Goal: Task Accomplishment & Management: Manage account settings

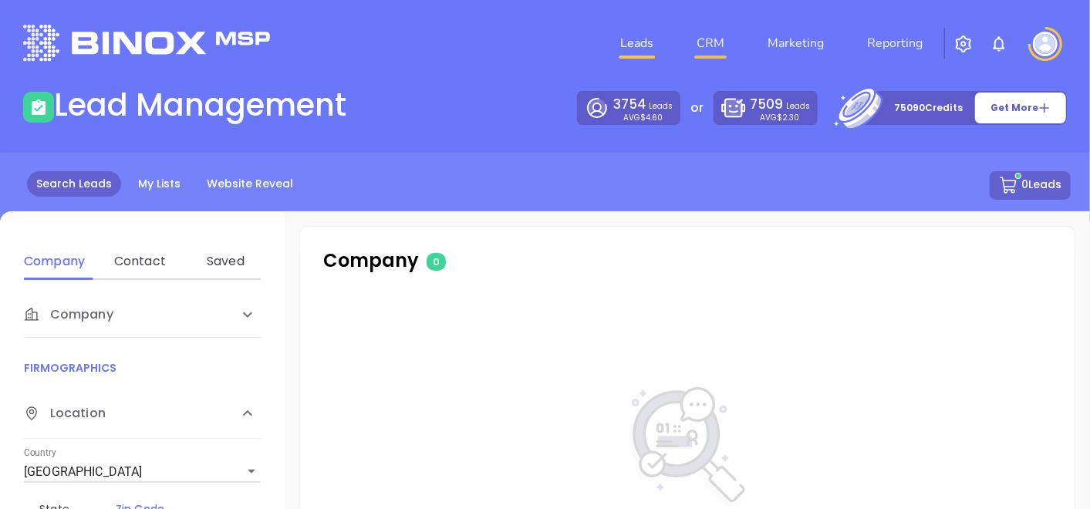
click at [701, 50] on link "CRM" at bounding box center [711, 43] width 40 height 31
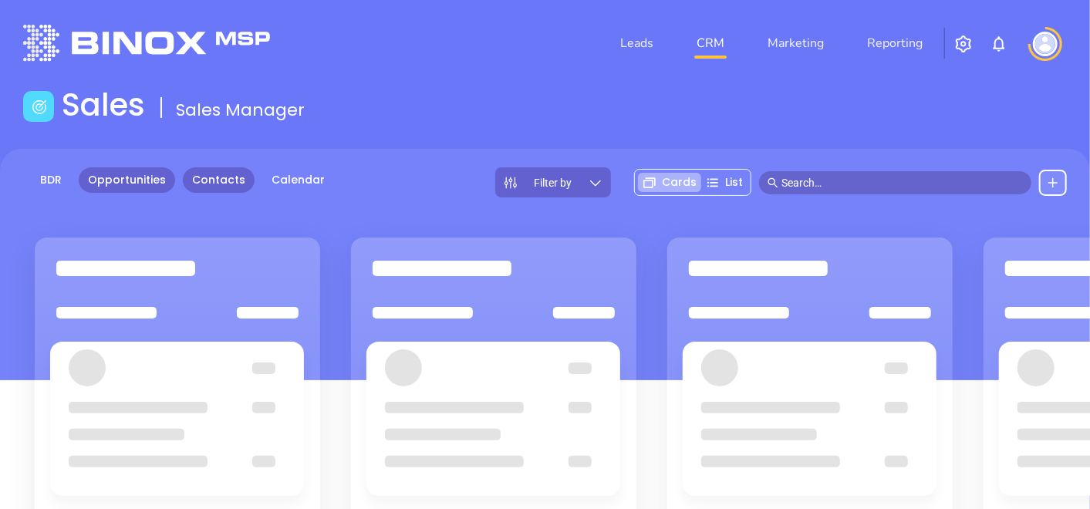
click at [222, 190] on link "Contacts" at bounding box center [219, 179] width 72 height 25
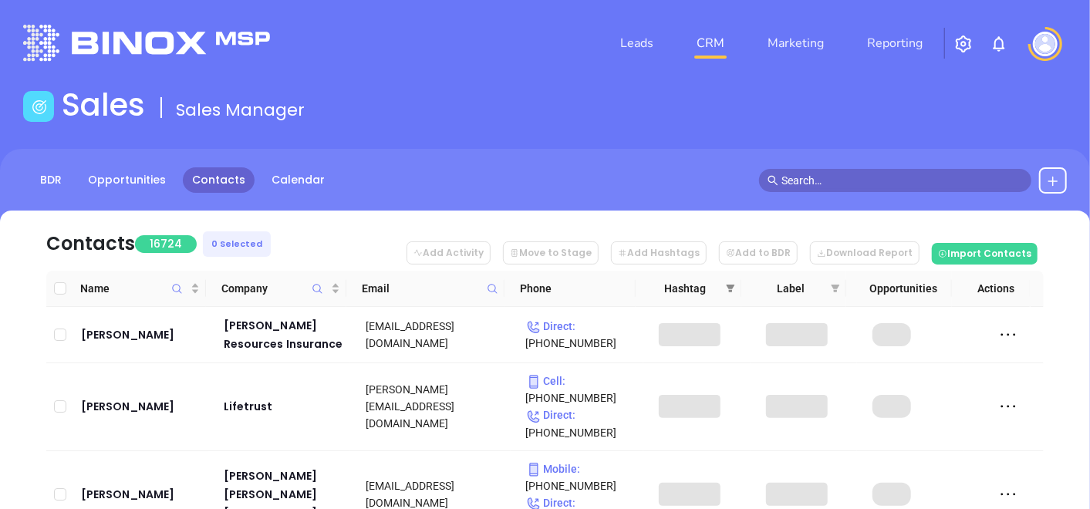
click at [725, 289] on span at bounding box center [730, 288] width 15 height 23
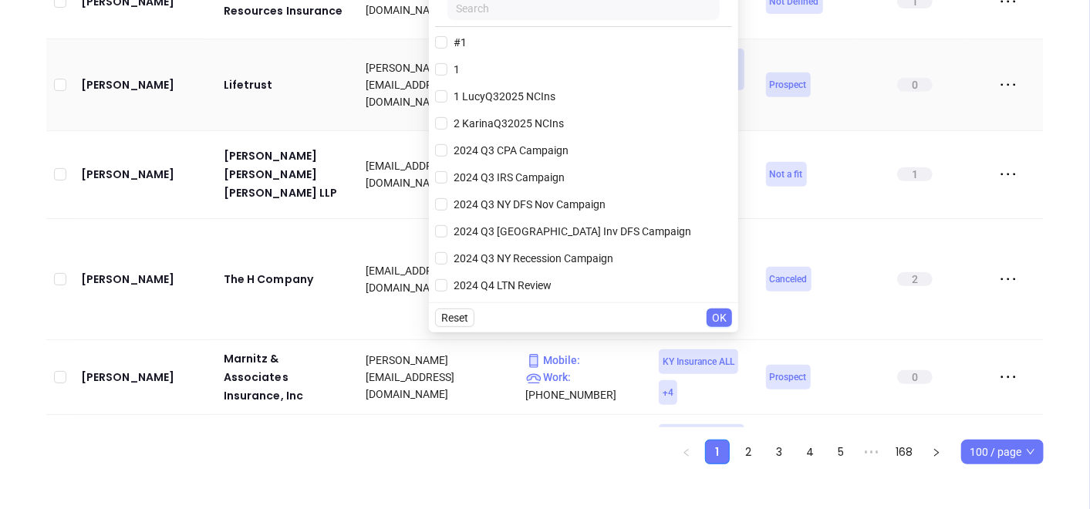
scroll to position [171, 0]
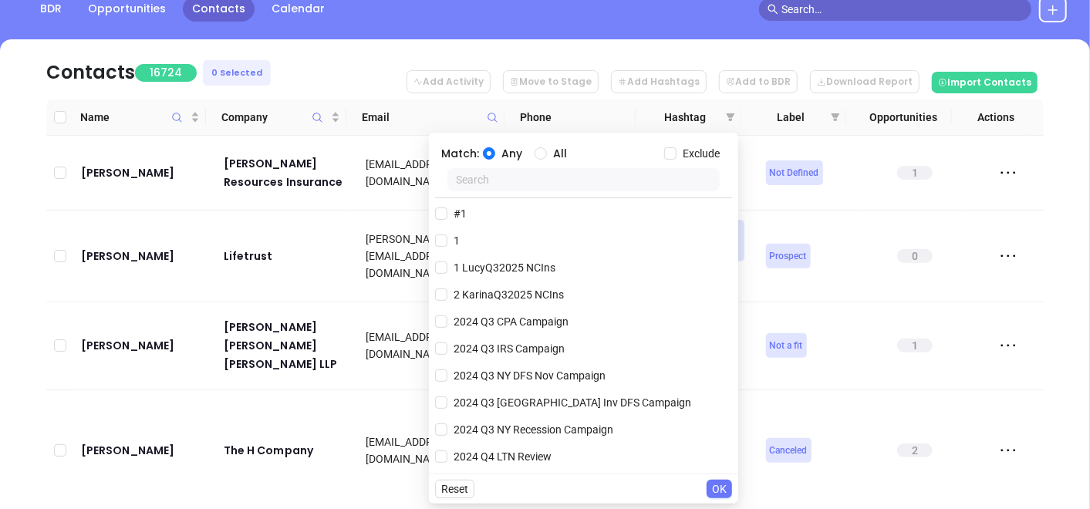
click at [498, 186] on input "text" at bounding box center [584, 179] width 272 height 23
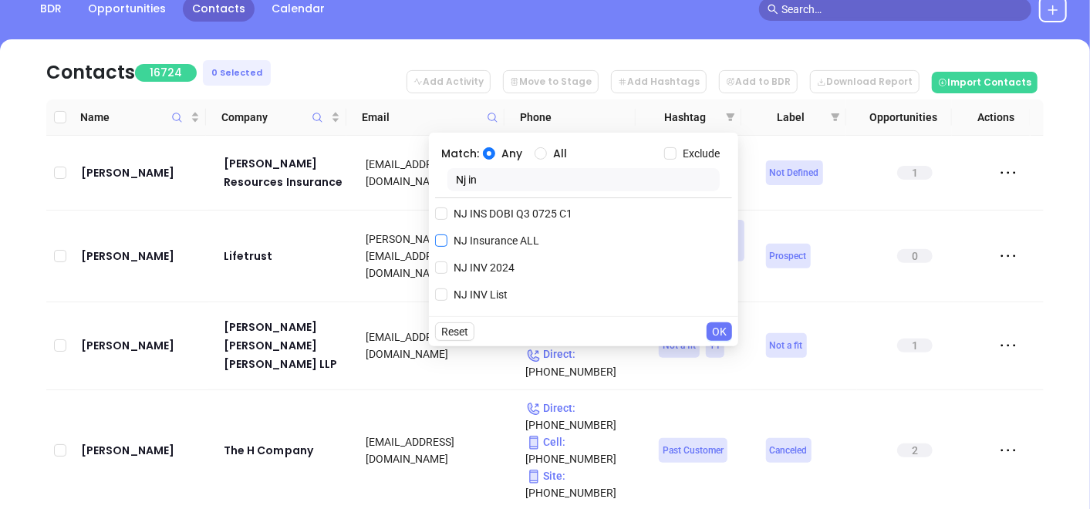
type input "Nj in"
click at [519, 238] on span "NJ Insurance ALL" at bounding box center [497, 240] width 98 height 17
click at [448, 238] on input "NJ Insurance ALL" at bounding box center [441, 241] width 12 height 12
checkbox input "true"
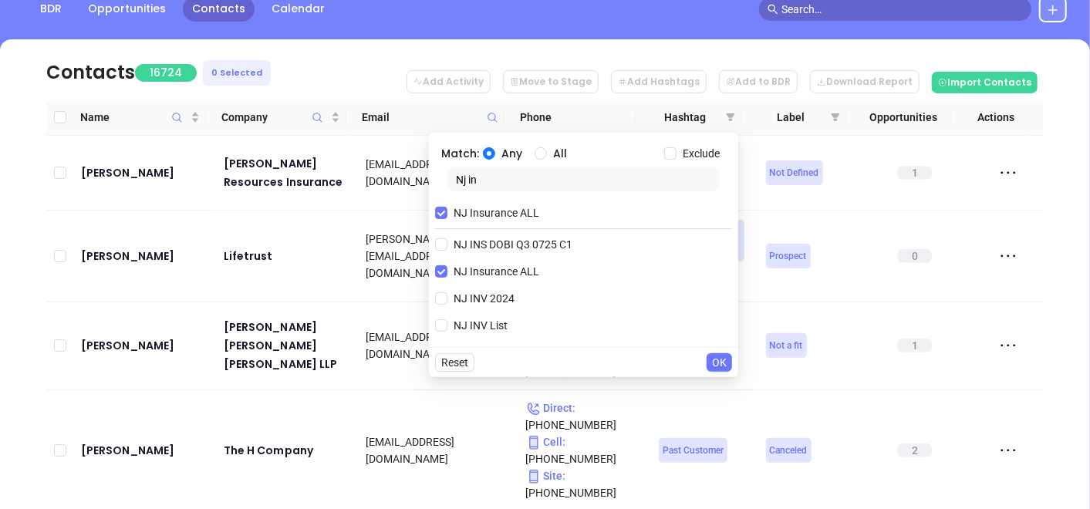
drag, startPoint x: 533, startPoint y: 183, endPoint x: 357, endPoint y: 255, distance: 190.0
click at [359, 254] on body "Leads CRM Marketing Reporting Financial Leads Leads Sales Sales Manager BDR Opp…" at bounding box center [545, 83] width 1090 height 509
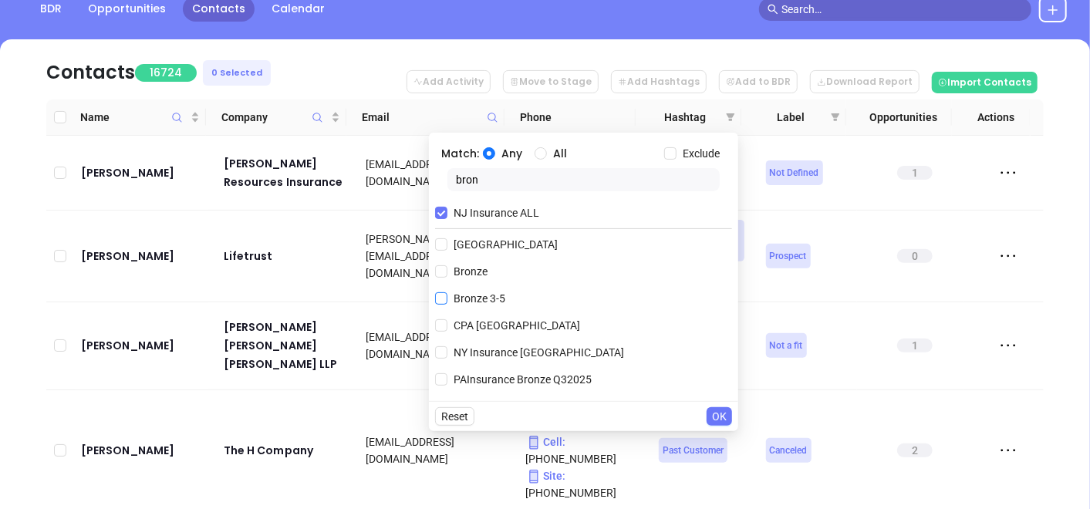
type input "bron"
click at [435, 306] on label "Bronze 3-5" at bounding box center [473, 298] width 76 height 23
click at [435, 305] on input "Bronze 3-5" at bounding box center [441, 298] width 12 height 12
checkbox input "true"
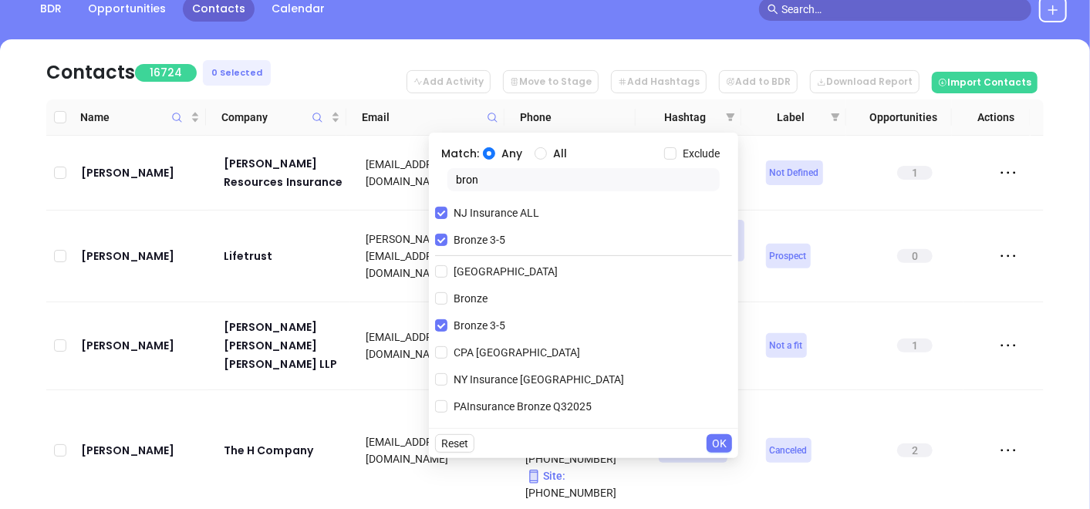
click at [531, 147] on div "Any All" at bounding box center [573, 153] width 181 height 17
click at [536, 147] on input "All" at bounding box center [541, 153] width 12 height 12
radio input "true"
click at [669, 154] on input "Exclude" at bounding box center [670, 153] width 12 height 12
checkbox input "true"
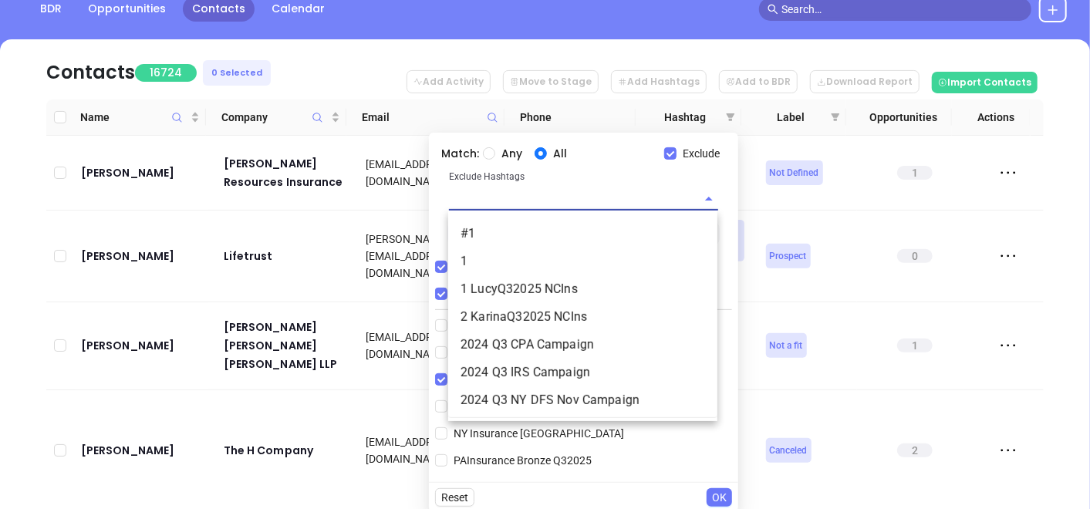
click at [525, 201] on input "text" at bounding box center [562, 199] width 226 height 22
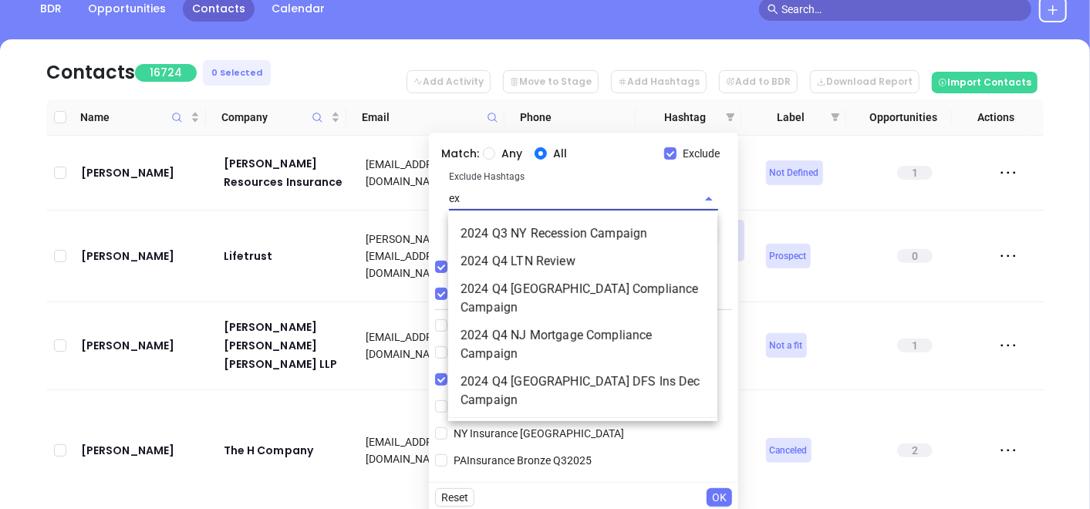
type input "ext"
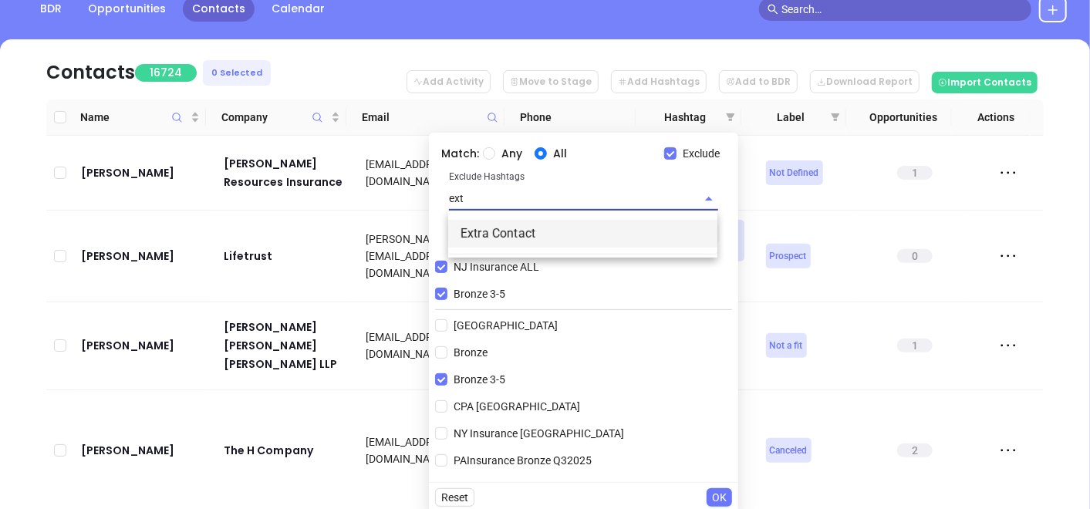
click at [681, 227] on li "Extra Contact" at bounding box center [582, 234] width 269 height 28
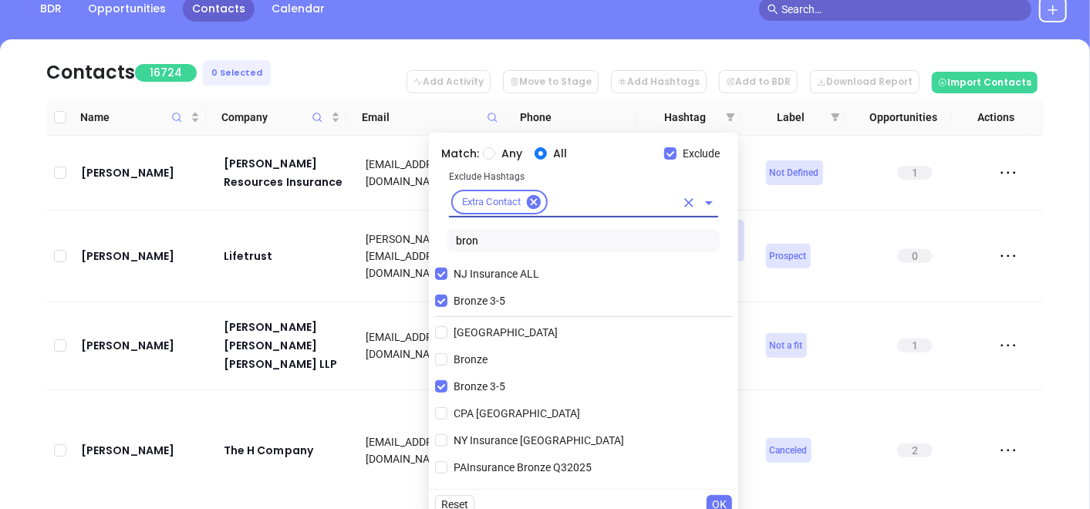
type input "v"
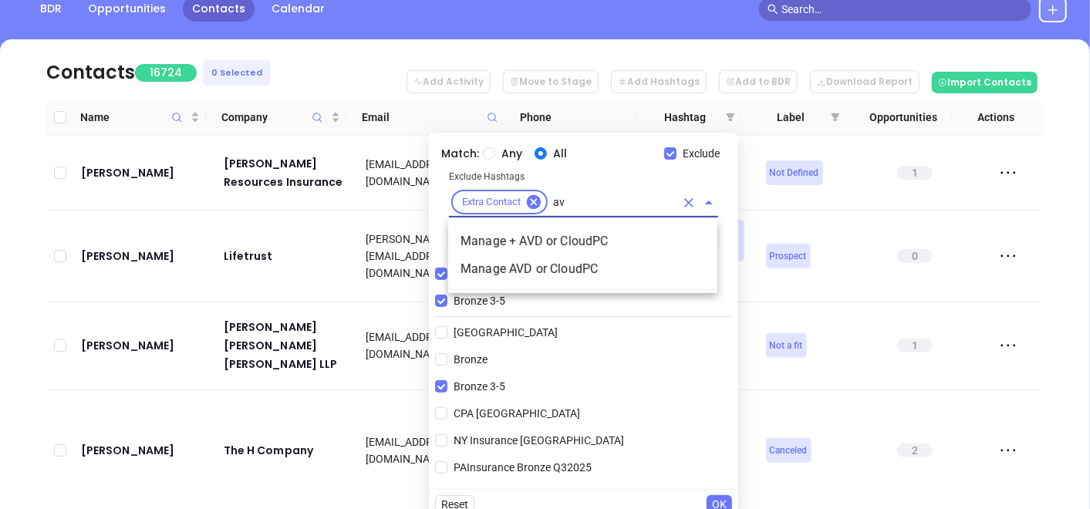
scroll to position [0, 0]
type input "a"
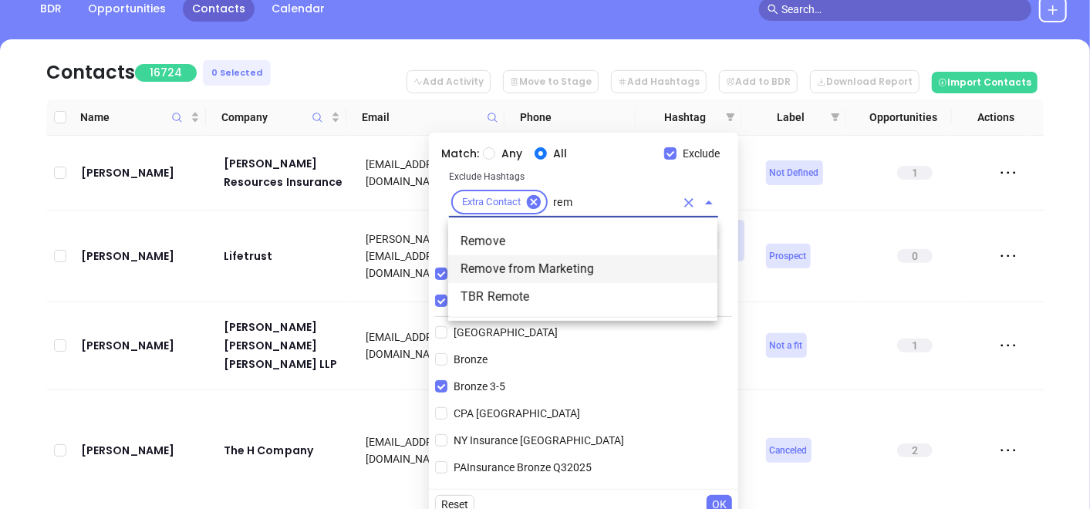
type input "remo"
click at [548, 245] on li "Remove" at bounding box center [582, 242] width 269 height 28
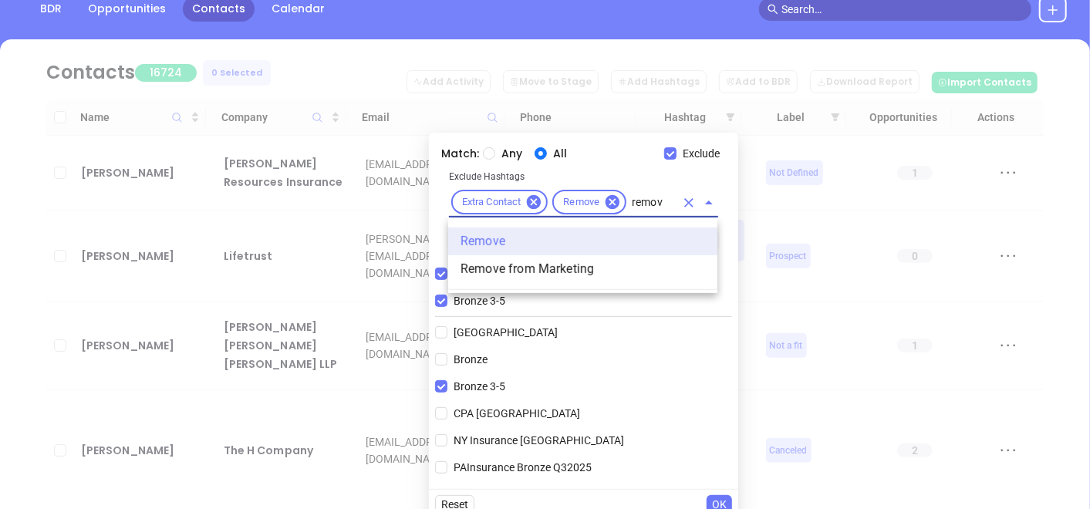
type input "remove"
click at [554, 261] on li "Remove from Marketing" at bounding box center [582, 269] width 269 height 28
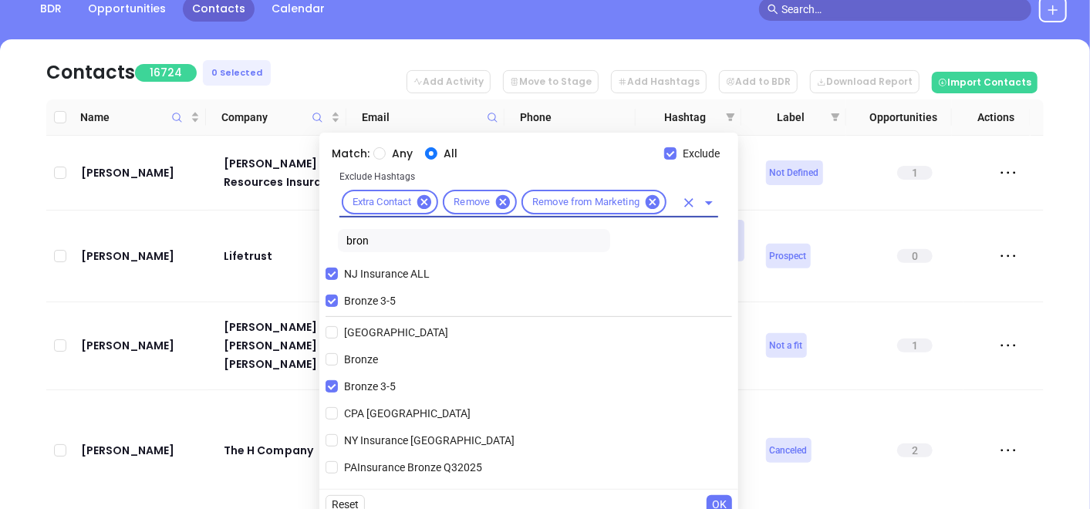
click at [674, 191] on div "Extra Contact Remove Remove from Marketing" at bounding box center [529, 203] width 379 height 30
click at [667, 200] on div "Extra Contact Remove Remove from Marketing" at bounding box center [529, 203] width 379 height 30
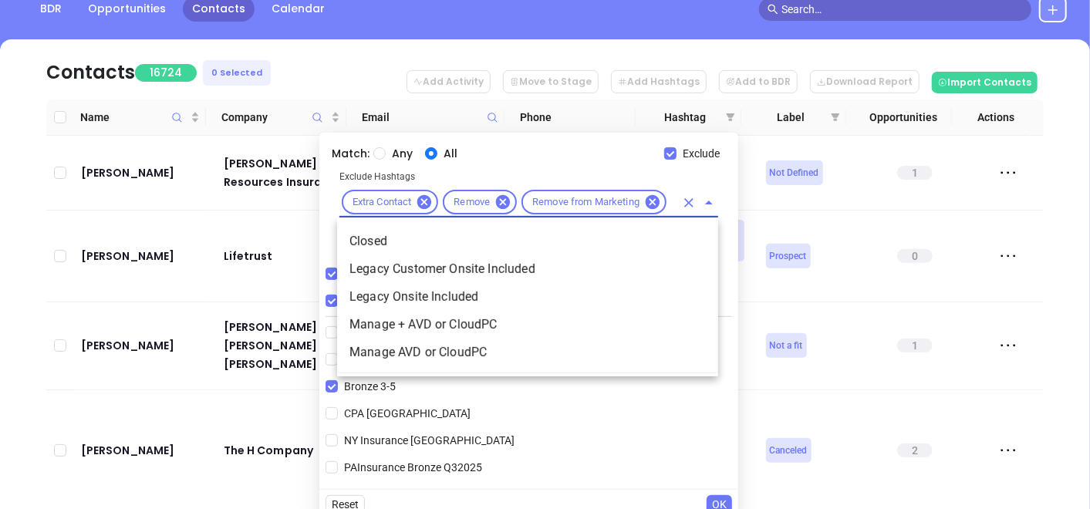
type input "clo"
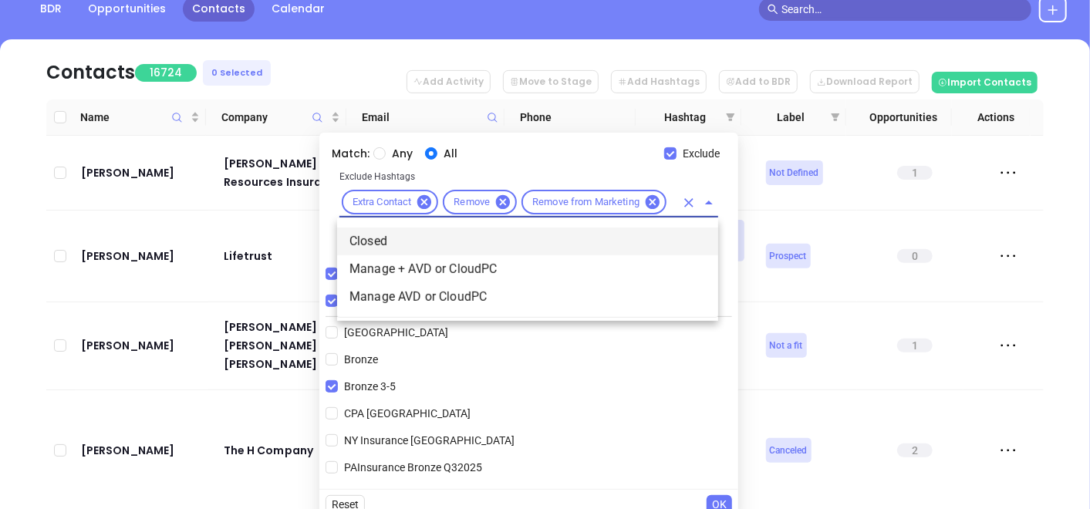
click at [566, 247] on li "Closed" at bounding box center [527, 242] width 381 height 28
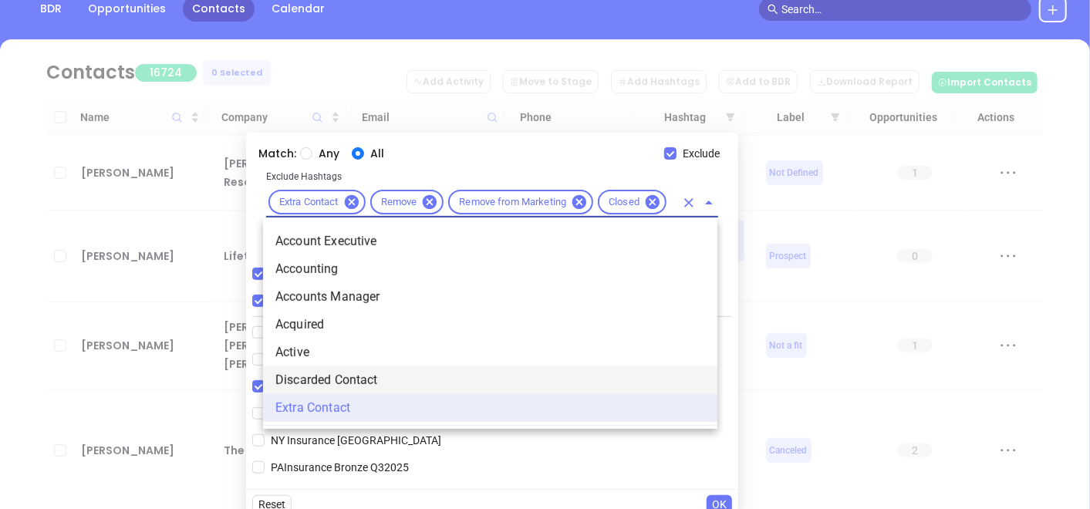
scroll to position [142, 0]
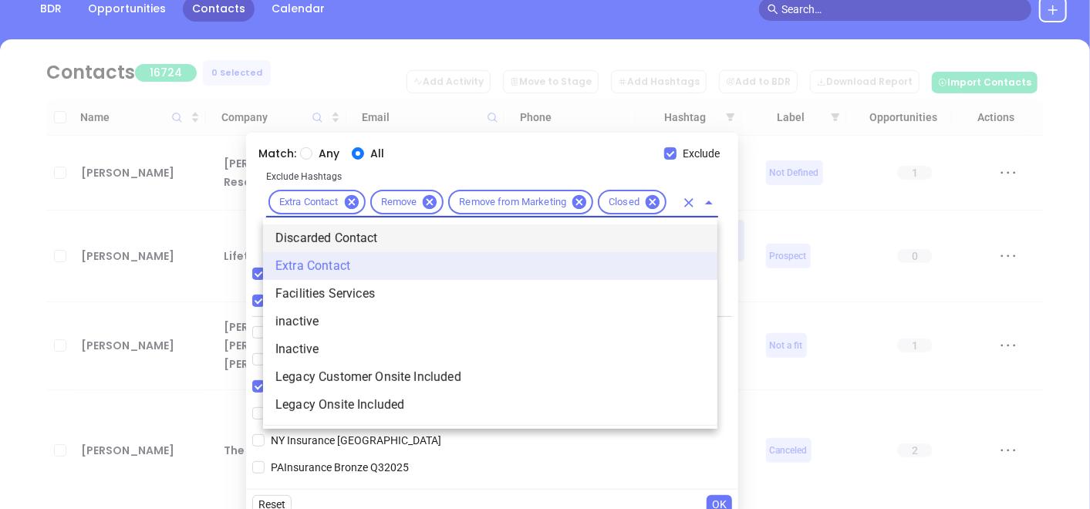
type input "acq"
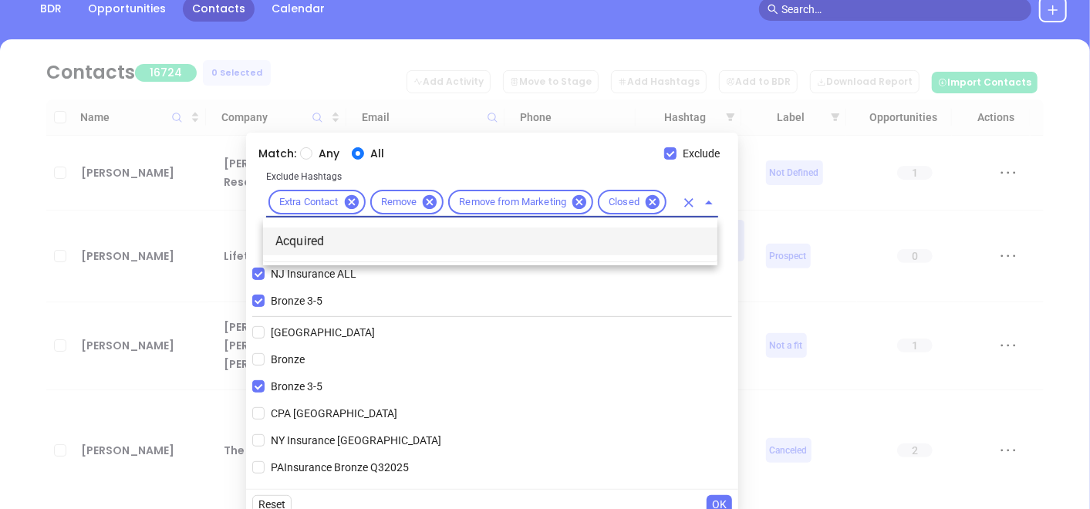
scroll to position [0, 0]
click at [476, 249] on li "Acquired" at bounding box center [490, 242] width 455 height 28
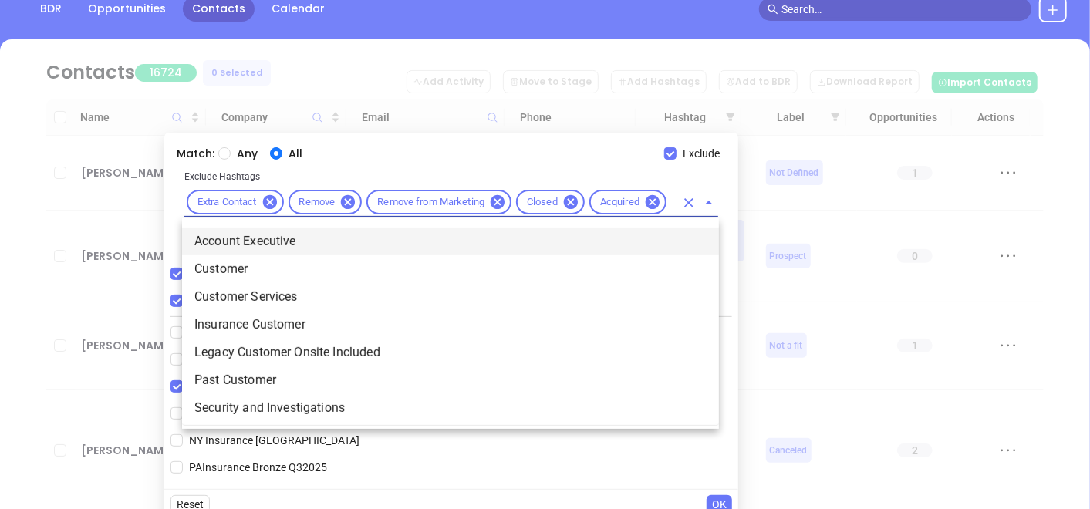
type input "cus"
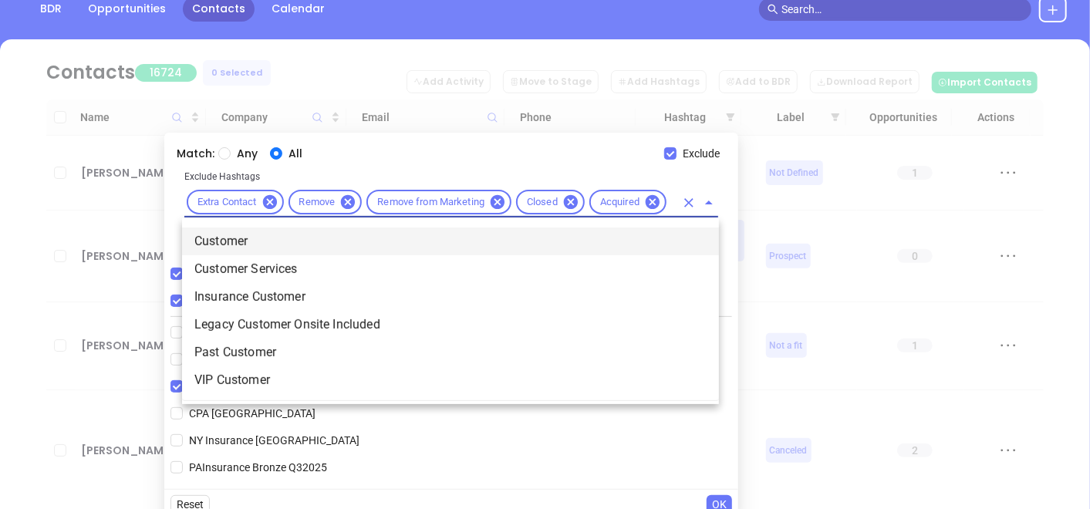
click at [330, 241] on li "Customer" at bounding box center [450, 242] width 537 height 28
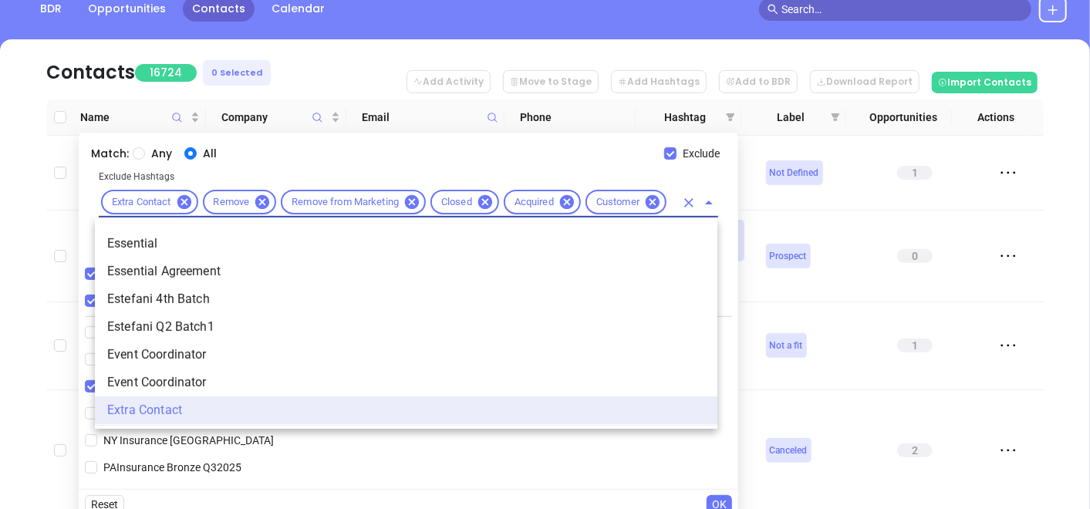
scroll to position [0, 11]
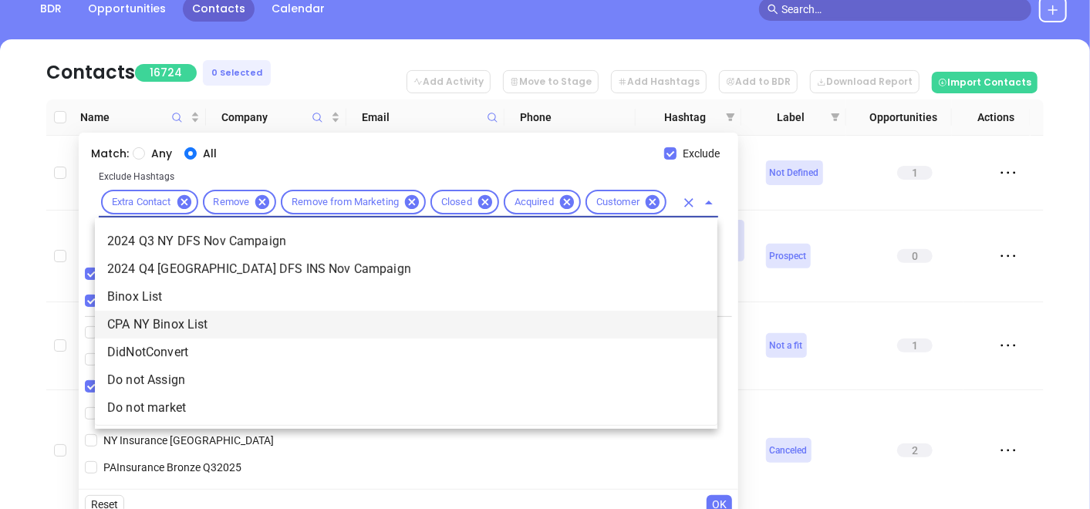
type input "not"
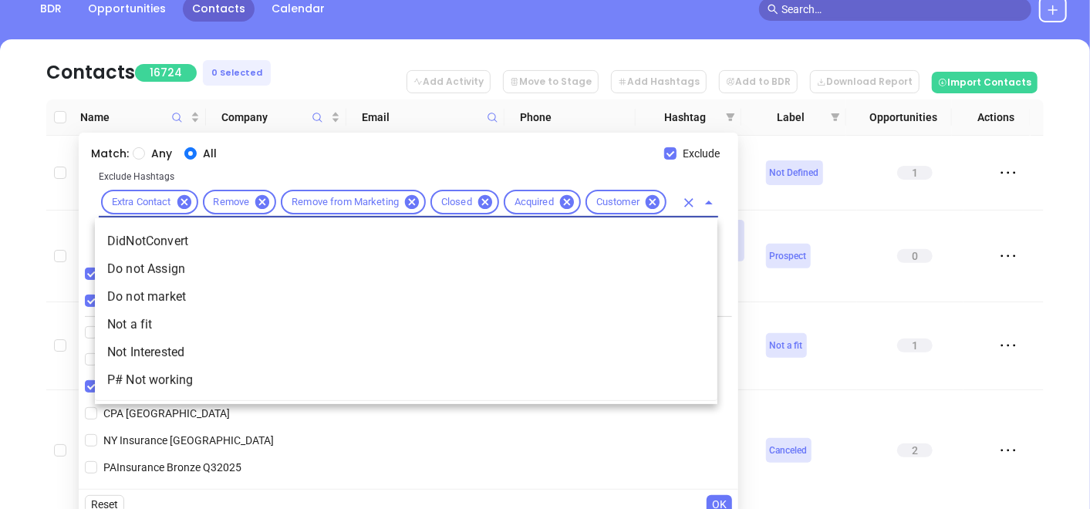
scroll to position [0, 15]
click at [165, 321] on li "Not a fit" at bounding box center [406, 325] width 623 height 28
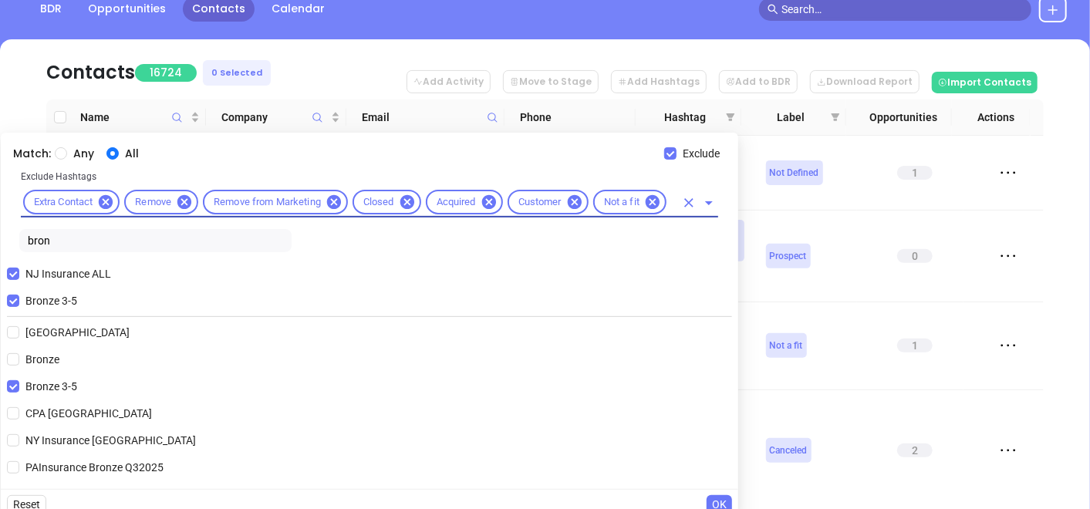
scroll to position [0, 0]
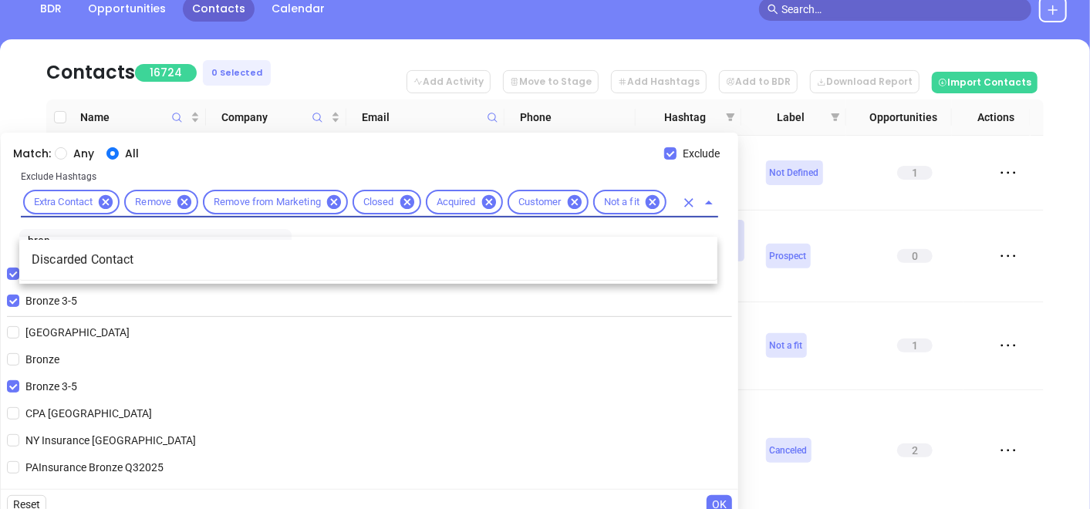
type input "disca"
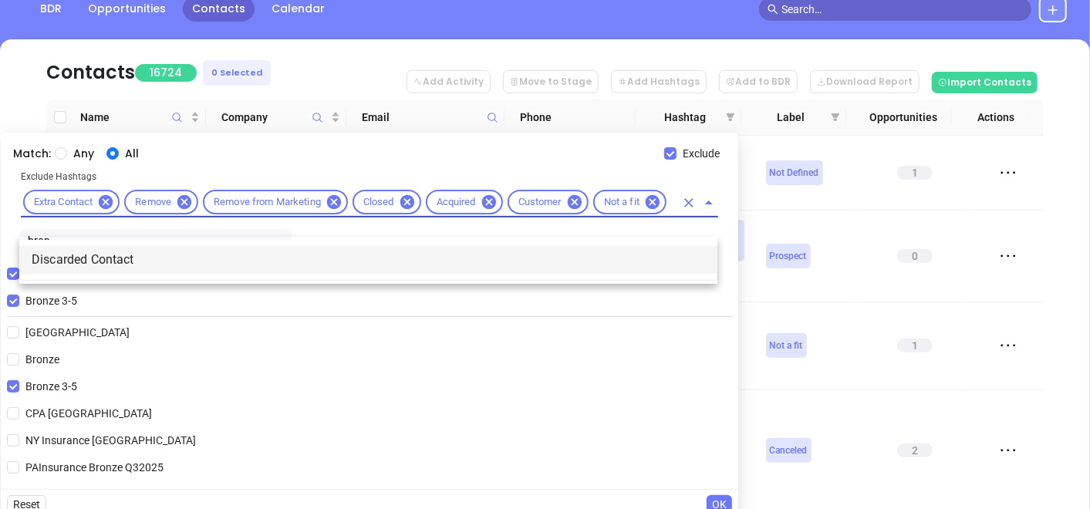
click at [247, 255] on li "Discarded Contact" at bounding box center [368, 260] width 698 height 28
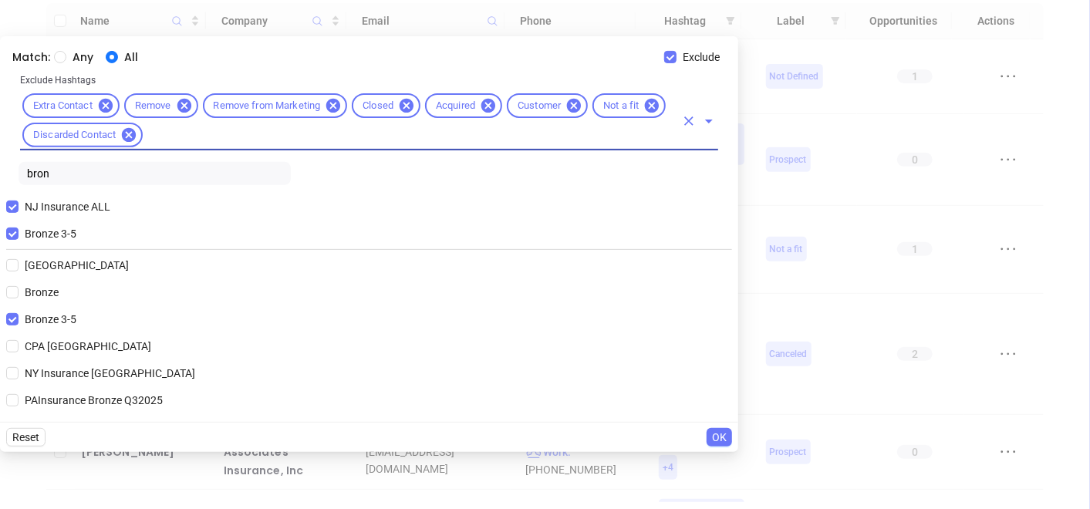
scroll to position [352, 0]
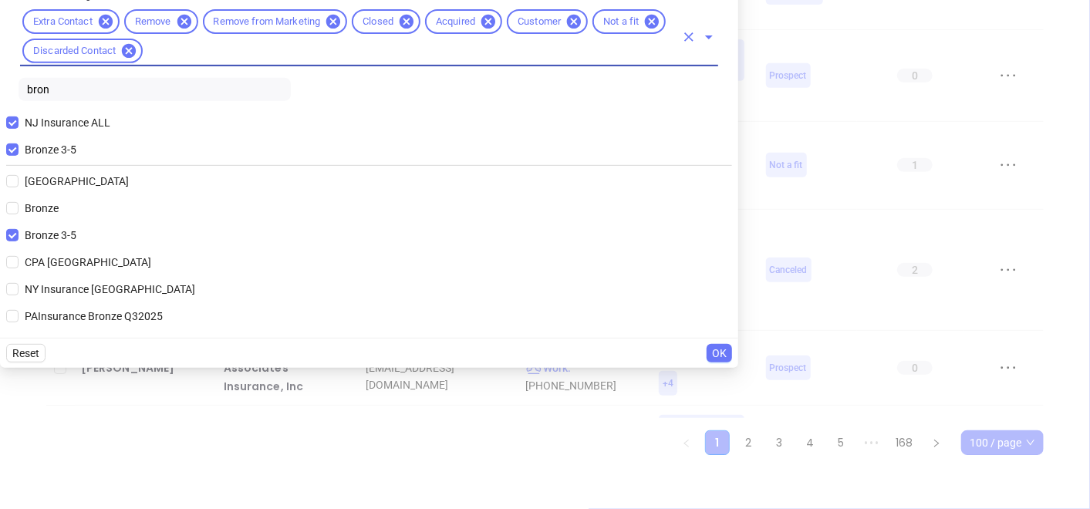
click at [714, 346] on span "OK" at bounding box center [719, 353] width 15 height 17
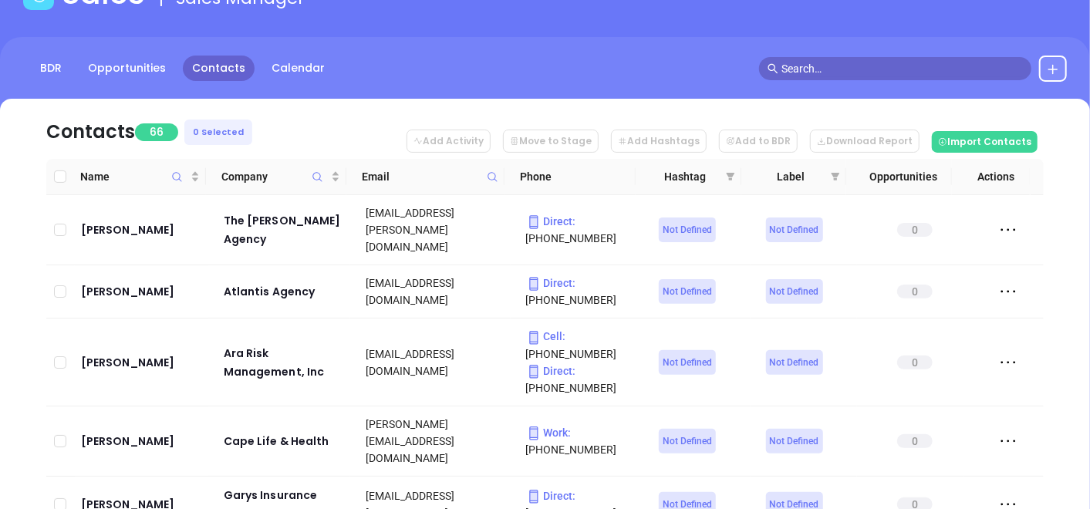
scroll to position [171, 0]
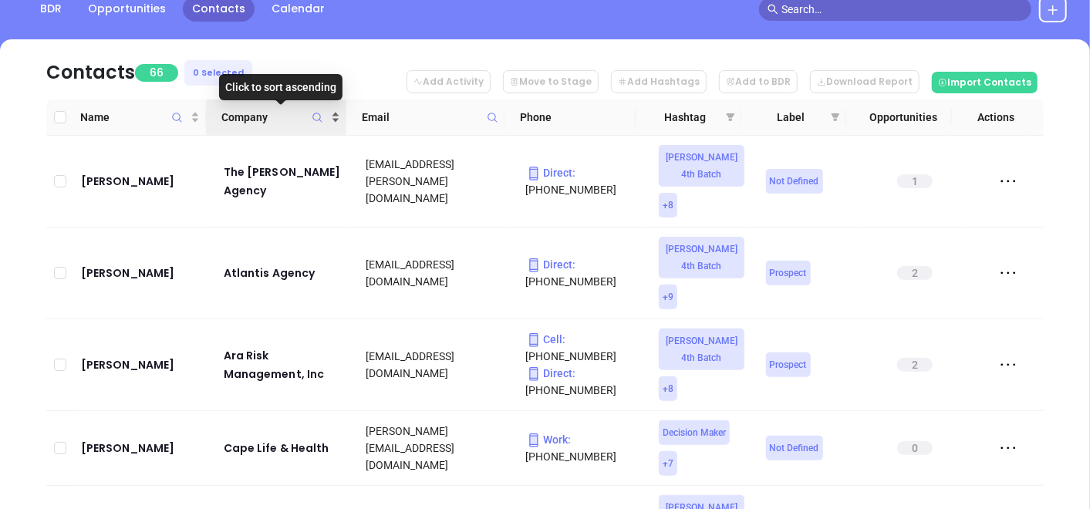
click at [332, 111] on div "Company" at bounding box center [280, 117] width 119 height 17
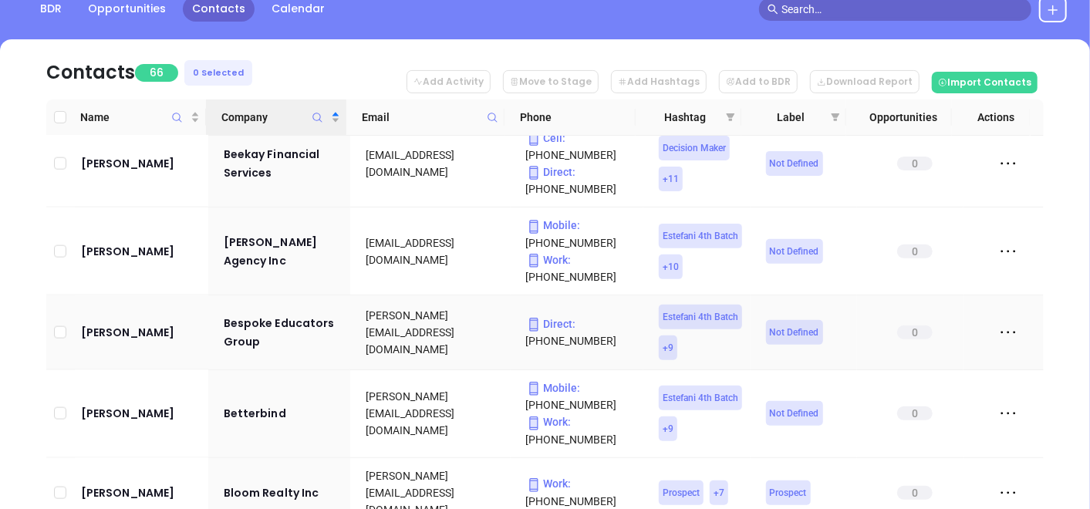
scroll to position [1114, 0]
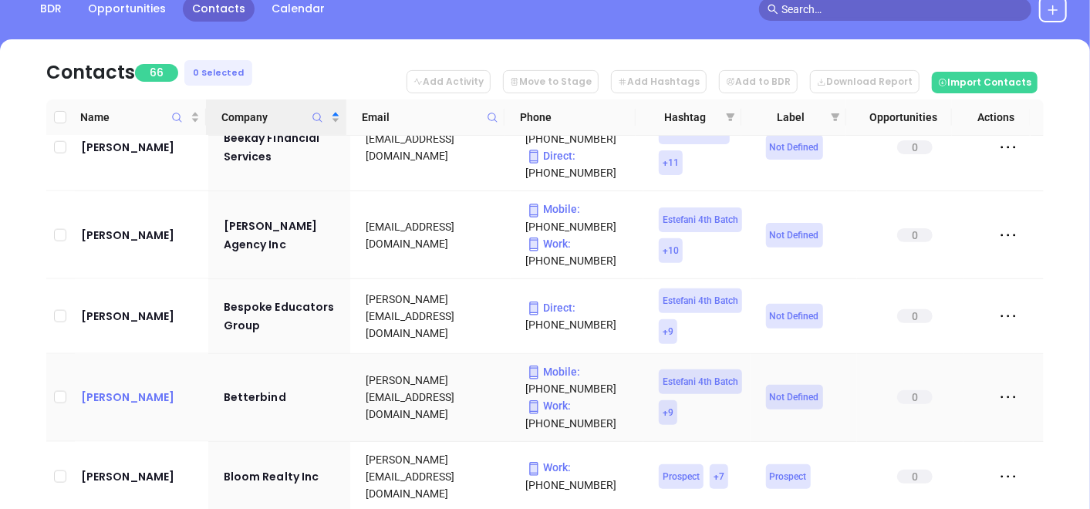
drag, startPoint x: 120, startPoint y: 331, endPoint x: 91, endPoint y: 315, distance: 32.8
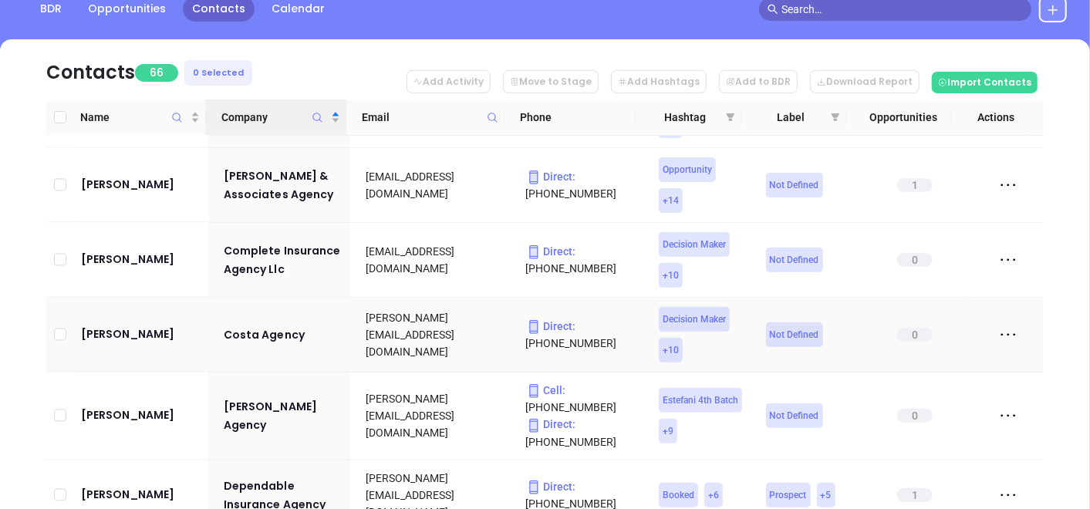
scroll to position [1886, 0]
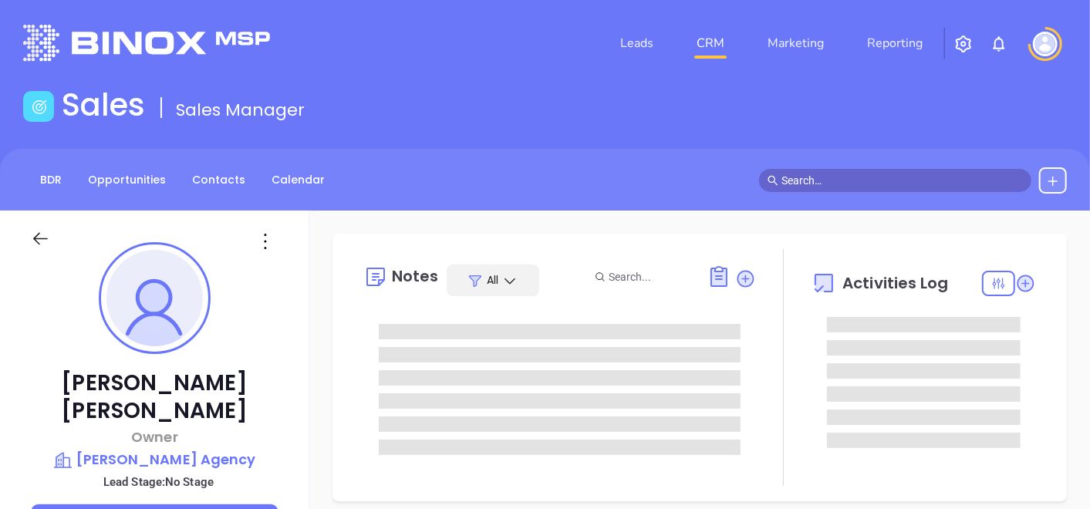
type input "[DATE]"
type input "[PERSON_NAME]"
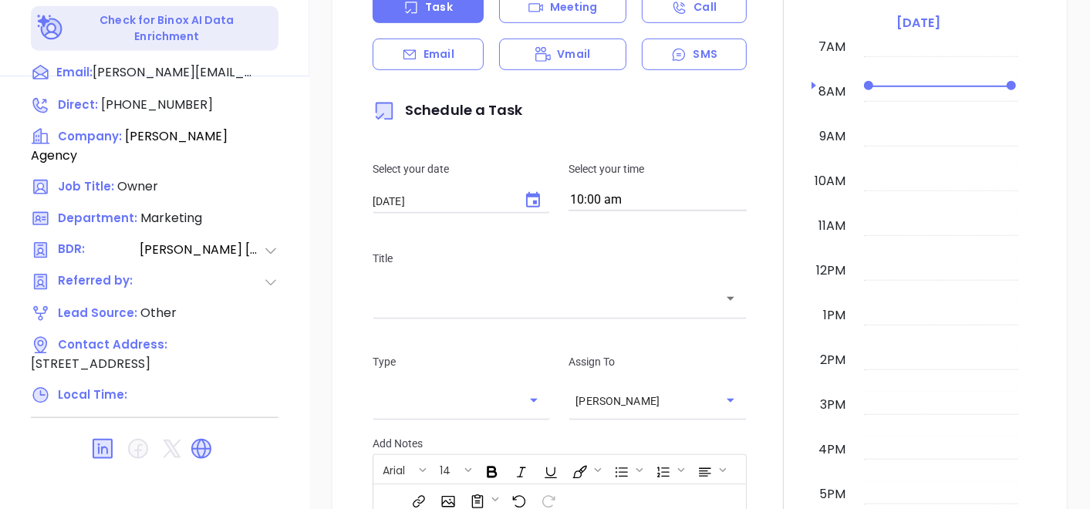
scroll to position [772, 0]
click at [207, 439] on icon at bounding box center [201, 448] width 19 height 19
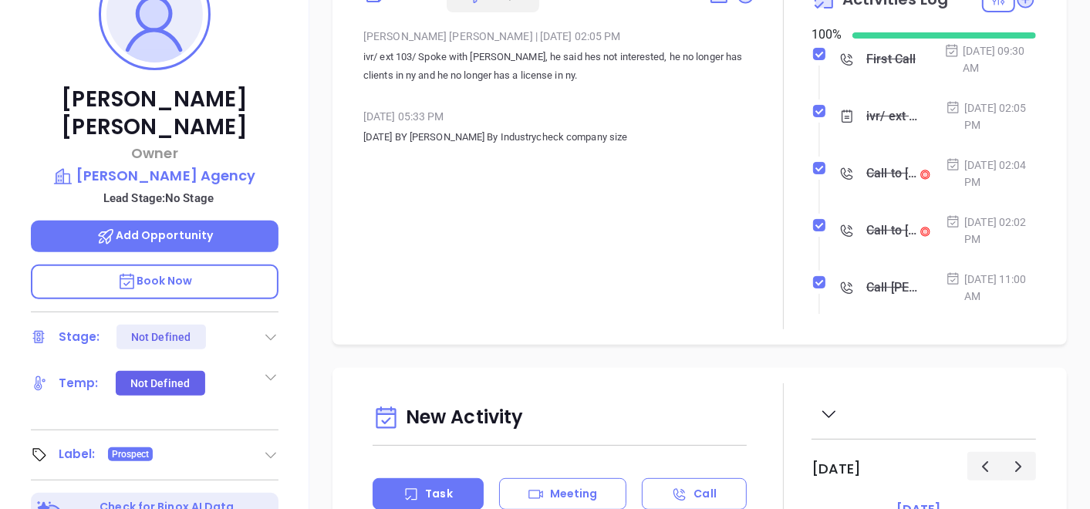
scroll to position [257, 0]
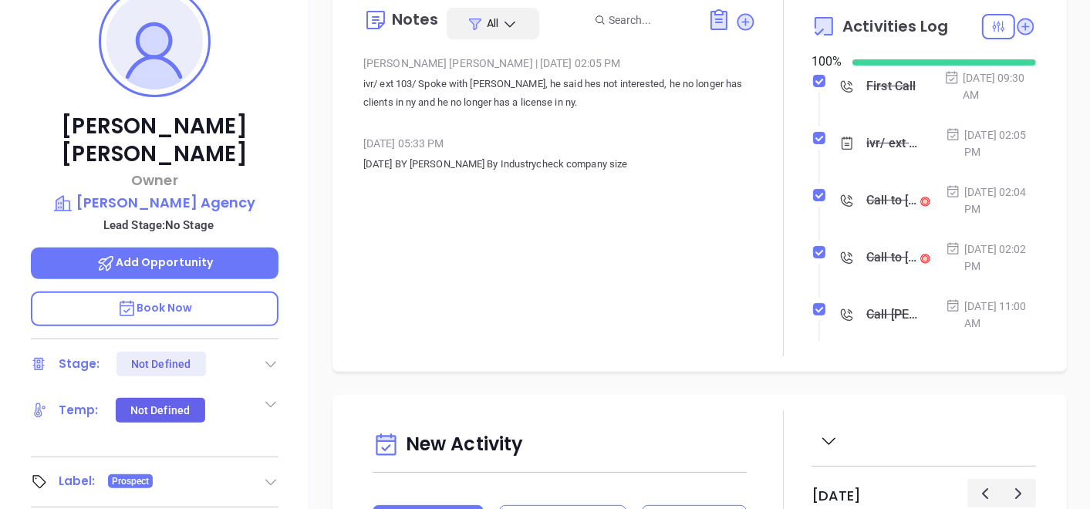
click at [212, 185] on div "Joe Auletta Owner Auletta Agency Lead Stage: No Stage Add Opportunity Book Now …" at bounding box center [154, 272] width 309 height 637
click at [214, 192] on p "Auletta Agency" at bounding box center [155, 203] width 248 height 22
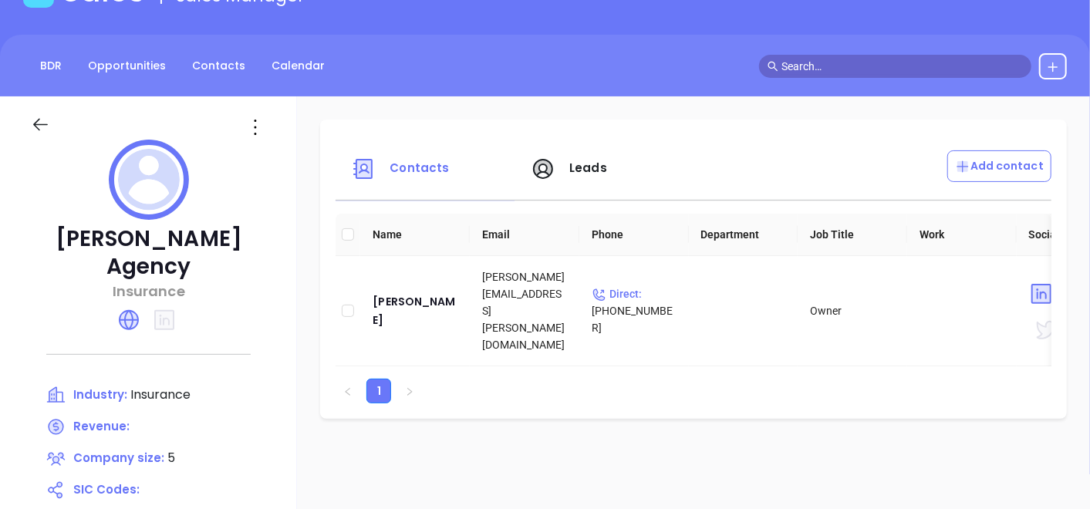
scroll to position [86, 0]
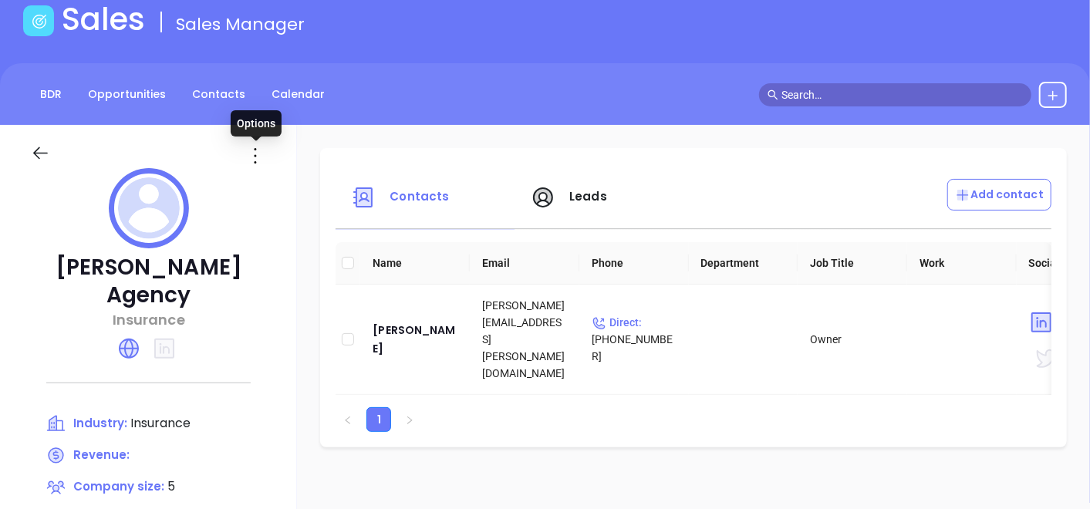
click at [259, 154] on icon at bounding box center [255, 156] width 25 height 25
click at [280, 179] on div "Edit" at bounding box center [326, 185] width 140 height 17
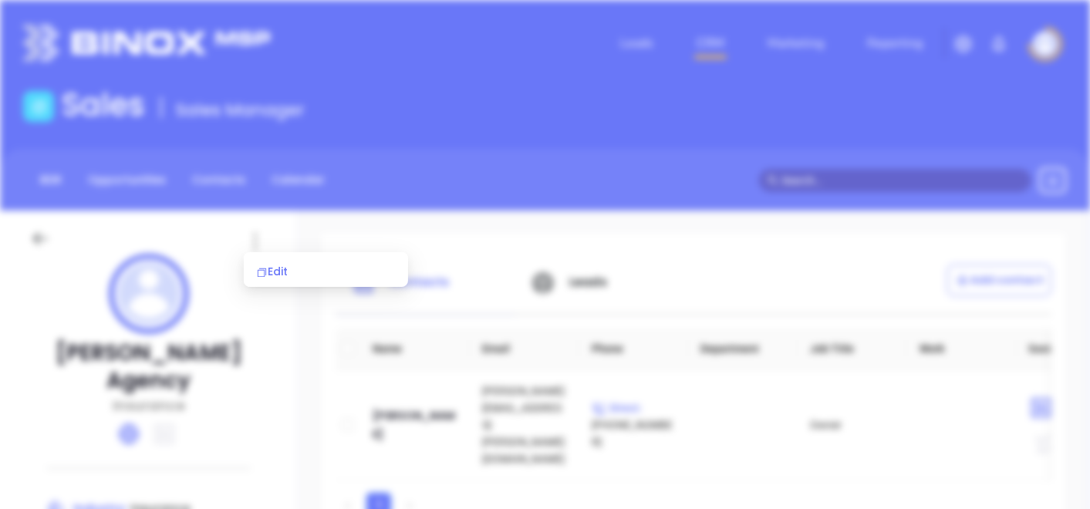
scroll to position [0, 0]
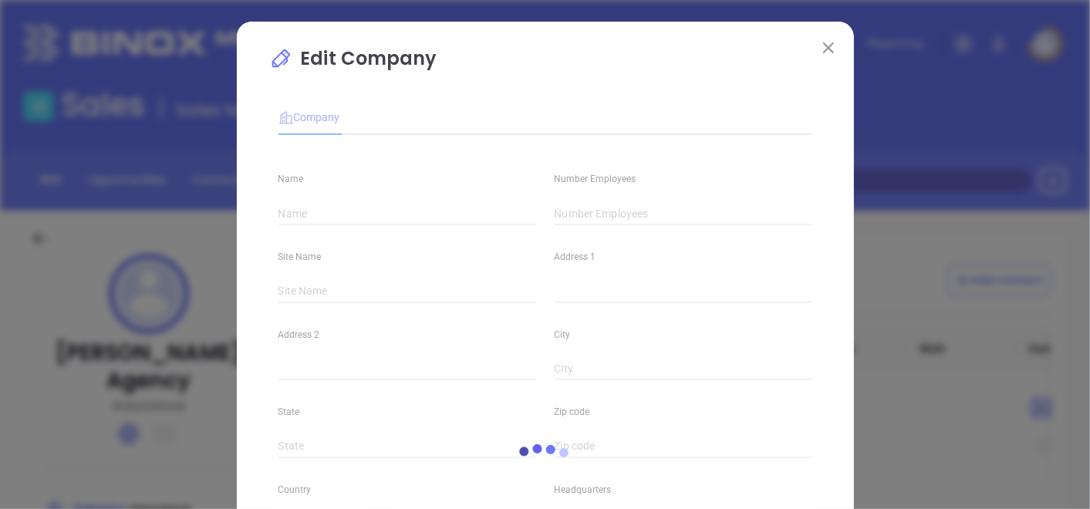
type input "Auletta Agency"
type input "5"
type input "(609) 883-5517"
type input "Insurance"
type input "https://www.aulettaagency.com/"
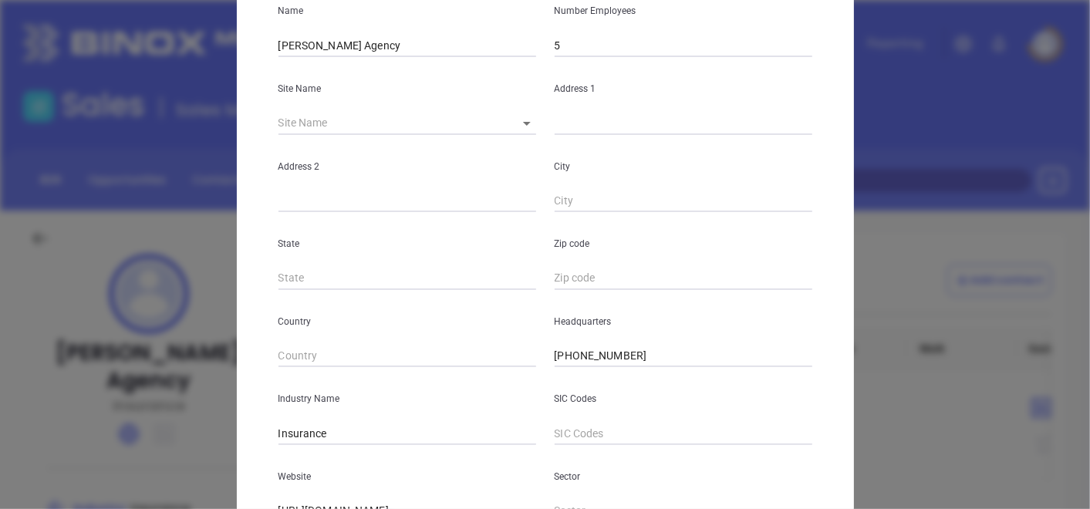
scroll to position [171, 0]
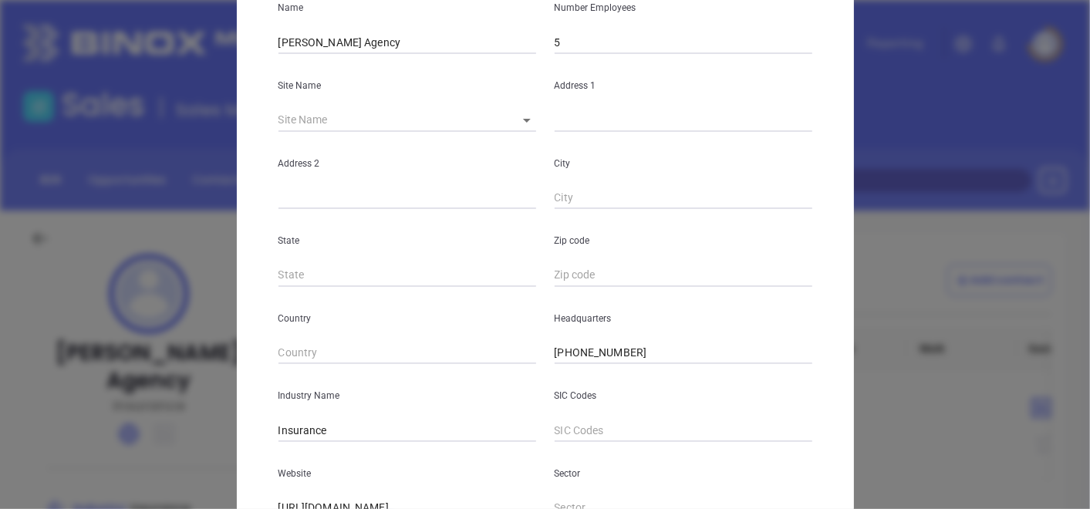
click at [593, 44] on input "5" at bounding box center [684, 42] width 258 height 23
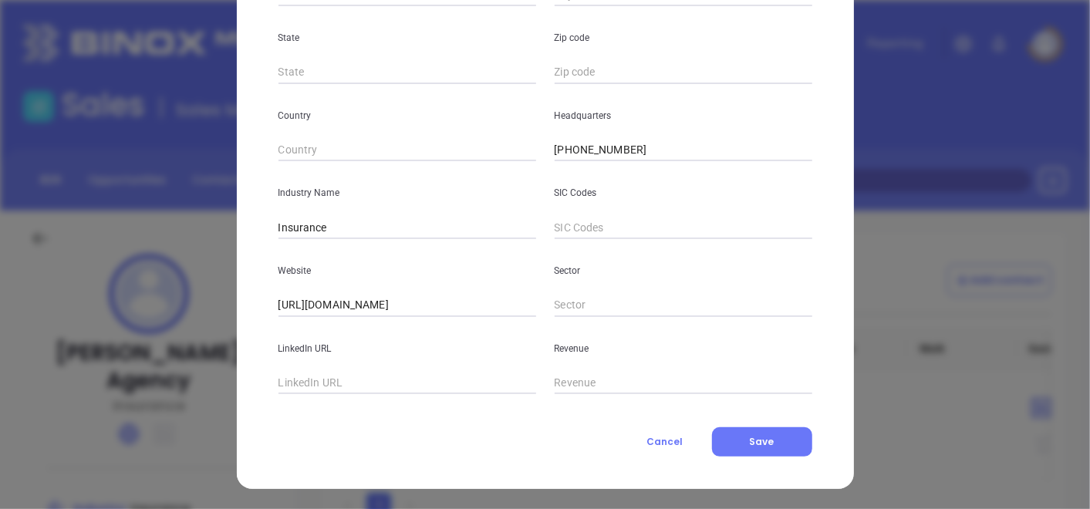
scroll to position [376, 0]
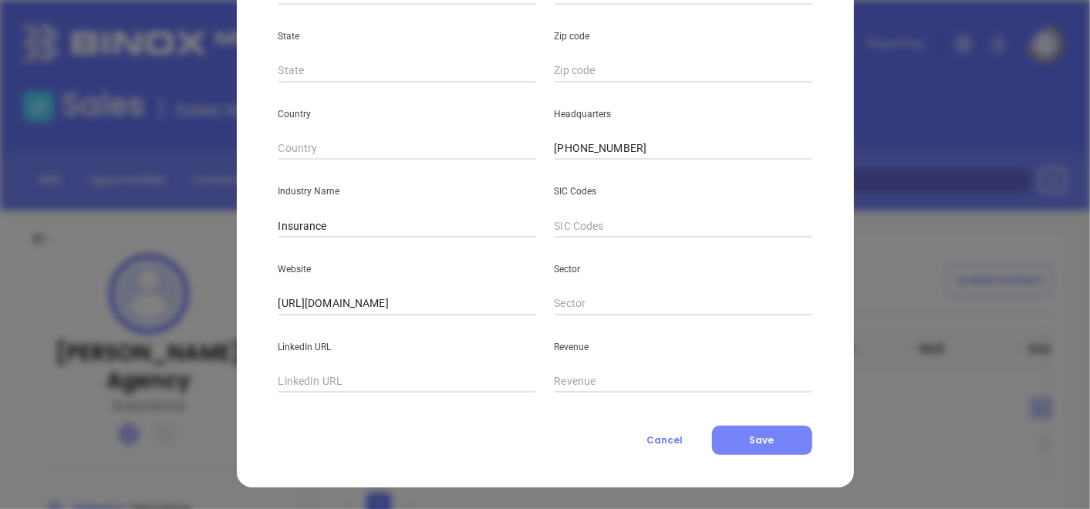
type input "4"
click at [769, 444] on button "Save" at bounding box center [762, 440] width 100 height 29
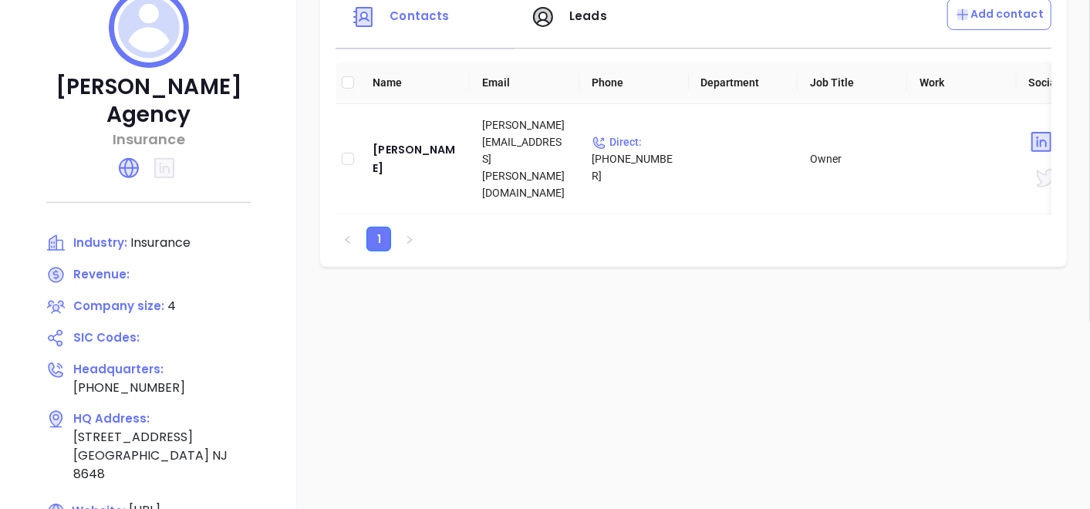
scroll to position [171, 0]
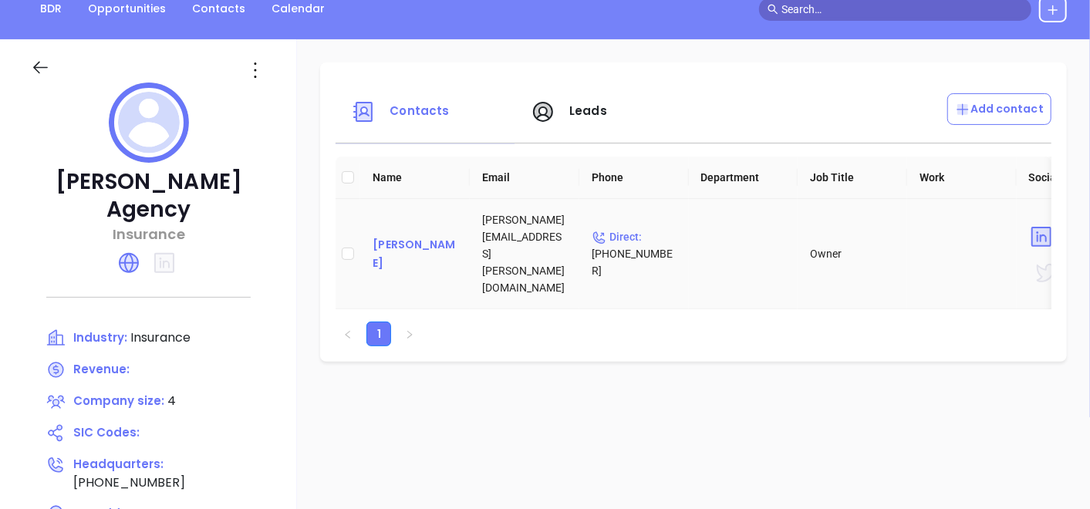
click at [405, 239] on div "Joe Auletta" at bounding box center [415, 253] width 85 height 37
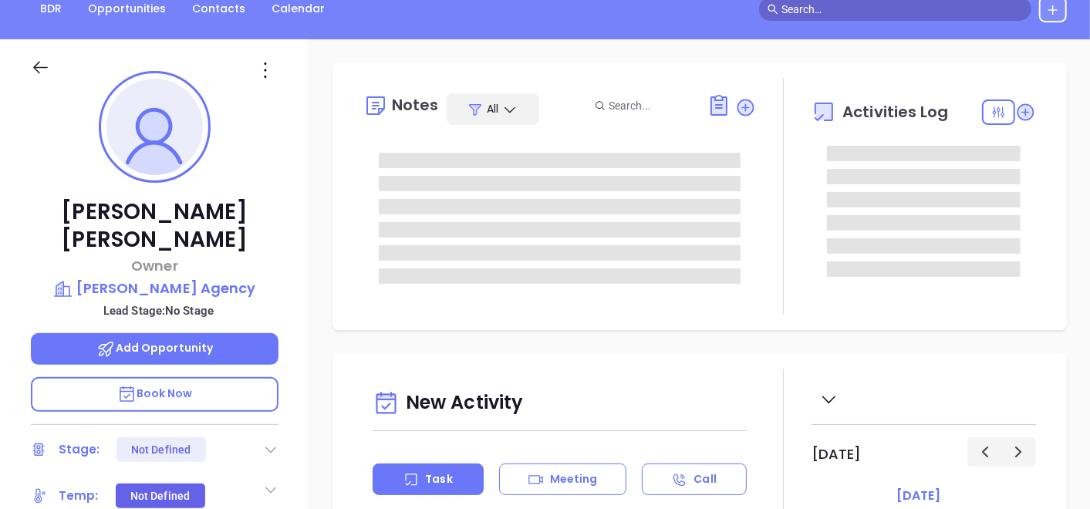
type input "09/27/2025"
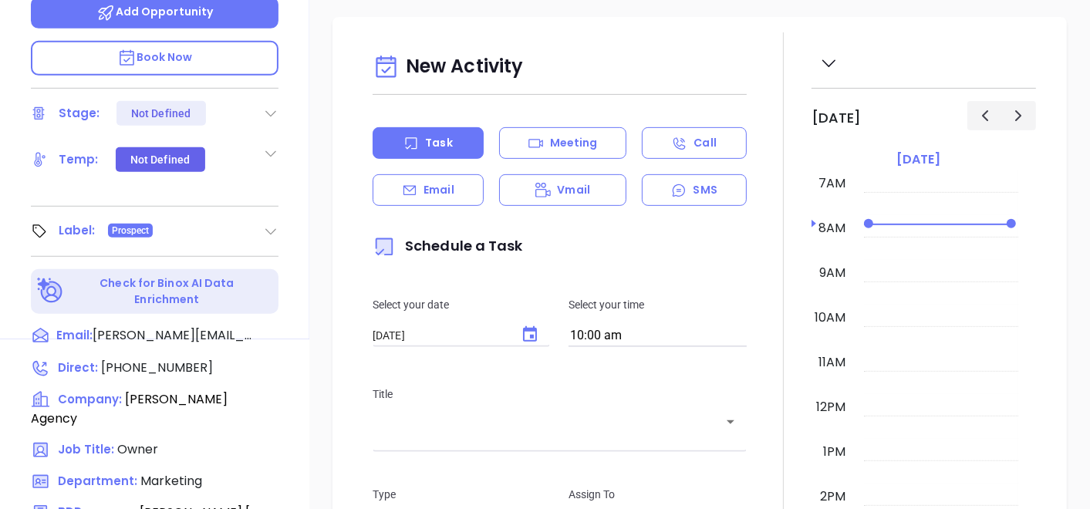
type input "Gissela Vargas"
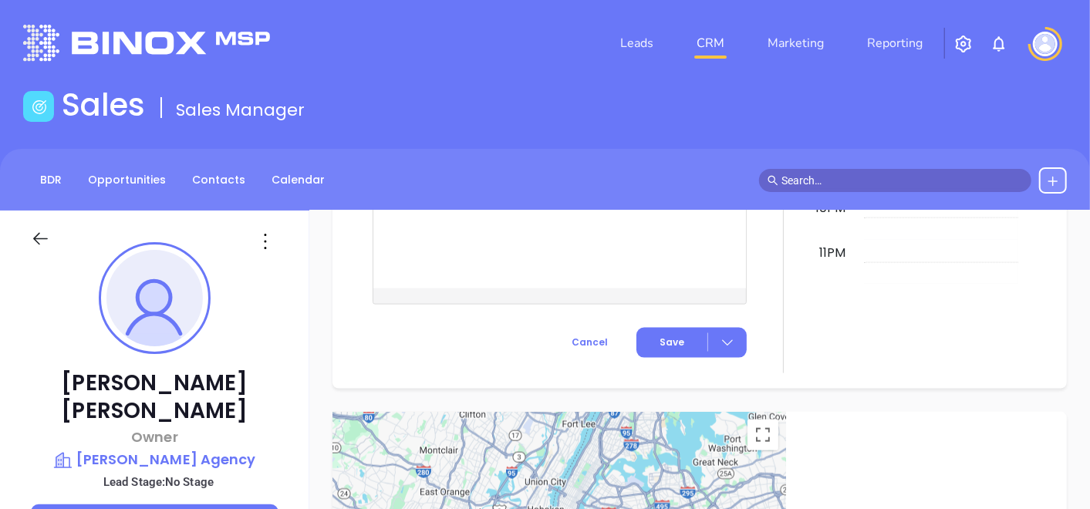
scroll to position [1166, 0]
click at [187, 449] on p "[PERSON_NAME] Agency" at bounding box center [155, 460] width 248 height 22
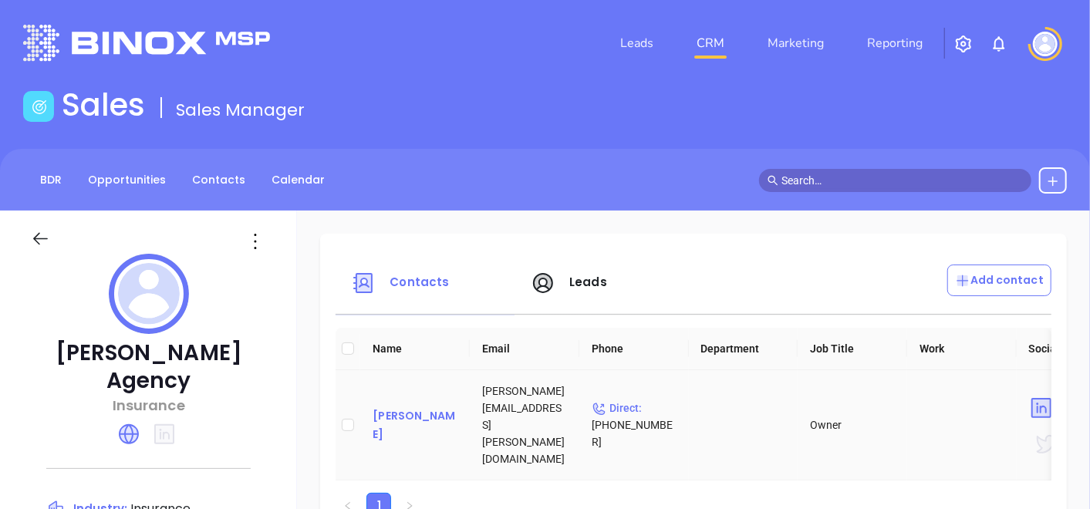
click at [386, 409] on div "[PERSON_NAME]" at bounding box center [415, 425] width 85 height 37
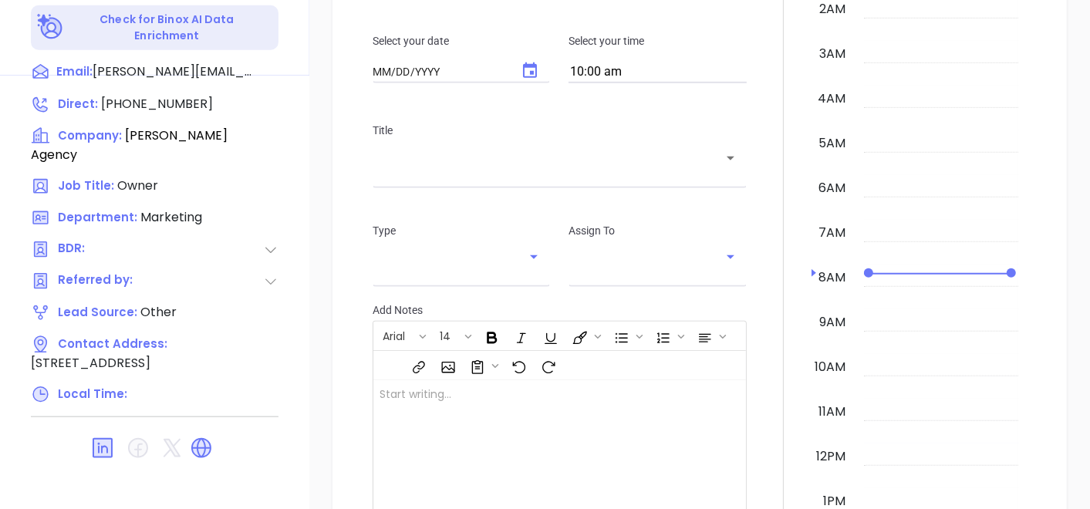
type input "09/27/2025"
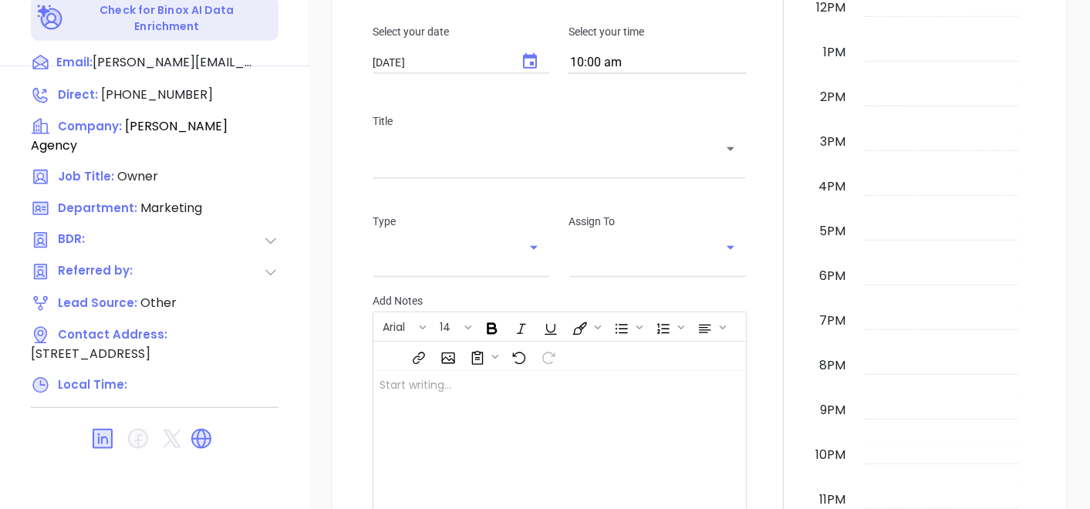
scroll to position [448, 0]
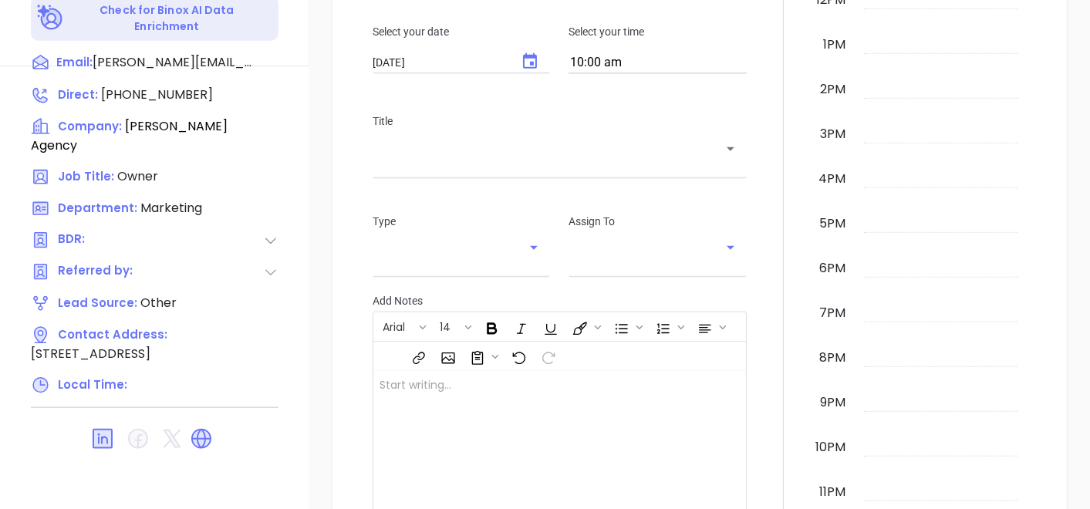
type input "Gissela Vargas"
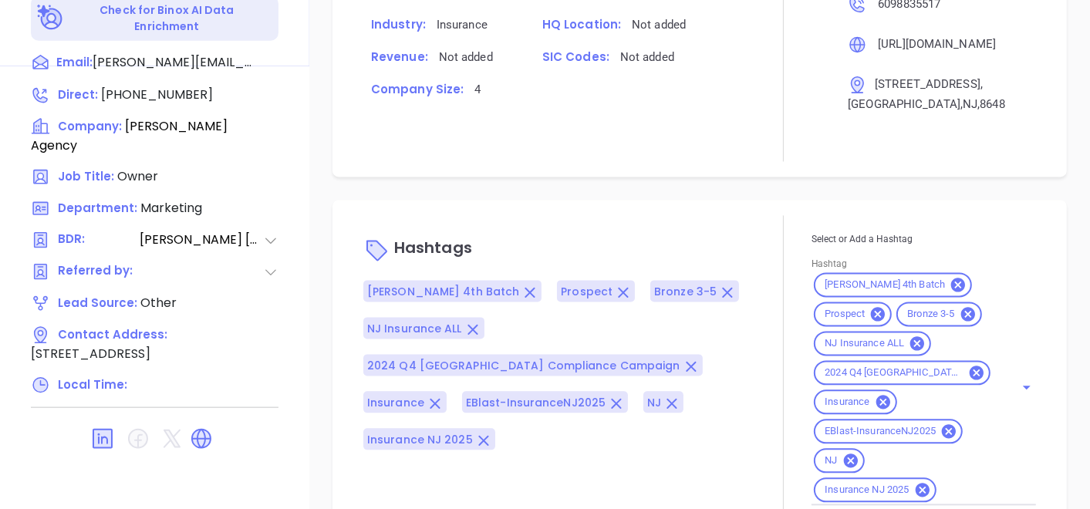
scroll to position [1166, 0]
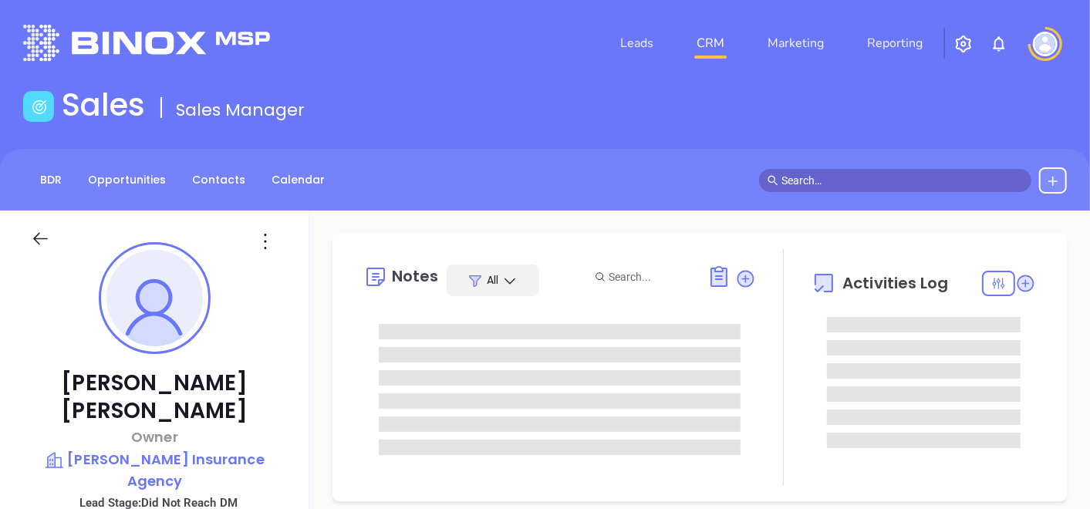
type input "[DATE]"
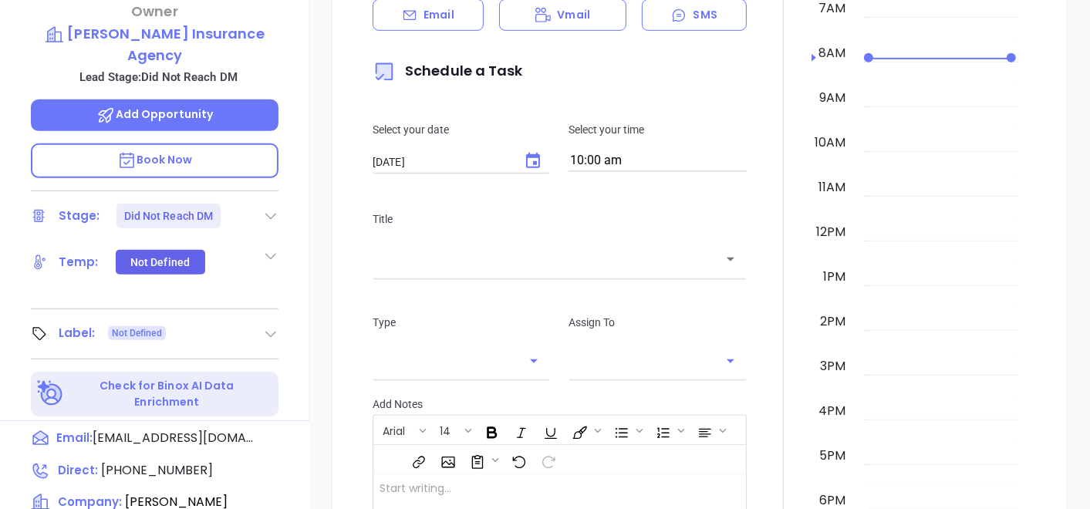
scroll to position [428, 0]
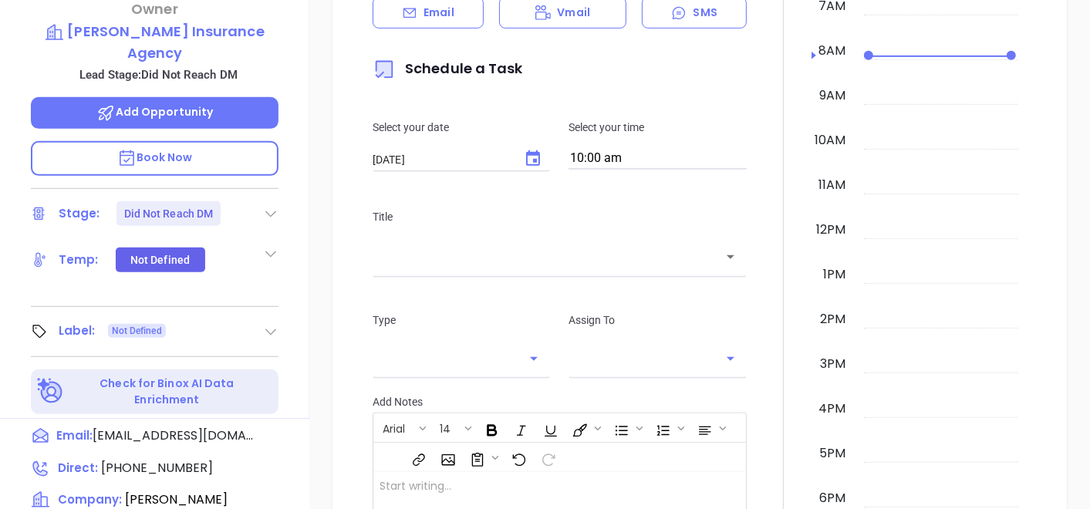
drag, startPoint x: 272, startPoint y: 276, endPoint x: 262, endPoint y: 291, distance: 17.8
click at [272, 324] on icon at bounding box center [270, 331] width 15 height 15
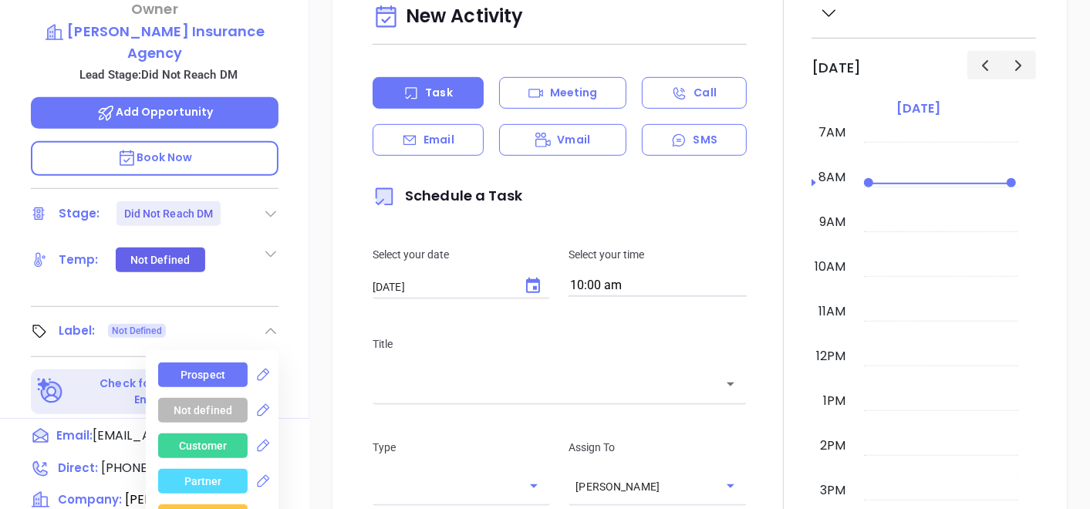
type input "Gissela Vargas"
click at [223, 363] on div "Prospect" at bounding box center [203, 375] width 90 height 25
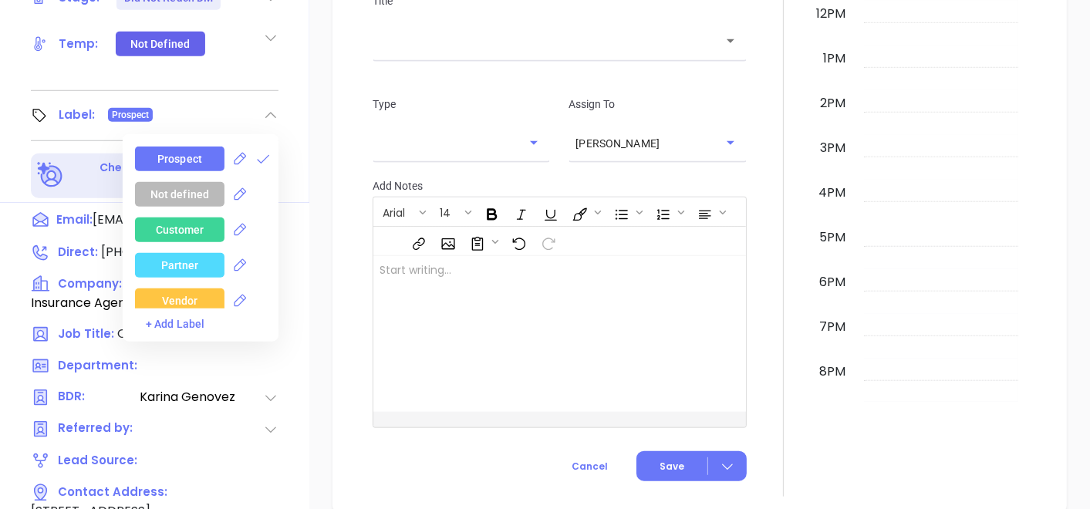
scroll to position [781, 0]
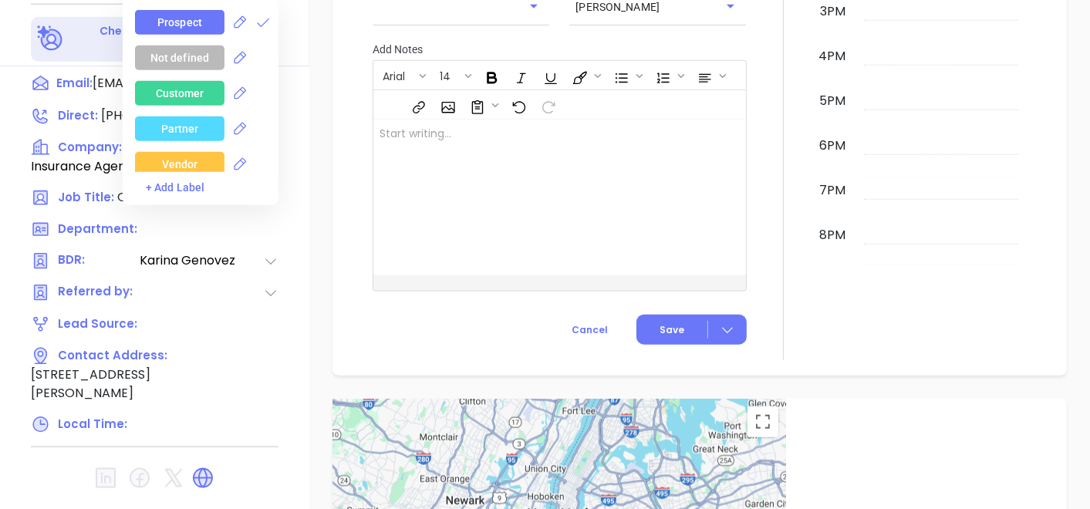
click at [213, 466] on icon at bounding box center [203, 478] width 25 height 25
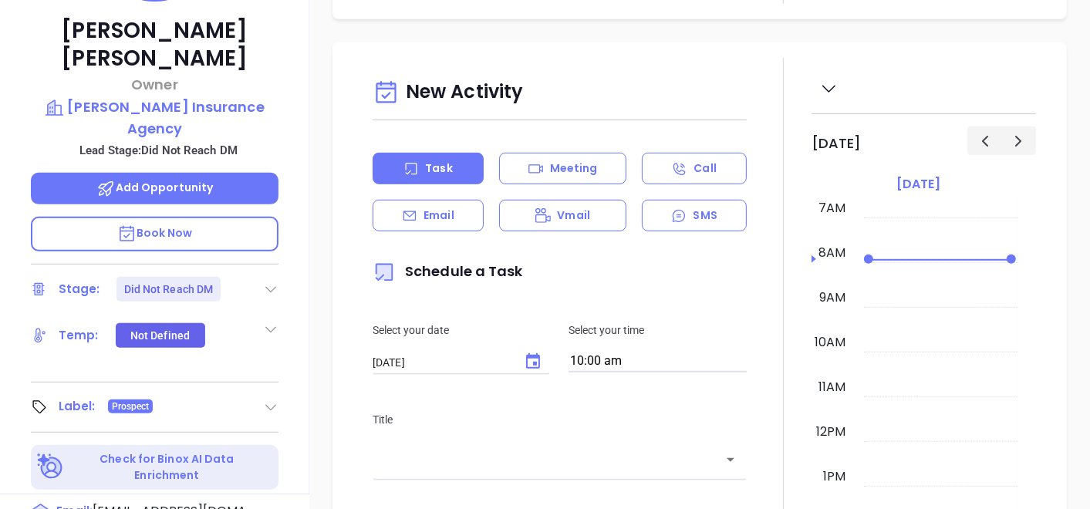
scroll to position [95, 0]
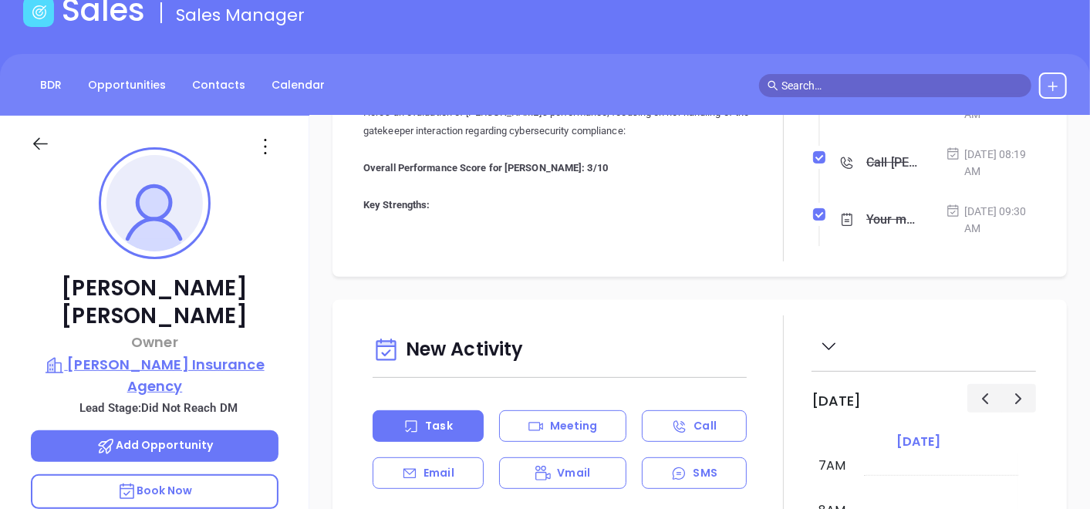
click at [227, 354] on p "Avery Insurance Agency" at bounding box center [155, 375] width 248 height 42
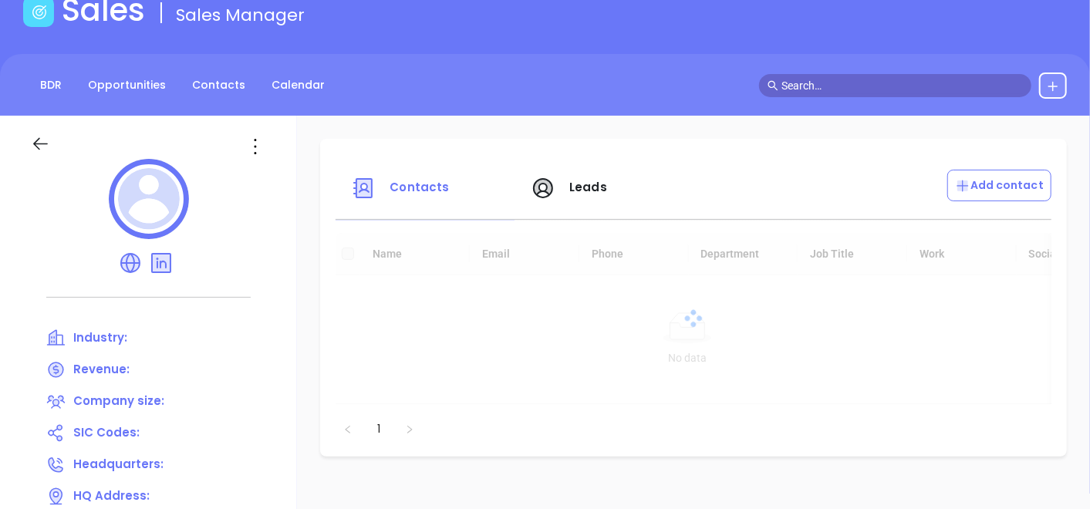
scroll to position [266, 0]
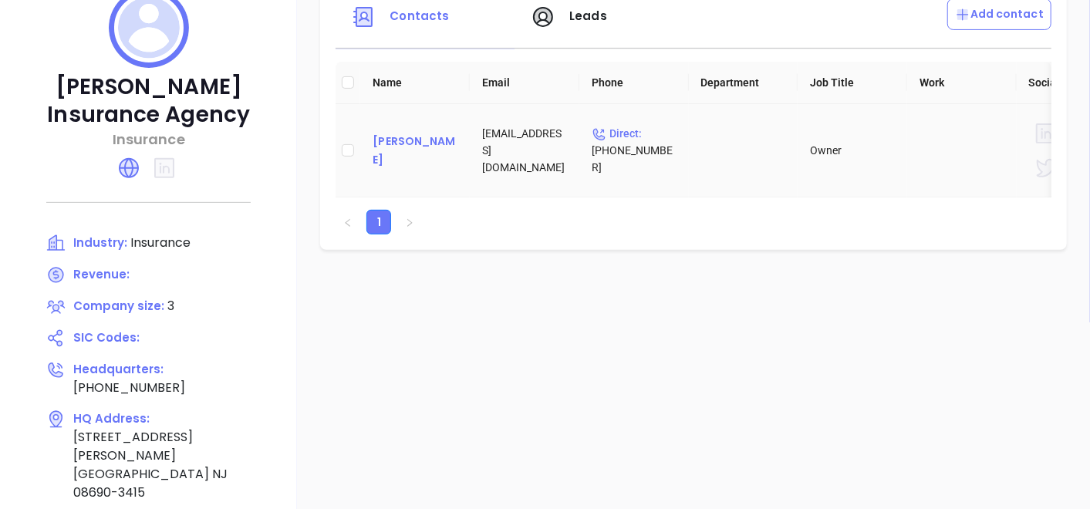
click at [436, 145] on div "George Avery" at bounding box center [415, 150] width 85 height 37
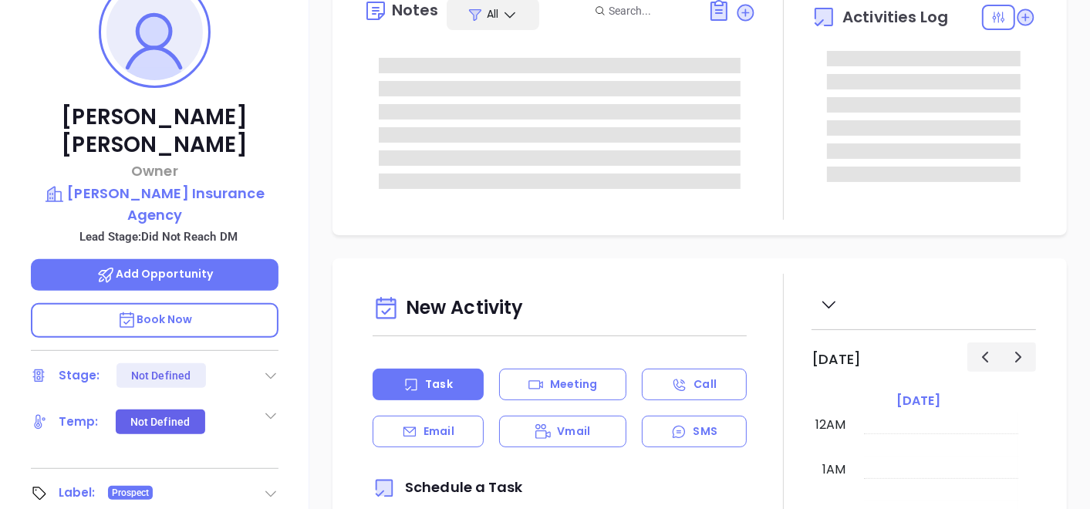
scroll to position [313, 0]
type input "[PERSON_NAME]"
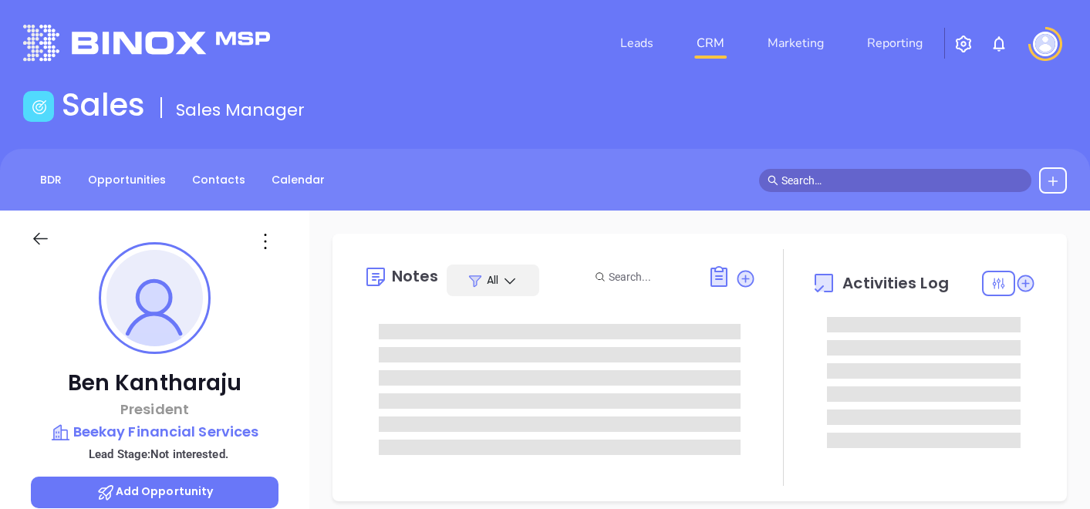
type input "[DATE]"
type input "[PERSON_NAME]"
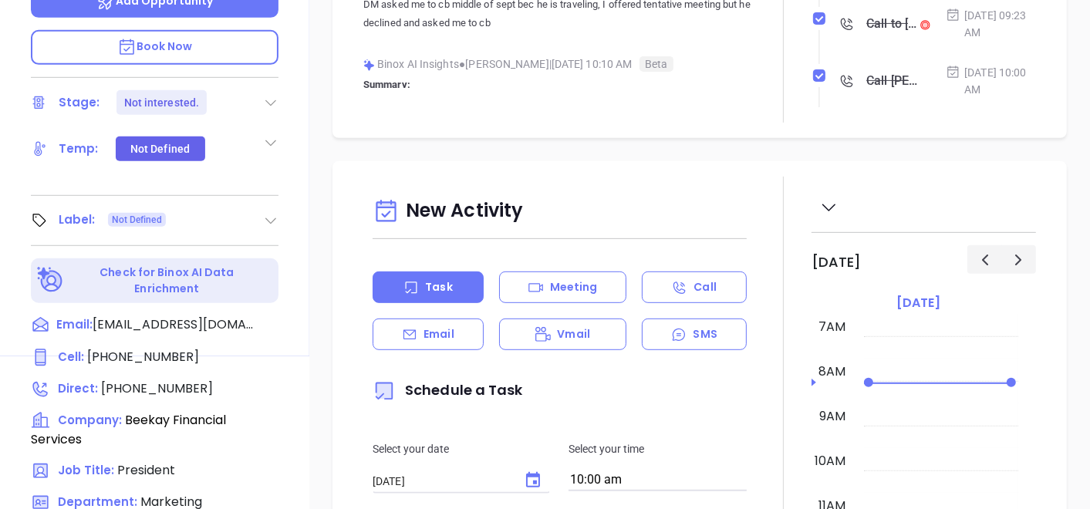
scroll to position [514, 0]
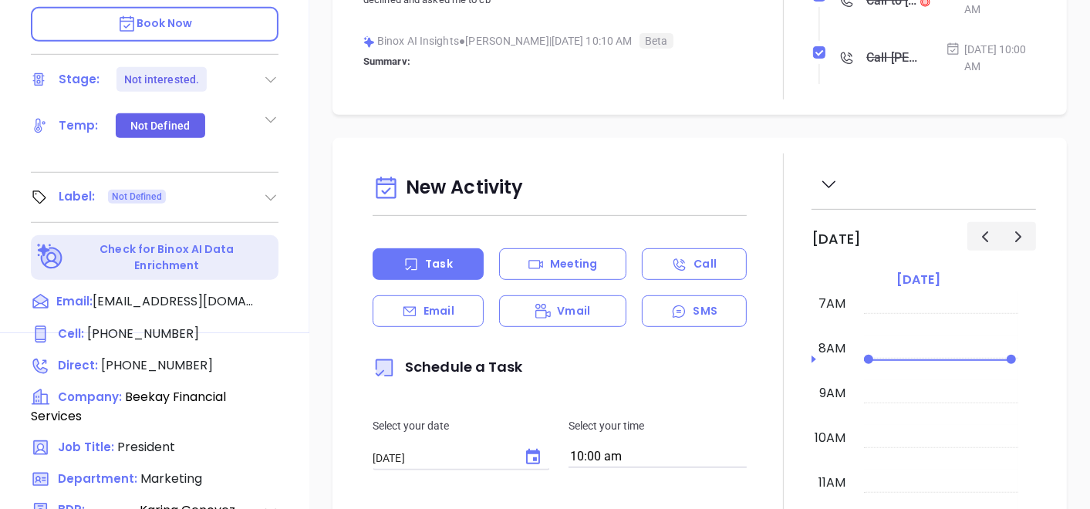
drag, startPoint x: 279, startPoint y: 185, endPoint x: 271, endPoint y: 193, distance: 11.5
click at [278, 187] on div "Ben Kantharaju President Beekay Financial Services Lead Stage: Not interested. …" at bounding box center [154, 15] width 309 height 637
click at [269, 194] on icon at bounding box center [270, 197] width 15 height 15
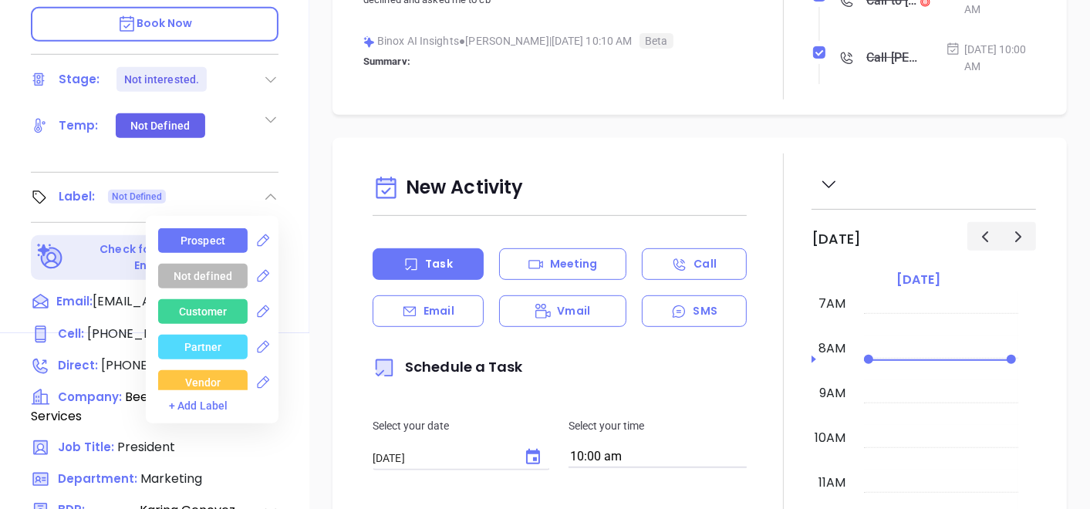
click at [228, 228] on div "Prospect" at bounding box center [203, 240] width 90 height 25
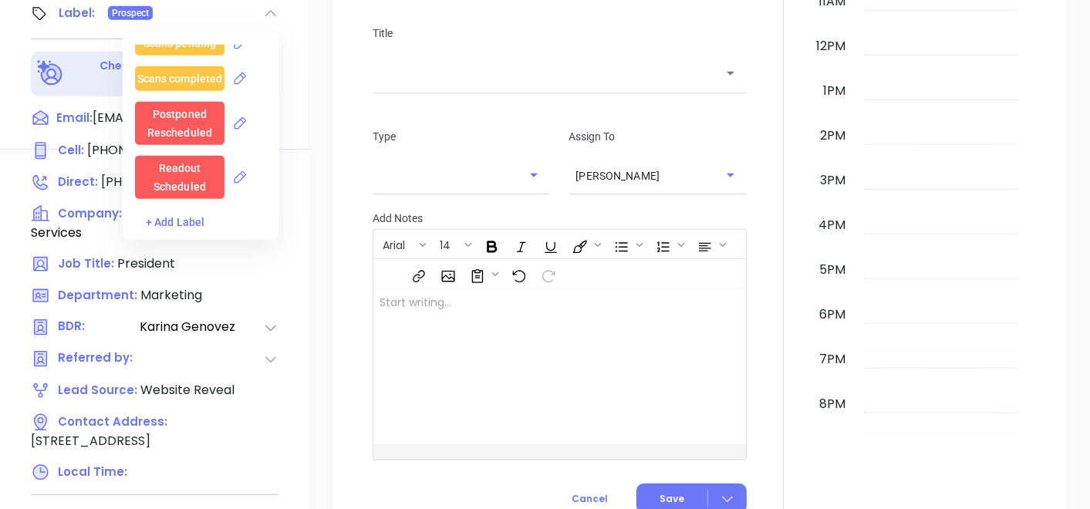
scroll to position [781, 0]
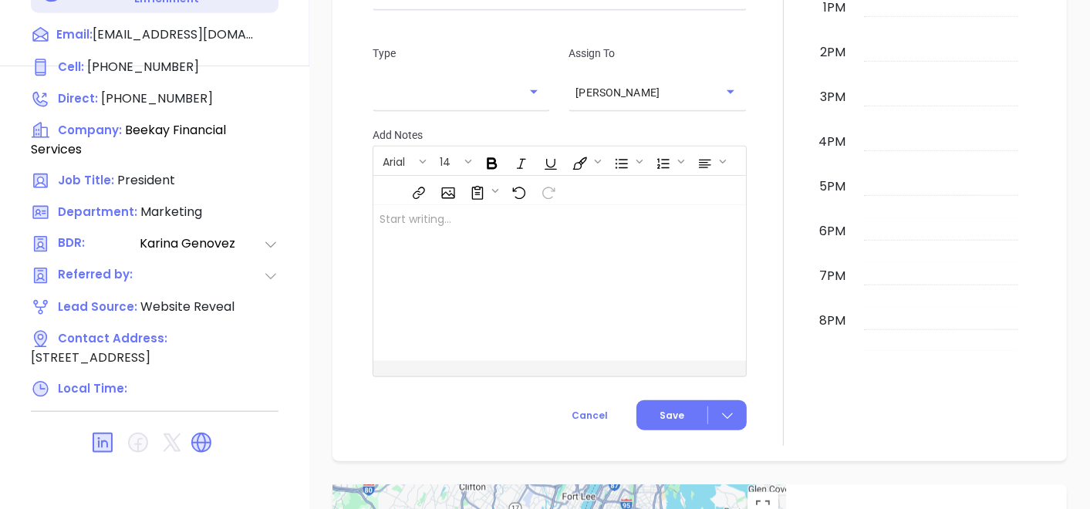
click at [211, 433] on icon at bounding box center [201, 443] width 25 height 25
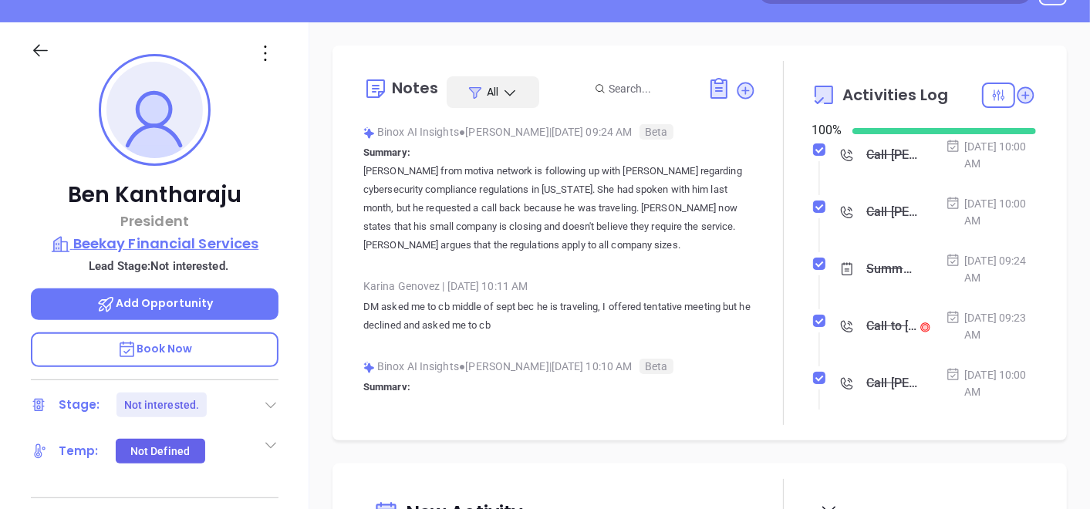
scroll to position [181, 0]
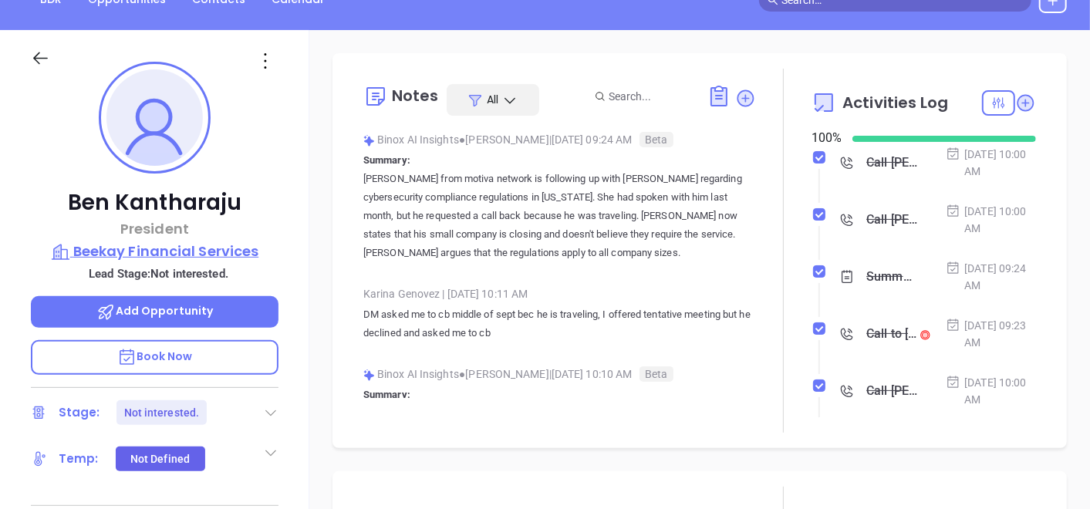
click at [184, 260] on p "Beekay Financial Services" at bounding box center [155, 252] width 248 height 22
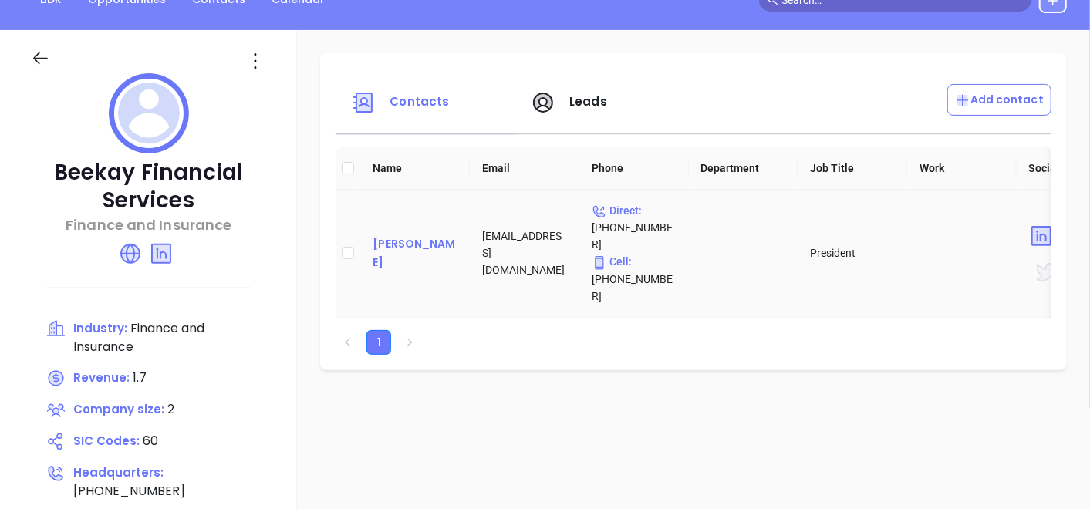
click at [397, 235] on div "Ben Kantharaju" at bounding box center [415, 253] width 85 height 37
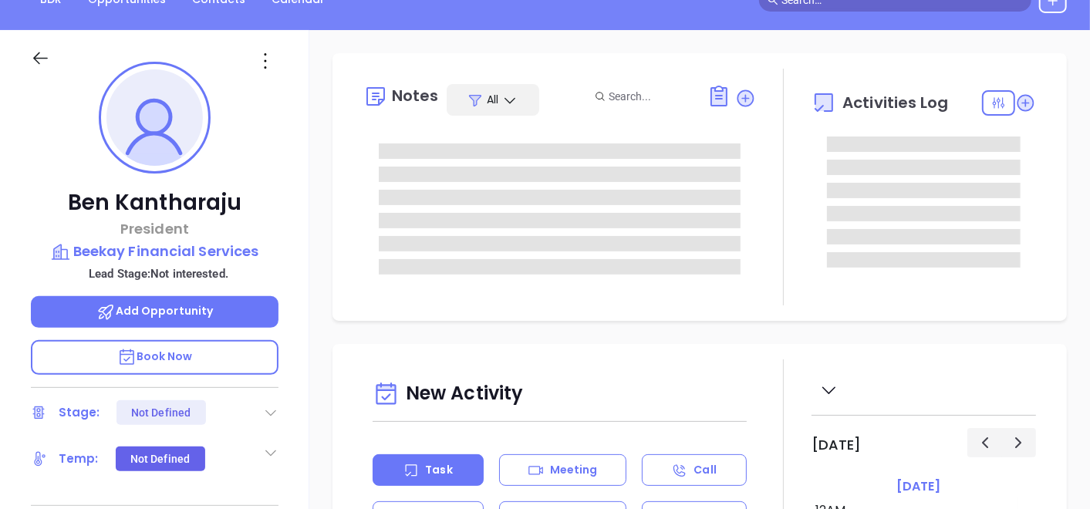
type input "[DATE]"
click at [269, 63] on icon at bounding box center [265, 61] width 25 height 25
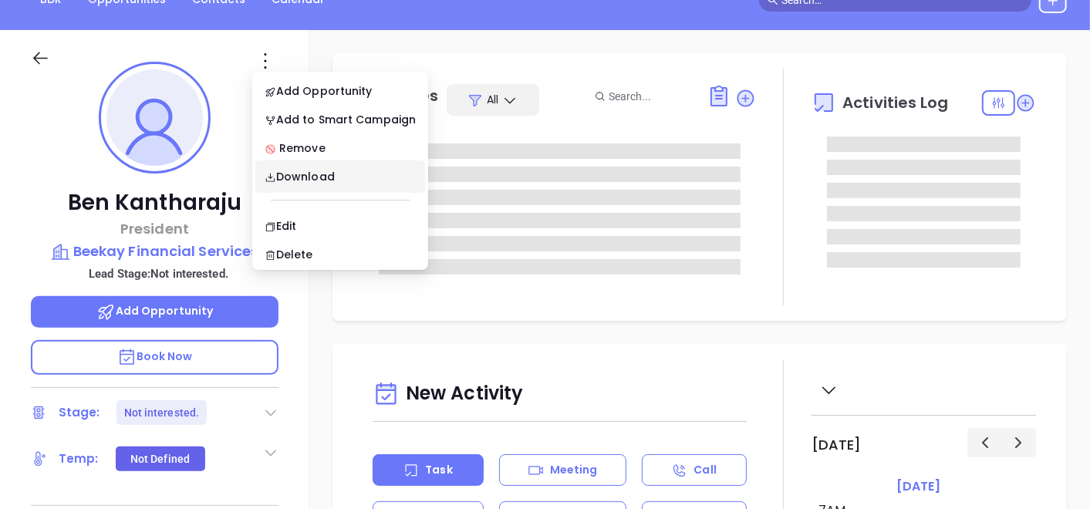
type input "[PERSON_NAME]"
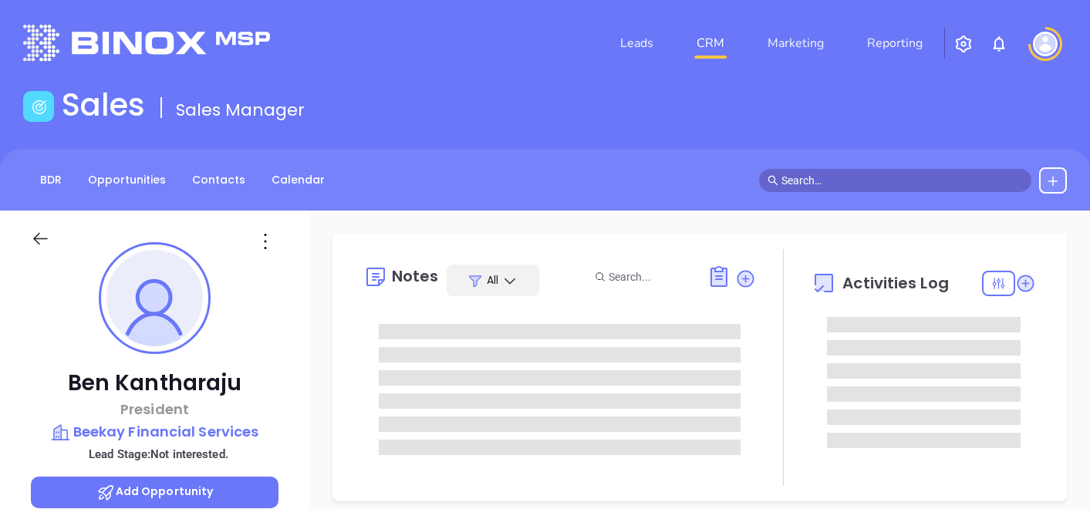
type input "[PERSON_NAME]"
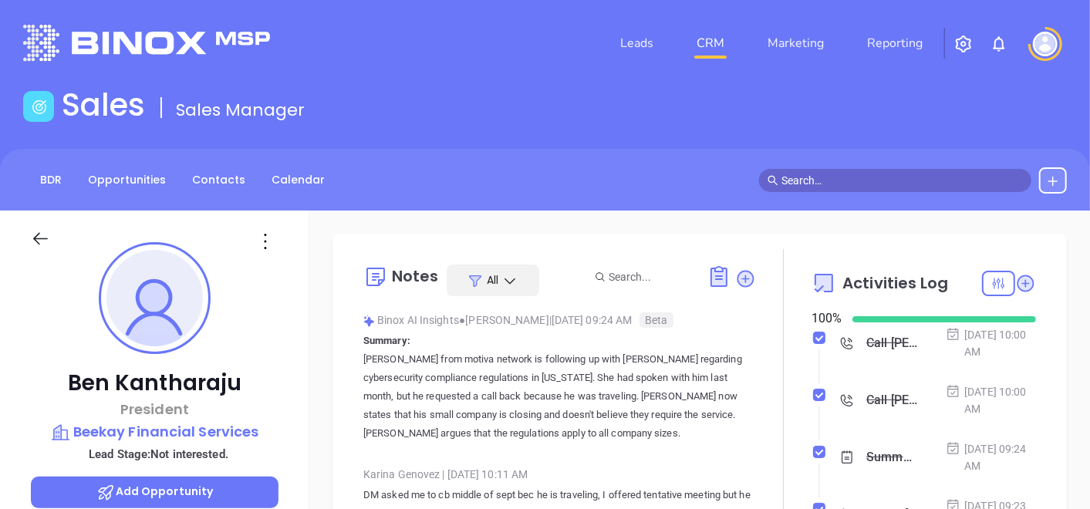
scroll to position [313, 0]
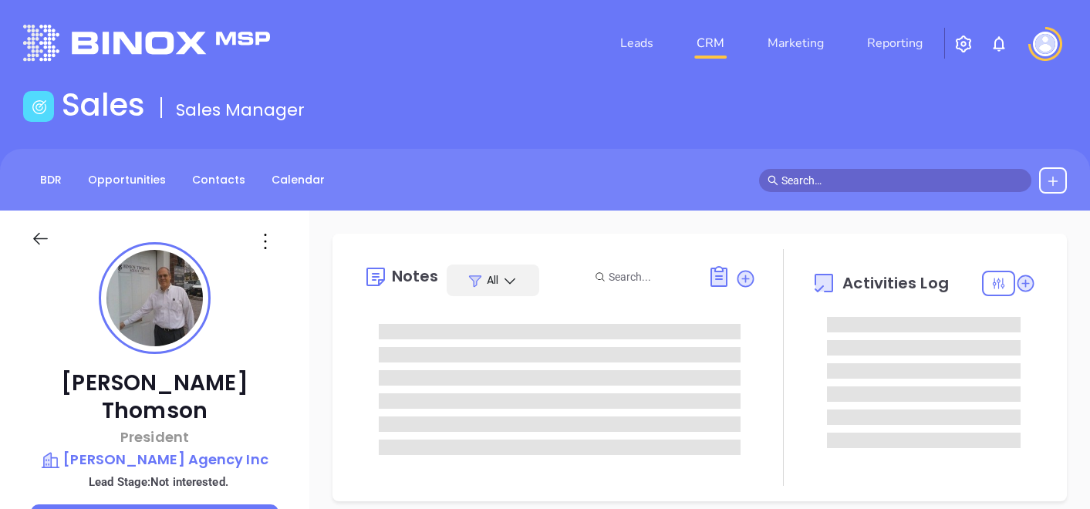
type input "[PERSON_NAME]"
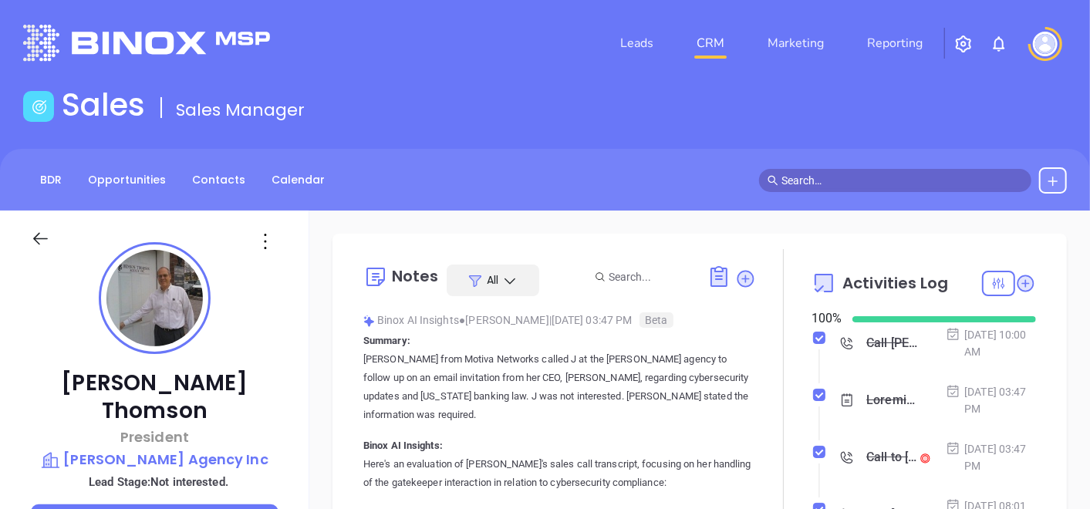
scroll to position [313, 0]
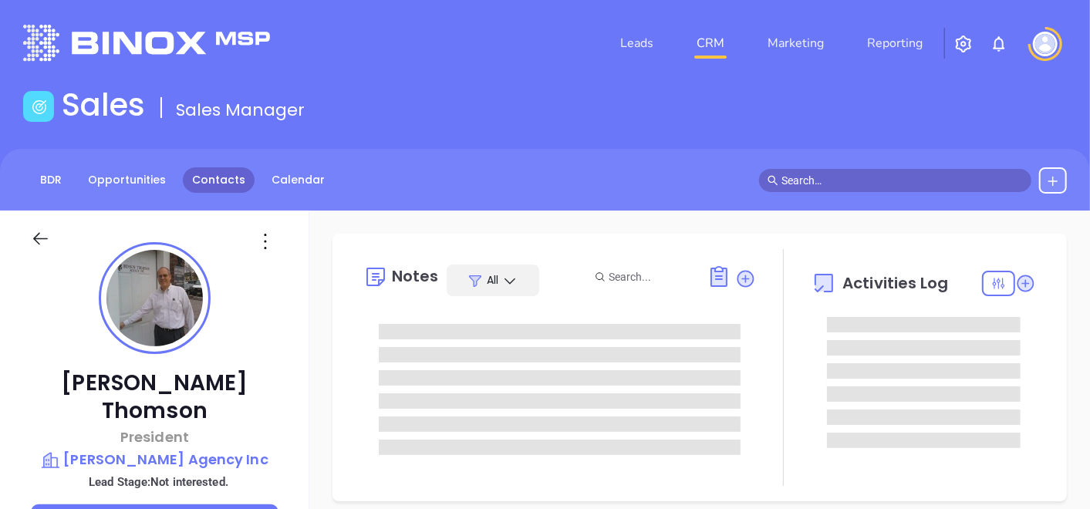
type input "[DATE]"
type input "[PERSON_NAME]"
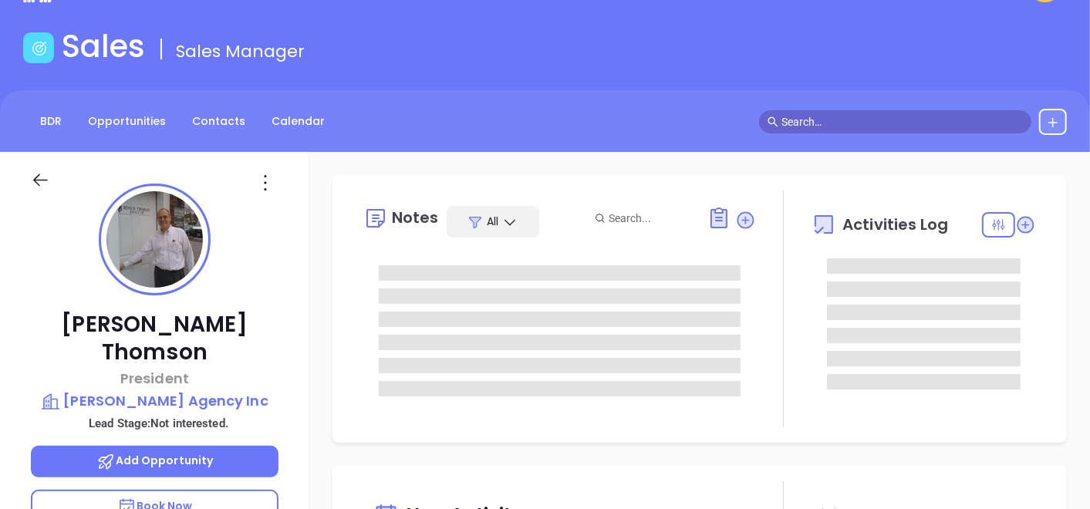
scroll to position [86, 0]
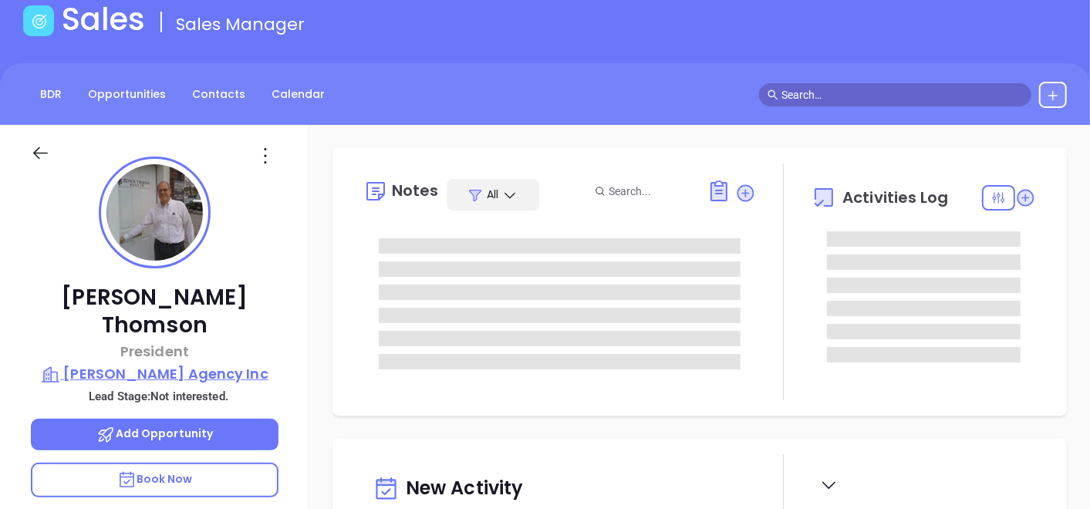
click at [207, 363] on p "[PERSON_NAME] Agency Inc" at bounding box center [155, 374] width 248 height 22
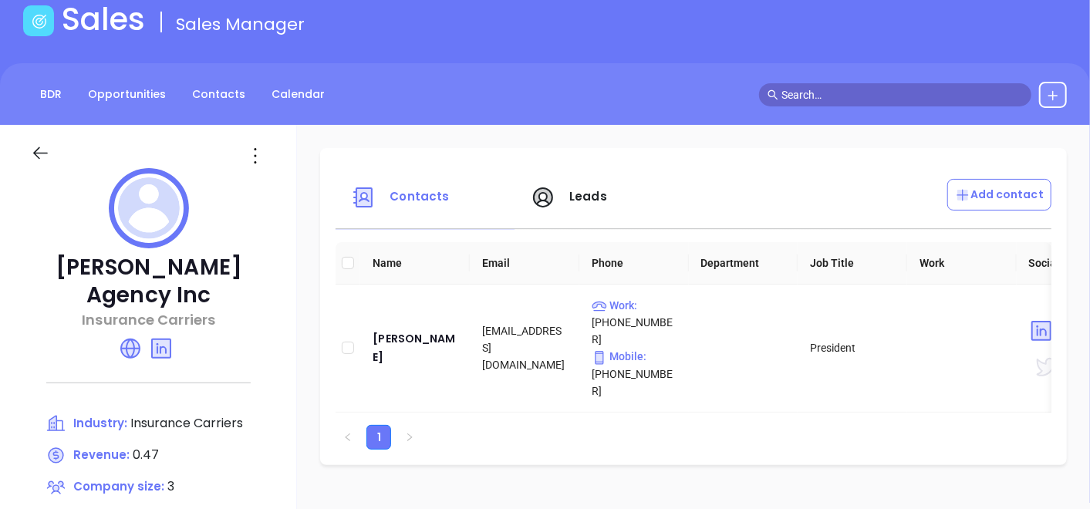
click at [40, 144] on icon at bounding box center [40, 153] width 19 height 19
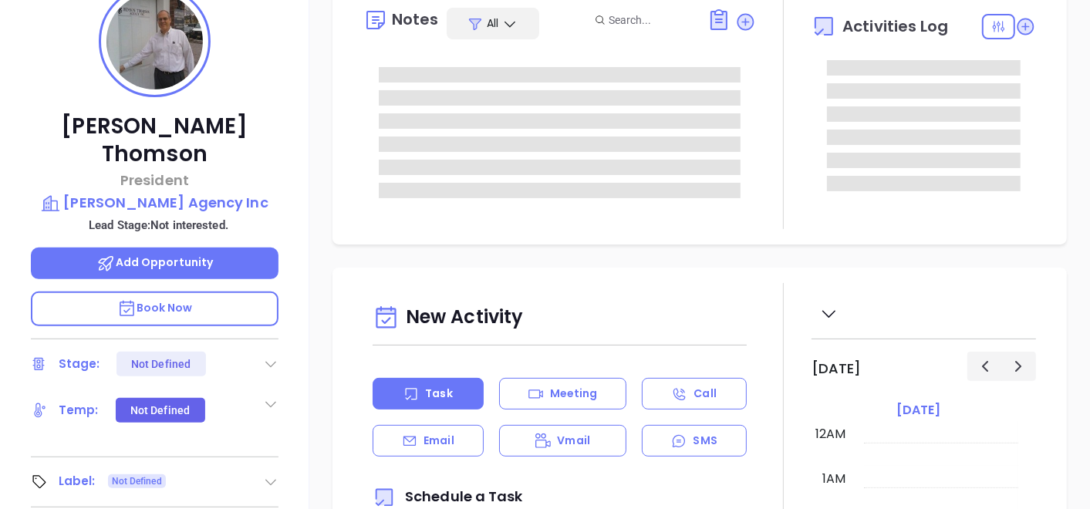
scroll to position [313, 0]
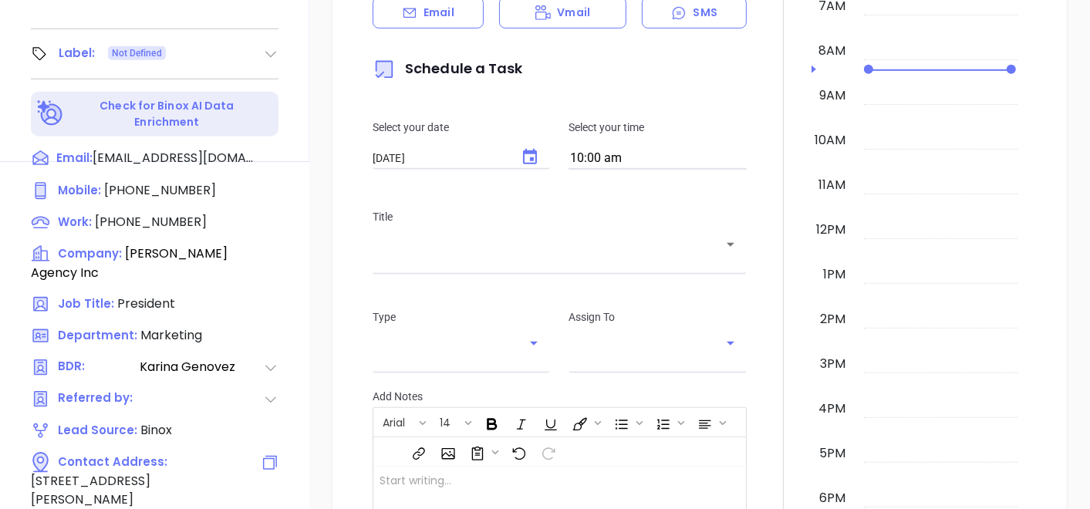
type input "[PERSON_NAME]"
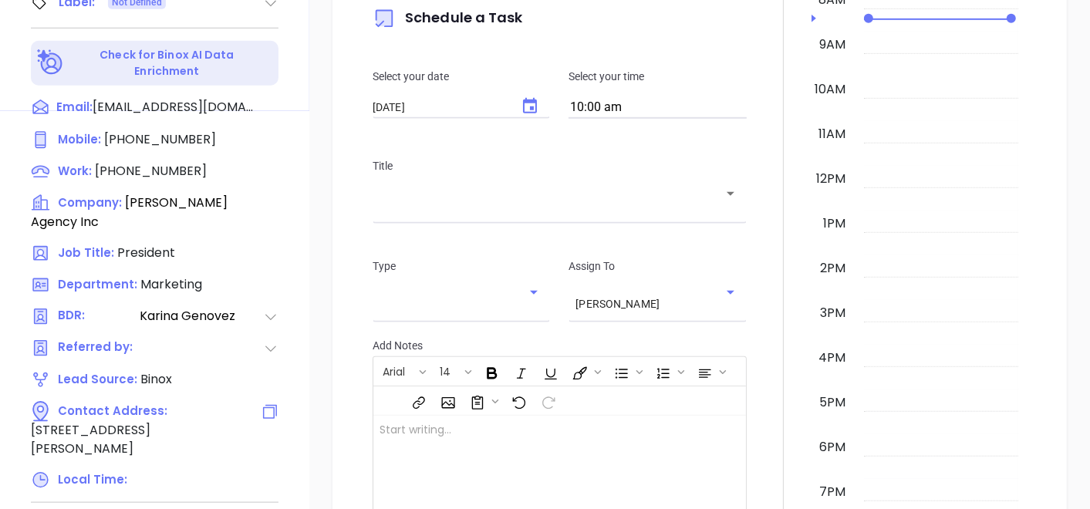
scroll to position [781, 0]
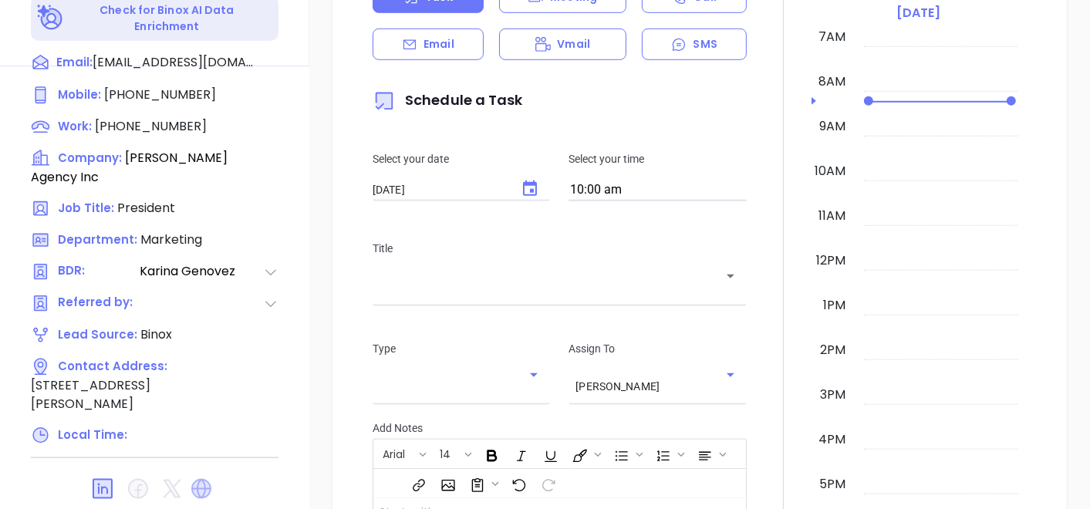
click at [210, 479] on icon at bounding box center [201, 489] width 20 height 20
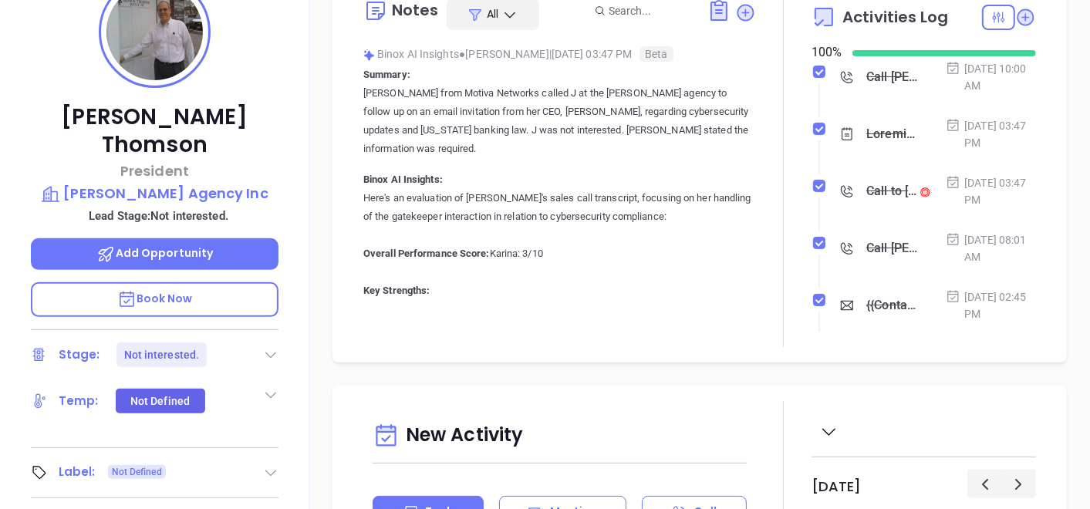
scroll to position [95, 0]
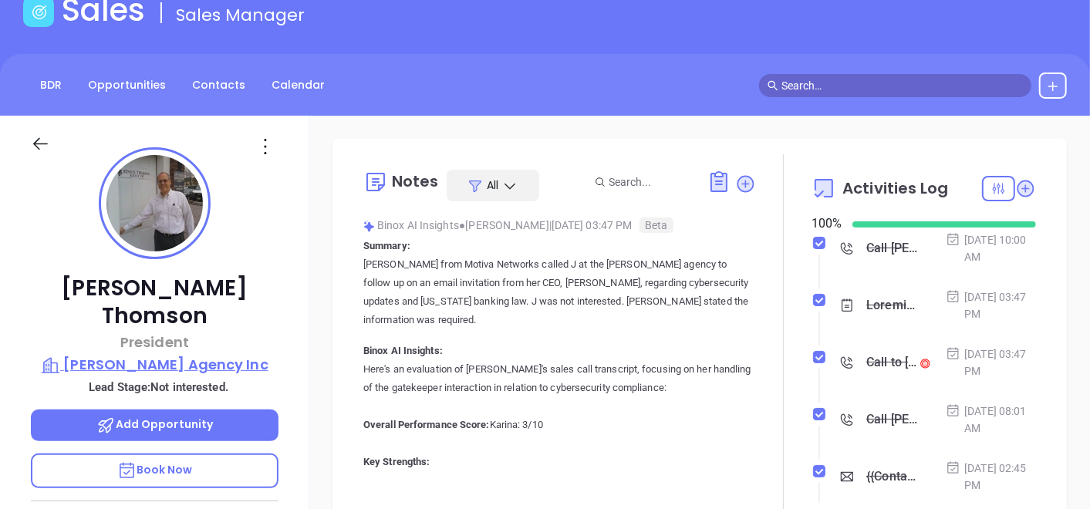
click at [248, 354] on p "[PERSON_NAME] Agency Inc" at bounding box center [155, 365] width 248 height 22
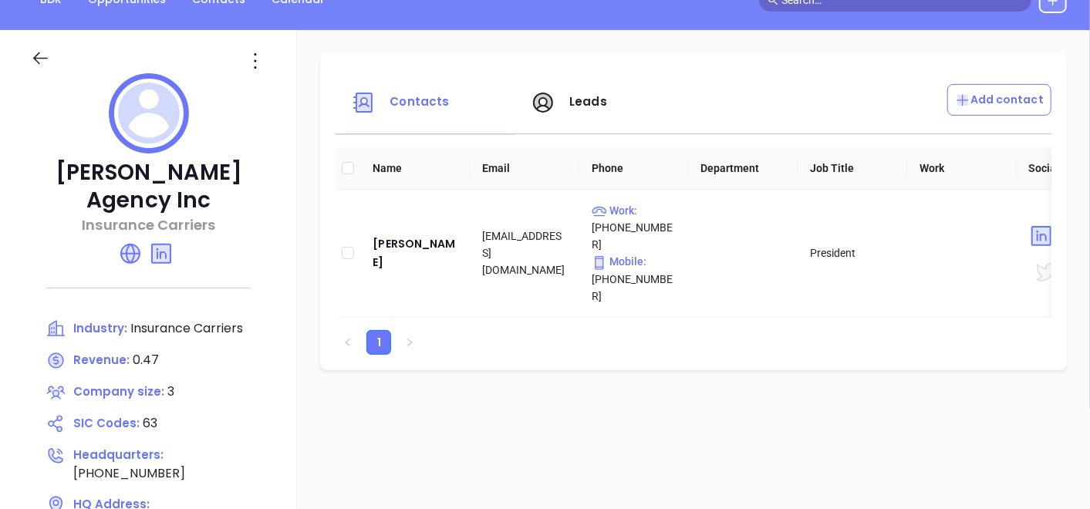
scroll to position [95, 0]
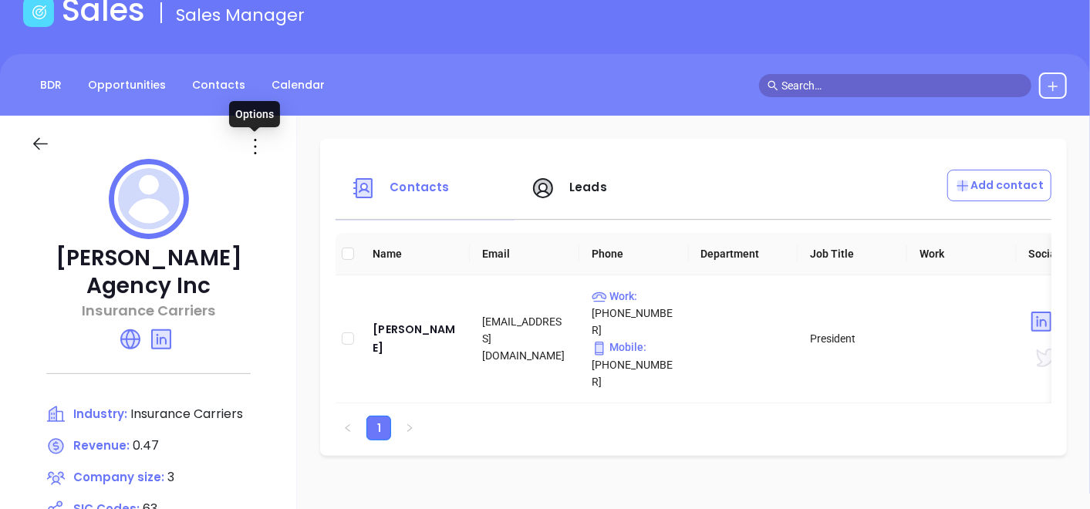
click at [251, 154] on icon at bounding box center [255, 146] width 25 height 25
click at [264, 172] on icon at bounding box center [261, 178] width 12 height 12
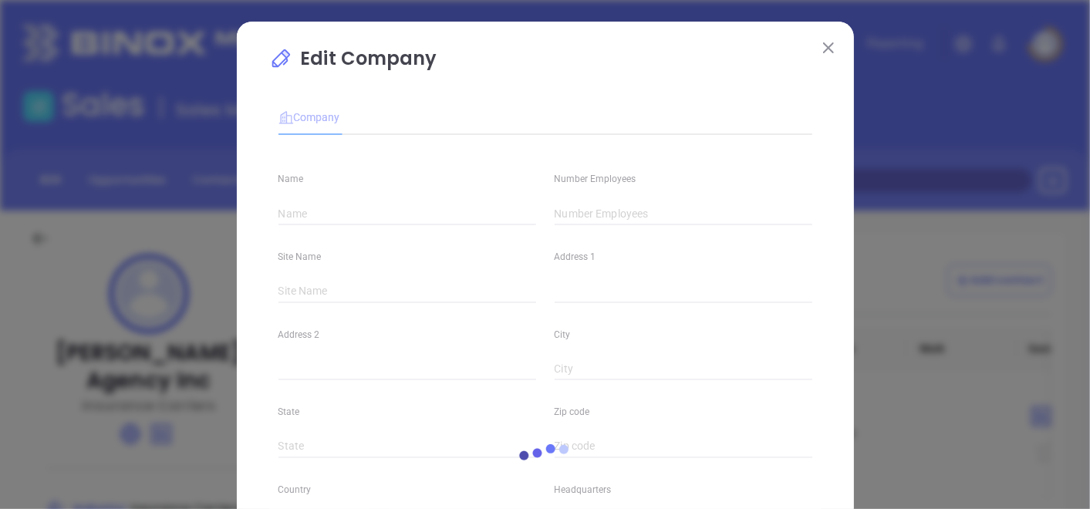
type input "[PERSON_NAME] Agency Inc"
type input "3"
type input "15 North Morris Street"
type input "Dover"
type input "NJ"
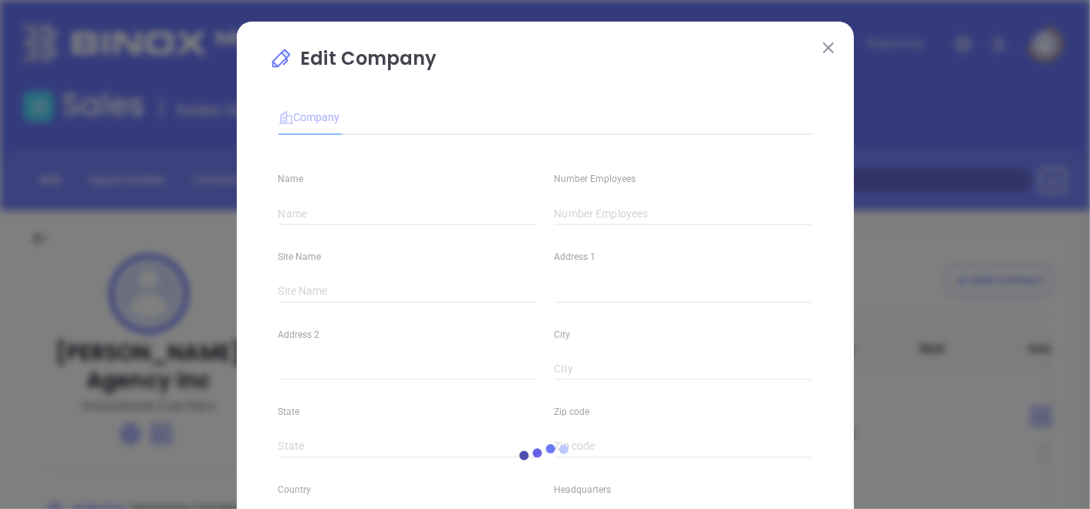
type input "07801"
type input "(973) 366-0010"
type input "Insurance Carriers"
type input "63"
type input "https://bensonthomson.com/"
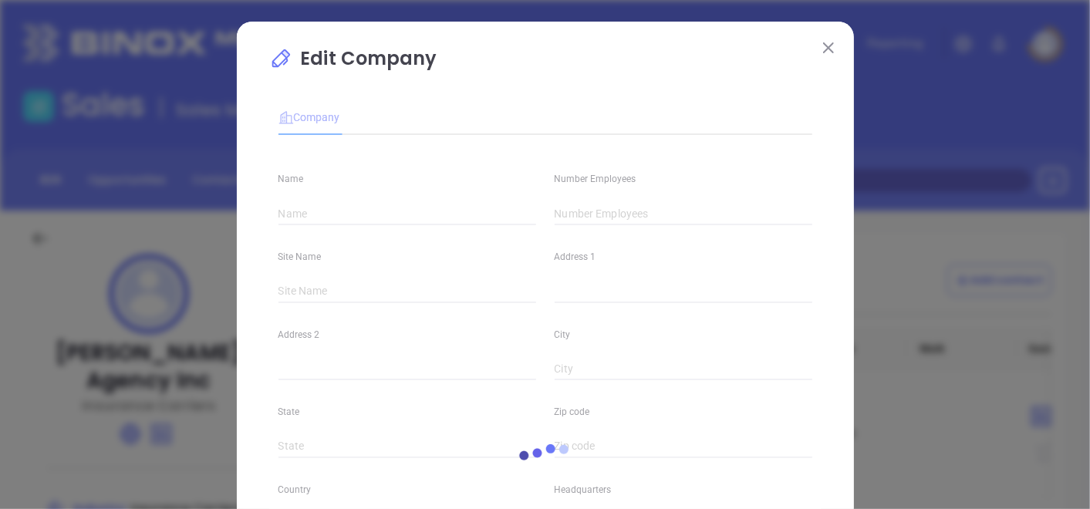
type input "Finance and Insurance"
type input "www.linkedin.com/company/benson-thomson-agency-inc/"
type input "0.47"
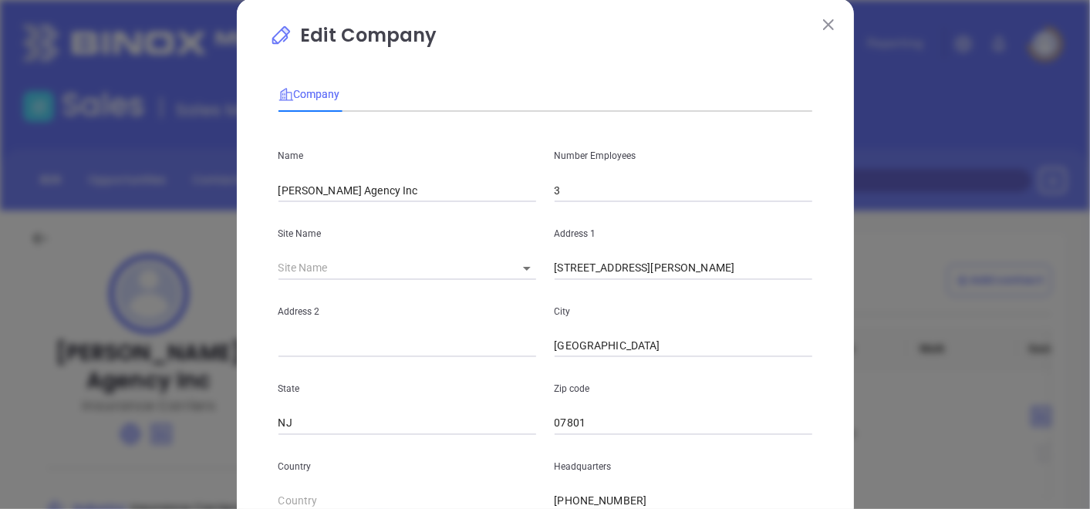
scroll to position [86, 0]
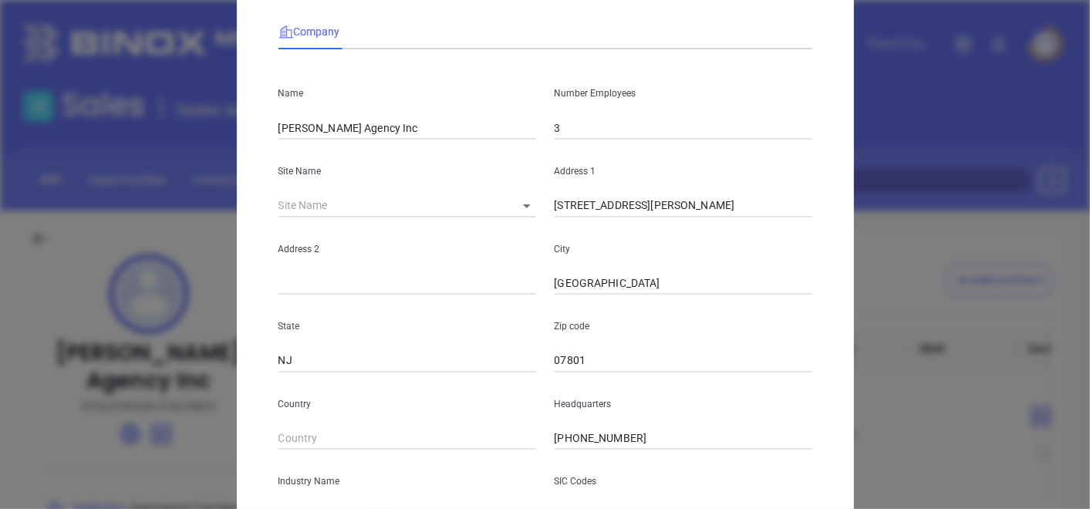
click at [661, 150] on div "Name Benson Thomson Agency Inc Number Employees 3 Site Name ​ 109862 Address 1 …" at bounding box center [546, 372] width 534 height 621
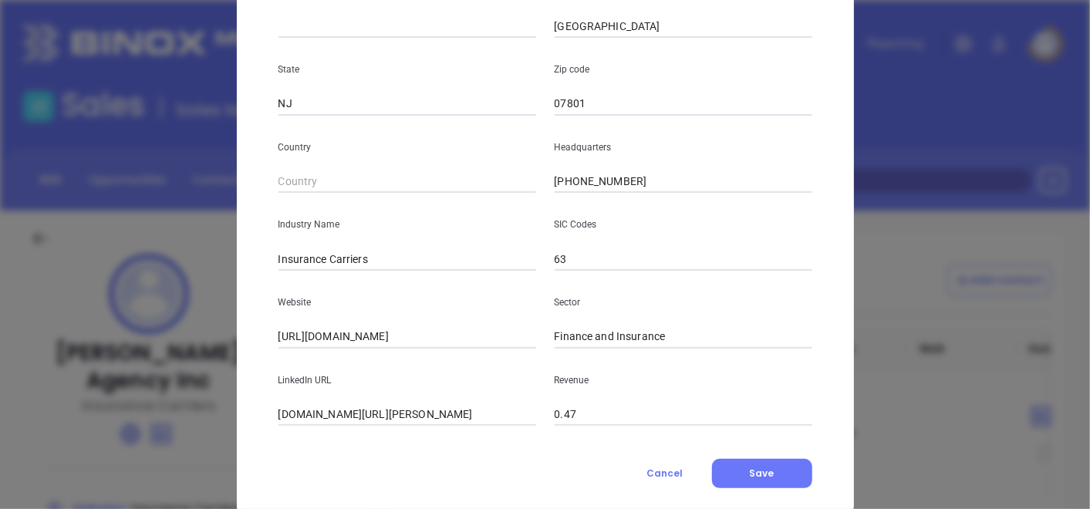
scroll to position [376, 0]
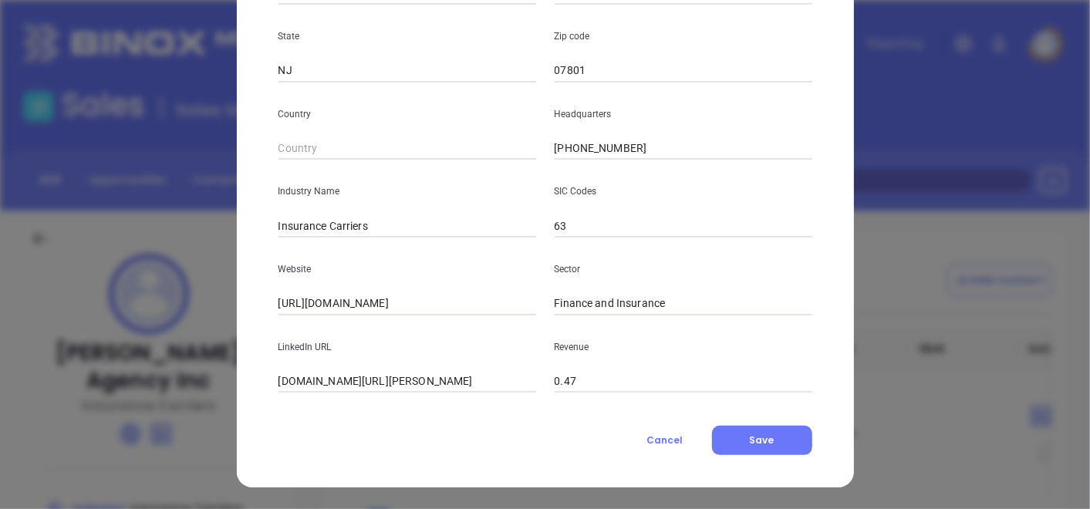
type input "4"
click at [750, 458] on div "Edit Company Company Name Benson Thomson Agency Inc Number Employees 4 Site Nam…" at bounding box center [545, 67] width 617 height 842
click at [750, 438] on span "Save" at bounding box center [762, 440] width 25 height 13
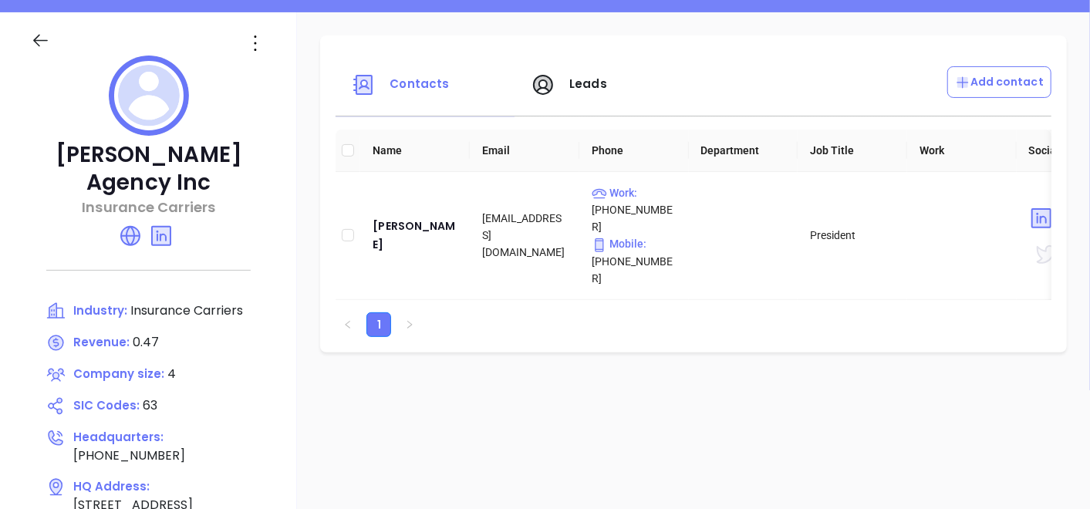
scroll to position [171, 0]
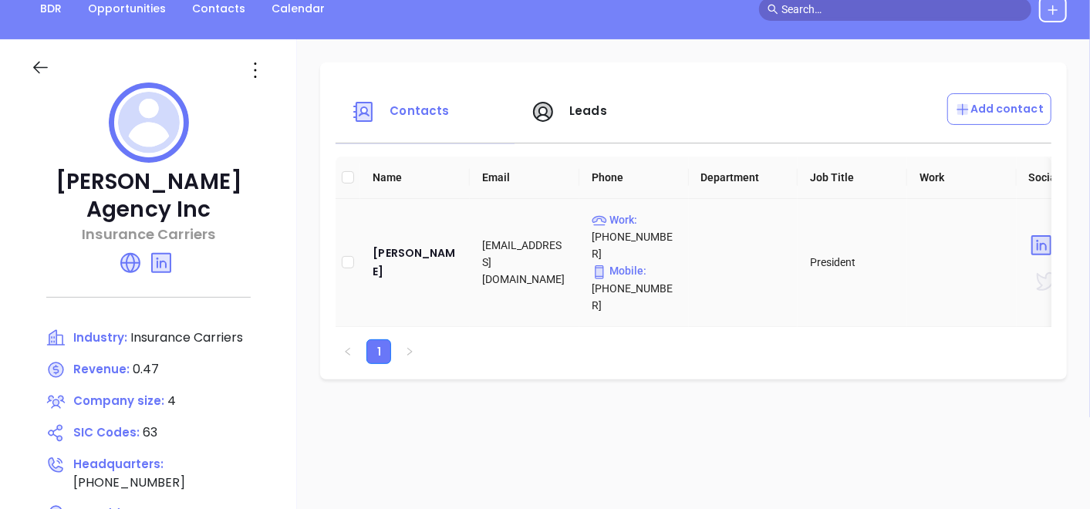
click at [428, 265] on td "Jay Thomson" at bounding box center [415, 263] width 110 height 128
click at [425, 248] on div "Jay Thomson" at bounding box center [415, 262] width 85 height 37
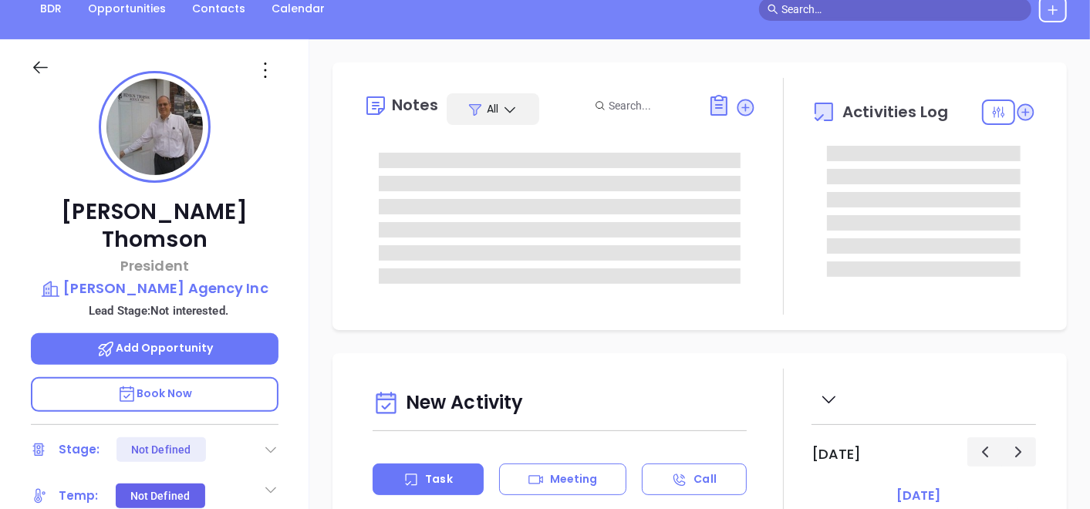
type input "[DATE]"
type input "[PERSON_NAME]"
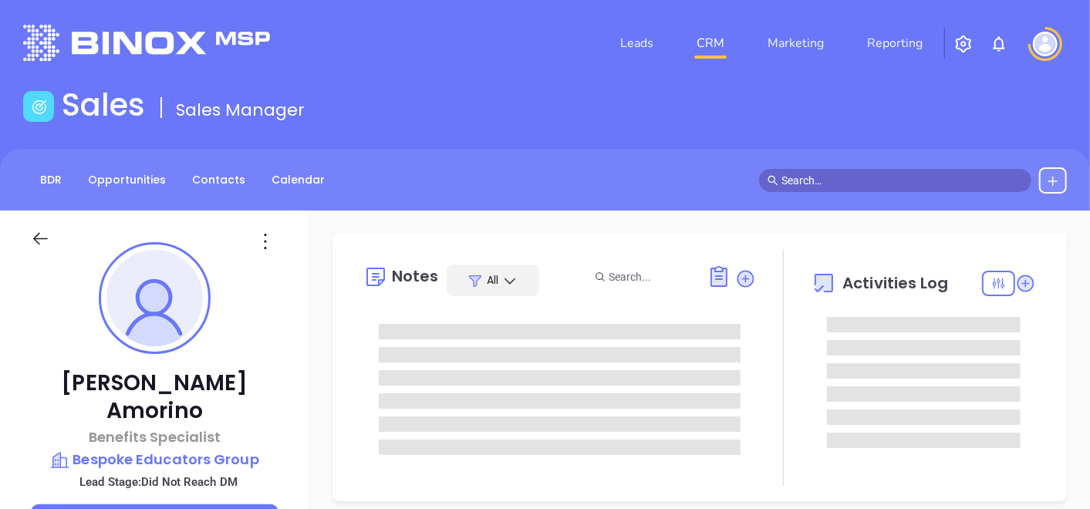
type input "[DATE]"
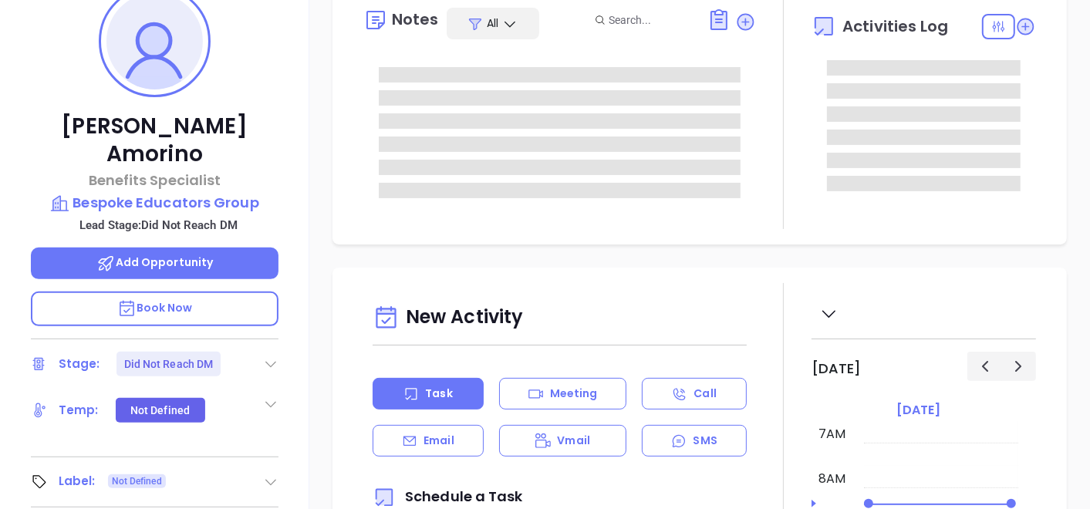
type input "[PERSON_NAME]"
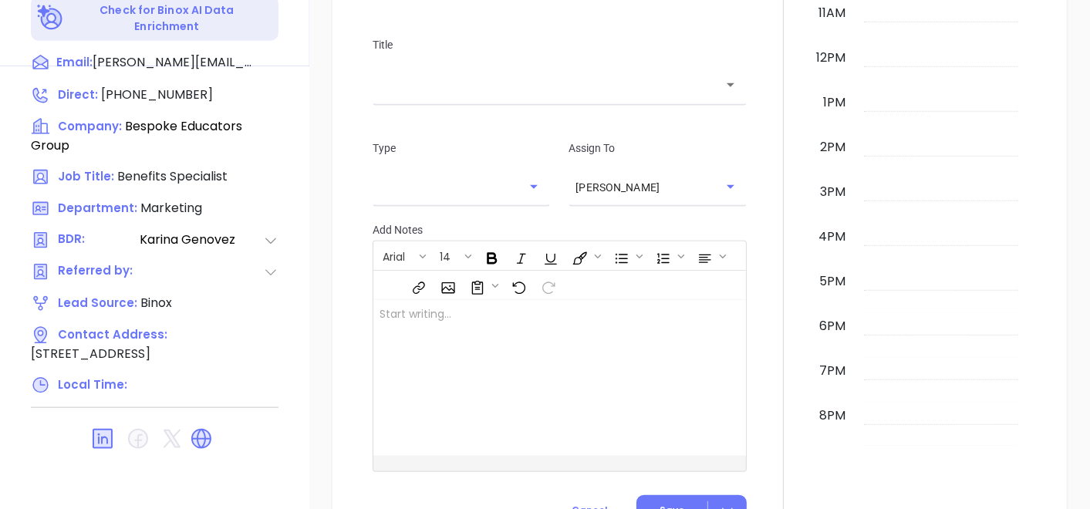
scroll to position [171, 0]
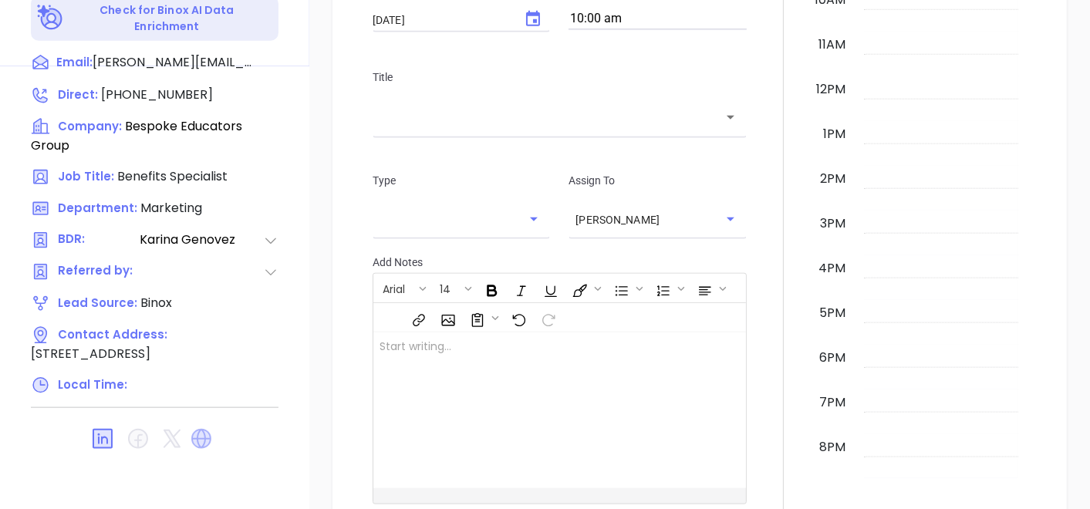
click at [202, 429] on icon at bounding box center [201, 439] width 20 height 20
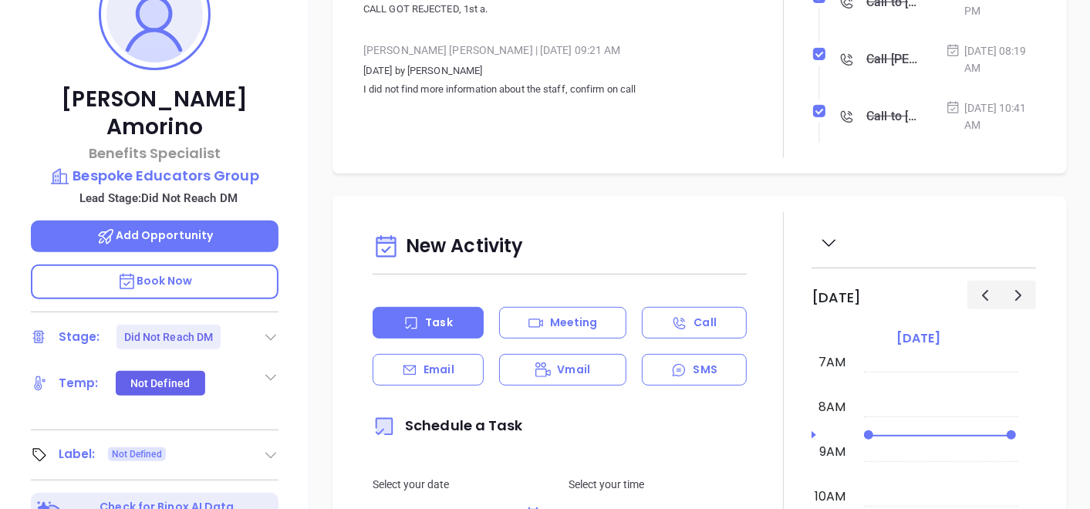
scroll to position [95, 0]
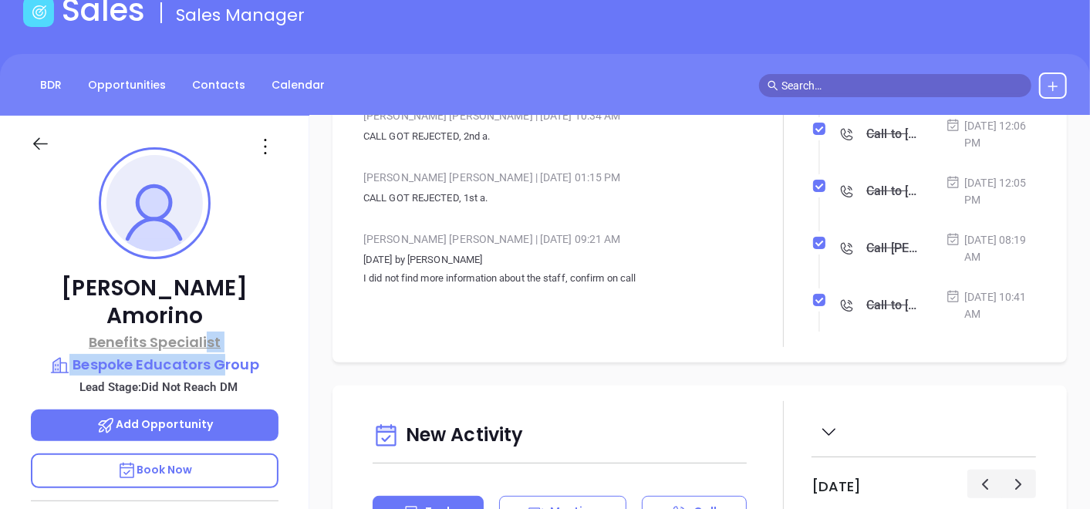
drag, startPoint x: 209, startPoint y: 323, endPoint x: 245, endPoint y: 319, distance: 35.7
click at [242, 332] on p "Benefits Specialist" at bounding box center [155, 342] width 248 height 21
drag, startPoint x: 245, startPoint y: 319, endPoint x: 247, endPoint y: 338, distance: 18.7
click at [247, 354] on p "Bespoke Educators Group" at bounding box center [155, 365] width 248 height 22
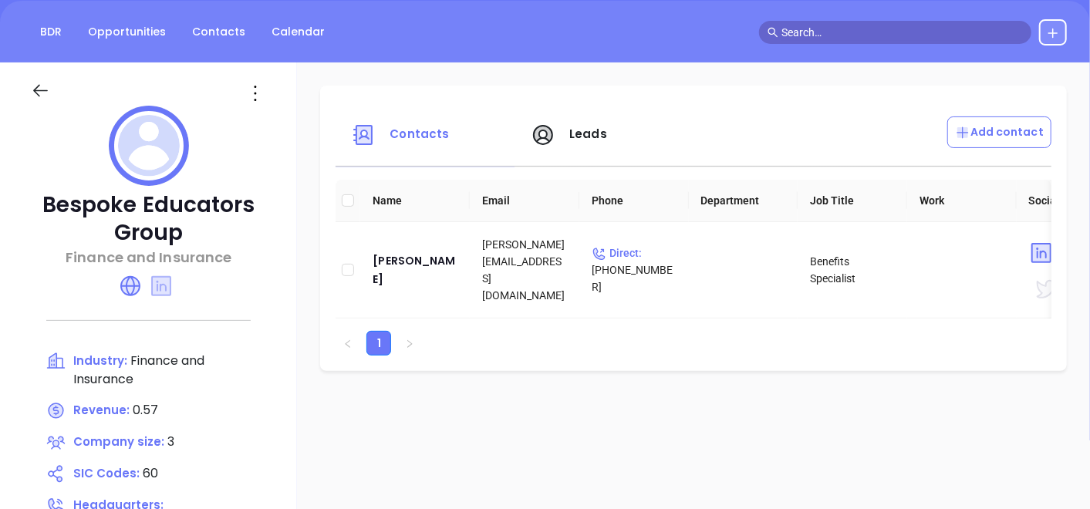
scroll to position [181, 0]
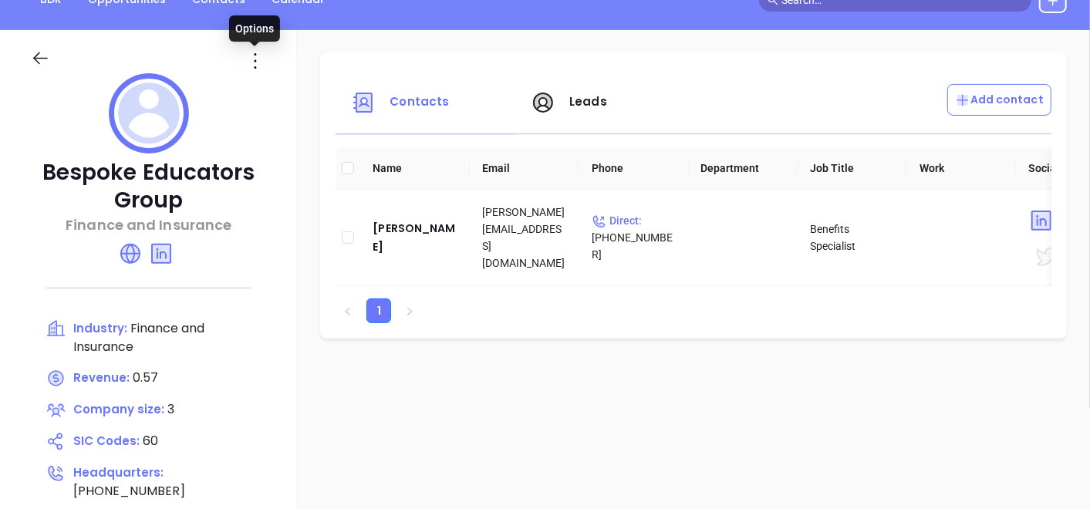
click at [252, 49] on icon at bounding box center [255, 61] width 25 height 25
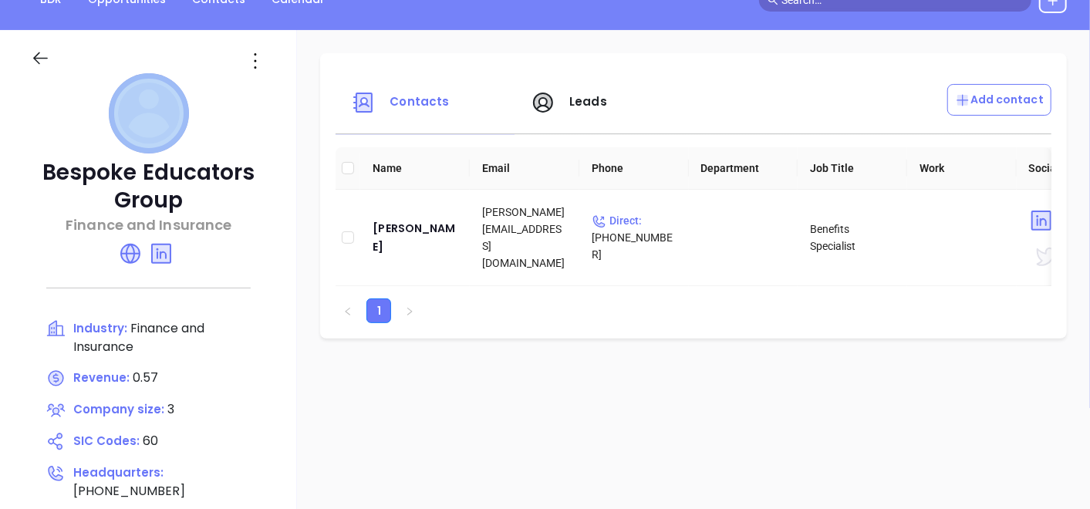
drag, startPoint x: 271, startPoint y: 112, endPoint x: 252, endPoint y: 46, distance: 68.9
click at [252, 46] on div "Bespoke Educators Group Finance and Insurance Industry: Finance and Insurance R…" at bounding box center [148, 358] width 297 height 656
drag, startPoint x: 252, startPoint y: 46, endPoint x: 262, endPoint y: 66, distance: 22.1
click at [262, 66] on icon at bounding box center [255, 61] width 25 height 25
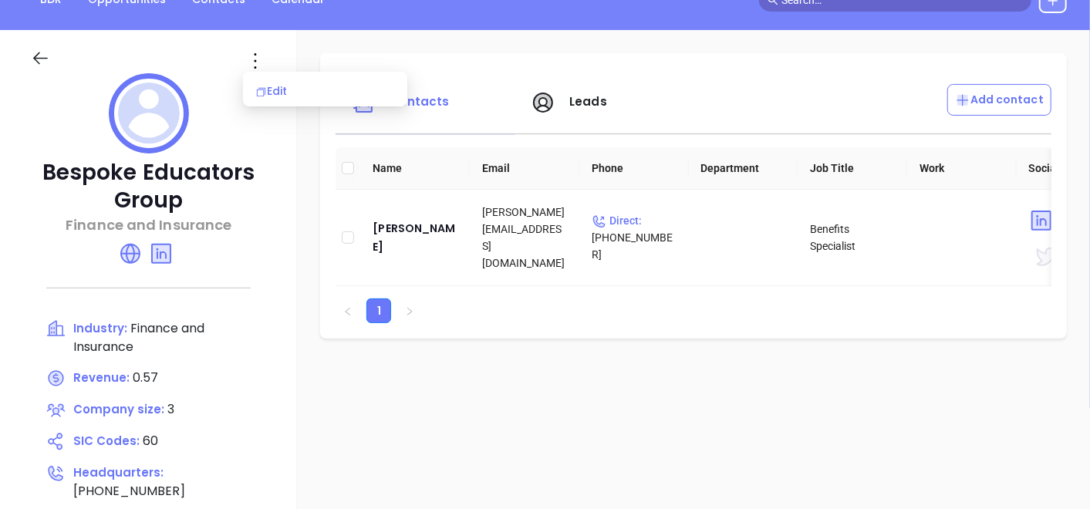
click at [276, 93] on div "Edit" at bounding box center [325, 91] width 140 height 17
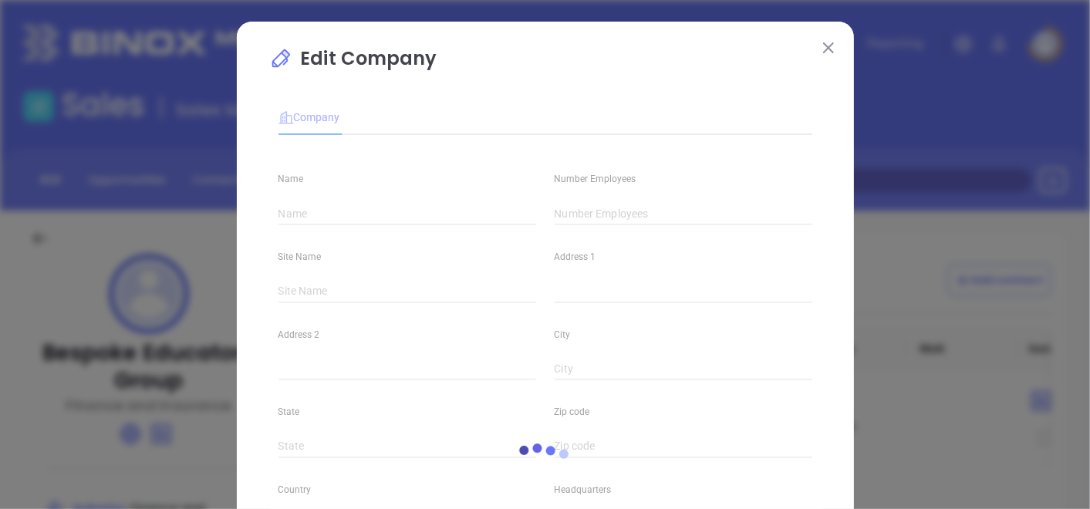
type input "Bespoke Educators Group"
type input "3"
type input "3600 Route 66"
type input "Neptune"
type input "NJ"
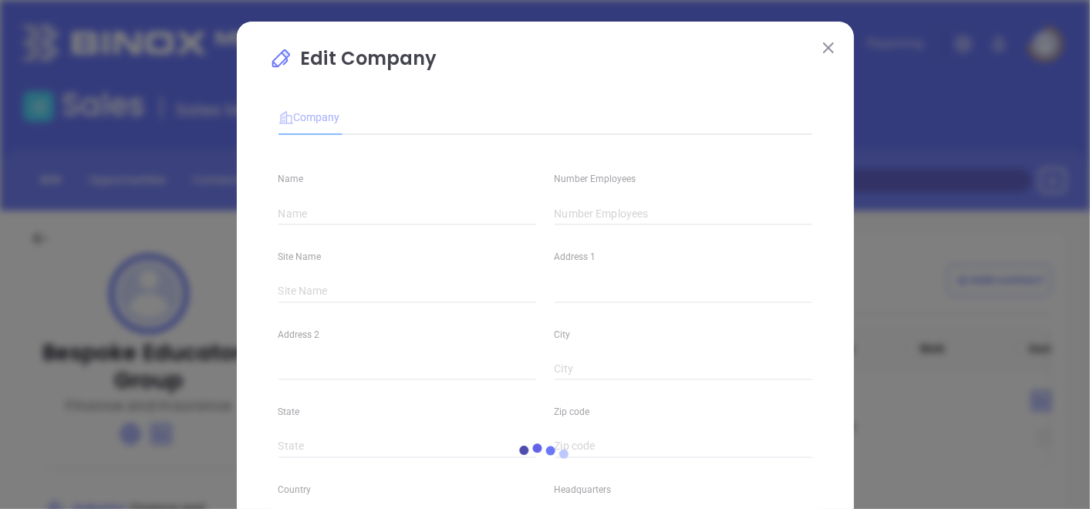
type input "07753"
type input "(800) 356-2041"
type input "Finance and Insurance"
type input "60"
type input "https://bespokeeducators.com/"
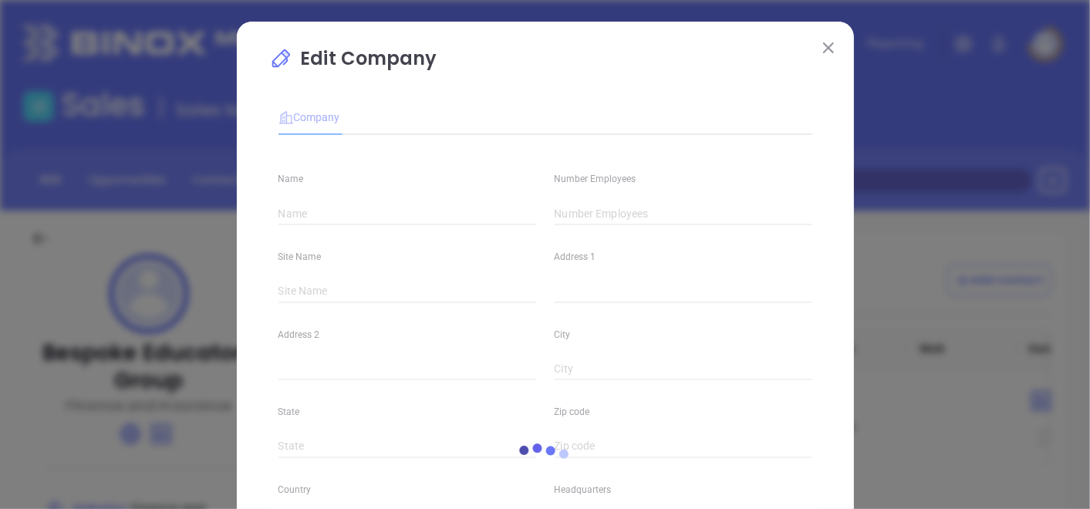
type input "Finance and Insurance"
type input "www.linkedin.com/company/bespoke-educators-group/"
type input "0.57"
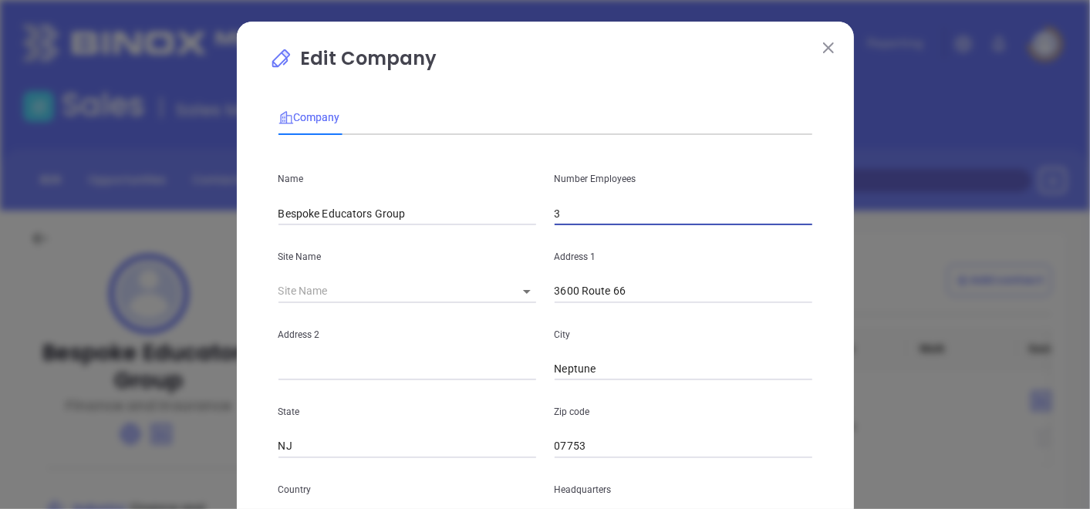
click at [555, 218] on input "3" at bounding box center [684, 213] width 258 height 23
type input "2"
click at [805, 338] on p "City" at bounding box center [684, 334] width 258 height 17
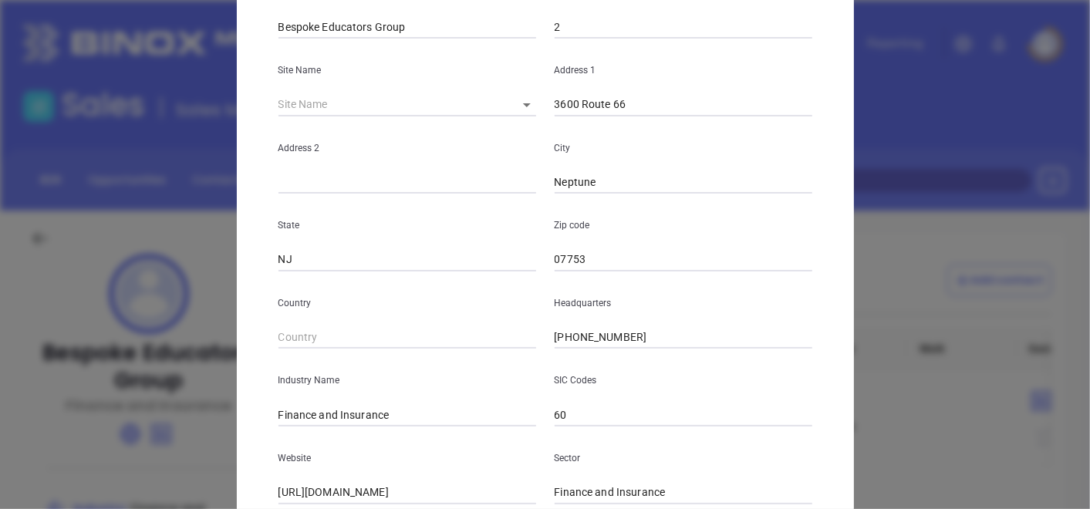
scroll to position [376, 0]
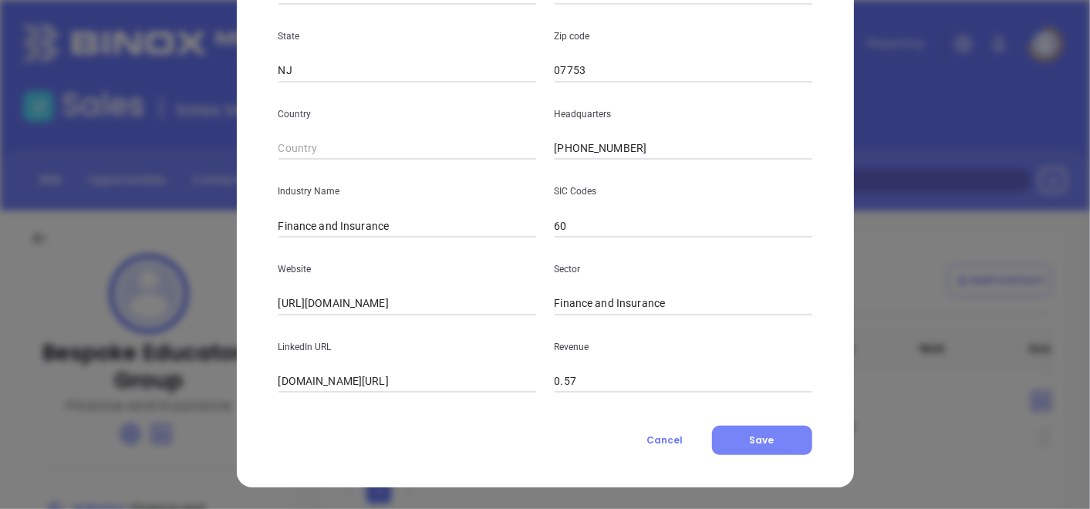
click at [787, 426] on button "Save" at bounding box center [762, 440] width 100 height 29
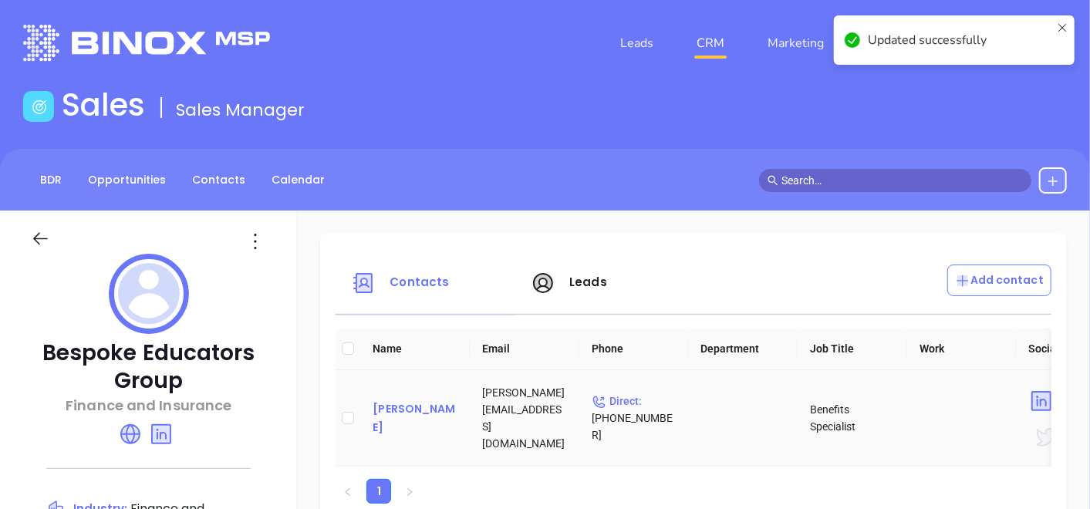
click at [404, 428] on div "Casey Amorino" at bounding box center [415, 418] width 85 height 37
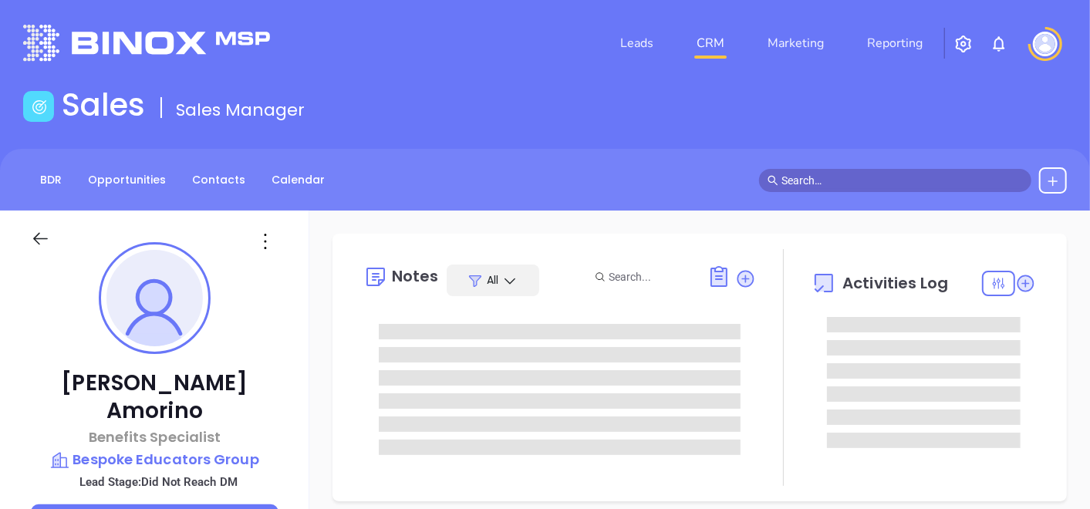
scroll to position [359, 0]
click at [253, 238] on icon at bounding box center [265, 241] width 25 height 25
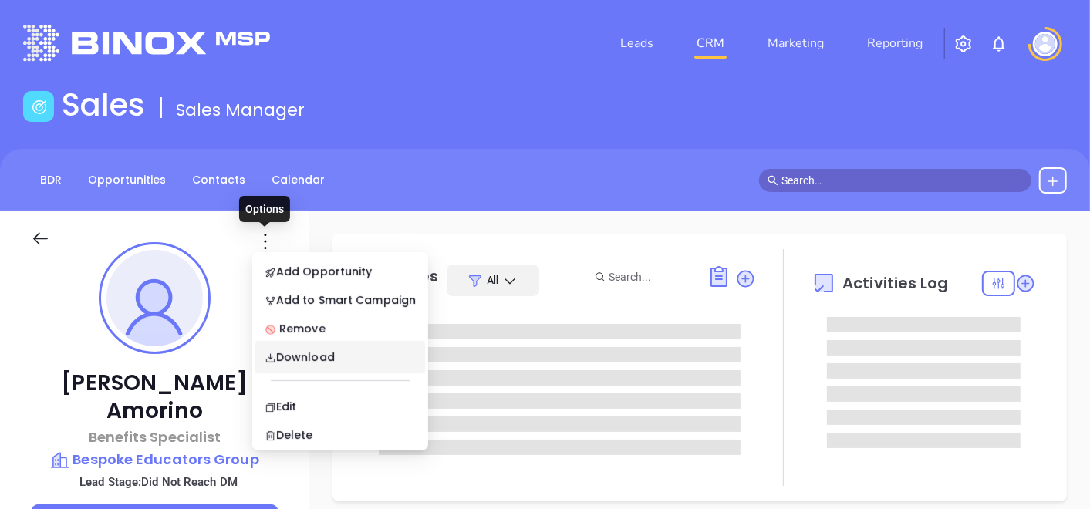
type input "[PERSON_NAME]"
click at [310, 398] on div "Edit" at bounding box center [340, 406] width 151 height 17
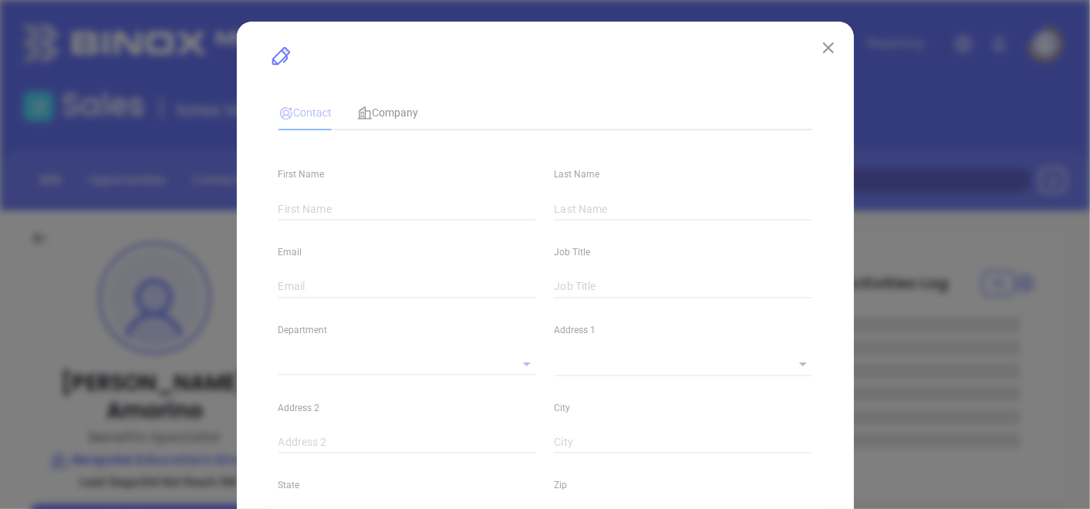
type input "Casey"
type input "Amorino"
type input "casey@bespokeeducators.com"
type input "Benefits Specialist"
type textarea "3600 Route 66"
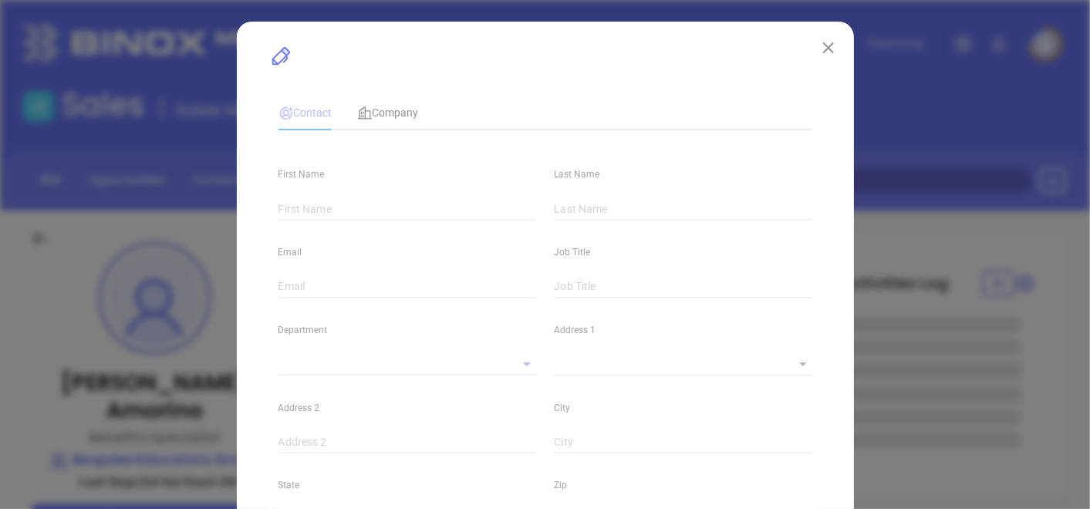
type input "1"
type input "Neptune"
type input "NJ"
type input "07753"
type input "www.linkedin.com/in/casey-amorino-642149125/"
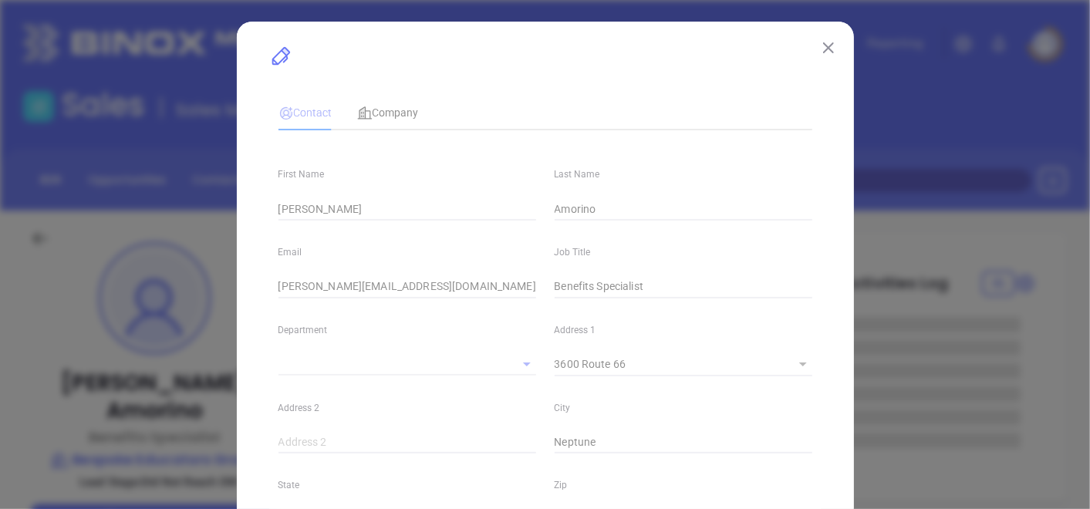
type input "Marketing"
type input "Binox"
type input "Karina Genovez"
type input "Did Not Reach DM"
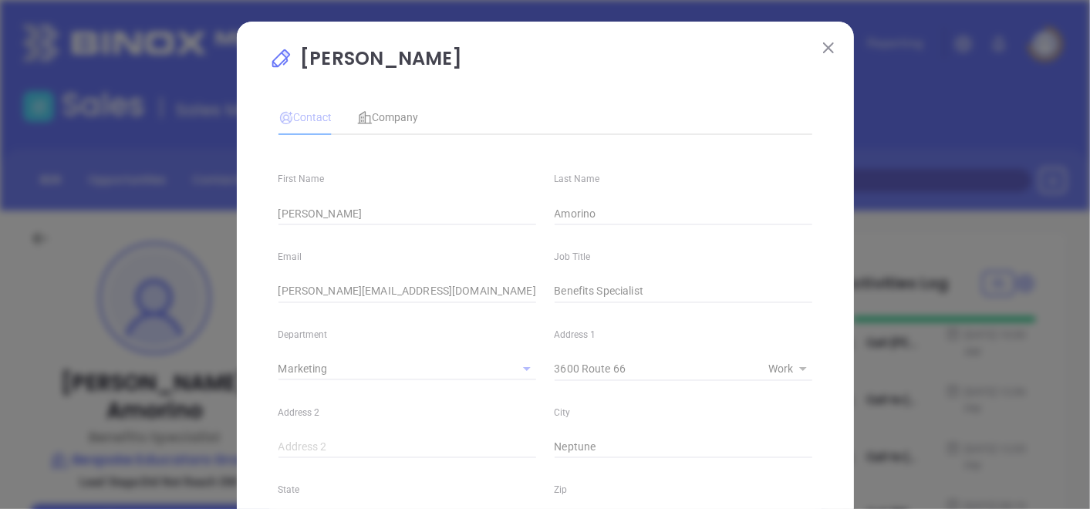
type input "1"
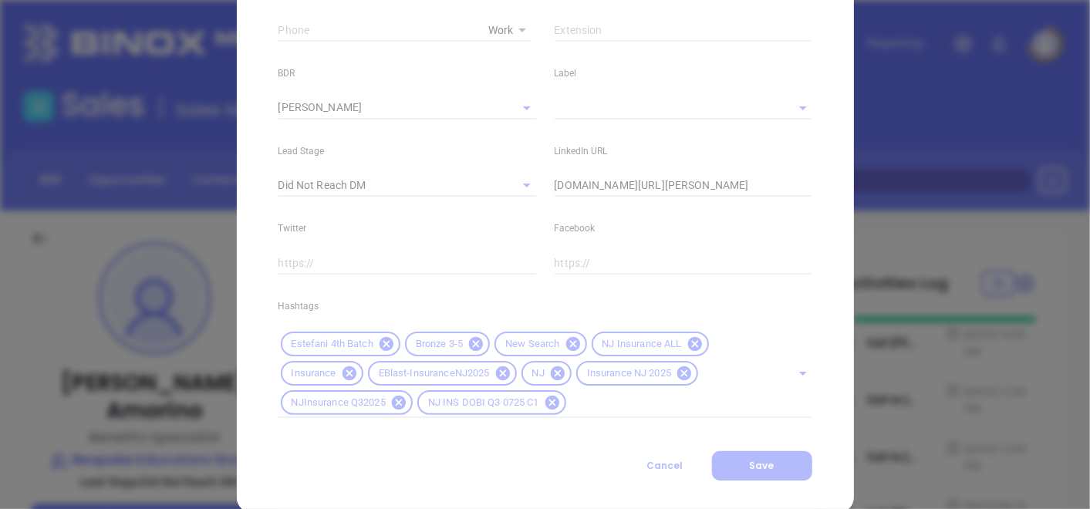
scroll to position [674, 0]
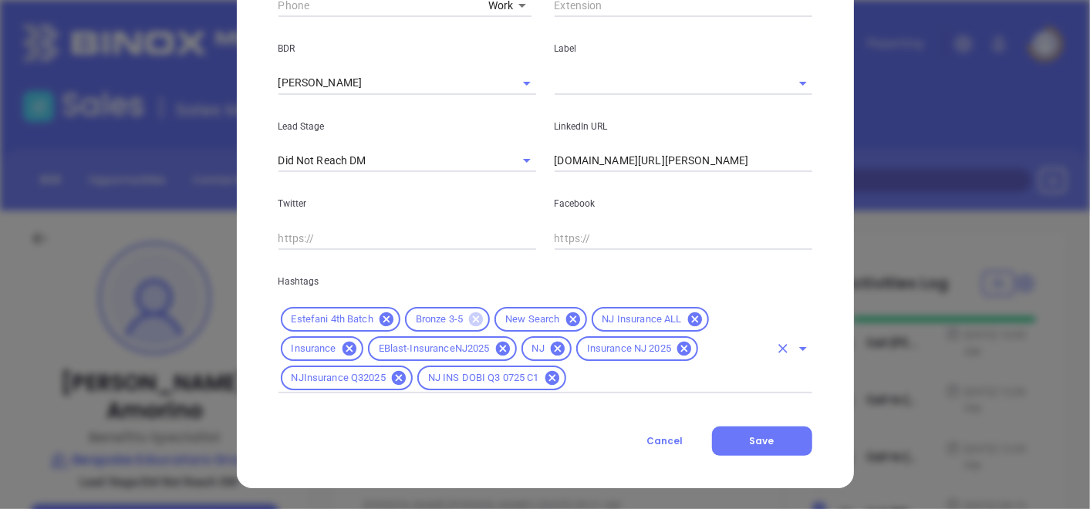
click at [469, 326] on div "Bronze 3-5" at bounding box center [447, 319] width 85 height 25
click at [469, 316] on icon at bounding box center [476, 319] width 17 height 17
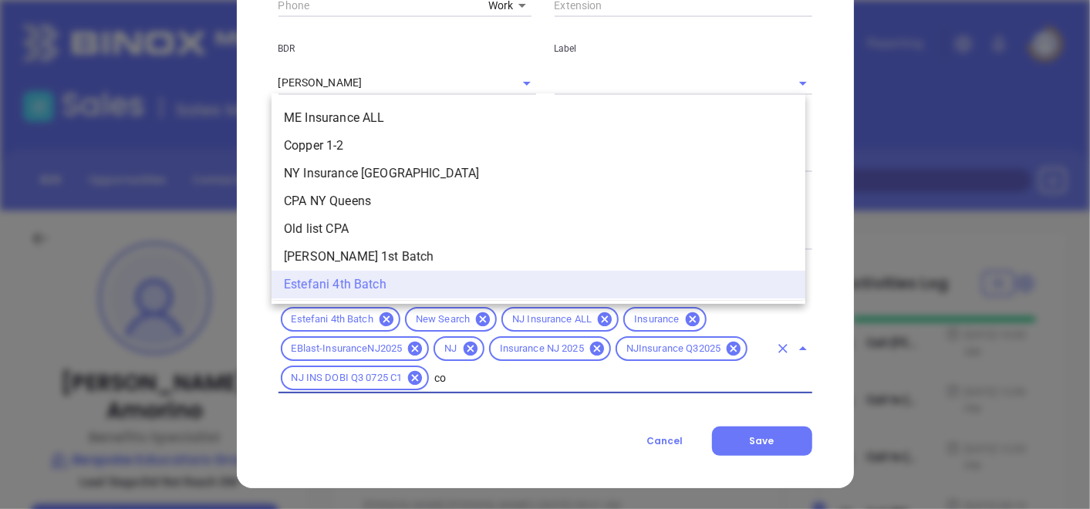
scroll to position [0, 0]
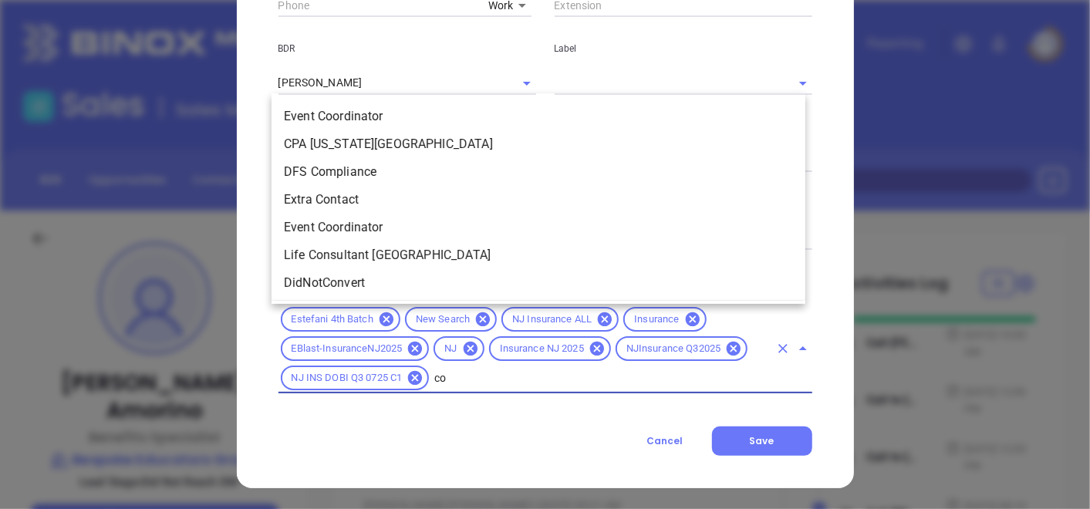
type input "cop"
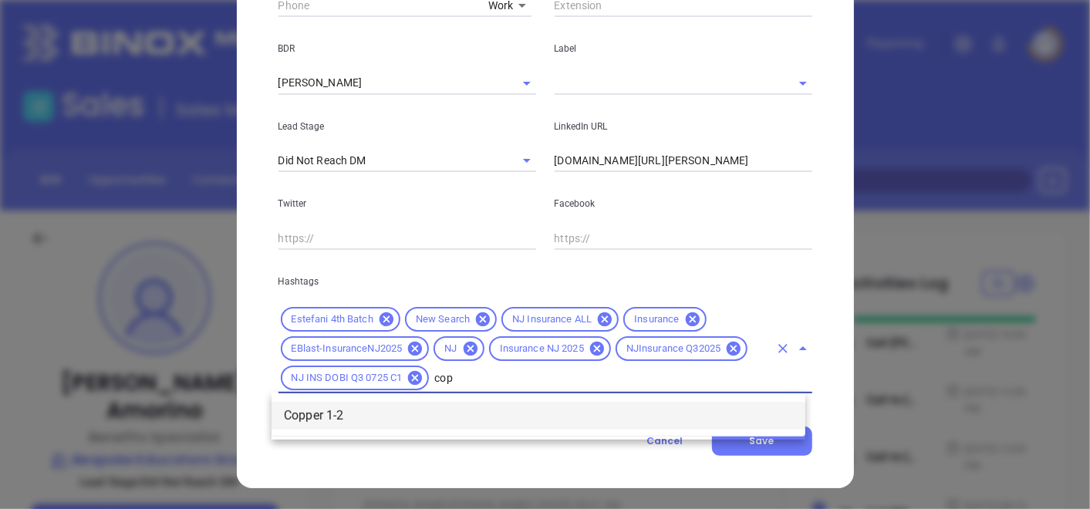
click at [381, 414] on li "Copper 1-2" at bounding box center [539, 416] width 534 height 28
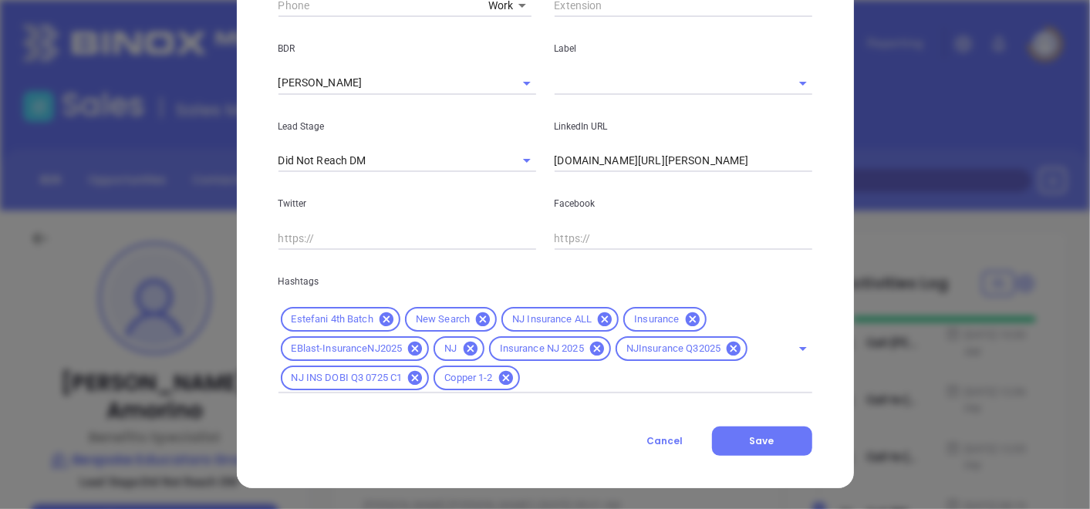
click at [752, 430] on button "Save" at bounding box center [762, 441] width 100 height 29
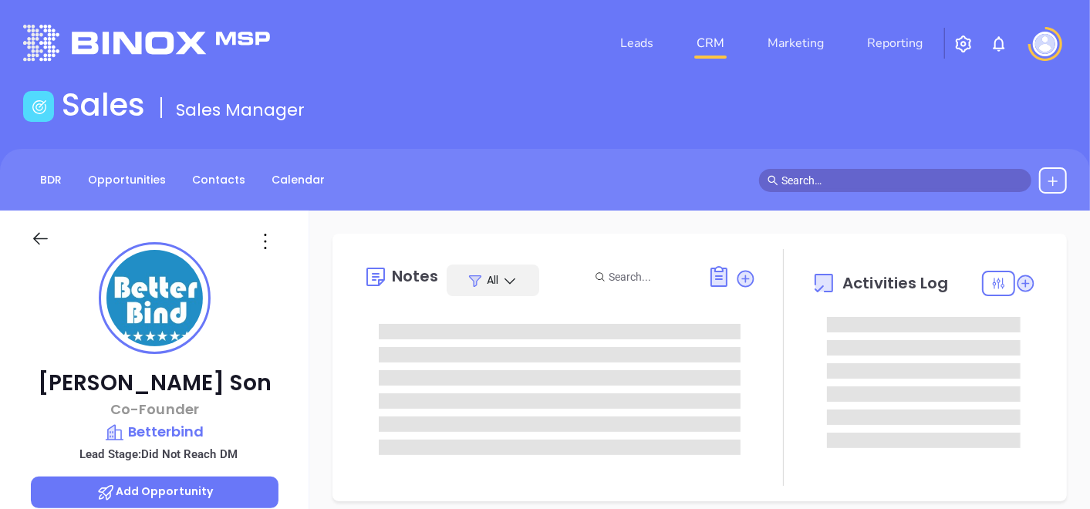
type input "[DATE]"
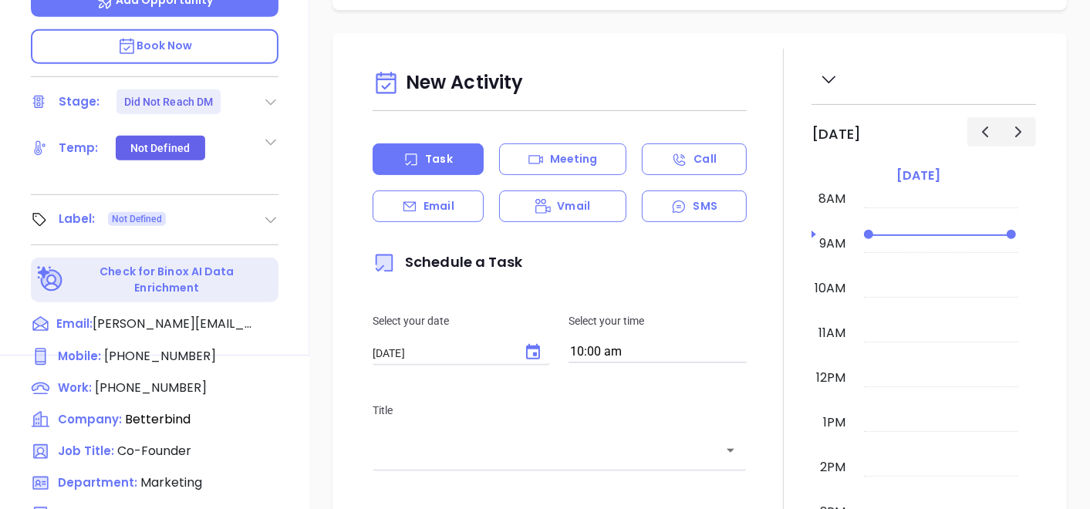
type input "[PERSON_NAME]"
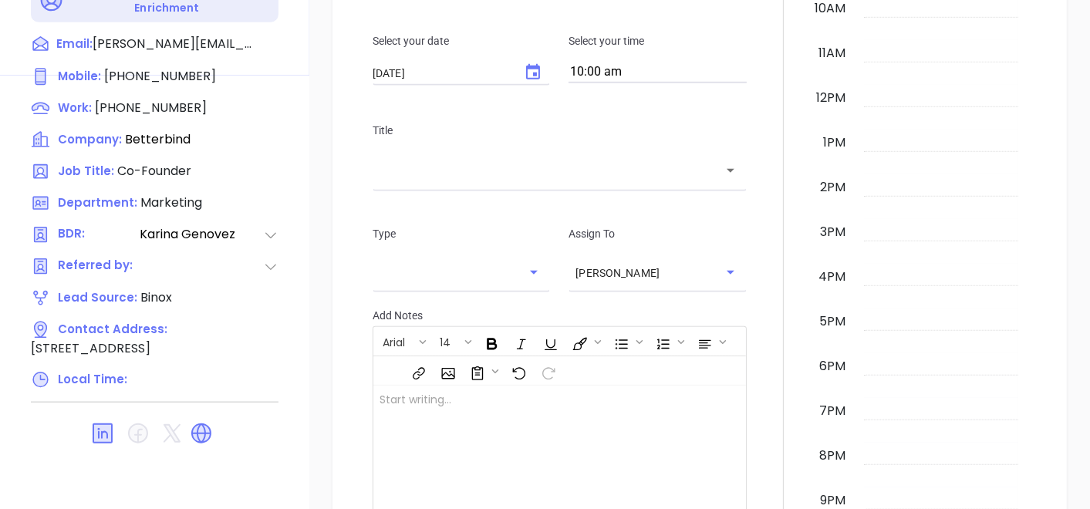
scroll to position [781, 0]
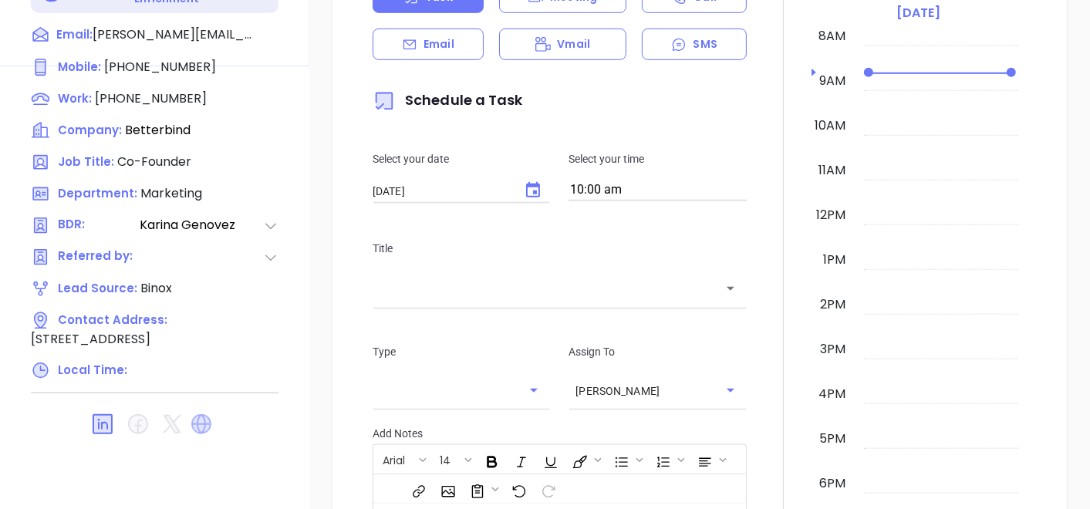
click at [202, 427] on icon at bounding box center [201, 424] width 20 height 20
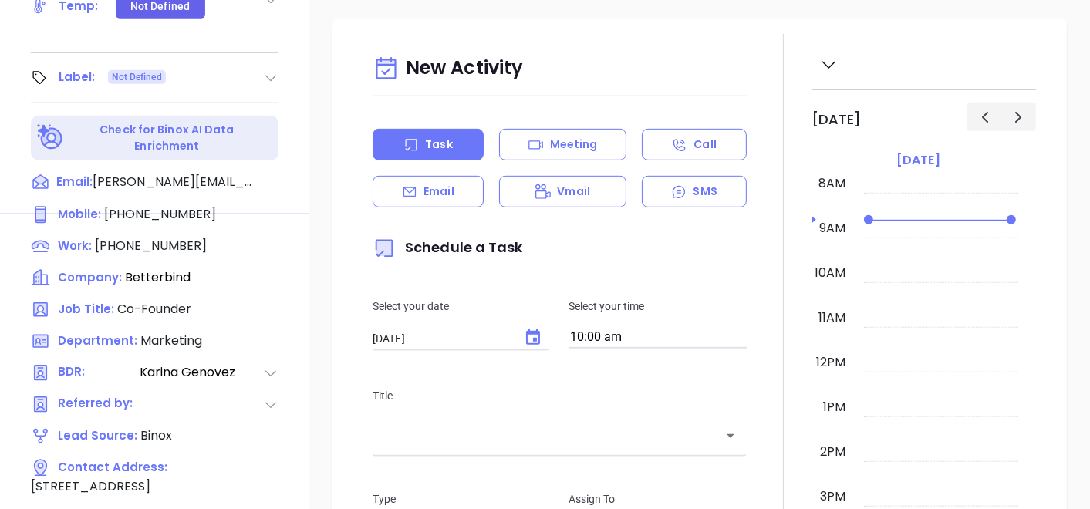
scroll to position [610, 0]
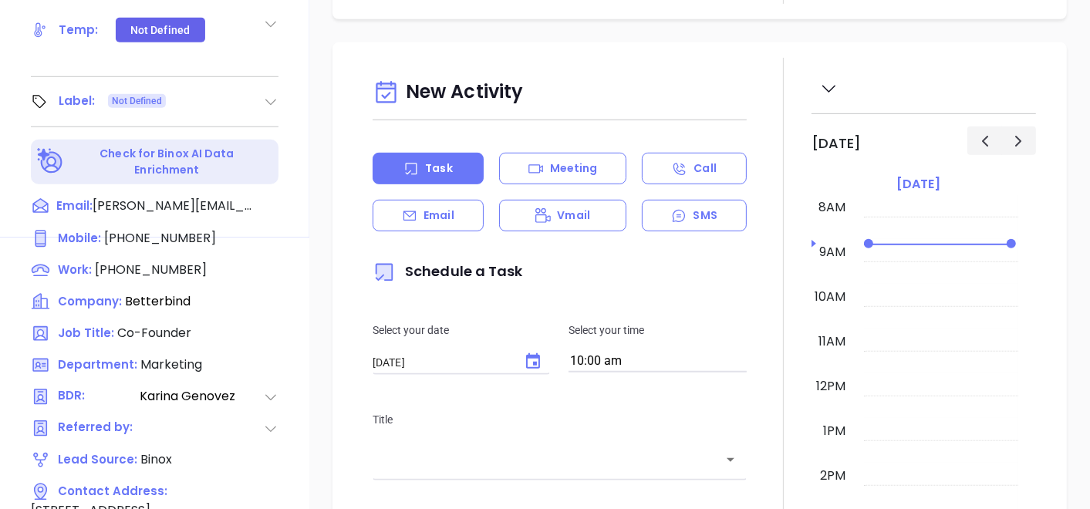
click at [268, 94] on icon at bounding box center [270, 101] width 15 height 15
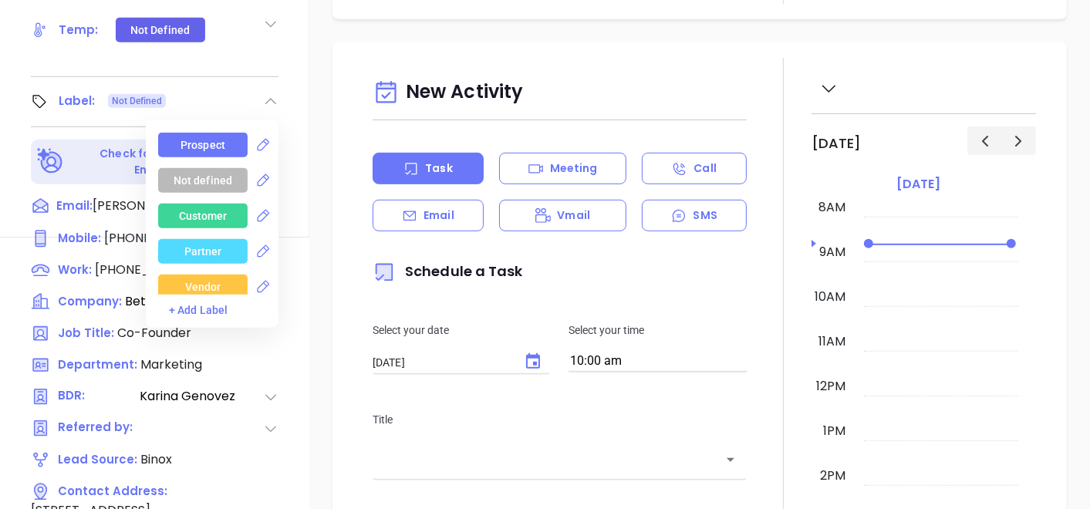
click at [204, 137] on div "Prospect" at bounding box center [203, 145] width 45 height 25
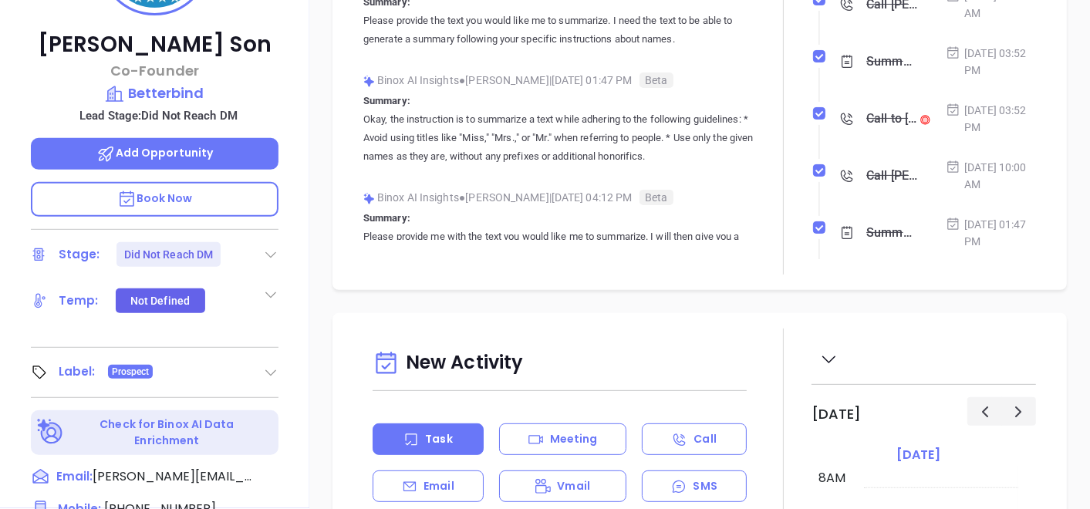
scroll to position [198, 0]
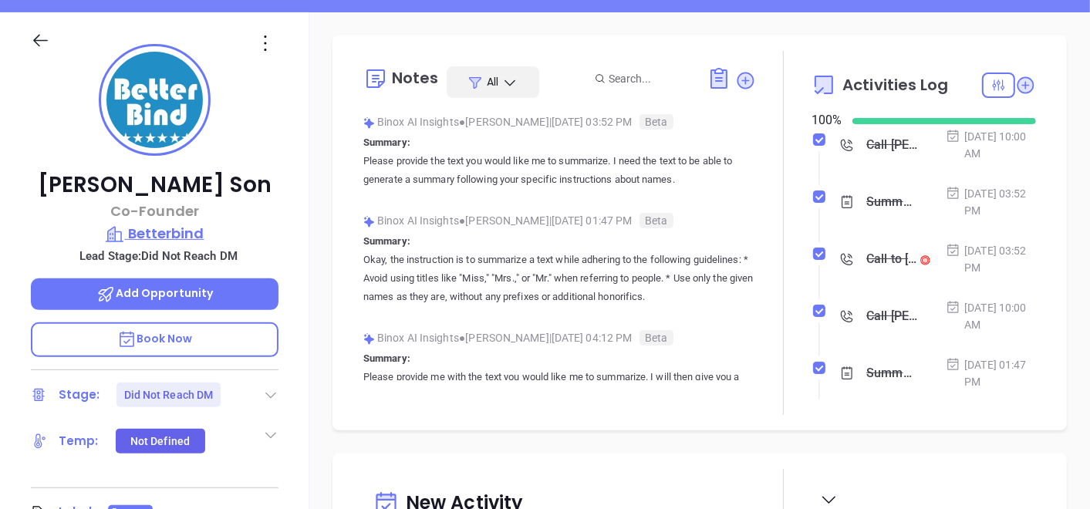
click at [216, 232] on p "Betterbind" at bounding box center [155, 234] width 248 height 22
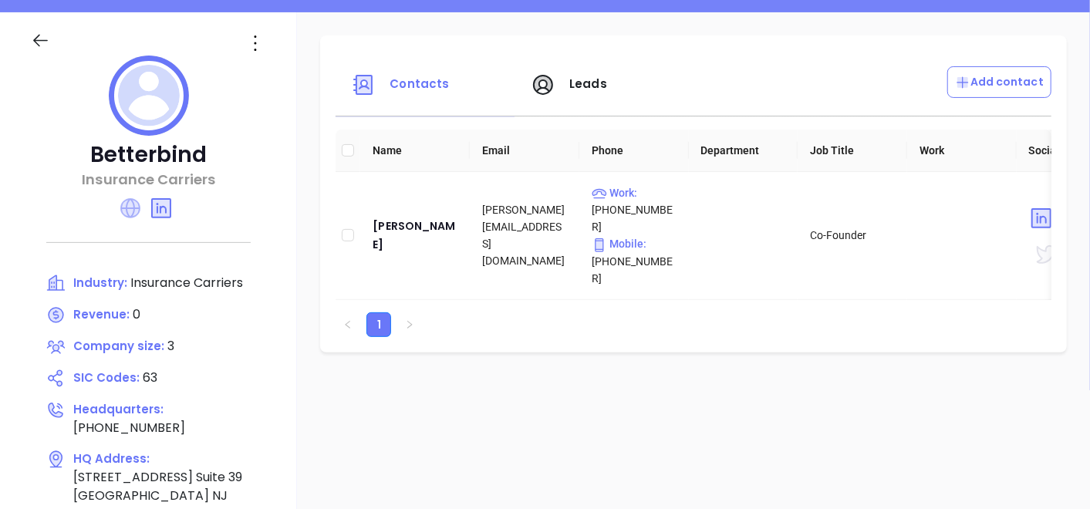
click at [134, 201] on icon at bounding box center [130, 208] width 20 height 20
click at [168, 204] on icon at bounding box center [161, 208] width 19 height 19
click at [410, 220] on div "Joshua Son" at bounding box center [415, 235] width 85 height 37
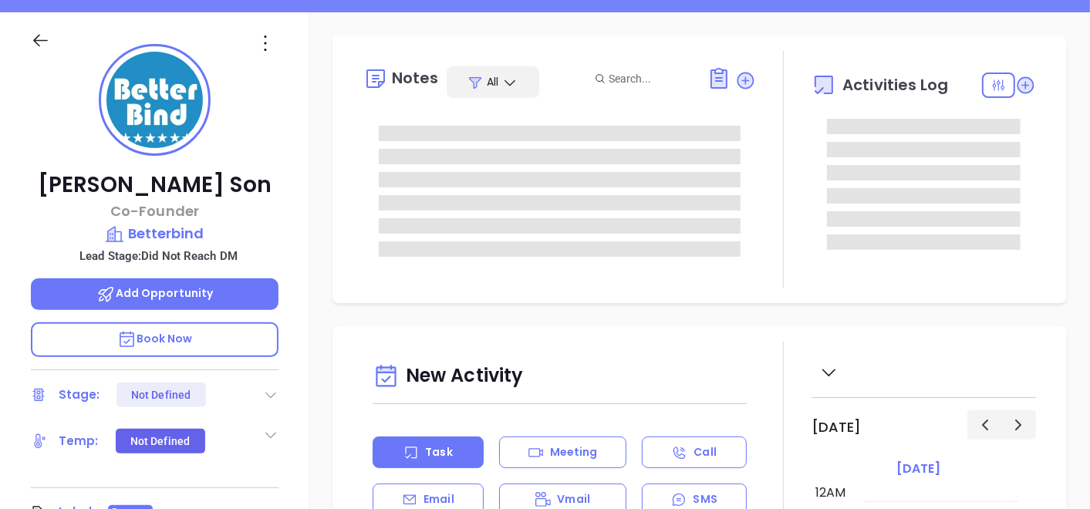
type input "[DATE]"
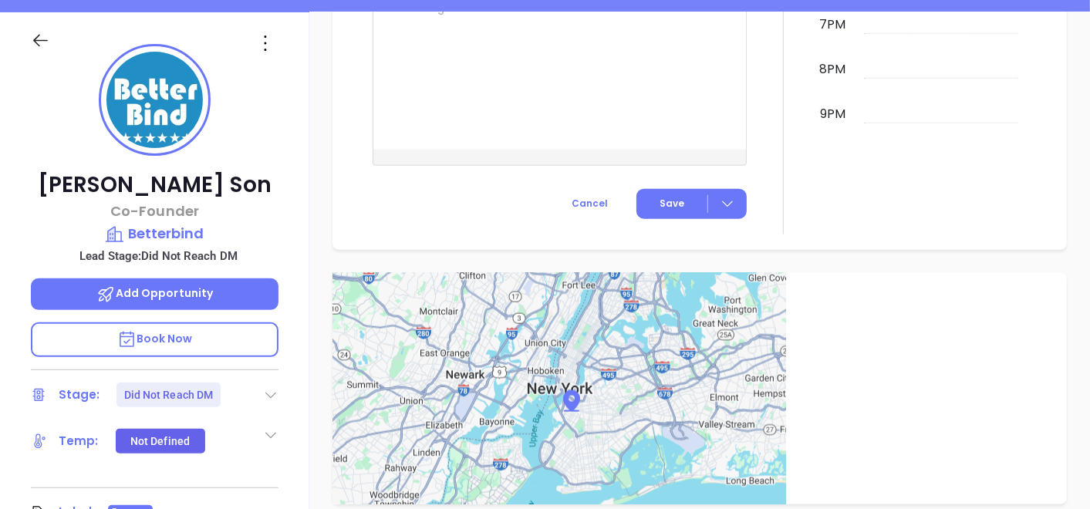
type input "[PERSON_NAME]"
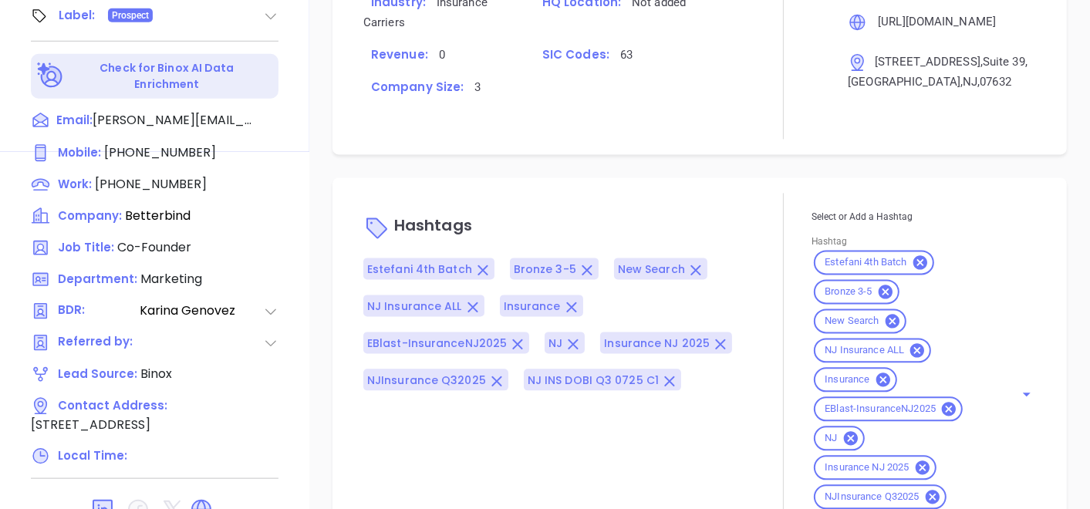
scroll to position [781, 0]
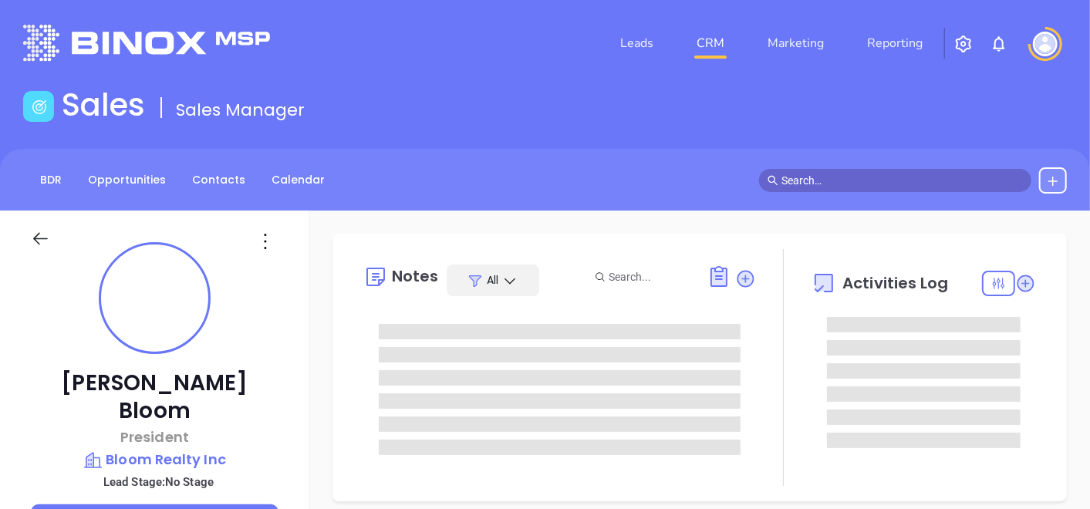
type input "[DATE]"
type input "[PERSON_NAME]"
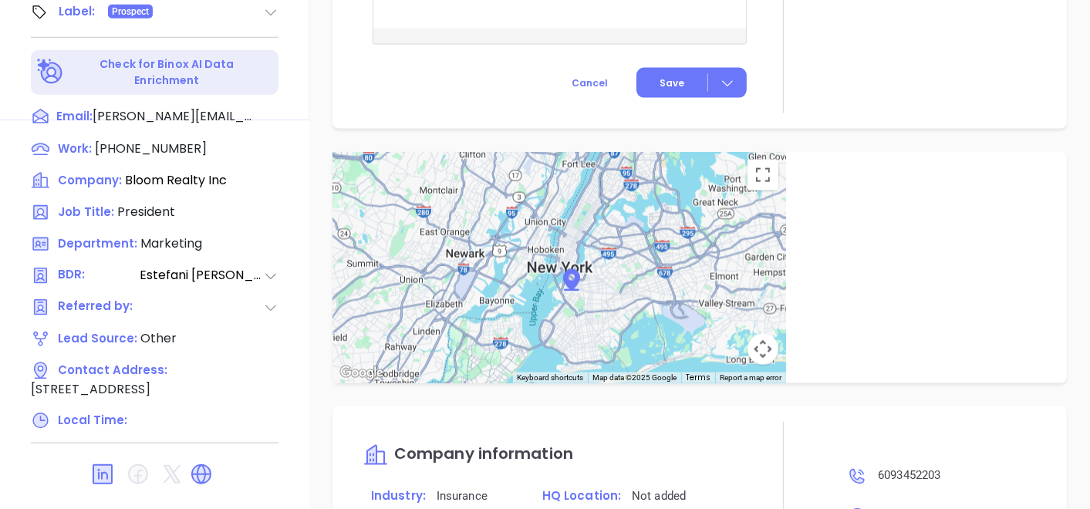
scroll to position [781, 0]
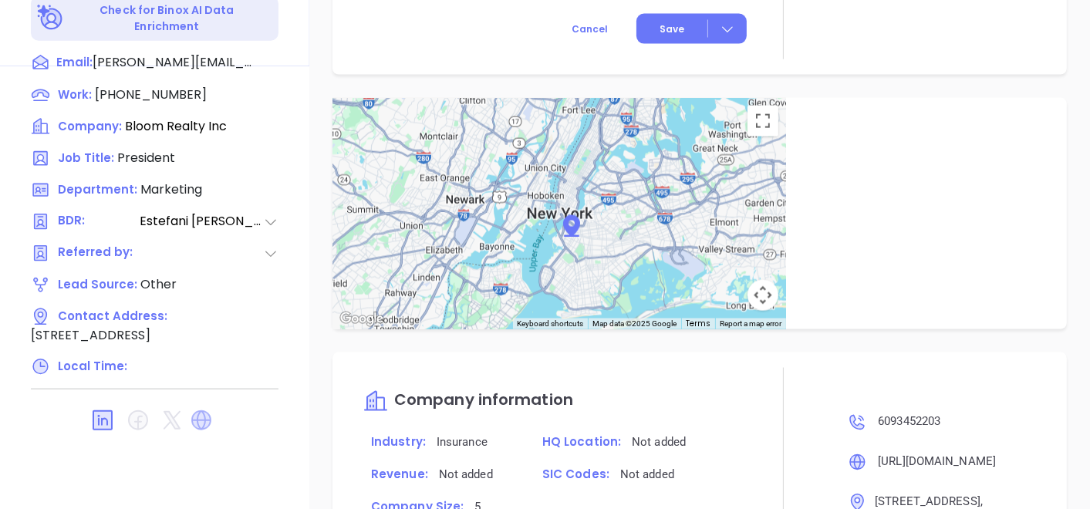
click at [191, 411] on icon at bounding box center [201, 421] width 20 height 20
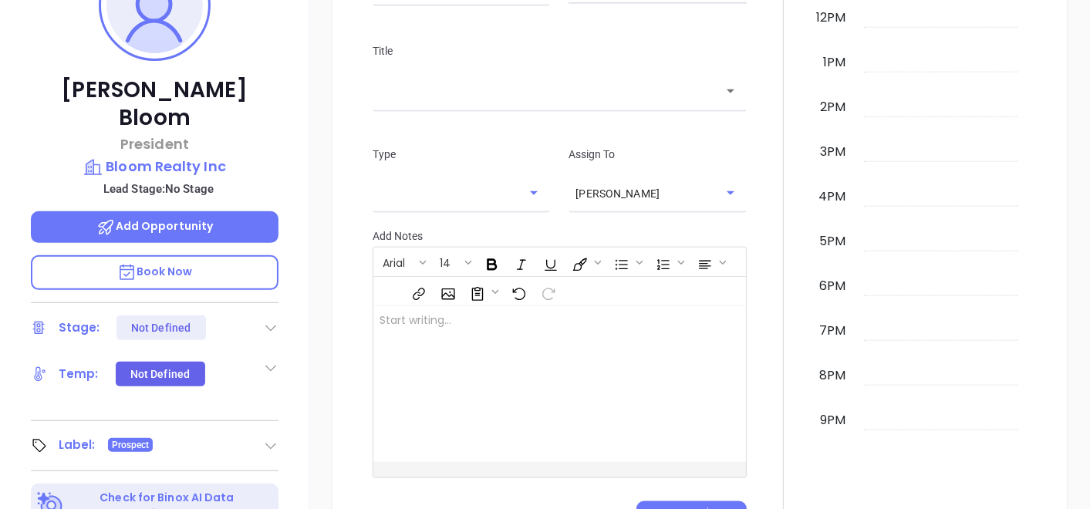
scroll to position [181, 0]
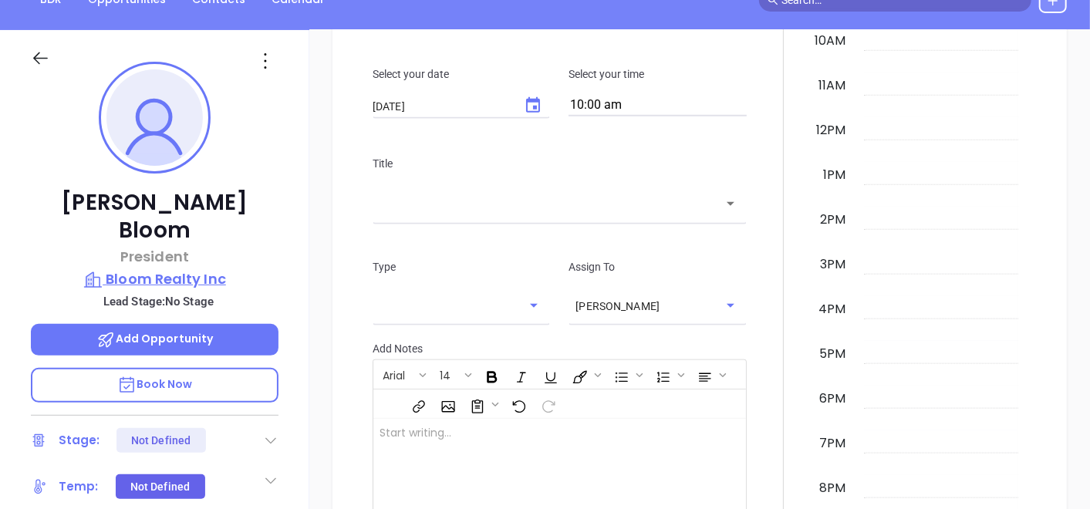
click at [208, 269] on p "Bloom Realty Inc" at bounding box center [155, 280] width 248 height 22
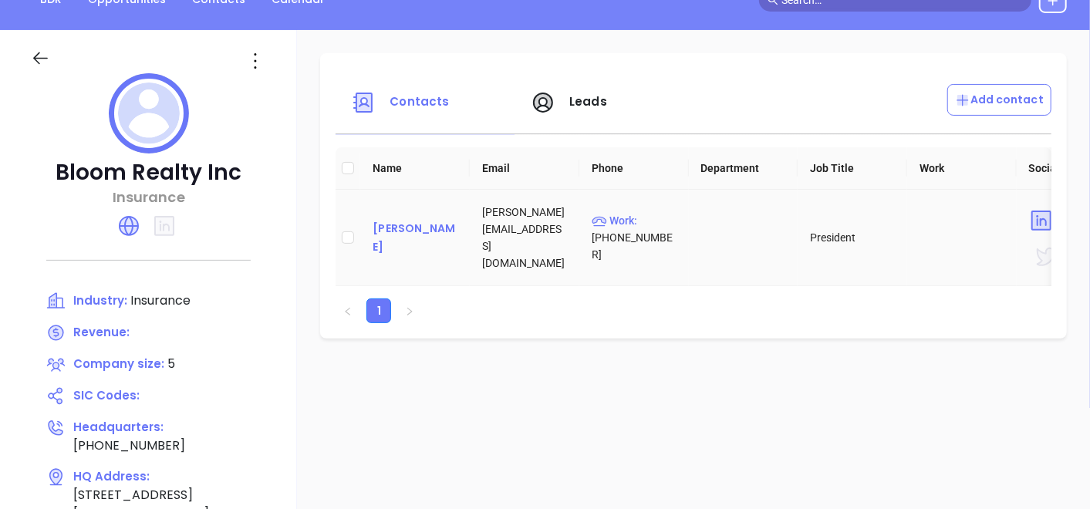
click at [406, 236] on div "[PERSON_NAME]" at bounding box center [415, 237] width 85 height 37
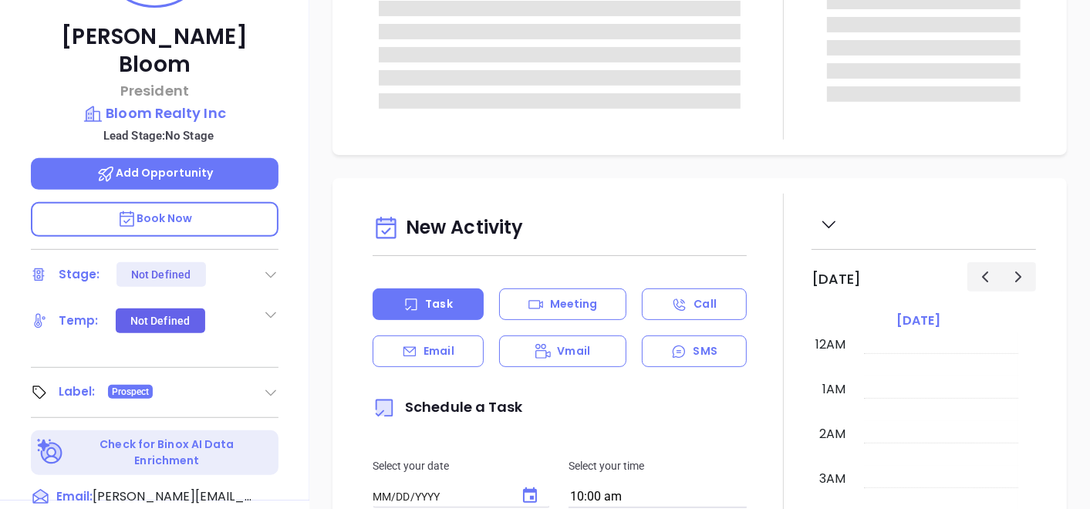
type input "[DATE]"
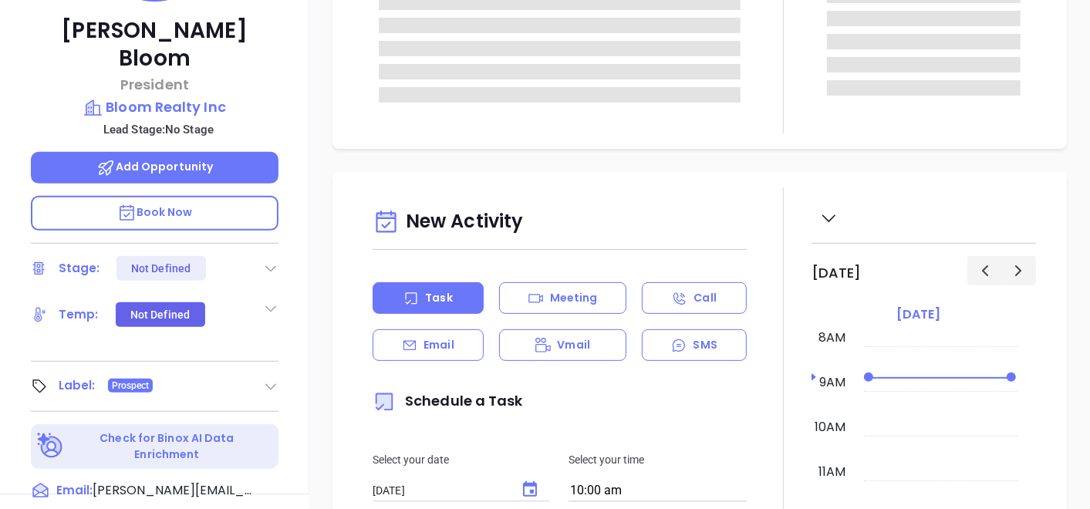
scroll to position [95, 0]
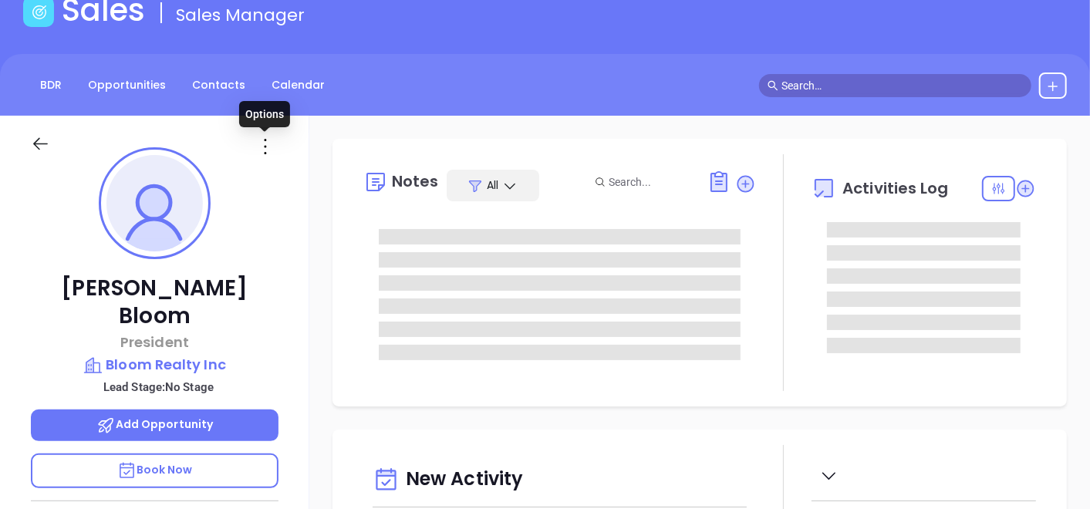
click at [269, 150] on icon at bounding box center [265, 146] width 25 height 25
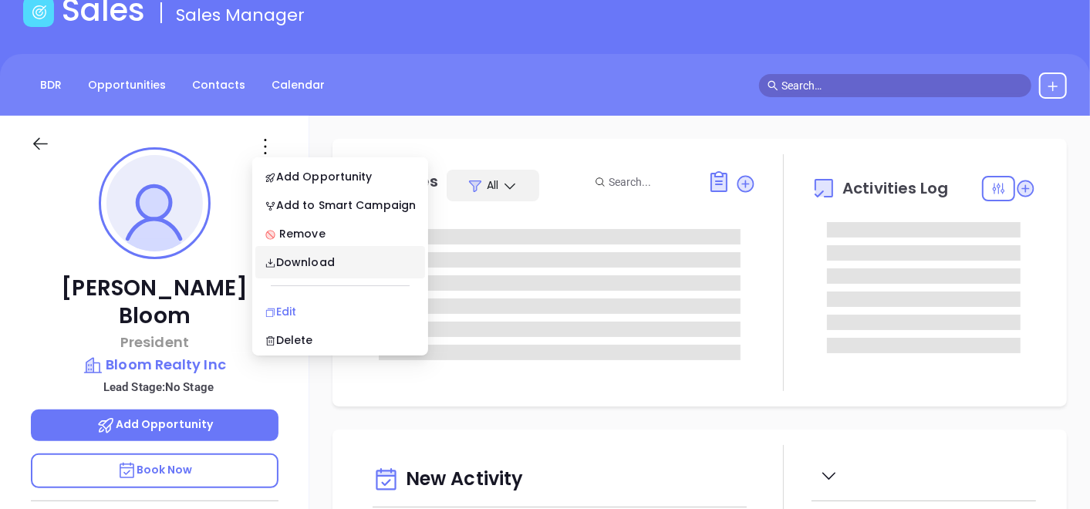
type input "[PERSON_NAME]"
click at [295, 311] on div "Edit" at bounding box center [340, 311] width 151 height 17
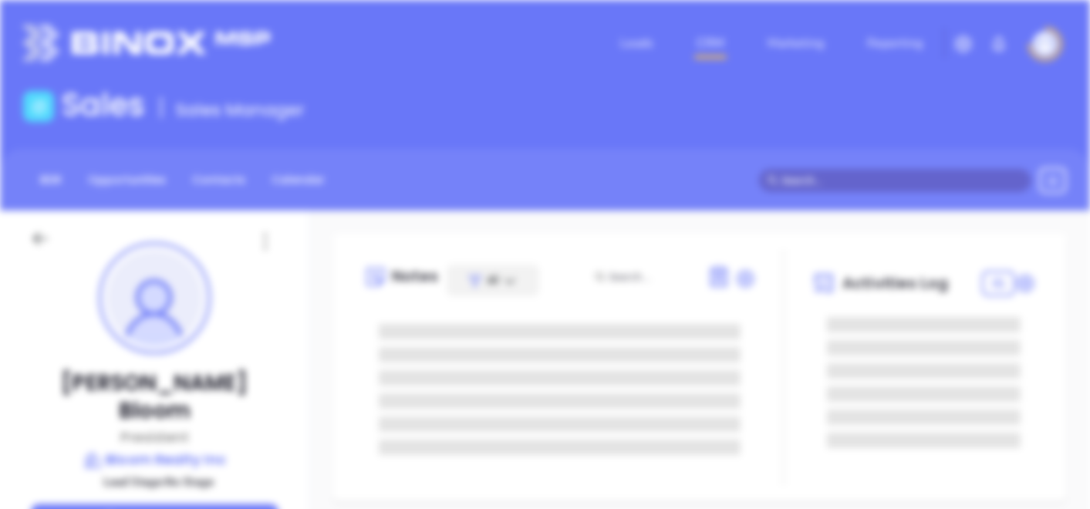
scroll to position [0, 0]
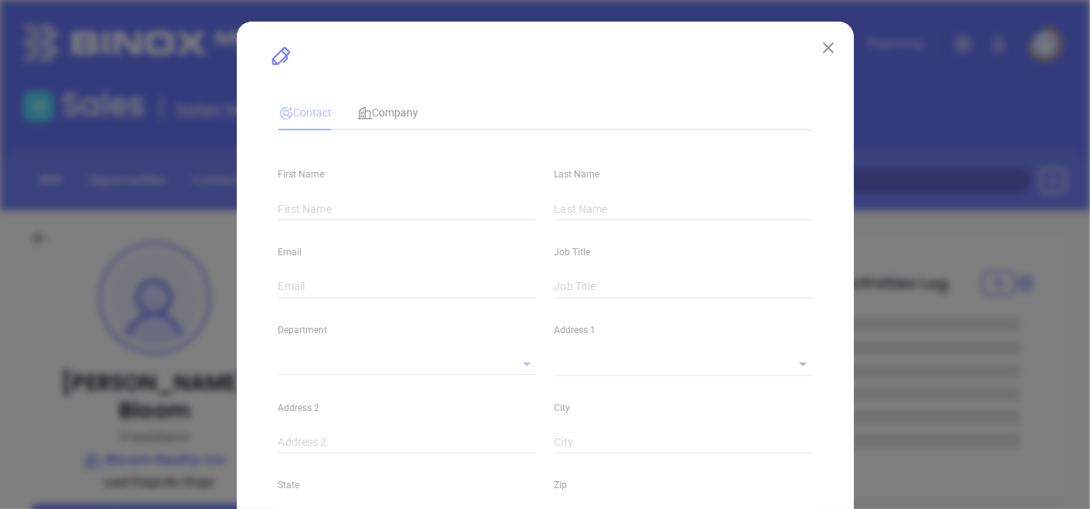
type input "[PERSON_NAME]"
type input "Bloom"
type input "[PERSON_NAME][EMAIL_ADDRESS][DOMAIN_NAME]"
type input "President"
type input "1"
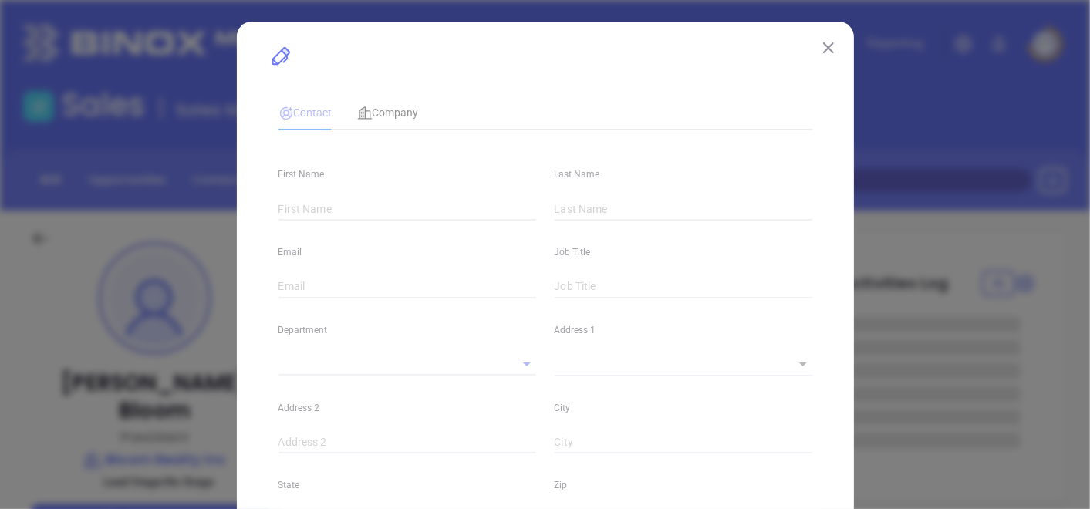
type input "[DOMAIN_NAME][URL][PERSON_NAME]"
type input "Marketing"
type input "Other"
type input "[PERSON_NAME]"
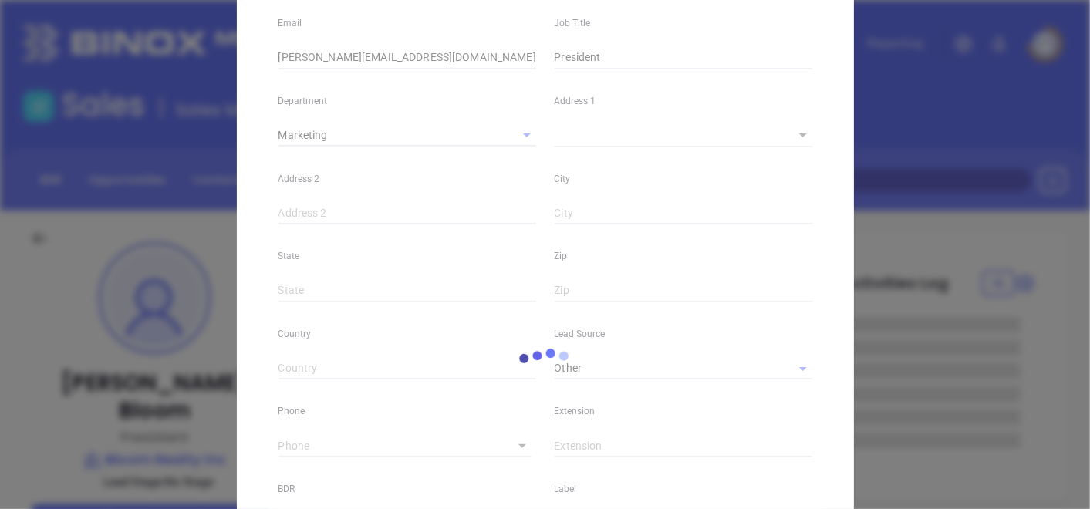
scroll to position [257, 0]
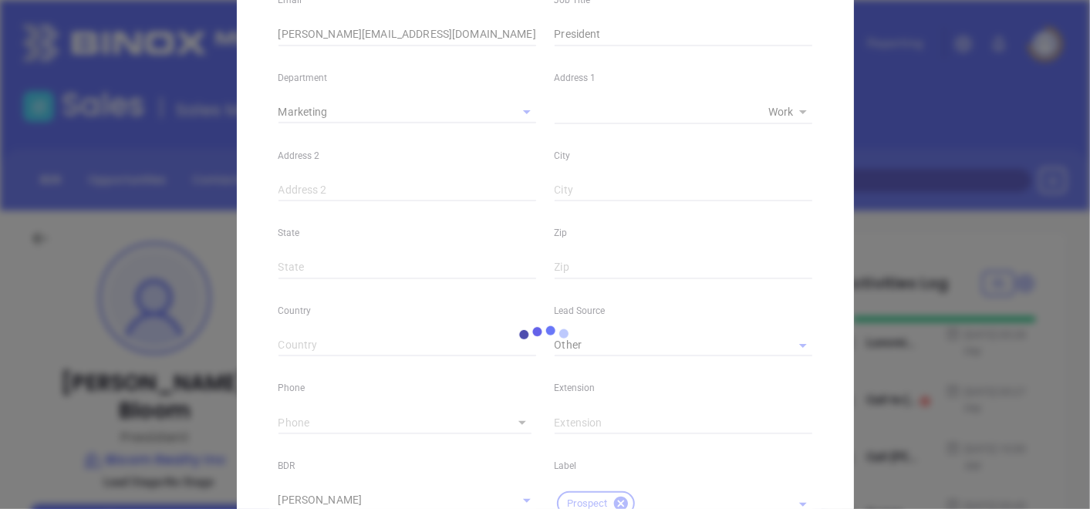
type input "[PHONE_NUMBER]"
type input "1"
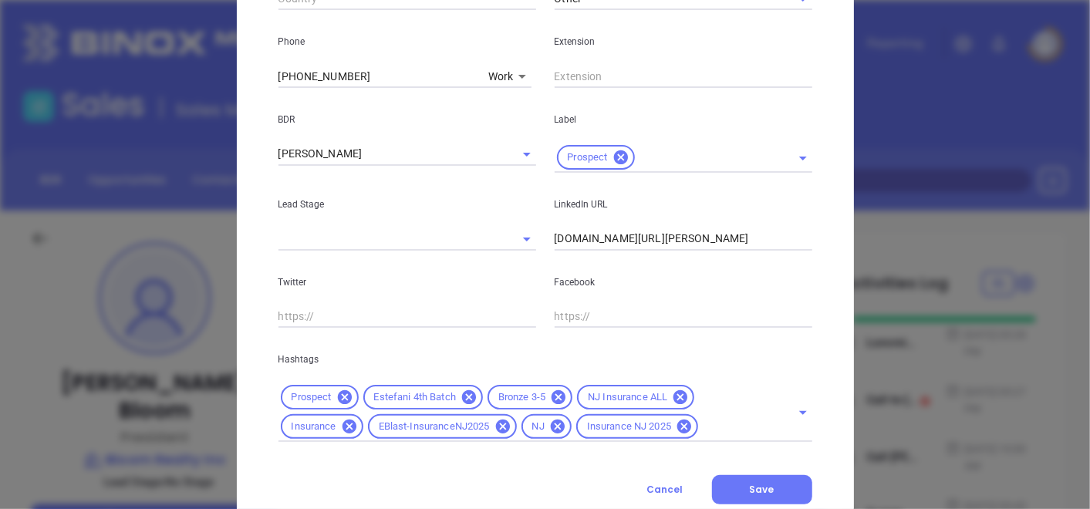
scroll to position [652, 0]
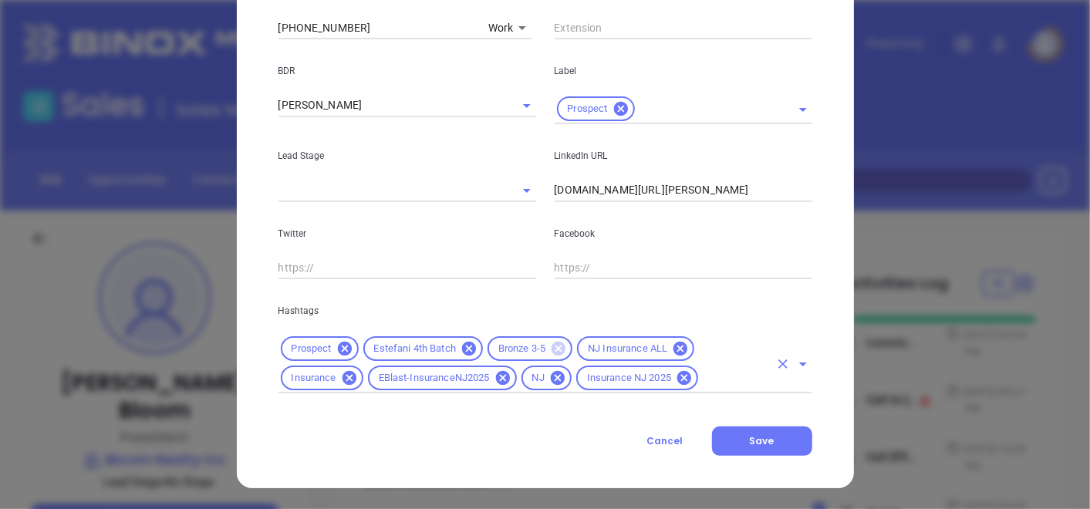
click at [557, 343] on icon at bounding box center [559, 349] width 14 height 14
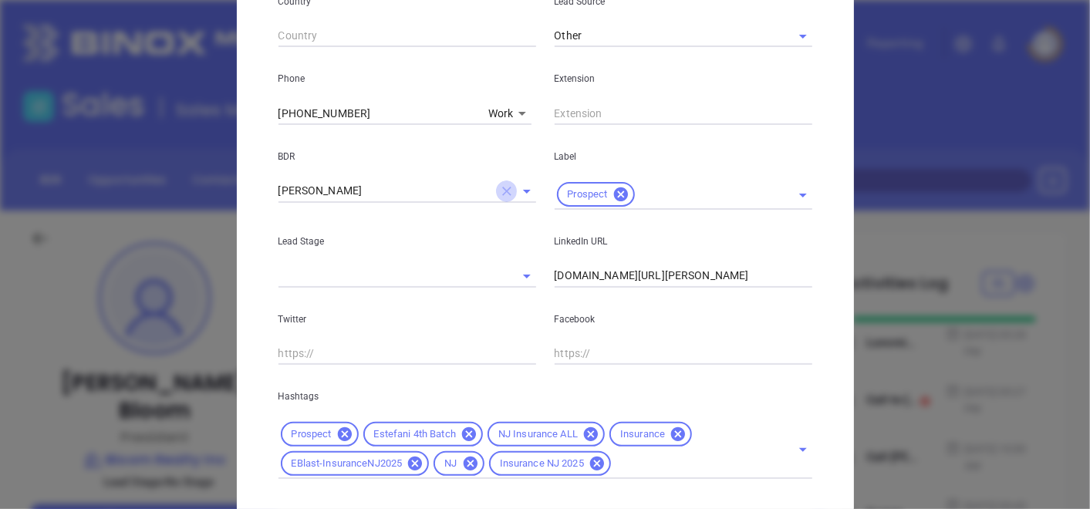
click at [502, 188] on icon "Clear" at bounding box center [506, 191] width 9 height 9
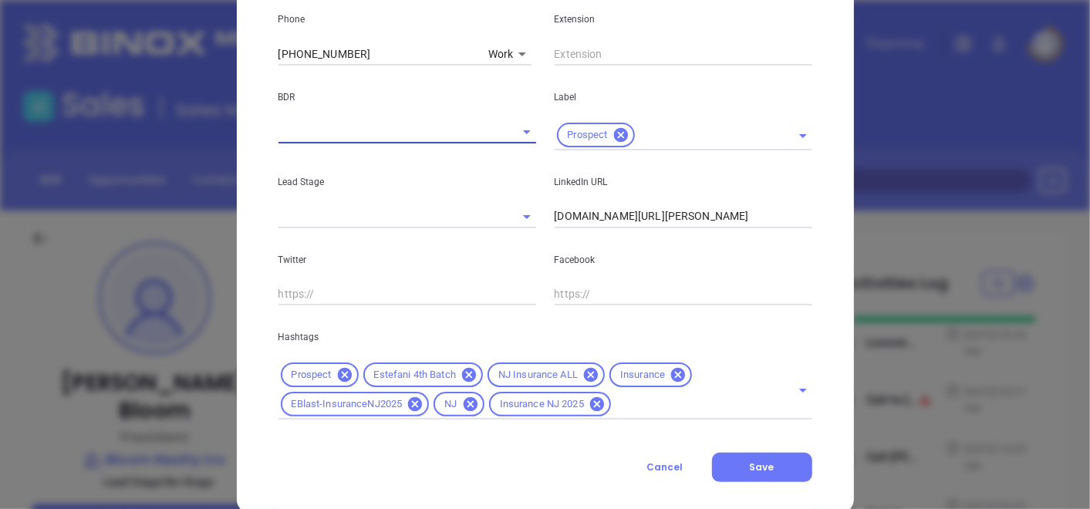
scroll to position [652, 0]
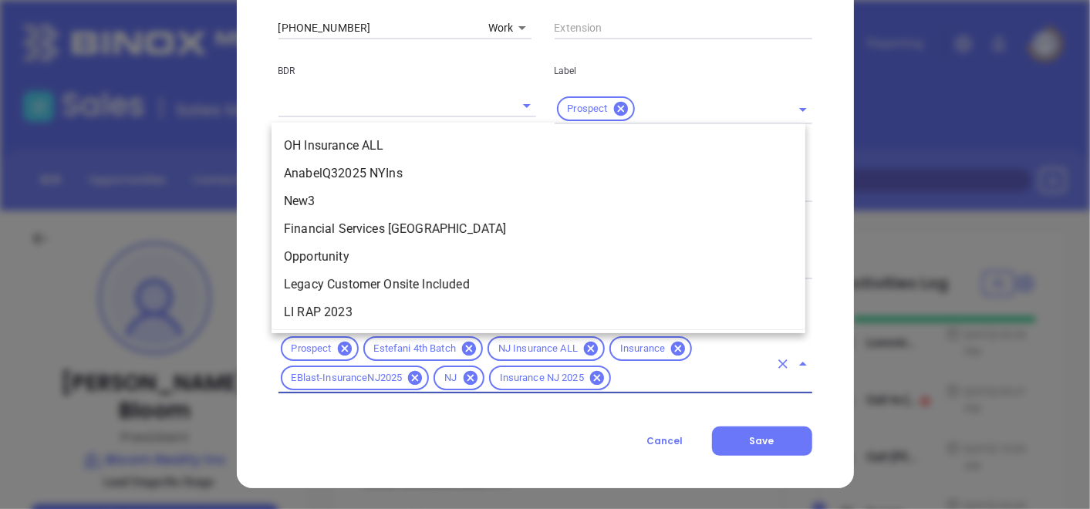
click at [618, 374] on input "text" at bounding box center [691, 378] width 156 height 19
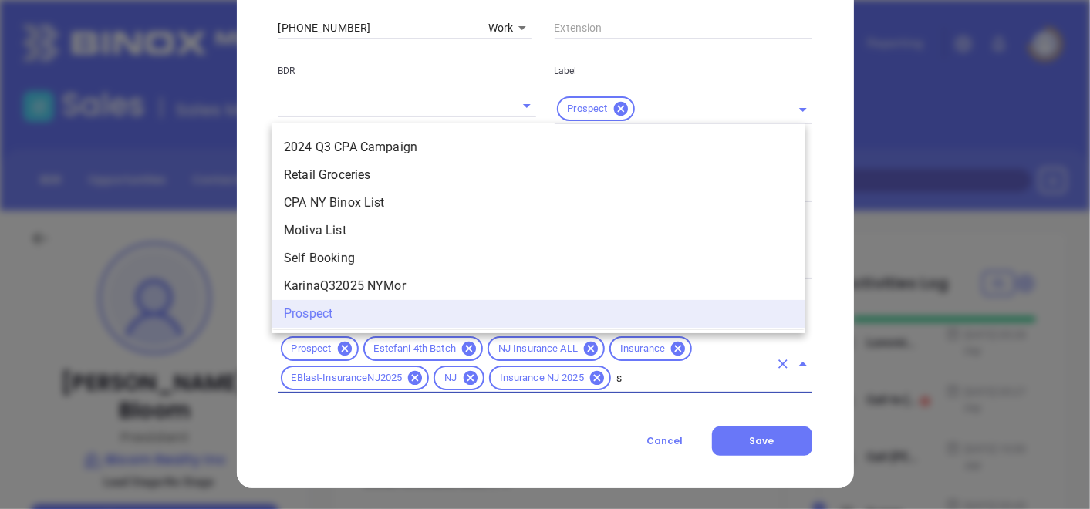
scroll to position [1203, 0]
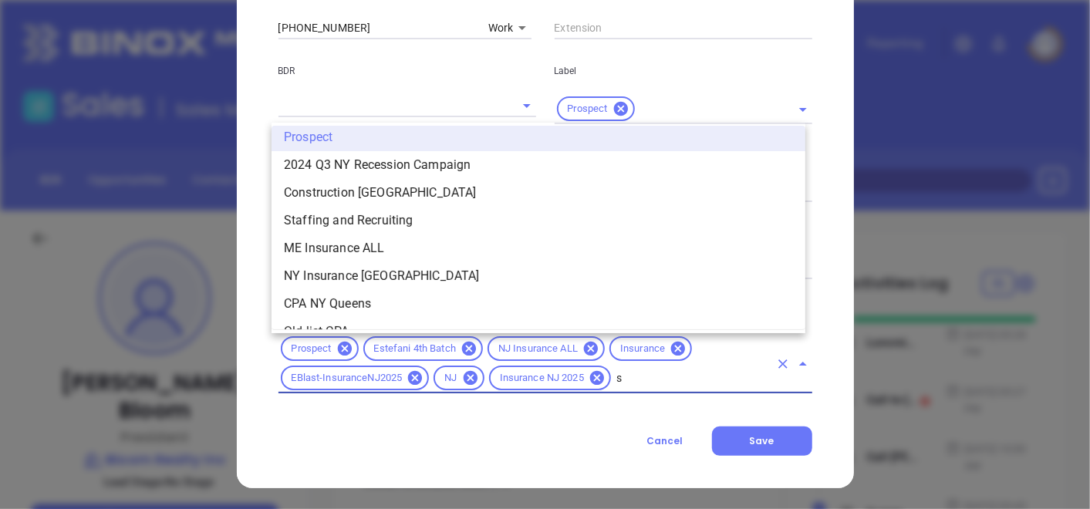
type input "si"
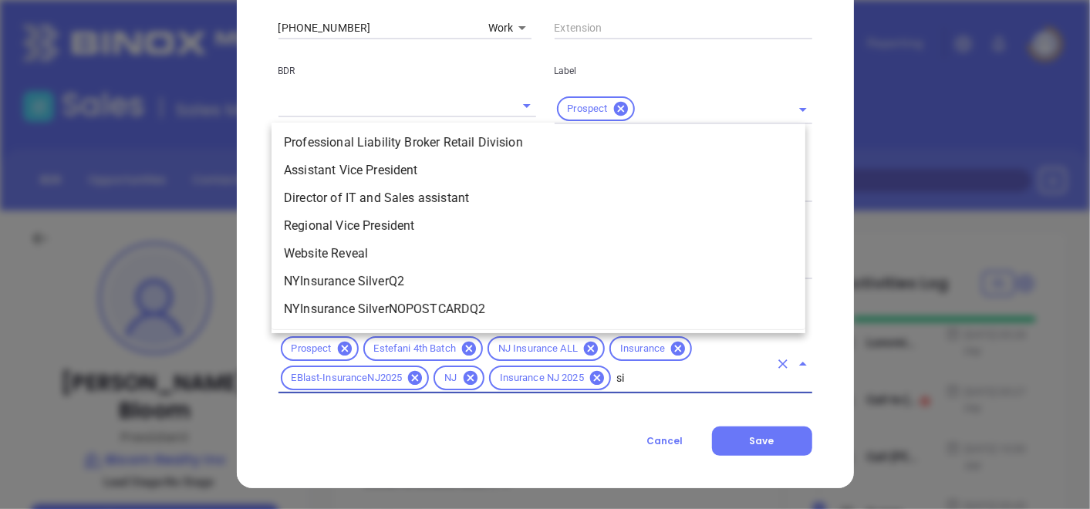
scroll to position [0, 0]
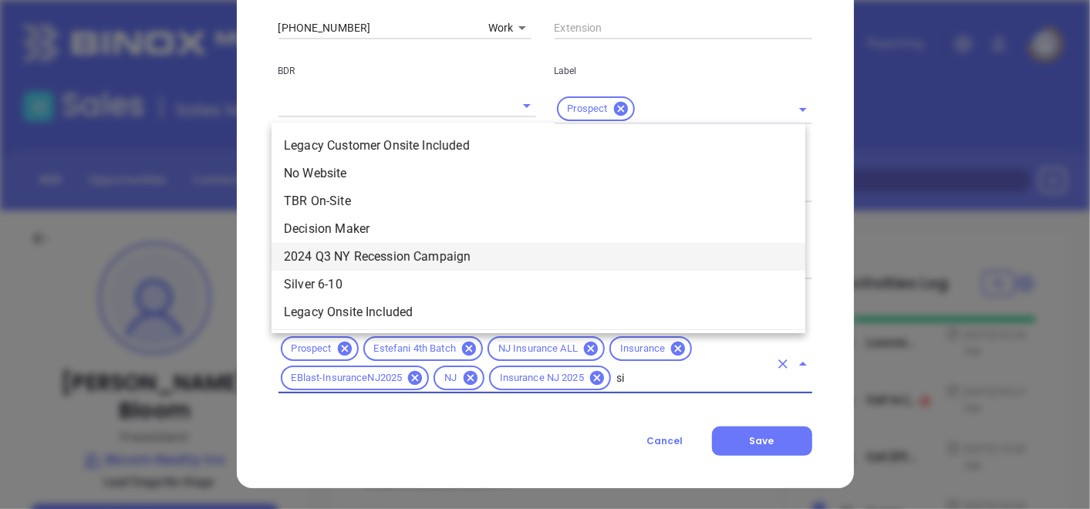
click at [401, 269] on li "2024 Q3 NY Recession Campaign" at bounding box center [539, 257] width 534 height 28
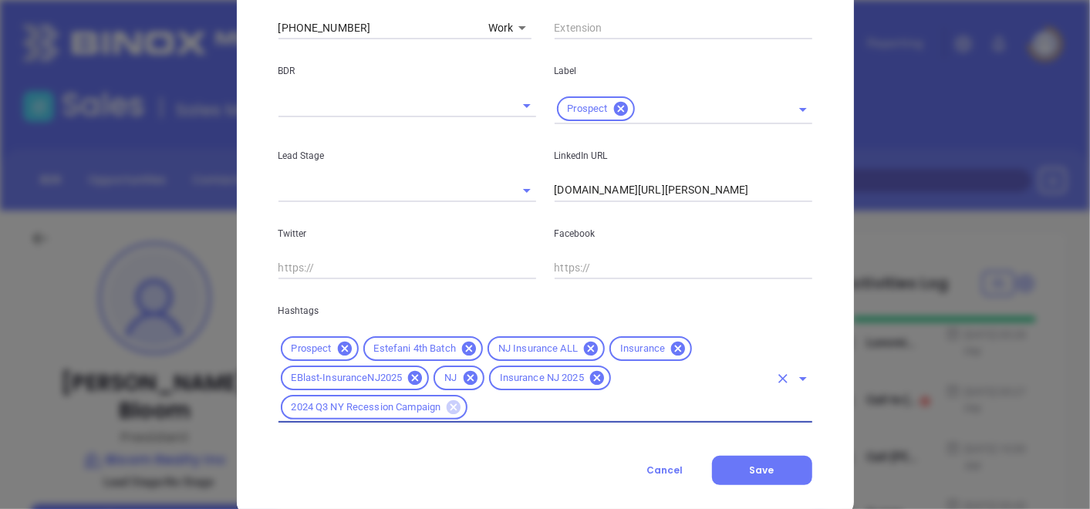
click at [455, 411] on icon at bounding box center [454, 408] width 14 height 14
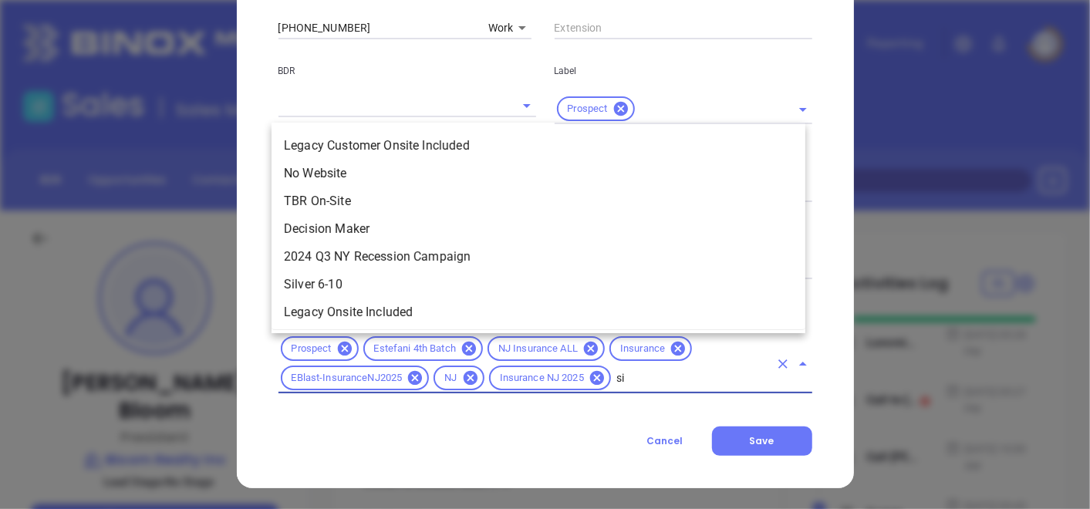
type input "sil"
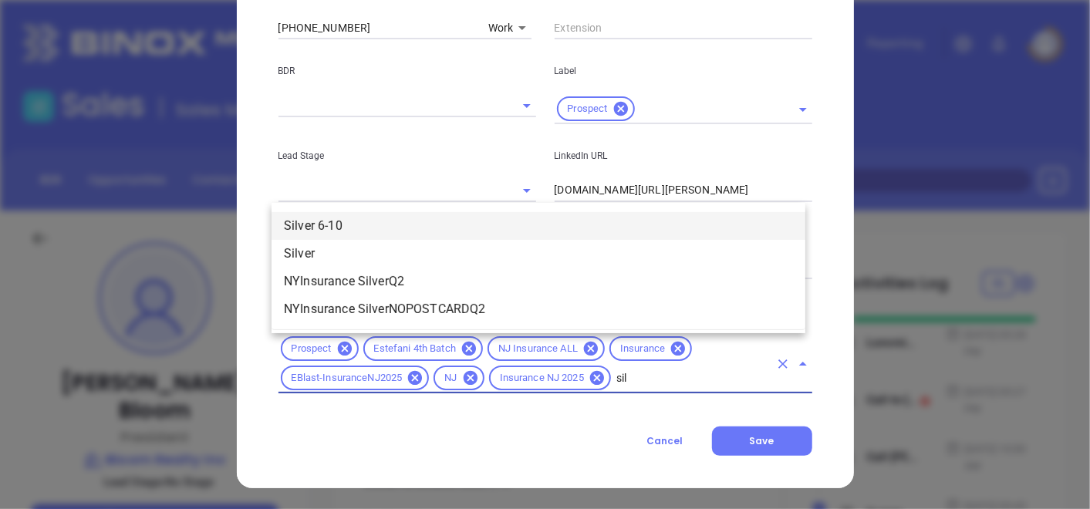
click at [401, 233] on li "Silver 6-10" at bounding box center [539, 226] width 534 height 28
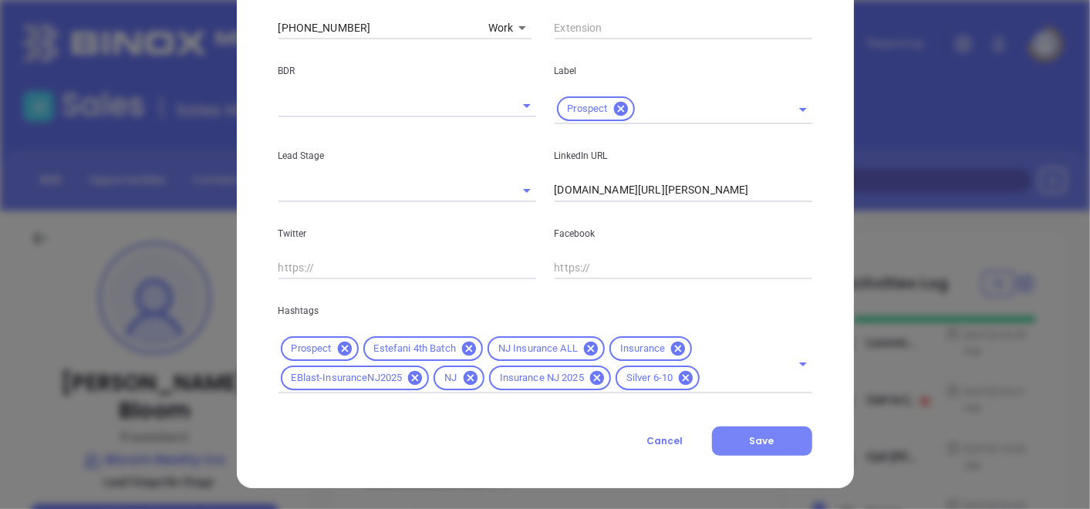
click at [750, 436] on span "Save" at bounding box center [762, 440] width 25 height 13
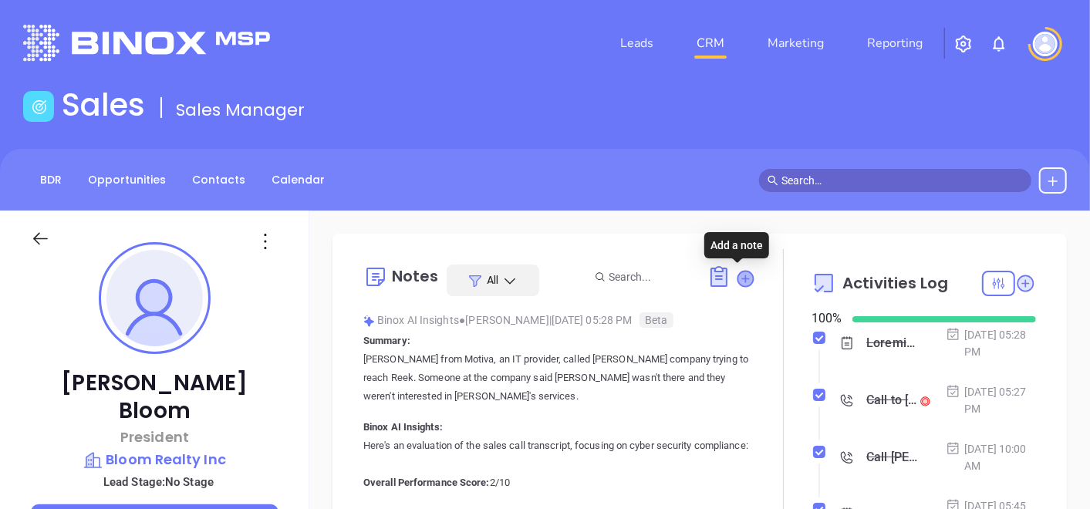
click at [737, 270] on icon at bounding box center [745, 278] width 17 height 17
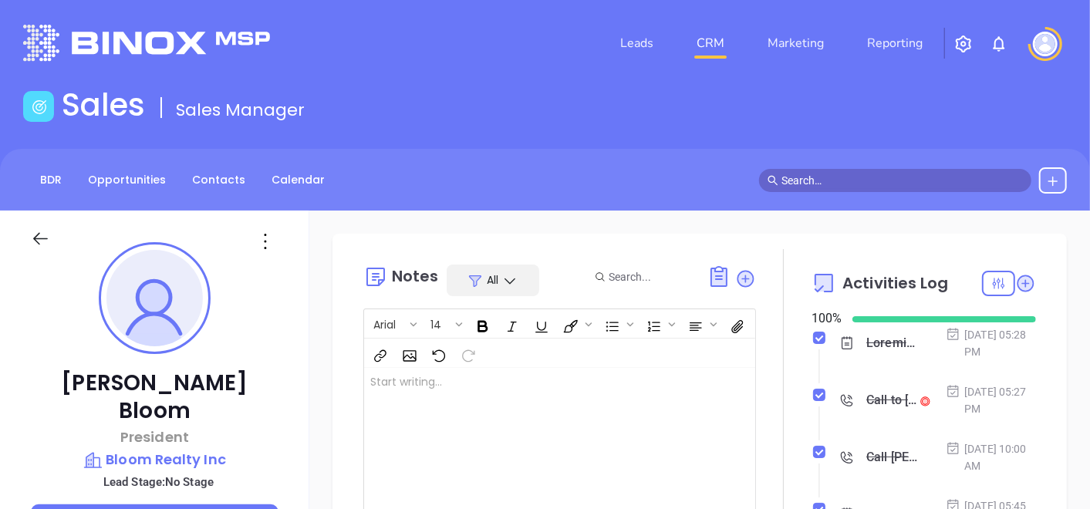
click at [584, 441] on div at bounding box center [545, 446] width 363 height 156
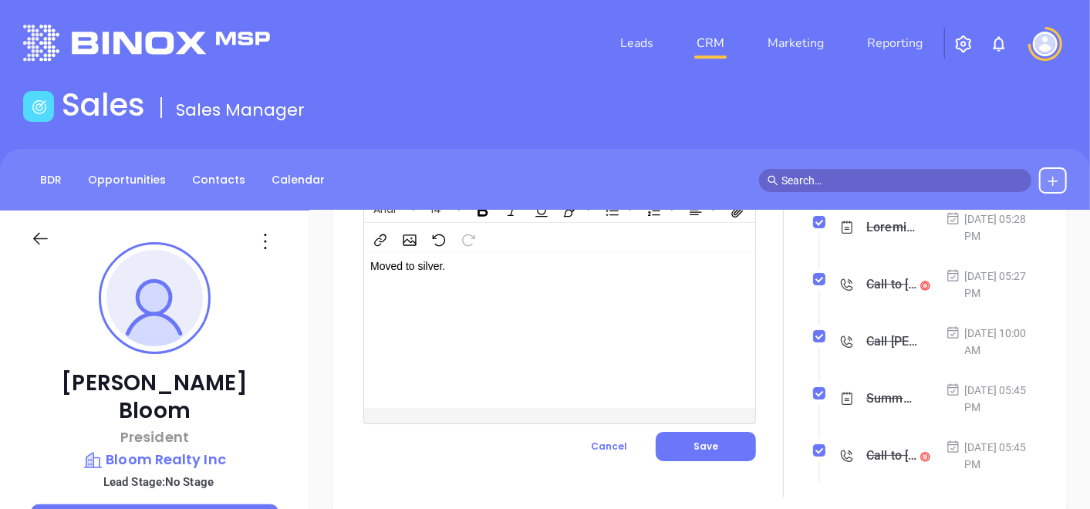
scroll to position [171, 0]
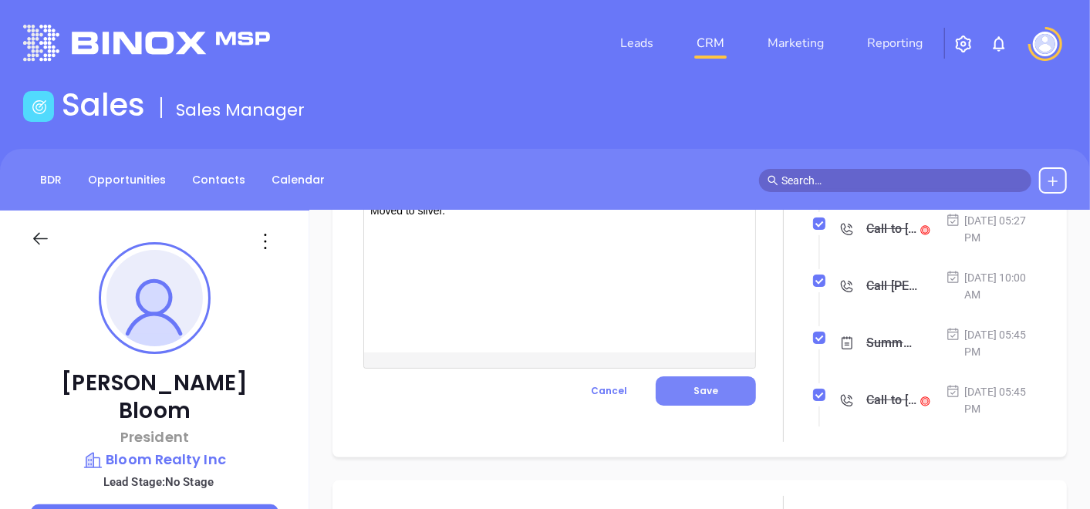
click at [696, 397] on button "Save" at bounding box center [706, 391] width 100 height 29
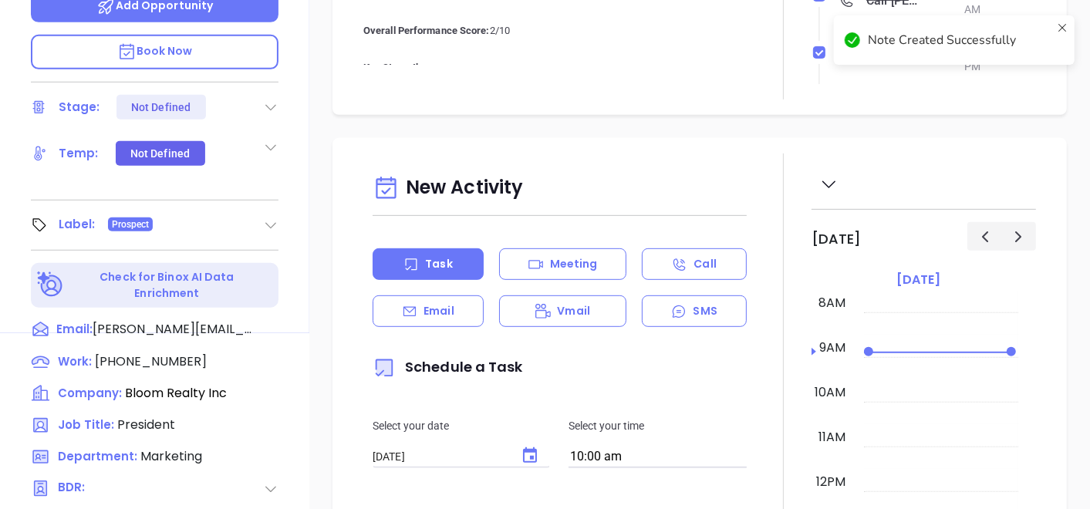
scroll to position [86, 0]
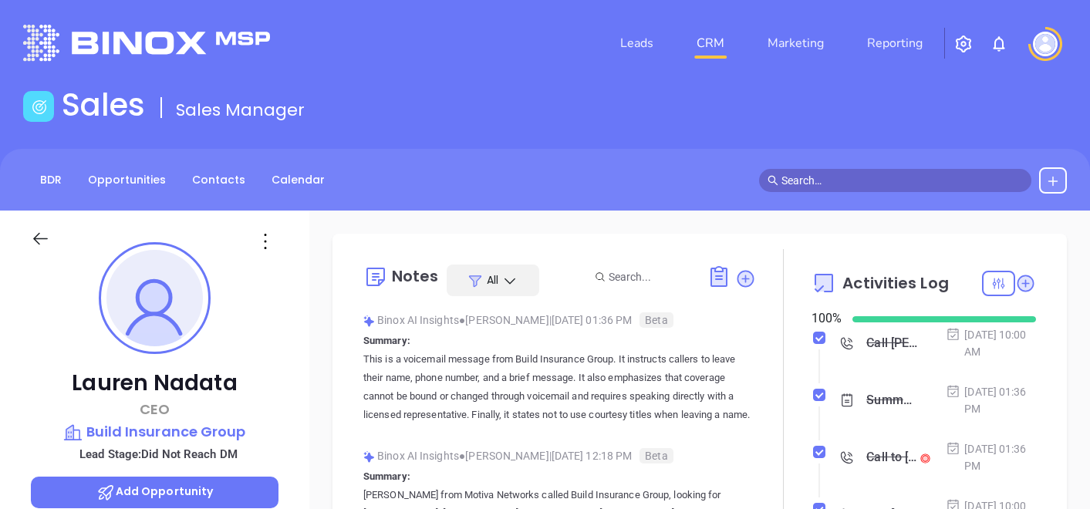
type input "[PERSON_NAME]"
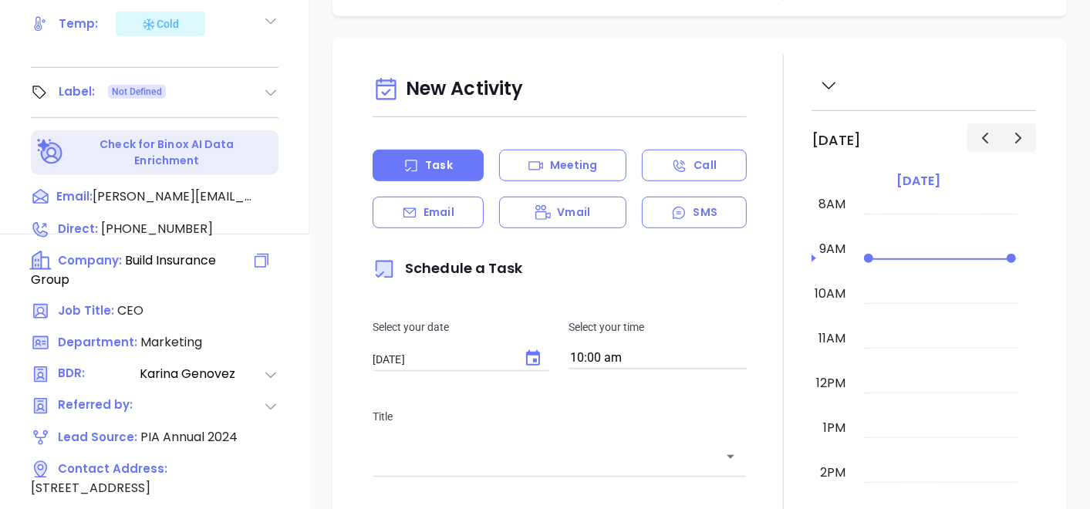
scroll to position [514, 0]
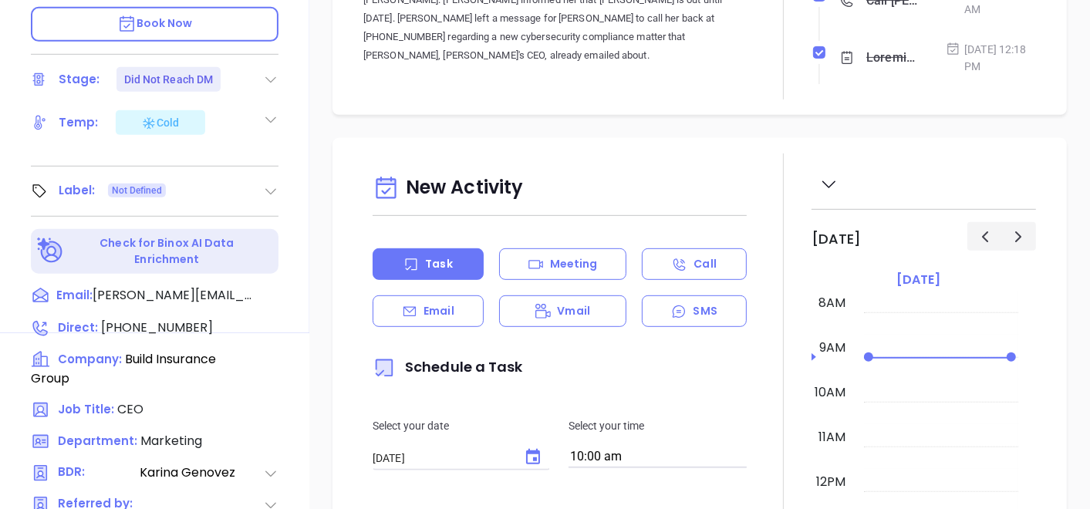
drag, startPoint x: 255, startPoint y: 195, endPoint x: 265, endPoint y: 187, distance: 13.1
click at [255, 196] on div "Label: Not Defined" at bounding box center [155, 191] width 248 height 25
click at [267, 184] on icon at bounding box center [270, 191] width 15 height 15
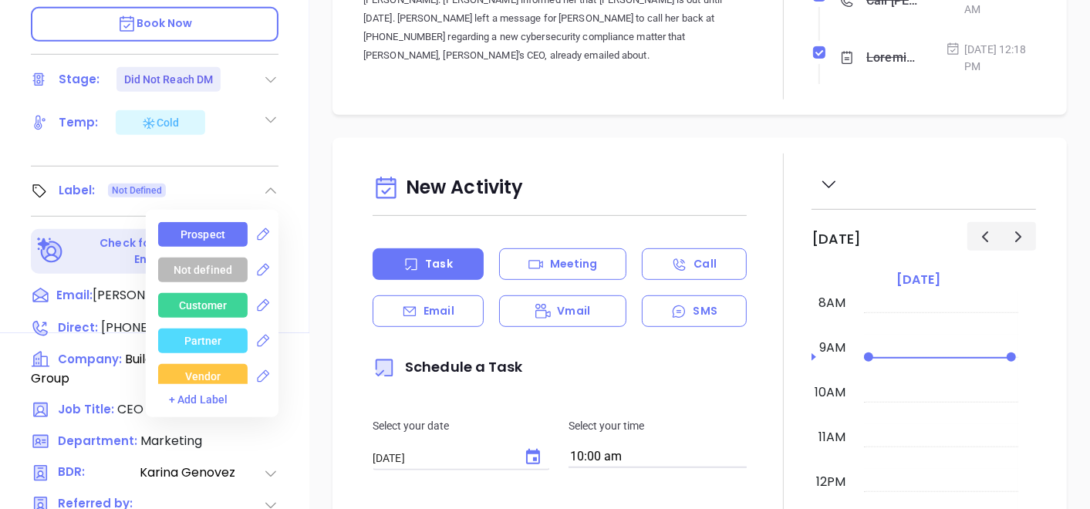
click at [201, 242] on div "Prospect" at bounding box center [203, 234] width 45 height 25
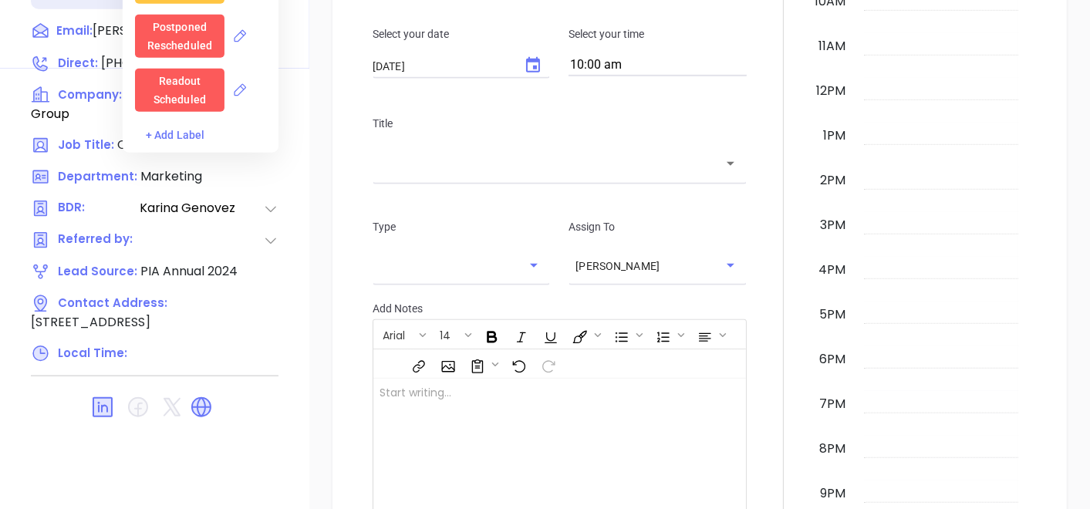
scroll to position [781, 0]
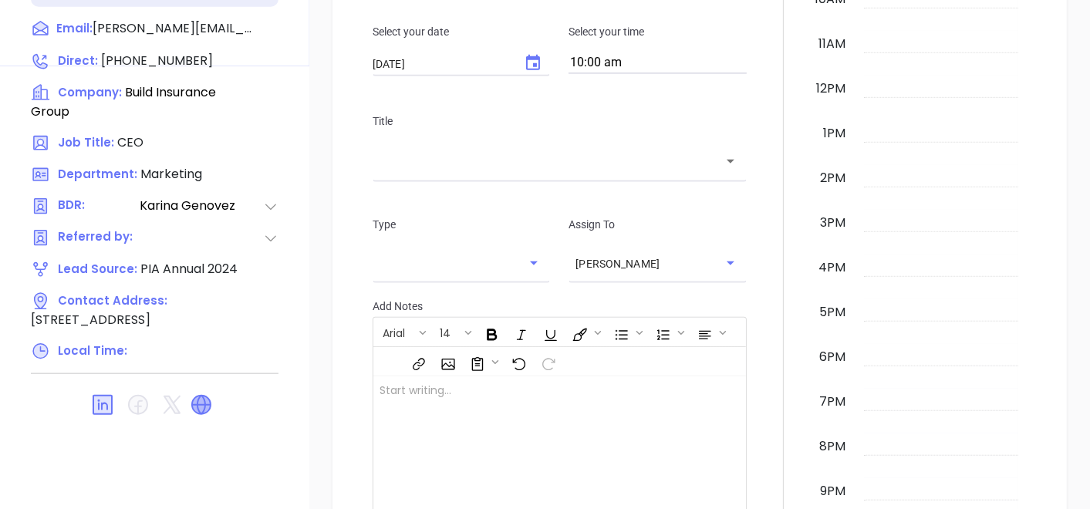
click at [202, 414] on icon at bounding box center [201, 405] width 19 height 19
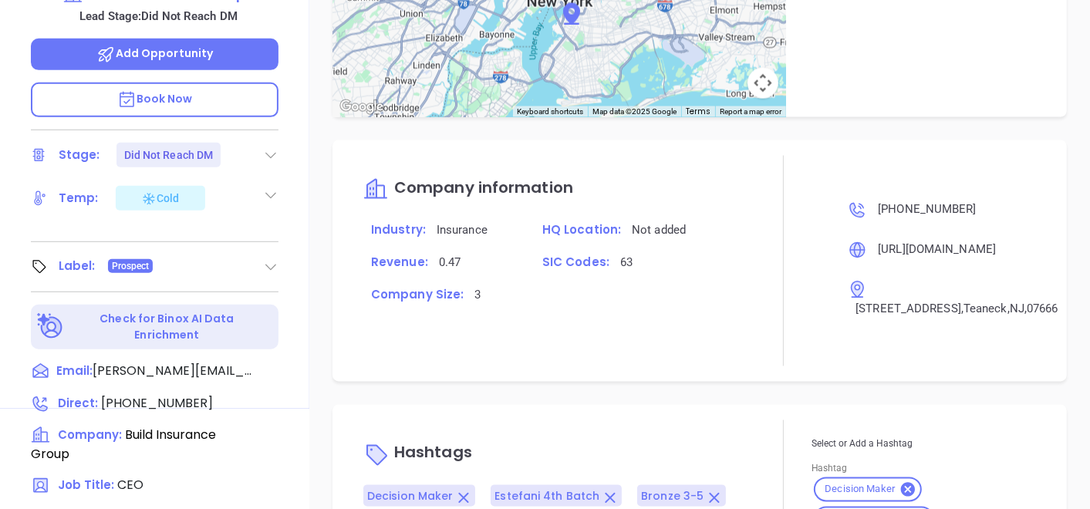
scroll to position [181, 0]
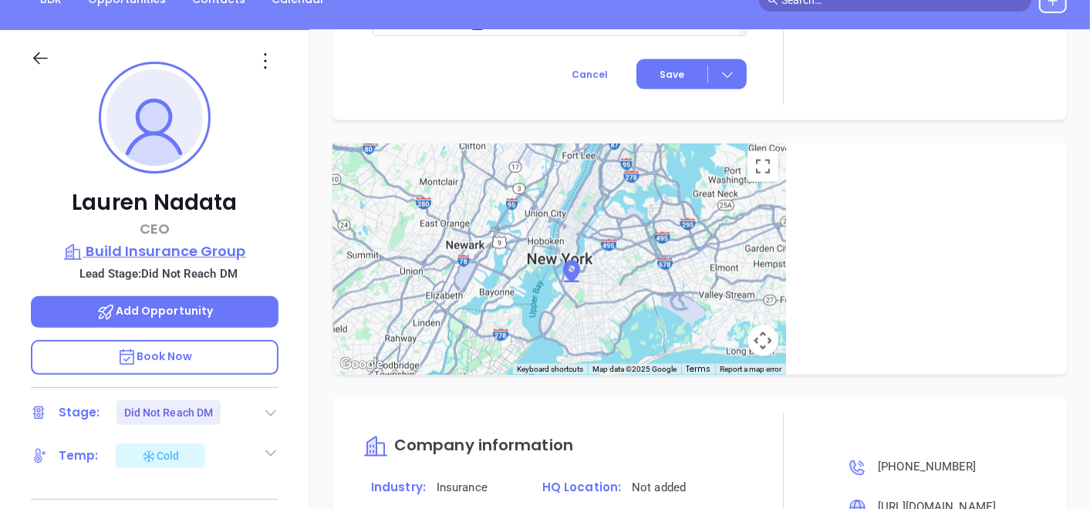
click at [218, 252] on p "Build Insurance Group" at bounding box center [155, 252] width 248 height 22
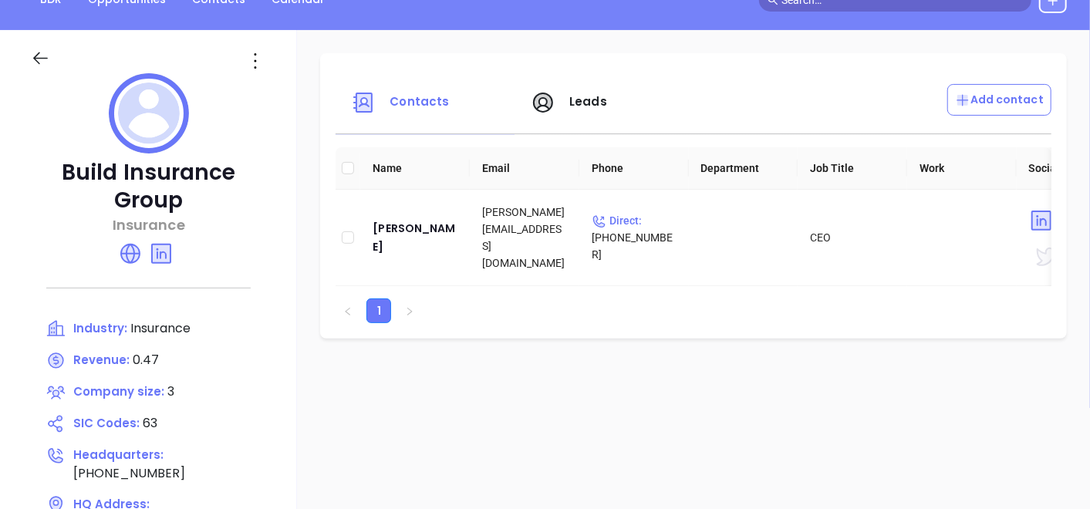
click at [272, 59] on div at bounding box center [255, 61] width 42 height 25
drag, startPoint x: 255, startPoint y: 60, endPoint x: 255, endPoint y: 68, distance: 7.8
click at [255, 63] on icon at bounding box center [255, 61] width 25 height 25
click at [286, 90] on div "Edit" at bounding box center [325, 91] width 140 height 17
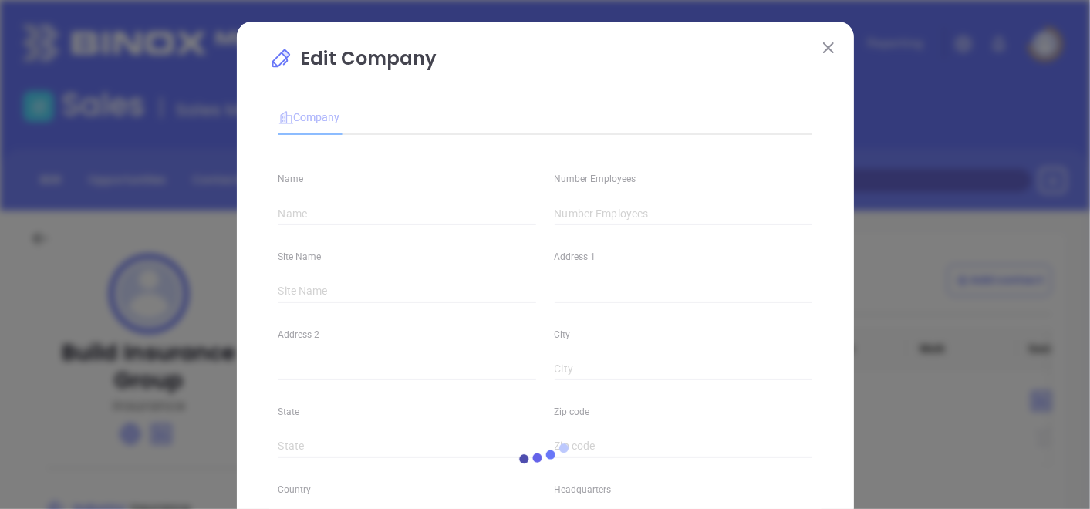
type input "Build Insurance Group"
type input "3"
type input "195 W Englewood Avenue"
type input "Teaneck"
type input "NJ"
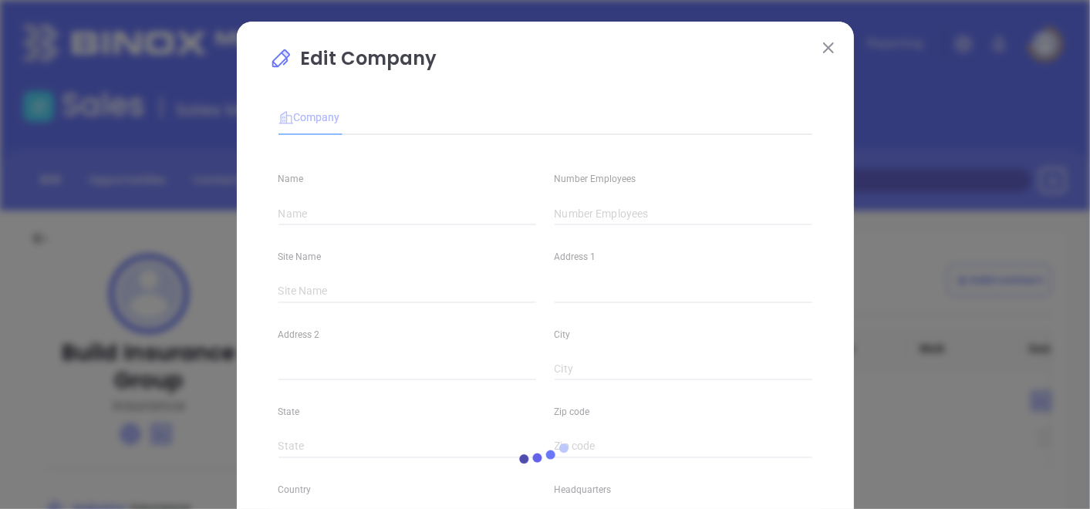
type input "07666"
type input "(973) 969-3020"
type input "Insurance"
type input "63"
type input "https://build-insurance.com/"
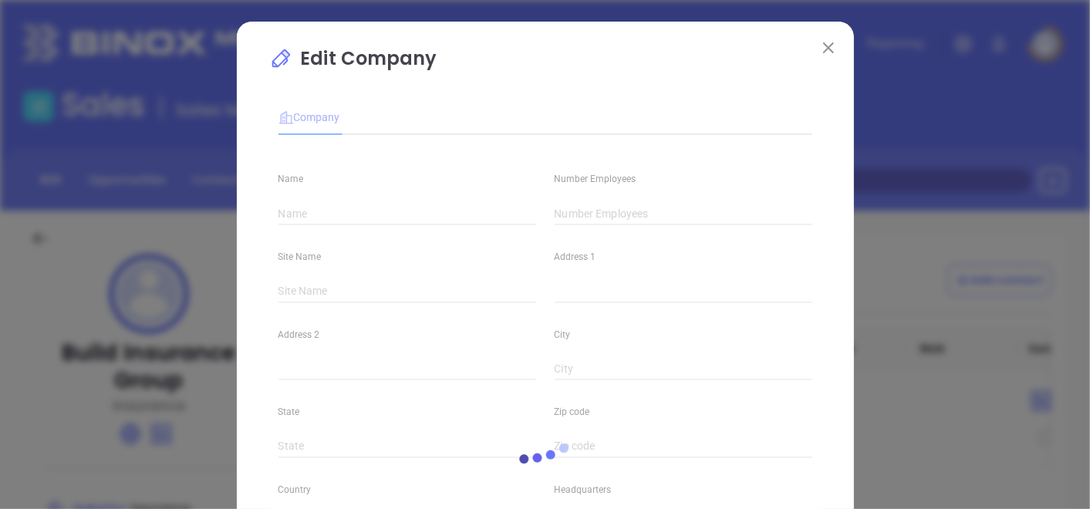
type input "Finance and Insurance"
type input "https://www.linkedin.com/company/buildinsurancegroup/"
type input "0.47"
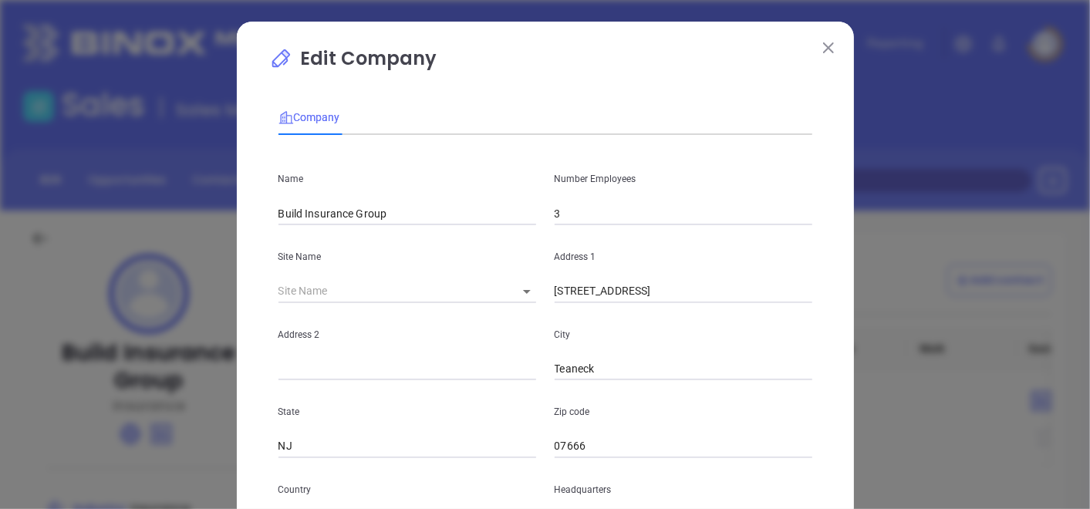
click at [563, 199] on div "Number Employees 3" at bounding box center [684, 186] width 276 height 78
click at [573, 211] on input "3" at bounding box center [684, 213] width 258 height 23
type input "3"
type input "2"
click at [418, 154] on div "Name Build Insurance Group" at bounding box center [407, 186] width 276 height 78
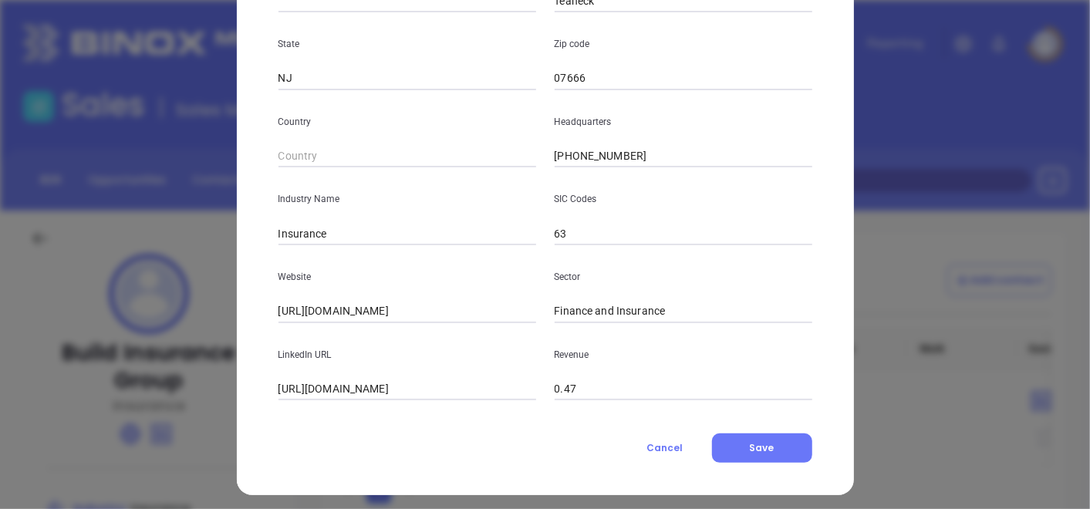
scroll to position [376, 0]
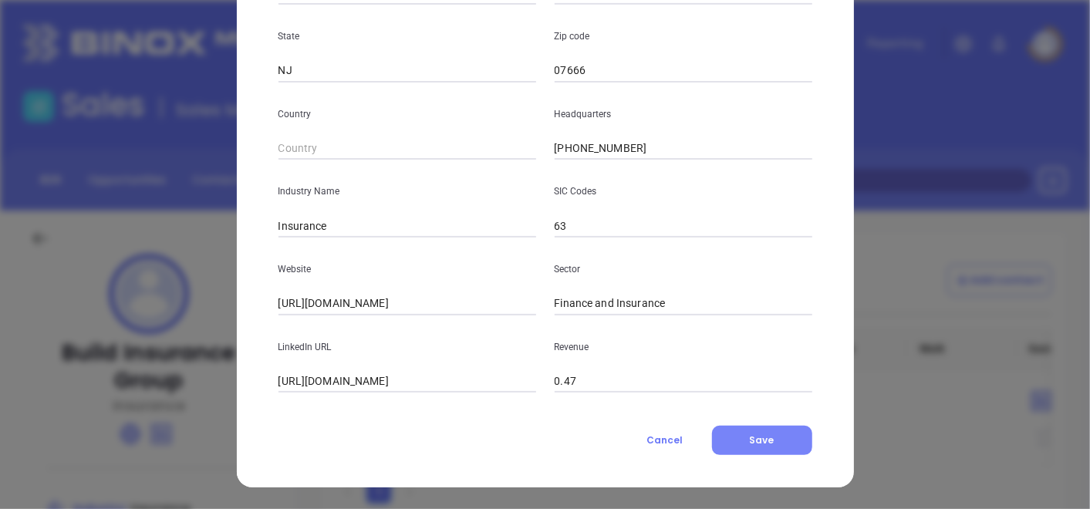
click at [760, 435] on span "Save" at bounding box center [762, 440] width 25 height 13
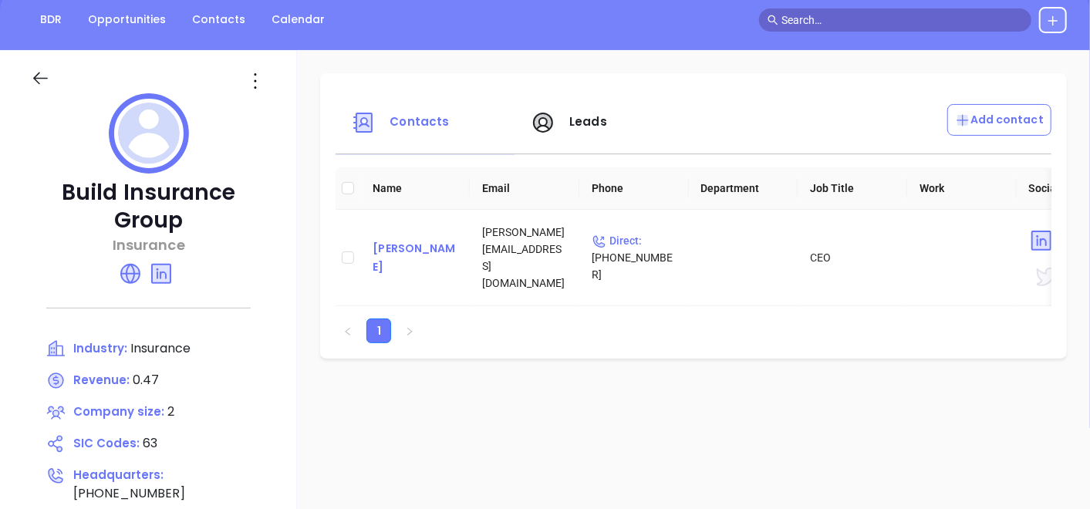
scroll to position [86, 0]
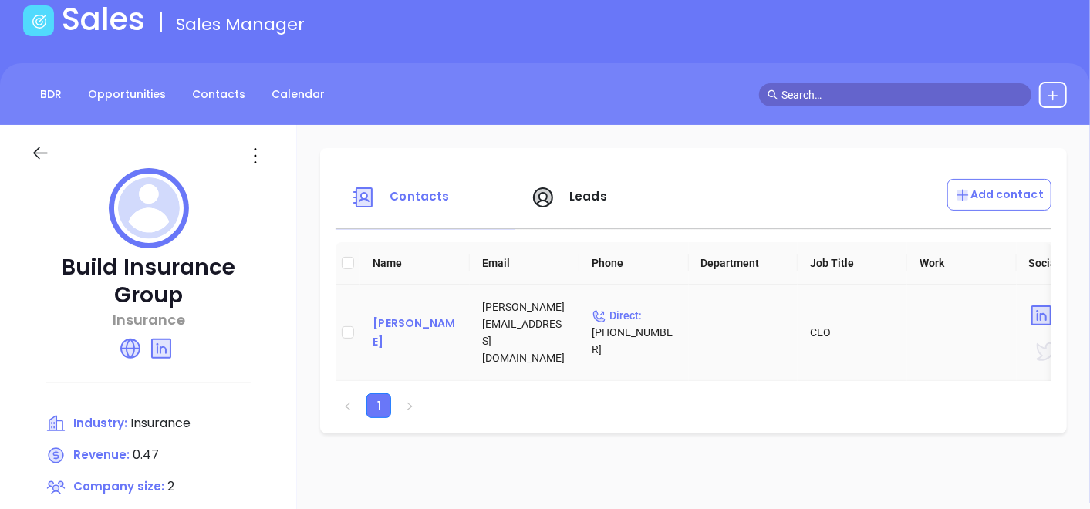
drag, startPoint x: 424, startPoint y: 319, endPoint x: 423, endPoint y: 328, distance: 8.5
click at [423, 327] on td "Lauren Nadata" at bounding box center [415, 333] width 110 height 96
click at [420, 339] on div "Lauren Nadata" at bounding box center [415, 332] width 85 height 37
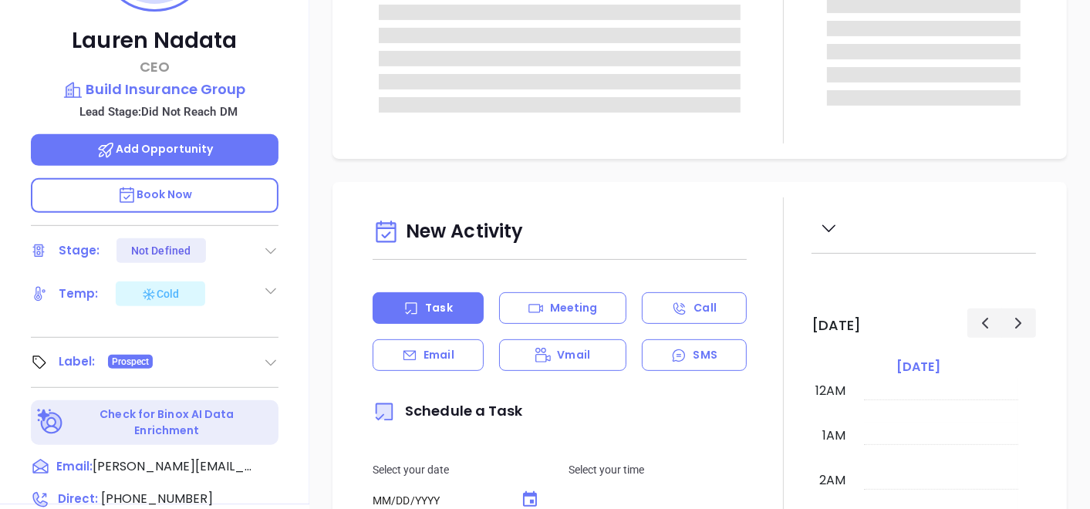
type input "10:00 am"
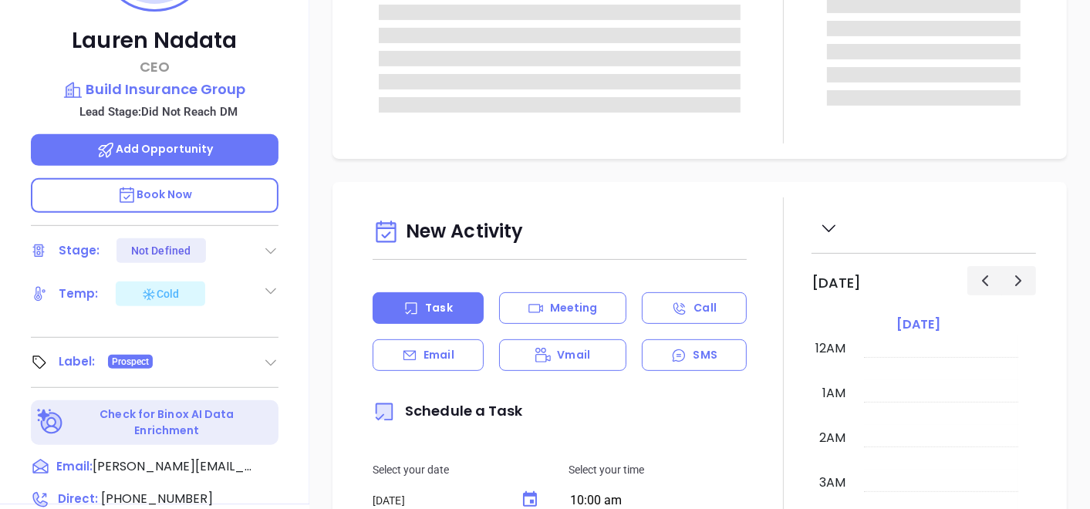
type input "[DATE]"
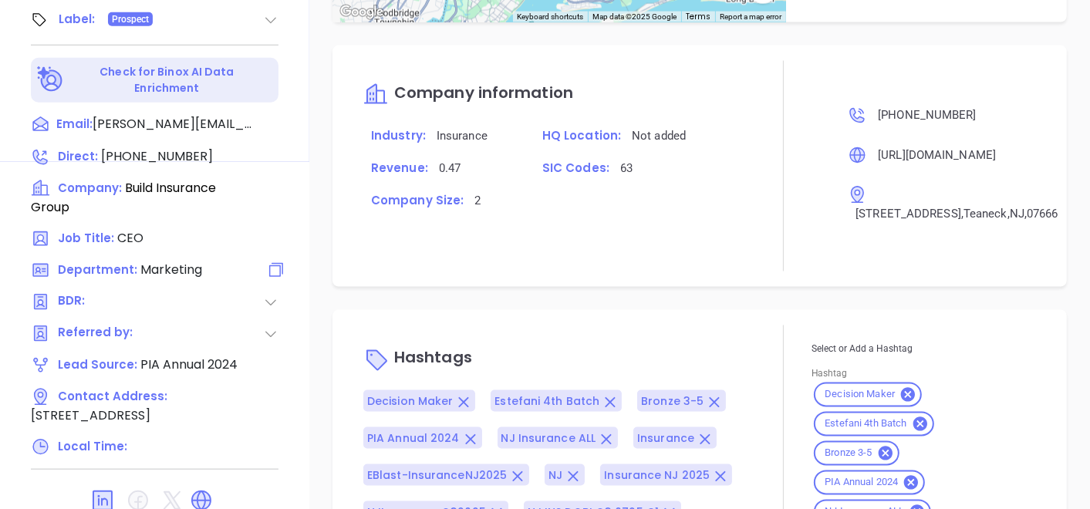
scroll to position [850, 0]
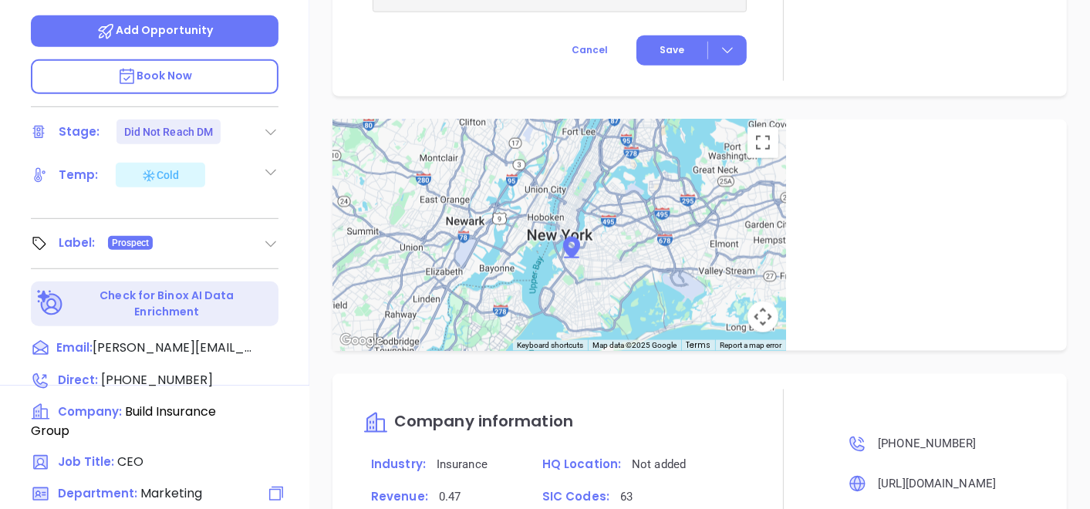
type input "[PERSON_NAME]"
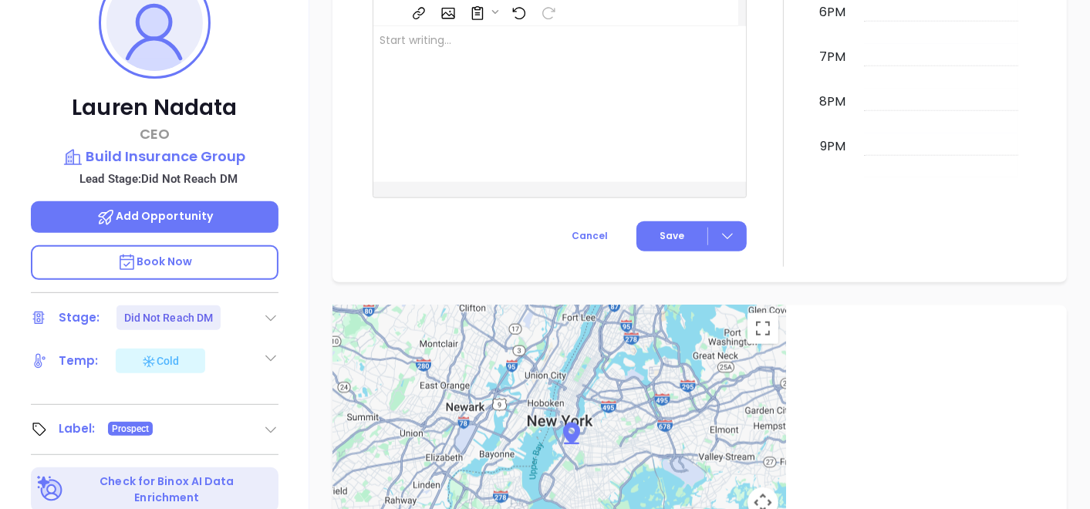
scroll to position [171, 0]
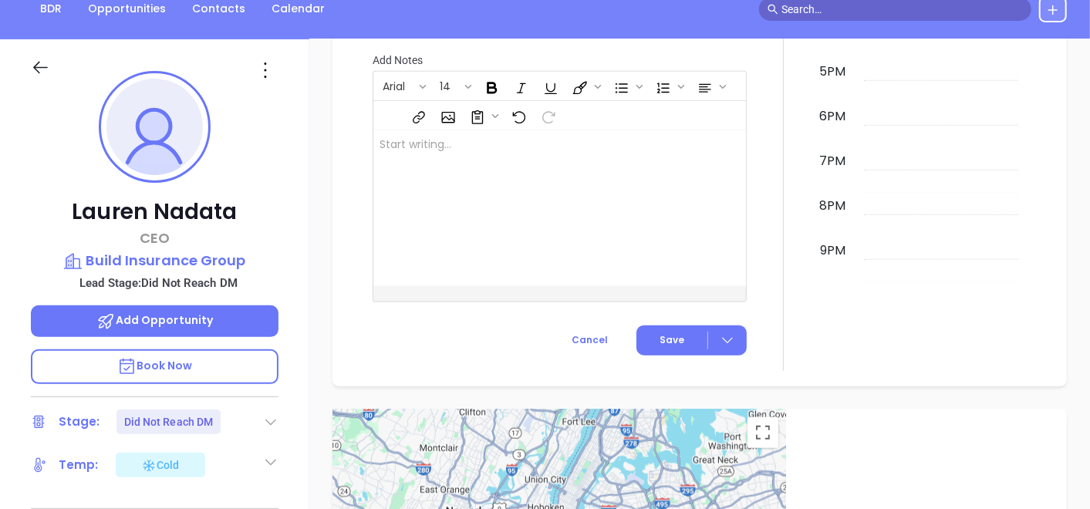
click at [261, 73] on icon at bounding box center [265, 70] width 25 height 25
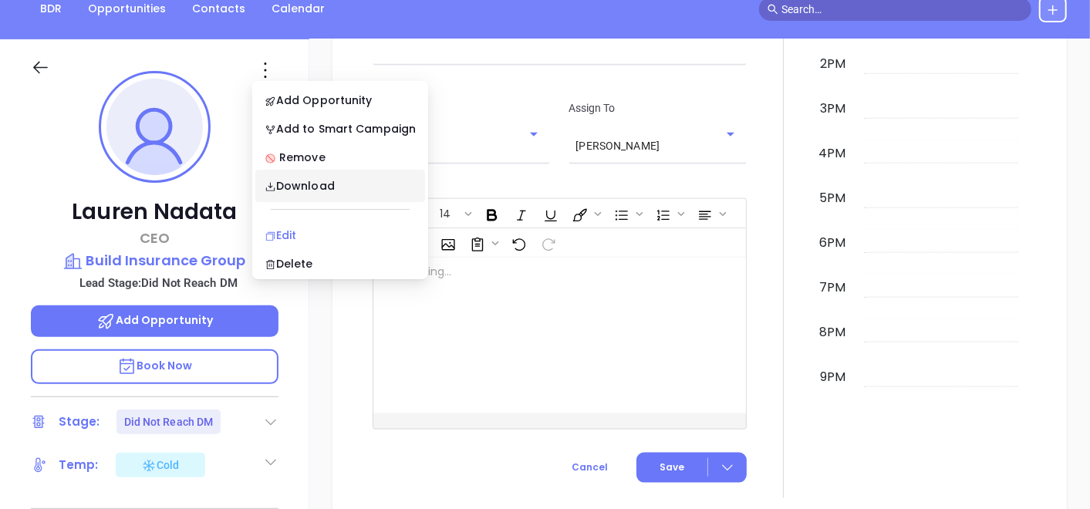
scroll to position [978, 0]
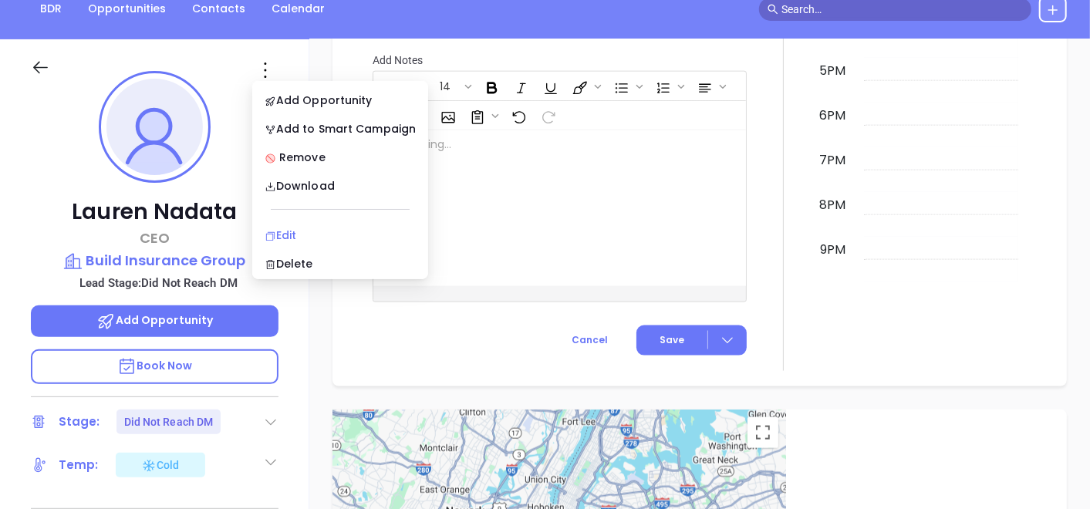
click at [289, 232] on div "Edit" at bounding box center [340, 235] width 151 height 17
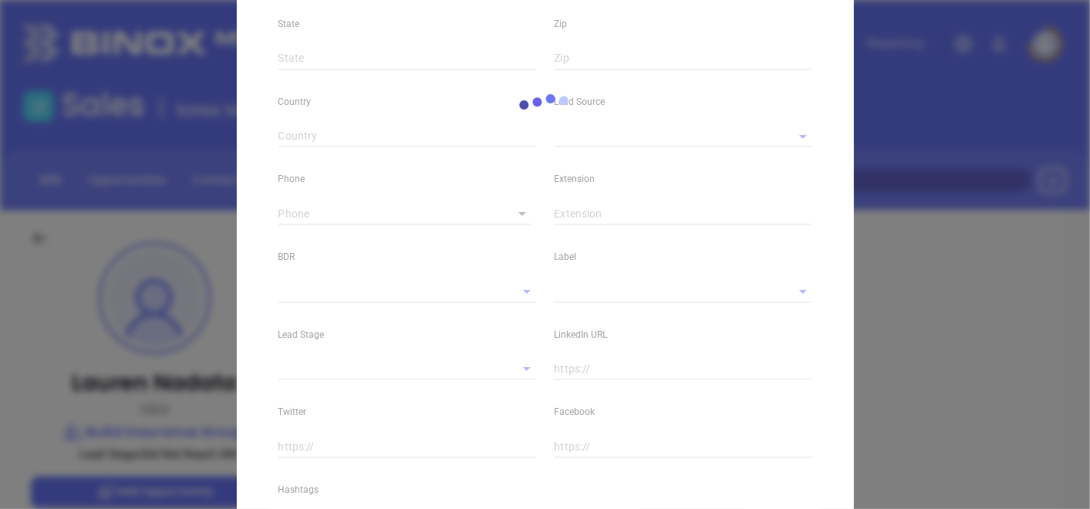
type input "Lauren"
type input "Nadata"
type input "l.nadata@build-insurance.com"
type input "CEO"
type textarea "195 W Englewood Avenue"
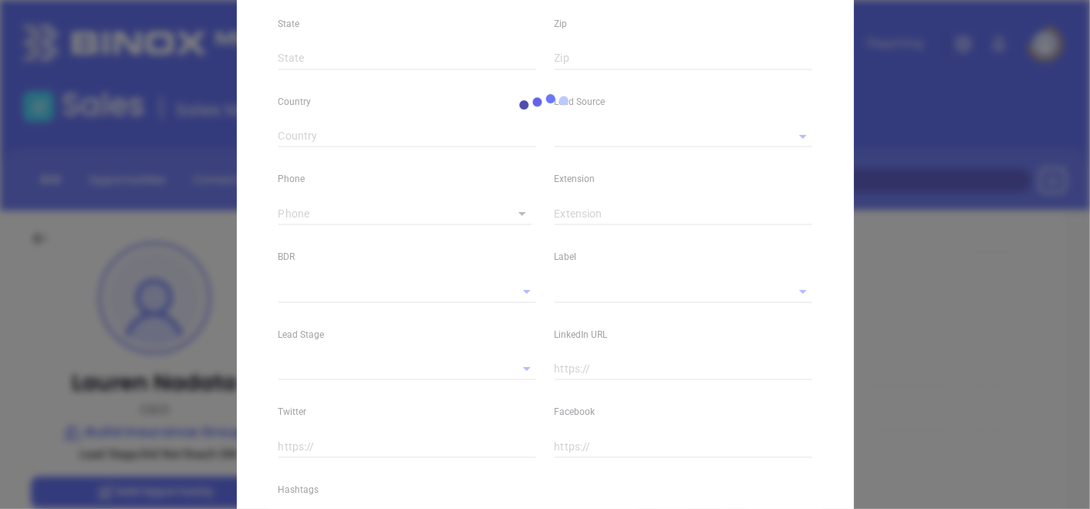
type input "1"
type input "Teaneck"
type input "NJ"
type input "07666"
type input "www.linkedin.com/in/laurennadata"
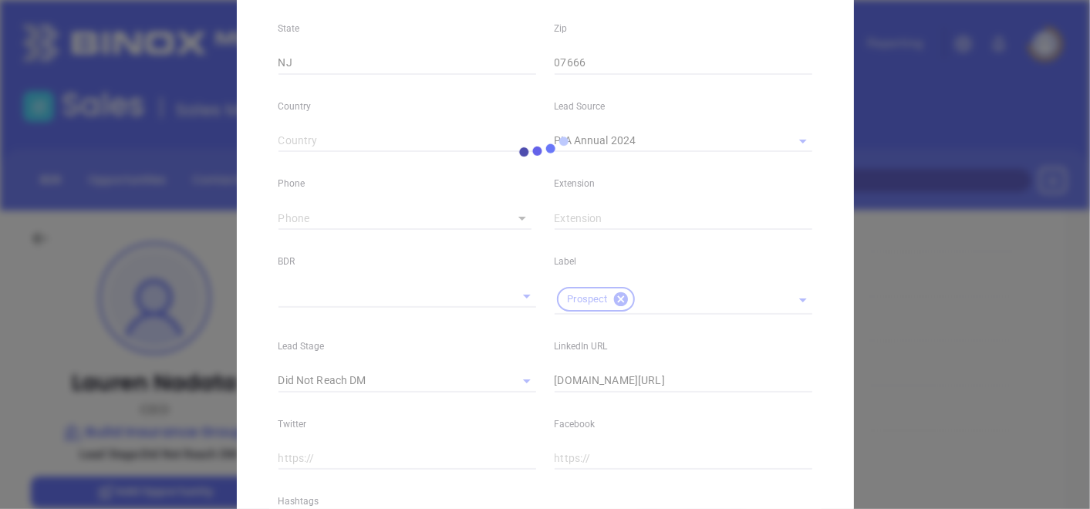
type input "Marketing"
type input "PIA Annual 2024"
type input "[PERSON_NAME]"
type input "Did Not Reach DM"
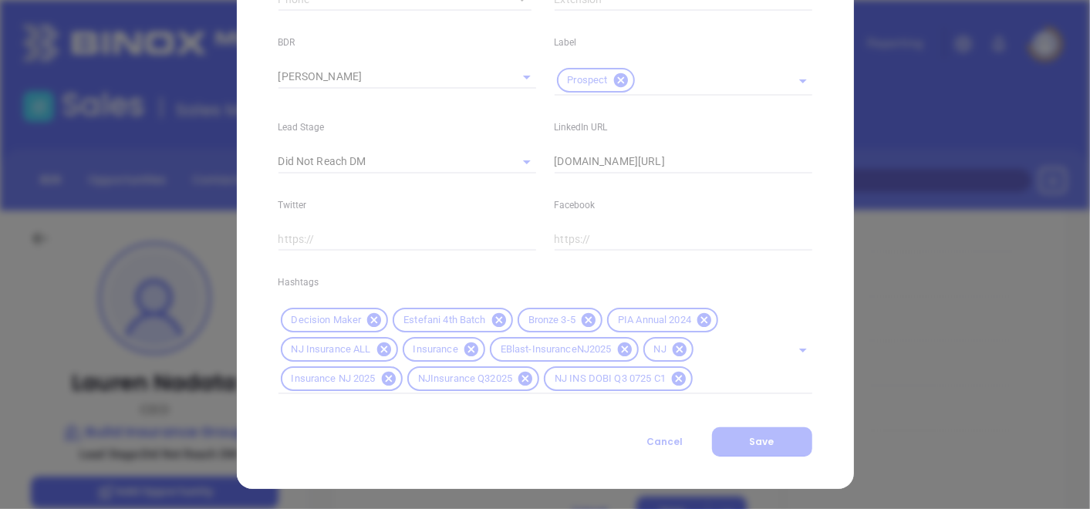
scroll to position [682, 0]
type input "1"
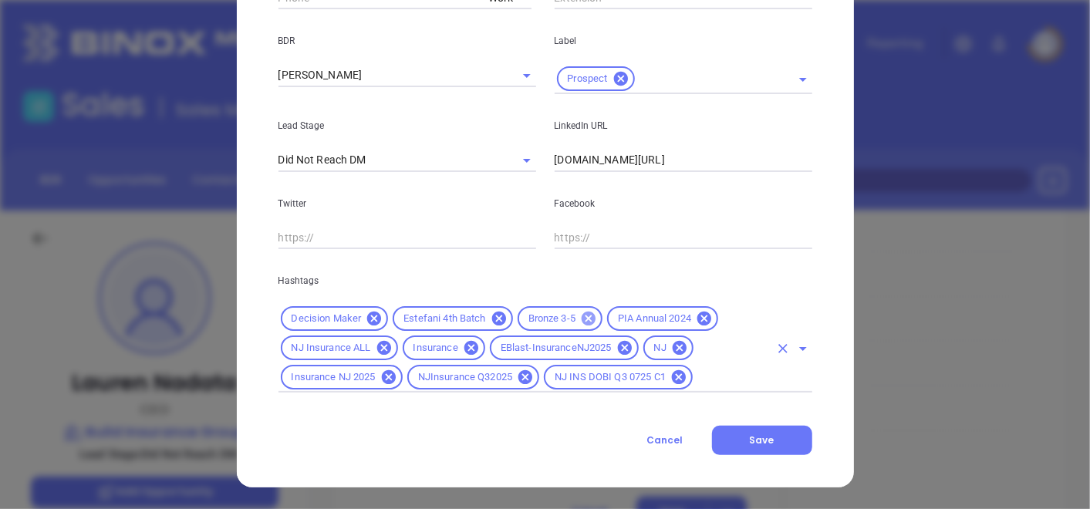
click at [590, 319] on icon at bounding box center [588, 318] width 17 height 17
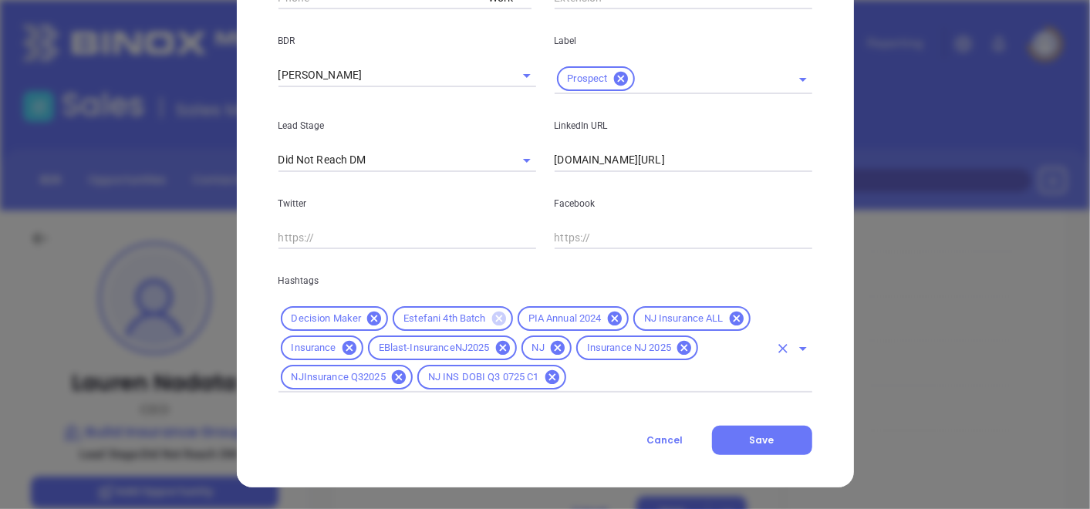
click at [492, 321] on icon at bounding box center [499, 319] width 14 height 14
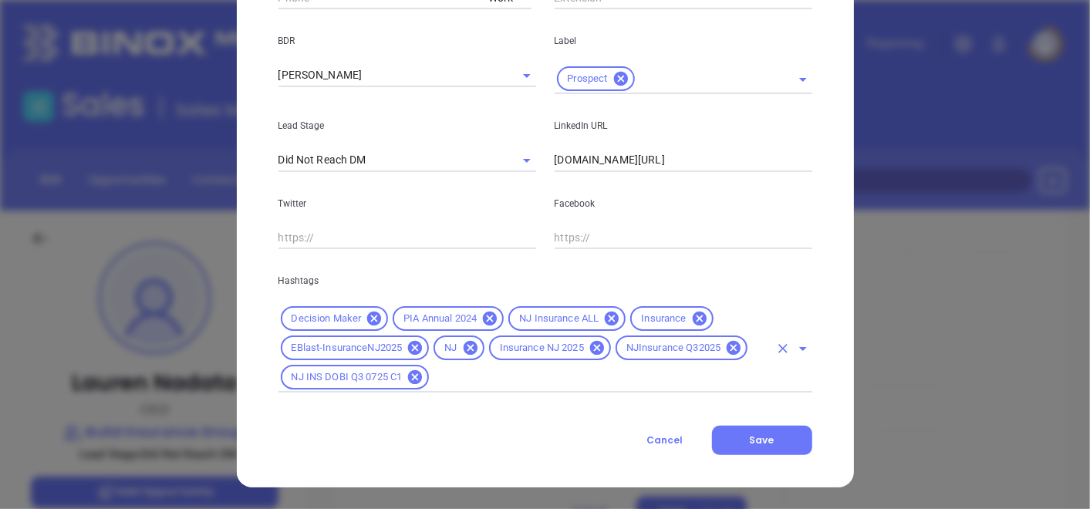
click at [541, 366] on div "Decision Maker PIA Annual 2024 NJ Insurance ALL Insurance EBlast-InsuranceNJ202…" at bounding box center [546, 348] width 534 height 89
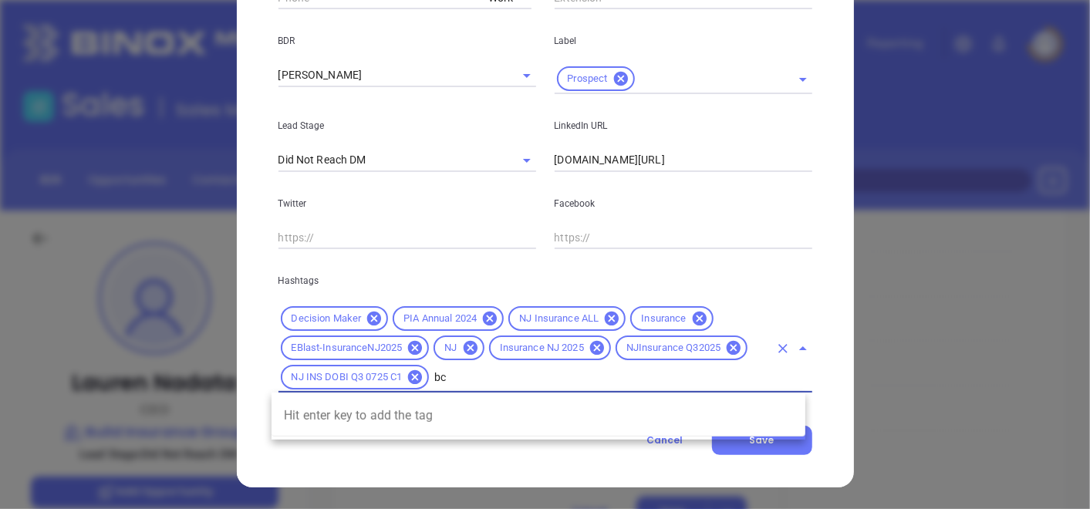
type input "b"
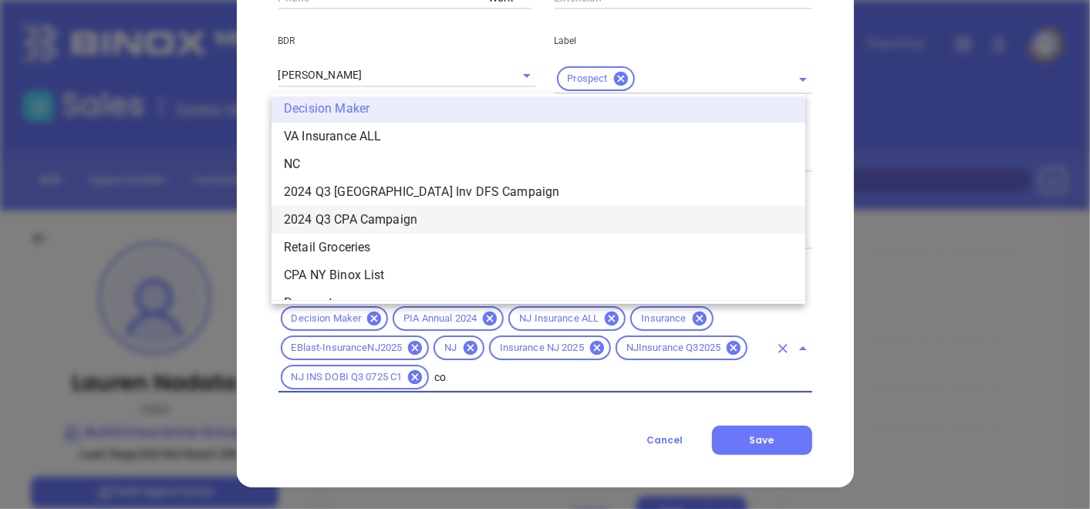
scroll to position [0, 0]
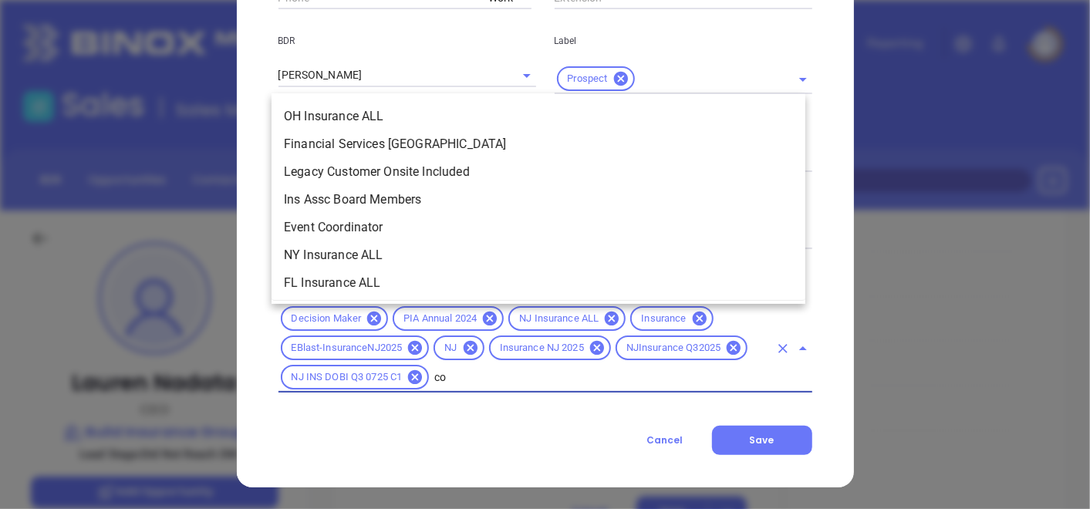
type input "cop"
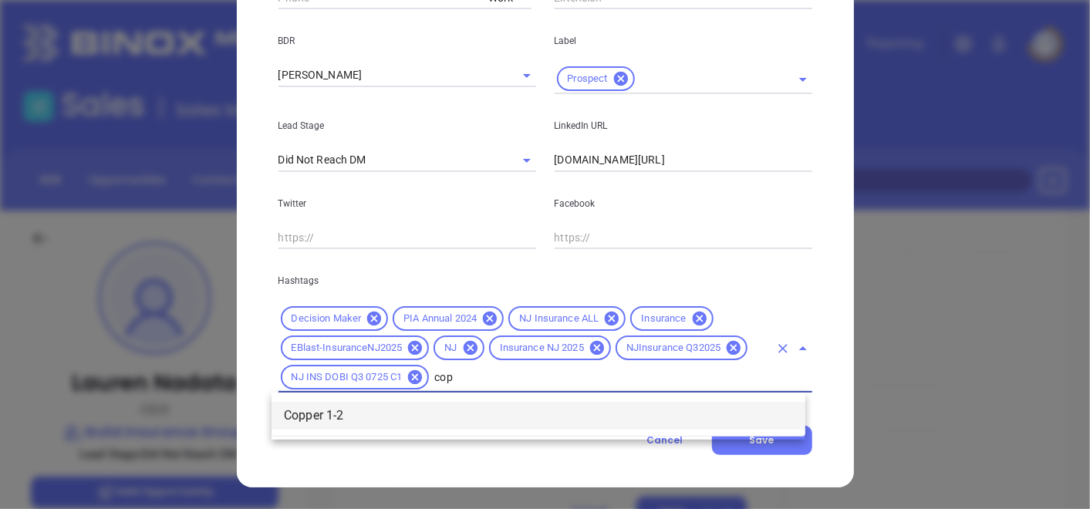
click at [410, 418] on li "Copper 1-2" at bounding box center [539, 416] width 534 height 28
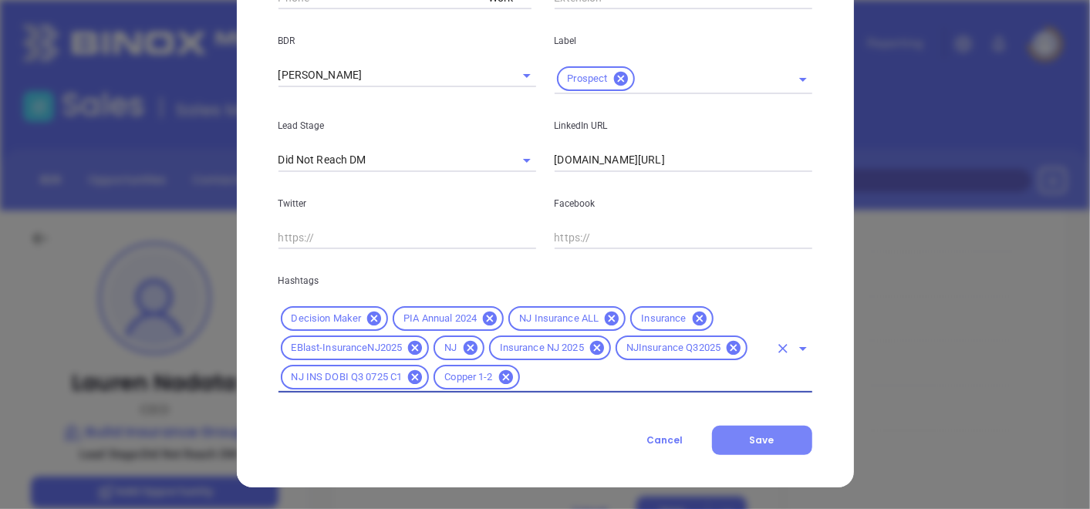
click at [741, 449] on button "Save" at bounding box center [762, 440] width 100 height 29
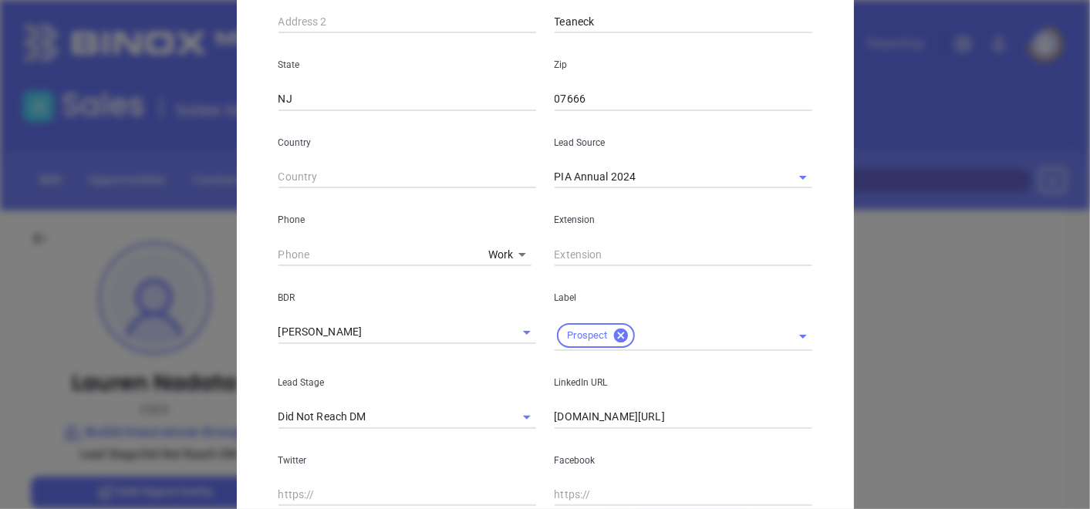
scroll to position [850, 0]
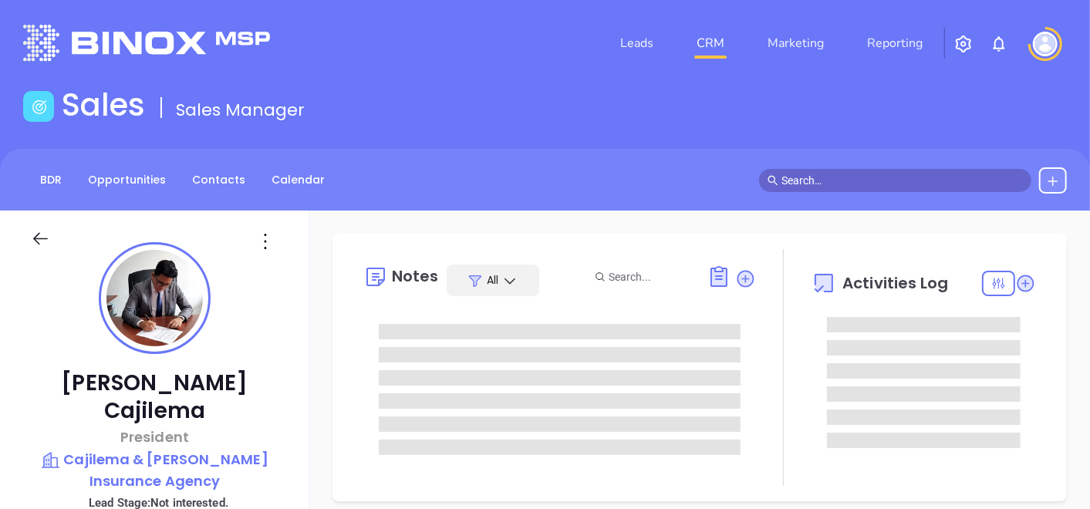
type input "10:00 am"
type input "[DATE]"
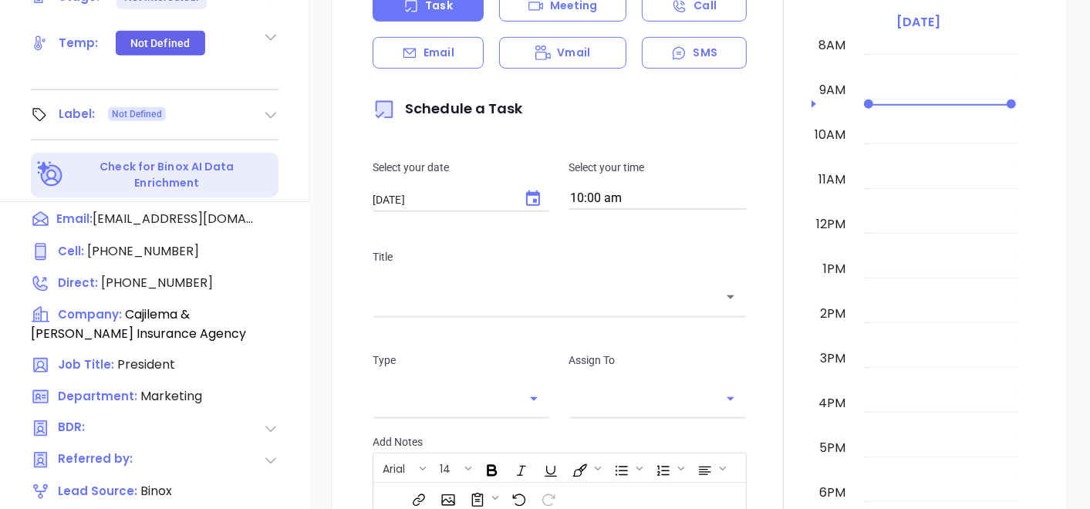
scroll to position [772, 0]
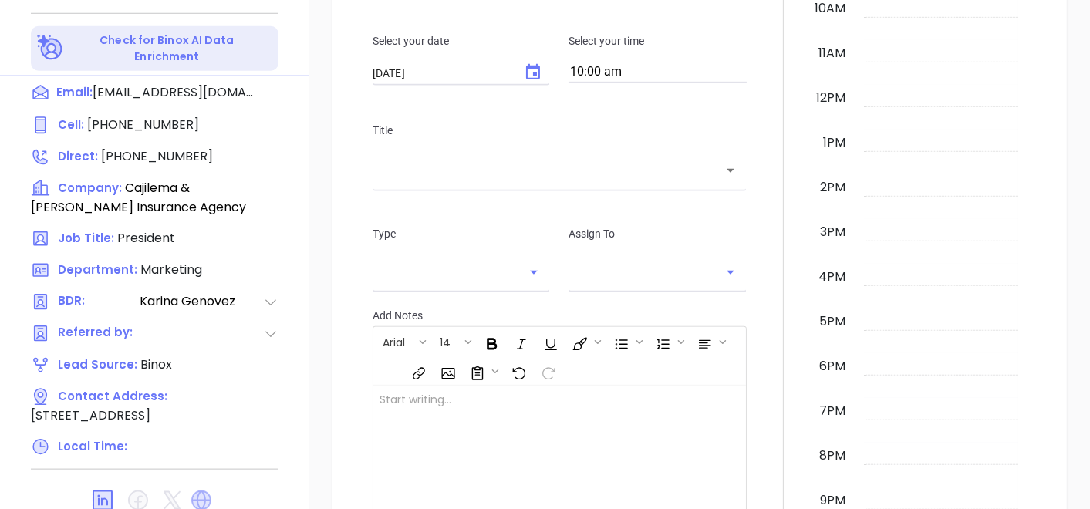
type input "[PERSON_NAME]"
click at [208, 488] on icon at bounding box center [201, 500] width 25 height 25
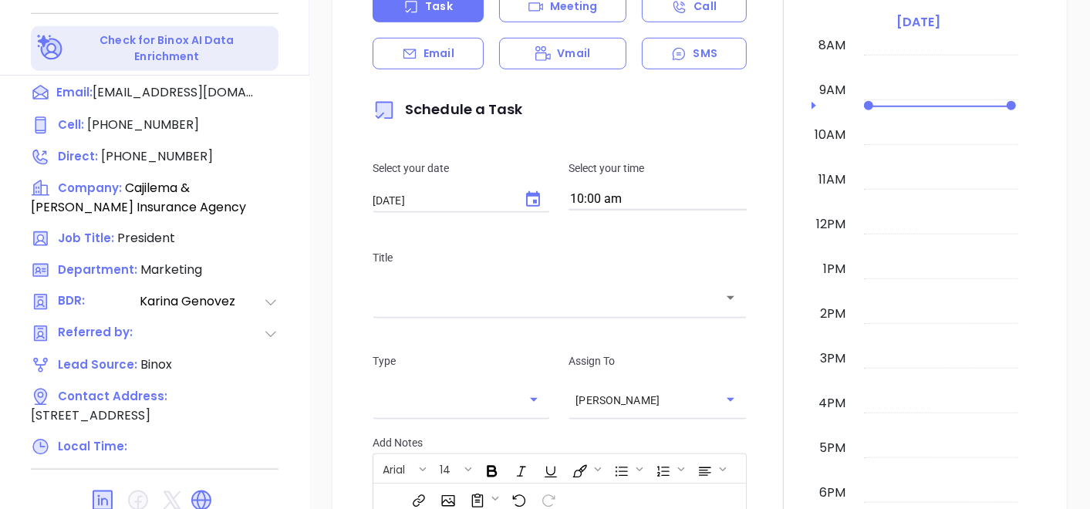
scroll to position [428, 0]
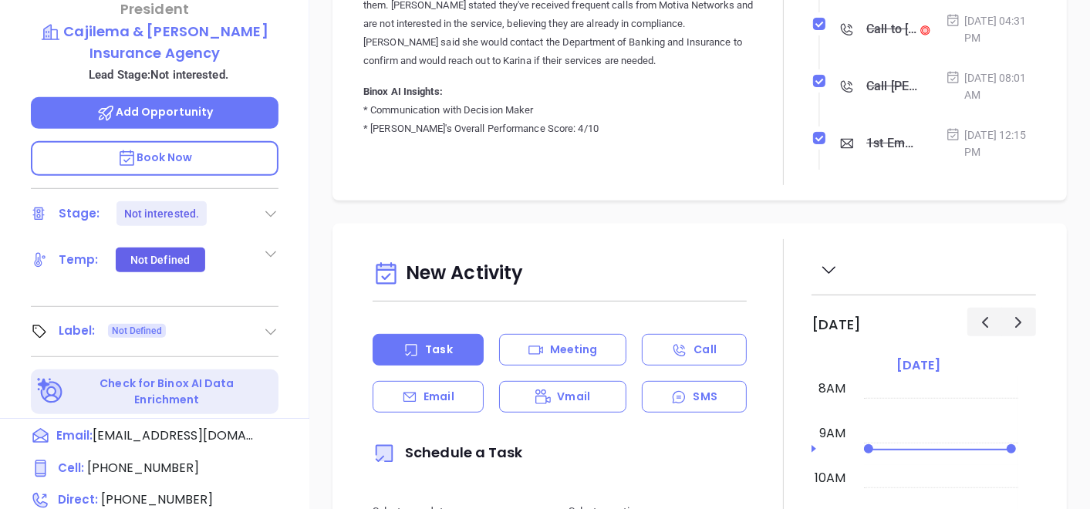
click at [268, 324] on icon at bounding box center [270, 331] width 15 height 15
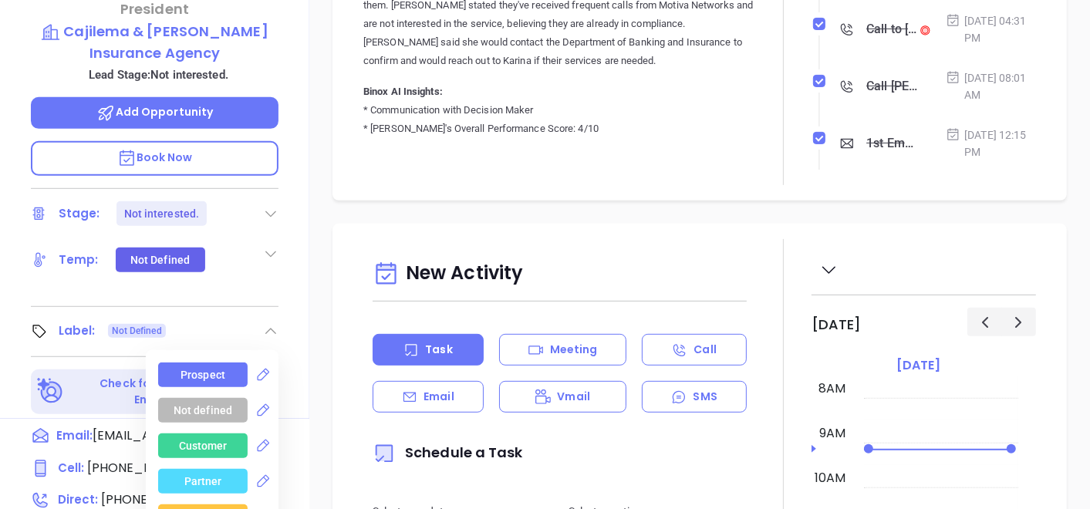
click at [212, 363] on div "Prospect" at bounding box center [203, 375] width 45 height 25
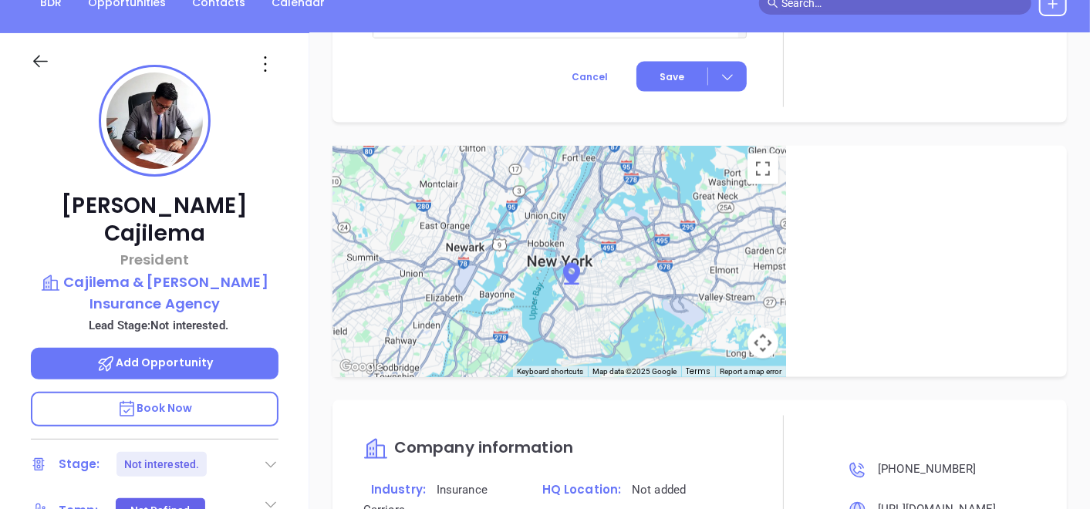
scroll to position [171, 0]
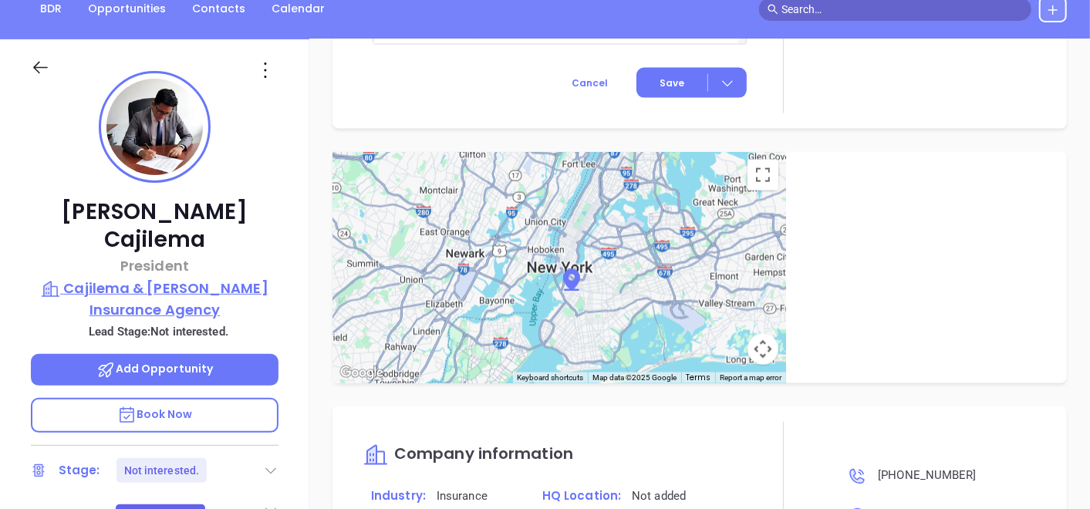
click at [193, 278] on p "Cajilema & [PERSON_NAME] Insurance Agency" at bounding box center [155, 299] width 248 height 42
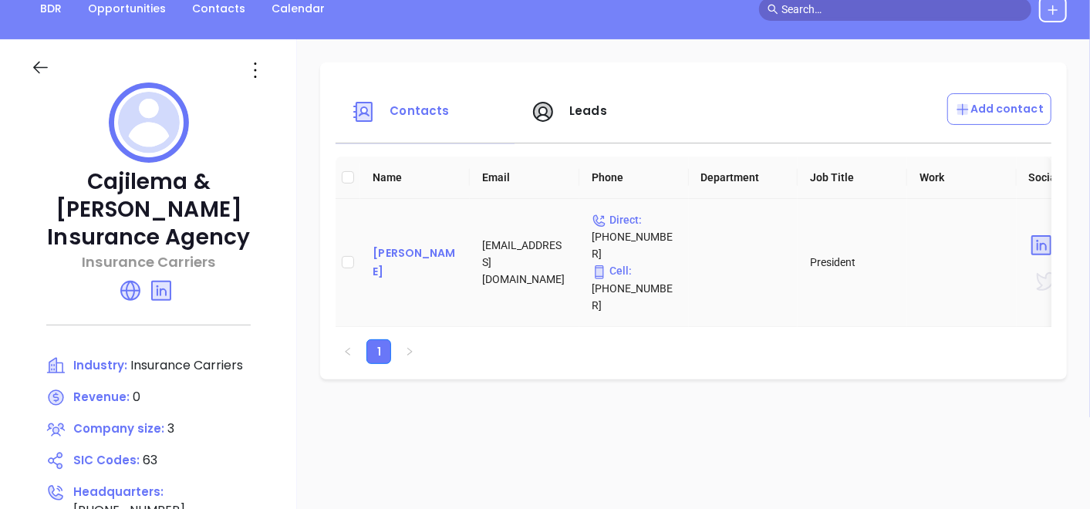
click at [453, 244] on div "[PERSON_NAME]" at bounding box center [415, 262] width 85 height 37
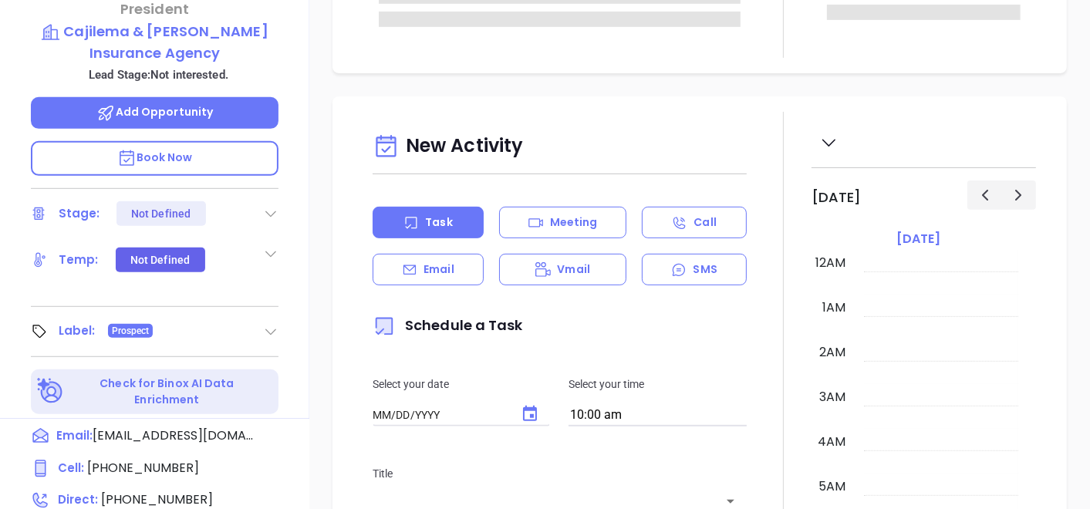
type input "[DATE]"
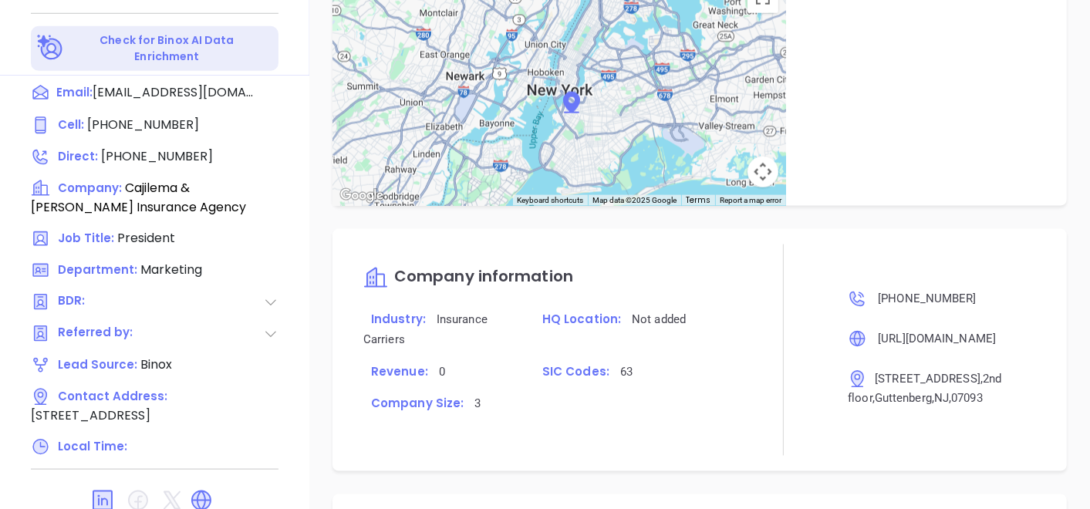
scroll to position [1029, 0]
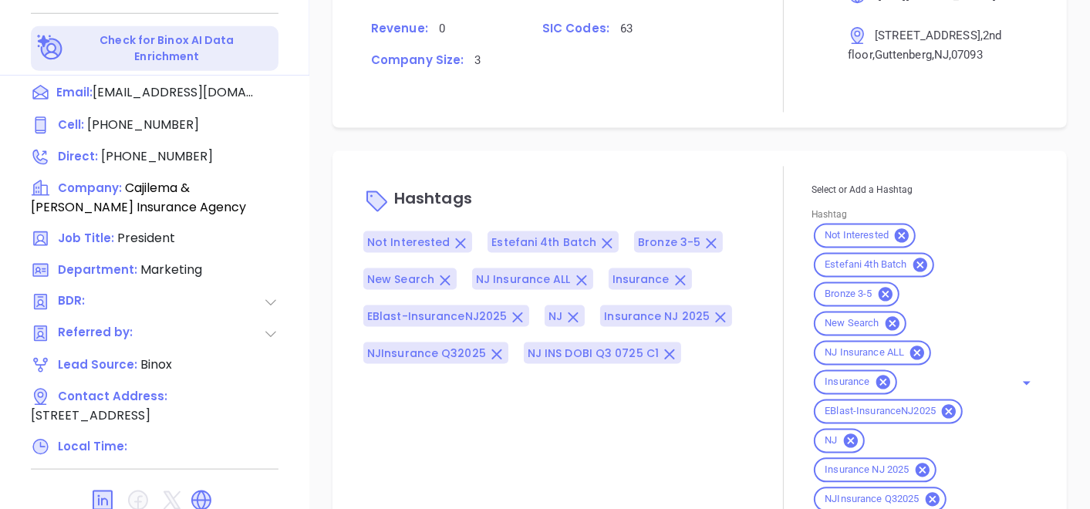
type input "[PERSON_NAME]"
click at [914, 272] on icon at bounding box center [921, 266] width 14 height 14
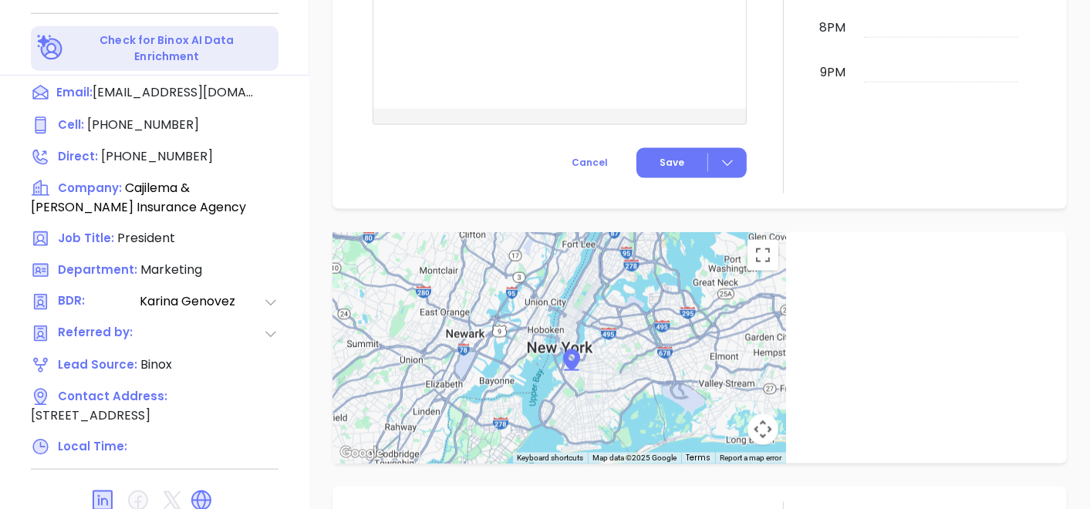
scroll to position [470, 0]
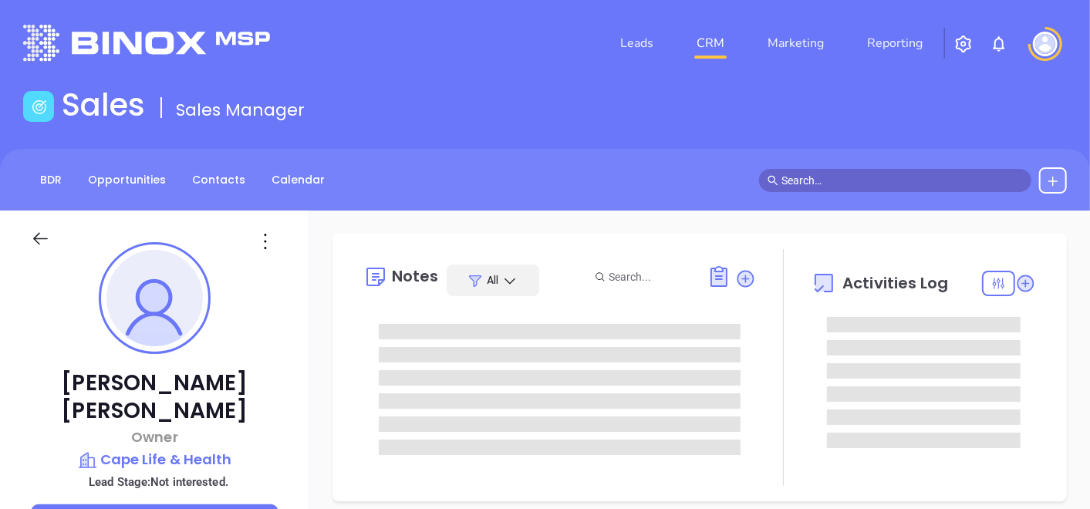
type input "[DATE]"
type input "[PERSON_NAME]"
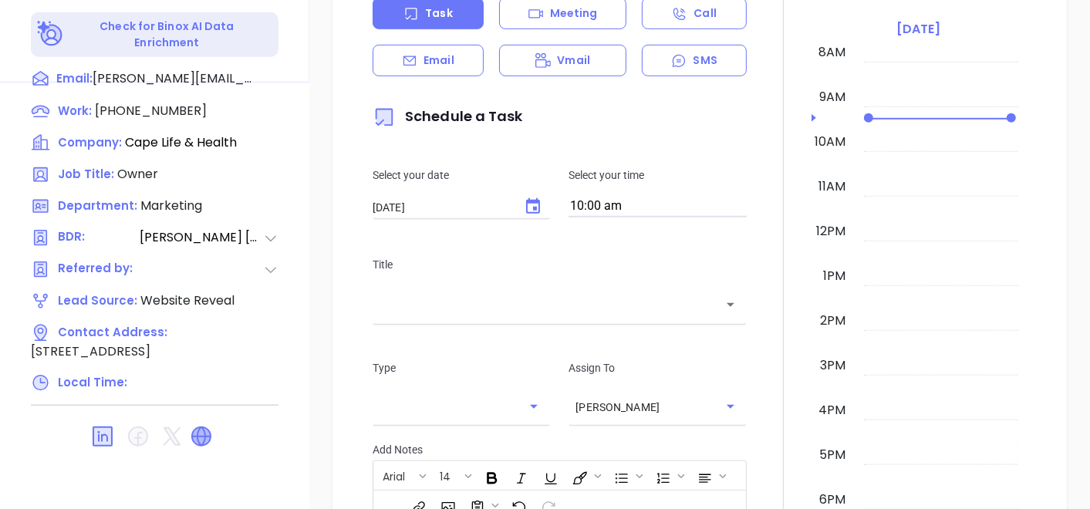
scroll to position [781, 0]
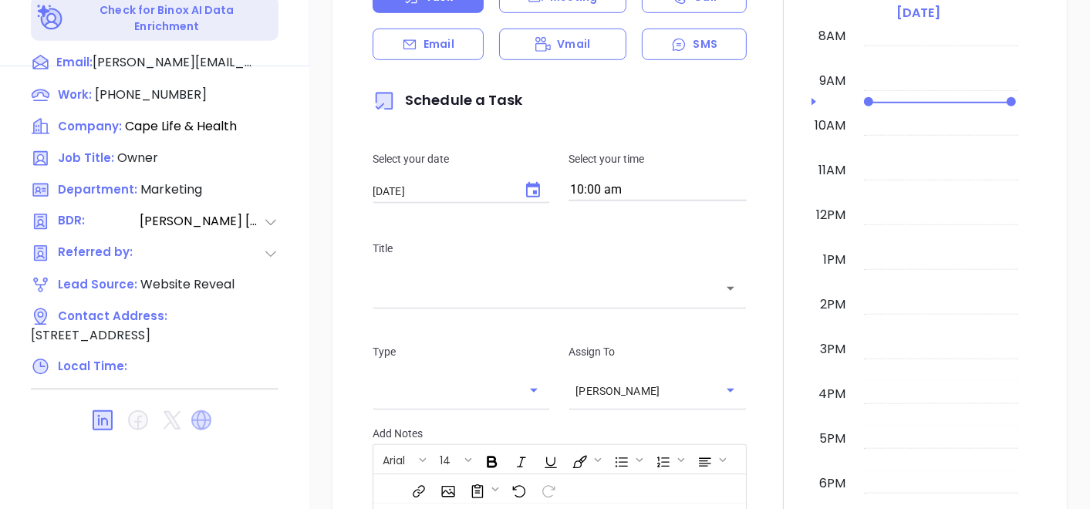
click at [204, 411] on icon at bounding box center [201, 421] width 20 height 20
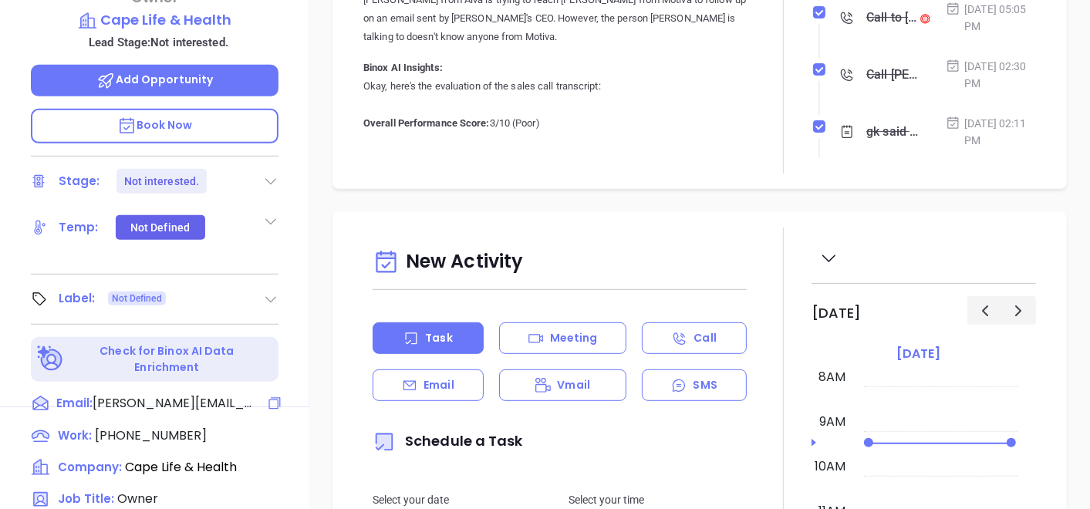
scroll to position [438, 0]
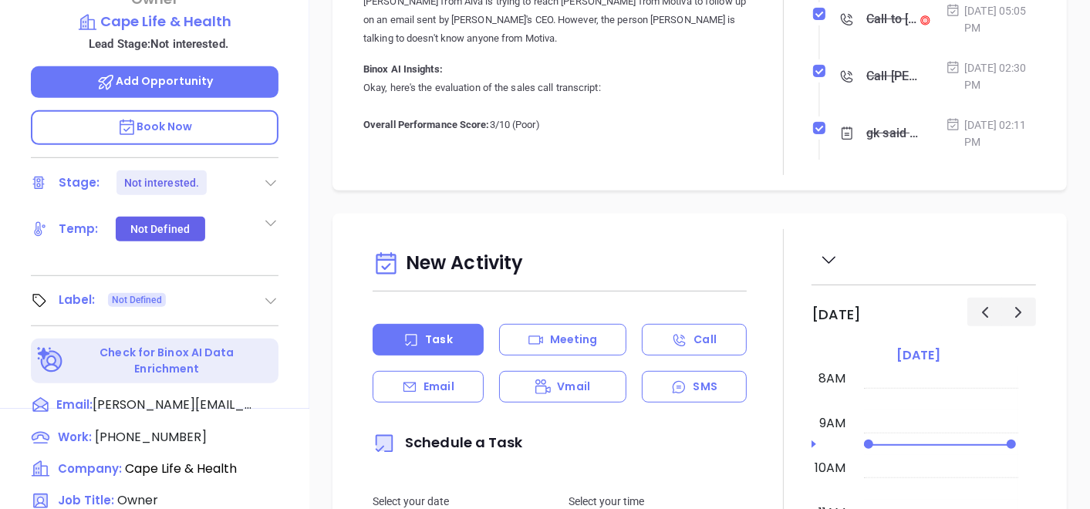
click at [266, 293] on icon at bounding box center [270, 300] width 15 height 15
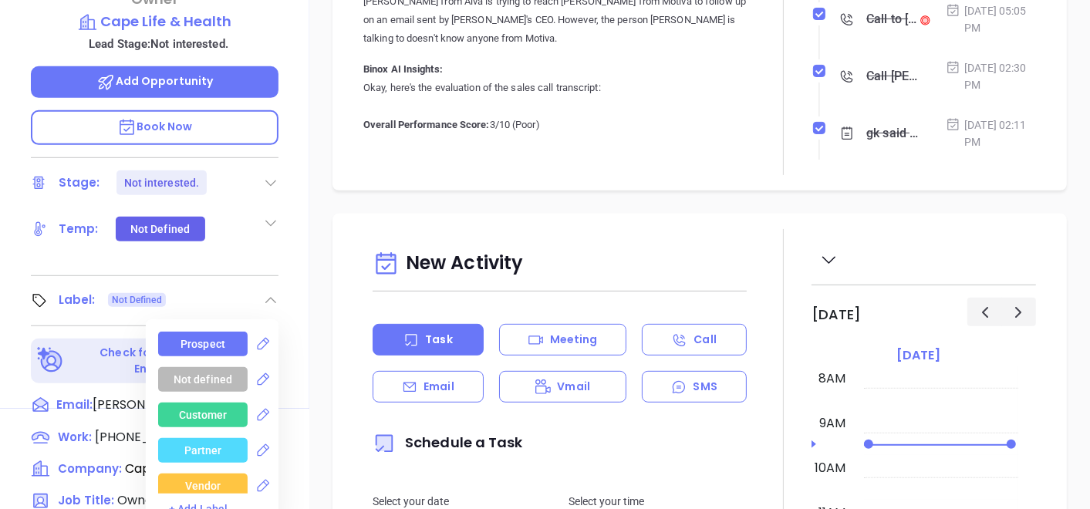
click at [208, 332] on div "Prospect" at bounding box center [203, 344] width 45 height 25
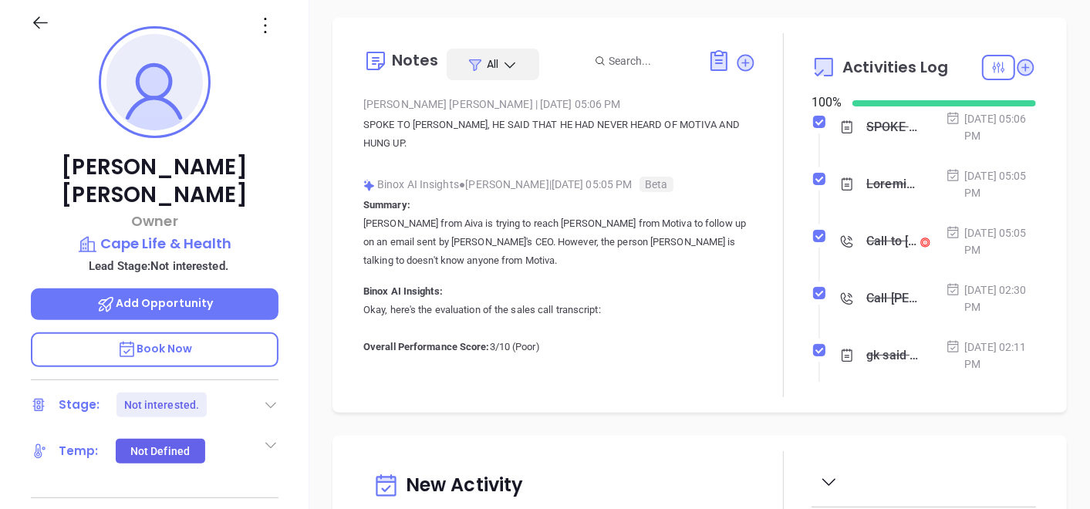
scroll to position [181, 0]
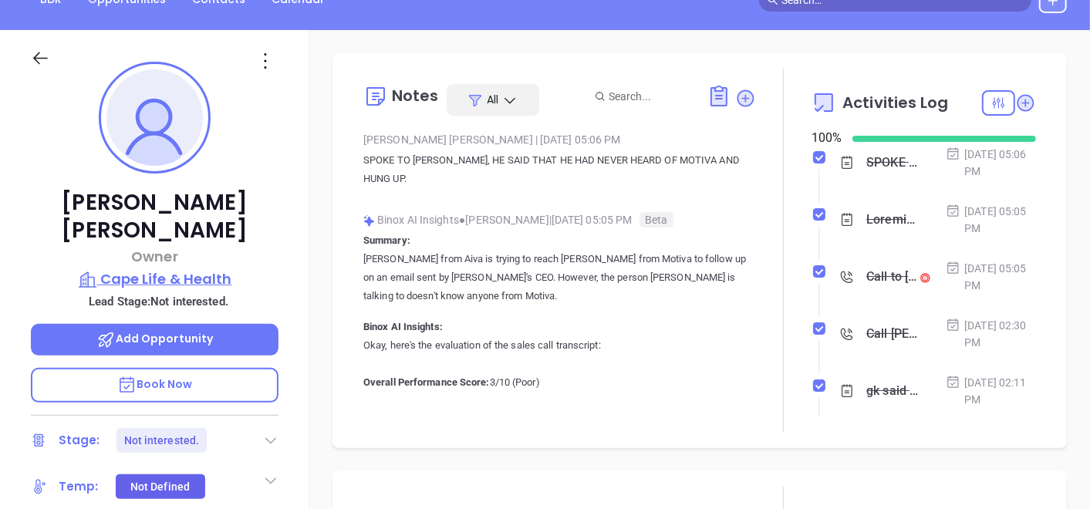
click at [187, 269] on p "Cape Life & Health" at bounding box center [155, 280] width 248 height 22
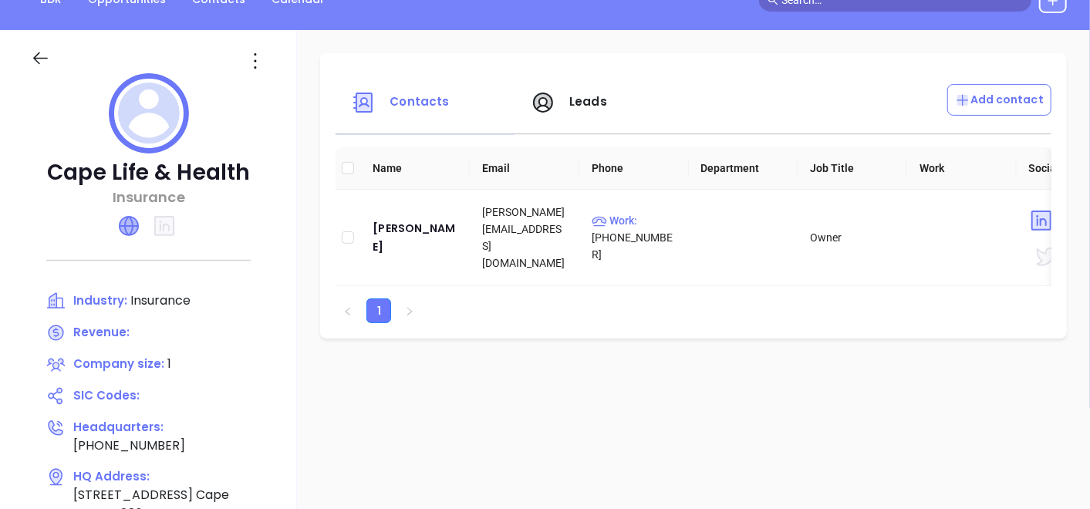
click at [127, 231] on icon at bounding box center [129, 226] width 19 height 19
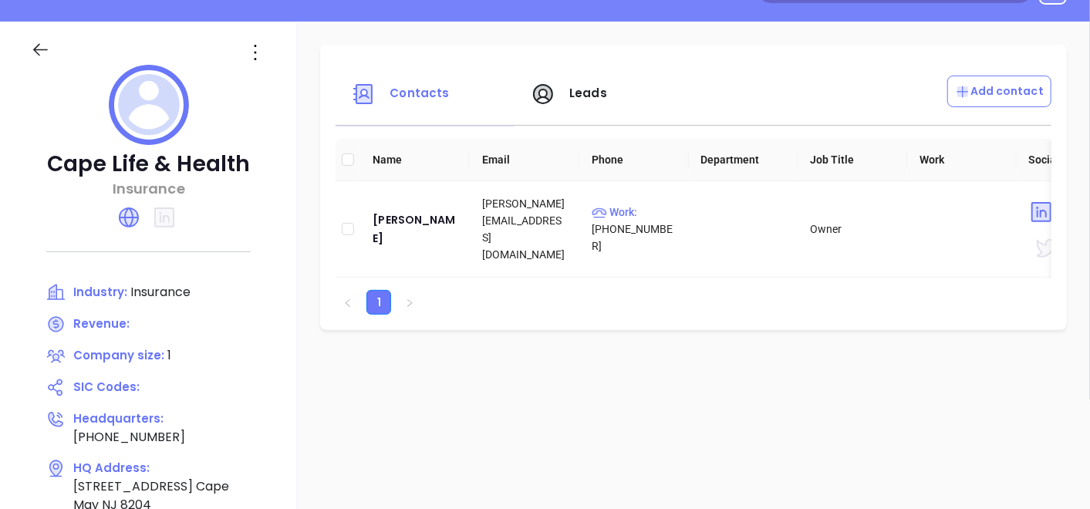
scroll to position [172, 0]
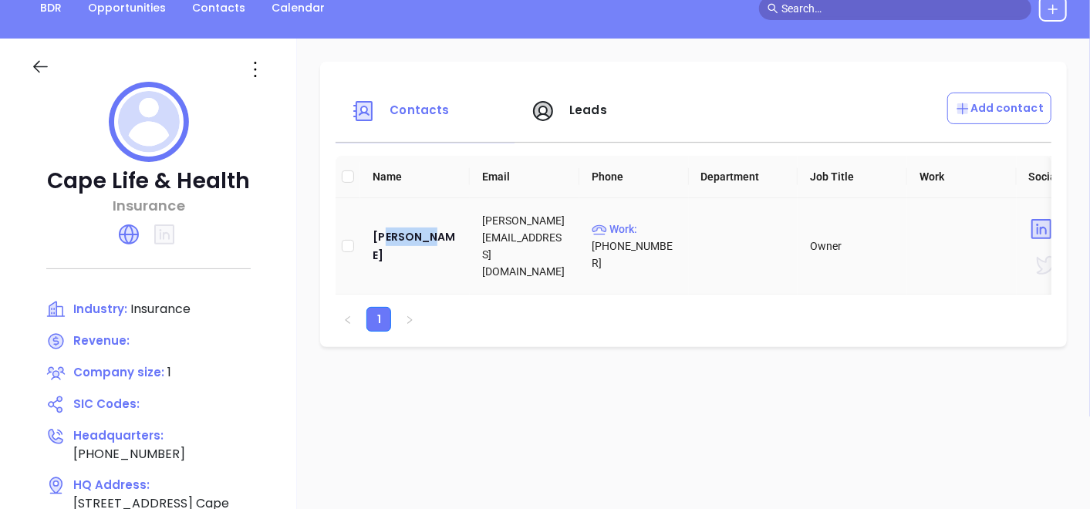
drag, startPoint x: 389, startPoint y: 259, endPoint x: 425, endPoint y: 221, distance: 52.4
click at [425, 221] on td "Daniel Coakley" at bounding box center [415, 246] width 110 height 96
click at [259, 50] on div at bounding box center [149, 60] width 254 height 43
click at [249, 69] on icon at bounding box center [255, 69] width 25 height 25
click at [274, 99] on div "Edit" at bounding box center [325, 99] width 140 height 17
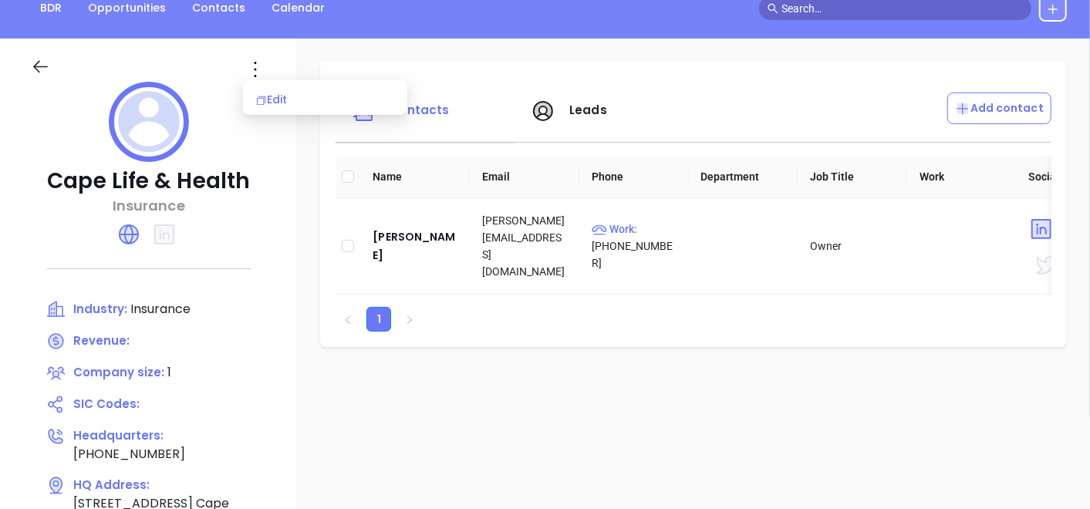
scroll to position [0, 0]
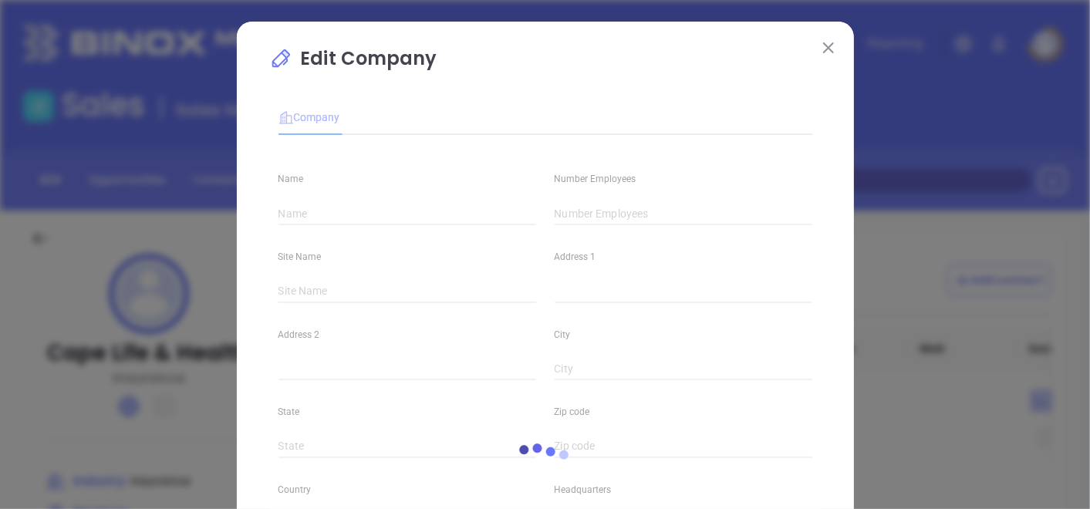
type input "Cape Life & Health"
type input "1"
type input "(609) 886-3700"
type input "Insurance"
type input "https://www.myclh.com/"
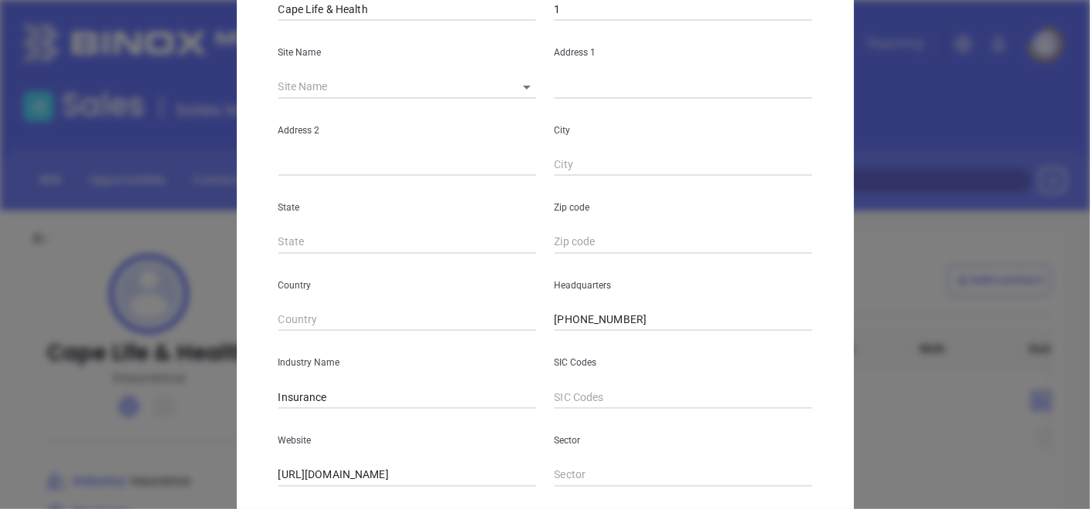
scroll to position [32, 0]
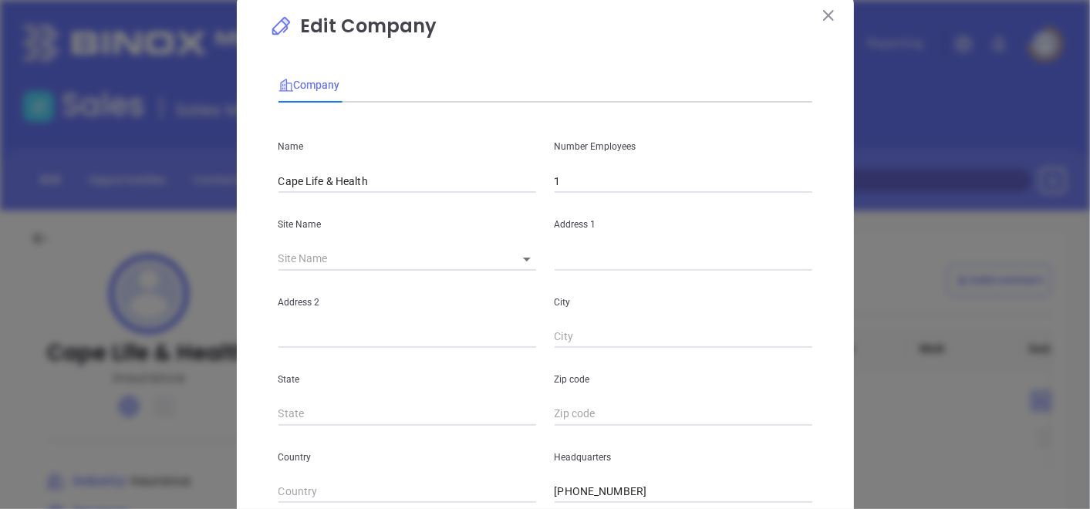
click at [819, 22] on button at bounding box center [829, 15] width 20 height 20
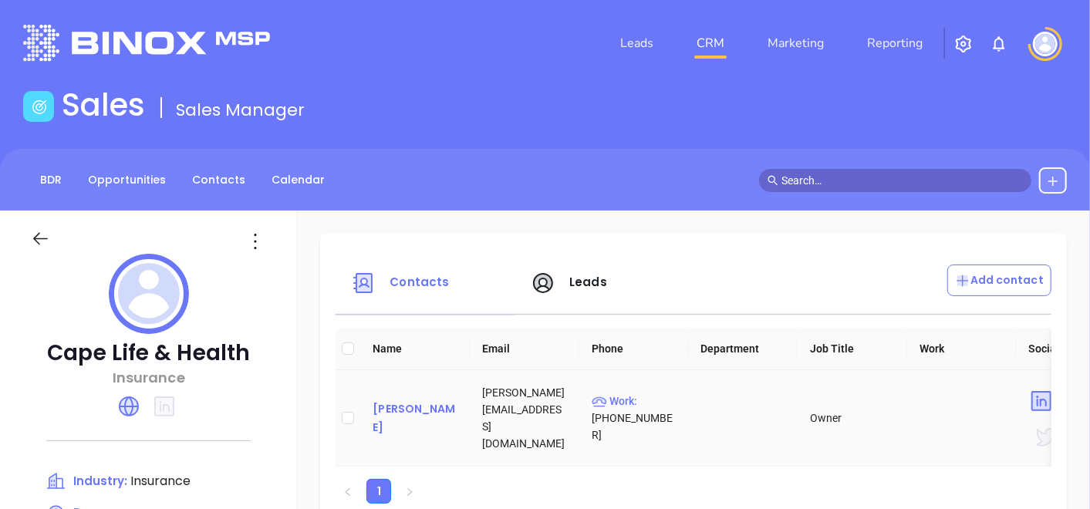
click at [391, 421] on div "Daniel Coakley" at bounding box center [415, 418] width 85 height 37
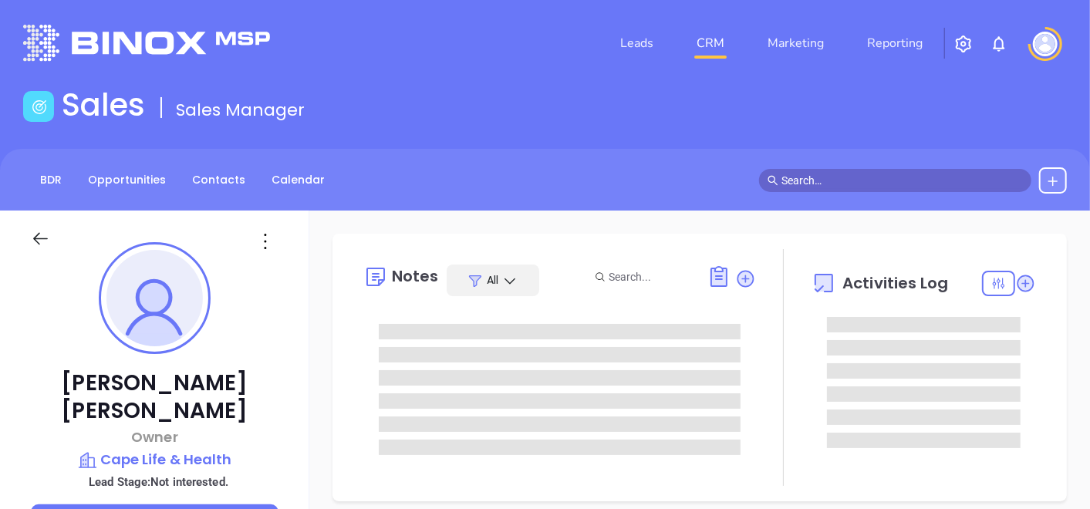
scroll to position [359, 0]
click at [262, 258] on div at bounding box center [155, 238] width 266 height 55
click at [264, 244] on icon at bounding box center [265, 241] width 25 height 25
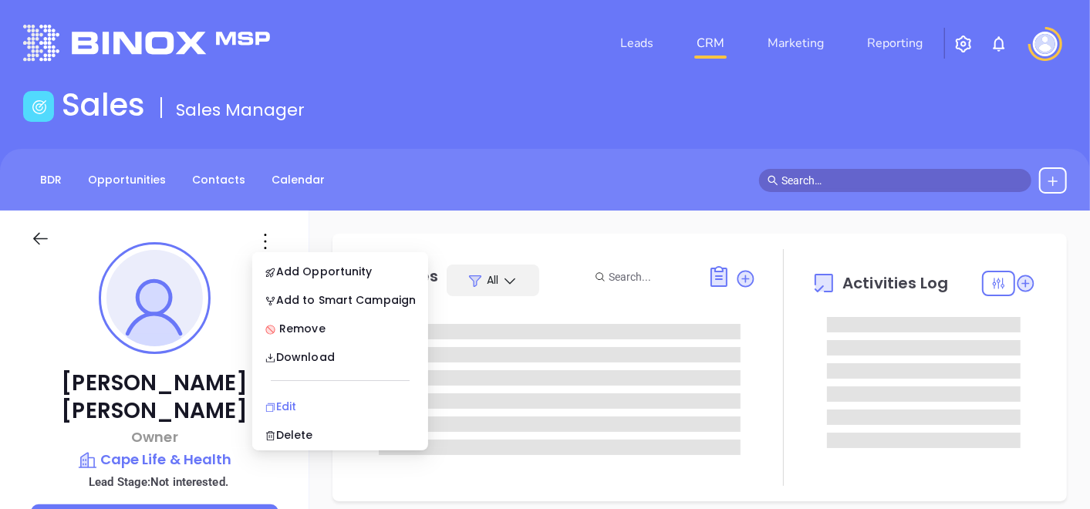
click at [270, 403] on icon at bounding box center [271, 408] width 12 height 12
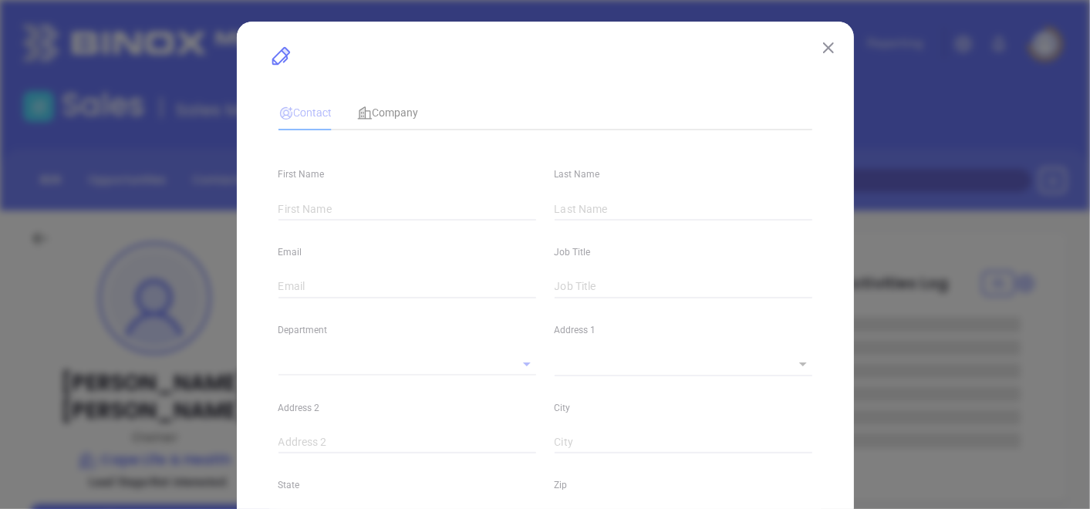
type input "[PERSON_NAME]"
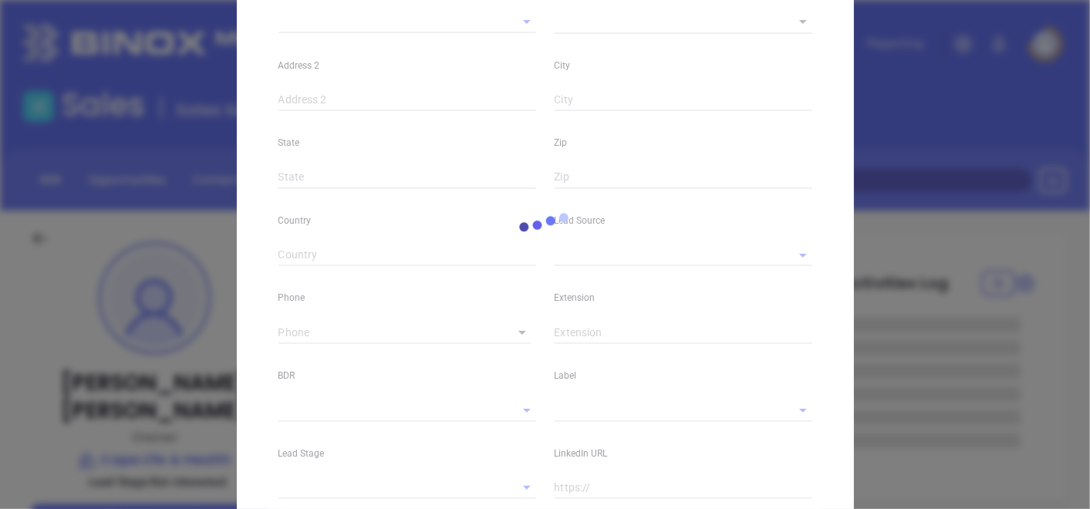
type input "Daniel"
type input "Coakley"
type input "dan@myclh.com"
type input "Owner"
type input "1"
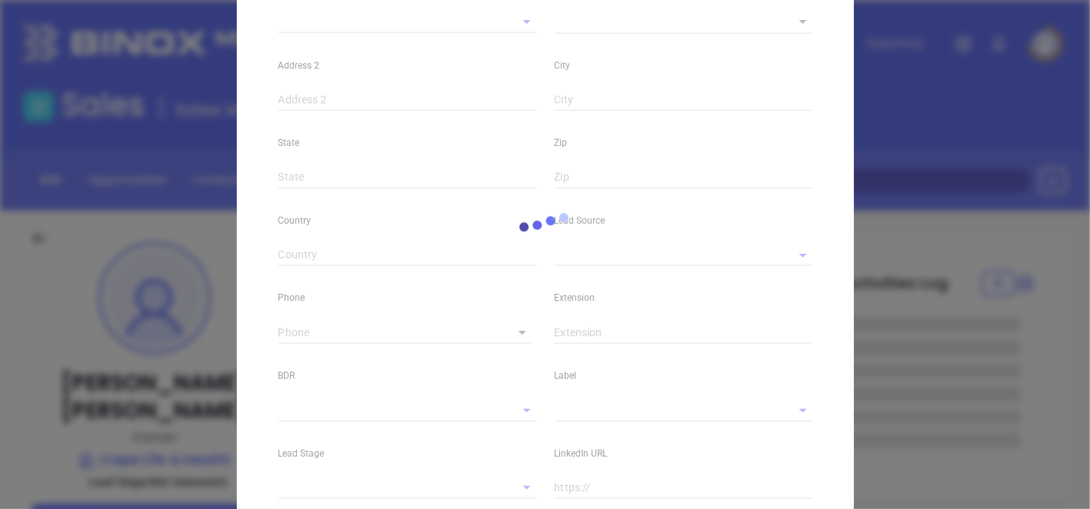
type input "www.linkedin.com/in/daniel-coakley-4b386031"
type input "Marketing"
type input "Website Reveal"
type input "Milton Pleitez"
type input "Not interested."
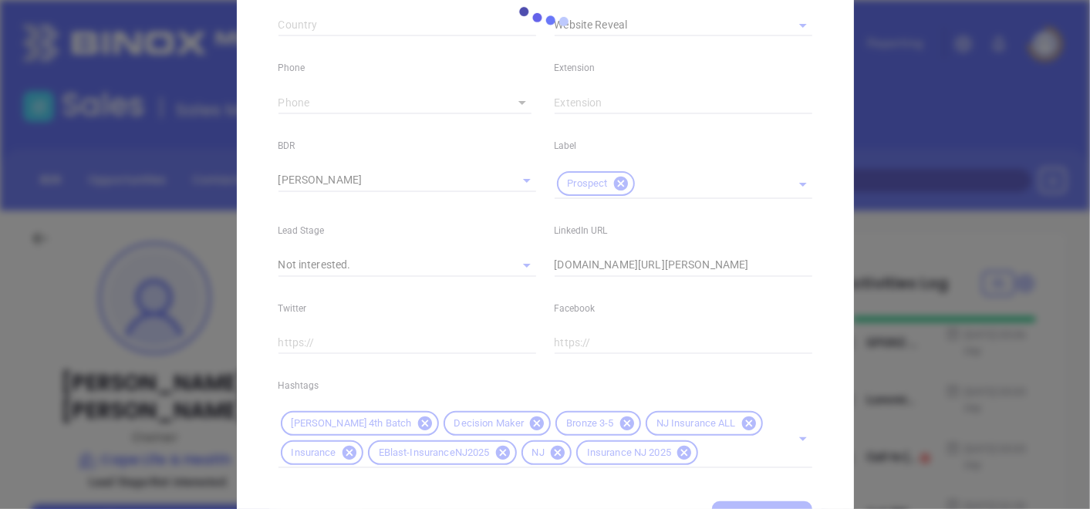
scroll to position [652, 0]
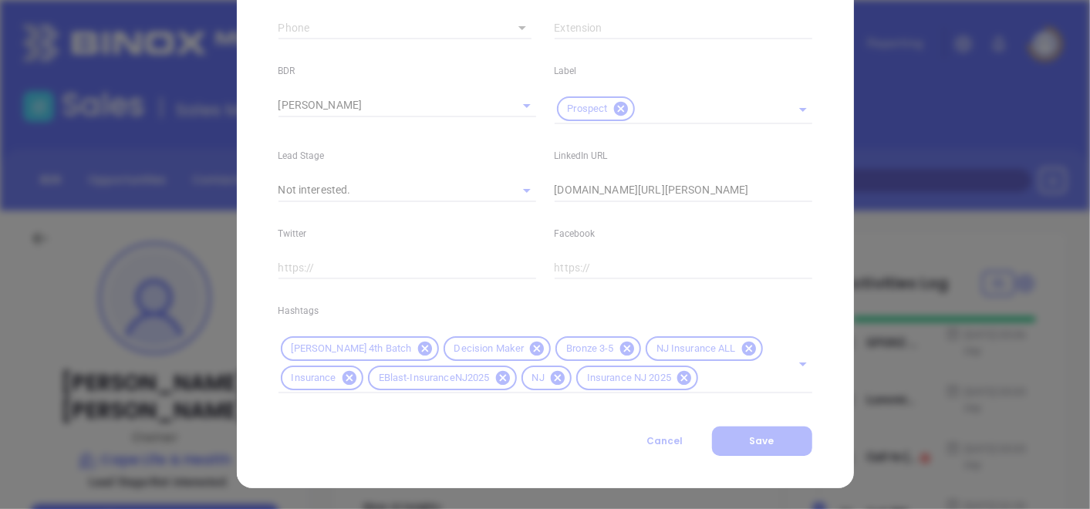
type input "(609) 886-3700"
type input "1"
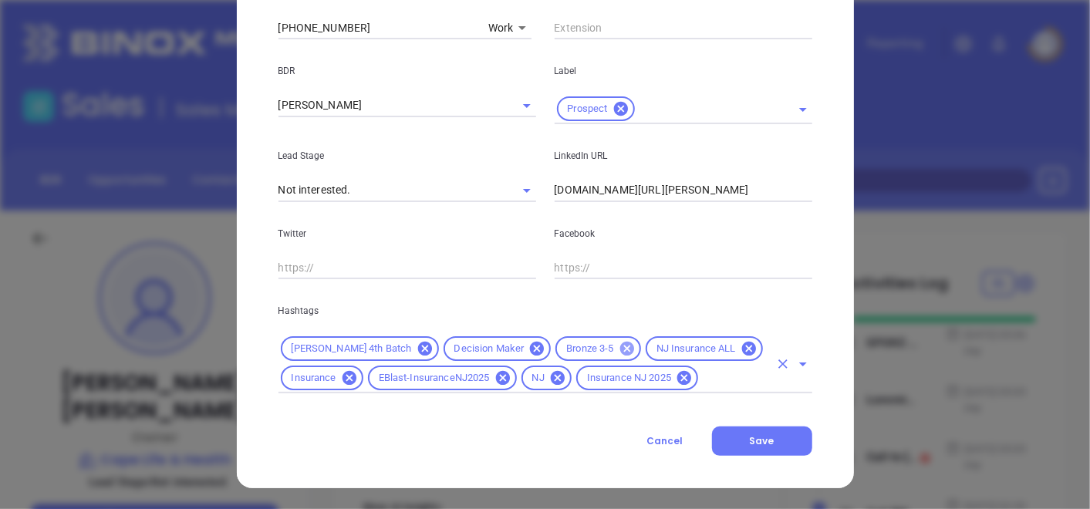
click at [619, 351] on icon at bounding box center [627, 348] width 17 height 17
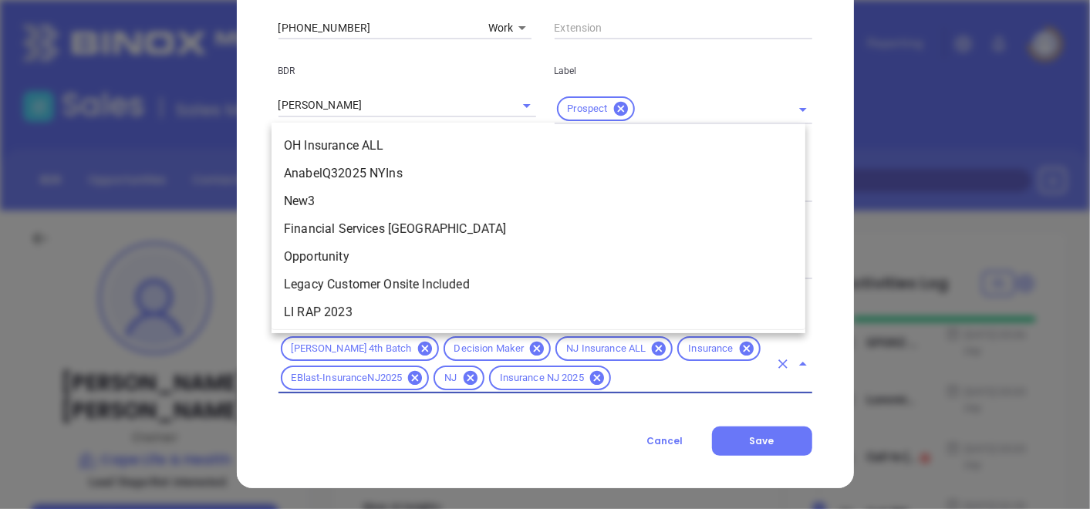
click at [622, 373] on input "text" at bounding box center [691, 378] width 156 height 19
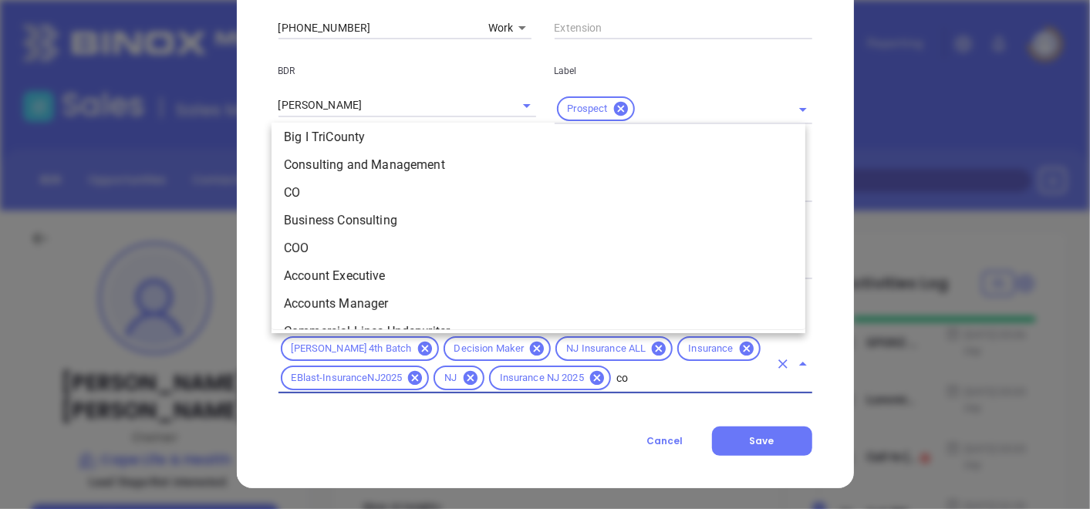
scroll to position [0, 0]
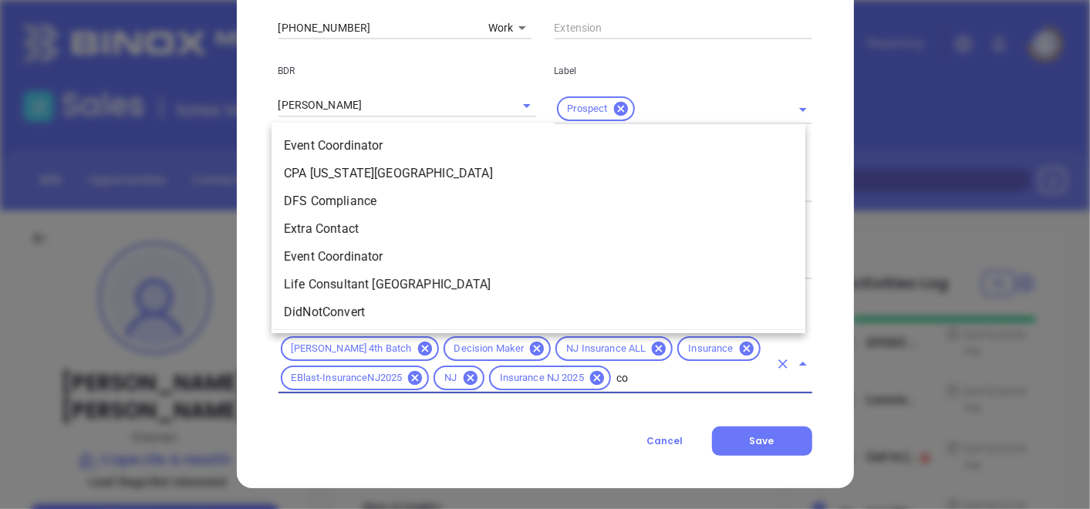
type input "cop"
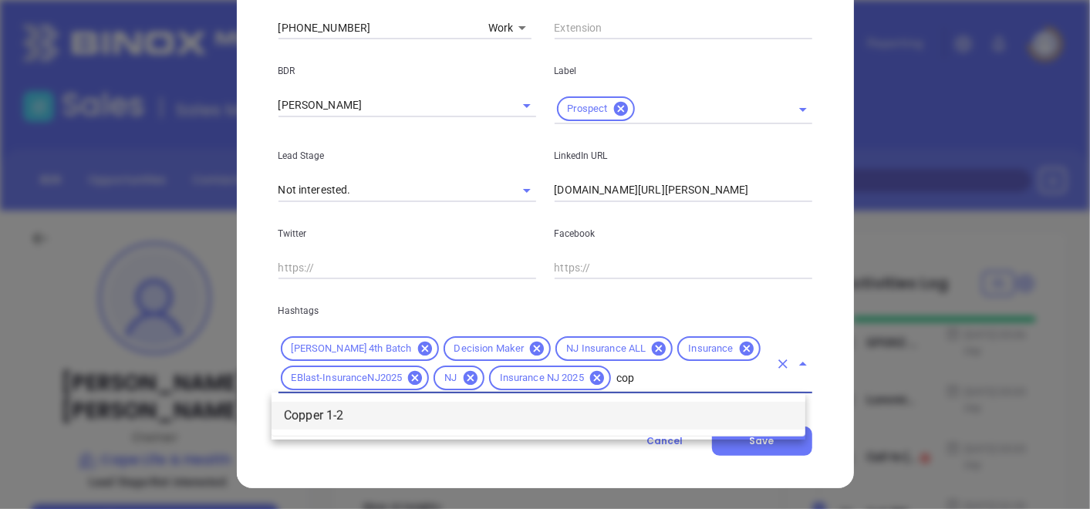
click at [424, 421] on li "Copper 1-2" at bounding box center [539, 416] width 534 height 28
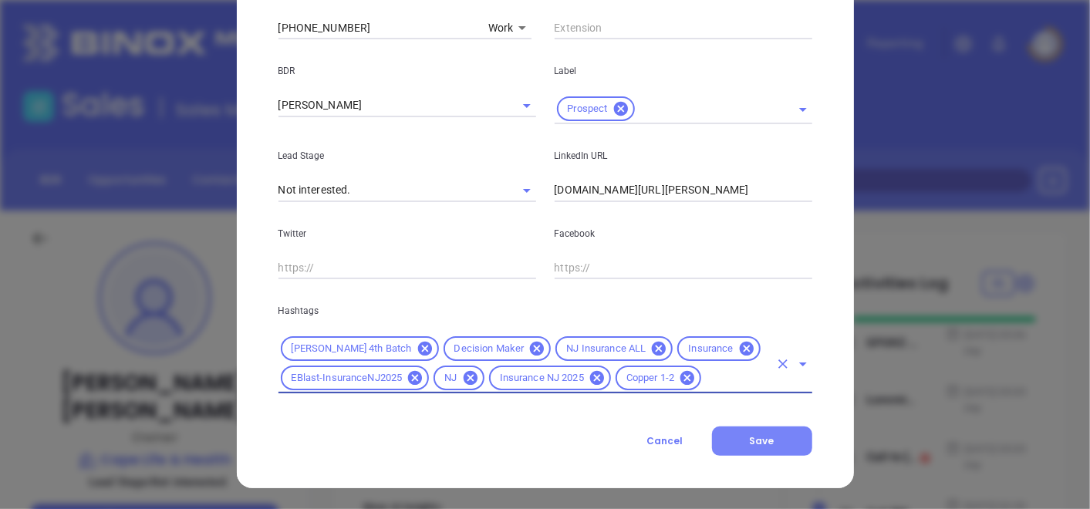
click at [725, 451] on button "Save" at bounding box center [762, 441] width 100 height 29
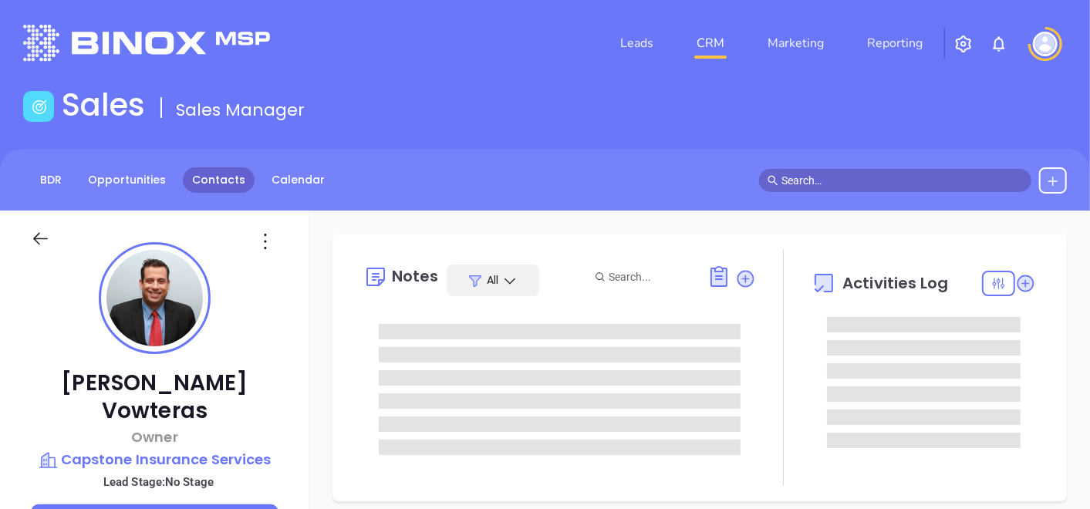
scroll to position [86, 0]
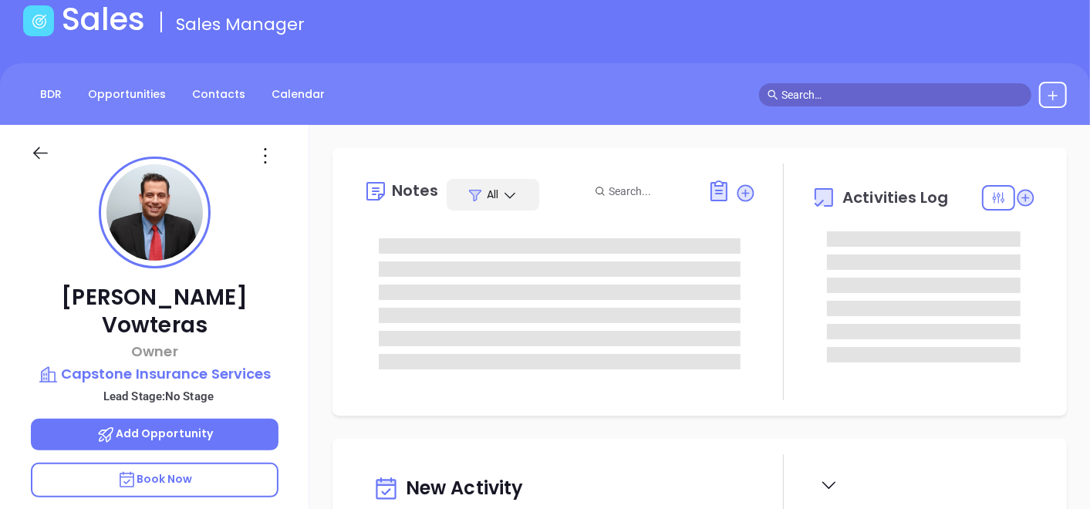
type input "[PERSON_NAME]"
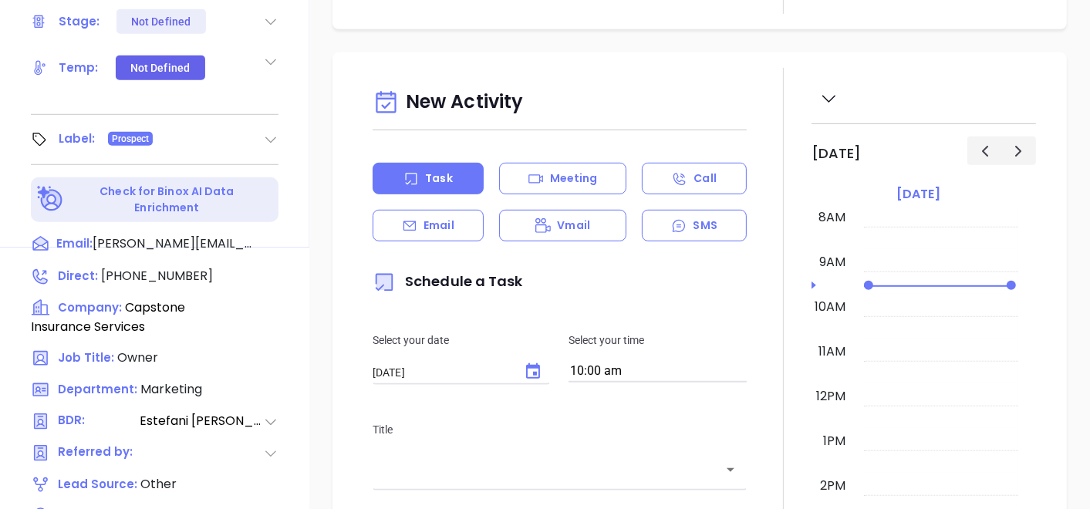
scroll to position [781, 0]
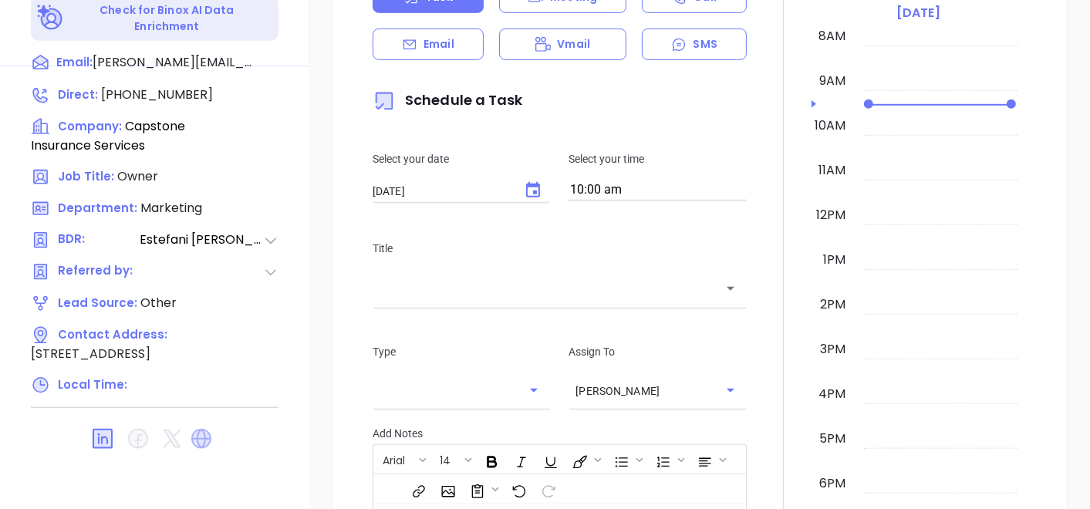
click at [204, 429] on icon at bounding box center [201, 439] width 20 height 20
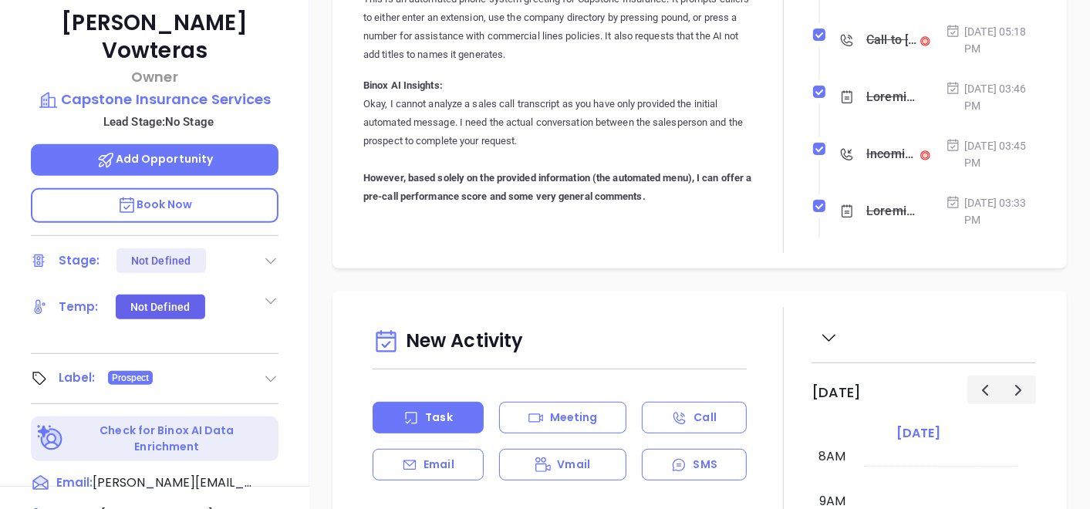
scroll to position [266, 0]
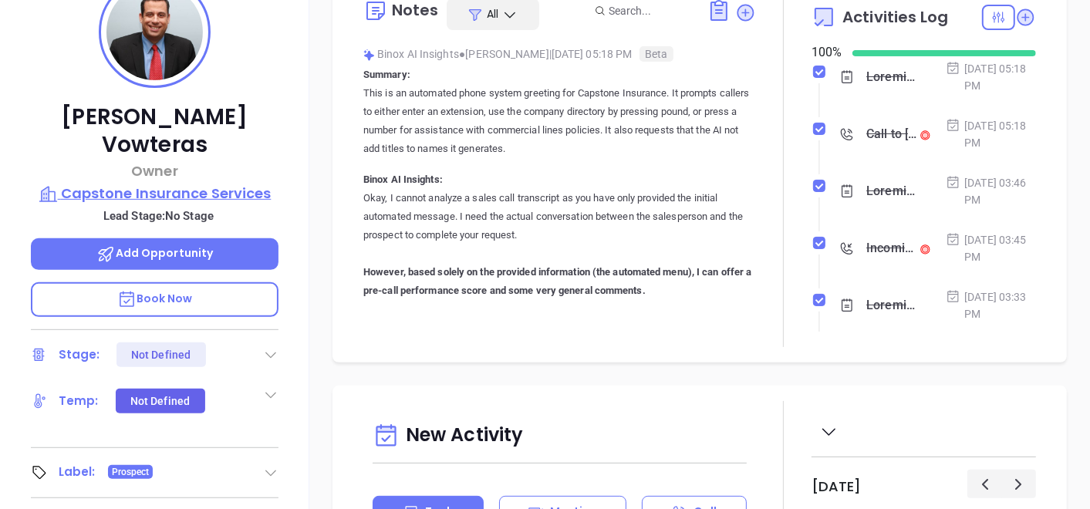
click at [179, 183] on p "Capstone Insurance Services" at bounding box center [155, 194] width 248 height 22
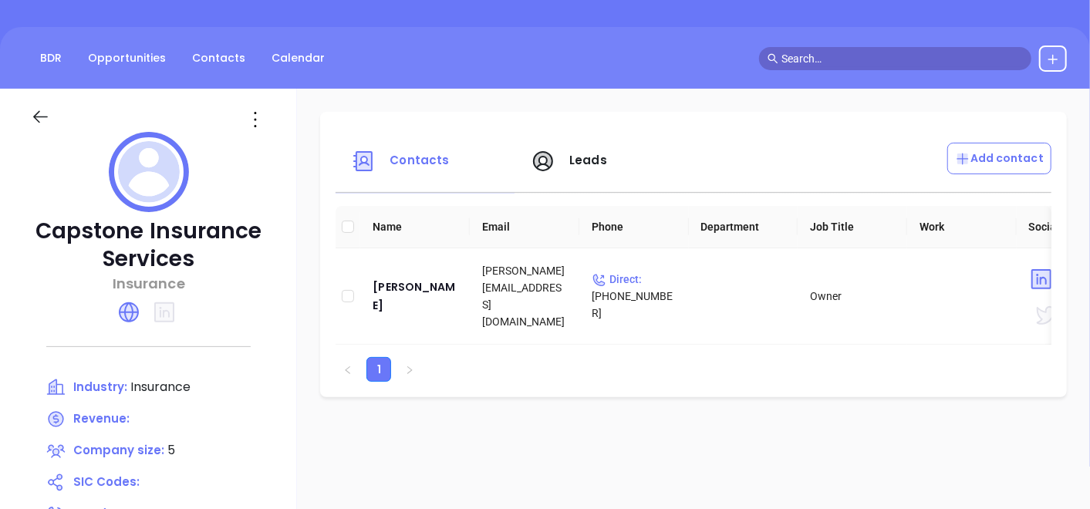
scroll to position [95, 0]
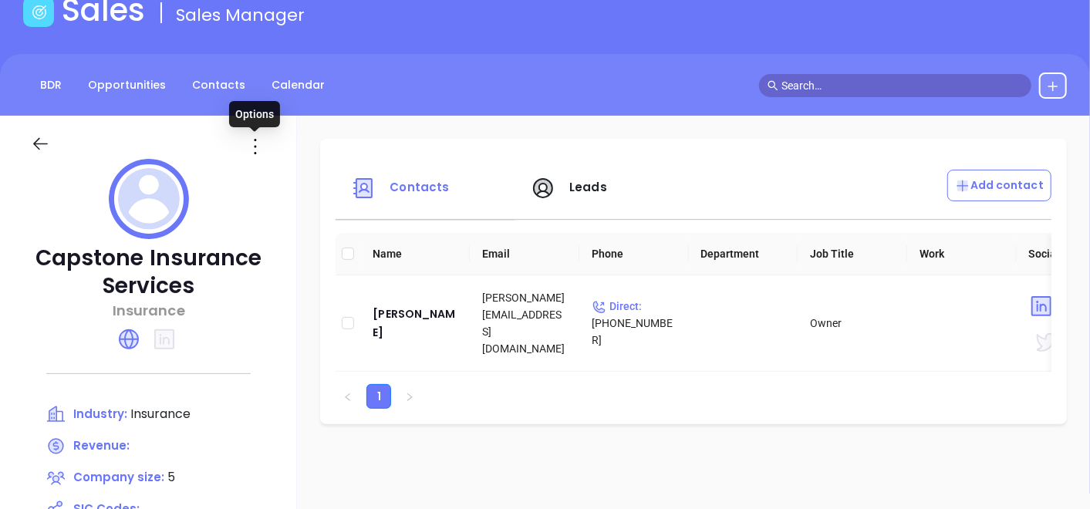
click at [252, 134] on icon at bounding box center [255, 146] width 25 height 25
click at [271, 177] on div "Edit" at bounding box center [325, 176] width 140 height 17
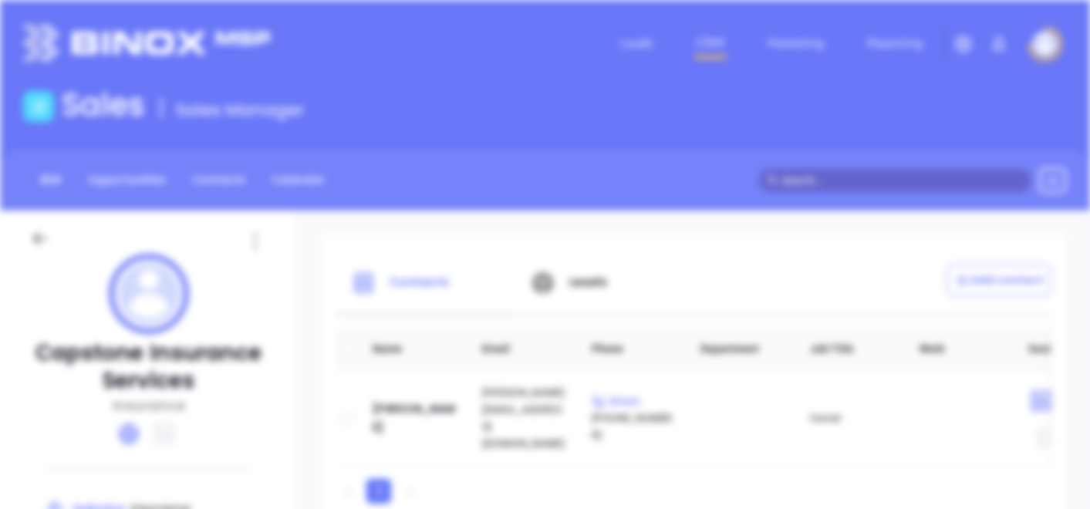
scroll to position [0, 0]
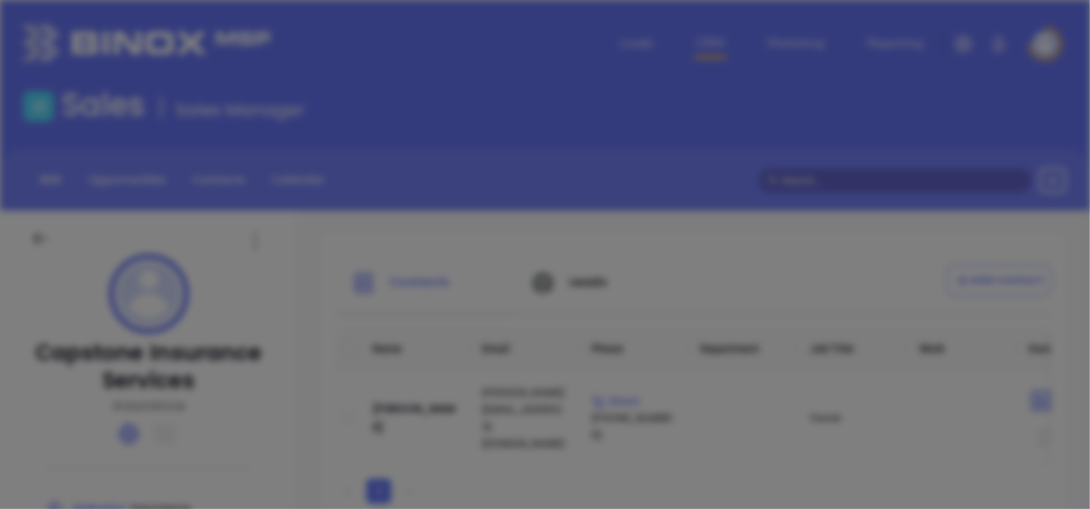
type input "Capstone Insurance Services"
type input "5"
type input "(732) 286-9600"
type input "Insurance"
type input "https://capstonecoverage.com/"
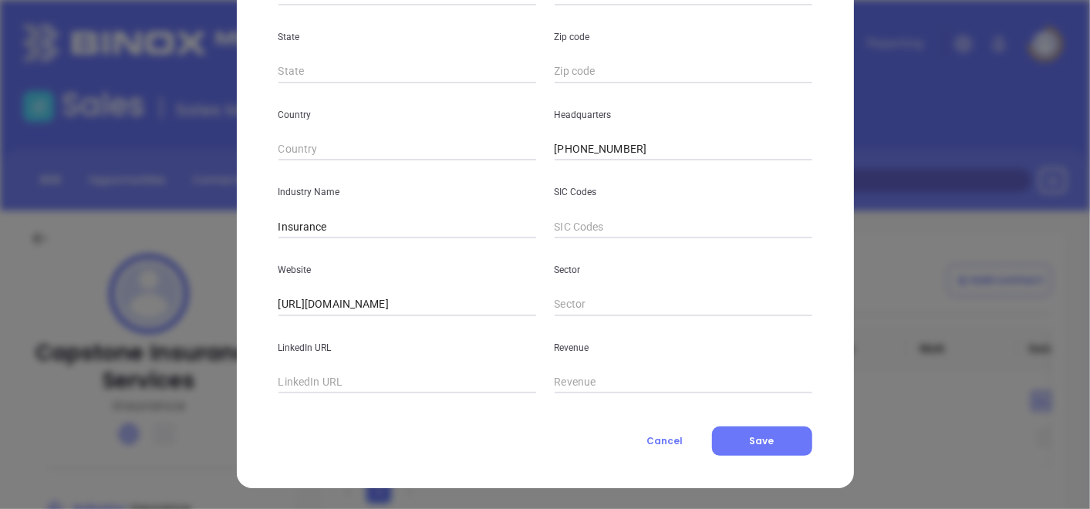
scroll to position [376, 0]
click at [331, 380] on input "text" at bounding box center [408, 381] width 258 height 23
paste input "https://www.linkedin.com/company/capstoneinsurance/"
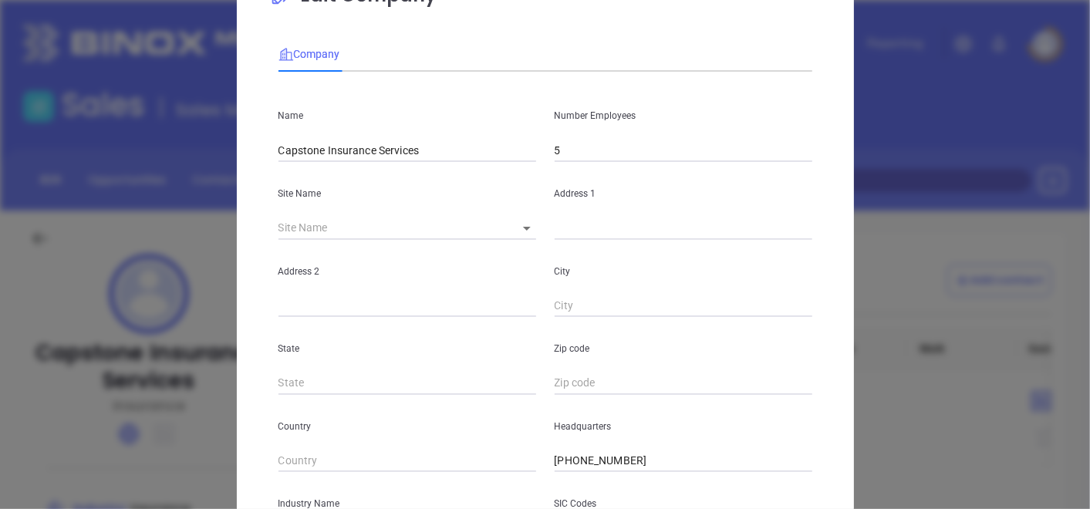
scroll to position [0, 0]
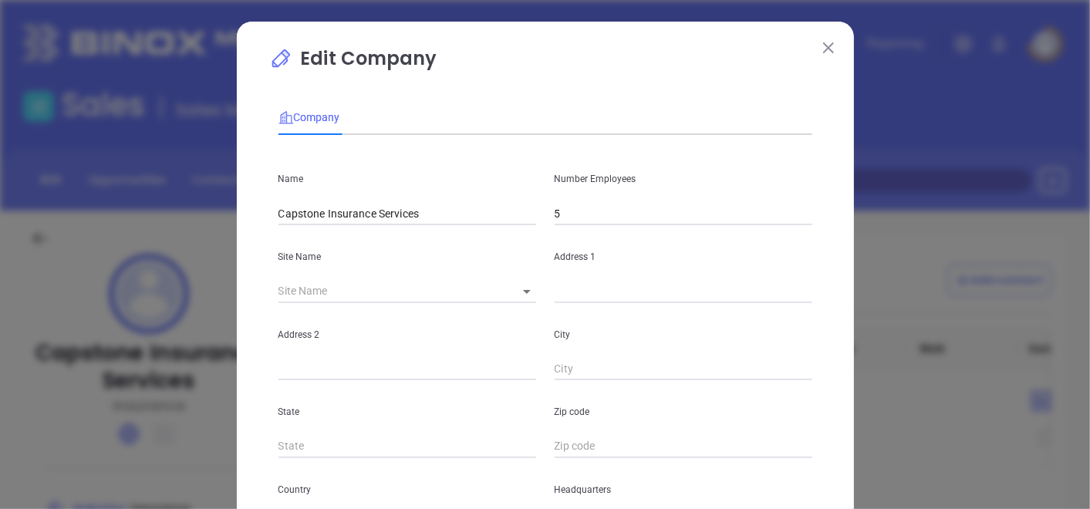
type input "https://www.linkedin.com/company/capstoneinsurance/"
click at [556, 229] on div "Address 1" at bounding box center [684, 264] width 276 height 78
click at [570, 210] on input "5" at bounding box center [684, 213] width 258 height 23
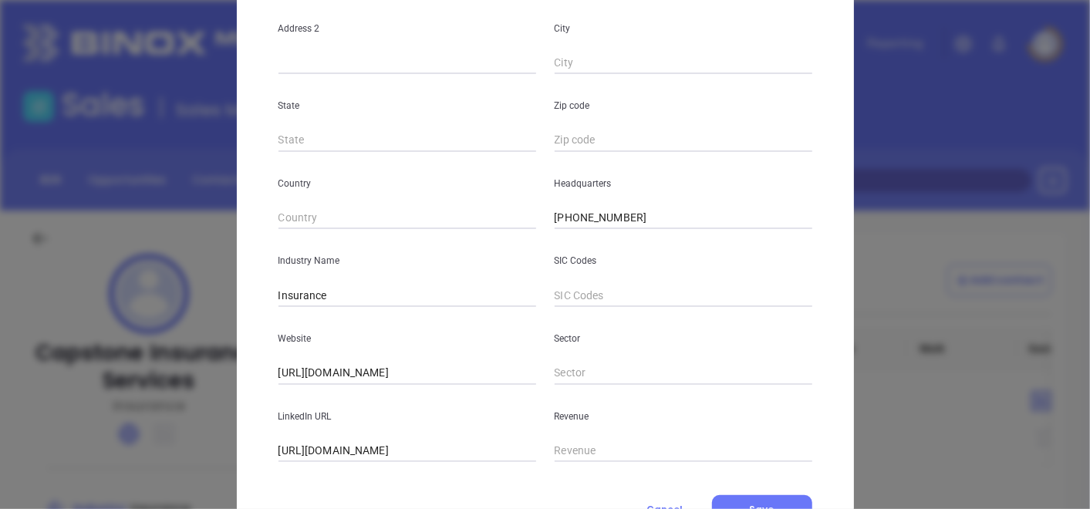
scroll to position [376, 0]
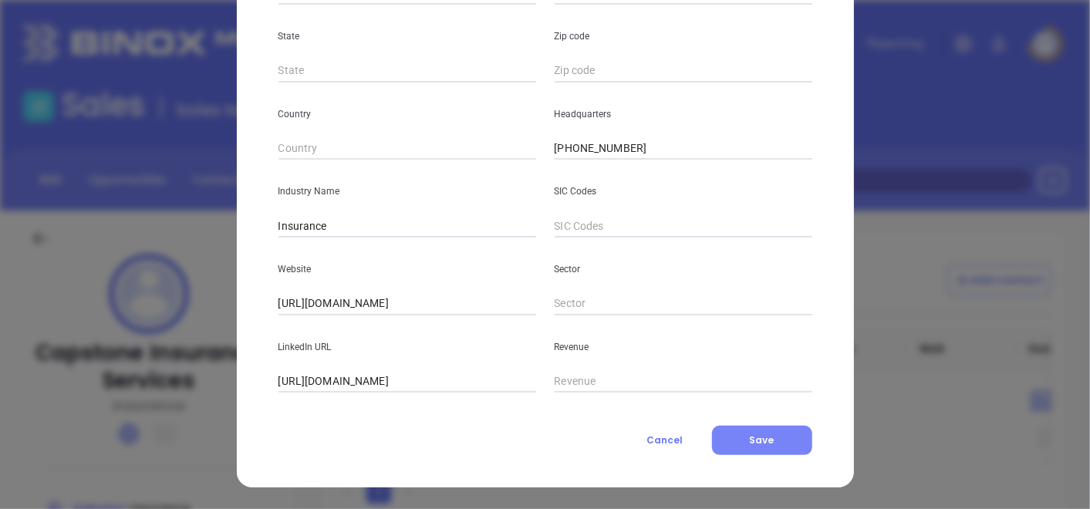
type input "11"
click at [739, 431] on button "Save" at bounding box center [762, 440] width 100 height 29
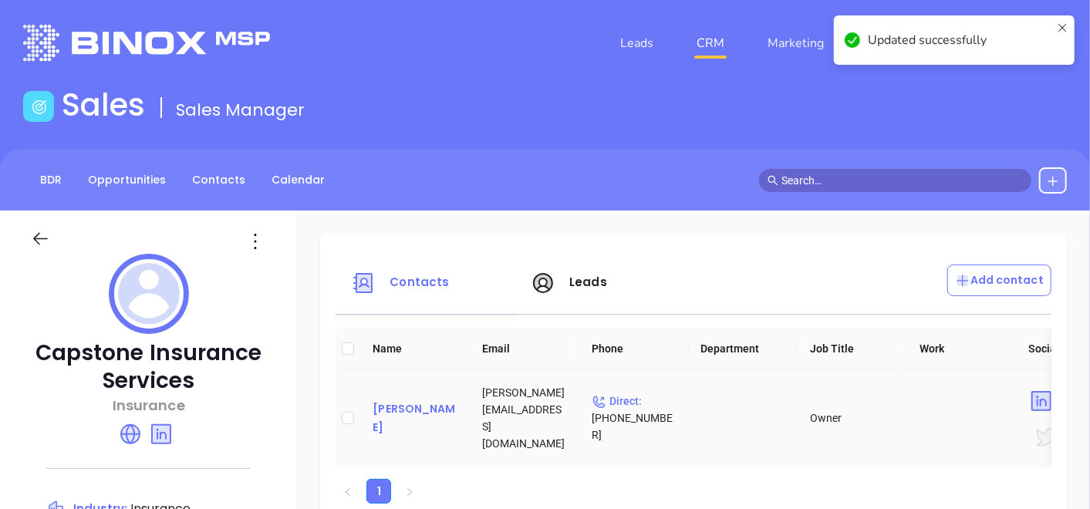
click at [401, 418] on div "John Vowteras" at bounding box center [415, 418] width 85 height 37
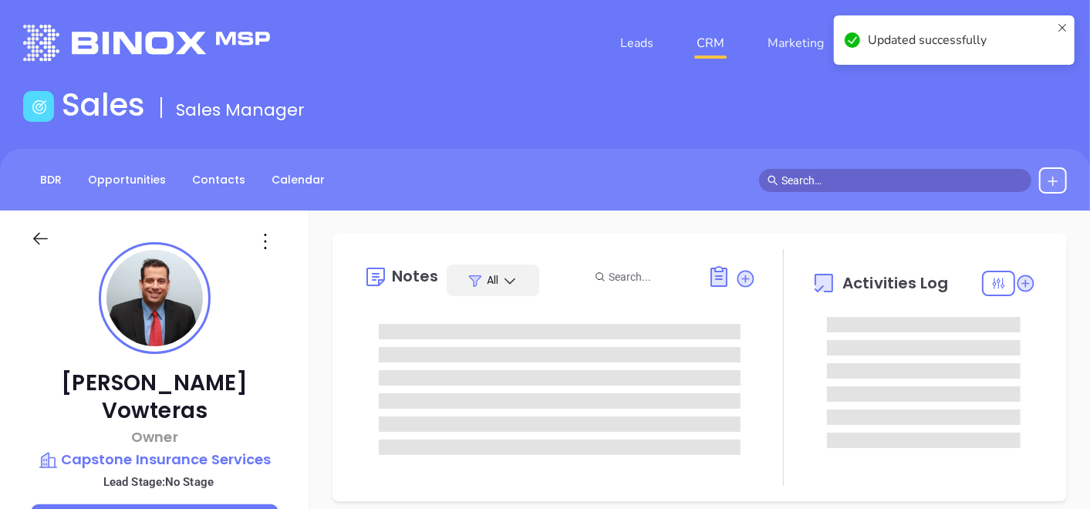
type input "[DATE]"
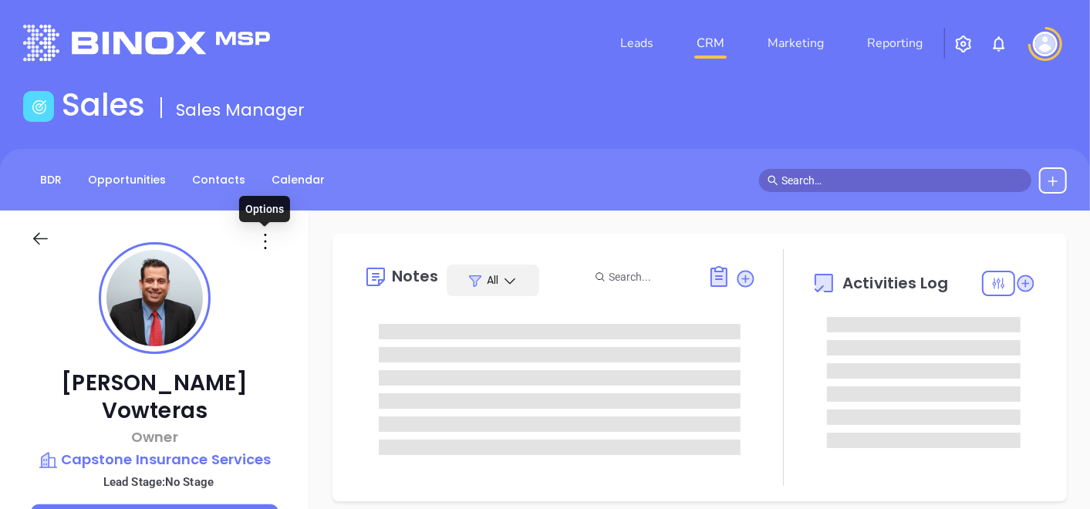
click at [268, 238] on icon at bounding box center [265, 241] width 25 height 25
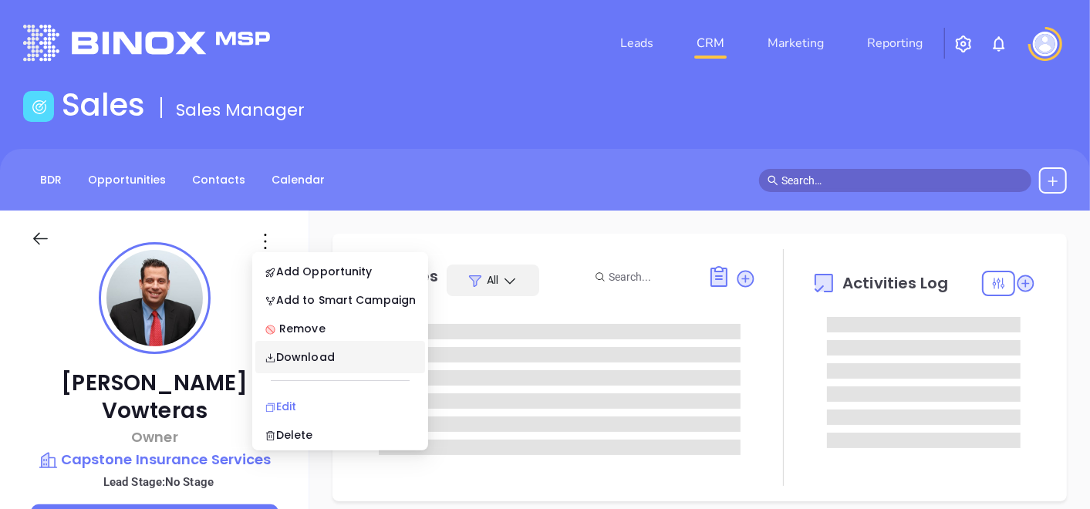
click at [322, 401] on div "Edit" at bounding box center [340, 406] width 151 height 17
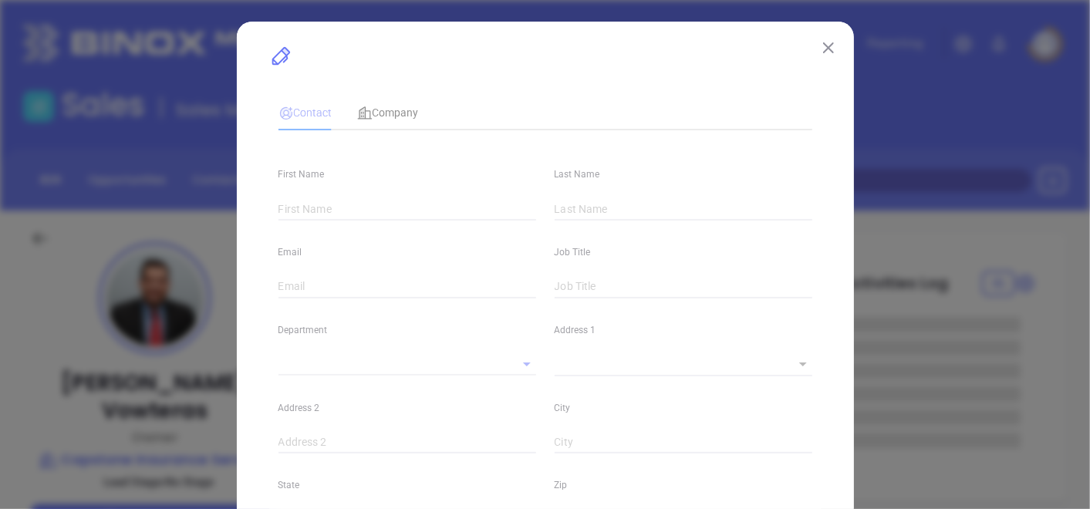
type input "John"
type input "Vowteras"
type input "john@capstonecoverage.com"
type input "Owner"
type input "1"
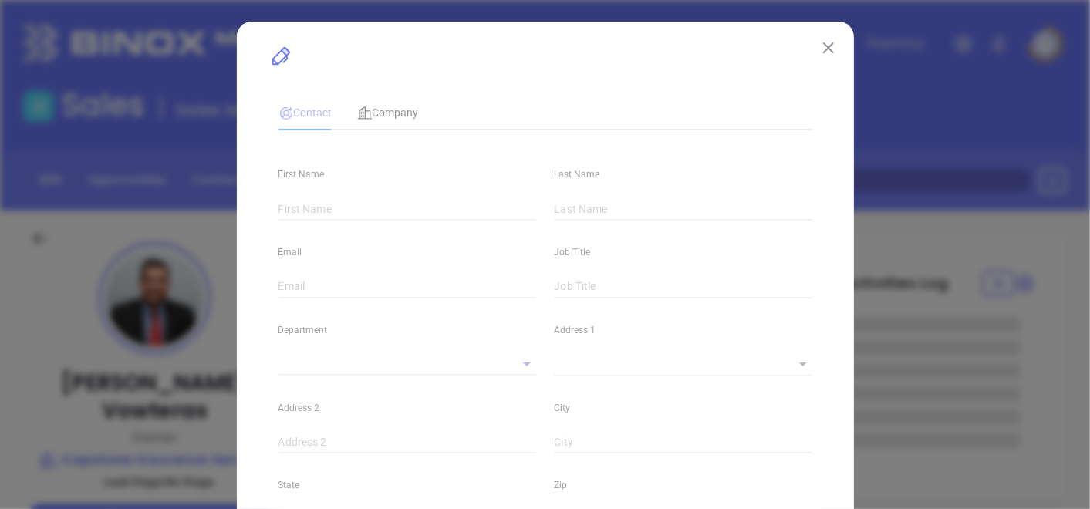
type input "www.linkedin.com/in/johnvowteras"
type input "Marketing"
type input "Other"
type input "Estefani Guevara"
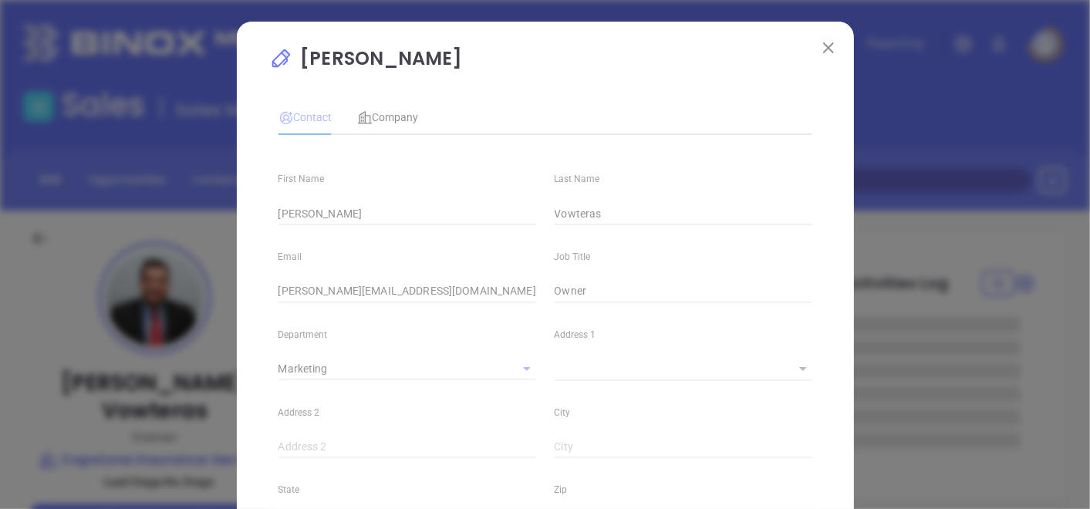
type input "[PERSON_NAME]"
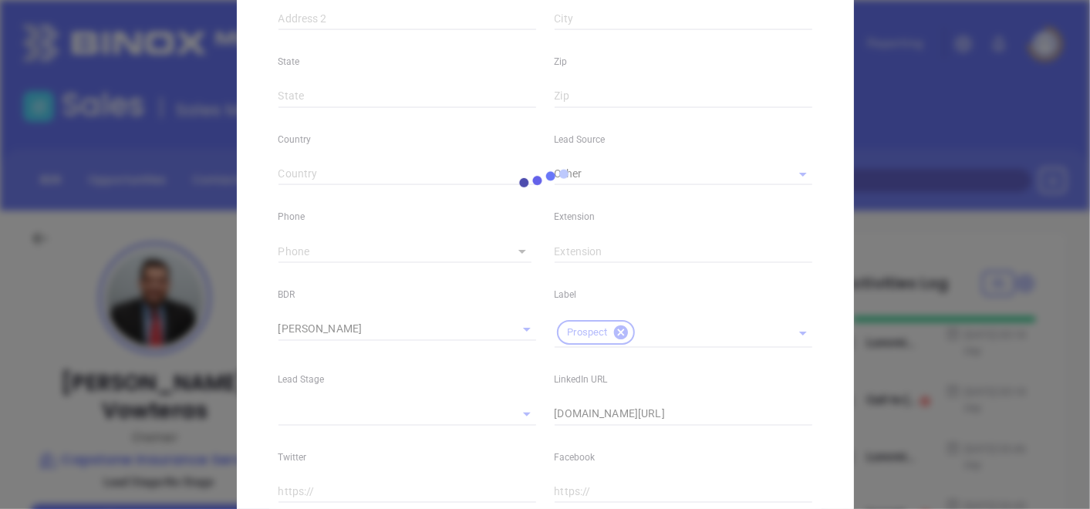
type input "1"
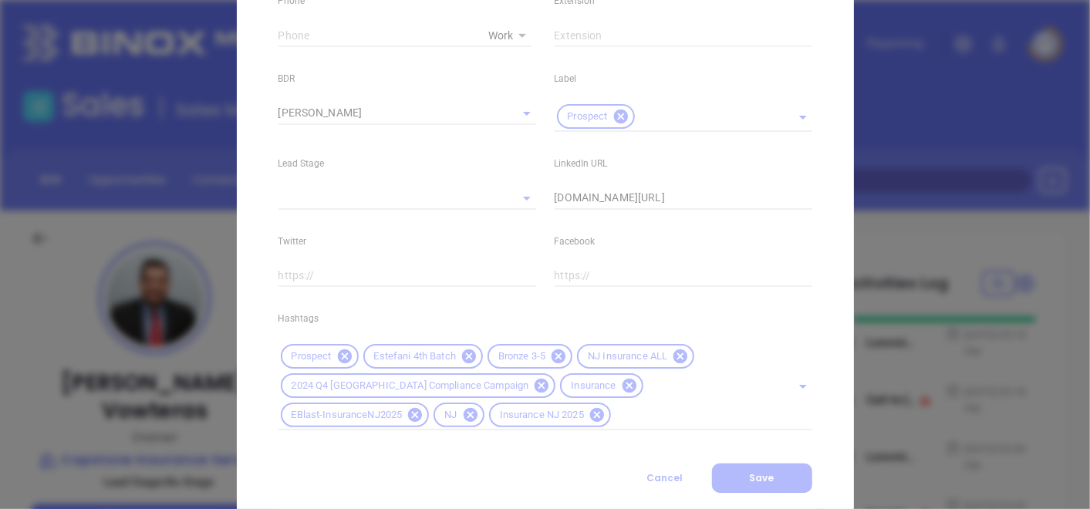
scroll to position [682, 0]
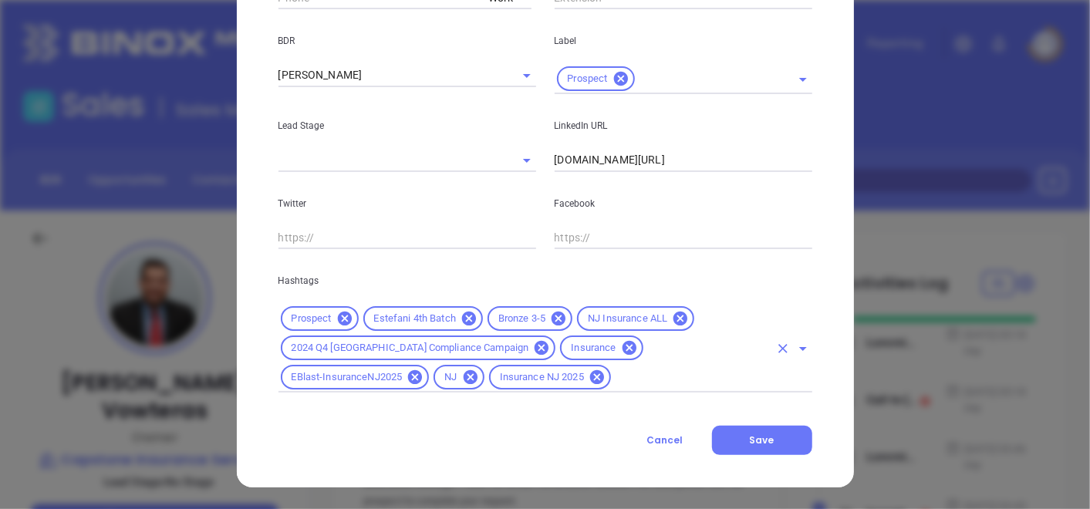
click at [464, 316] on icon at bounding box center [469, 319] width 14 height 14
click at [428, 325] on icon at bounding box center [435, 319] width 14 height 14
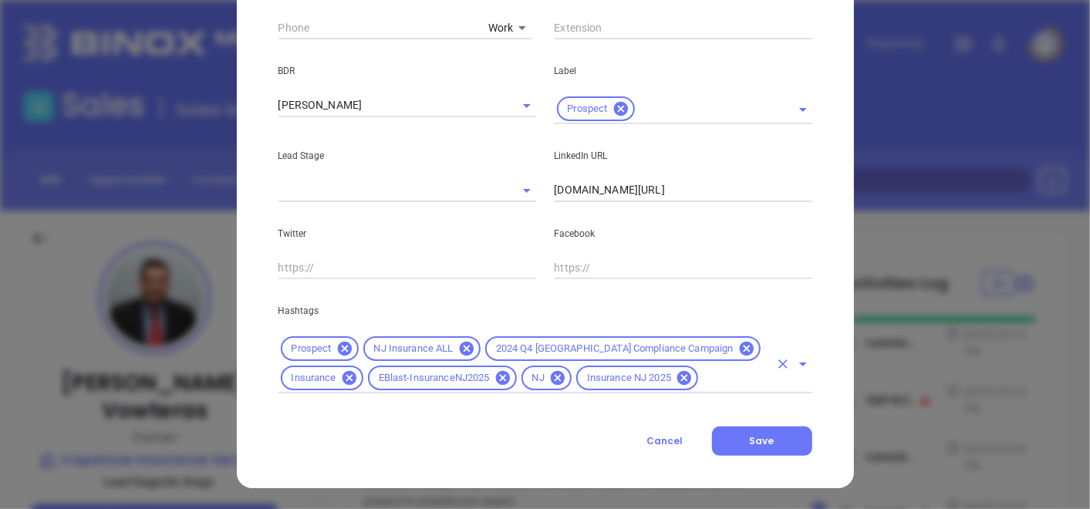
click at [717, 374] on input "text" at bounding box center [735, 378] width 68 height 19
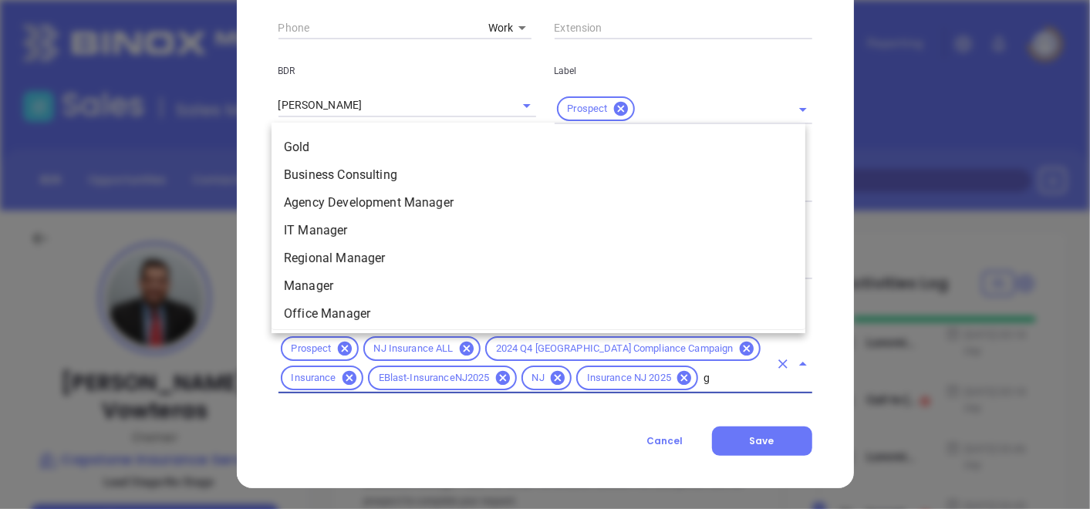
scroll to position [0, 0]
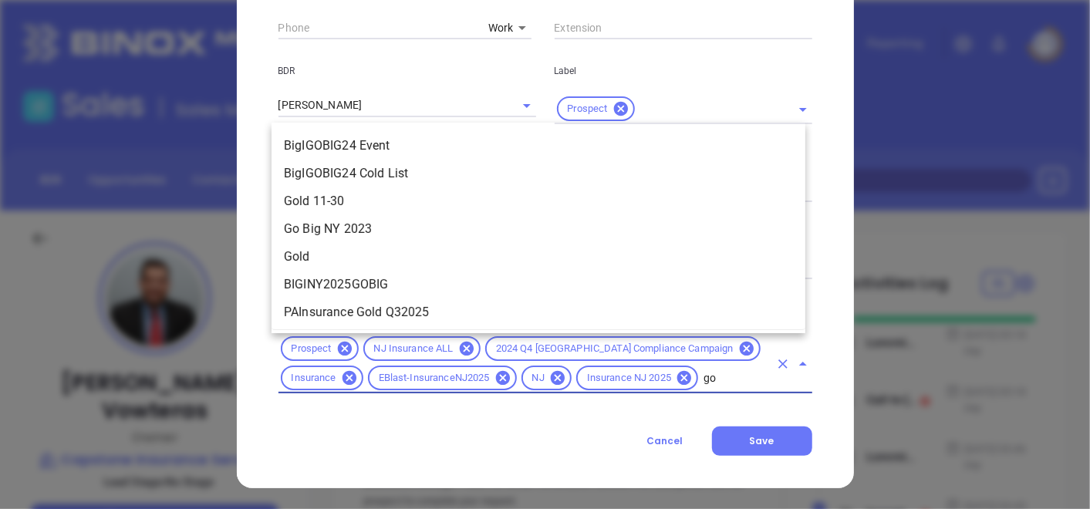
type input "gol"
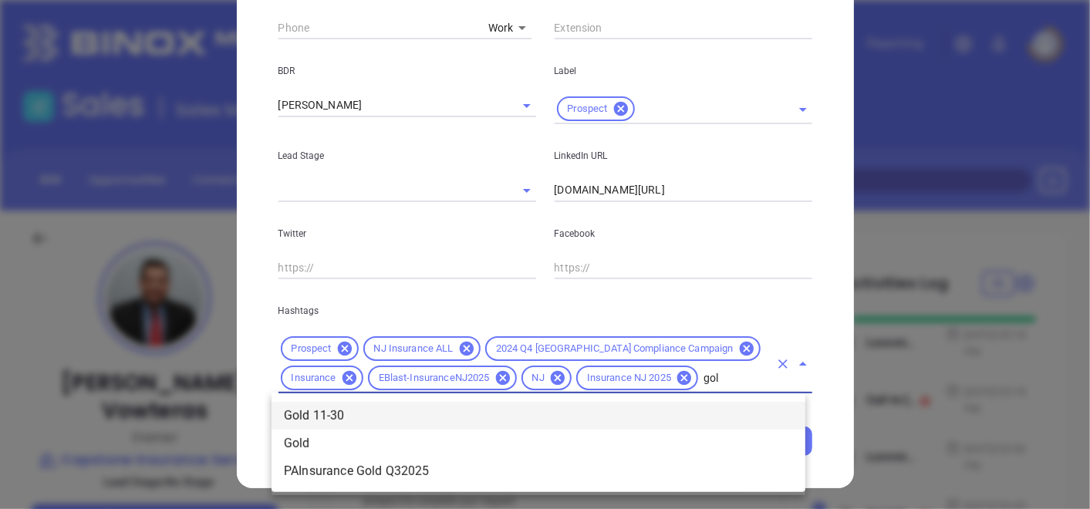
click at [371, 415] on li "Gold 11-30" at bounding box center [539, 416] width 534 height 28
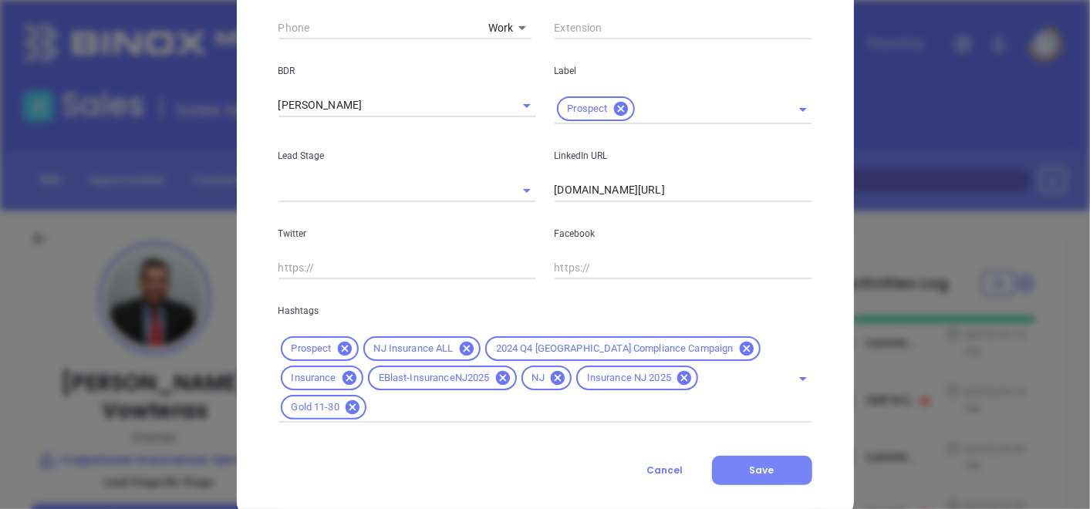
click at [778, 466] on button "Save" at bounding box center [762, 470] width 100 height 29
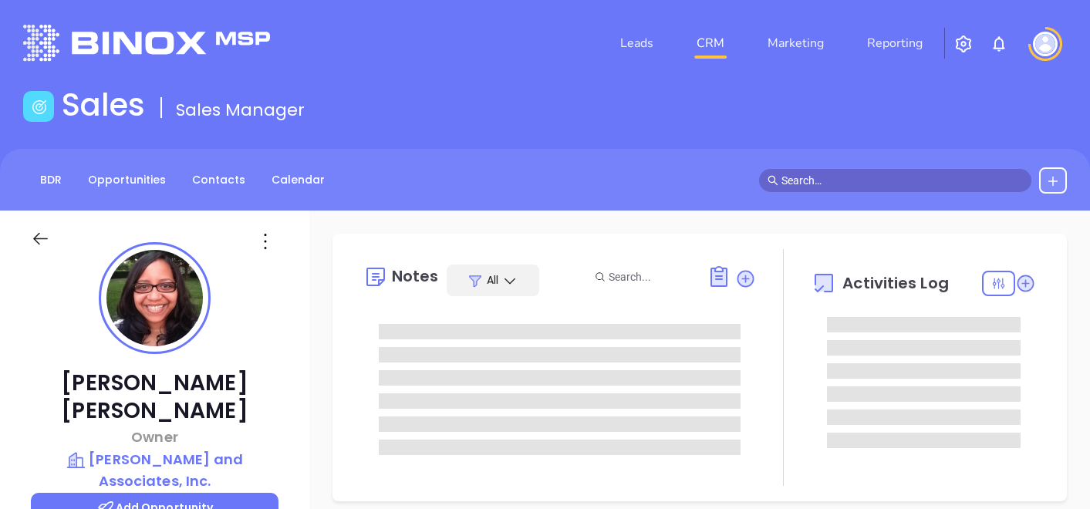
type input "[PERSON_NAME]"
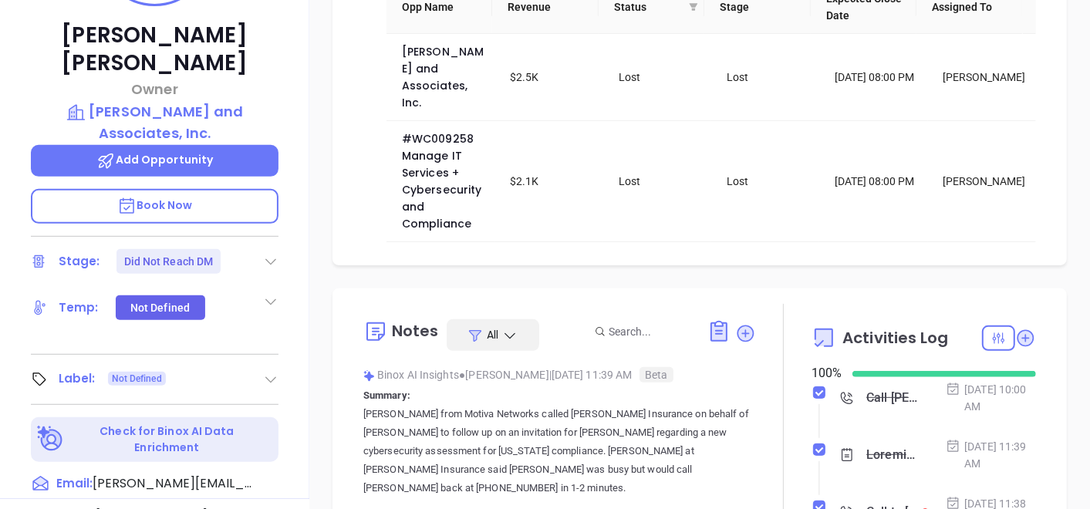
scroll to position [514, 0]
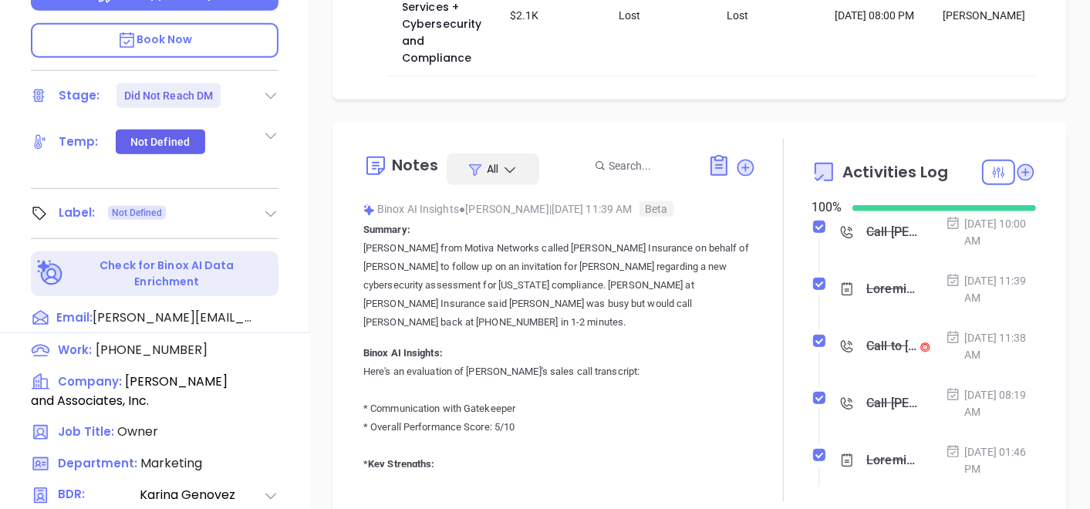
click at [274, 201] on div "Label: Not Defined" at bounding box center [155, 213] width 248 height 25
click at [264, 206] on icon at bounding box center [270, 213] width 15 height 15
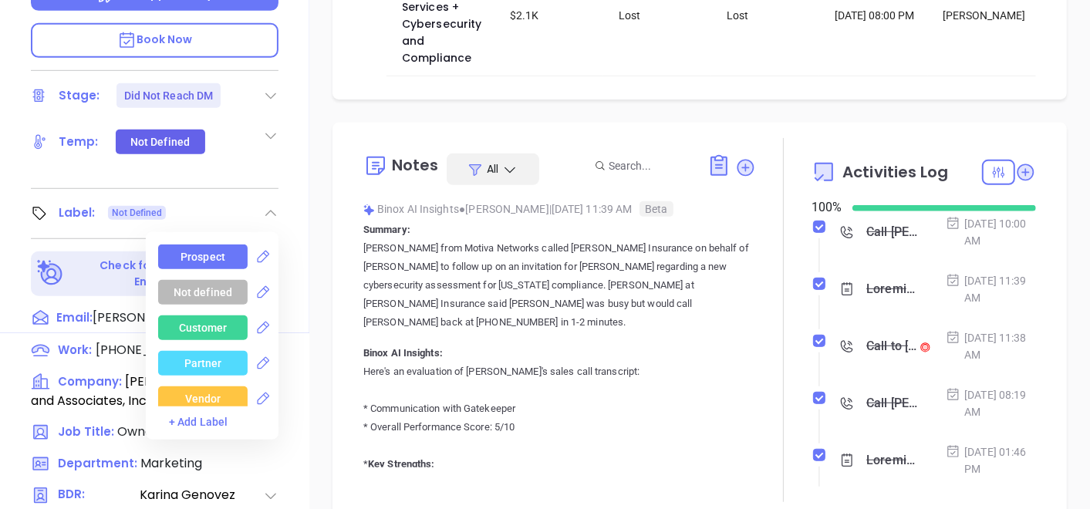
click at [209, 245] on div "Prospect" at bounding box center [203, 257] width 45 height 25
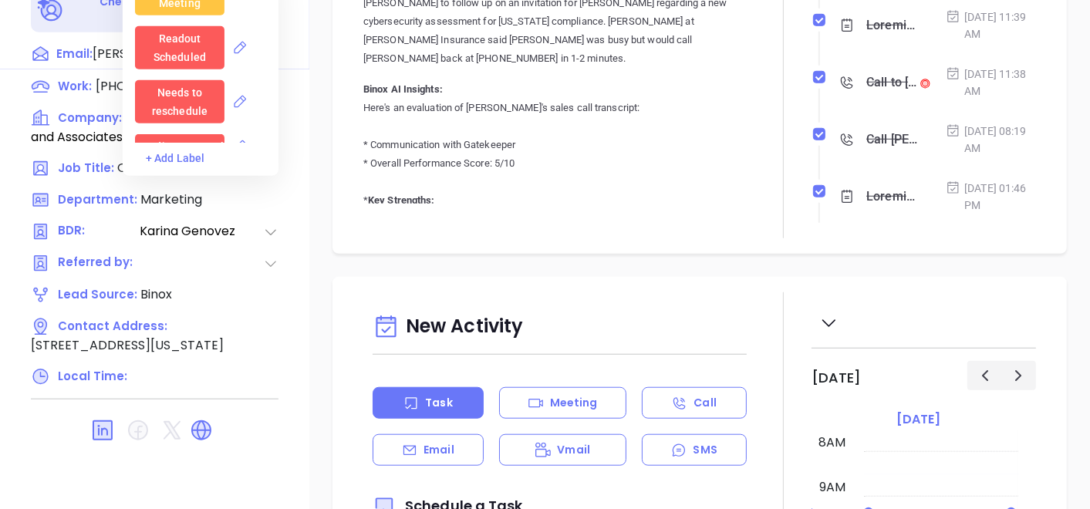
scroll to position [781, 0]
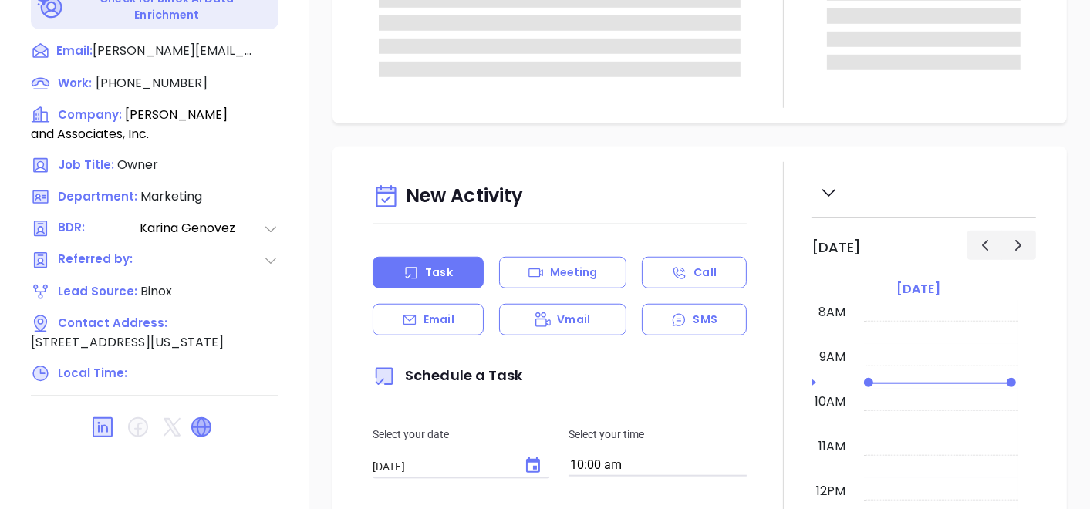
click at [195, 418] on icon at bounding box center [201, 427] width 19 height 19
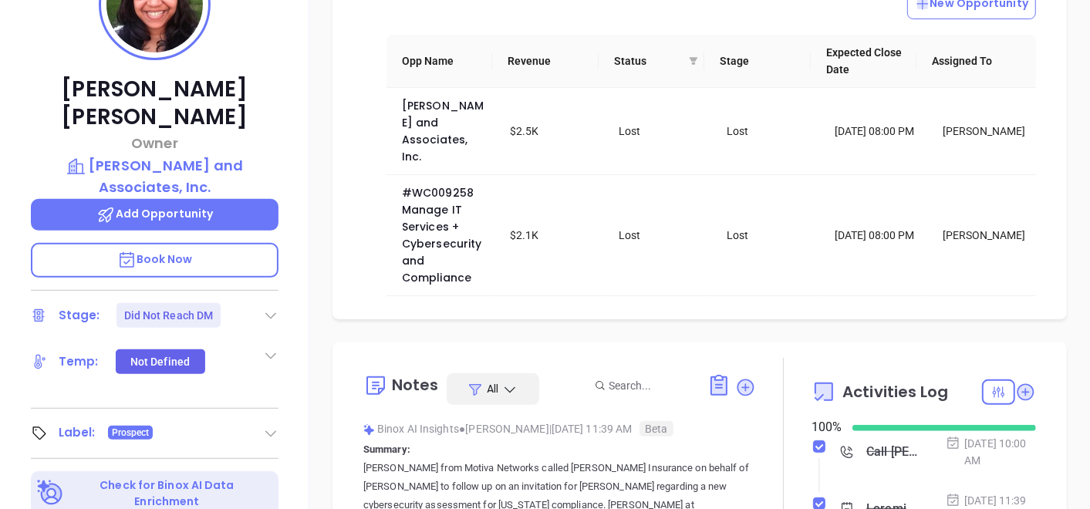
scroll to position [266, 0]
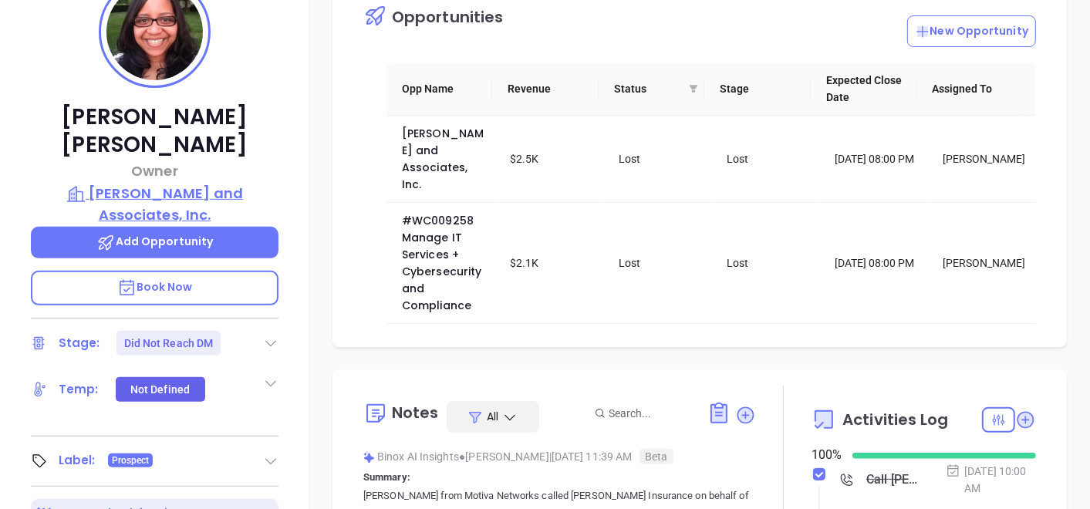
click at [208, 183] on p "[PERSON_NAME] and Associates, Inc." at bounding box center [155, 204] width 248 height 42
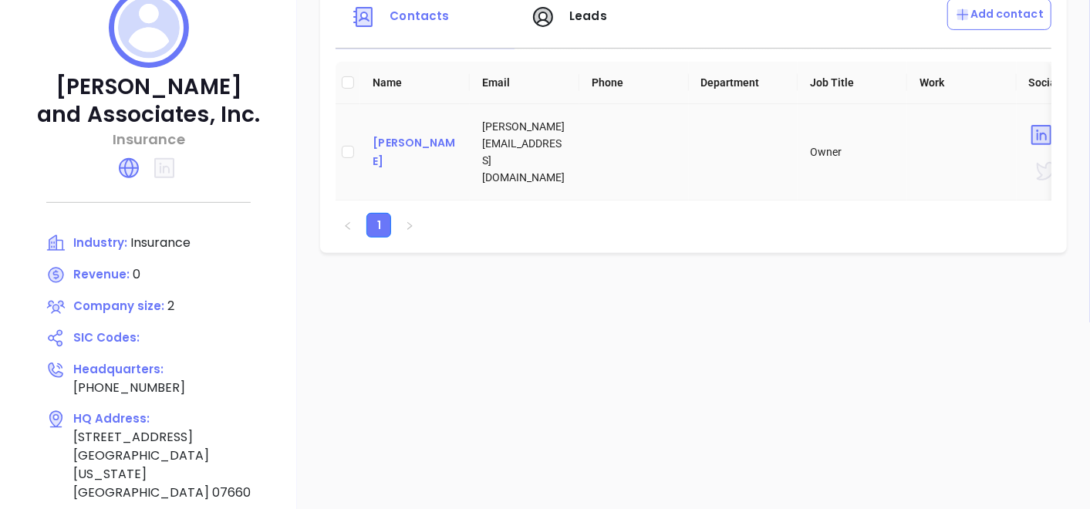
click at [401, 150] on div "[PERSON_NAME]" at bounding box center [415, 152] width 85 height 37
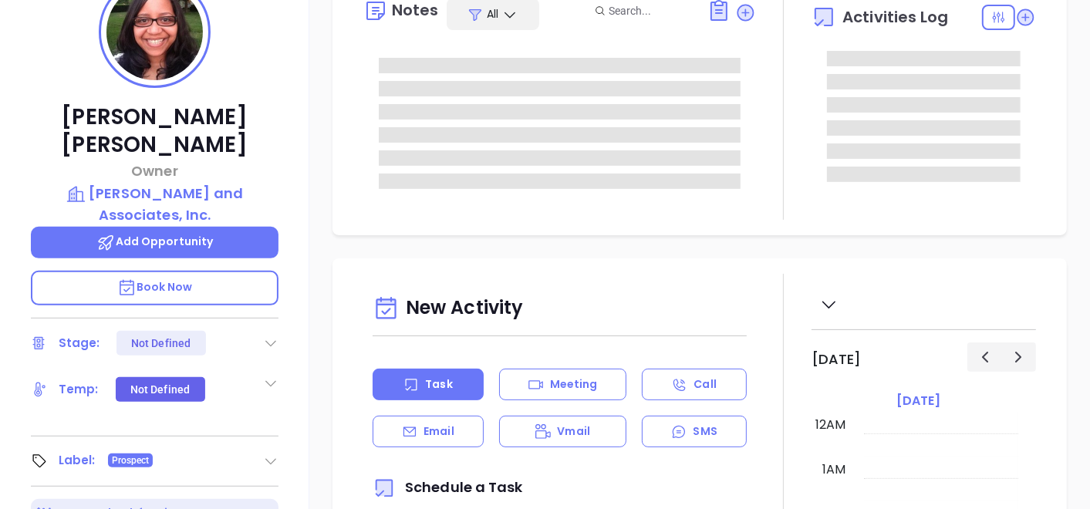
type input "[DATE]"
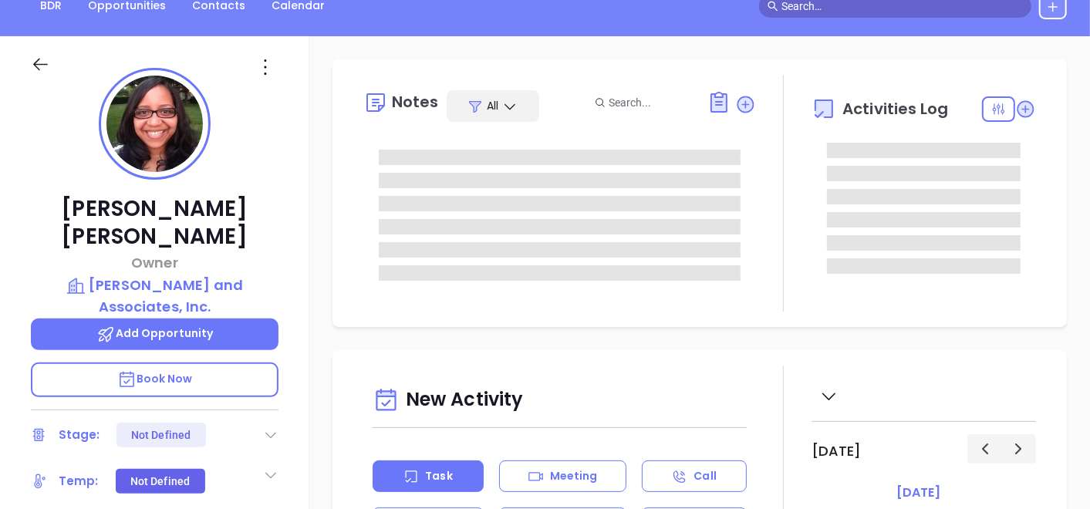
scroll to position [95, 0]
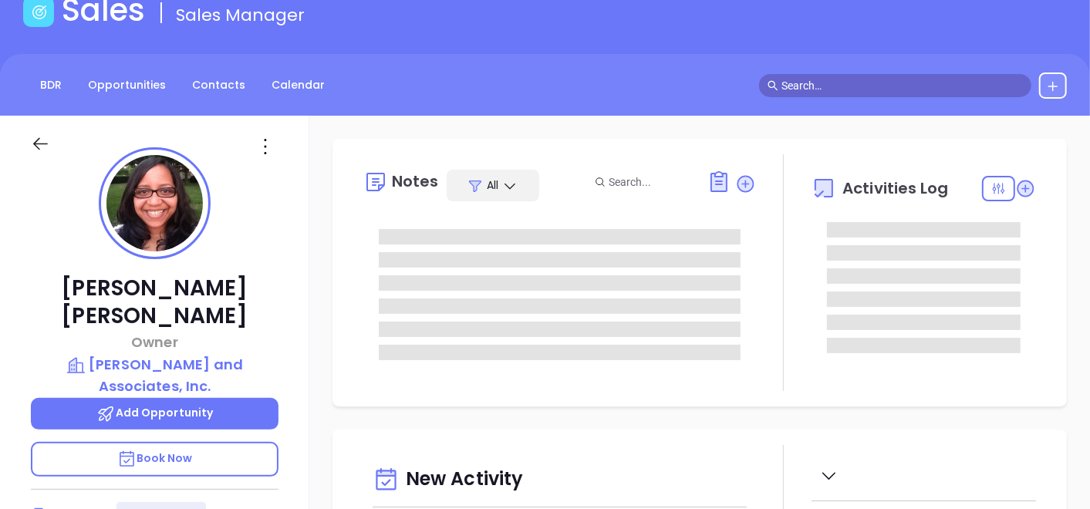
click at [270, 138] on icon at bounding box center [265, 146] width 25 height 25
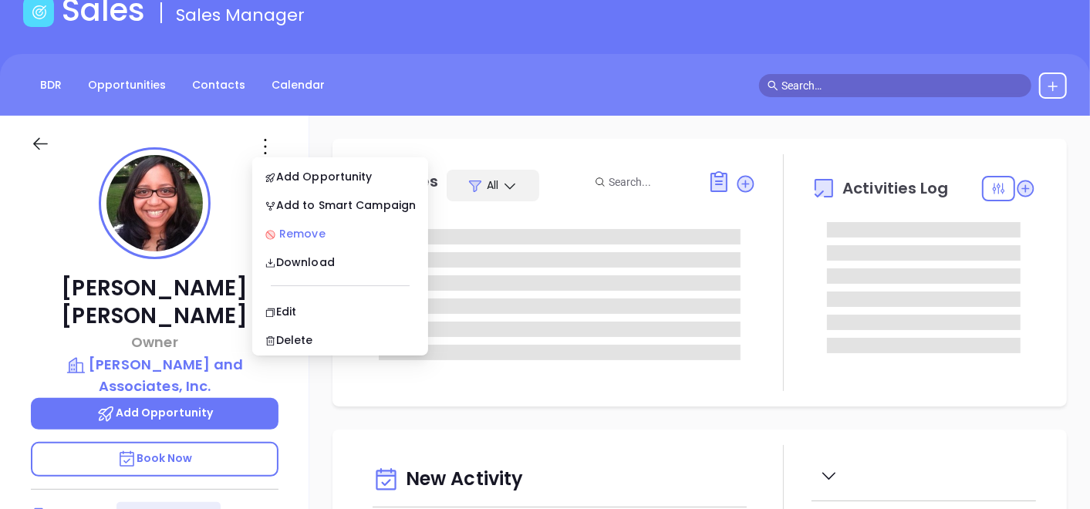
type input "[PERSON_NAME]"
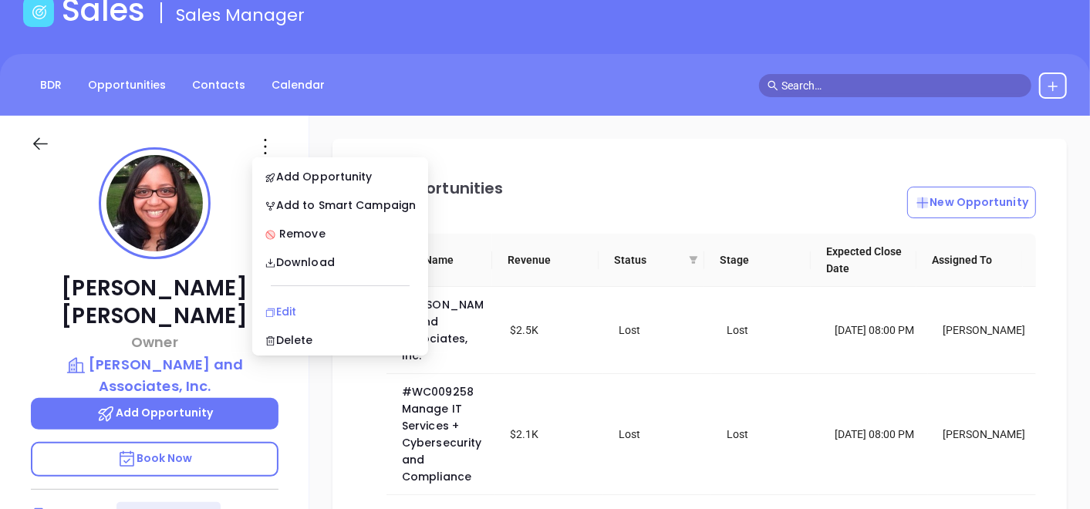
click at [312, 312] on div "Edit" at bounding box center [340, 311] width 151 height 17
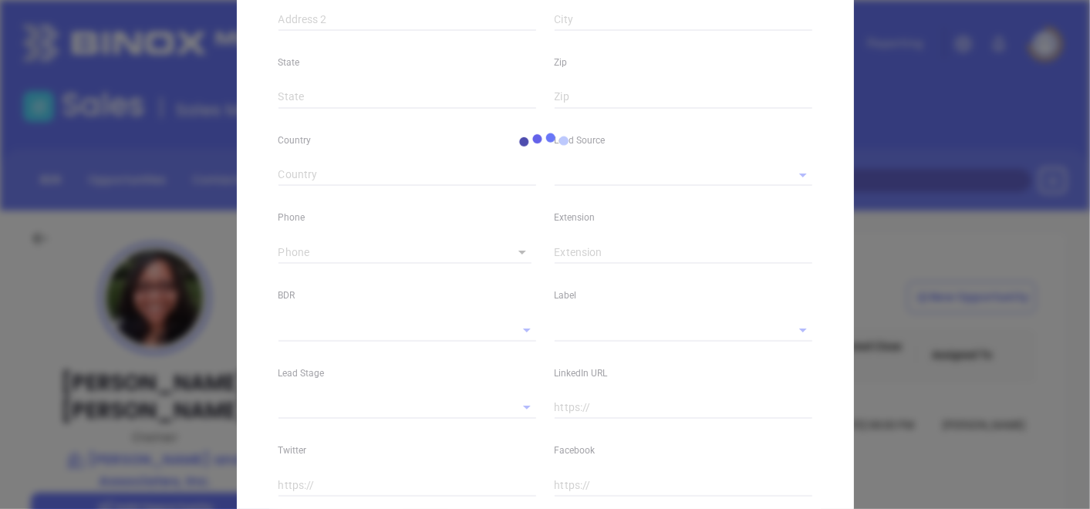
type input "[PERSON_NAME]"
type input "[PERSON_NAME][EMAIL_ADDRESS][DOMAIN_NAME]"
type input "Owner"
type textarea "[STREET_ADDRESS]"
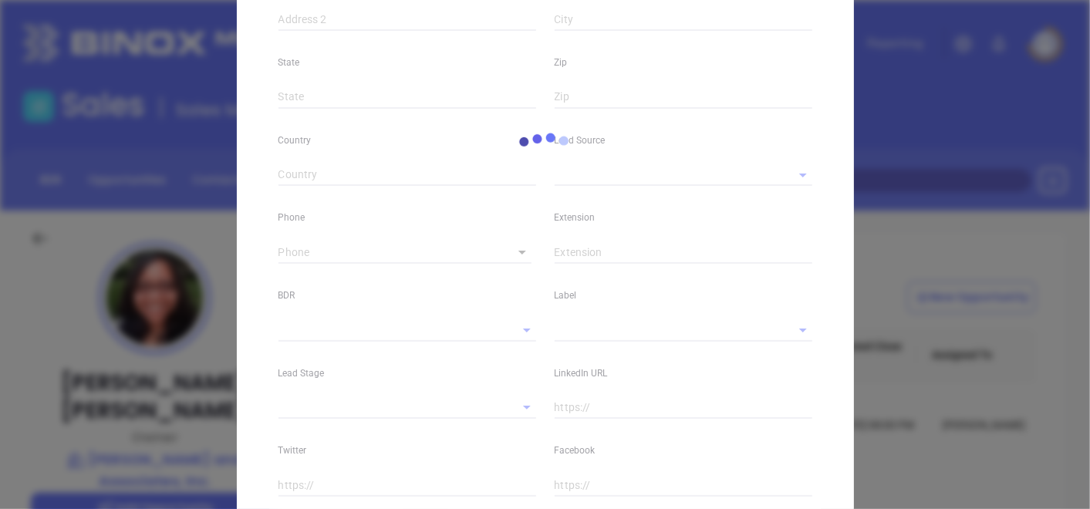
type input "1"
type input "[GEOGRAPHIC_DATA]"
type input "[US_STATE]"
type input "07660"
type input "[GEOGRAPHIC_DATA]"
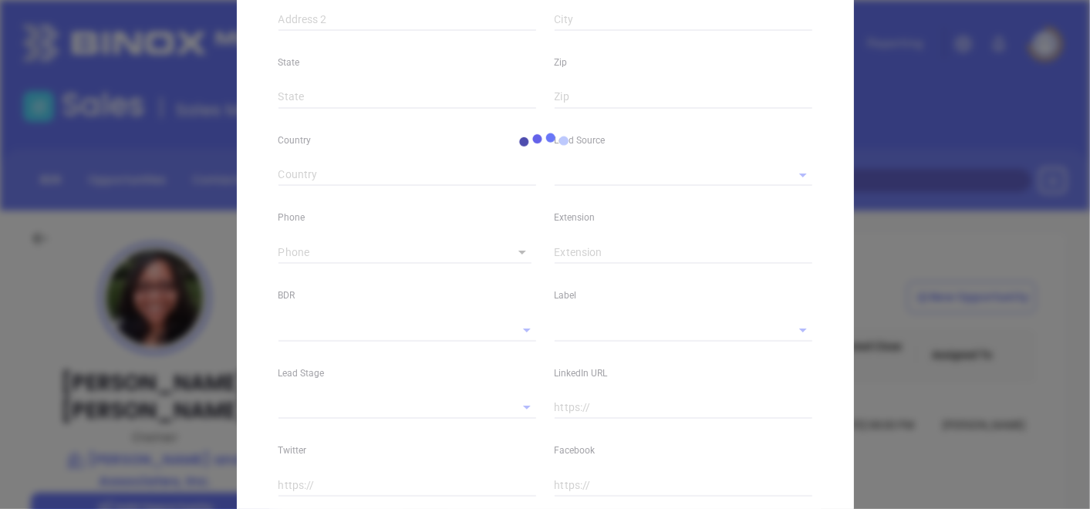
type input "[DOMAIN_NAME][URL]"
type input "Marketing"
type input "Binox"
type input "[PERSON_NAME]"
type input "Did Not Reach DM"
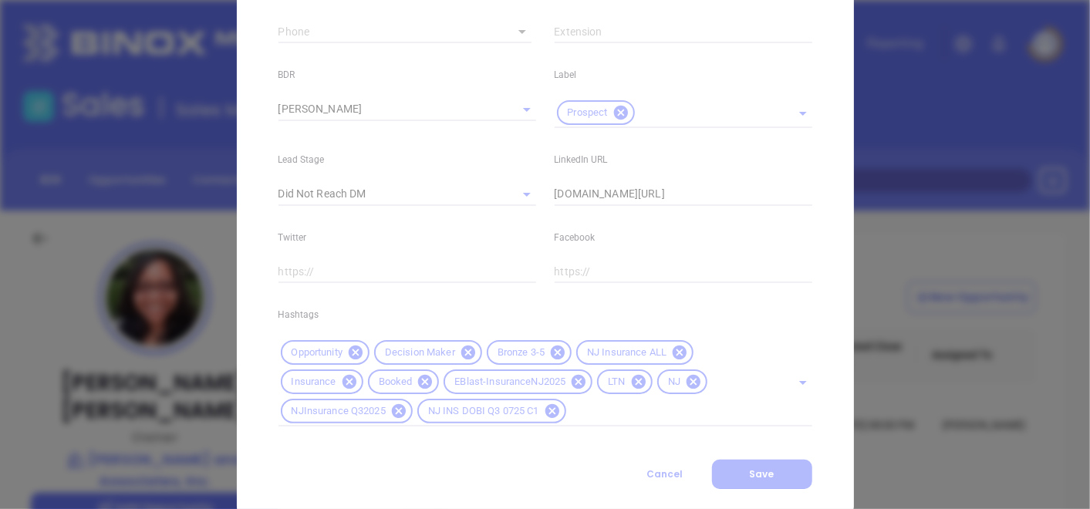
scroll to position [682, 0]
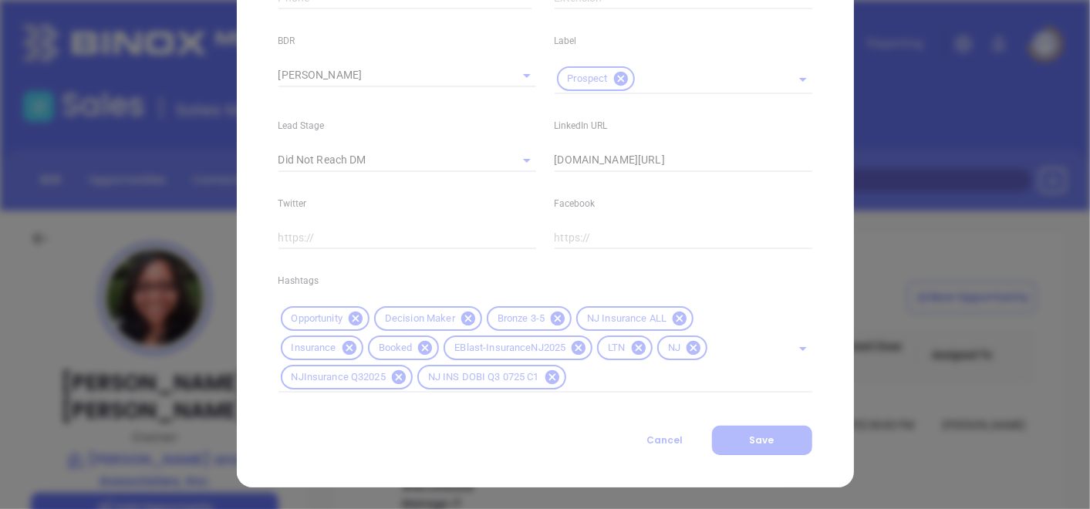
type input "[PHONE_NUMBER]"
type input "1"
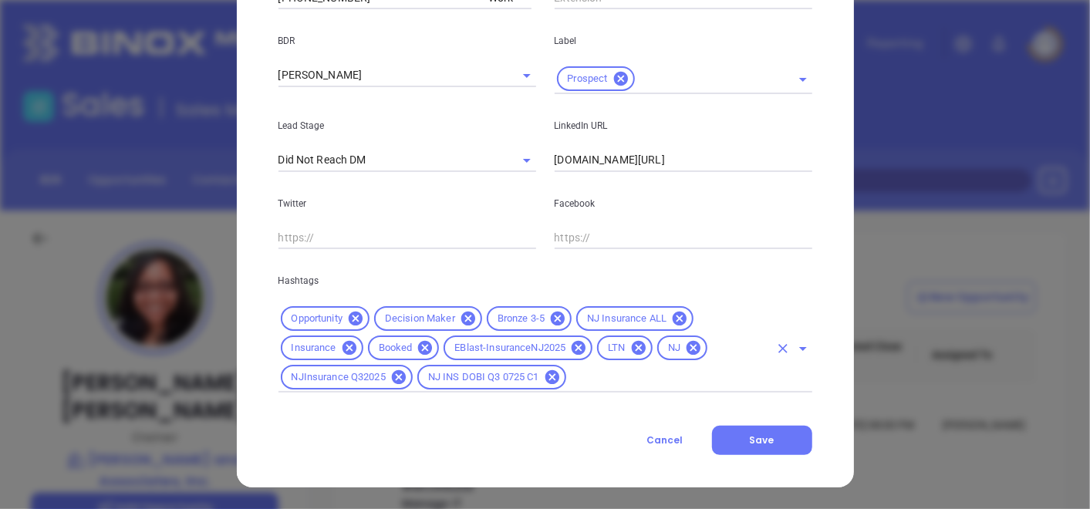
click at [555, 323] on icon at bounding box center [558, 319] width 14 height 14
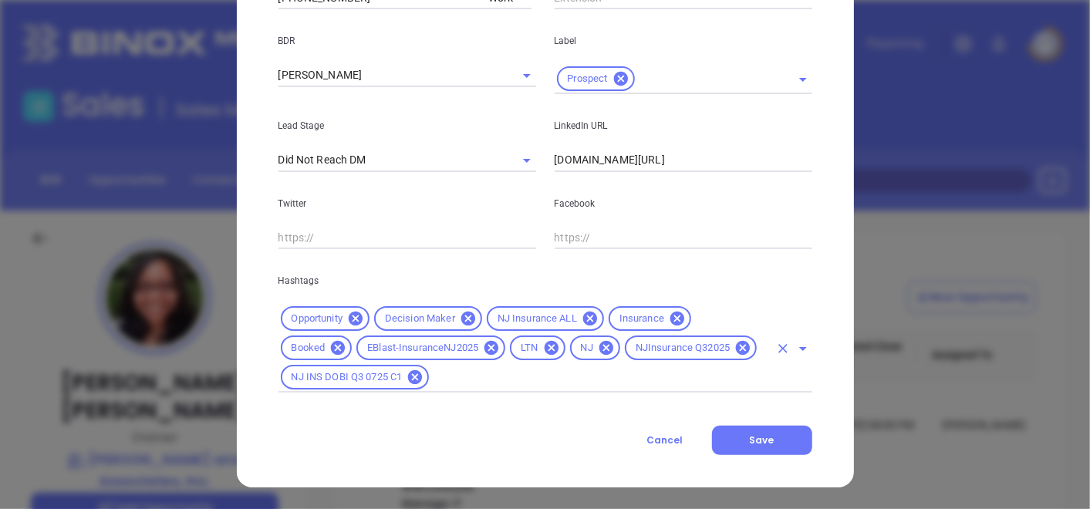
click at [572, 367] on div "Opportunity Decision Maker NJ Insurance ALL Insurance Booked EBlast-InsuranceNJ…" at bounding box center [546, 348] width 534 height 89
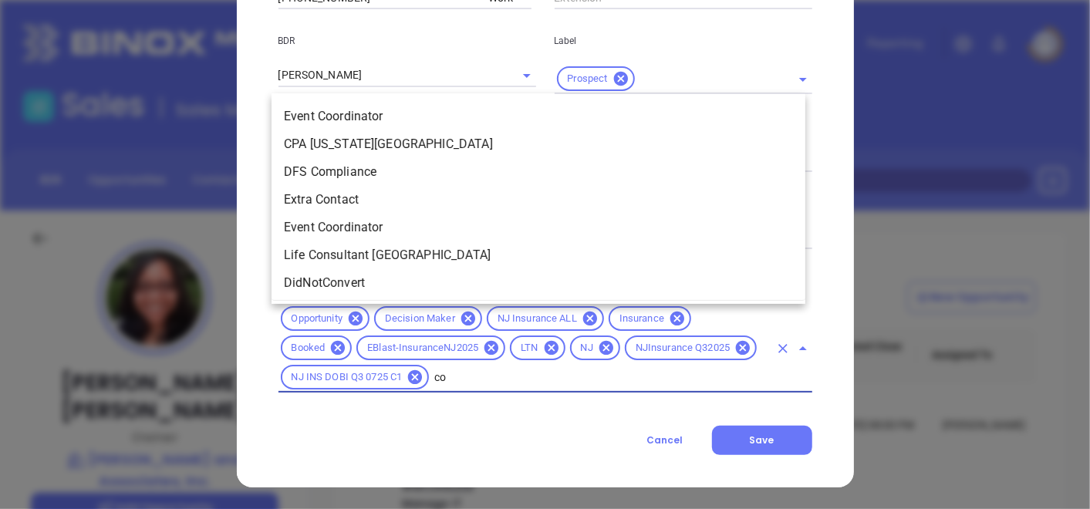
type input "cop"
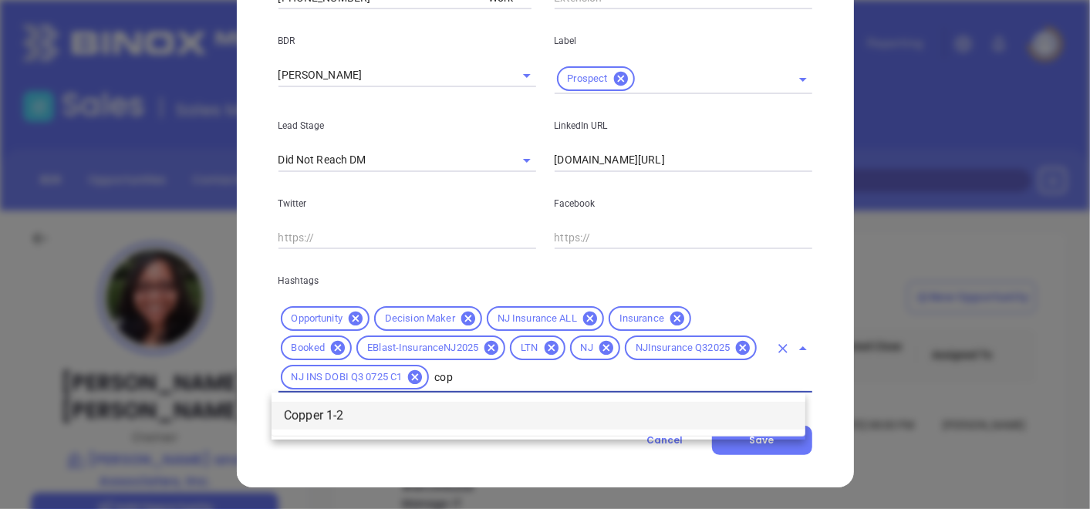
click at [402, 417] on li "Copper 1-2" at bounding box center [539, 416] width 534 height 28
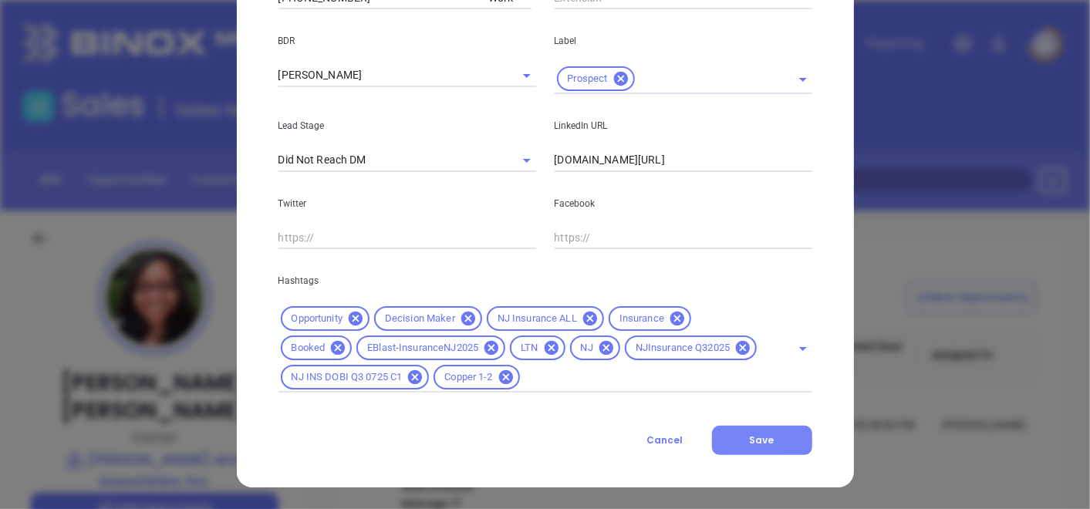
click at [752, 441] on span "Save" at bounding box center [762, 440] width 25 height 13
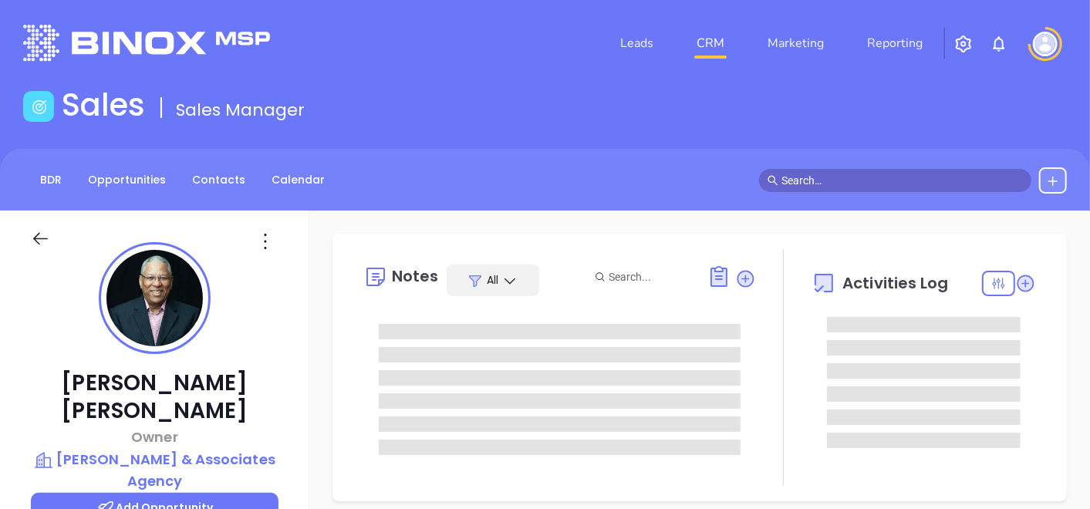
type input "[DATE]"
type input "[PERSON_NAME]"
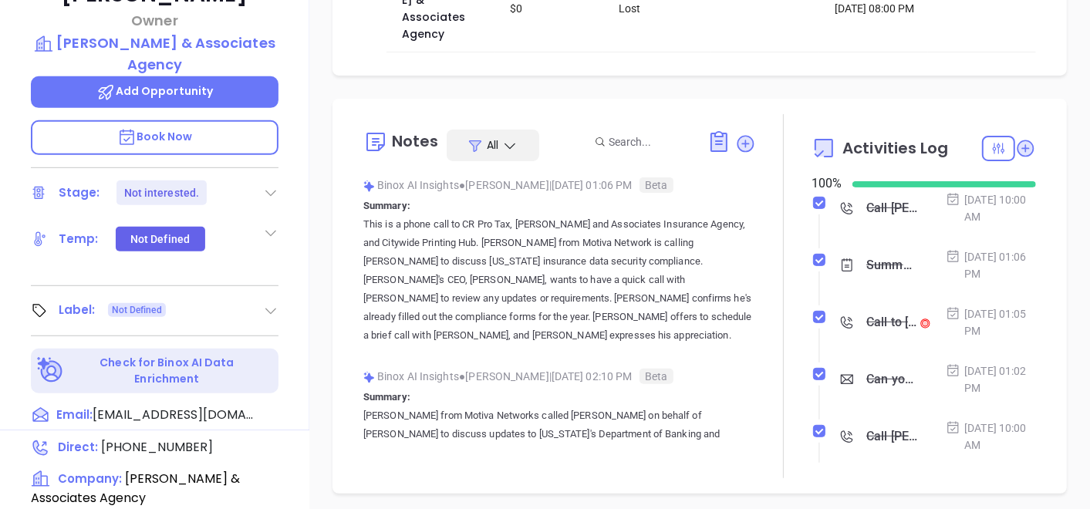
scroll to position [600, 0]
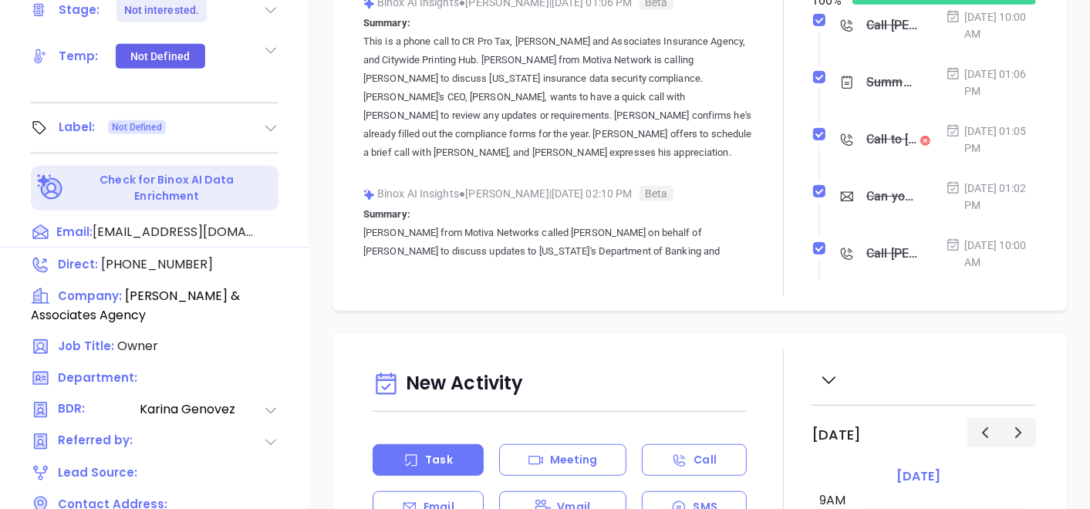
drag, startPoint x: 282, startPoint y: 79, endPoint x: 274, endPoint y: 90, distance: 13.3
click at [263, 120] on icon at bounding box center [270, 127] width 15 height 15
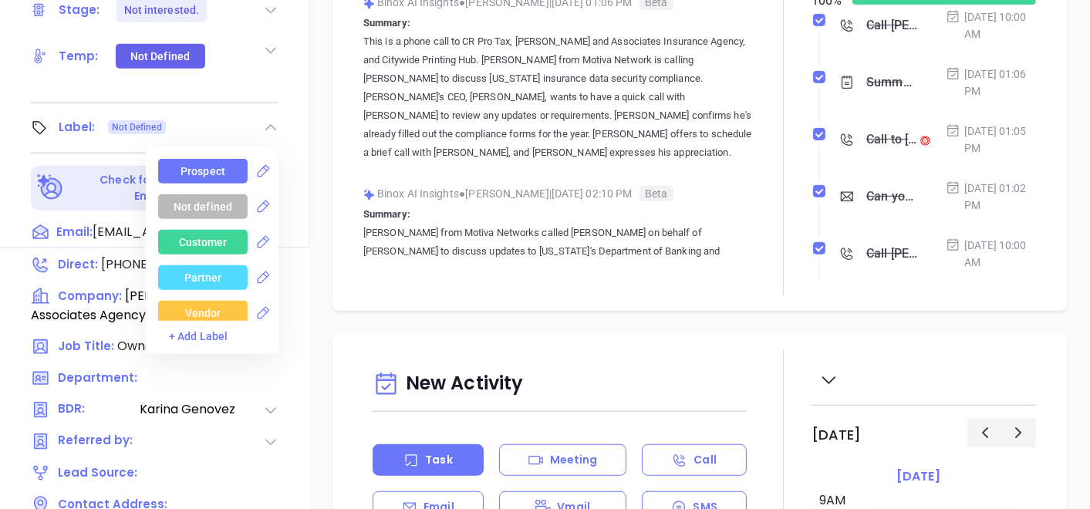
click at [219, 159] on div "Prospect" at bounding box center [203, 171] width 45 height 25
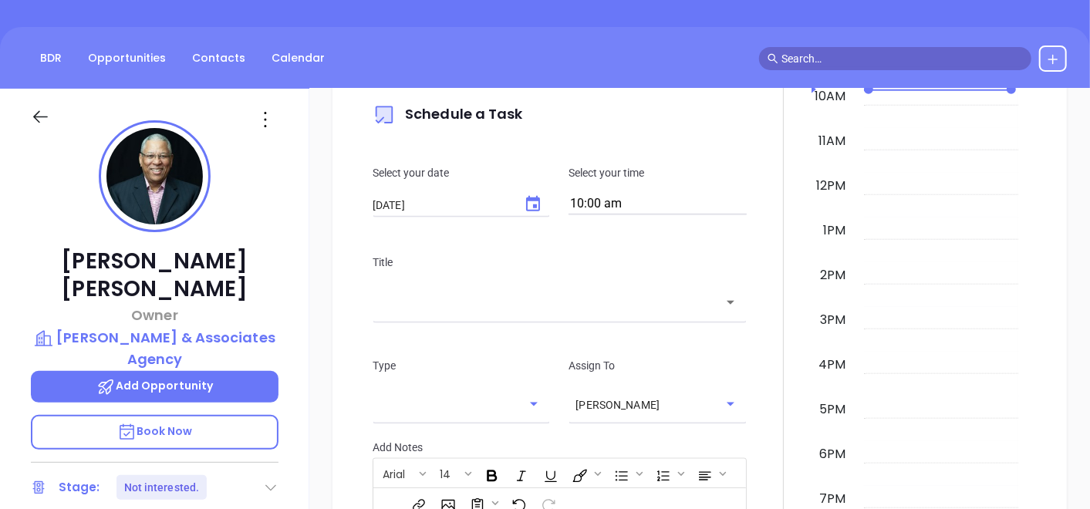
scroll to position [95, 0]
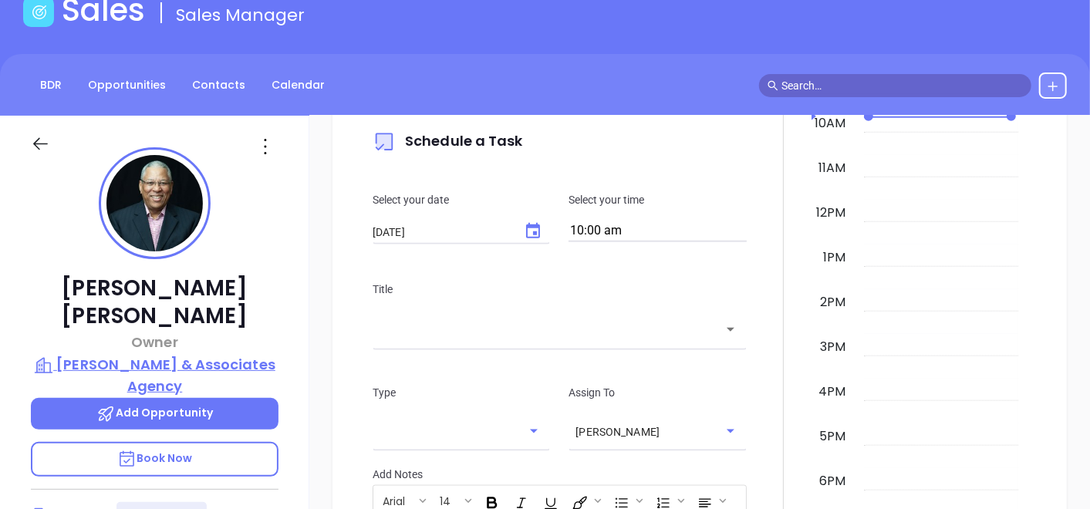
click at [228, 354] on p "[PERSON_NAME] & Associates Agency" at bounding box center [155, 375] width 248 height 42
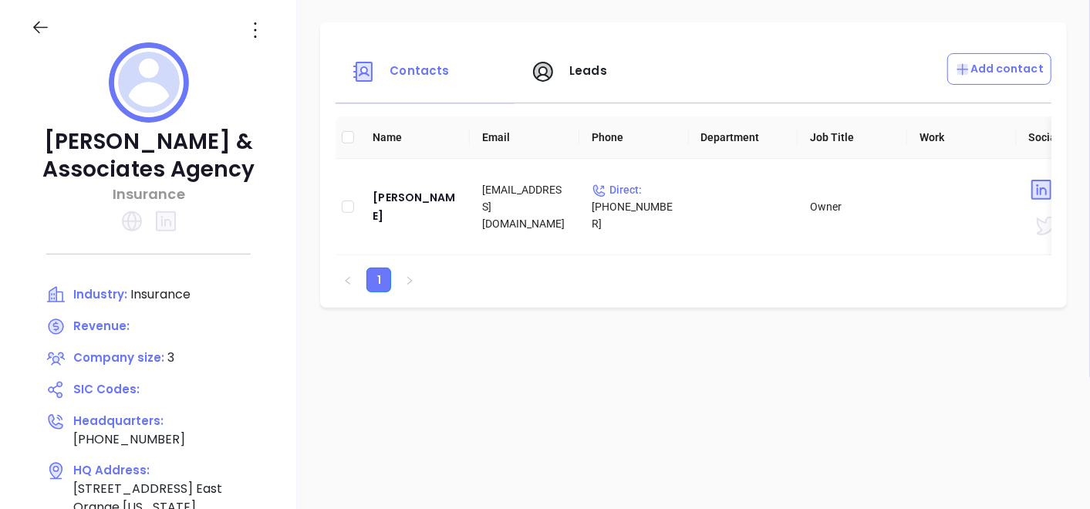
scroll to position [266, 0]
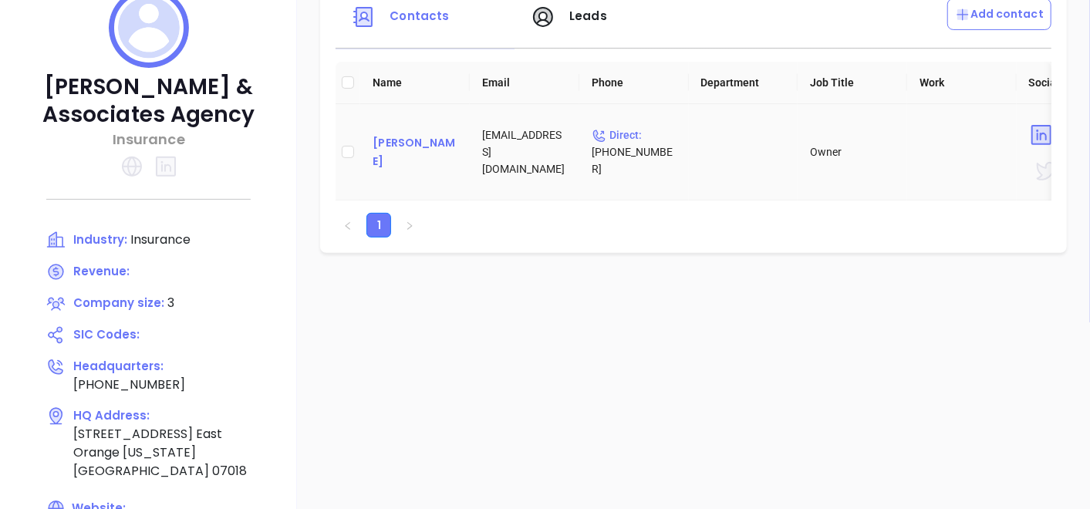
click at [390, 142] on div "[PERSON_NAME]" at bounding box center [415, 152] width 85 height 37
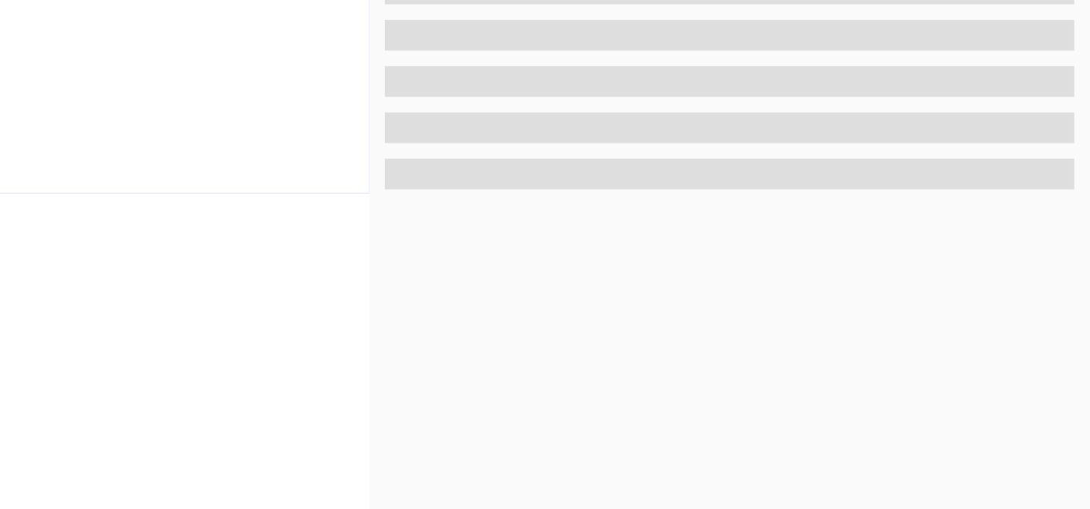
scroll to position [781, 0]
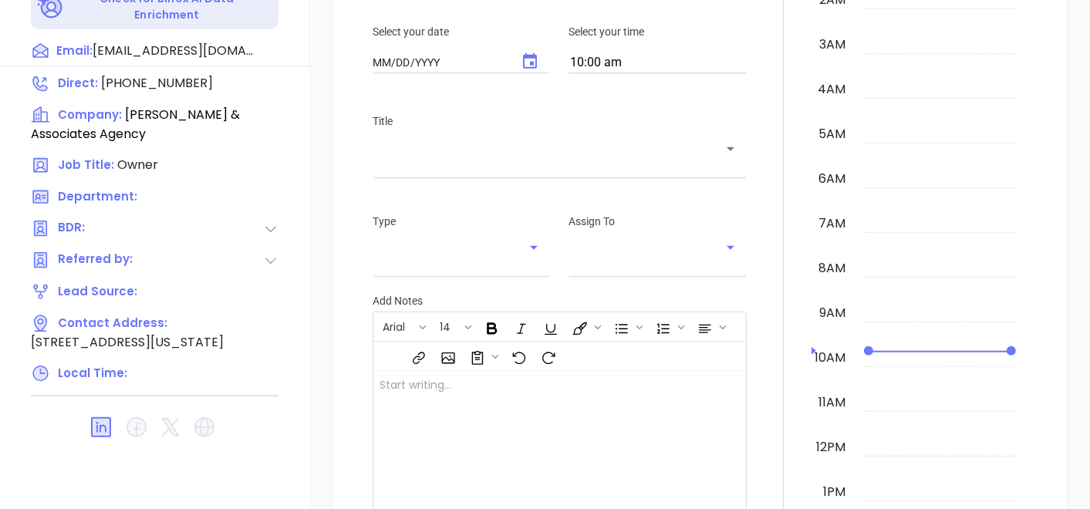
type input "[DATE]"
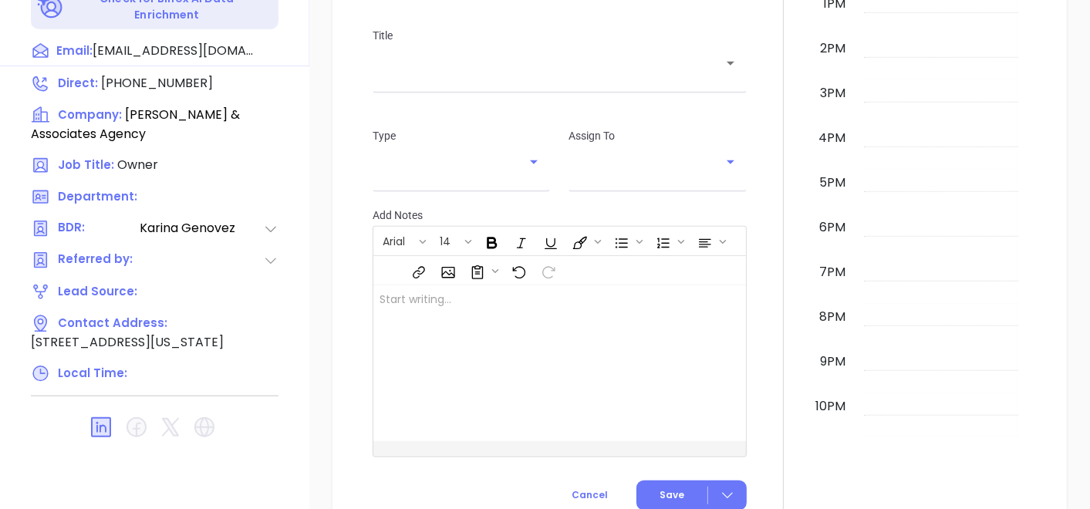
scroll to position [0, 0]
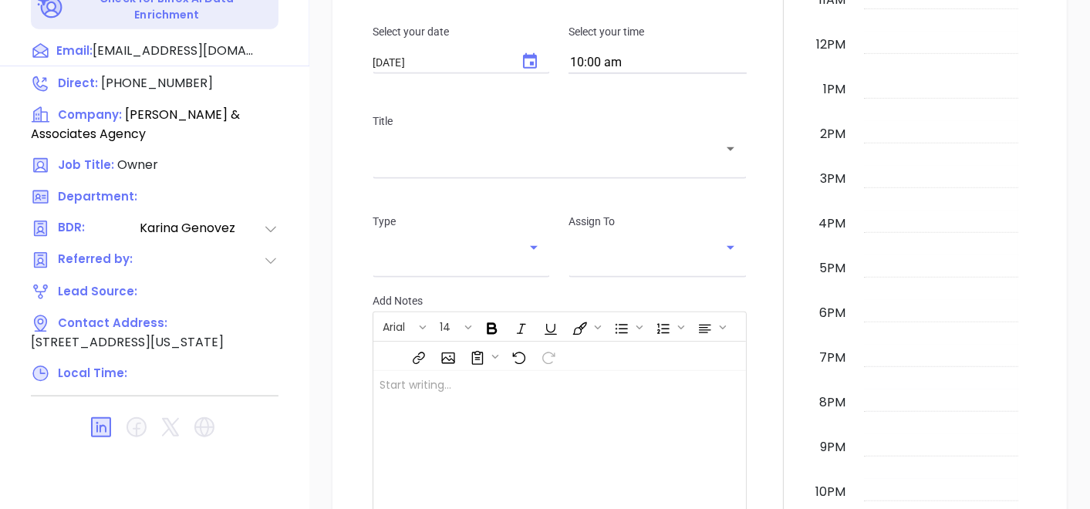
type input "[PERSON_NAME]"
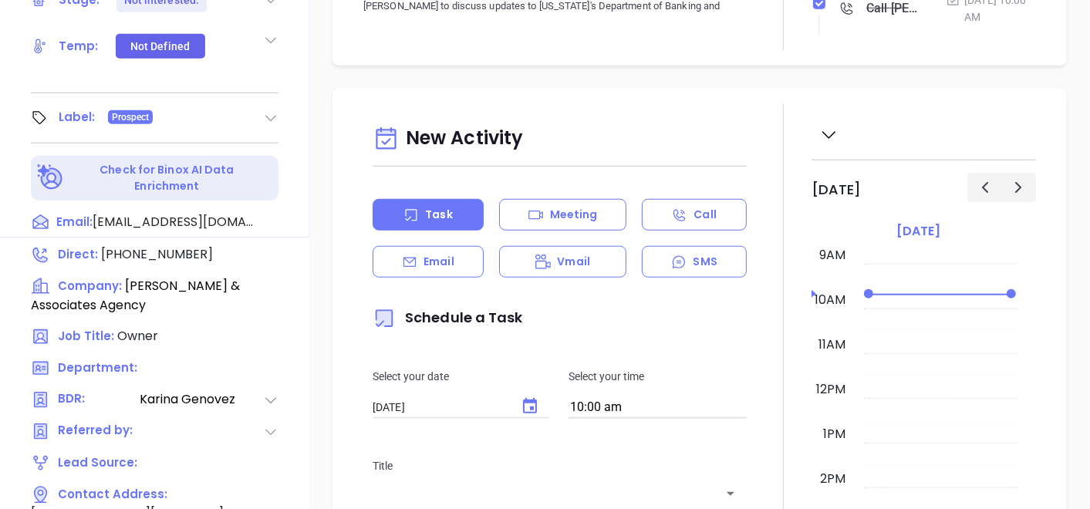
scroll to position [181, 0]
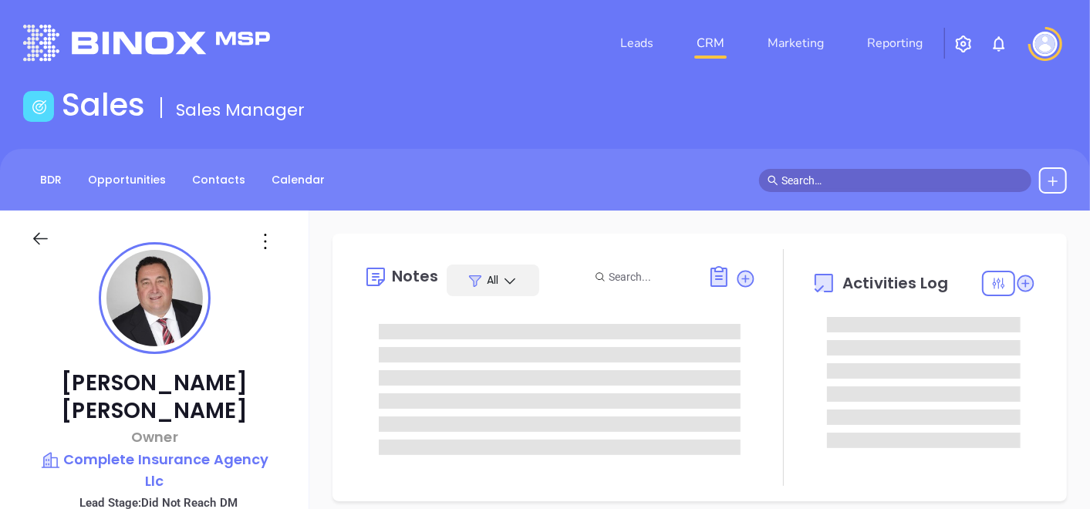
type input "[DATE]"
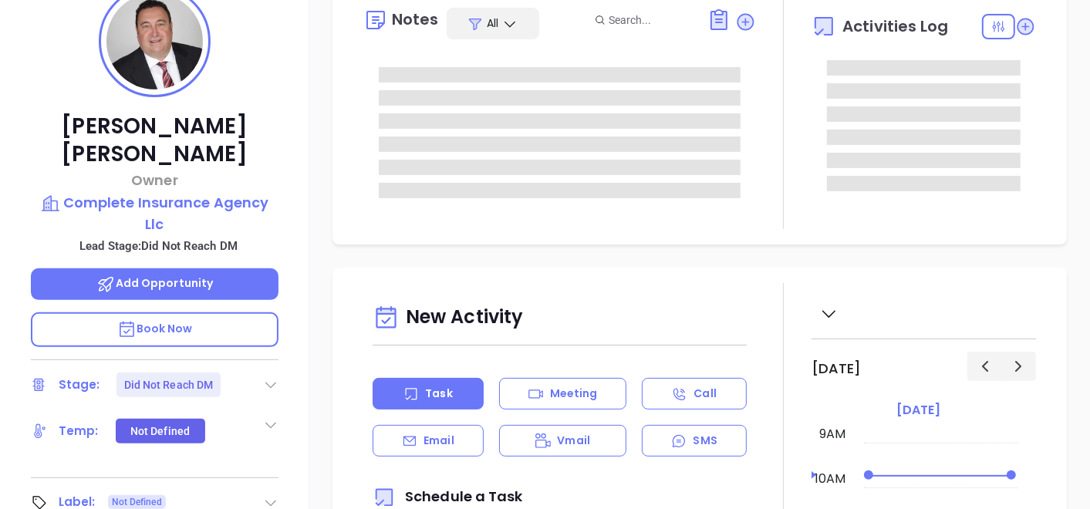
type input "[PERSON_NAME]"
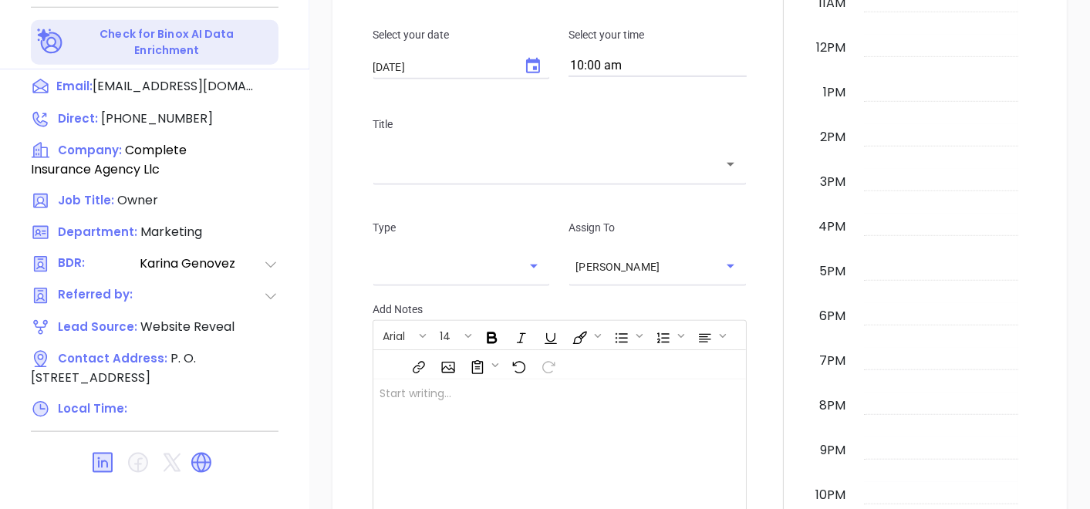
scroll to position [781, 0]
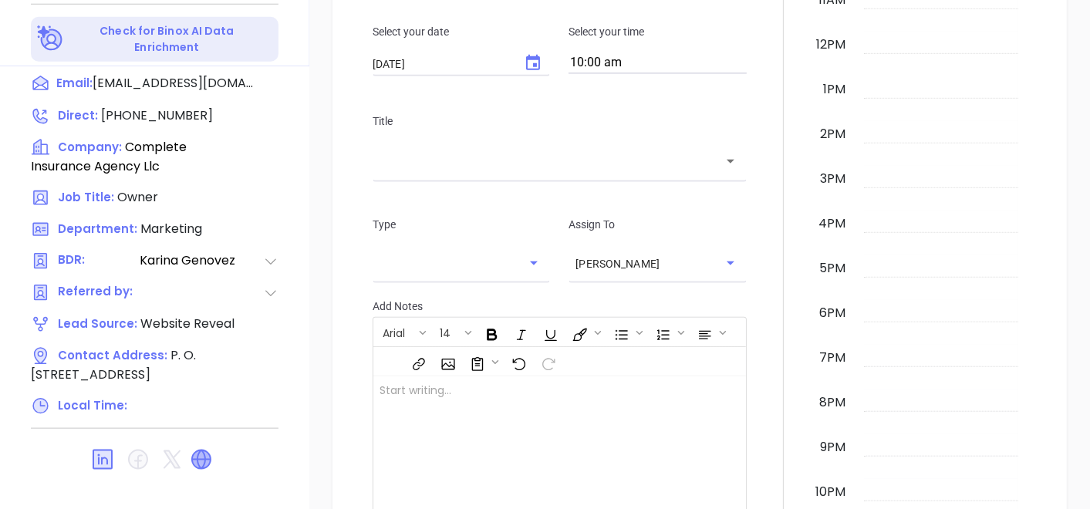
click at [202, 451] on icon at bounding box center [201, 460] width 19 height 19
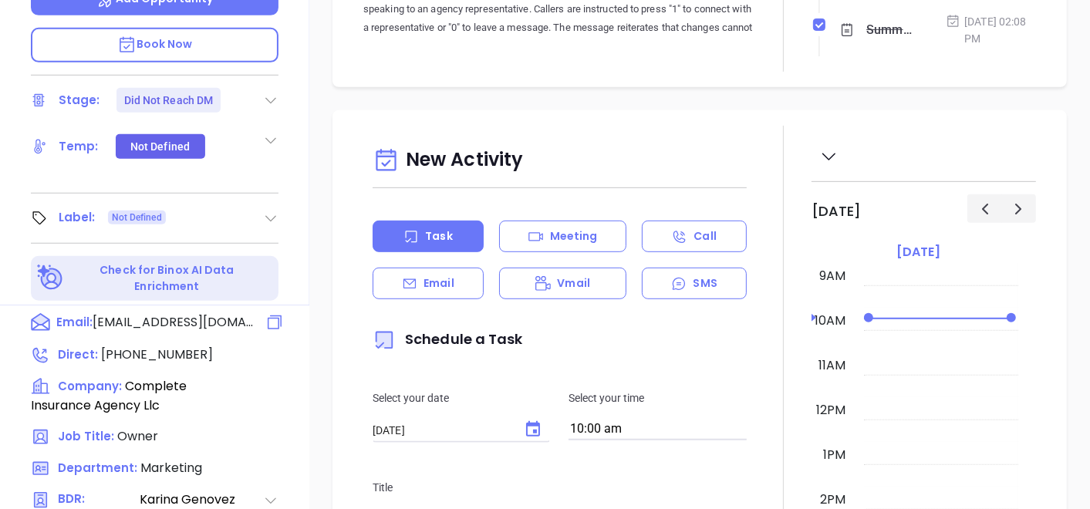
scroll to position [438, 0]
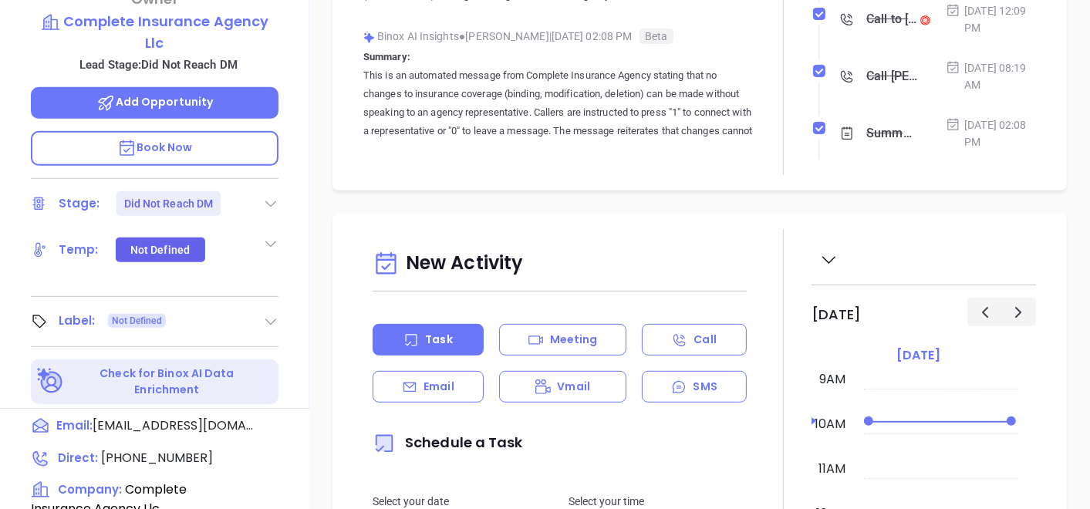
click at [275, 314] on icon at bounding box center [270, 321] width 15 height 15
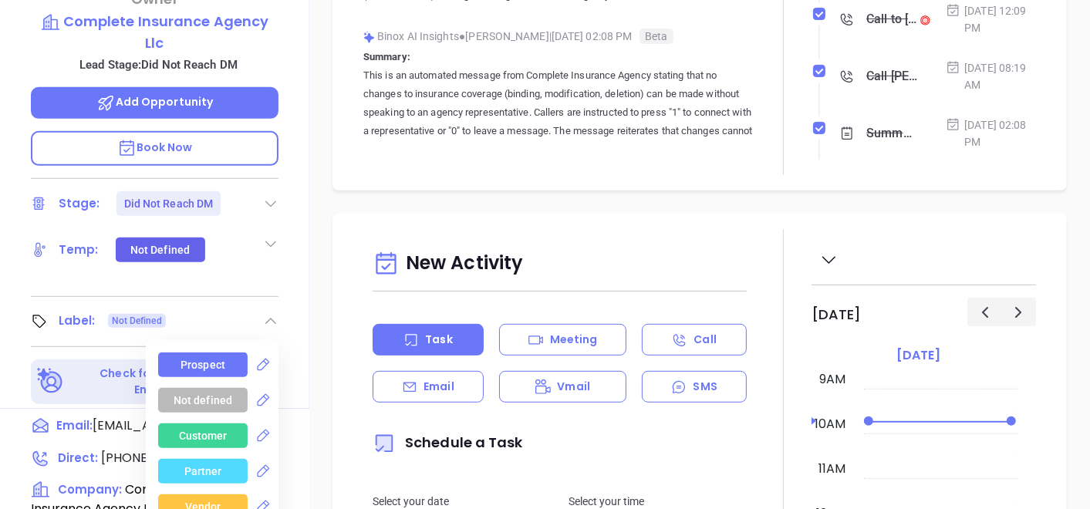
click at [225, 353] on div "Prospect" at bounding box center [203, 365] width 90 height 25
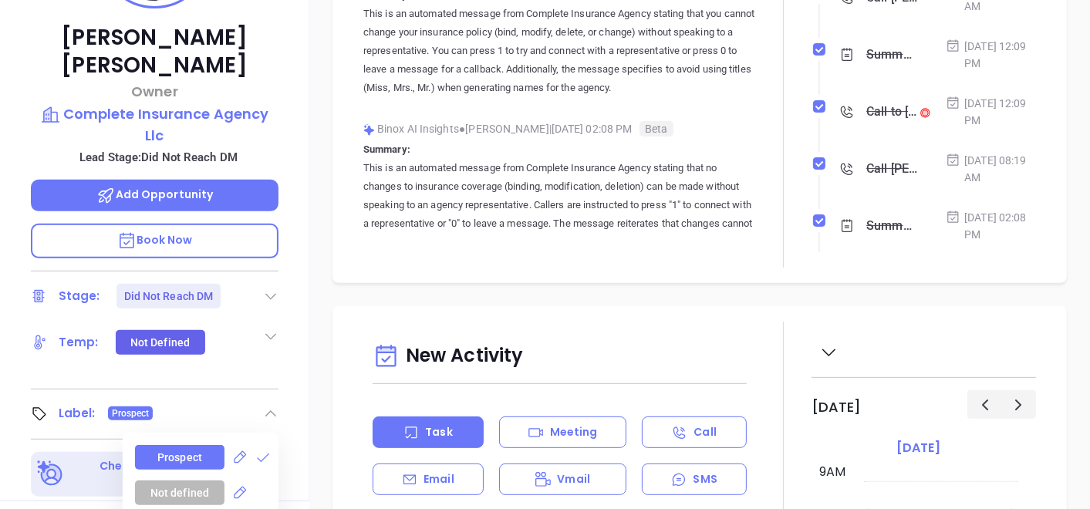
scroll to position [266, 0]
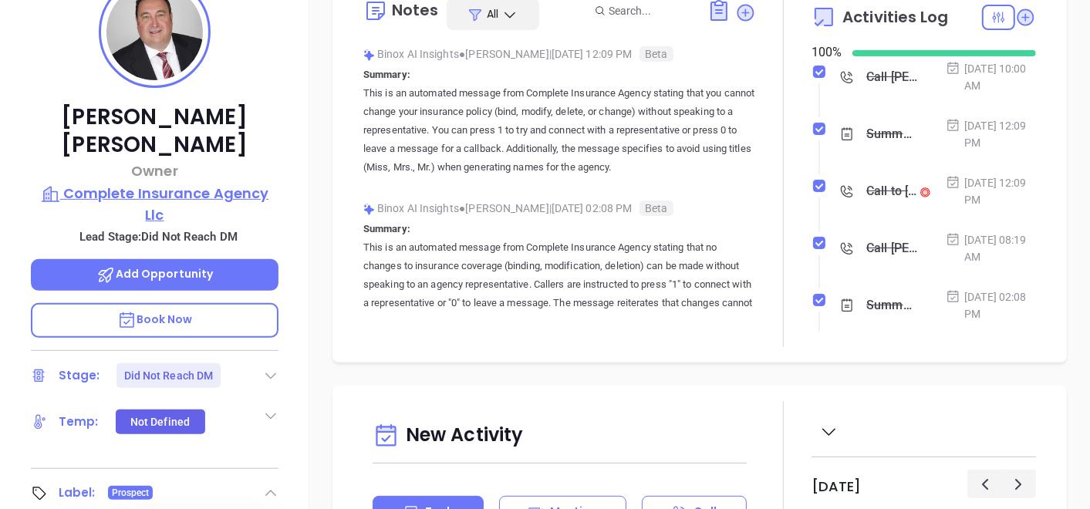
click at [228, 183] on p "Complete Insurance Agency Llc" at bounding box center [155, 204] width 248 height 42
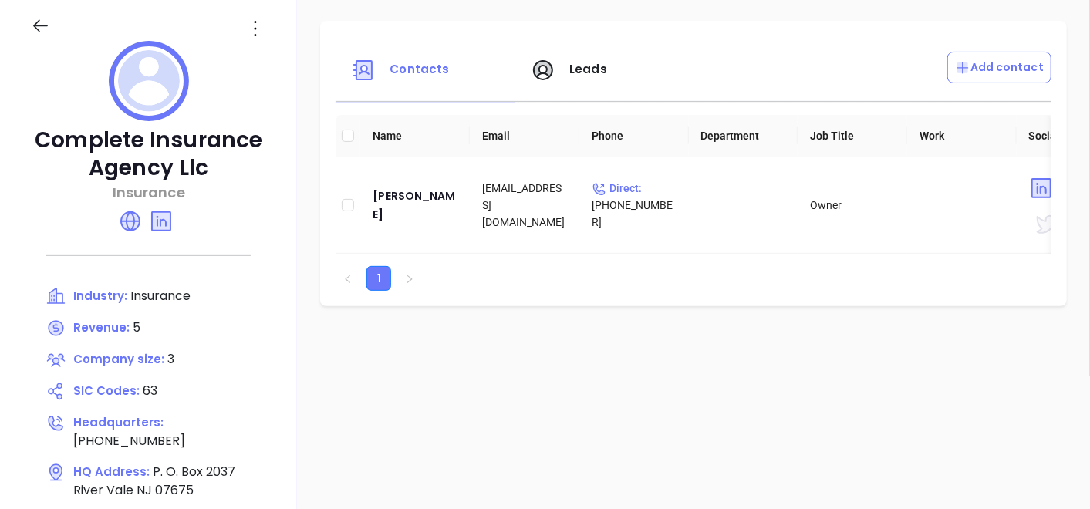
scroll to position [95, 0]
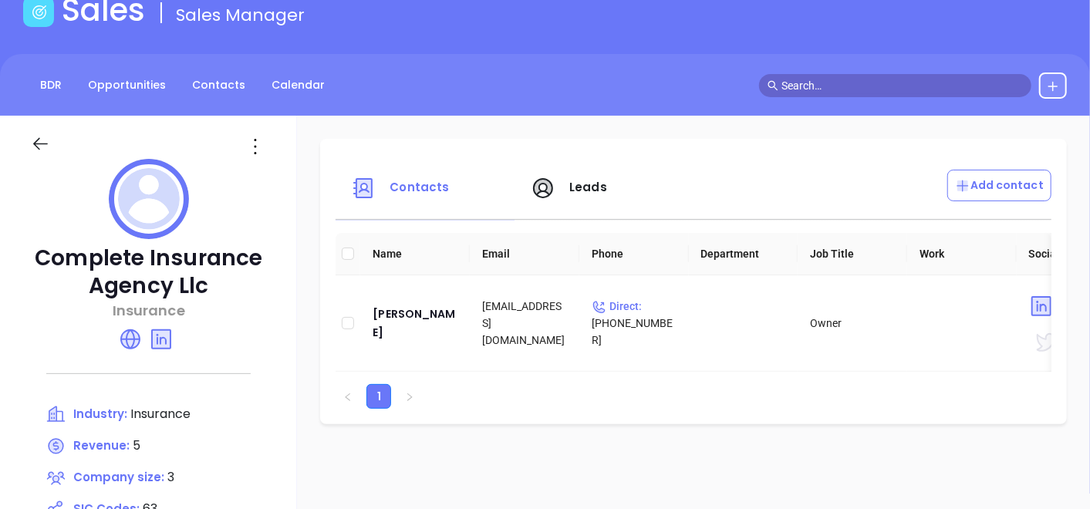
click at [268, 144] on icon at bounding box center [255, 146] width 25 height 25
click at [384, 172] on div "Edit" at bounding box center [399, 176] width 140 height 17
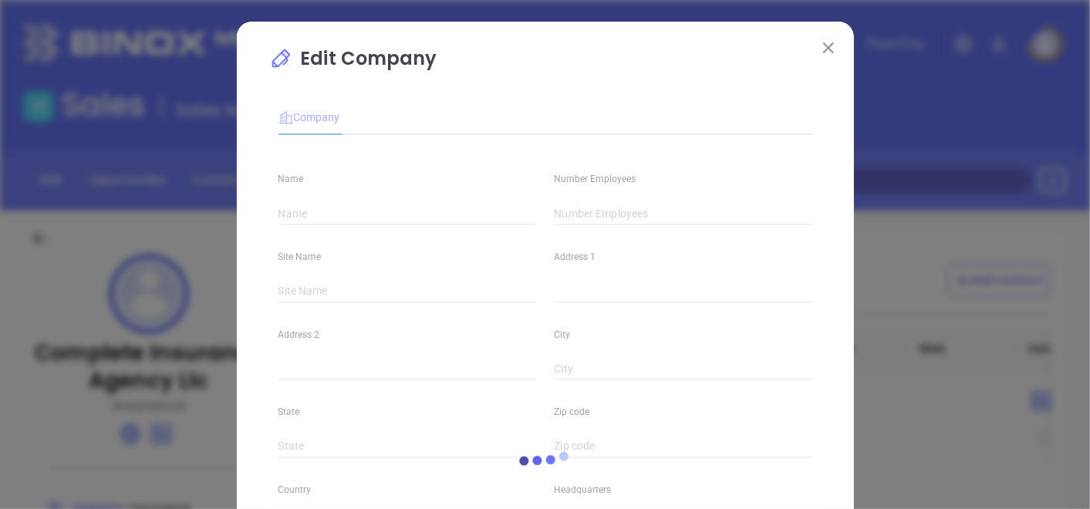
type input "Complete Insurance Agency Llc"
type input "3"
type input "P. O. Box 2037"
type input "River Vale"
type input "NJ"
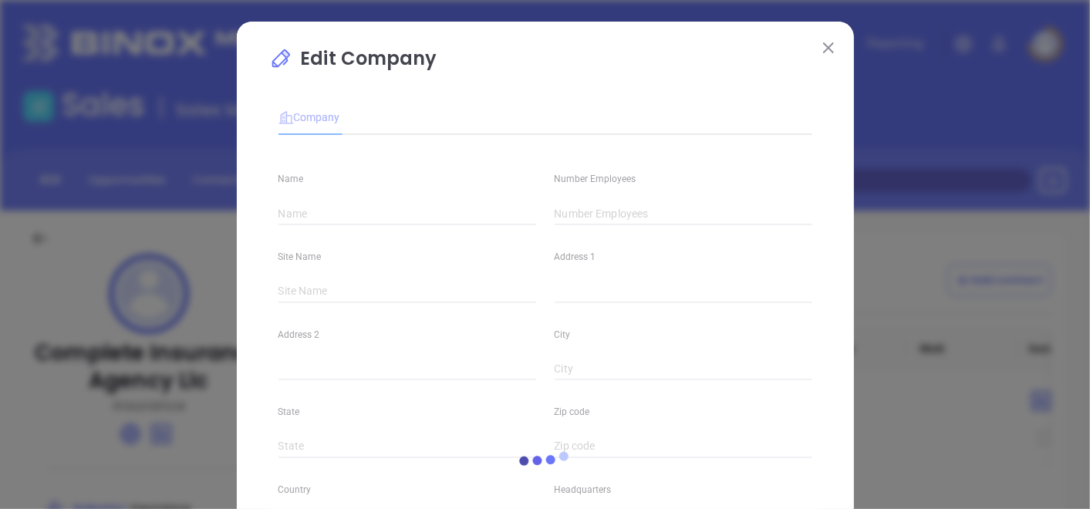
type input "07675"
type input "[PHONE_NUMBER]"
type input "Insurance"
type input "63"
type input "[URL][DOMAIN_NAME]"
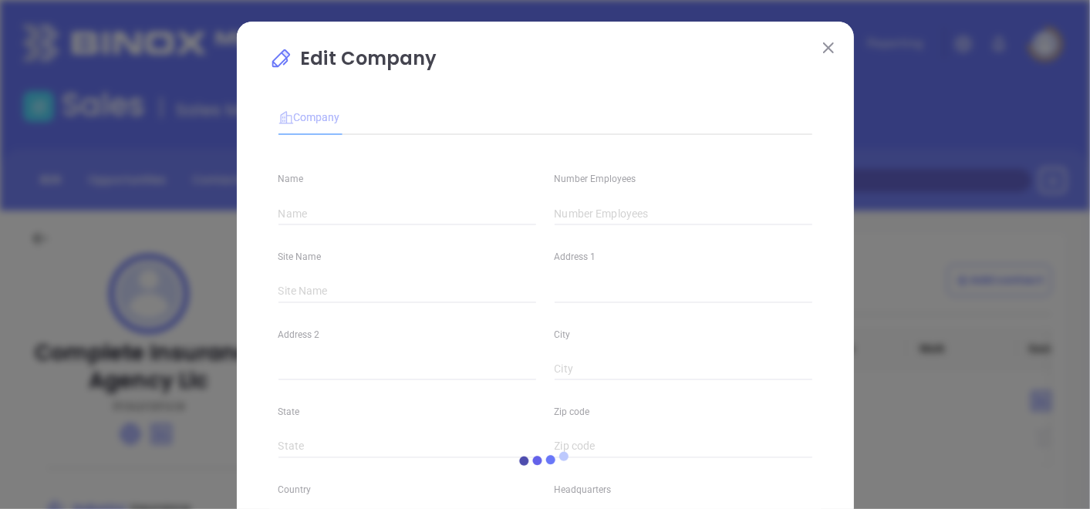
type input "Finance and Insurance"
type input "[DOMAIN_NAME][URL]"
type input "5"
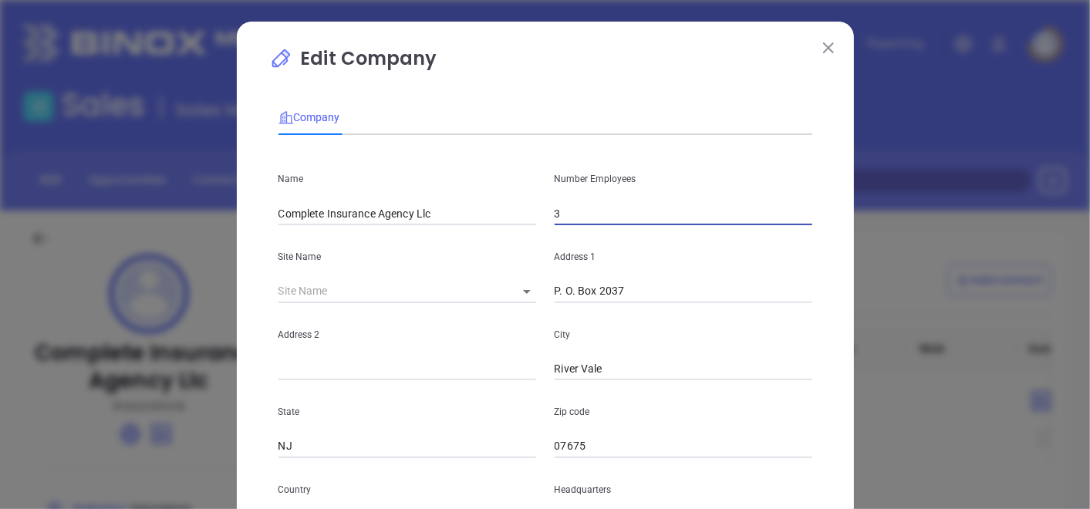
click at [573, 209] on input "3" at bounding box center [684, 213] width 258 height 23
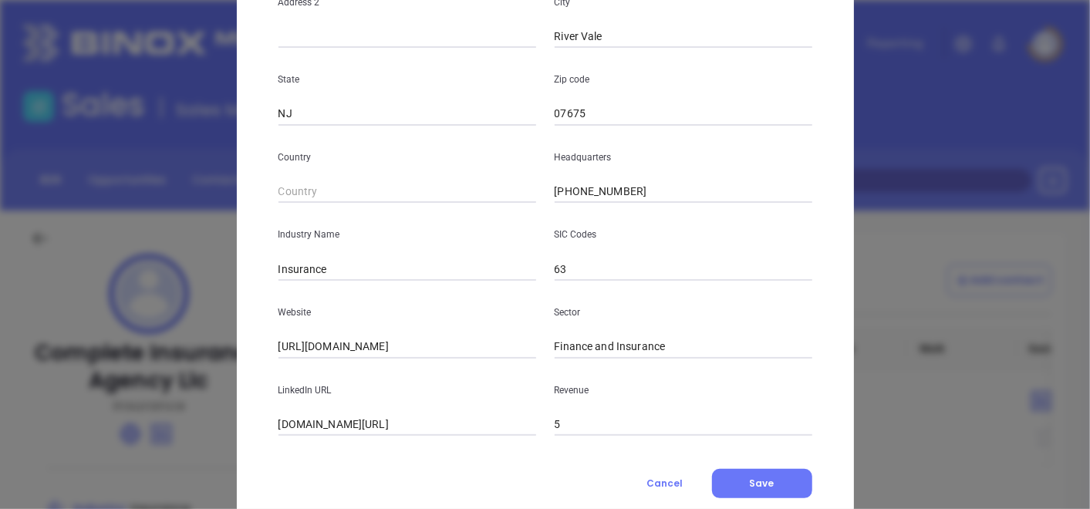
scroll to position [376, 0]
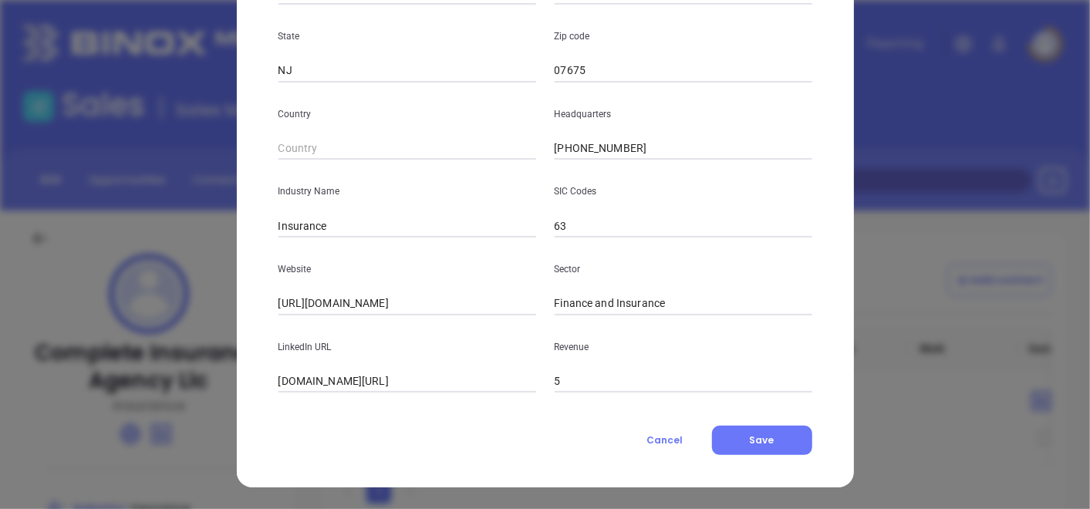
type input "2"
click at [687, 458] on div "Edit Company Company Name Complete Insurance Agency Llc Number Employees 2 Site…" at bounding box center [545, 67] width 617 height 842
click at [735, 441] on button "Save" at bounding box center [762, 440] width 100 height 29
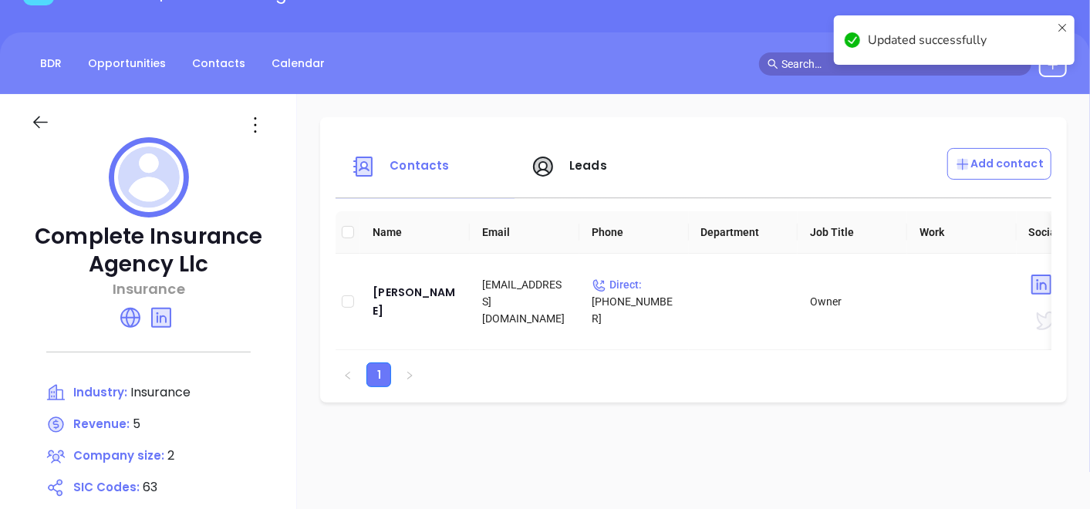
scroll to position [257, 0]
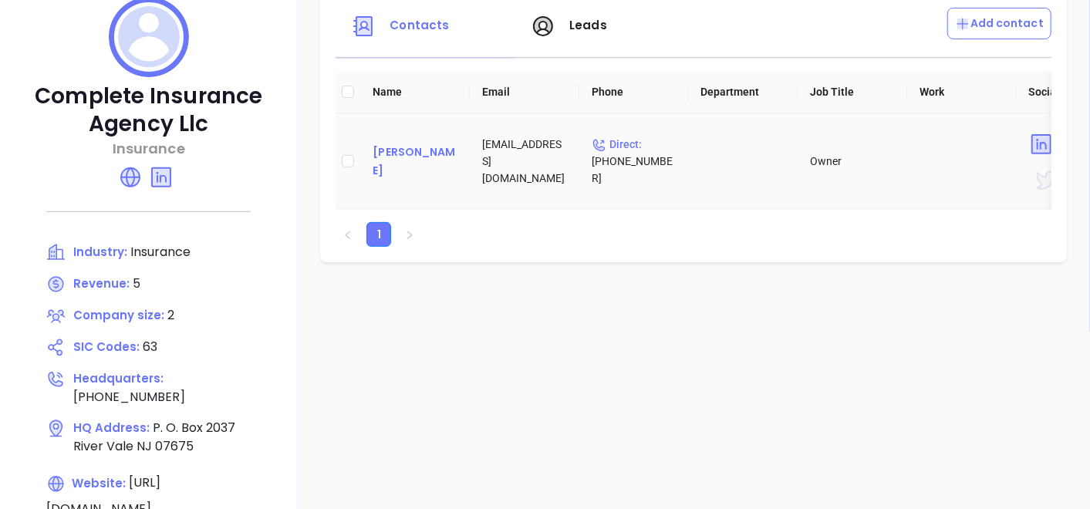
click at [458, 160] on div "[PERSON_NAME]" at bounding box center [415, 161] width 85 height 37
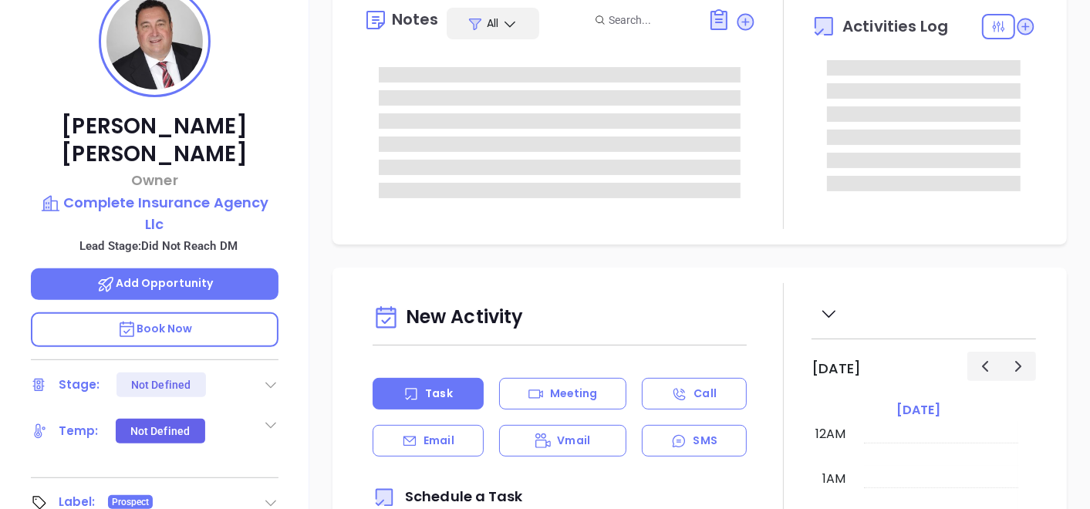
type input "[DATE]"
type input "[PERSON_NAME]"
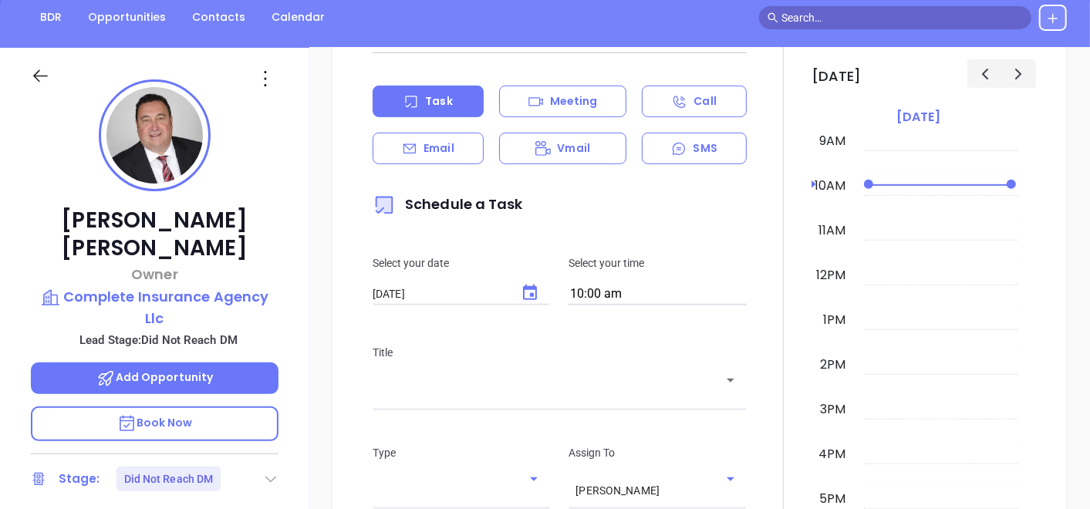
scroll to position [95, 0]
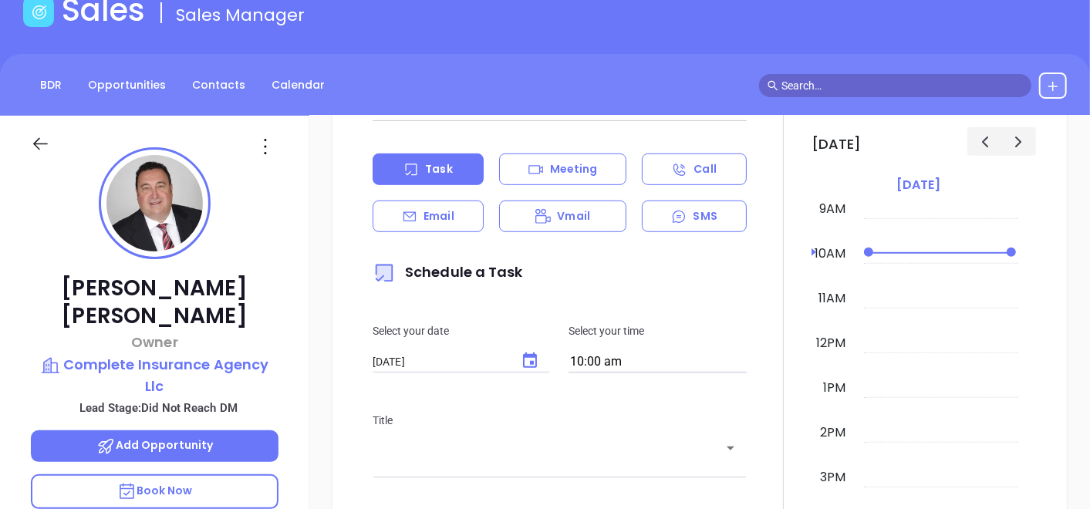
click at [272, 142] on icon at bounding box center [265, 146] width 25 height 25
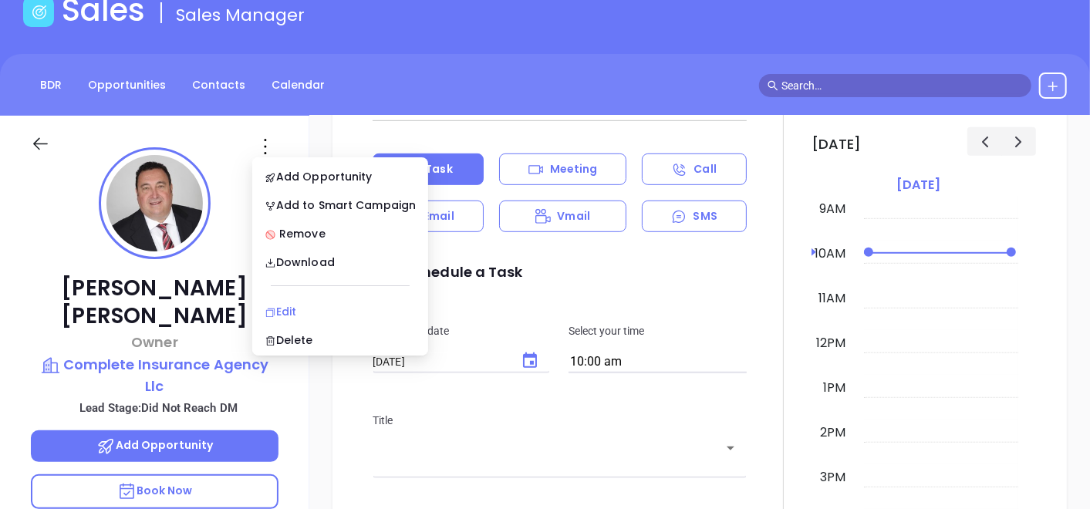
click at [316, 306] on div "Edit" at bounding box center [340, 311] width 151 height 17
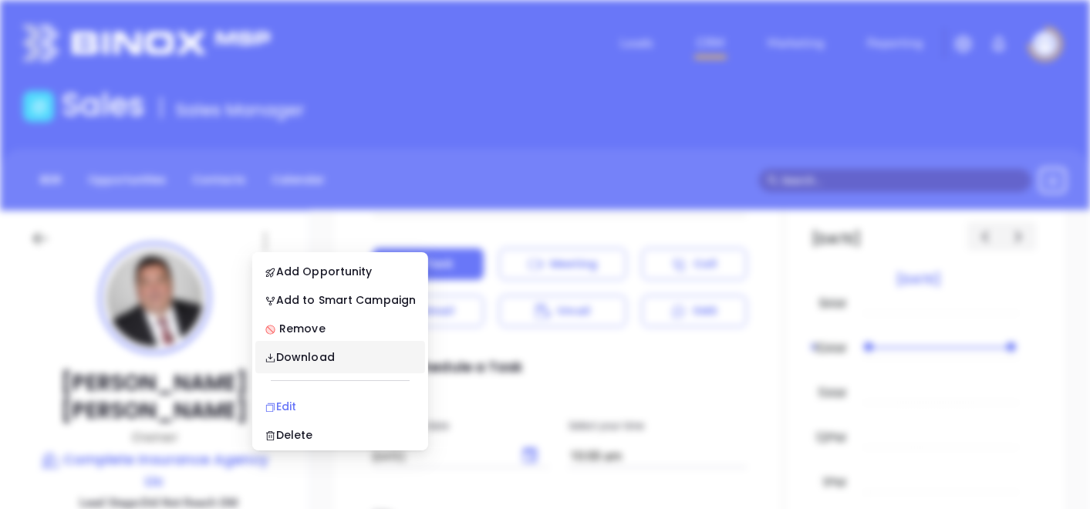
scroll to position [0, 0]
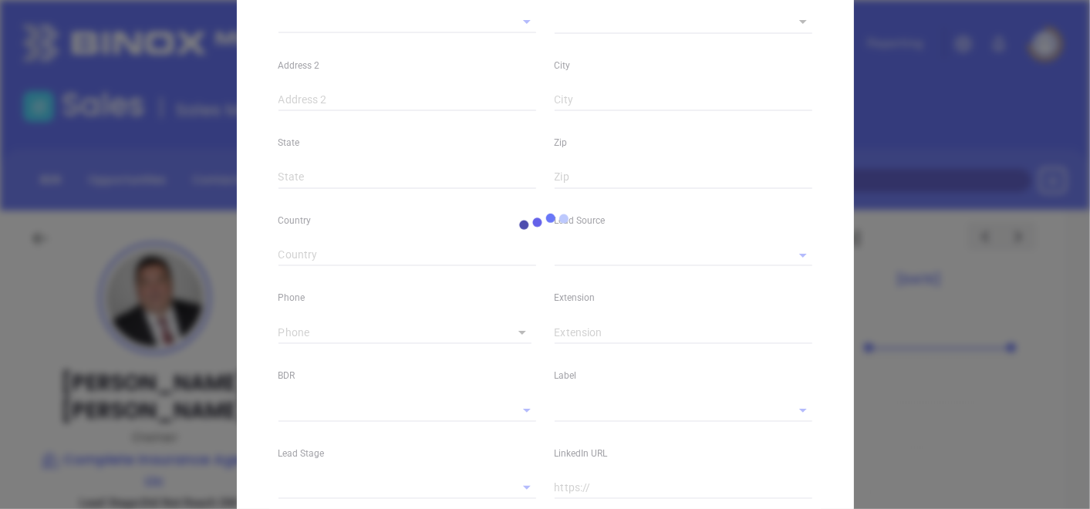
type input "[PERSON_NAME]"
type input "[EMAIL_ADDRESS][DOMAIN_NAME]"
type input "Owner"
type textarea "P. O. Box 2037"
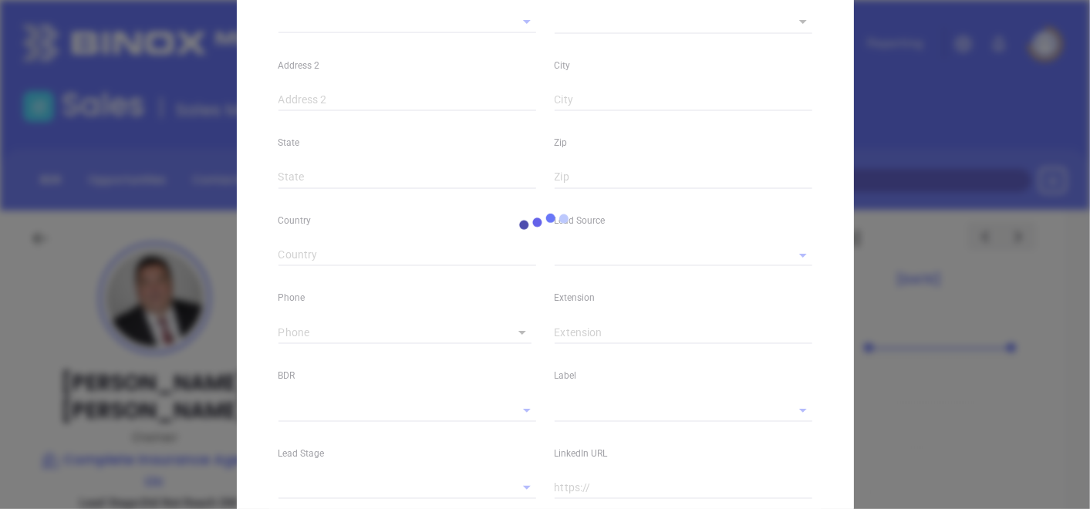
type input "1"
type input "River Vale"
type input "NJ"
type input "07675"
type input "[DOMAIN_NAME][URL]"
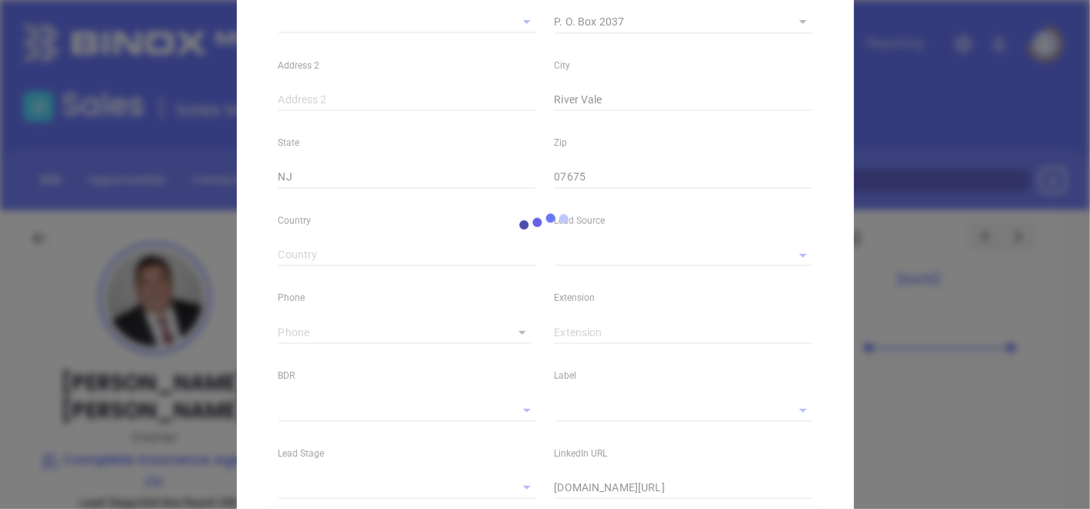
type input "Marketing"
type input "Website Reveal"
type input "[PERSON_NAME]"
type input "Did Not Reach DM"
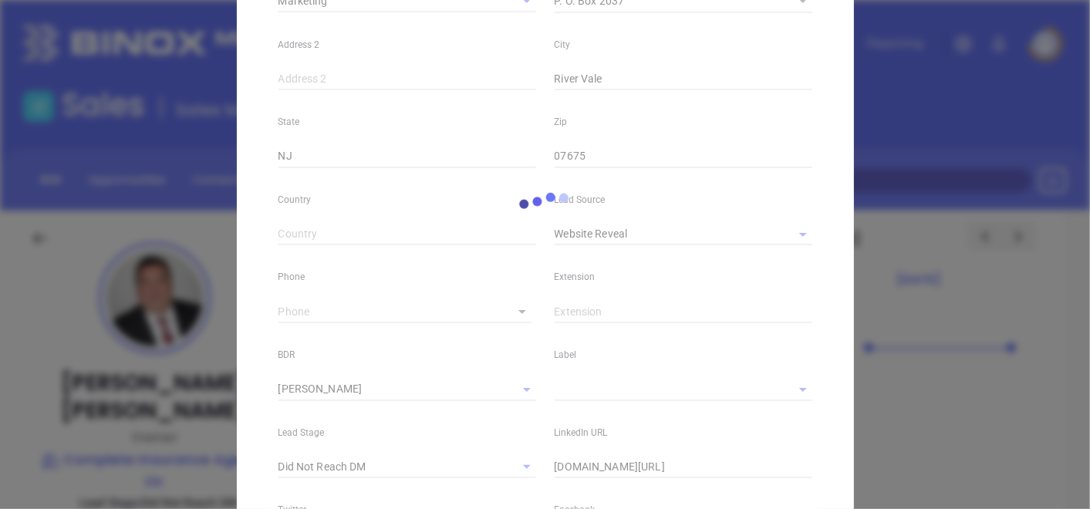
scroll to position [682, 0]
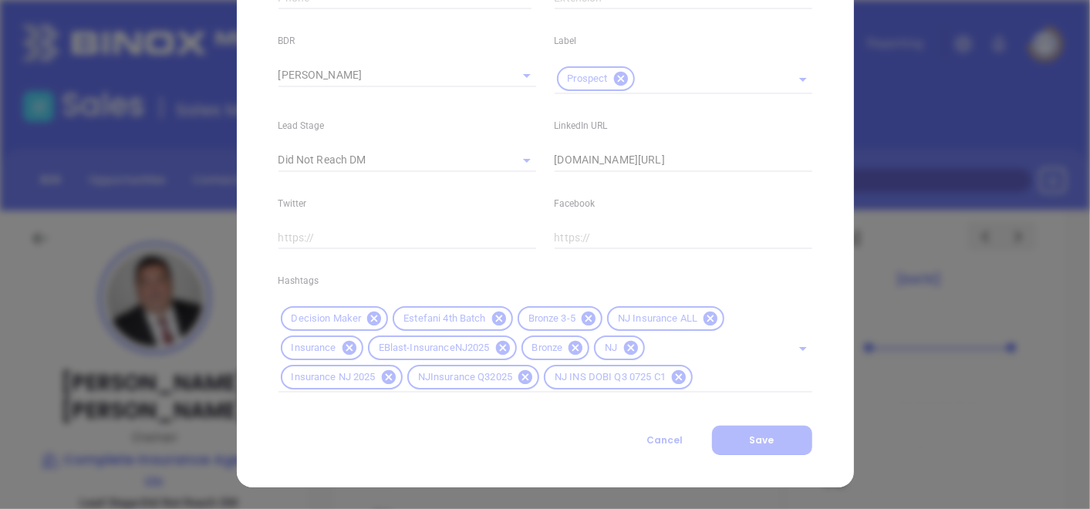
type input "1"
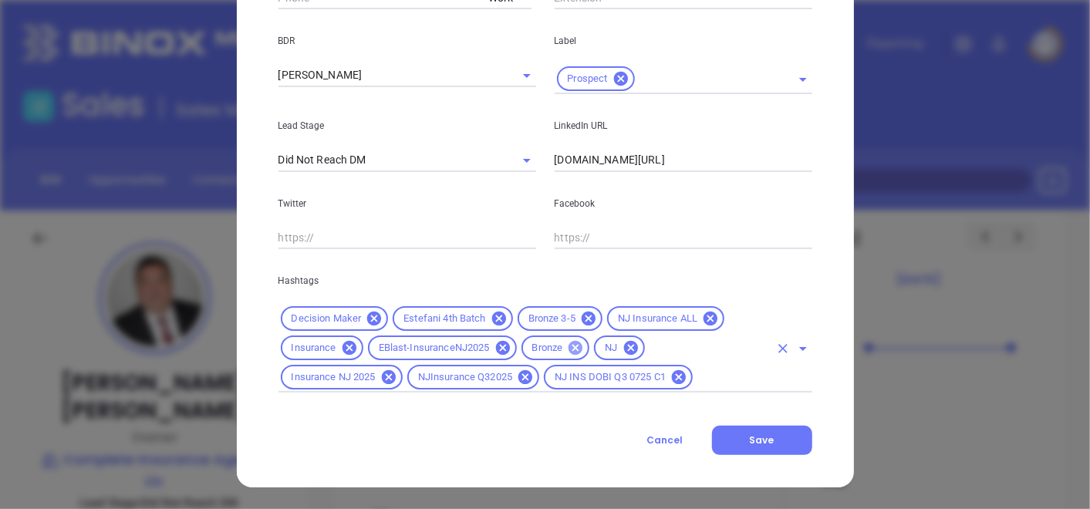
click at [567, 349] on icon at bounding box center [575, 348] width 17 height 17
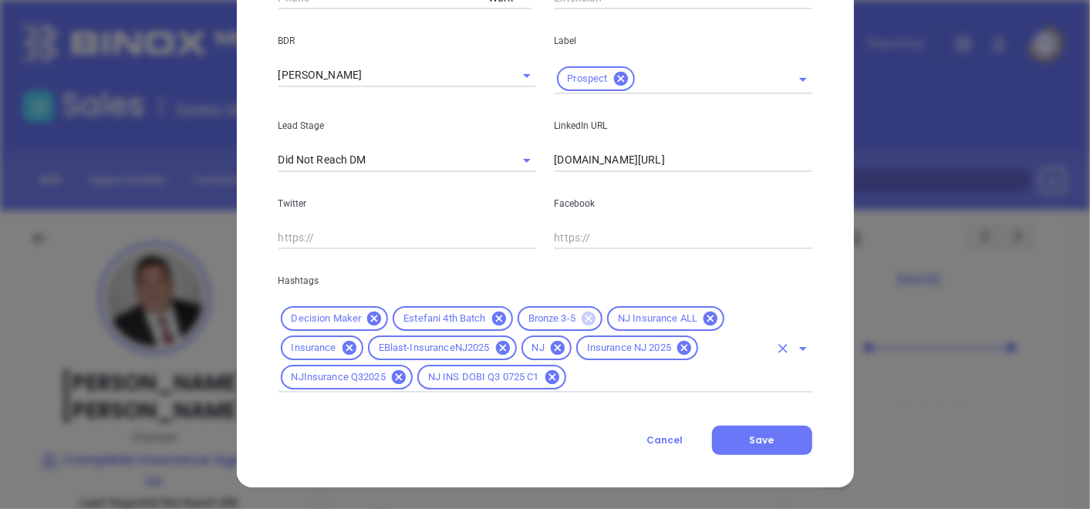
click at [582, 321] on icon at bounding box center [589, 319] width 14 height 14
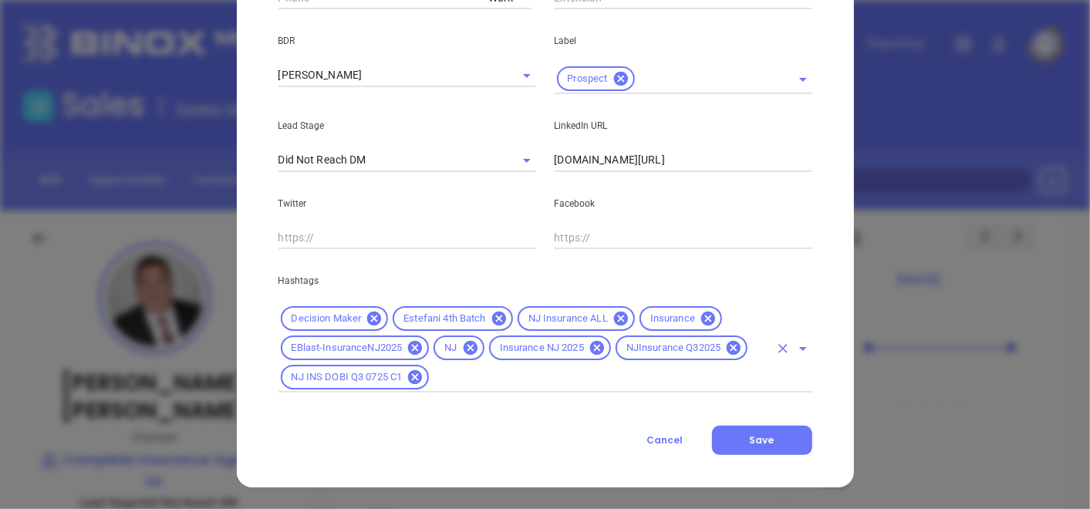
click at [549, 376] on input "text" at bounding box center [599, 377] width 337 height 19
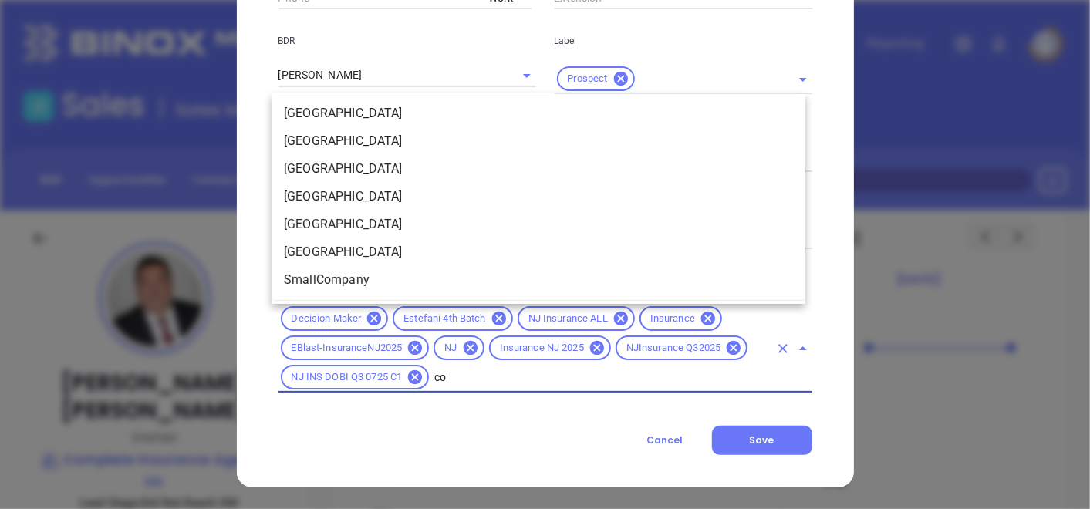
scroll to position [0, 0]
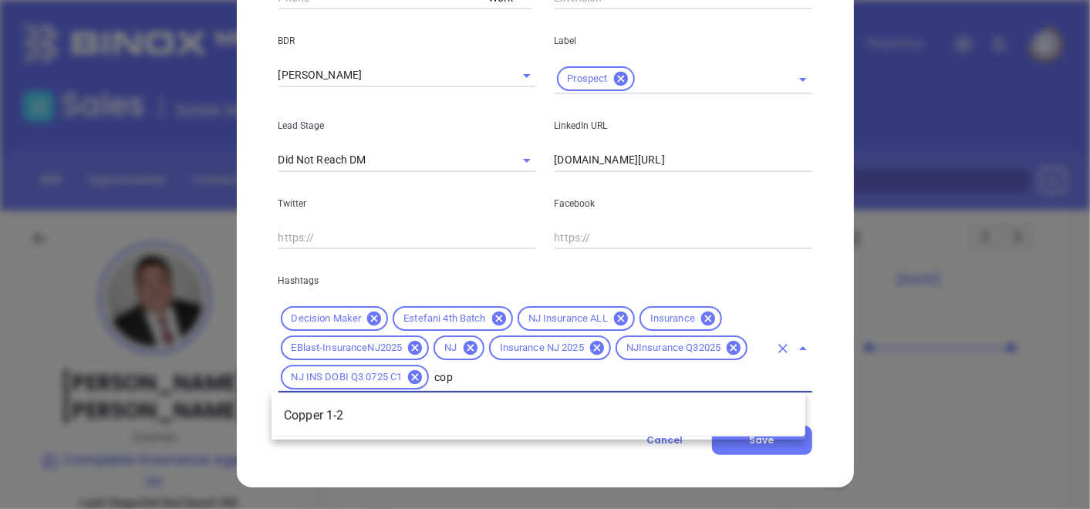
type input "[PERSON_NAME]"
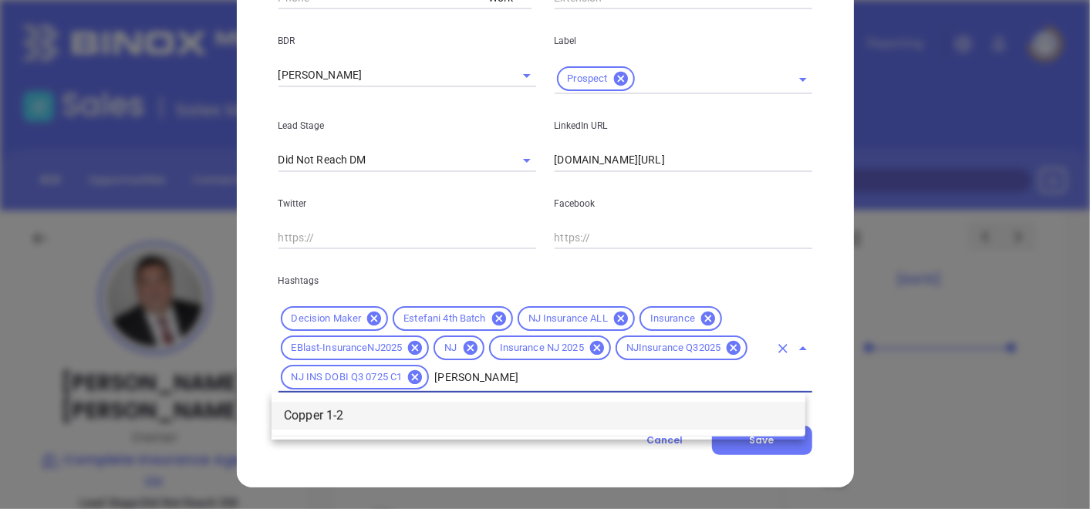
click at [440, 418] on li "Copper 1-2" at bounding box center [539, 416] width 534 height 28
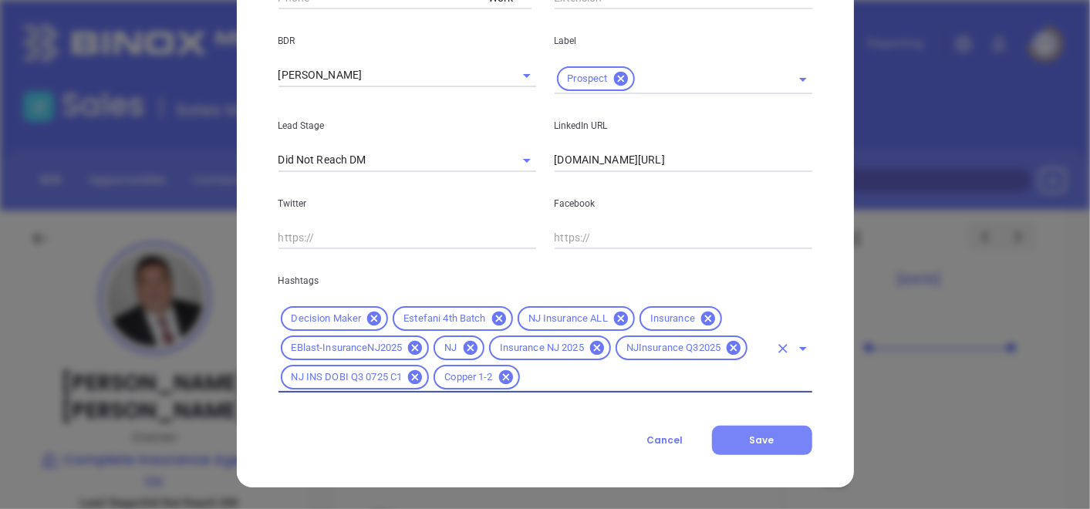
click at [723, 436] on button "Save" at bounding box center [762, 440] width 100 height 29
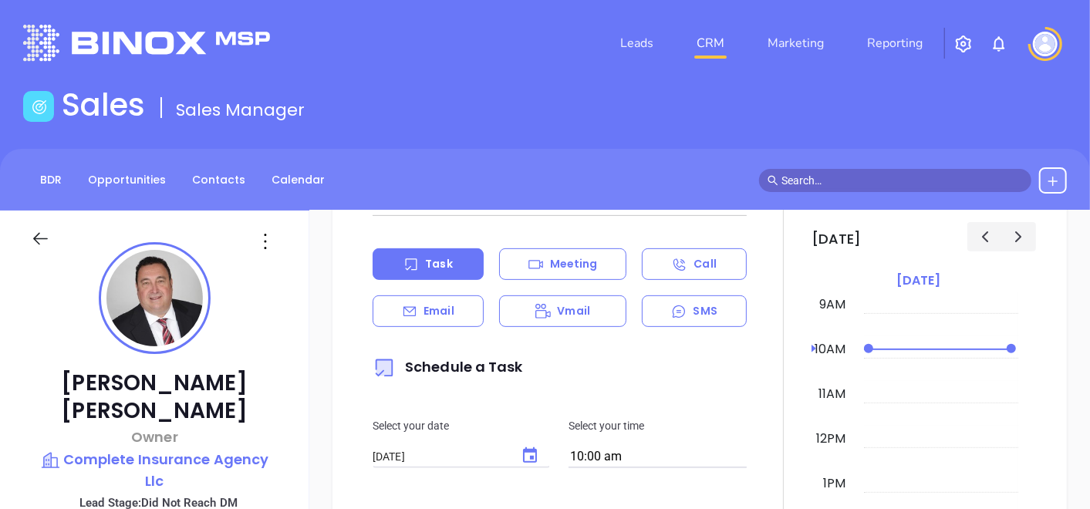
scroll to position [514, 0]
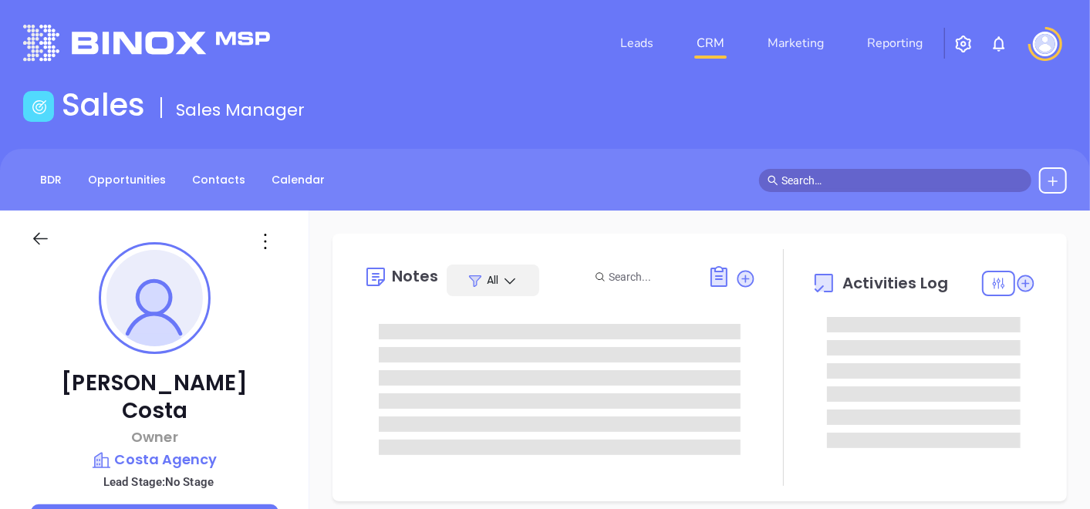
type input "[DATE]"
type input "[PERSON_NAME]"
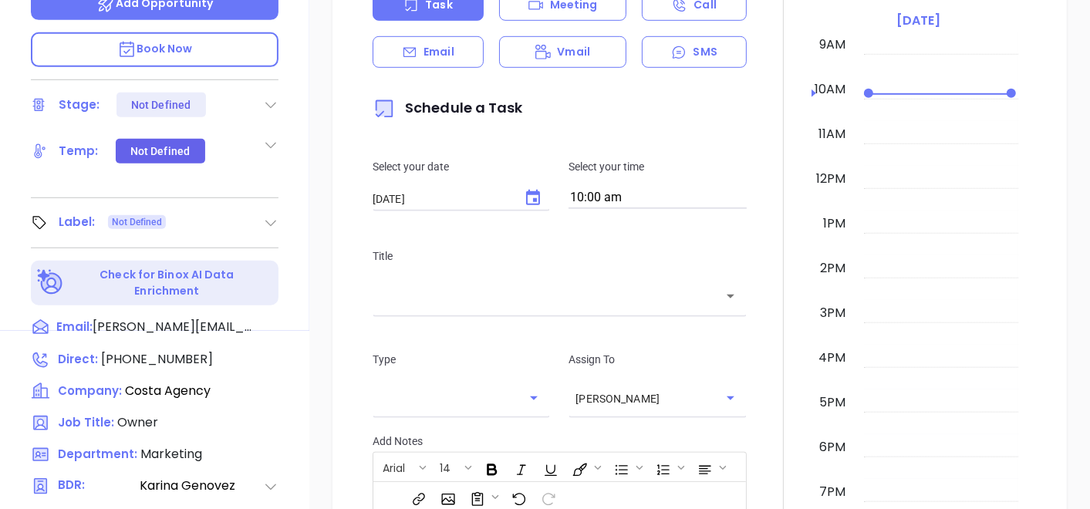
scroll to position [600, 0]
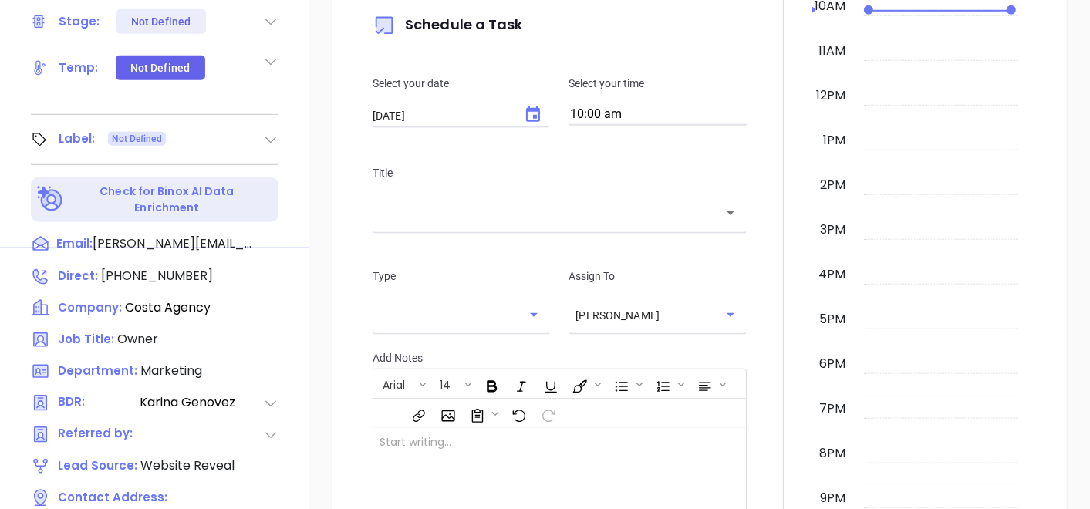
drag, startPoint x: 266, startPoint y: 100, endPoint x: 253, endPoint y: 118, distance: 22.7
click at [266, 130] on div at bounding box center [270, 139] width 15 height 19
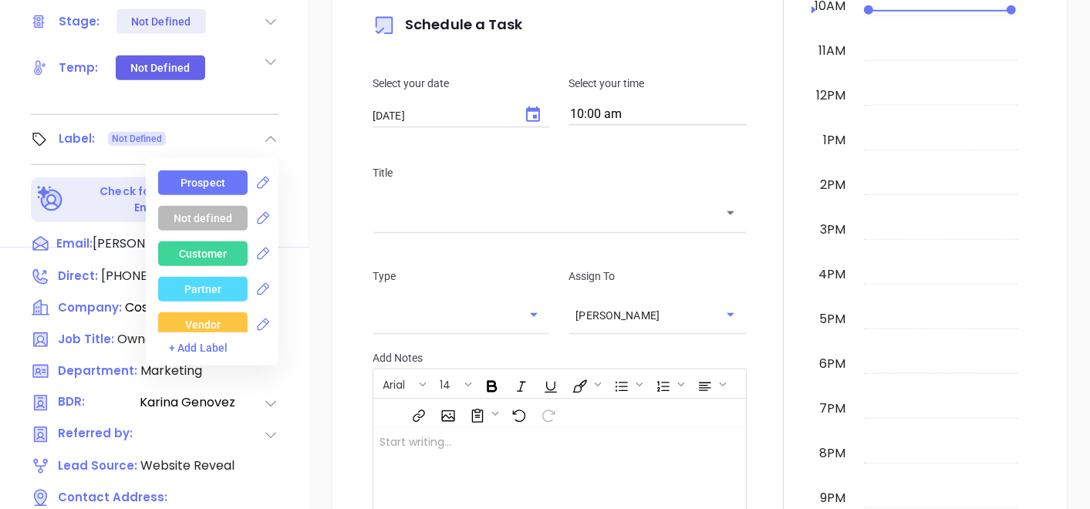
click at [211, 171] on div "Prospect" at bounding box center [203, 183] width 45 height 25
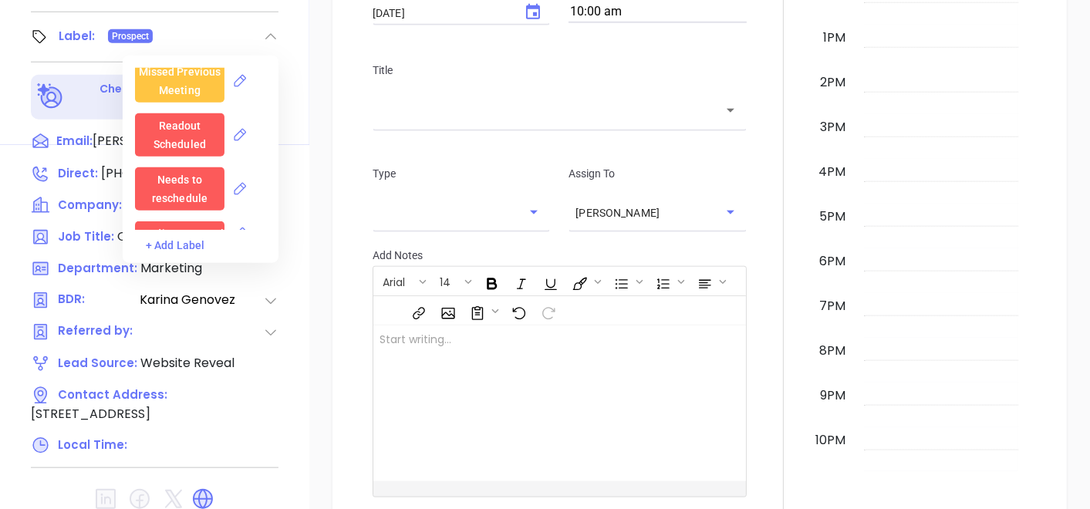
scroll to position [781, 0]
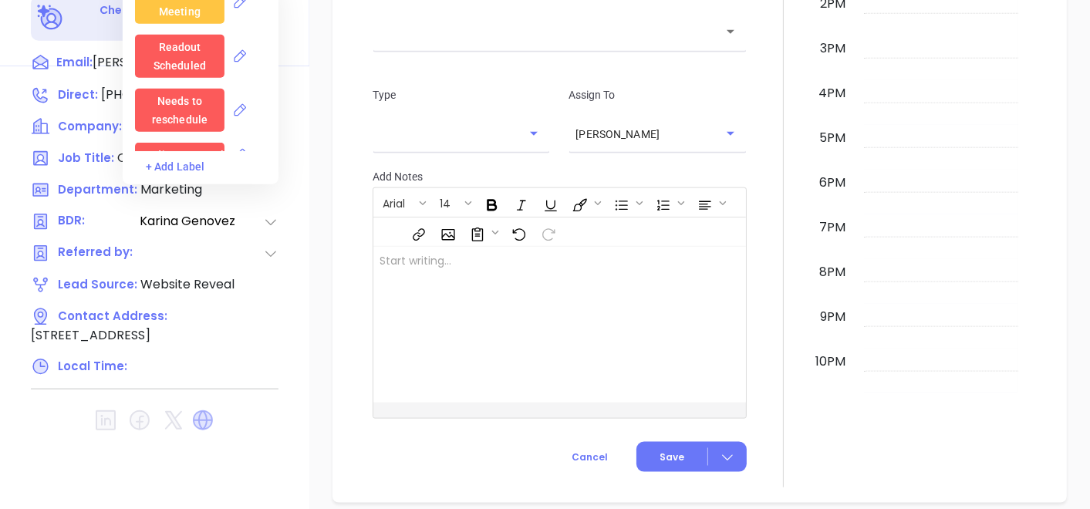
click at [201, 411] on icon at bounding box center [203, 421] width 20 height 20
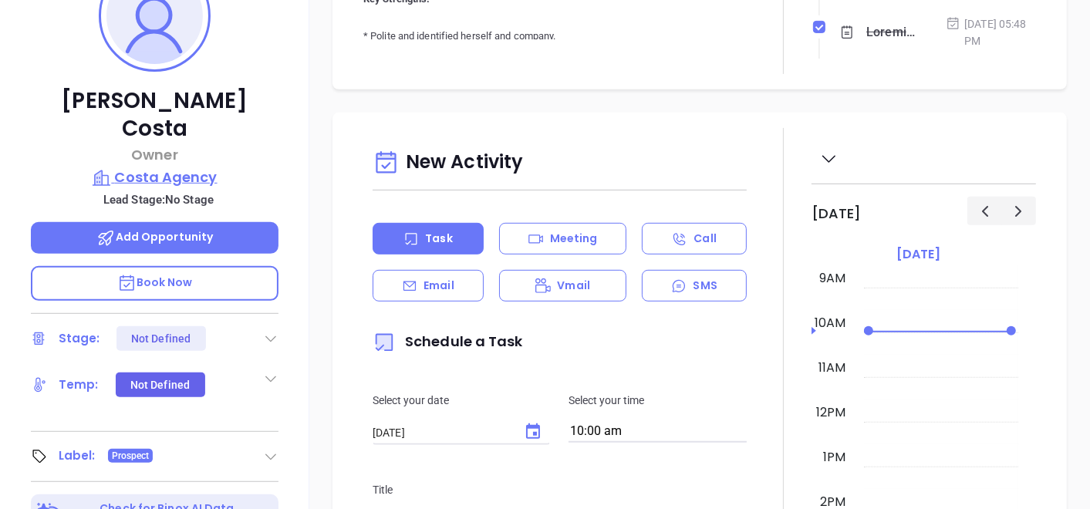
scroll to position [181, 0]
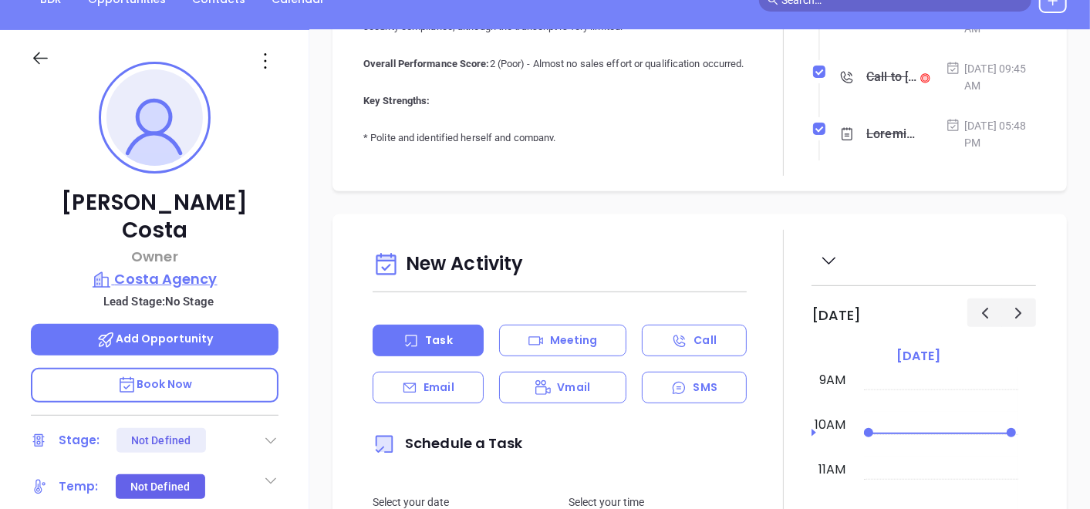
click at [183, 269] on p "Costa Agency" at bounding box center [155, 280] width 248 height 22
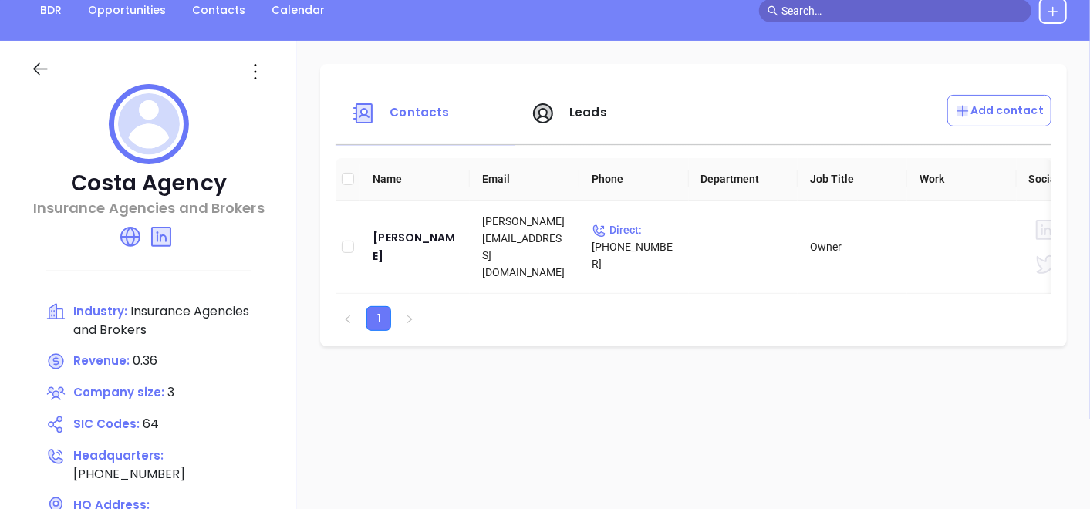
scroll to position [95, 0]
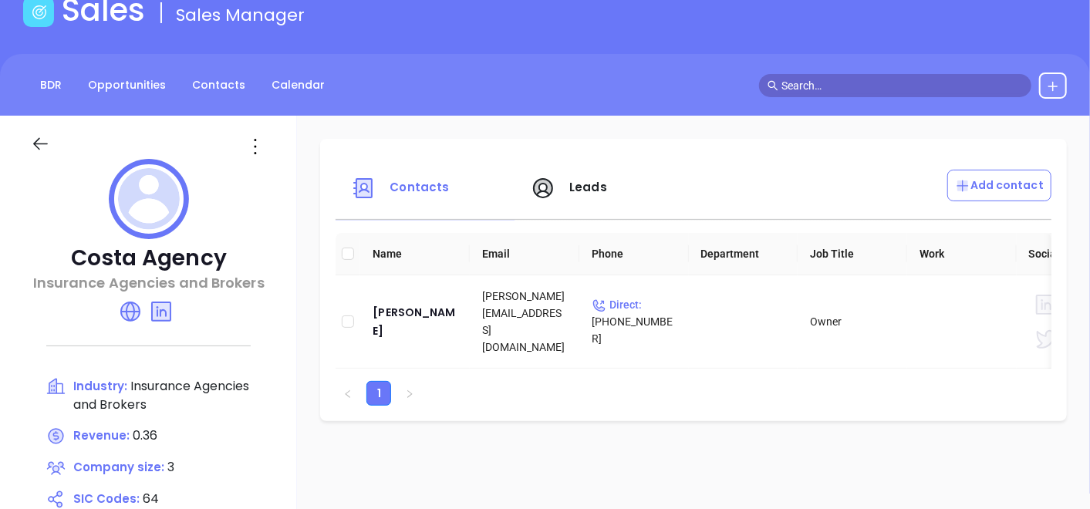
click at [263, 154] on icon at bounding box center [255, 146] width 25 height 25
click at [289, 171] on div "Edit" at bounding box center [325, 176] width 140 height 17
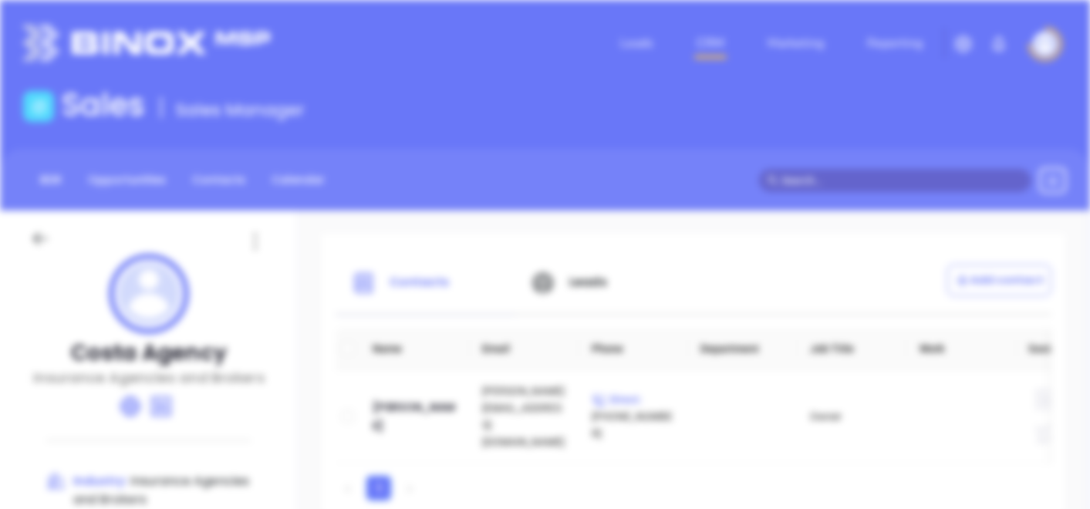
scroll to position [0, 0]
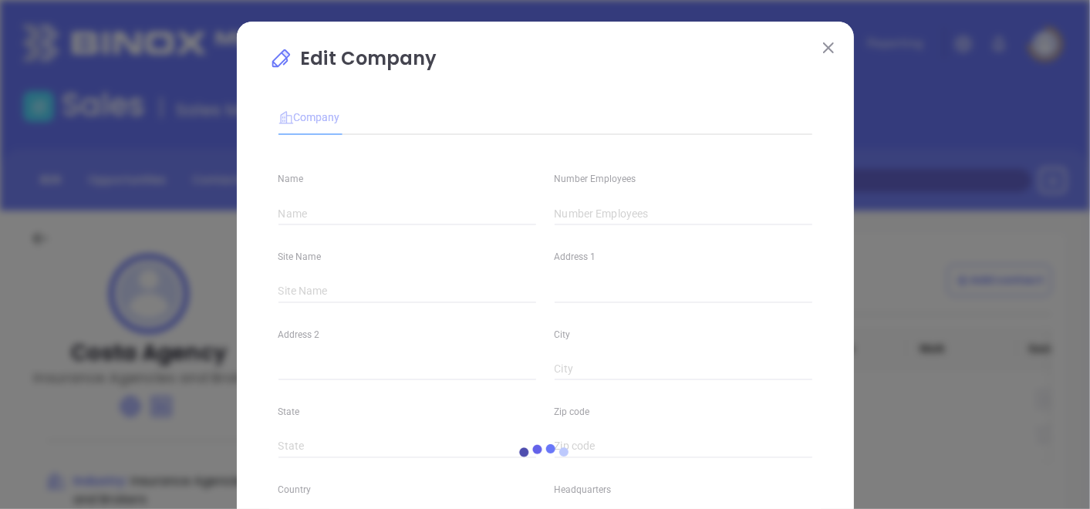
type input "Costa Agency"
type input "3"
type input "[GEOGRAPHIC_DATA]"
type input "Suite J"
type input "[PERSON_NAME]"
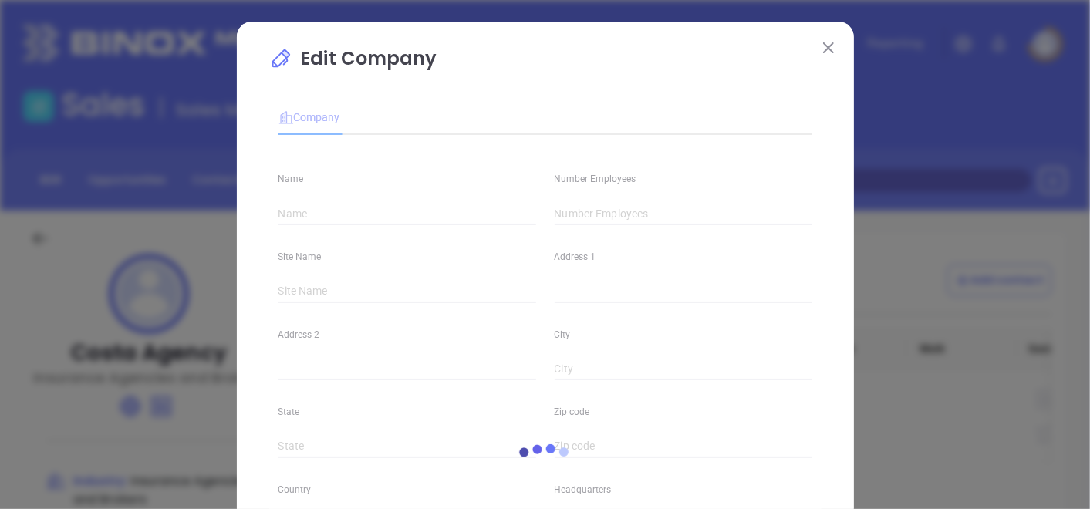
type input "NJ"
type input "07470"
type input "[PHONE_NUMBER]"
type input "Insurance Agencies and Brokers"
type input "64"
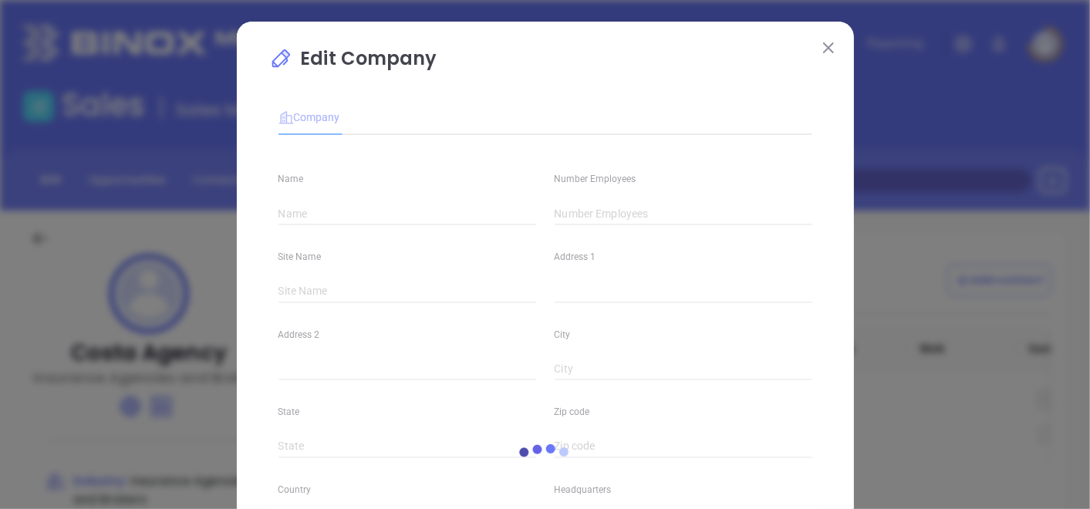
type input "[DOMAIN_NAME]"
type input "Finance and Insurance"
type input "[DOMAIN_NAME][URL]"
type input "0.36"
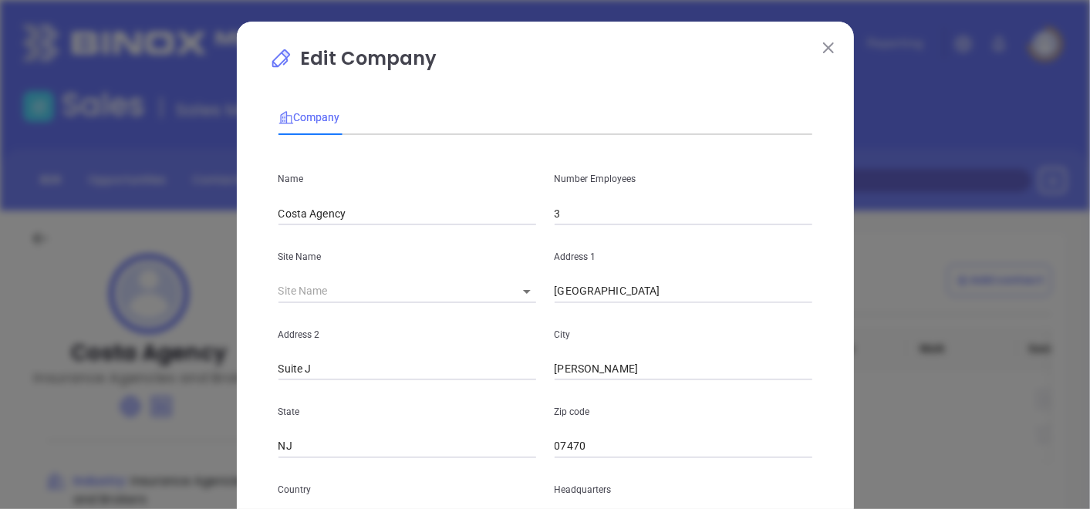
click at [444, 509] on html "Leads CRM Marketing Reporting Financial Leads Leads Sales Sales Manager BDR Opp…" at bounding box center [545, 254] width 1090 height 509
drag, startPoint x: 670, startPoint y: 296, endPoint x: 390, endPoint y: 332, distance: 282.5
click at [390, 331] on div "Name Costa Agency Number Employees 3 Site Name ​ 94106 Address [STREET_ADDRESS]…" at bounding box center [546, 457] width 534 height 621
type input "P.O Box 2338"
drag, startPoint x: 340, startPoint y: 360, endPoint x: 173, endPoint y: 438, distance: 184.0
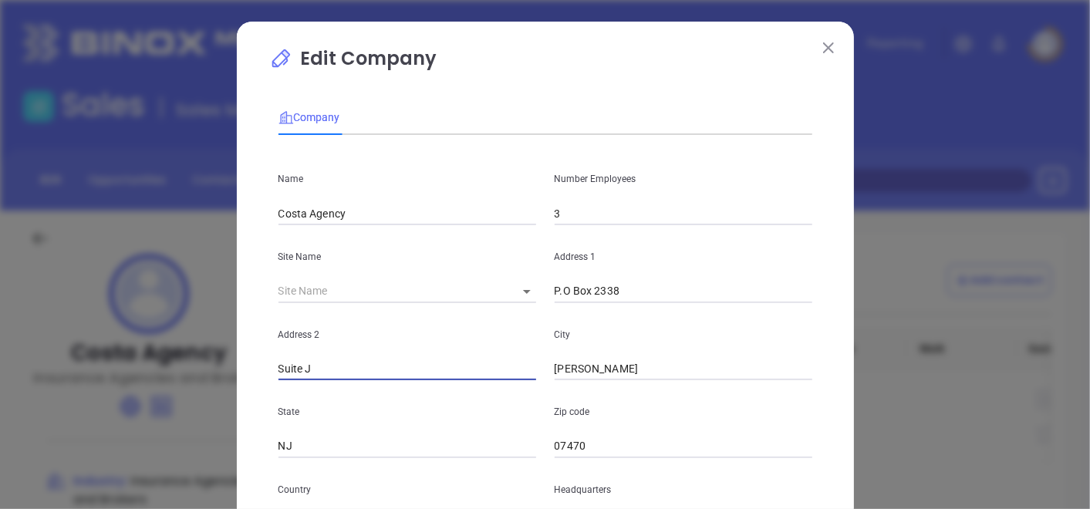
click at [173, 438] on div "Edit Company Company Name Costa Agency Number Employees 3 Site Name ​ 94106 Add…" at bounding box center [545, 254] width 1090 height 509
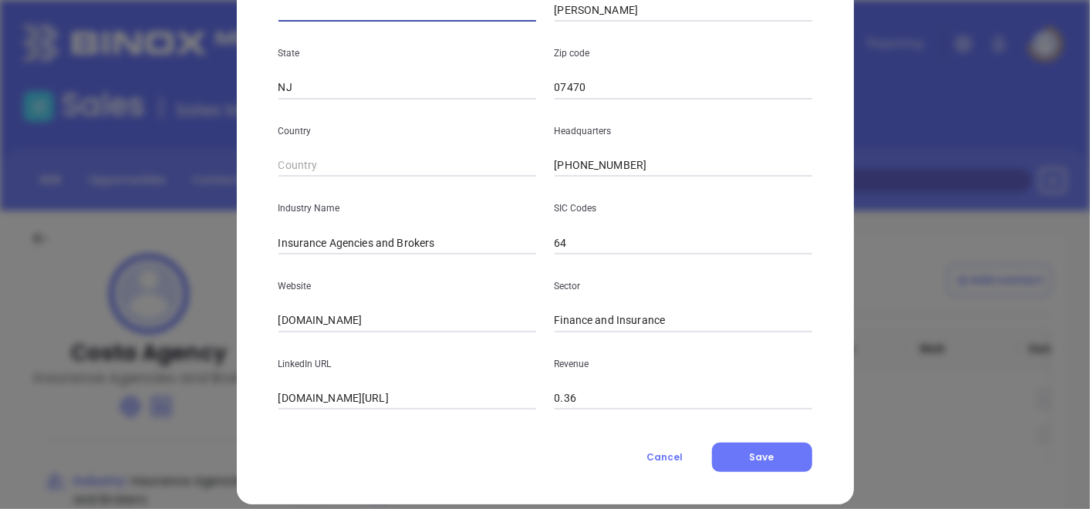
scroll to position [376, 0]
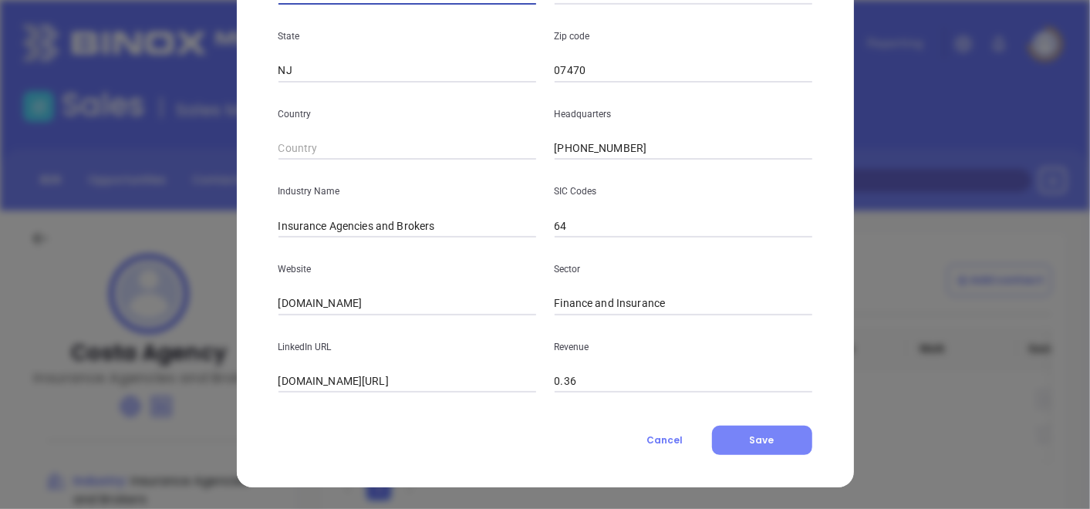
click at [747, 451] on button "Save" at bounding box center [762, 440] width 100 height 29
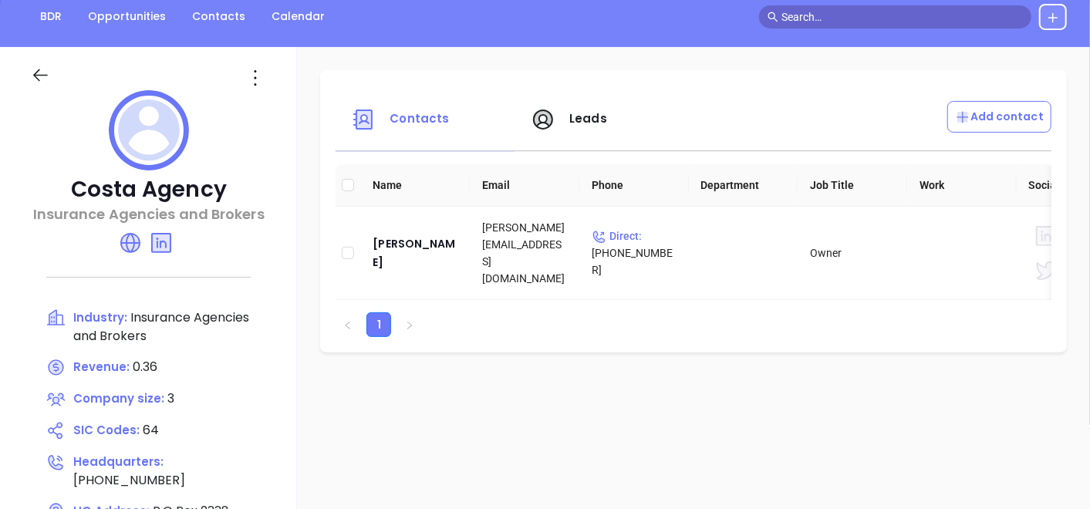
scroll to position [0, 0]
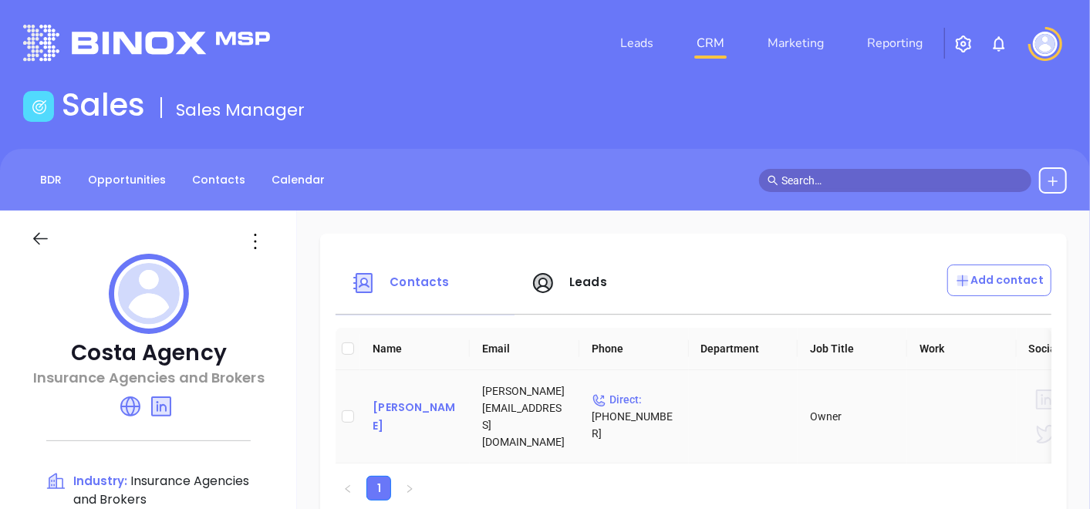
click at [424, 407] on div "[PERSON_NAME]" at bounding box center [415, 416] width 85 height 37
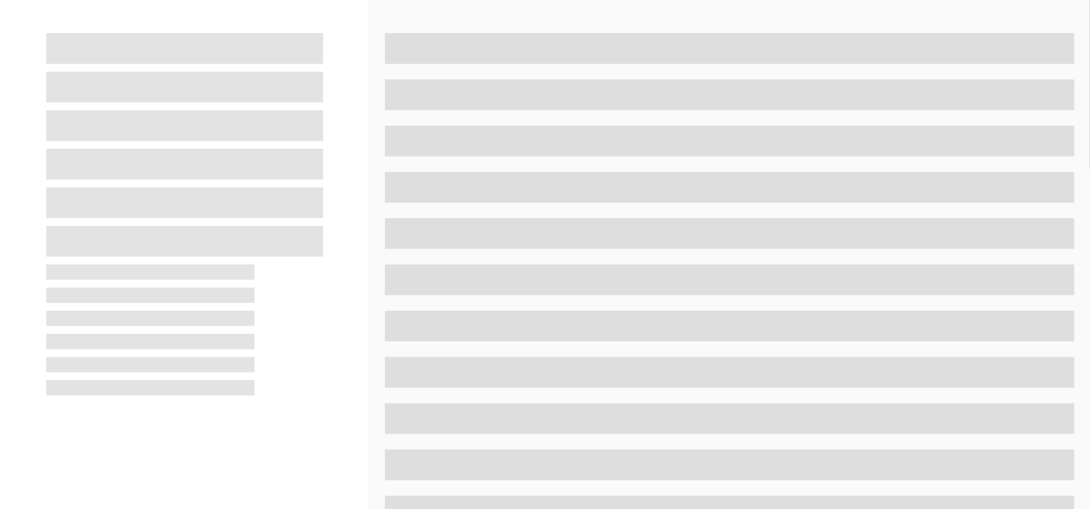
scroll to position [257, 0]
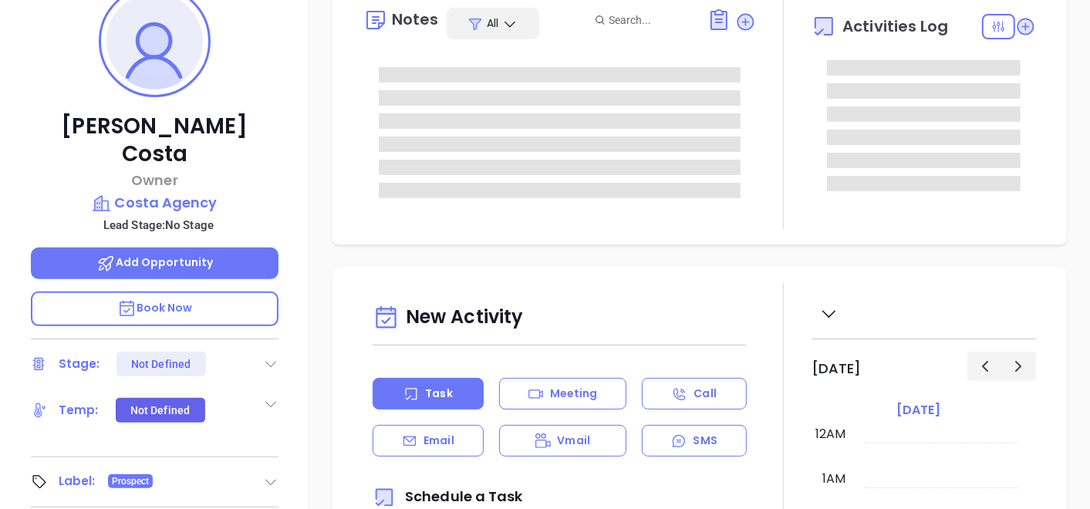
type input "[DATE]"
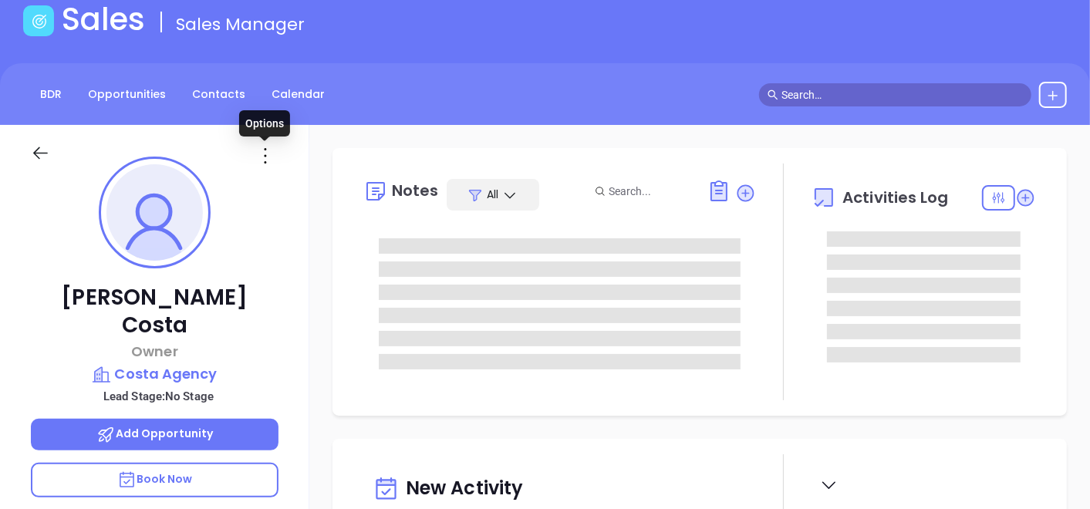
click at [269, 158] on icon at bounding box center [265, 156] width 25 height 25
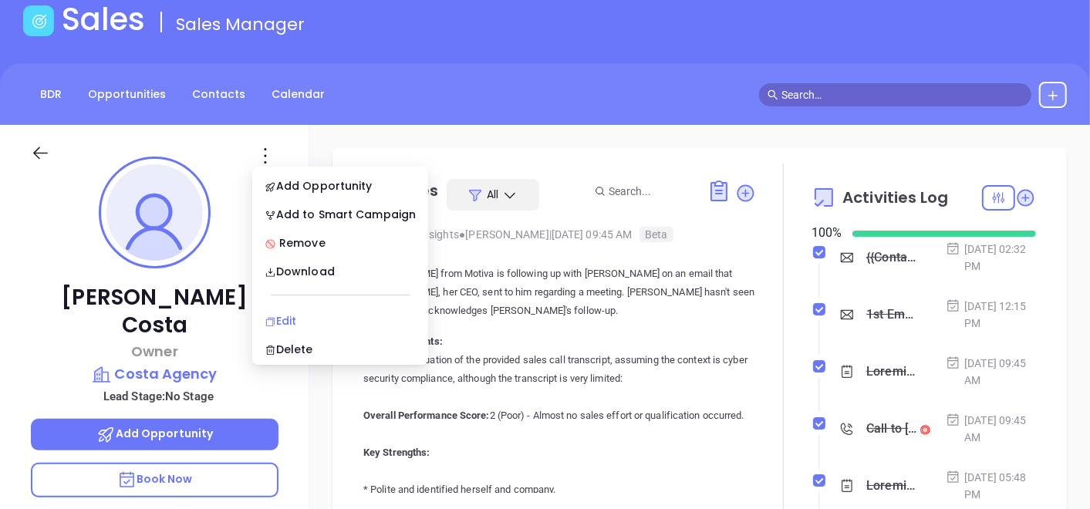
type input "[PERSON_NAME]"
click at [292, 315] on div "Edit" at bounding box center [340, 321] width 151 height 17
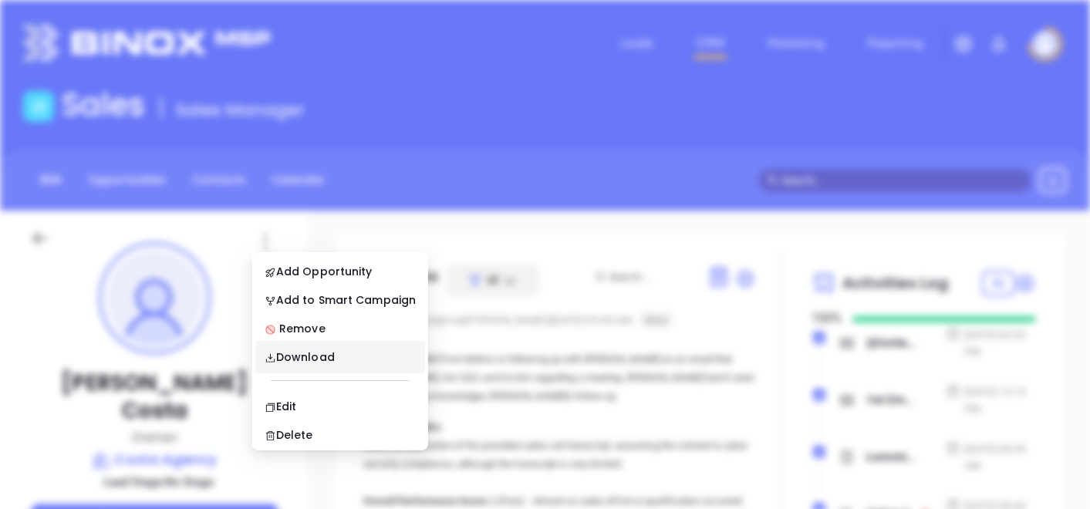
scroll to position [0, 0]
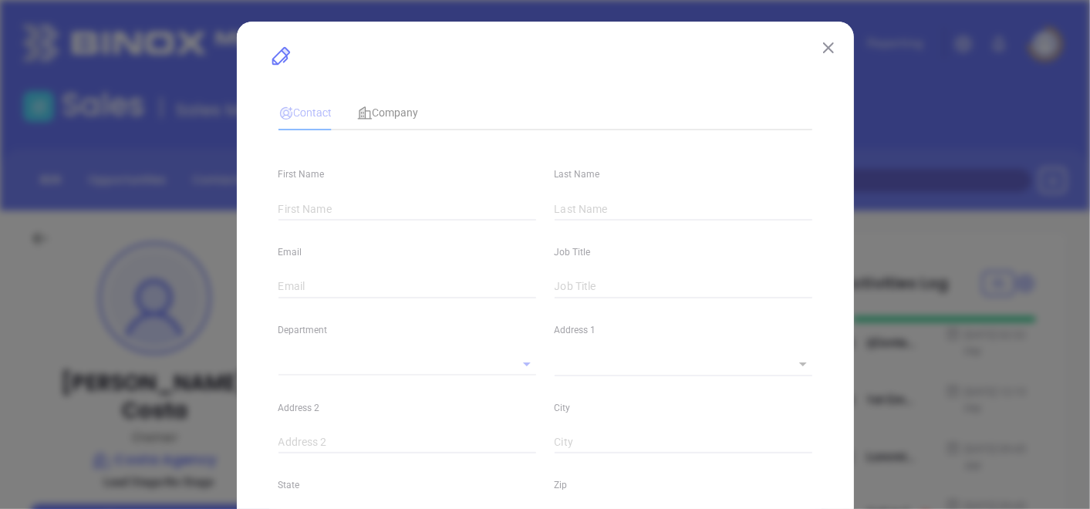
type input "[PERSON_NAME]"
type input "Costa"
type input "[PERSON_NAME][EMAIL_ADDRESS][DOMAIN_NAME]"
type input "Owner"
type textarea "P.O Box 2338"
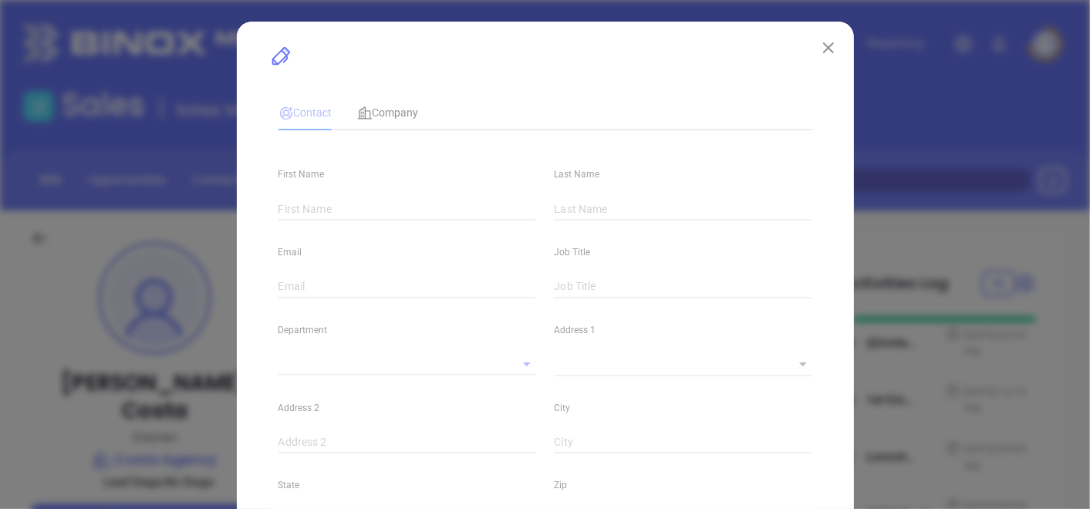
type input "1"
type input "[PERSON_NAME]"
type input "NJ"
type input "07470"
type input "Marketing"
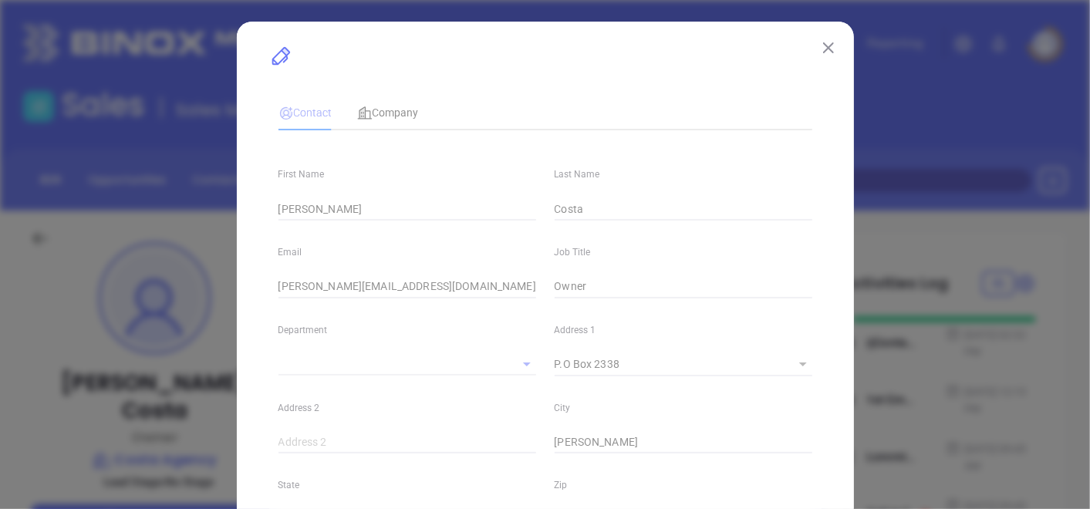
type input "Website Reveal"
type input "[PERSON_NAME]"
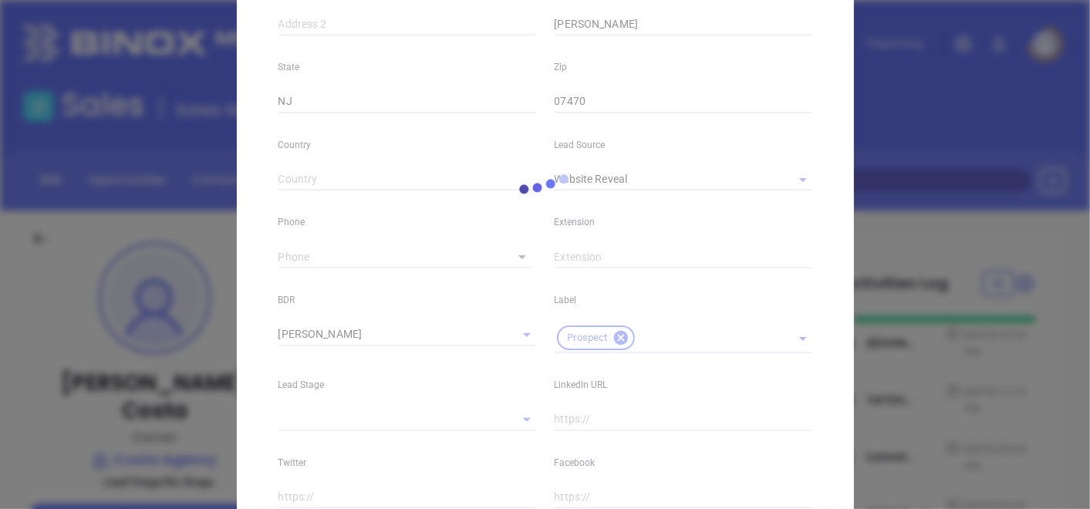
scroll to position [682, 0]
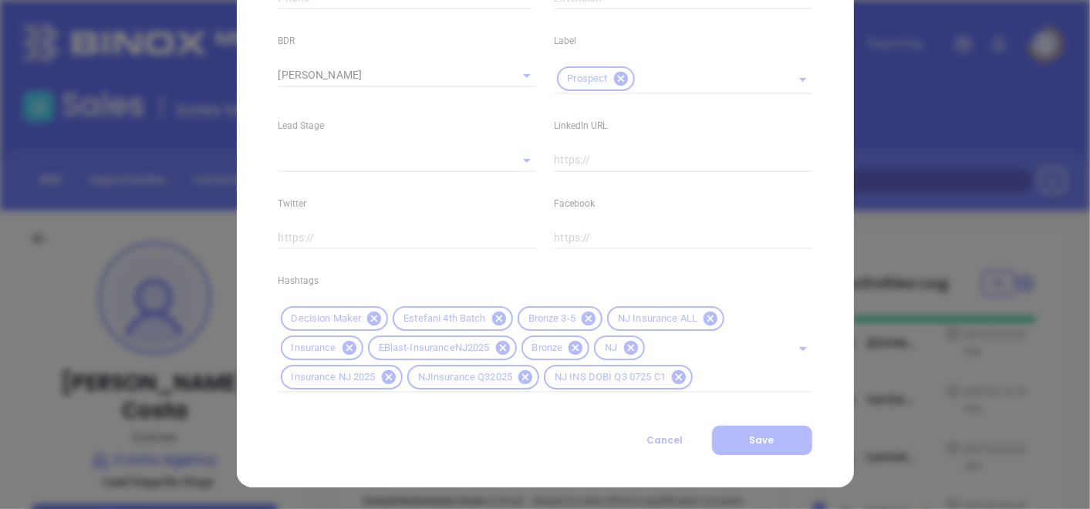
type input "1"
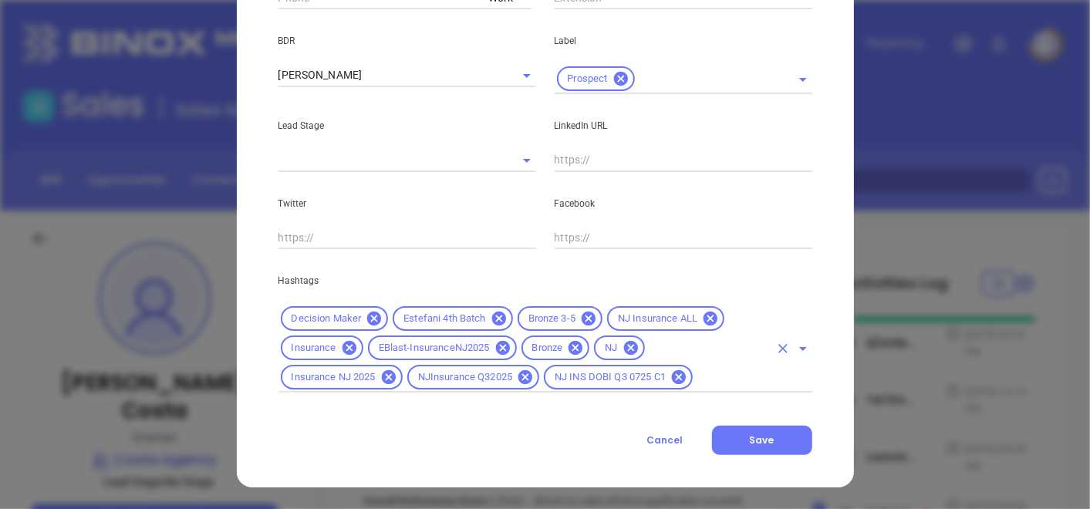
click at [583, 319] on icon at bounding box center [588, 318] width 17 height 17
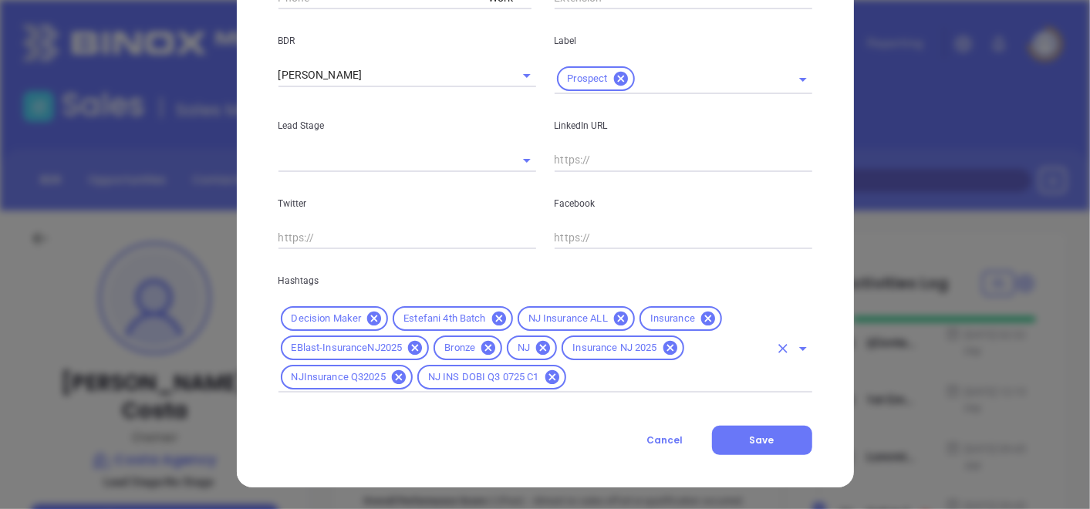
click at [482, 346] on icon at bounding box center [489, 348] width 14 height 14
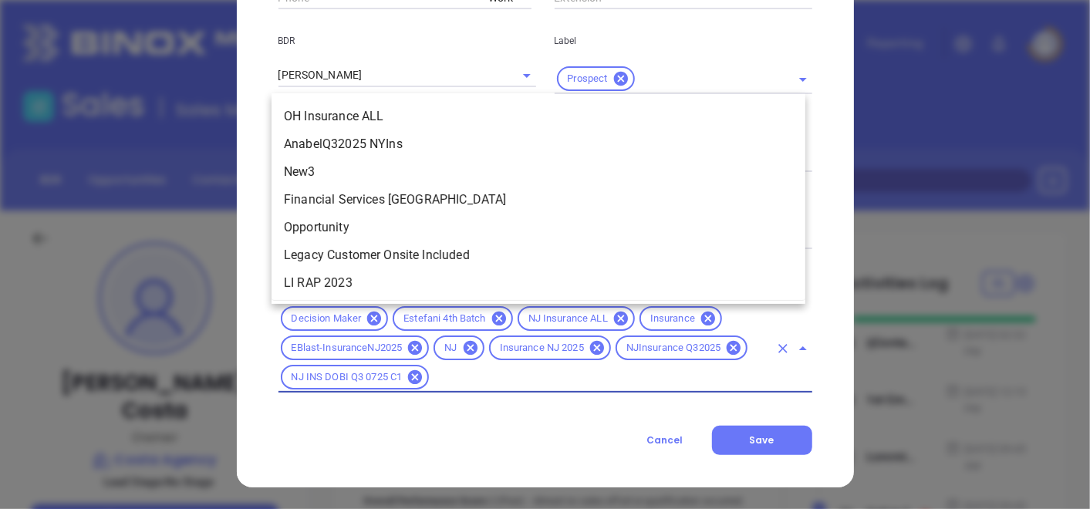
click at [546, 378] on input "text" at bounding box center [599, 377] width 337 height 19
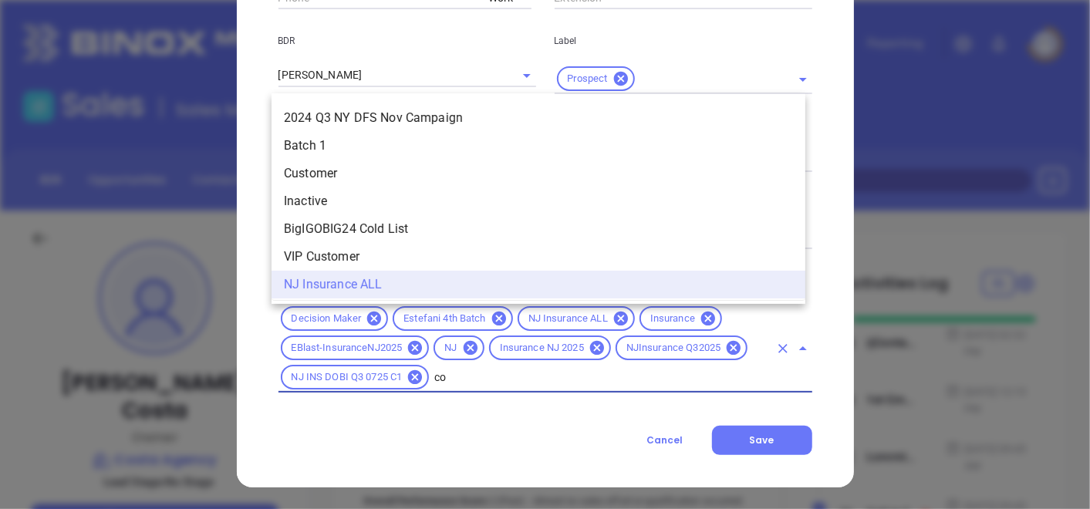
scroll to position [0, 0]
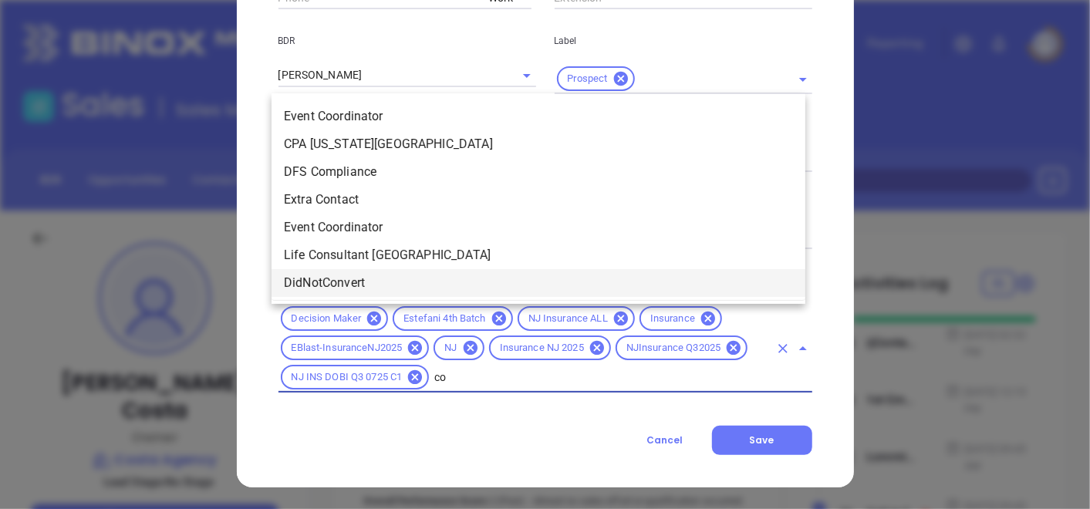
type input "cop"
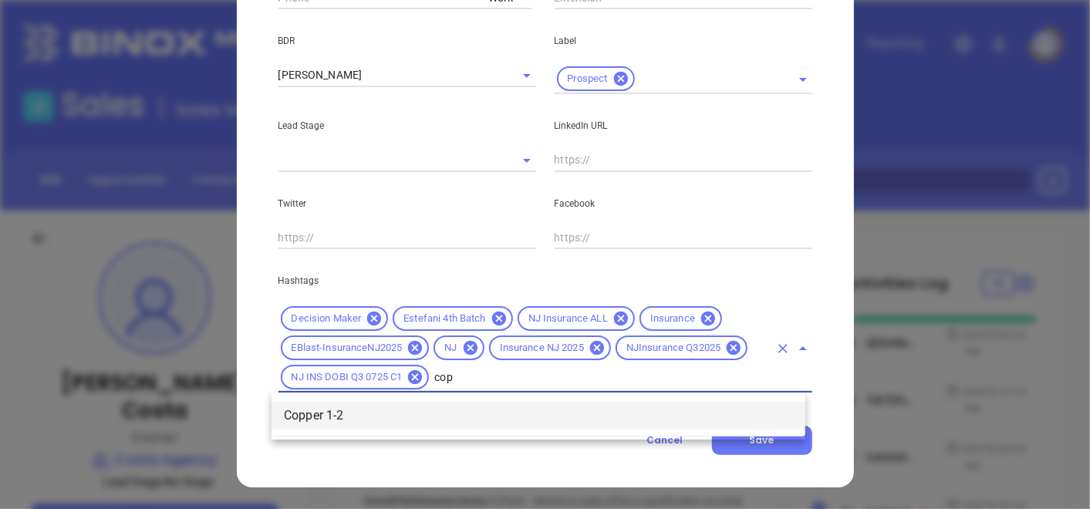
click at [367, 409] on li "Copper 1-2" at bounding box center [539, 416] width 534 height 28
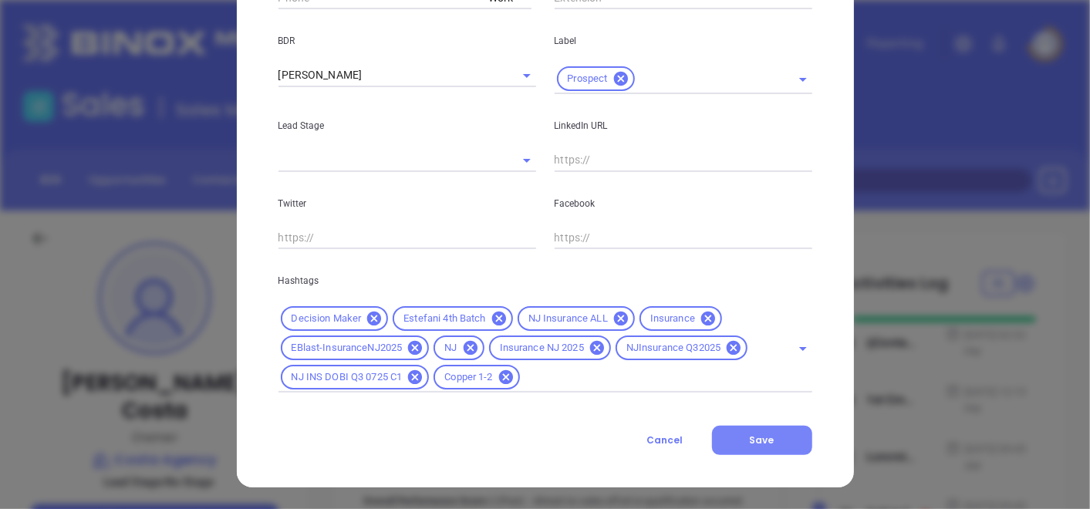
click at [762, 442] on span "Save" at bounding box center [762, 440] width 25 height 13
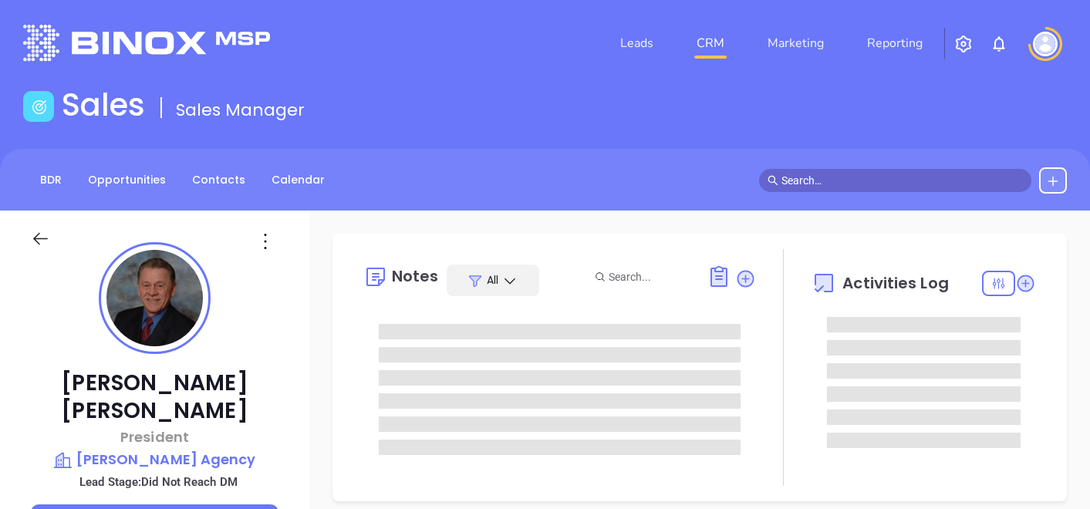
type input "[DATE]"
type input "[PERSON_NAME]"
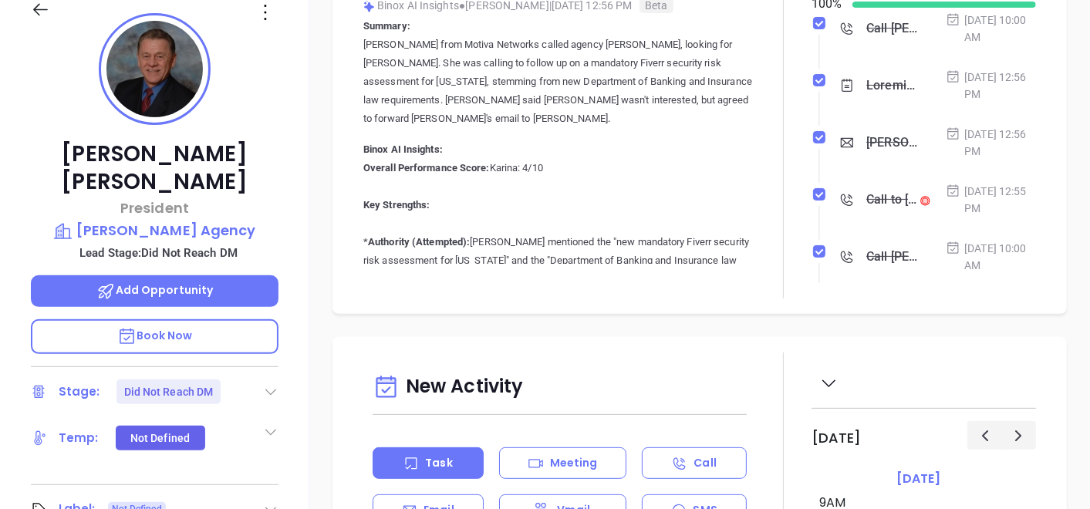
scroll to position [343, 0]
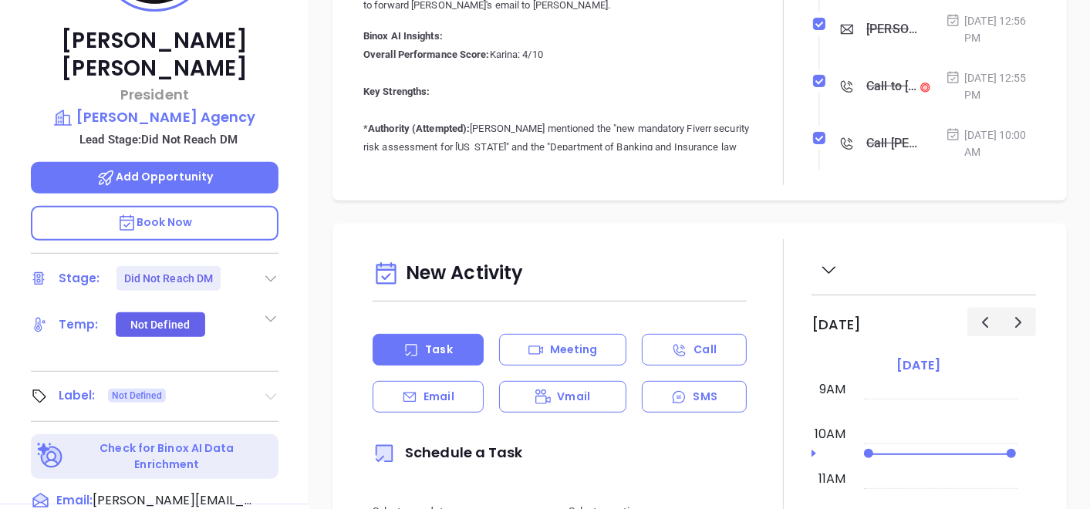
click at [267, 394] on icon at bounding box center [270, 397] width 11 height 6
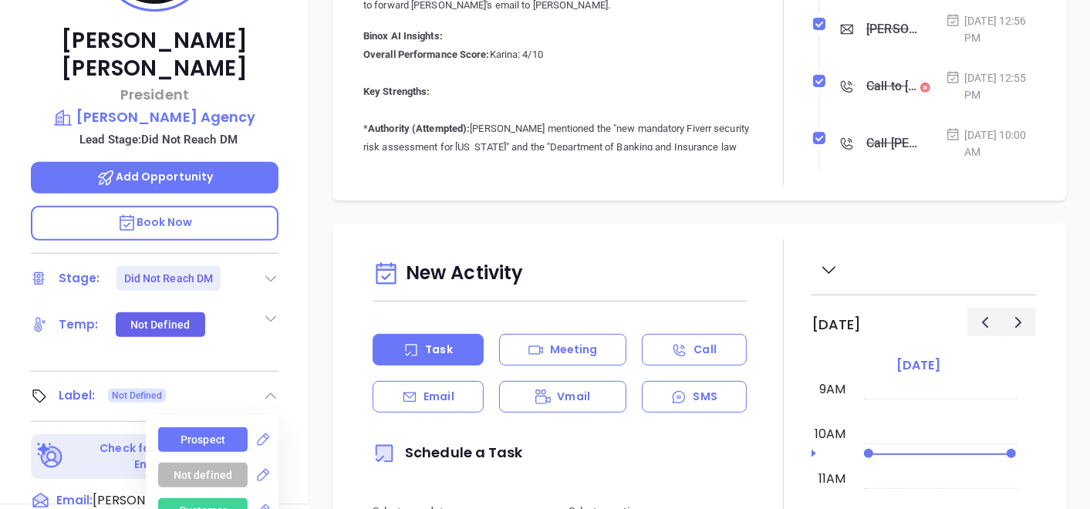
click at [220, 428] on div "Prospect" at bounding box center [203, 440] width 90 height 25
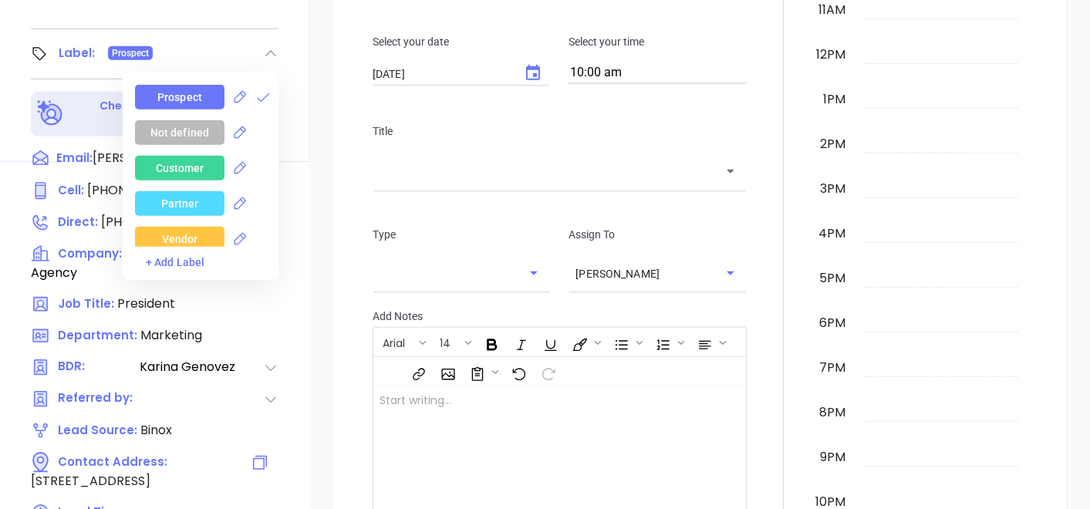
scroll to position [781, 0]
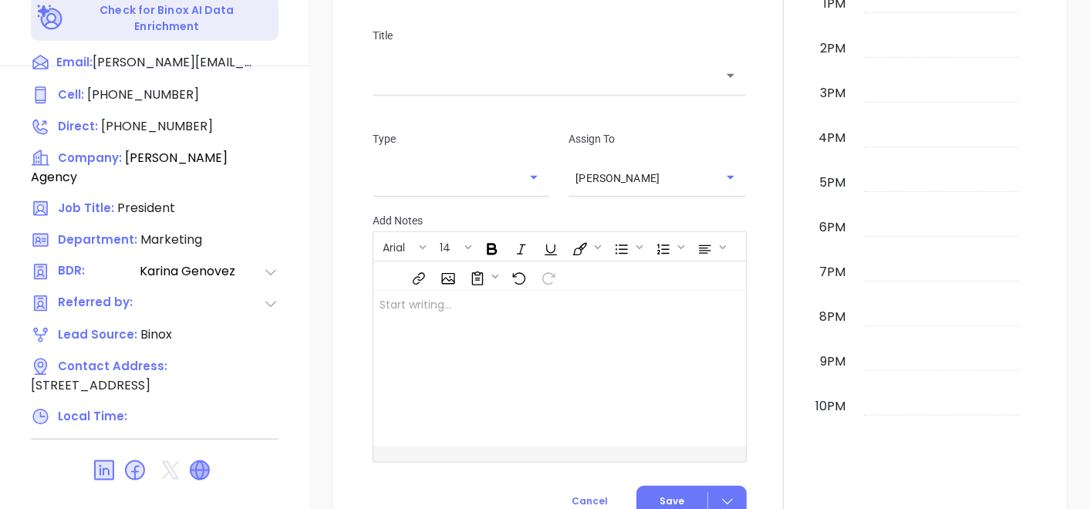
click at [204, 461] on icon at bounding box center [200, 470] width 19 height 19
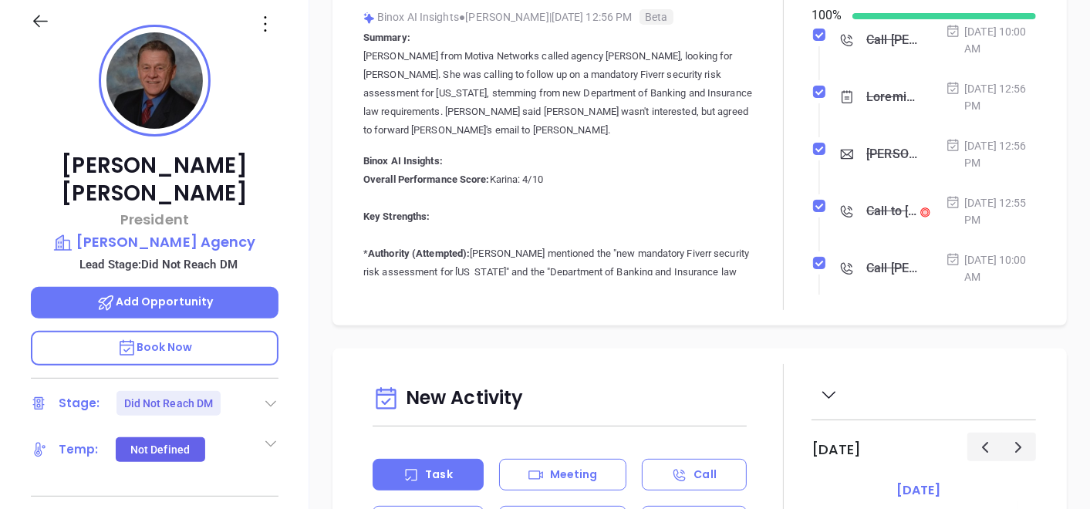
scroll to position [181, 0]
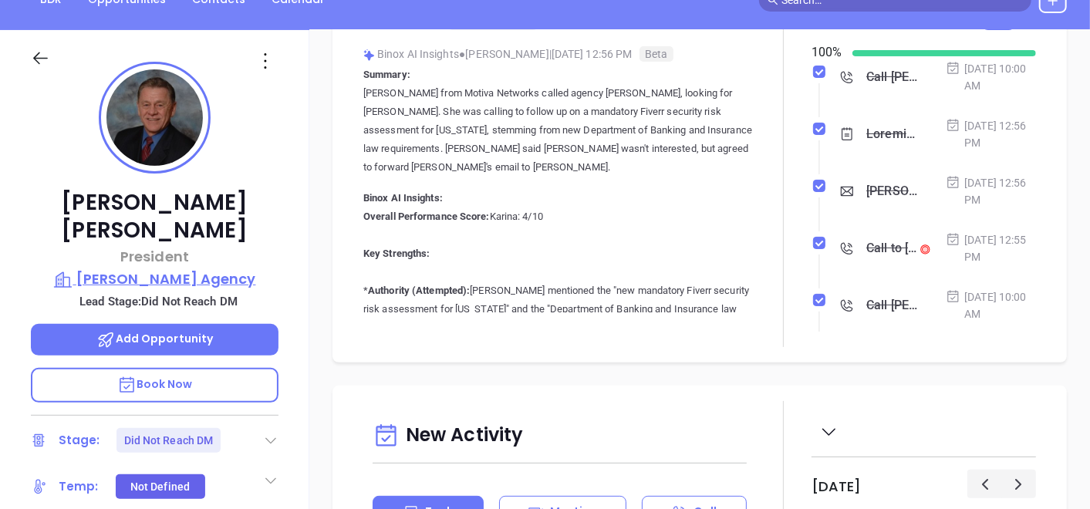
click at [204, 269] on p "[PERSON_NAME] Agency" at bounding box center [155, 280] width 248 height 22
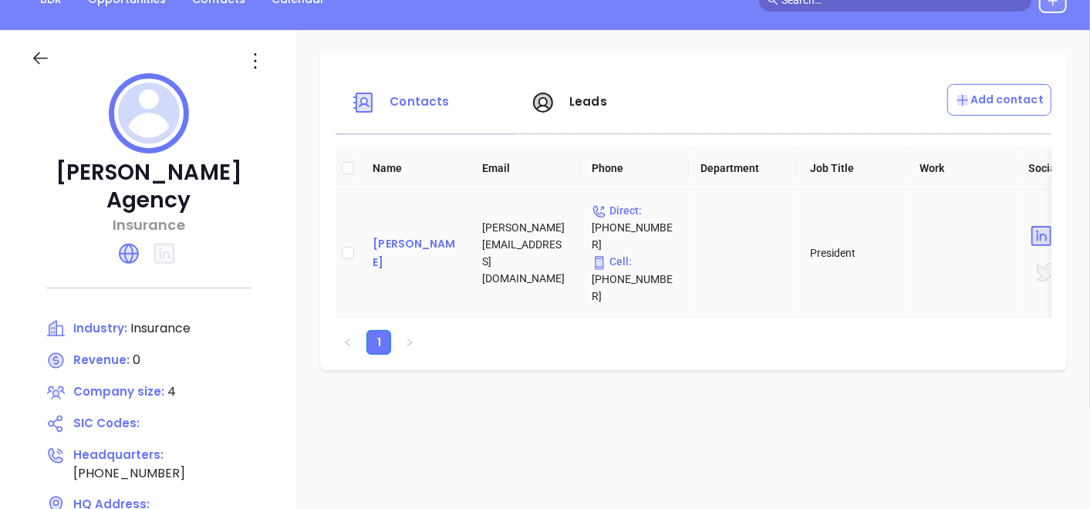
click at [457, 242] on div "[PERSON_NAME]" at bounding box center [415, 253] width 85 height 37
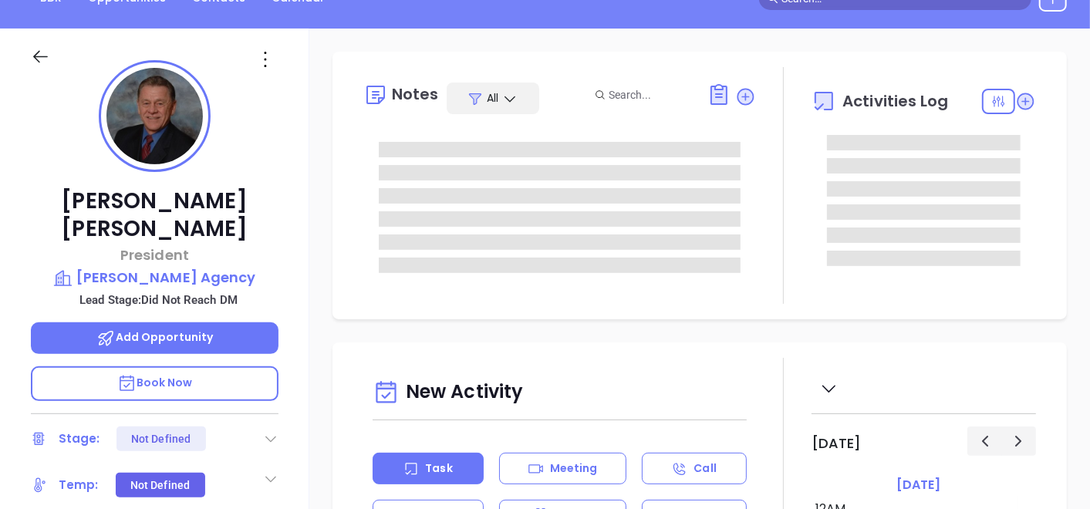
type input "[DATE]"
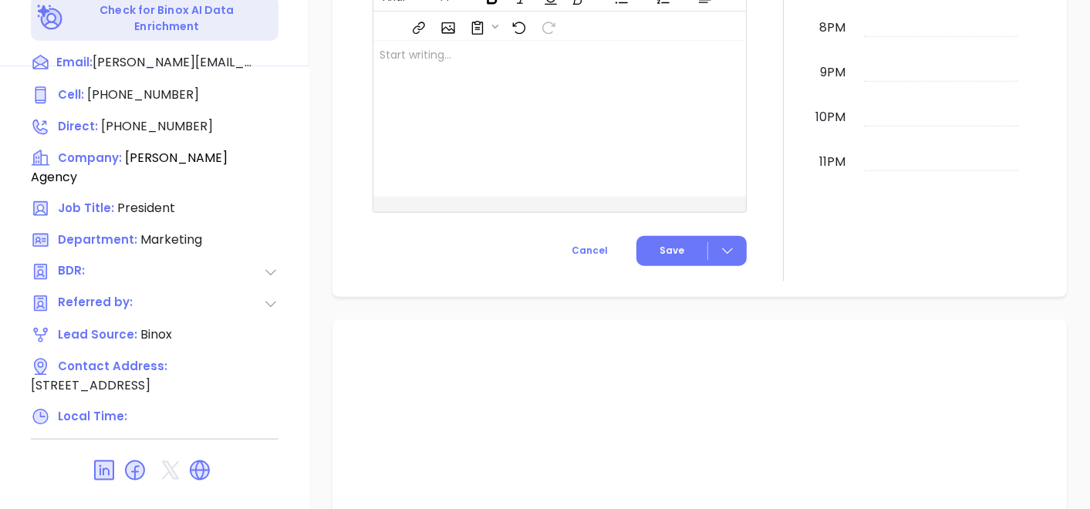
scroll to position [343, 0]
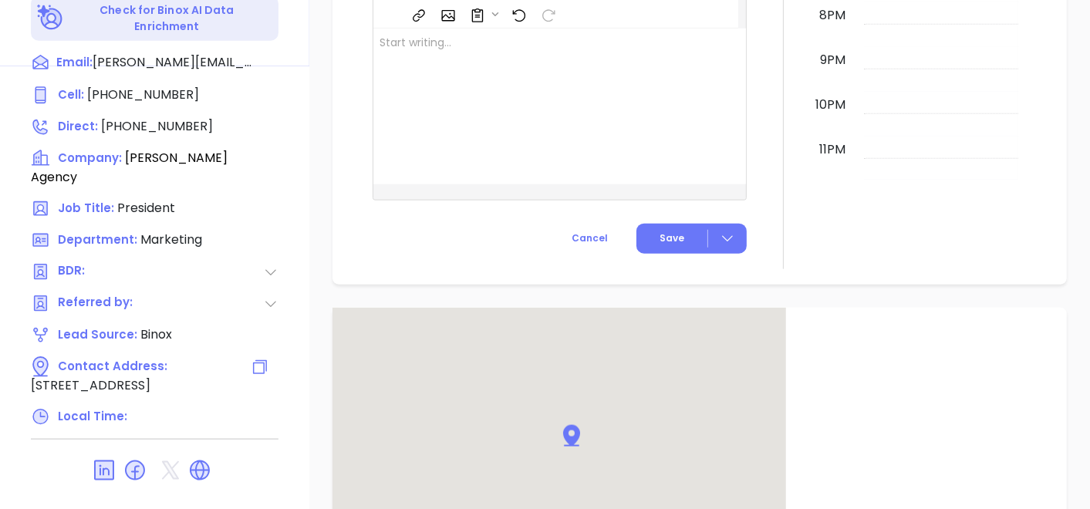
type input "[PERSON_NAME]"
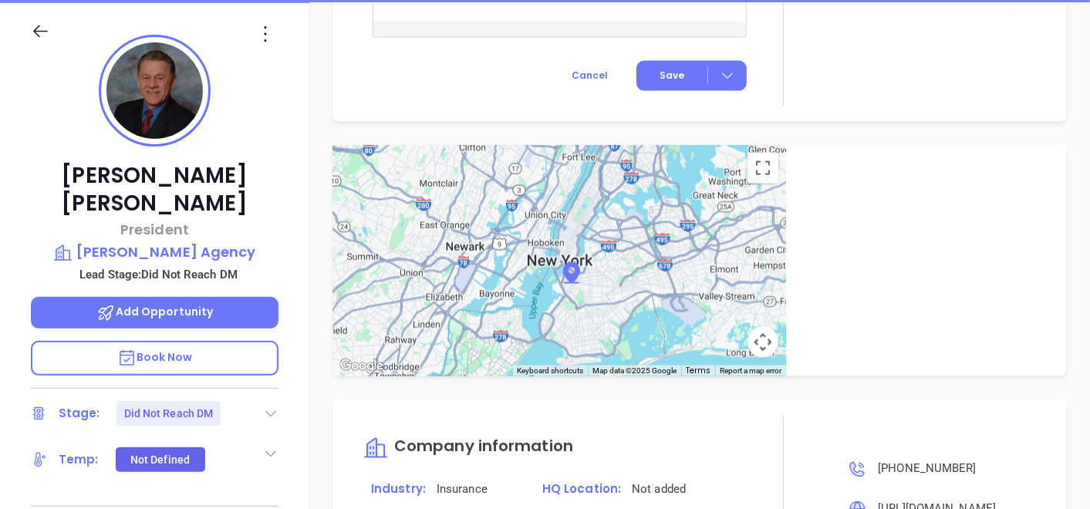
scroll to position [181, 0]
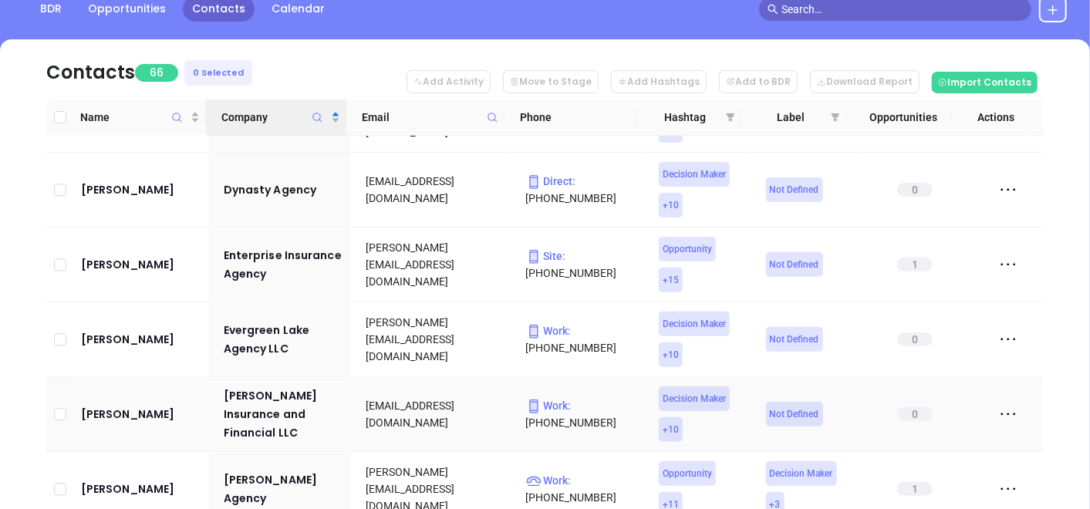
scroll to position [2315, 0]
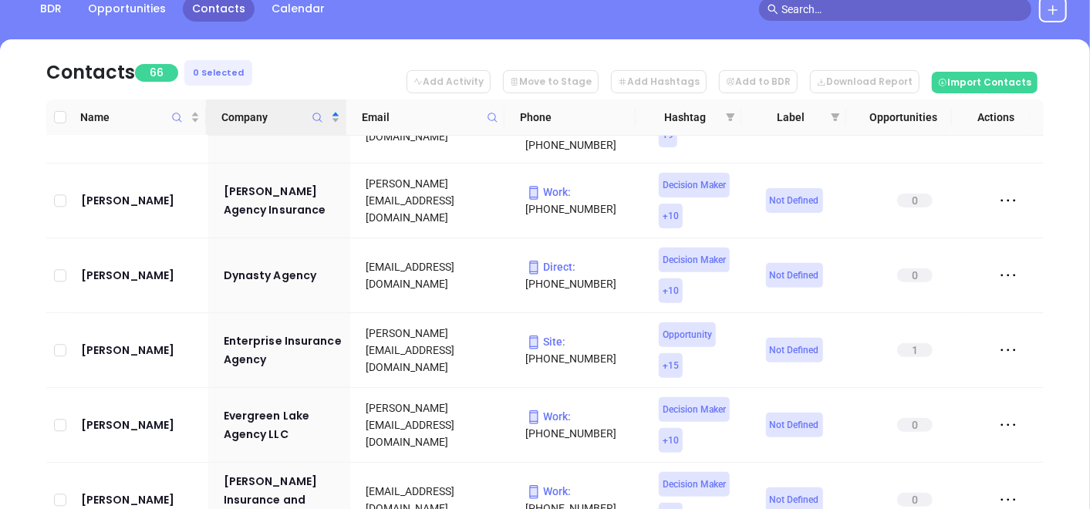
click at [719, 120] on span "Hashtag" at bounding box center [685, 117] width 69 height 17
click at [724, 119] on span at bounding box center [730, 117] width 15 height 23
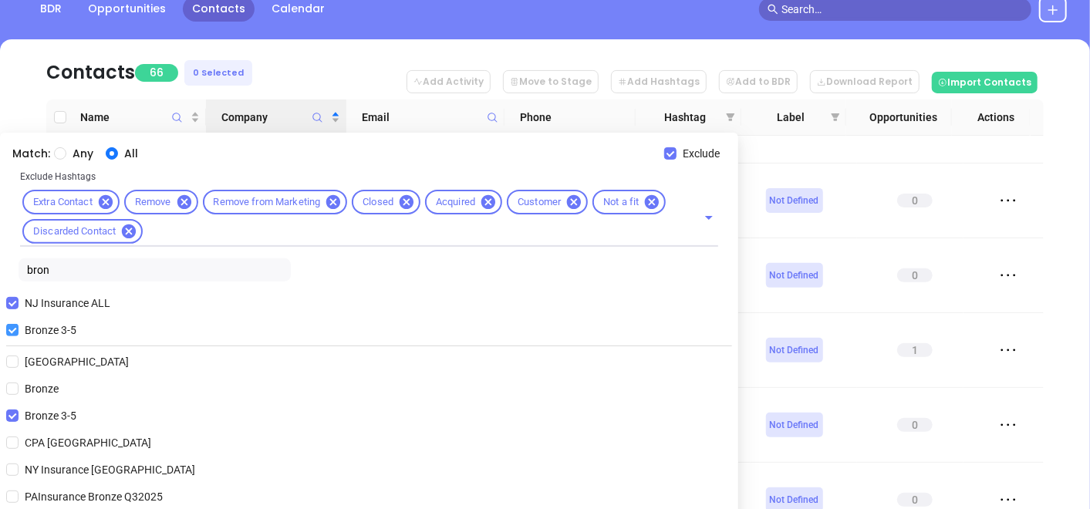
click at [17, 330] on input "Bronze 3-5" at bounding box center [12, 330] width 12 height 12
checkbox input "false"
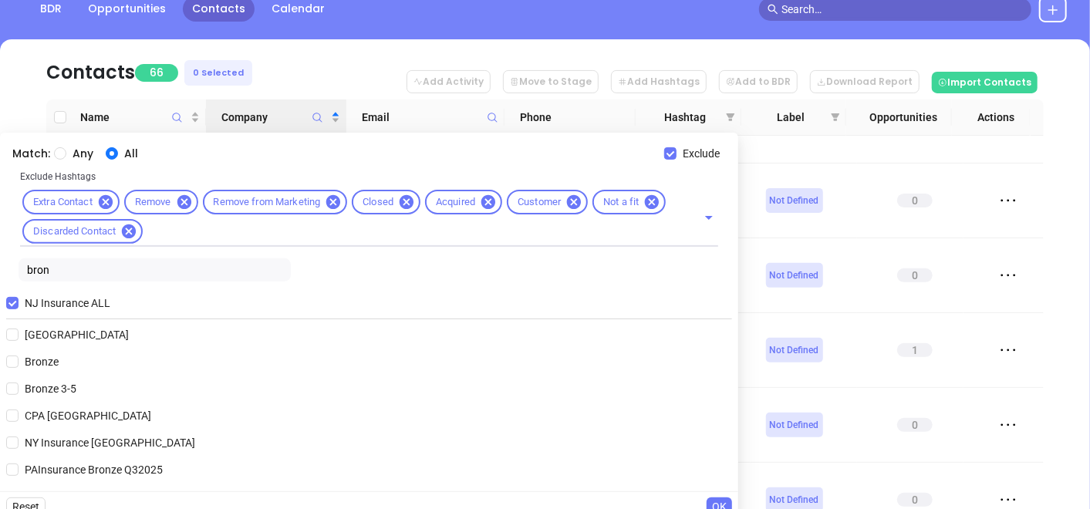
click at [66, 277] on input "bron" at bounding box center [155, 270] width 272 height 23
click at [32, 353] on span "Bronze" at bounding box center [42, 361] width 46 height 17
click at [19, 356] on input "Bronze" at bounding box center [12, 362] width 12 height 12
checkbox input "true"
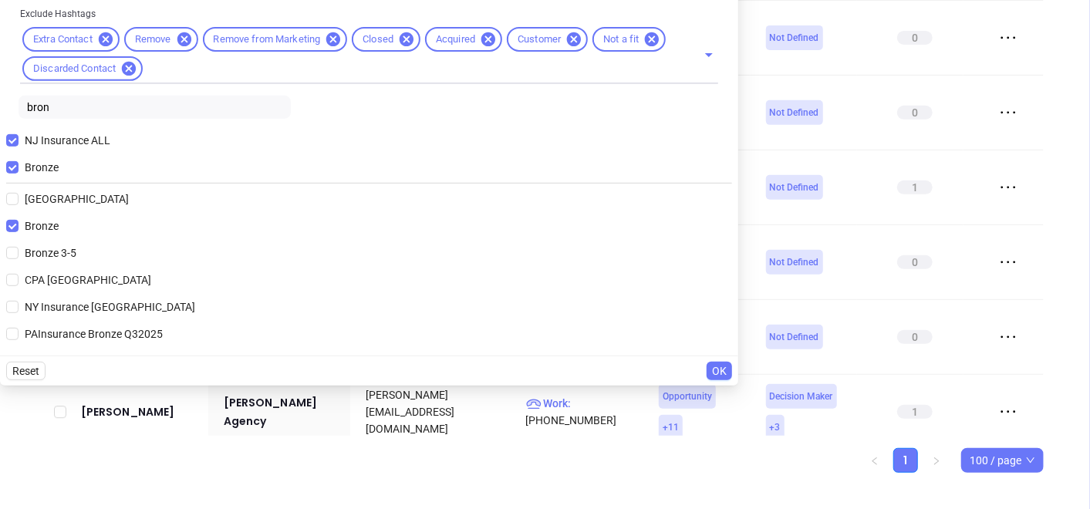
scroll to position [343, 0]
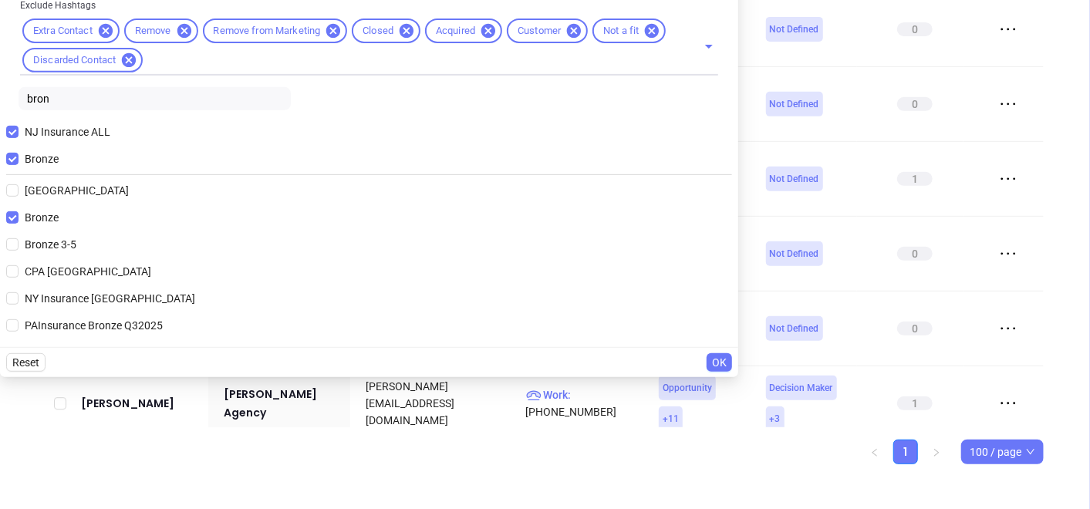
click at [715, 363] on span "OK" at bounding box center [719, 362] width 15 height 17
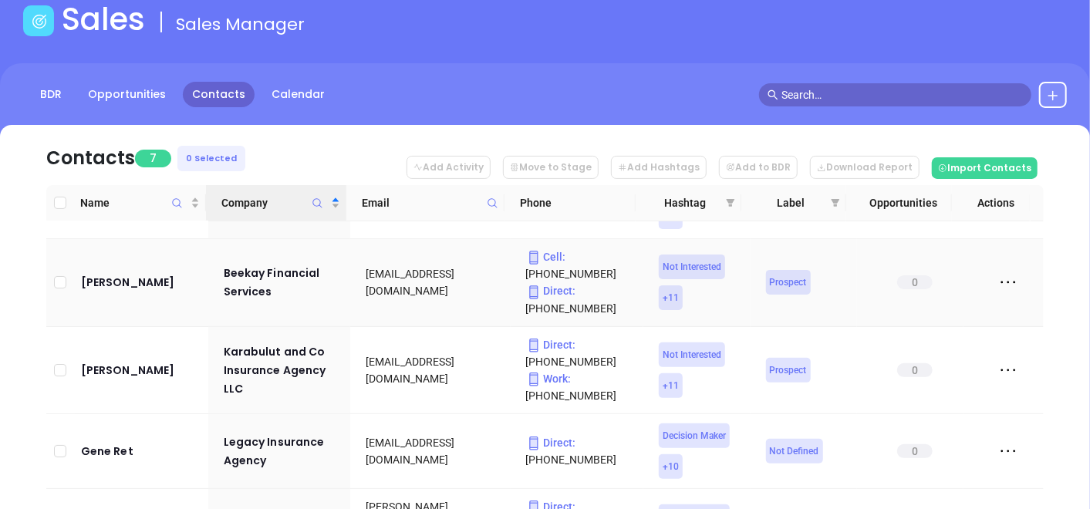
scroll to position [100, 0]
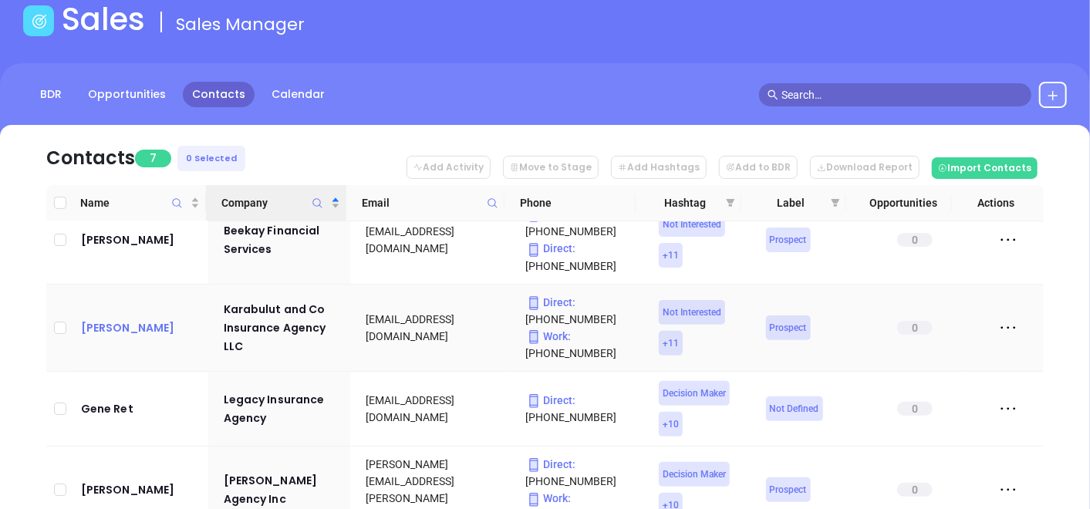
drag, startPoint x: 132, startPoint y: 341, endPoint x: 114, endPoint y: 326, distance: 23.5
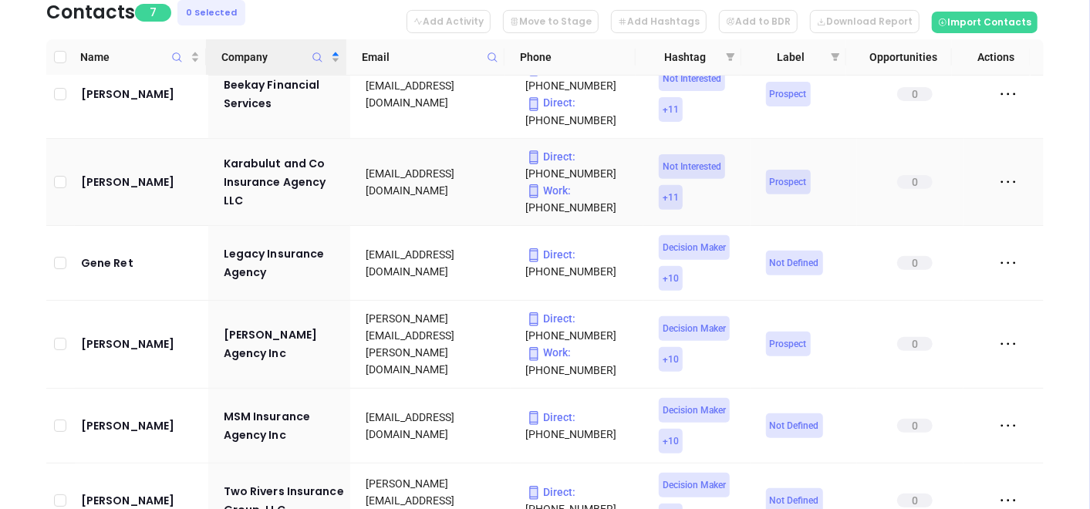
scroll to position [257, 0]
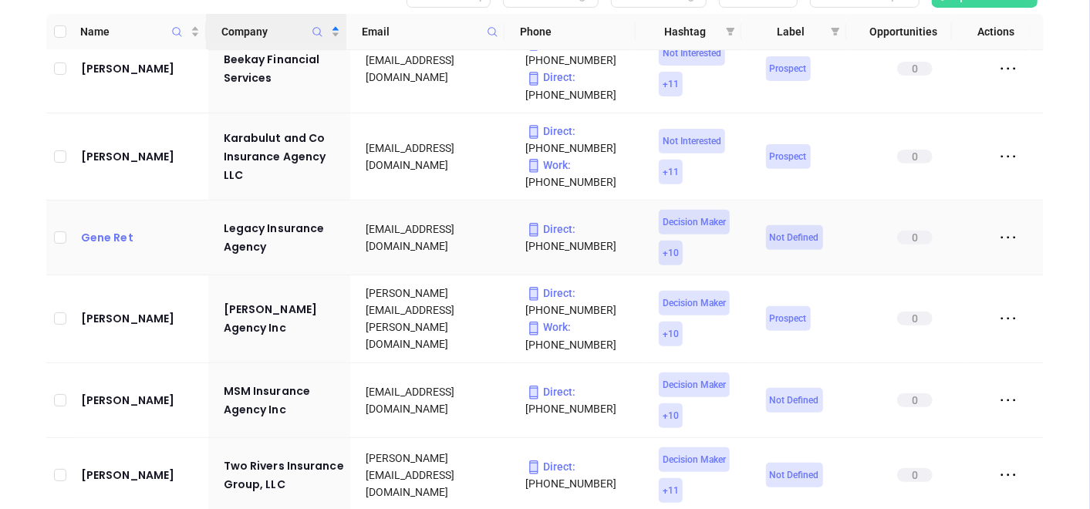
drag, startPoint x: 94, startPoint y: 227, endPoint x: 83, endPoint y: 243, distance: 19.5
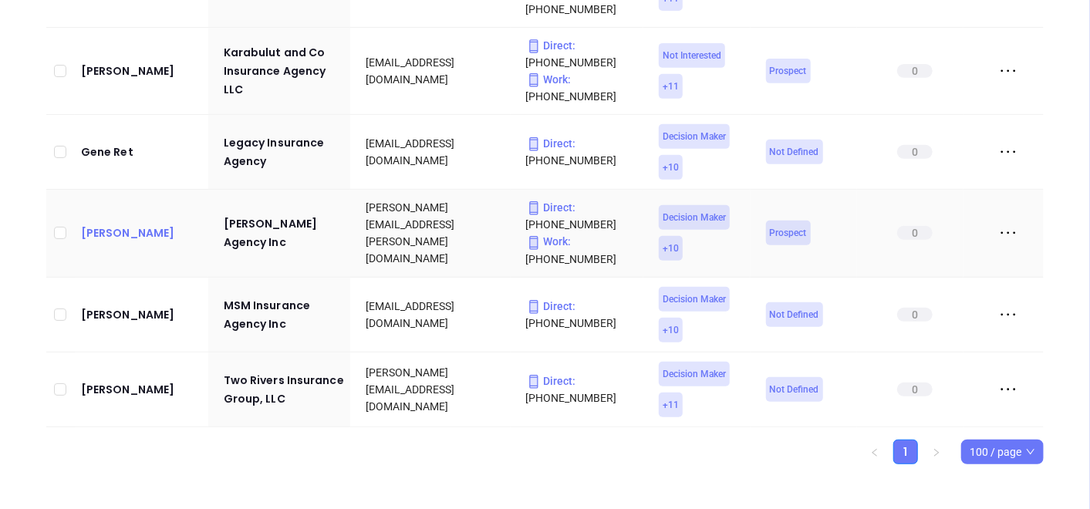
scroll to position [352, 0]
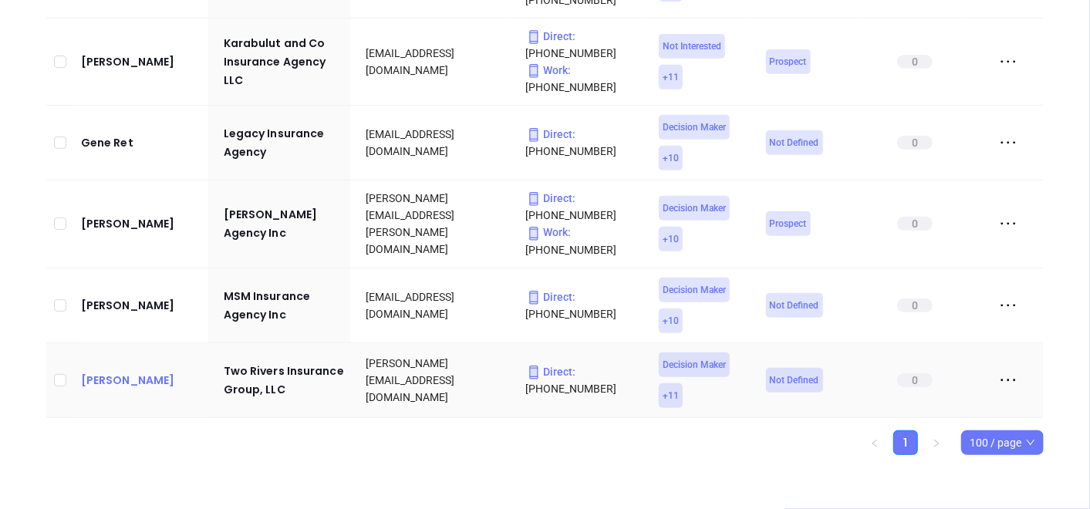
drag, startPoint x: 113, startPoint y: 371, endPoint x: 110, endPoint y: 380, distance: 10.0
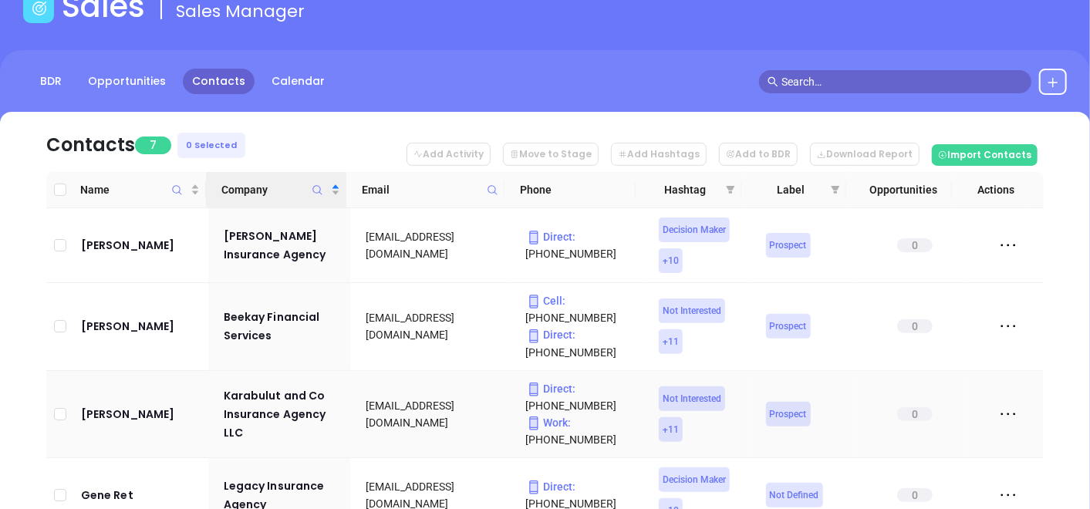
scroll to position [8, 0]
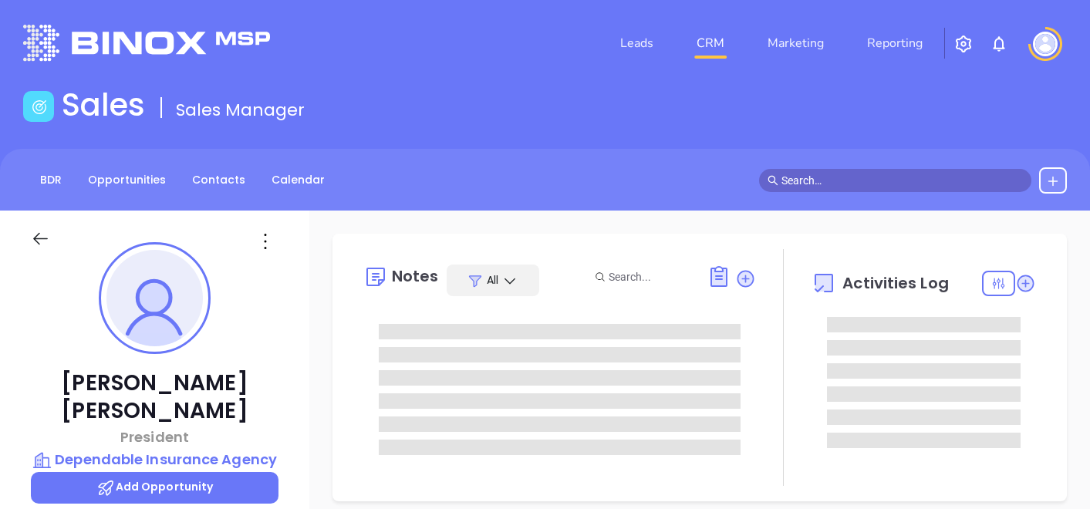
type input "[PERSON_NAME]"
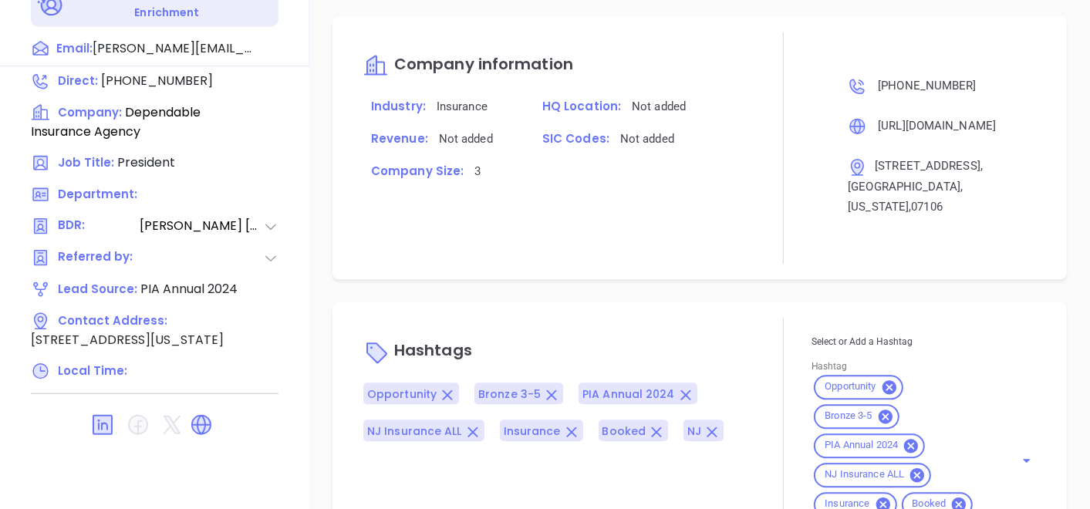
scroll to position [1380, 0]
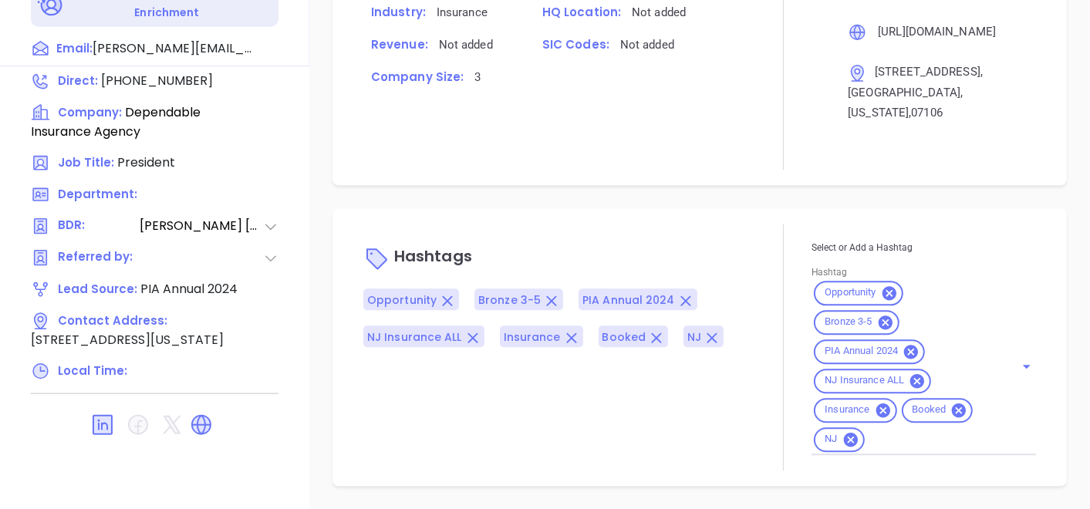
click at [211, 413] on icon at bounding box center [201, 425] width 25 height 25
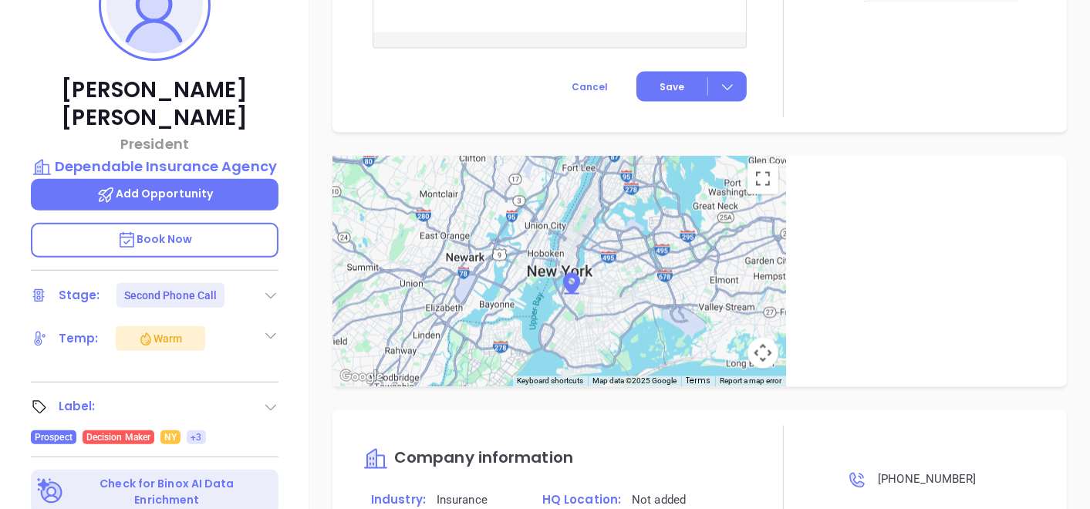
scroll to position [266, 0]
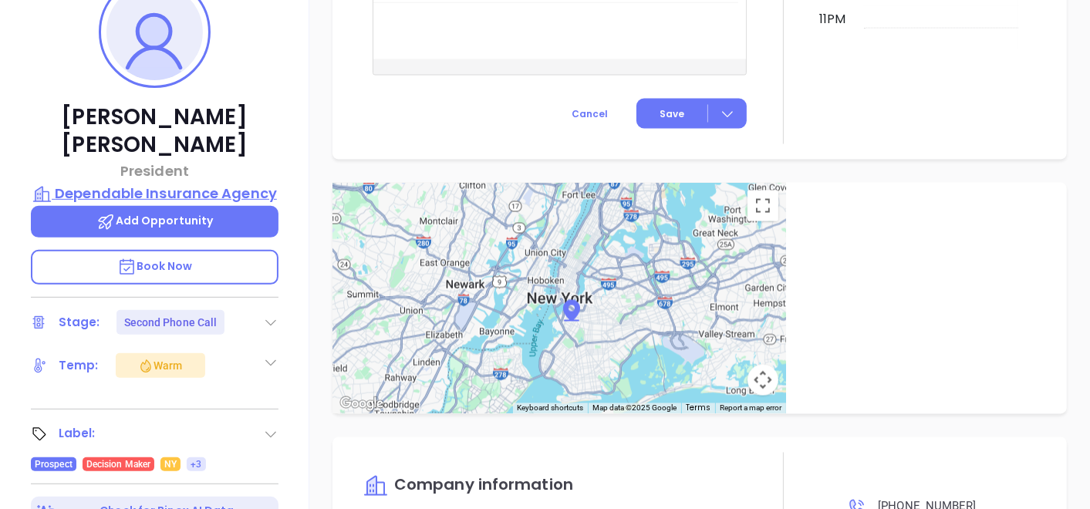
click at [205, 183] on p "Dependable Insurance Agency" at bounding box center [155, 194] width 248 height 22
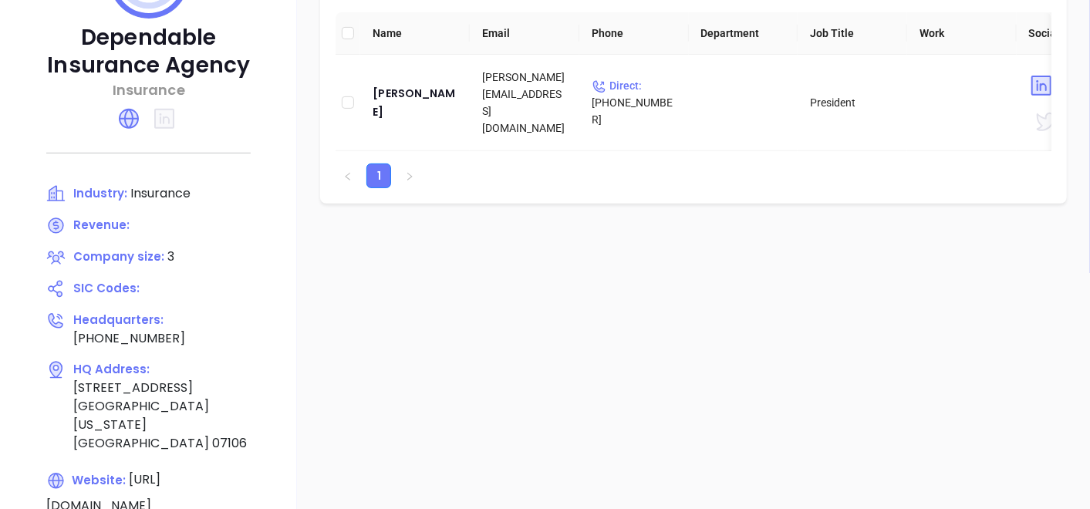
scroll to position [353, 0]
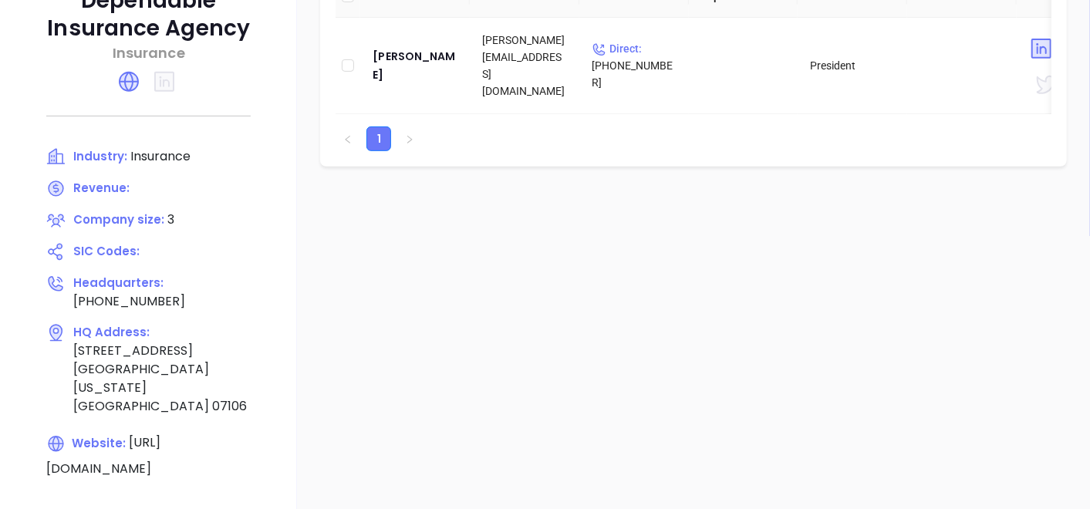
drag, startPoint x: 130, startPoint y: 411, endPoint x: 239, endPoint y: 433, distance: 111.1
click at [239, 433] on div "Dependable Insurance Agency Insurance Industry: Insurance Revenue: Company size…" at bounding box center [148, 186] width 297 height 656
drag, startPoint x: 239, startPoint y: 433, endPoint x: 287, endPoint y: 436, distance: 47.9
click at [287, 436] on div "Dependable Insurance Agency Insurance Industry: Insurance Revenue: Company size…" at bounding box center [148, 186] width 297 height 656
copy span "dependableinsurance.net"
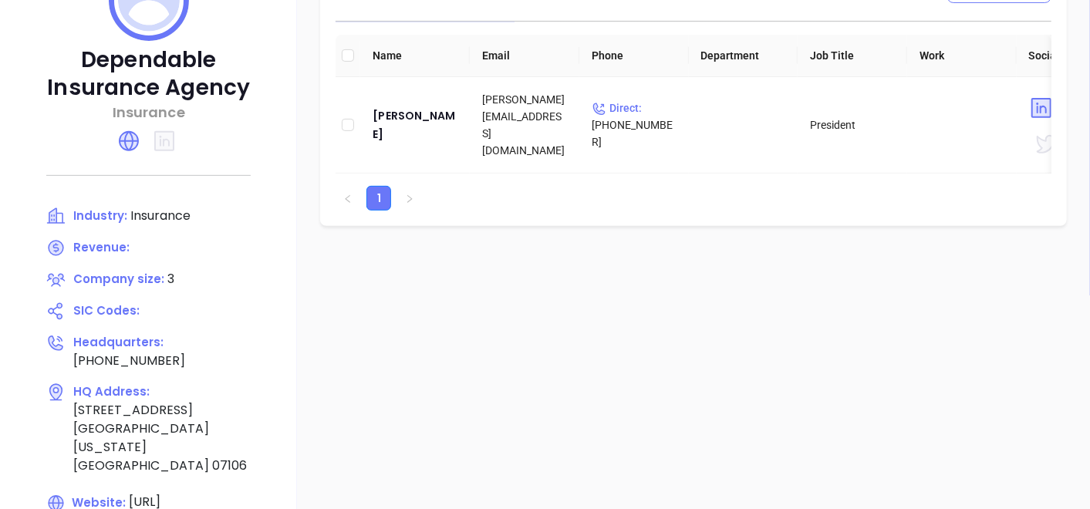
scroll to position [266, 0]
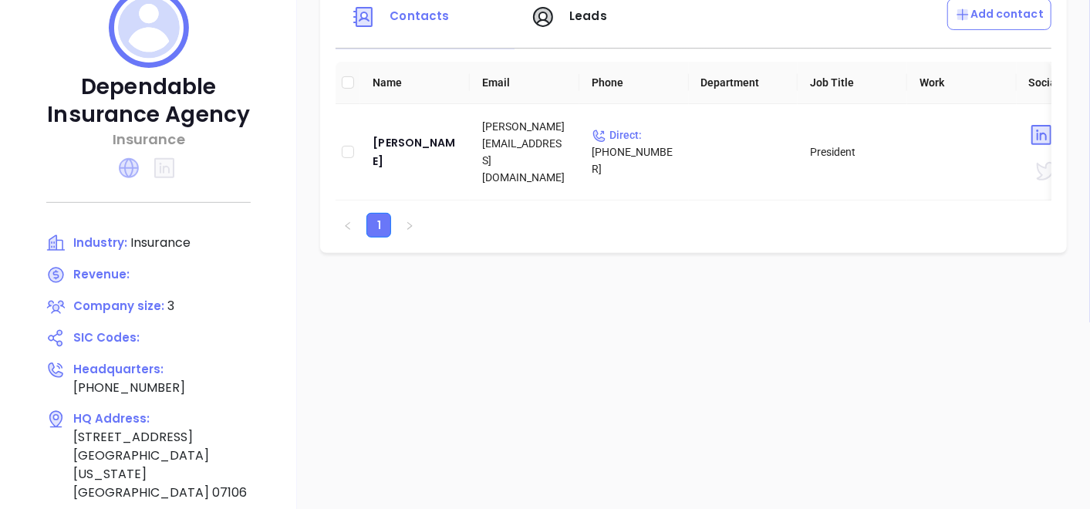
click at [139, 165] on icon at bounding box center [129, 168] width 20 height 20
click at [458, 151] on div "[PERSON_NAME]" at bounding box center [415, 152] width 85 height 37
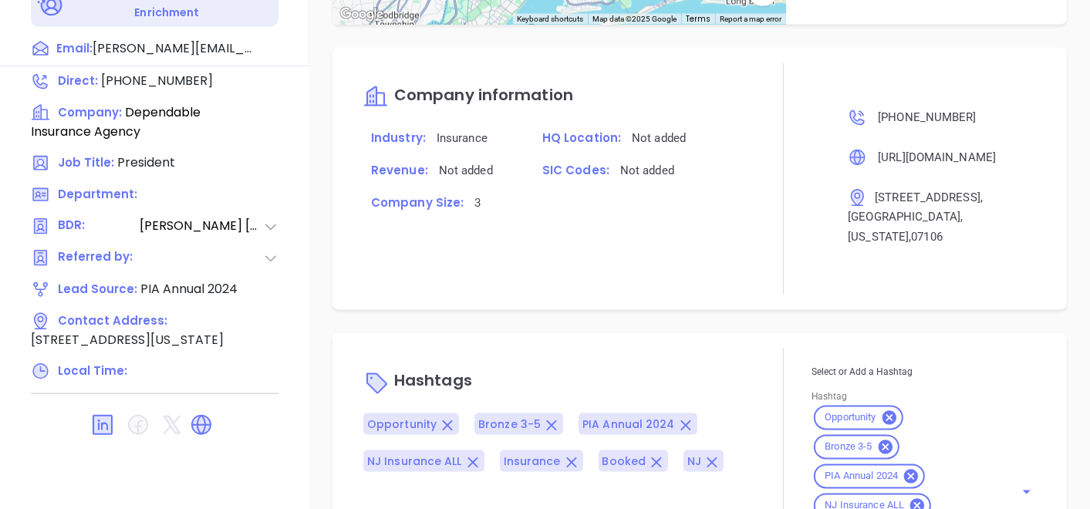
scroll to position [981, 0]
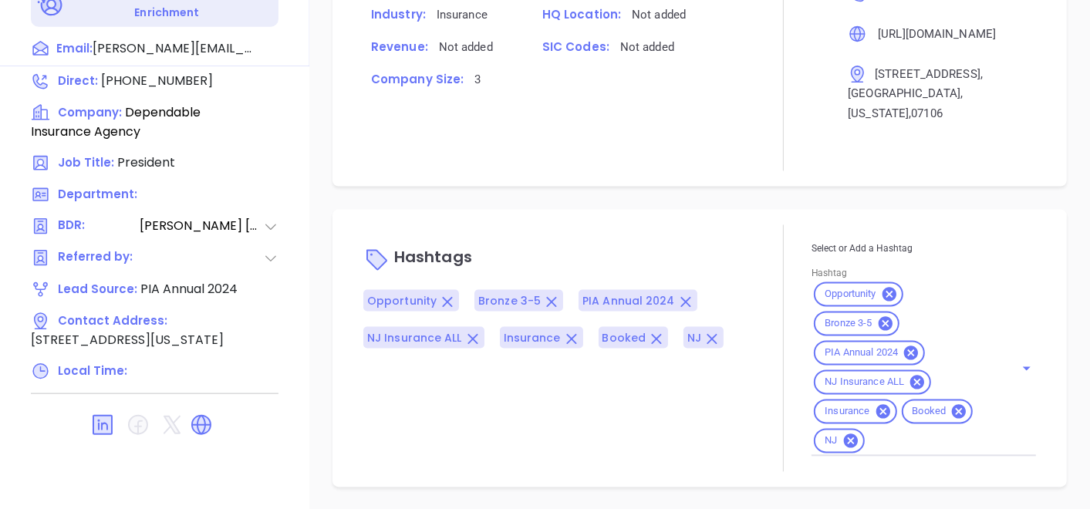
type input "Gissela Vargas"
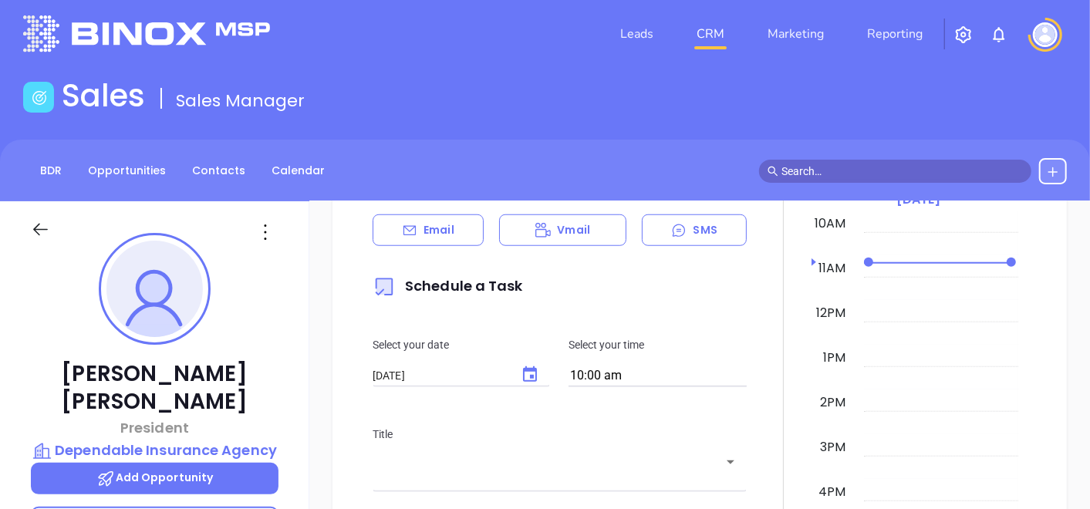
scroll to position [1117, 0]
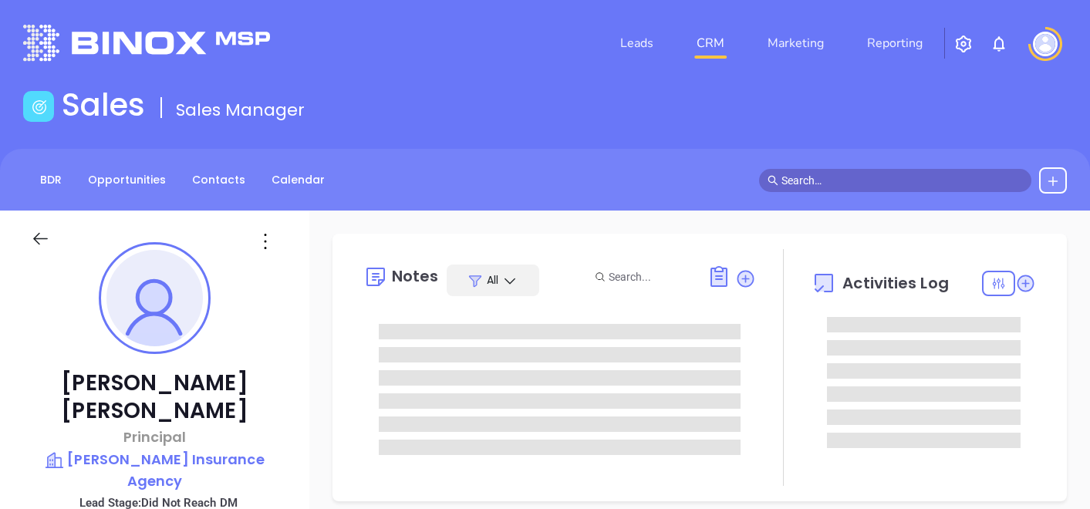
type input "[PERSON_NAME]"
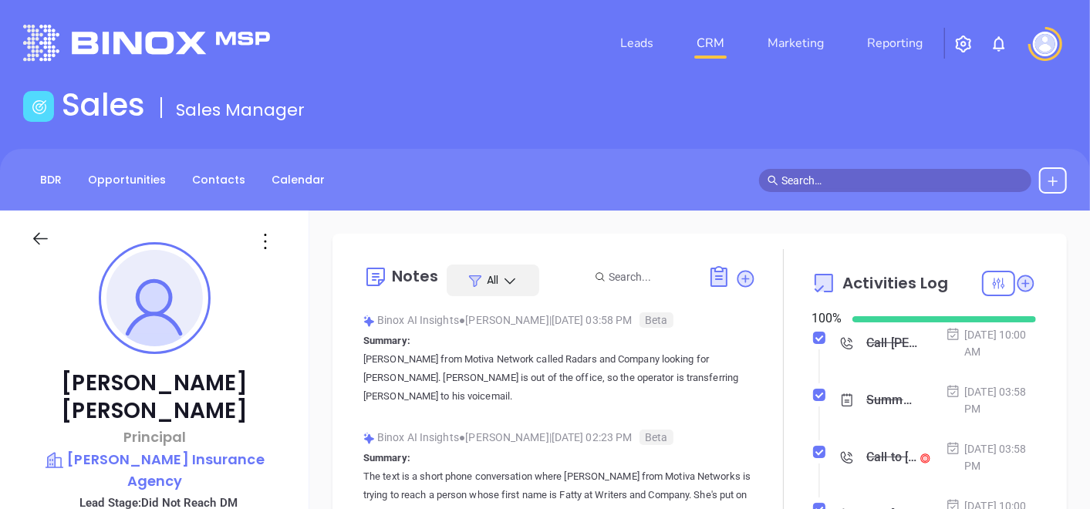
scroll to position [448, 0]
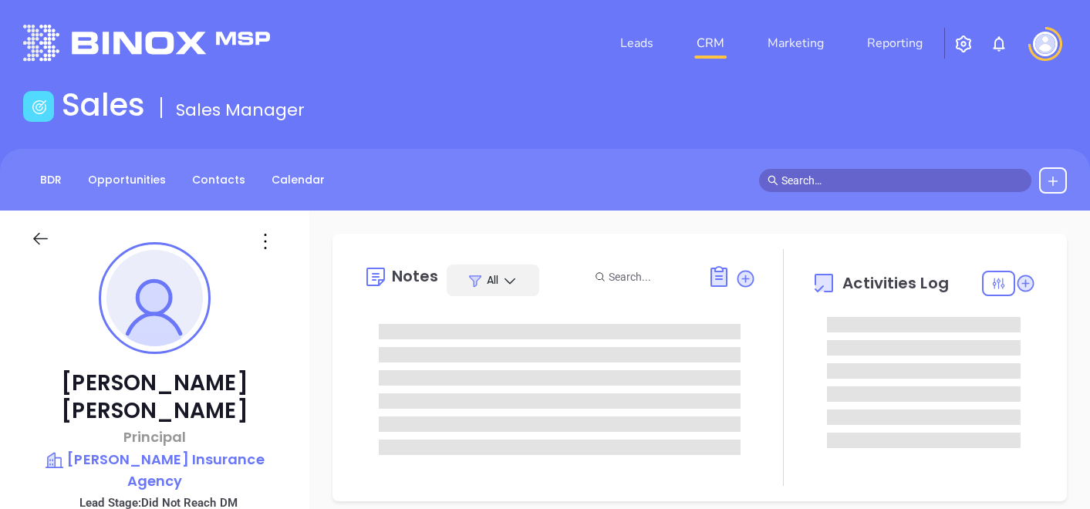
type input "[PERSON_NAME]"
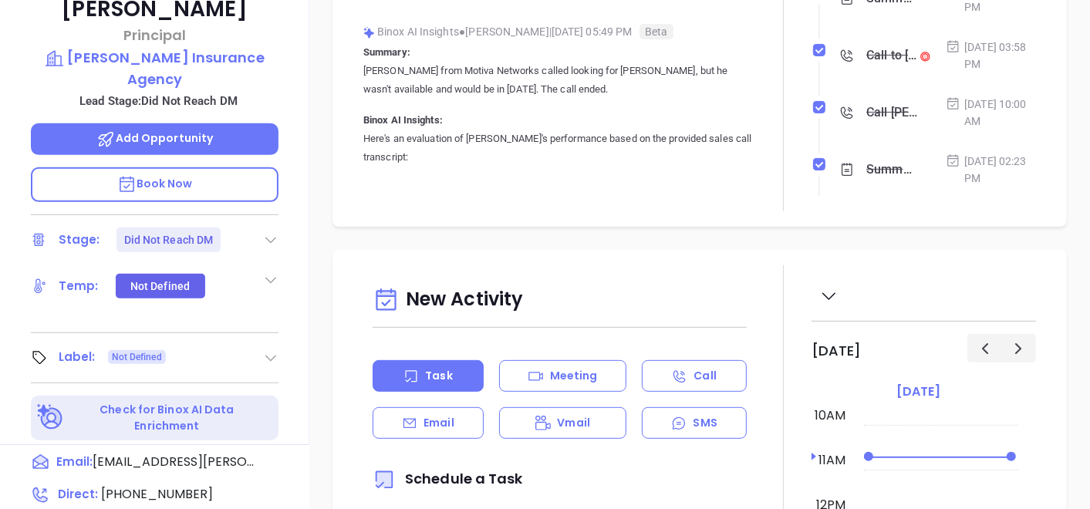
scroll to position [428, 0]
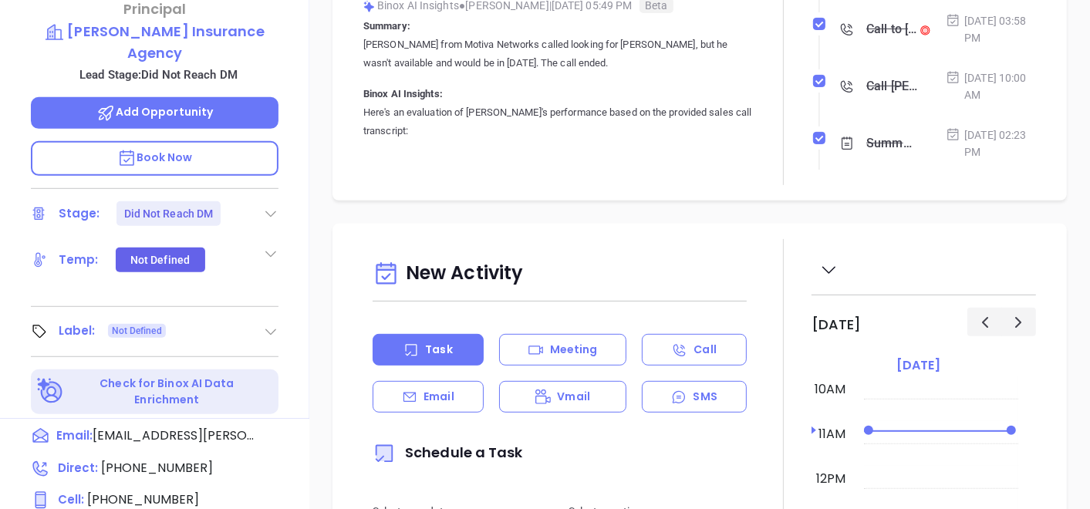
click at [271, 324] on icon at bounding box center [270, 331] width 15 height 15
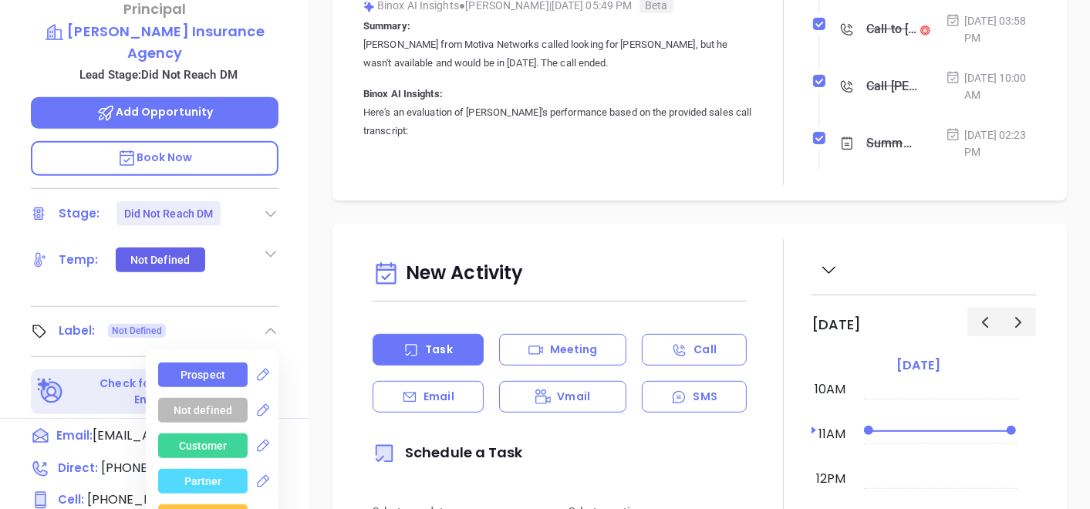
click at [204, 363] on div "Prospect" at bounding box center [203, 375] width 45 height 25
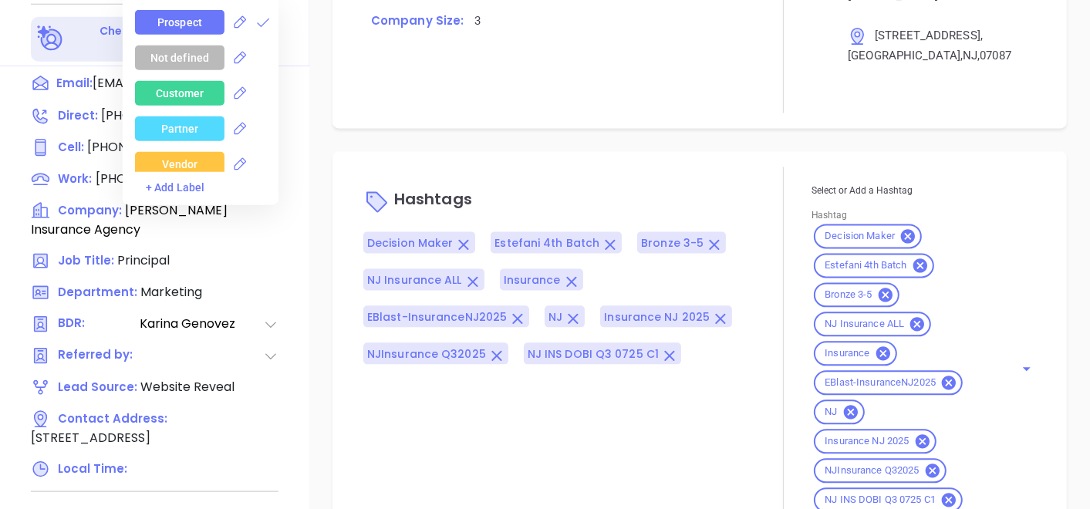
scroll to position [1212, 0]
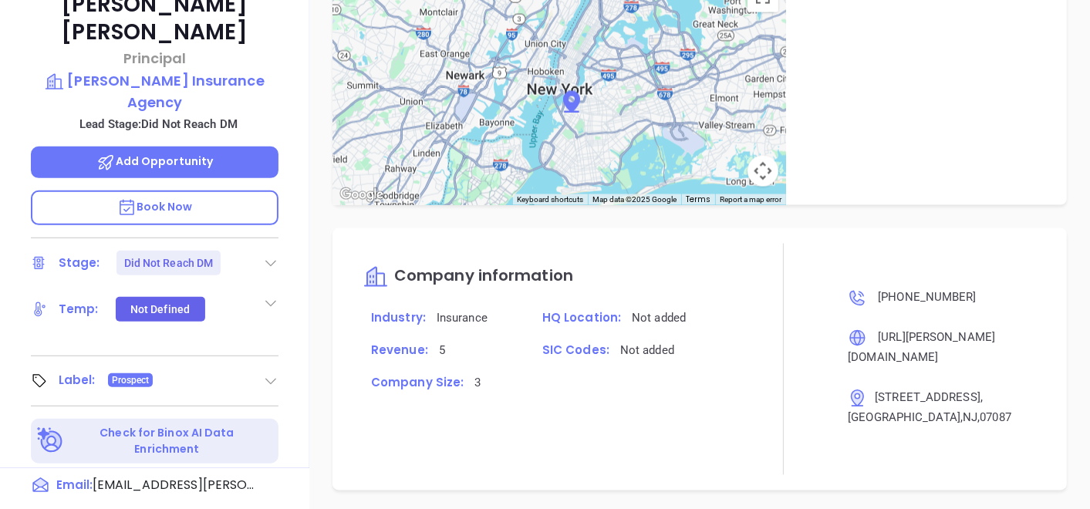
scroll to position [266, 0]
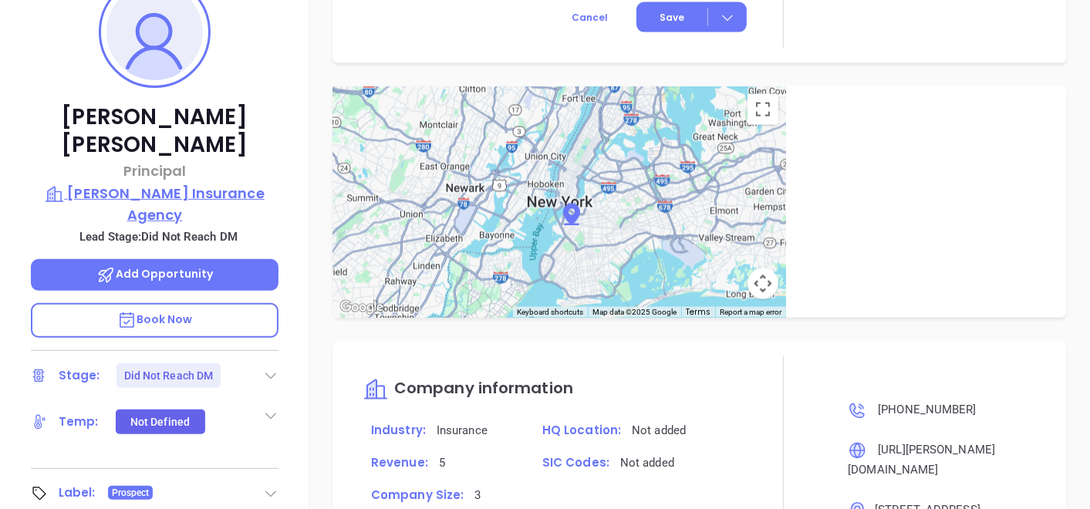
click at [183, 183] on p "[PERSON_NAME] Insurance Agency" at bounding box center [155, 204] width 248 height 42
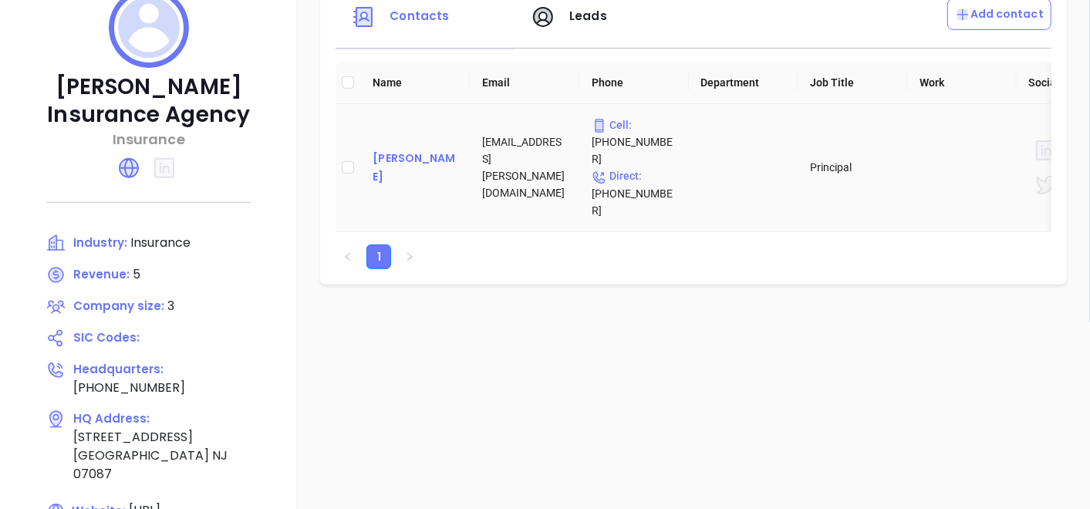
click at [403, 154] on div "[PERSON_NAME]" at bounding box center [415, 167] width 85 height 37
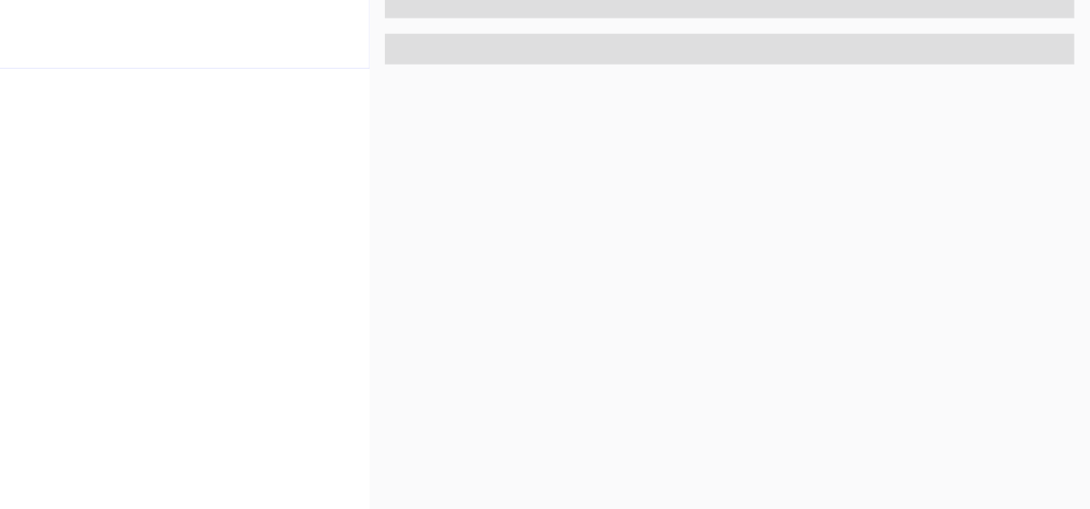
scroll to position [781, 0]
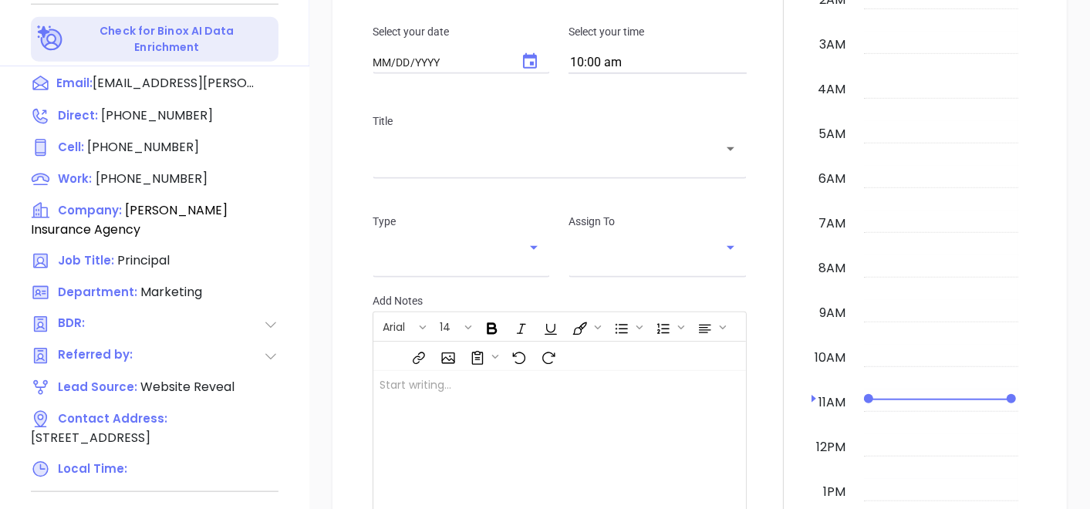
type input "[DATE]"
type input "[PERSON_NAME]"
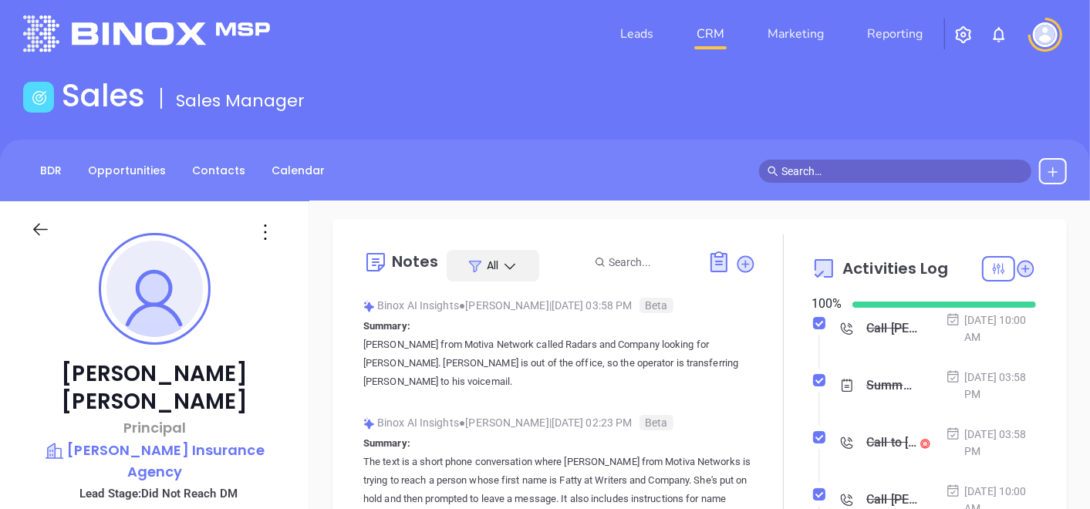
scroll to position [0, 0]
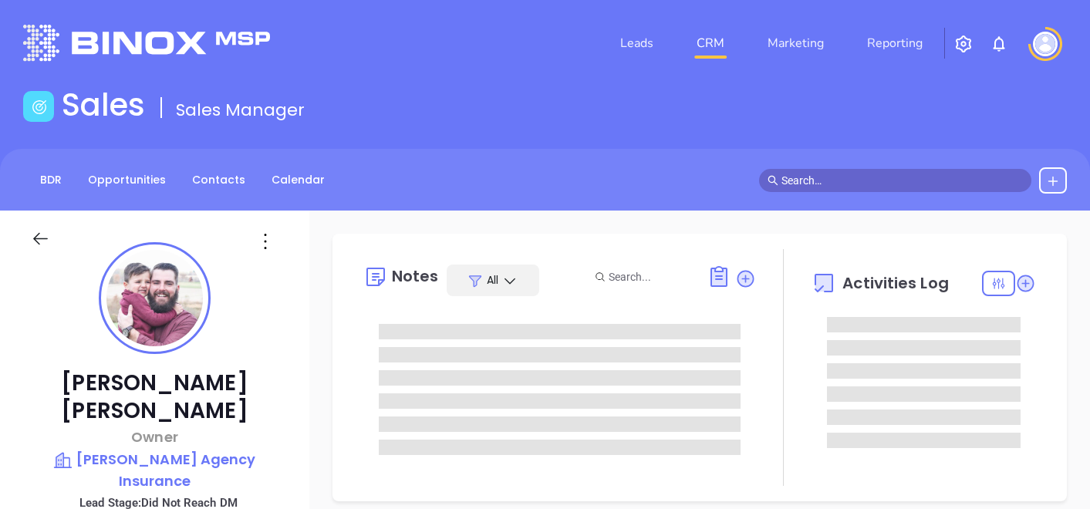
type input "[DATE]"
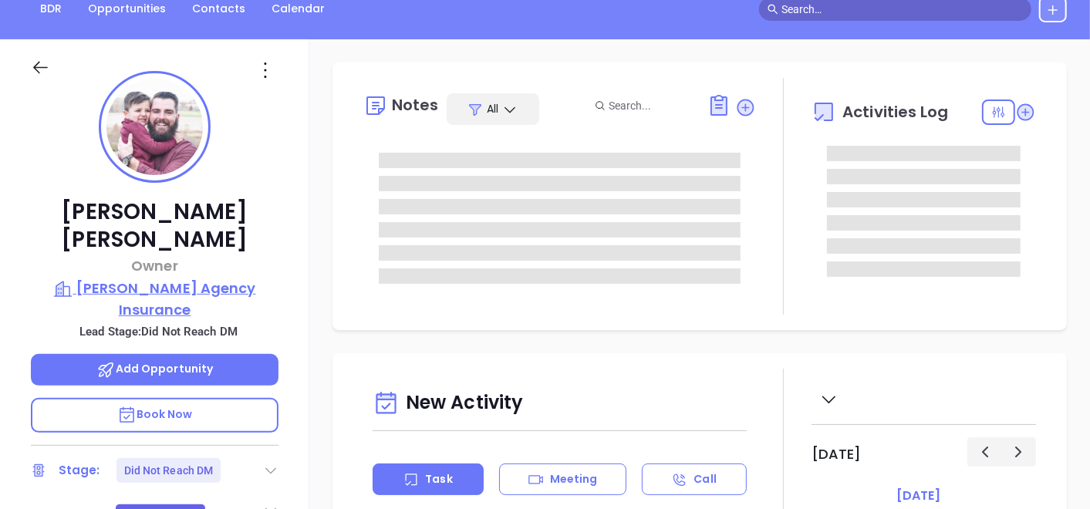
type input "[PERSON_NAME]"
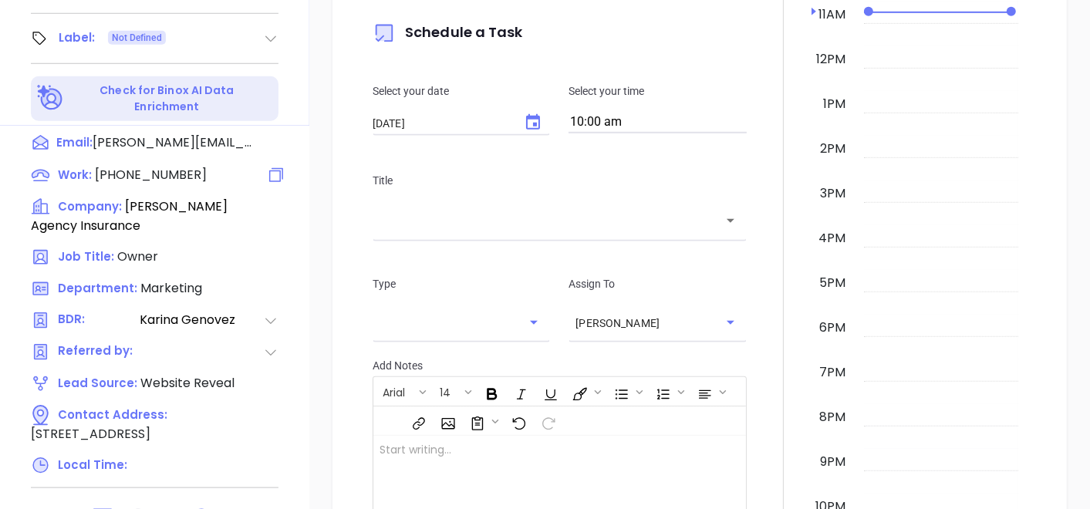
scroll to position [781, 0]
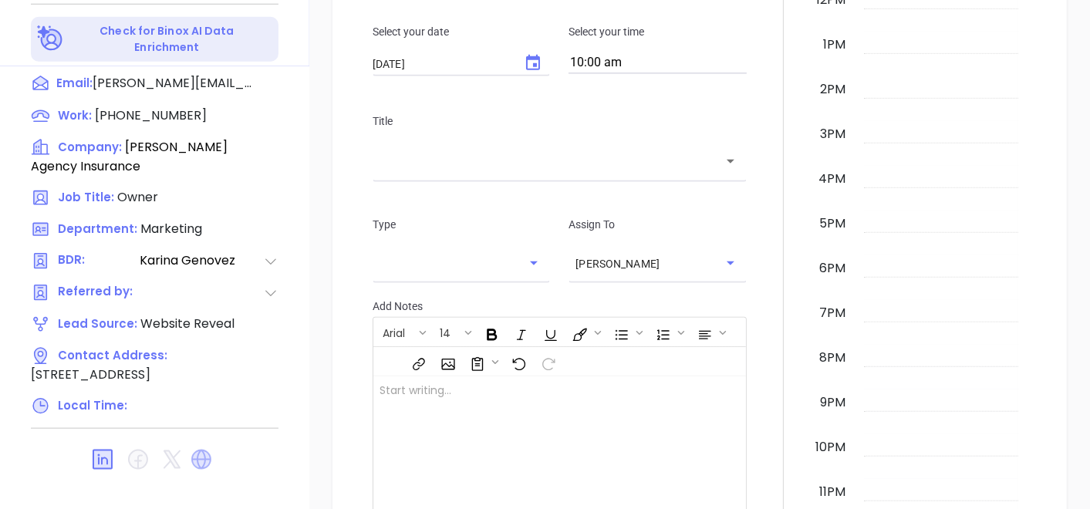
click at [210, 450] on icon at bounding box center [201, 460] width 20 height 20
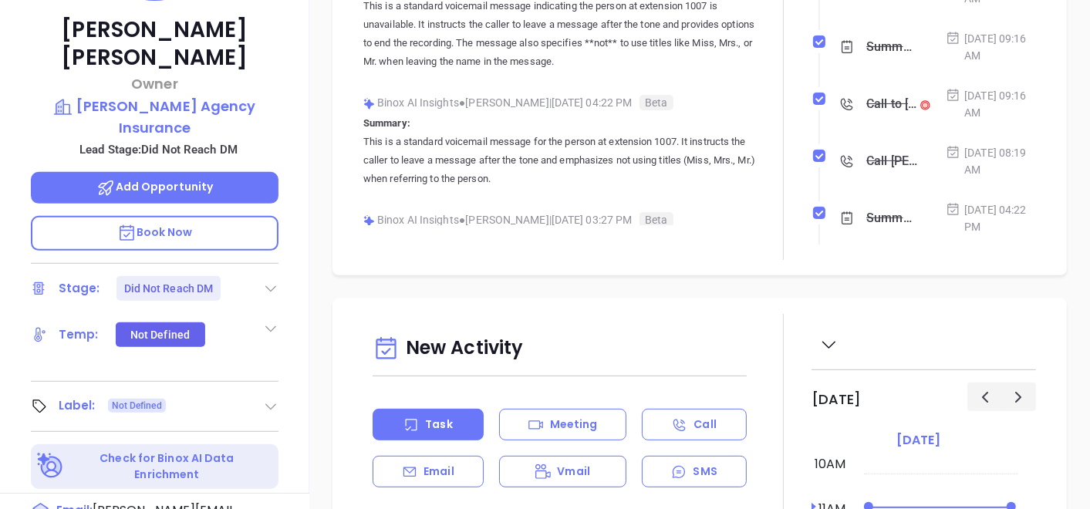
scroll to position [353, 0]
drag, startPoint x: 282, startPoint y: 355, endPoint x: 257, endPoint y: 372, distance: 30.0
click at [282, 357] on div "[PERSON_NAME] Owner [PERSON_NAME] Agency Insurance Lead Stage: Did Not Reach DM…" at bounding box center [154, 176] width 309 height 637
click at [265, 400] on icon at bounding box center [270, 407] width 15 height 15
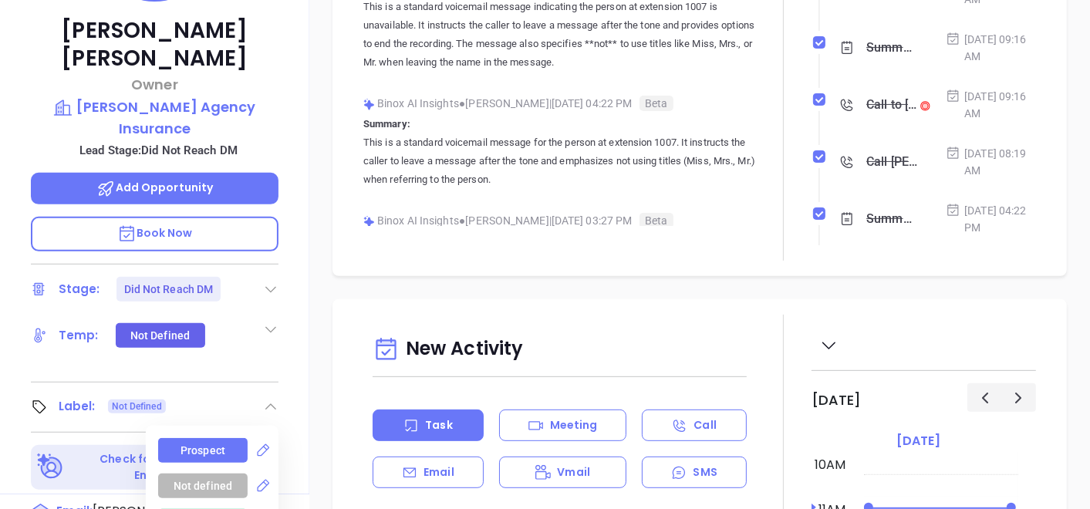
click at [213, 438] on div "Prospect" at bounding box center [203, 450] width 45 height 25
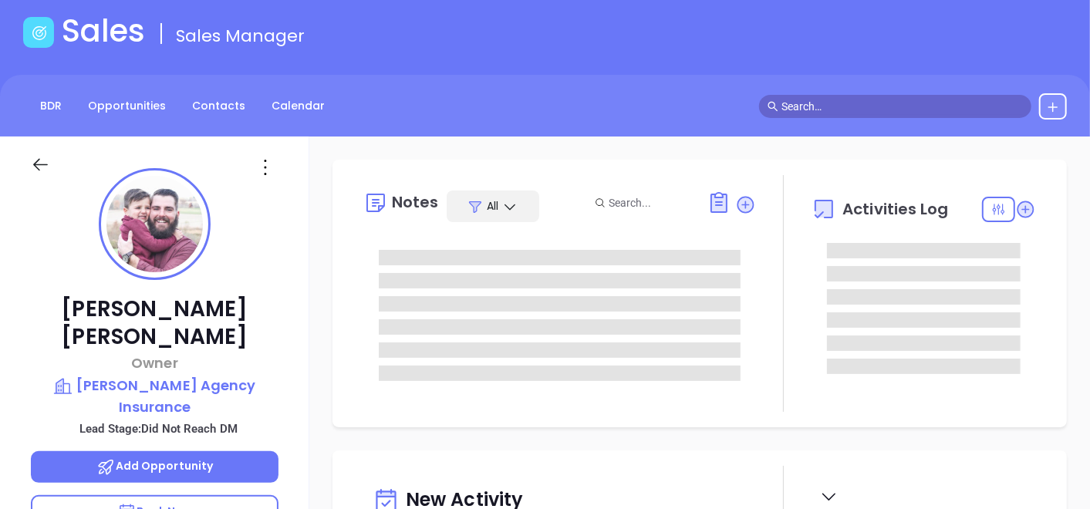
scroll to position [0, 0]
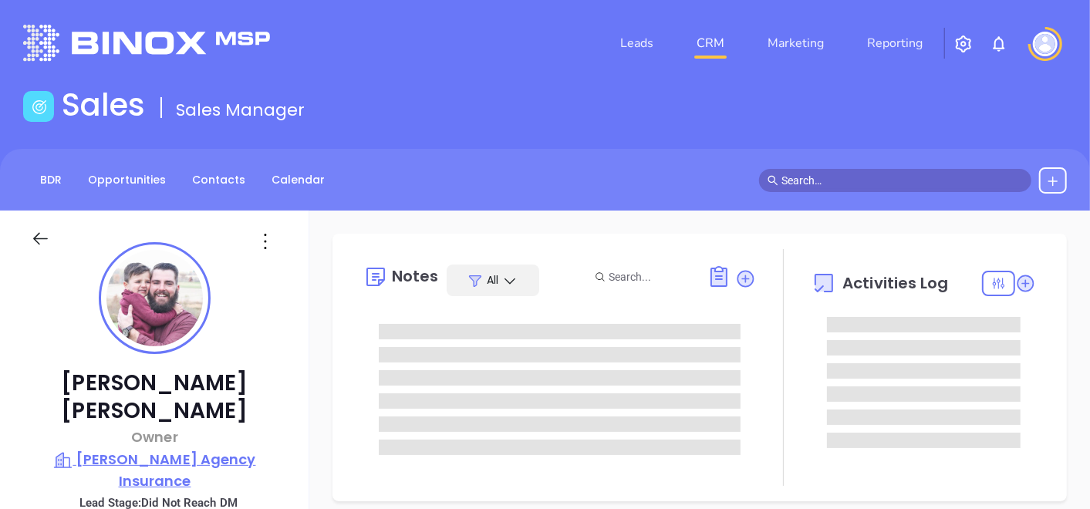
click at [124, 449] on p "[PERSON_NAME] Agency Insurance" at bounding box center [155, 470] width 248 height 42
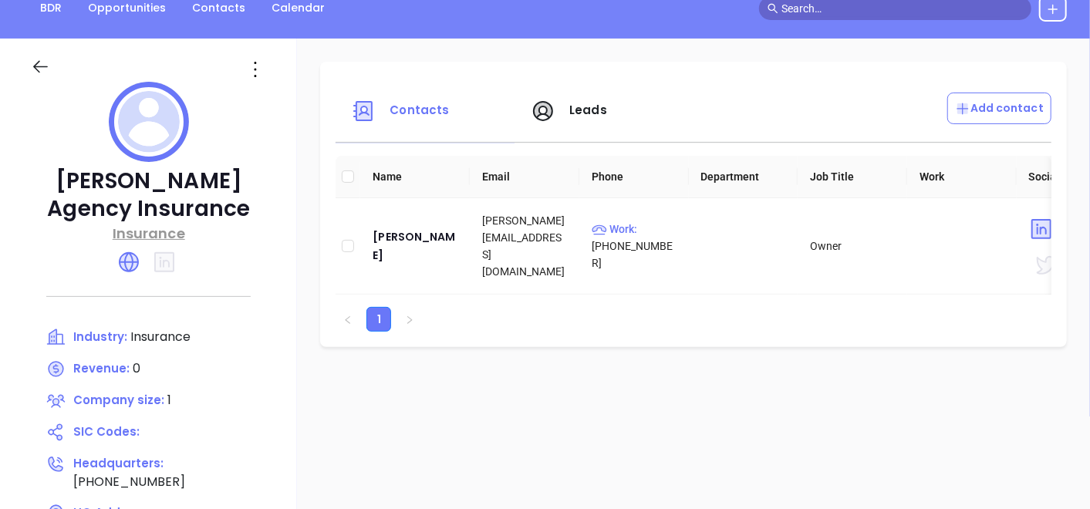
scroll to position [171, 0]
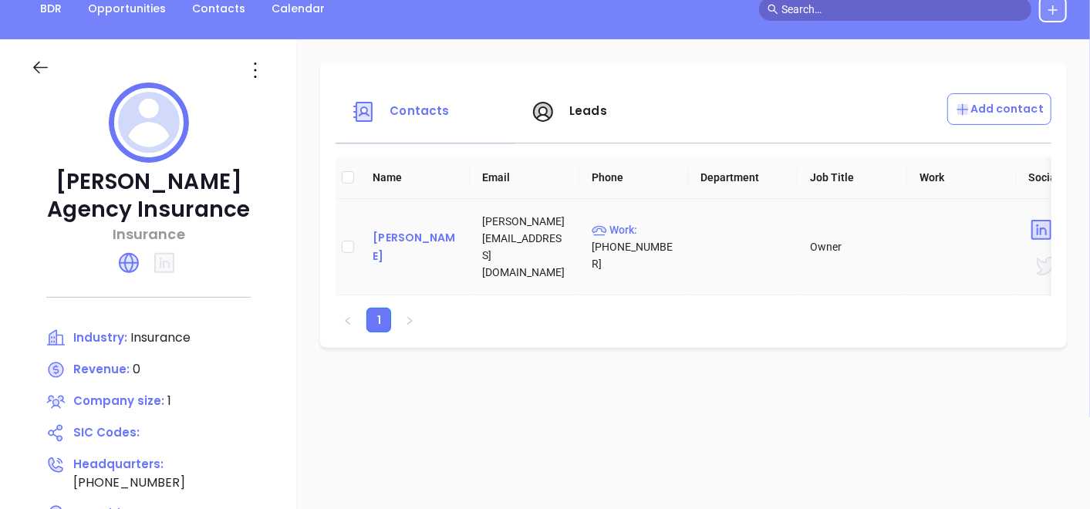
click at [409, 248] on div "[PERSON_NAME]" at bounding box center [415, 246] width 85 height 37
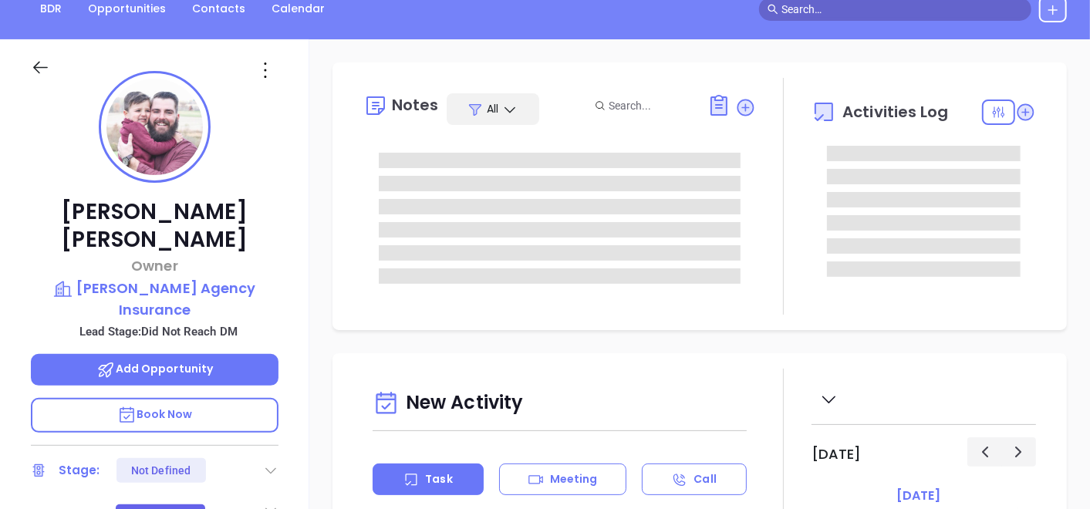
type input "[DATE]"
click at [269, 77] on icon at bounding box center [265, 70] width 25 height 25
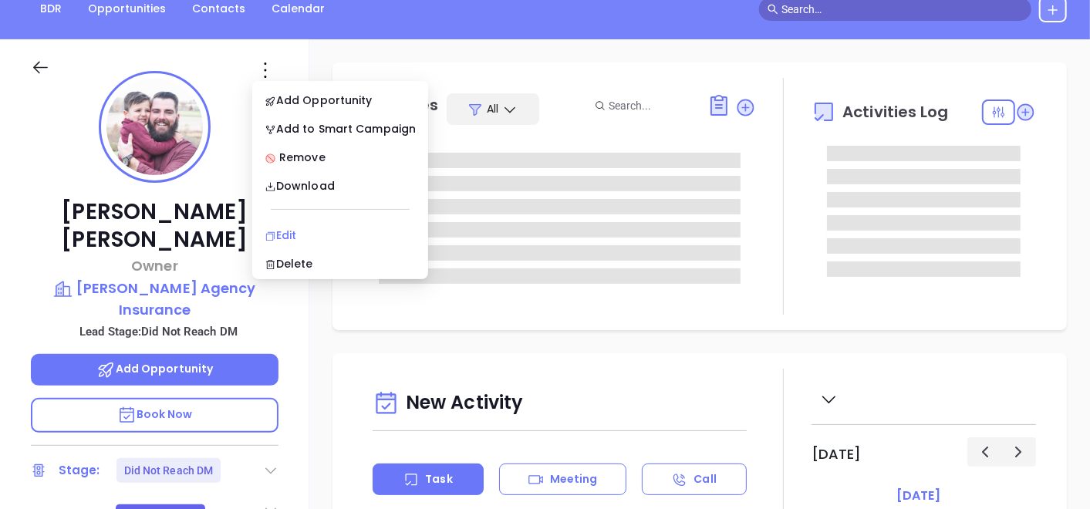
type input "[PERSON_NAME]"
click at [306, 232] on div "Edit" at bounding box center [340, 235] width 151 height 17
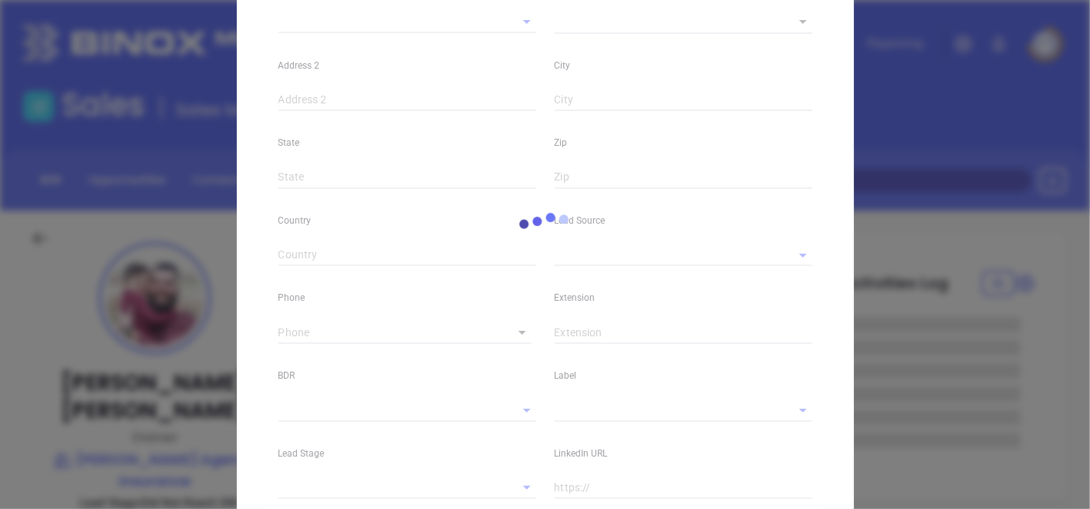
type input "[PERSON_NAME]"
type input "[PERSON_NAME][EMAIL_ADDRESS][DOMAIN_NAME]"
type input "Owner"
type textarea "[STREET_ADDRESS]"
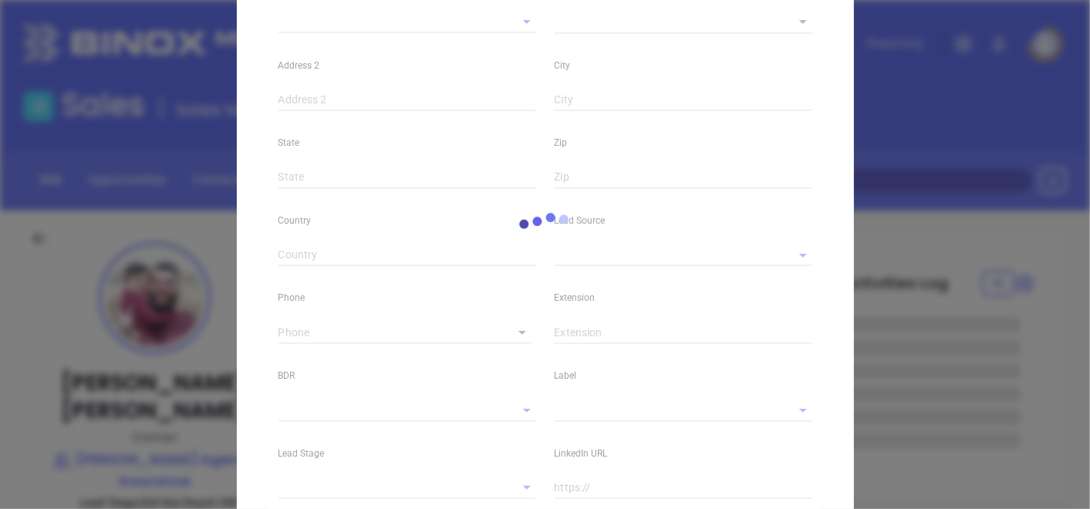
type input "1"
type input "Millstone"
type input "NJ"
type input "08510"
type input "[DOMAIN_NAME][URL][PERSON_NAME]"
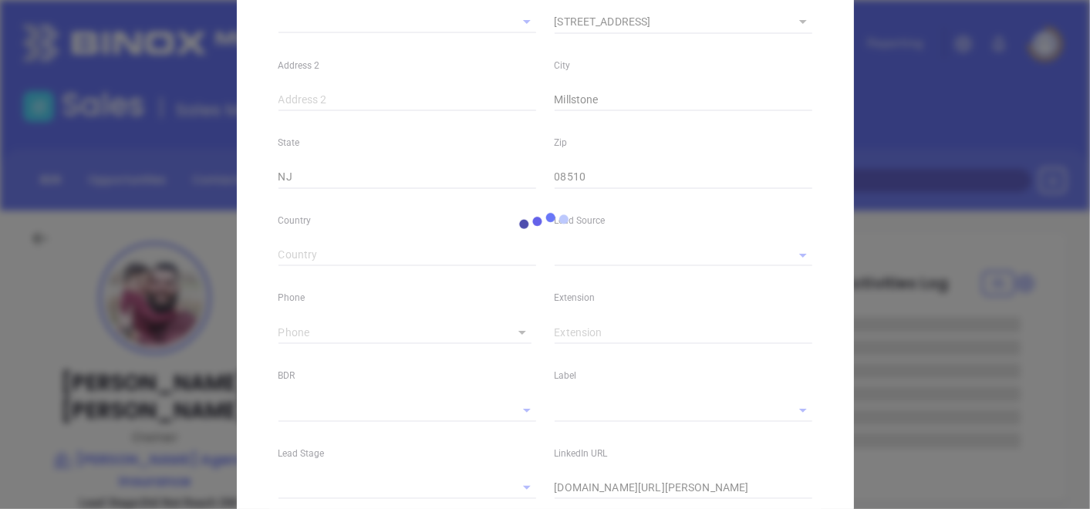
type input "Marketing"
type input "Website Reveal"
type input "[PERSON_NAME]"
type input "Did Not Reach DM"
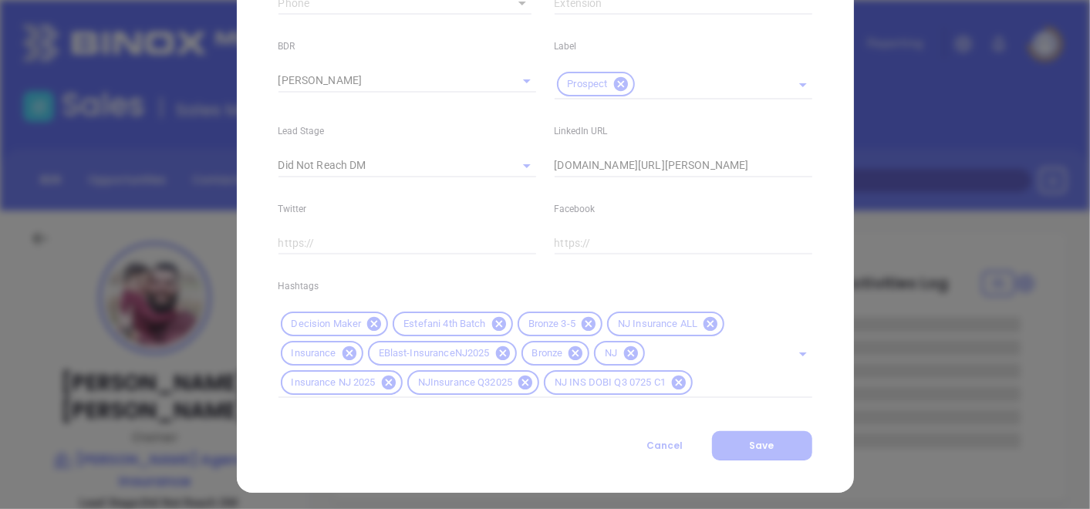
scroll to position [682, 0]
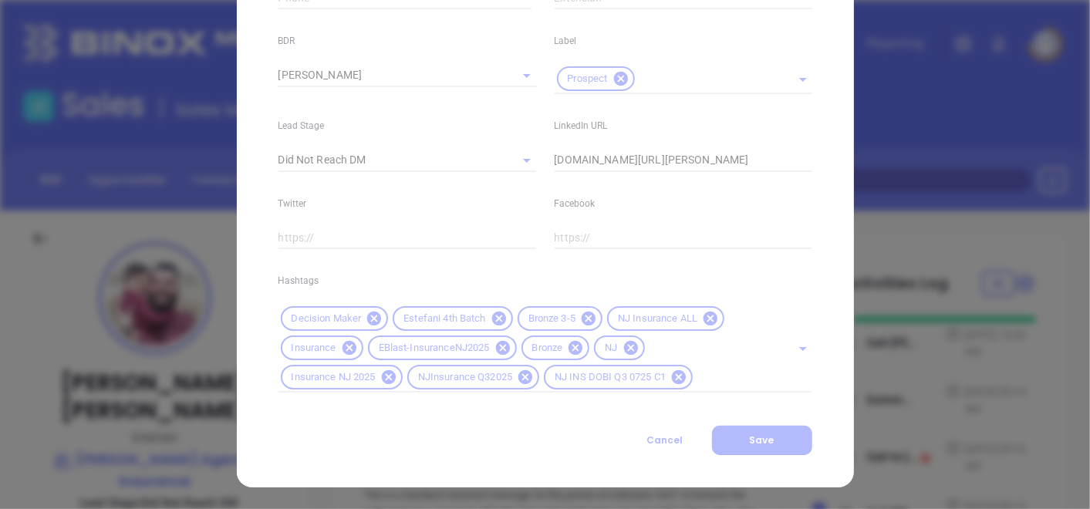
type input "[PHONE_NUMBER]"
type input "1"
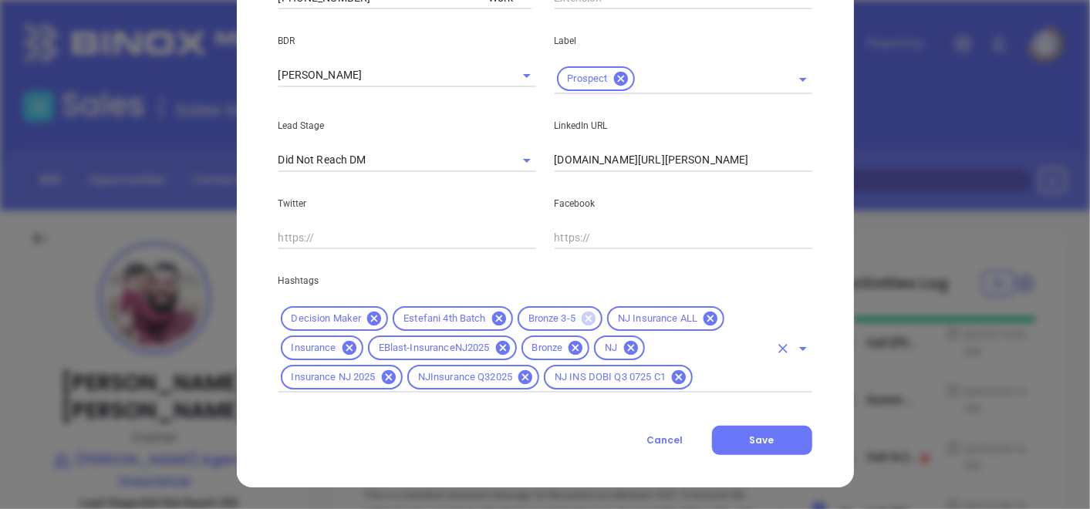
click at [584, 318] on icon at bounding box center [589, 319] width 14 height 14
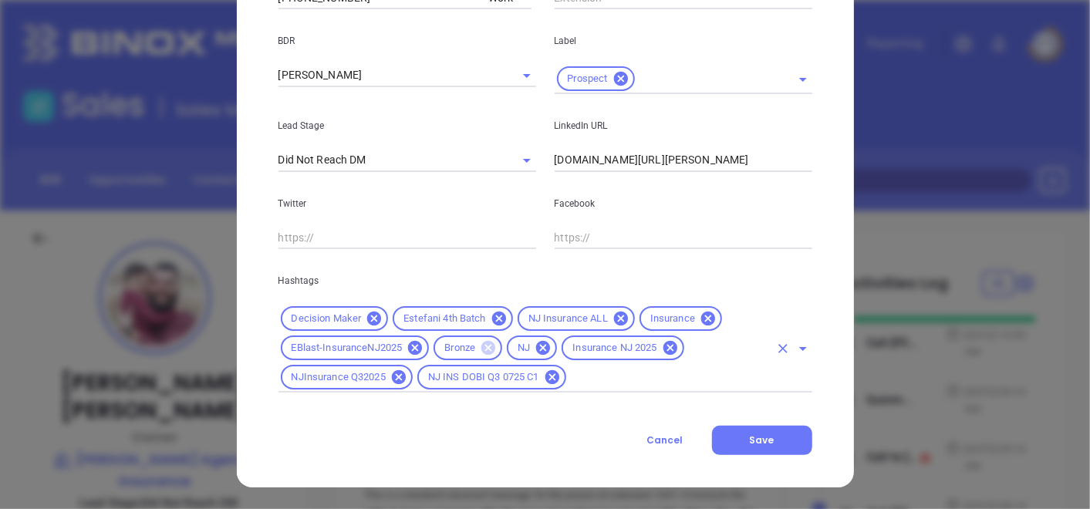
click at [482, 352] on icon at bounding box center [489, 348] width 14 height 14
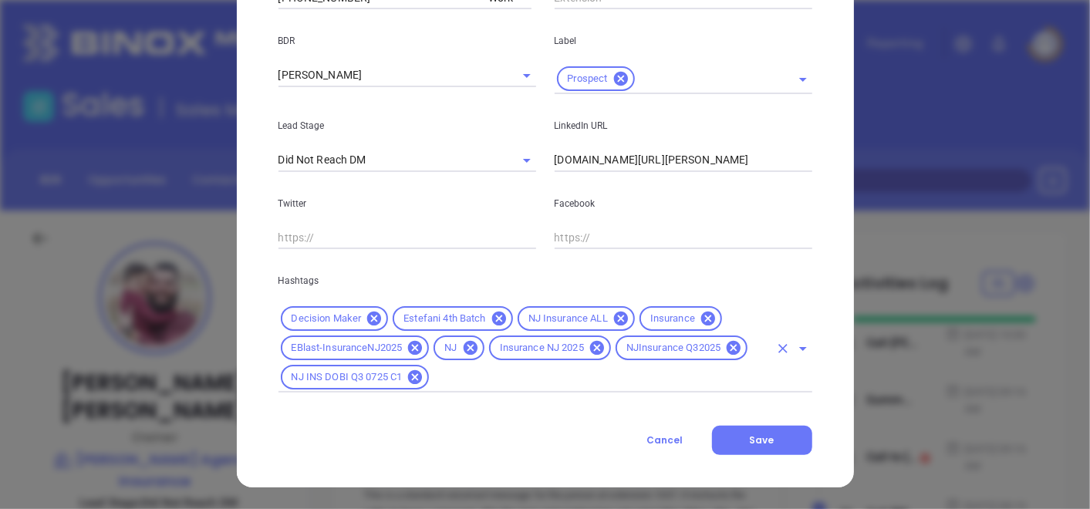
click at [506, 367] on div "Decision Maker Estefani 4th Batch NJ Insurance ALL Insurance EBlast-InsuranceNJ…" at bounding box center [546, 348] width 534 height 89
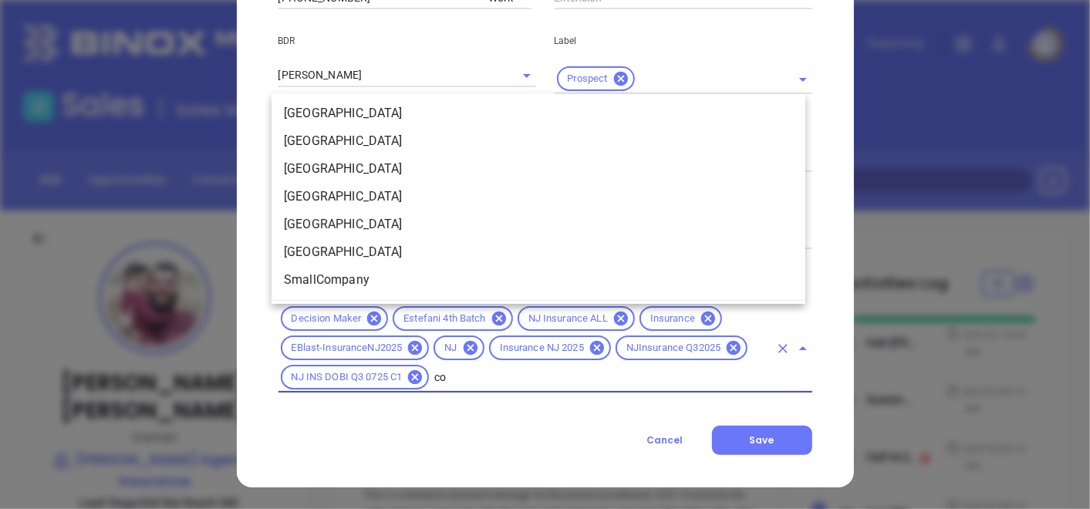
scroll to position [0, 0]
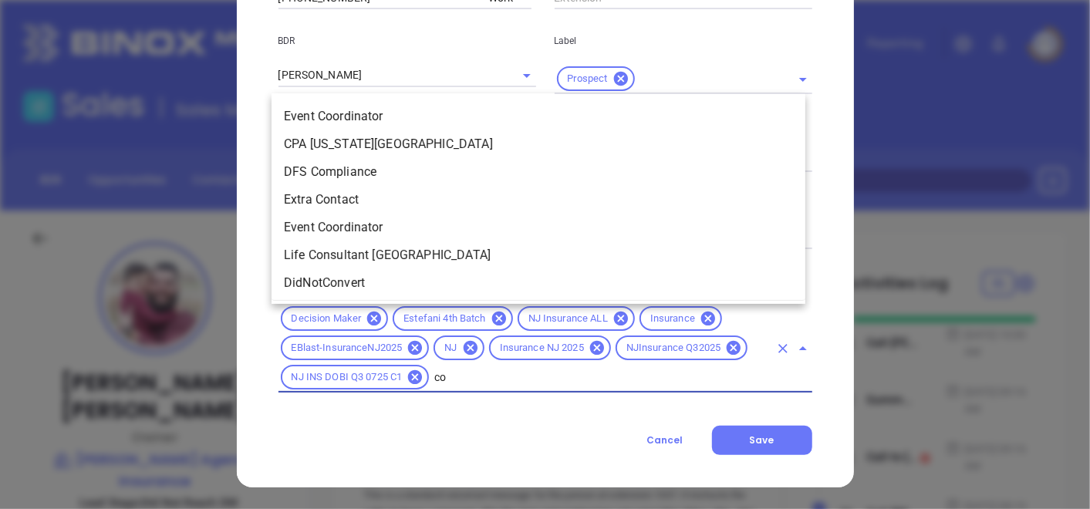
type input "cop"
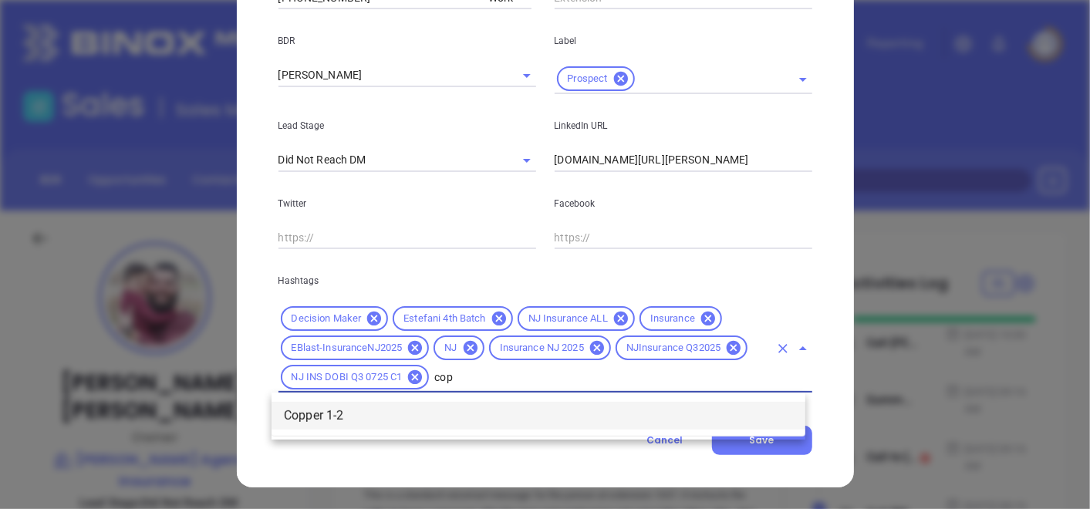
click at [384, 415] on li "Copper 1-2" at bounding box center [539, 416] width 534 height 28
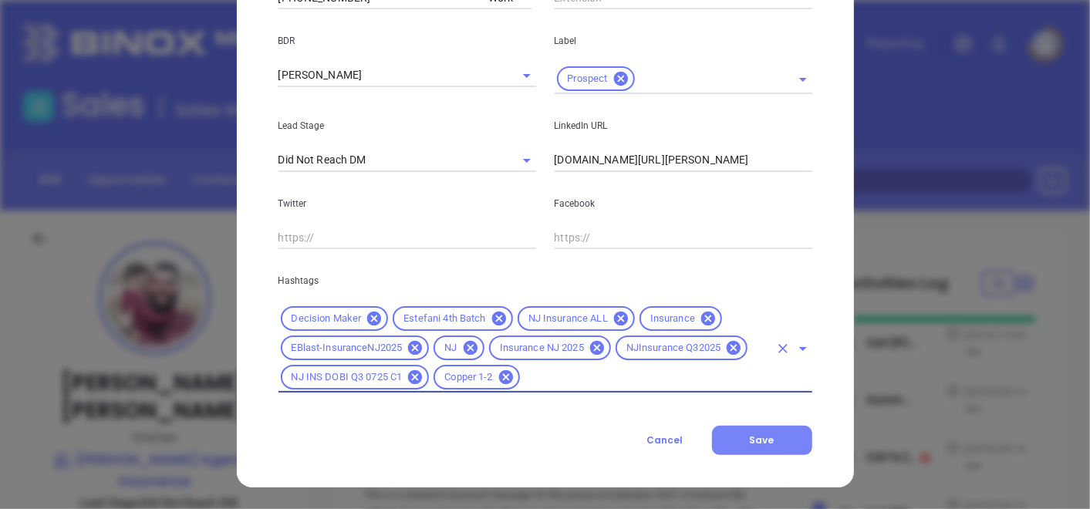
click at [734, 441] on button "Save" at bounding box center [762, 440] width 100 height 29
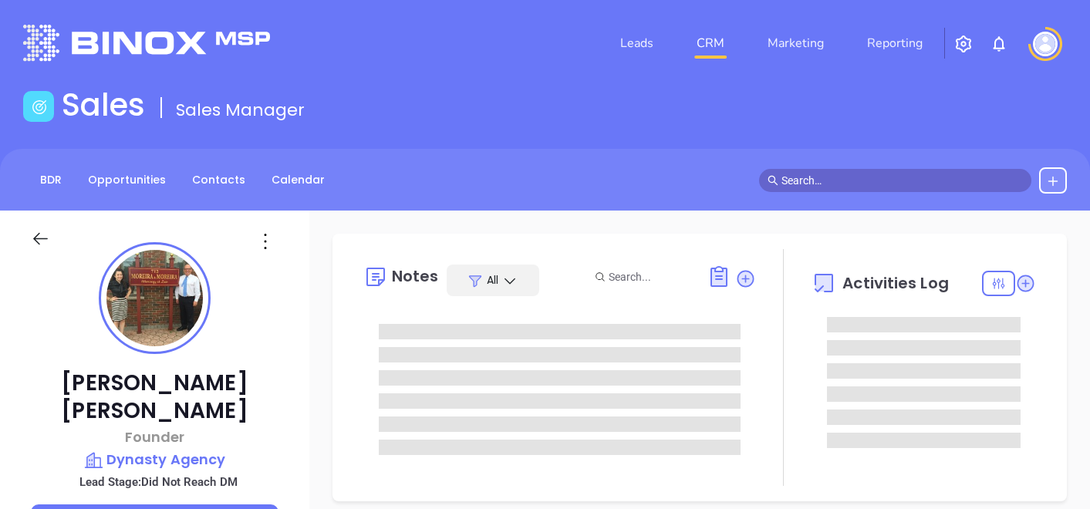
type input "[PERSON_NAME]"
type input "[DATE]"
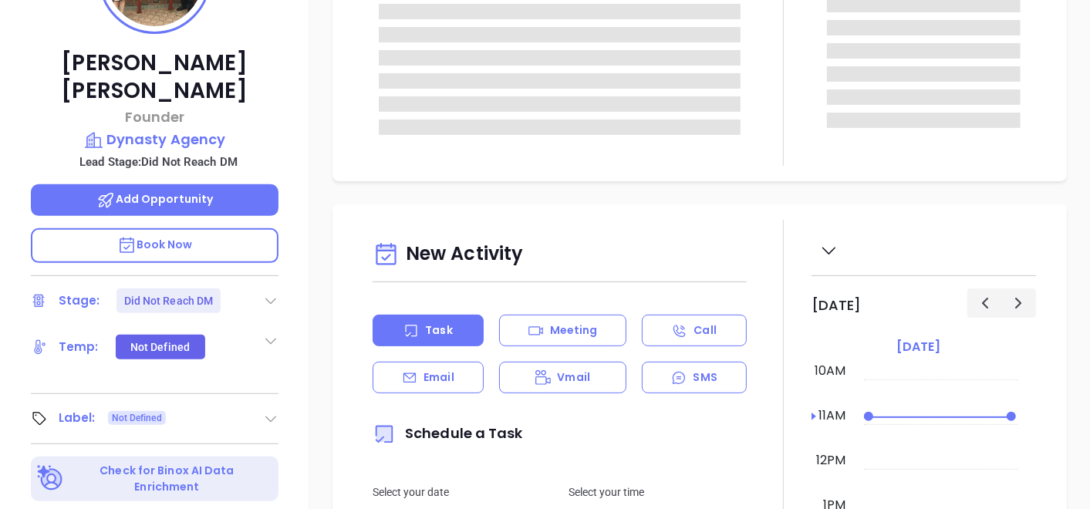
scroll to position [343, 0]
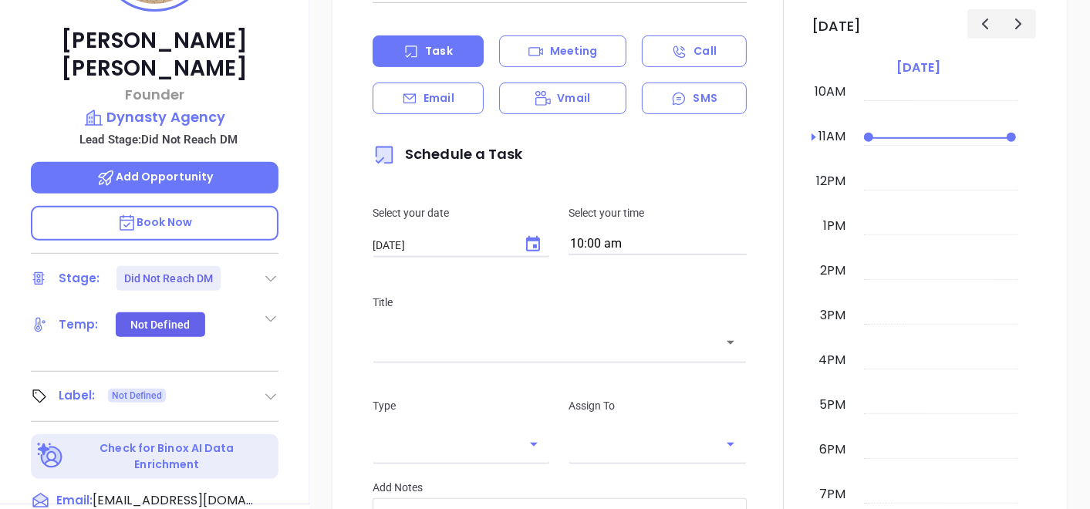
type input "[PERSON_NAME]"
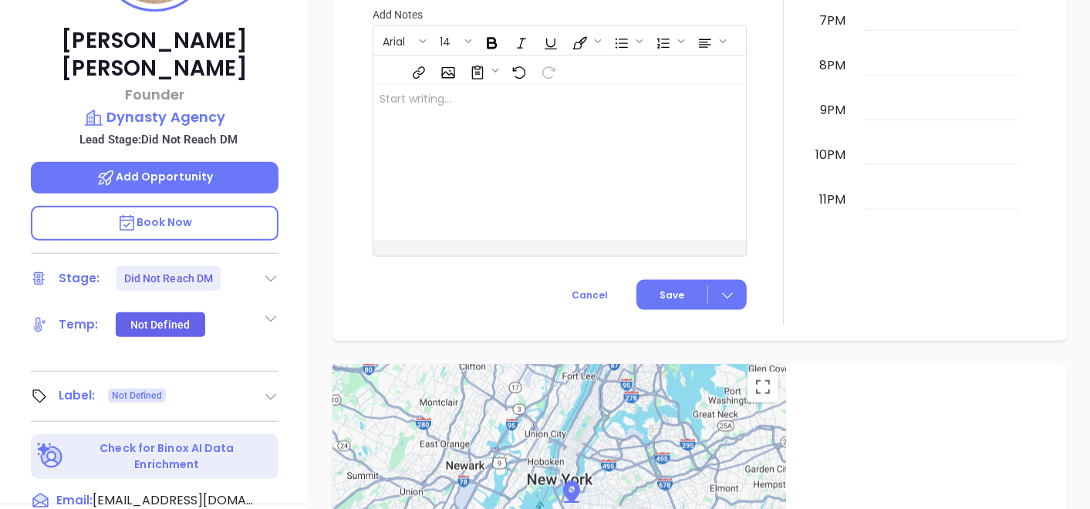
scroll to position [1231, 0]
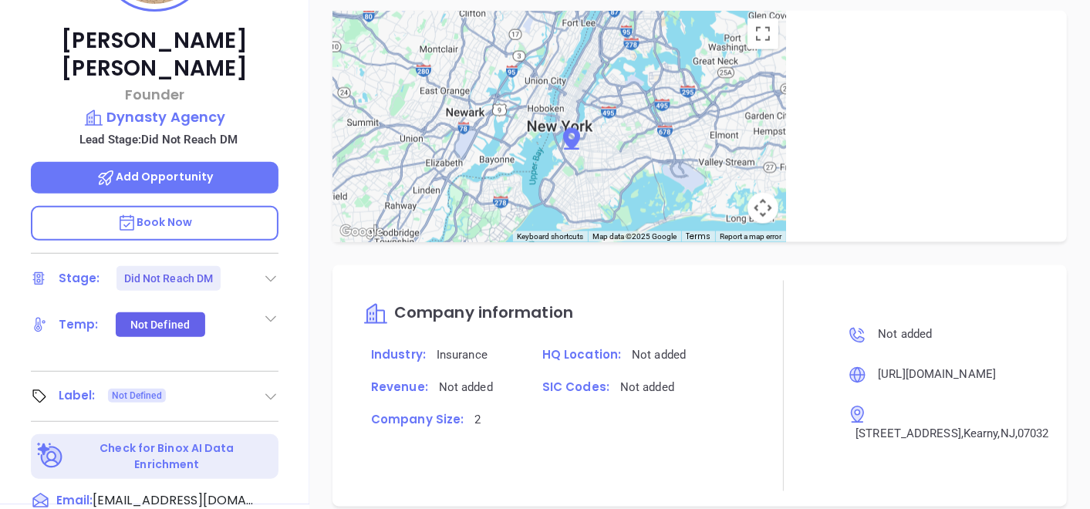
click at [275, 387] on div at bounding box center [270, 396] width 15 height 19
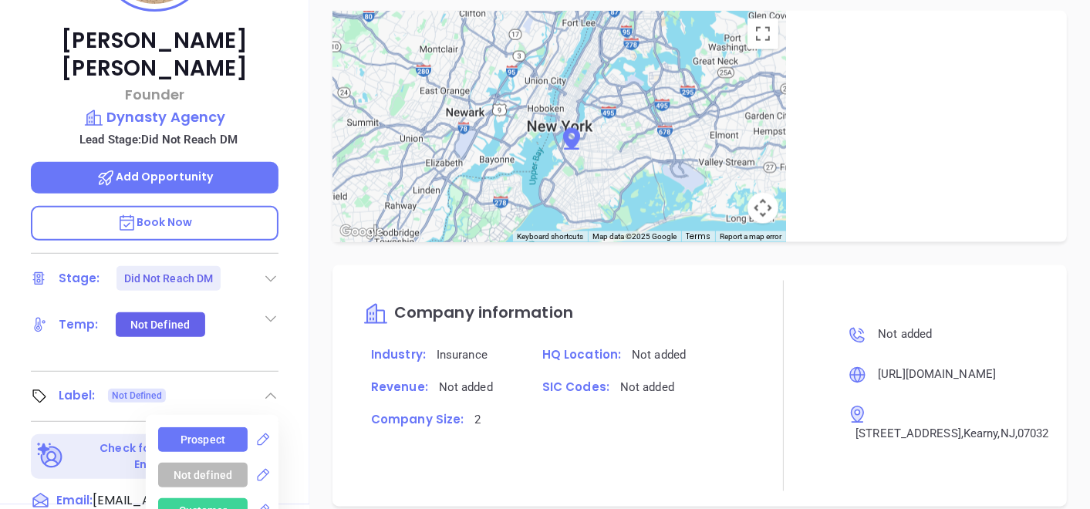
click at [211, 428] on div "Prospect" at bounding box center [203, 440] width 45 height 25
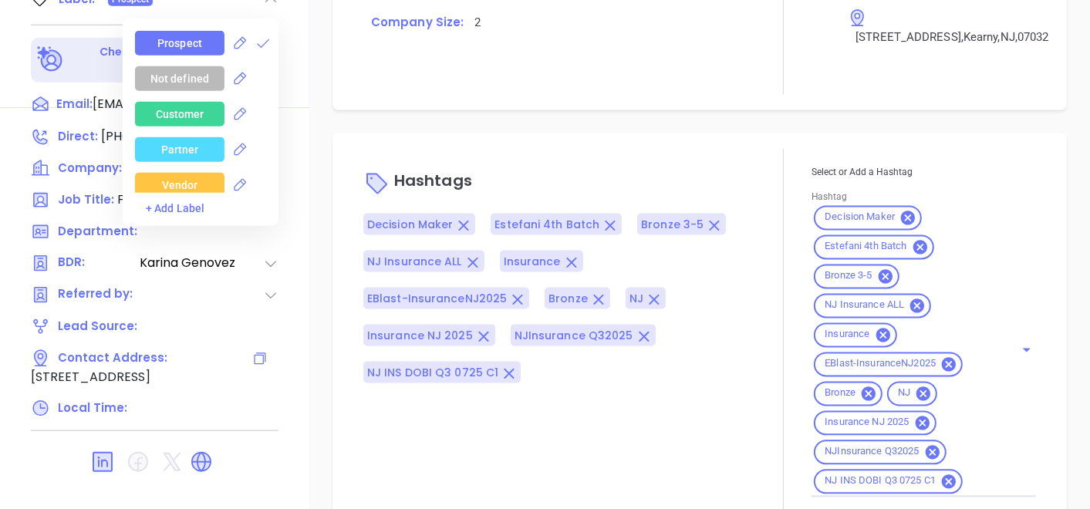
scroll to position [781, 0]
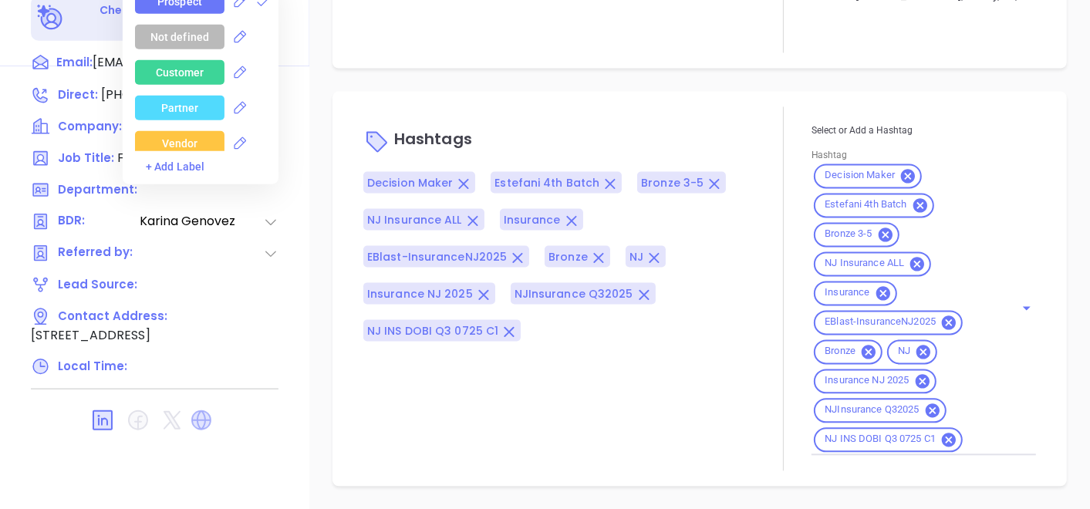
click at [208, 408] on icon at bounding box center [201, 420] width 25 height 25
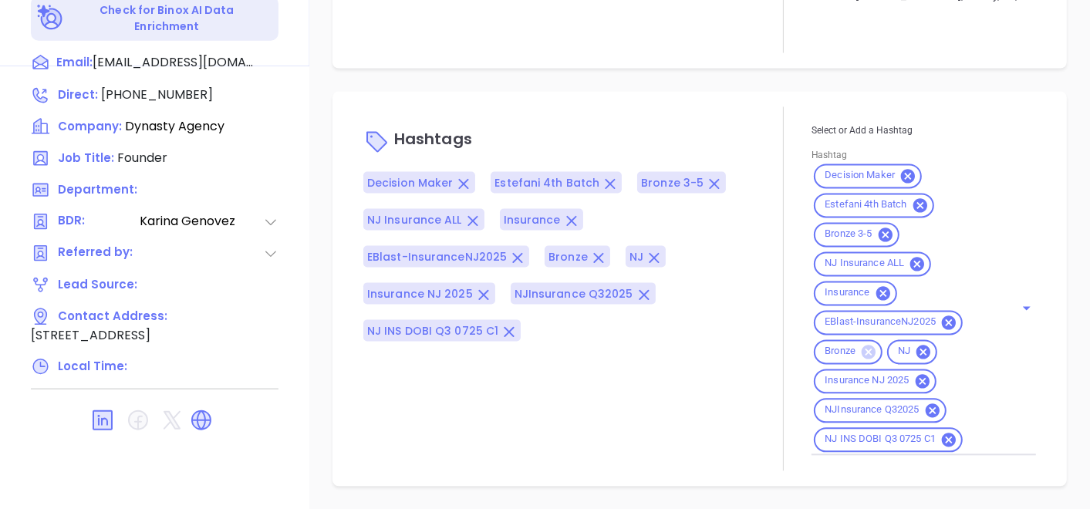
click at [862, 353] on icon at bounding box center [869, 352] width 14 height 14
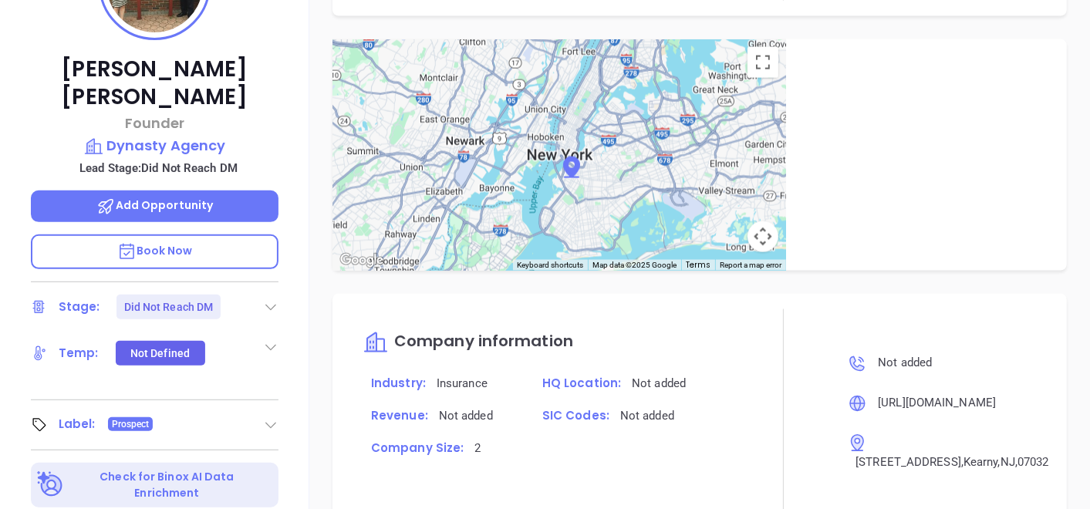
scroll to position [181, 0]
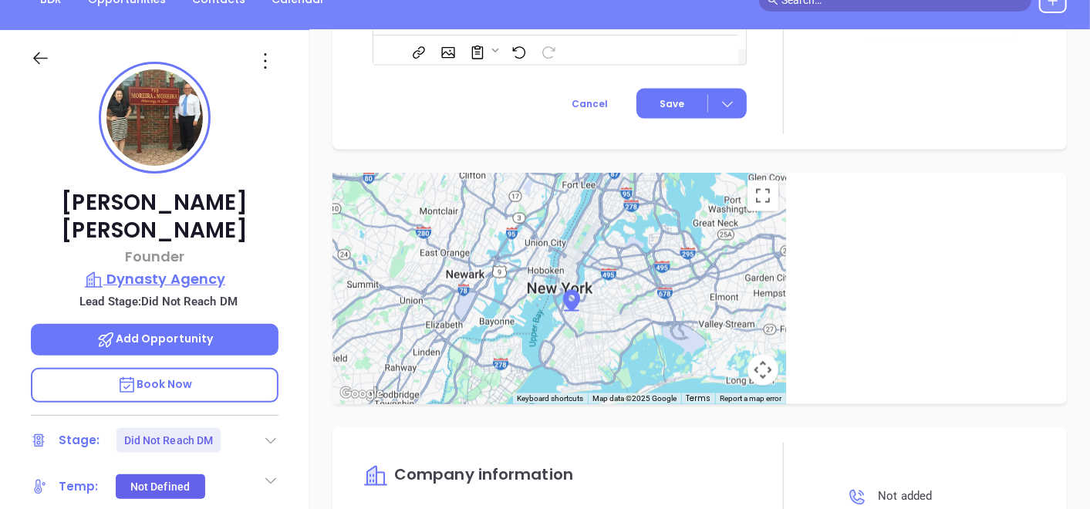
click at [171, 269] on p "Dynasty Agency" at bounding box center [155, 280] width 248 height 22
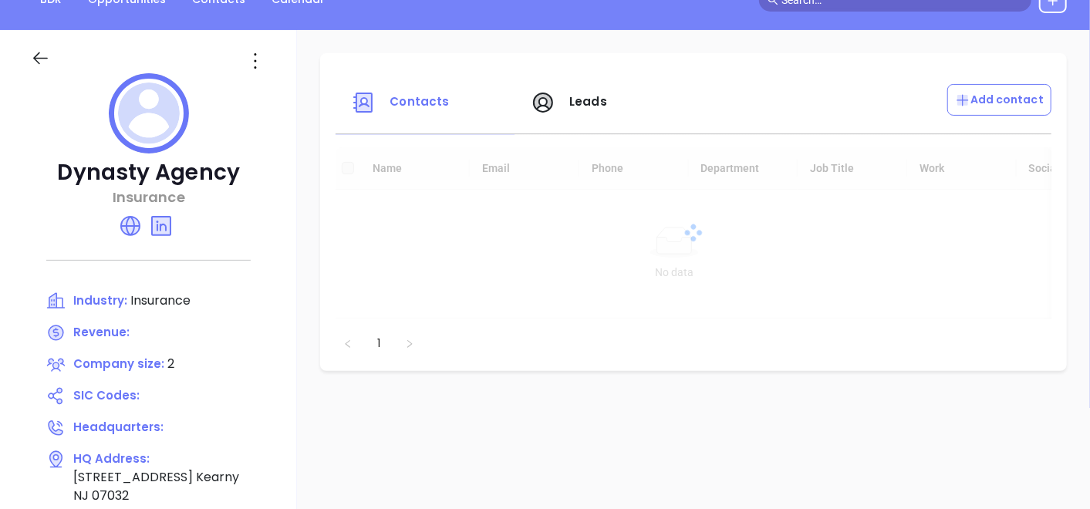
click at [47, 49] on icon at bounding box center [40, 58] width 19 height 19
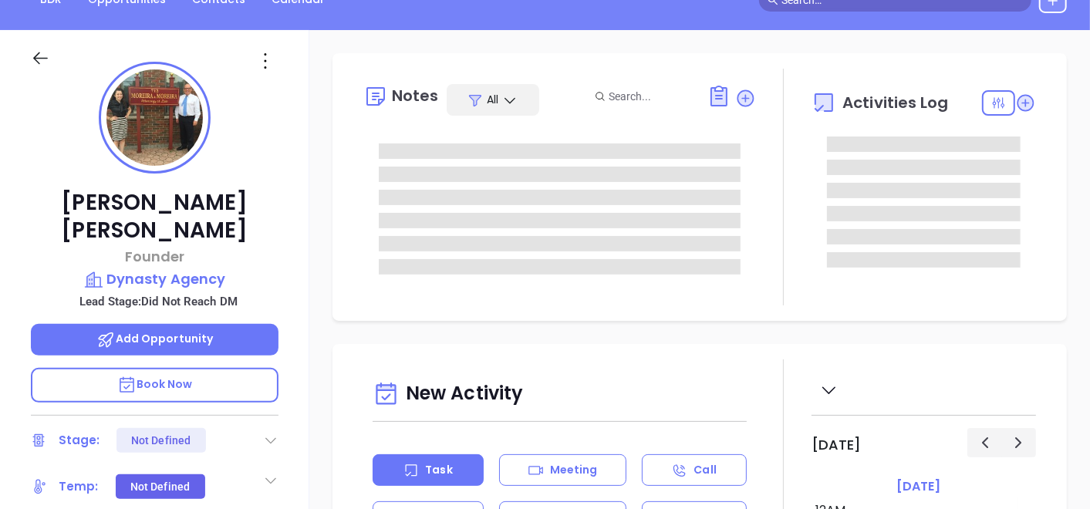
type input "[DATE]"
click at [265, 65] on icon at bounding box center [265, 61] width 25 height 25
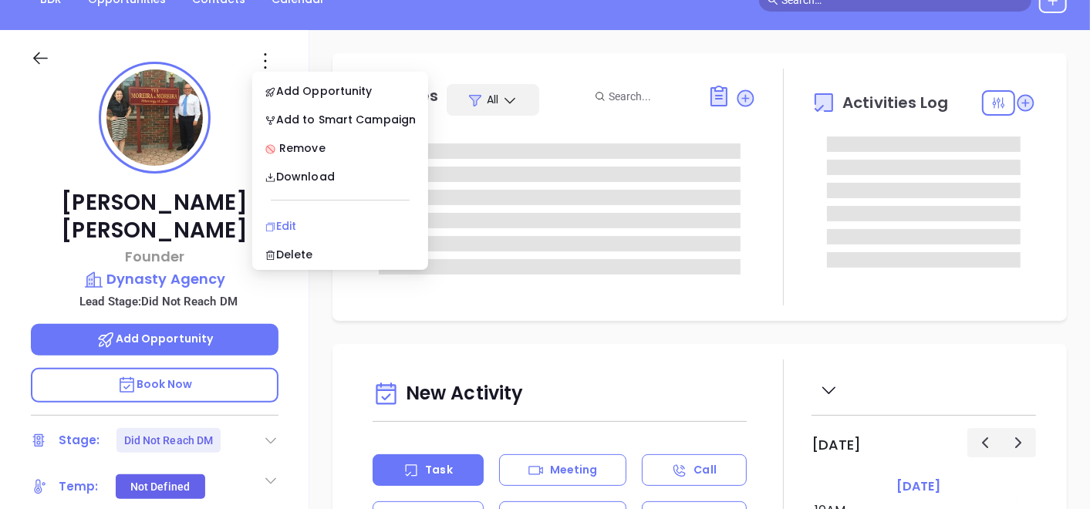
type input "[PERSON_NAME]"
click at [329, 221] on div "Edit" at bounding box center [340, 226] width 151 height 17
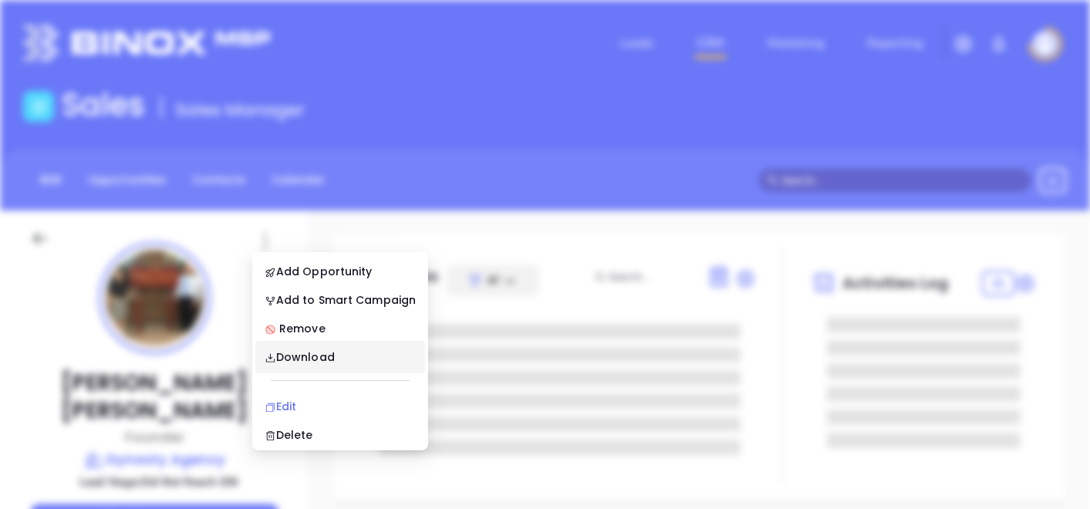
scroll to position [0, 0]
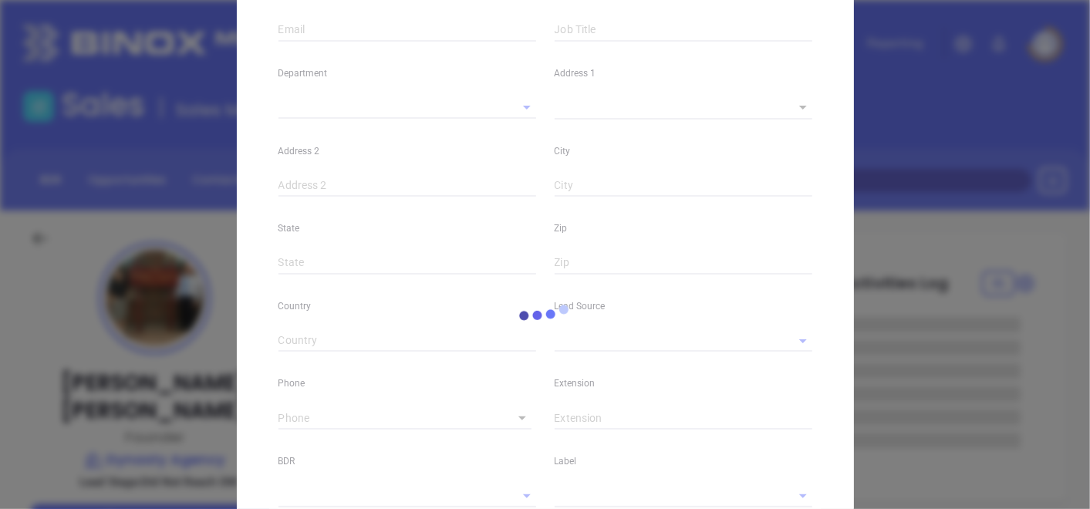
type input "[PERSON_NAME]"
type input "[EMAIL_ADDRESS][DOMAIN_NAME]"
type input "Founder"
type textarea "[STREET_ADDRESS]"
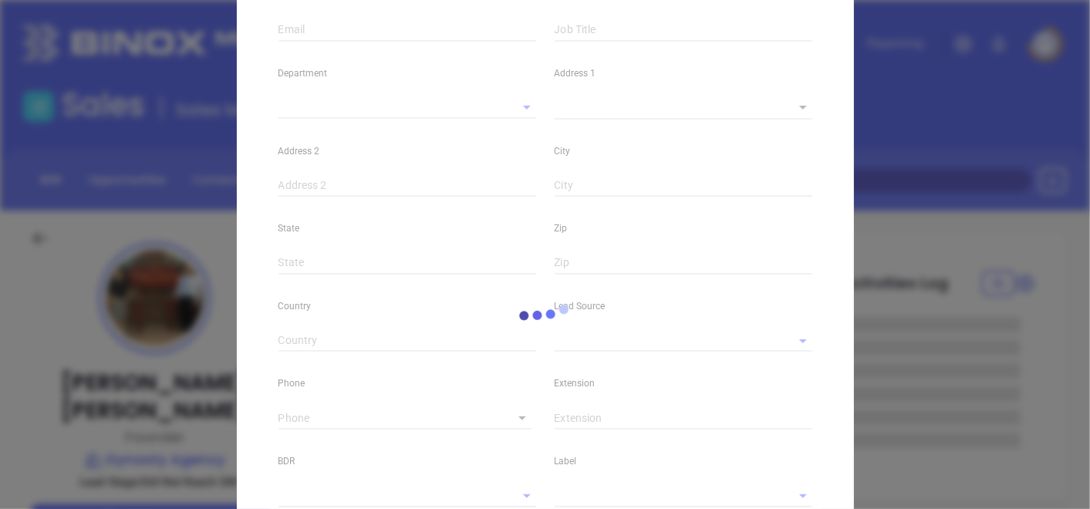
type input "1"
type input "Kearny"
type input "NJ"
type input "07032"
type input "[DOMAIN_NAME][URL][PERSON_NAME]"
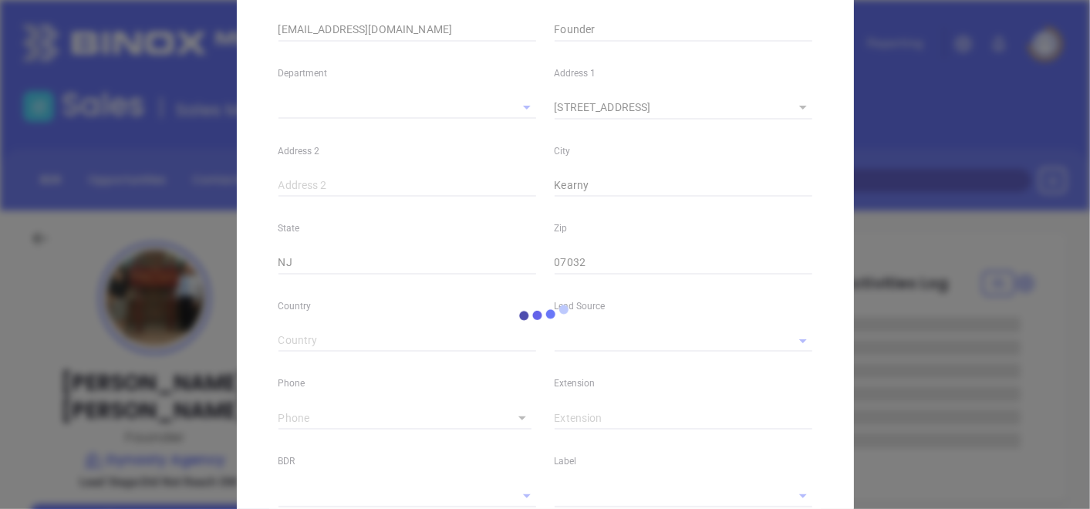
type input "[PERSON_NAME]"
type input "Did Not Reach DM"
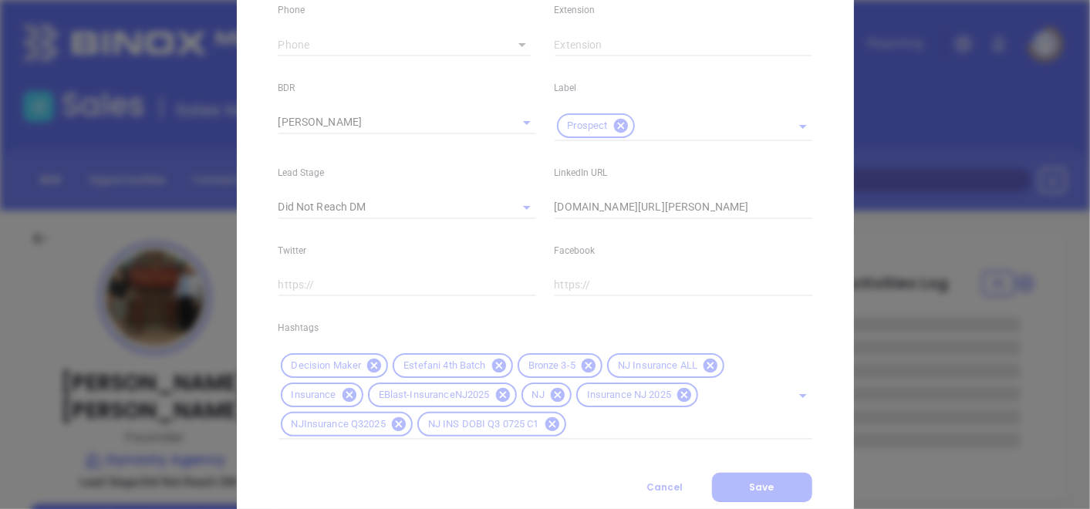
scroll to position [682, 0]
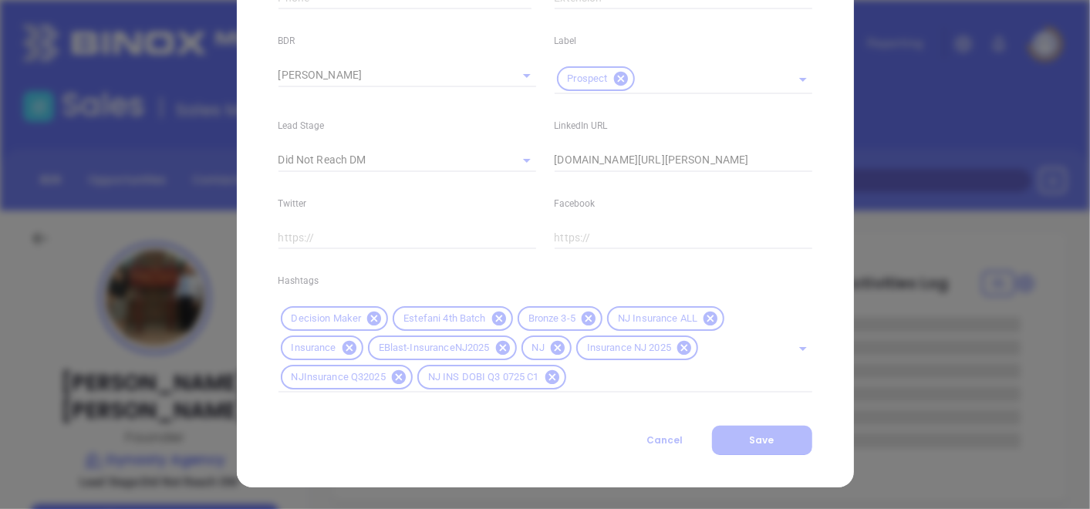
type input "1"
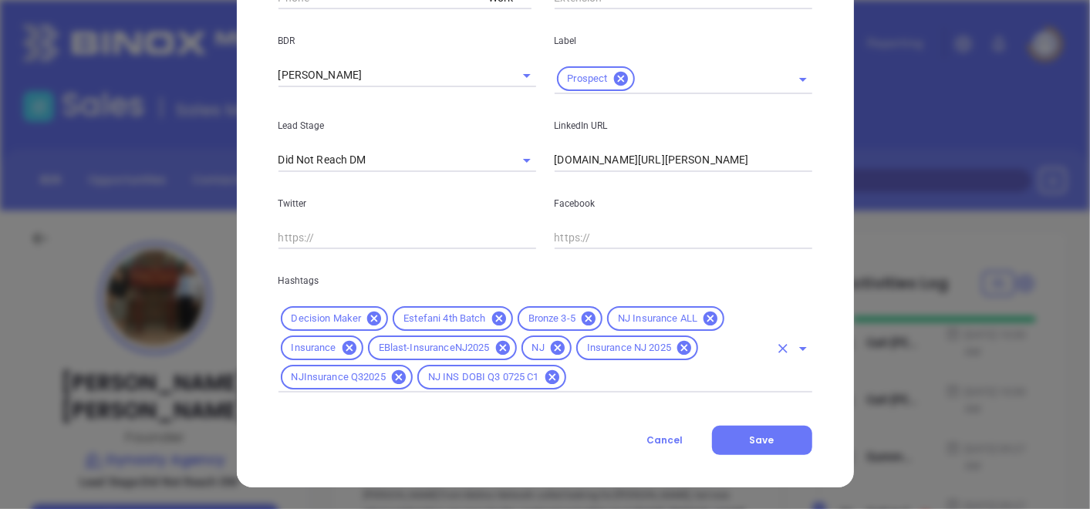
click at [582, 323] on icon at bounding box center [589, 319] width 14 height 14
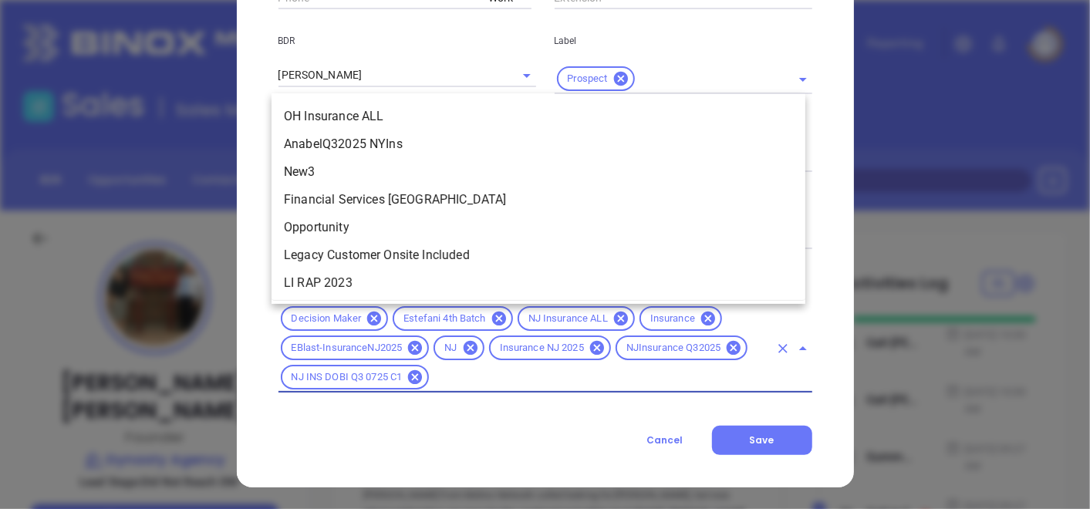
click at [597, 374] on input "text" at bounding box center [599, 377] width 337 height 19
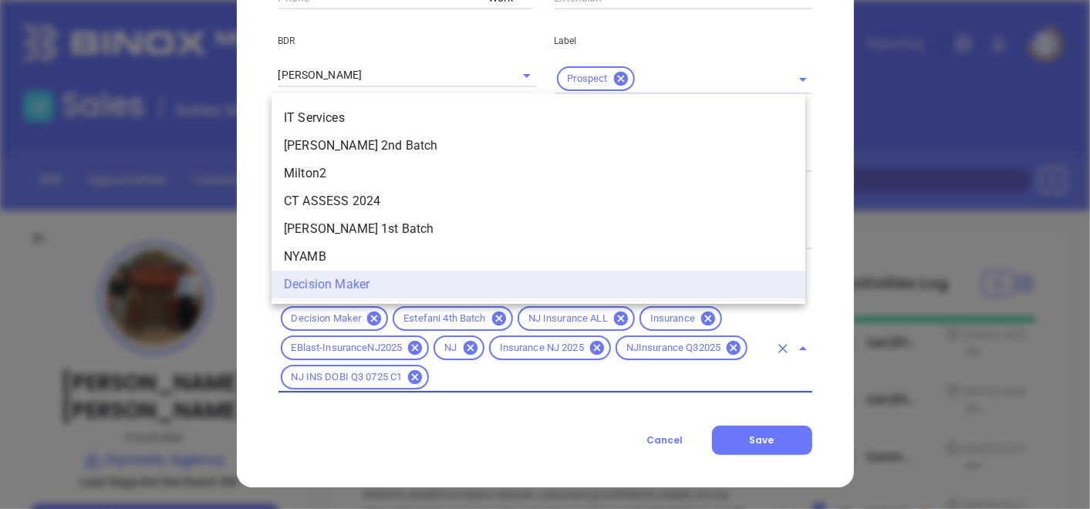
click at [588, 360] on div "Decision Maker Estefani 4th Batch NJ Insurance ALL Insurance EBlast-InsuranceNJ…" at bounding box center [546, 348] width 534 height 89
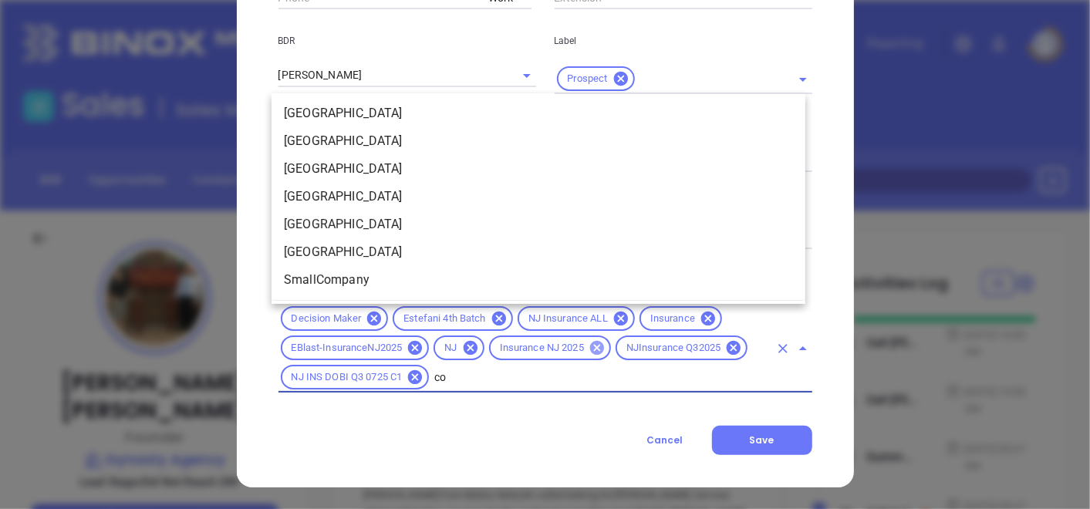
scroll to position [0, 0]
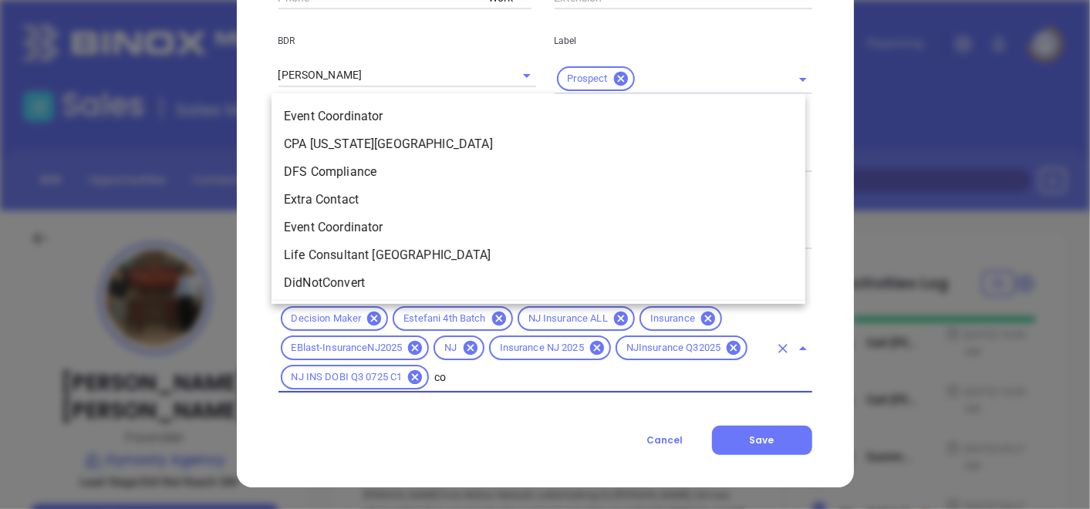
type input "cop"
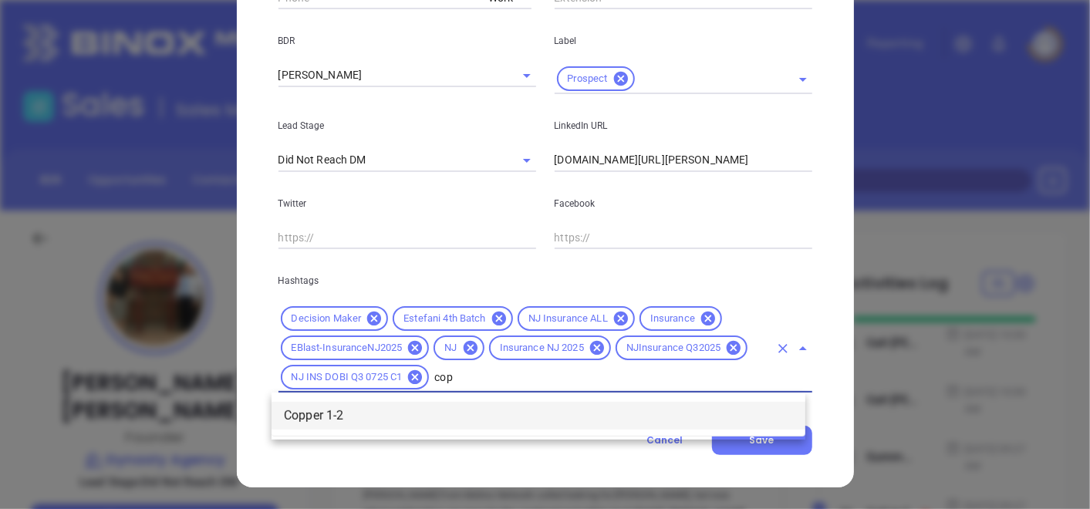
click at [484, 412] on li "Copper 1-2" at bounding box center [539, 416] width 534 height 28
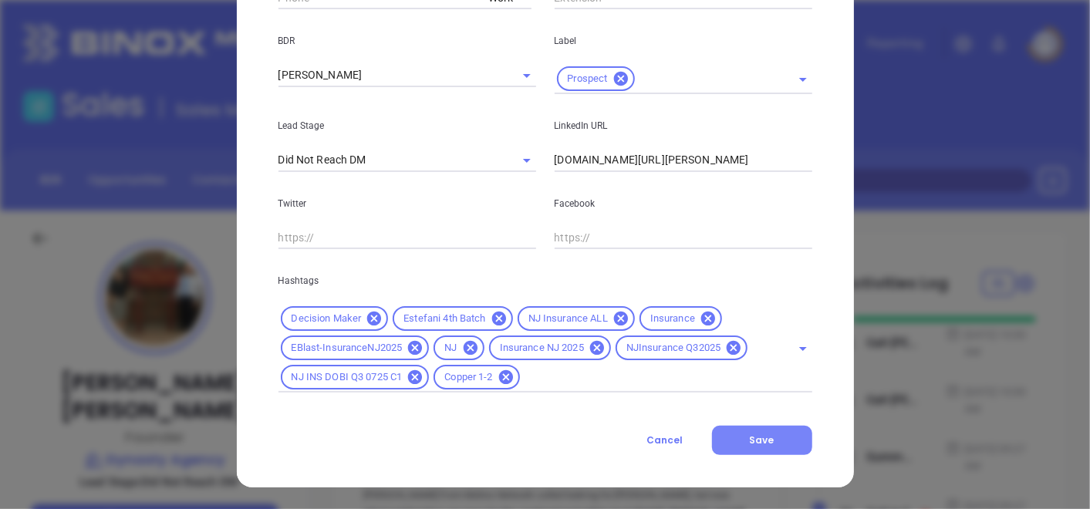
click at [715, 440] on button "Save" at bounding box center [762, 440] width 100 height 29
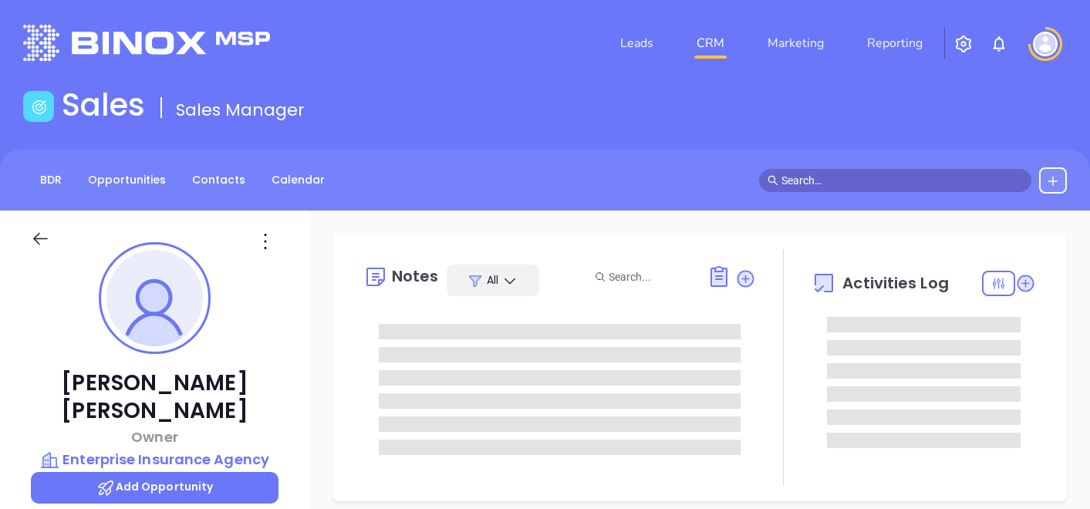
type input "[PERSON_NAME]"
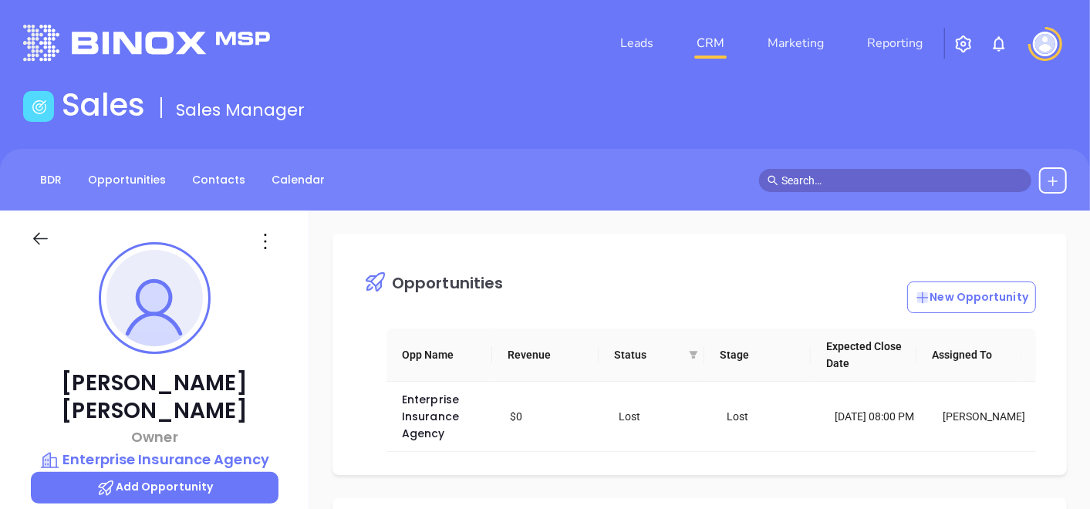
scroll to position [448, 0]
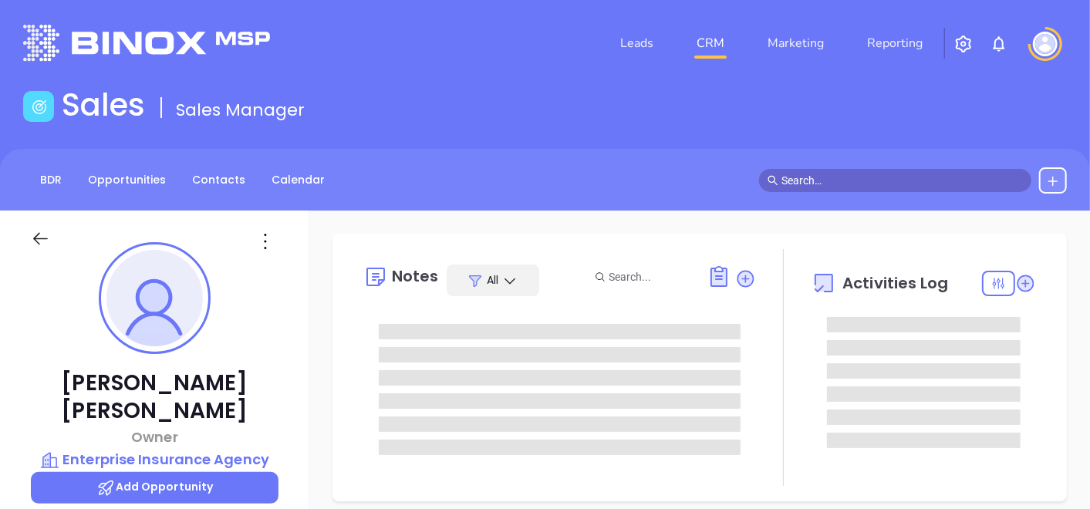
type input "[DATE]"
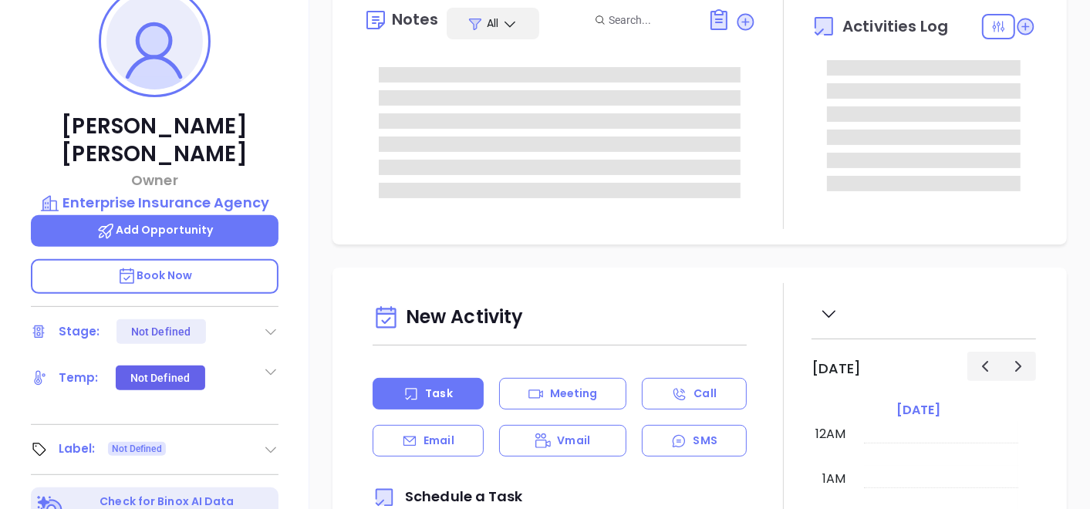
scroll to position [448, 0]
type input "[PERSON_NAME]"
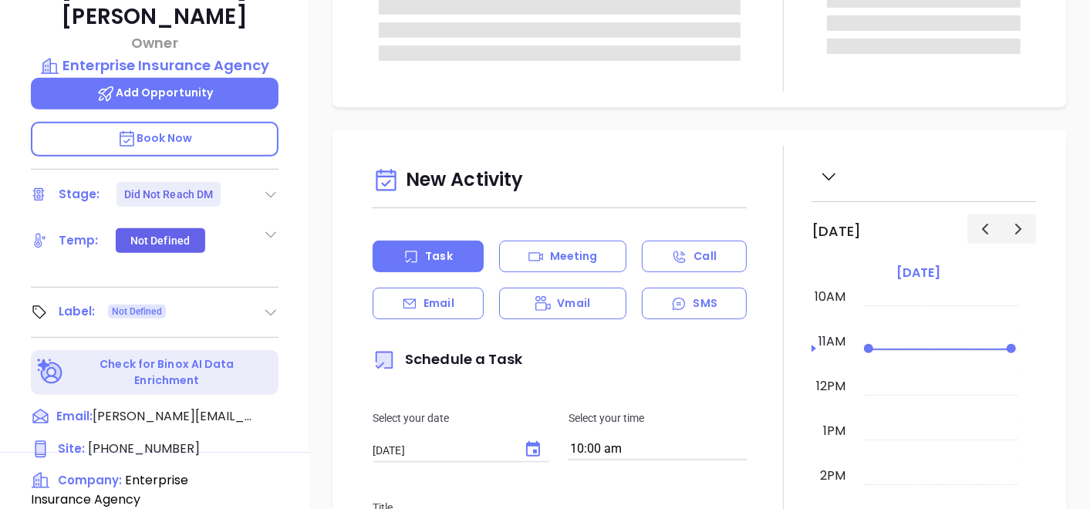
scroll to position [428, 0]
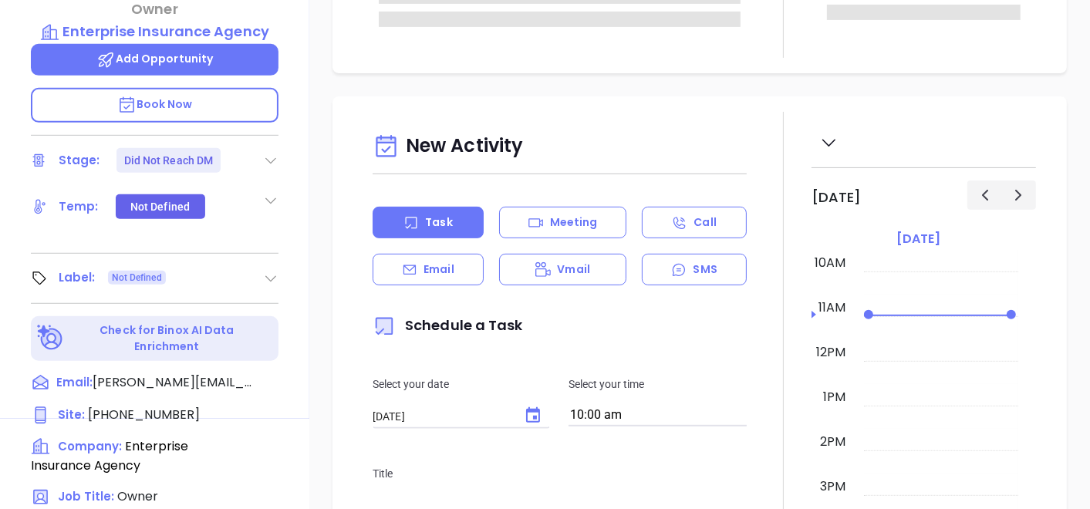
click at [265, 271] on icon at bounding box center [270, 278] width 15 height 15
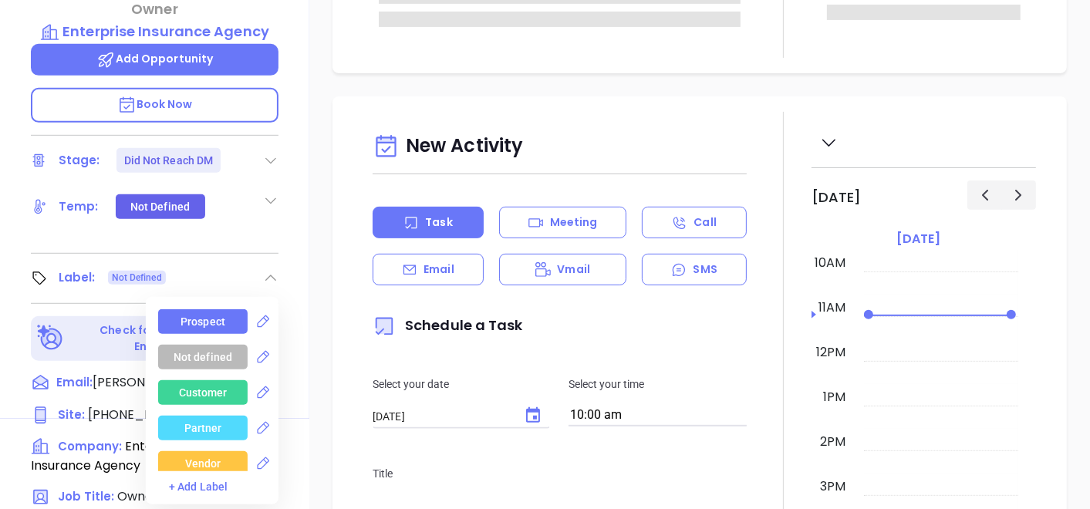
click at [232, 309] on div "Prospect" at bounding box center [203, 321] width 90 height 25
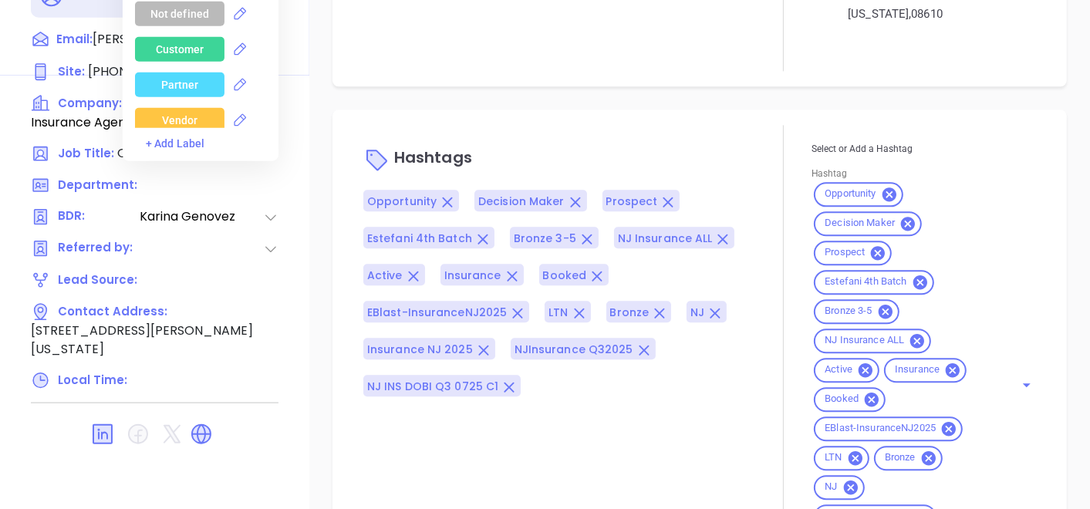
scroll to position [1615, 0]
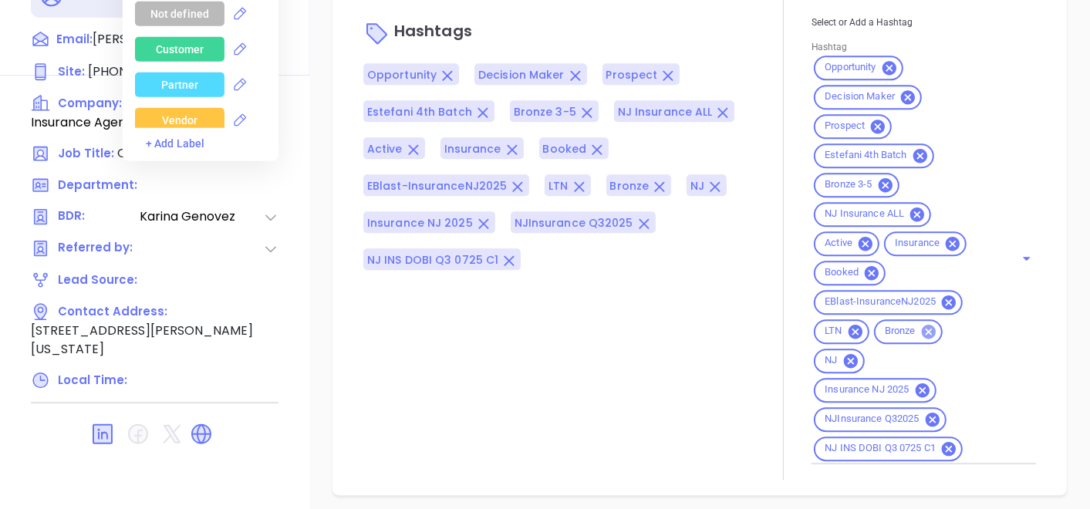
click at [921, 328] on icon at bounding box center [929, 332] width 17 height 17
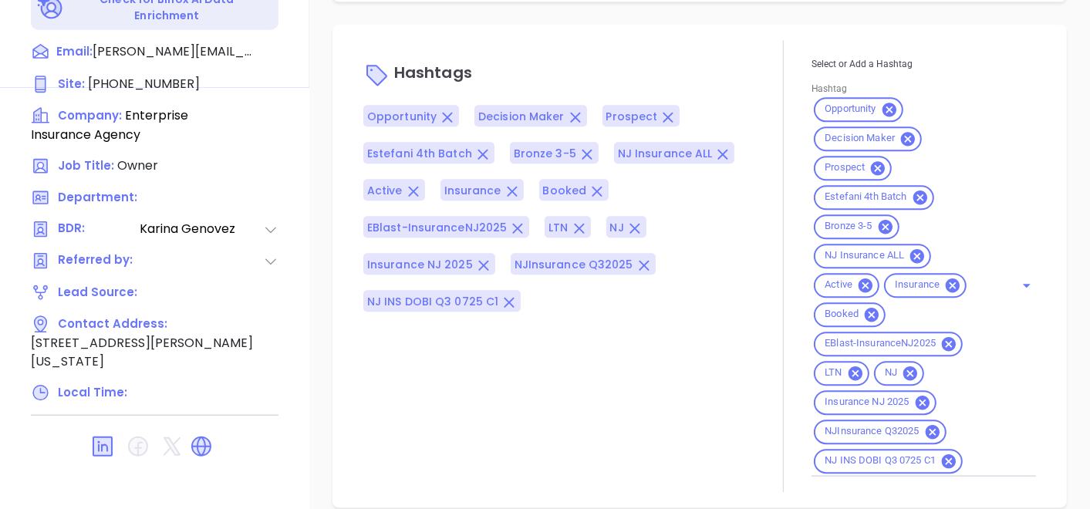
scroll to position [781, 0]
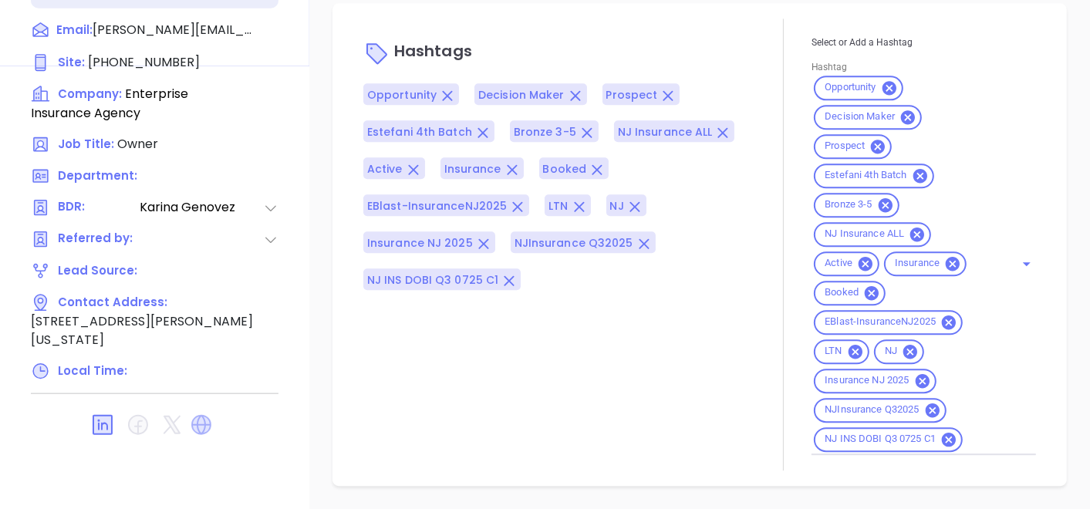
click at [209, 415] on icon at bounding box center [201, 425] width 20 height 20
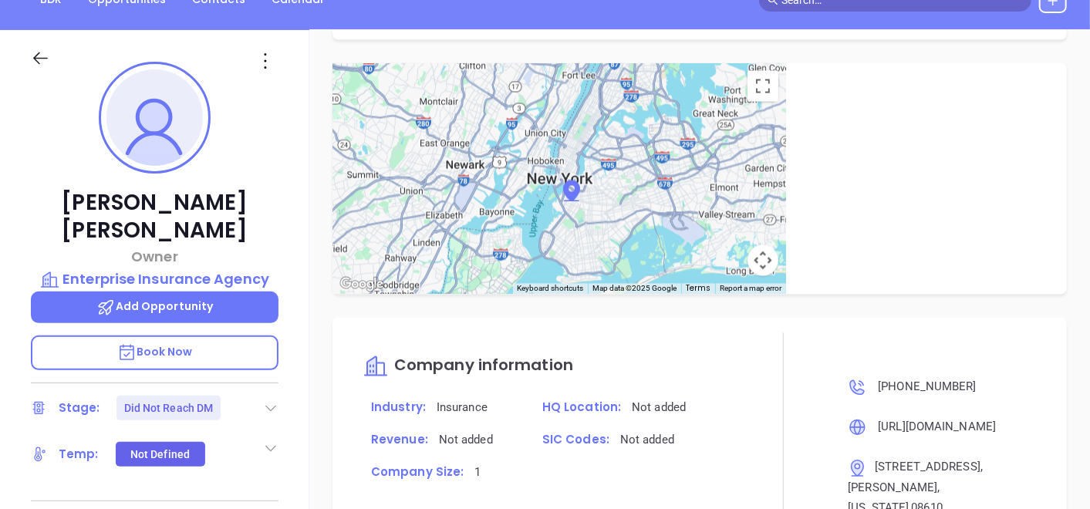
scroll to position [95, 0]
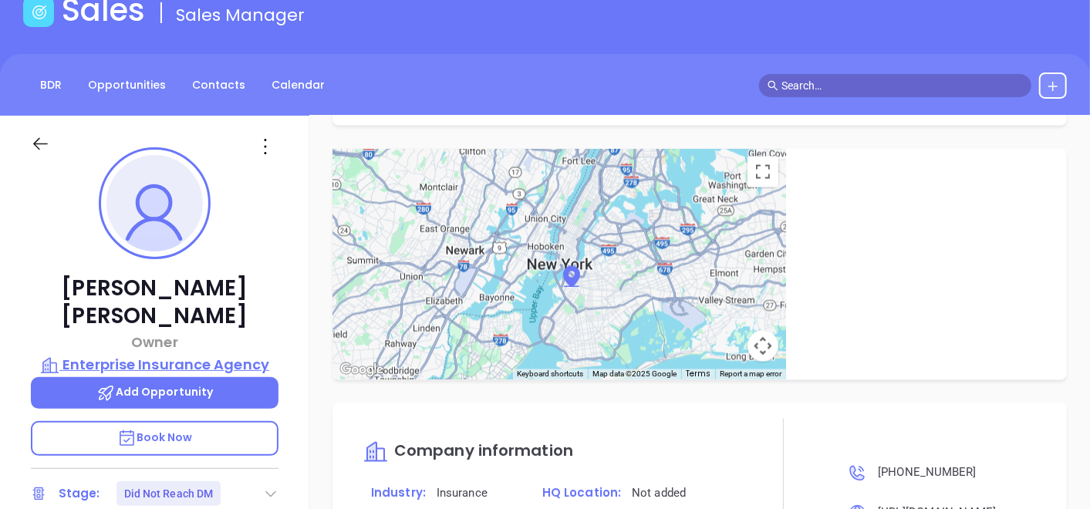
click at [182, 354] on p "Enterprise Insurance Agency" at bounding box center [155, 365] width 248 height 22
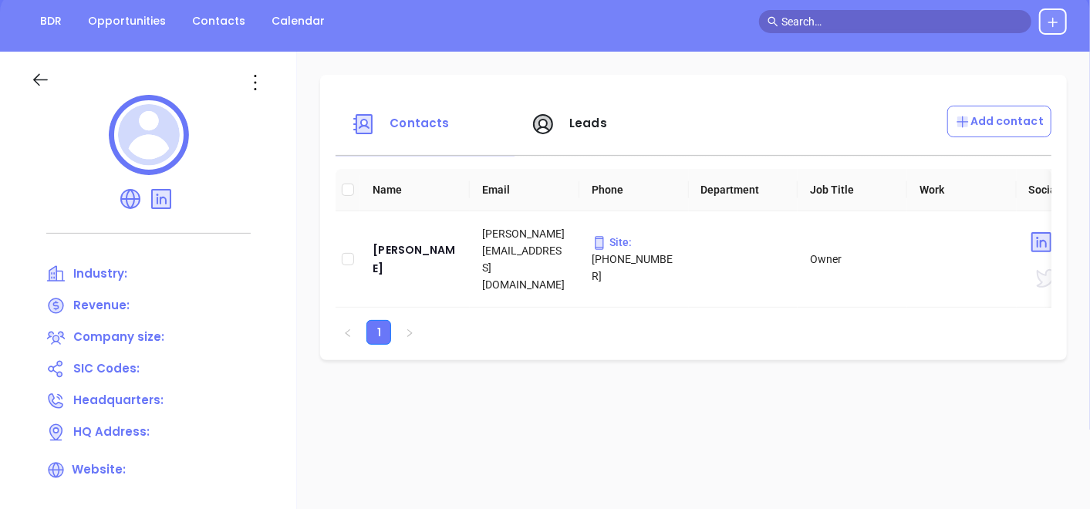
scroll to position [181, 0]
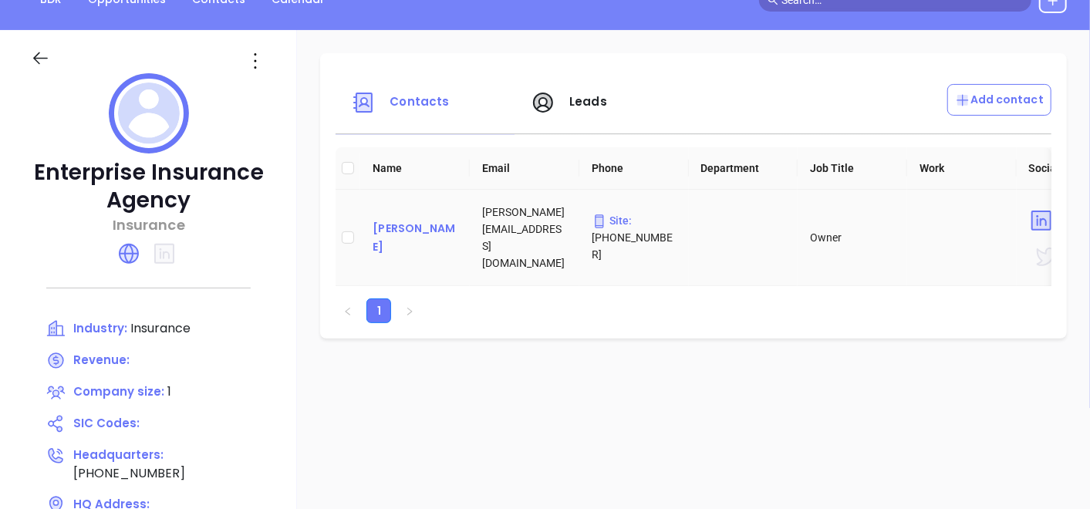
click at [384, 243] on div "Elizabeth Ramirez" at bounding box center [415, 237] width 85 height 37
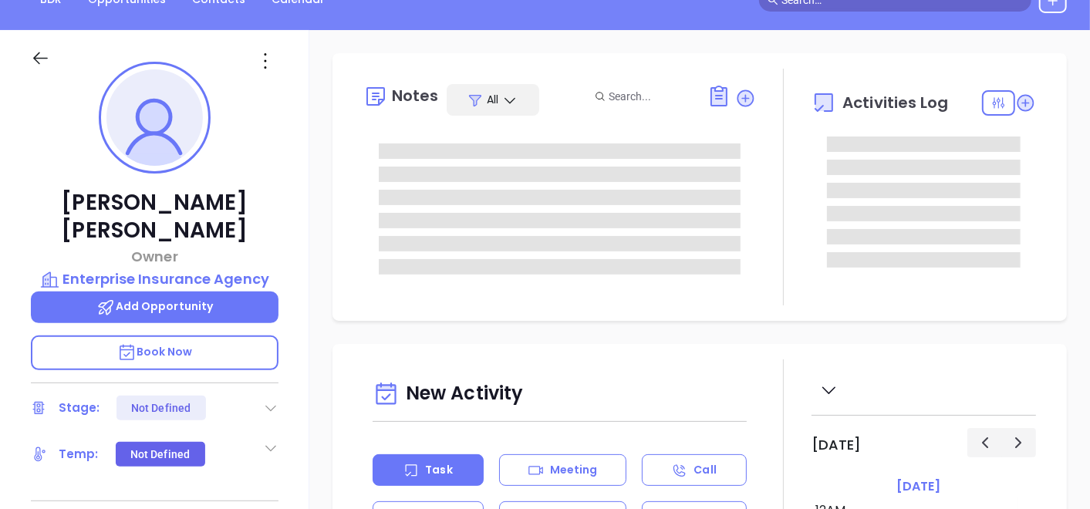
type input "[DATE]"
type input "[PERSON_NAME]"
click at [262, 70] on icon at bounding box center [265, 61] width 25 height 25
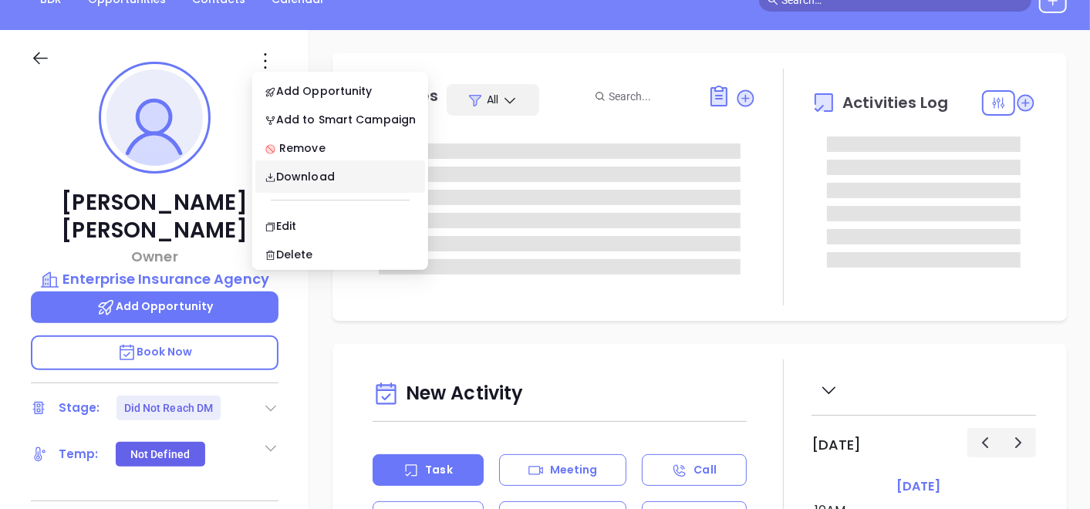
click at [289, 202] on ul "Add Opportunity Add to Smart Campaign Remove Download Edit Delete" at bounding box center [340, 171] width 176 height 198
click at [291, 218] on div "Edit" at bounding box center [340, 226] width 151 height 17
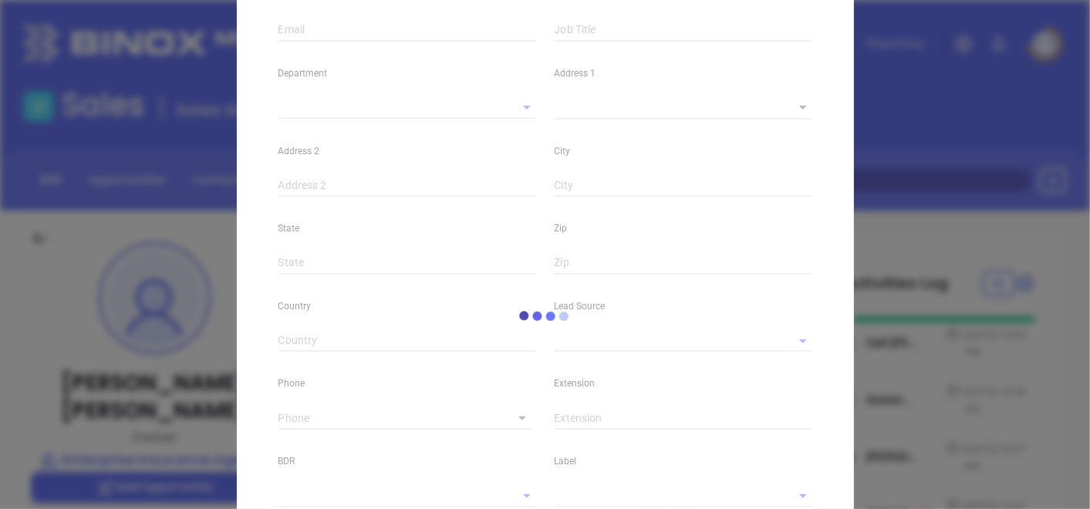
type input "Elizabeth"
type input "Ramirez"
type input "elizabeth@enterpriseia.com"
type input "Owner"
type textarea "2910 S. Broad Street"
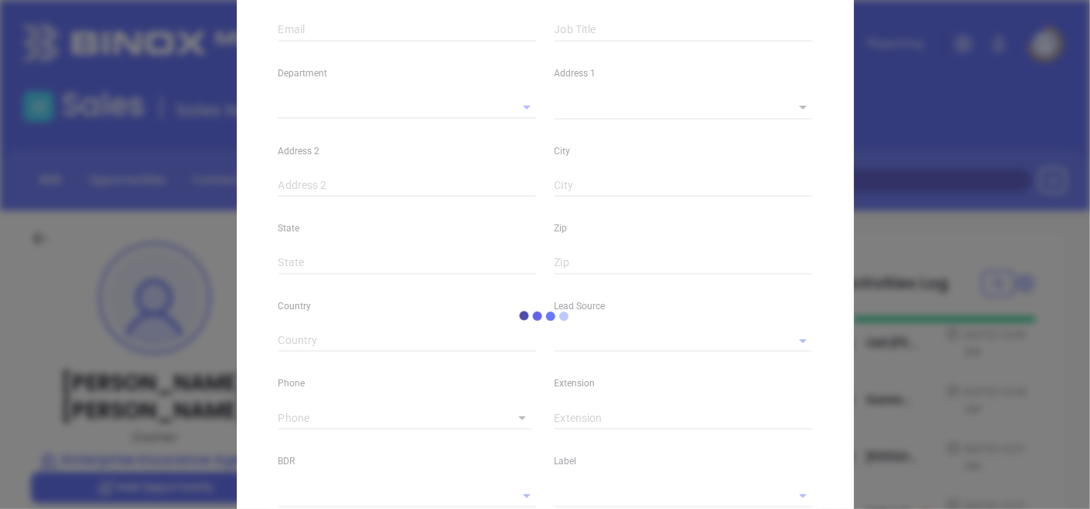
type input "1"
type input "Hamilton"
type input "New Jersey"
type input "08610"
type input "United States"
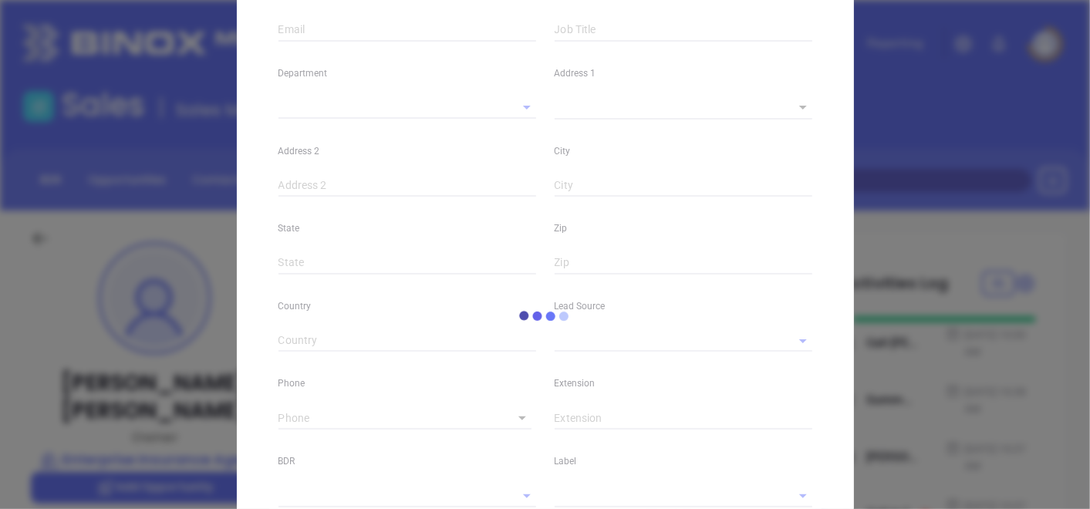
type input "www.linkedin.com/in/elizabeth-ramirez-747954259"
type input "[PERSON_NAME]"
type input "Did Not Reach DM"
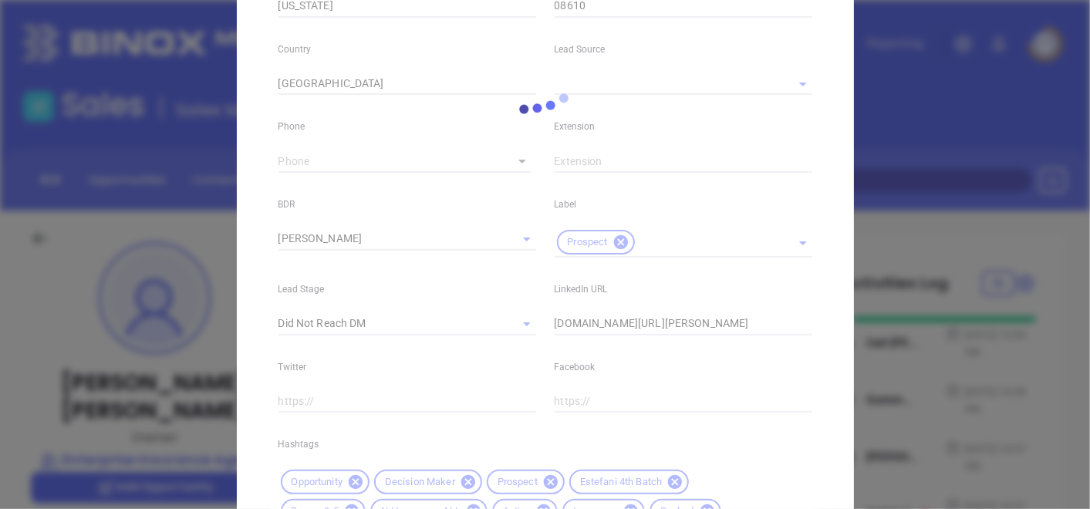
scroll to position [711, 0]
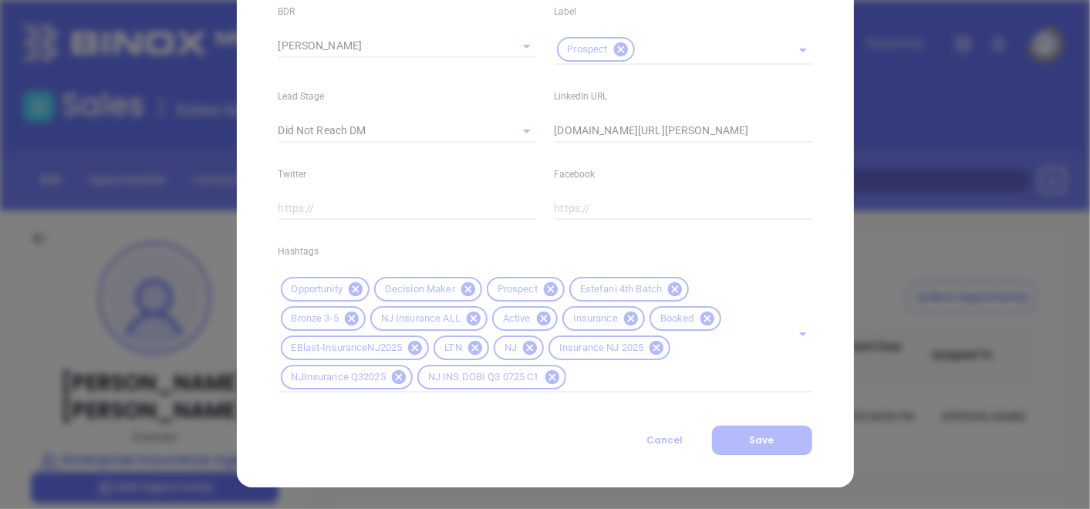
type input "1"
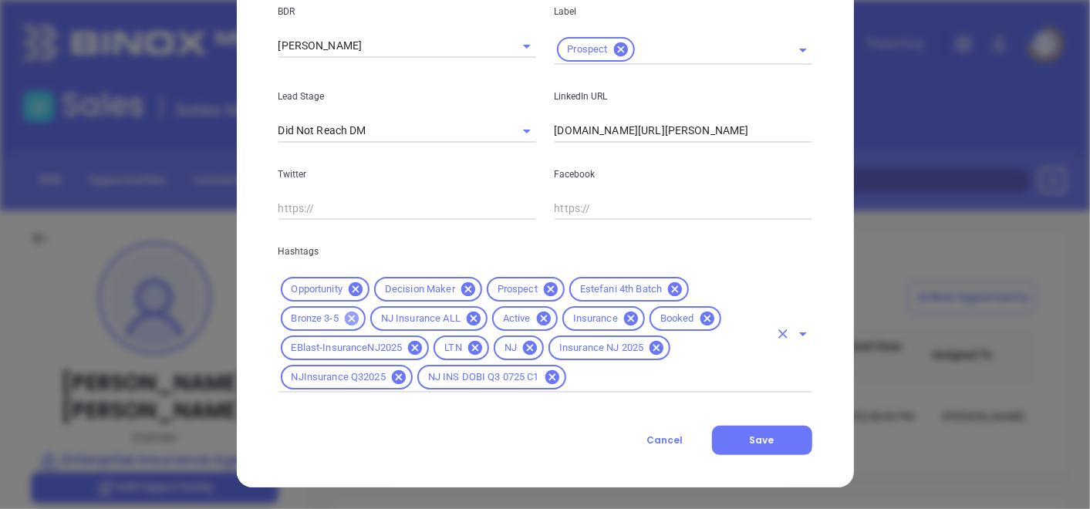
click at [346, 319] on icon at bounding box center [351, 318] width 17 height 17
click at [603, 384] on input "text" at bounding box center [669, 377] width 201 height 19
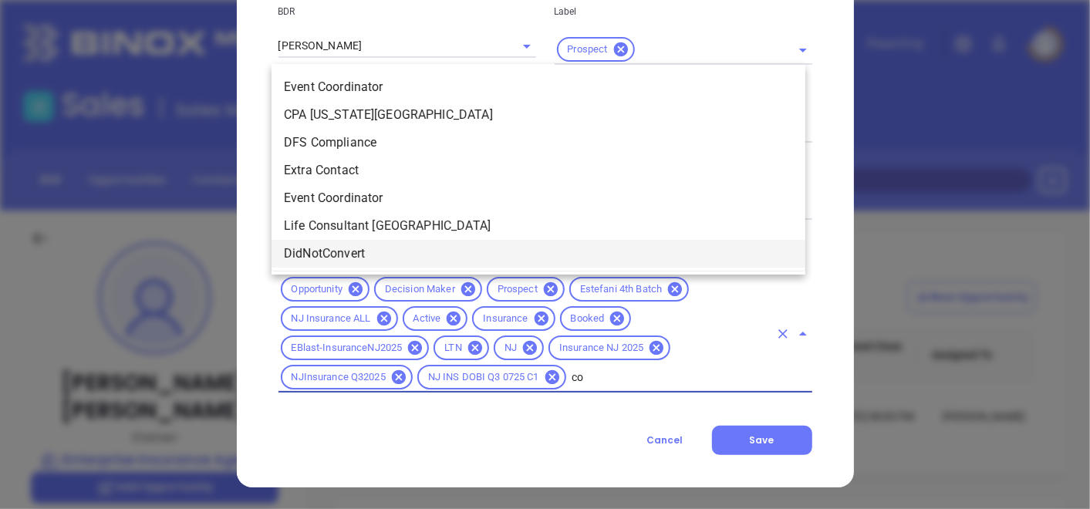
type input "cop"
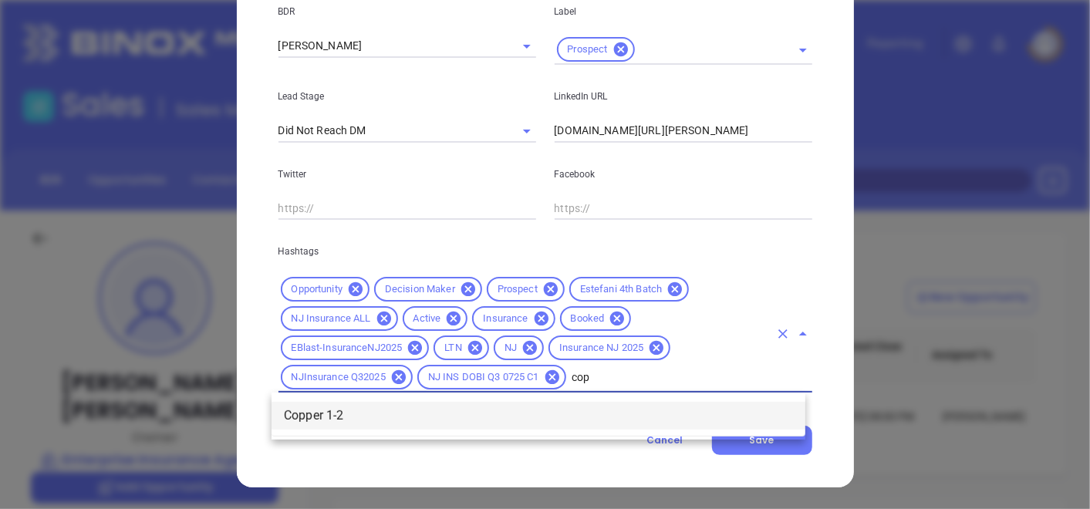
click at [355, 415] on li "Copper 1-2" at bounding box center [539, 416] width 534 height 28
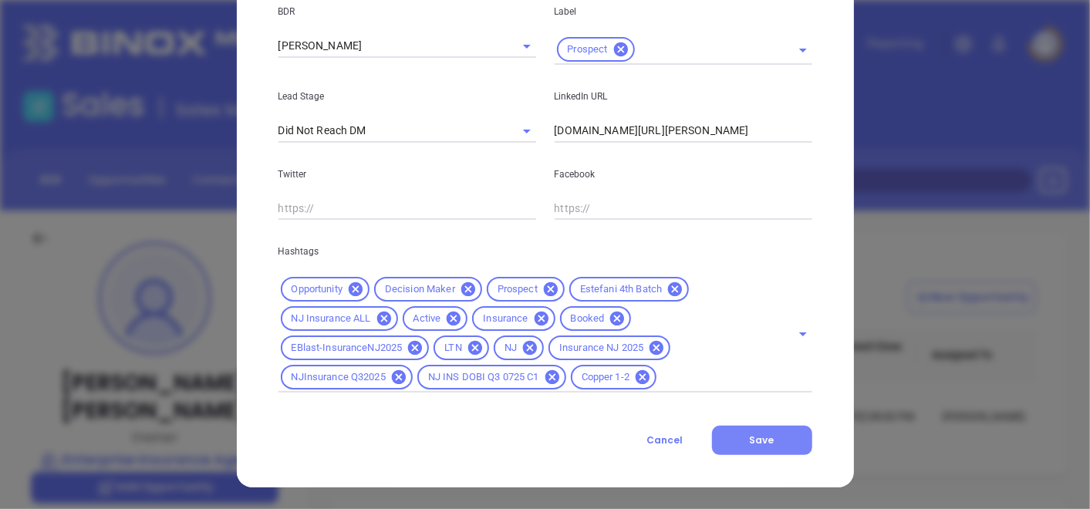
click at [741, 455] on button "Save" at bounding box center [762, 440] width 100 height 29
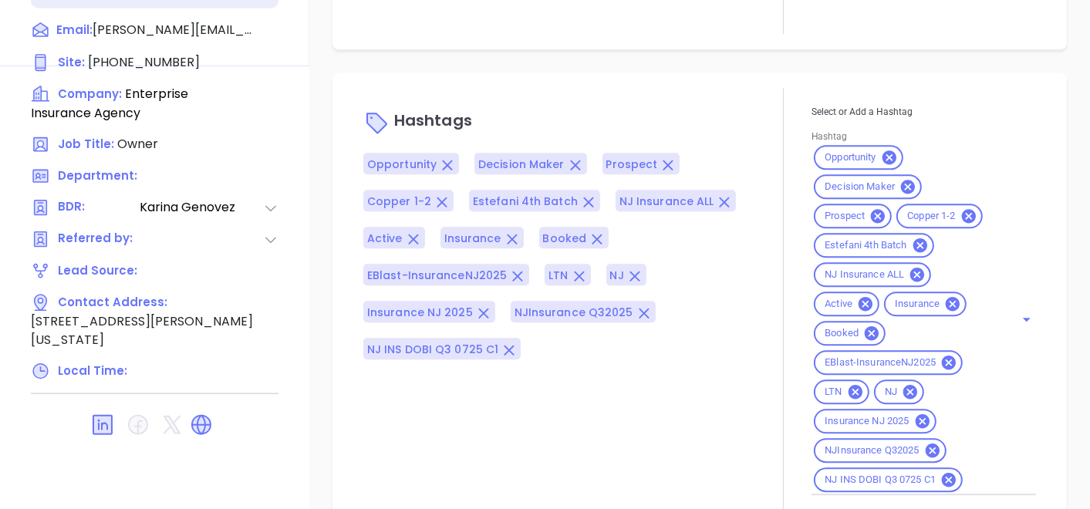
scroll to position [1550, 0]
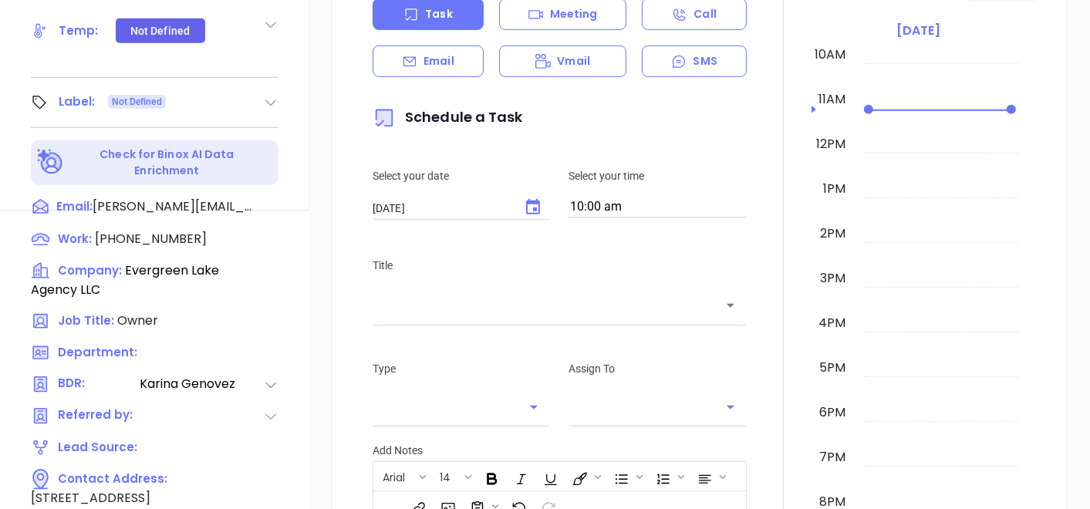
scroll to position [685, 0]
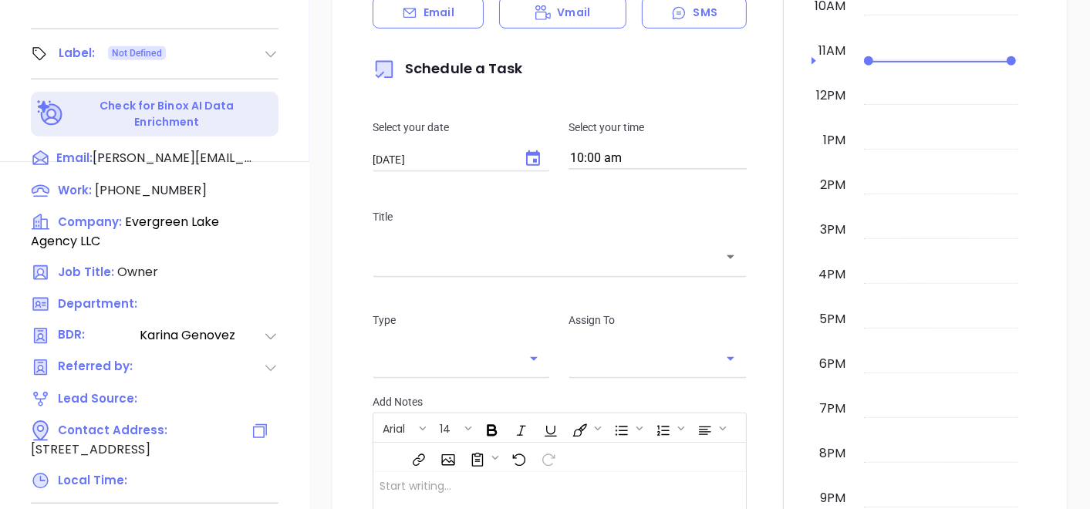
type input "[PERSON_NAME]"
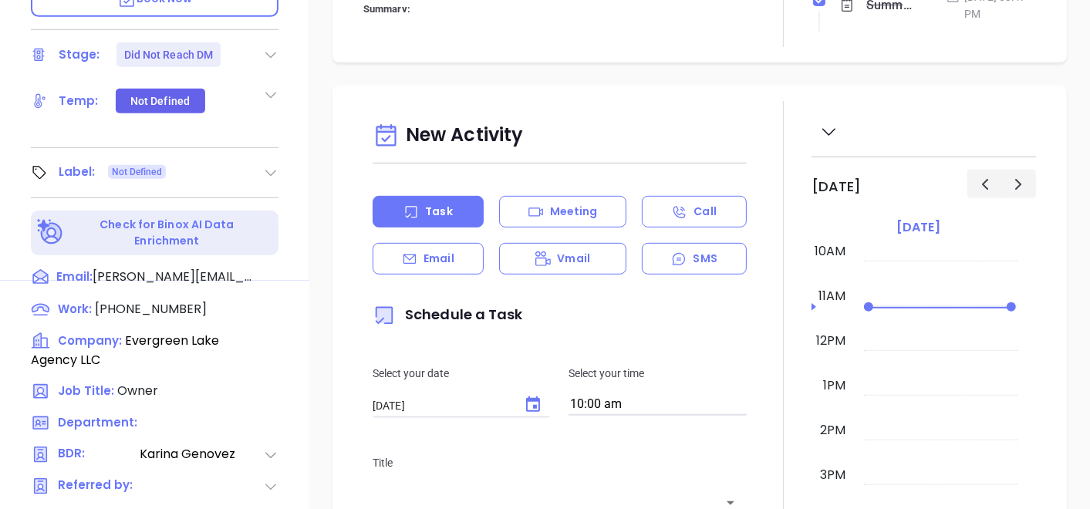
scroll to position [514, 0]
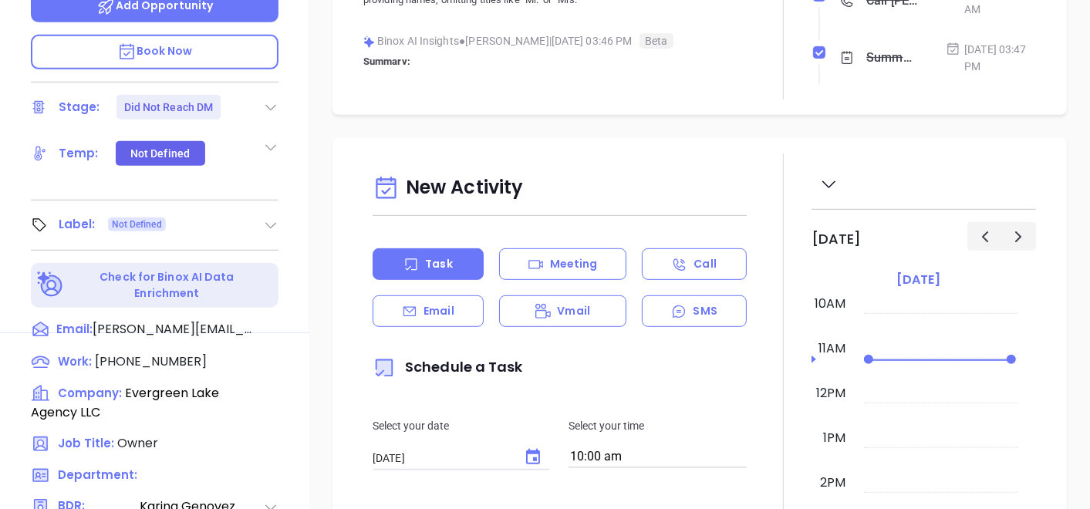
click at [271, 218] on icon at bounding box center [270, 225] width 15 height 15
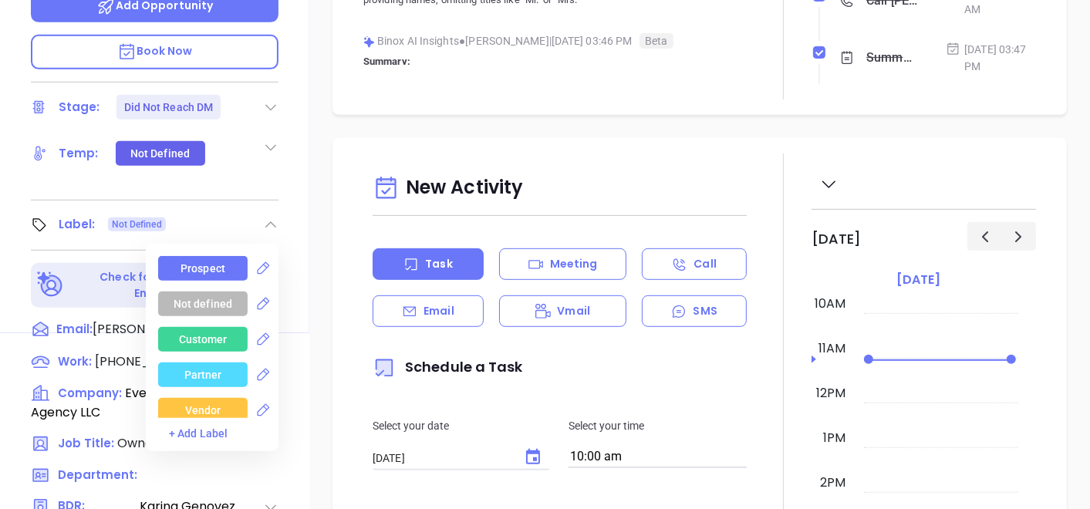
click at [191, 256] on div "Prospect" at bounding box center [203, 268] width 45 height 25
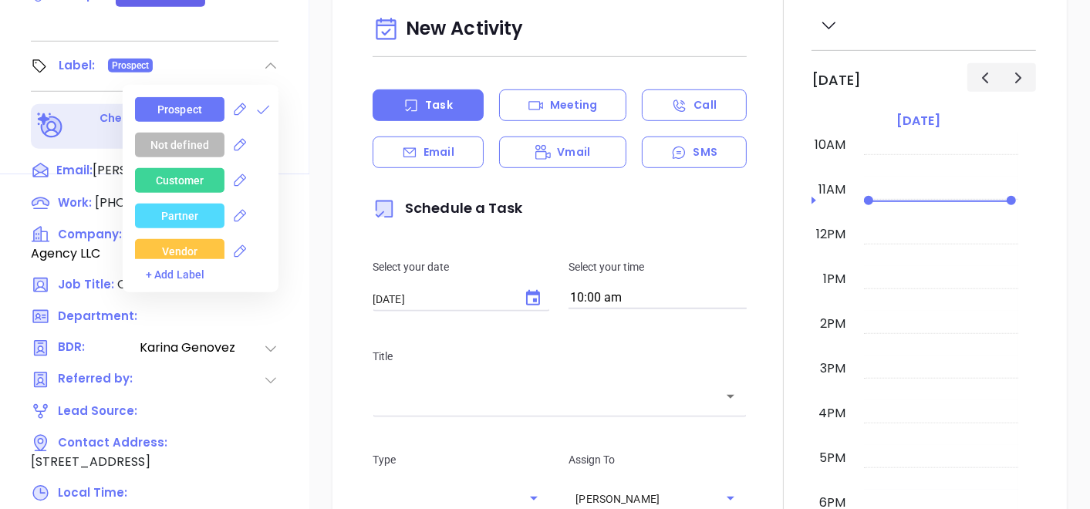
scroll to position [781, 0]
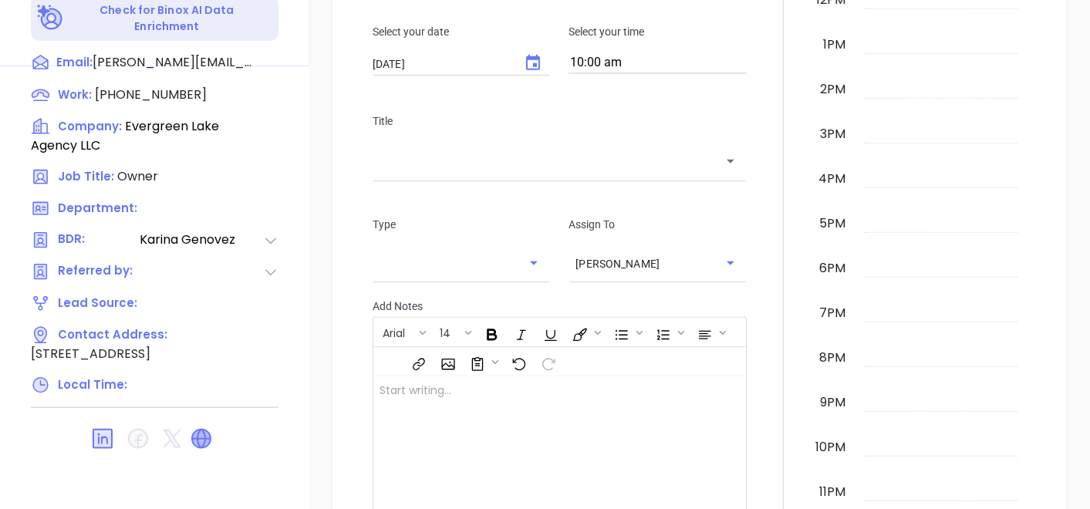
click at [202, 430] on icon at bounding box center [201, 439] width 19 height 19
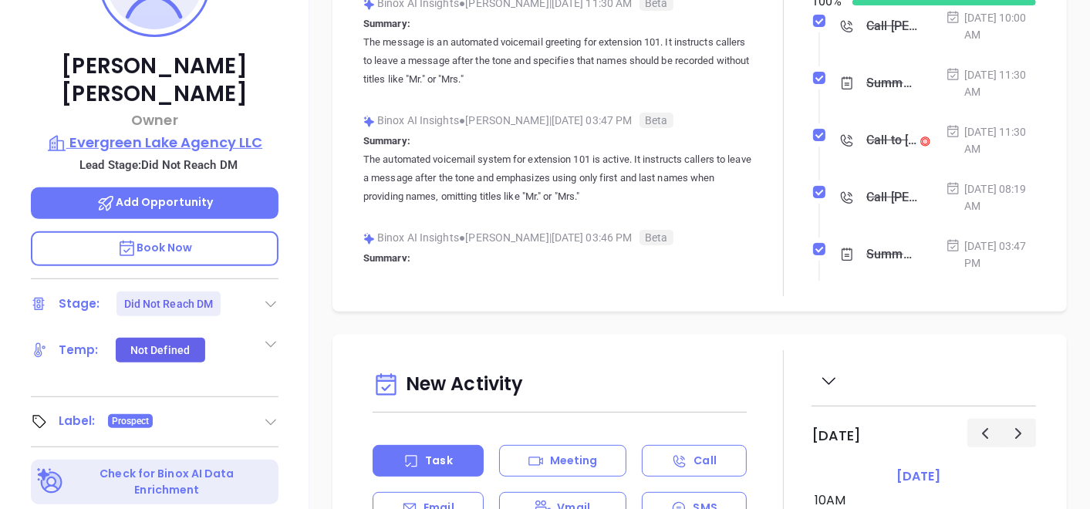
scroll to position [266, 0]
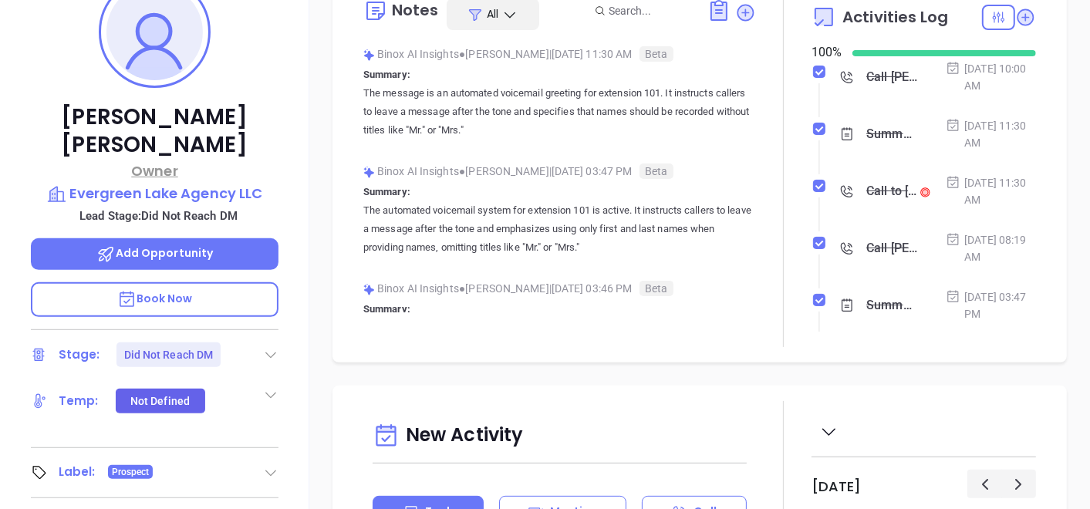
click at [215, 161] on p "Owner" at bounding box center [155, 171] width 248 height 21
click at [212, 183] on p "Evergreen Lake Agency LLC" at bounding box center [155, 194] width 248 height 22
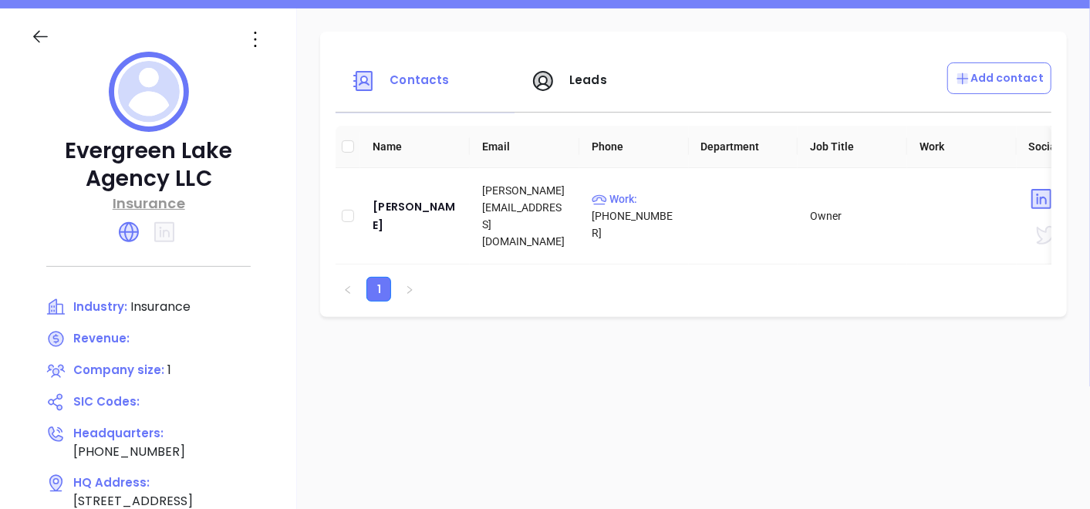
scroll to position [181, 0]
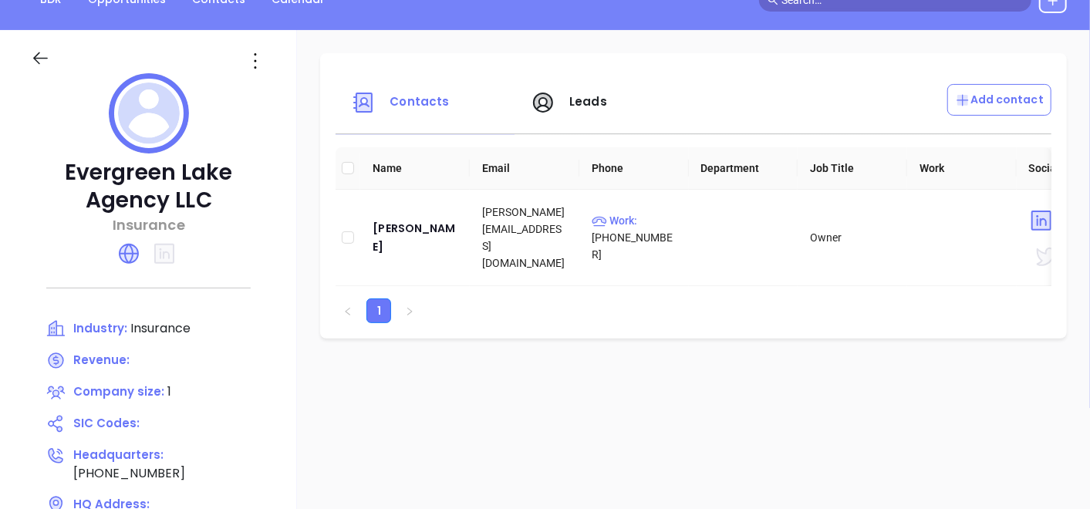
click at [22, 60] on div at bounding box center [53, 61] width 63 height 25
click at [35, 59] on icon at bounding box center [40, 58] width 15 height 12
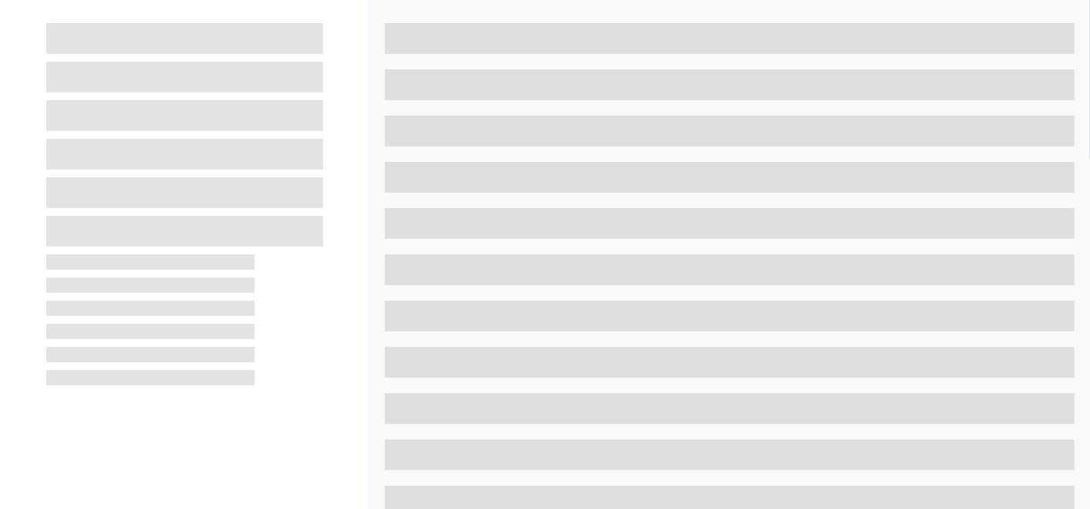
scroll to position [266, 0]
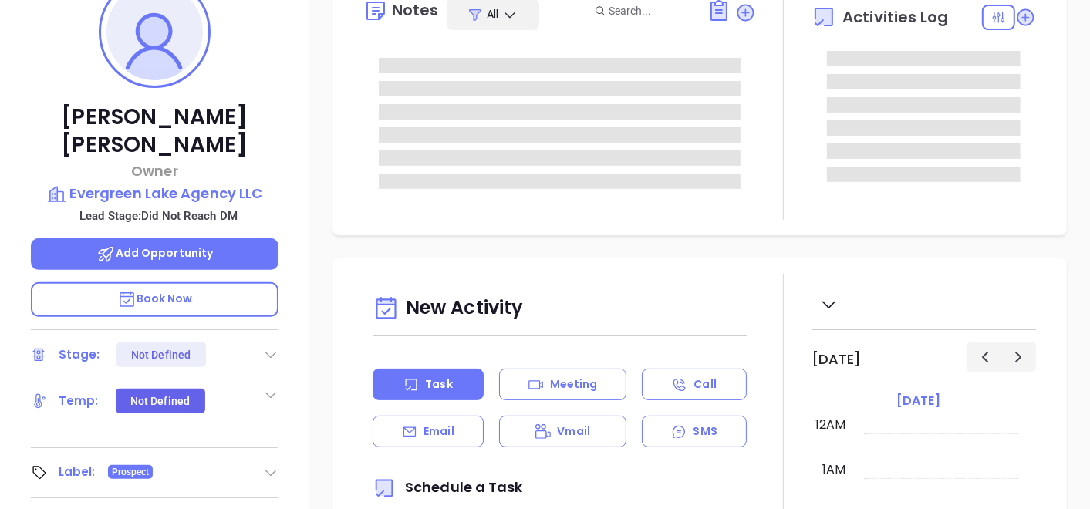
type input "[DATE]"
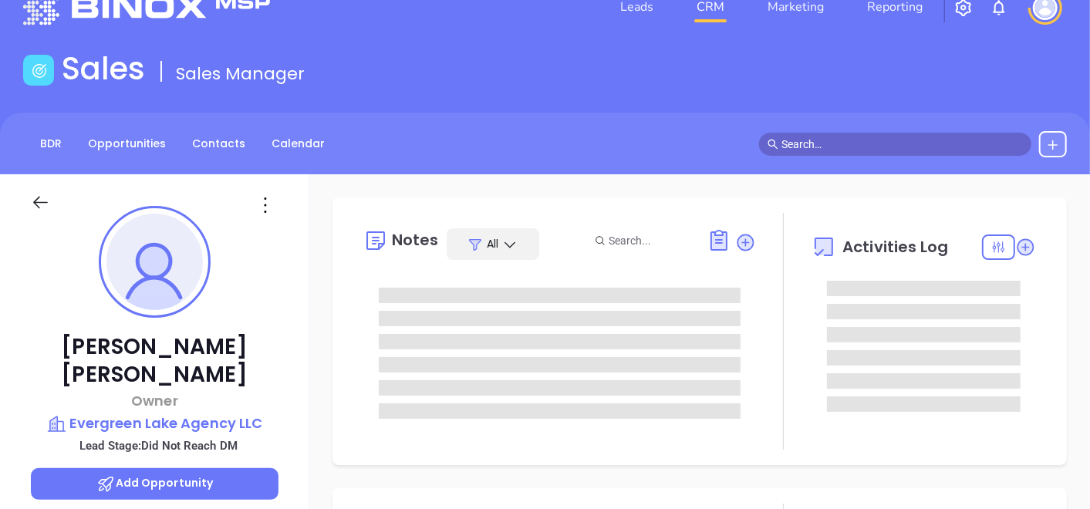
scroll to position [9, 0]
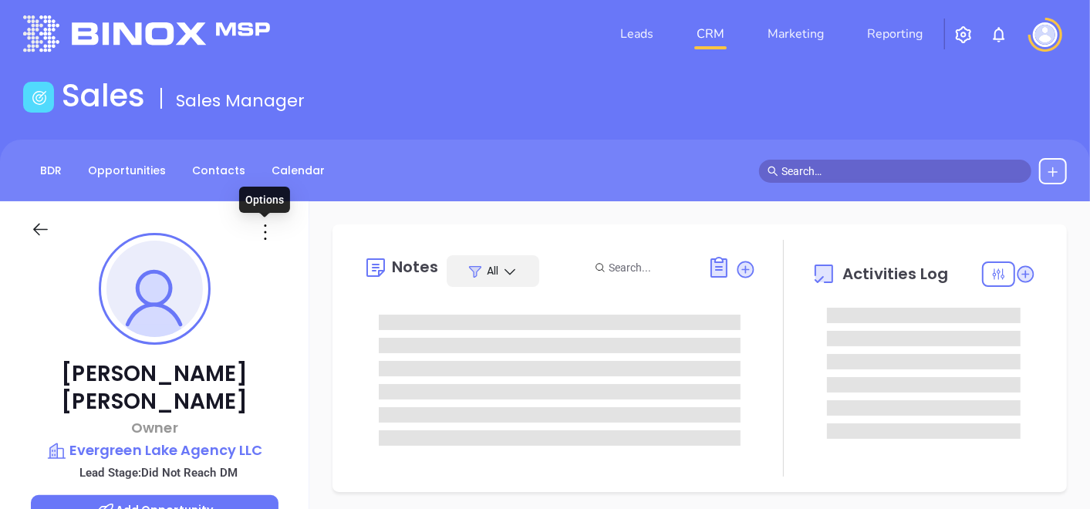
click at [274, 244] on icon at bounding box center [265, 232] width 25 height 25
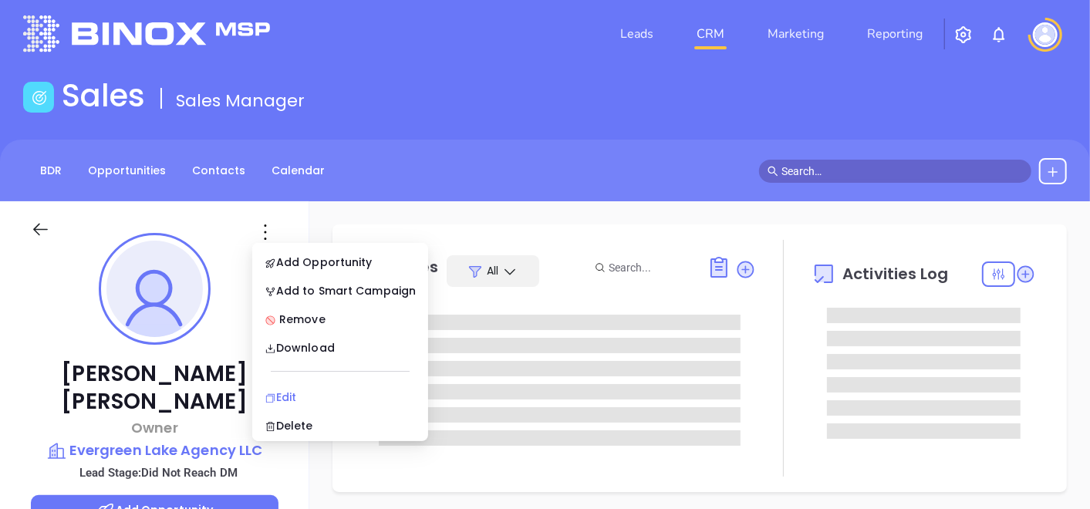
click at [299, 399] on div "Edit" at bounding box center [340, 397] width 151 height 17
type input "[PERSON_NAME]"
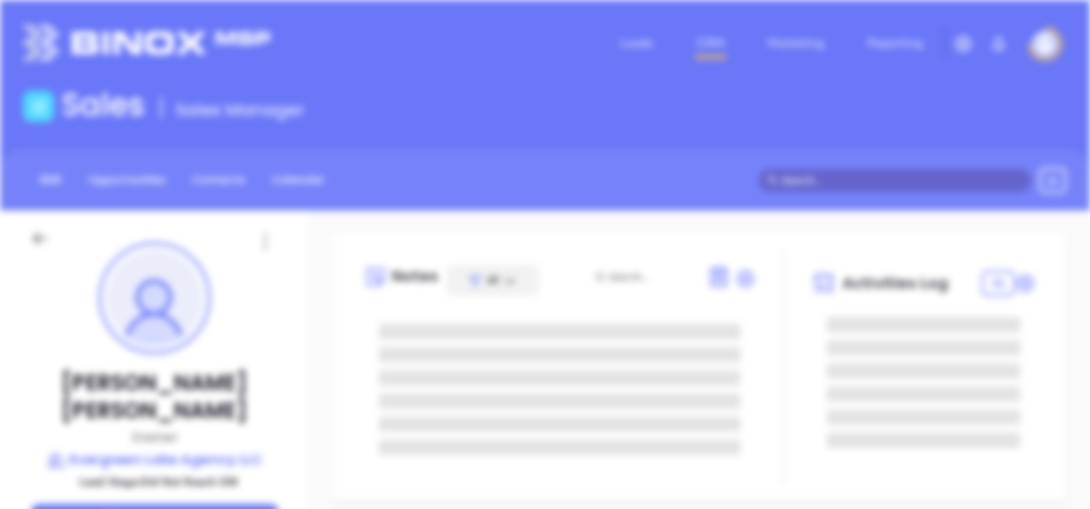
scroll to position [0, 0]
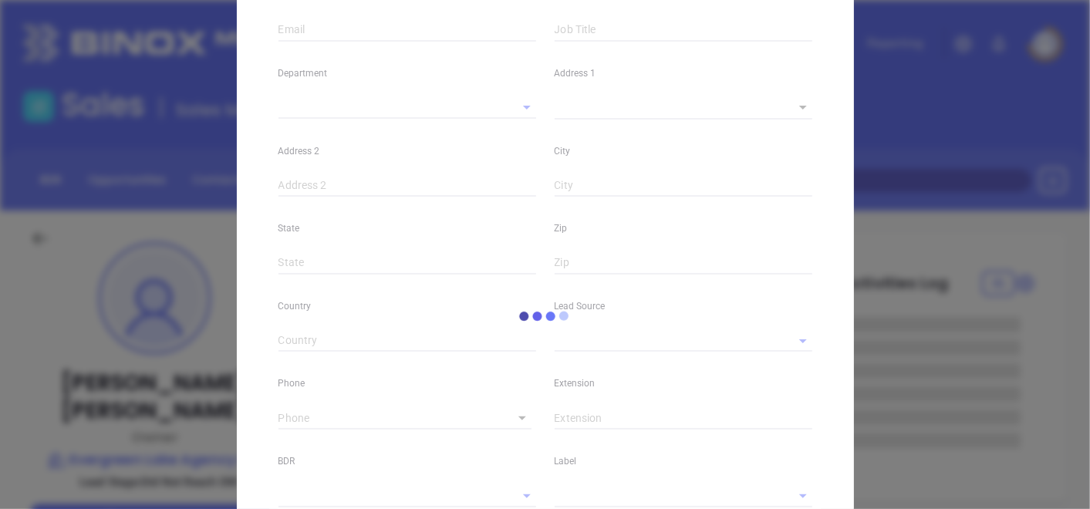
type input "[PERSON_NAME]"
type input "[PERSON_NAME][EMAIL_ADDRESS][DOMAIN_NAME]"
type input "Owner"
type textarea "[STREET_ADDRESS]"
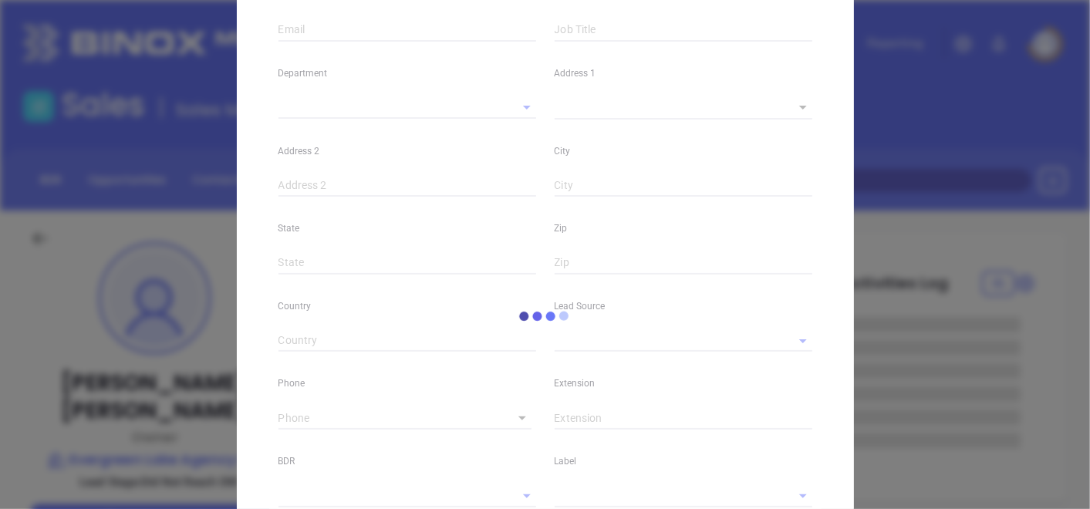
type input "1"
type input "Woodbury"
type input "NJ"
type input "08096"
type input "[DOMAIN_NAME][URL]"
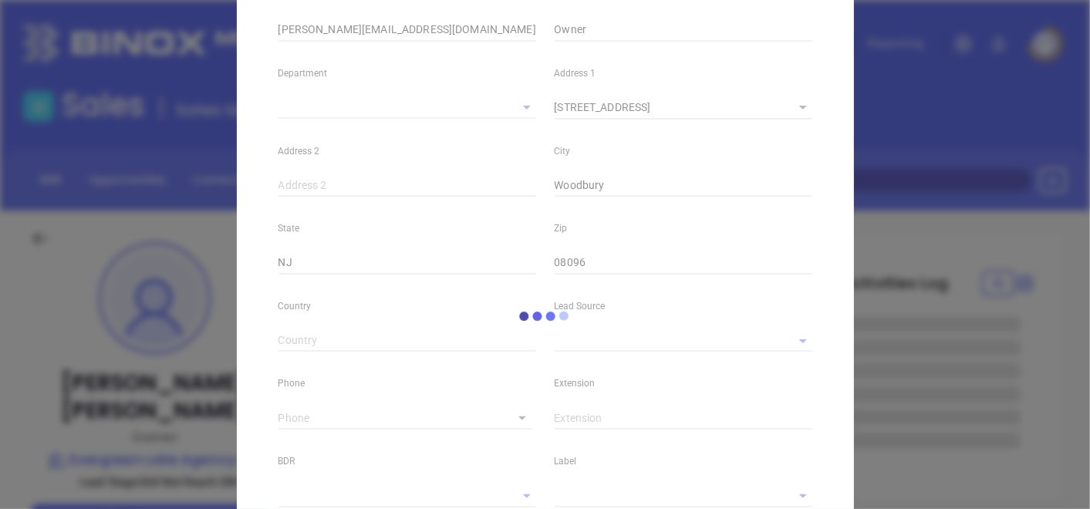
type input "[PERSON_NAME]"
type input "Did Not Reach DM"
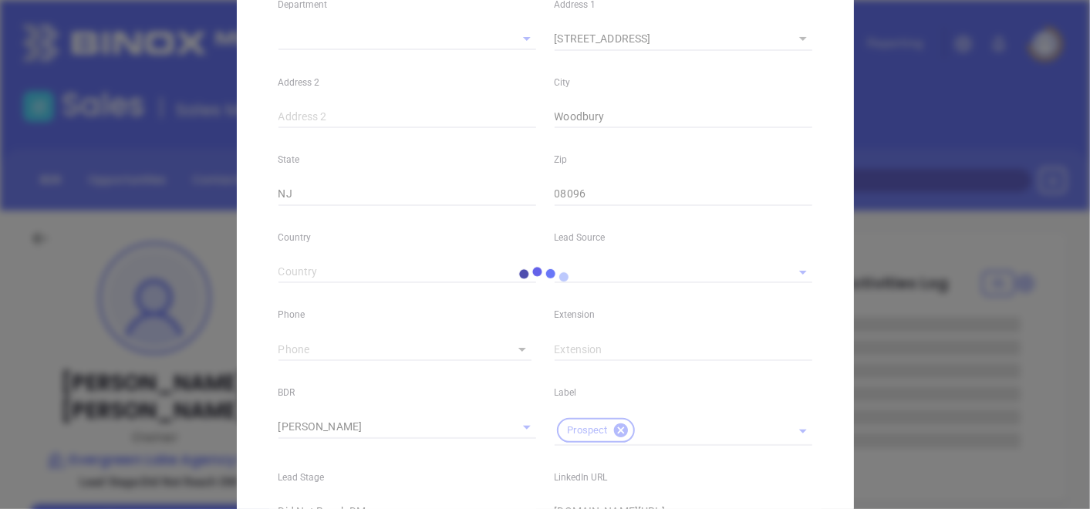
scroll to position [433, 0]
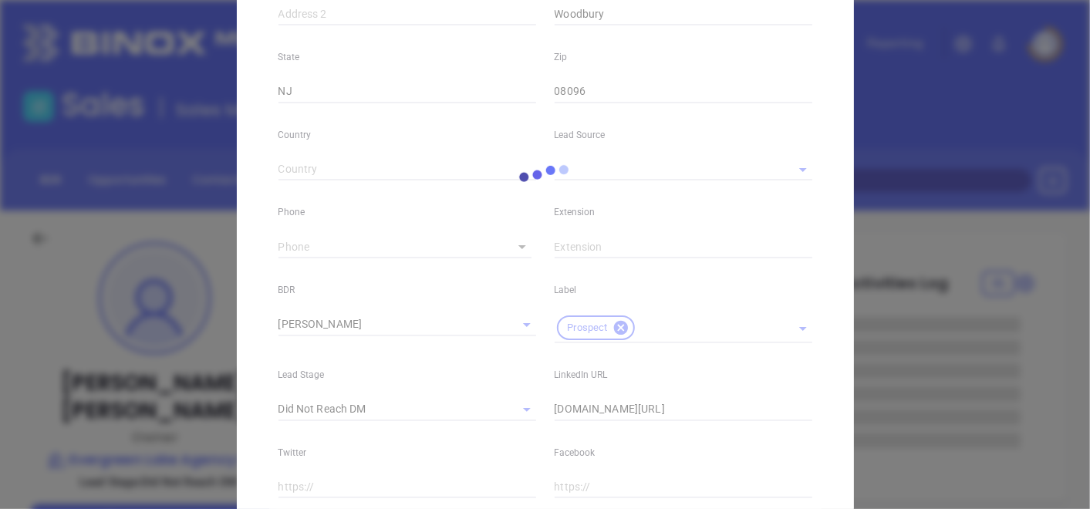
type input "[PHONE_NUMBER]"
type input "1"
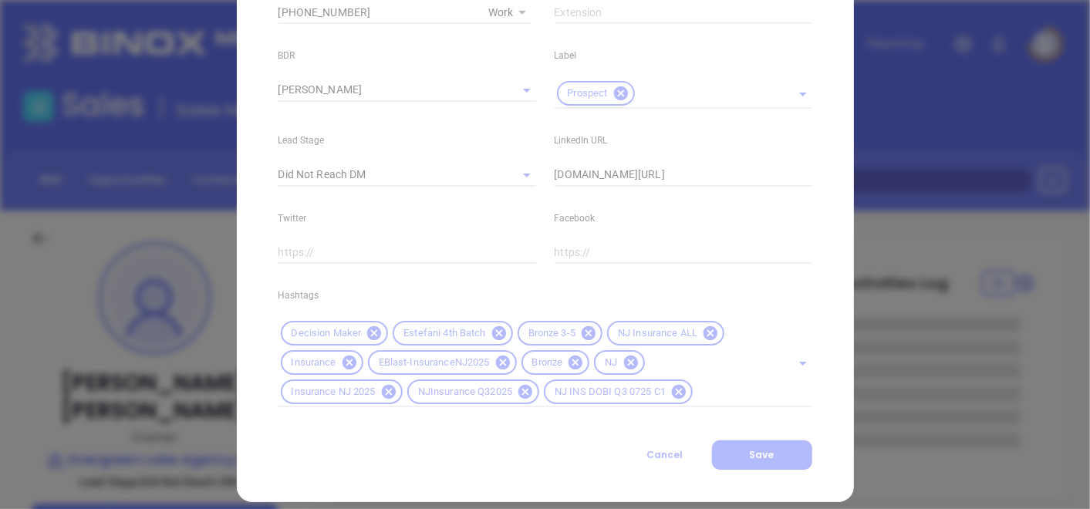
scroll to position [682, 0]
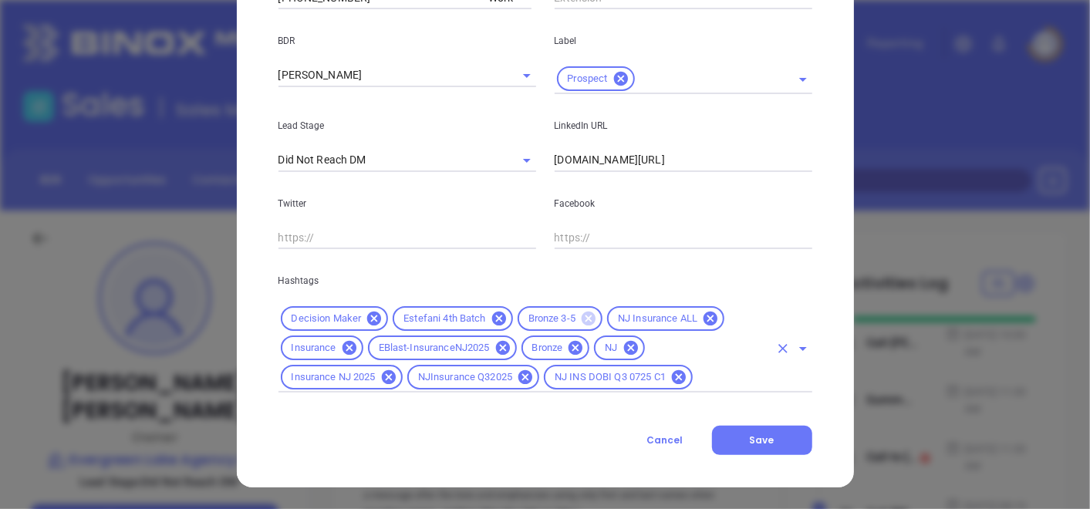
click at [582, 322] on icon at bounding box center [589, 319] width 14 height 14
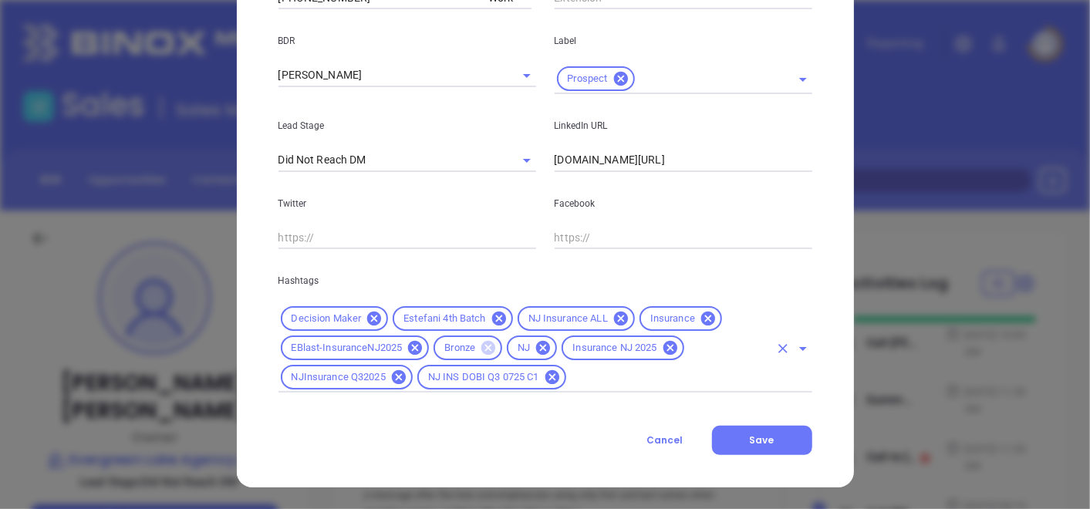
click at [485, 353] on icon at bounding box center [489, 348] width 14 height 14
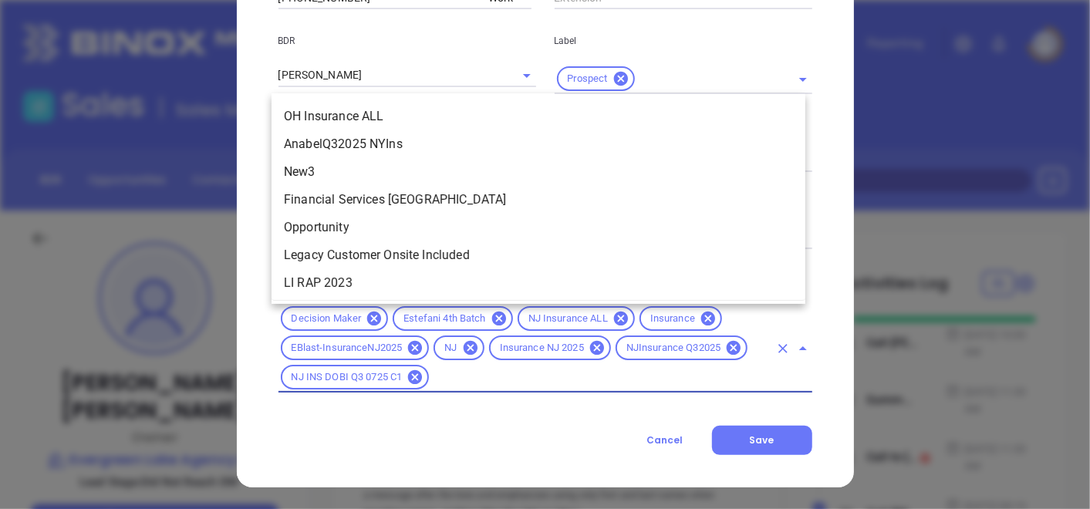
click at [544, 379] on input "text" at bounding box center [599, 377] width 337 height 19
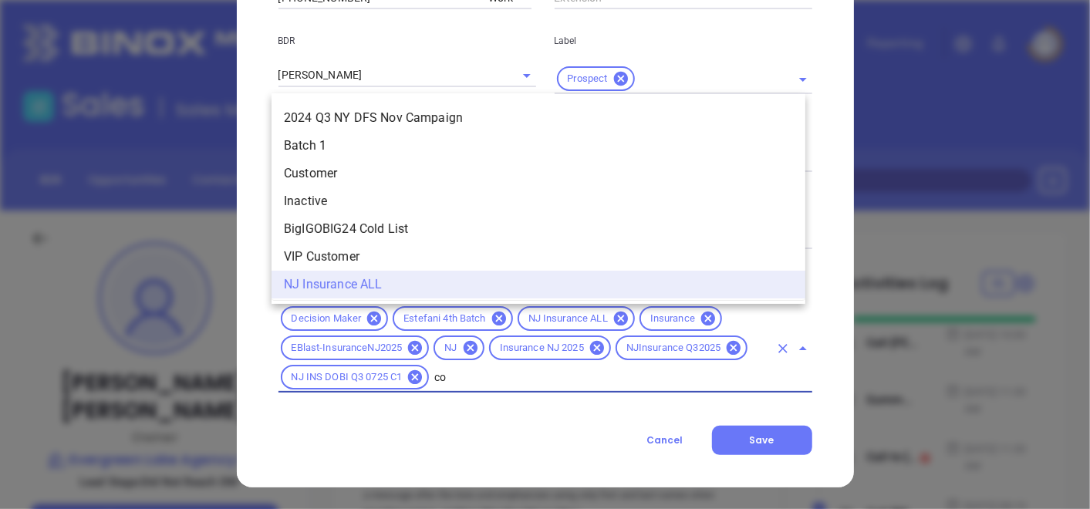
scroll to position [0, 0]
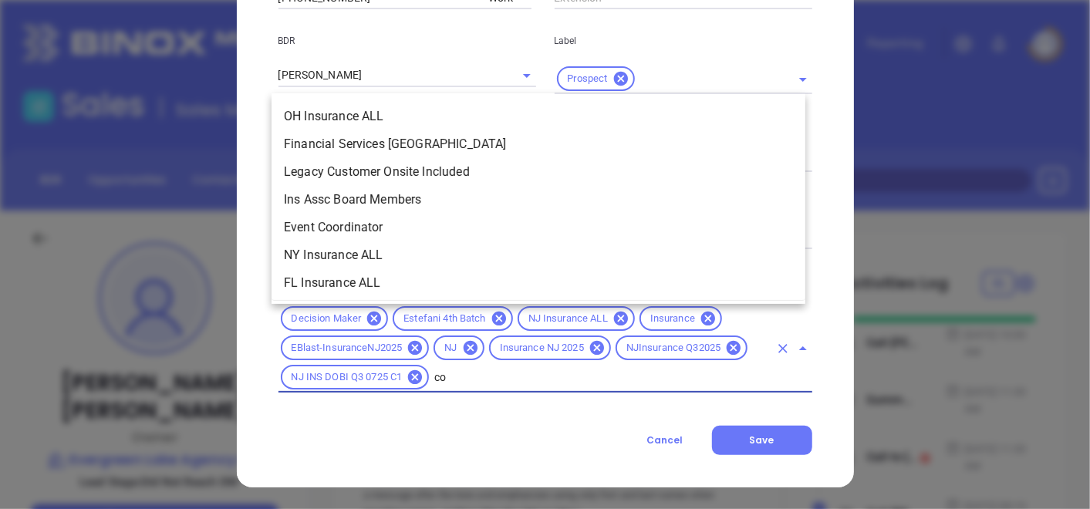
type input "cop"
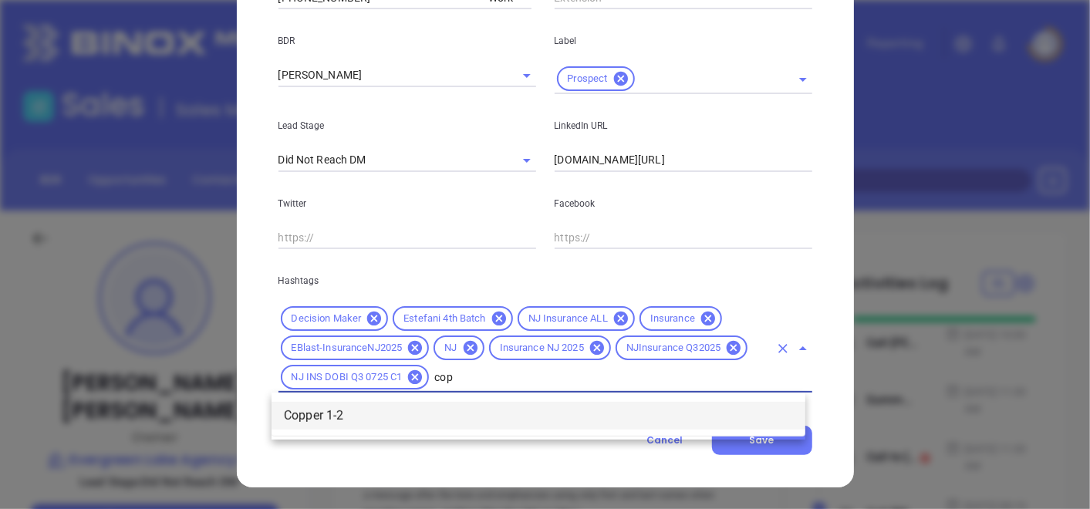
click at [465, 424] on li "Copper 1-2" at bounding box center [539, 416] width 534 height 28
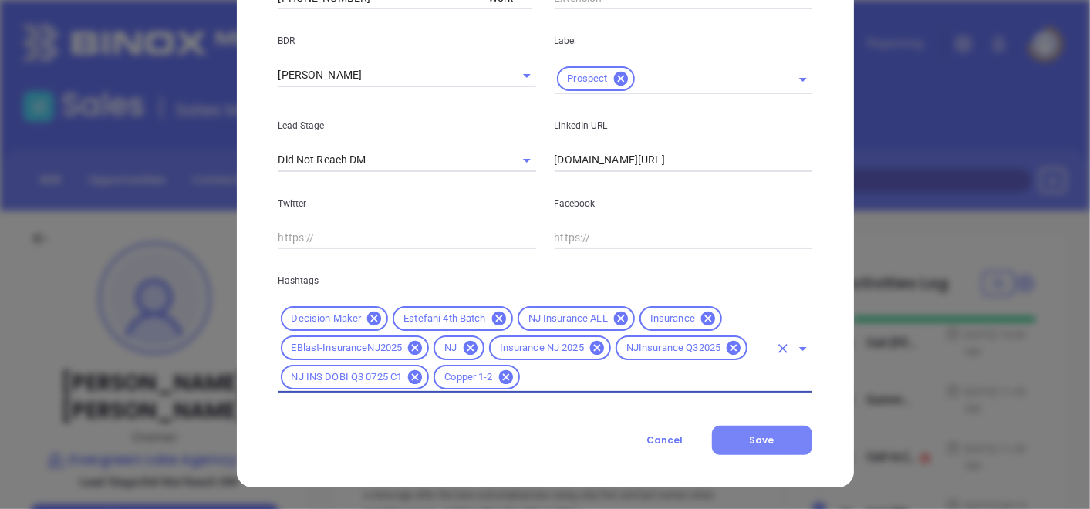
click at [735, 455] on button "Save" at bounding box center [762, 440] width 100 height 29
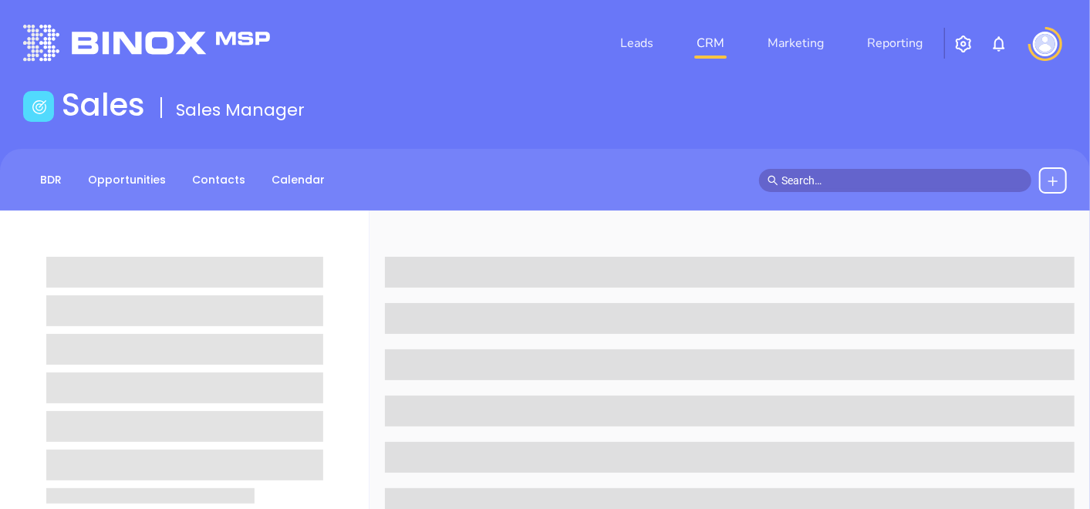
scroll to position [86, 0]
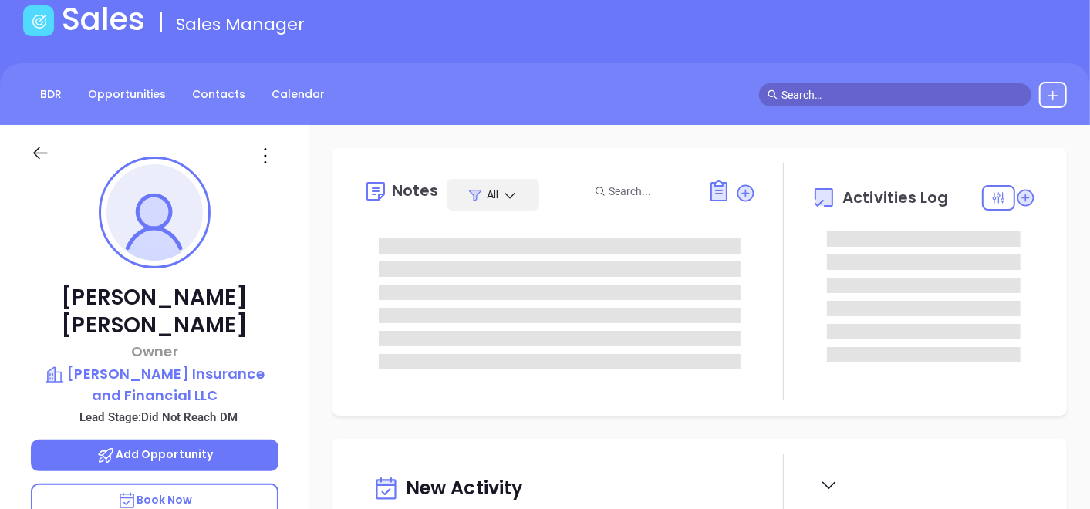
type input "[DATE]"
type input "[PERSON_NAME]"
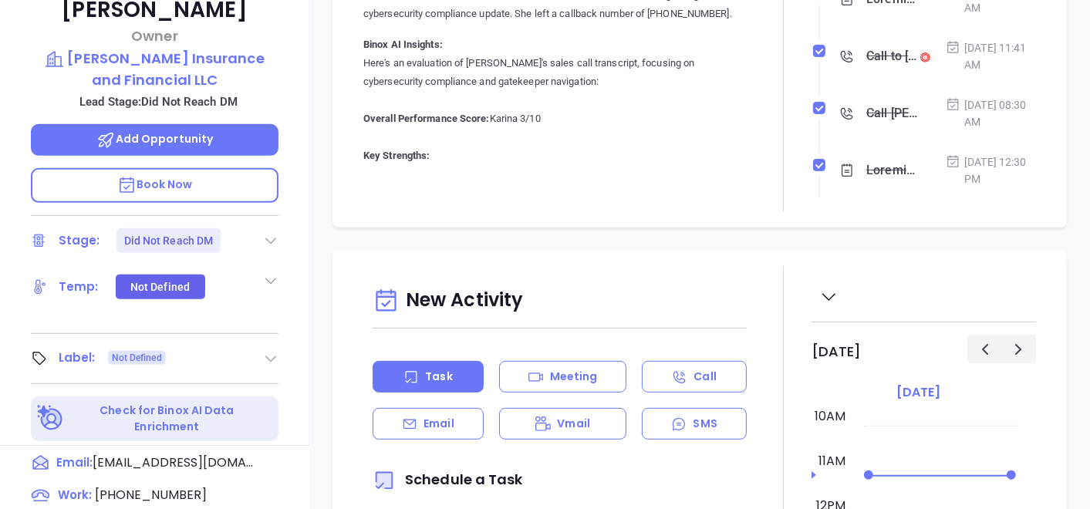
scroll to position [428, 0]
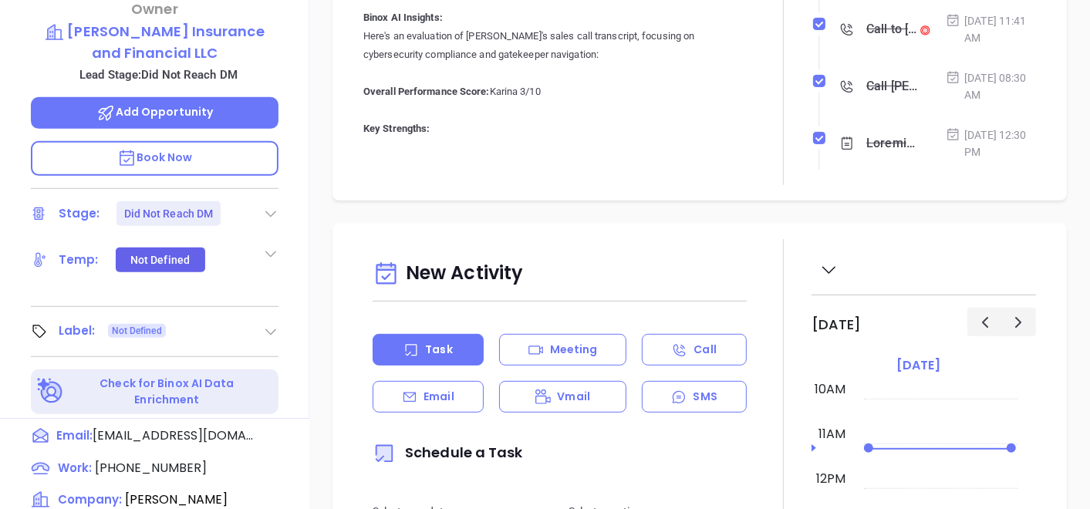
click at [272, 324] on icon at bounding box center [270, 331] width 15 height 15
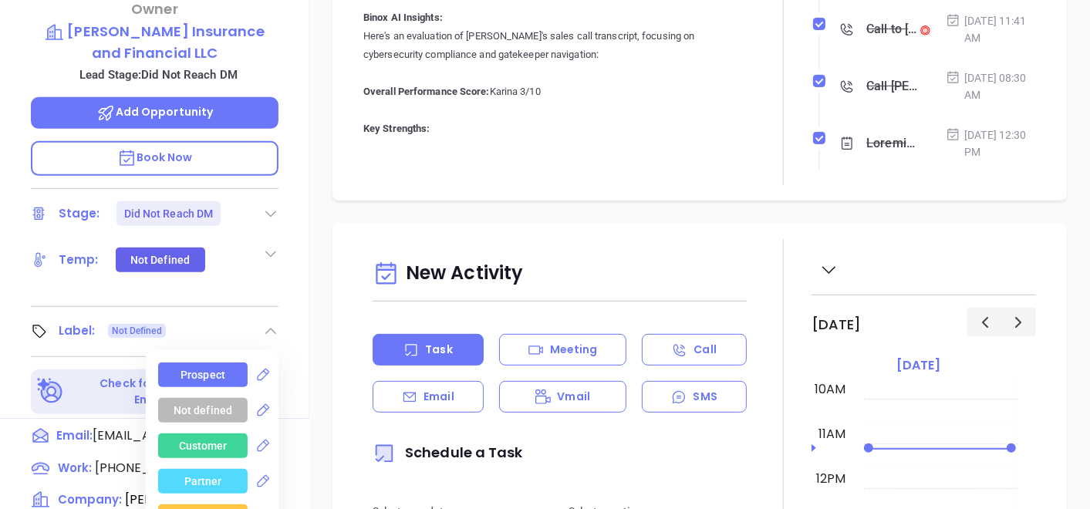
click at [222, 363] on div "Prospect" at bounding box center [203, 375] width 90 height 25
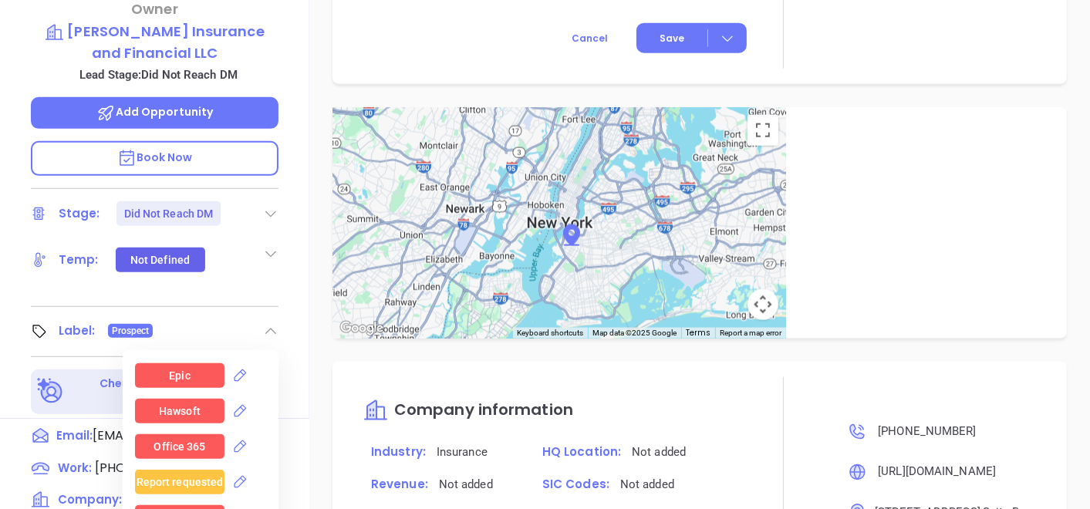
scroll to position [772, 0]
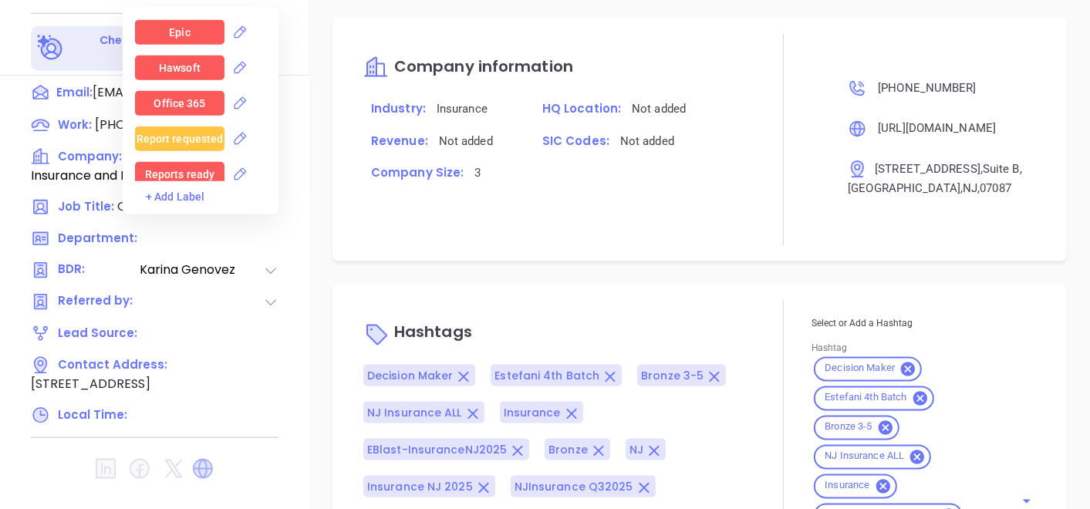
click at [199, 459] on icon at bounding box center [203, 469] width 20 height 20
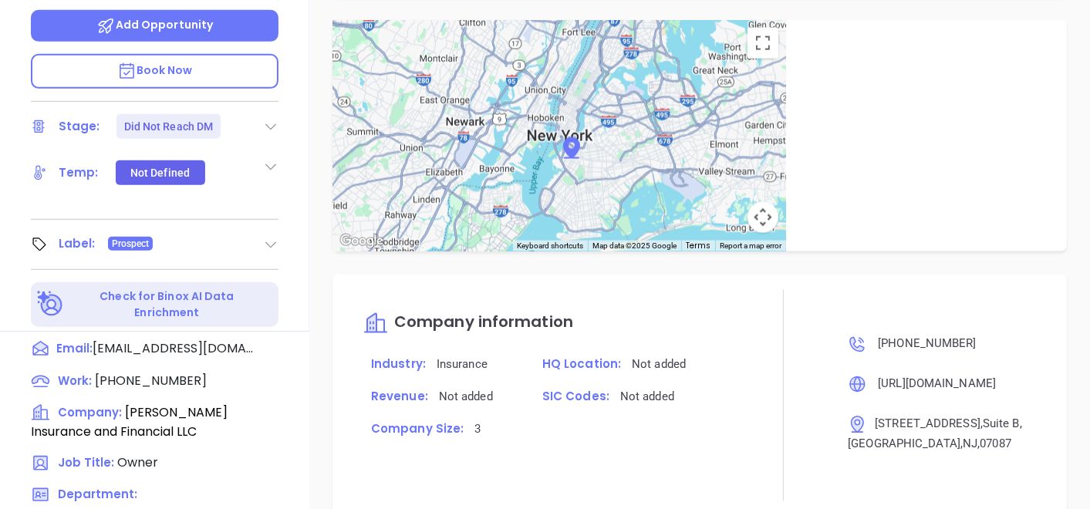
scroll to position [343, 0]
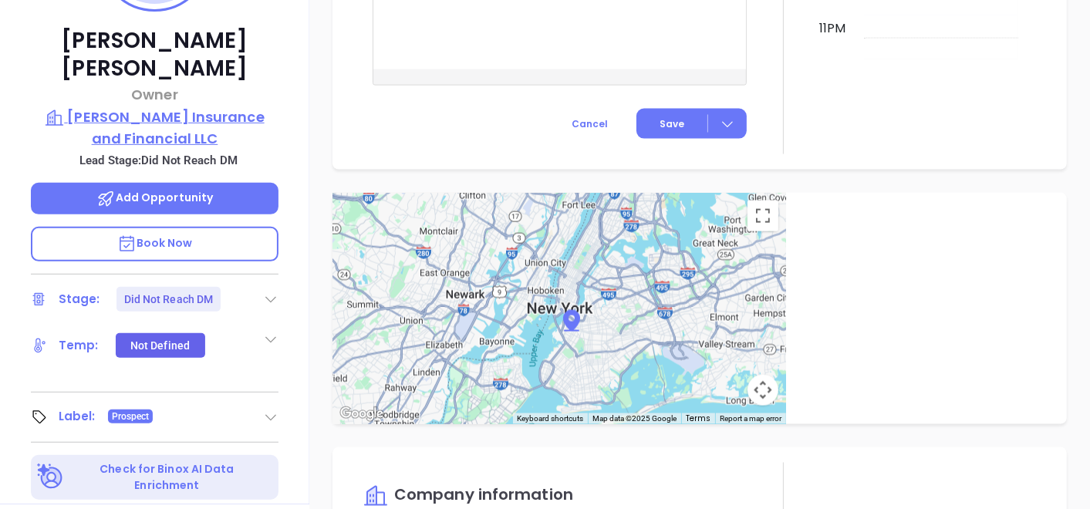
click at [170, 112] on p "[PERSON_NAME] Insurance and Financial LLC" at bounding box center [155, 127] width 248 height 42
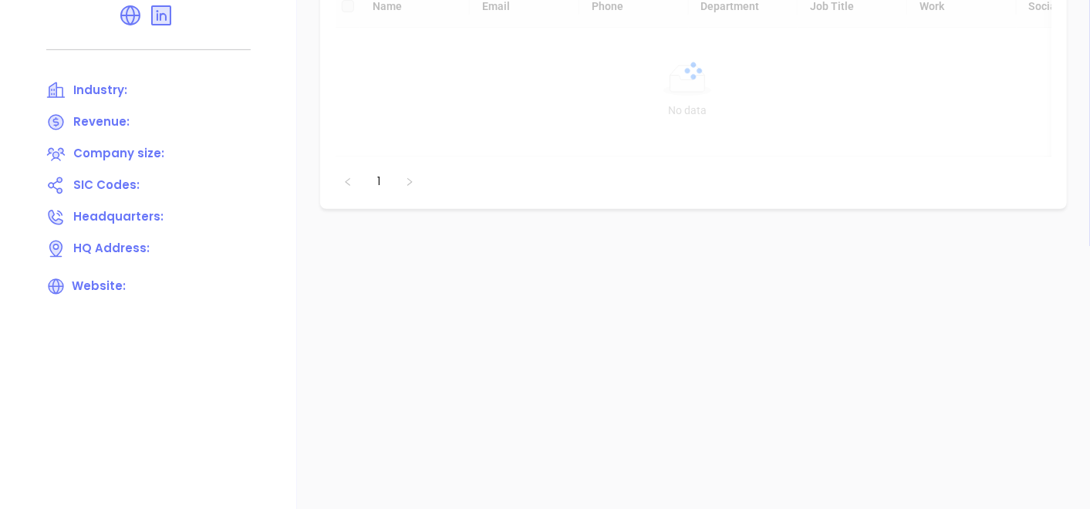
scroll to position [171, 0]
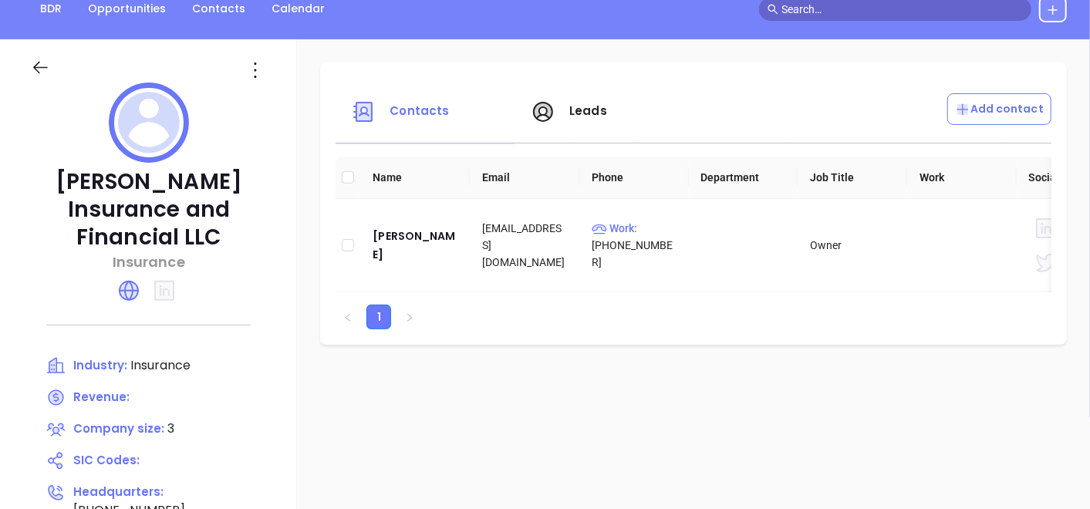
drag, startPoint x: 63, startPoint y: 187, endPoint x: 235, endPoint y: 247, distance: 182.3
click at [235, 247] on p "[PERSON_NAME] Insurance and Financial LLC" at bounding box center [148, 209] width 235 height 83
copy p "[PERSON_NAME] Insurance and Financial LLC"
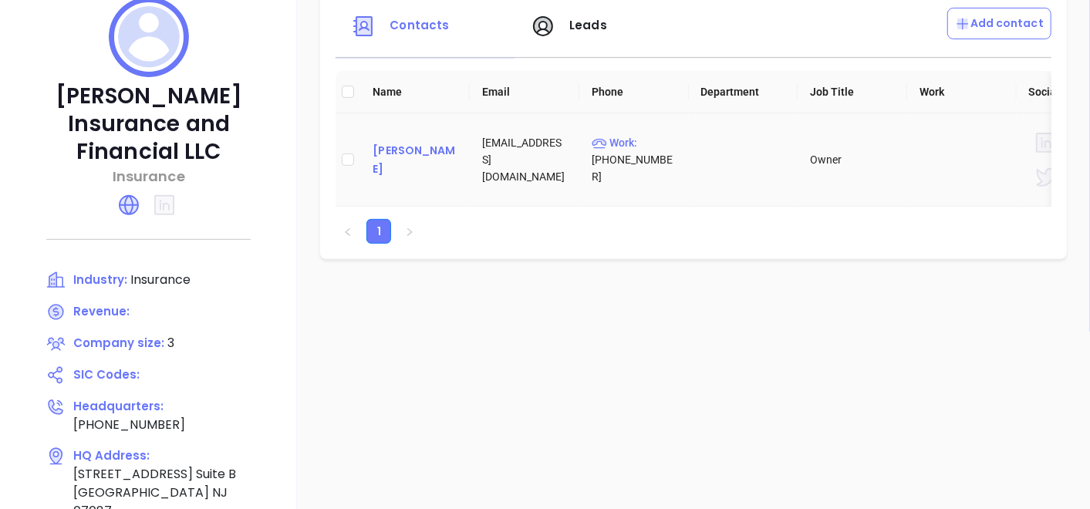
click at [423, 152] on div "[PERSON_NAME]" at bounding box center [415, 159] width 85 height 37
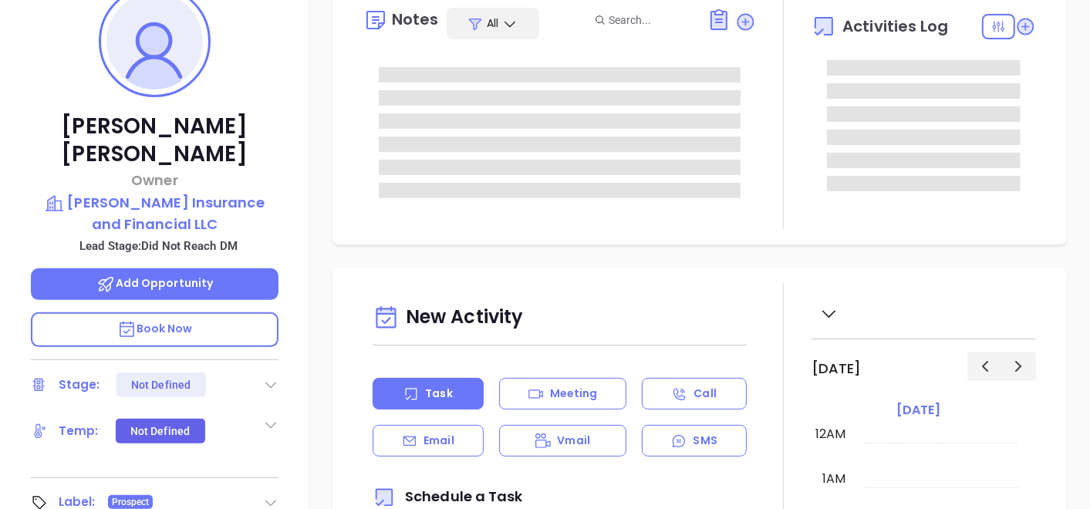
type input "10:00 am"
type input "[DATE]"
type input "[PERSON_NAME]"
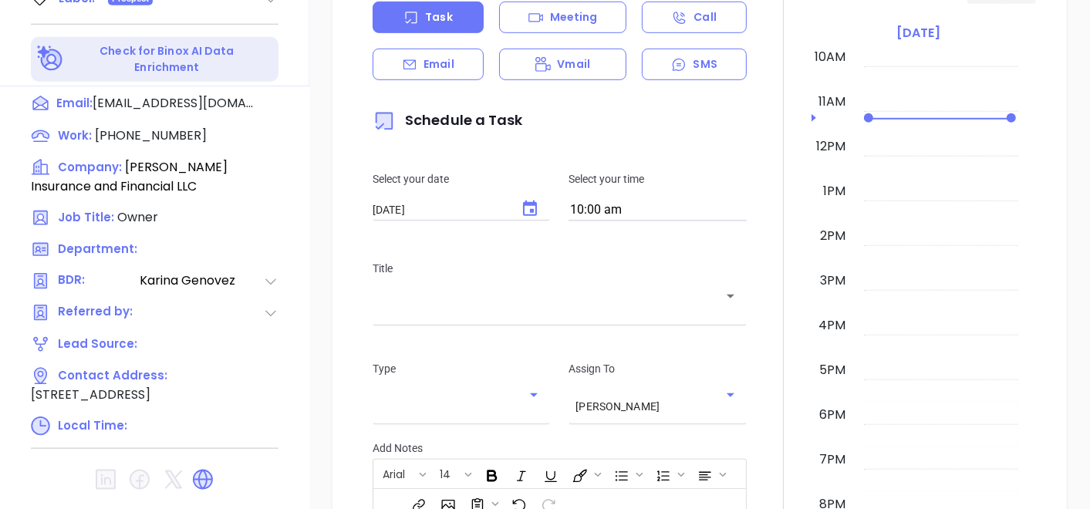
scroll to position [781, 0]
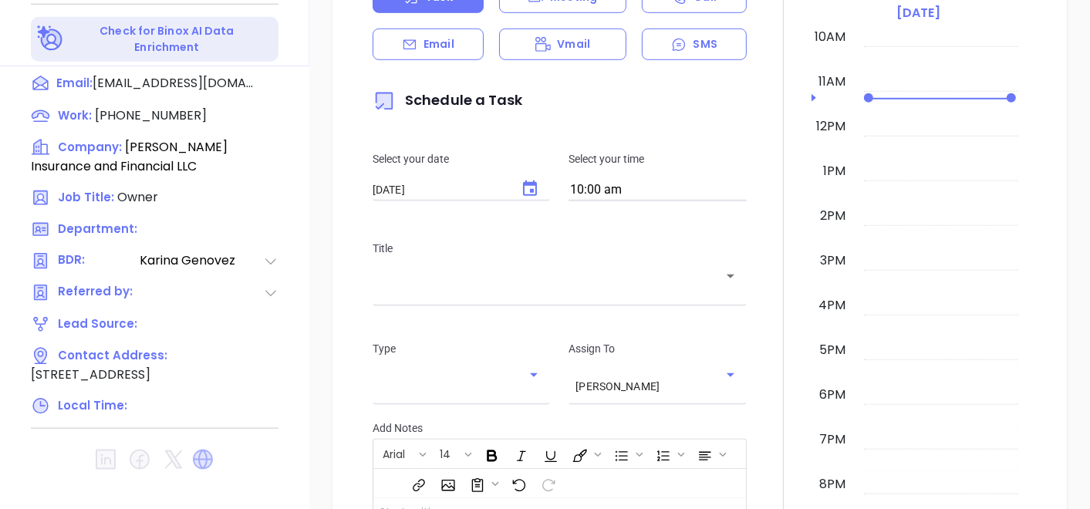
click at [194, 450] on icon at bounding box center [203, 460] width 20 height 20
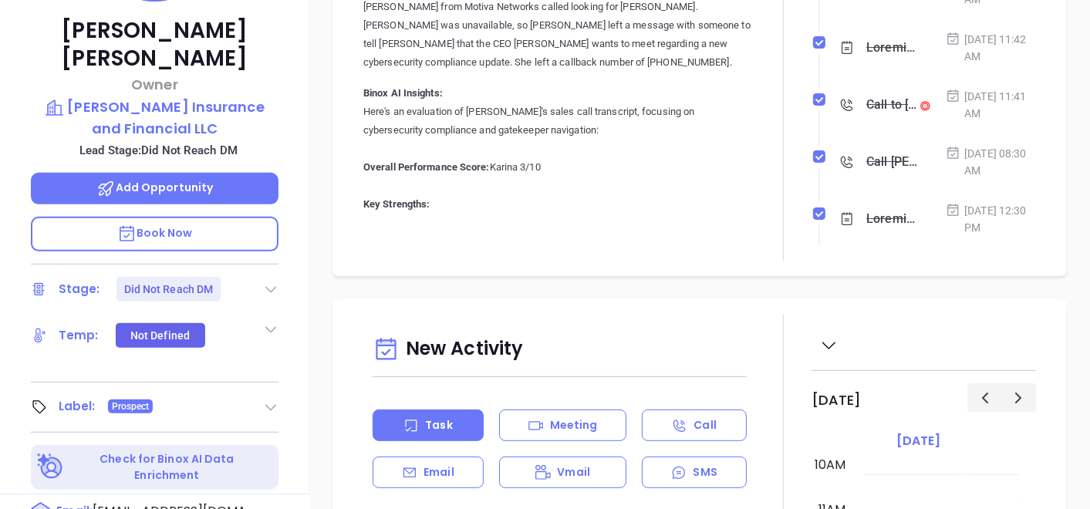
scroll to position [181, 0]
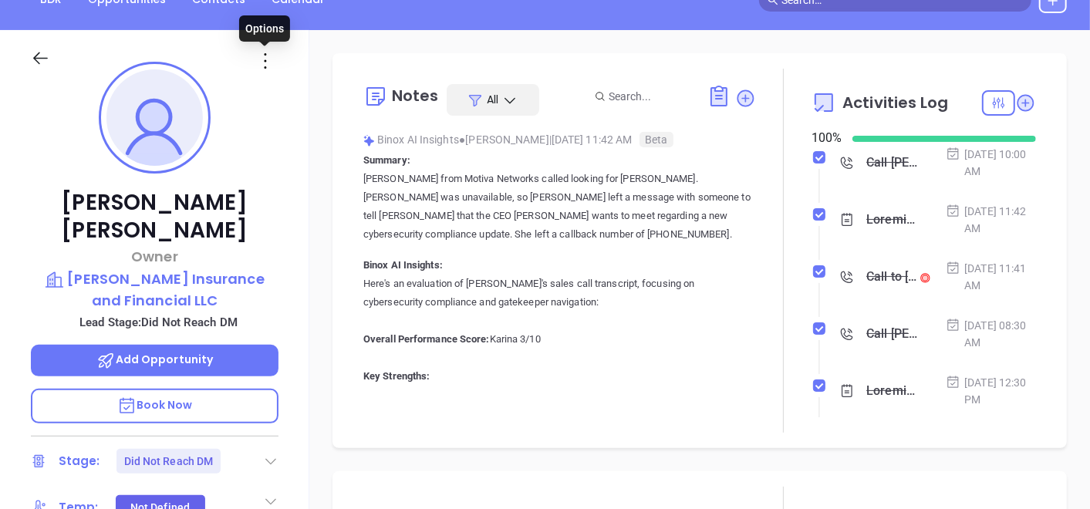
click at [259, 57] on icon at bounding box center [265, 61] width 25 height 25
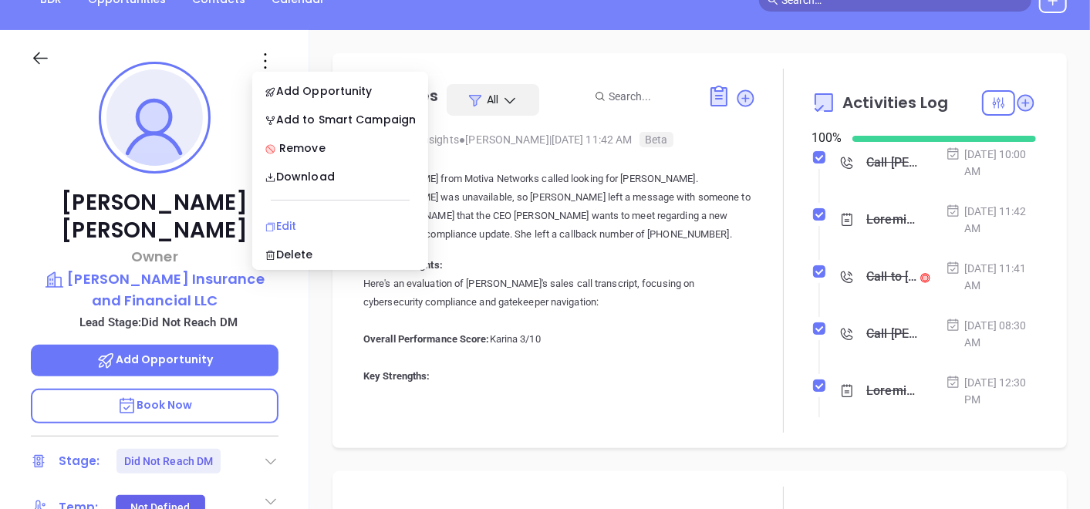
click at [286, 218] on div "Edit" at bounding box center [340, 226] width 151 height 17
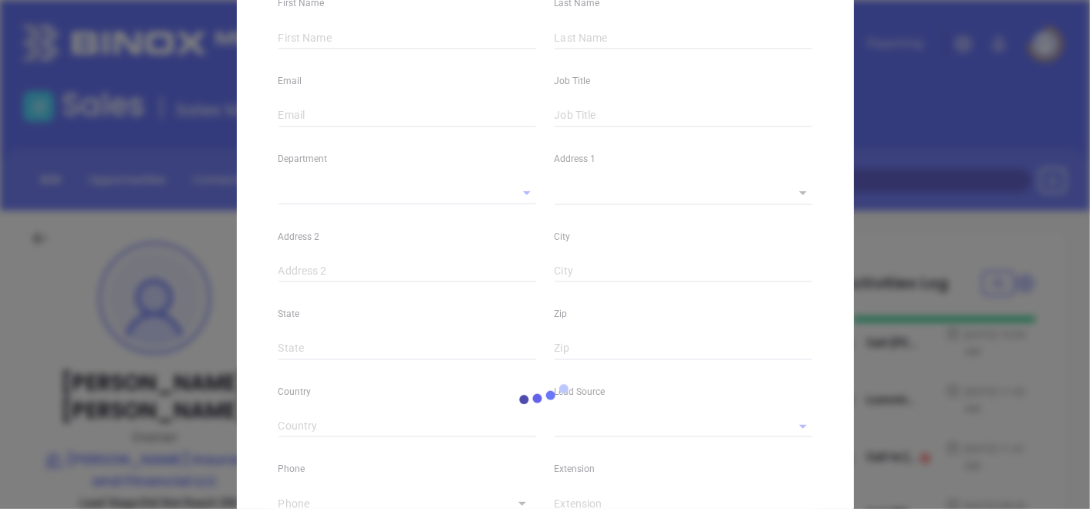
type input "[PERSON_NAME]"
type input "[EMAIL_ADDRESS][DOMAIN_NAME]"
type input "Owner"
type textarea "[STREET_ADDRESS]"
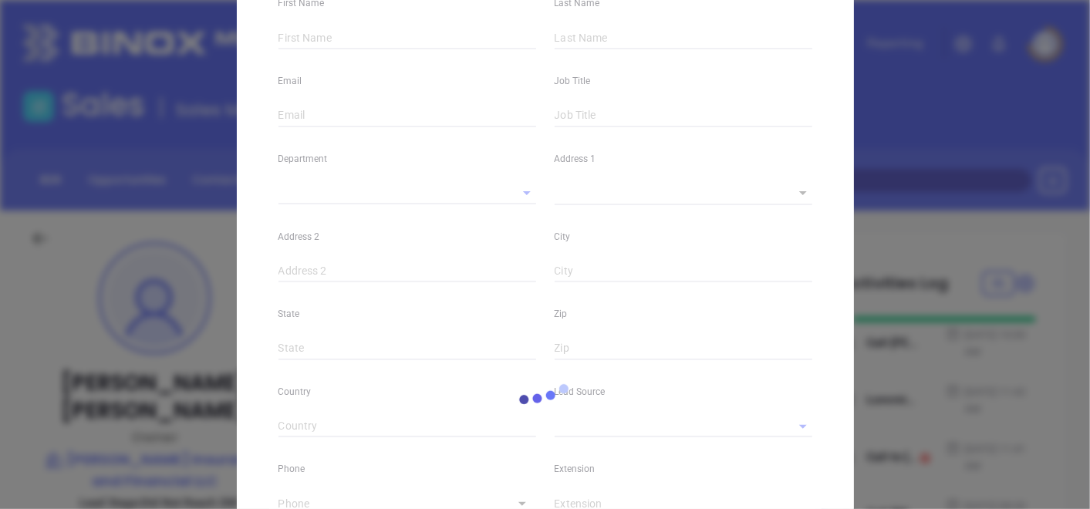
type input "1"
type input "Suite B"
type input "[GEOGRAPHIC_DATA]"
type input "NJ"
type input "07087"
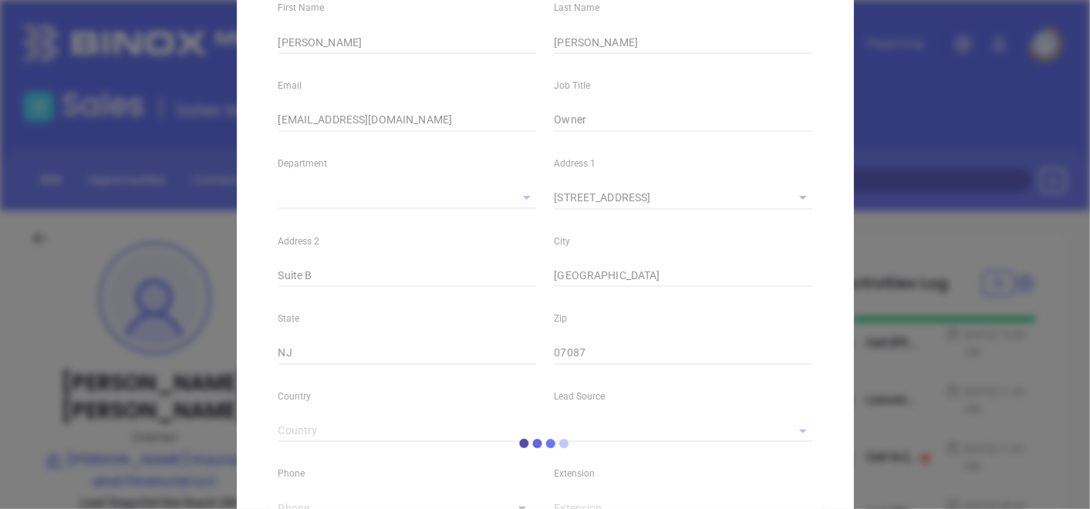
type input "[PERSON_NAME]"
type input "Did Not Reach DM"
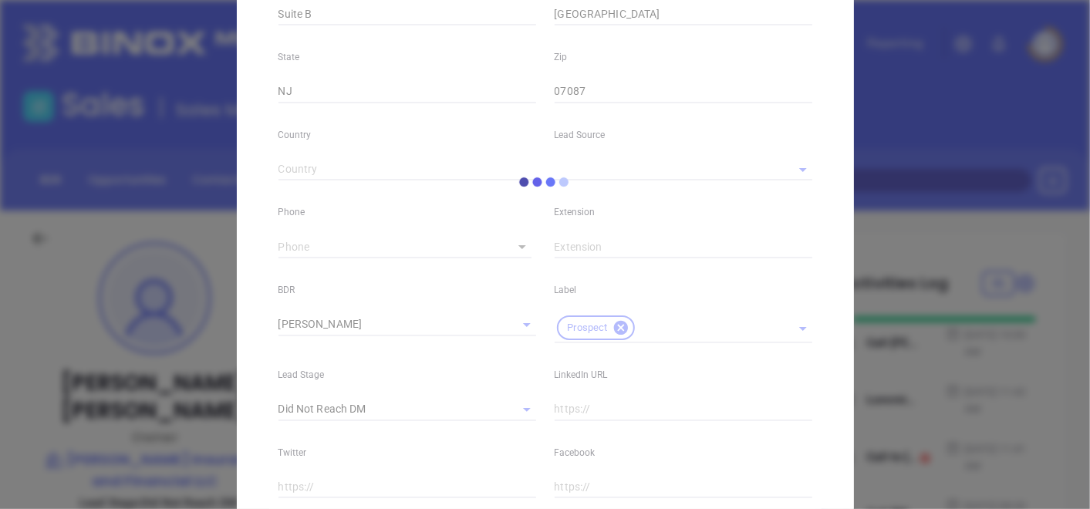
type input "[PHONE_NUMBER]"
type input "1"
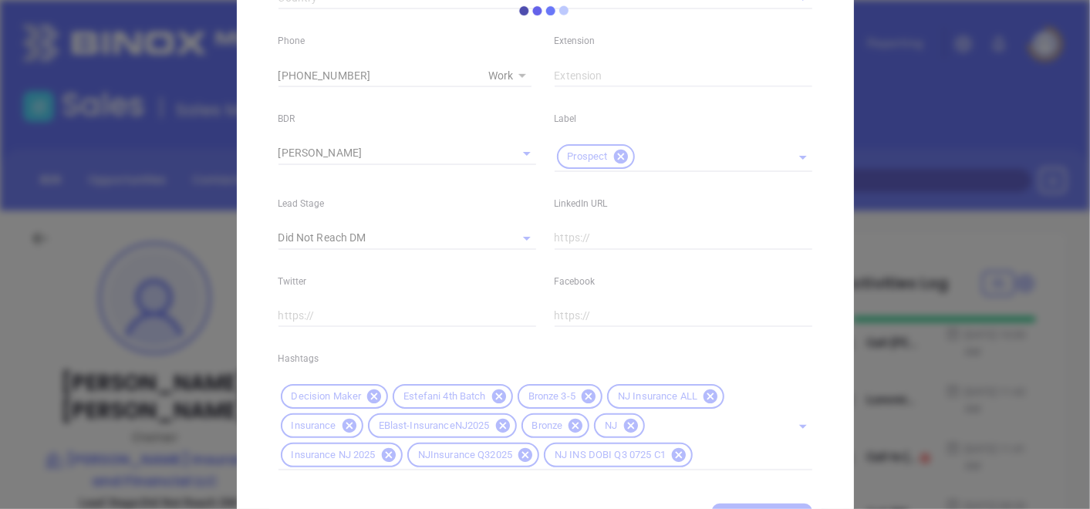
scroll to position [682, 0]
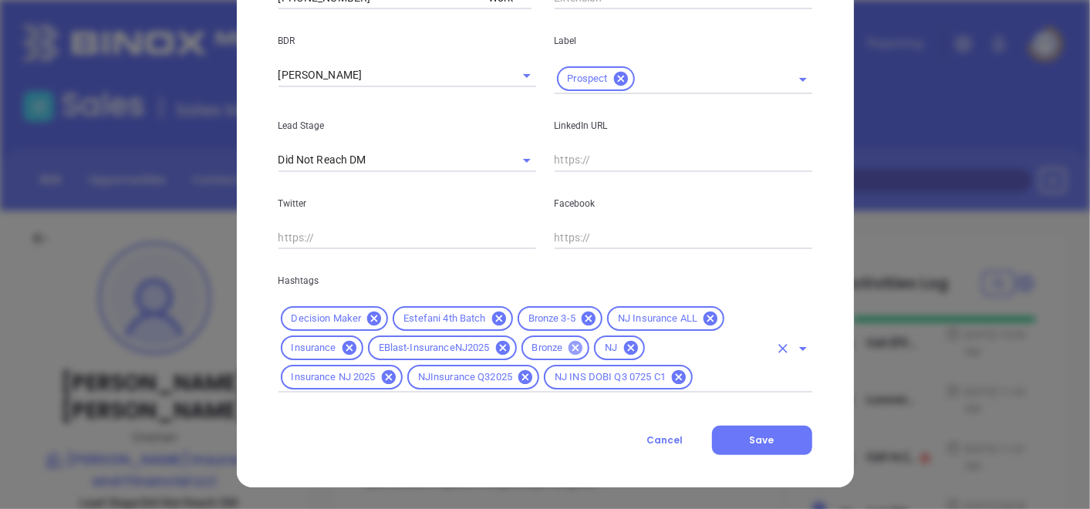
click at [570, 348] on icon at bounding box center [575, 348] width 17 height 17
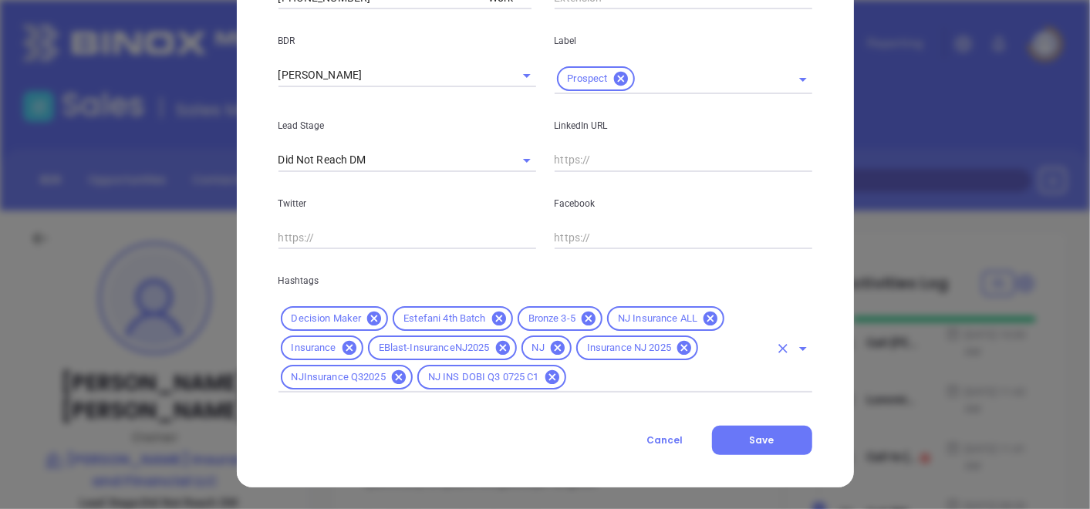
click at [648, 371] on input "text" at bounding box center [669, 377] width 201 height 19
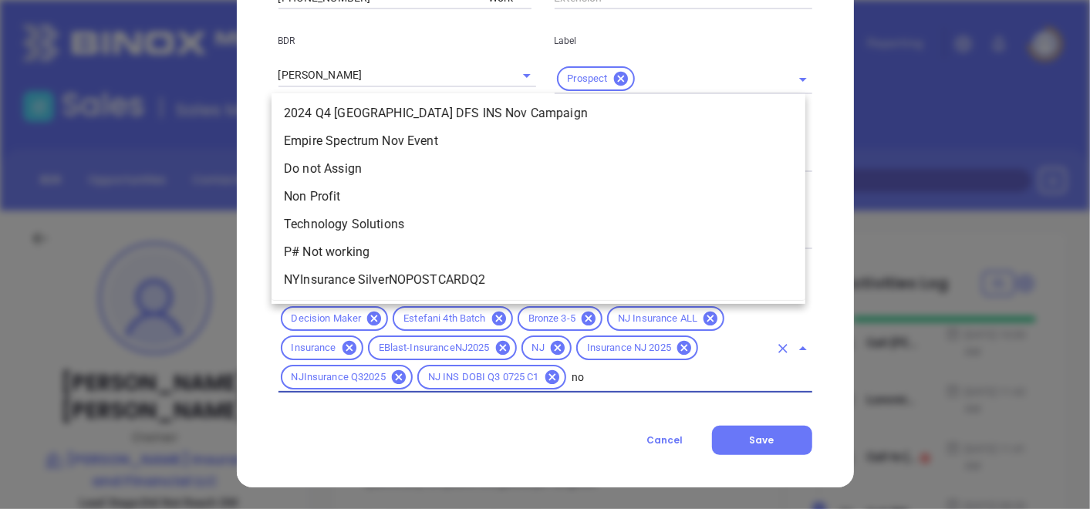
scroll to position [0, 0]
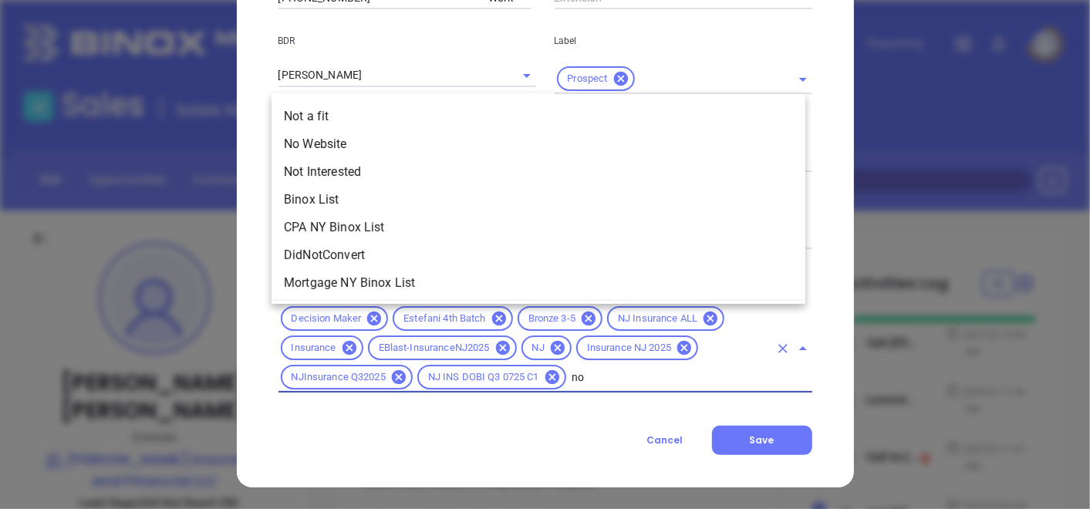
type input "no"
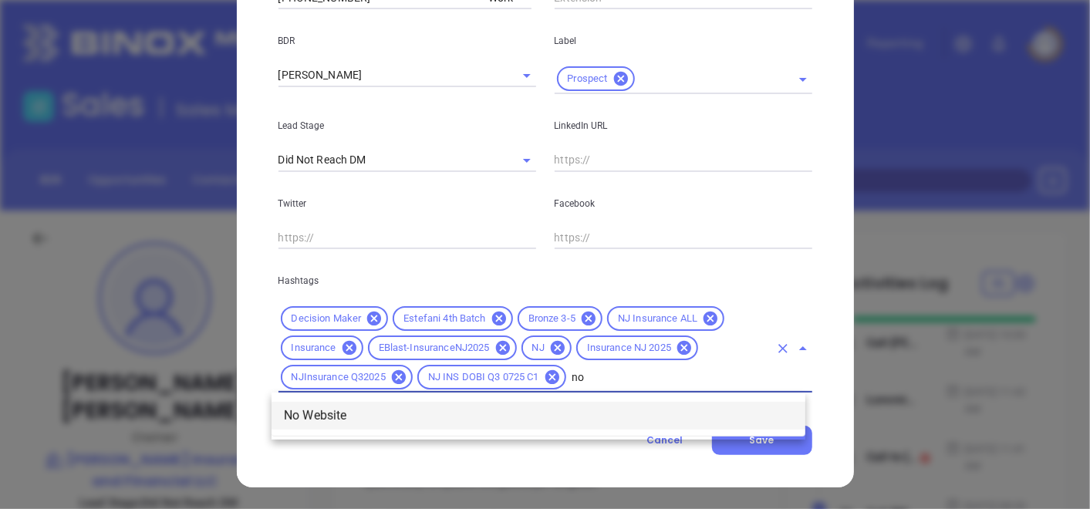
click at [350, 418] on li "No Website" at bounding box center [539, 416] width 534 height 28
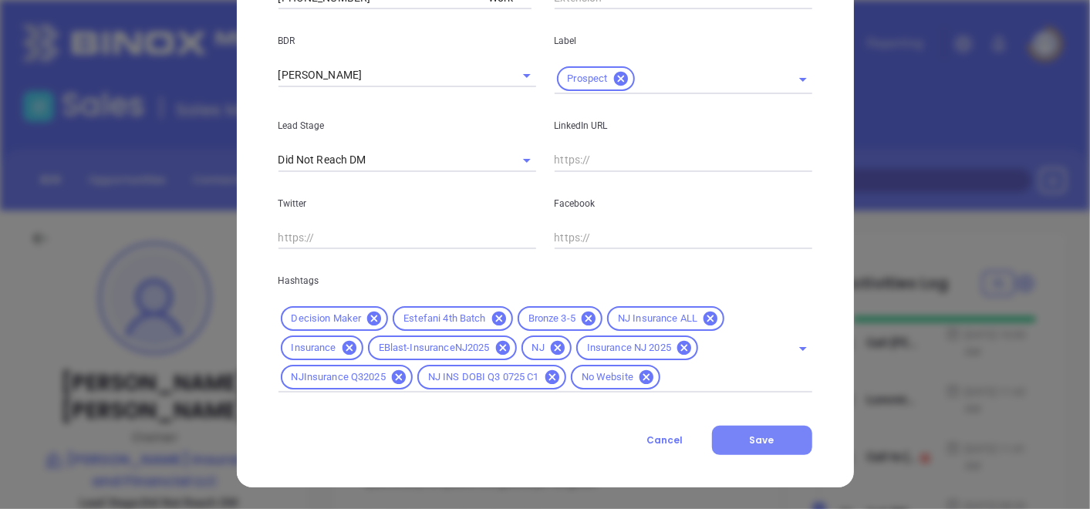
click at [750, 437] on span "Save" at bounding box center [762, 440] width 25 height 13
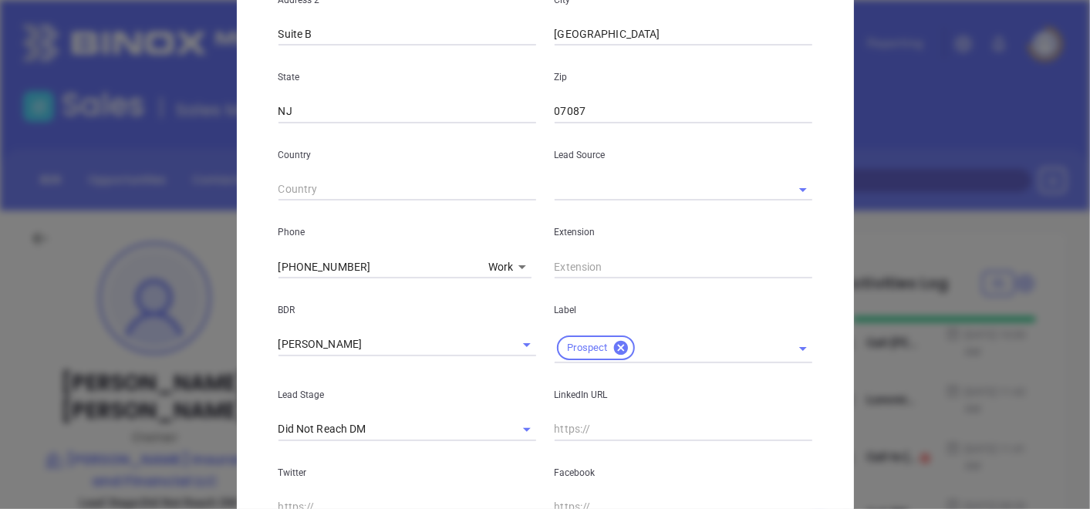
scroll to position [253, 0]
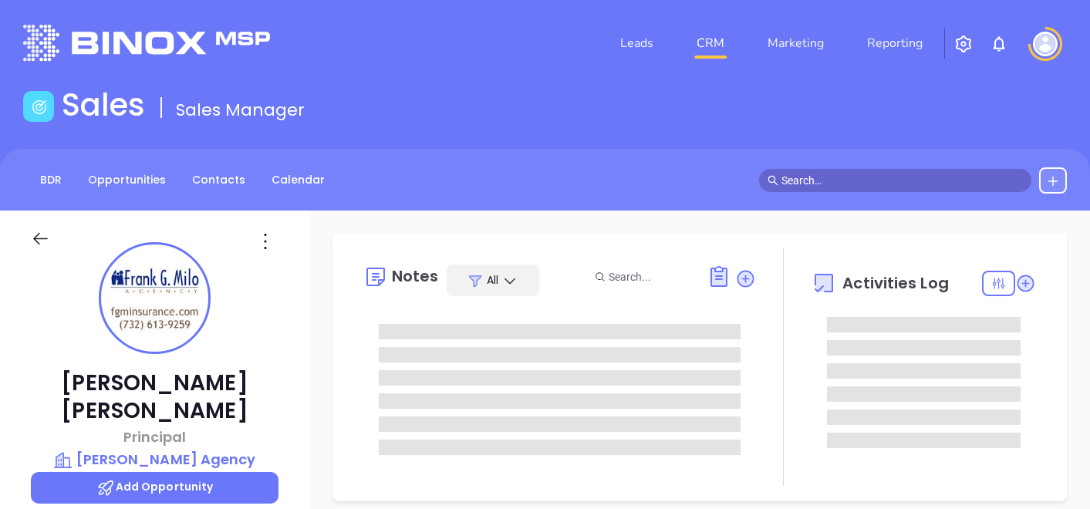
type input "[DATE]"
type input "[PERSON_NAME]"
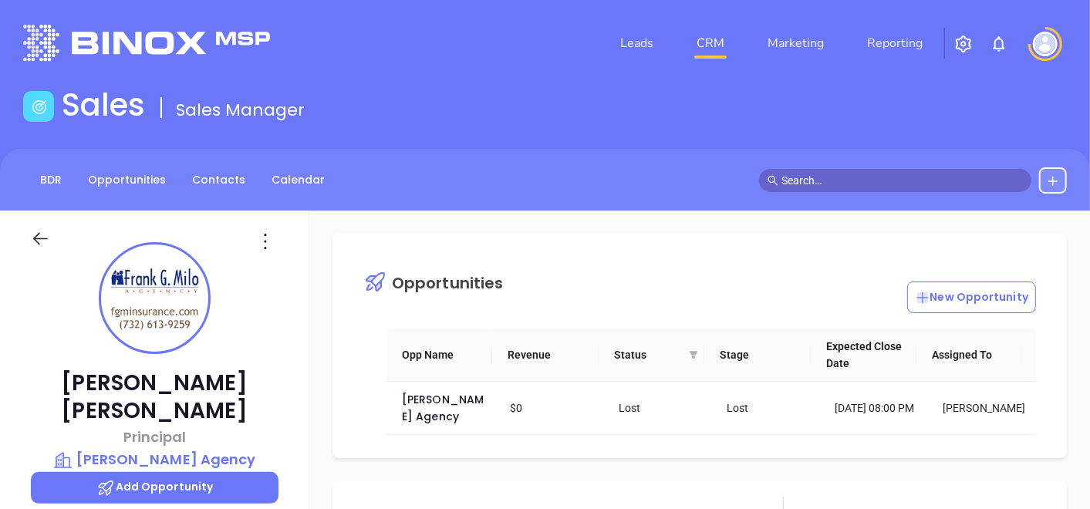
scroll to position [448, 0]
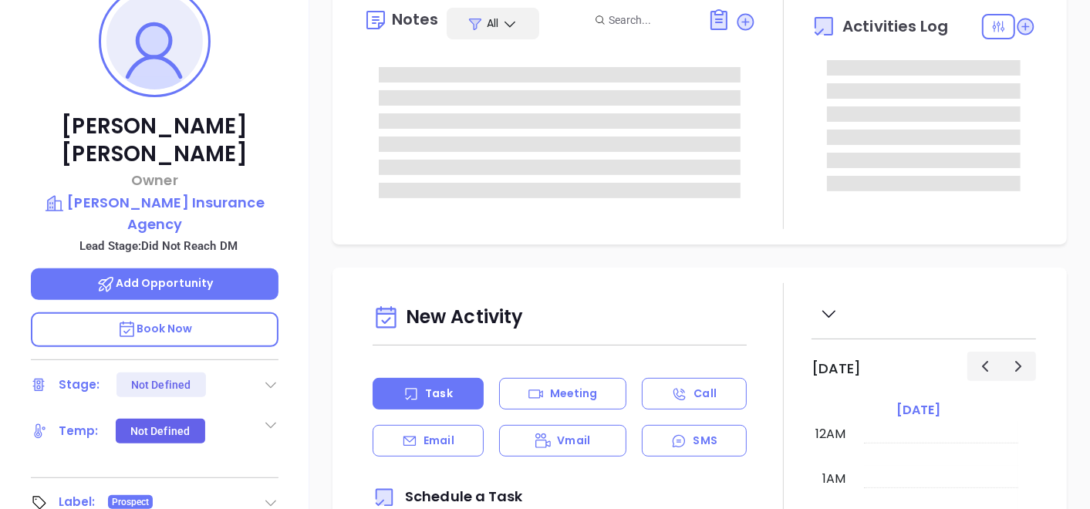
type input "[DATE]"
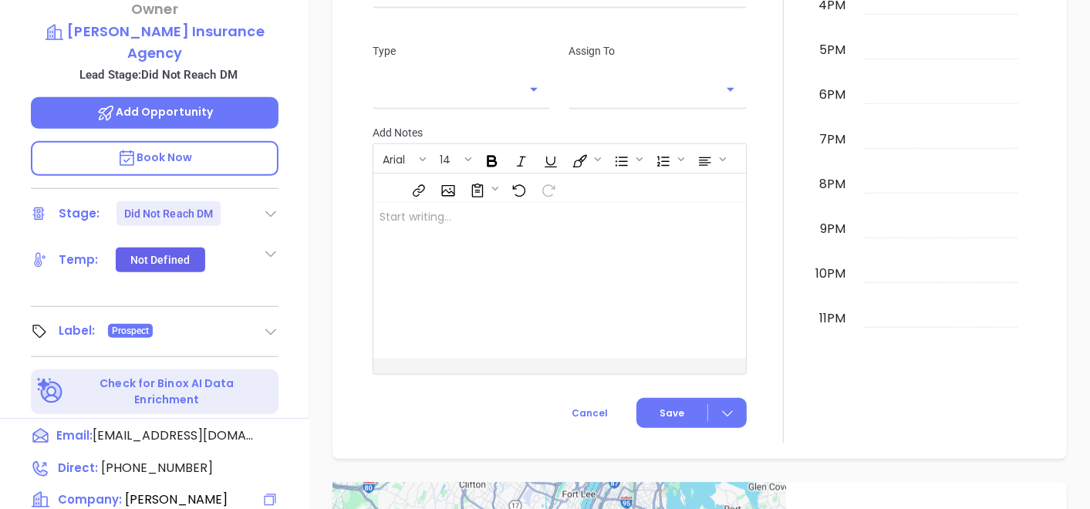
scroll to position [772, 0]
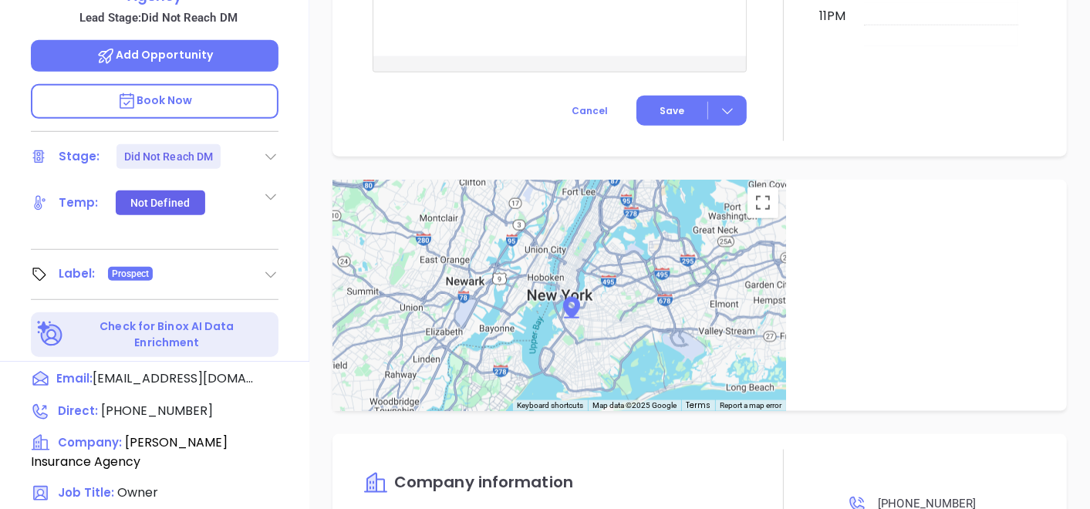
type input "[PERSON_NAME]"
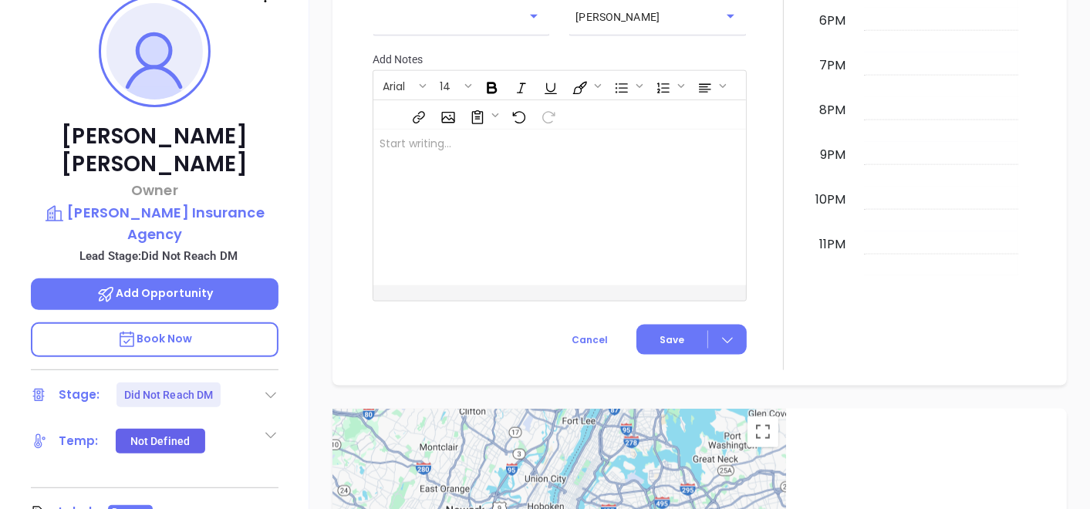
scroll to position [181, 0]
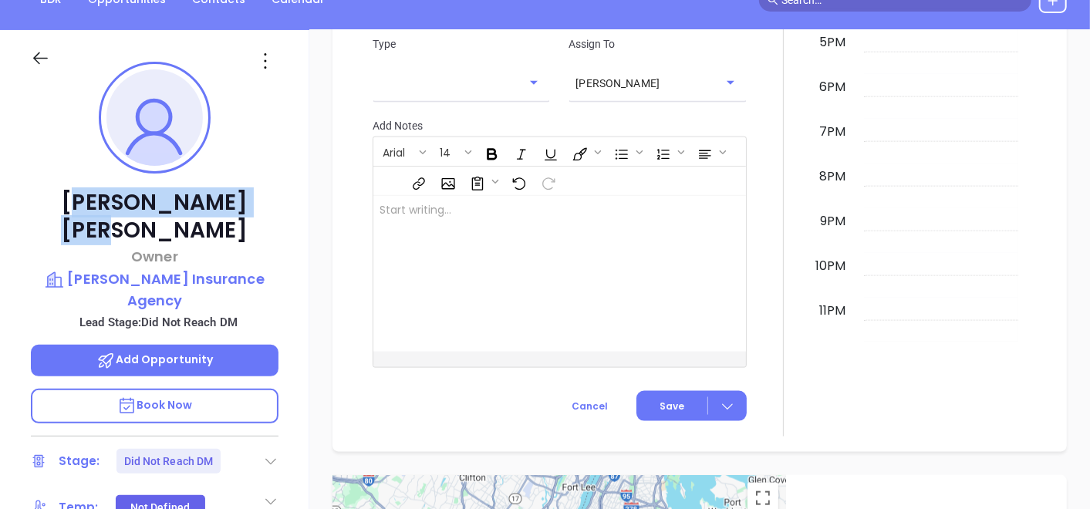
drag, startPoint x: 88, startPoint y: 208, endPoint x: 206, endPoint y: 211, distance: 118.1
click at [211, 211] on p "George Avery" at bounding box center [155, 217] width 248 height 56
drag, startPoint x: 206, startPoint y: 211, endPoint x: 232, endPoint y: 201, distance: 27.4
click at [232, 201] on p "George Avery" at bounding box center [155, 217] width 248 height 56
copy p "George Avery"
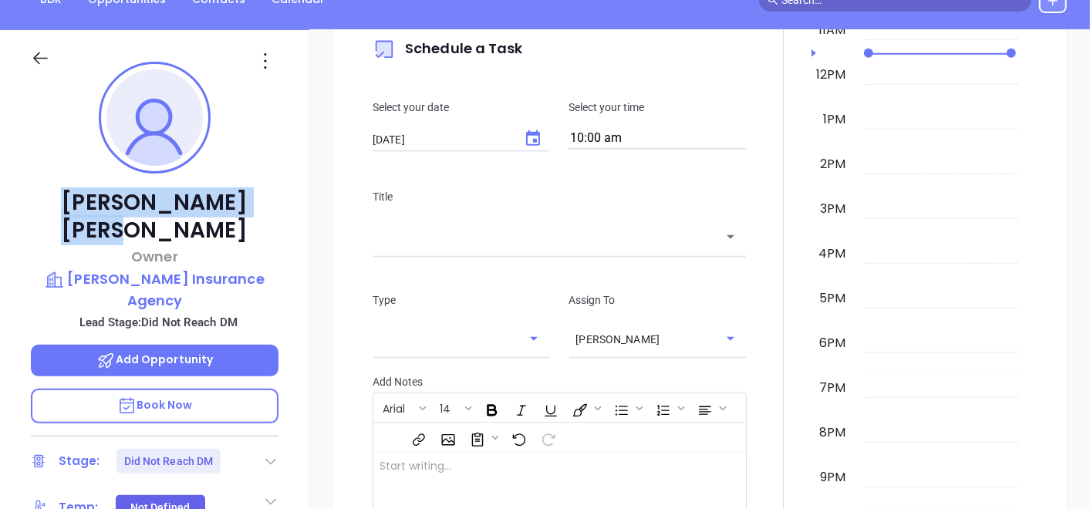
scroll to position [651, 0]
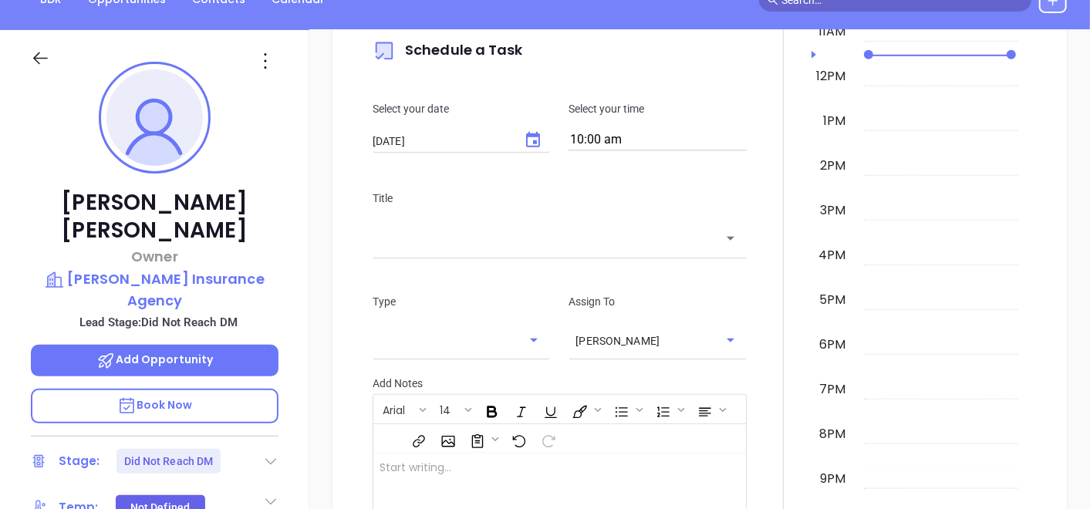
click at [255, 75] on div at bounding box center [155, 57] width 266 height 55
click at [269, 66] on icon at bounding box center [265, 61] width 25 height 25
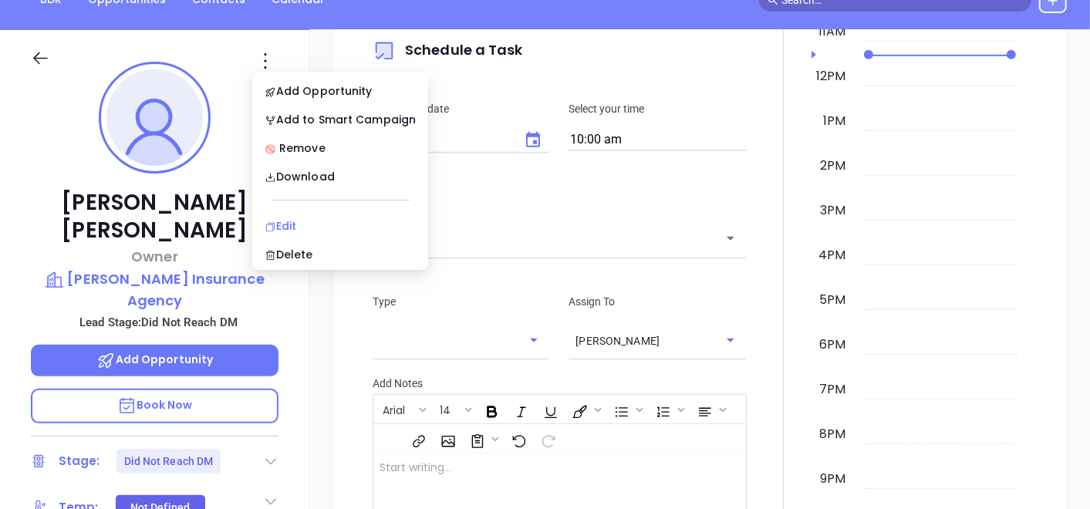
click at [306, 222] on div "Edit" at bounding box center [340, 226] width 151 height 17
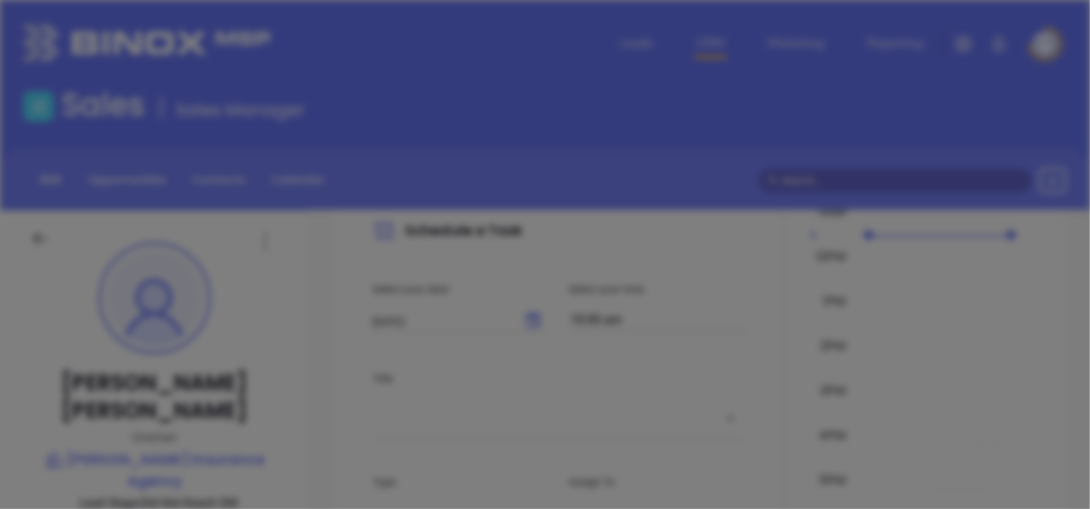
scroll to position [0, 0]
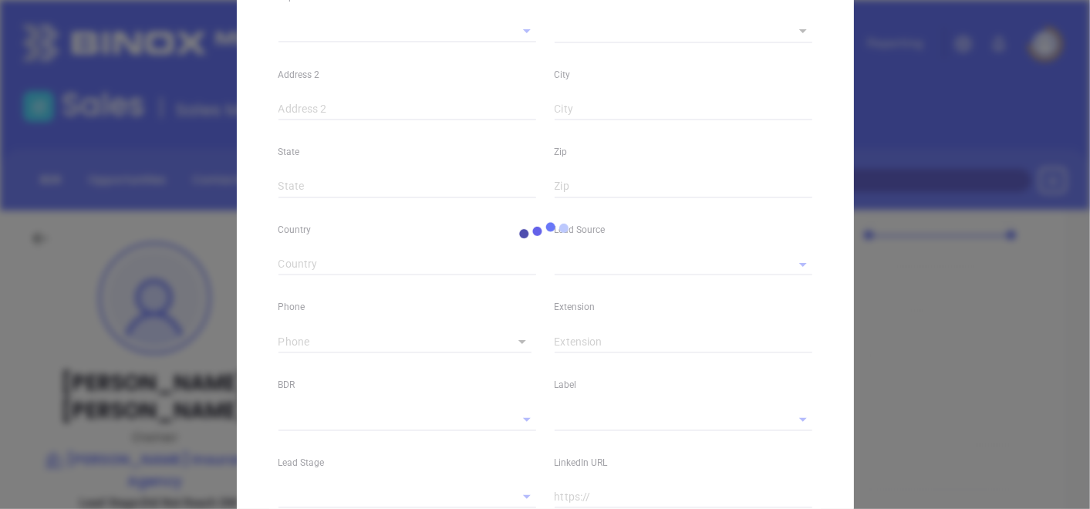
type input "George"
type input "Avery"
type input "info@averysagcy.com"
type input "Owner"
type textarea "2079 Klockner Road"
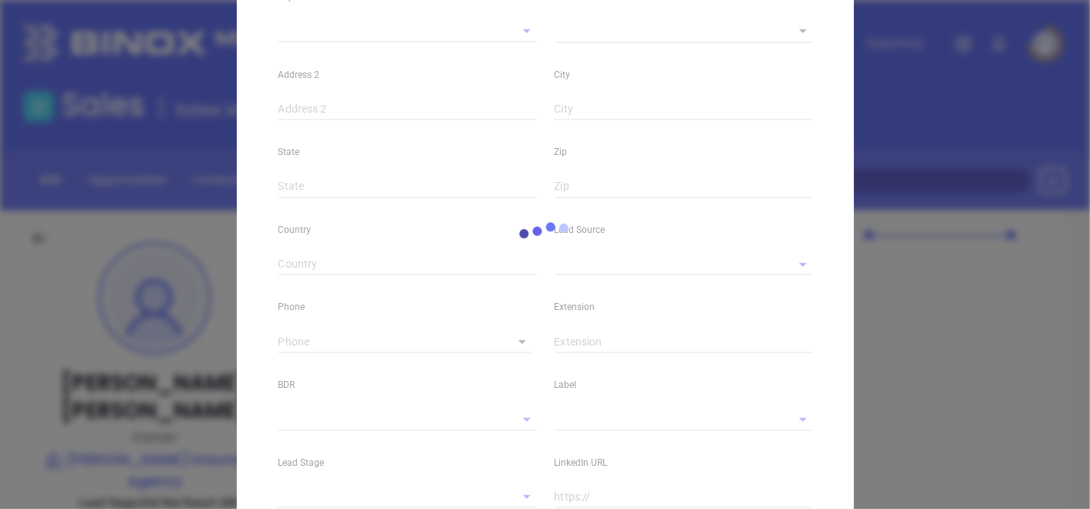
type input "1"
type input "Hamilton Township"
type input "NJ"
type input "08690-3415"
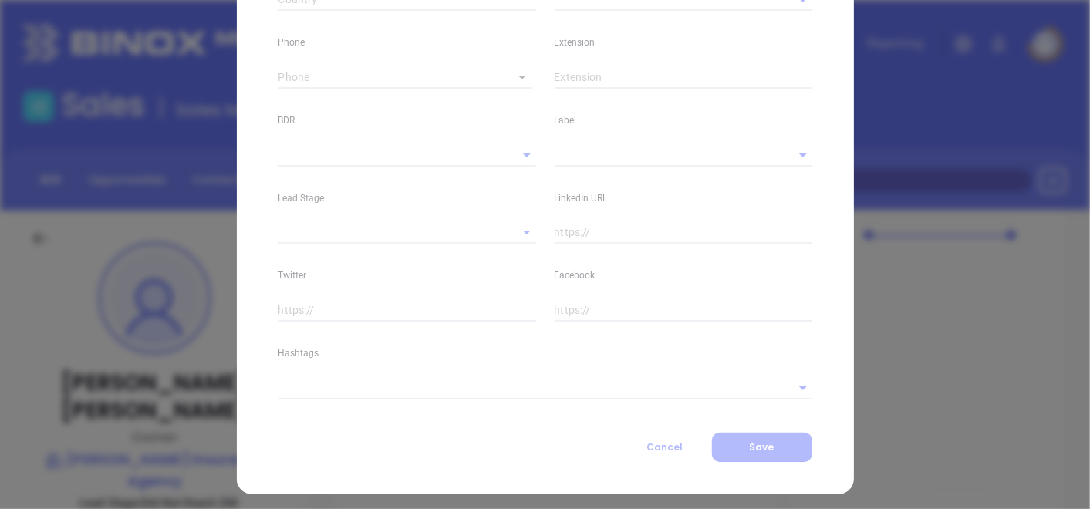
type input "[PERSON_NAME]"
type input "Did Not Reach DM"
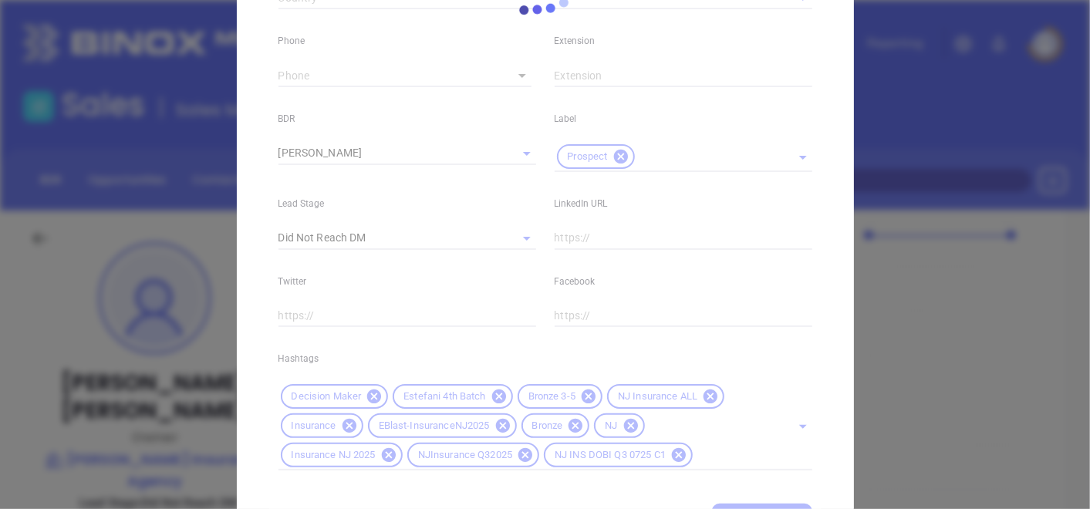
scroll to position [682, 0]
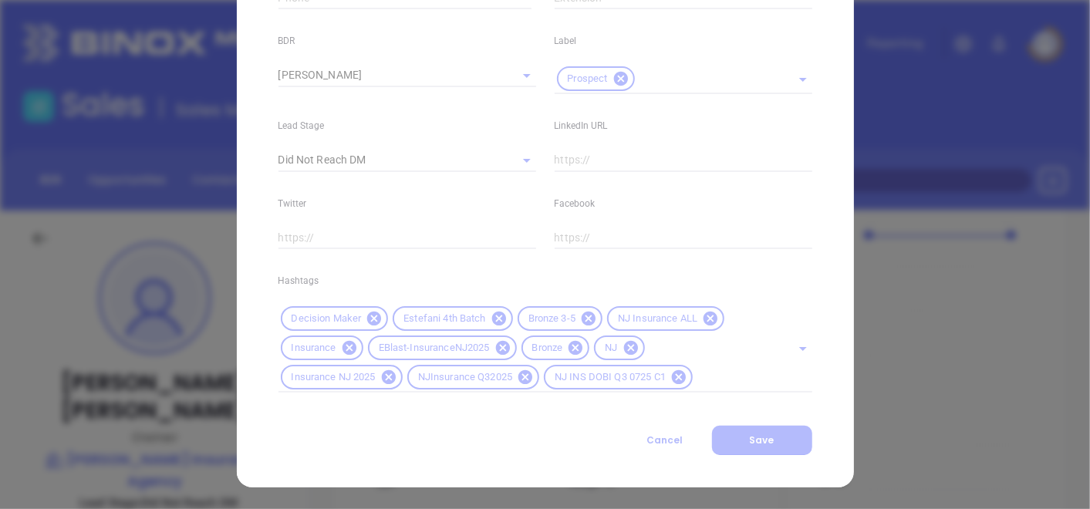
type input "1"
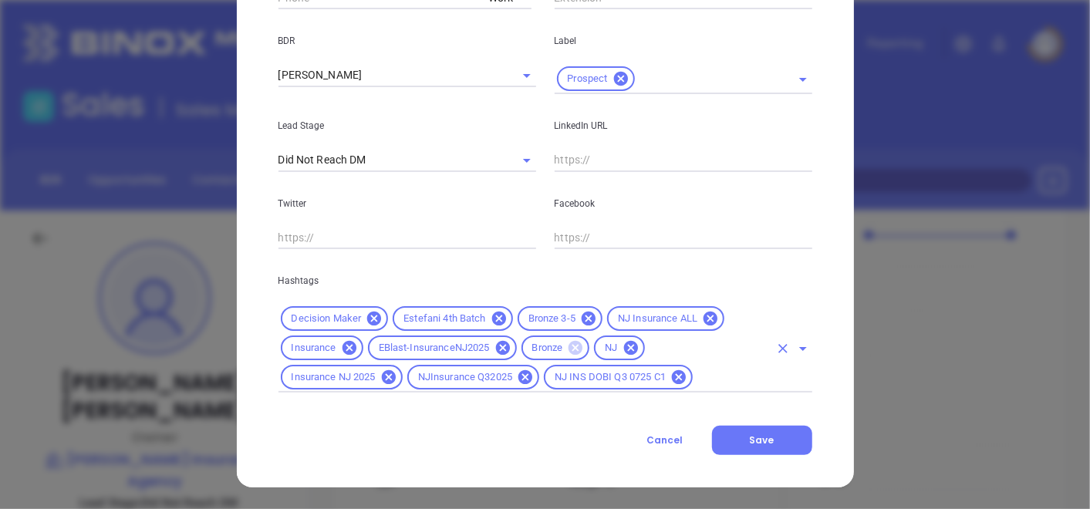
click at [569, 347] on icon at bounding box center [576, 348] width 14 height 14
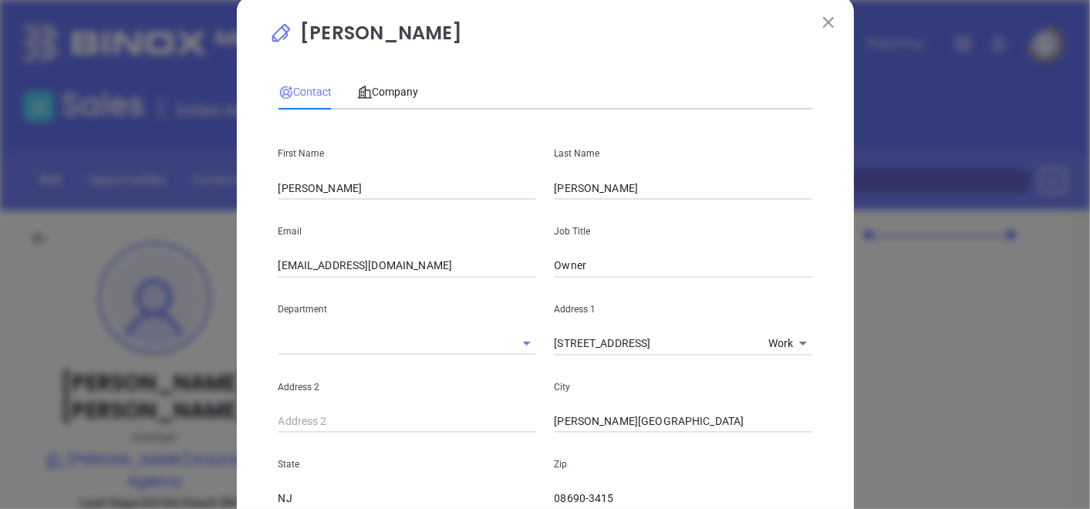
scroll to position [0, 0]
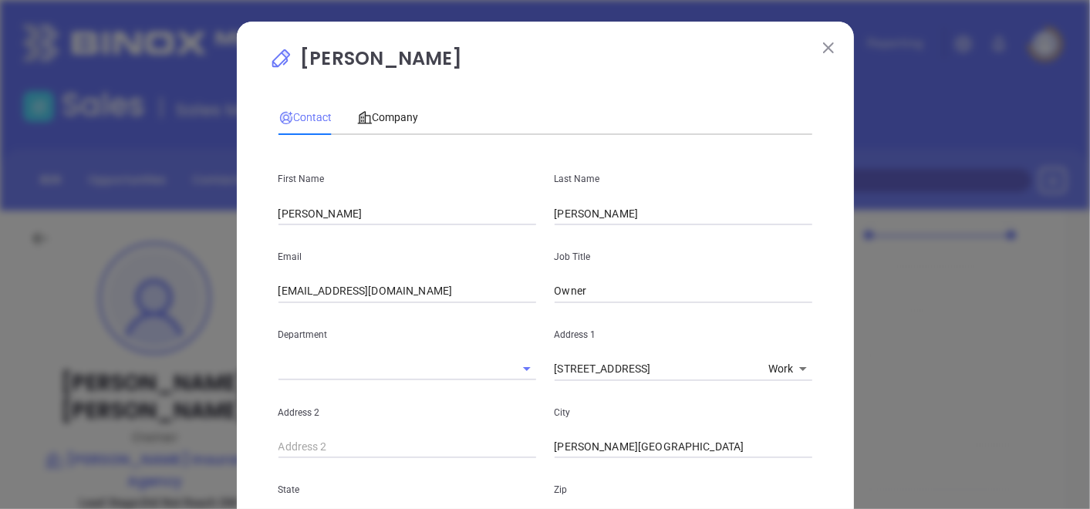
click at [390, 111] on span "Company" at bounding box center [388, 117] width 62 height 12
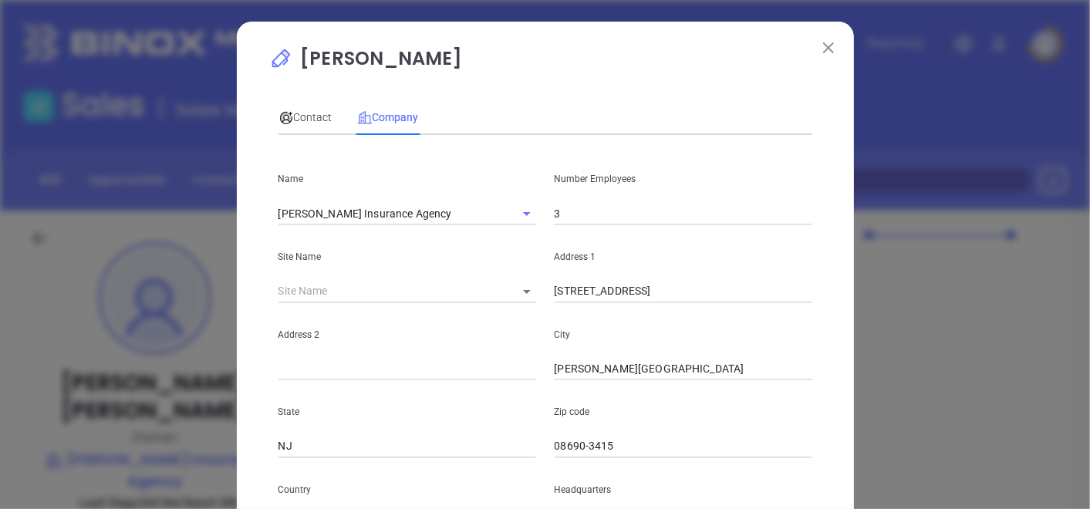
click at [309, 127] on div "Contact" at bounding box center [306, 117] width 54 height 35
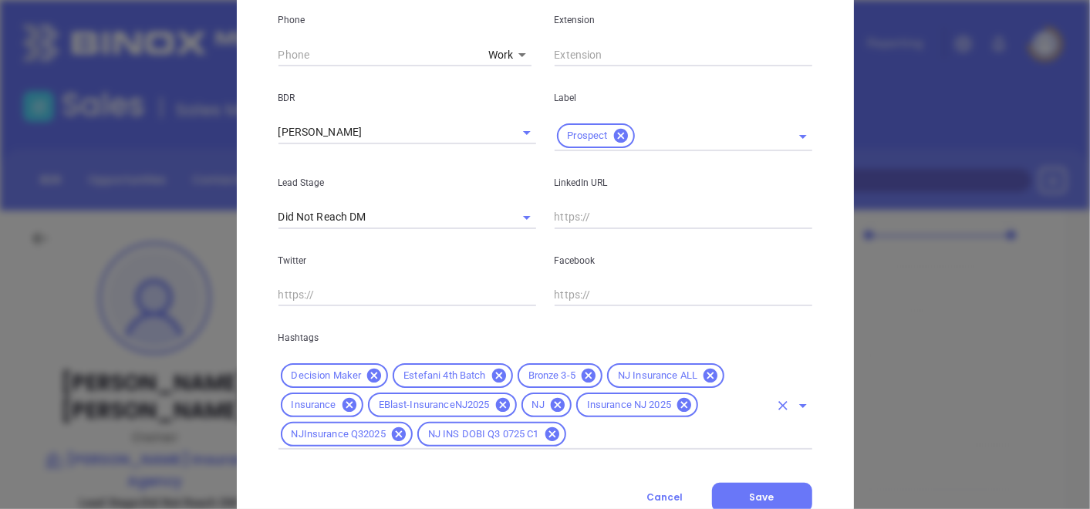
scroll to position [682, 0]
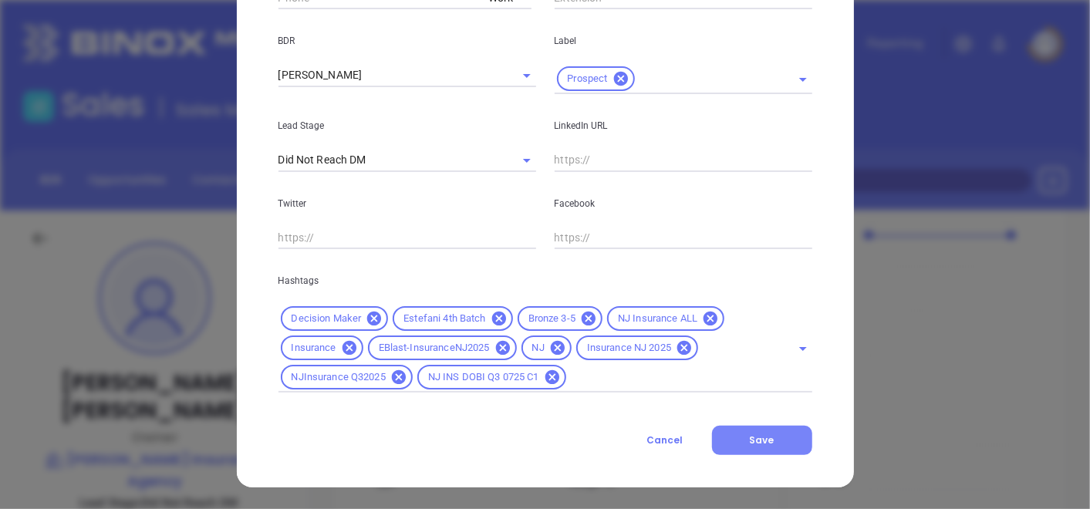
click at [750, 445] on span "Save" at bounding box center [762, 440] width 25 height 13
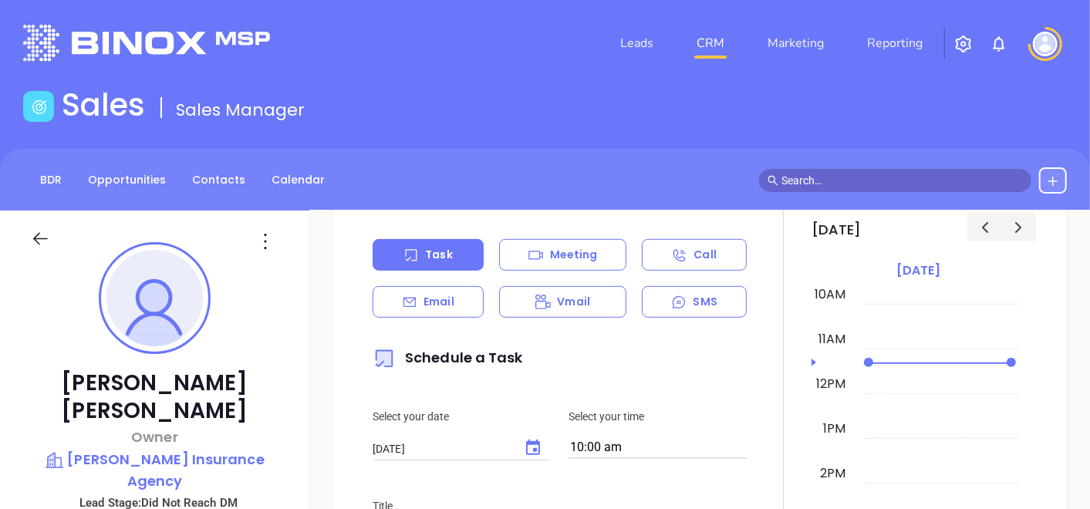
scroll to position [651, 0]
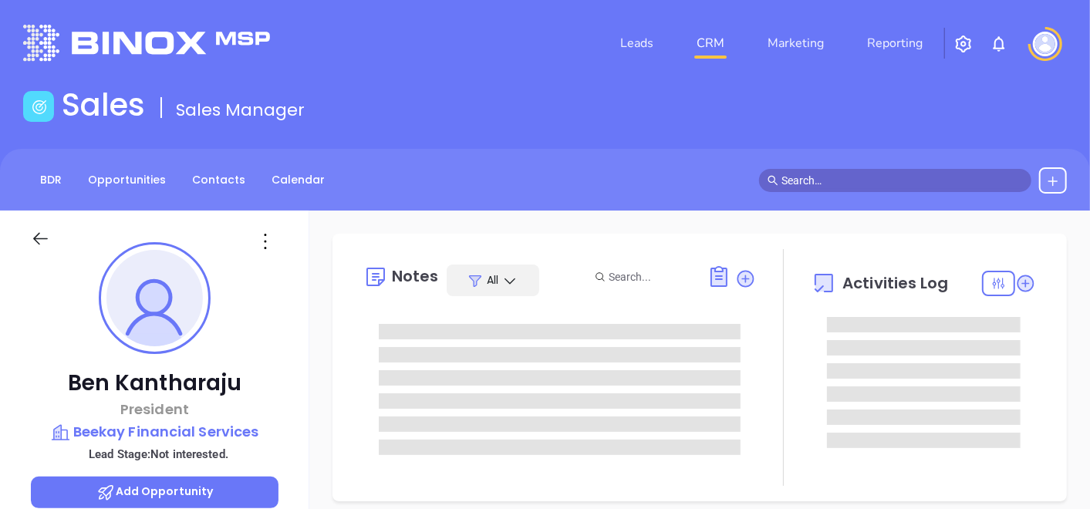
type input "[DATE]"
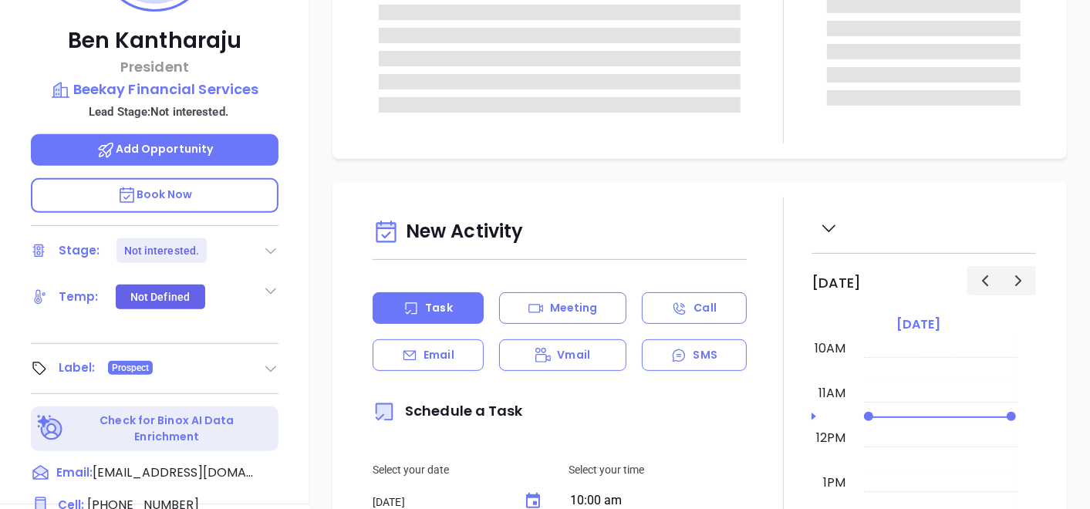
type input "[PERSON_NAME]"
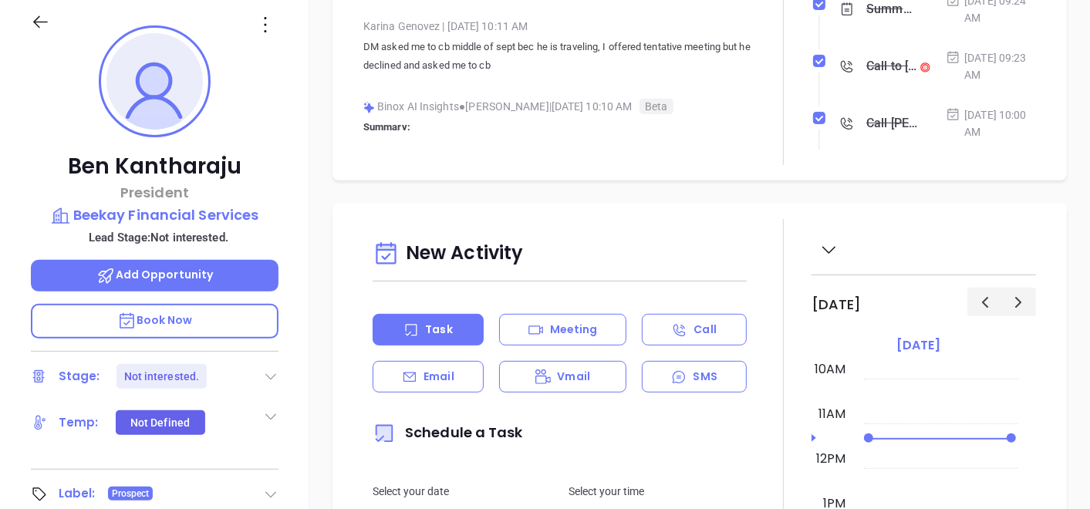
scroll to position [86, 0]
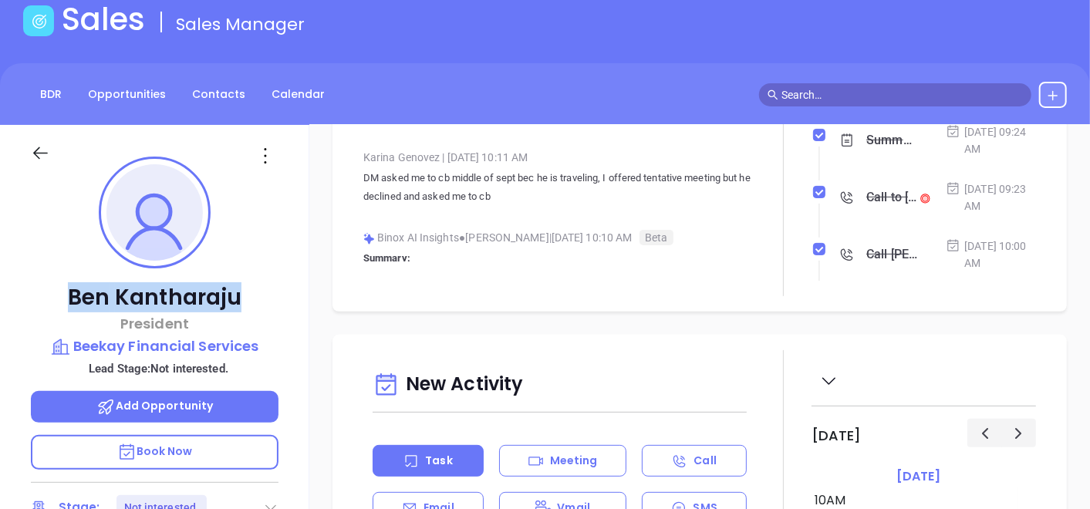
drag, startPoint x: 66, startPoint y: 289, endPoint x: 259, endPoint y: 297, distance: 193.1
click at [259, 297] on p "[PERSON_NAME]" at bounding box center [155, 298] width 248 height 28
copy p "[PERSON_NAME]"
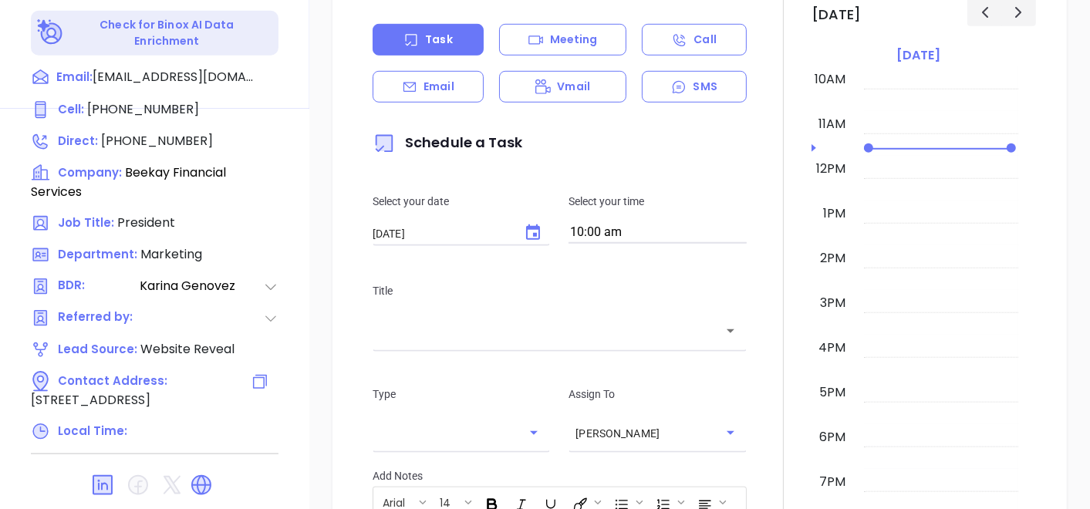
scroll to position [781, 0]
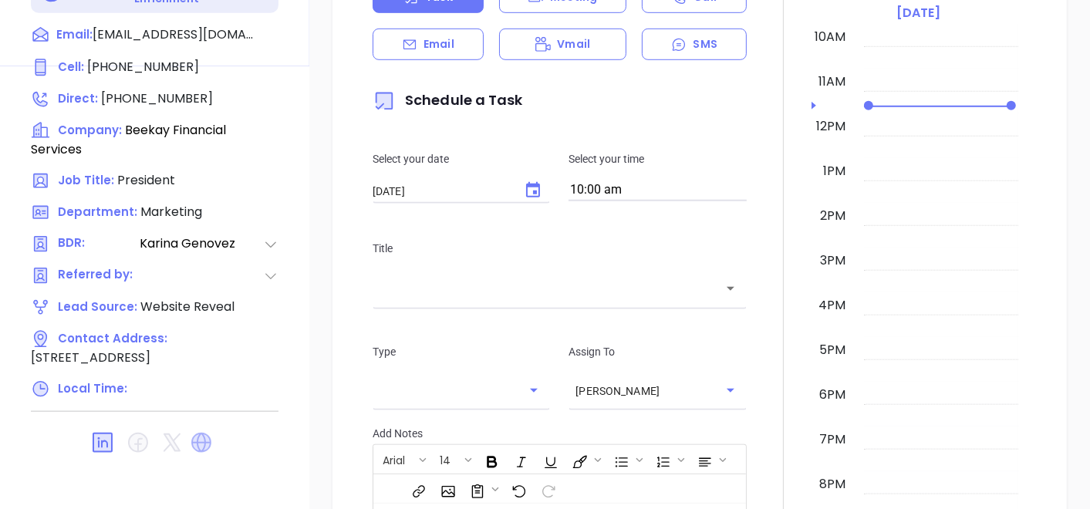
click at [202, 434] on icon at bounding box center [201, 443] width 20 height 20
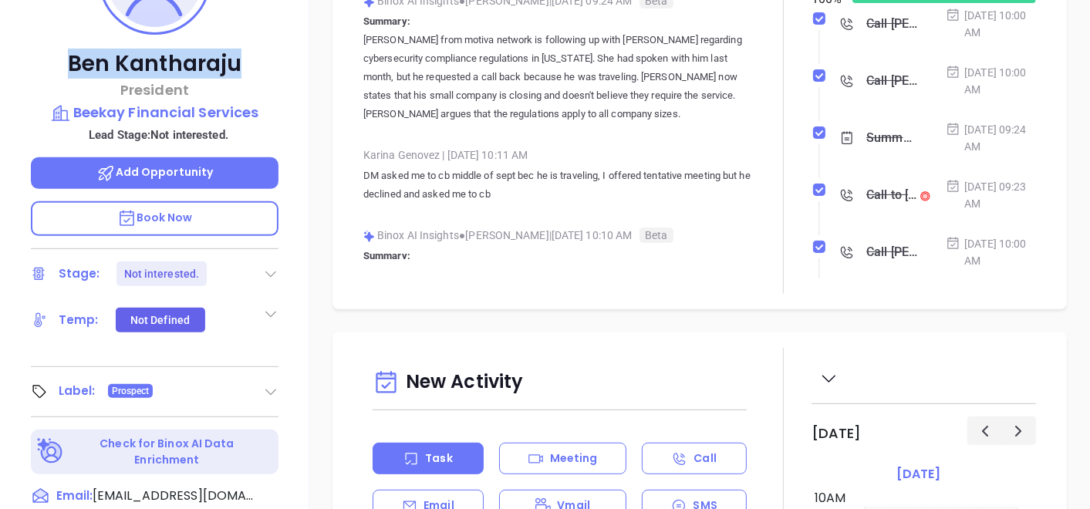
scroll to position [266, 0]
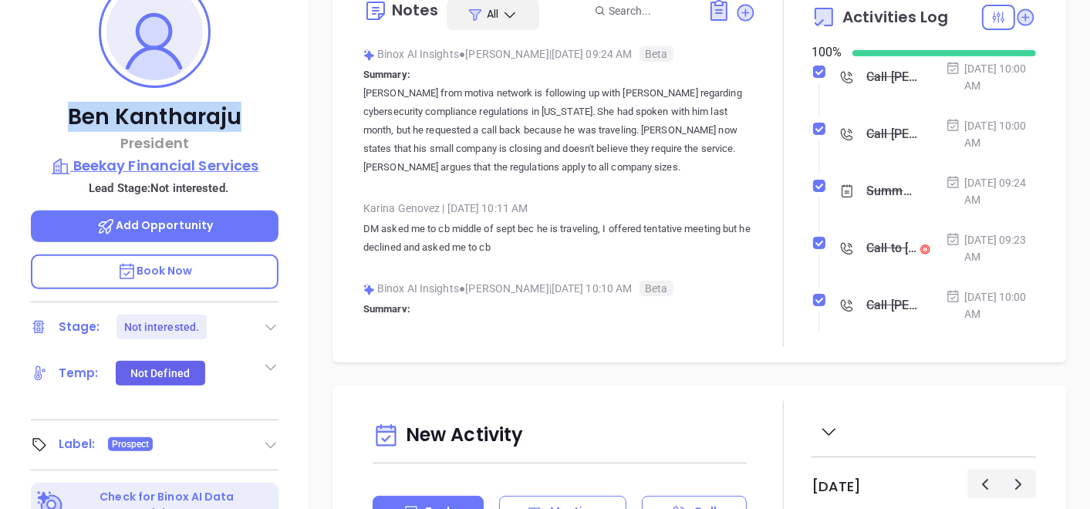
click at [225, 172] on p "Beekay Financial Services" at bounding box center [155, 166] width 248 height 22
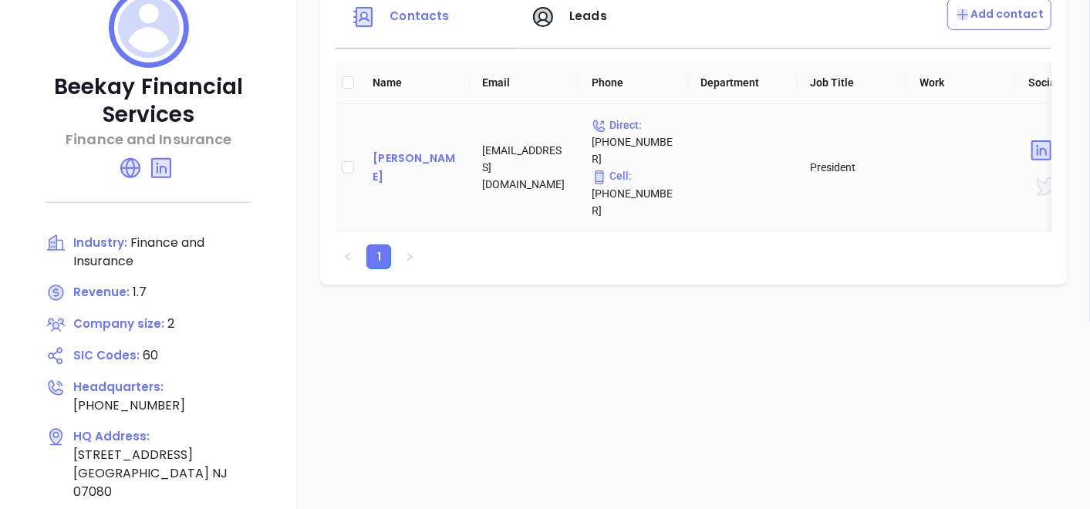
click at [406, 149] on div "[PERSON_NAME]" at bounding box center [415, 167] width 85 height 37
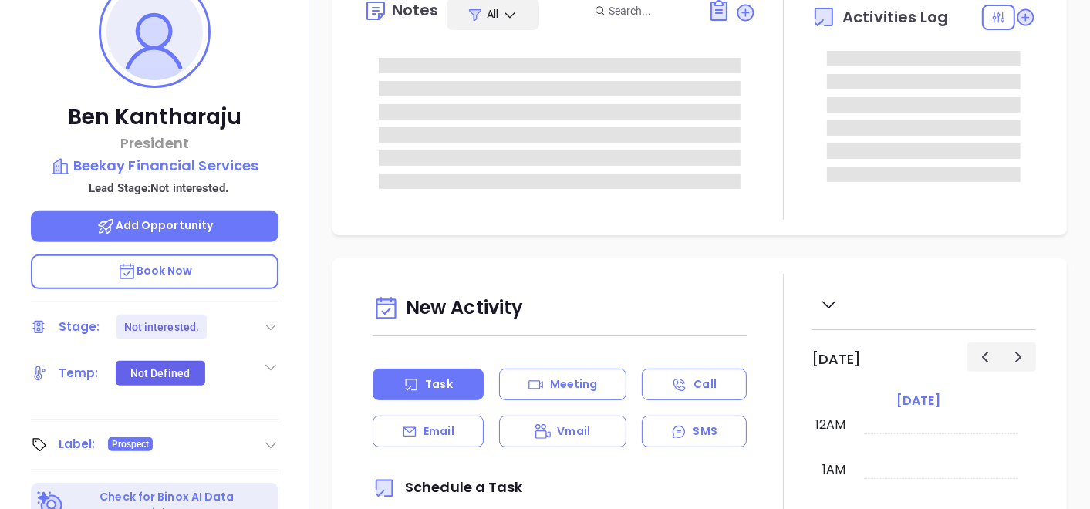
type input "[PERSON_NAME]"
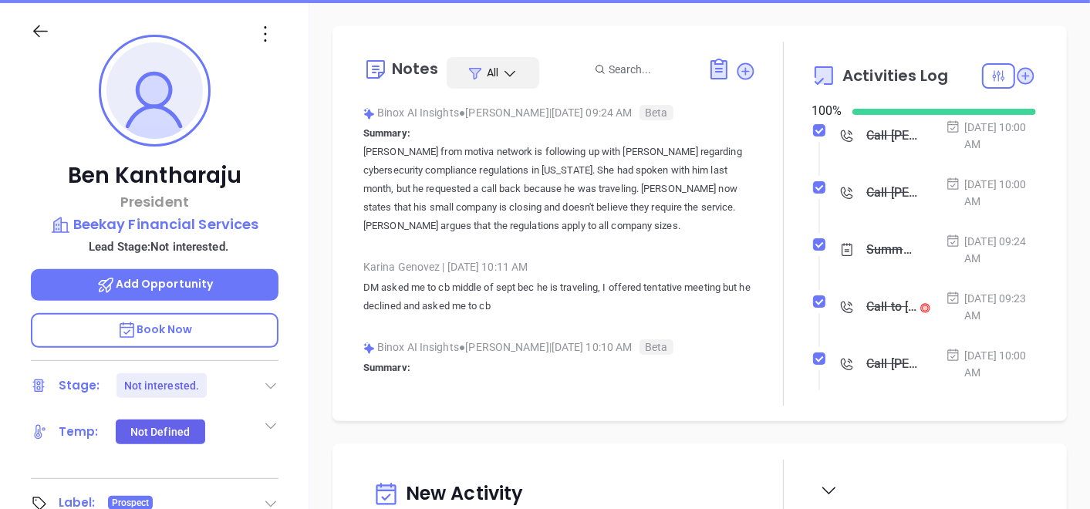
scroll to position [181, 0]
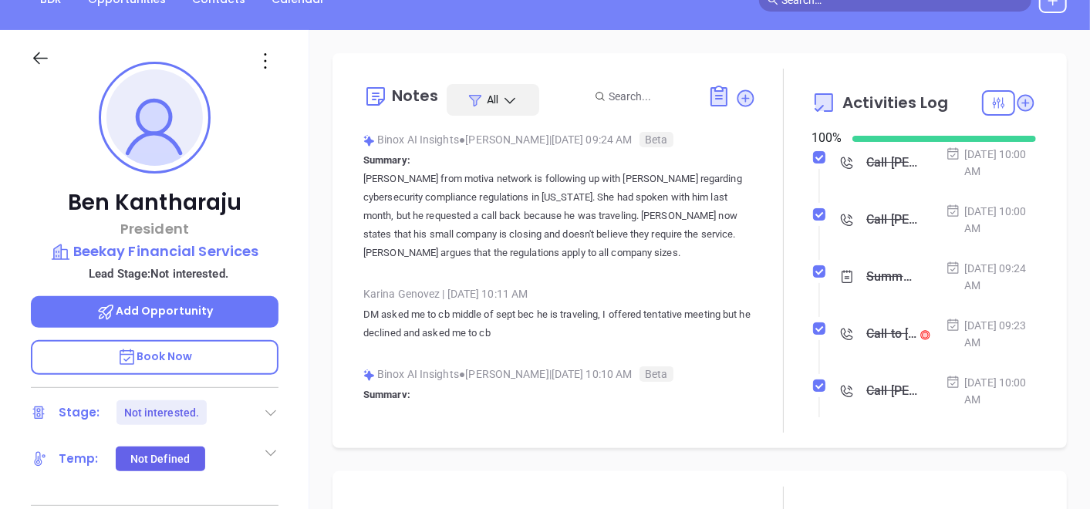
click at [254, 63] on icon at bounding box center [265, 61] width 25 height 25
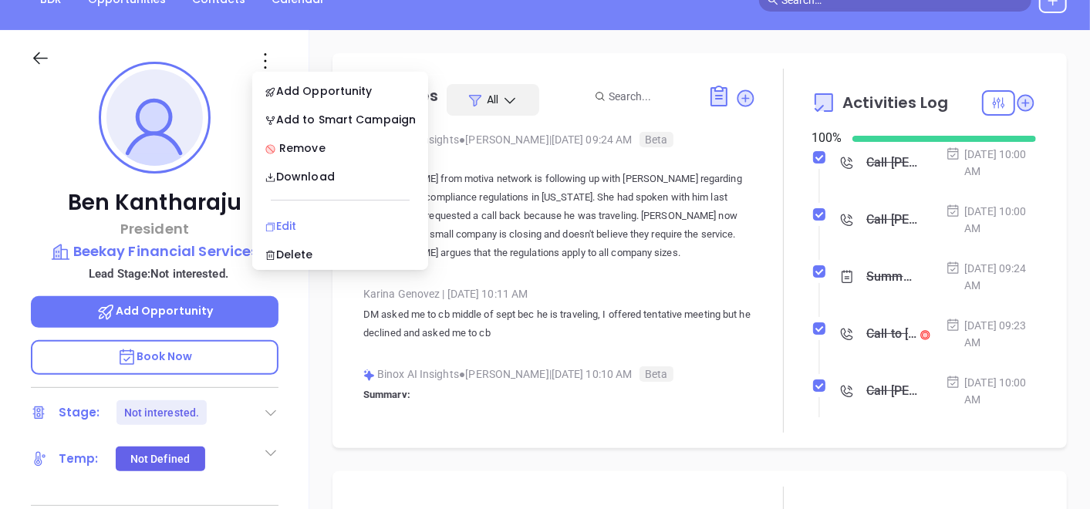
click at [286, 220] on div "Edit" at bounding box center [340, 226] width 151 height 17
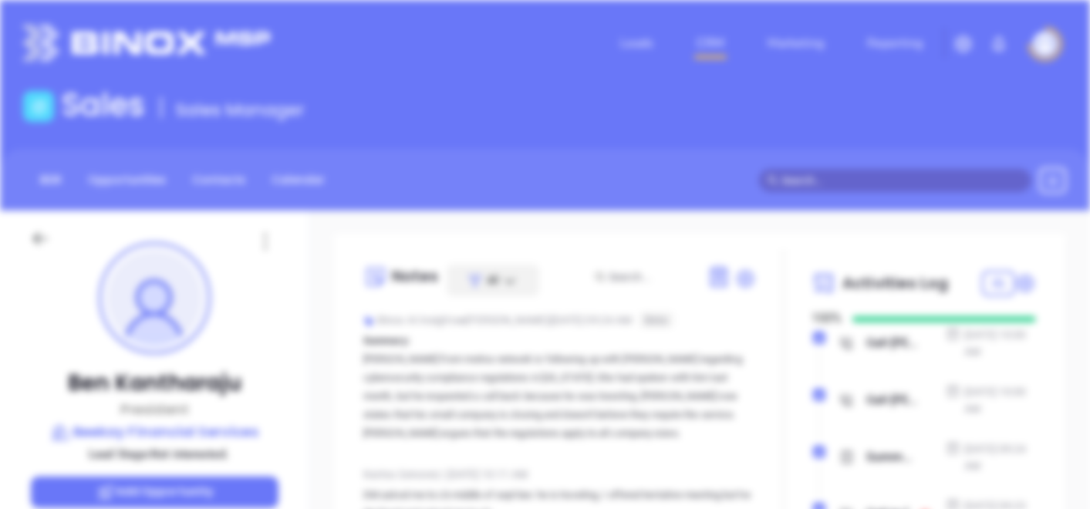
scroll to position [0, 0]
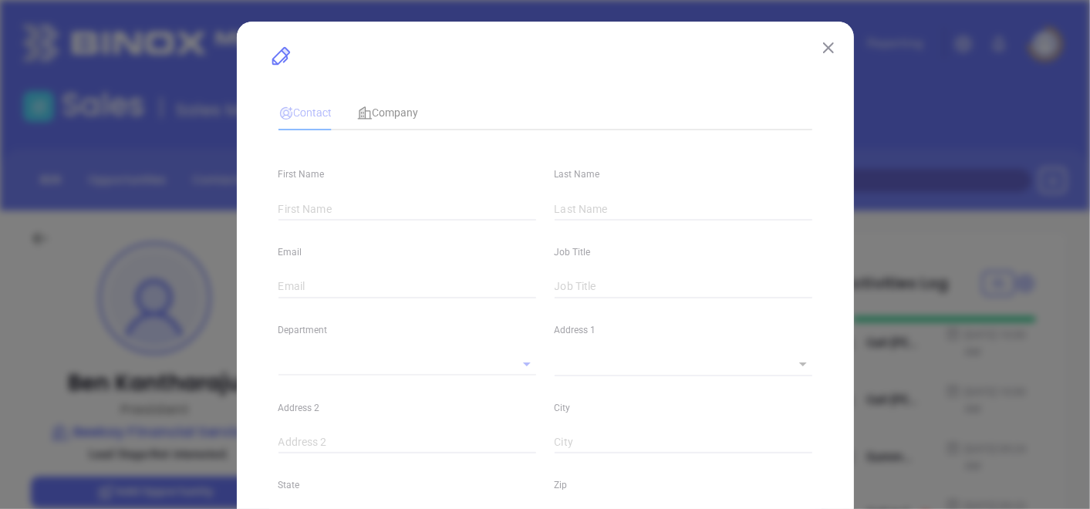
type input "Ben"
type input "Kantharaju"
type input "[EMAIL_ADDRESS][DOMAIN_NAME]"
type input "President"
type textarea "[STREET_ADDRESS]"
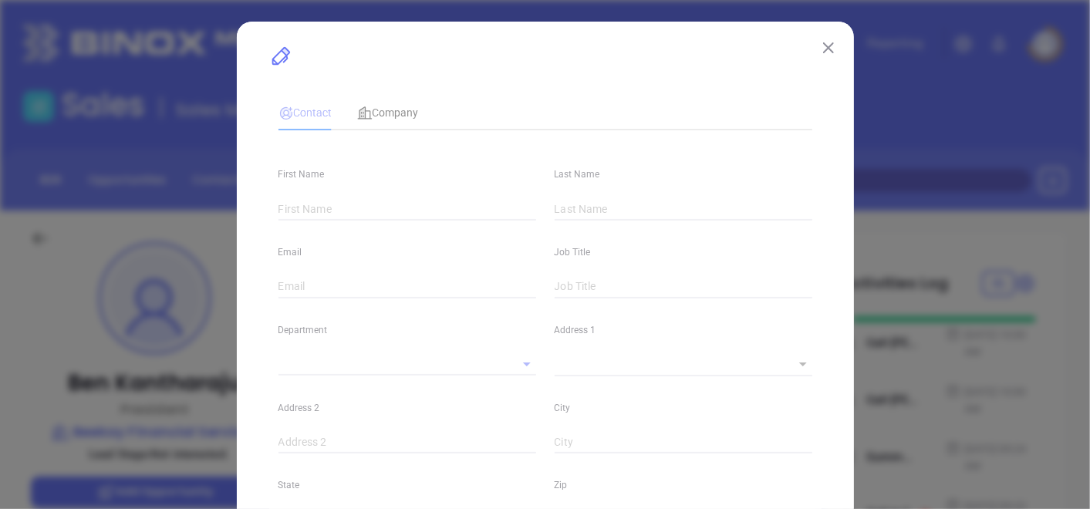
type input "1"
type input "[GEOGRAPHIC_DATA]"
type input "NJ"
type input "07080"
type input "[DOMAIN_NAME][URL][PERSON_NAME]"
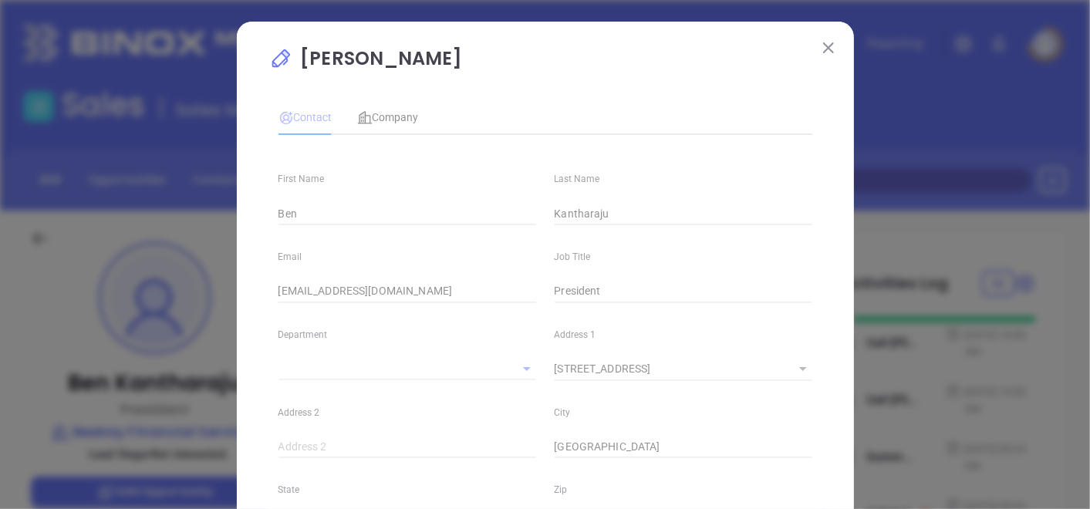
type input "Marketing"
type input "Website Reveal"
type input "[PERSON_NAME]"
type input "Not interested."
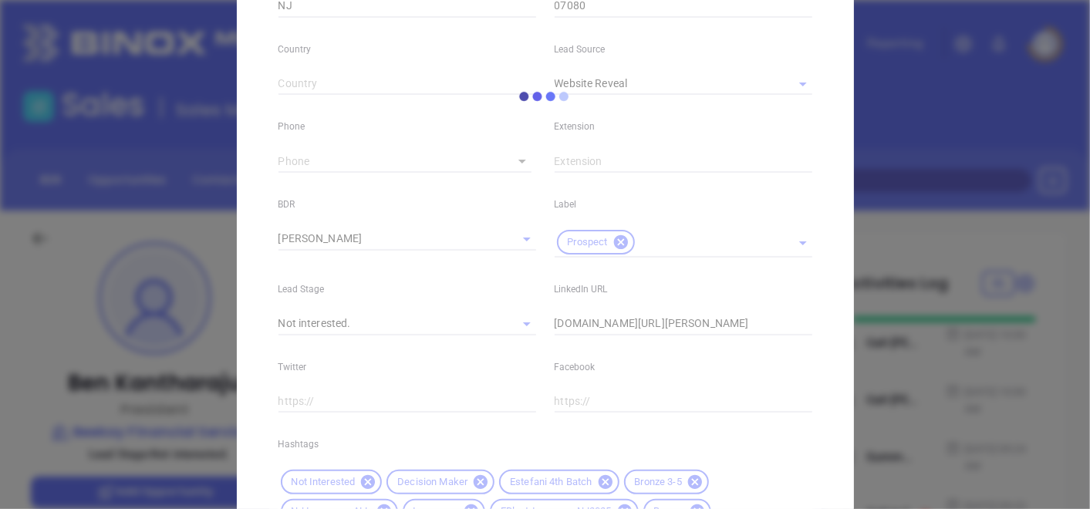
type input "1"
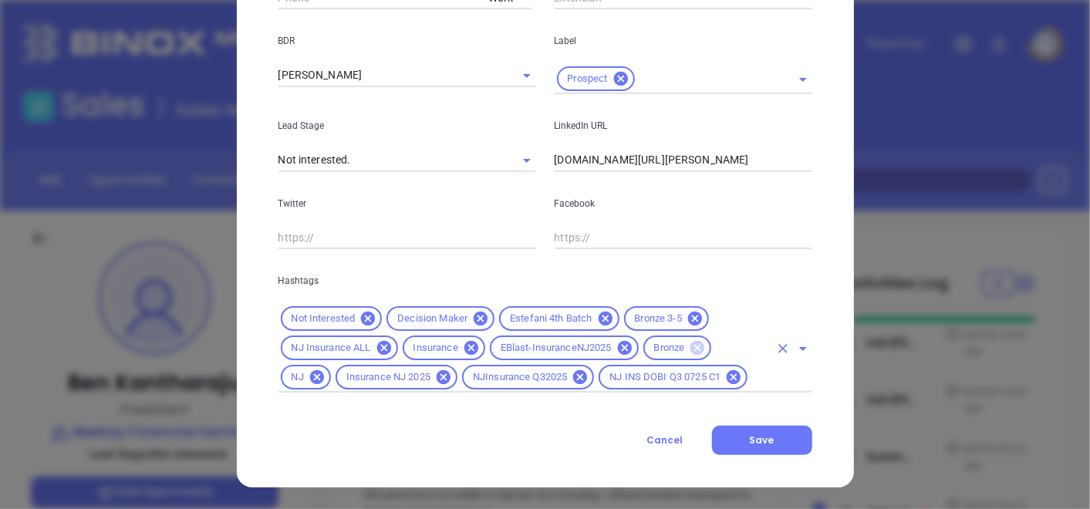
click at [695, 351] on icon at bounding box center [698, 348] width 14 height 14
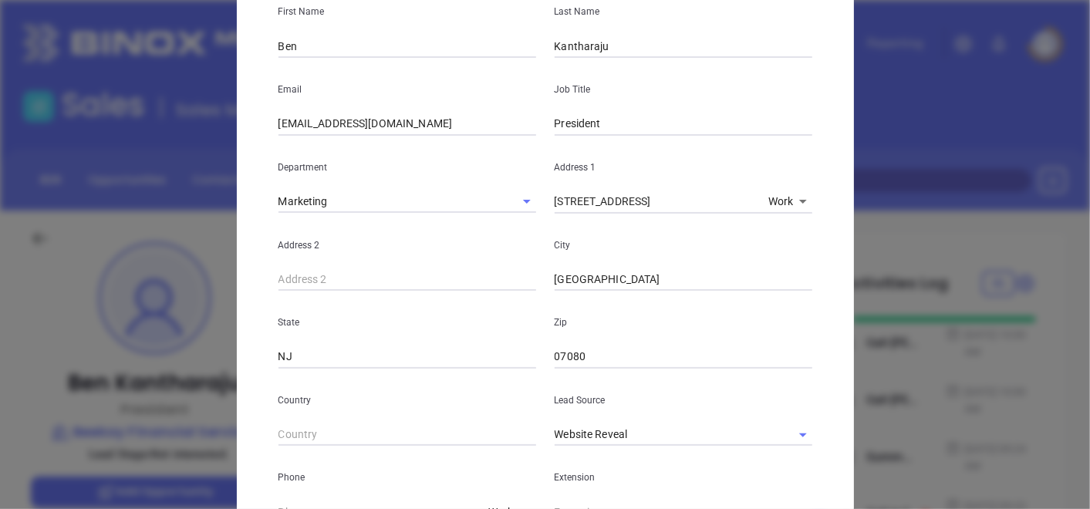
scroll to position [0, 0]
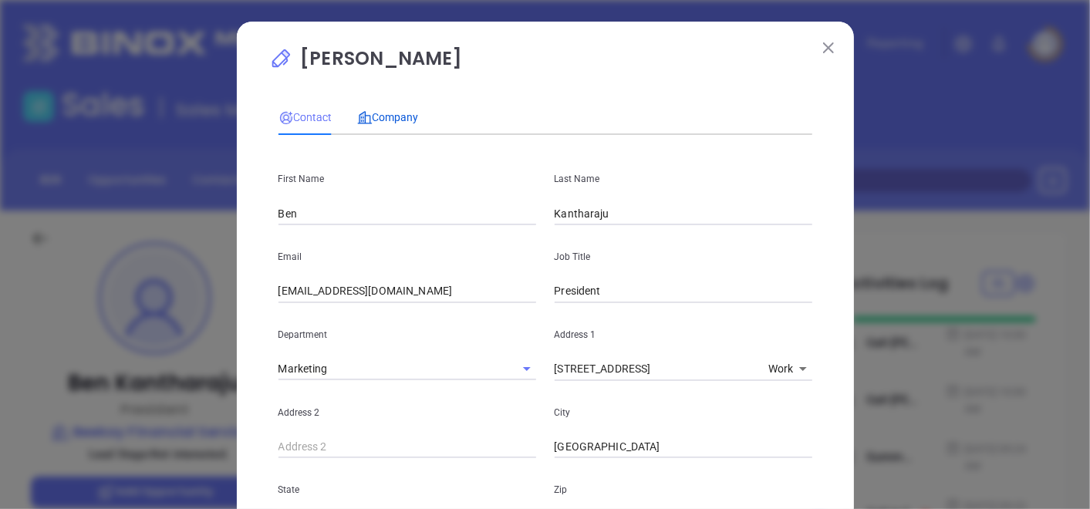
click at [391, 123] on span "Company" at bounding box center [388, 117] width 62 height 12
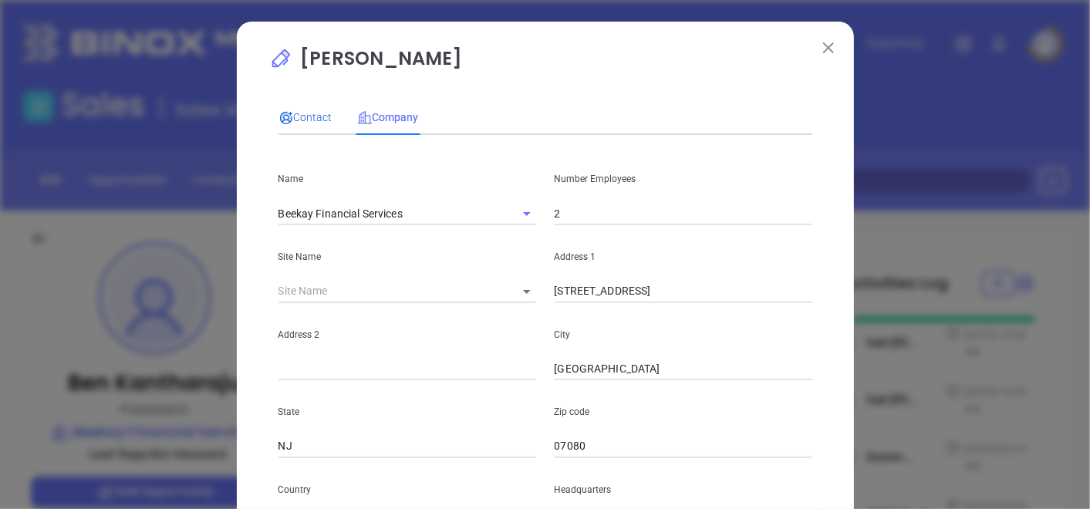
click at [286, 110] on icon at bounding box center [286, 117] width 15 height 15
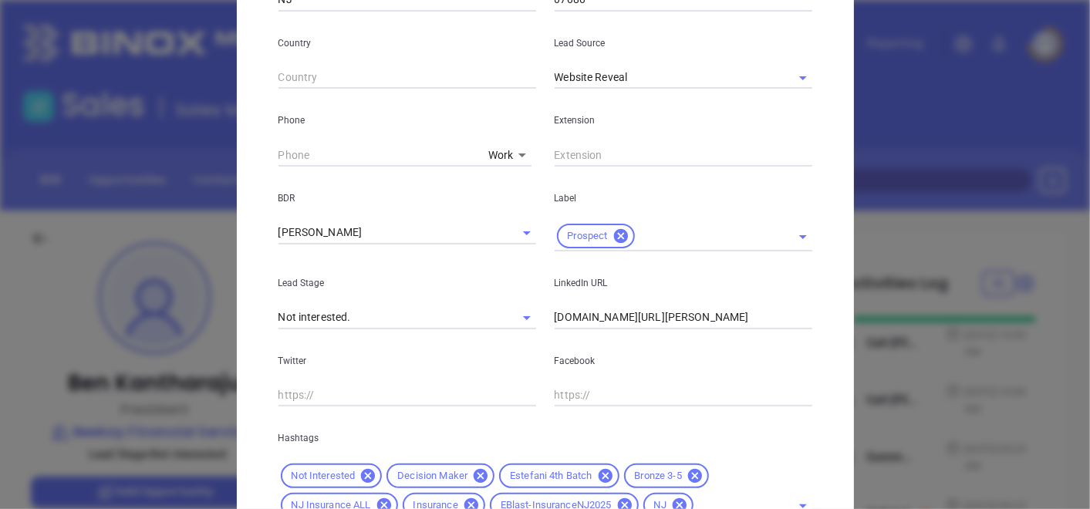
scroll to position [600, 0]
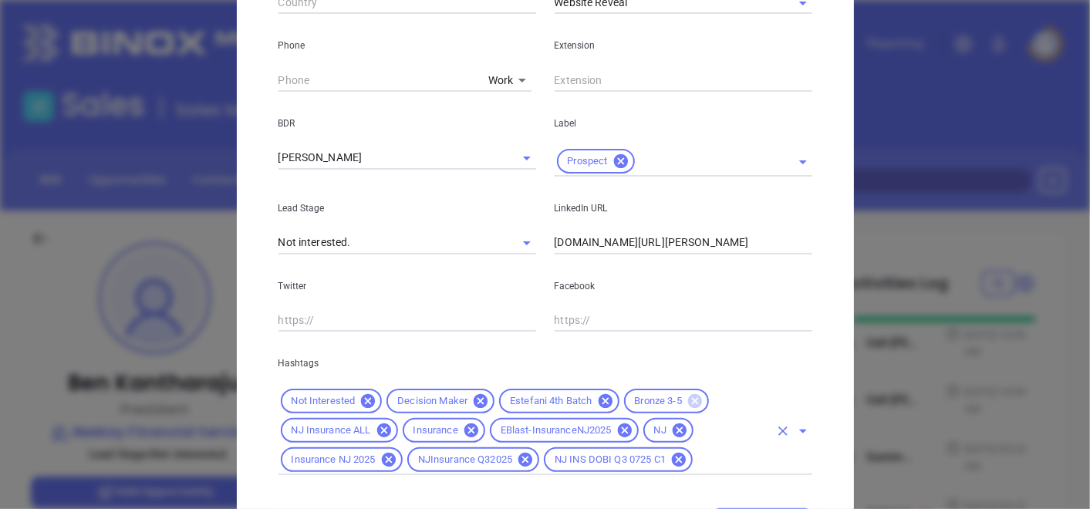
click at [688, 399] on icon at bounding box center [695, 401] width 14 height 14
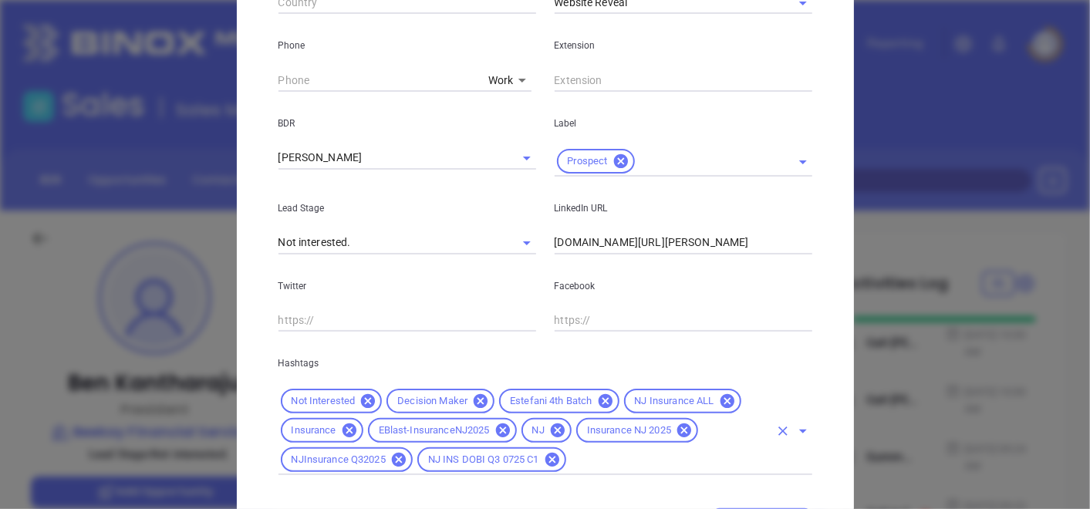
scroll to position [682, 0]
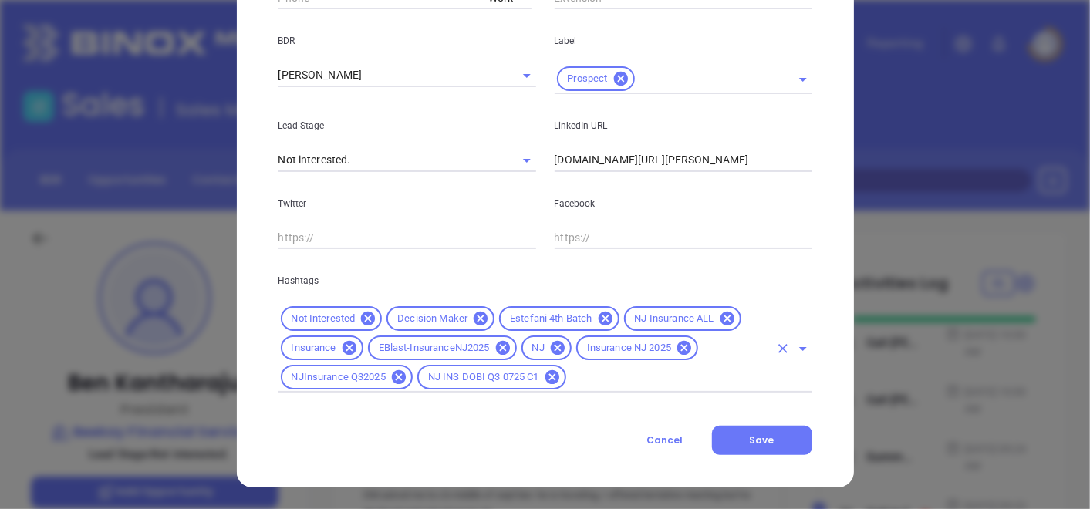
click at [600, 384] on input "text" at bounding box center [669, 377] width 201 height 19
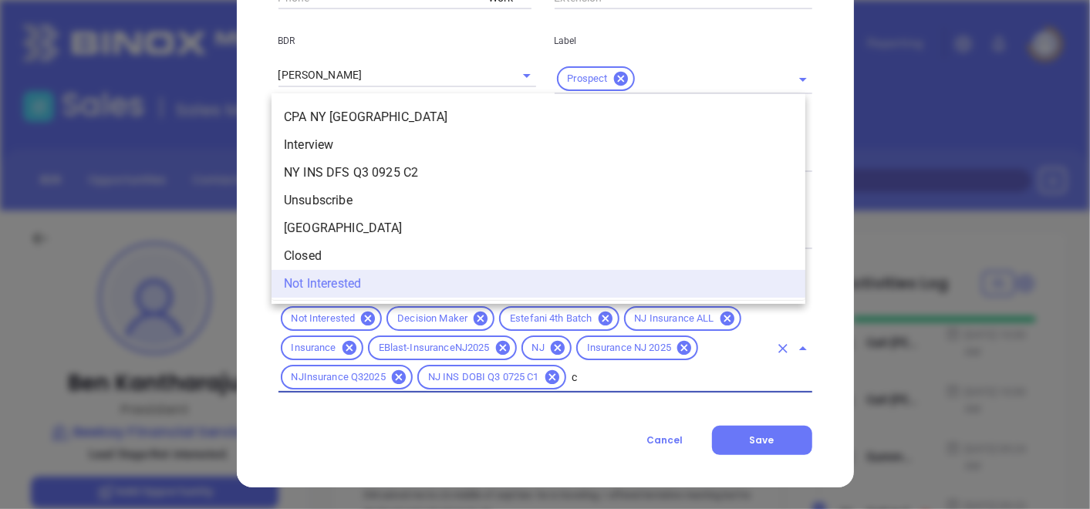
scroll to position [0, 0]
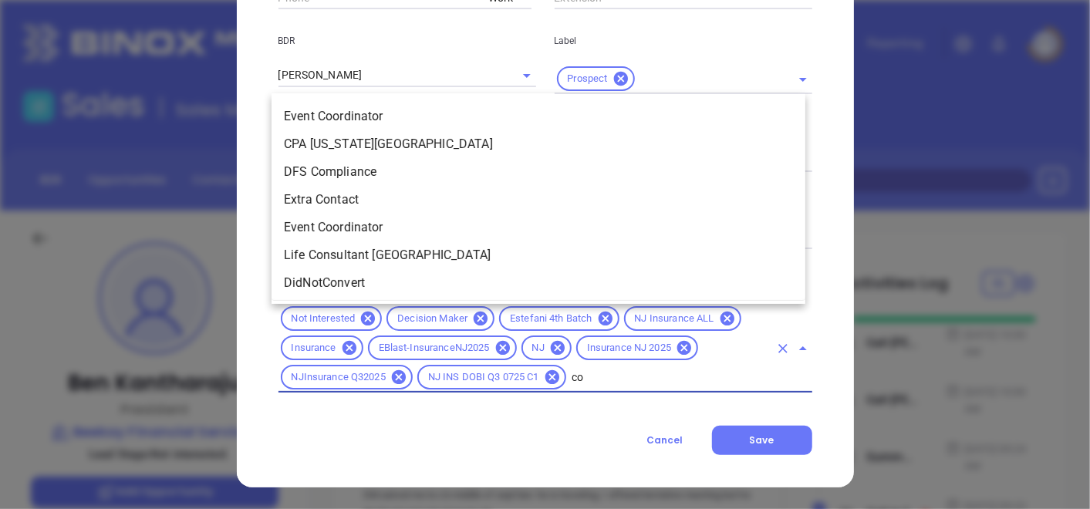
type input "cop"
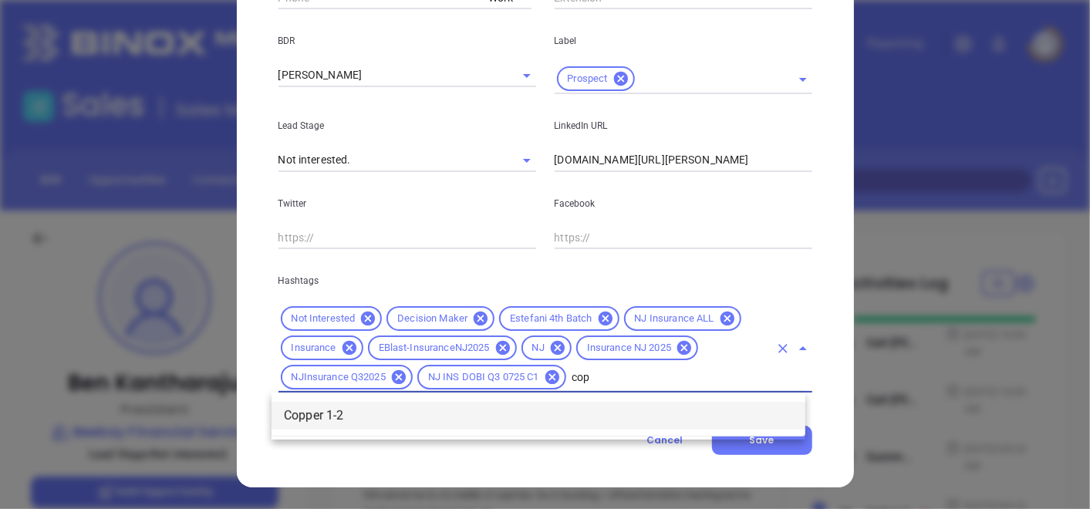
click at [586, 414] on li "Copper 1-2" at bounding box center [539, 416] width 534 height 28
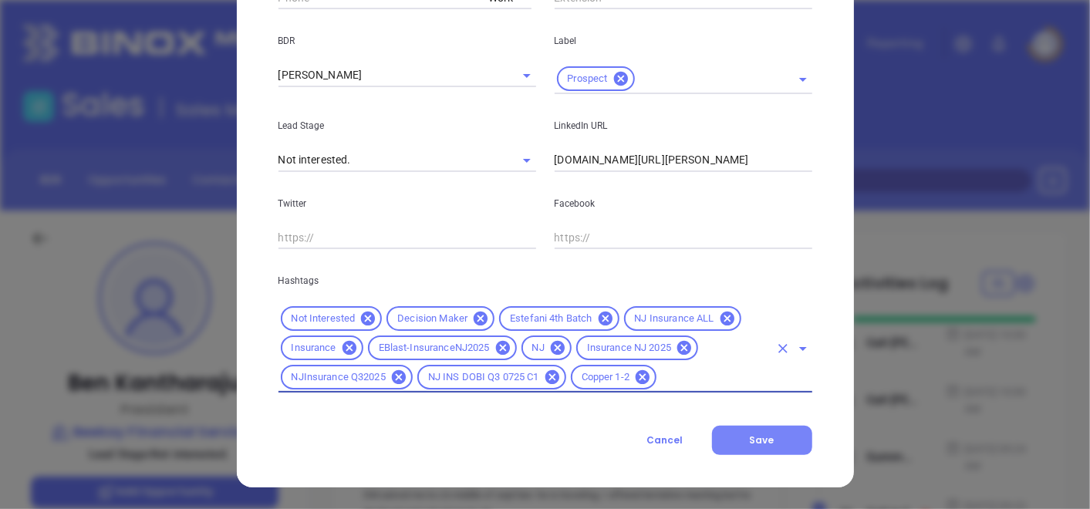
click at [750, 436] on span "Save" at bounding box center [762, 440] width 25 height 13
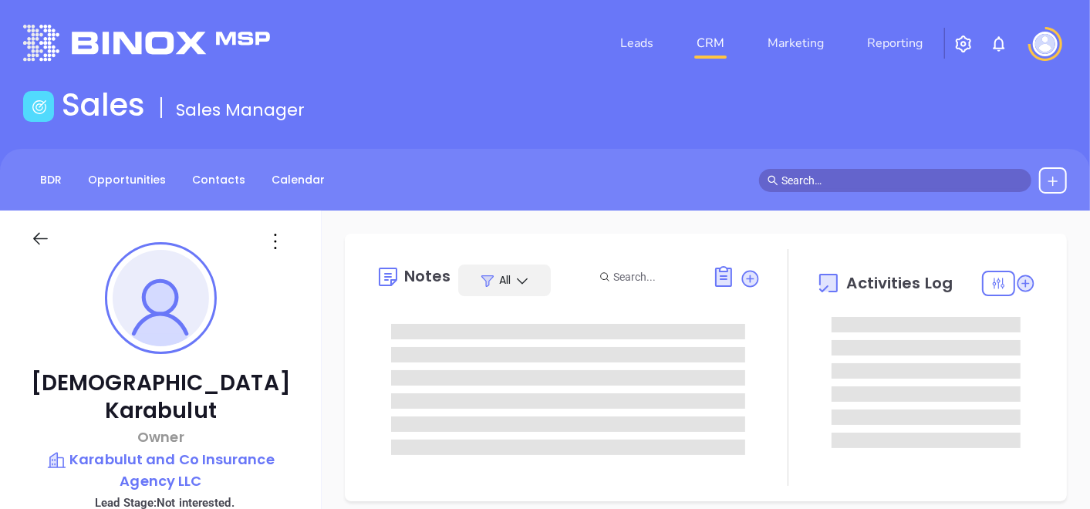
scroll to position [448, 0]
type input "[PERSON_NAME]"
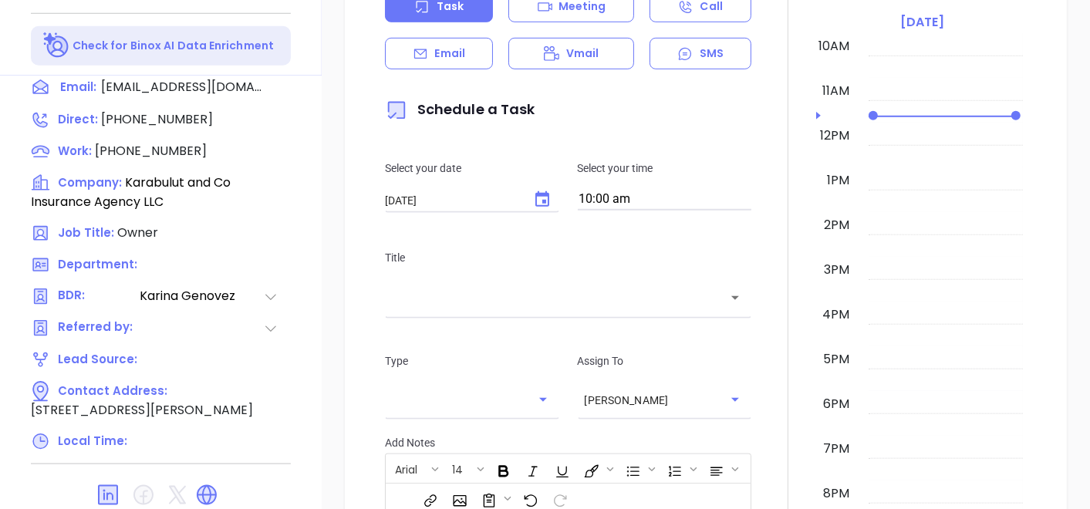
scroll to position [781, 0]
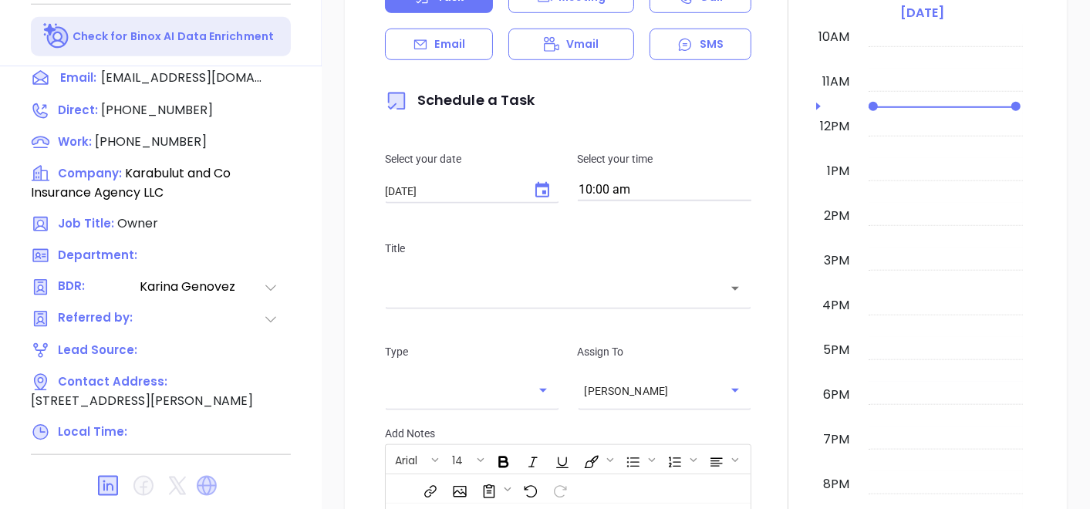
click at [197, 476] on icon at bounding box center [207, 486] width 20 height 20
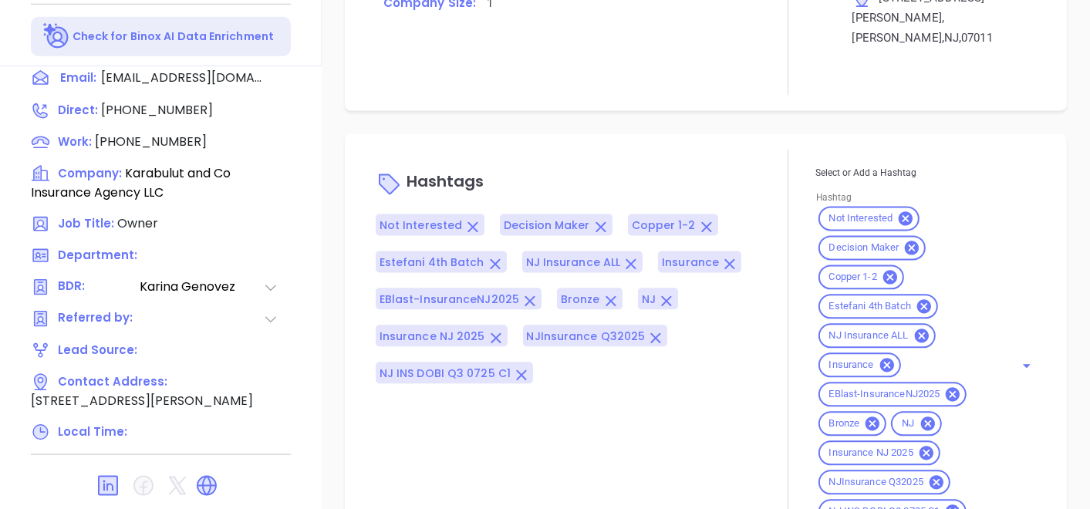
scroll to position [1241, 0]
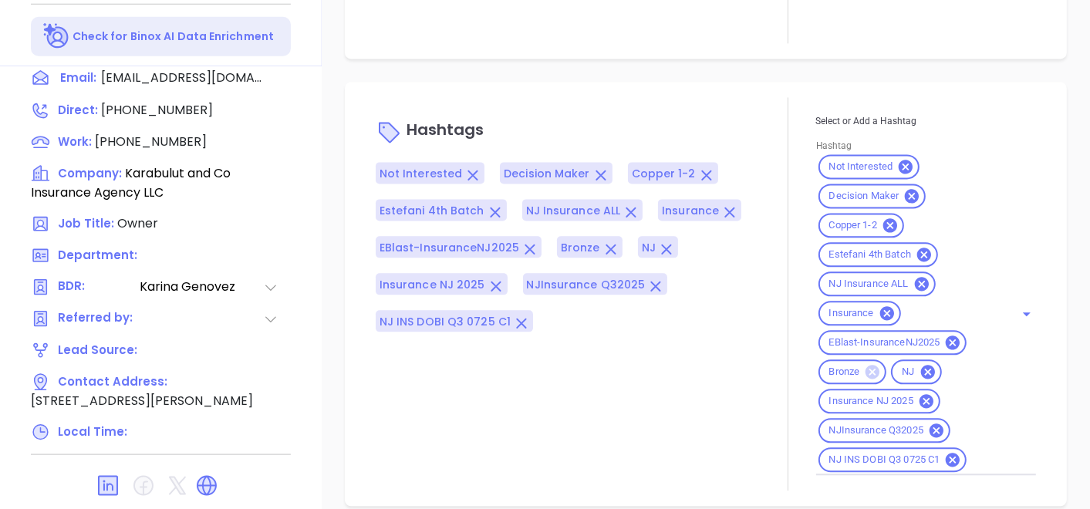
click at [866, 366] on icon at bounding box center [873, 373] width 14 height 14
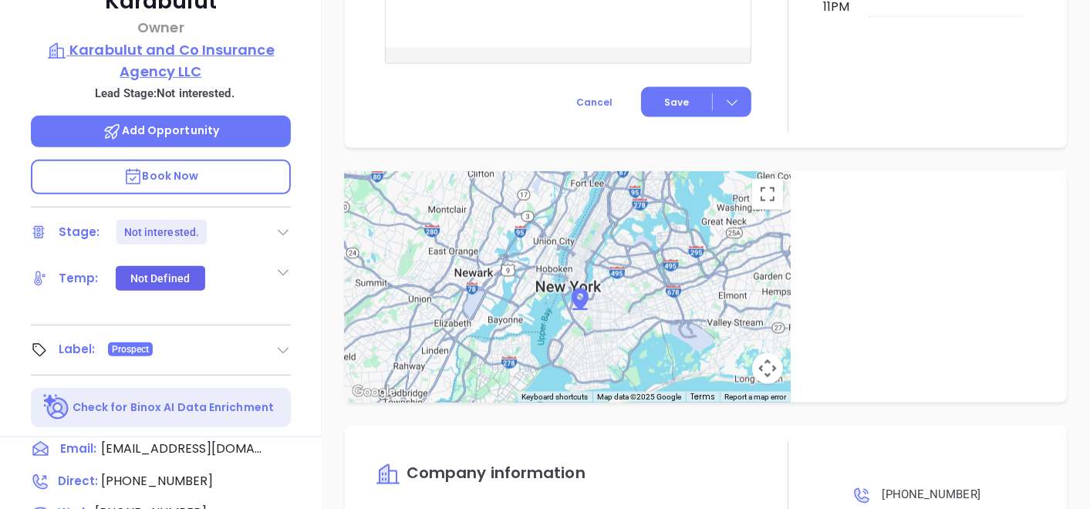
scroll to position [266, 0]
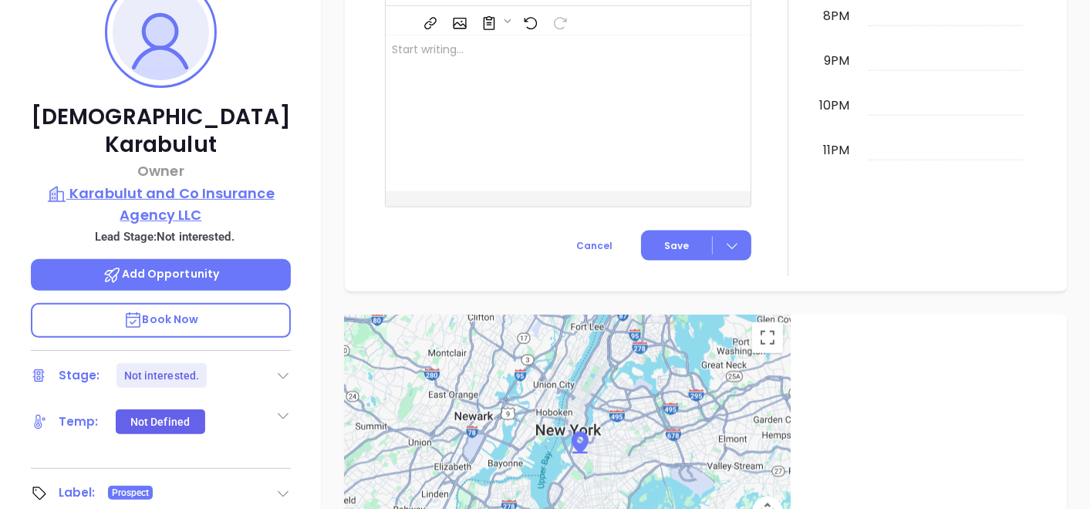
click at [190, 183] on p "Karabulut and Co Insurance Agency LLC" at bounding box center [161, 204] width 260 height 42
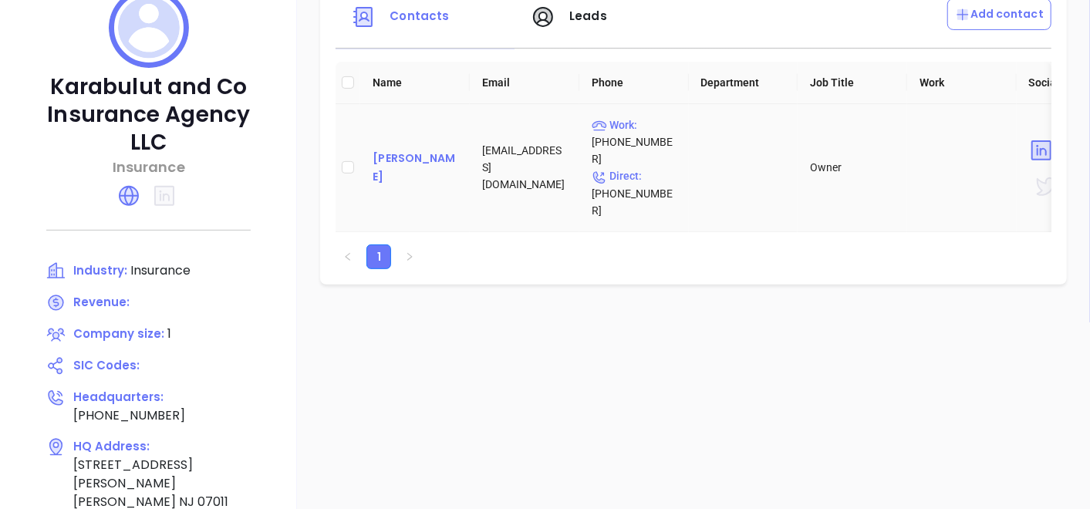
click at [376, 153] on div "[PERSON_NAME]" at bounding box center [415, 167] width 85 height 37
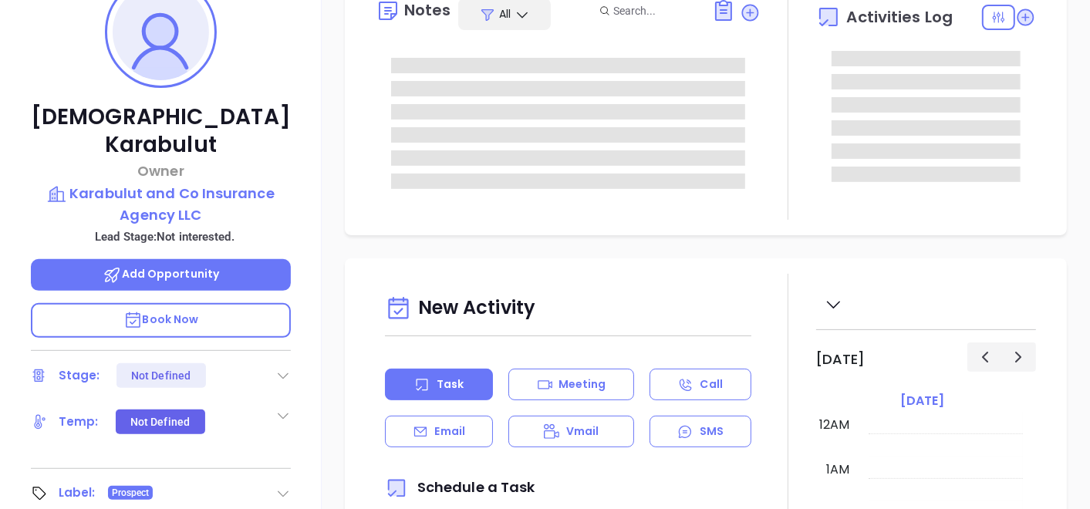
type input "[DATE]"
type input "[PERSON_NAME]"
click at [213, 183] on p "Karabulut and Co Insurance Agency LLC" at bounding box center [161, 204] width 260 height 42
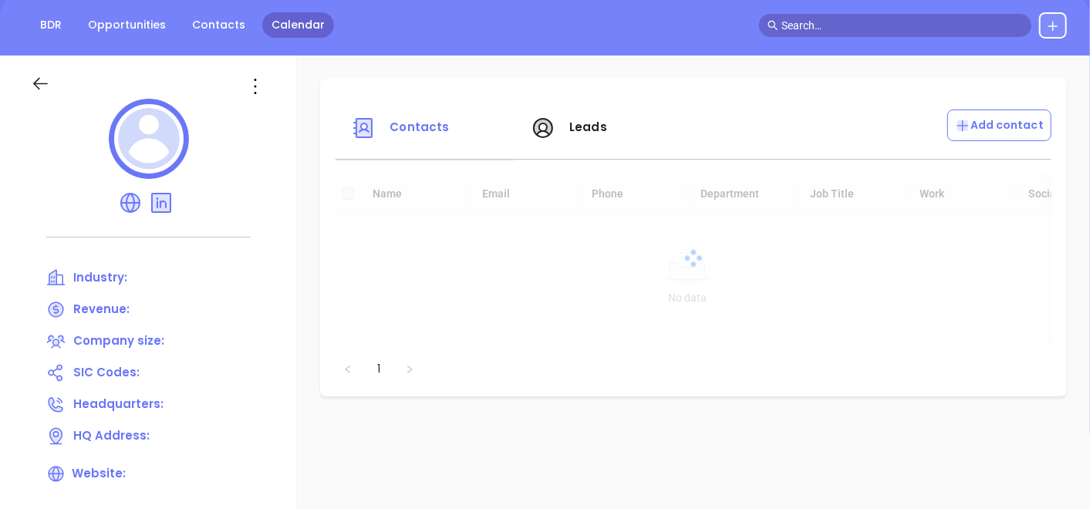
scroll to position [95, 0]
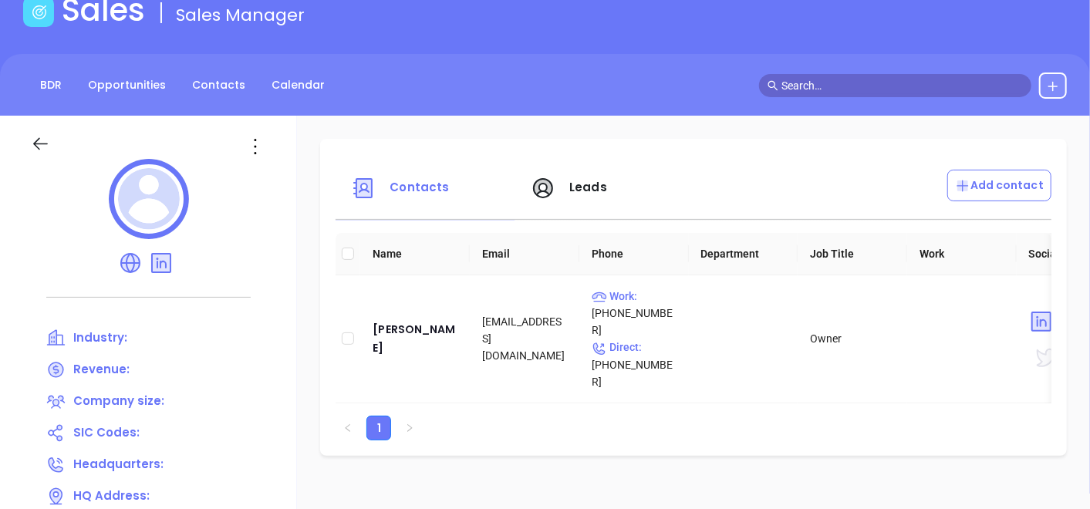
click at [256, 134] on icon at bounding box center [255, 146] width 25 height 25
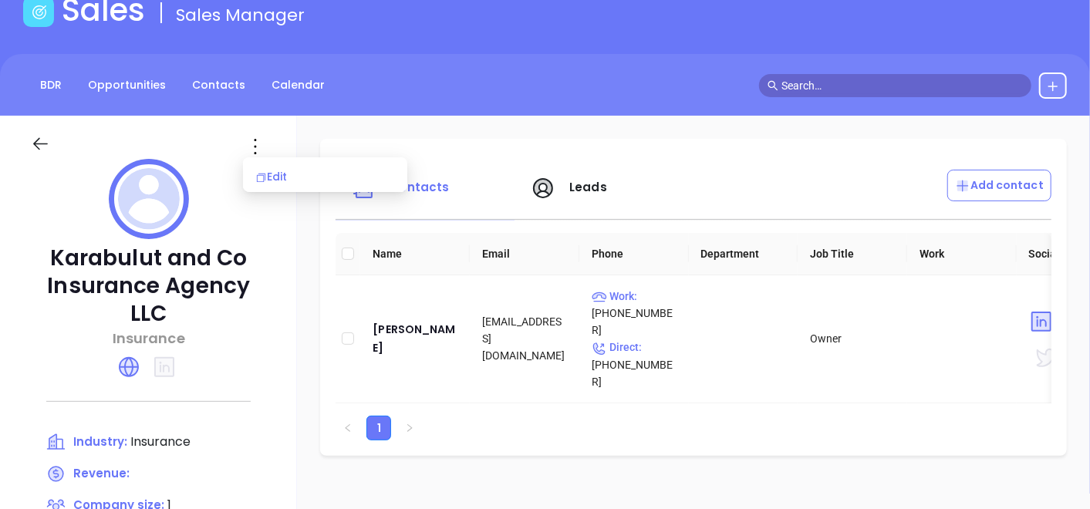
click at [269, 163] on li "Edit" at bounding box center [325, 177] width 158 height 32
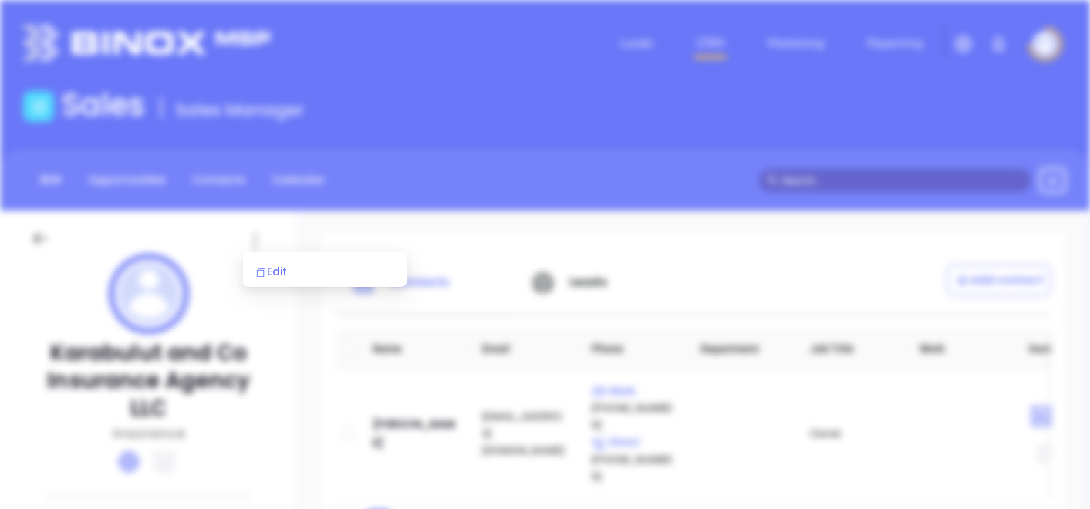
scroll to position [0, 0]
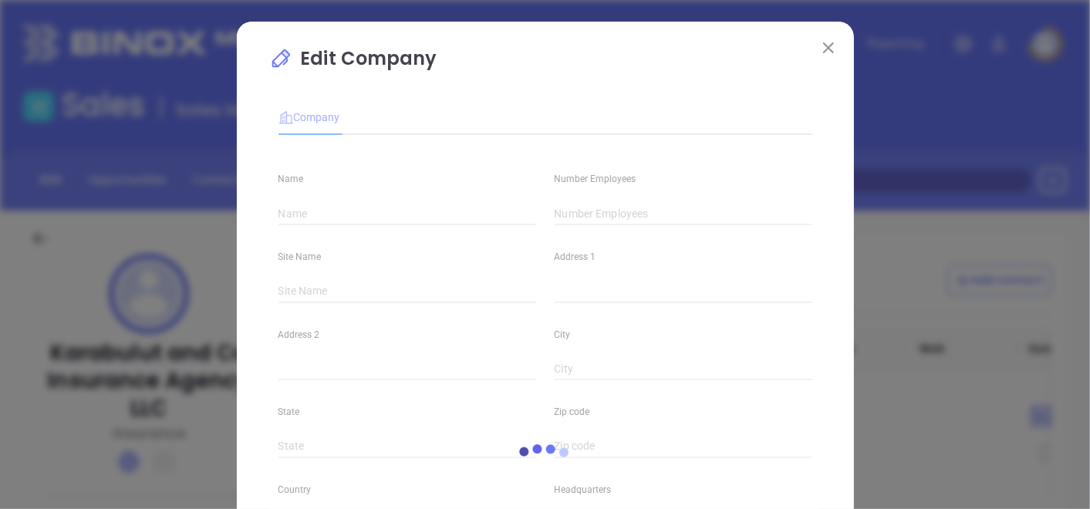
type input "Karabulut and Co Insurance Agency LLC"
type input "1"
type input "318 Clifton Avenue"
type input "Clifton"
type input "NJ"
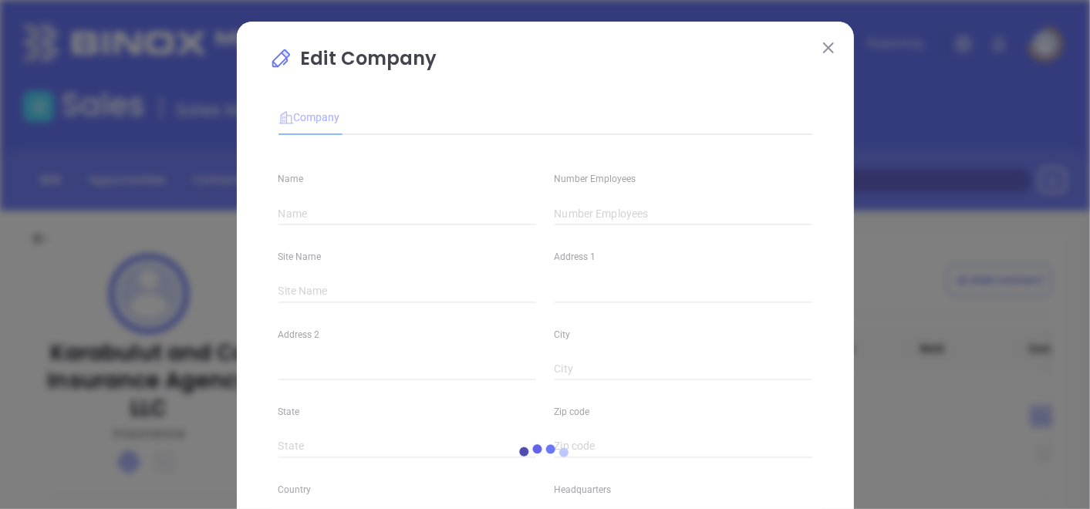
type input "07011"
type input "(973) 772-3363"
type input "Insurance"
type input "https://kiainsure.com/"
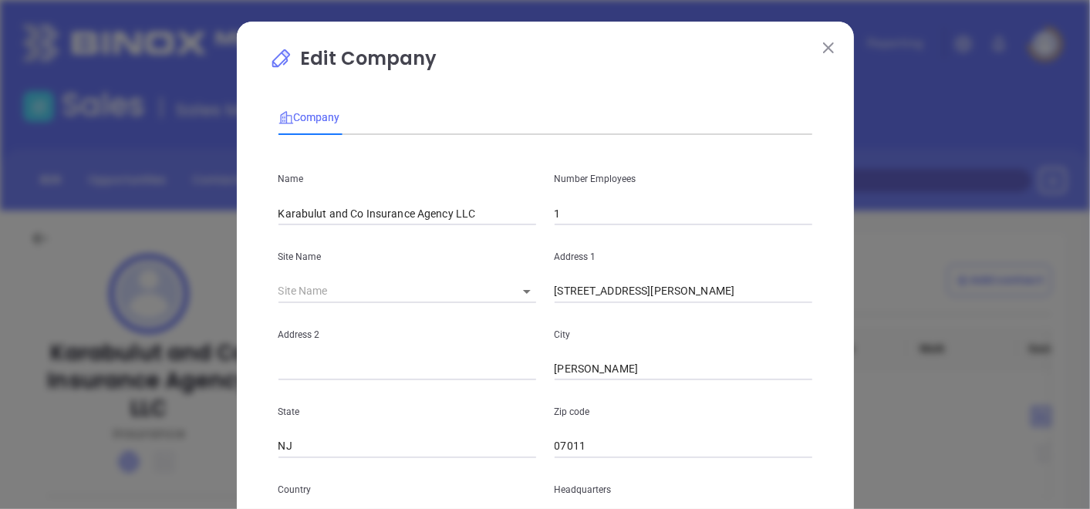
drag, startPoint x: 637, startPoint y: 195, endPoint x: 627, endPoint y: 207, distance: 15.3
click at [635, 196] on div "Number Employees 1" at bounding box center [684, 186] width 276 height 78
click at [620, 216] on input "1" at bounding box center [684, 213] width 258 height 23
type input "1"
type input "2"
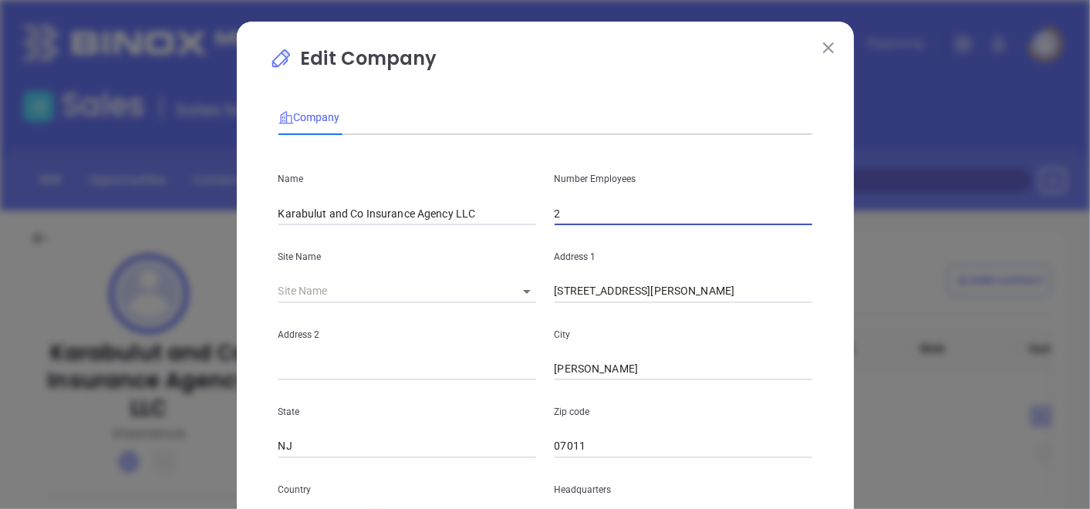
click at [548, 127] on div "Company" at bounding box center [546, 117] width 534 height 35
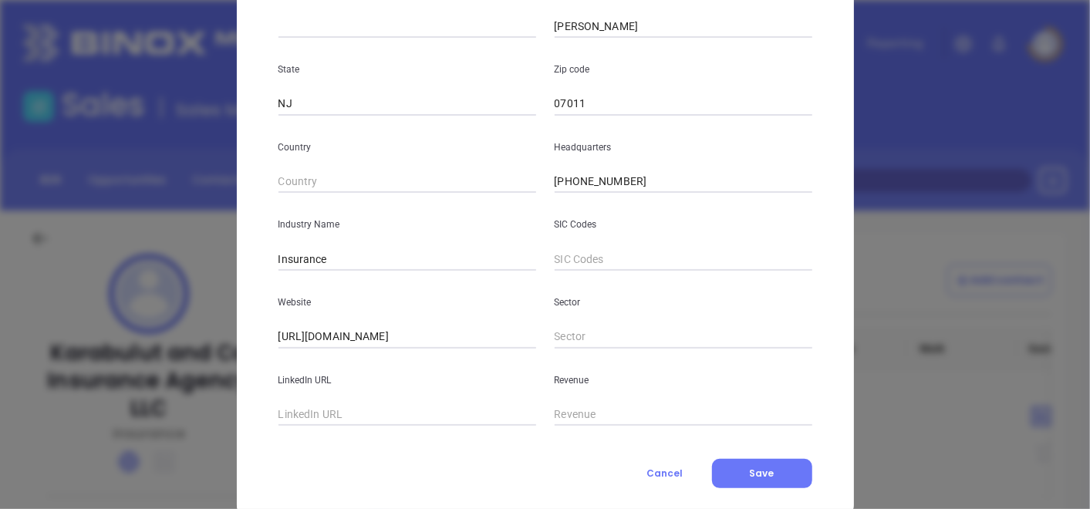
scroll to position [376, 0]
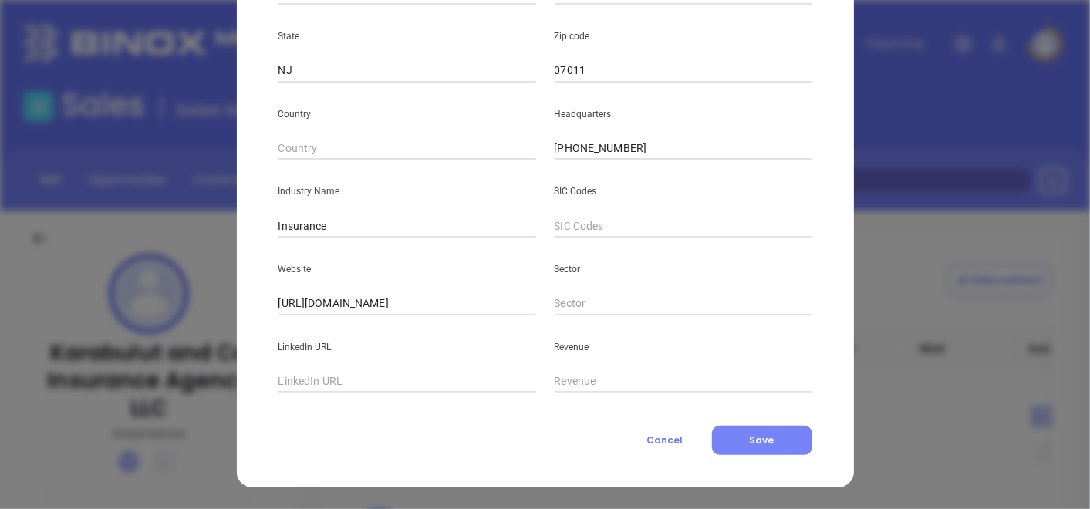
click at [760, 446] on span "Save" at bounding box center [762, 440] width 25 height 13
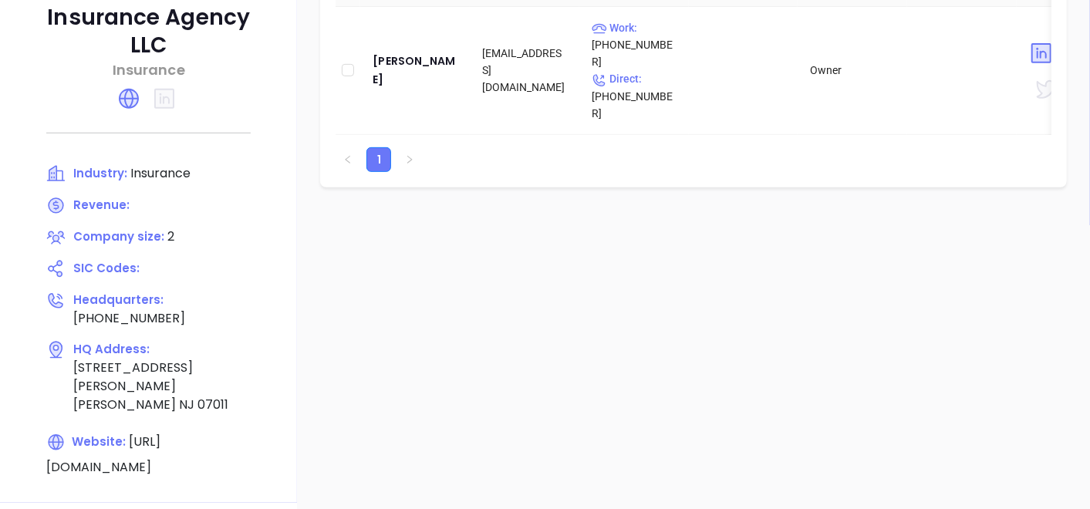
scroll to position [343, 0]
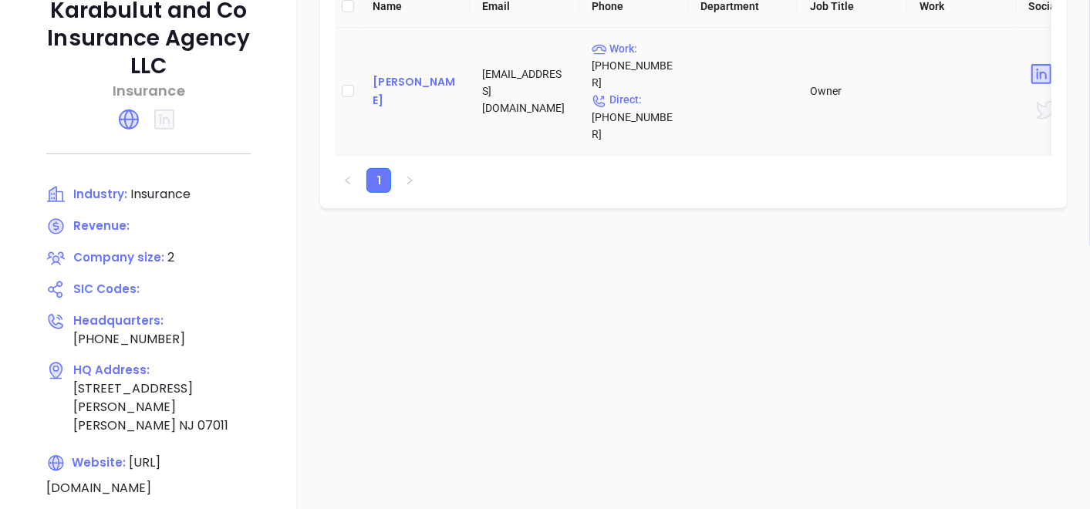
click at [420, 77] on div "Esra Karabulut" at bounding box center [415, 91] width 85 height 37
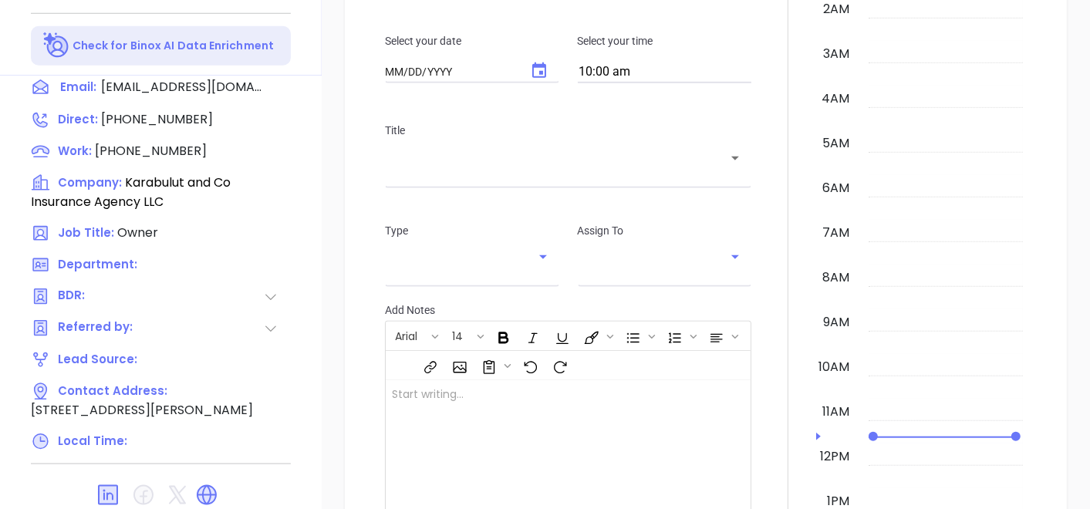
type input "[DATE]"
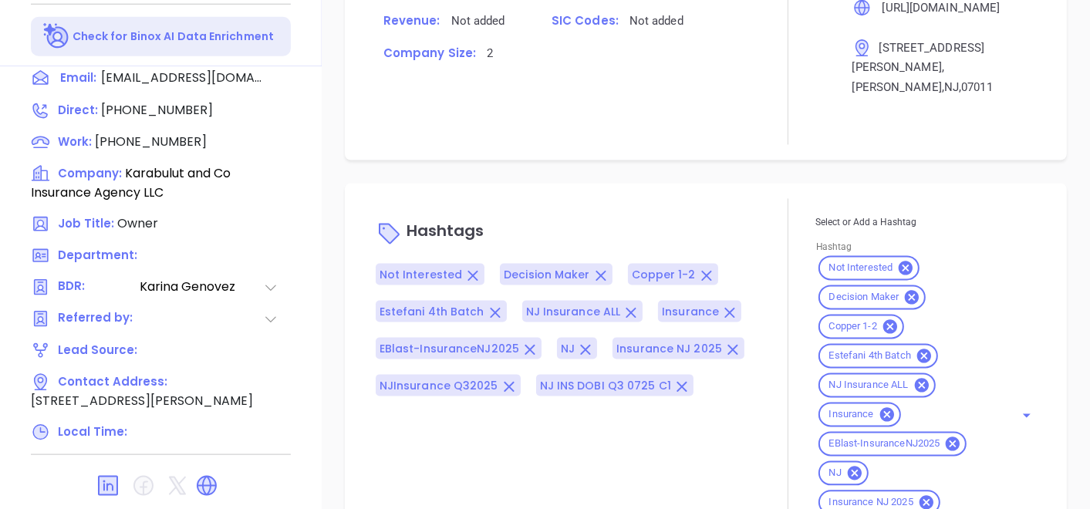
scroll to position [1107, 0]
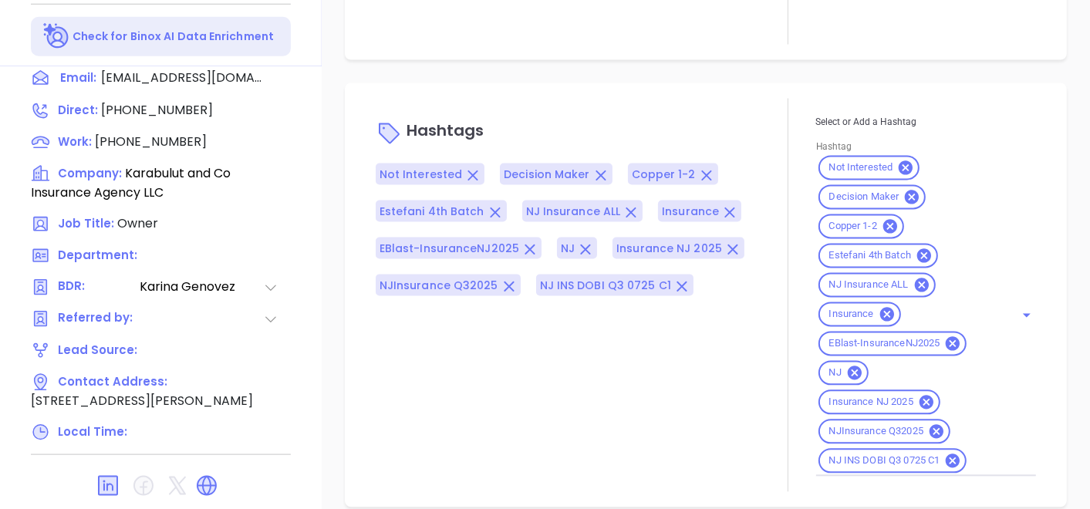
type input "[PERSON_NAME]"
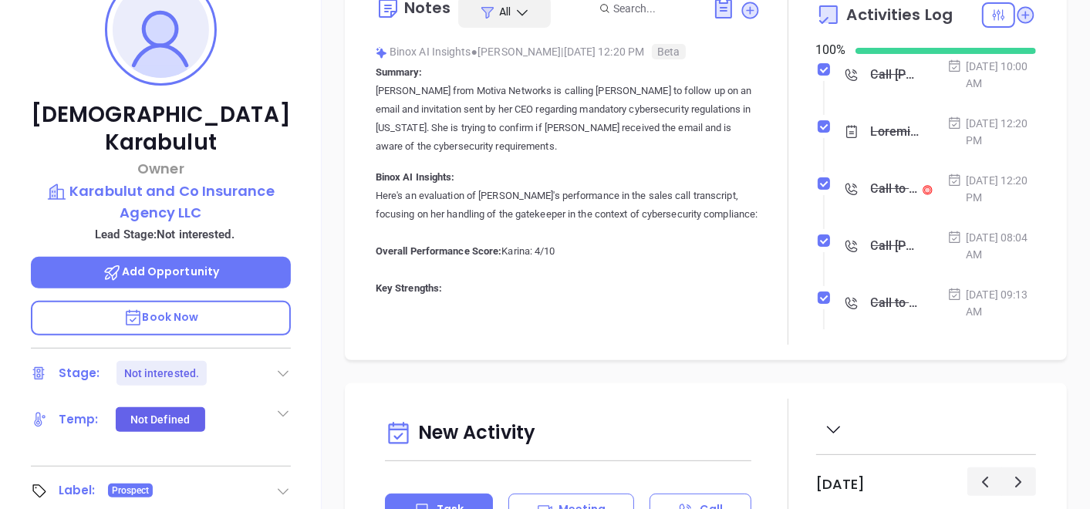
scroll to position [95, 0]
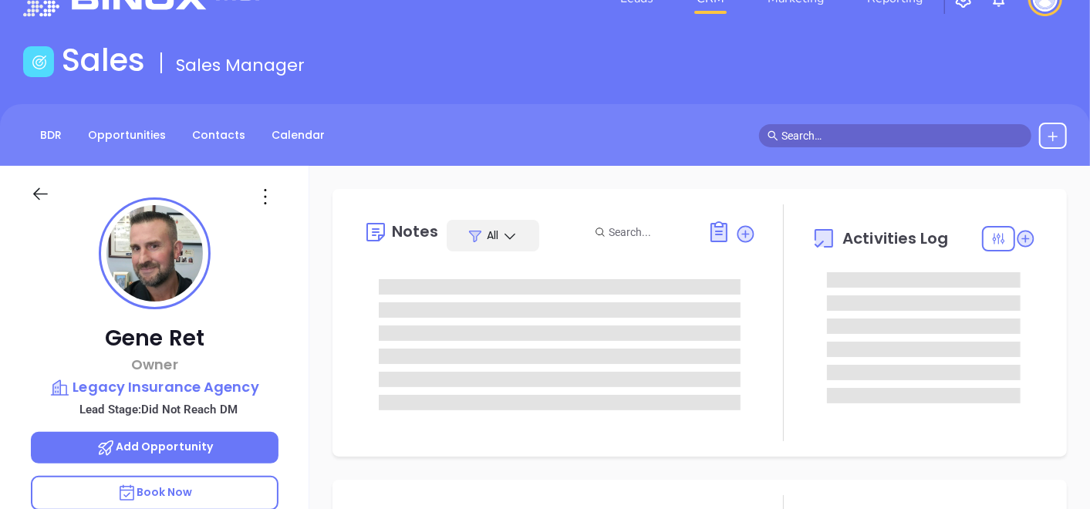
type input "[DATE]"
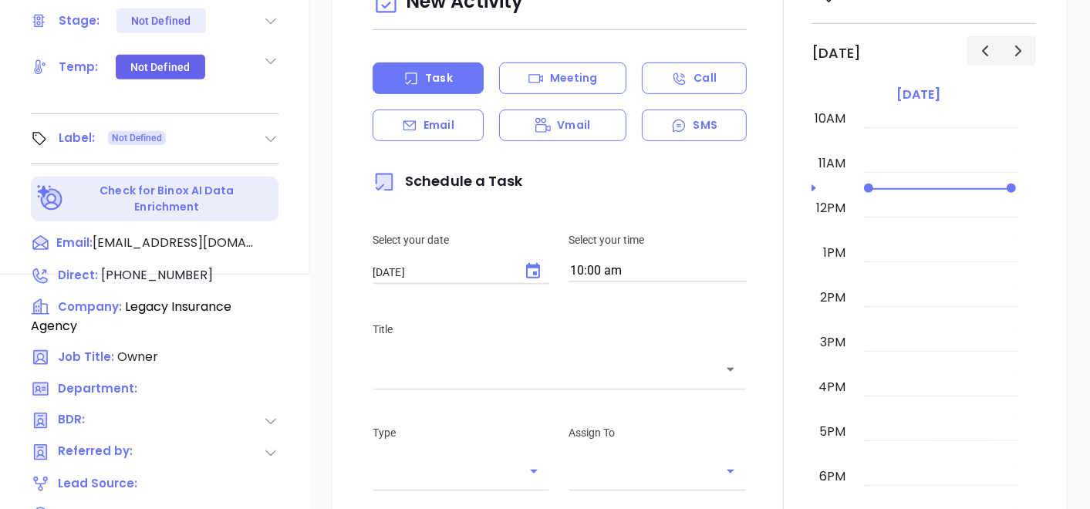
scroll to position [600, 0]
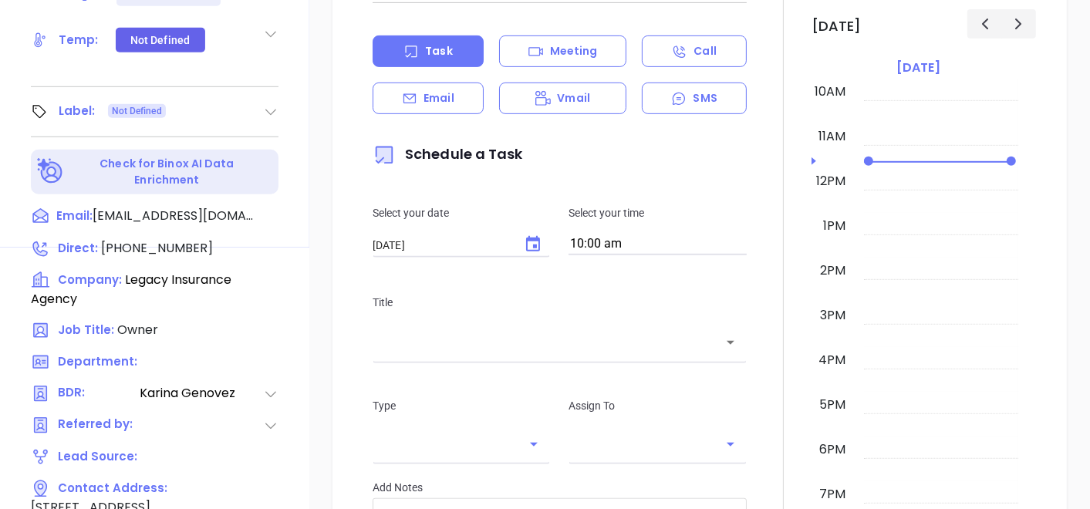
drag, startPoint x: 280, startPoint y: 110, endPoint x: 272, endPoint y: 116, distance: 9.4
type input "[PERSON_NAME]"
click at [273, 110] on icon at bounding box center [270, 113] width 11 height 6
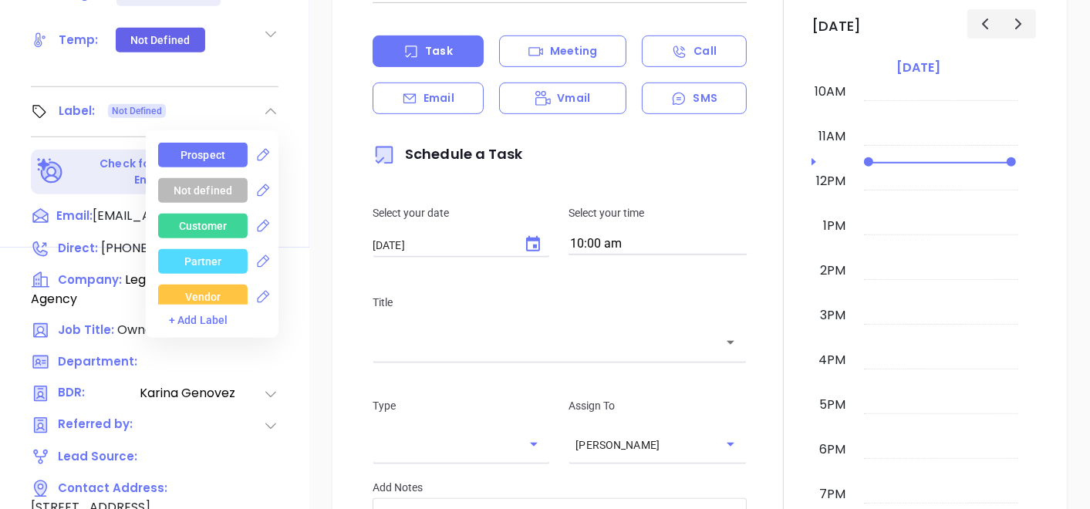
click at [217, 136] on div "Prospect Not defined Customer Partner Vendor Competitor Pending Approval Missed…" at bounding box center [212, 234] width 133 height 208
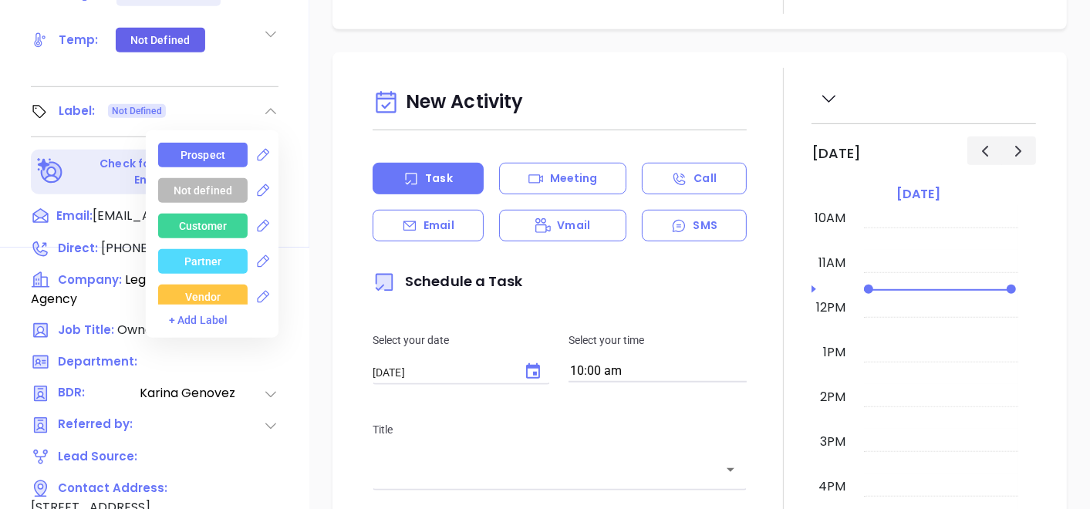
click at [206, 146] on div "Prospect" at bounding box center [203, 155] width 45 height 25
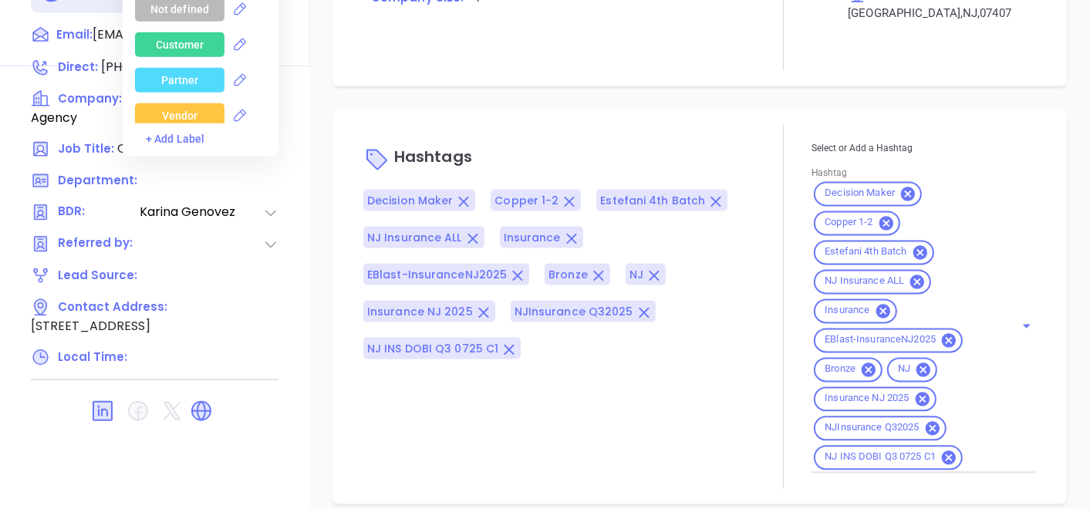
scroll to position [1104, 0]
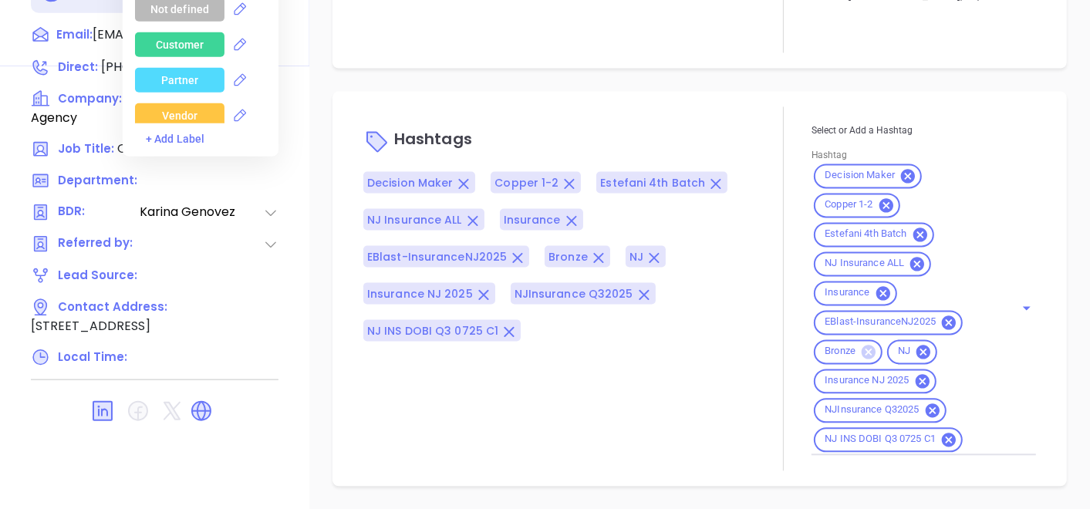
click at [862, 347] on icon at bounding box center [869, 352] width 14 height 14
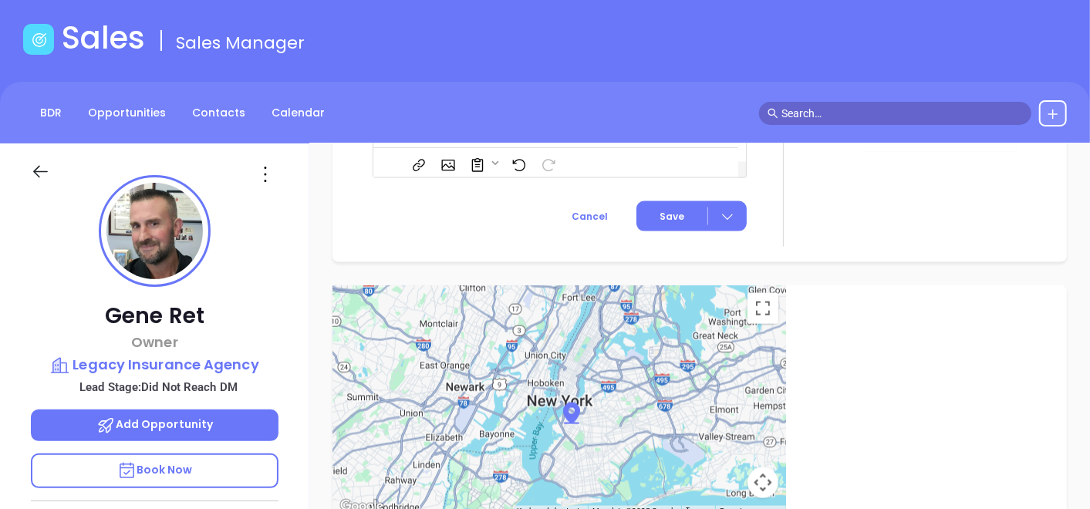
scroll to position [9, 0]
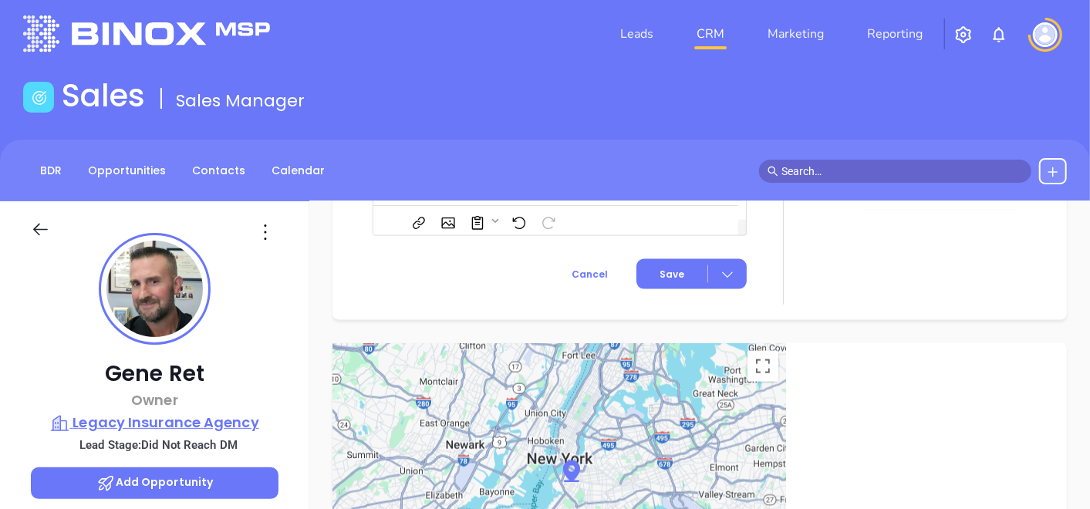
click at [182, 417] on p "Legacy Insurance Agency" at bounding box center [155, 423] width 248 height 22
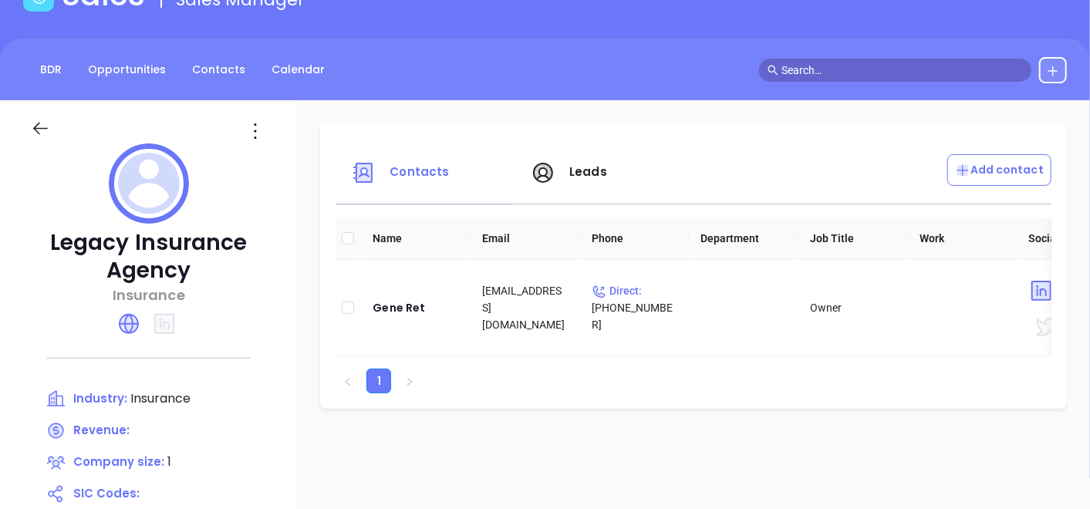
scroll to position [95, 0]
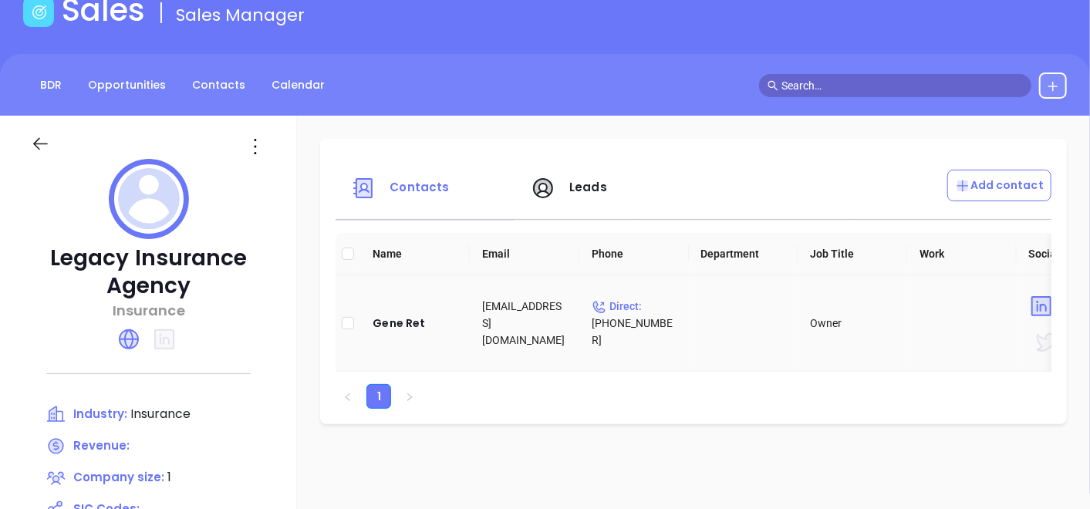
click at [404, 336] on td "Gene Ret" at bounding box center [415, 323] width 110 height 96
click at [400, 321] on div "Gene Ret" at bounding box center [415, 323] width 85 height 19
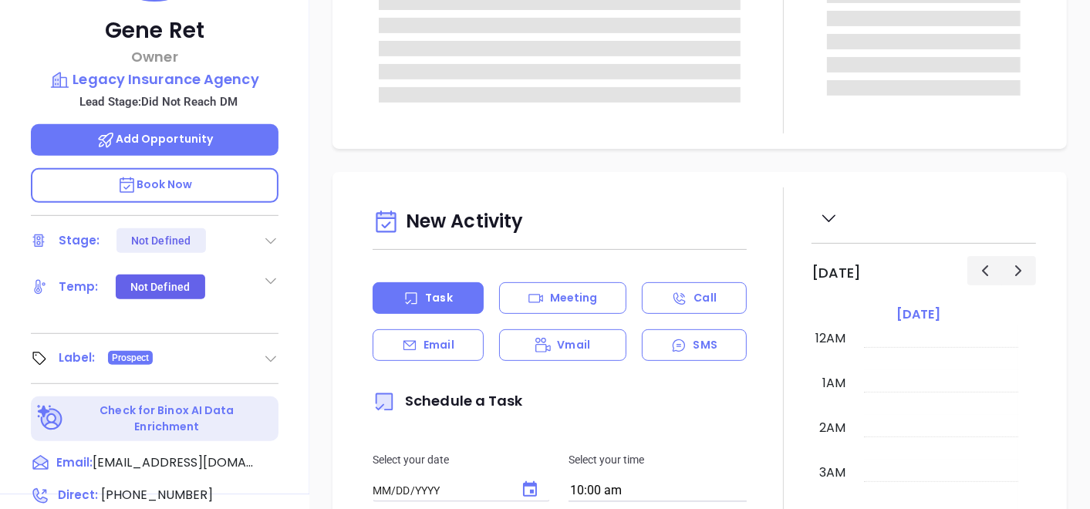
type input "[DATE]"
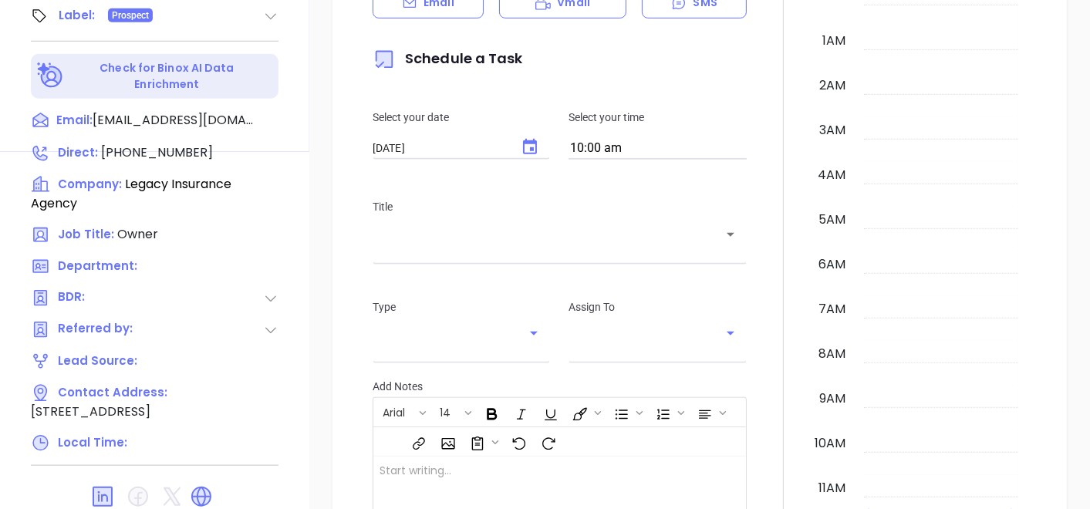
scroll to position [448, 0]
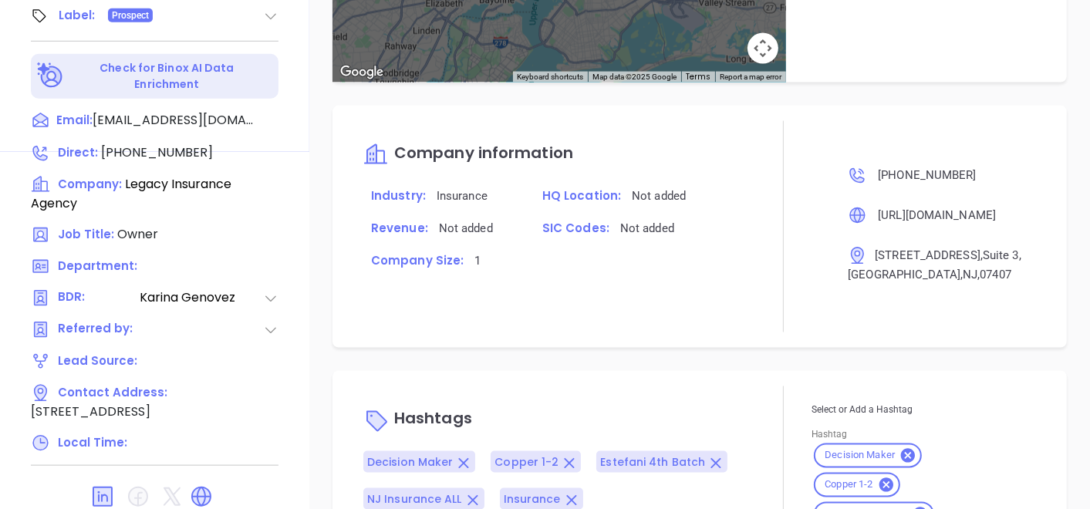
type input "[PERSON_NAME]"
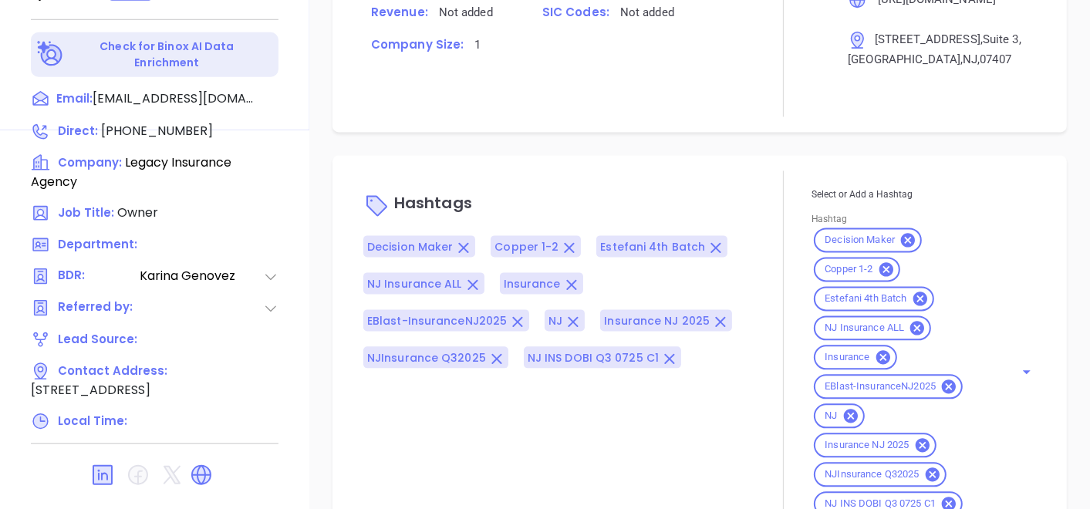
scroll to position [781, 0]
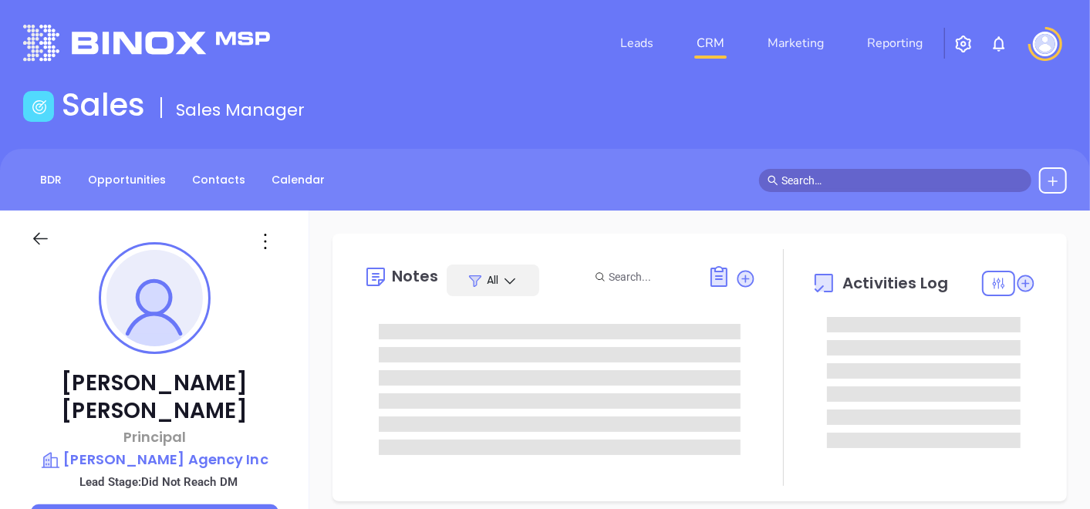
scroll to position [448, 0]
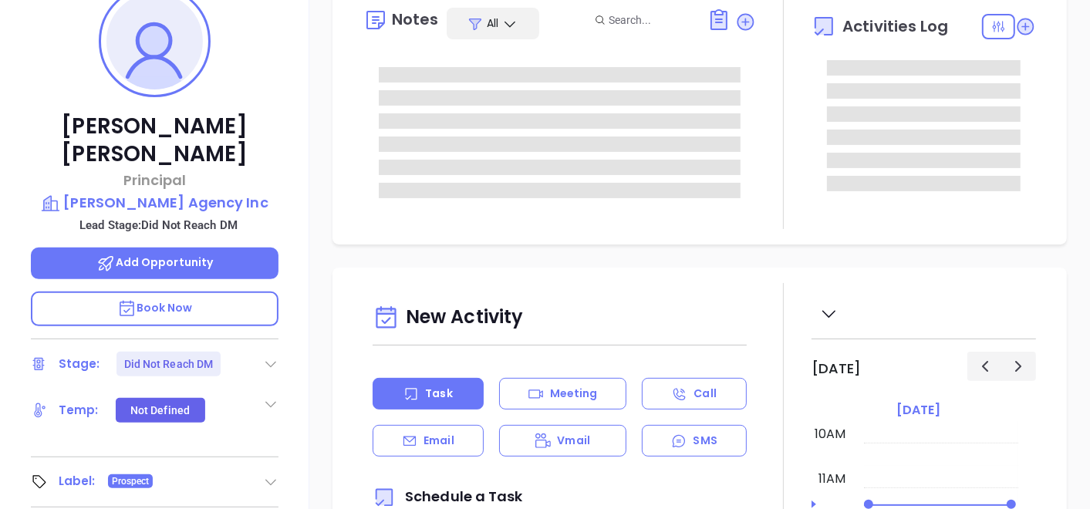
type input "[PERSON_NAME]"
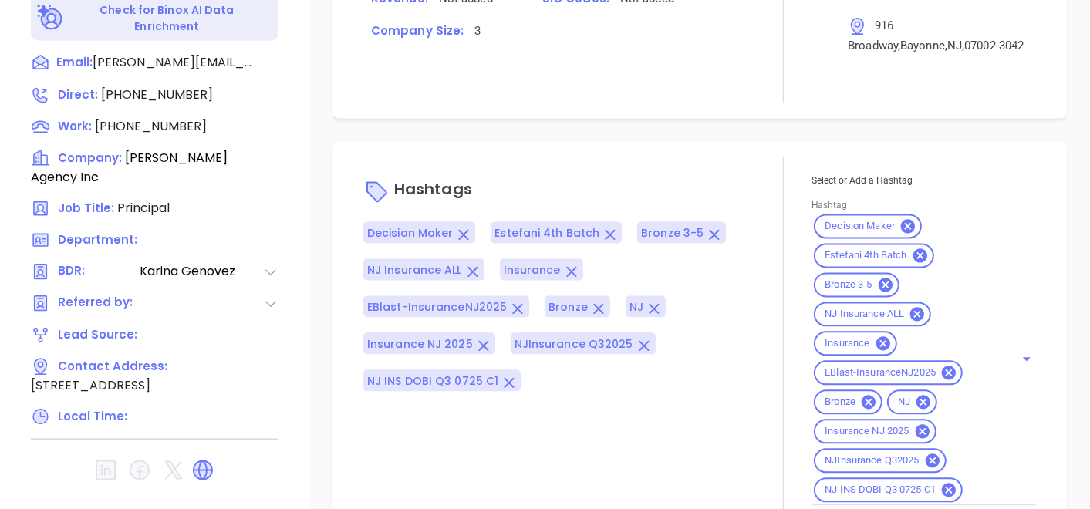
scroll to position [1200, 0]
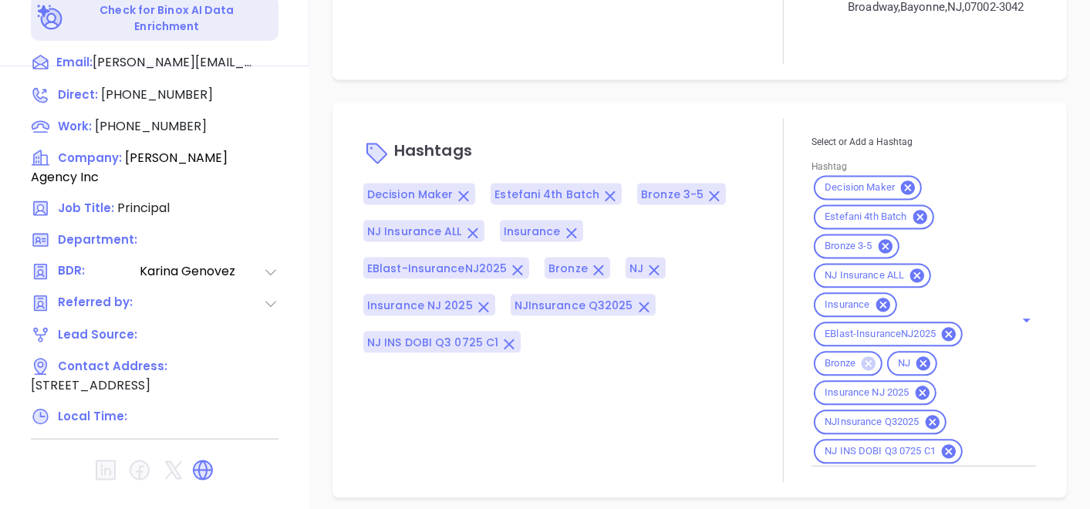
click at [862, 371] on icon at bounding box center [869, 364] width 14 height 14
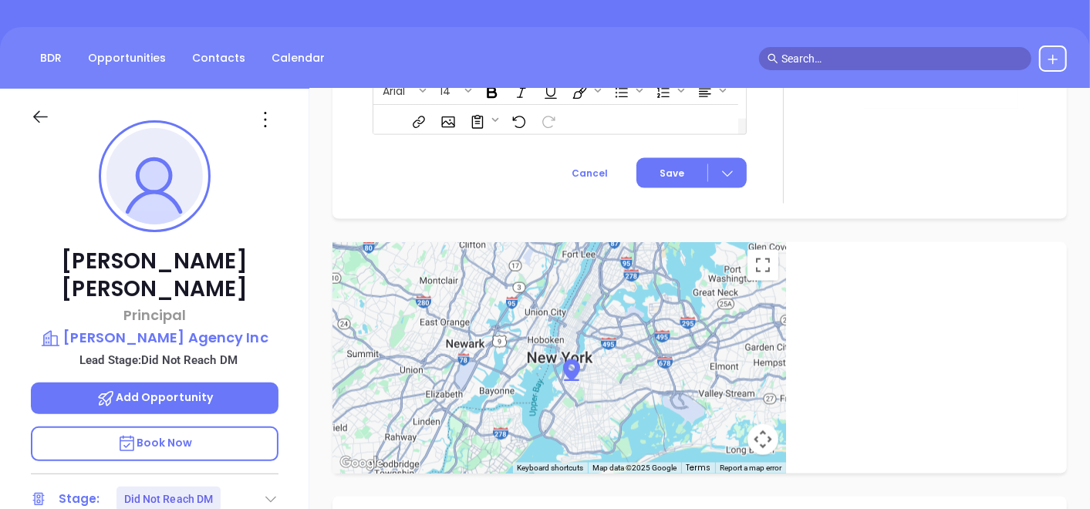
scroll to position [95, 0]
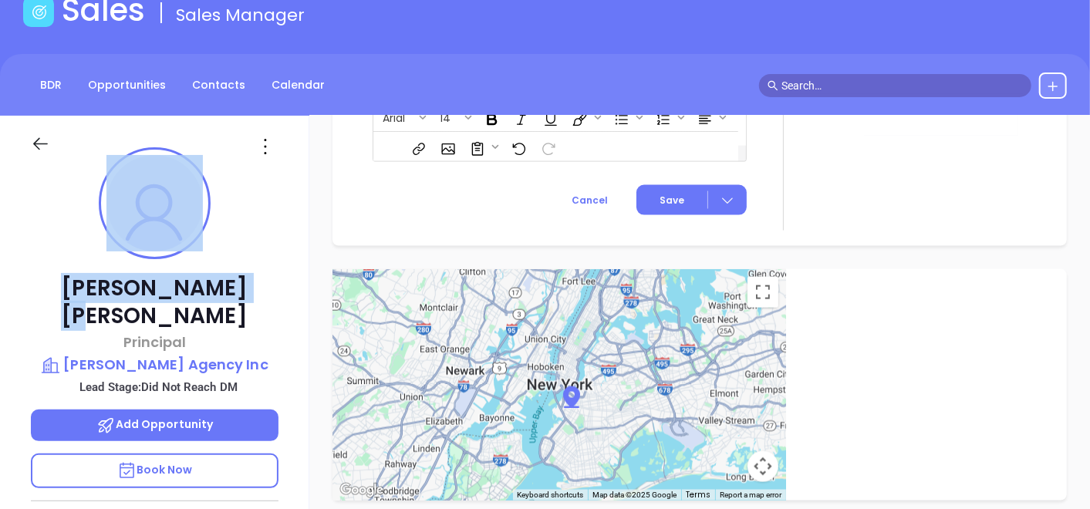
click at [187, 258] on div "[PERSON_NAME] Principal [PERSON_NAME] Agency Inc Lead Stage: Did Not Reach DM A…" at bounding box center [154, 434] width 309 height 637
drag, startPoint x: 187, startPoint y: 258, endPoint x: 149, endPoint y: 343, distance: 93.6
click at [149, 354] on p "[PERSON_NAME] Agency Inc" at bounding box center [155, 365] width 248 height 22
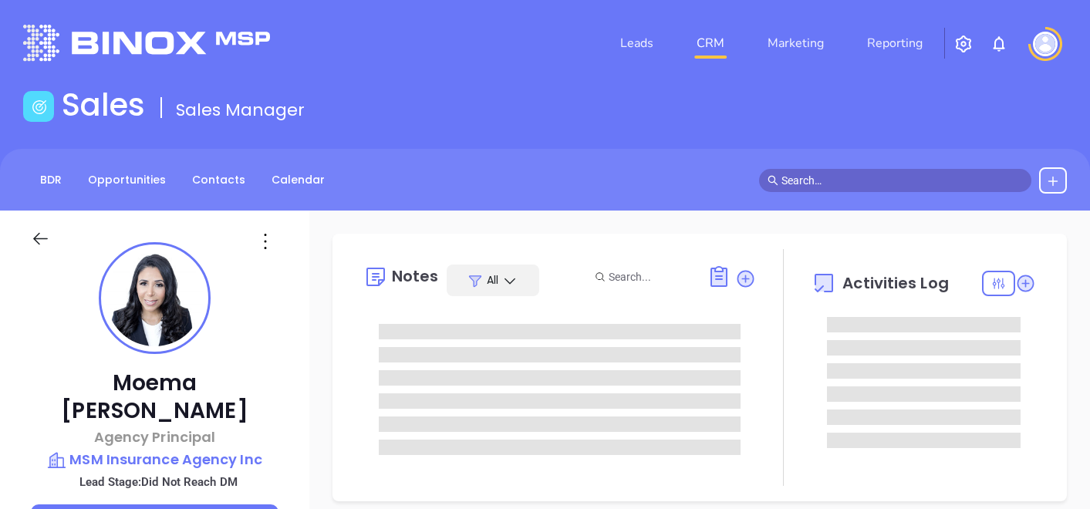
type input "[DATE]"
type input "[PERSON_NAME]"
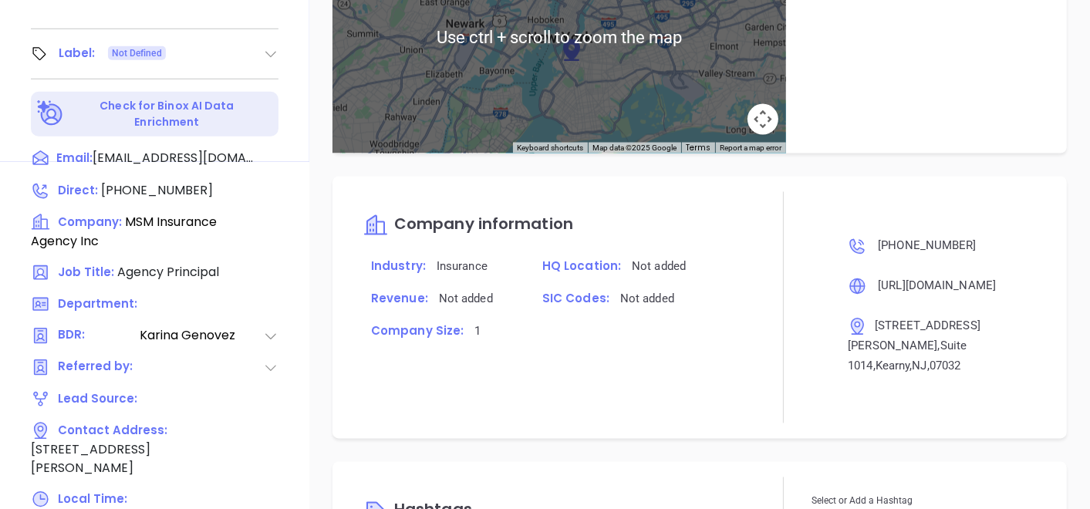
scroll to position [1231, 0]
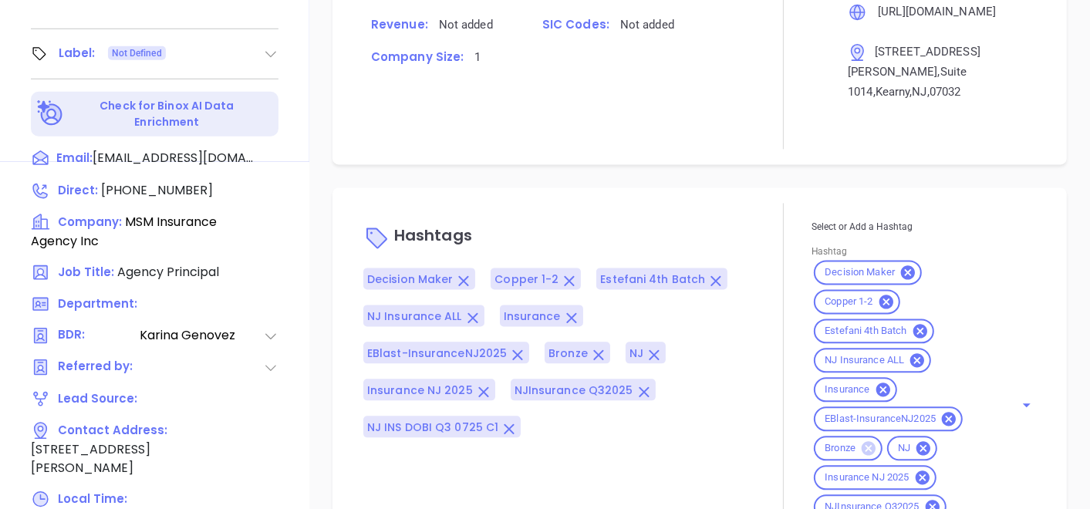
click at [864, 444] on icon at bounding box center [869, 449] width 14 height 14
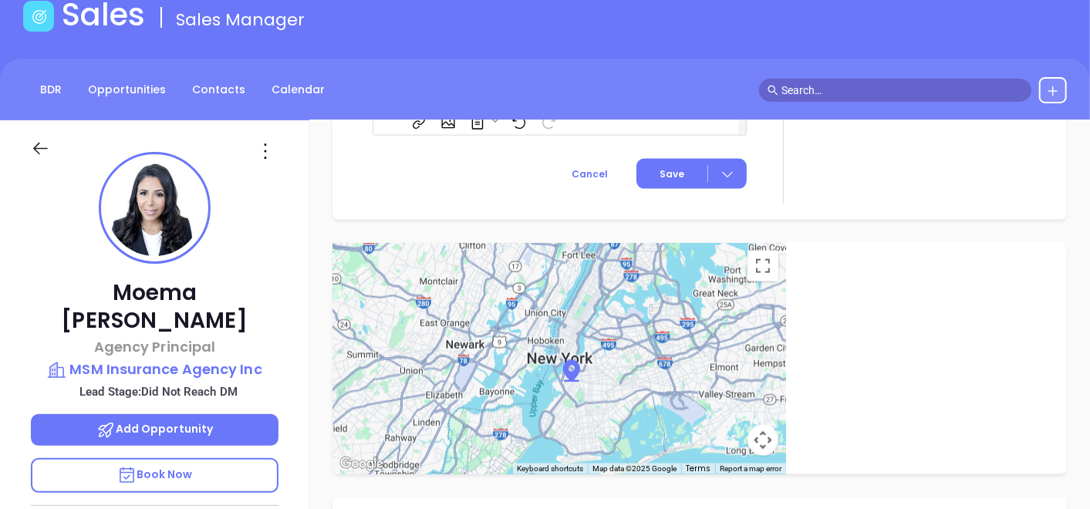
scroll to position [86, 0]
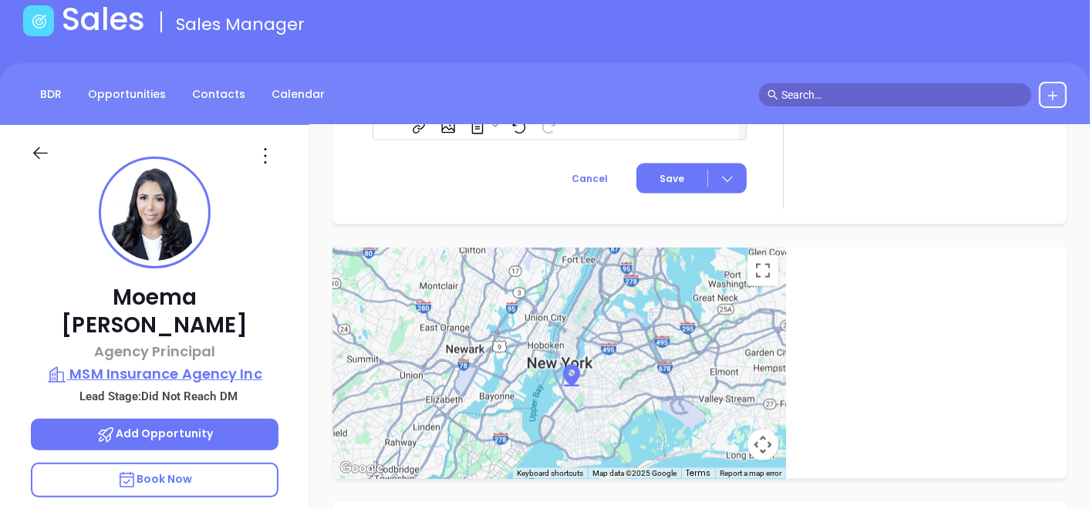
click at [137, 363] on p "MSM Insurance Agency Inc" at bounding box center [155, 374] width 248 height 22
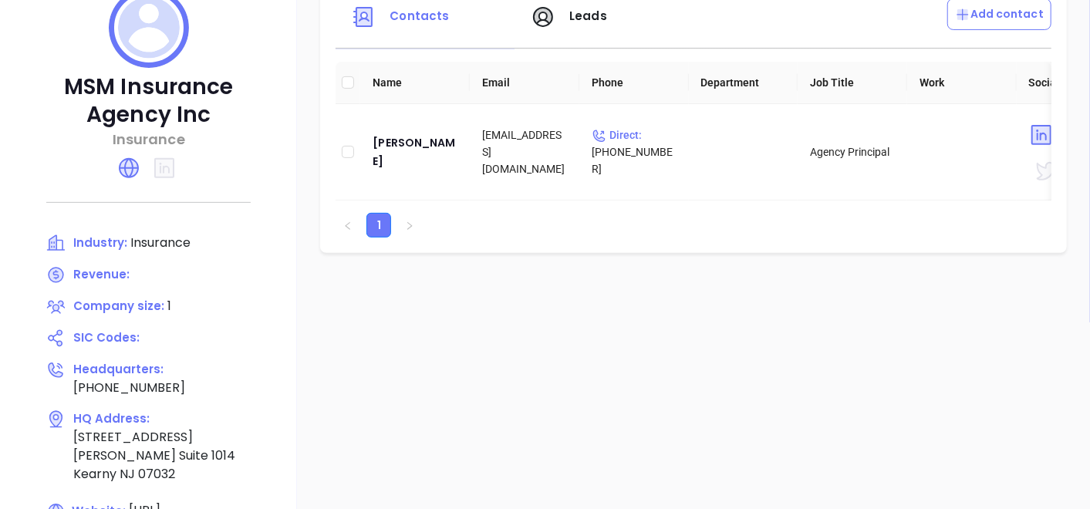
scroll to position [343, 0]
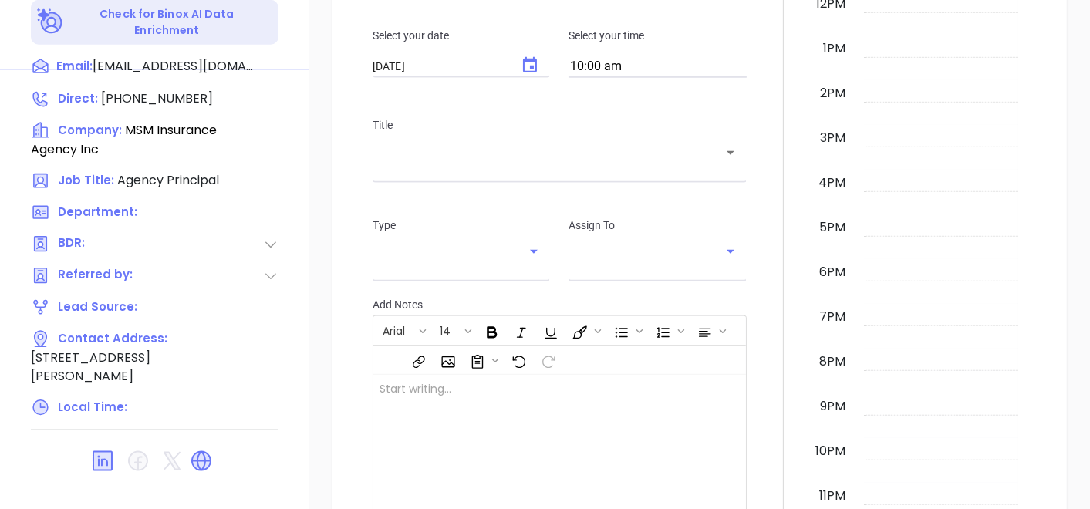
scroll to position [781, 0]
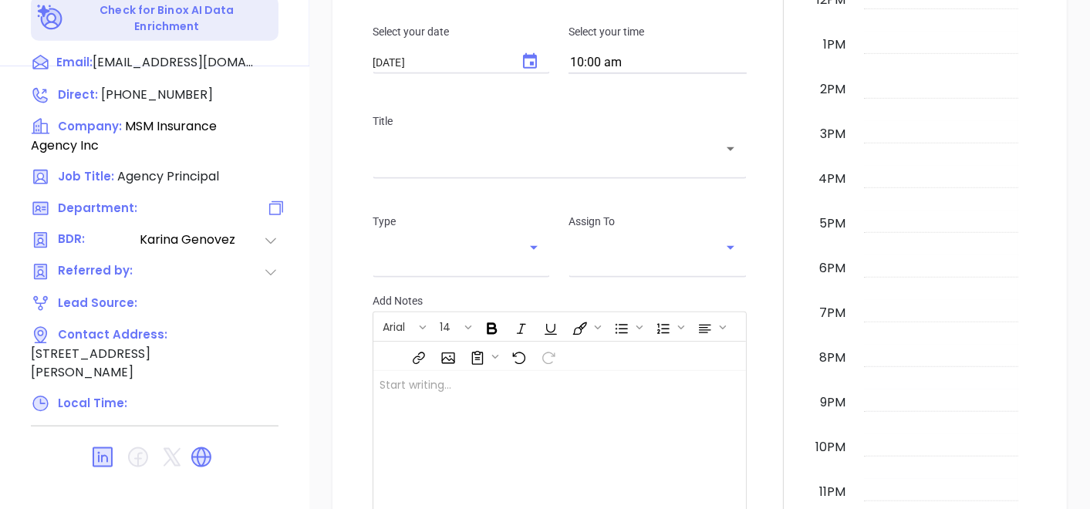
type input "[PERSON_NAME]"
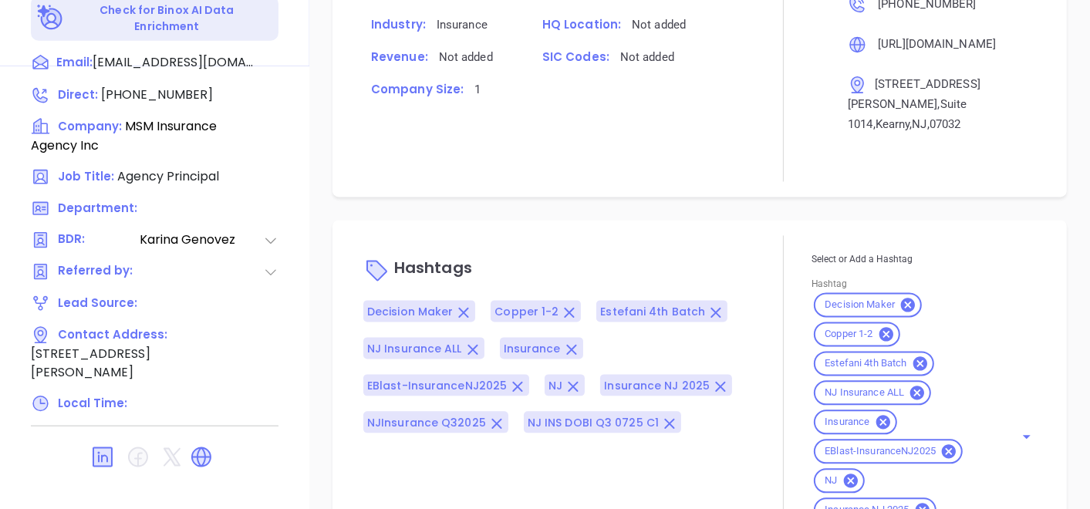
scroll to position [1225, 0]
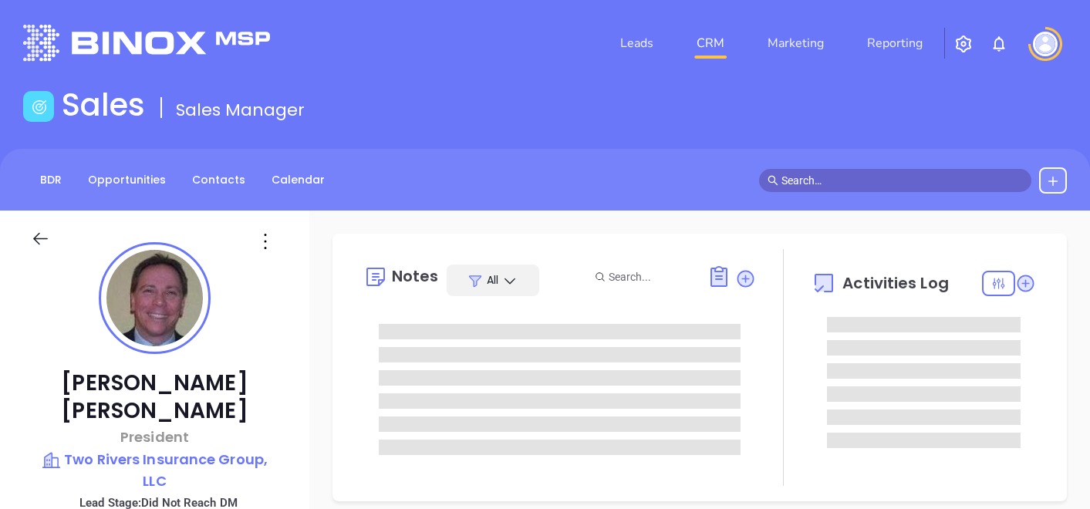
type input "[DATE]"
type input "[PERSON_NAME]"
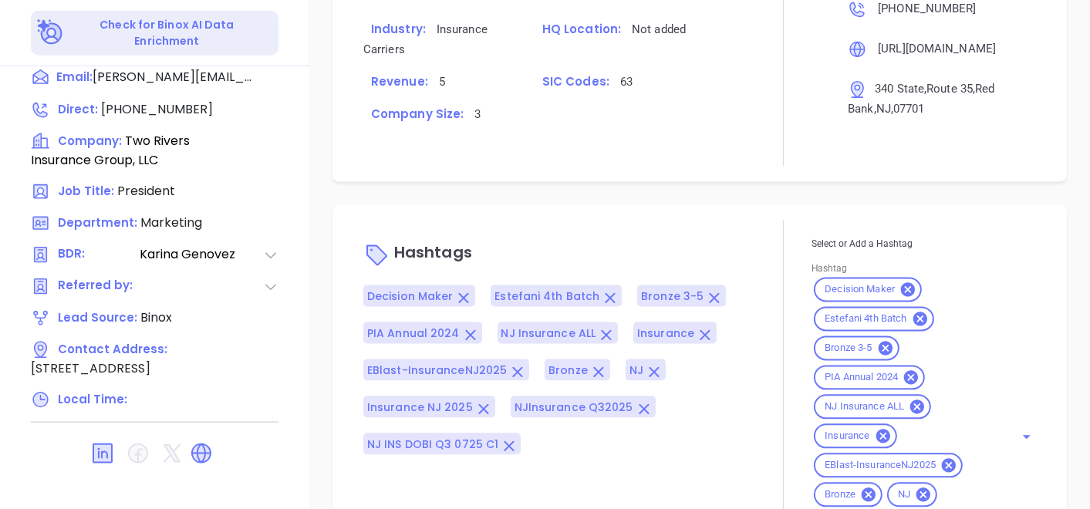
scroll to position [1114, 0]
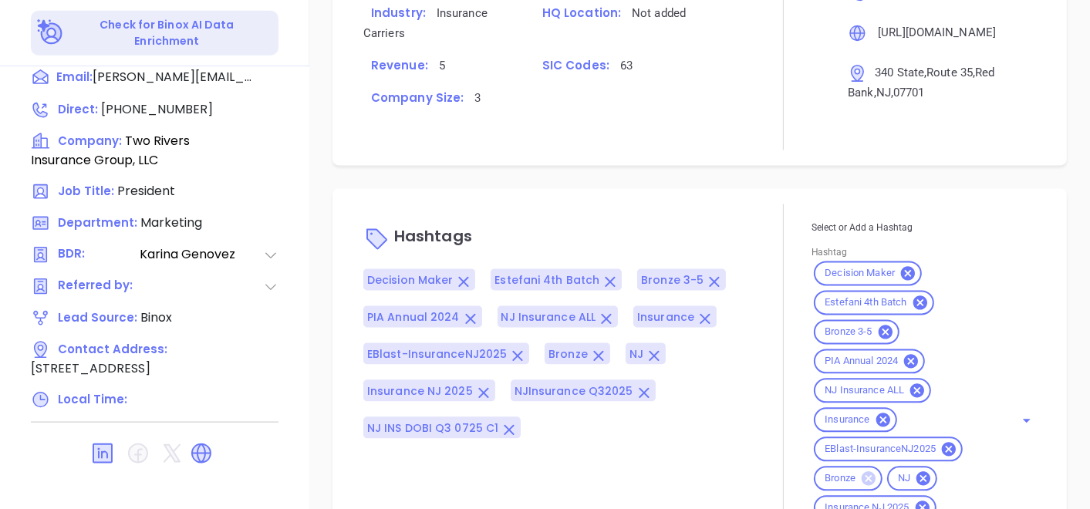
click at [862, 485] on icon at bounding box center [869, 479] width 14 height 14
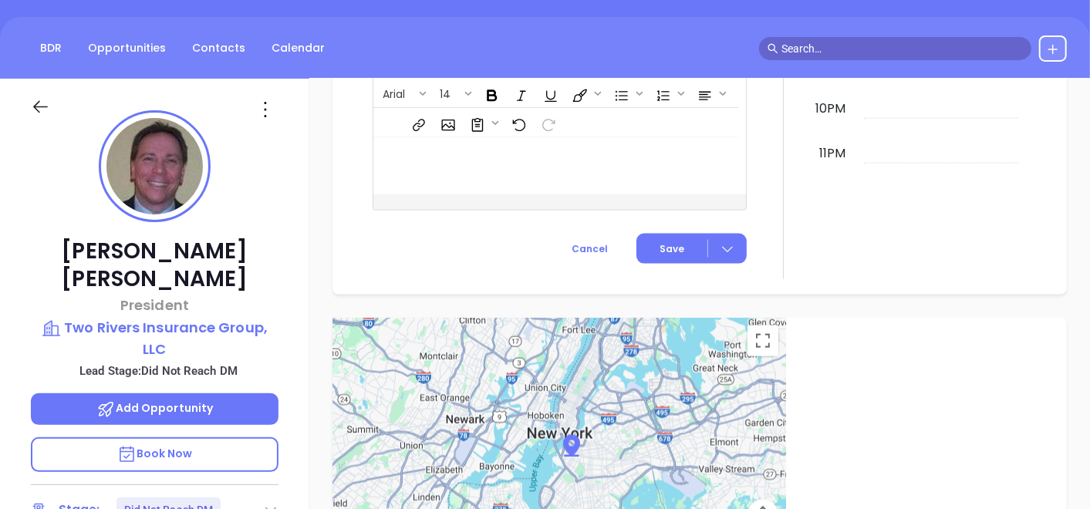
scroll to position [9, 0]
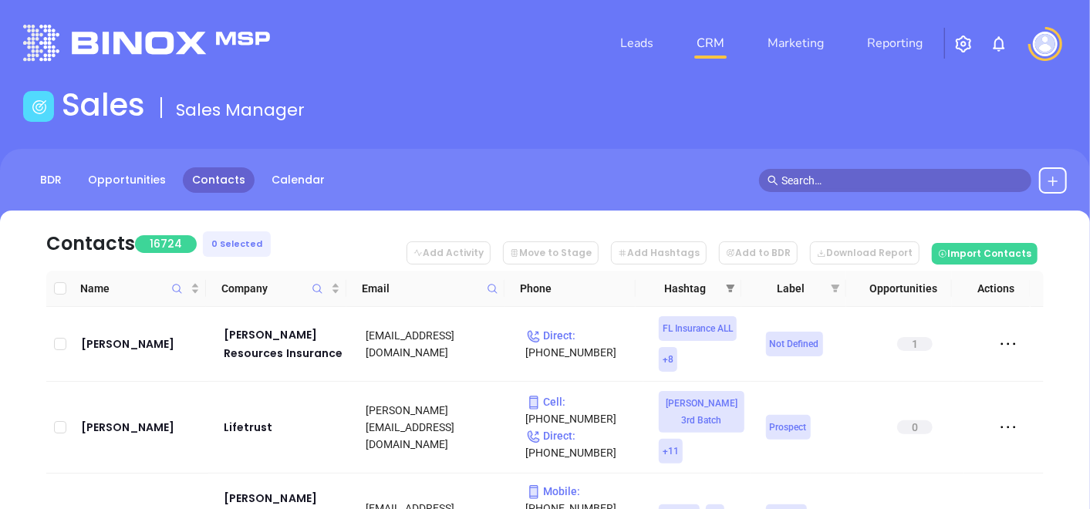
click at [730, 295] on span at bounding box center [730, 288] width 15 height 23
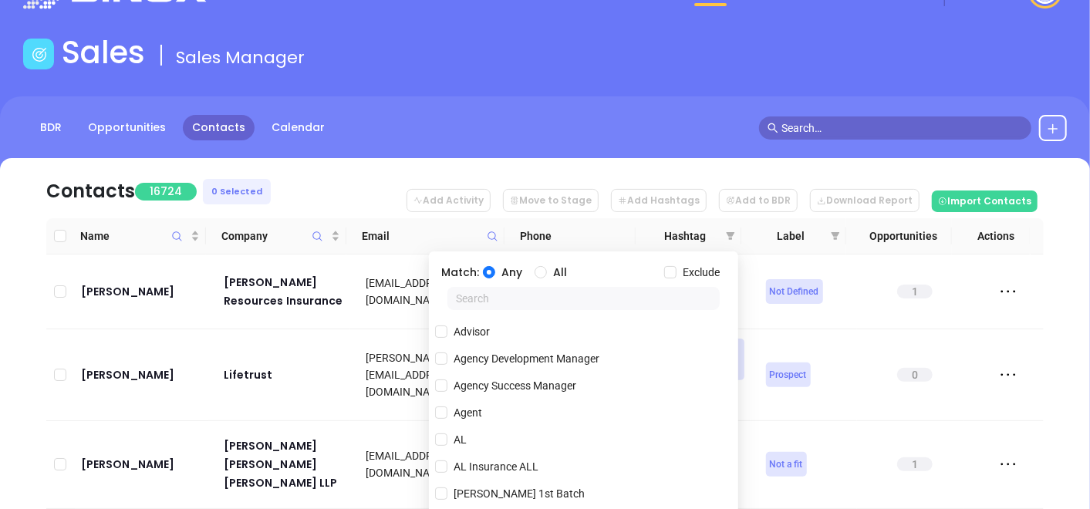
scroll to position [257, 0]
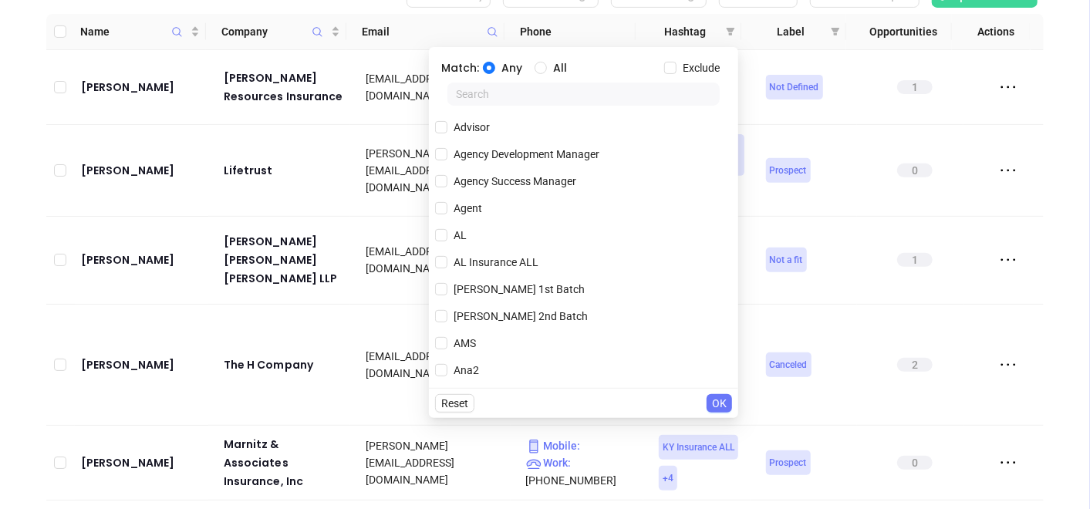
click at [553, 90] on input "text" at bounding box center [584, 94] width 272 height 23
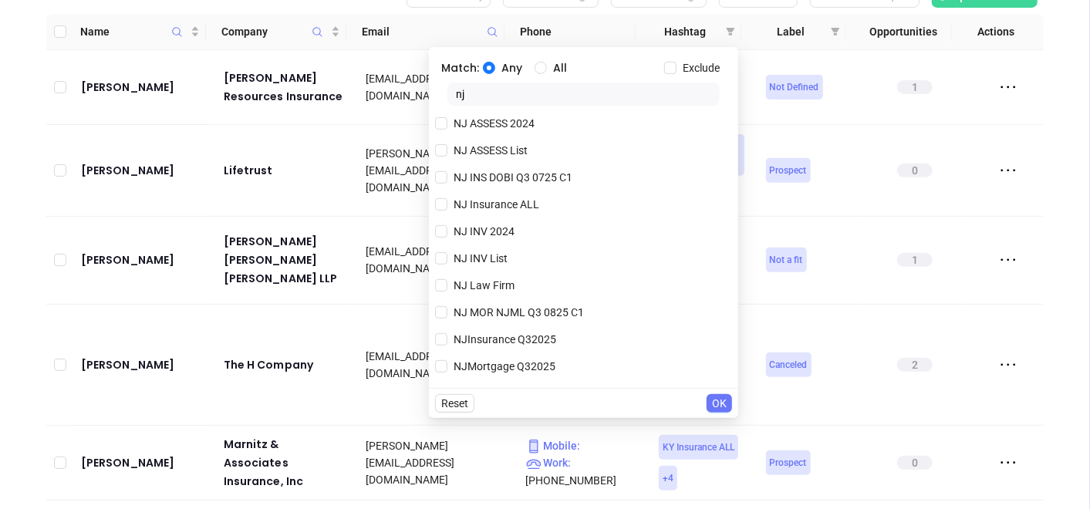
scroll to position [379, 0]
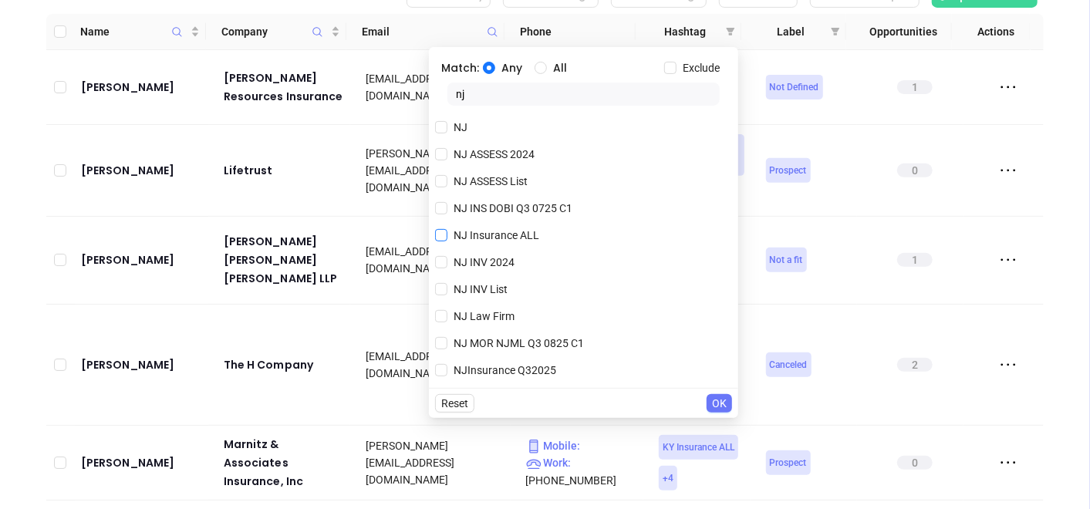
type input "nj"
click at [479, 238] on span "NJ Insurance ALL" at bounding box center [497, 235] width 98 height 17
click at [448, 238] on input "NJ Insurance ALL" at bounding box center [441, 235] width 12 height 12
checkbox input "true"
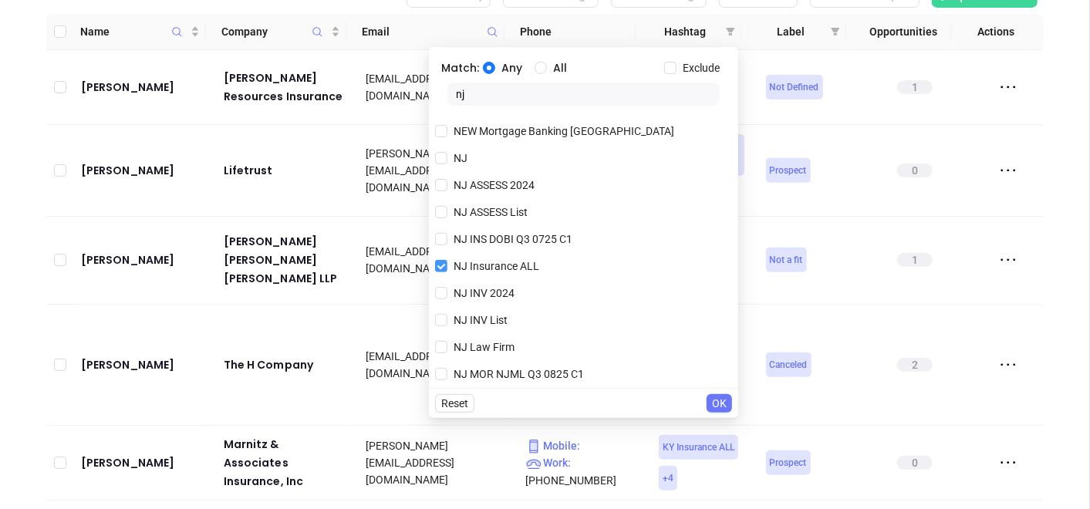
scroll to position [410, 0]
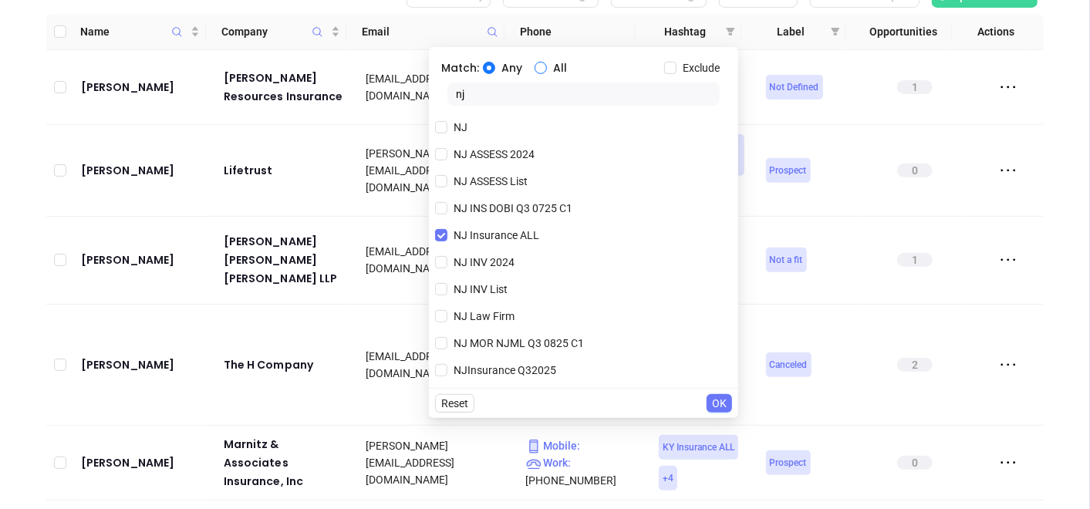
click at [537, 73] on input "All" at bounding box center [541, 68] width 12 height 12
radio input "true"
drag, startPoint x: 515, startPoint y: 100, endPoint x: 405, endPoint y: 120, distance: 111.4
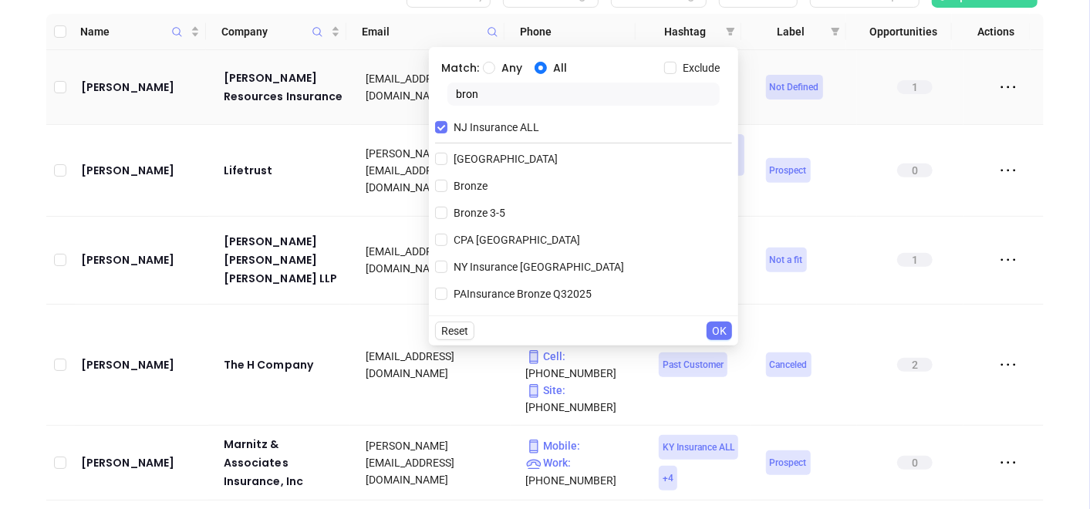
scroll to position [0, 0]
type input "bron"
click at [441, 211] on input "Bronze 3-5" at bounding box center [441, 213] width 12 height 12
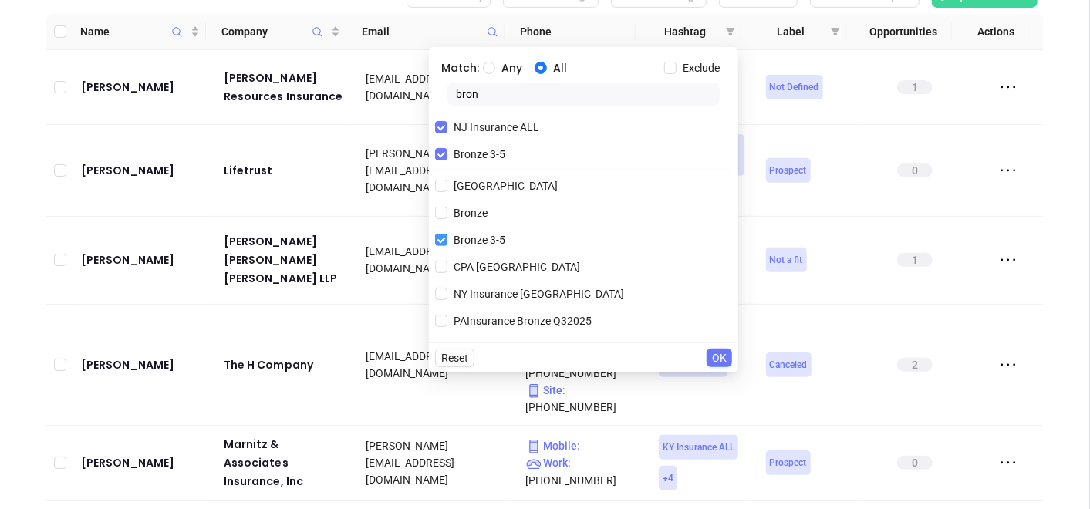
click at [438, 242] on input "Bronze 3-5" at bounding box center [441, 240] width 12 height 12
checkbox input "false"
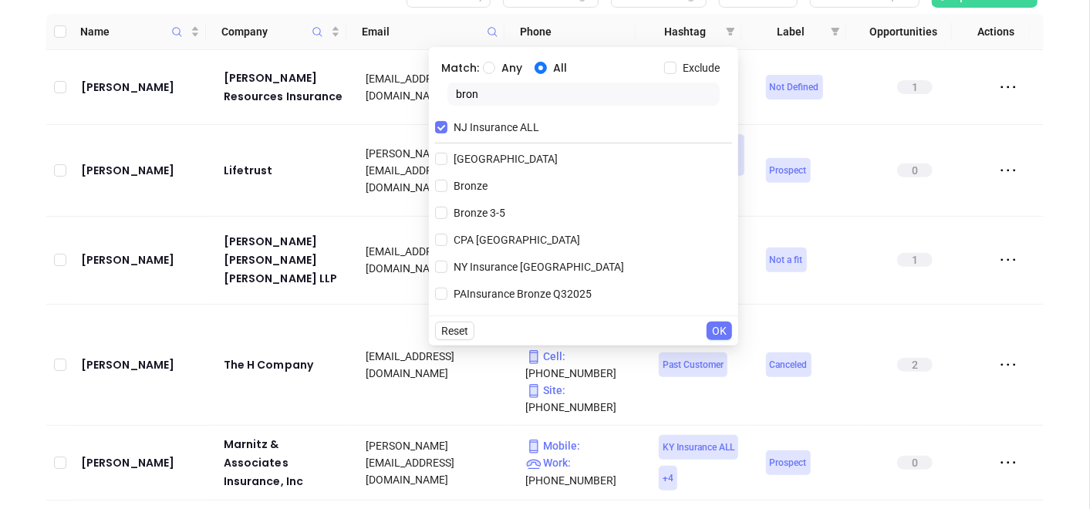
click at [432, 189] on div "Match: Any All Exclude bron NJ Insurance ALL Bronx County Bronze Bronze 3-5 CPA…" at bounding box center [583, 181] width 309 height 269
click at [442, 188] on input "Bronze" at bounding box center [441, 186] width 12 height 12
checkbox input "true"
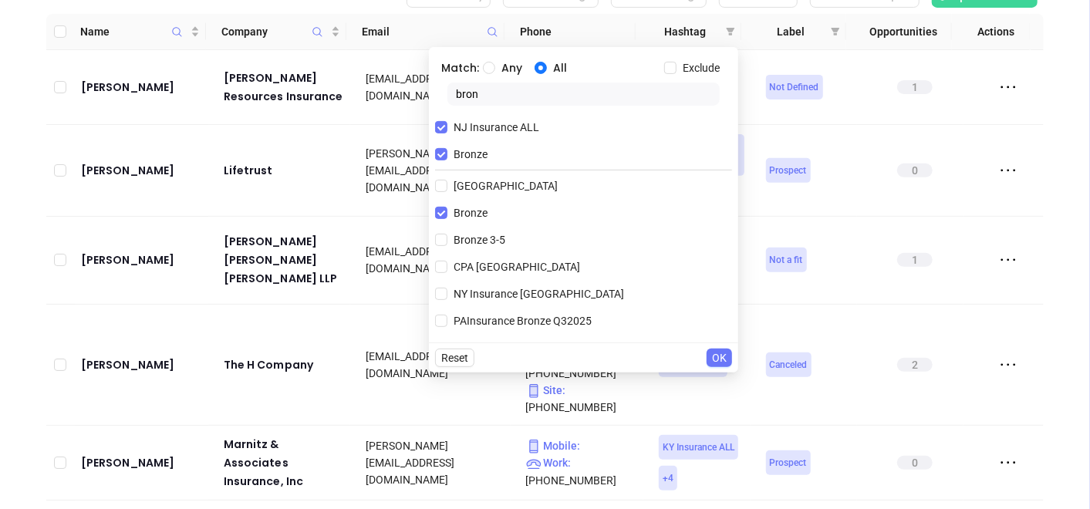
click at [719, 357] on span "OK" at bounding box center [719, 358] width 15 height 17
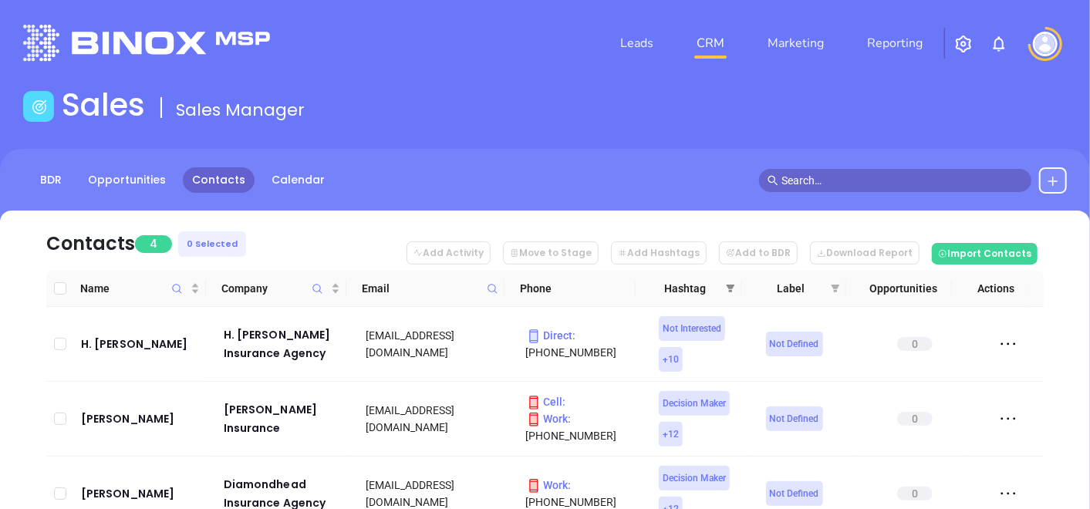
click at [731, 284] on icon "filter" at bounding box center [730, 288] width 9 height 9
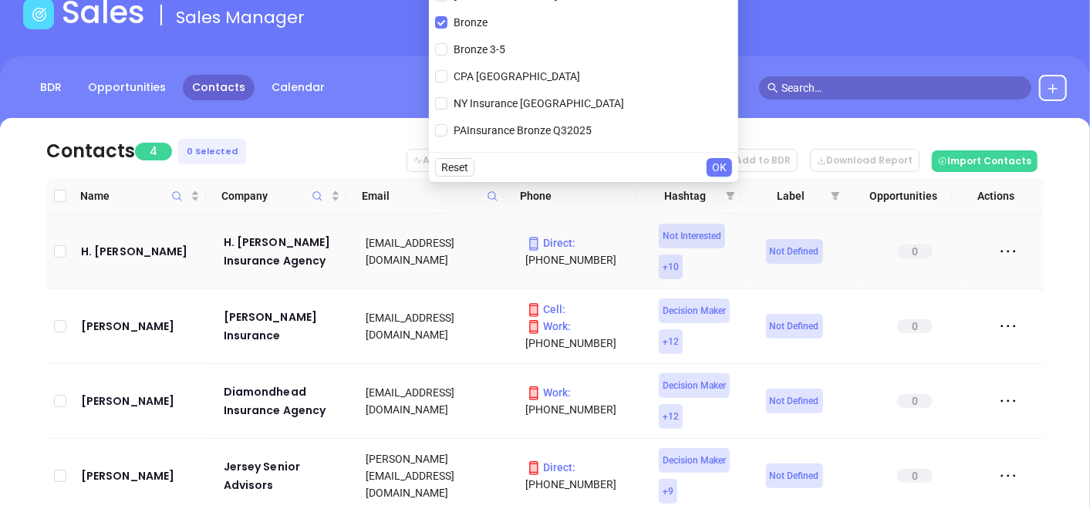
scroll to position [171, 0]
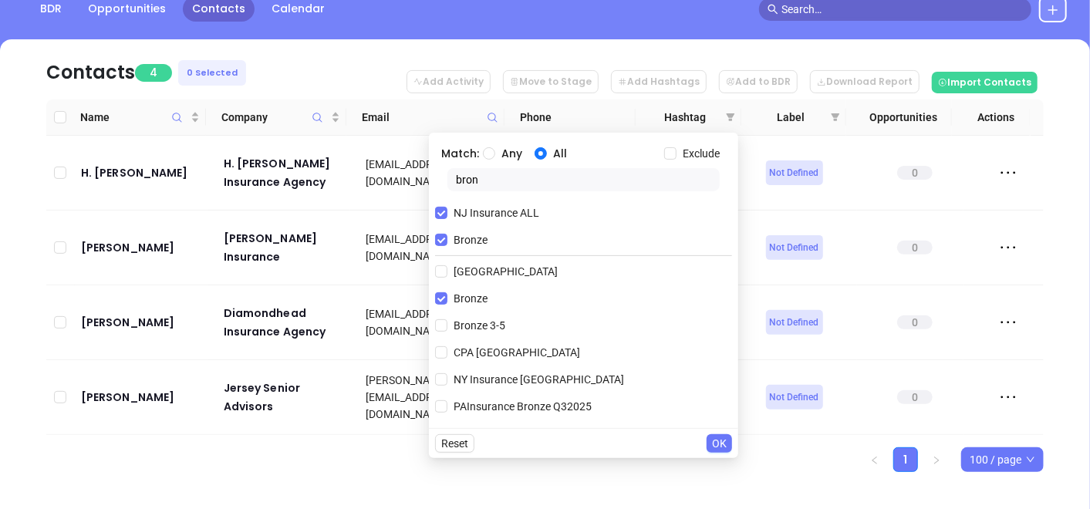
click at [375, 83] on nav "Contacts 4 0 Selected Add Activity Move to Stage Add Hashtags Add to BDR Downlo…" at bounding box center [545, 69] width 998 height 60
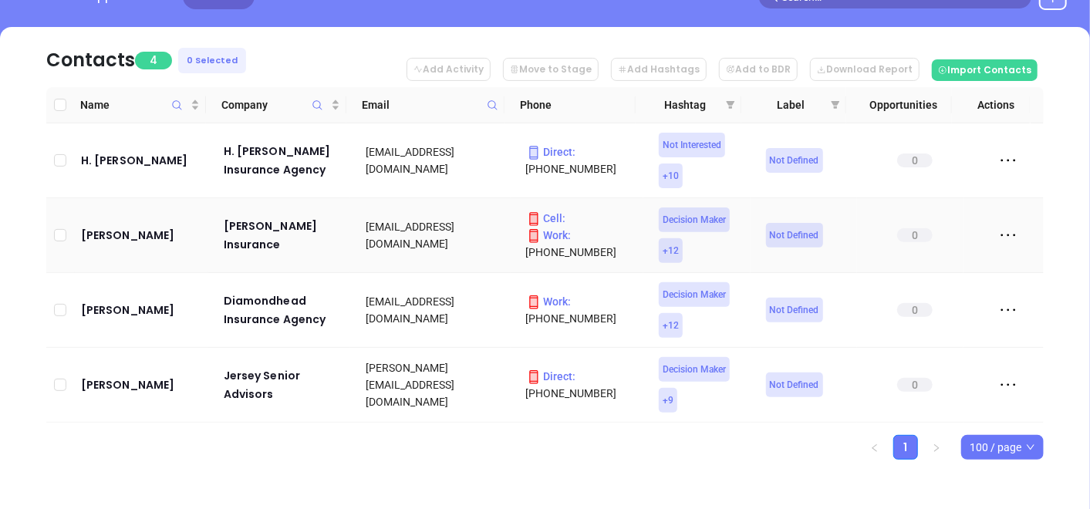
scroll to position [187, 0]
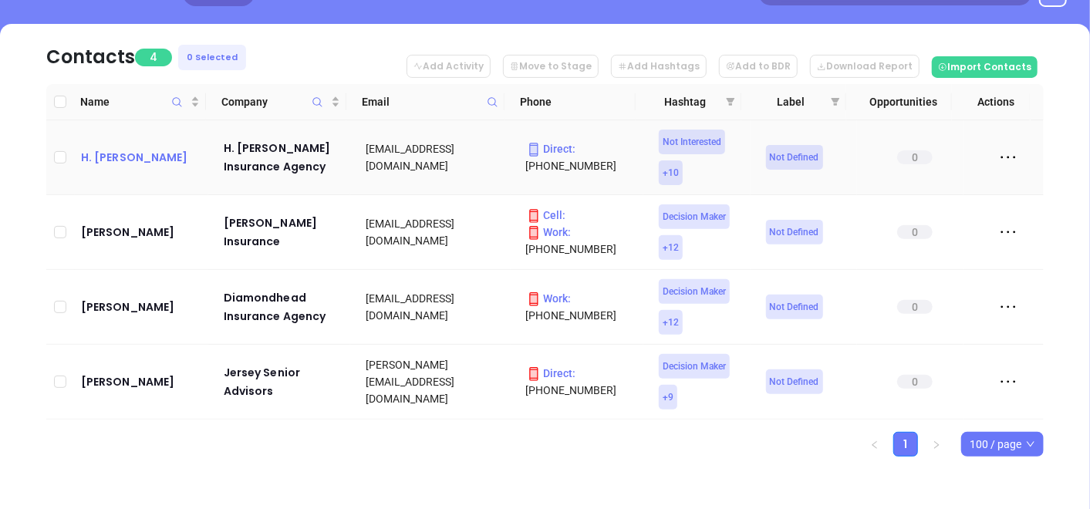
click at [143, 158] on div "H. Roscoe Taylor Jr" at bounding box center [141, 157] width 121 height 19
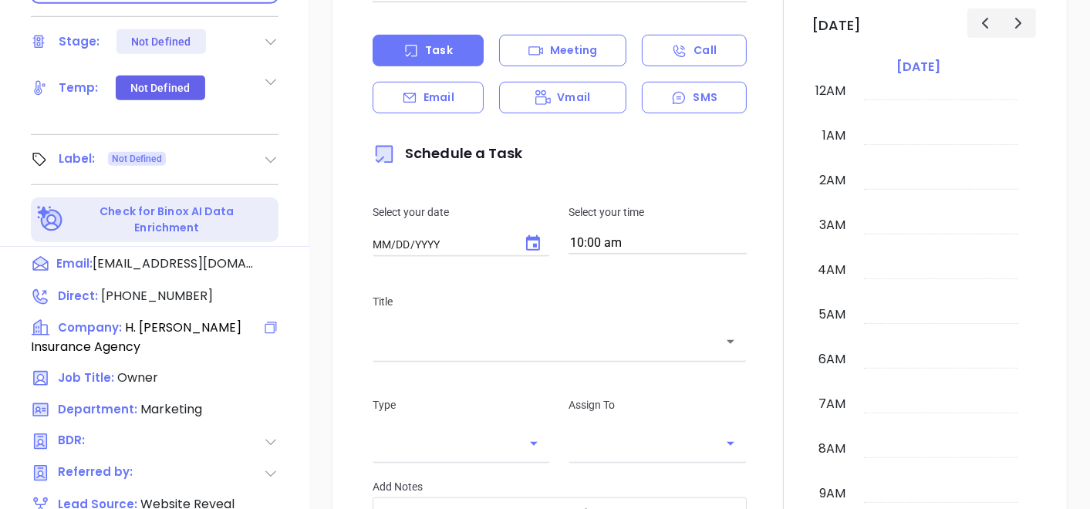
type input "[DATE]"
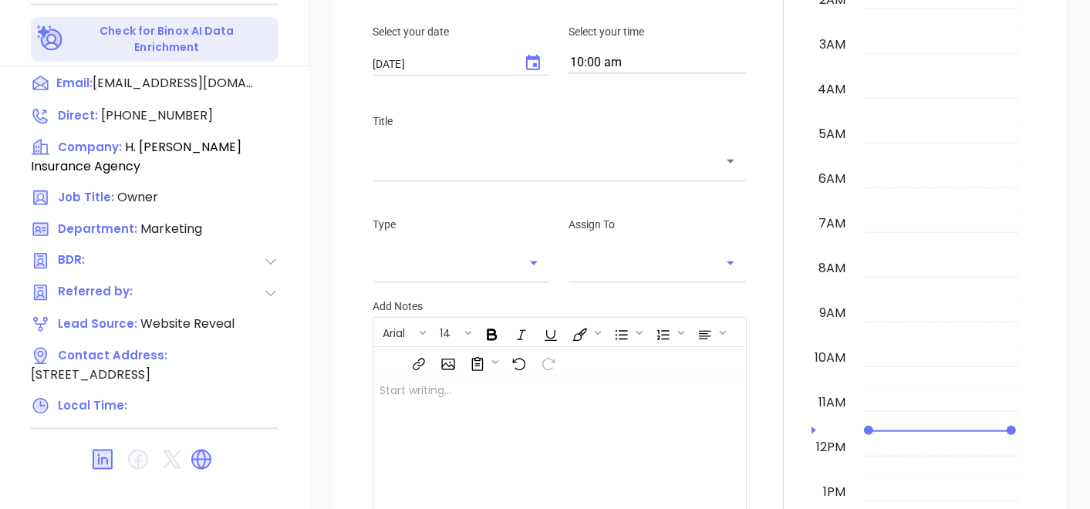
scroll to position [448, 0]
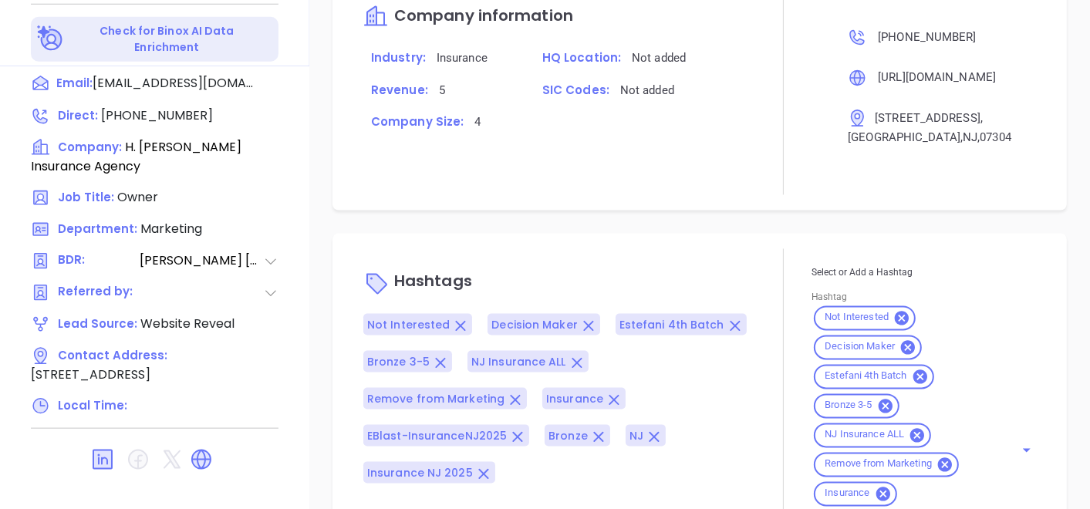
type input "[PERSON_NAME]"
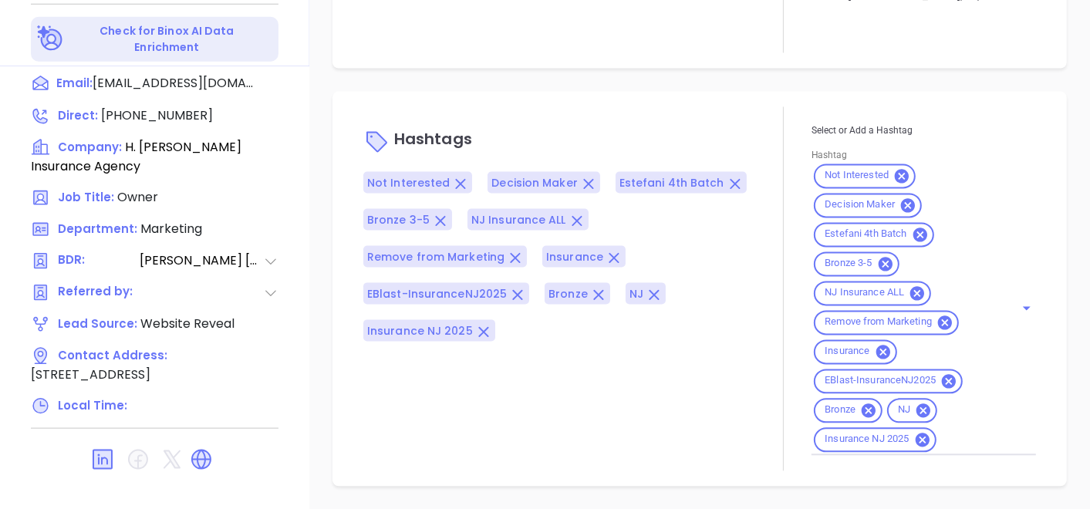
scroll to position [1231, 0]
click at [862, 410] on icon at bounding box center [869, 411] width 14 height 14
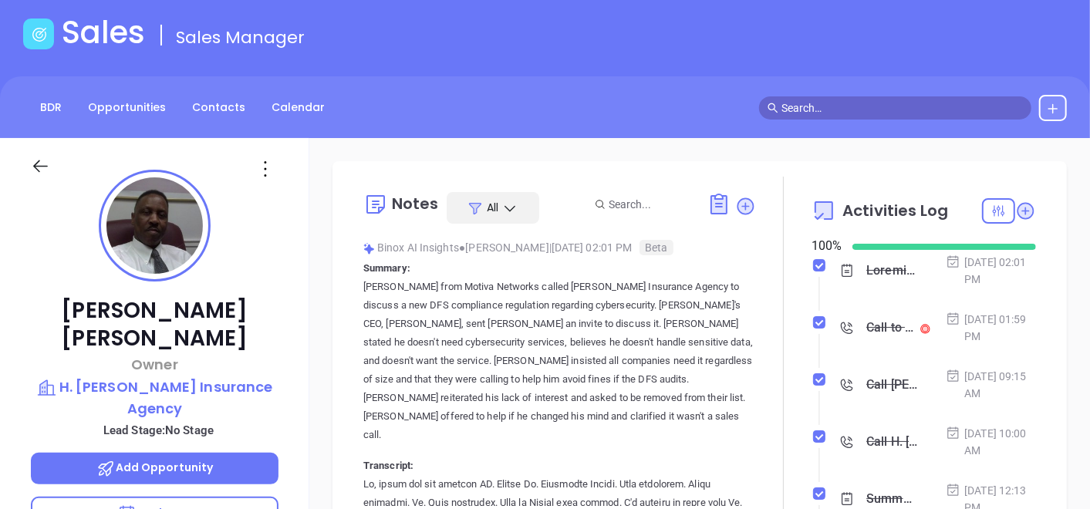
scroll to position [0, 0]
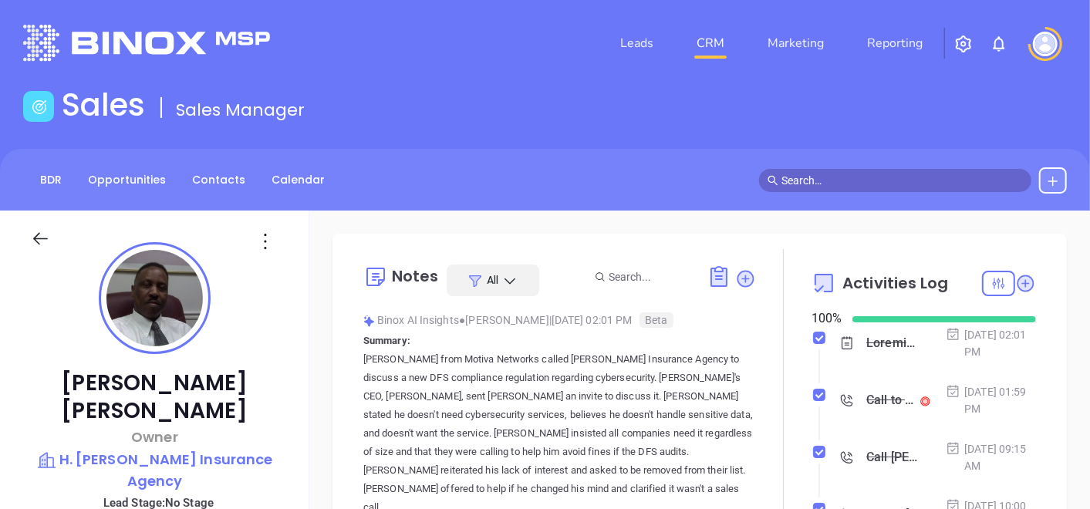
click at [245, 189] on div "BDR Opportunities Contacts Calendar" at bounding box center [178, 180] width 311 height 26
click at [237, 186] on link "Contacts" at bounding box center [219, 179] width 72 height 25
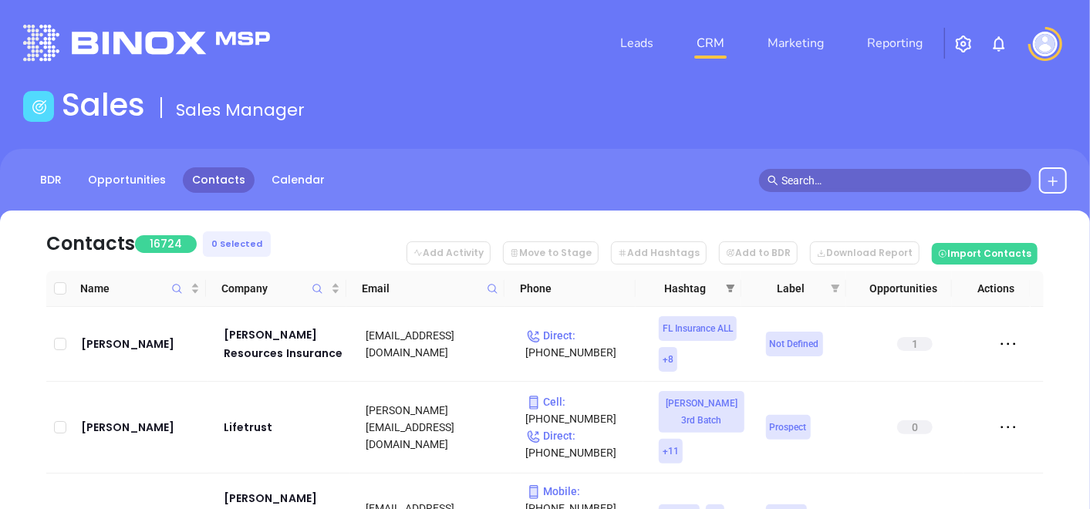
click at [724, 292] on span at bounding box center [730, 288] width 15 height 23
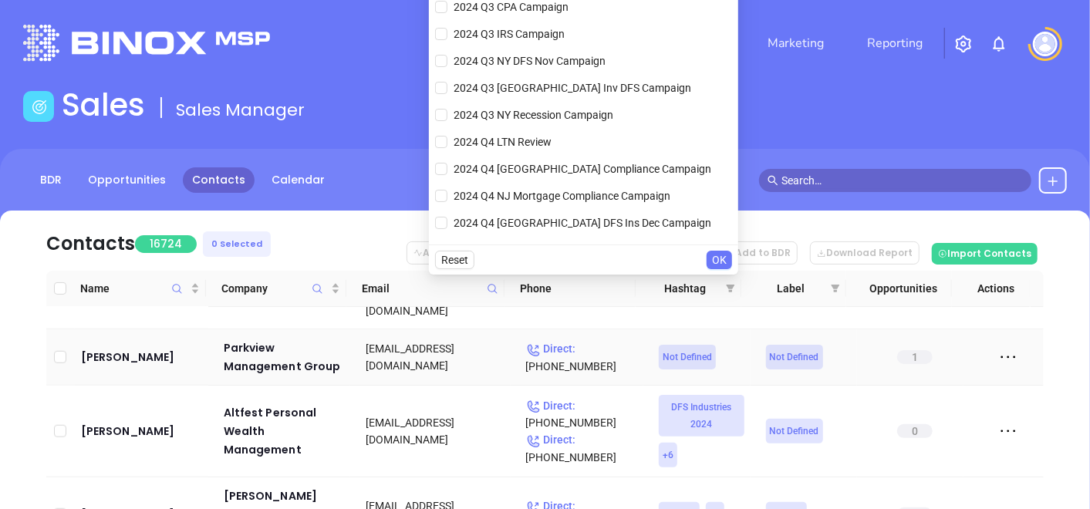
scroll to position [772, 0]
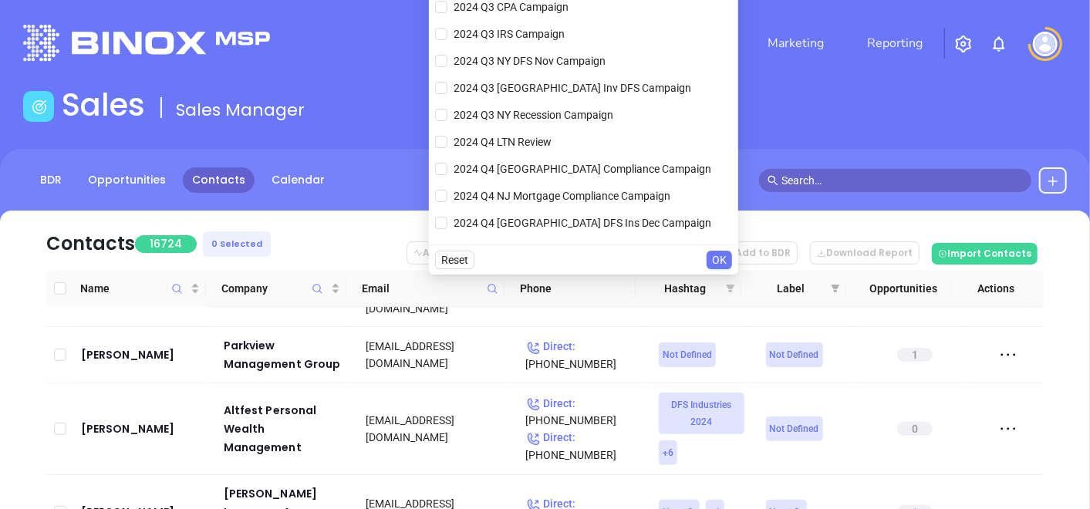
click at [728, 286] on icon "filter" at bounding box center [731, 289] width 8 height 8
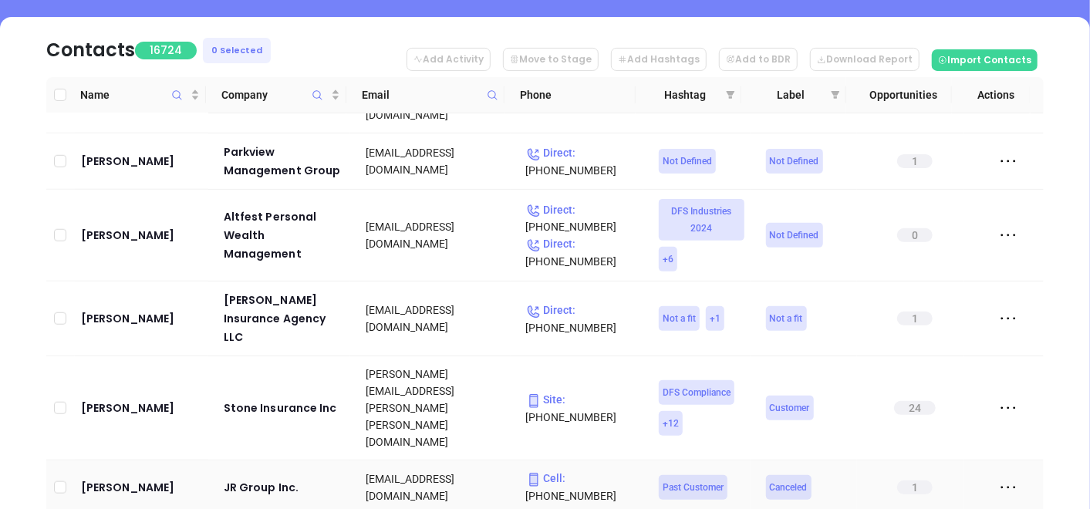
scroll to position [86, 0]
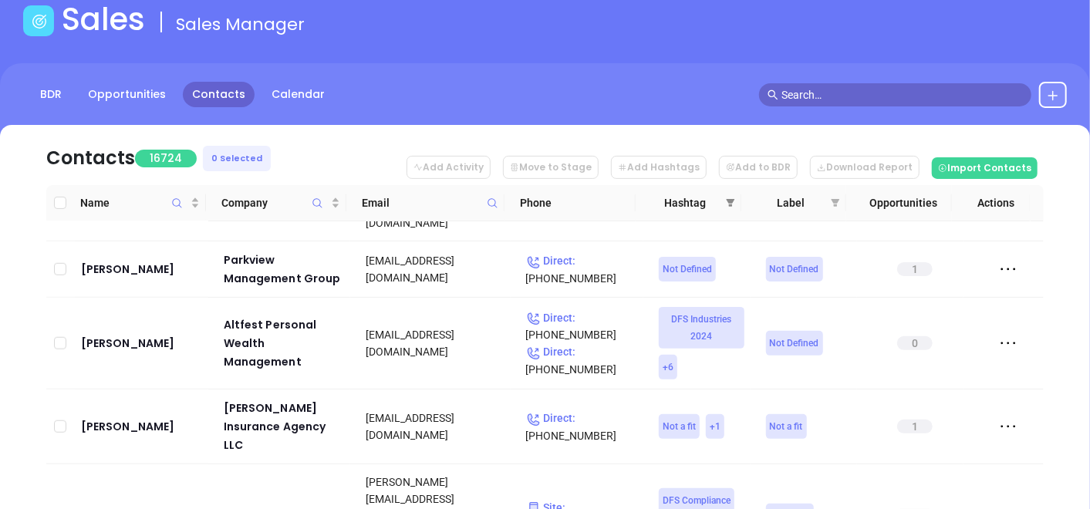
click at [726, 207] on icon "filter" at bounding box center [730, 202] width 9 height 9
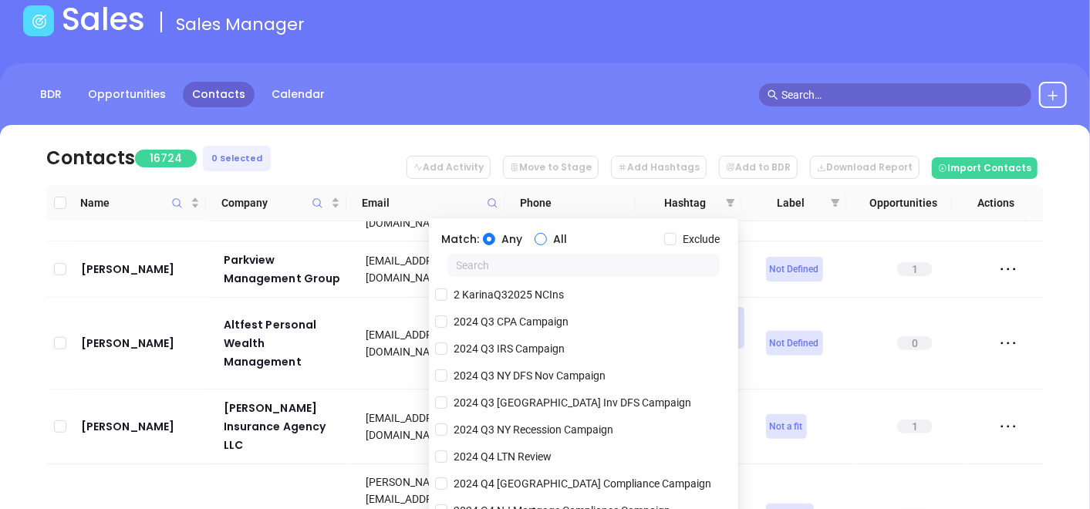
click at [540, 238] on input "All" at bounding box center [541, 239] width 12 height 12
radio input "true"
click at [666, 238] on input "Exclude" at bounding box center [670, 239] width 12 height 12
checkbox input "true"
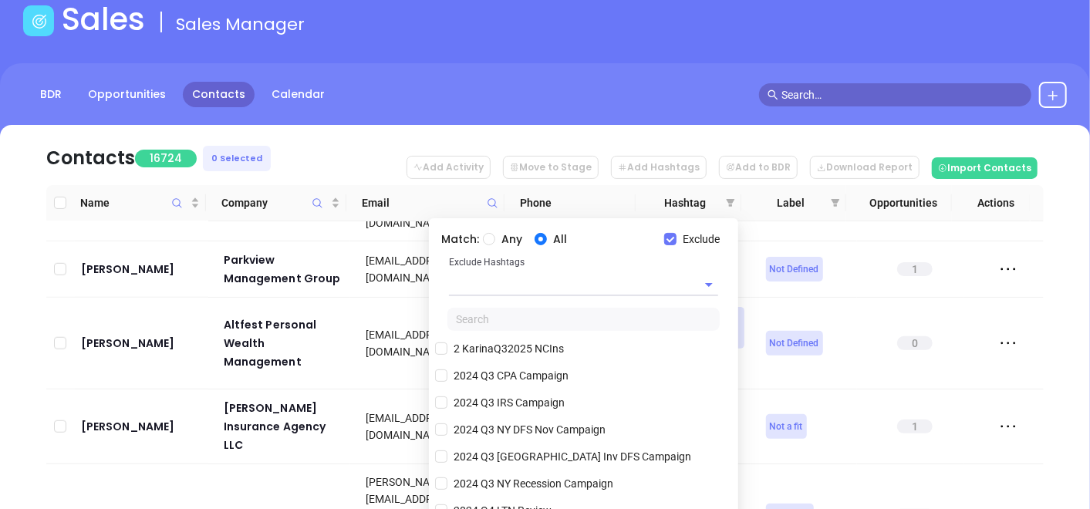
click at [521, 262] on p "Exclude Hashtags" at bounding box center [583, 262] width 269 height 17
drag, startPoint x: 492, startPoint y: 274, endPoint x: 541, endPoint y: 296, distance: 53.5
click at [499, 276] on input "text" at bounding box center [562, 284] width 226 height 22
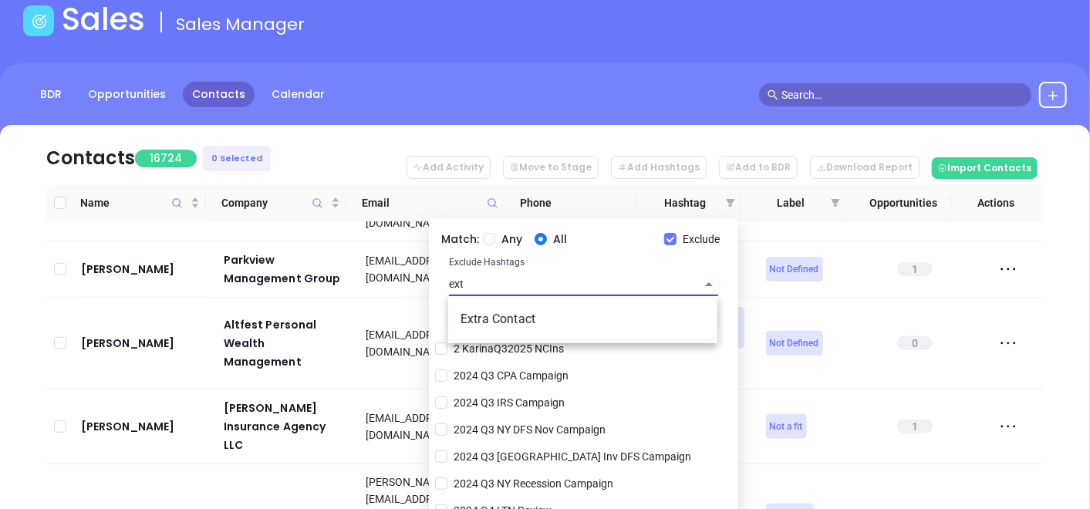
type input "extr"
click at [489, 328] on li "Extra Contact" at bounding box center [582, 320] width 269 height 28
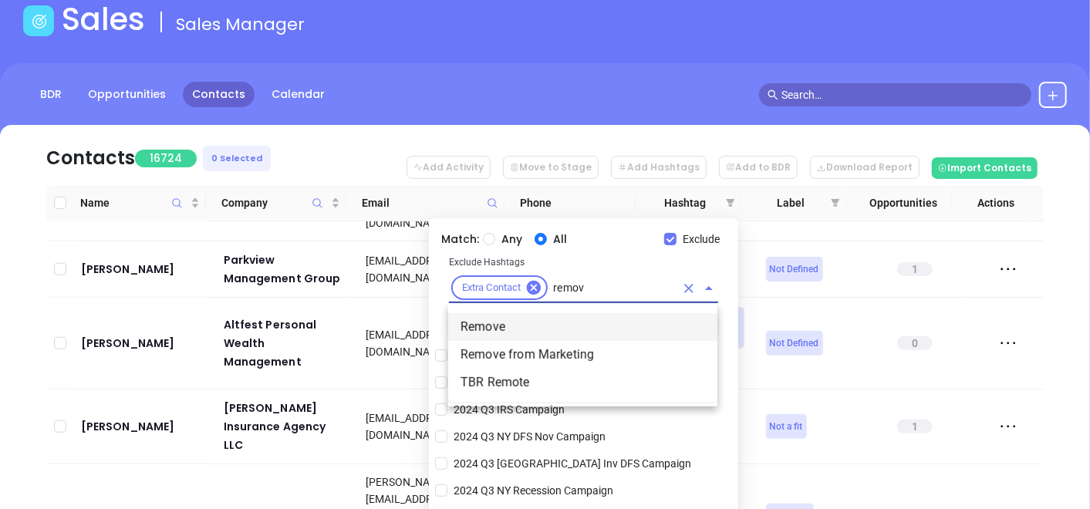
type input "remove"
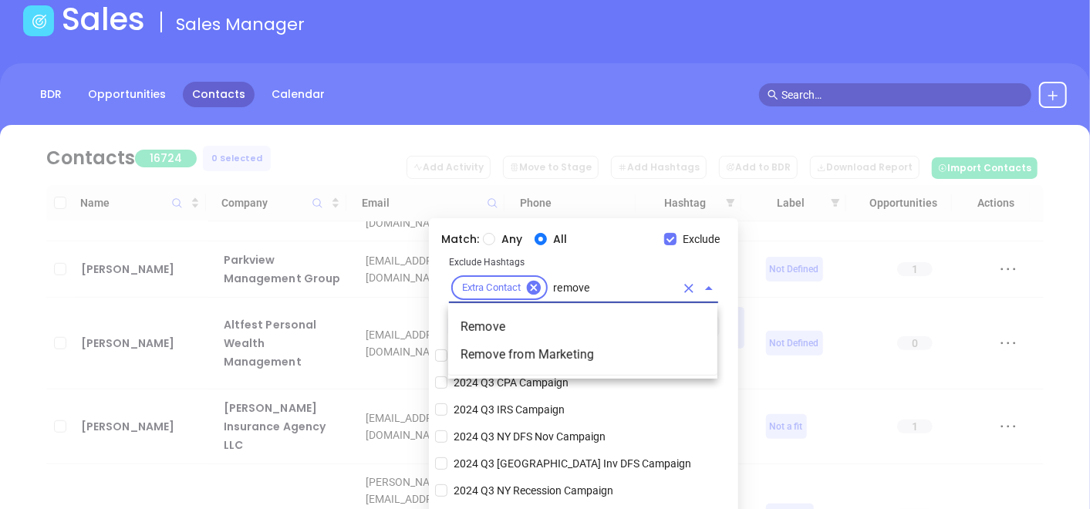
click at [489, 326] on li "Remove" at bounding box center [582, 327] width 269 height 28
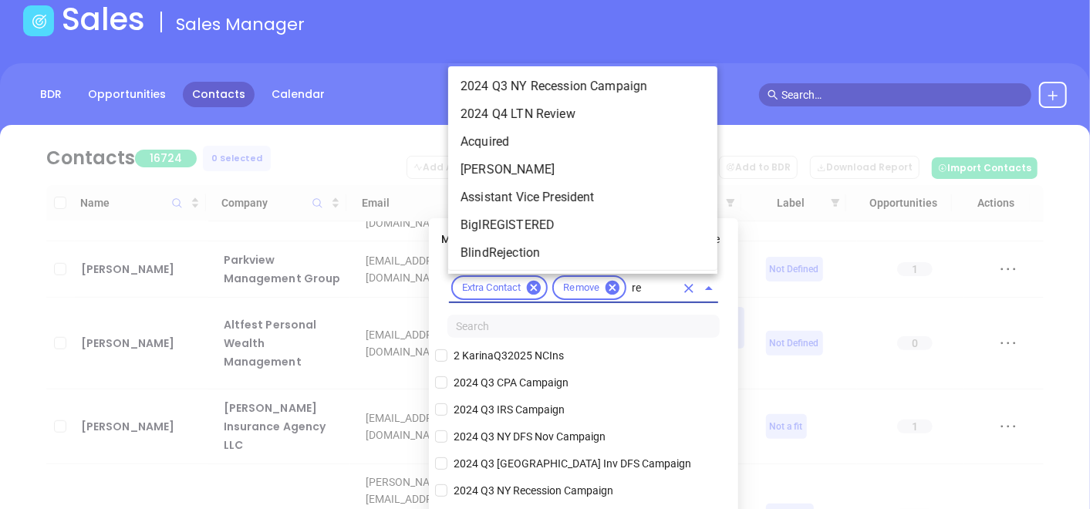
scroll to position [0, 0]
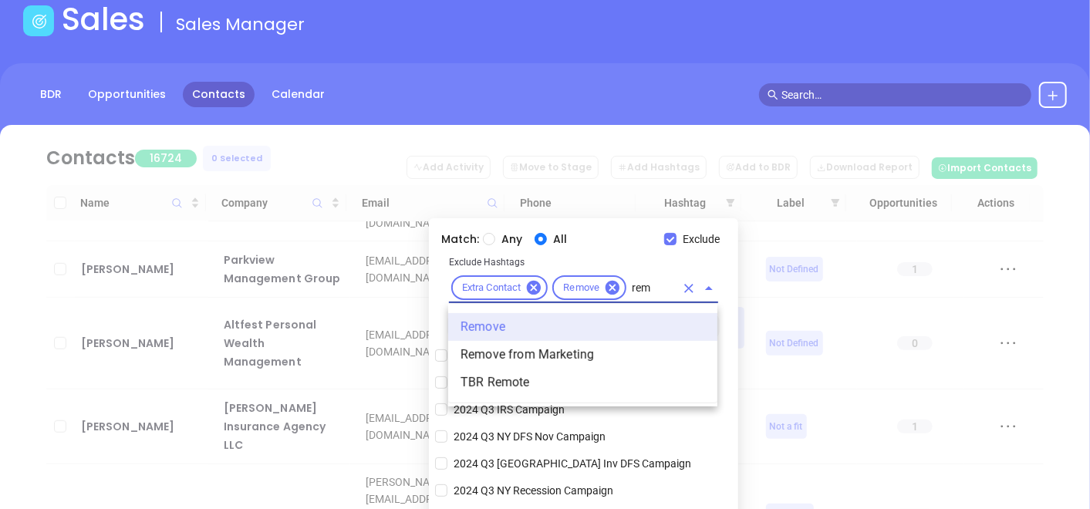
type input "remo"
click at [495, 357] on li "Remove from Marketing" at bounding box center [582, 355] width 269 height 28
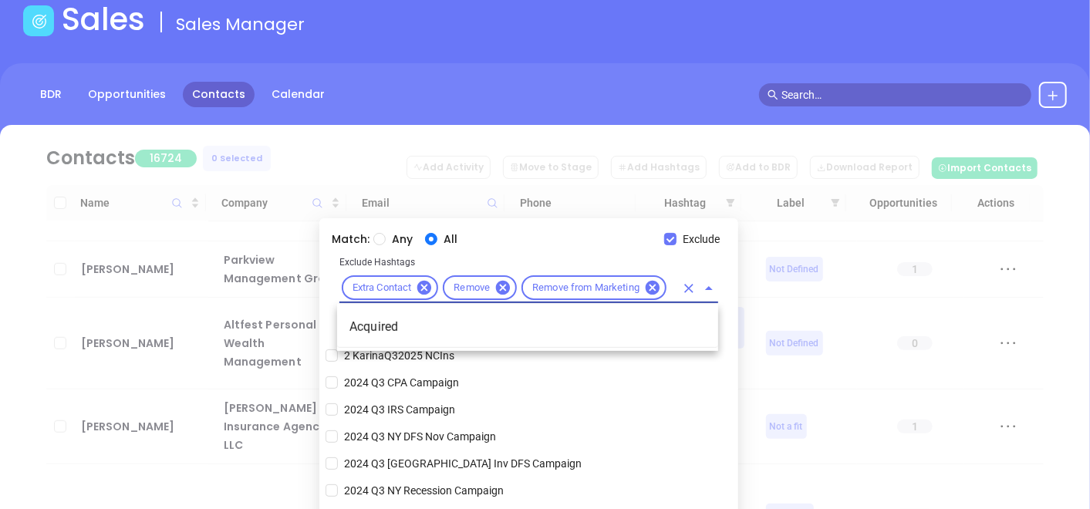
type input "acqui"
click at [484, 326] on li "Acquired" at bounding box center [527, 327] width 381 height 28
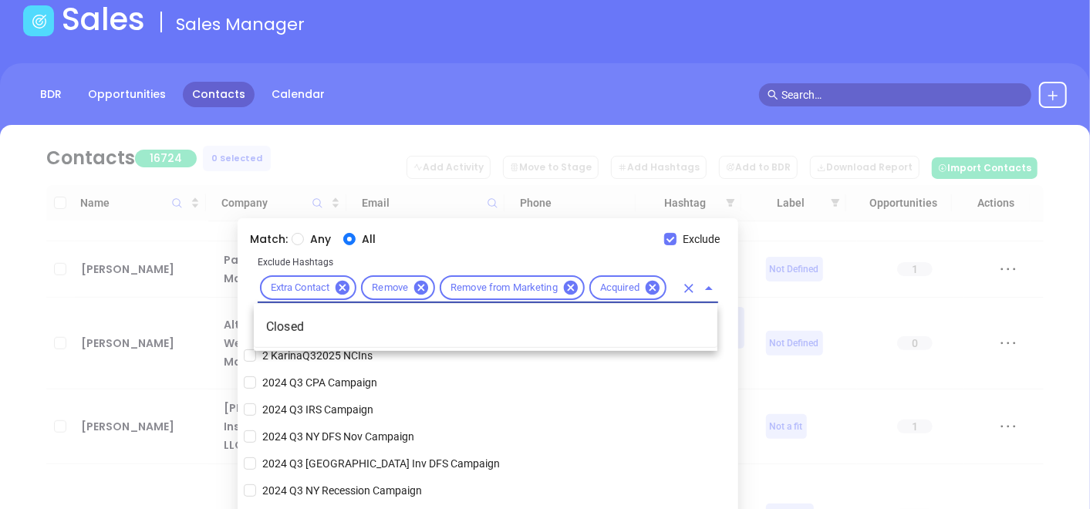
type input "closed"
click at [484, 327] on li "Closed" at bounding box center [486, 327] width 464 height 28
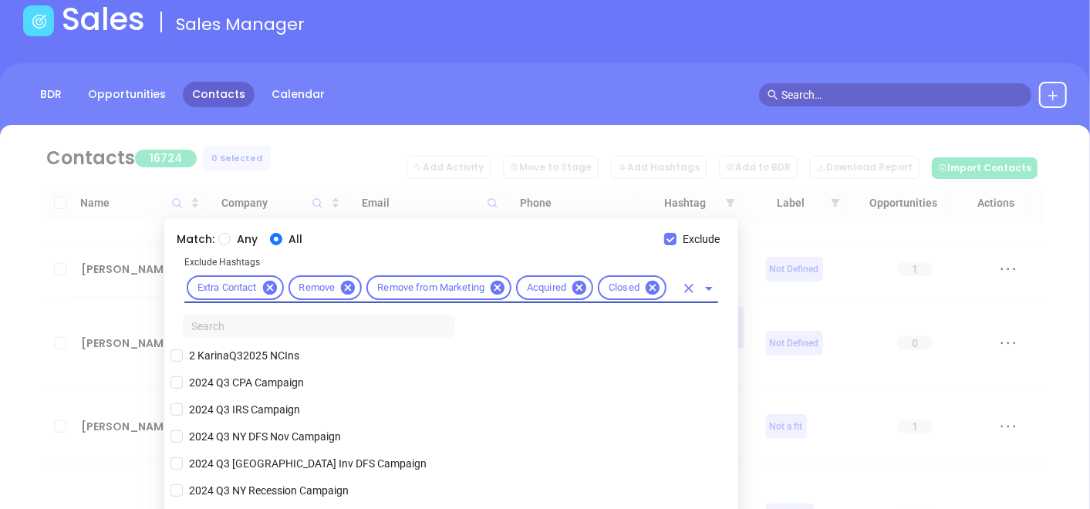
scroll to position [0, 0]
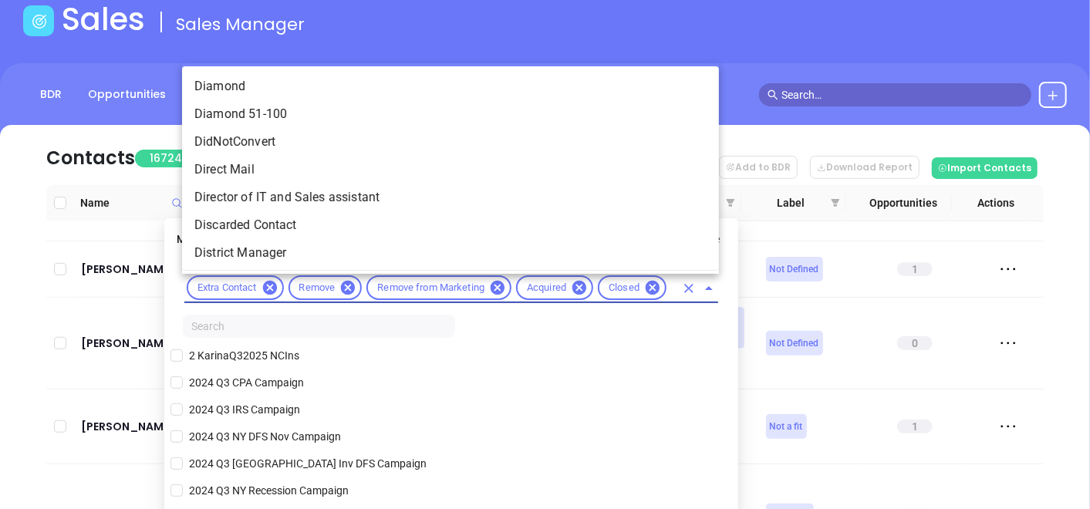
type input "dis"
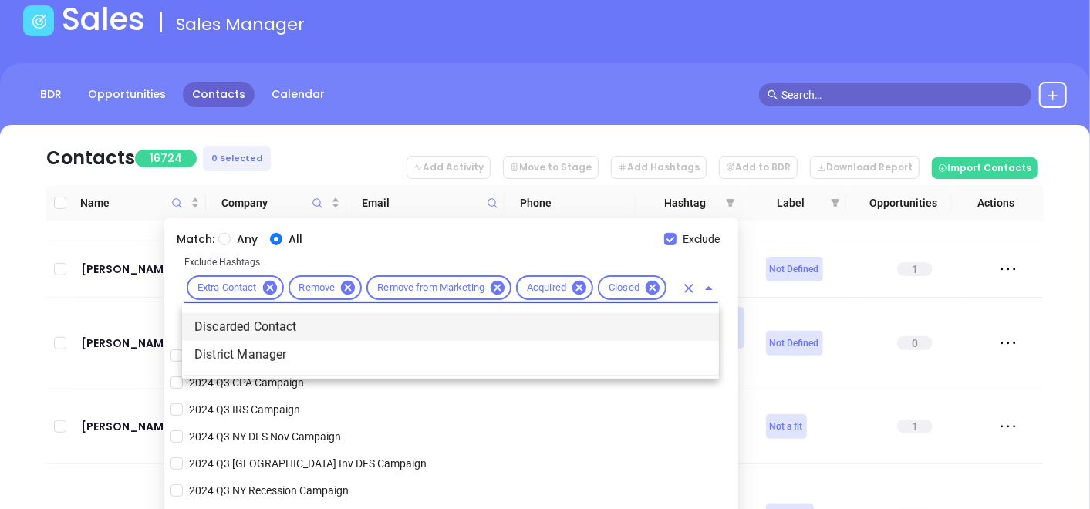
click at [410, 329] on li "Discarded Contact" at bounding box center [450, 327] width 537 height 28
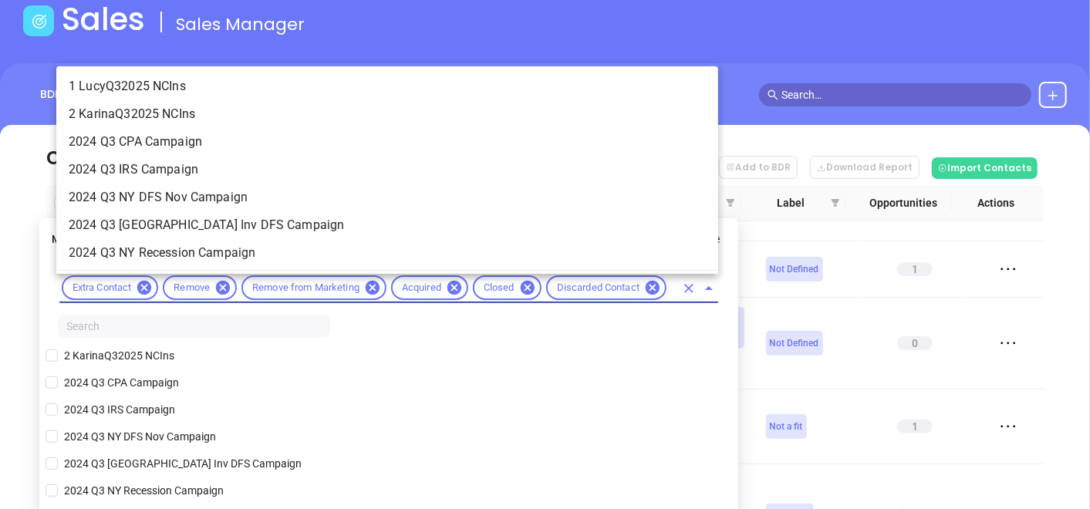
scroll to position [0, 8]
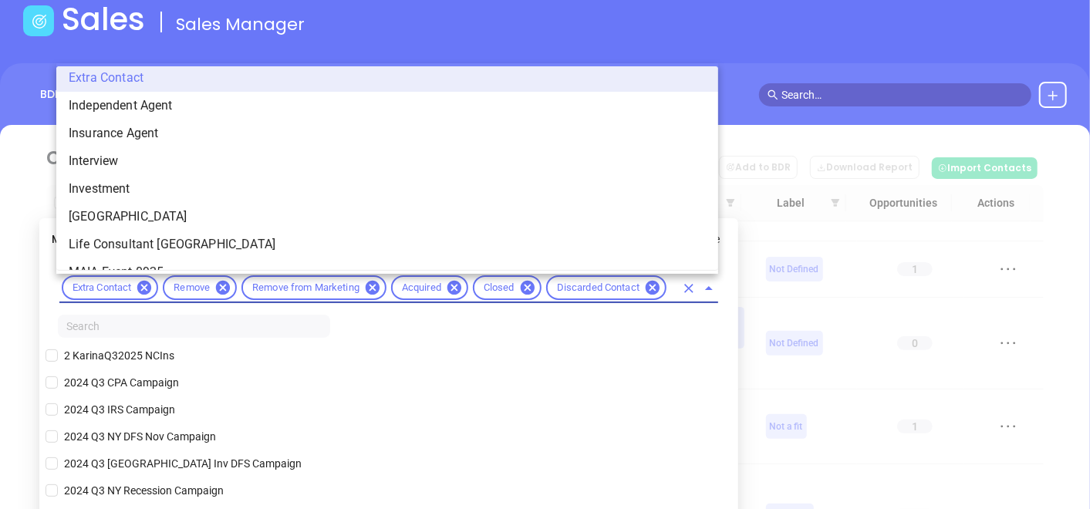
type input "n"
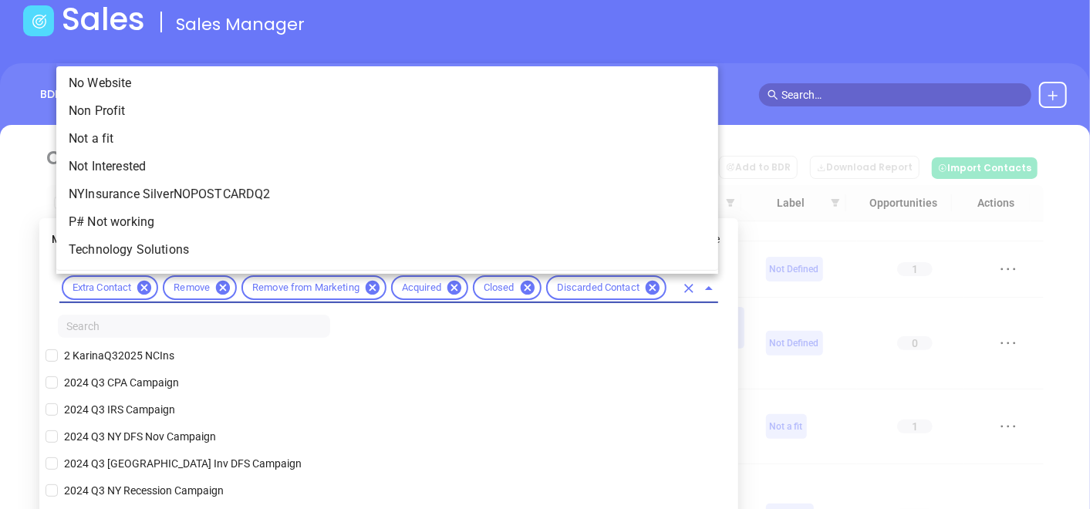
scroll to position [0, 0]
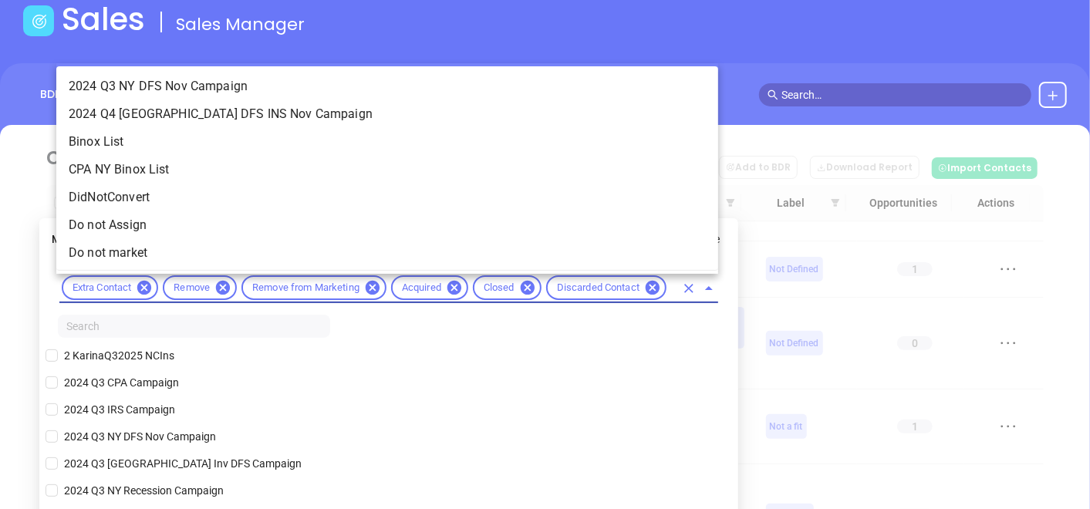
type input "not"
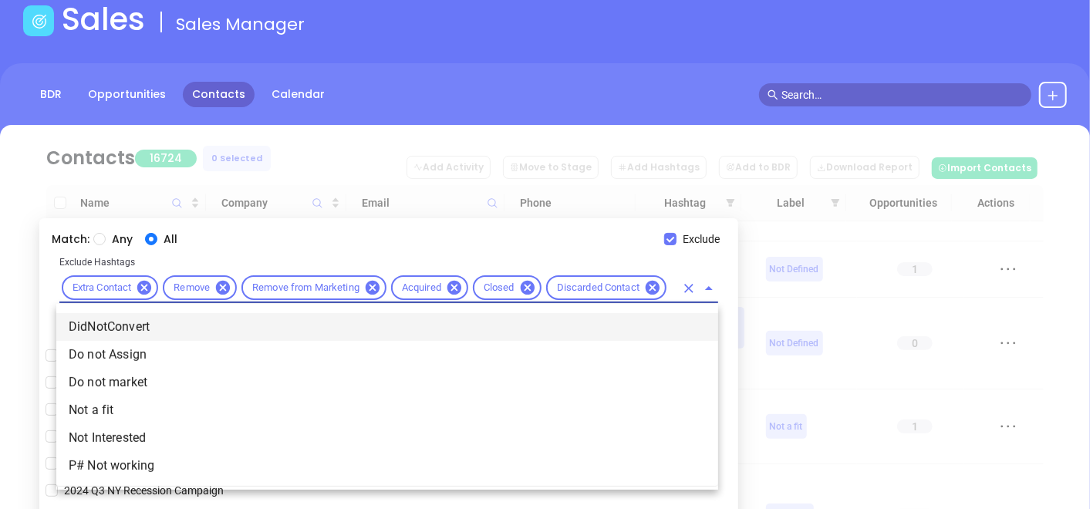
scroll to position [0, 15]
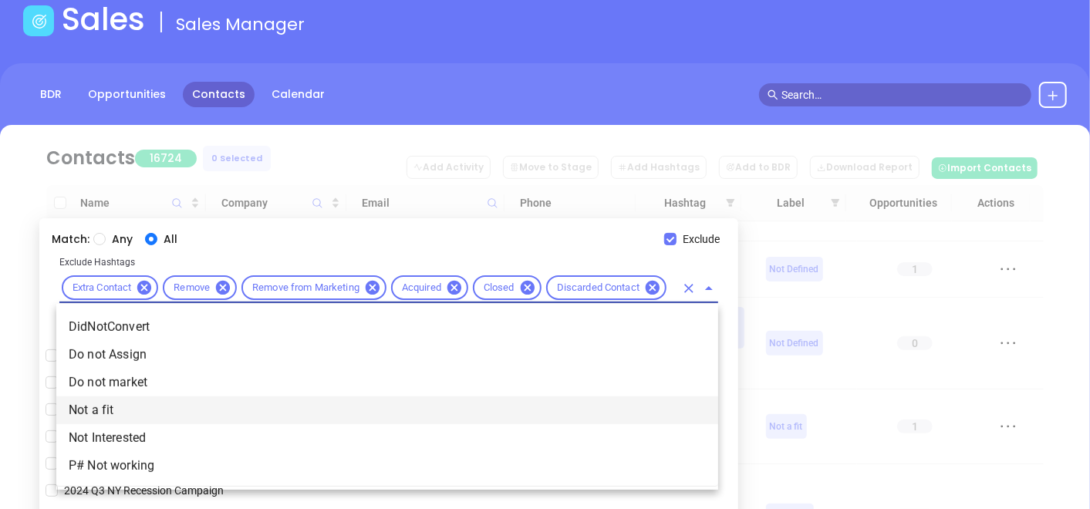
click at [103, 415] on li "Not a fit" at bounding box center [387, 411] width 662 height 28
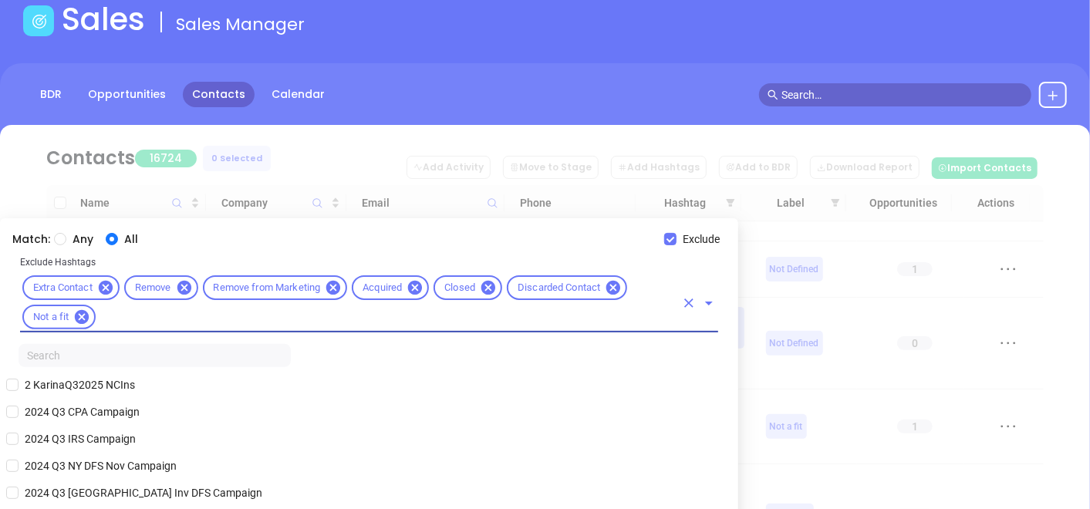
scroll to position [0, 0]
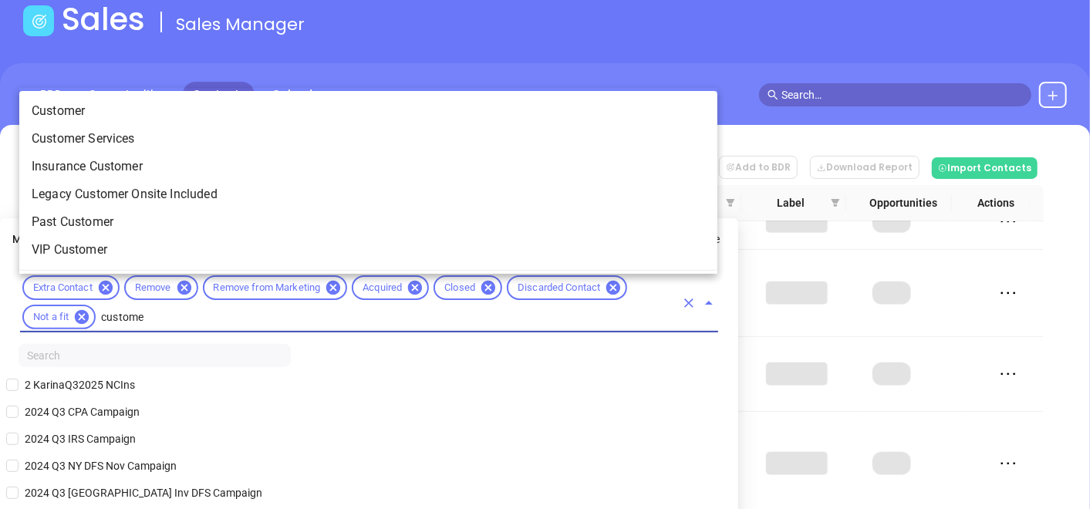
type input "customer"
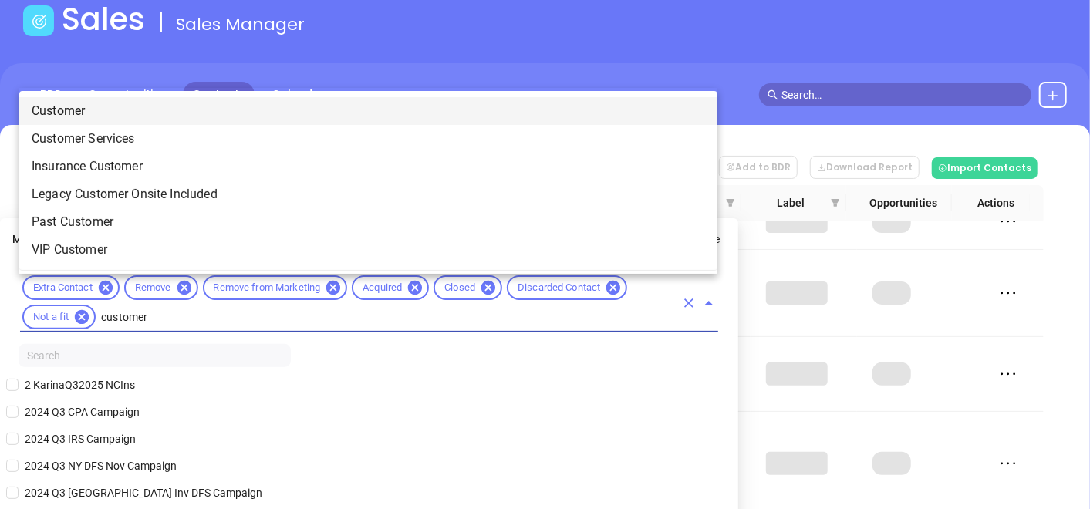
click at [152, 114] on li "Customer" at bounding box center [368, 111] width 698 height 28
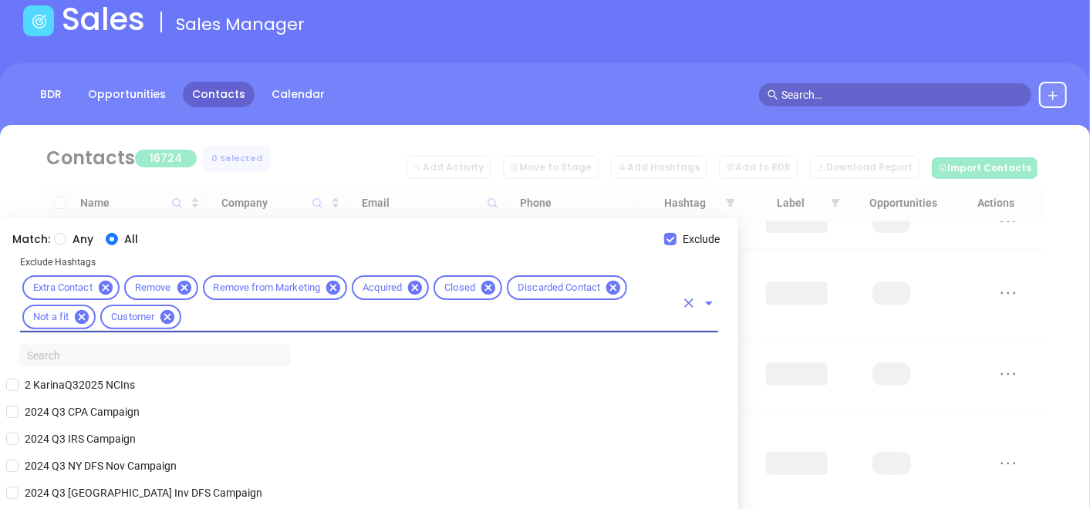
click at [114, 361] on input "text" at bounding box center [155, 355] width 272 height 23
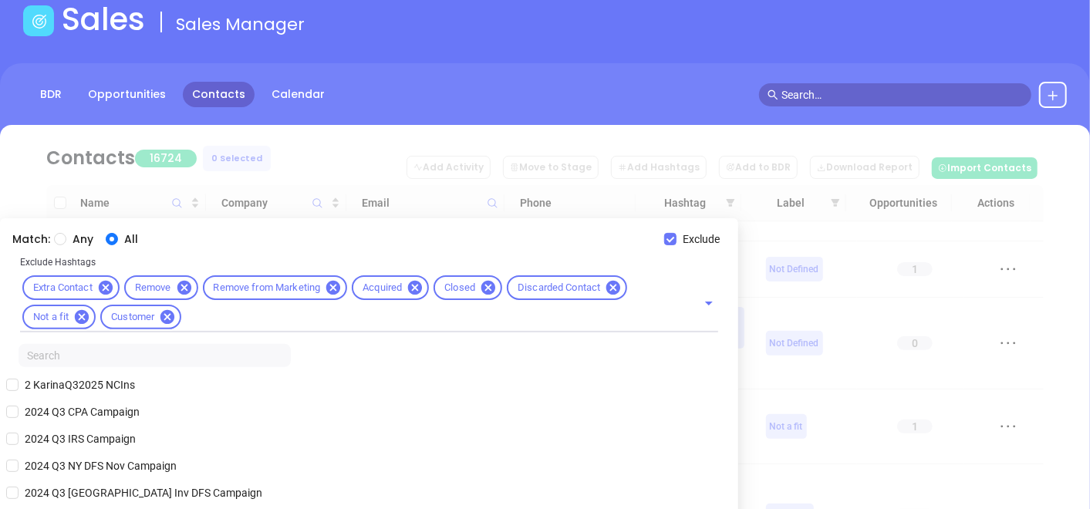
click at [115, 361] on input "text" at bounding box center [155, 355] width 272 height 23
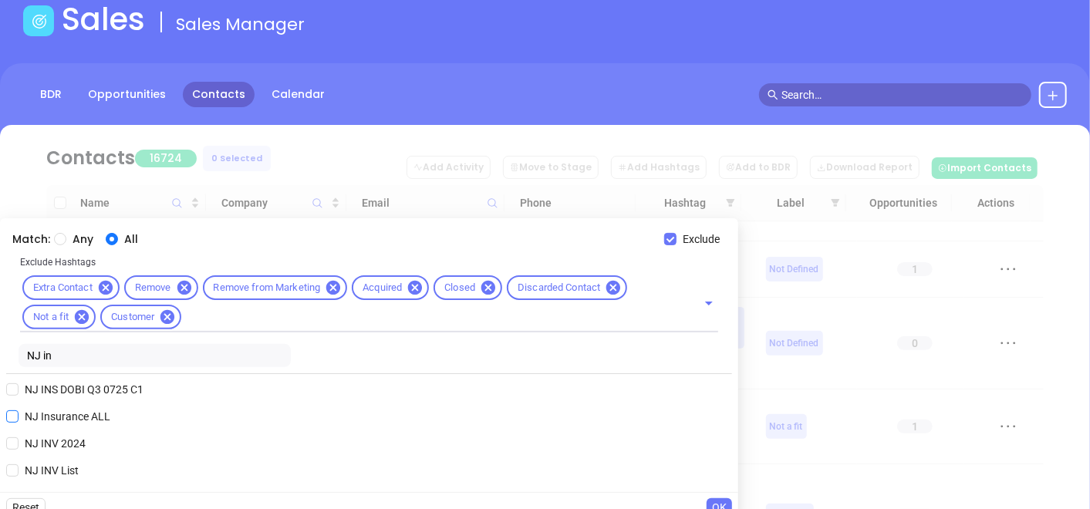
type input "NJ in"
click at [78, 419] on span "NJ Insurance ALL" at bounding box center [68, 416] width 98 height 17
click at [19, 419] on input "NJ Insurance ALL" at bounding box center [12, 417] width 12 height 12
checkbox input "true"
drag, startPoint x: 73, startPoint y: 350, endPoint x: 11, endPoint y: 369, distance: 64.7
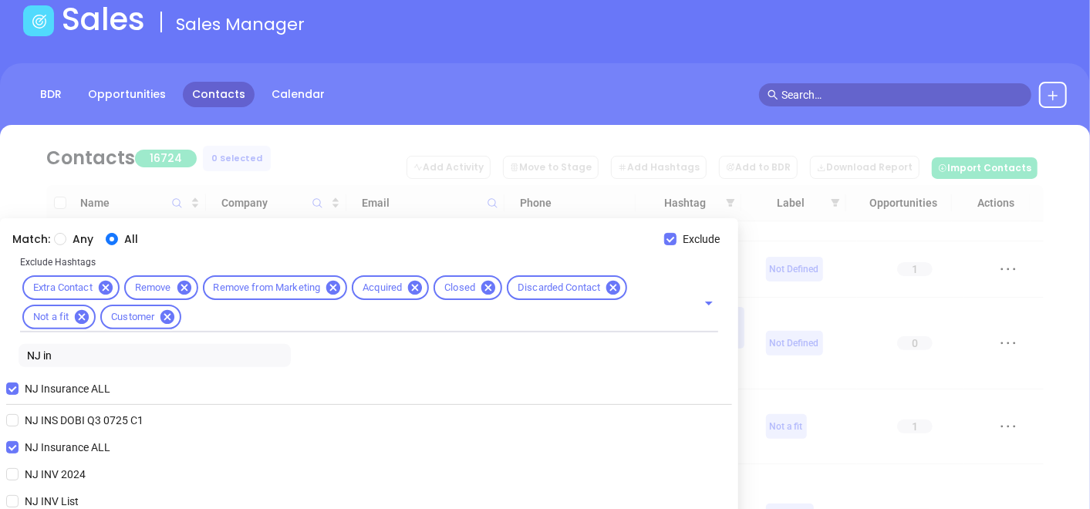
click at [0, 363] on html "Leads CRM Marketing Reporting Financial Leads Leads Sales Sales Manager BDR Opp…" at bounding box center [545, 168] width 1090 height 509
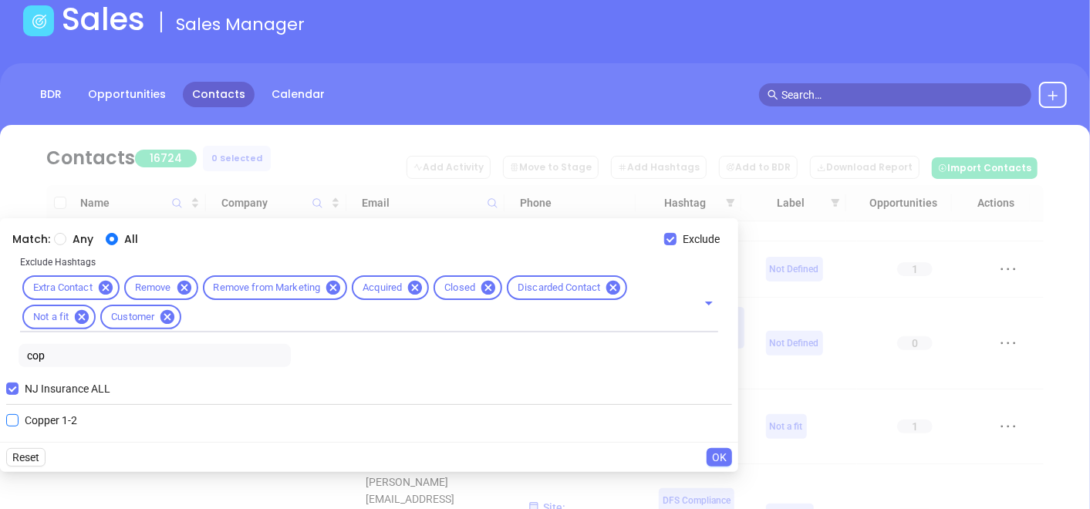
type input "cop"
click at [11, 418] on input "Copper 1-2" at bounding box center [12, 420] width 12 height 12
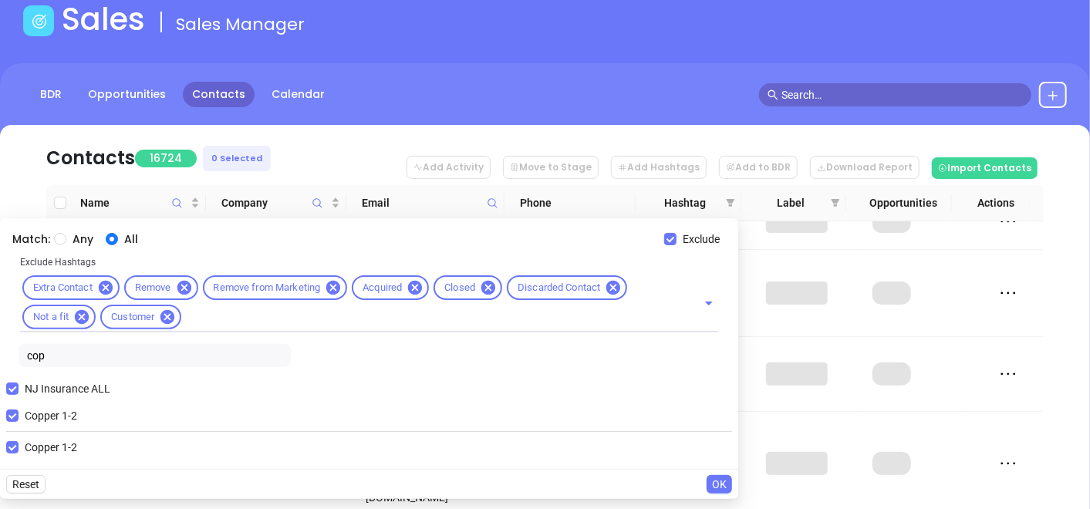
click at [725, 485] on span "OK" at bounding box center [719, 484] width 15 height 17
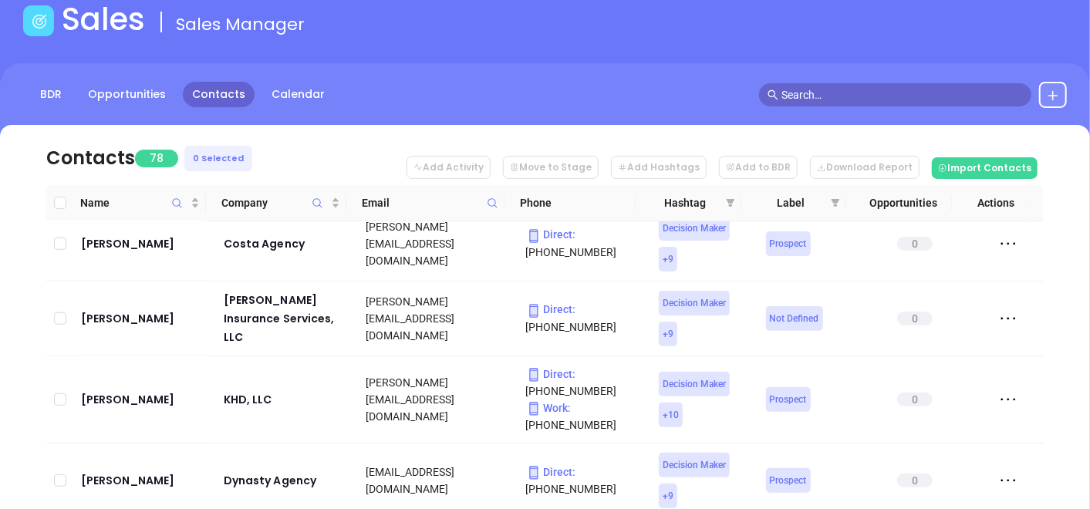
click at [725, 216] on th "Hashtag" at bounding box center [689, 203] width 106 height 36
click at [723, 208] on span at bounding box center [730, 202] width 15 height 23
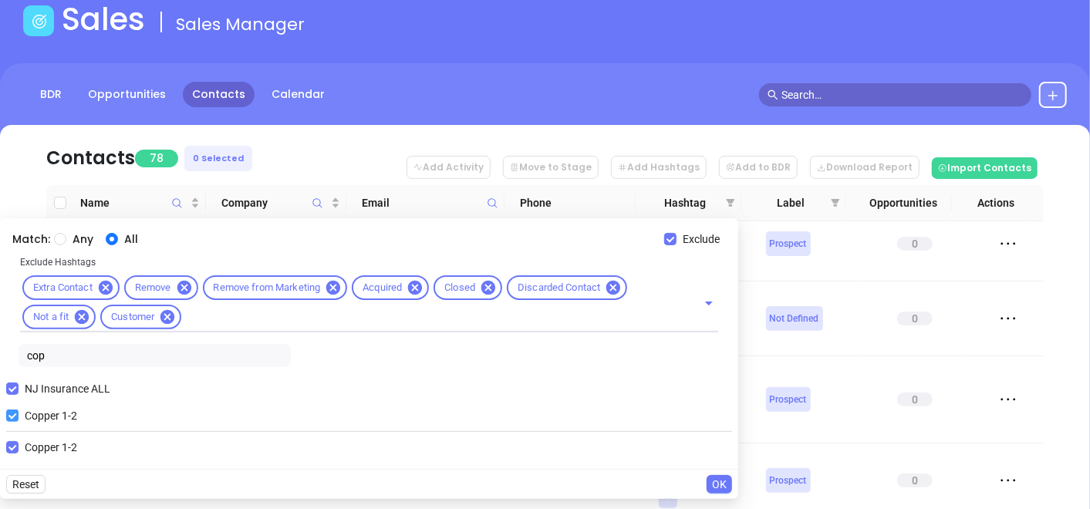
click at [17, 391] on input "NJ Insurance ALL" at bounding box center [12, 389] width 12 height 12
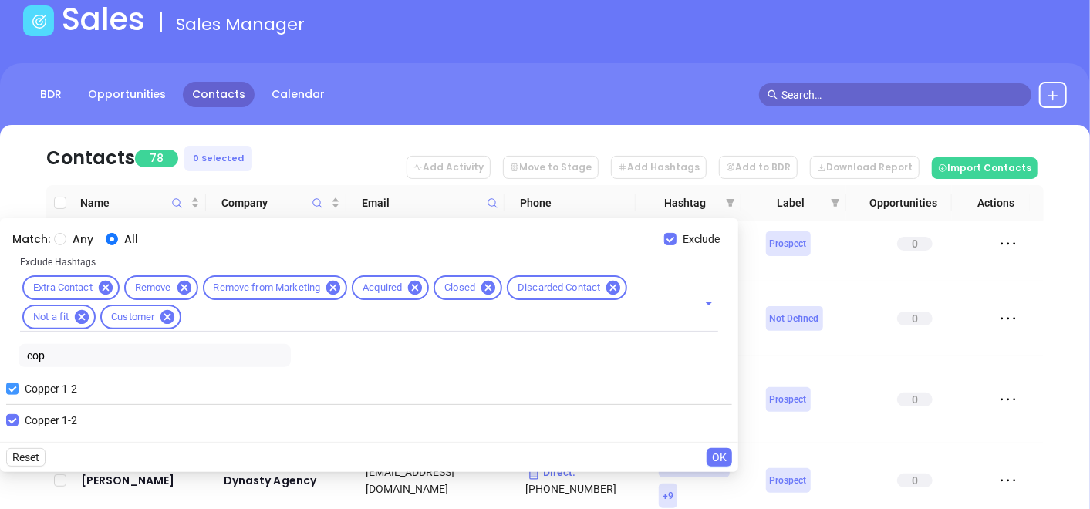
click at [15, 390] on input "Copper 1-2" at bounding box center [12, 389] width 12 height 12
checkbox input "false"
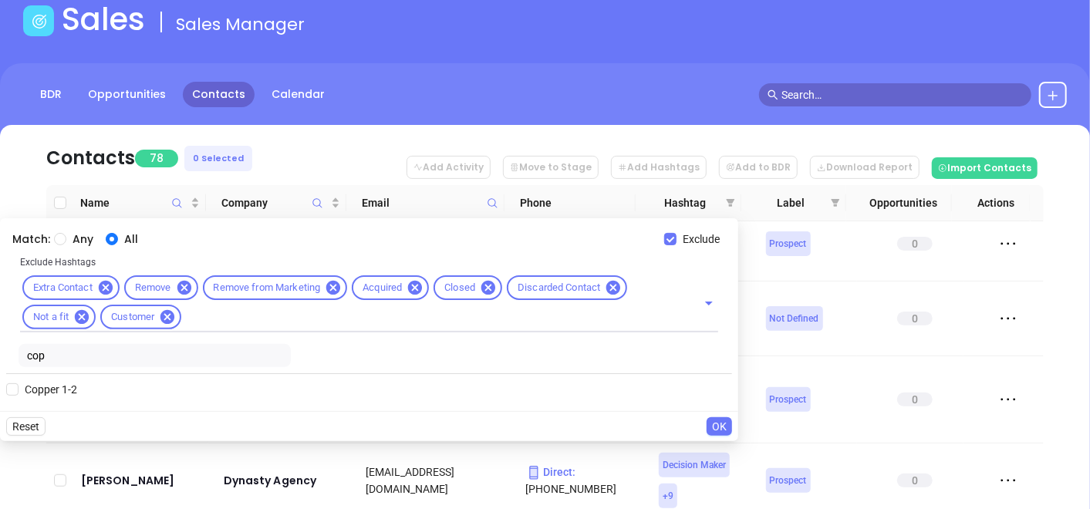
drag, startPoint x: 58, startPoint y: 361, endPoint x: 0, endPoint y: 370, distance: 58.6
click at [0, 370] on html "Leads CRM Marketing Reporting Financial Leads Leads Sales Sales Manager BDR Opp…" at bounding box center [545, 168] width 1090 height 509
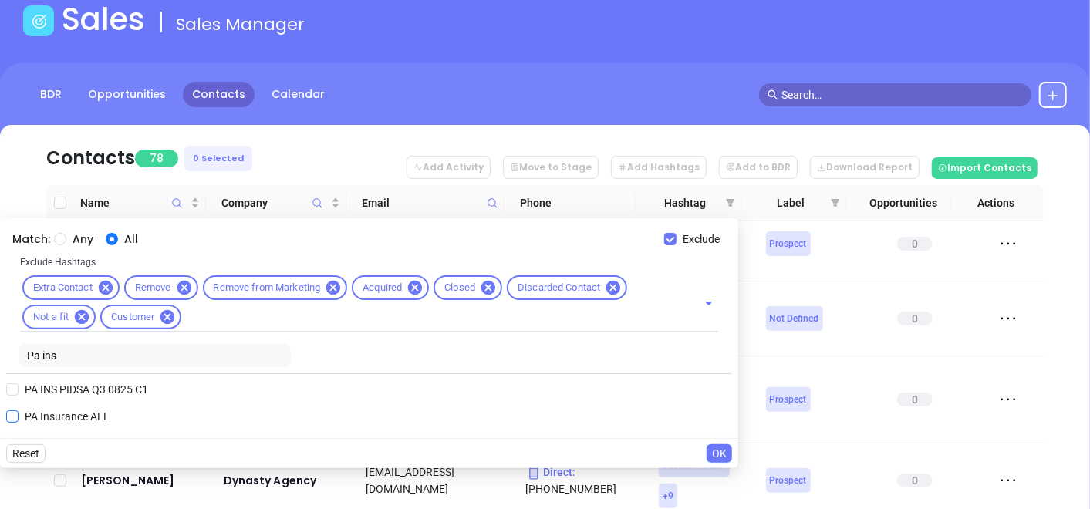
type input "Pa ins"
click at [13, 415] on input "PA Insurance ALL" at bounding box center [12, 417] width 12 height 12
checkbox input "true"
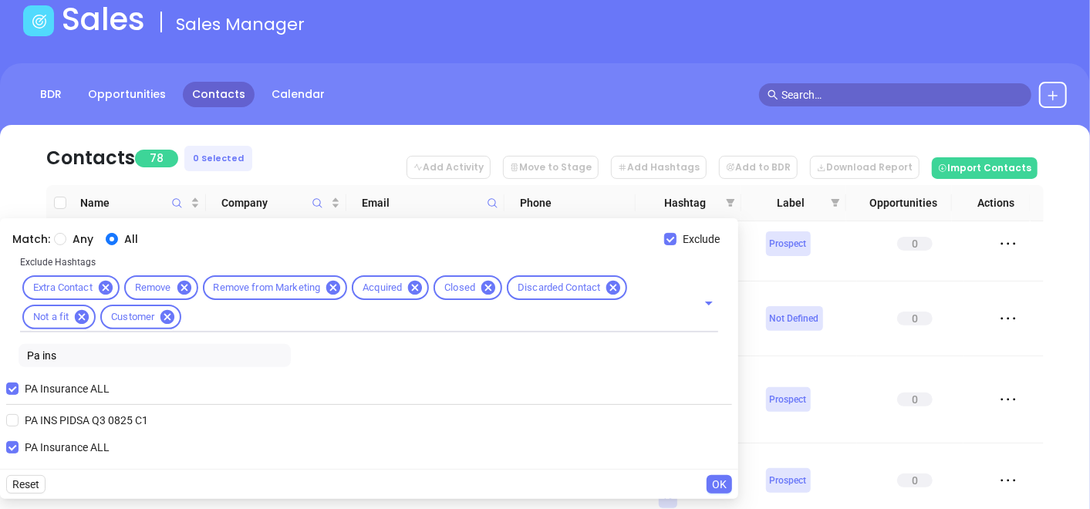
drag, startPoint x: 86, startPoint y: 357, endPoint x: 0, endPoint y: 367, distance: 86.9
click at [0, 366] on html "Leads CRM Marketing Reporting Financial Leads Leads Sales Sales Manager BDR Opp…" at bounding box center [545, 168] width 1090 height 509
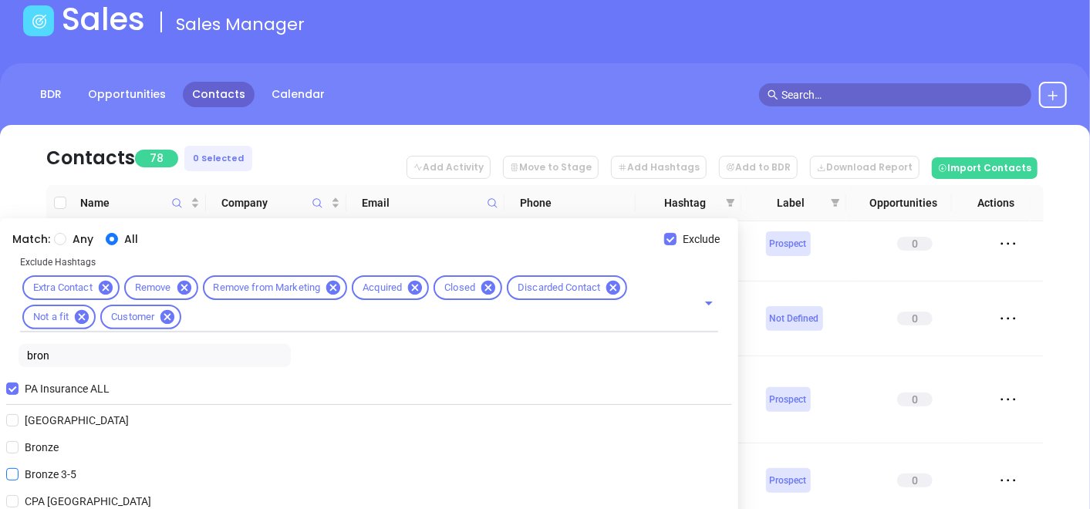
type input "bron"
click at [8, 472] on input "Bronze 3-5" at bounding box center [12, 474] width 12 height 12
checkbox input "true"
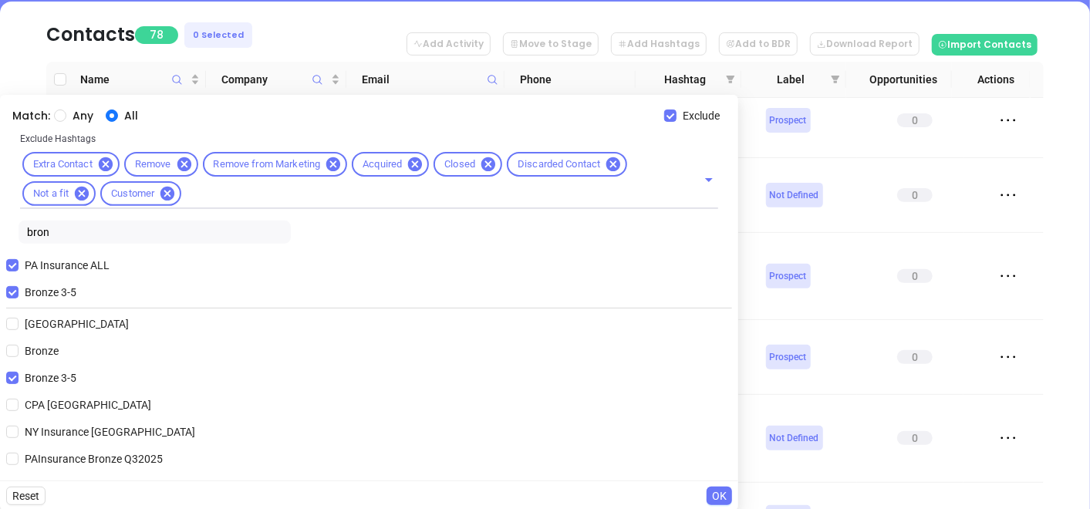
scroll to position [352, 0]
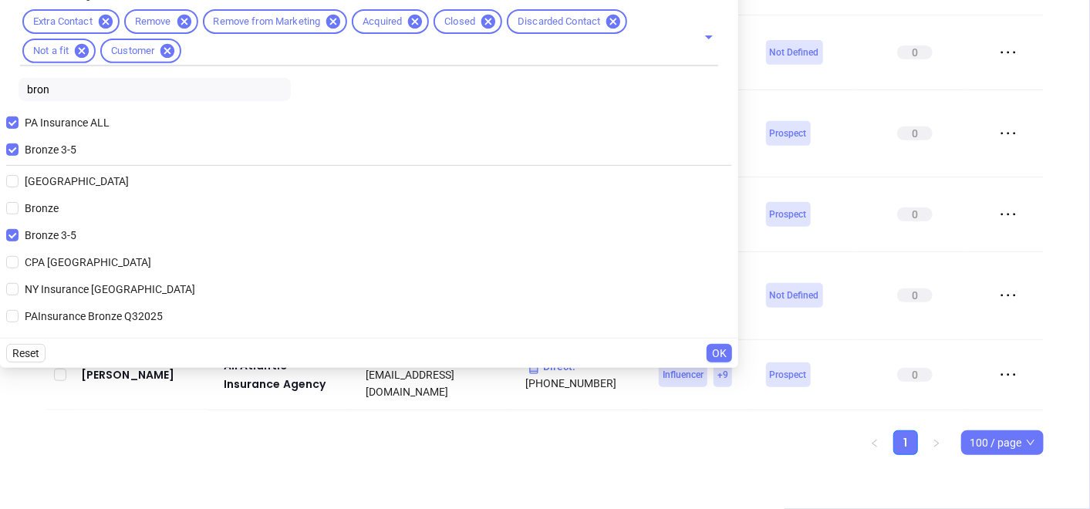
click at [721, 353] on span "OK" at bounding box center [719, 353] width 15 height 17
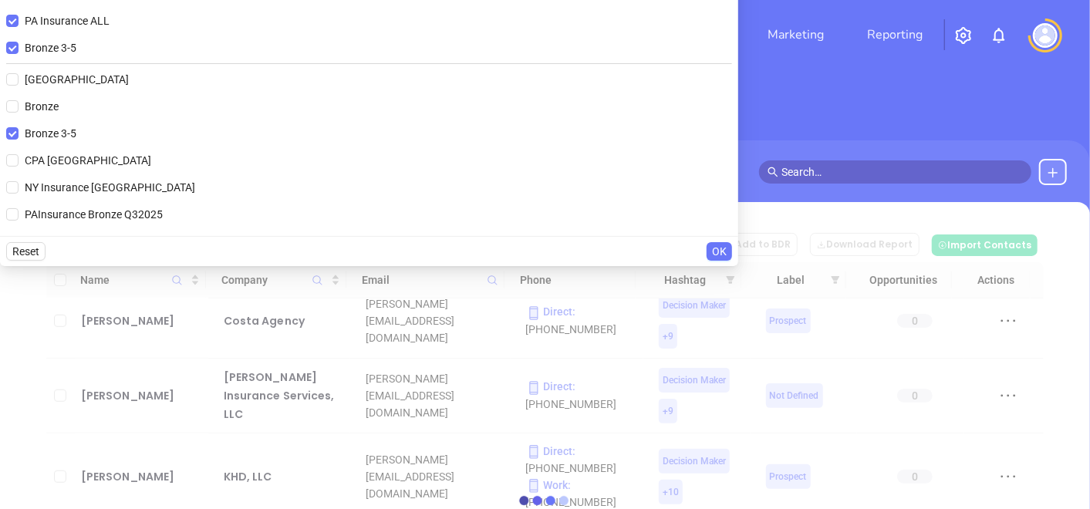
scroll to position [0, 0]
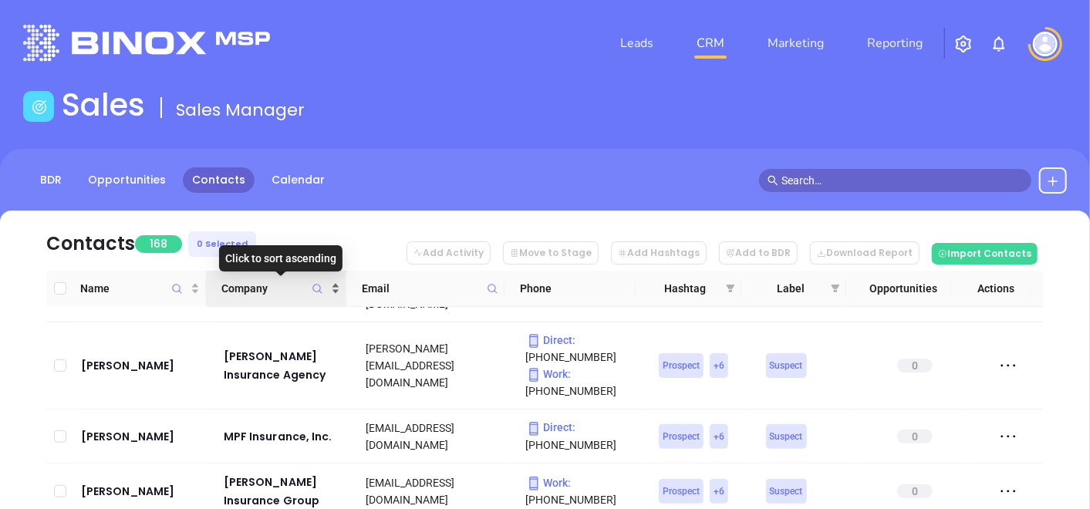
click at [333, 286] on div "Company" at bounding box center [280, 288] width 119 height 17
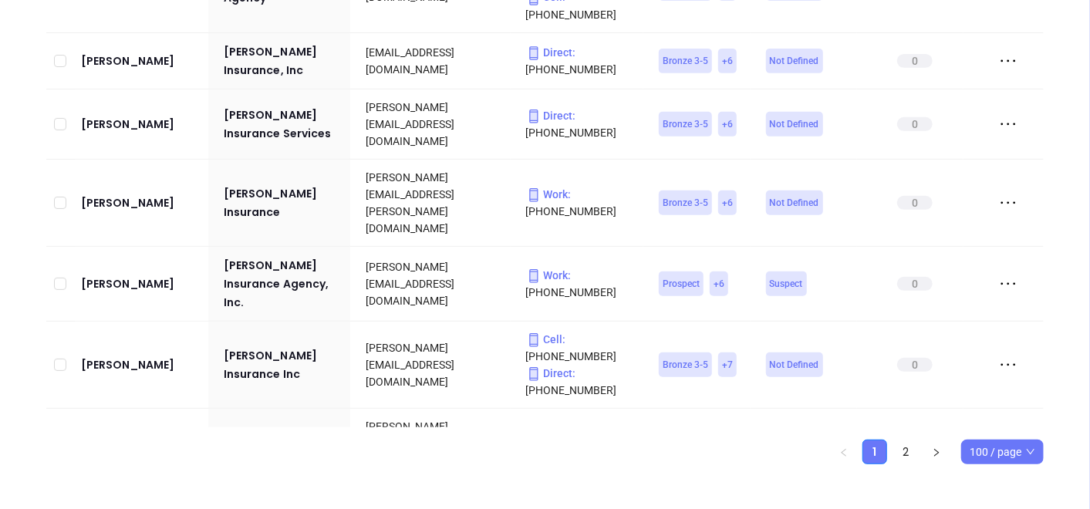
scroll to position [3515, 0]
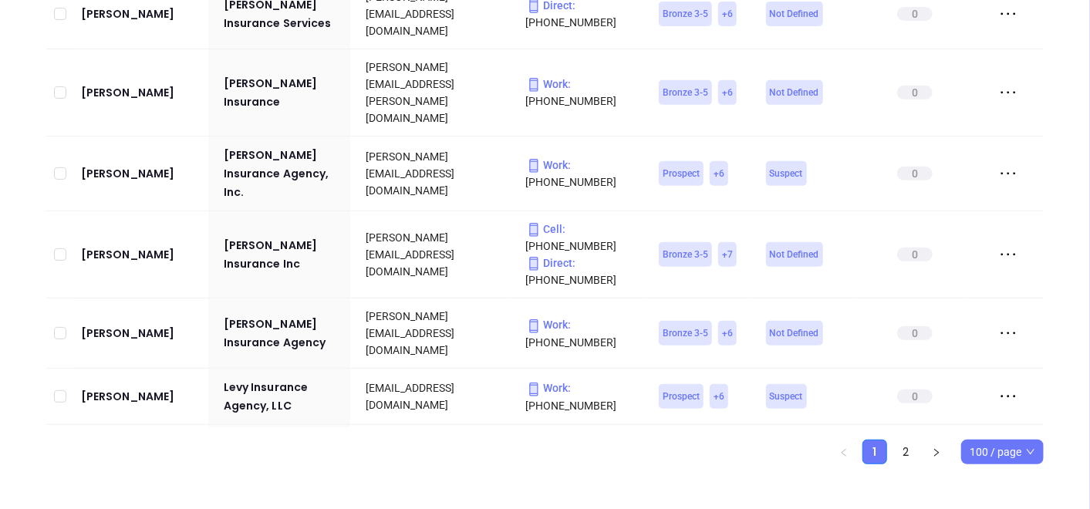
copy div "Adam Rothberg"
drag, startPoint x: 77, startPoint y: 261, endPoint x: 166, endPoint y: 269, distance: 89.1
drag, startPoint x: 215, startPoint y: 258, endPoint x: 279, endPoint y: 282, distance: 69.1
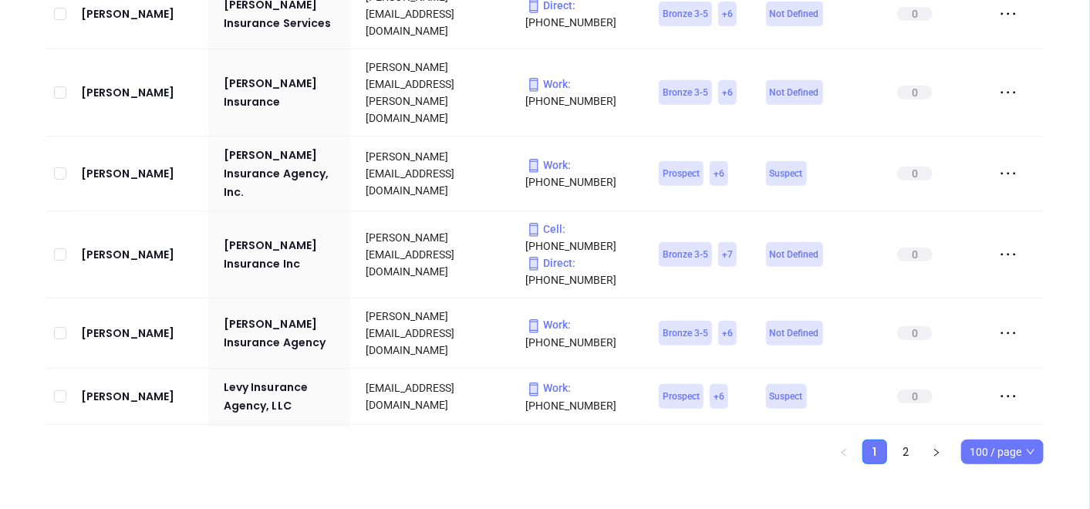
copy div "Lrg Insurance Services"
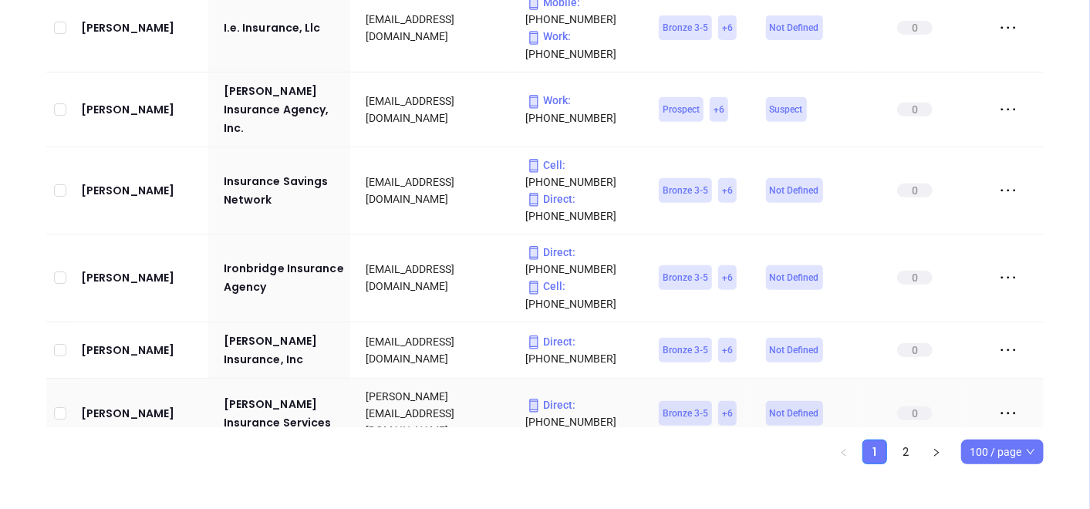
scroll to position [3172, 0]
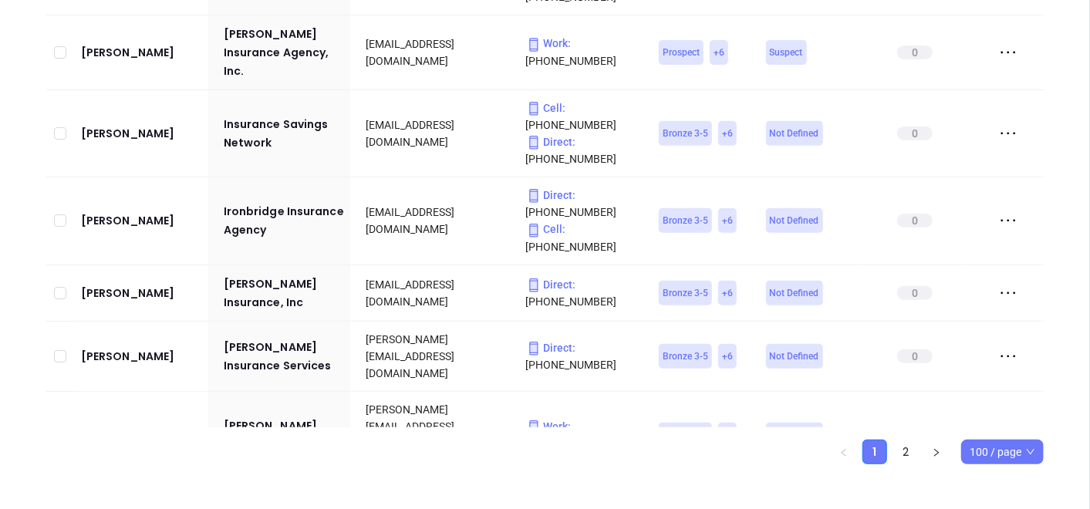
drag, startPoint x: 127, startPoint y: 195, endPoint x: 103, endPoint y: 205, distance: 25.9
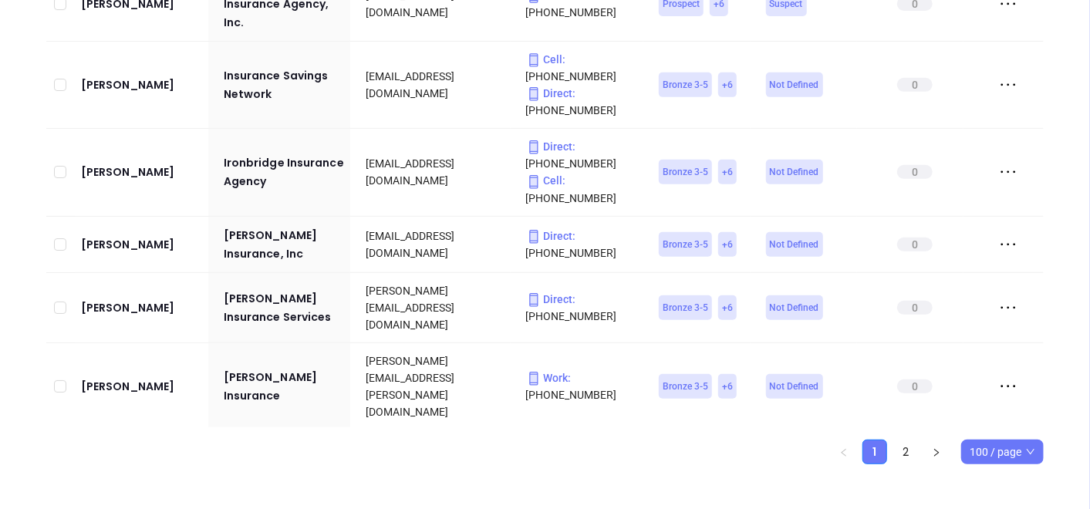
scroll to position [3258, 0]
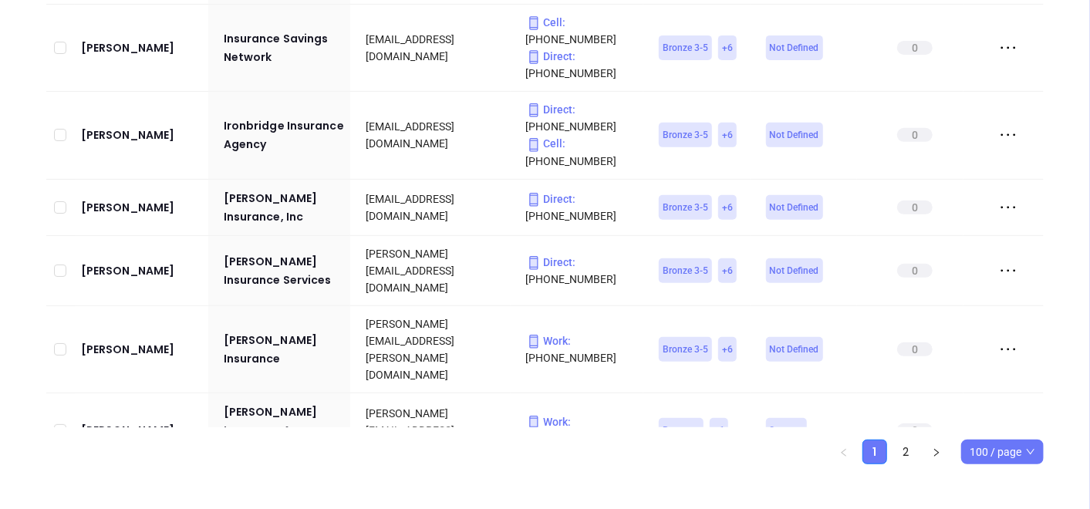
drag, startPoint x: 152, startPoint y: 265, endPoint x: 137, endPoint y: 274, distance: 18.0
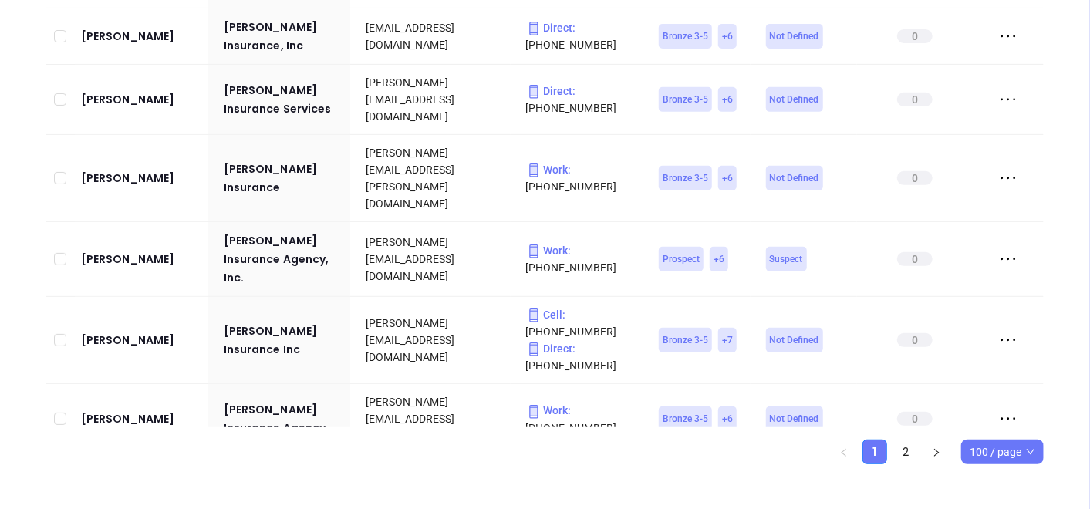
scroll to position [3515, 0]
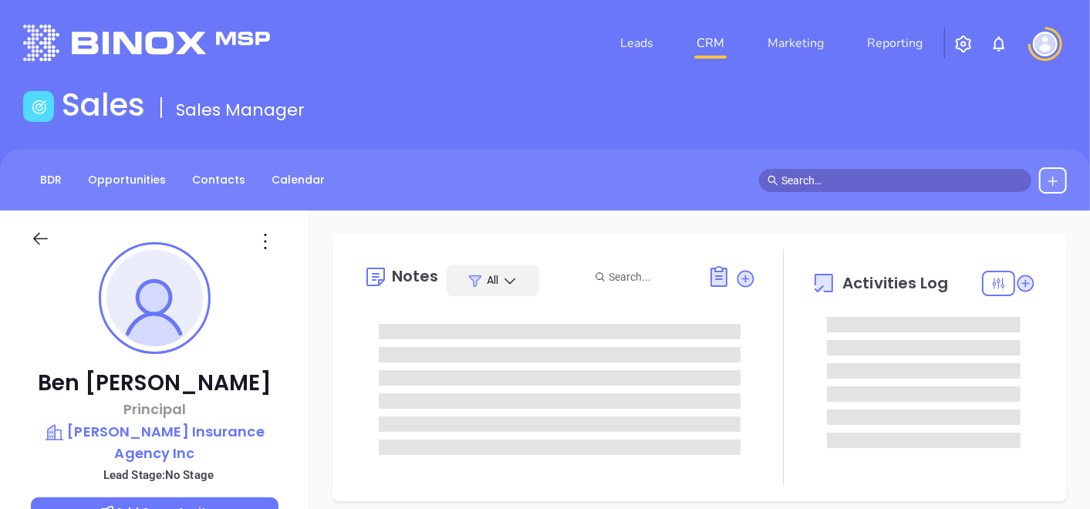
type input "[DATE]"
type input "[PERSON_NAME]"
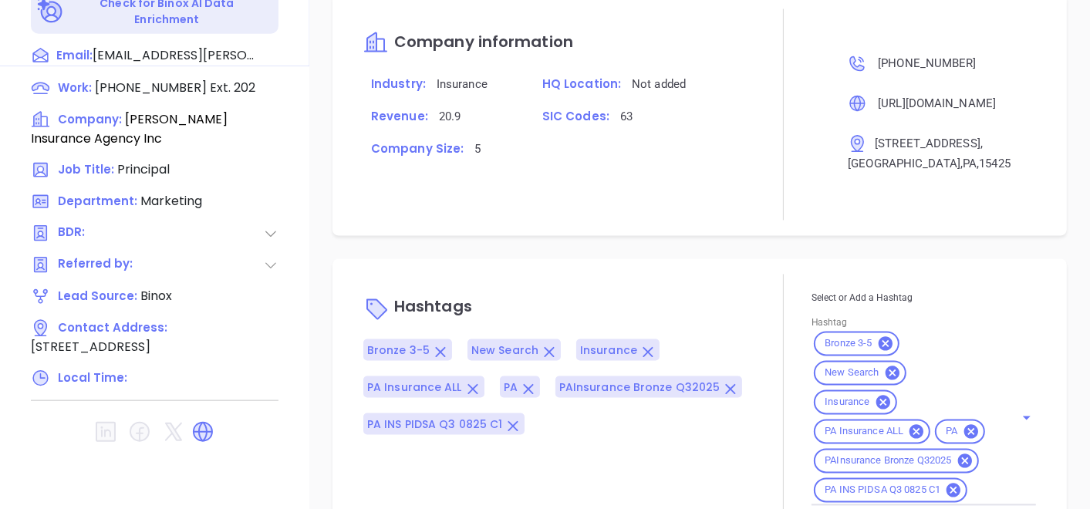
scroll to position [938, 0]
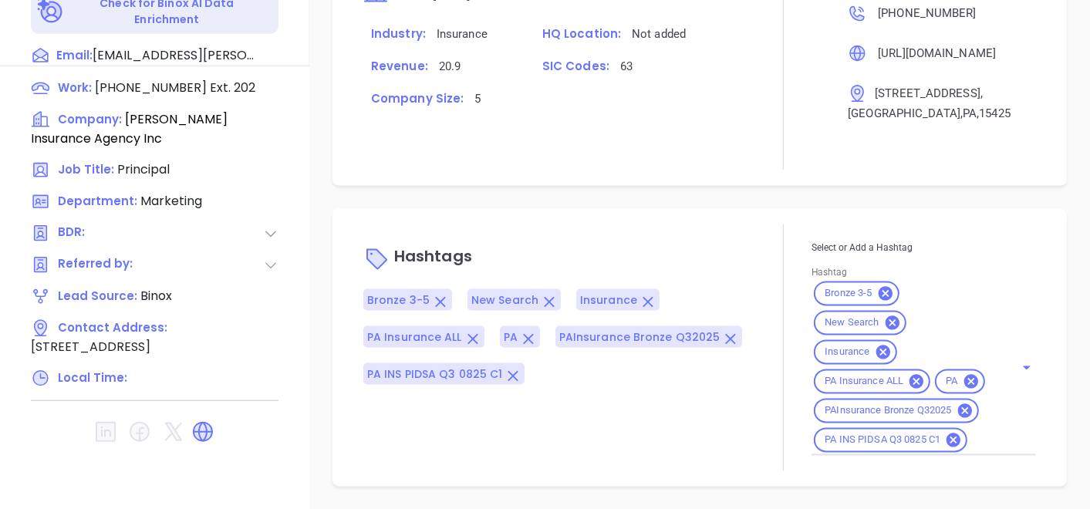
click at [185, 428] on div at bounding box center [155, 432] width 248 height 37
click at [211, 422] on icon at bounding box center [203, 432] width 20 height 20
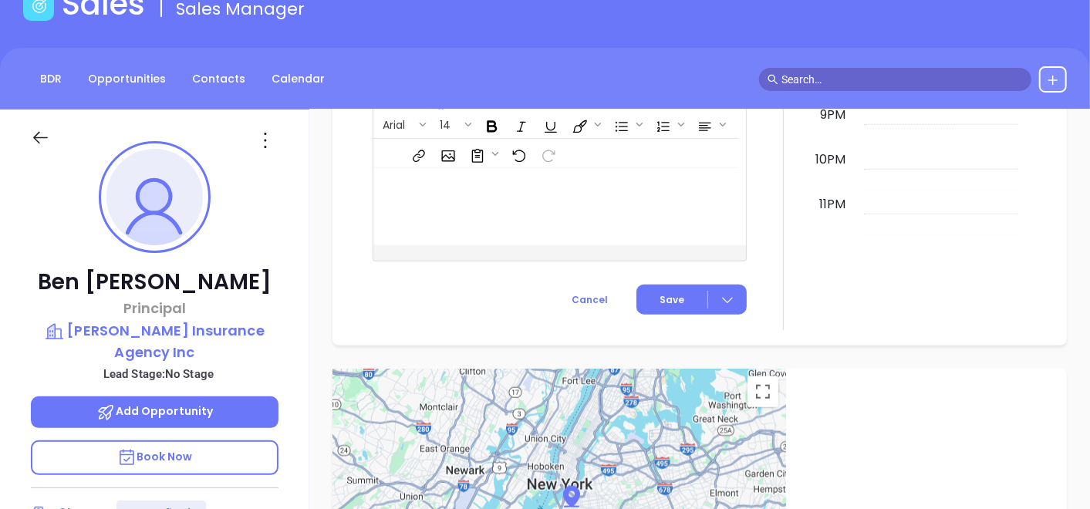
scroll to position [95, 0]
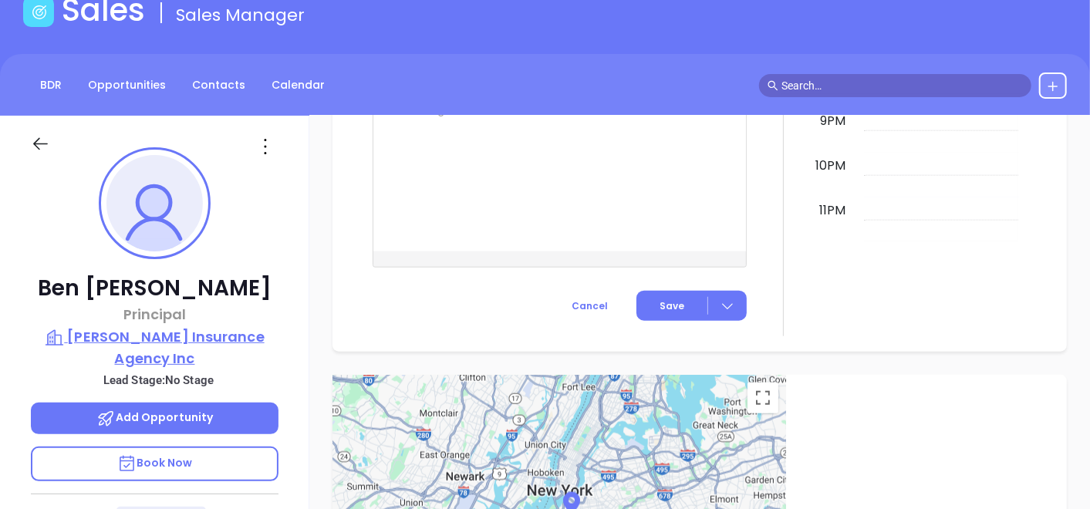
click at [150, 330] on p "[PERSON_NAME] Insurance Agency Inc" at bounding box center [155, 347] width 248 height 42
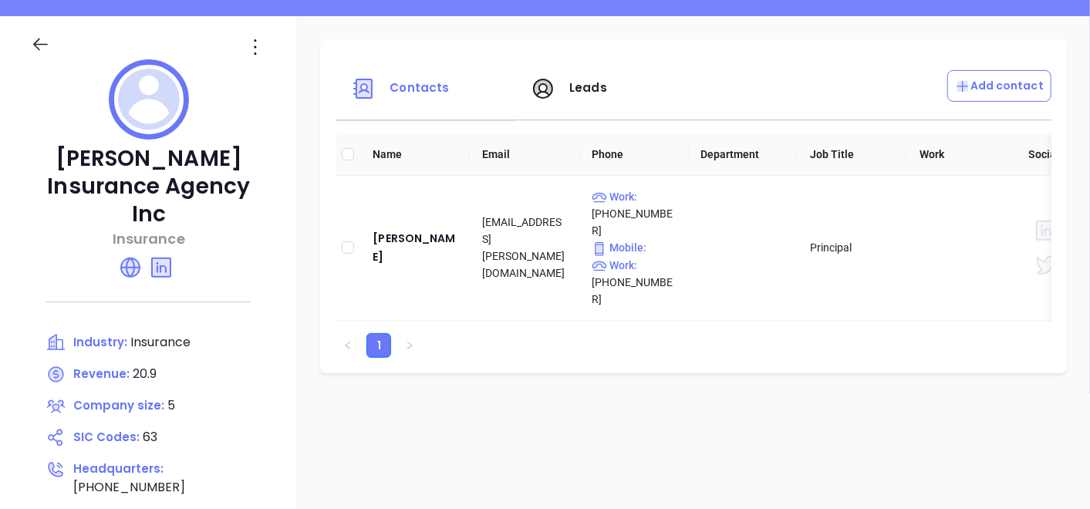
scroll to position [95, 0]
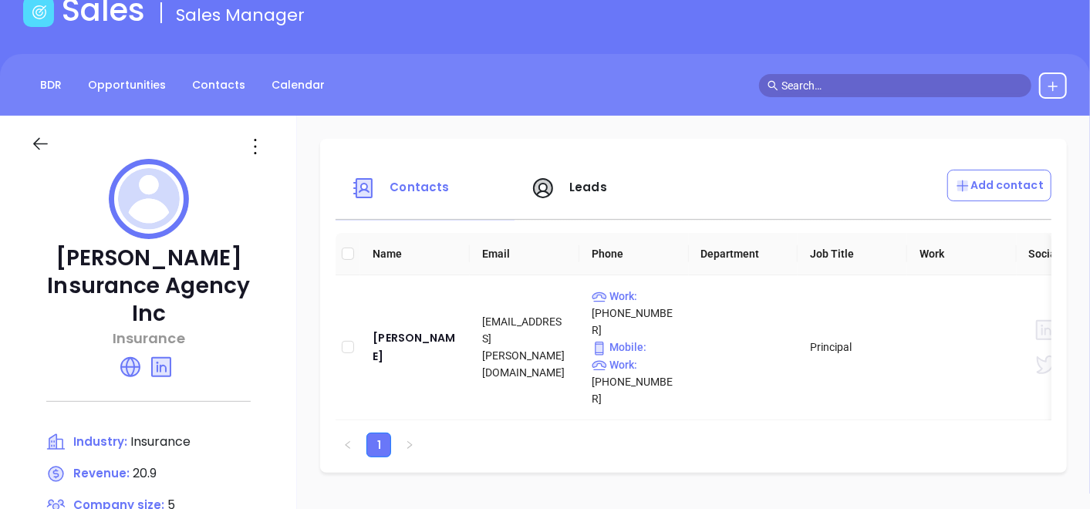
click at [253, 159] on div at bounding box center [148, 202] width 235 height 86
click at [255, 151] on icon at bounding box center [255, 146] width 2 height 15
click at [297, 171] on div "Edit" at bounding box center [325, 176] width 140 height 17
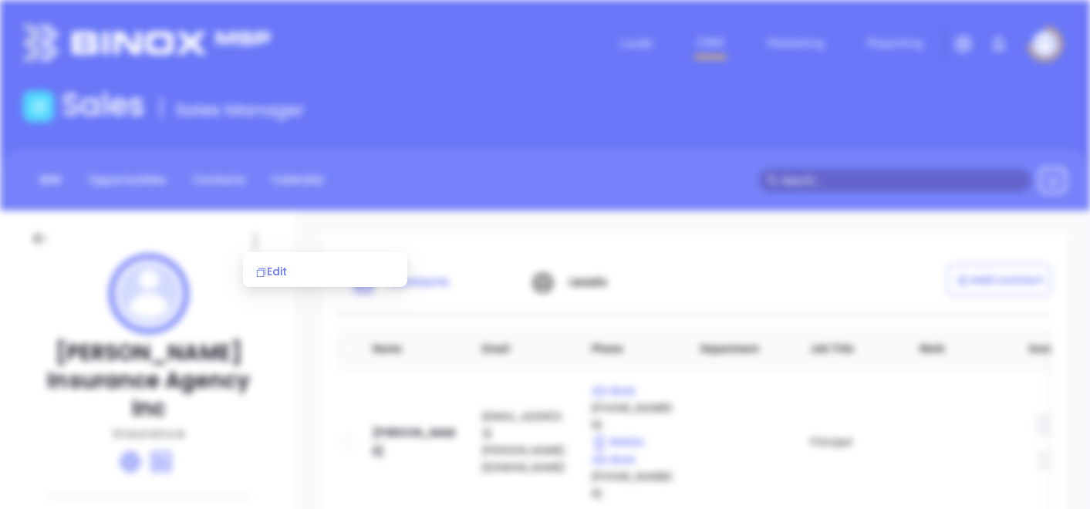
scroll to position [0, 0]
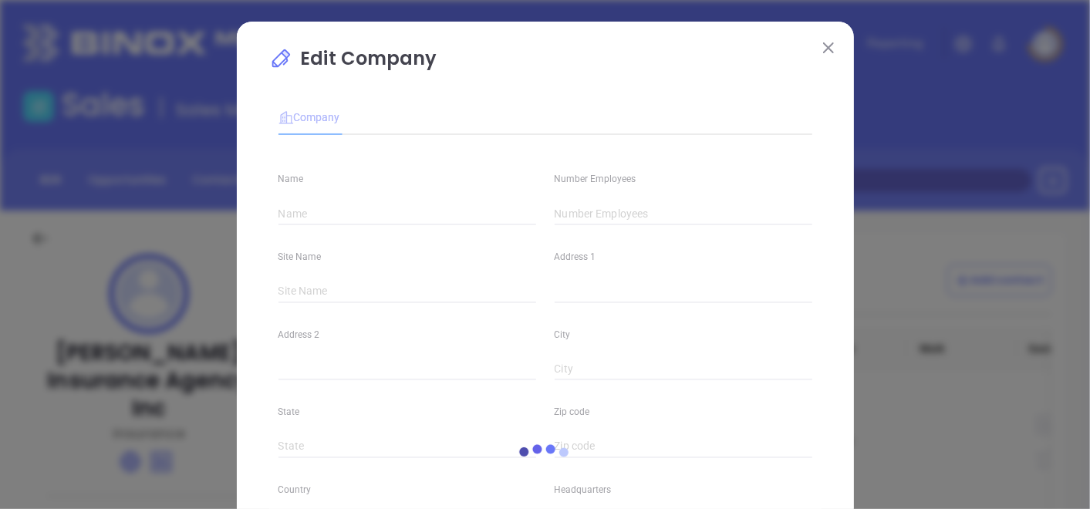
type input "[PERSON_NAME] Insurance Agency Inc"
type input "5"
type input "[PHONE_NUMBER]"
type input "Insurance"
type input "63"
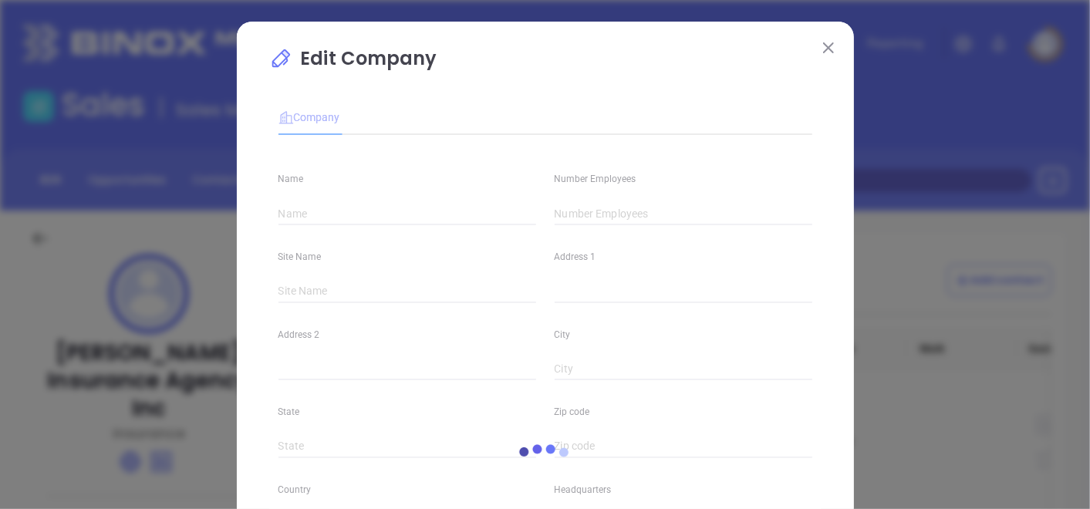
type input "[URL][DOMAIN_NAME]"
type input "Finance and Insurance"
type input "[DOMAIN_NAME][URL][PERSON_NAME]"
type input "20.9"
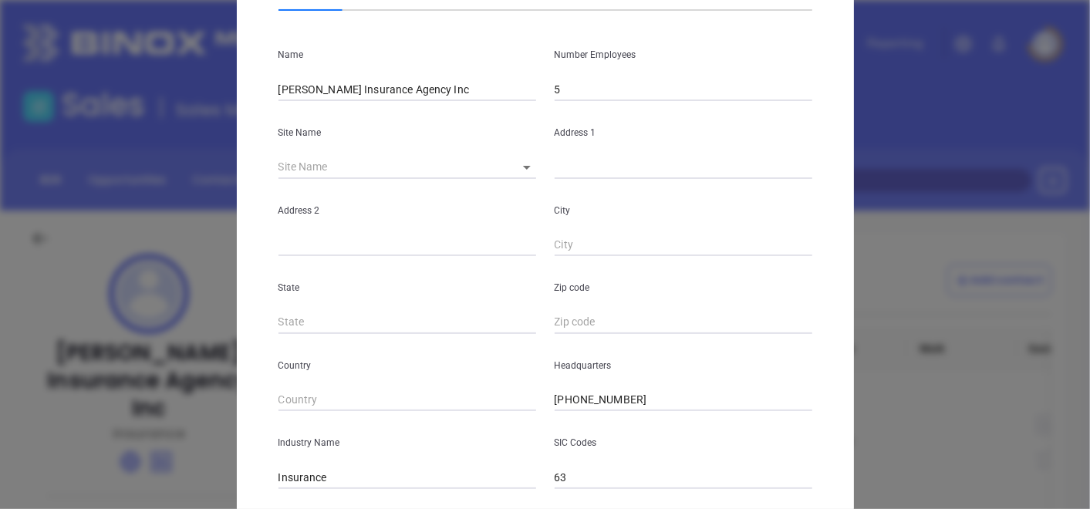
scroll to position [86, 0]
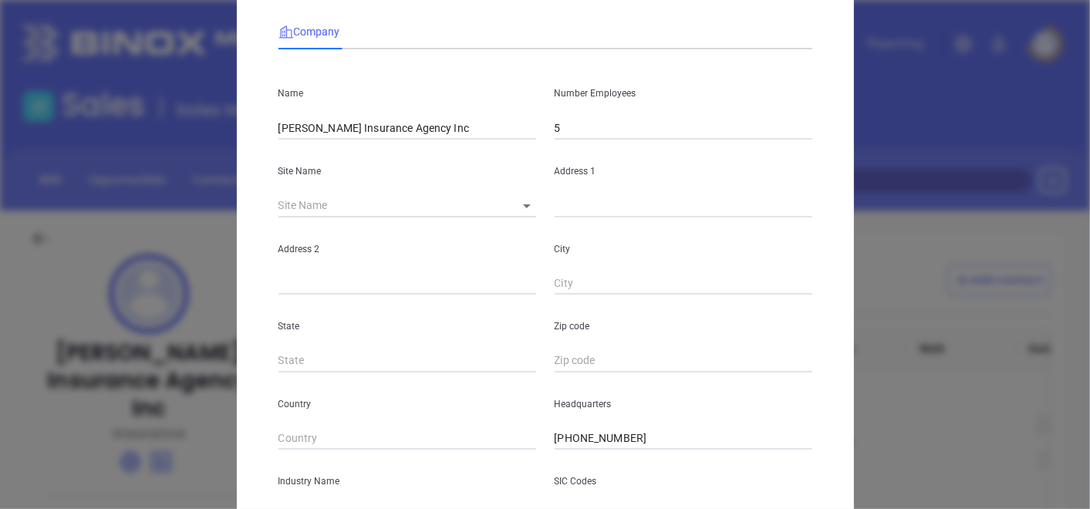
click at [580, 127] on input "5" at bounding box center [684, 128] width 258 height 23
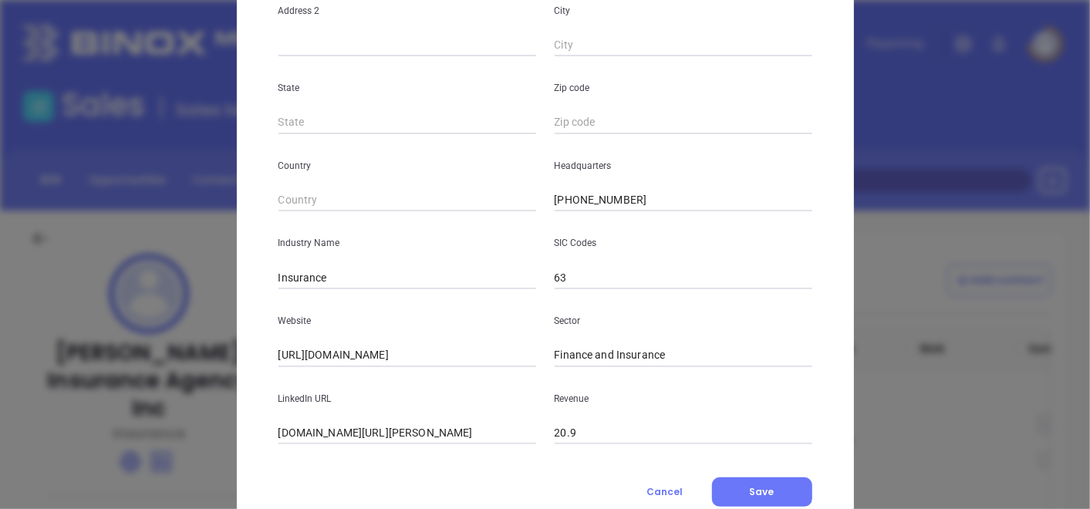
scroll to position [376, 0]
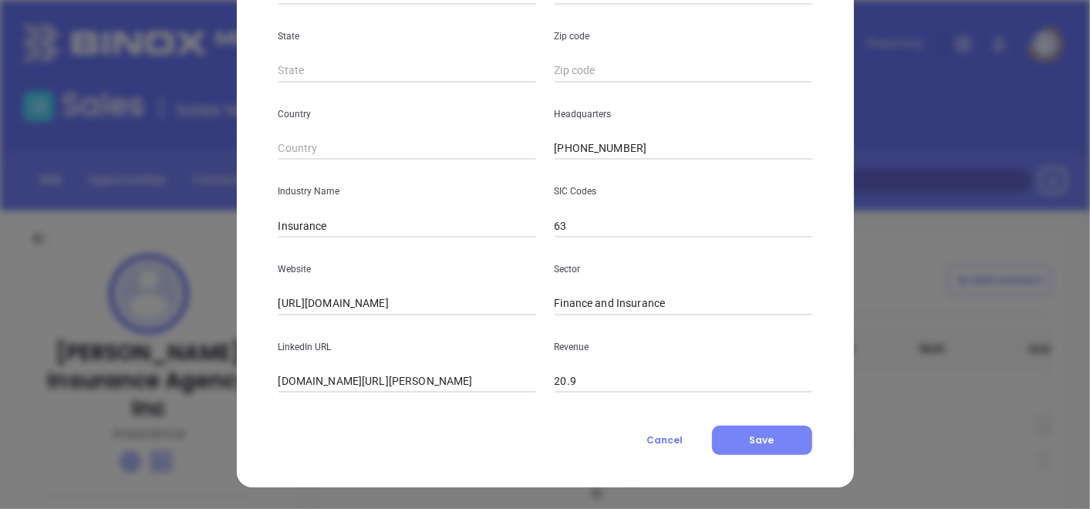
type input "3"
click at [765, 447] on button "Save" at bounding box center [762, 440] width 100 height 29
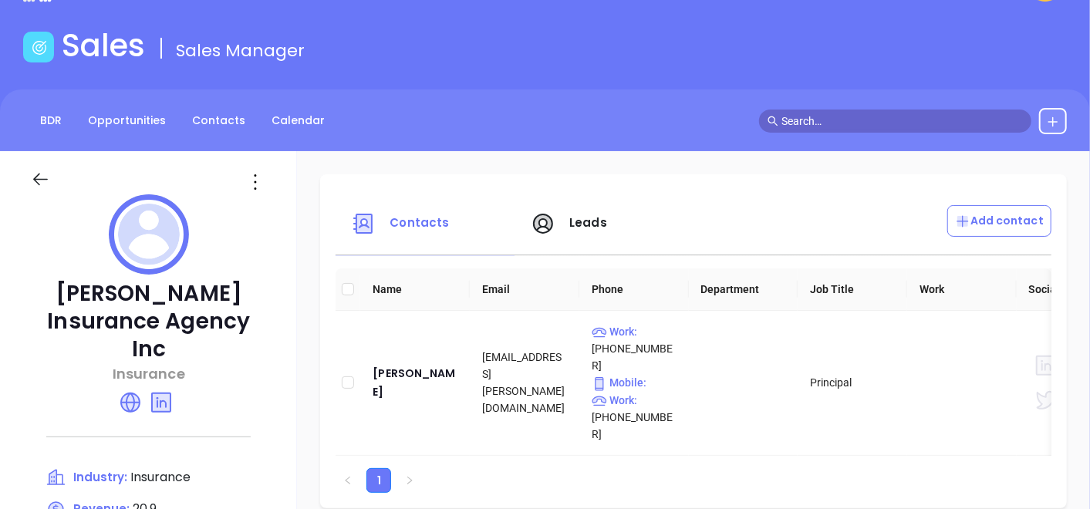
scroll to position [86, 0]
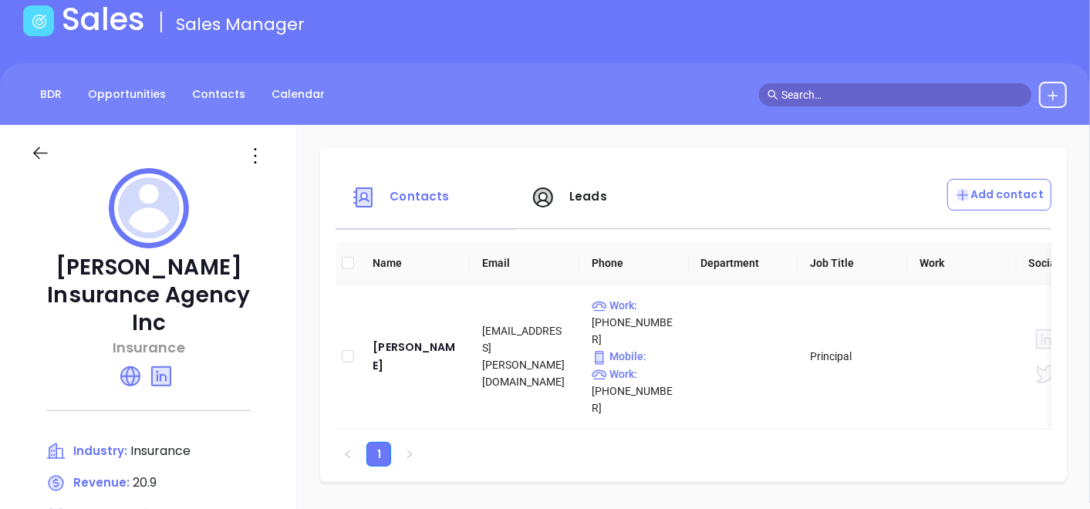
click at [246, 152] on icon at bounding box center [255, 156] width 25 height 25
click at [290, 192] on div "Edit" at bounding box center [325, 185] width 140 height 17
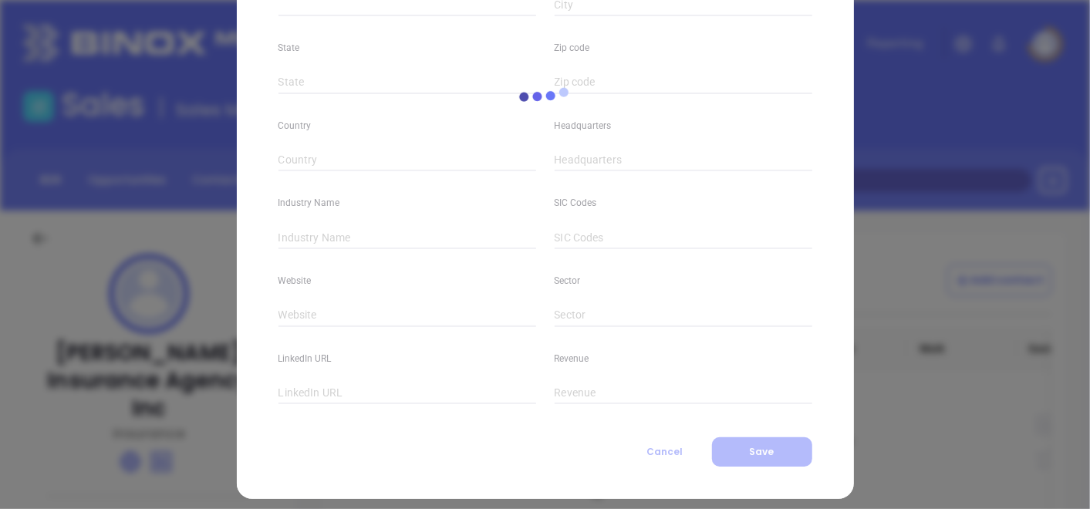
scroll to position [376, 0]
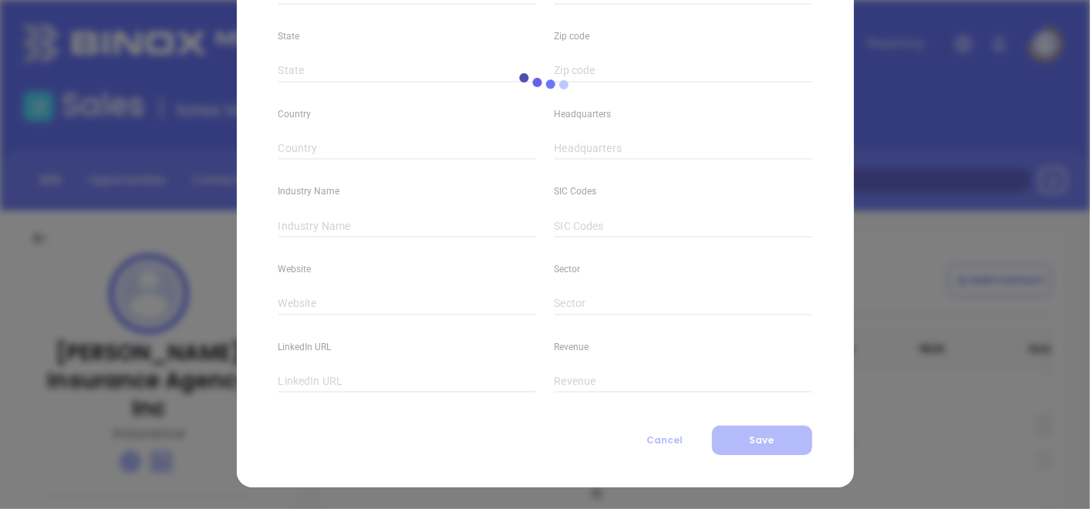
type input "[PERSON_NAME] Insurance Agency Inc"
type input "3"
type input "[PHONE_NUMBER]"
type input "Insurance"
type input "63"
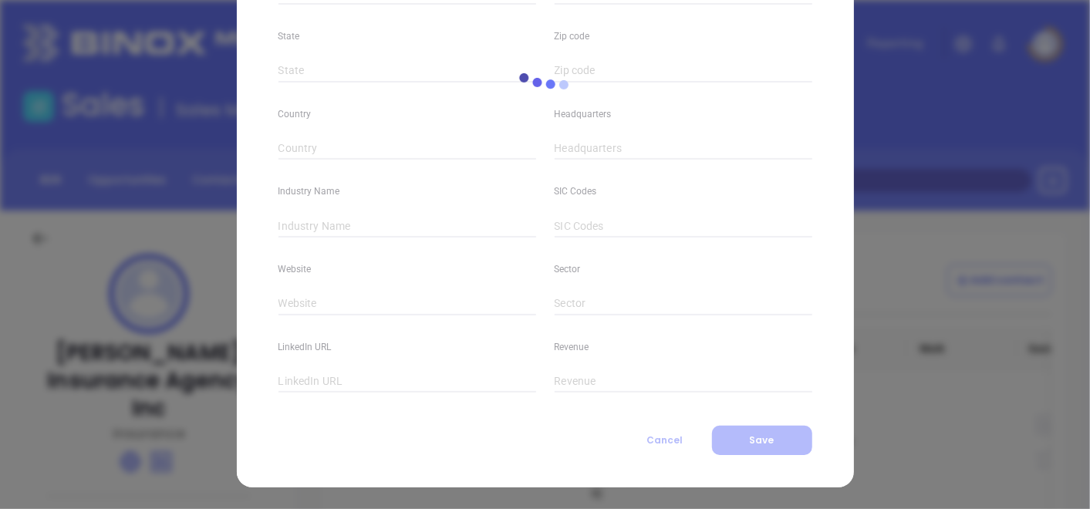
type input "[URL][DOMAIN_NAME]"
type input "Finance and Insurance"
type input "[DOMAIN_NAME][URL][PERSON_NAME]"
type input "20.9"
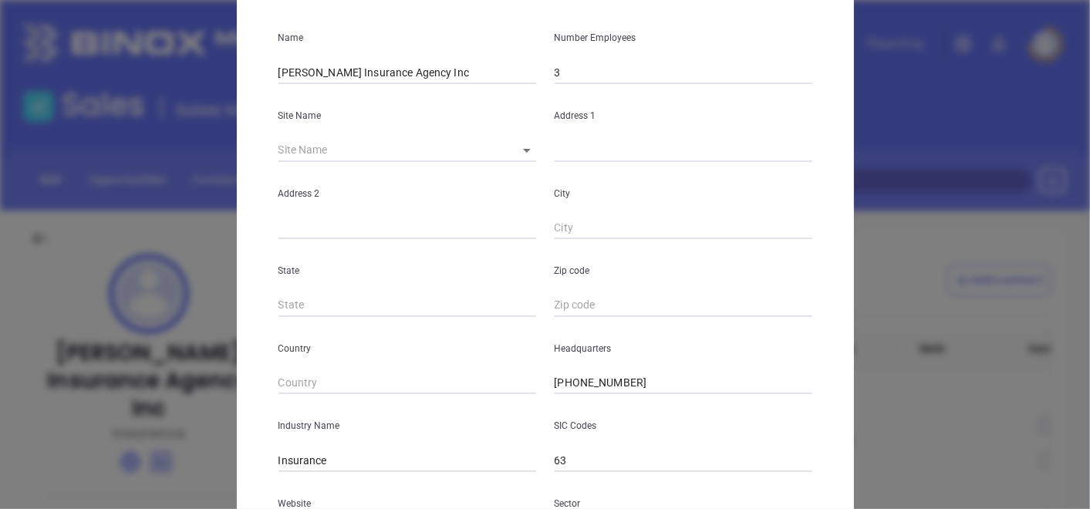
scroll to position [32, 0]
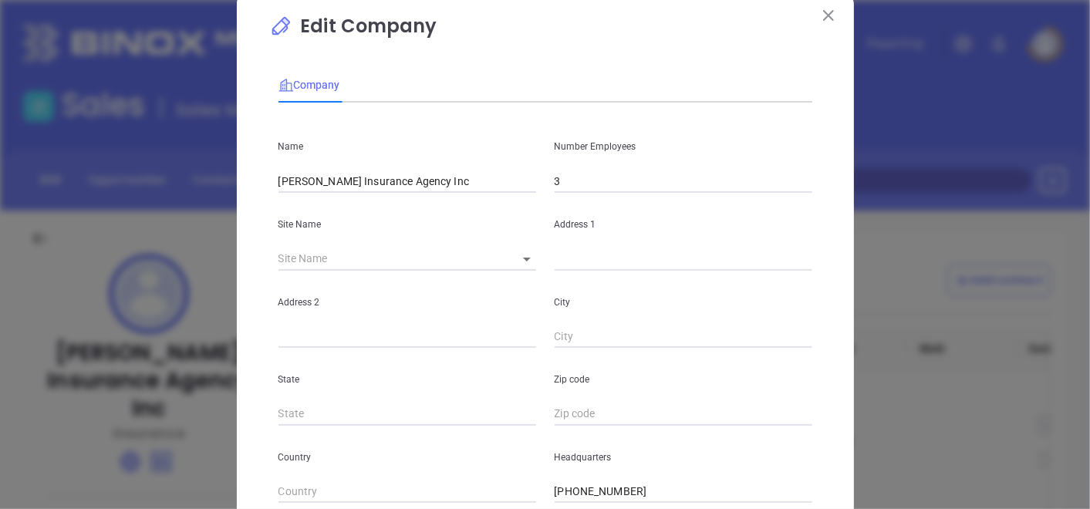
click at [828, 8] on button at bounding box center [829, 15] width 20 height 20
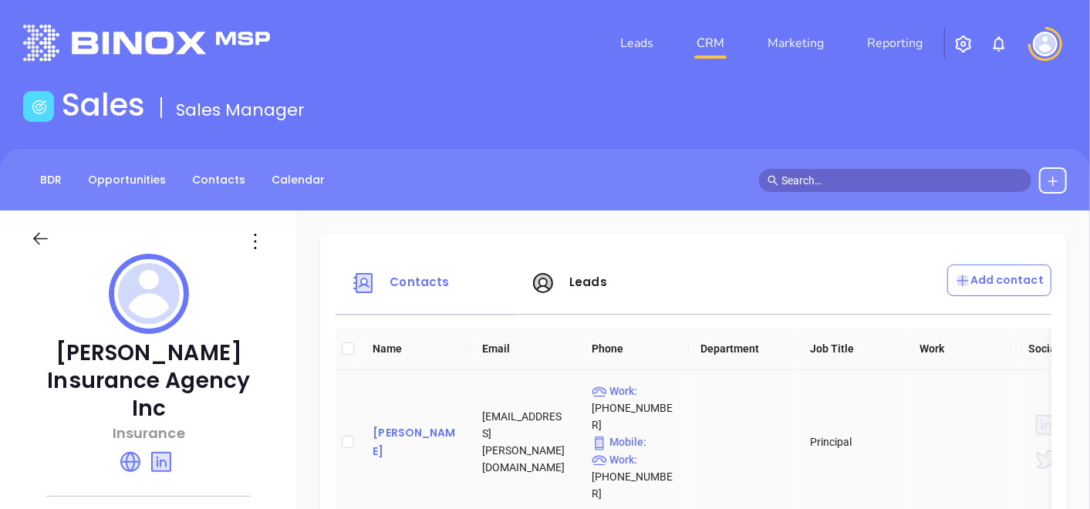
click at [421, 424] on div "[PERSON_NAME]" at bounding box center [415, 442] width 85 height 37
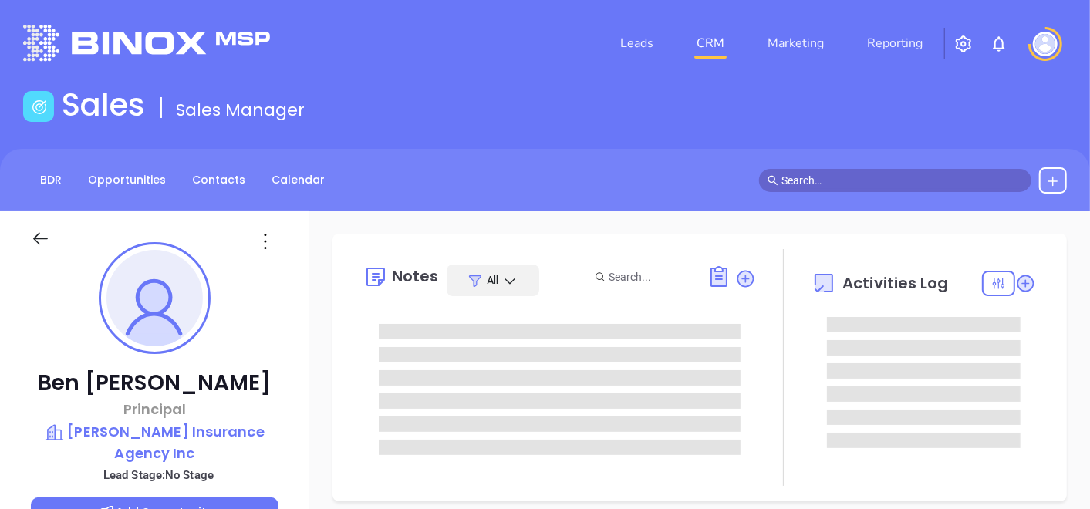
type input "[DATE]"
type input "[PERSON_NAME]"
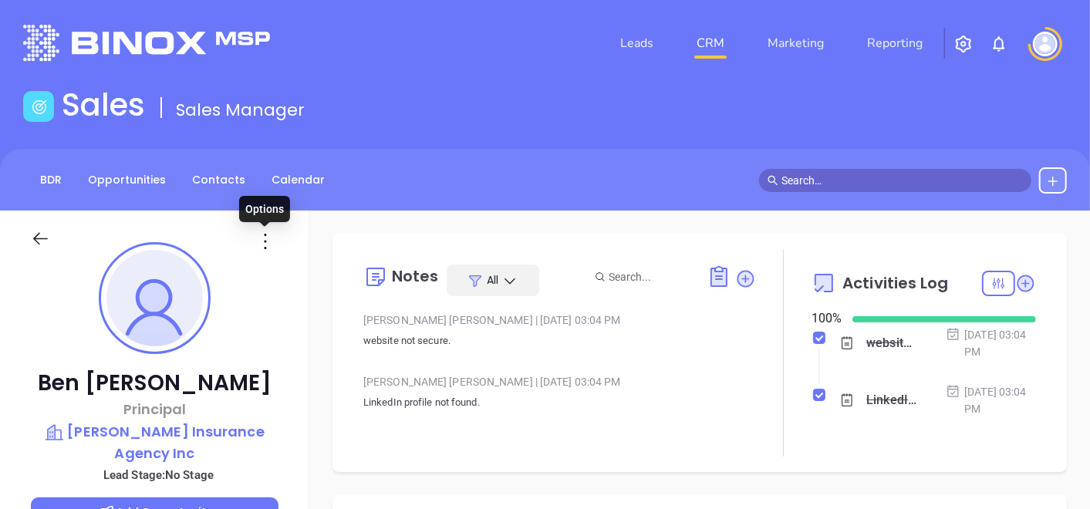
click at [266, 245] on icon at bounding box center [265, 241] width 25 height 25
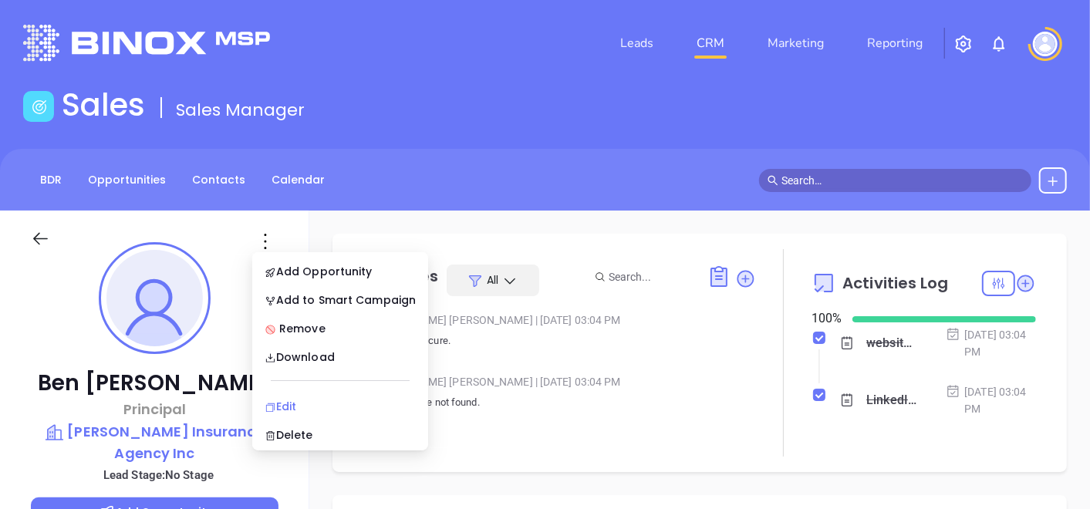
click at [292, 405] on div "Edit" at bounding box center [340, 406] width 151 height 17
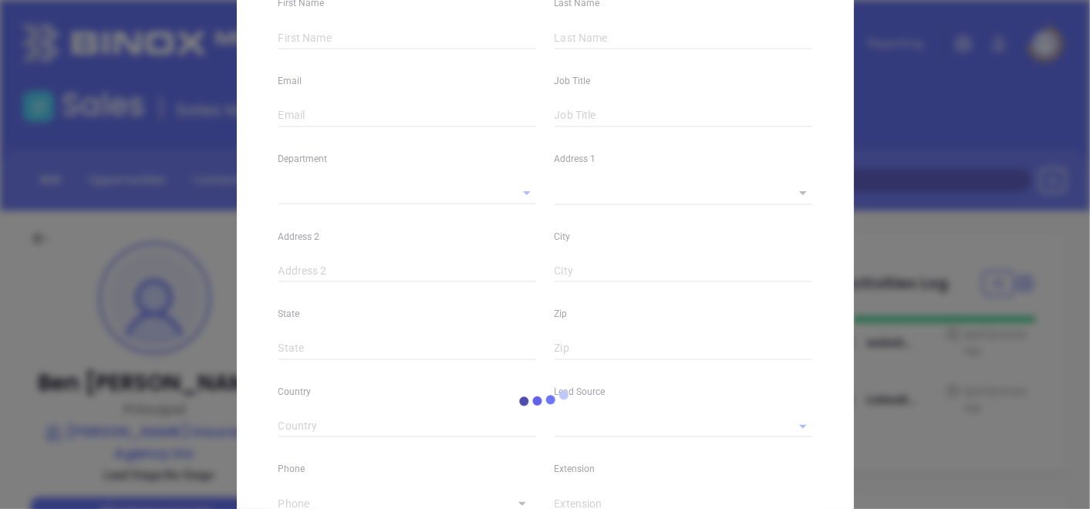
type input "Ben"
type input "[PERSON_NAME]"
type input "[EMAIL_ADDRESS][PERSON_NAME][DOMAIN_NAME]"
type input "Principal"
type input "1"
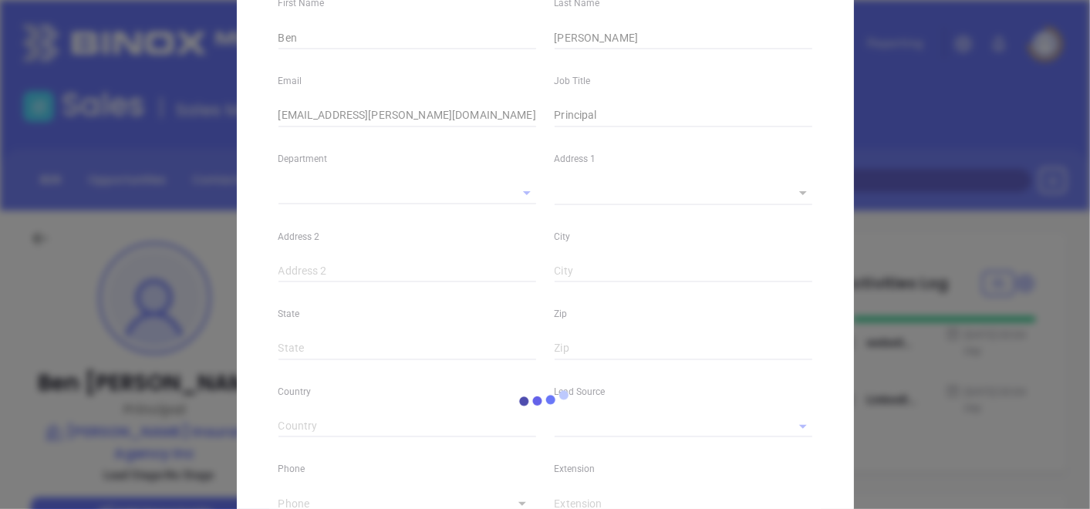
type input "Marketing"
type input "Binox"
type input "undefined undefined"
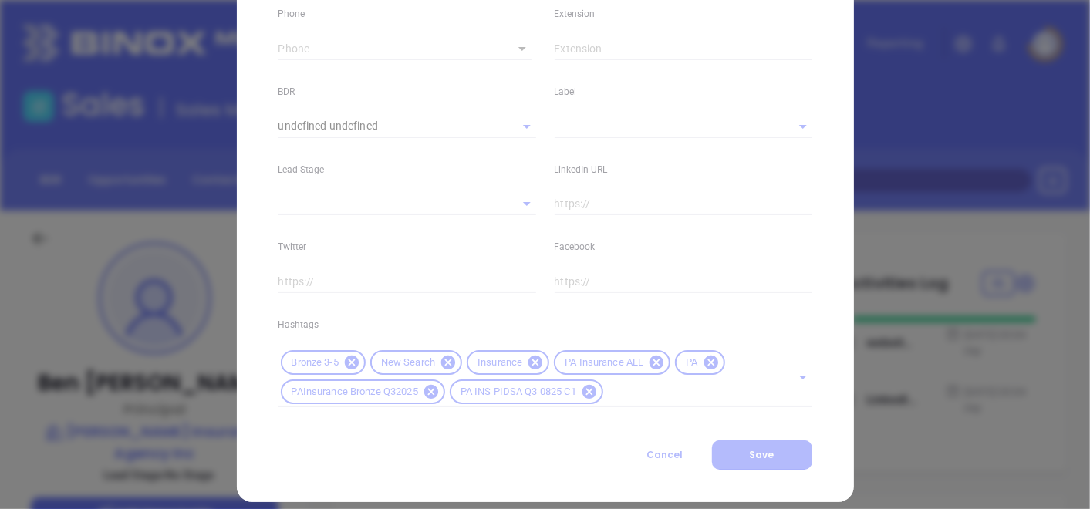
scroll to position [646, 0]
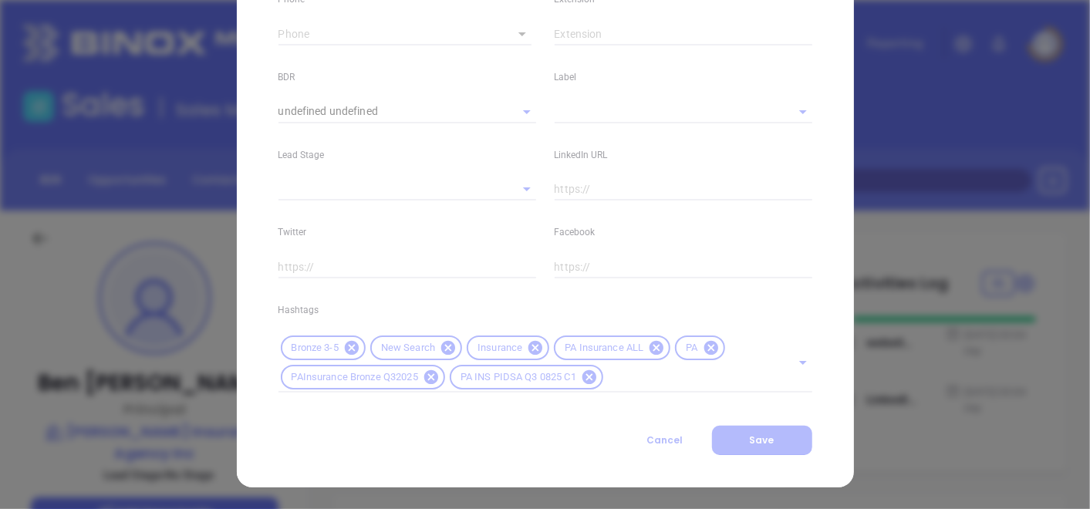
type input "[PHONE_NUMBER]"
type input "1"
type input "202"
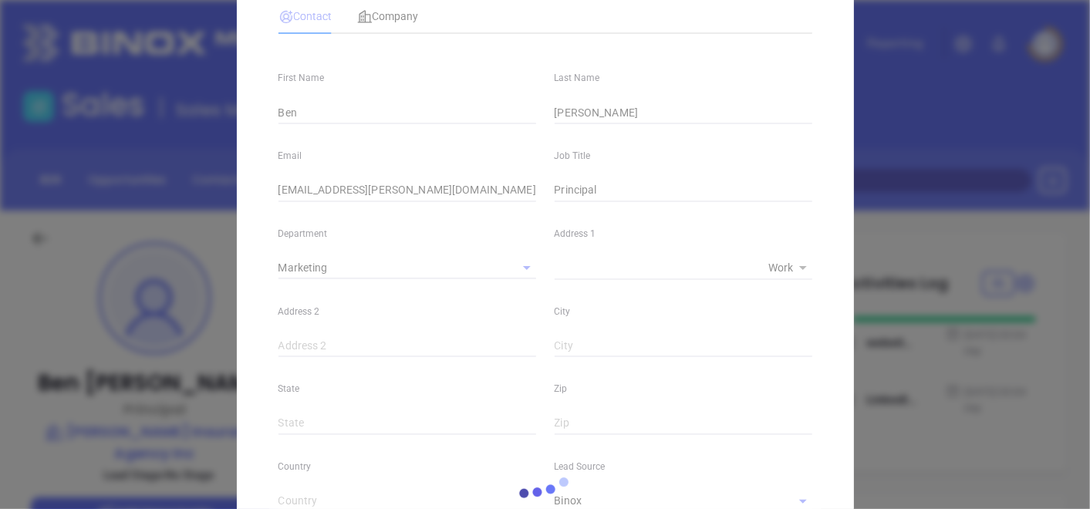
scroll to position [0, 0]
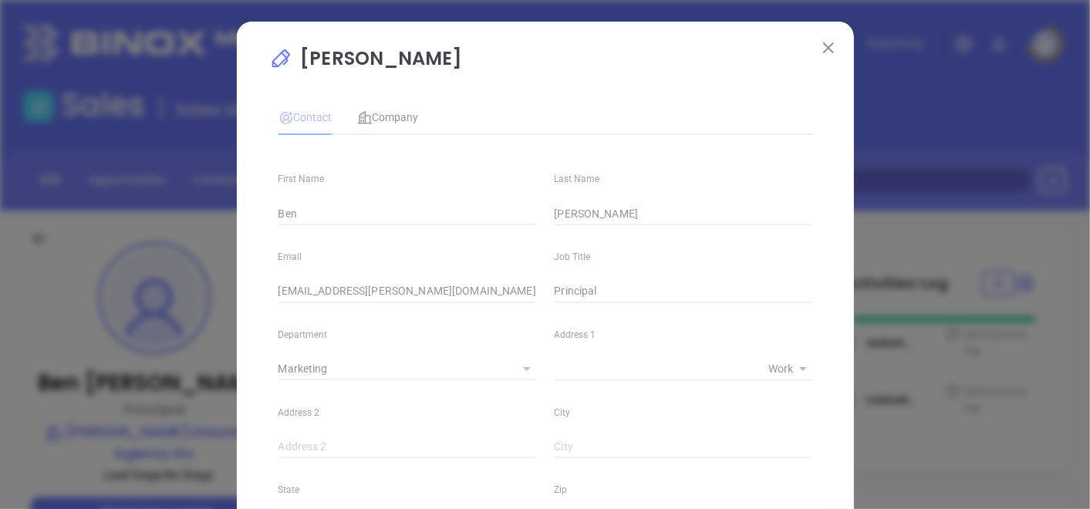
click at [823, 48] on img at bounding box center [828, 47] width 11 height 11
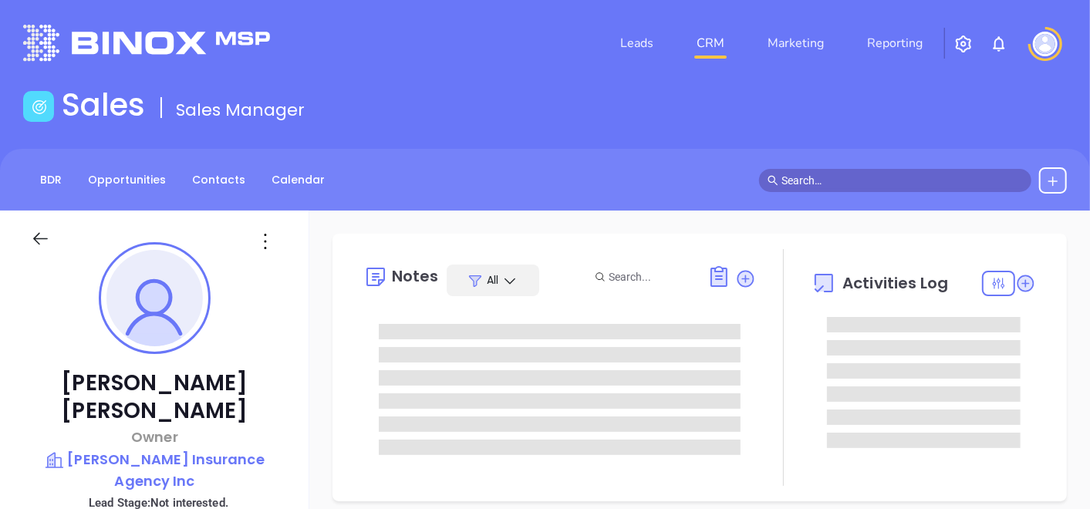
type input "[DATE]"
type input "[PERSON_NAME]"
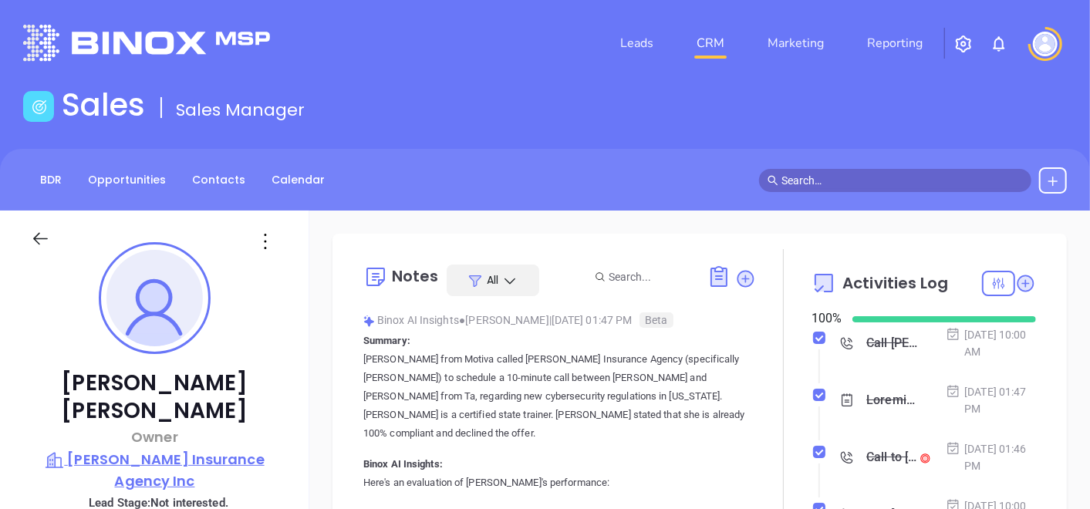
click at [140, 449] on p "[PERSON_NAME] Insurance Agency Inc" at bounding box center [155, 470] width 248 height 42
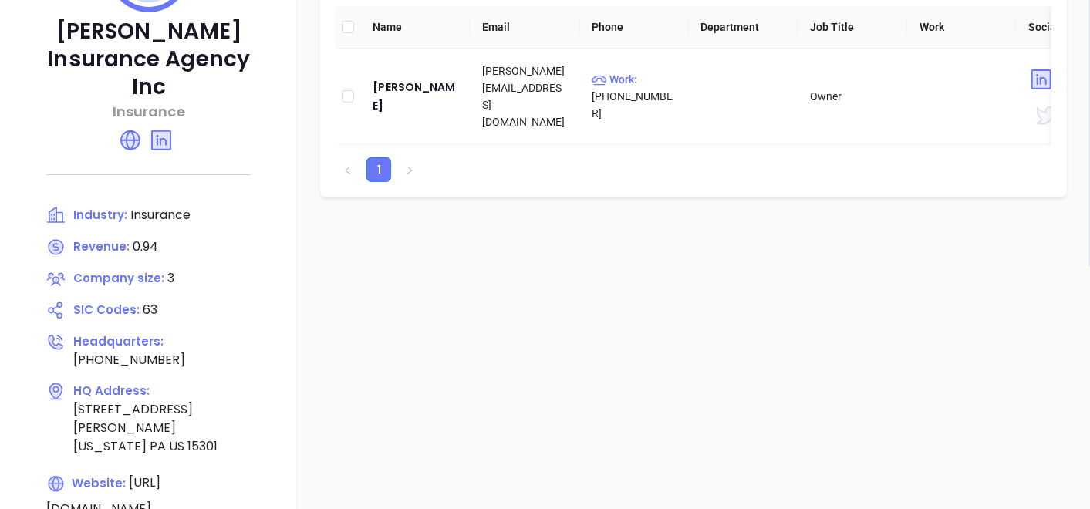
scroll to position [171, 0]
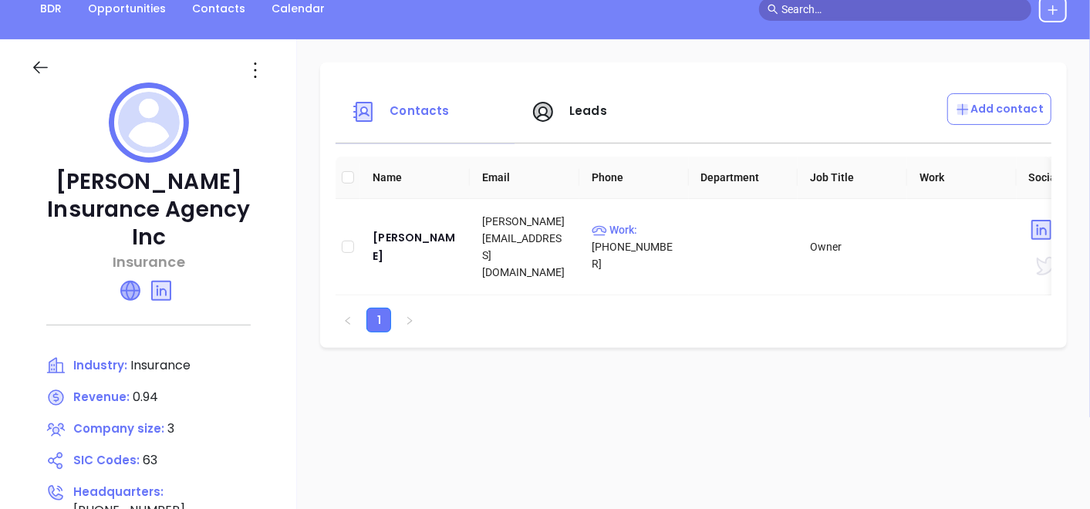
click at [140, 282] on icon at bounding box center [130, 291] width 19 height 19
click at [268, 66] on icon at bounding box center [255, 70] width 25 height 25
click at [317, 114] on li "Edit" at bounding box center [363, 100] width 158 height 32
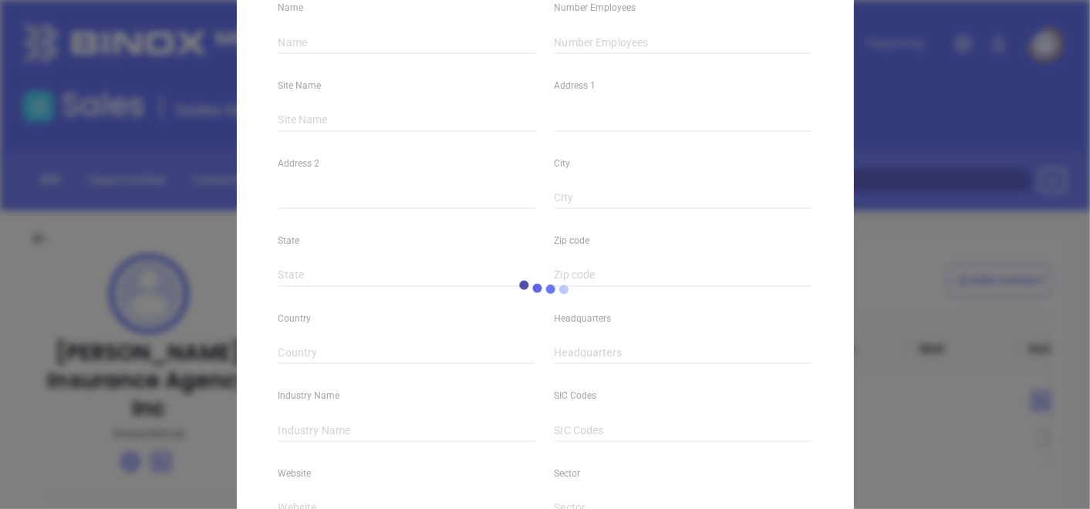
type input "[PERSON_NAME] Insurance Agency Inc"
type input "3"
type input "[PHONE_NUMBER]"
type input "Insurance"
type input "63"
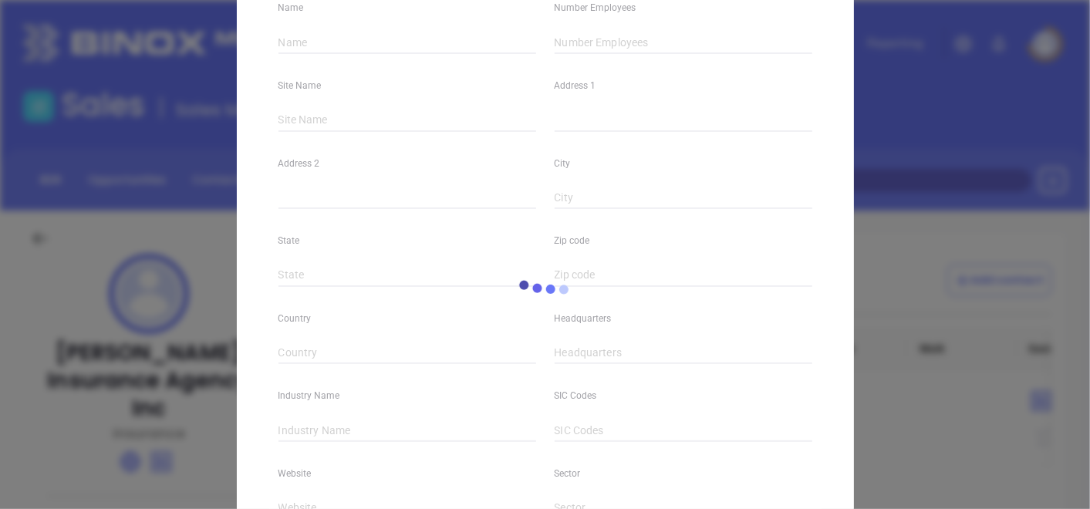
type input "[URL][DOMAIN_NAME]"
type input "Finance and Insurance"
type input "[DOMAIN_NAME][URL][PERSON_NAME]."
type input "0.94"
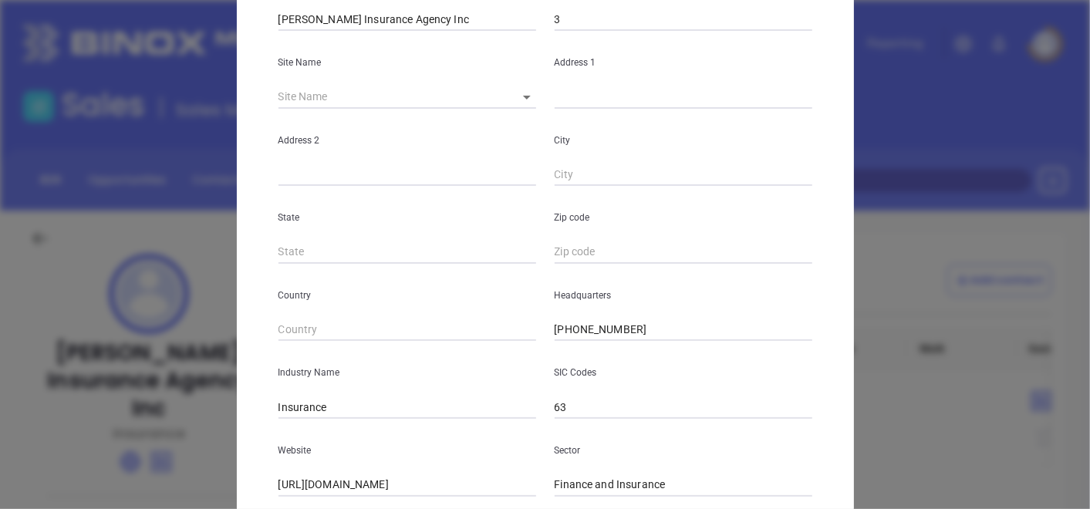
scroll to position [171, 0]
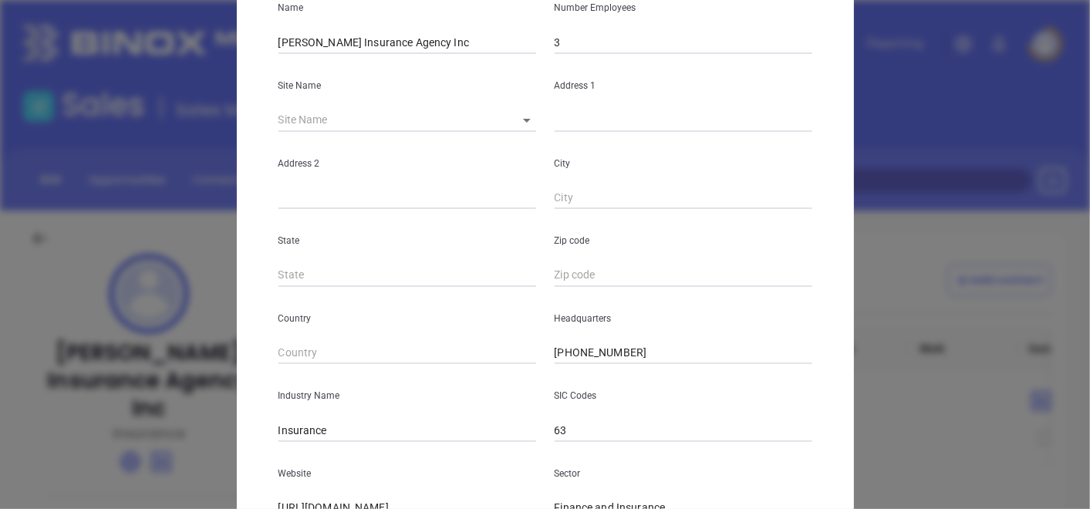
click at [564, 55] on div "Address 1" at bounding box center [684, 93] width 276 height 78
click at [568, 42] on input "3" at bounding box center [684, 42] width 258 height 23
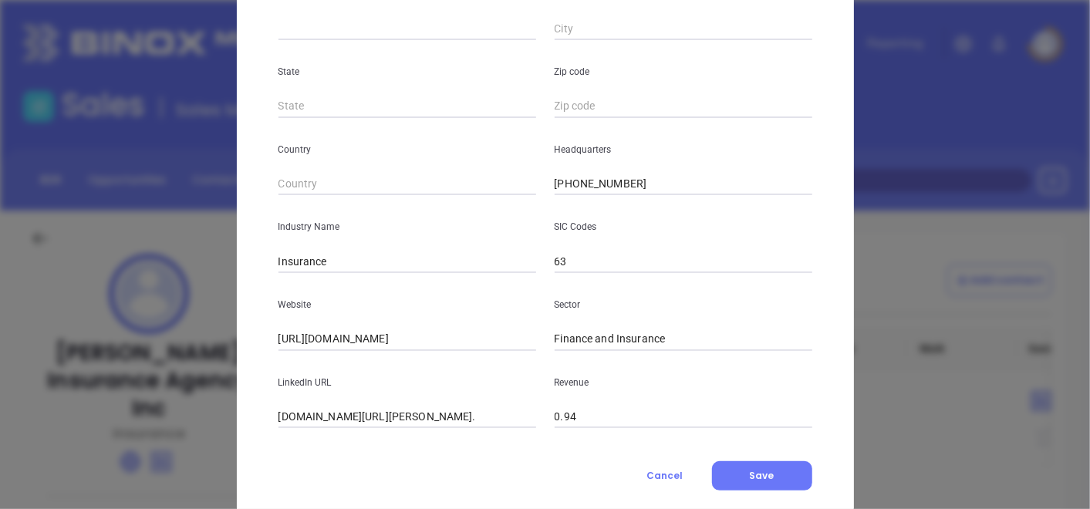
scroll to position [343, 0]
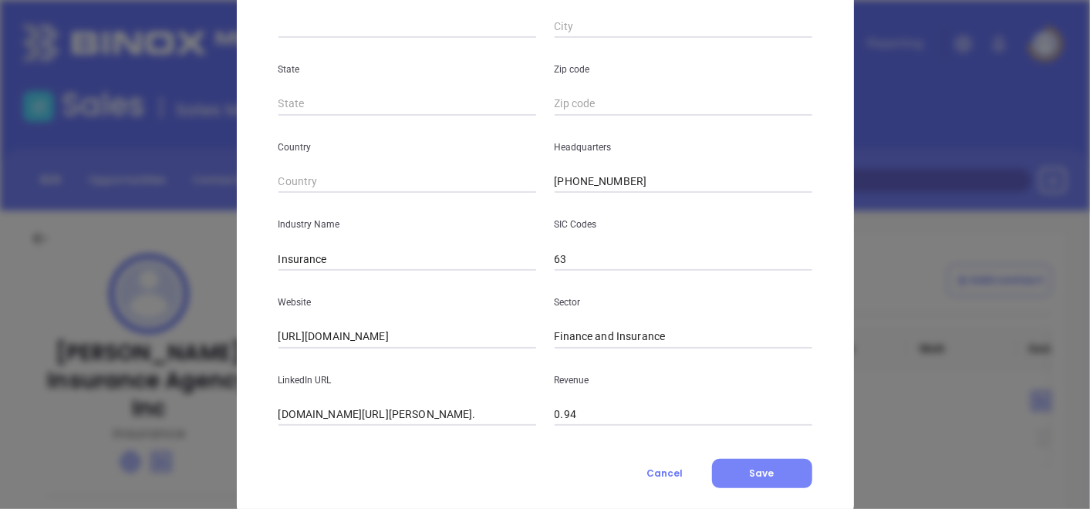
type input "7"
click at [742, 476] on button "Save" at bounding box center [762, 473] width 100 height 29
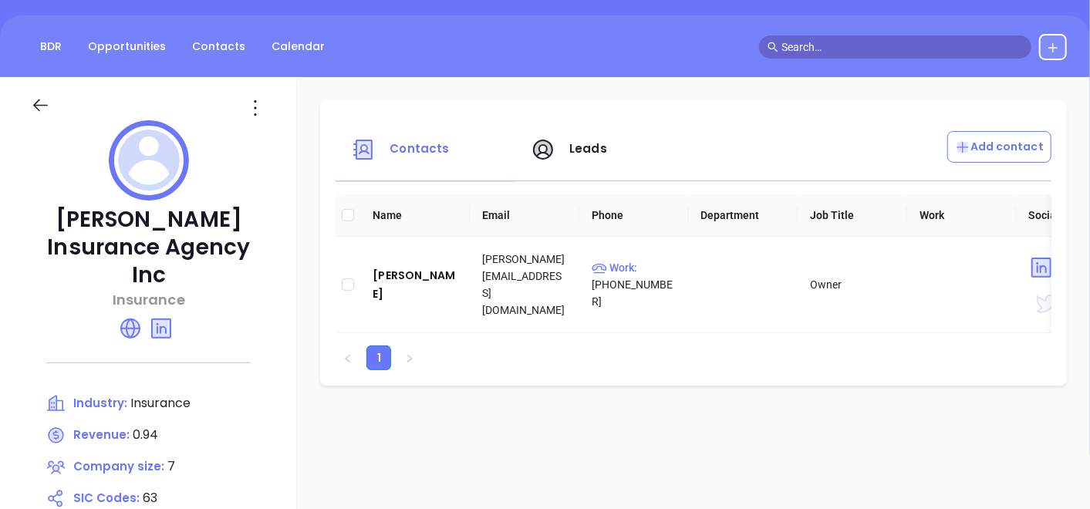
scroll to position [171, 0]
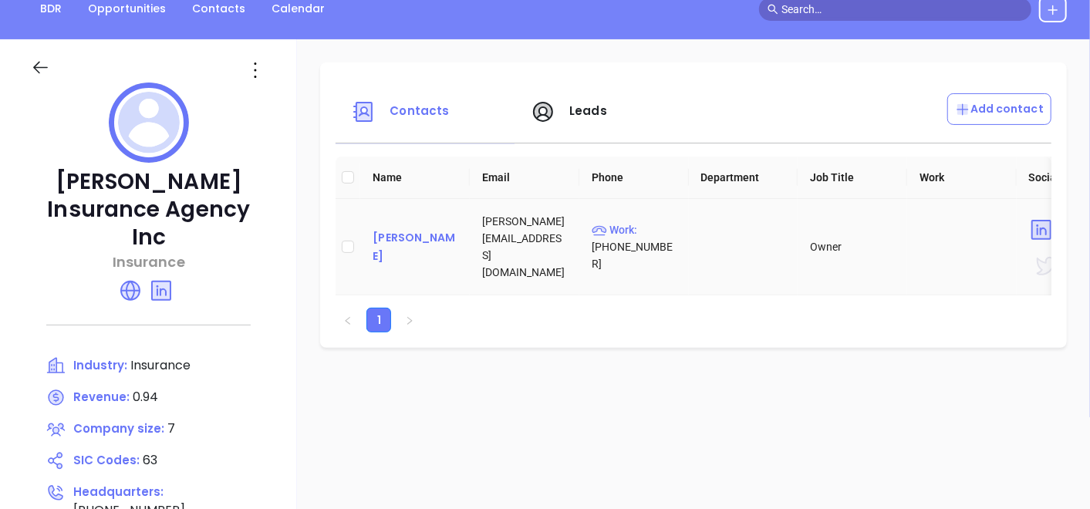
click at [427, 238] on div "[PERSON_NAME]" at bounding box center [415, 246] width 85 height 37
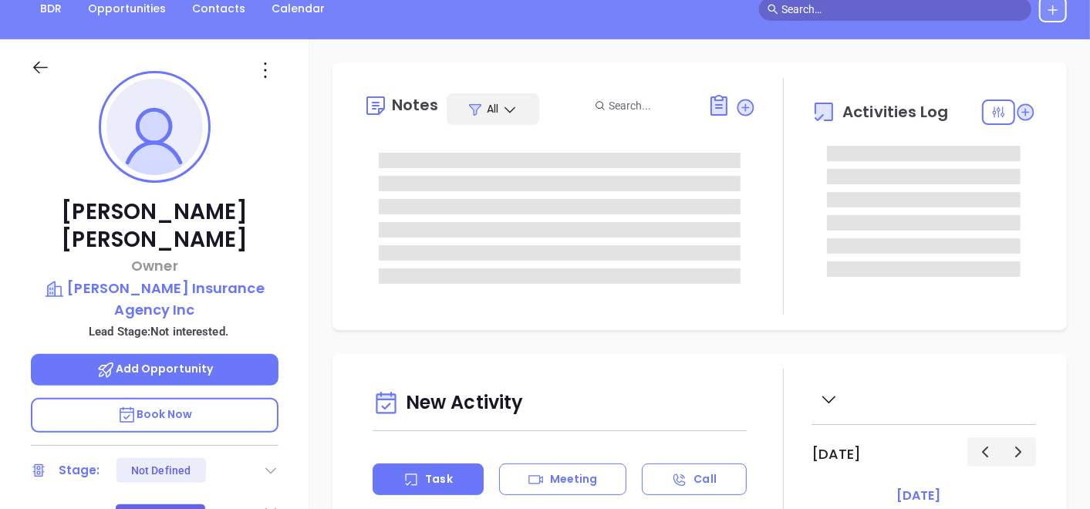
type input "[DATE]"
type input "[PERSON_NAME]"
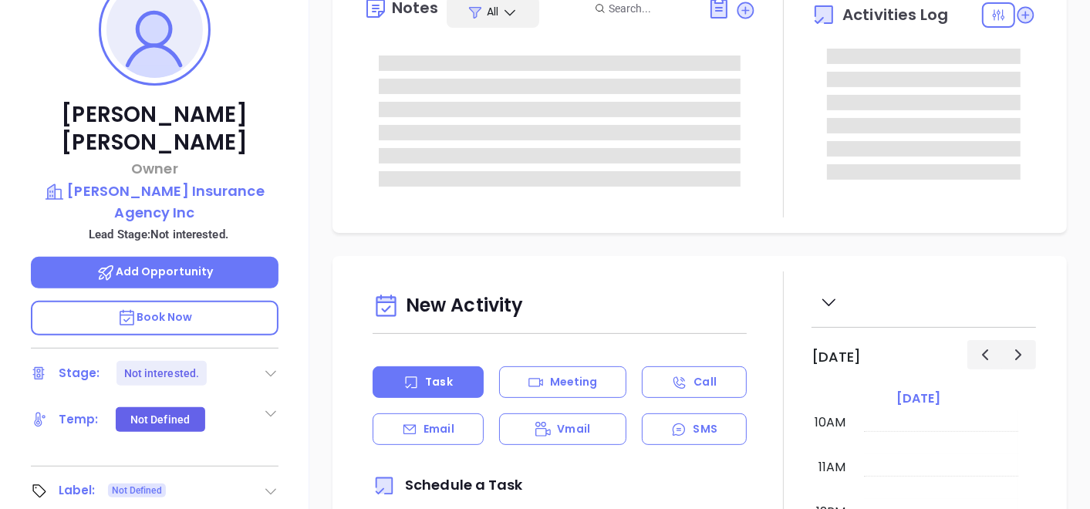
scroll to position [343, 0]
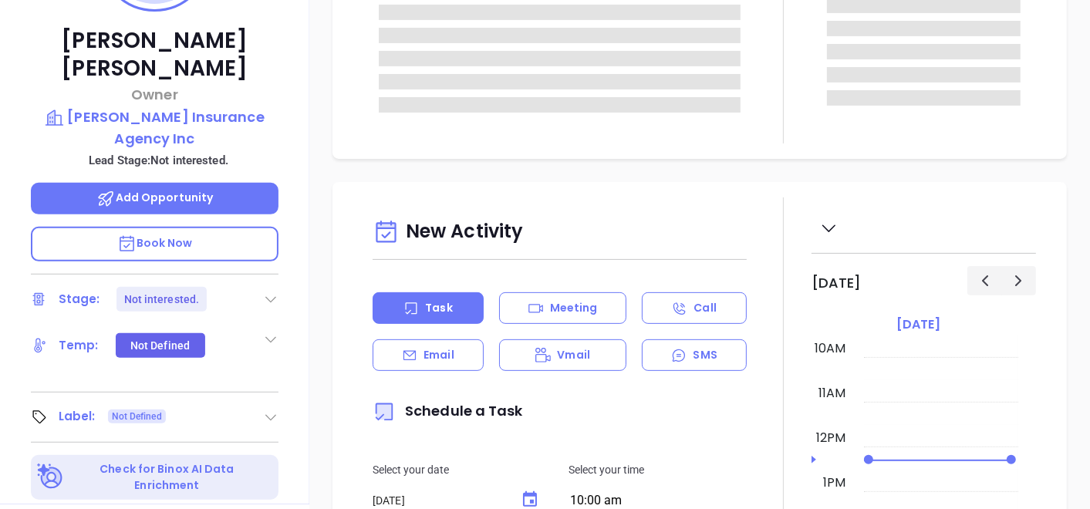
click at [254, 405] on div "Label: Not Defined" at bounding box center [155, 417] width 248 height 25
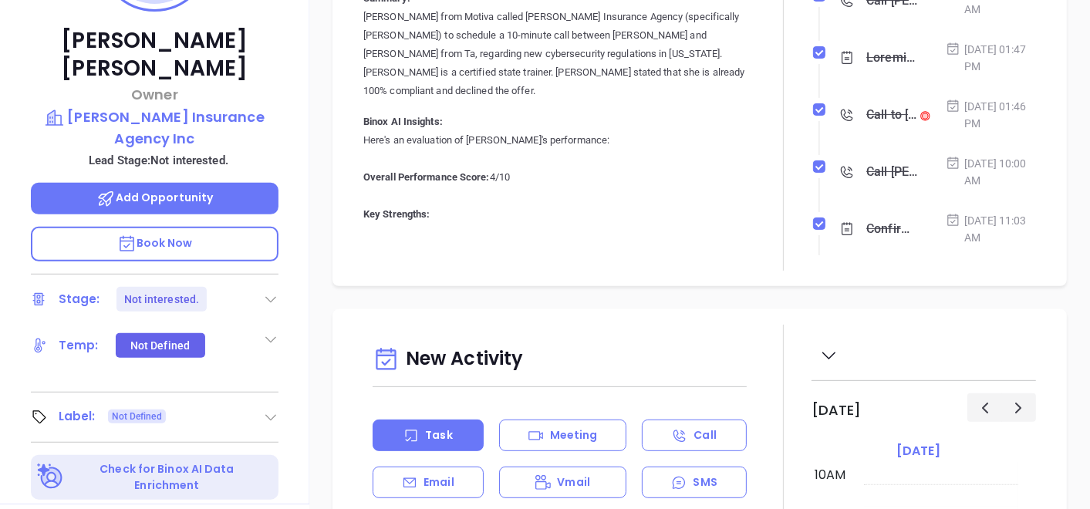
click at [264, 410] on icon at bounding box center [270, 417] width 15 height 15
click at [228, 448] on div "Prospect" at bounding box center [203, 460] width 90 height 25
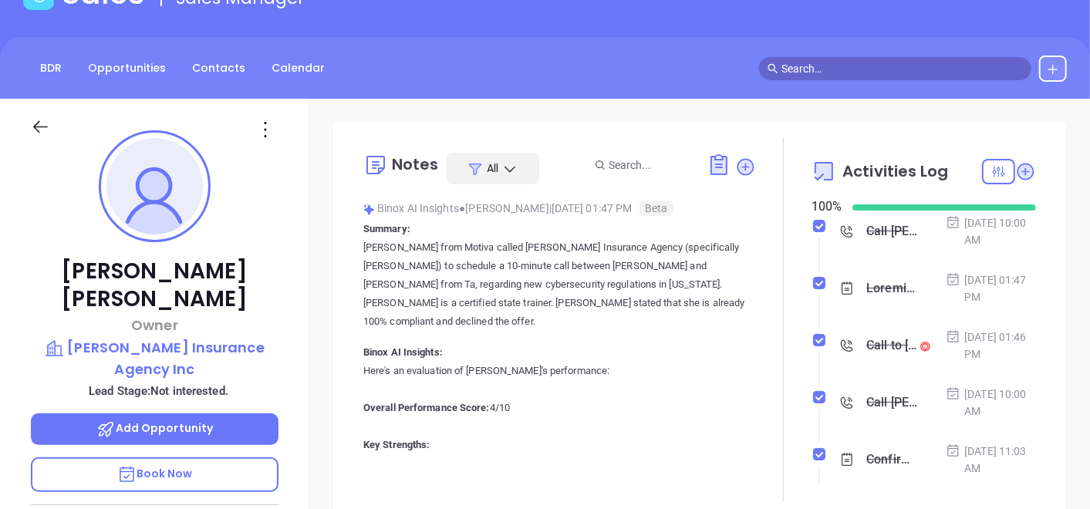
scroll to position [86, 0]
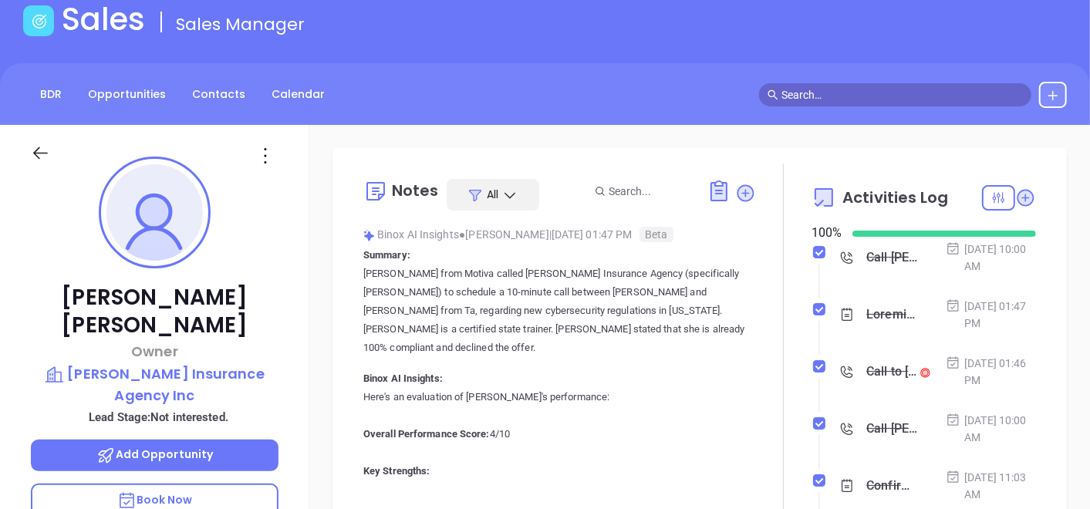
click at [251, 147] on div at bounding box center [266, 156] width 45 height 25
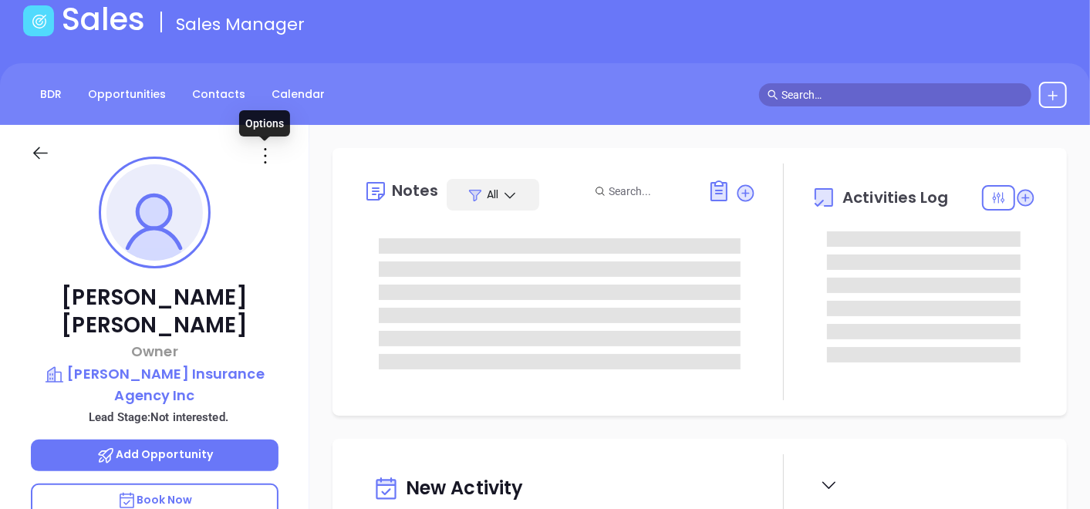
click at [260, 155] on icon at bounding box center [265, 156] width 25 height 25
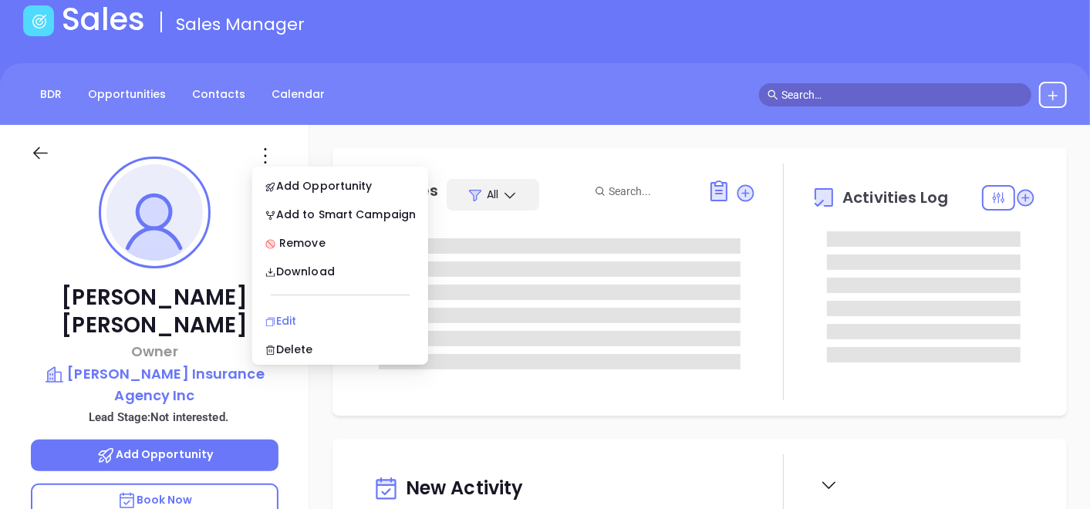
click at [278, 315] on div "Edit" at bounding box center [340, 321] width 151 height 17
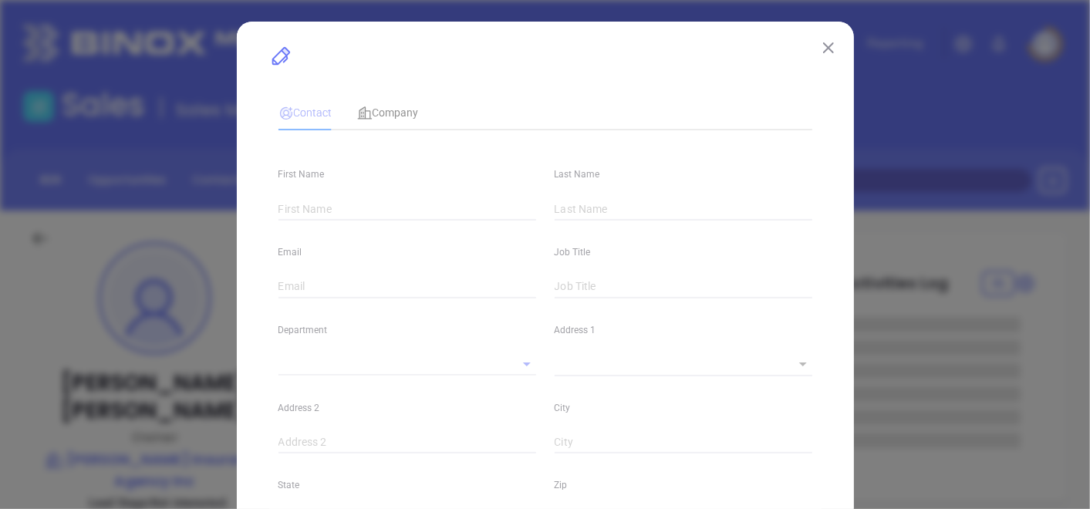
type input "[PERSON_NAME]"
type input "[PERSON_NAME][EMAIL_ADDRESS][DOMAIN_NAME]"
type input "Owner"
type input "1"
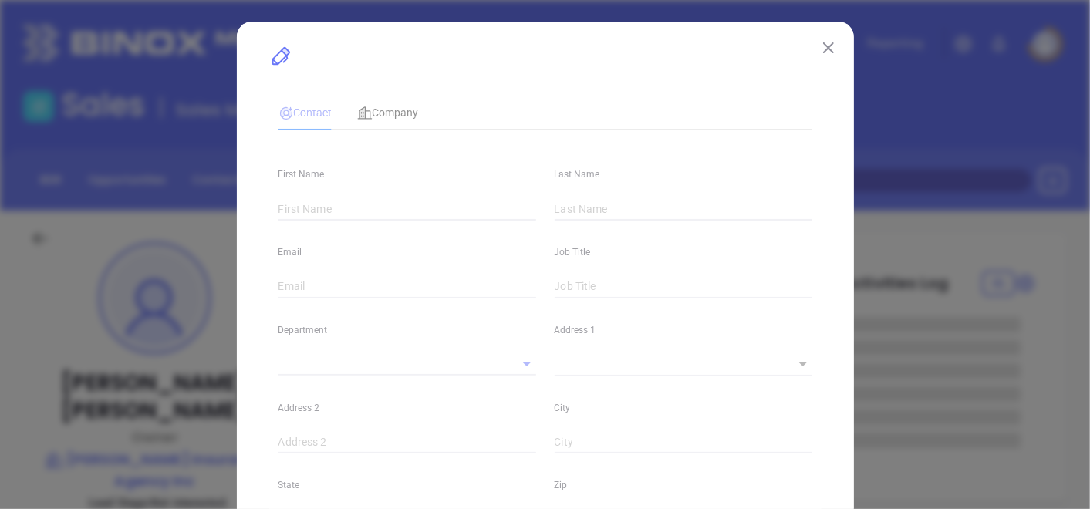
type input "[DOMAIN_NAME][URL][PERSON_NAME][PERSON_NAME]"
type input "Marketing"
type input "Binox"
type input "[PERSON_NAME]"
type input "Not interested."
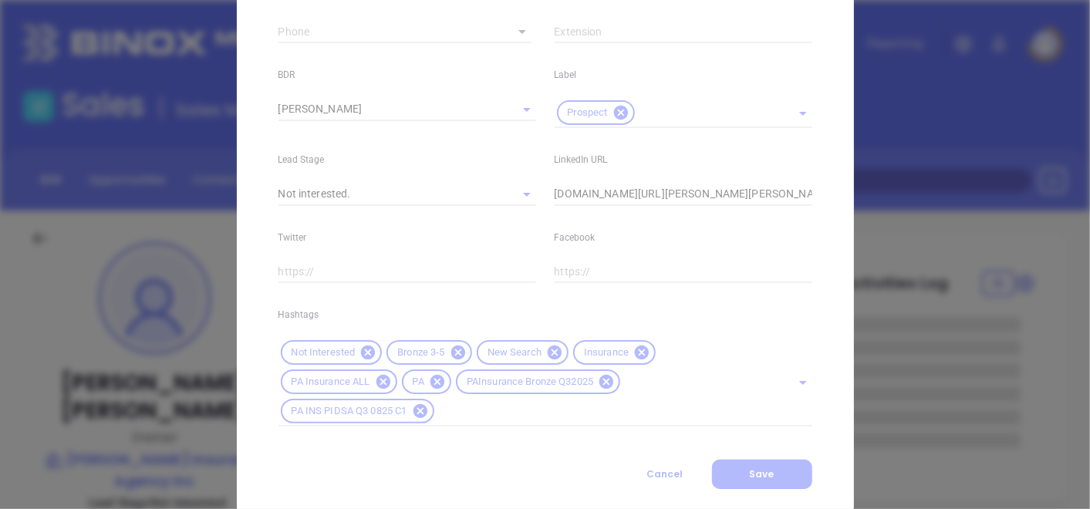
scroll to position [682, 0]
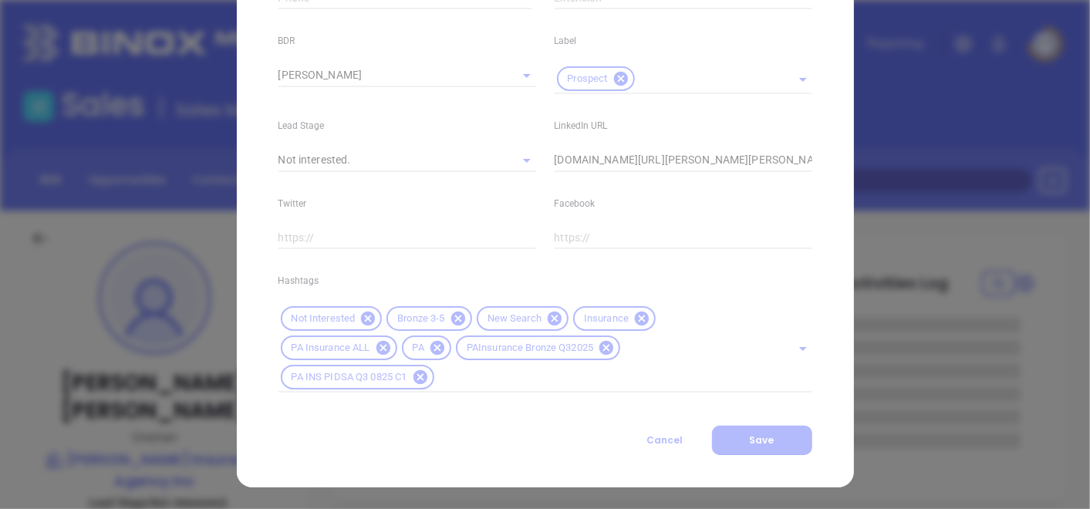
type input "[PHONE_NUMBER]"
type input "1"
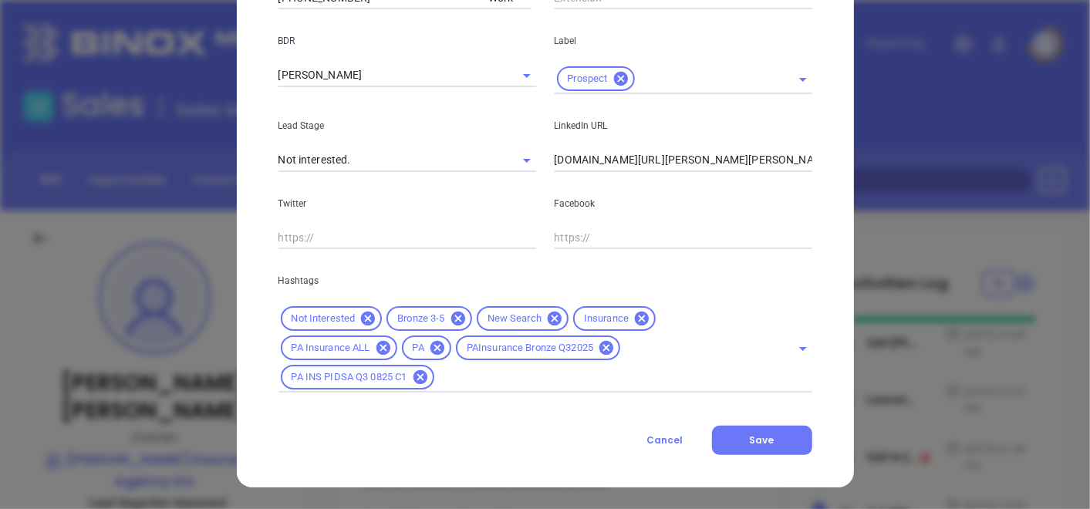
click at [454, 321] on icon at bounding box center [458, 319] width 14 height 14
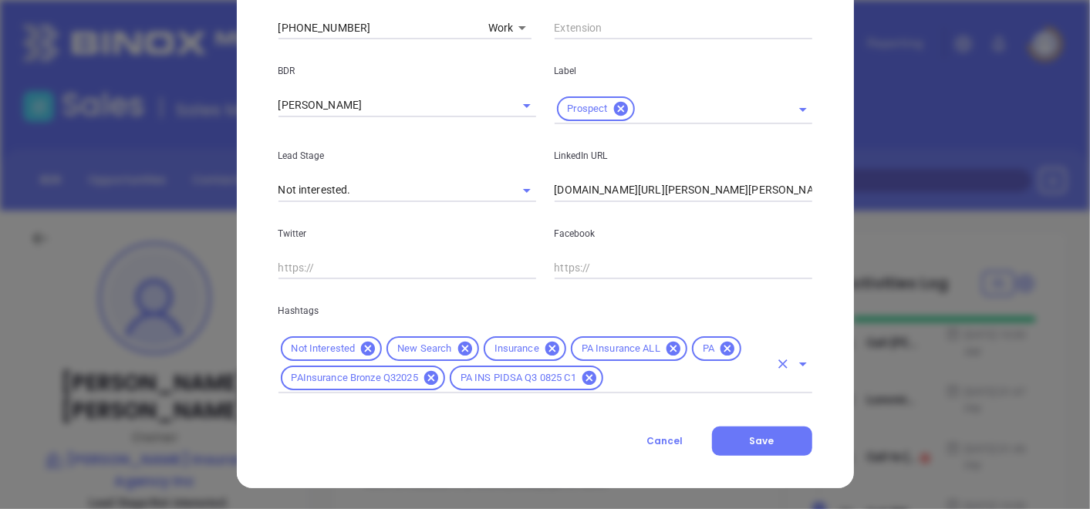
click at [674, 390] on div "Not Interested New Search Insurance PA Insurance ALL PA PAInsurance Bronze Q320…" at bounding box center [546, 363] width 534 height 59
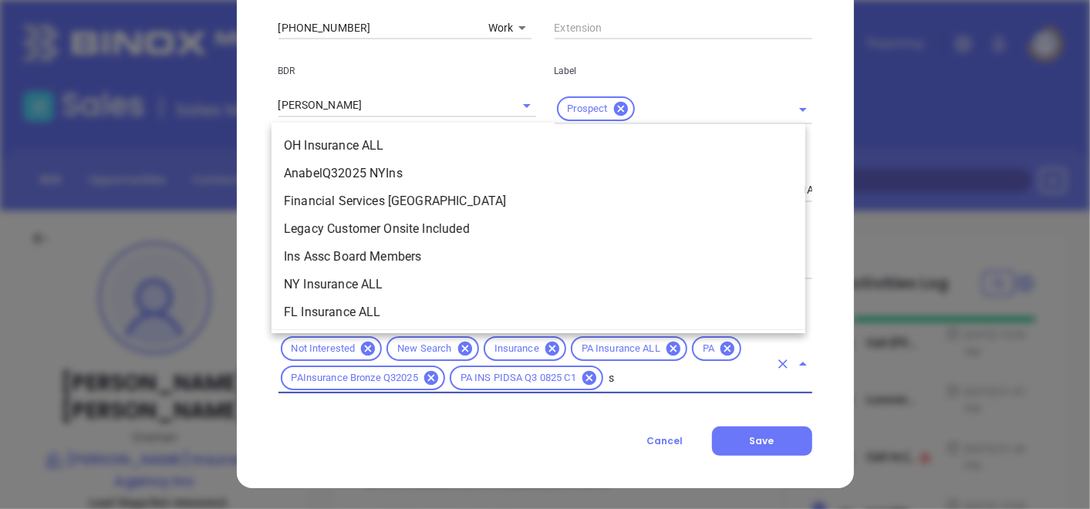
scroll to position [0, 0]
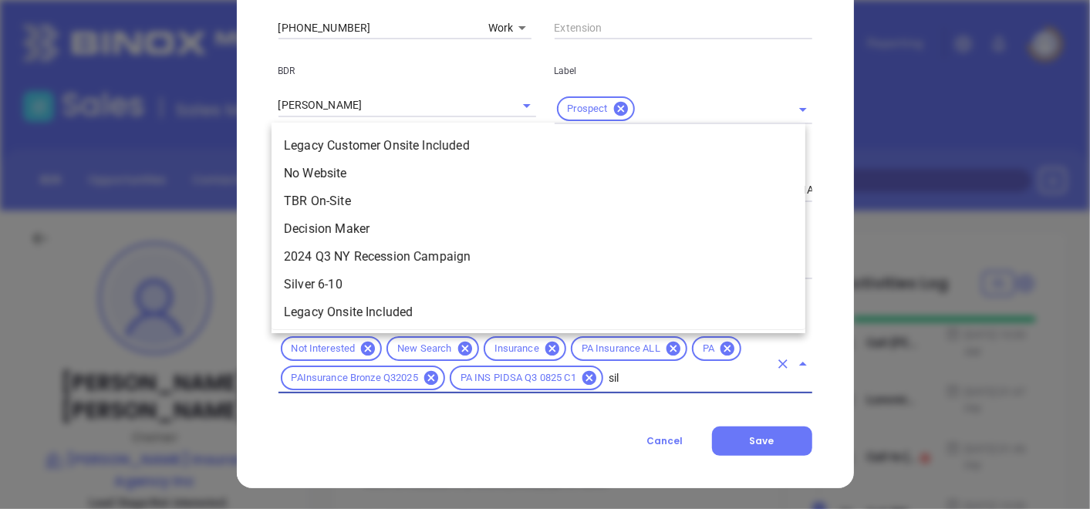
type input "silv"
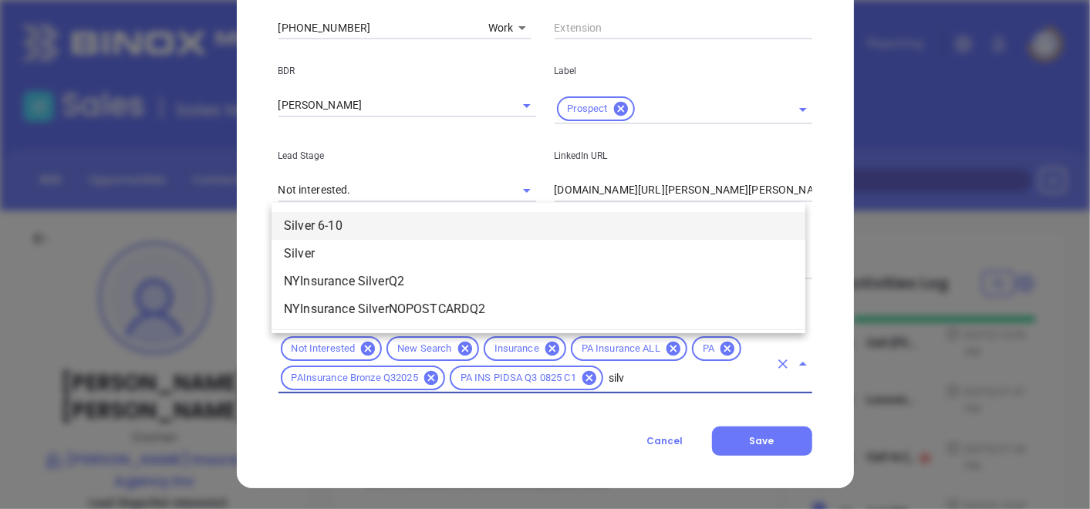
click at [430, 222] on li "Silver 6-10" at bounding box center [539, 226] width 534 height 28
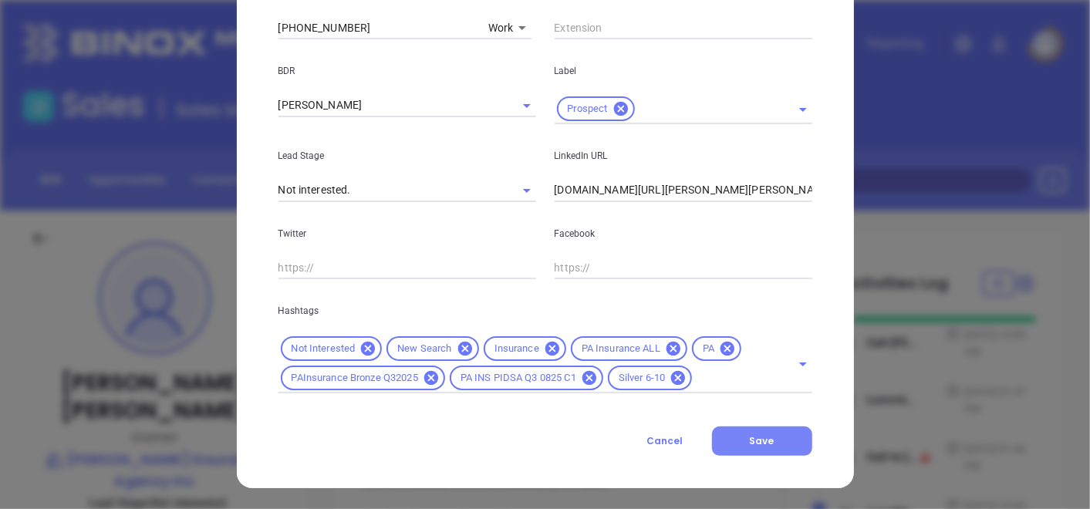
click at [777, 448] on button "Save" at bounding box center [762, 441] width 100 height 29
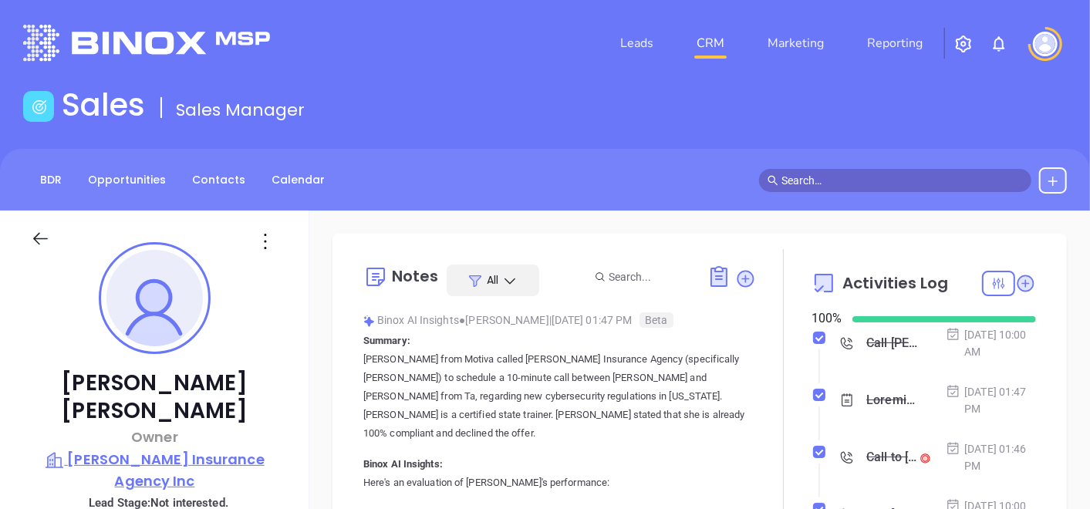
click at [115, 449] on p "[PERSON_NAME] Insurance Agency Inc" at bounding box center [155, 470] width 248 height 42
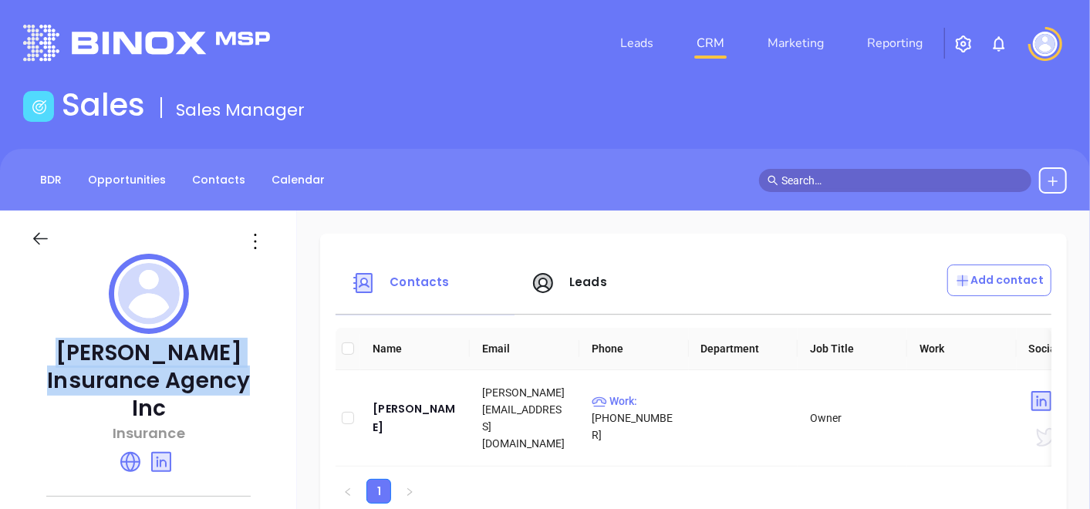
drag, startPoint x: 59, startPoint y: 353, endPoint x: 262, endPoint y: 379, distance: 204.6
click at [262, 379] on p "[PERSON_NAME] Insurance Agency Inc" at bounding box center [148, 381] width 235 height 83
copy p "[PERSON_NAME] Insurance Agency Inc"
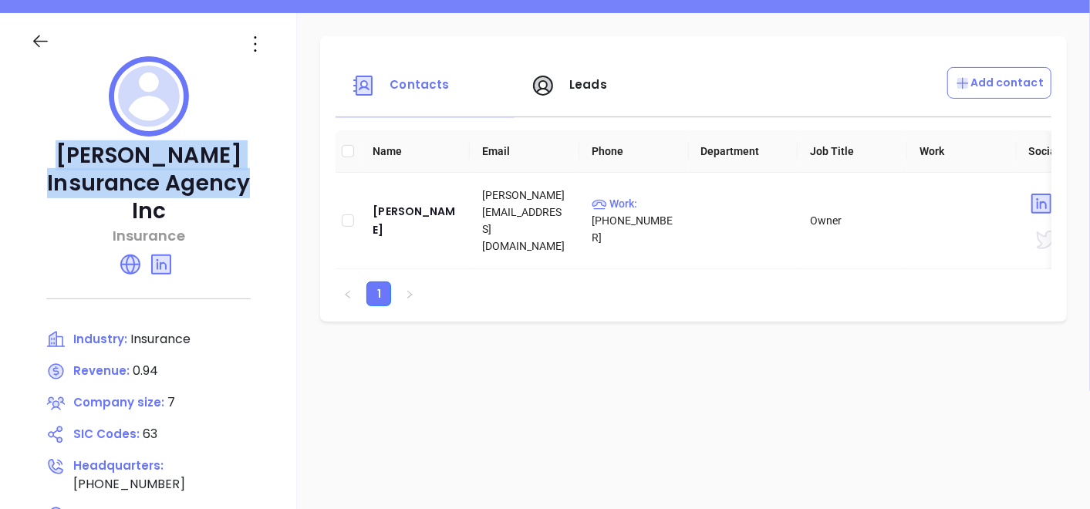
scroll to position [171, 0]
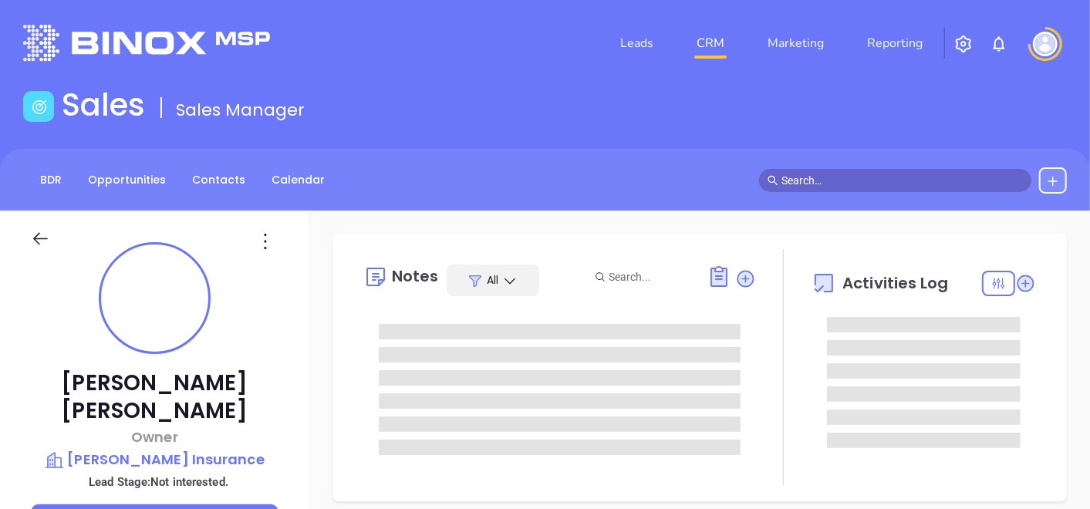
type input "[DATE]"
type input "[PERSON_NAME]"
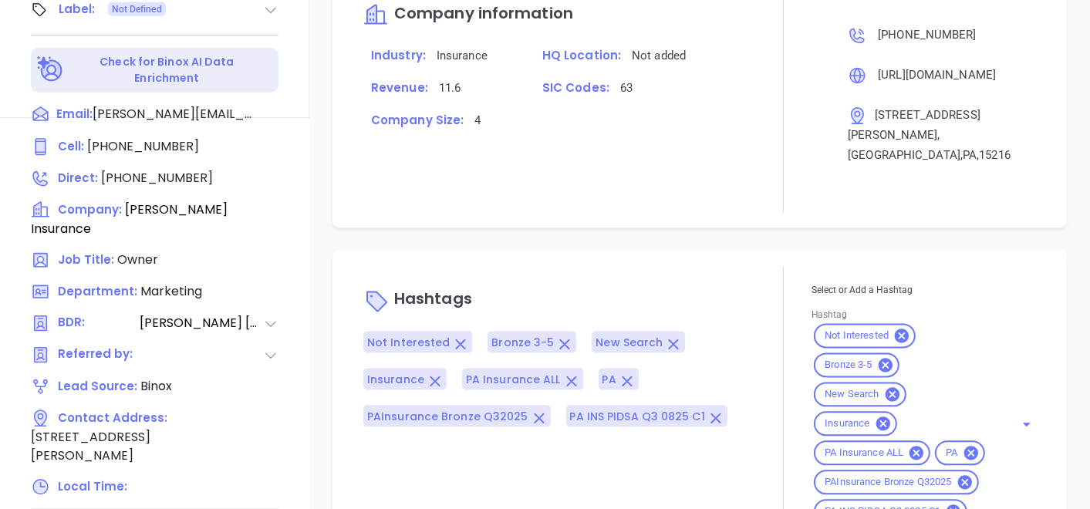
scroll to position [781, 0]
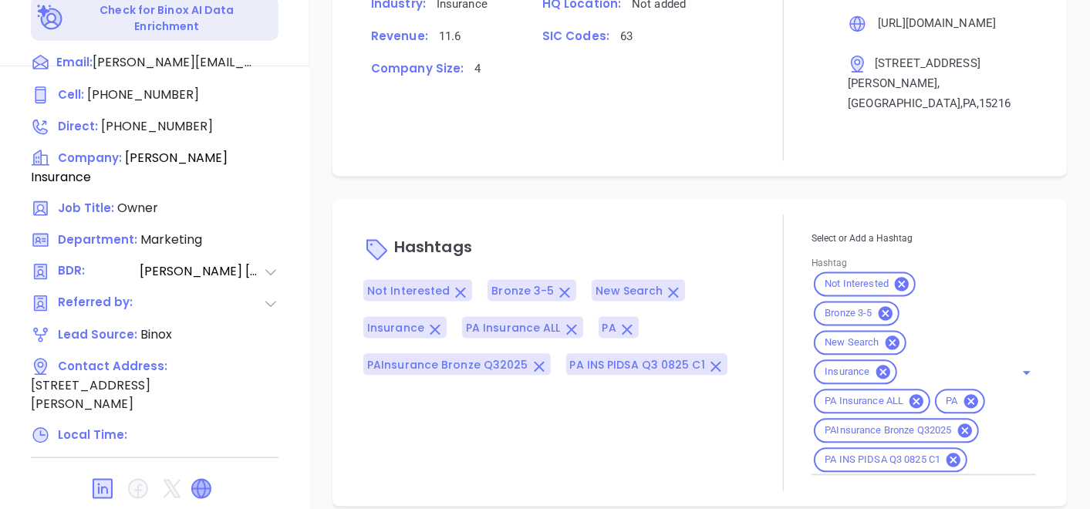
click at [205, 480] on icon at bounding box center [201, 489] width 19 height 19
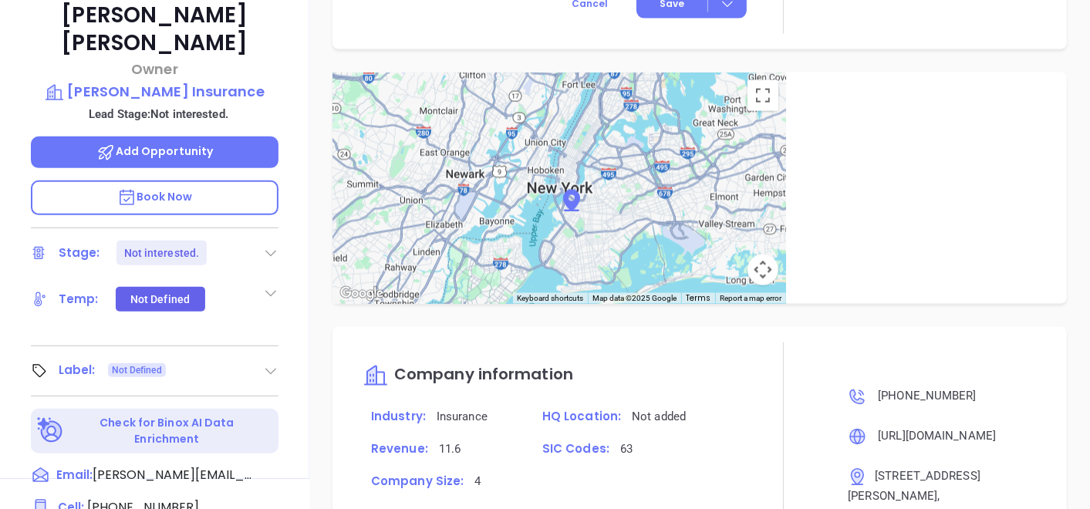
scroll to position [353, 0]
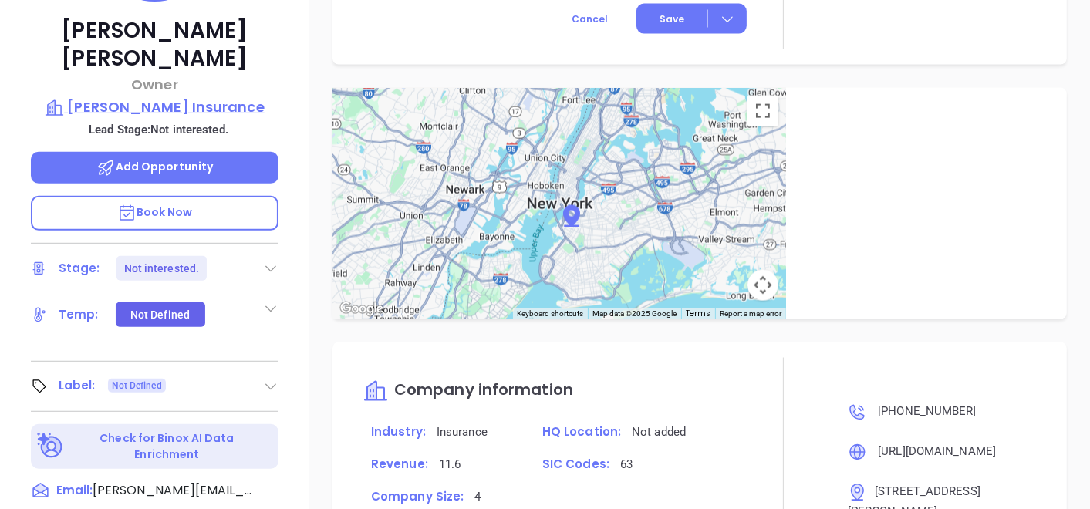
click at [166, 96] on p "[PERSON_NAME] Insurance" at bounding box center [155, 107] width 248 height 22
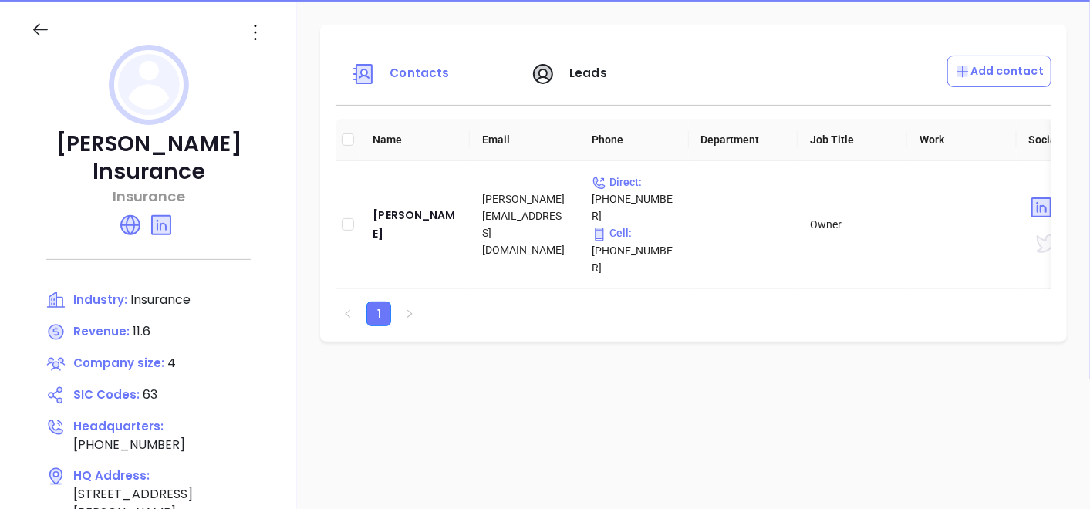
scroll to position [181, 0]
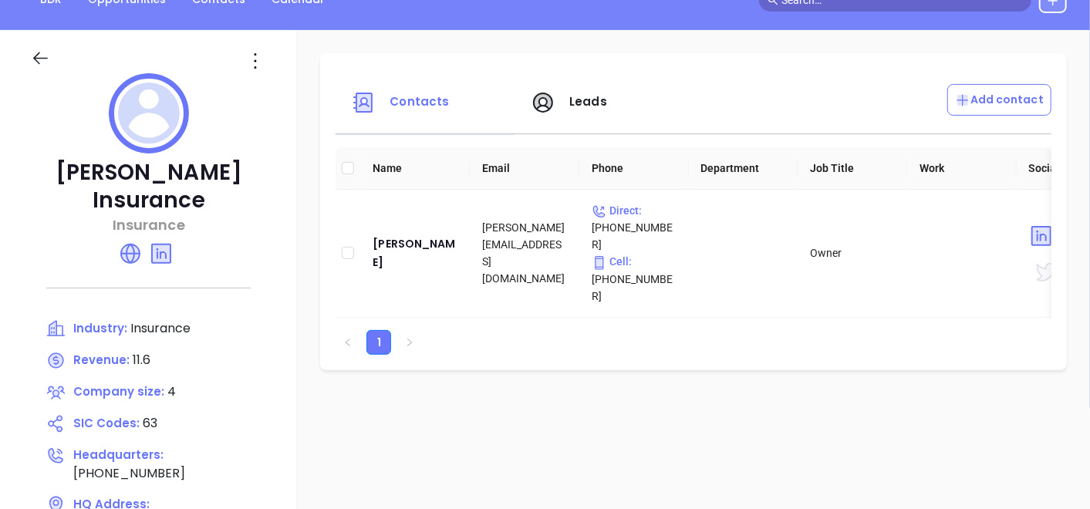
click at [247, 64] on icon at bounding box center [255, 61] width 25 height 25
click at [299, 76] on li "Edit" at bounding box center [325, 91] width 158 height 32
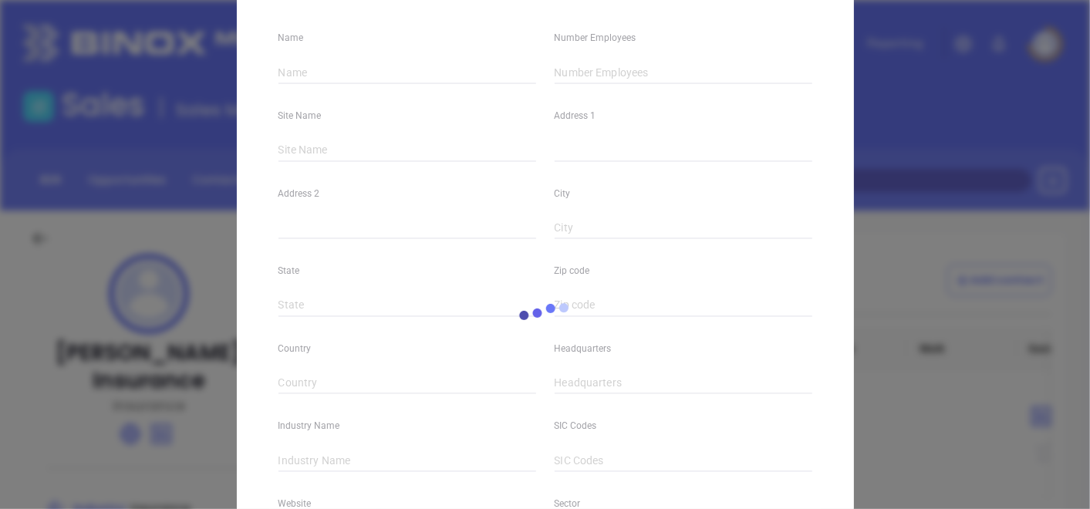
type input "[PERSON_NAME] Insurance"
type input "4"
type input "[STREET_ADDRESS][PERSON_NAME]"
type input "[GEOGRAPHIC_DATA]"
type input "PA"
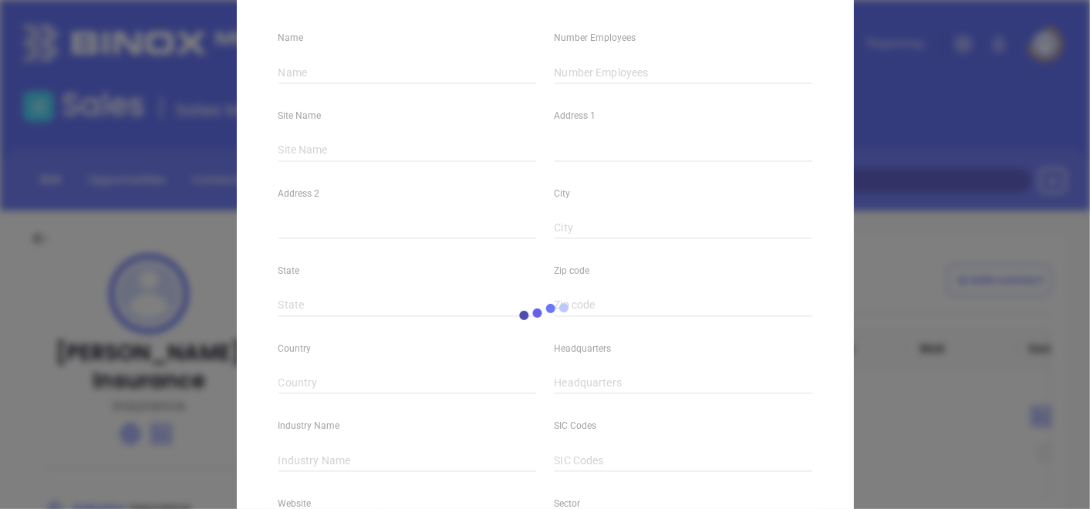
type input "15216"
type input "[PHONE_NUMBER]"
type input "Insurance"
type input "63"
type input "[URL][DOMAIN_NAME]"
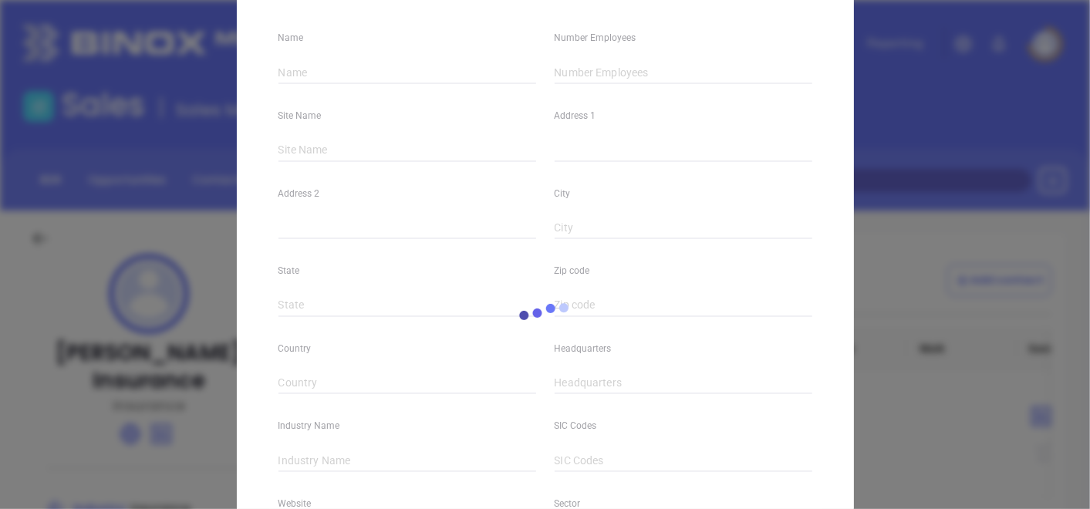
type input "Finance and Insurance"
type input "[DOMAIN_NAME][URL][PERSON_NAME]"
type input "11.6"
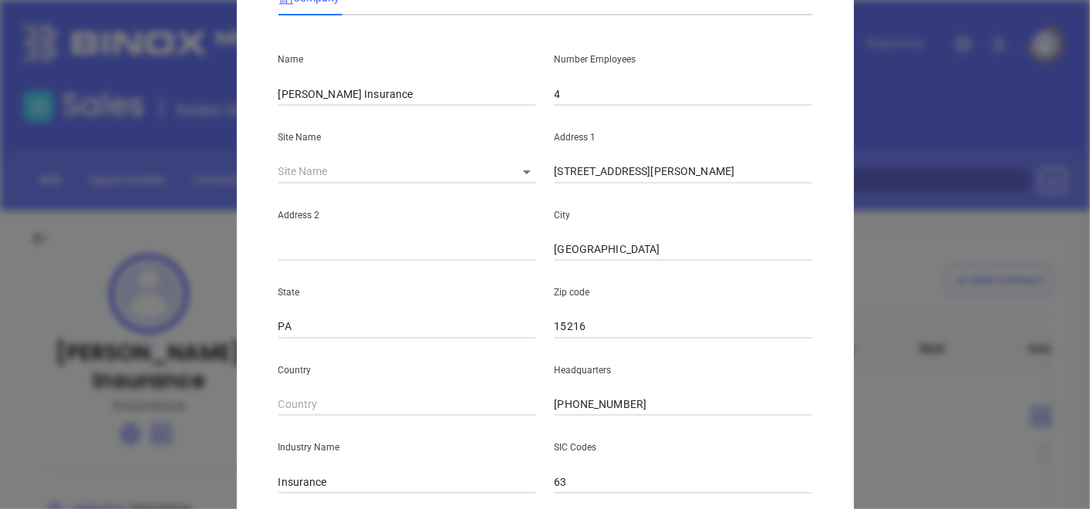
scroll to position [119, 0]
click at [600, 96] on input "4" at bounding box center [684, 94] width 258 height 23
type input "2"
click at [488, 196] on div "Address 2" at bounding box center [407, 223] width 276 height 78
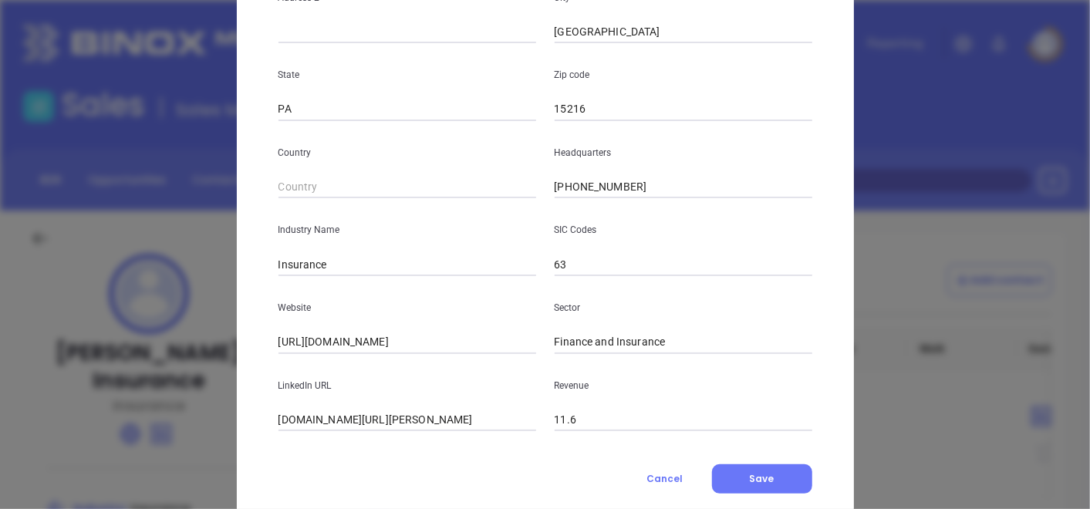
scroll to position [376, 0]
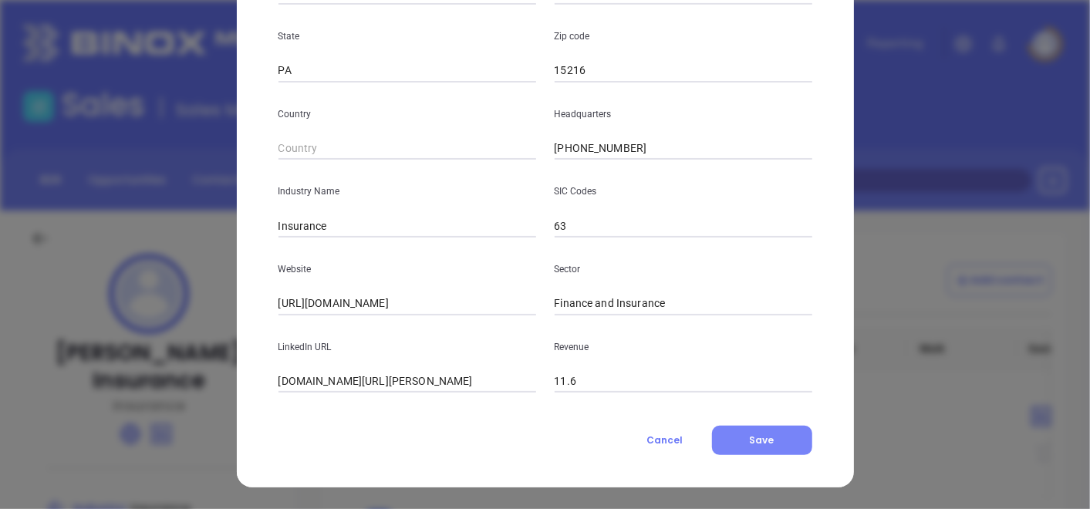
click at [761, 428] on button "Save" at bounding box center [762, 440] width 100 height 29
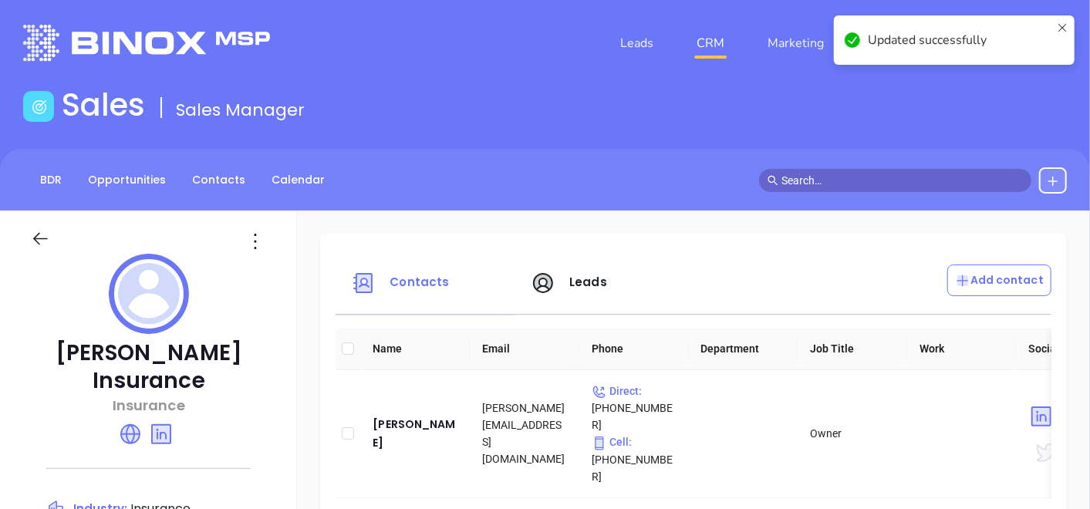
scroll to position [171, 0]
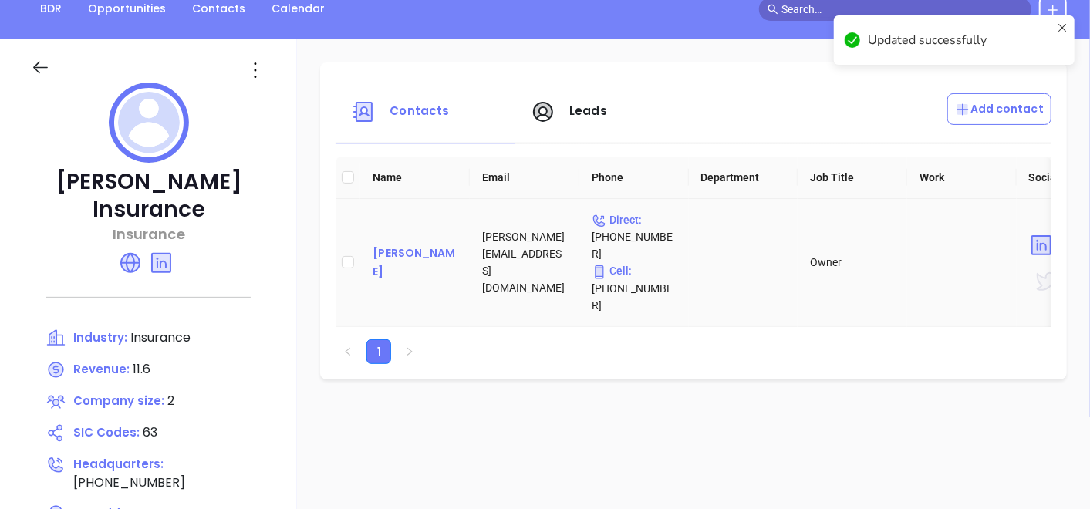
click at [395, 258] on div "[PERSON_NAME]" at bounding box center [415, 262] width 85 height 37
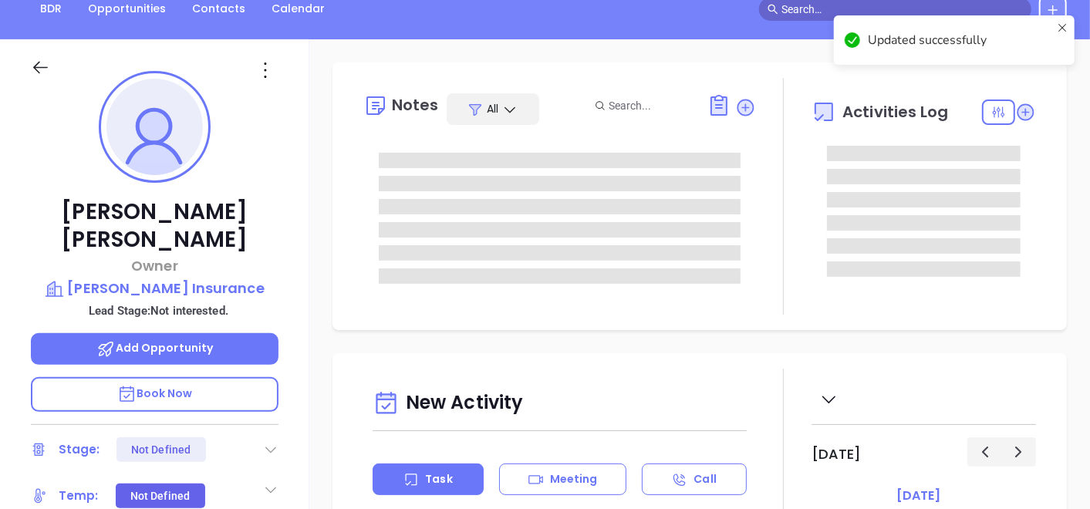
scroll to position [448, 0]
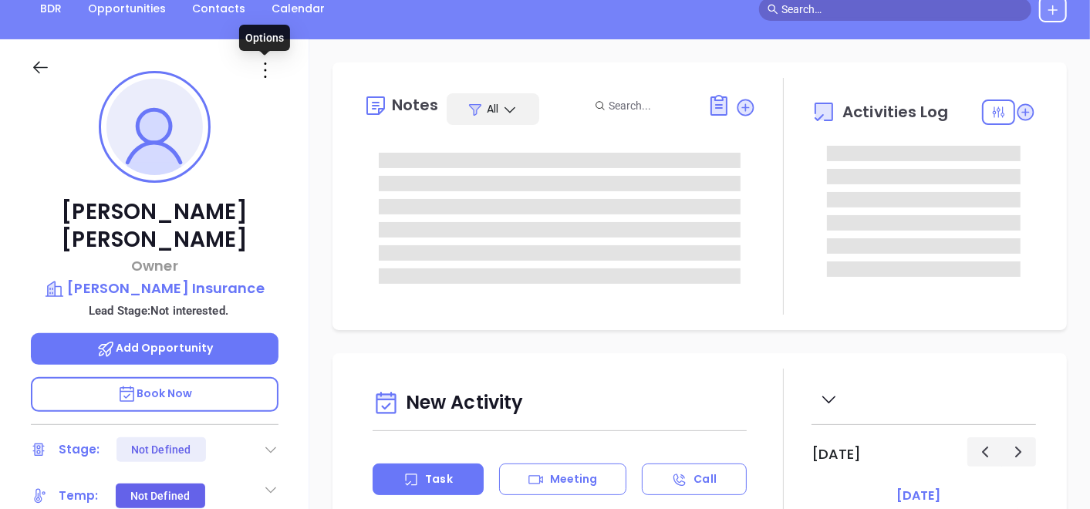
click at [267, 70] on icon at bounding box center [265, 70] width 25 height 25
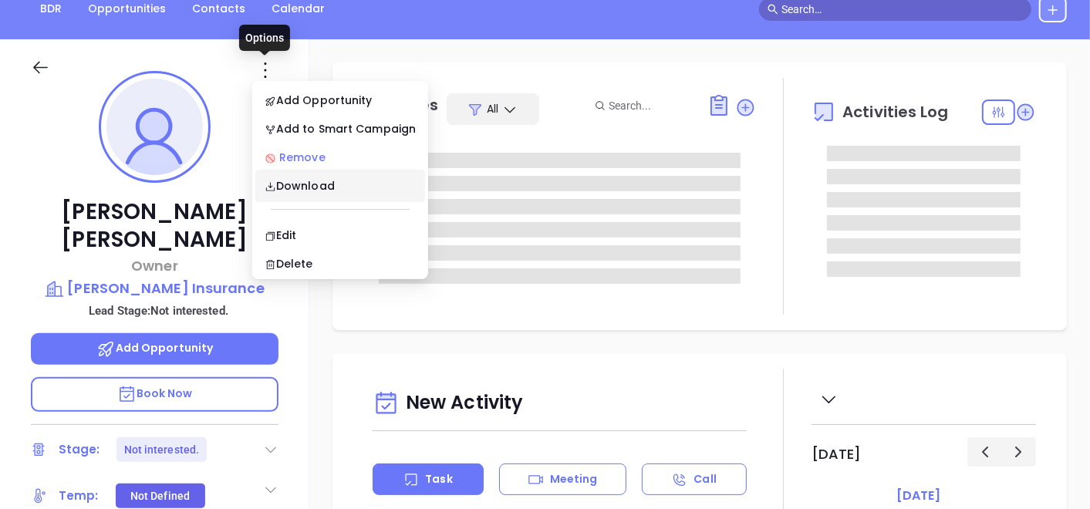
type input "[PERSON_NAME]"
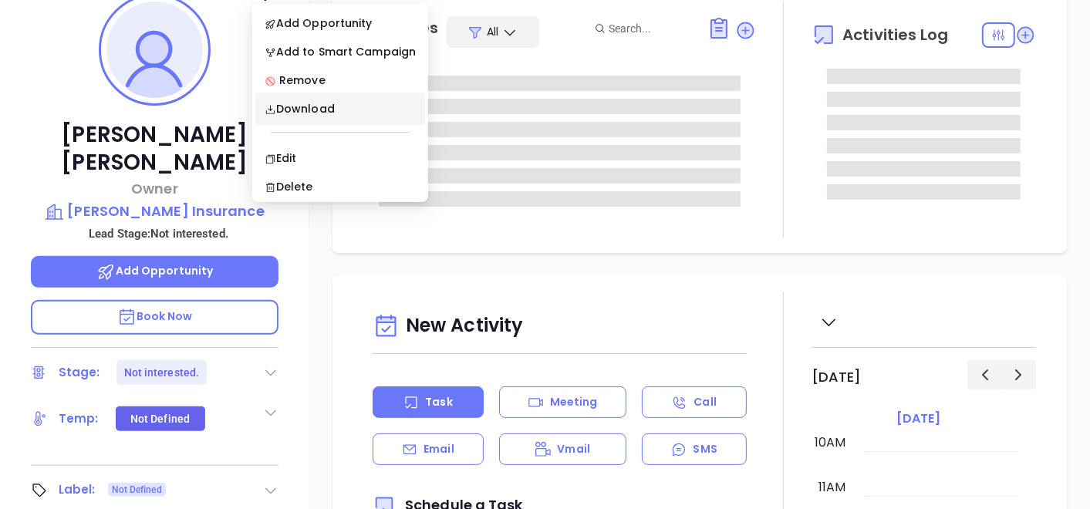
scroll to position [257, 0]
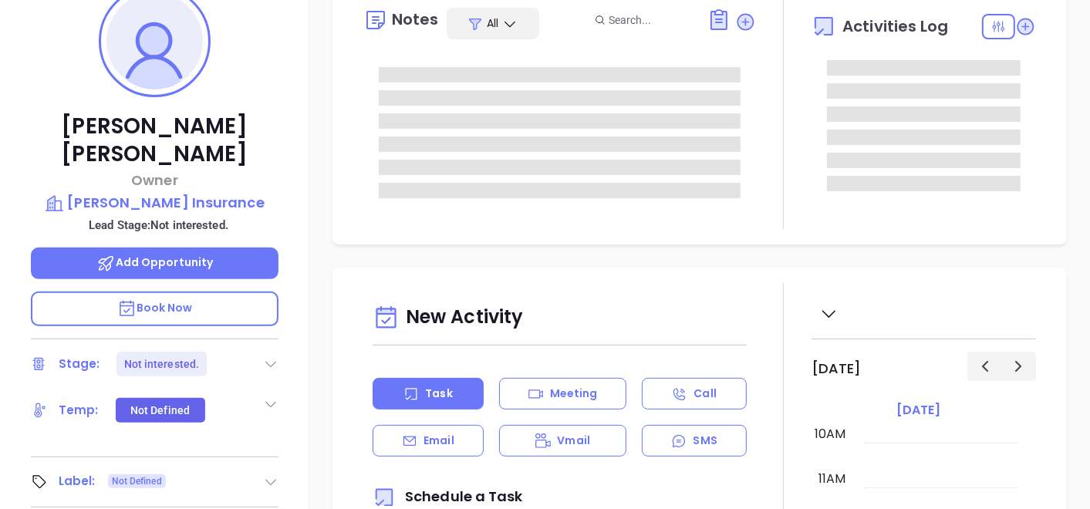
click at [272, 475] on icon at bounding box center [270, 482] width 15 height 15
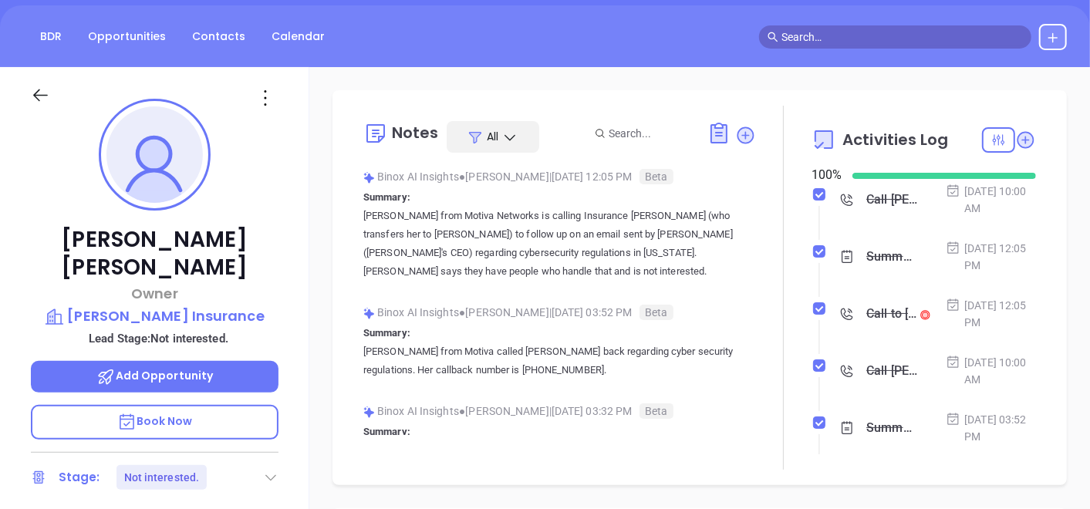
scroll to position [86, 0]
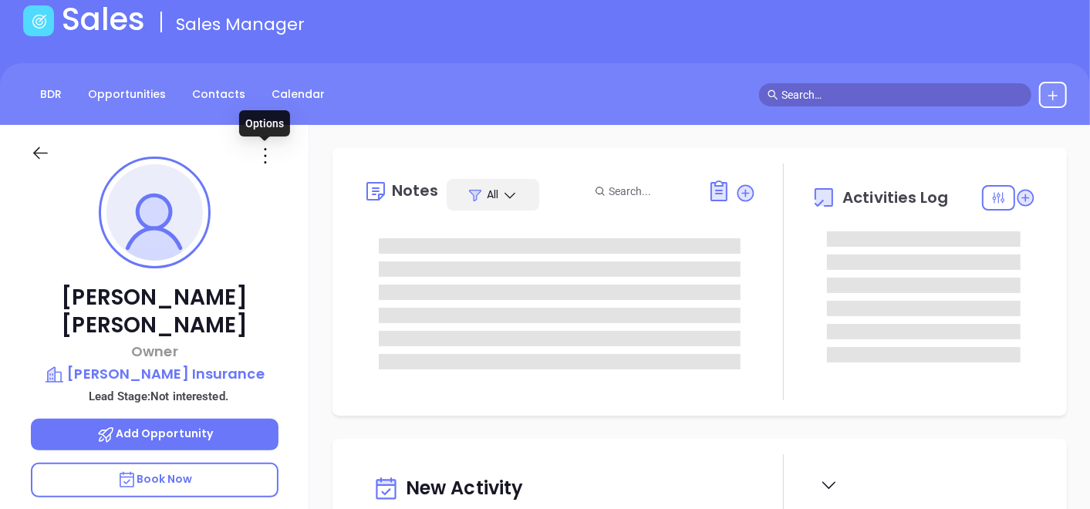
click at [264, 158] on icon at bounding box center [265, 156] width 25 height 25
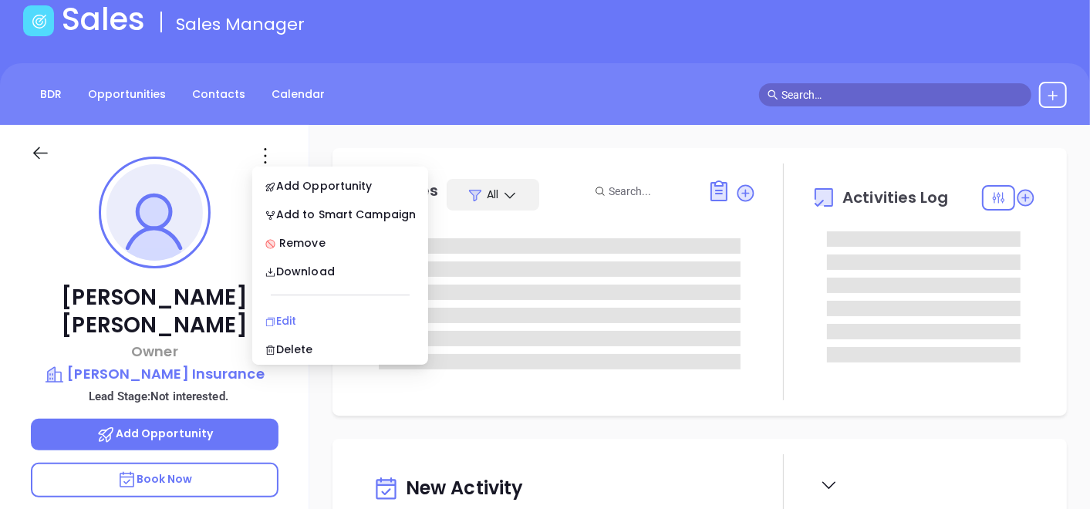
click at [281, 323] on div "Edit" at bounding box center [340, 321] width 151 height 17
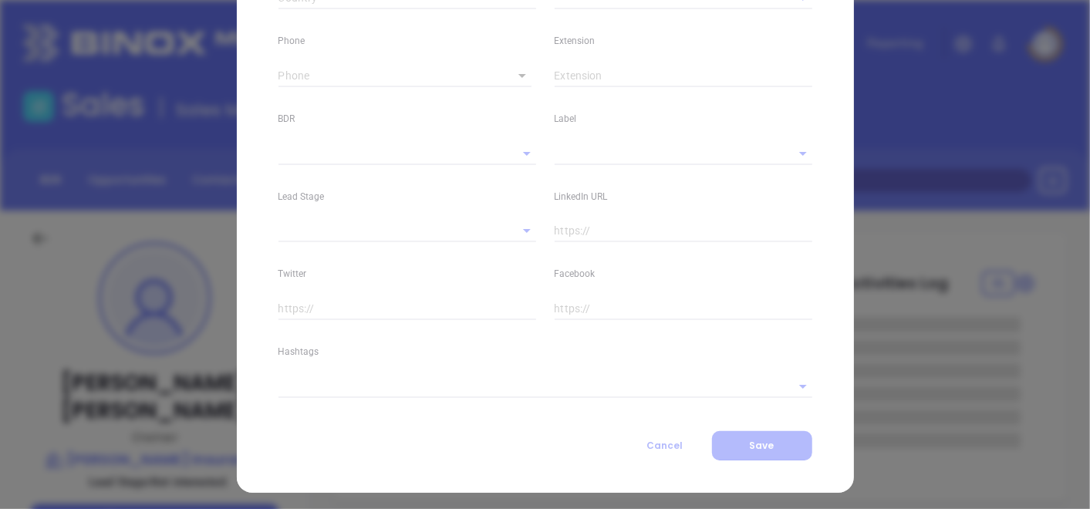
type input "[PERSON_NAME]"
type input "[PERSON_NAME][EMAIL_ADDRESS][DOMAIN_NAME]"
type input "Owner"
type textarea "[STREET_ADDRESS][PERSON_NAME]"
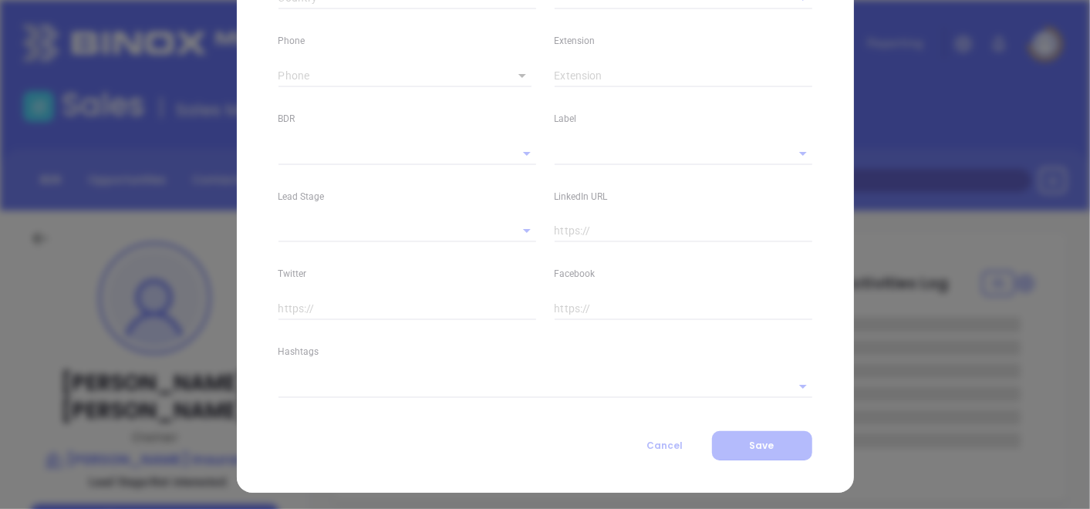
type input "1"
type input "[GEOGRAPHIC_DATA]"
type input "PA"
type input "15216"
type input "[DOMAIN_NAME][URL][PERSON_NAME]"
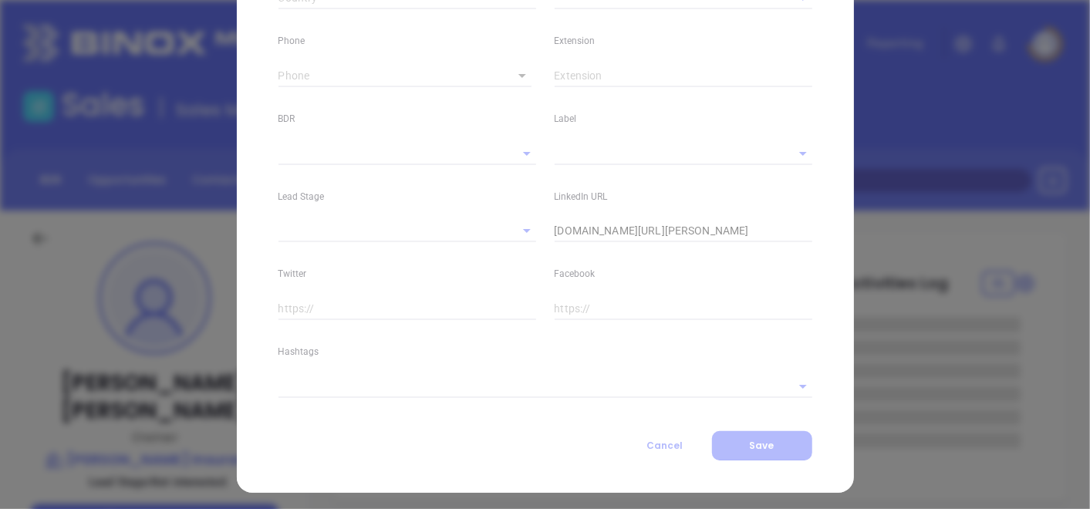
type input "Marketing"
type input "Binox"
type input "[PERSON_NAME]"
type input "Not interested."
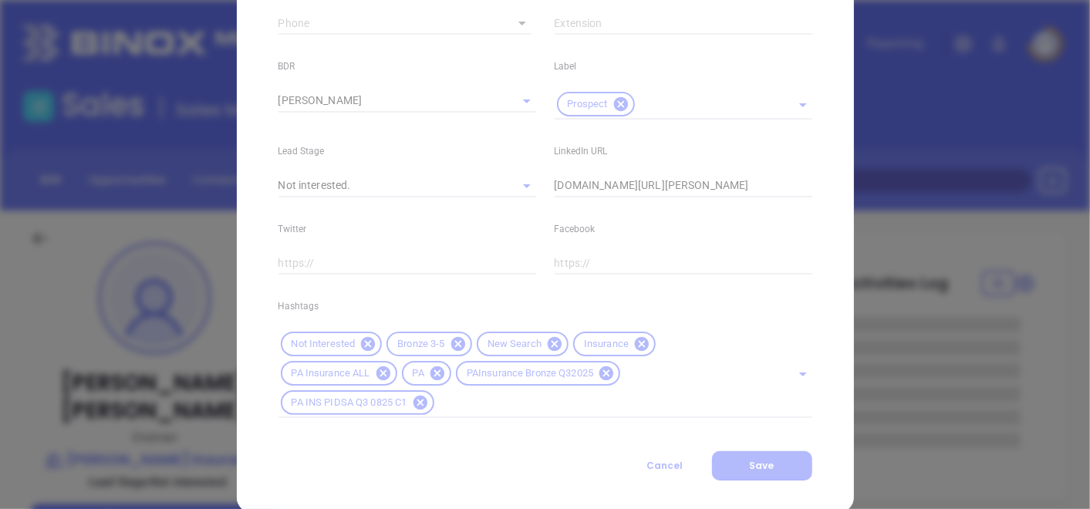
scroll to position [682, 0]
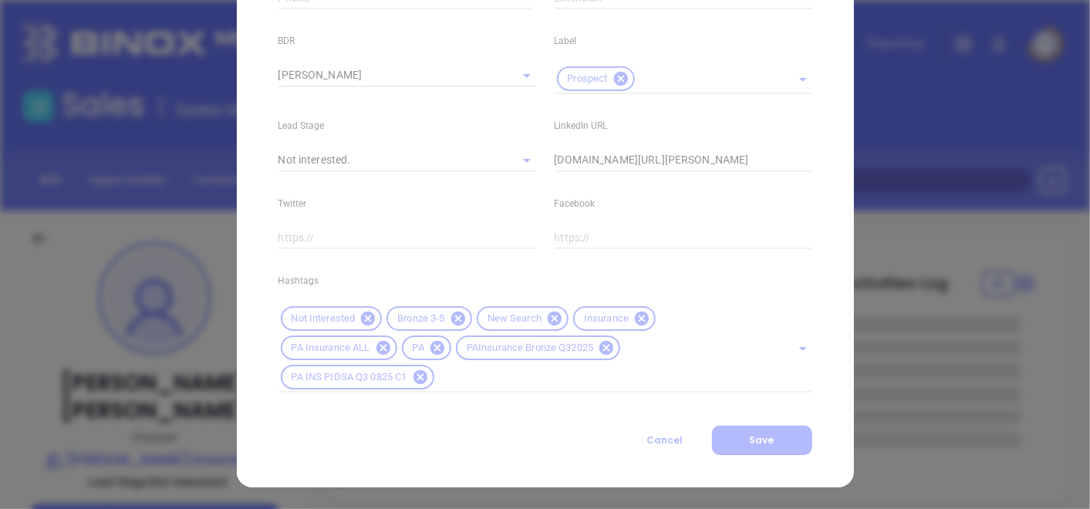
type input "1"
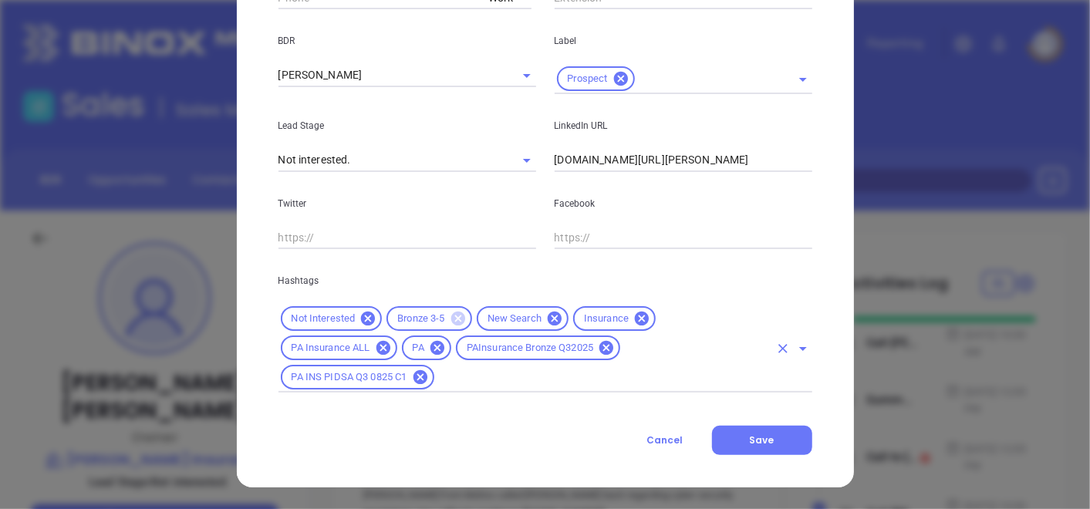
click at [451, 316] on icon at bounding box center [458, 319] width 14 height 14
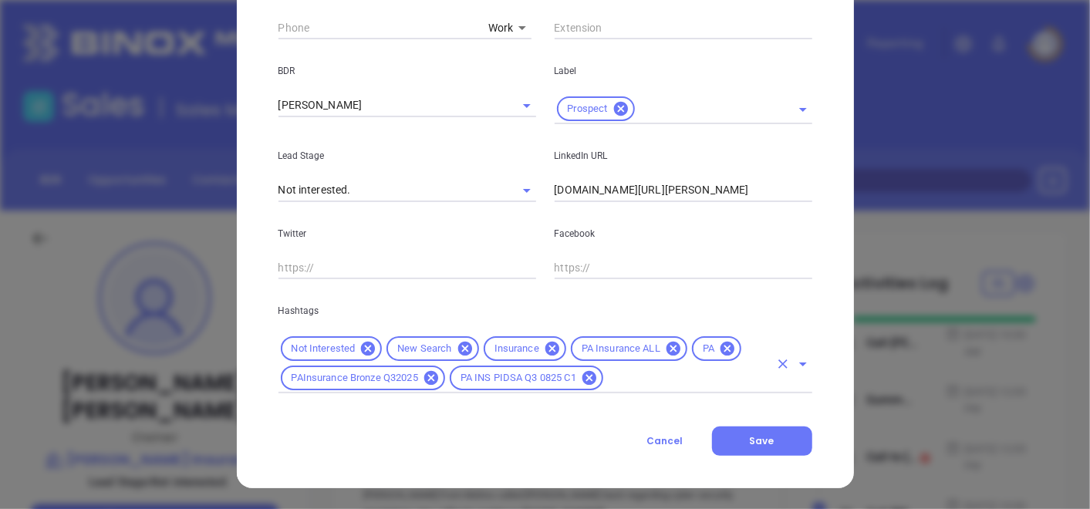
click at [620, 386] on input "text" at bounding box center [688, 378] width 164 height 19
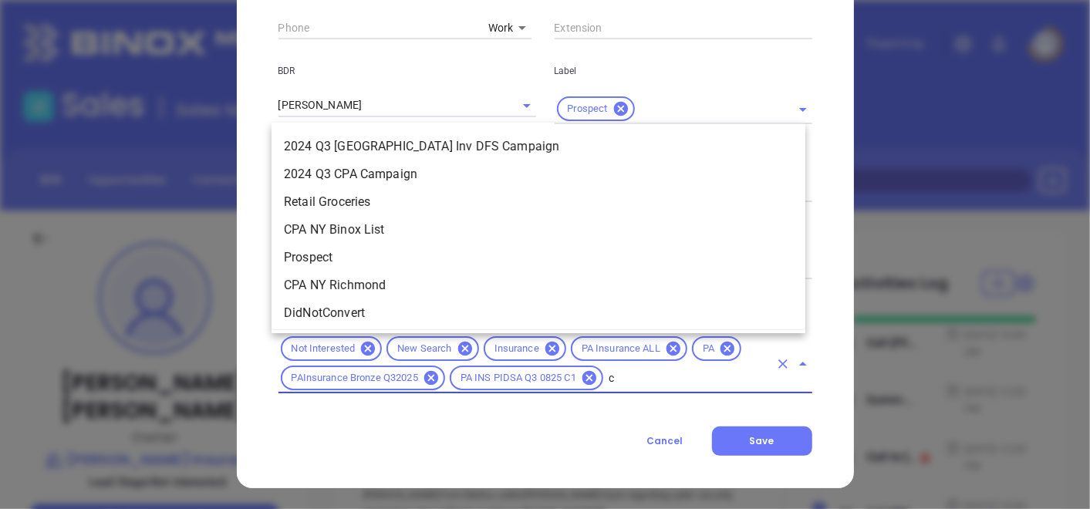
scroll to position [0, 0]
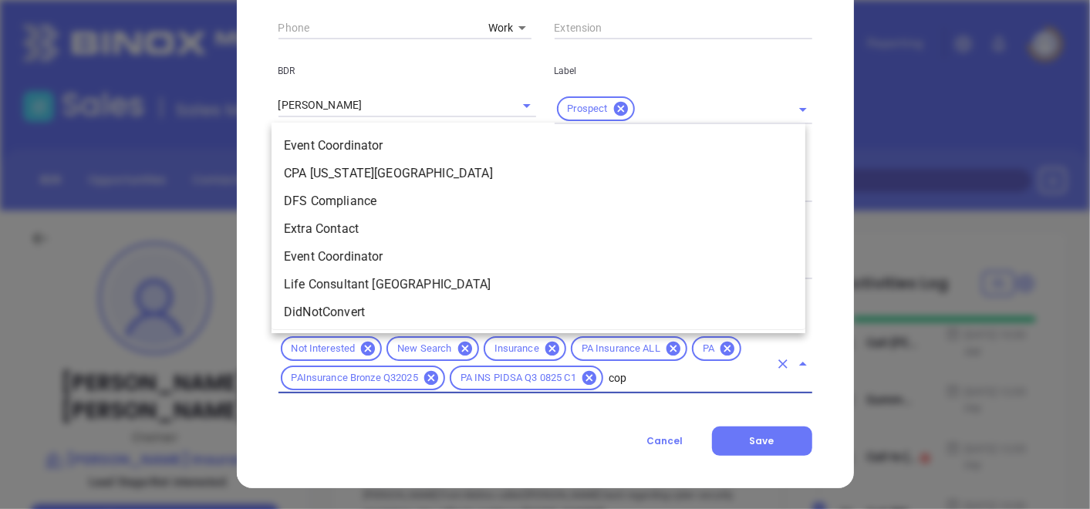
type input "[PERSON_NAME]"
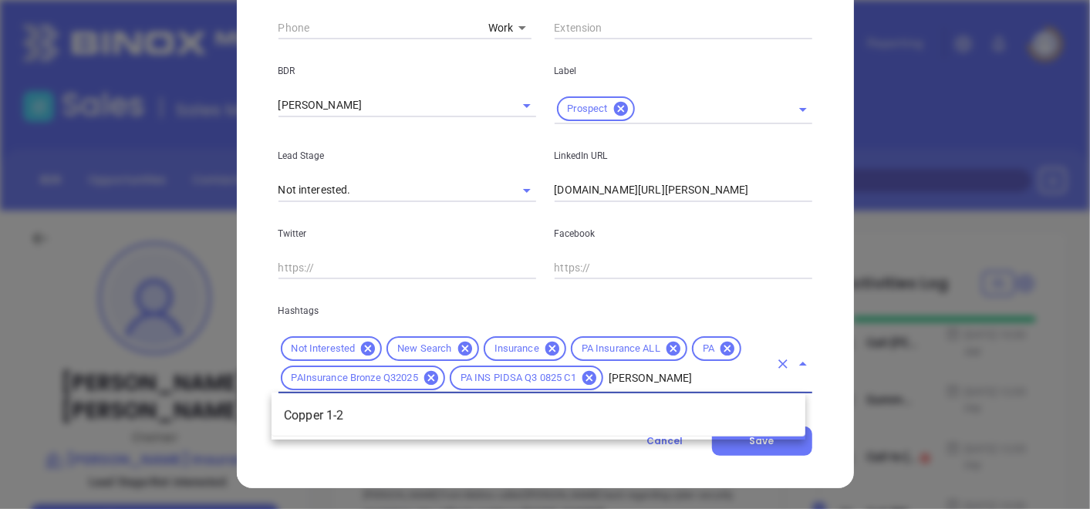
click at [600, 404] on li "Copper 1-2" at bounding box center [539, 416] width 534 height 28
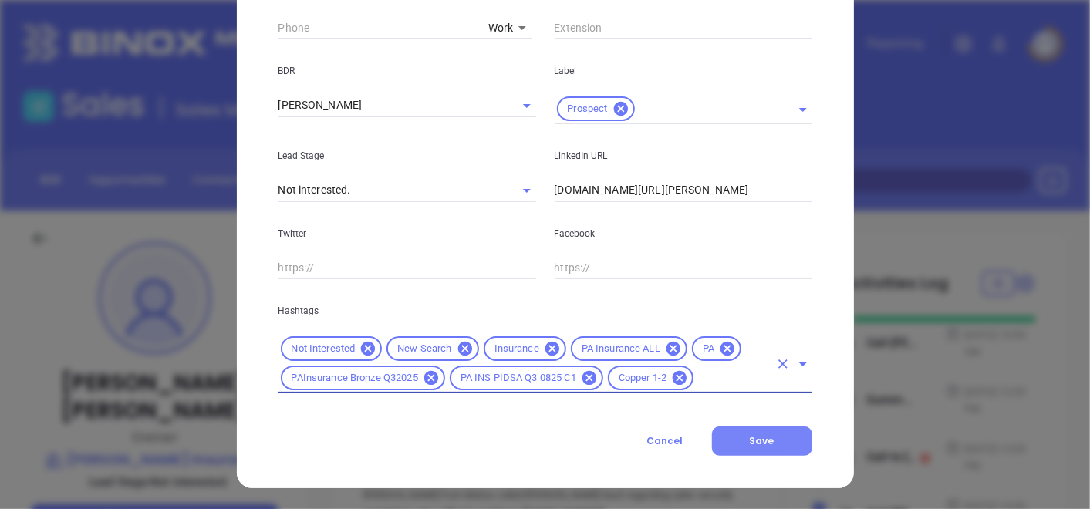
click at [754, 441] on span "Save" at bounding box center [762, 440] width 25 height 13
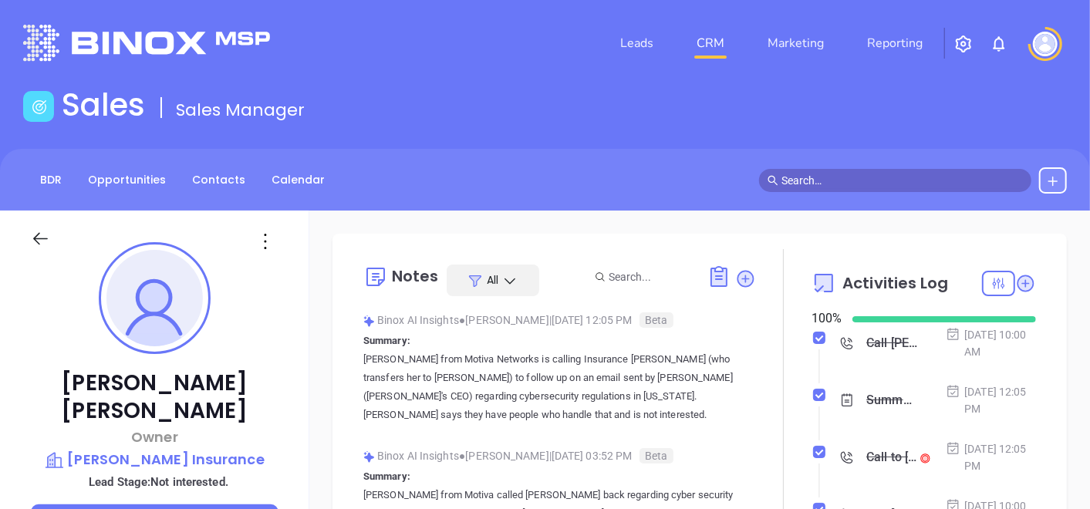
click at [286, 235] on div at bounding box center [266, 241] width 45 height 25
click at [125, 449] on p "[PERSON_NAME] Insurance" at bounding box center [155, 460] width 248 height 22
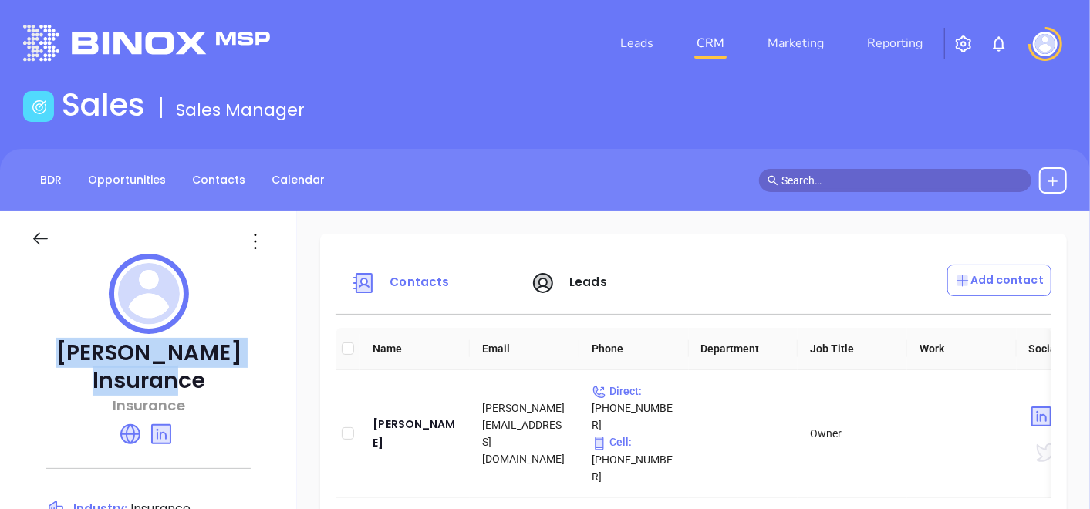
drag, startPoint x: 67, startPoint y: 341, endPoint x: 225, endPoint y: 390, distance: 165.5
click at [225, 390] on p "[PERSON_NAME] Insurance" at bounding box center [148, 368] width 235 height 56
copy p "[PERSON_NAME] Insurance"
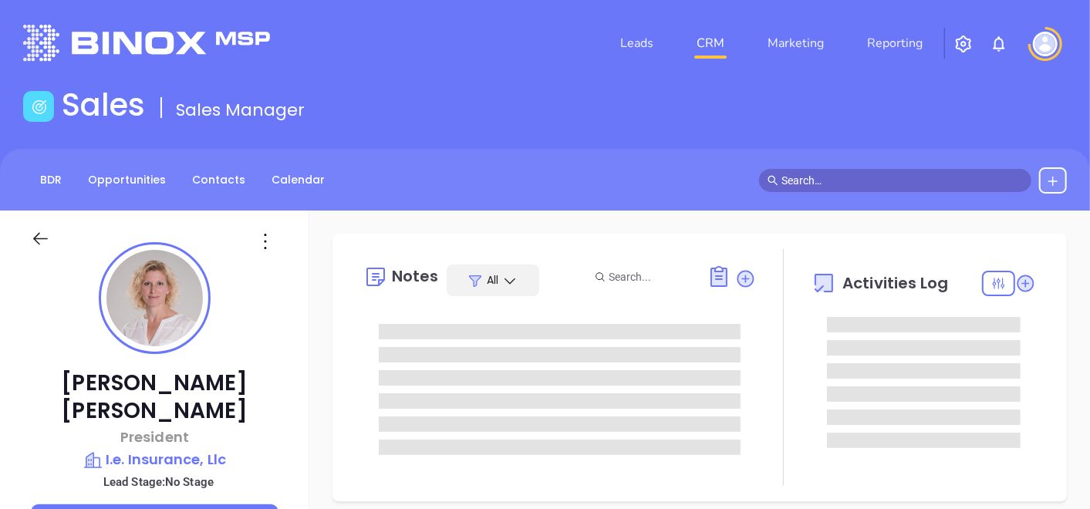
type input "[DATE]"
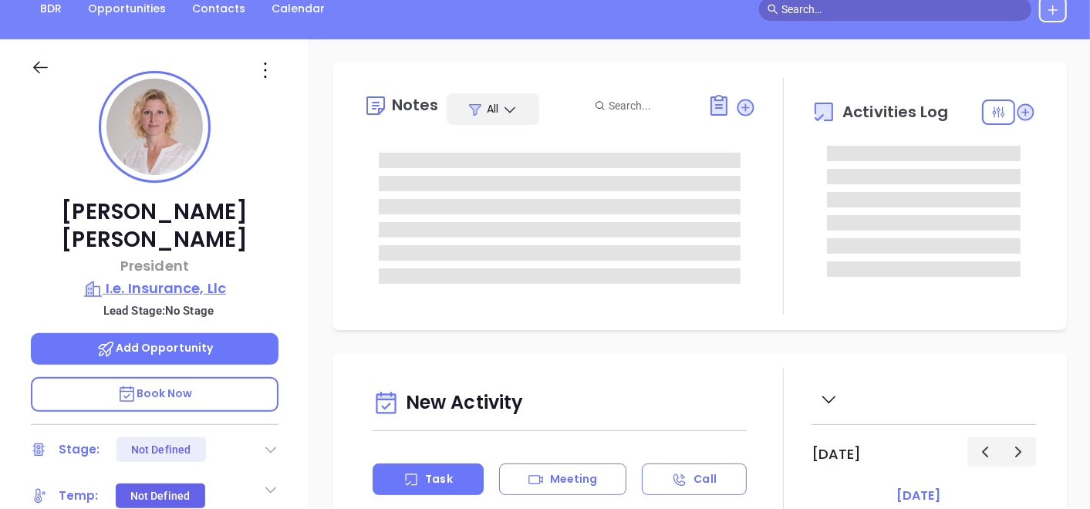
type input "[PERSON_NAME]"
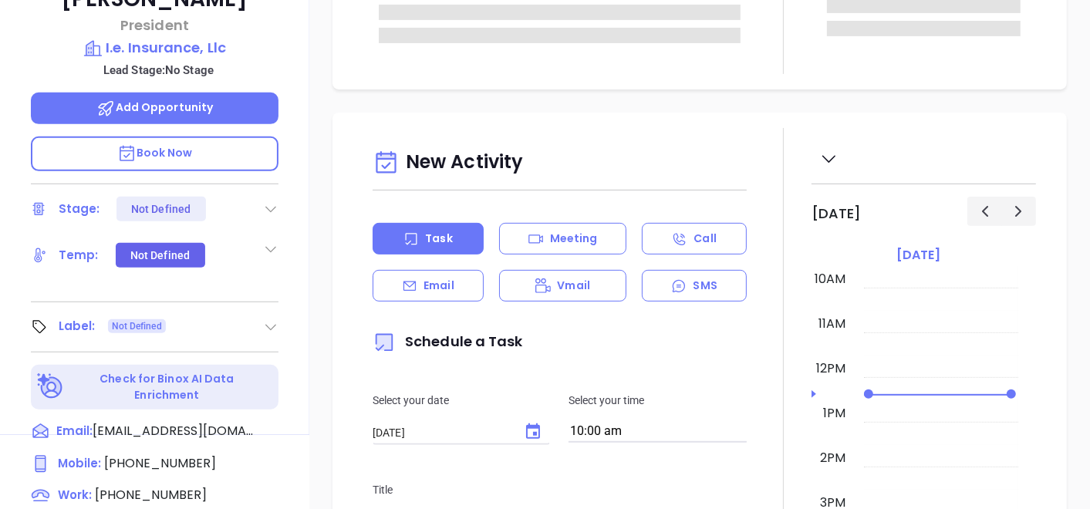
scroll to position [428, 0]
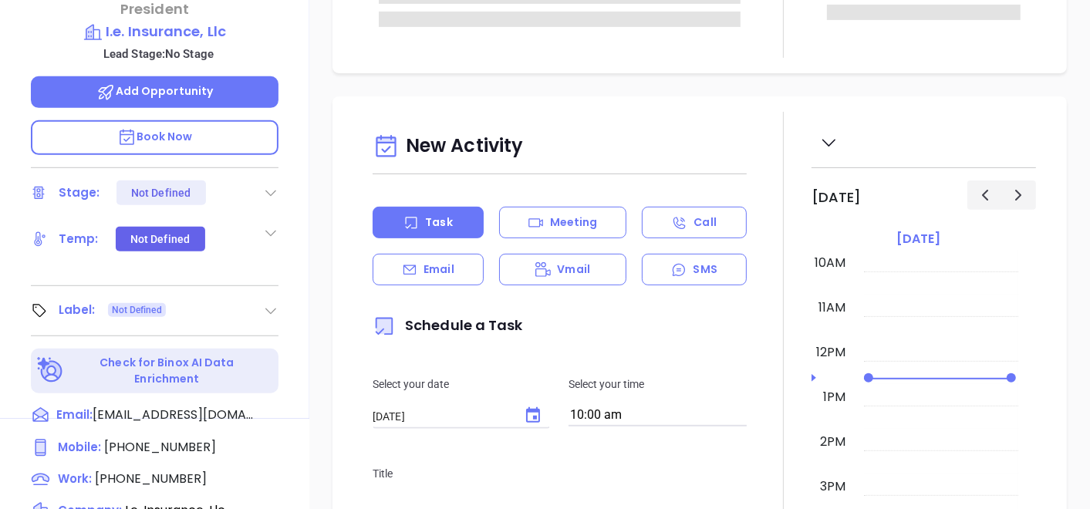
click at [278, 281] on div "[PERSON_NAME] President I.e. Insurance, Llc Lead Stage: No Stage Add Opportunit…" at bounding box center [154, 100] width 309 height 637
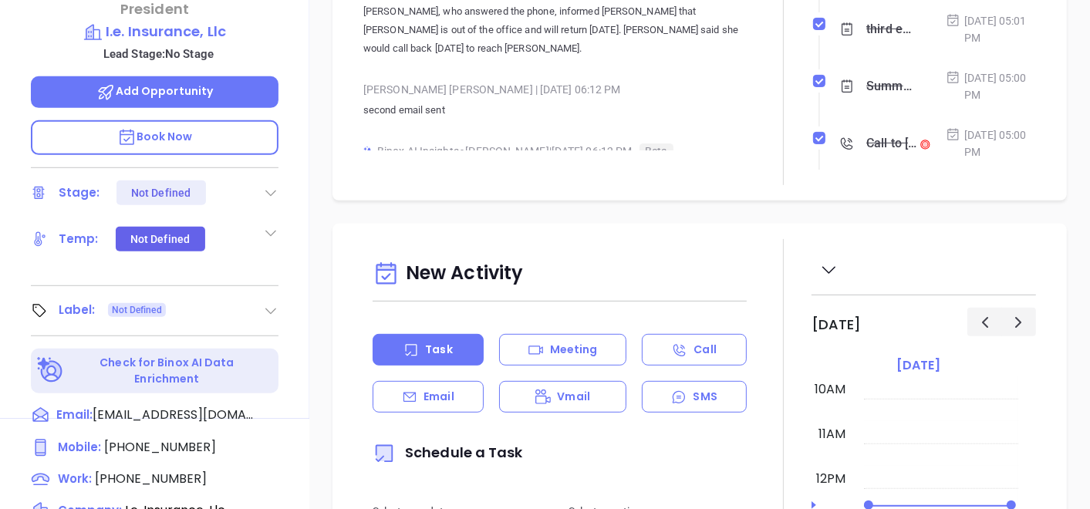
click at [273, 303] on icon at bounding box center [270, 310] width 15 height 15
click at [172, 299] on div "Label: Not Defined" at bounding box center [155, 311] width 248 height 25
click at [252, 299] on div "Label: Not Defined" at bounding box center [155, 311] width 248 height 25
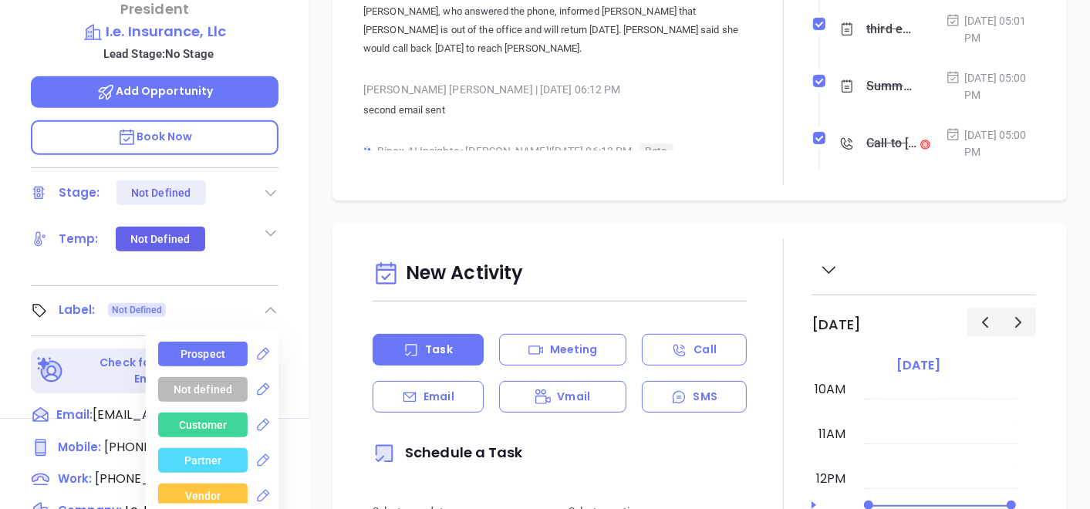
click at [224, 342] on div "Prospect" at bounding box center [203, 354] width 90 height 25
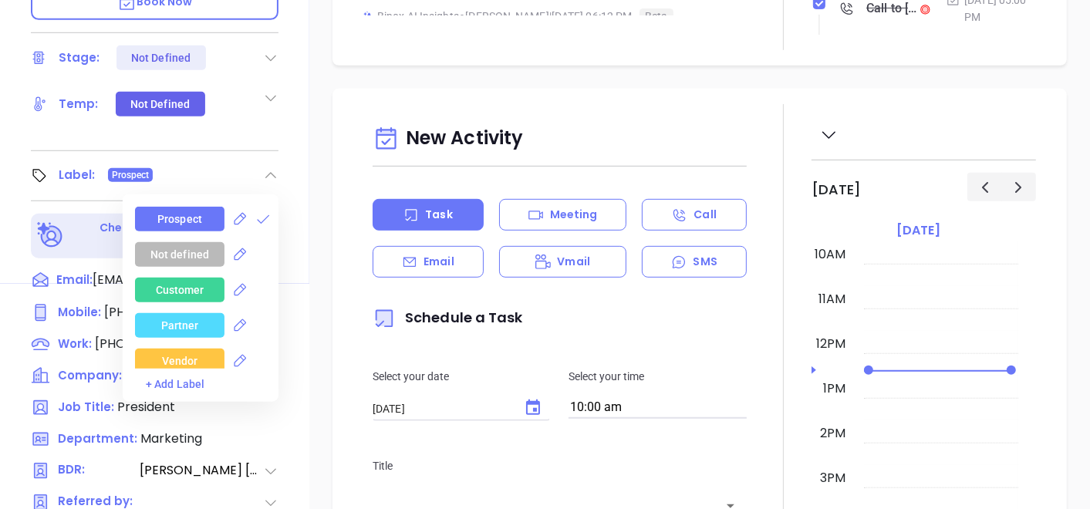
scroll to position [772, 0]
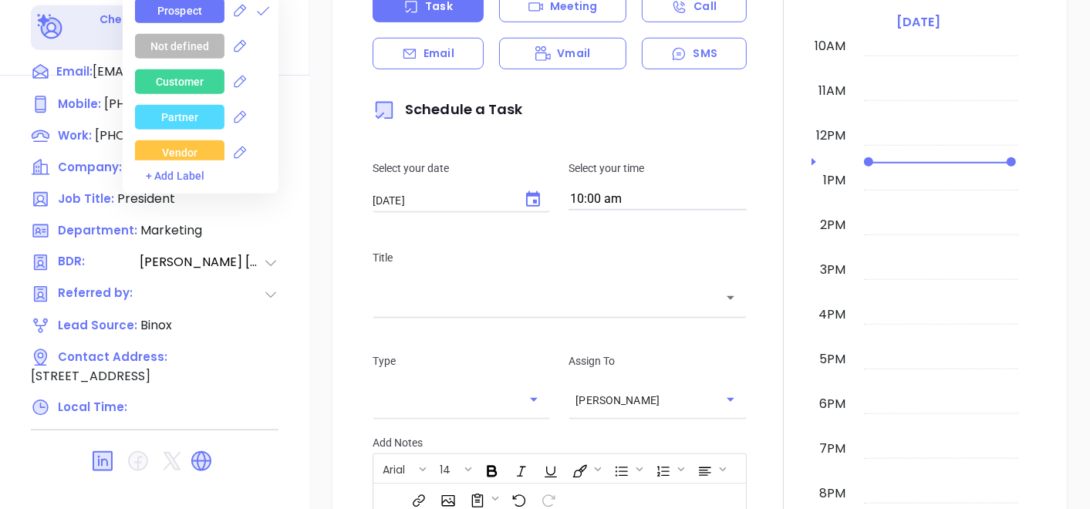
click at [199, 443] on div at bounding box center [155, 461] width 248 height 37
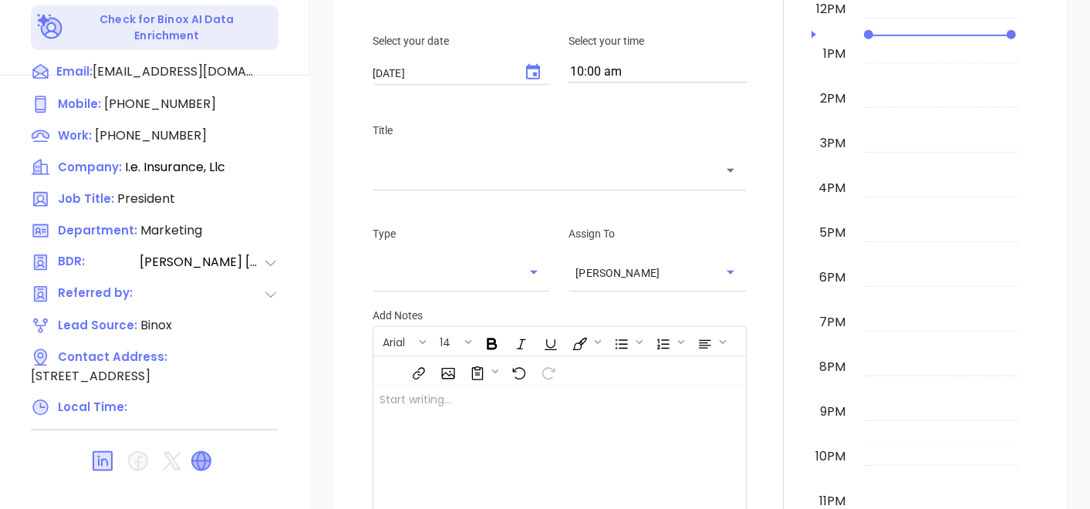
click at [206, 452] on icon at bounding box center [201, 461] width 19 height 19
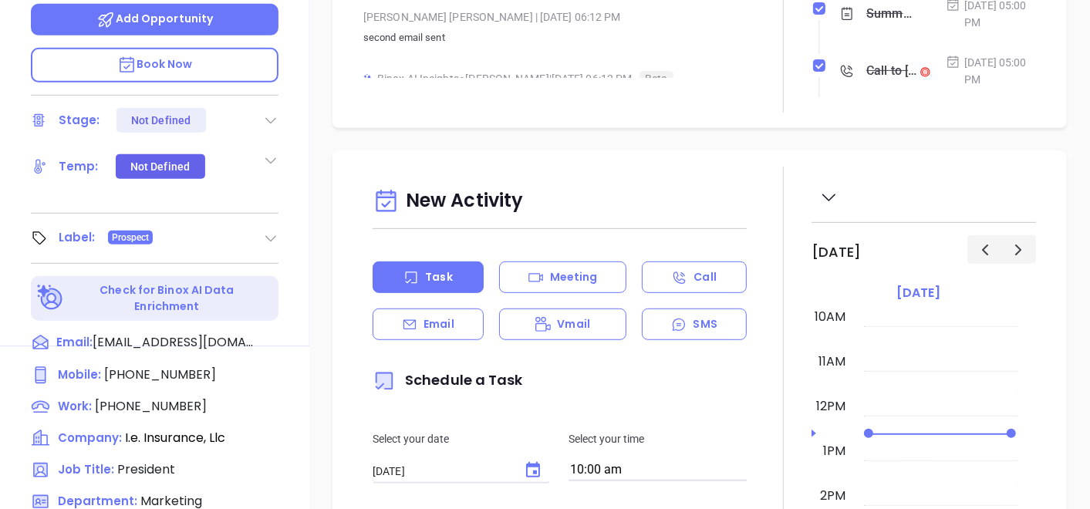
scroll to position [257, 0]
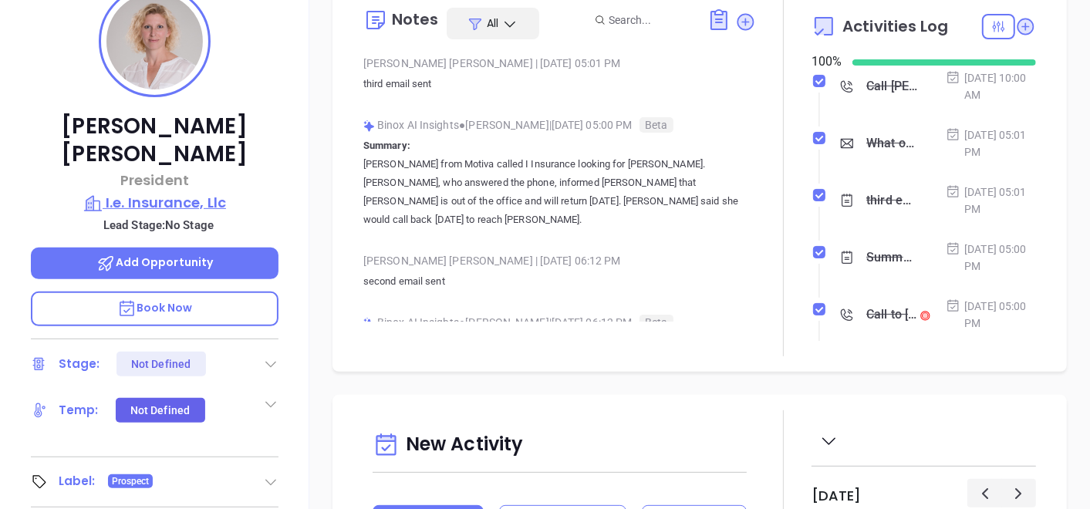
click at [175, 192] on p "I.e. Insurance, Llc" at bounding box center [155, 203] width 248 height 22
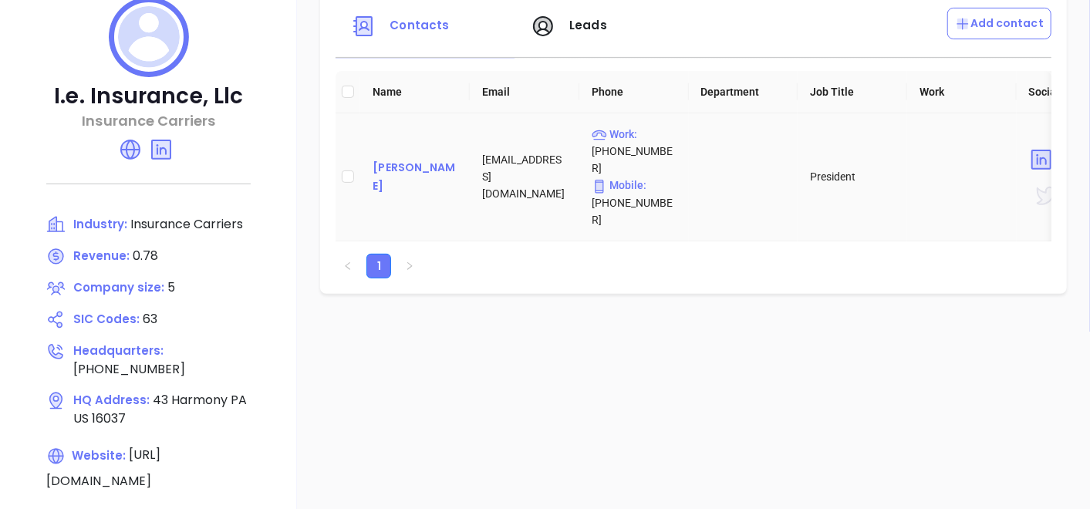
click at [393, 161] on div "[PERSON_NAME]" at bounding box center [415, 176] width 85 height 37
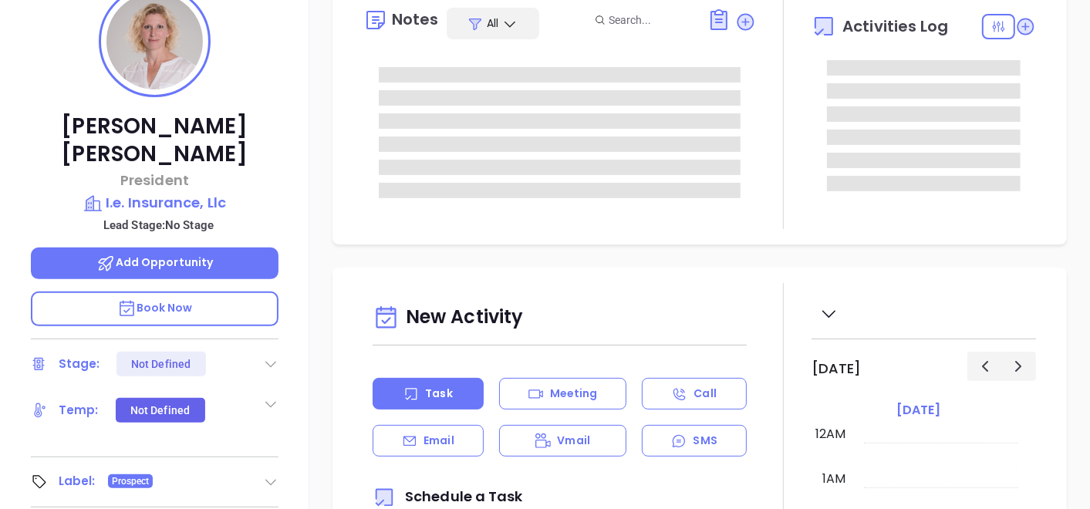
type input "[DATE]"
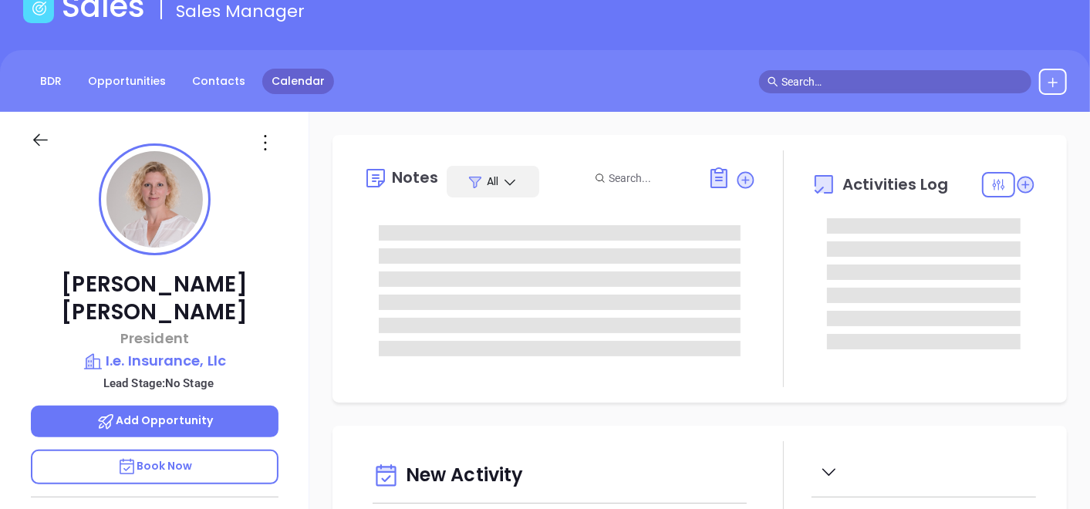
scroll to position [86, 0]
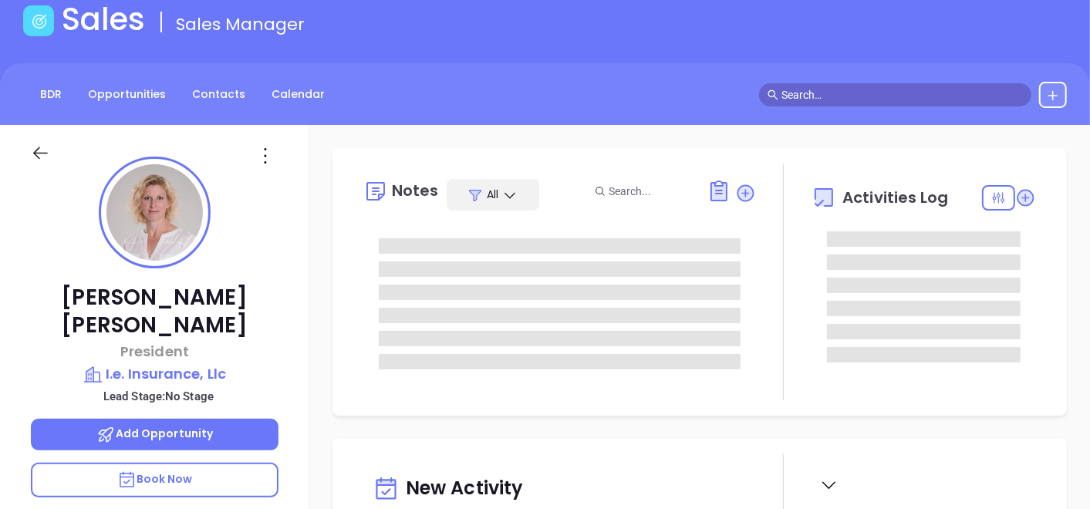
type input "[PERSON_NAME]"
click at [265, 164] on icon at bounding box center [265, 156] width 25 height 25
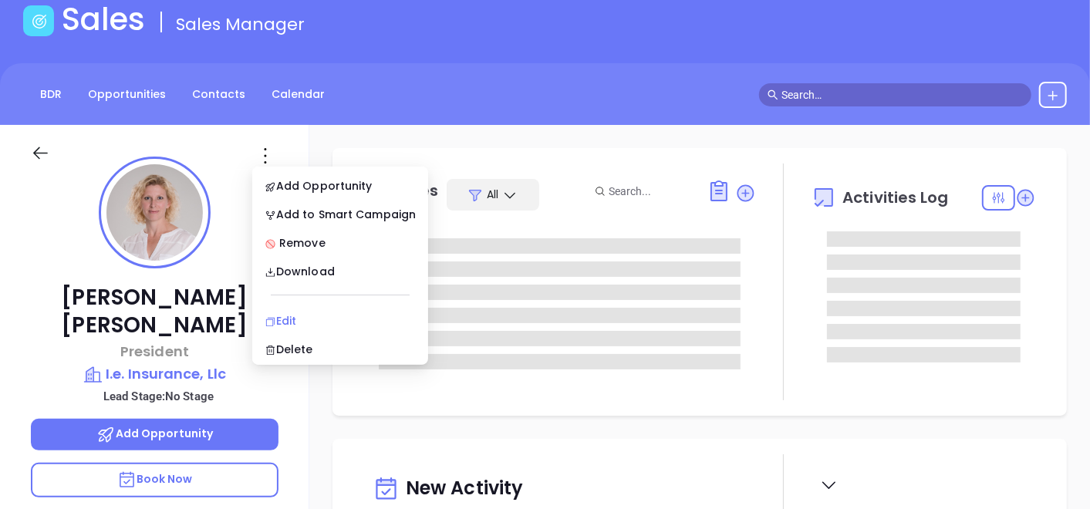
click at [286, 326] on div "Edit" at bounding box center [340, 321] width 151 height 17
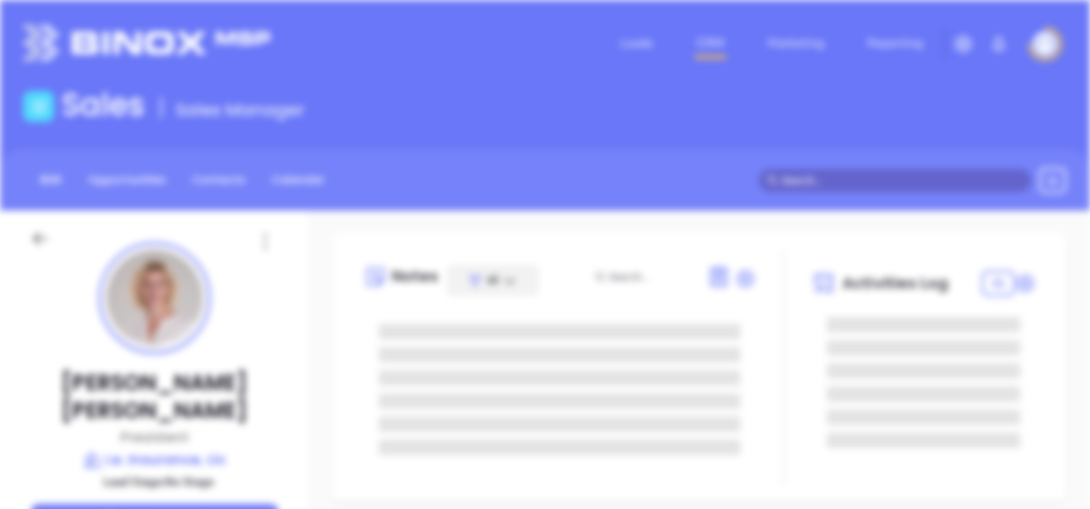
scroll to position [0, 0]
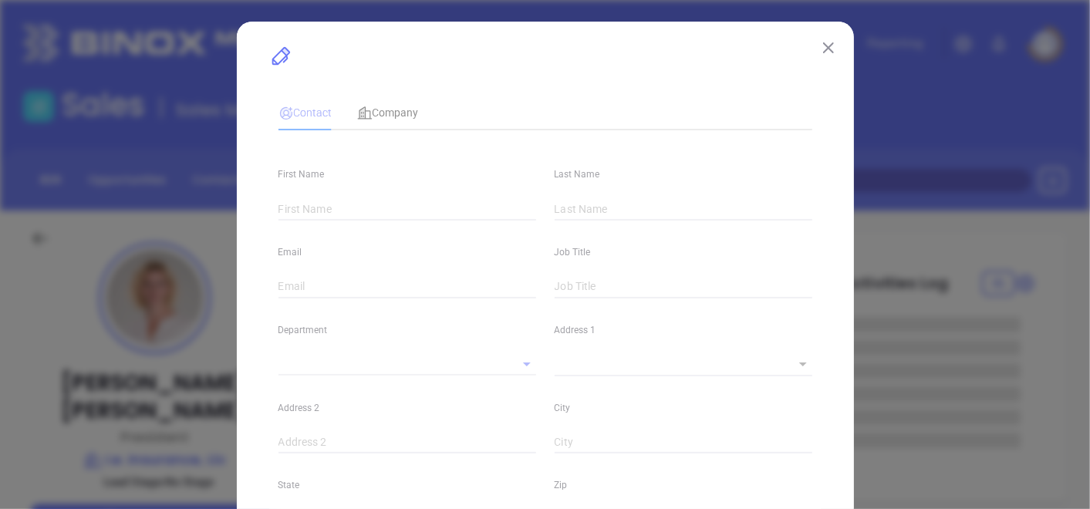
type input "[PERSON_NAME]"
type input "[EMAIL_ADDRESS][DOMAIN_NAME]"
type input "President"
type input "1"
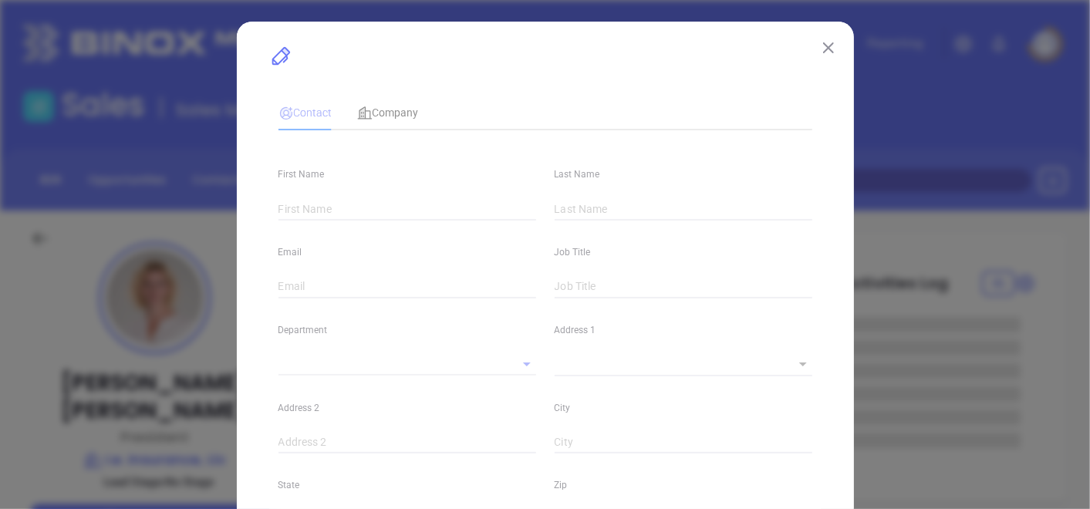
type input "[DOMAIN_NAME][URL][PERSON_NAME]"
type input "Marketing"
type input "Binox"
type input "[PERSON_NAME]"
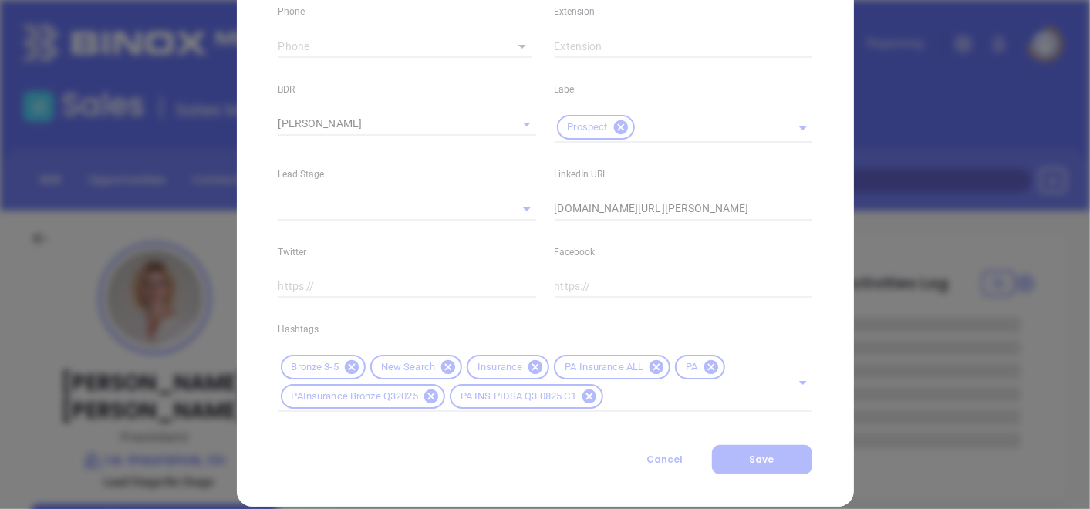
scroll to position [652, 0]
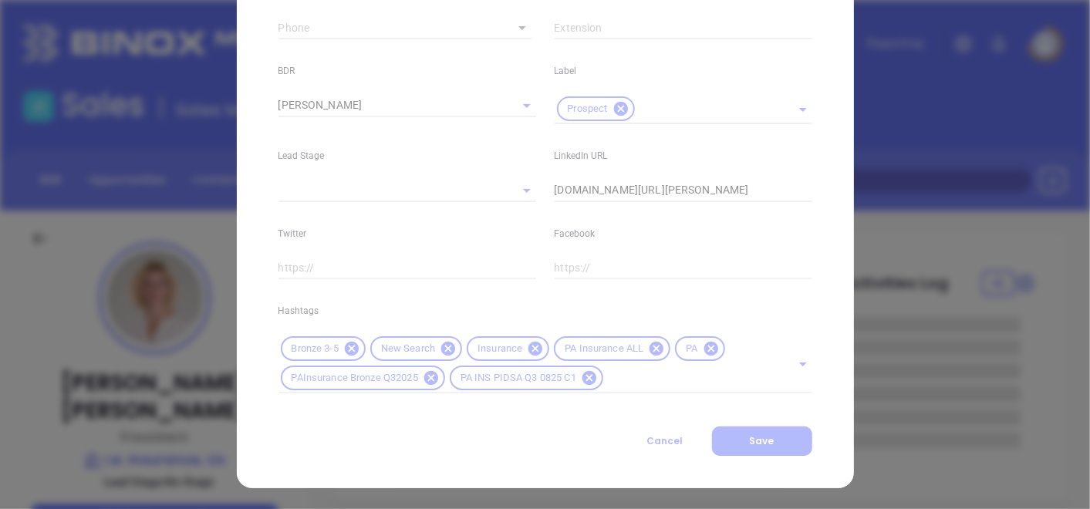
type input "[PHONE_NUMBER]"
type input "1"
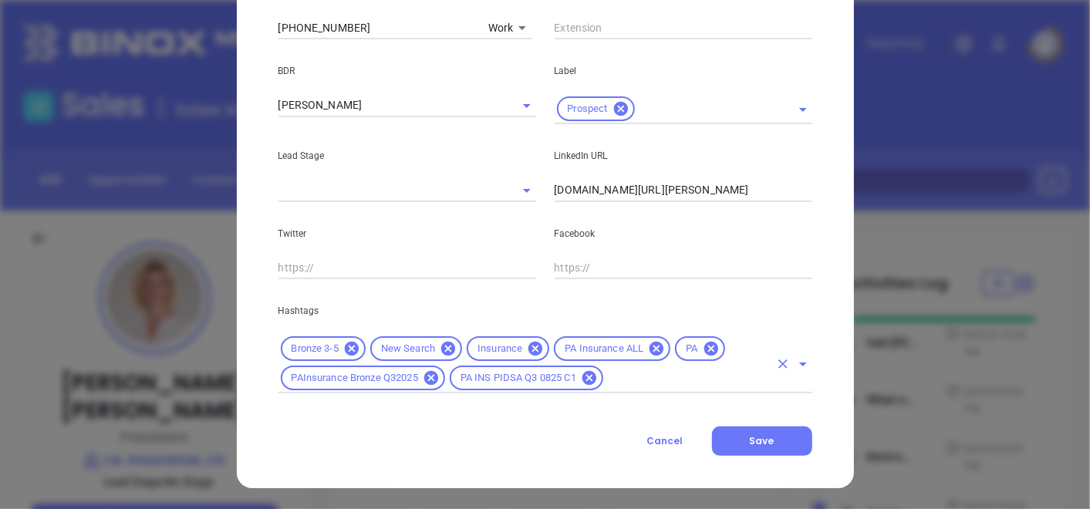
click at [341, 360] on div "Bronze 3-5 New Search Insurance PA Insurance ALL PA PAInsurance Bronze Q32025 P…" at bounding box center [546, 363] width 534 height 59
click at [343, 352] on icon at bounding box center [351, 348] width 17 height 17
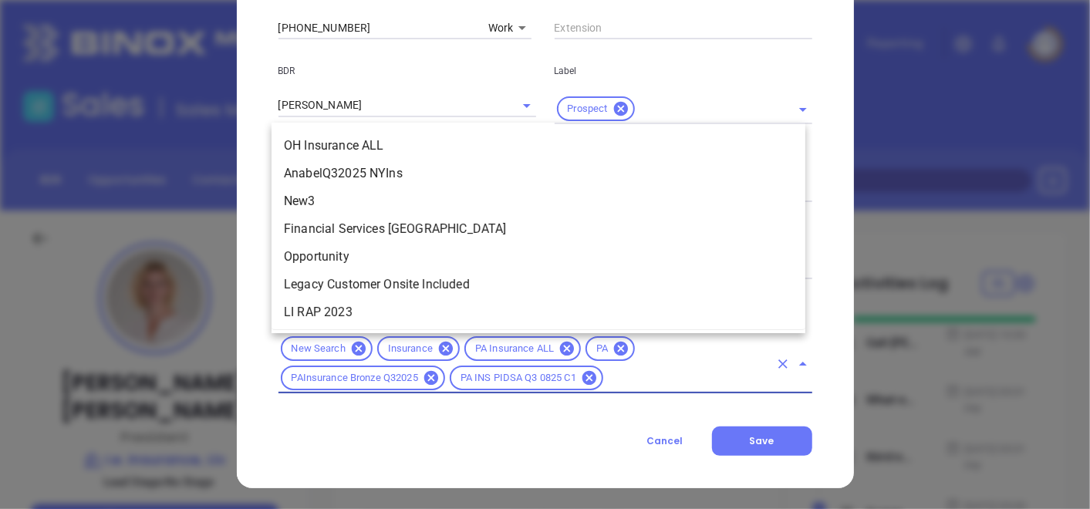
click at [606, 385] on input "text" at bounding box center [688, 378] width 164 height 19
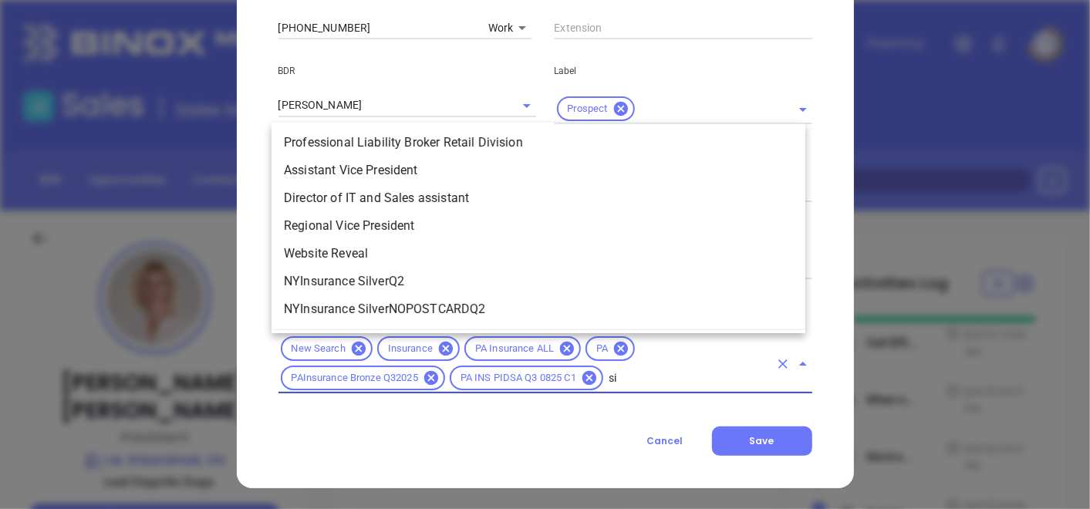
scroll to position [0, 0]
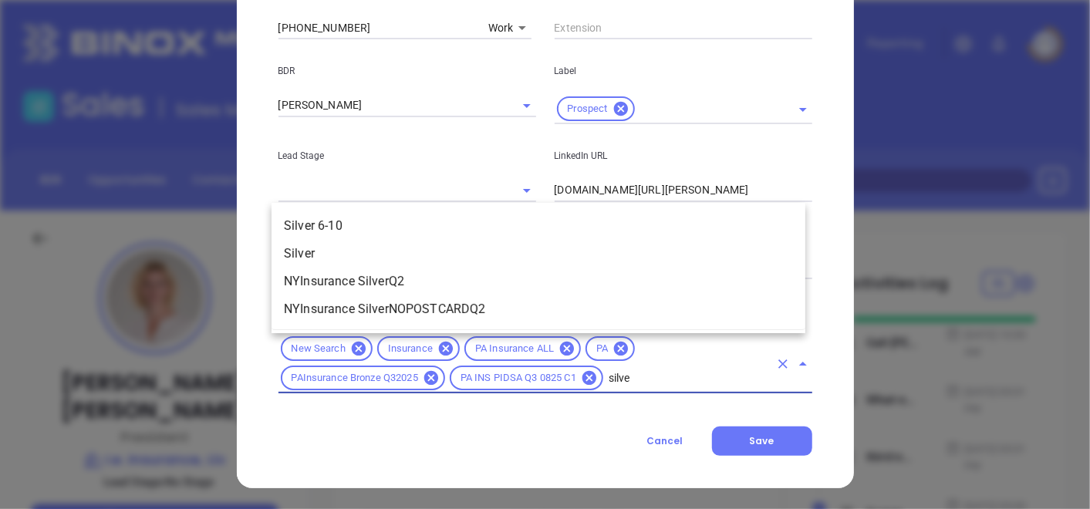
type input "silver"
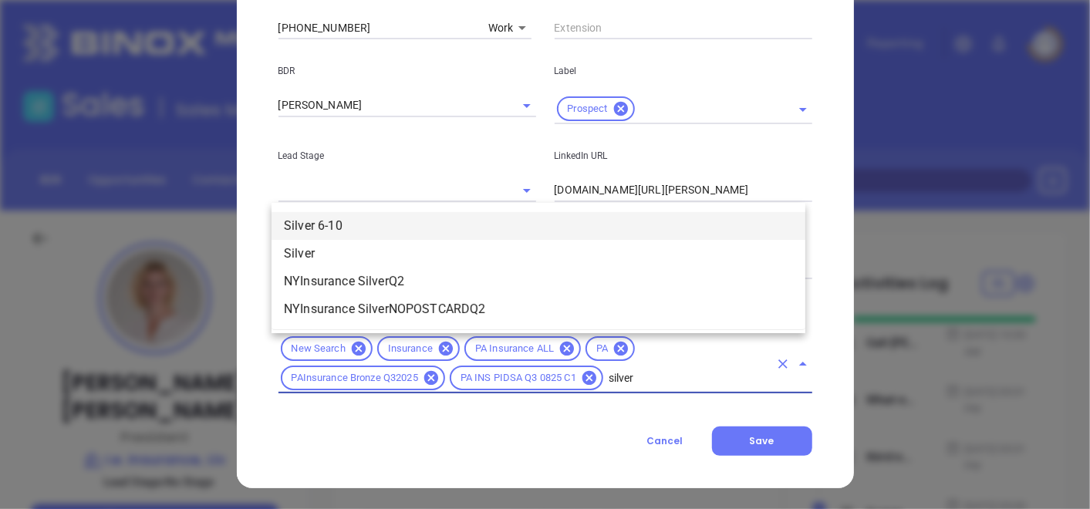
click at [426, 220] on li "Silver 6-10" at bounding box center [539, 226] width 534 height 28
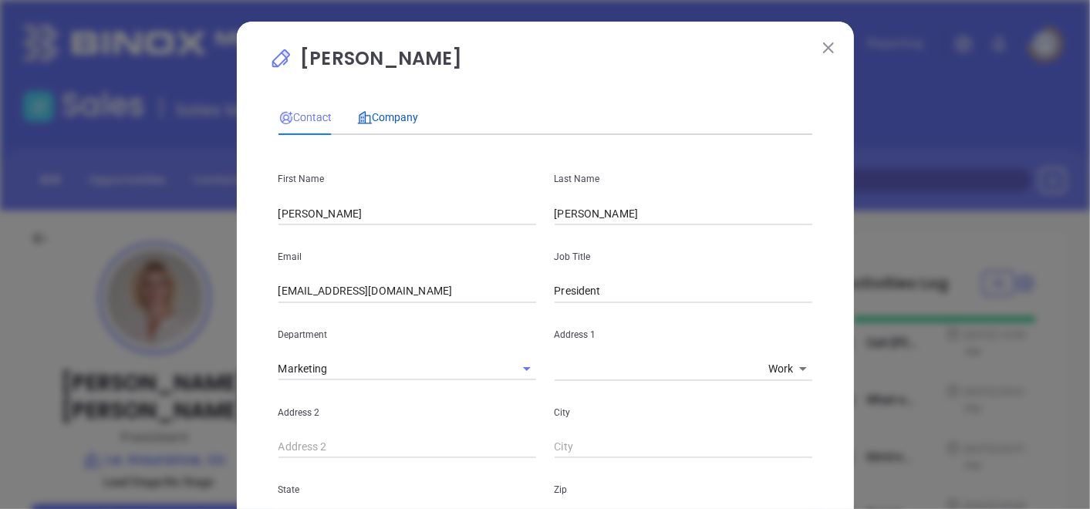
click at [405, 111] on span "Company" at bounding box center [388, 117] width 62 height 12
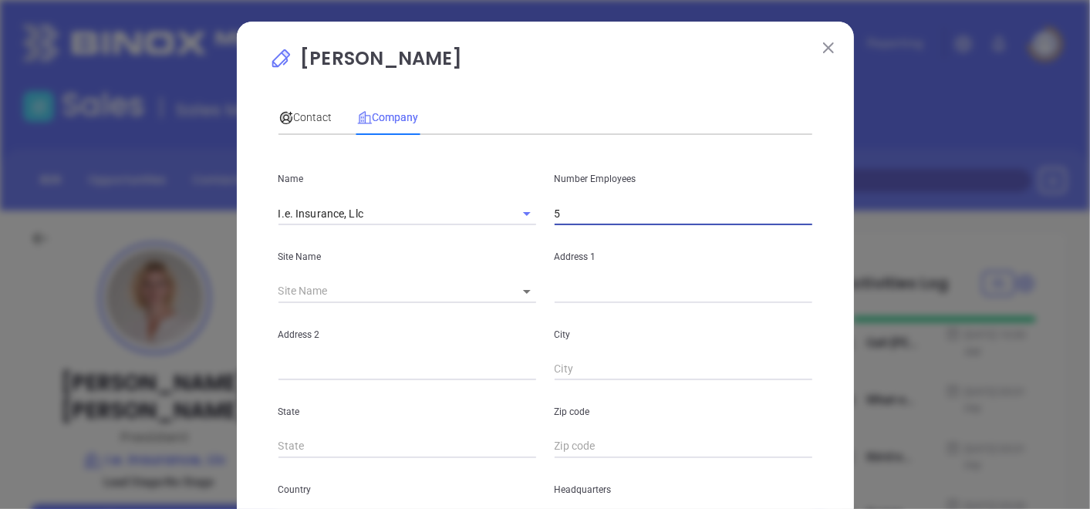
click at [603, 219] on input "5" at bounding box center [684, 213] width 258 height 23
type input "6"
click at [441, 296] on input "text" at bounding box center [389, 291] width 221 height 23
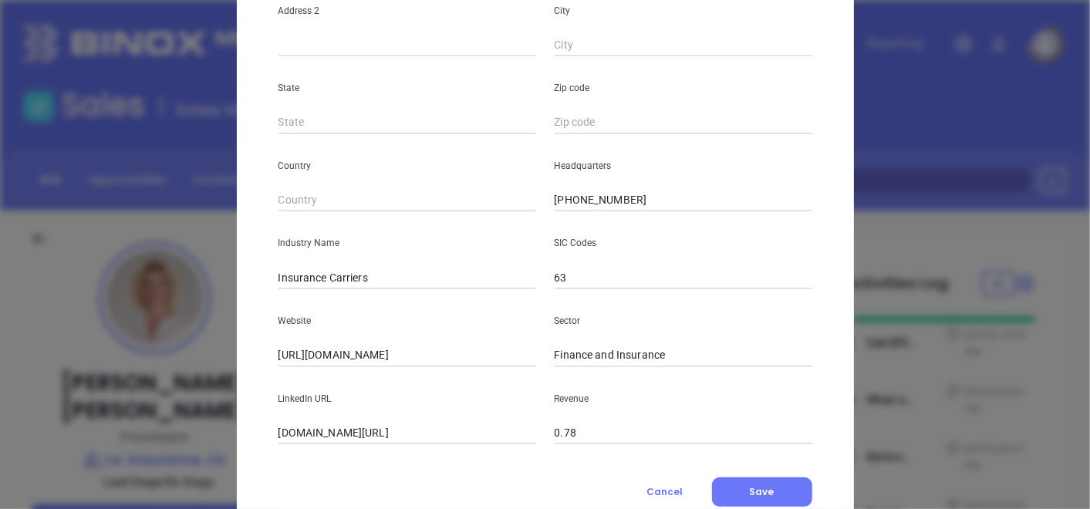
scroll to position [376, 0]
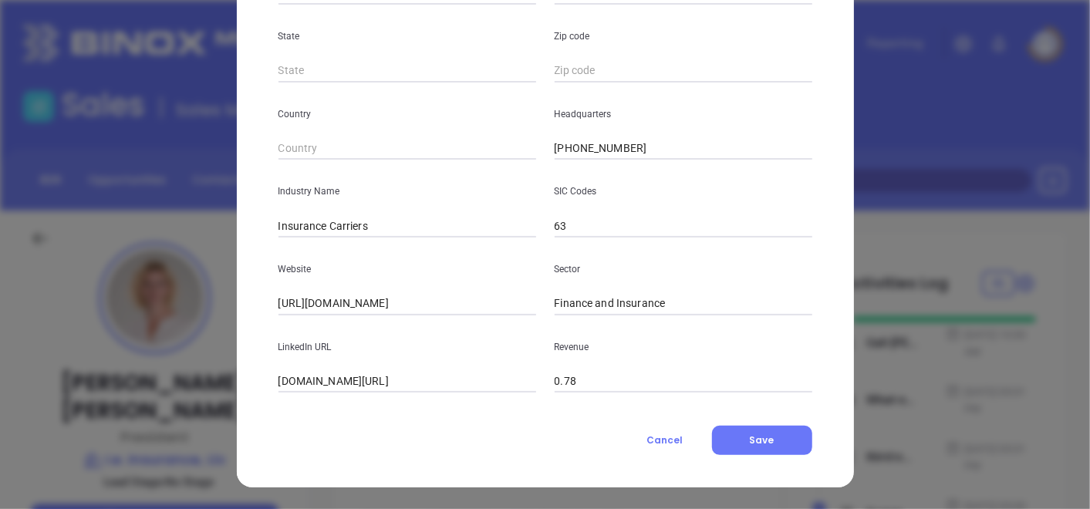
click at [760, 464] on div "[PERSON_NAME] Contact Company First Name [PERSON_NAME] Last Name [PERSON_NAME] …" at bounding box center [545, 67] width 617 height 842
drag, startPoint x: 761, startPoint y: 458, endPoint x: 755, endPoint y: 451, distance: 8.2
click at [755, 451] on div "[PERSON_NAME] Contact Company First Name [PERSON_NAME] Last Name [PERSON_NAME] …" at bounding box center [545, 67] width 617 height 842
drag, startPoint x: 755, startPoint y: 451, endPoint x: 756, endPoint y: 442, distance: 9.3
click at [756, 443] on span "Save" at bounding box center [762, 440] width 25 height 13
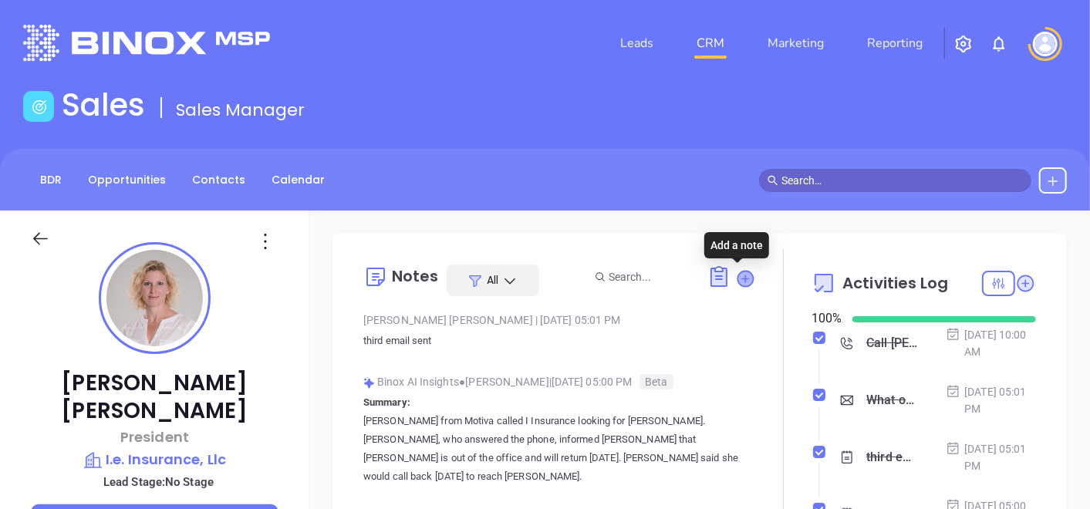
click at [742, 279] on icon at bounding box center [745, 278] width 15 height 15
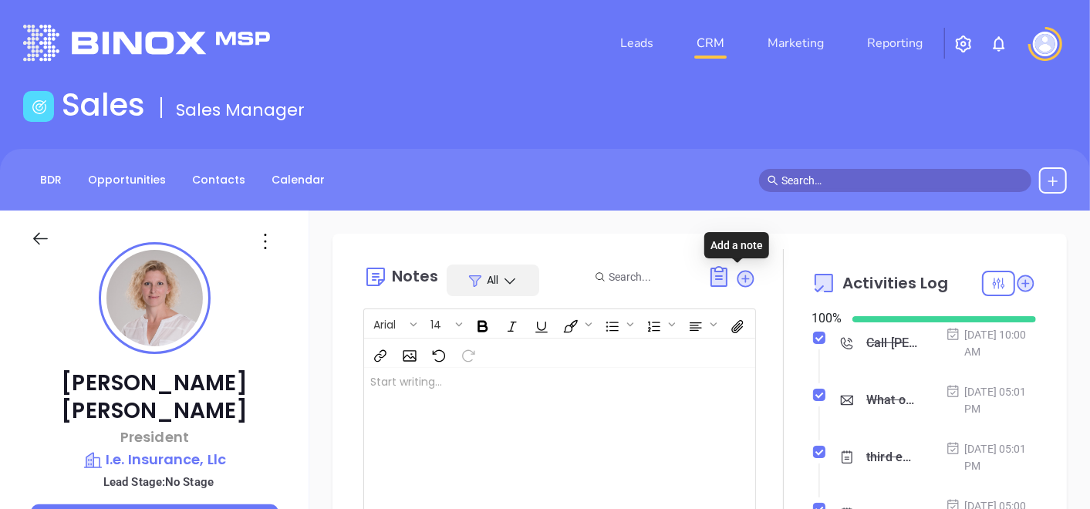
click at [540, 380] on div at bounding box center [545, 446] width 363 height 156
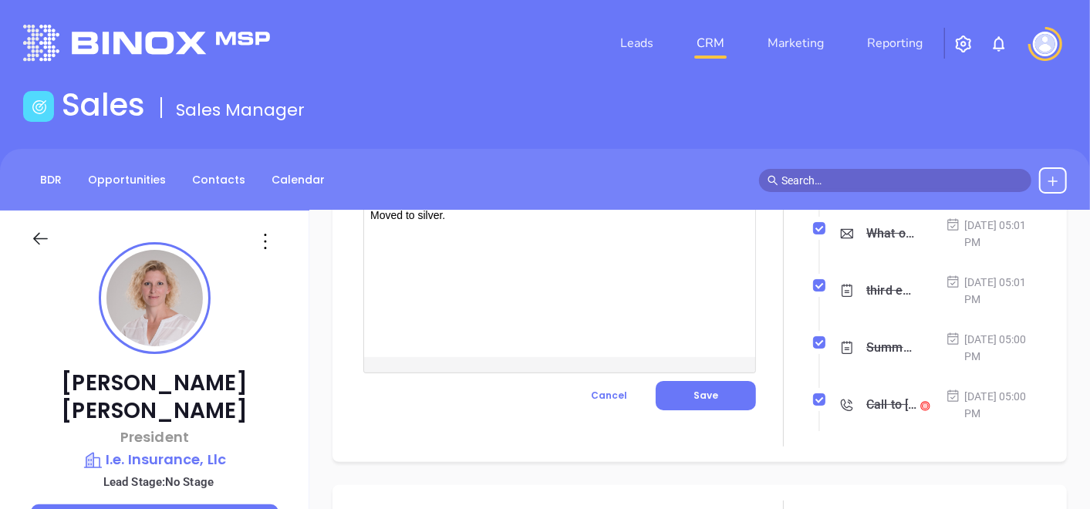
scroll to position [171, 0]
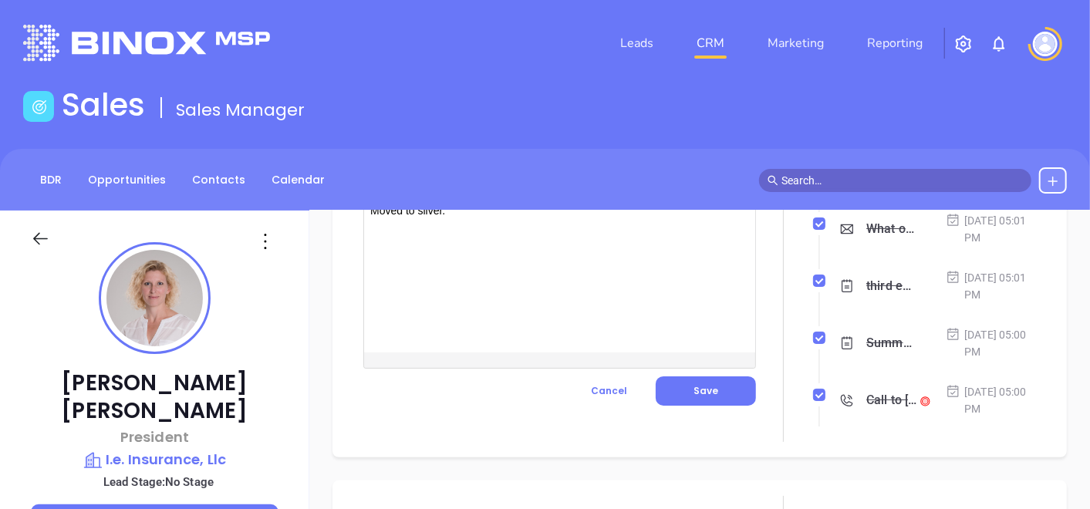
drag, startPoint x: 729, startPoint y: 397, endPoint x: 686, endPoint y: 408, distance: 44.7
click at [728, 397] on button "Save" at bounding box center [706, 391] width 100 height 29
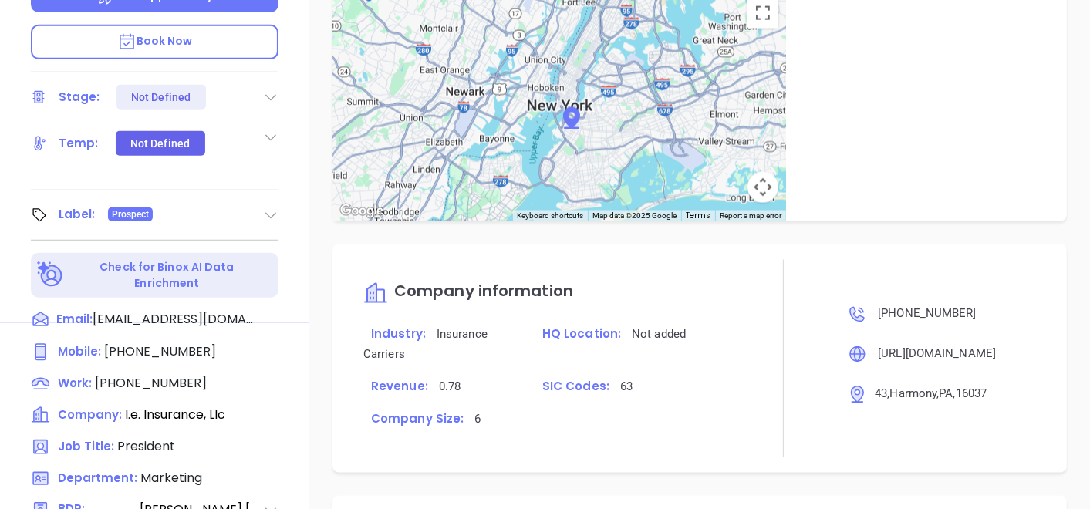
scroll to position [353, 0]
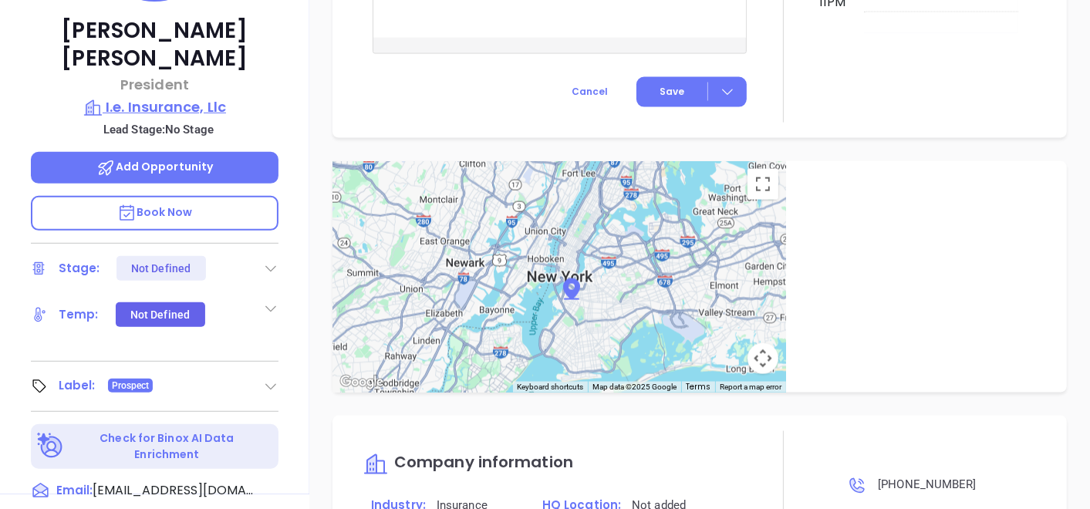
click at [156, 96] on p "I.e. Insurance, Llc" at bounding box center [155, 107] width 248 height 22
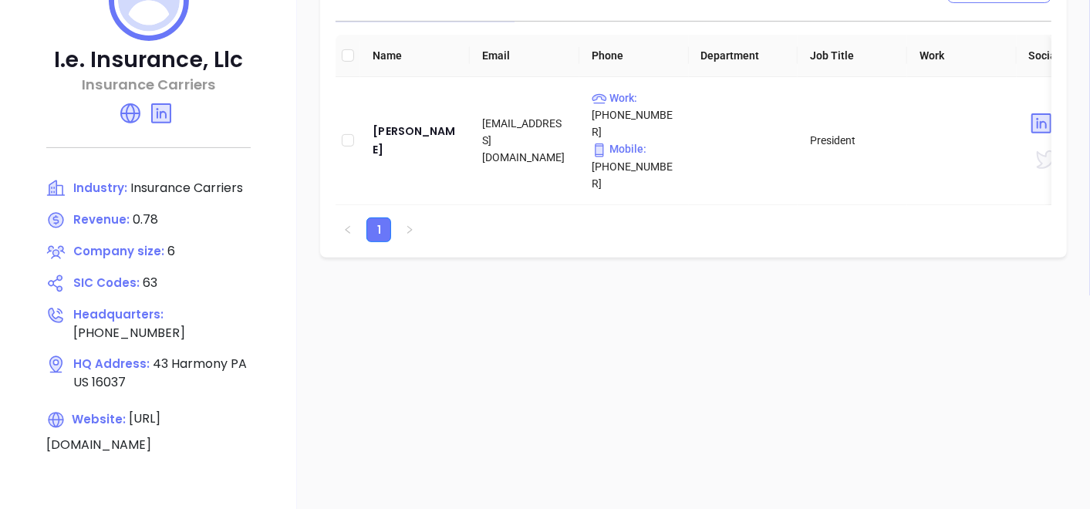
scroll to position [266, 0]
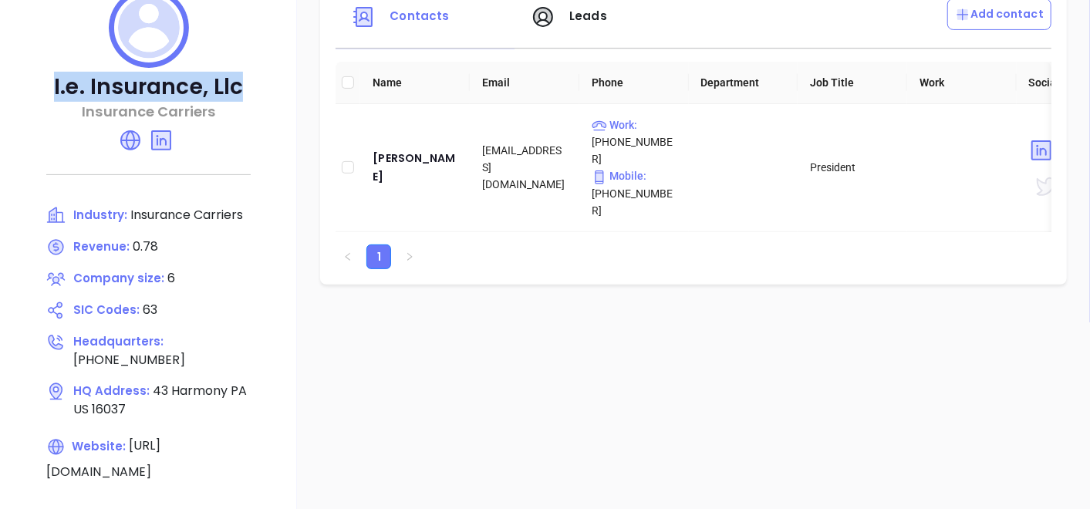
drag, startPoint x: 59, startPoint y: 83, endPoint x: 252, endPoint y: 94, distance: 193.3
click at [252, 94] on p "I.e. Insurance, Llc" at bounding box center [148, 87] width 235 height 28
copy p "I.e. Insurance, Llc"
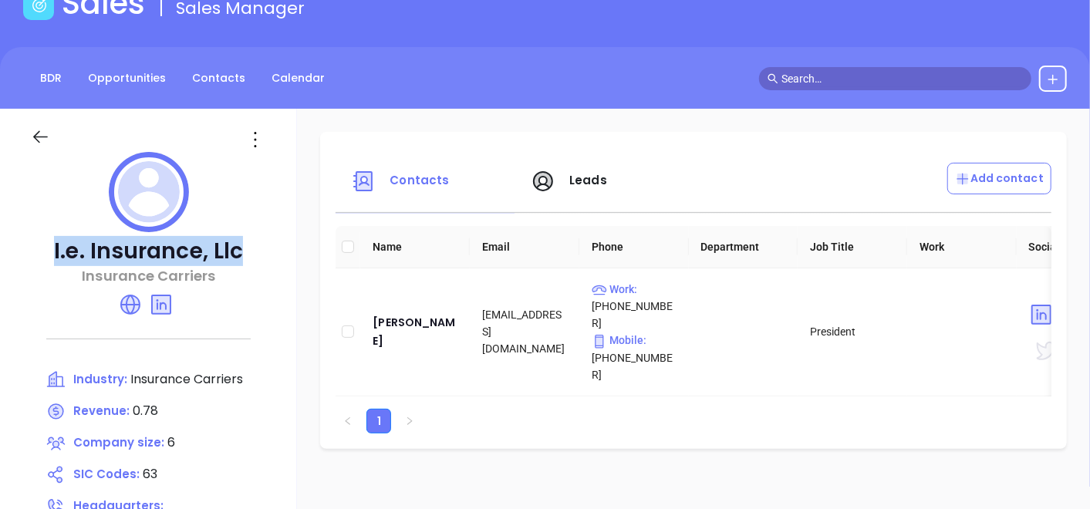
scroll to position [95, 0]
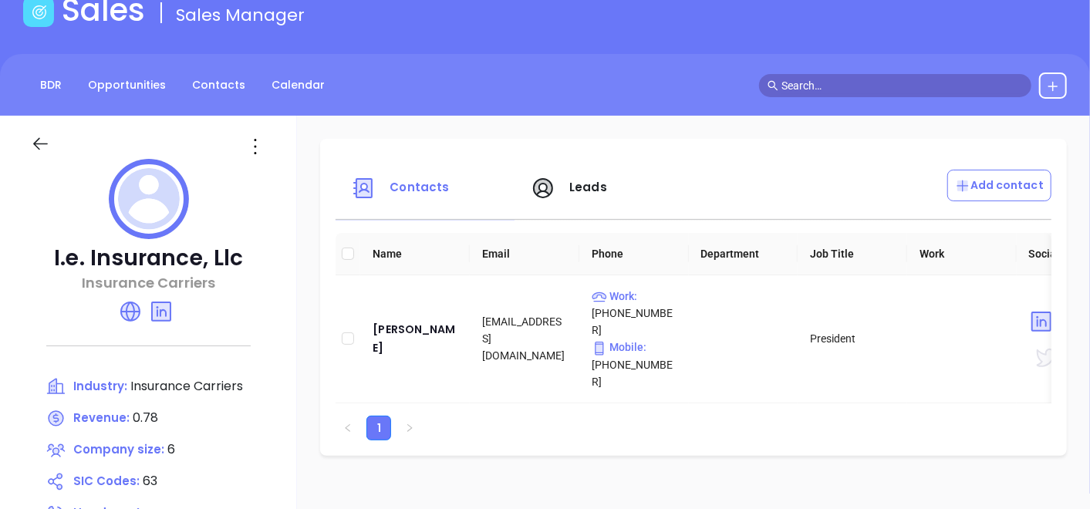
click at [258, 143] on icon at bounding box center [255, 146] width 25 height 25
click at [280, 167] on li "Edit" at bounding box center [325, 177] width 158 height 32
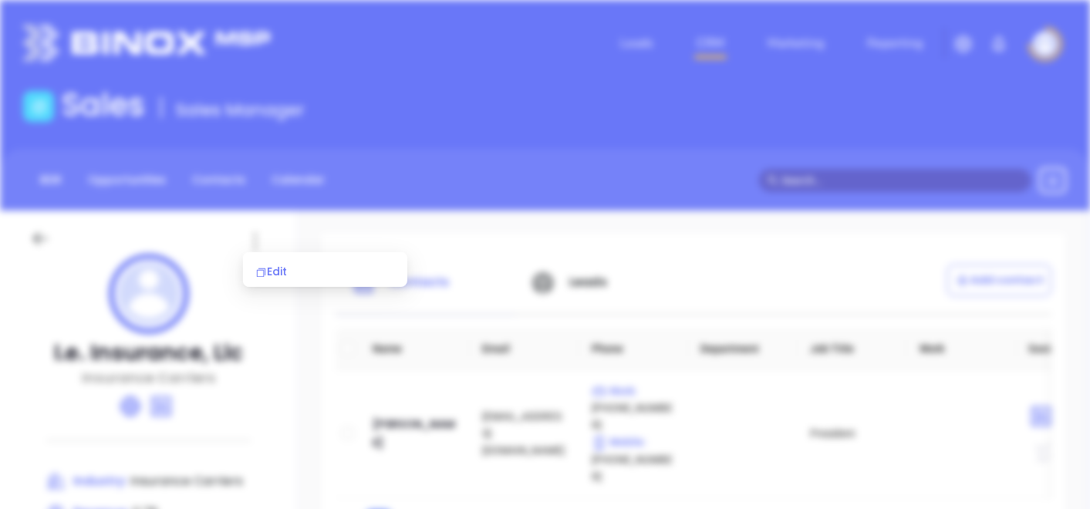
scroll to position [0, 0]
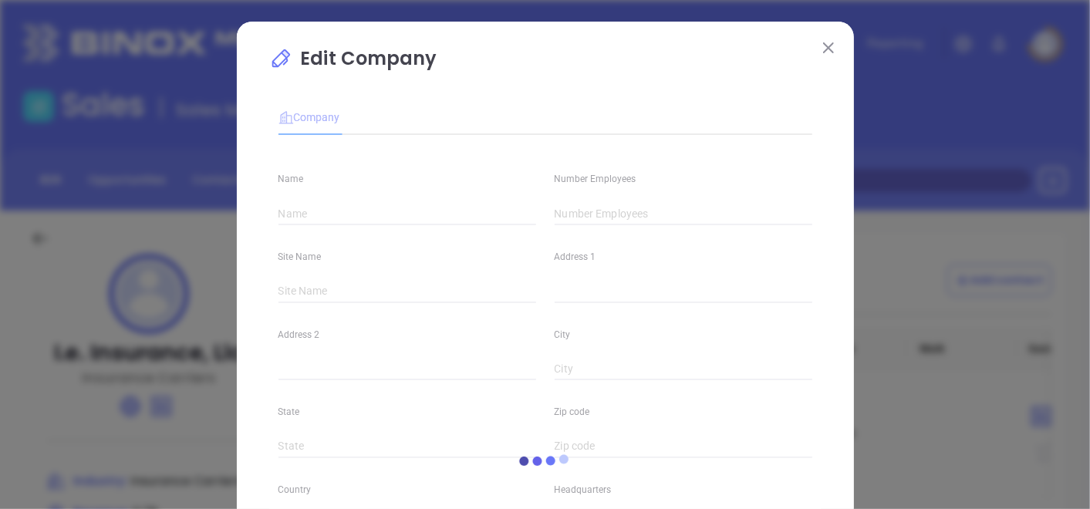
type input "I.e. Insurance, Llc"
type input "6"
type input "[PHONE_NUMBER]"
type input "Insurance Carriers"
type input "63"
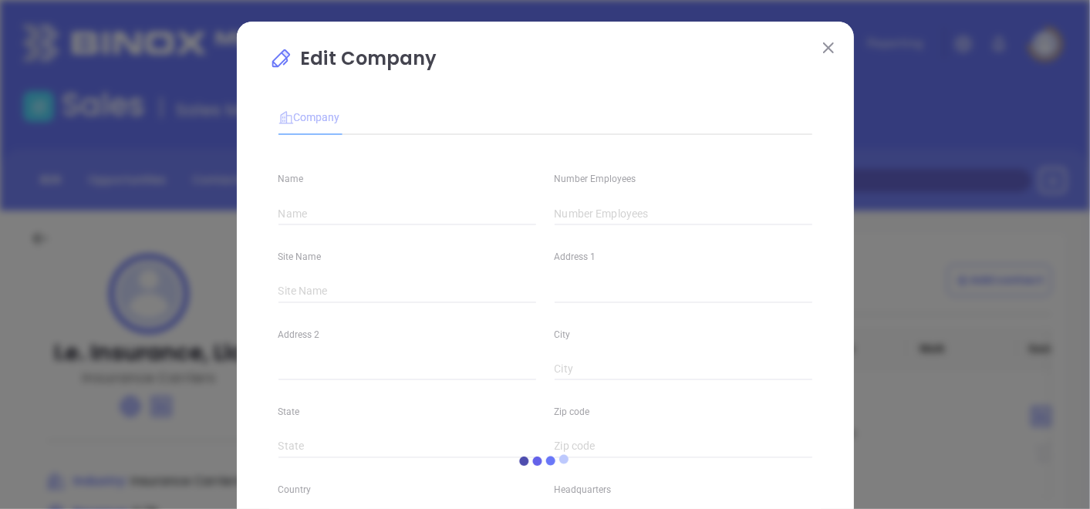
type input "[URL][DOMAIN_NAME]"
type input "Finance and Insurance"
type input "[DOMAIN_NAME][URL]"
type input "0.78"
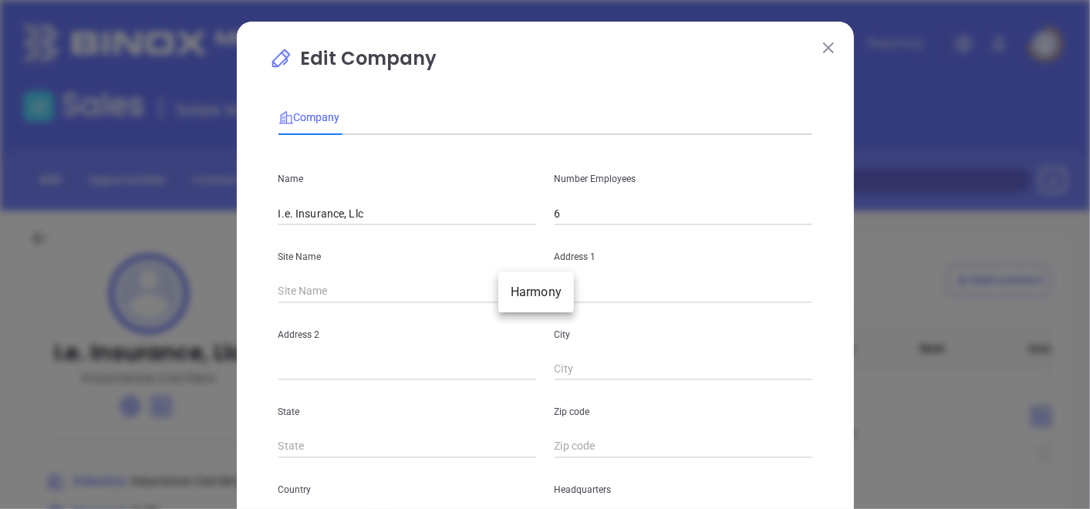
click at [517, 295] on body "Leads CRM Marketing Reporting Financial Leads Leads Sales Sales Manager BDR Opp…" at bounding box center [545, 254] width 1090 height 509
click at [529, 293] on li "Harmony" at bounding box center [537, 293] width 76 height 28
type input "Harmony"
type input "43"
type input "Harmony"
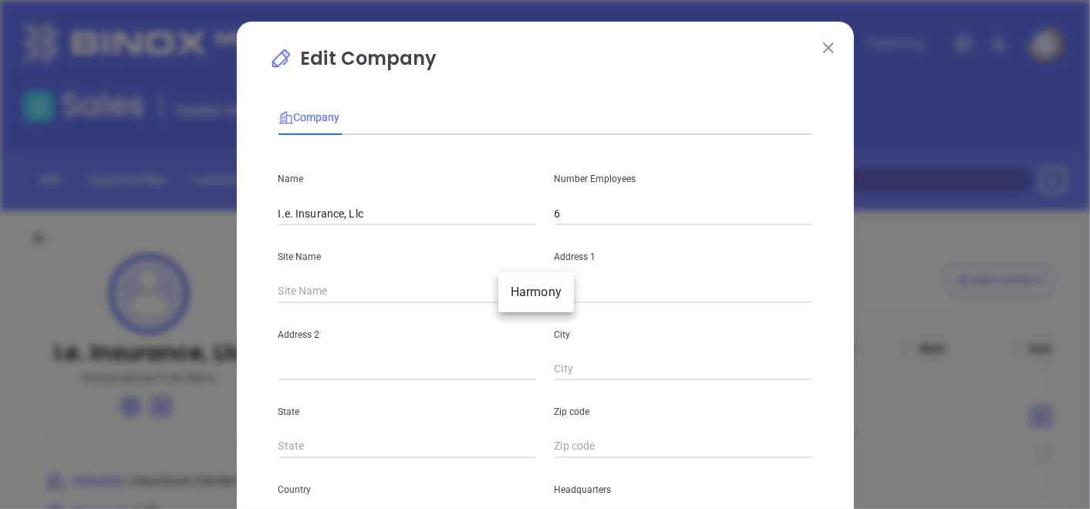
type input "PA"
type input "16037"
type input "US"
type input "114070"
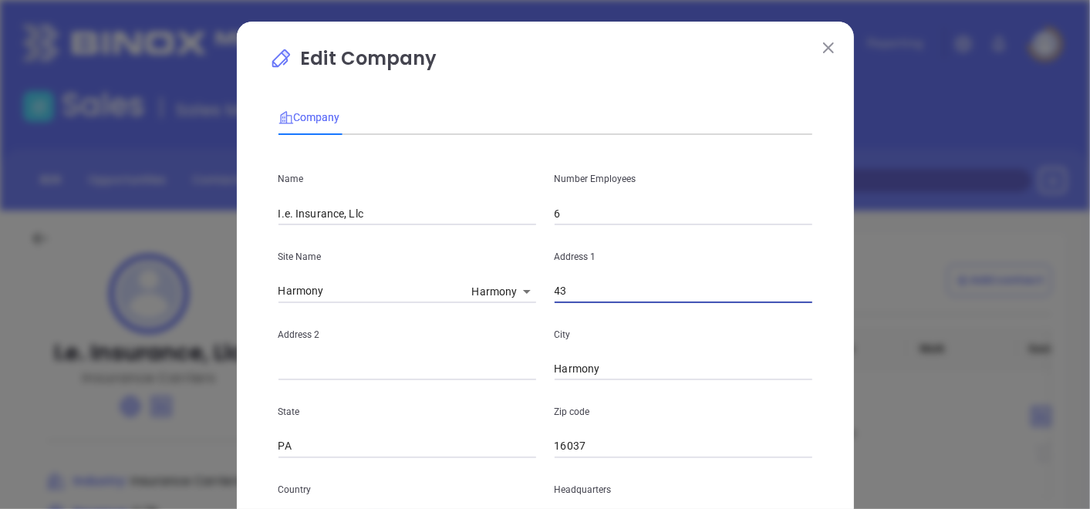
drag, startPoint x: 621, startPoint y: 294, endPoint x: 526, endPoint y: 297, distance: 95.7
click at [526, 297] on div "Site Name Harmony Harmony 114070 Address 1 43" at bounding box center [545, 264] width 553 height 78
paste input "[STREET_ADDRESS]"
drag, startPoint x: 711, startPoint y: 289, endPoint x: 773, endPoint y: 286, distance: 61.8
click at [773, 286] on input "[STREET_ADDRESS]" at bounding box center [684, 291] width 258 height 23
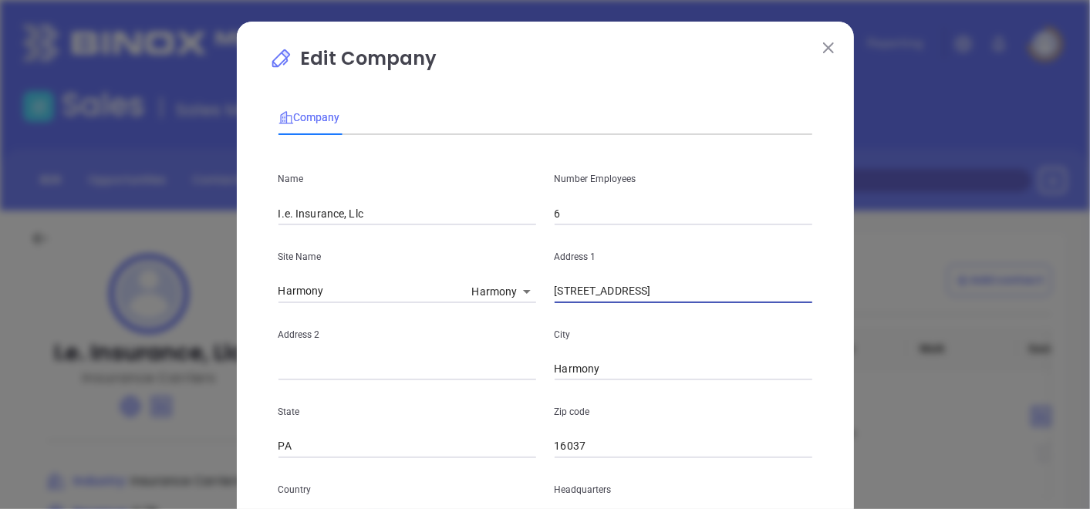
type input "[STREET_ADDRESS]"
drag, startPoint x: 603, startPoint y: 432, endPoint x: 490, endPoint y: 461, distance: 117.2
click at [490, 461] on div "Name I.e. Insurance, Llc Number Employees 6 Site Name Harmony Harmony 114070 Ad…" at bounding box center [546, 457] width 534 height 621
drag, startPoint x: 490, startPoint y: 461, endPoint x: 478, endPoint y: 465, distance: 12.2
click at [478, 465] on div "Country US" at bounding box center [407, 497] width 276 height 78
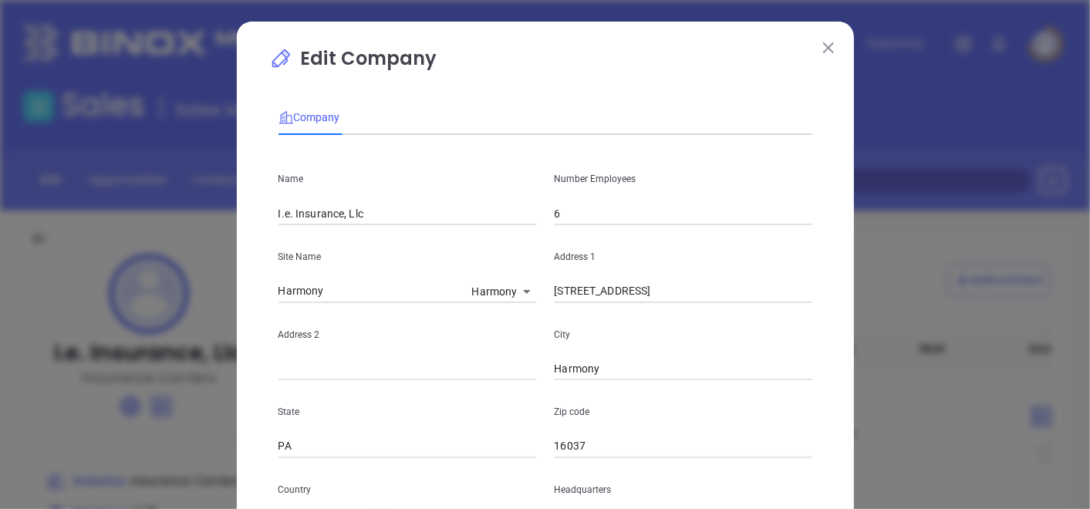
click at [603, 448] on input "16037" at bounding box center [684, 446] width 258 height 23
drag, startPoint x: 604, startPoint y: 448, endPoint x: 553, endPoint y: 450, distance: 51.0
click at [555, 450] on input "16037" at bounding box center [684, 446] width 258 height 23
type input "1"
paste input "16059"
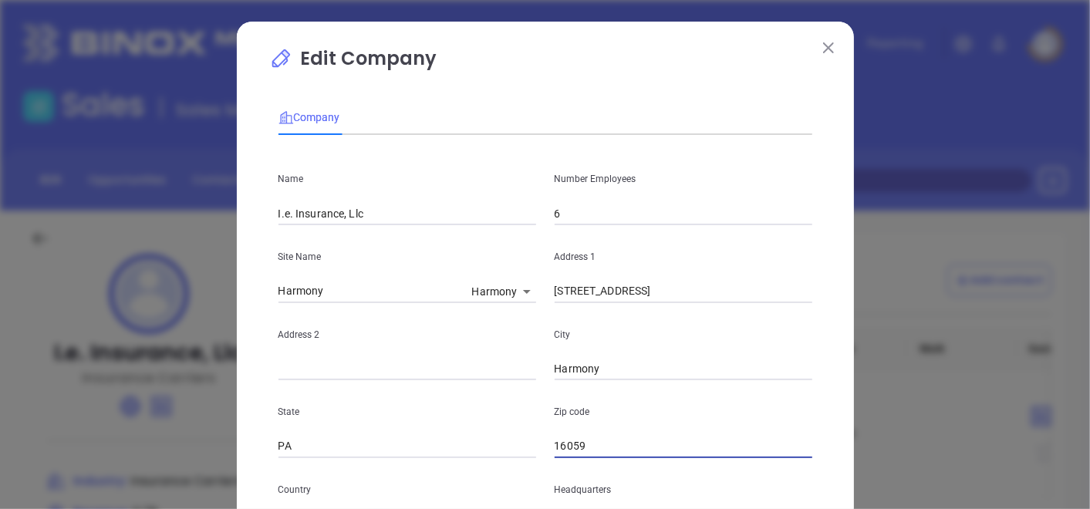
type input "16059"
drag, startPoint x: 647, startPoint y: 293, endPoint x: 687, endPoint y: 303, distance: 41.2
click at [687, 303] on input "[STREET_ADDRESS]" at bounding box center [684, 291] width 258 height 23
drag, startPoint x: 614, startPoint y: 363, endPoint x: 482, endPoint y: 394, distance: 135.5
click at [482, 393] on div "Name I.e. Insurance, Llc Number Employees 6 Site Name Harmony Harmony 114070 Ad…" at bounding box center [546, 457] width 534 height 621
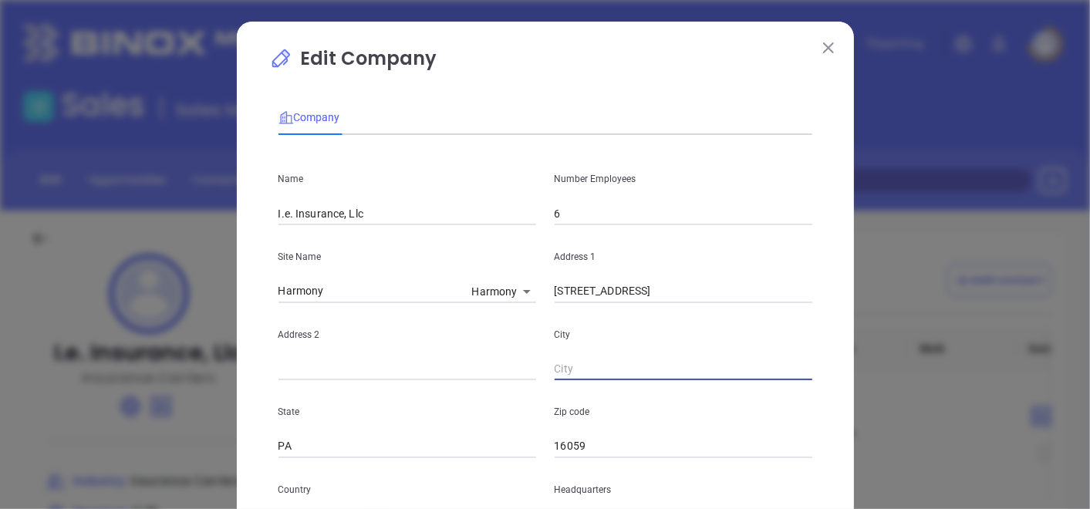
paste input "[GEOGRAPHIC_DATA]"
type input "[GEOGRAPHIC_DATA]"
drag, startPoint x: 648, startPoint y: 286, endPoint x: 796, endPoint y: 317, distance: 150.8
click at [796, 317] on div "Name I.e. Insurance, Llc Number Employees 6 Site Name Harmony Harmony 114070 Ad…" at bounding box center [546, 457] width 534 height 621
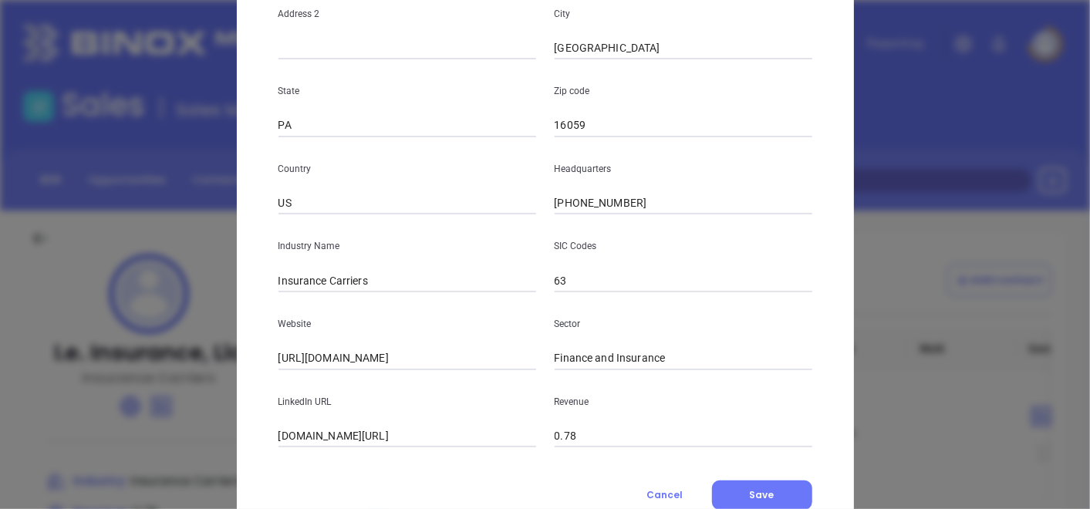
scroll to position [376, 0]
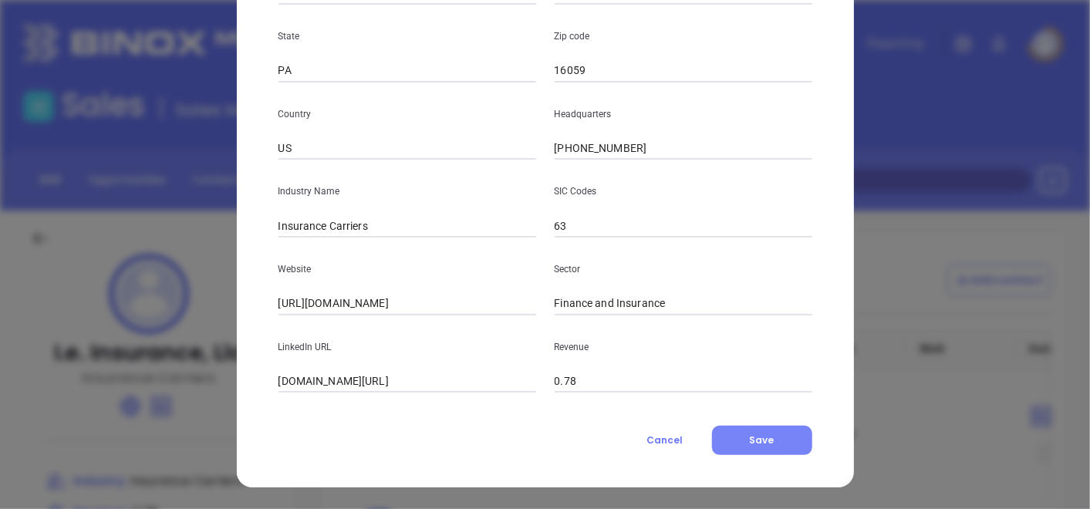
type input "[STREET_ADDRESS]"
click at [754, 442] on span "Save" at bounding box center [762, 440] width 25 height 13
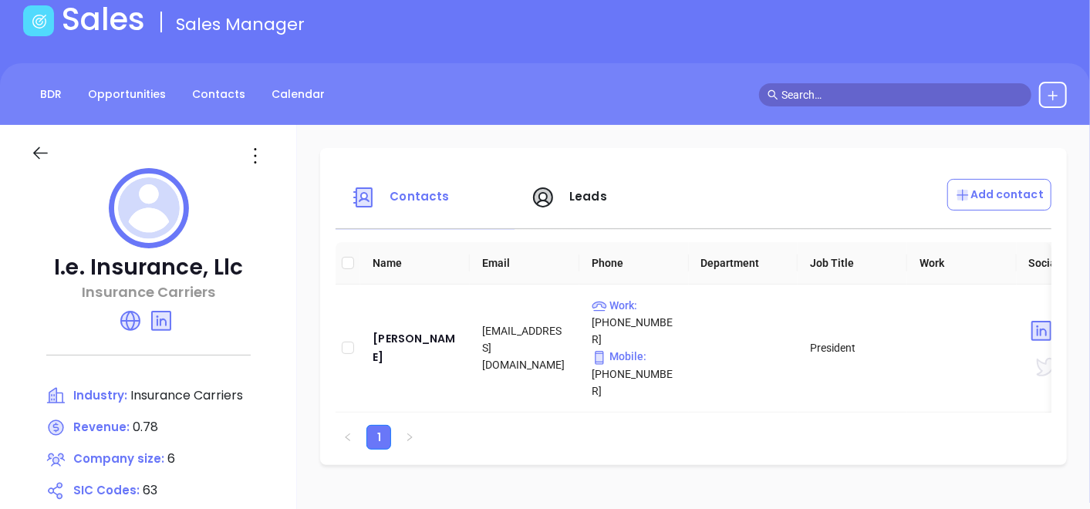
scroll to position [257, 0]
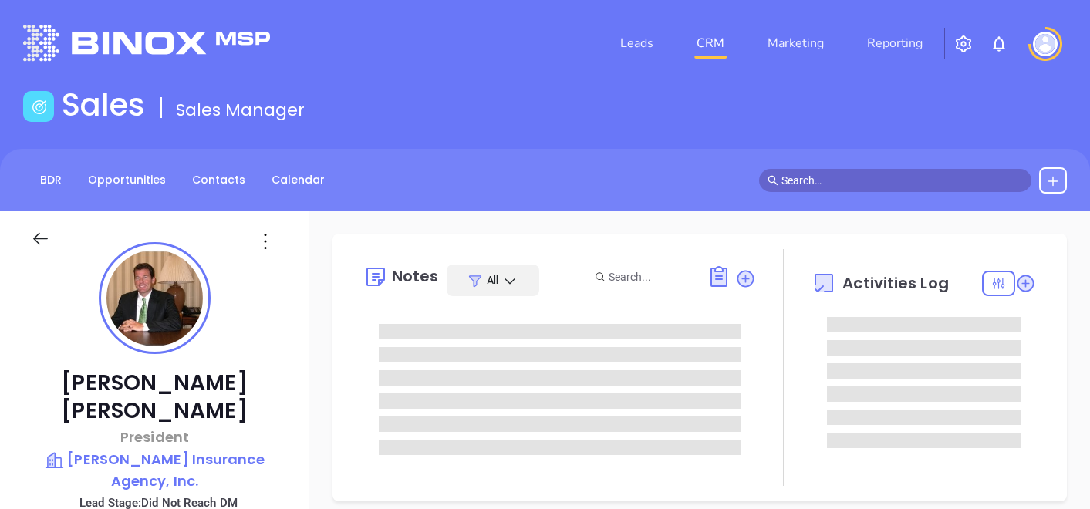
type input "[DATE]"
type input "[PERSON_NAME]"
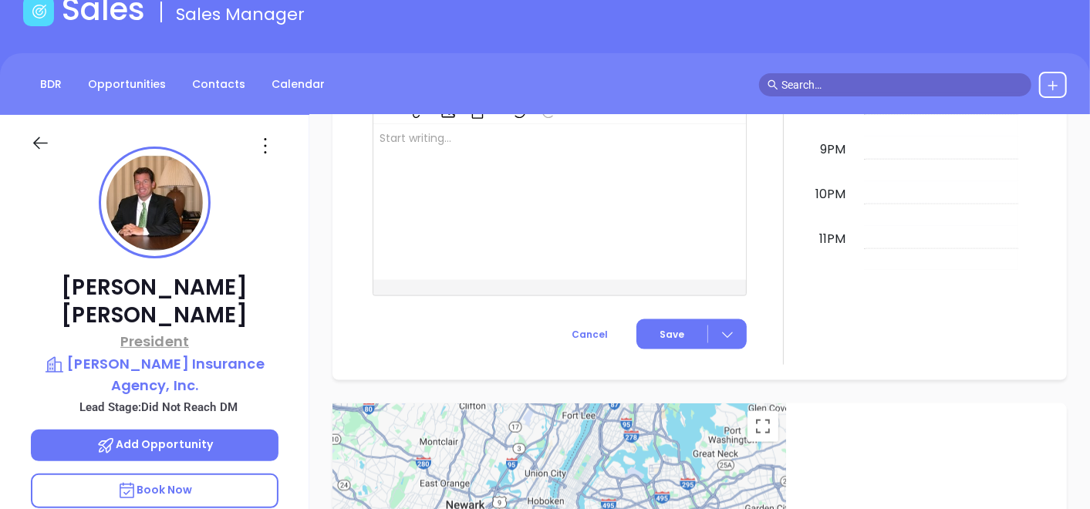
scroll to position [0, 0]
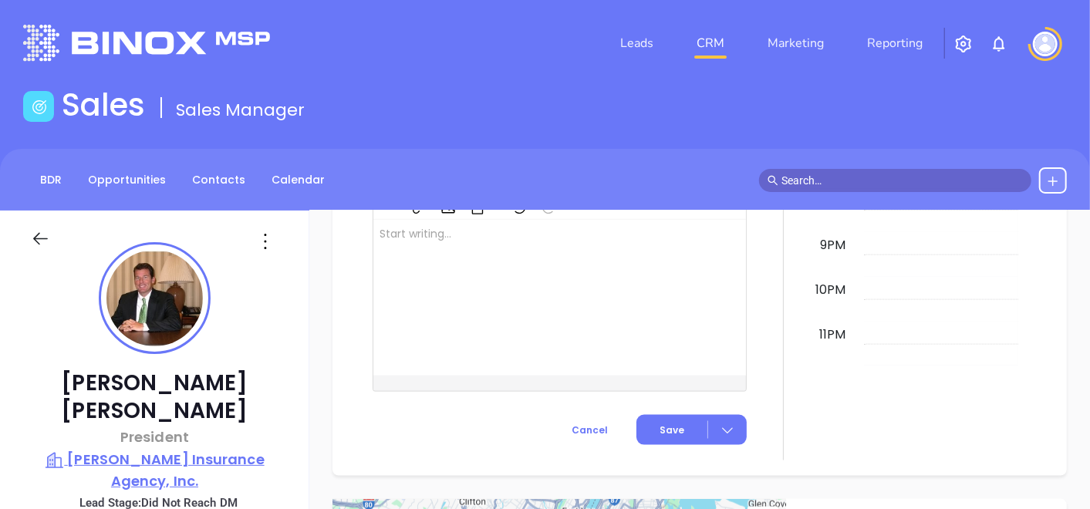
click at [190, 449] on p "[PERSON_NAME] Insurance Agency, Inc." at bounding box center [155, 470] width 248 height 42
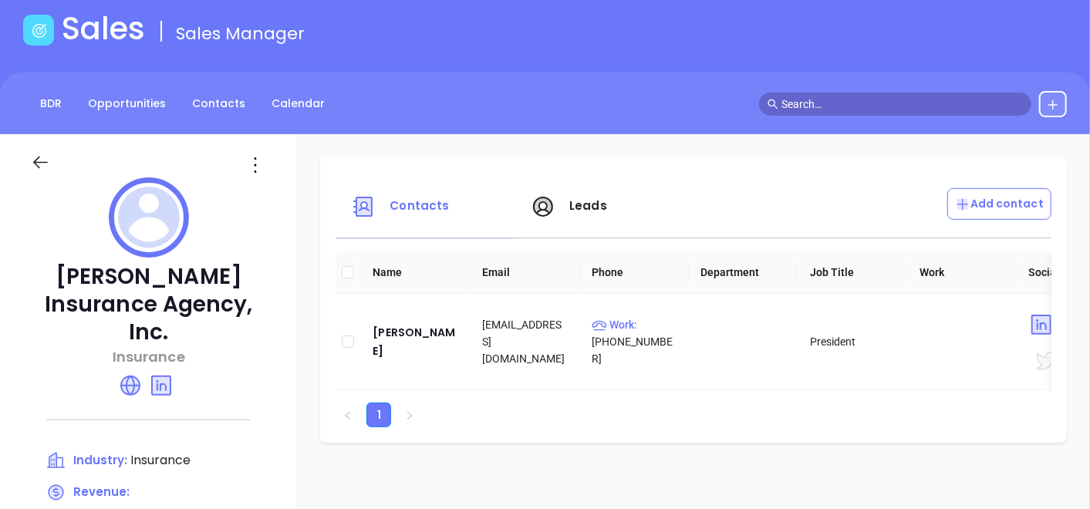
scroll to position [171, 0]
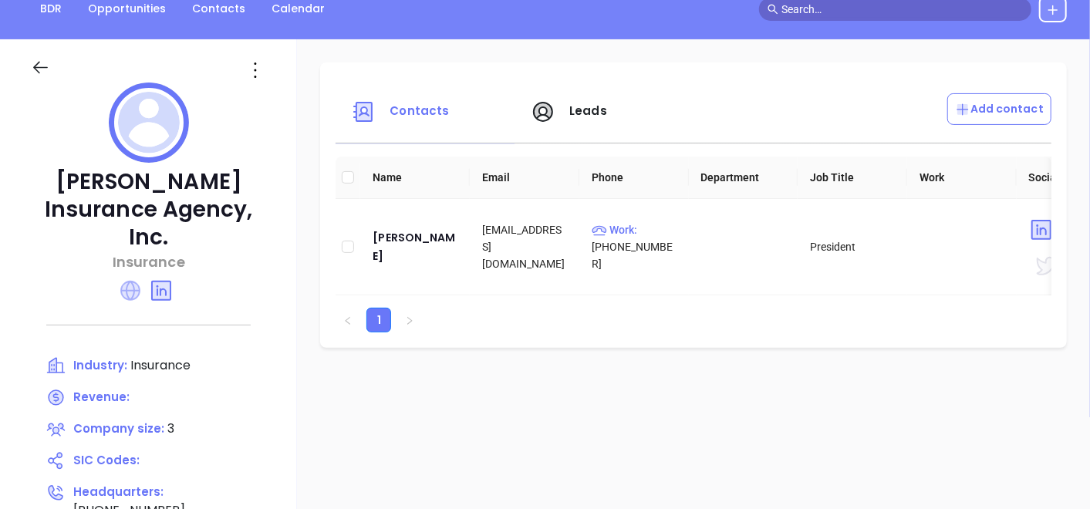
click at [127, 281] on icon at bounding box center [130, 291] width 20 height 20
click at [262, 67] on icon at bounding box center [255, 70] width 25 height 25
click at [290, 103] on div "Edit" at bounding box center [325, 100] width 140 height 17
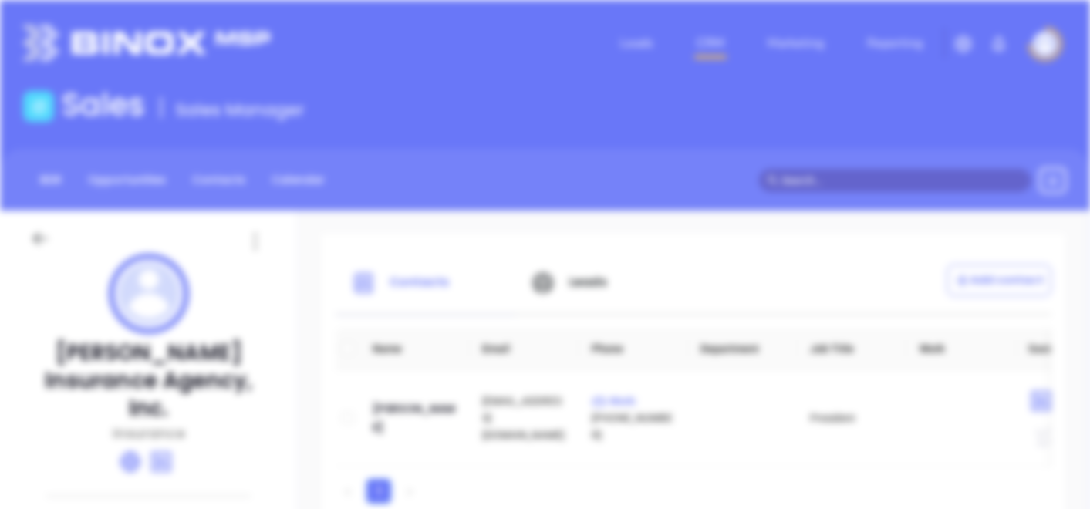
scroll to position [0, 0]
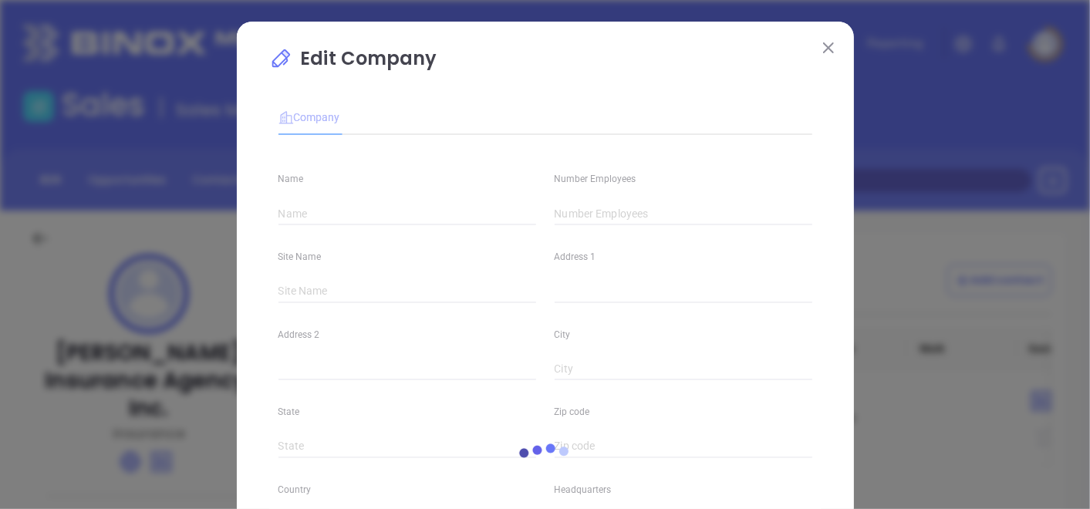
type input "[PERSON_NAME] Insurance Agency, Inc."
type input "3"
type input "[PHONE_NUMBER]"
type input "Insurance"
type input "[URL][DOMAIN_NAME]"
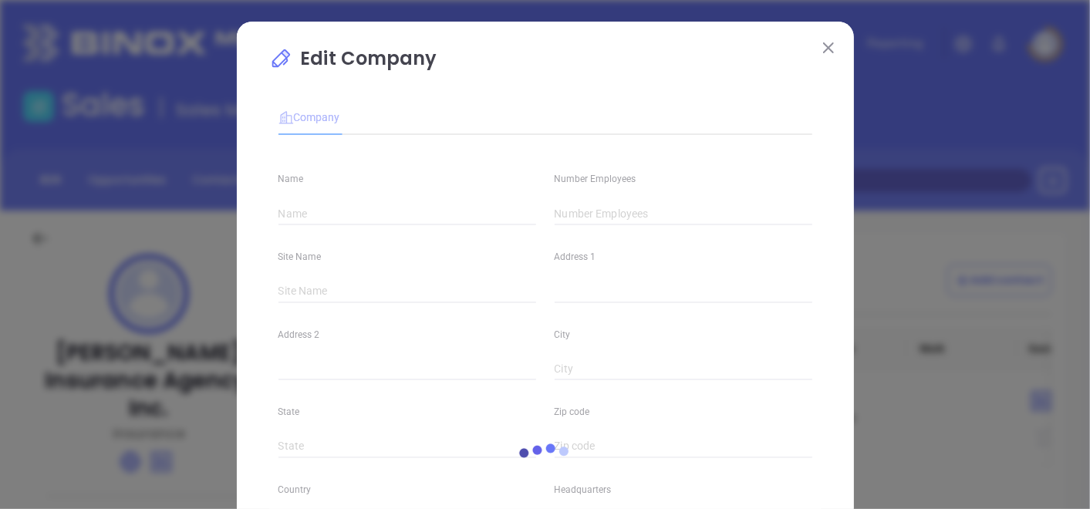
type input "[DOMAIN_NAME][URL][PERSON_NAME]"
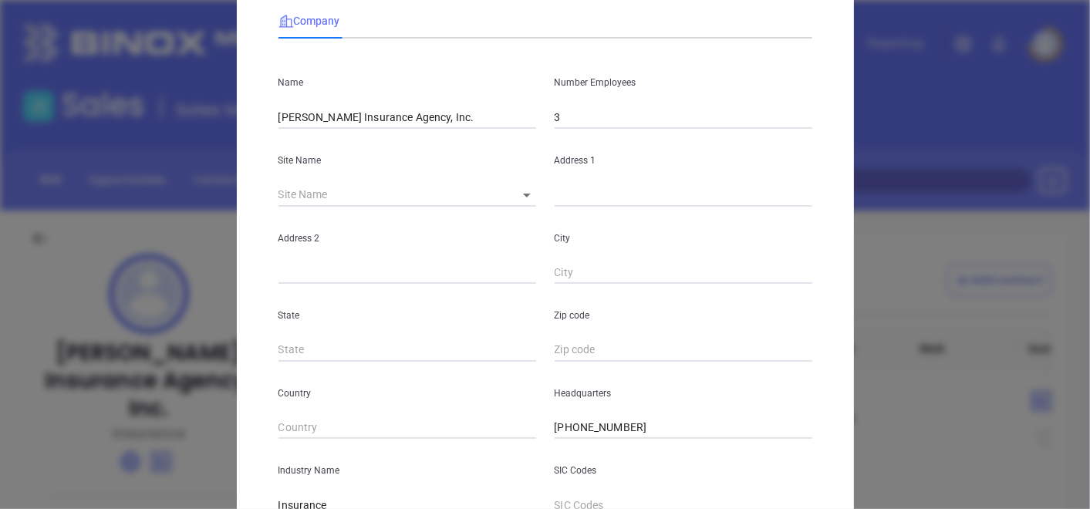
scroll to position [86, 0]
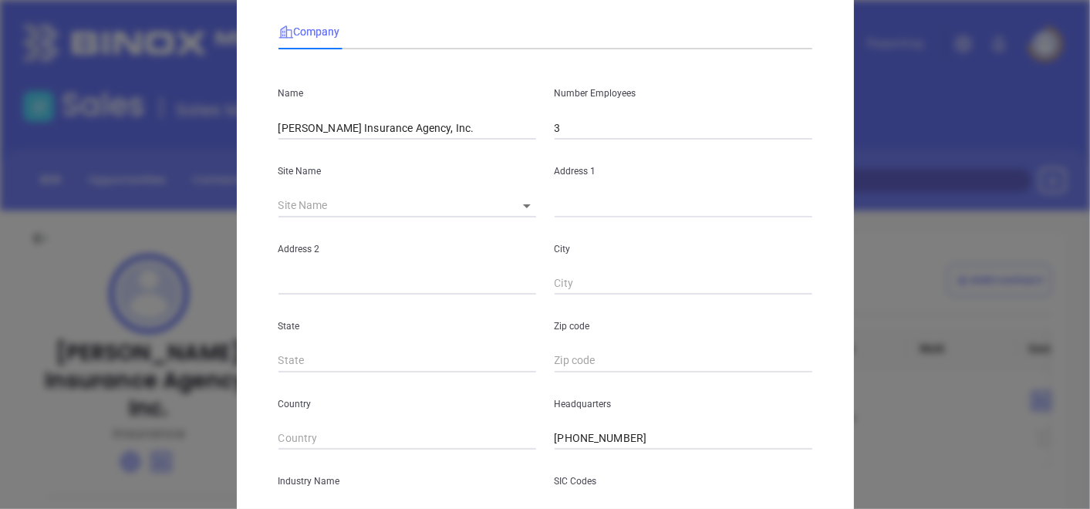
click at [567, 120] on input "3" at bounding box center [684, 128] width 258 height 23
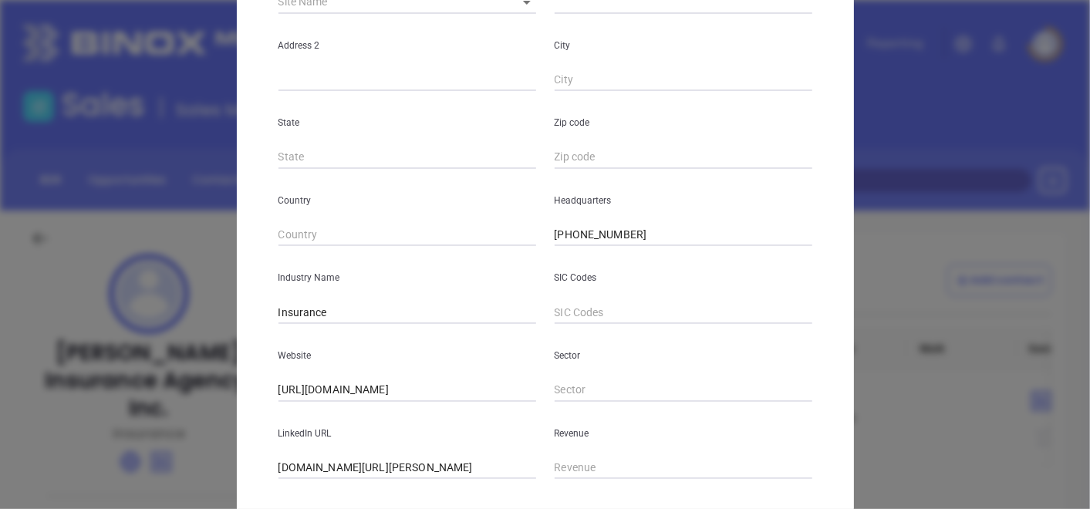
scroll to position [376, 0]
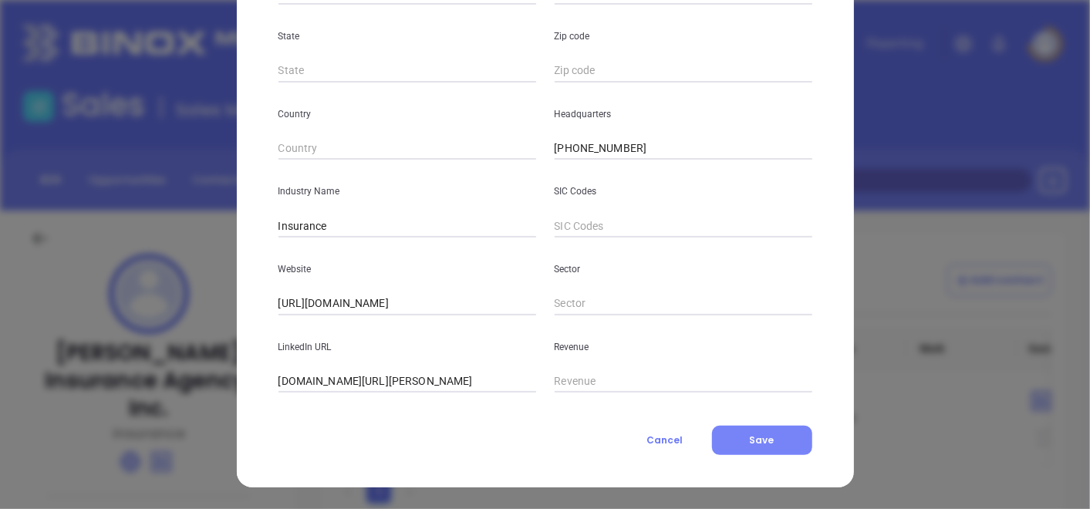
type input "12"
click at [789, 444] on button "Save" at bounding box center [762, 440] width 100 height 29
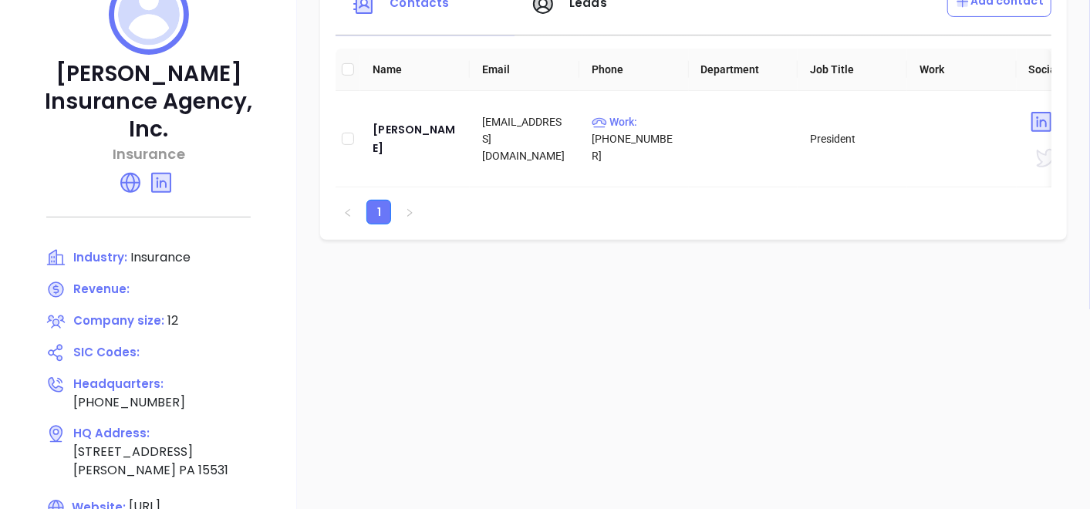
scroll to position [257, 0]
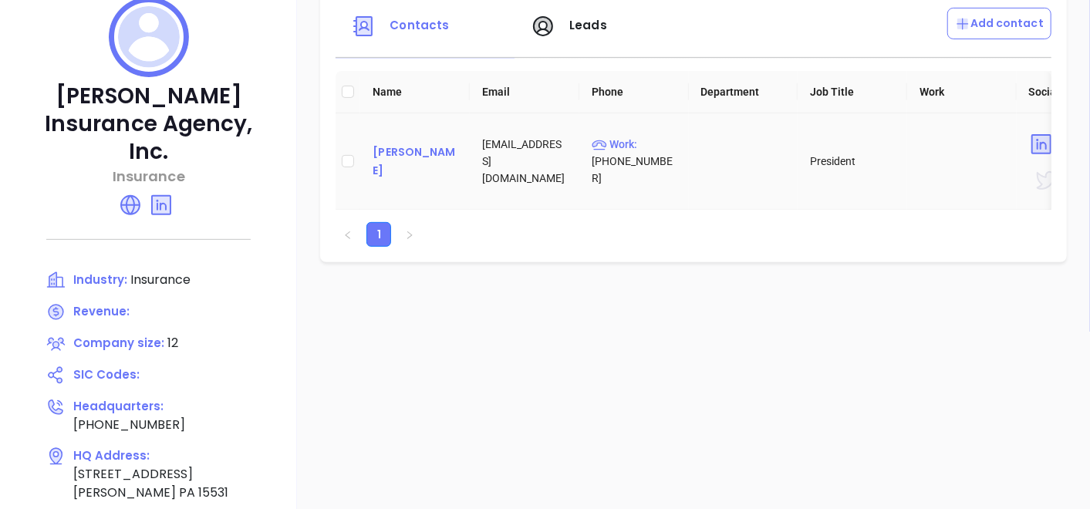
click at [390, 155] on div "[PERSON_NAME]" at bounding box center [415, 161] width 85 height 37
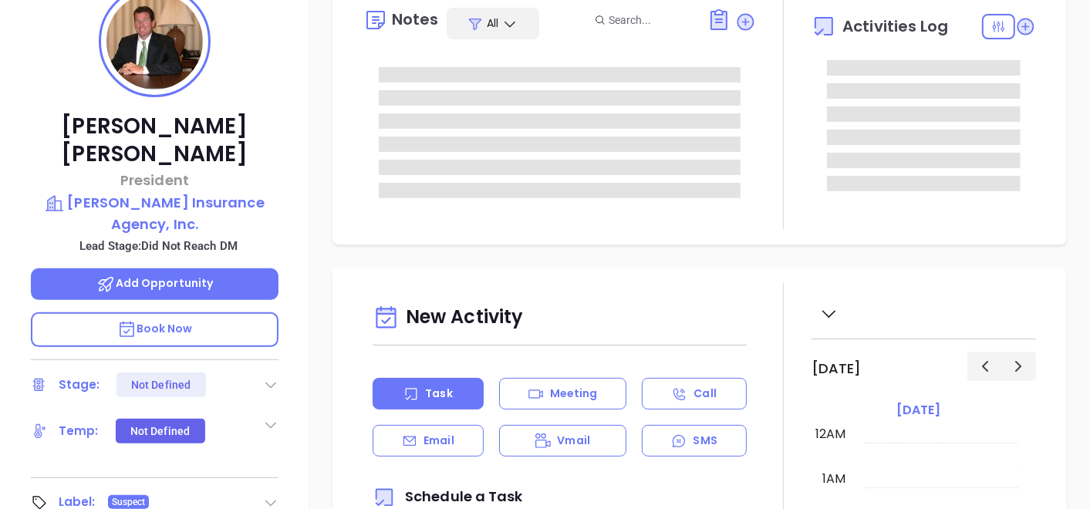
type input "[DATE]"
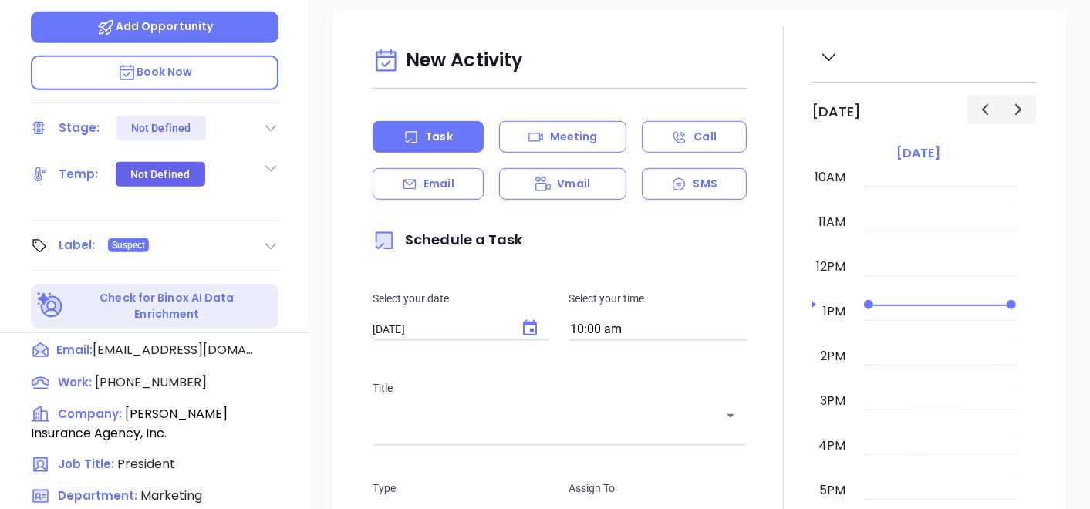
scroll to position [343, 0]
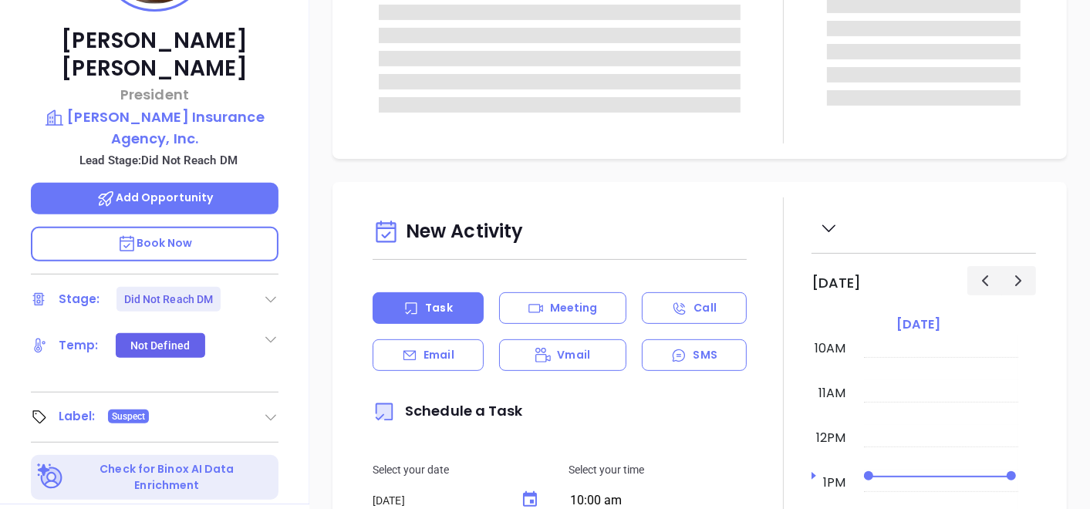
type input "[PERSON_NAME]"
click at [266, 410] on icon at bounding box center [270, 417] width 15 height 15
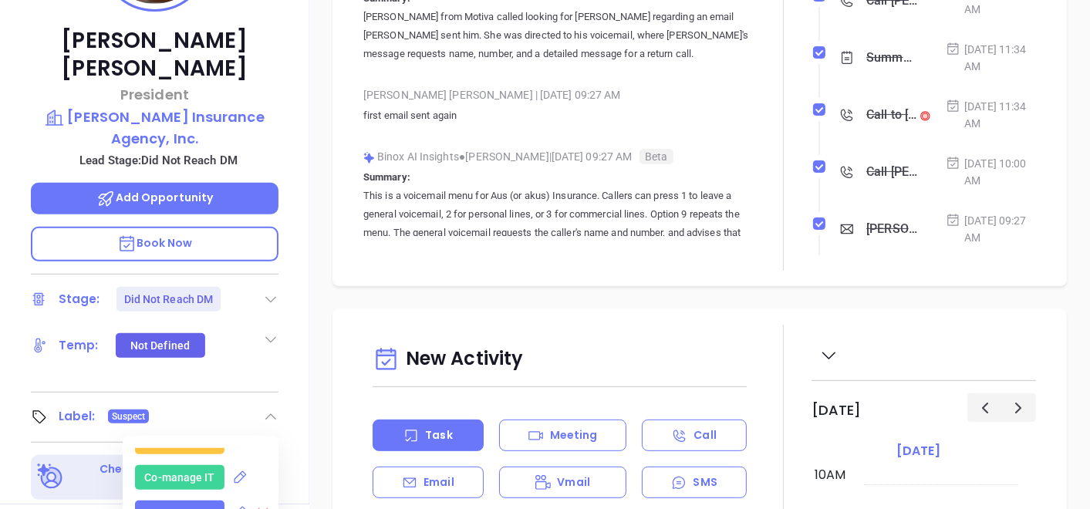
click at [259, 509] on icon at bounding box center [264, 514] width 10 height 10
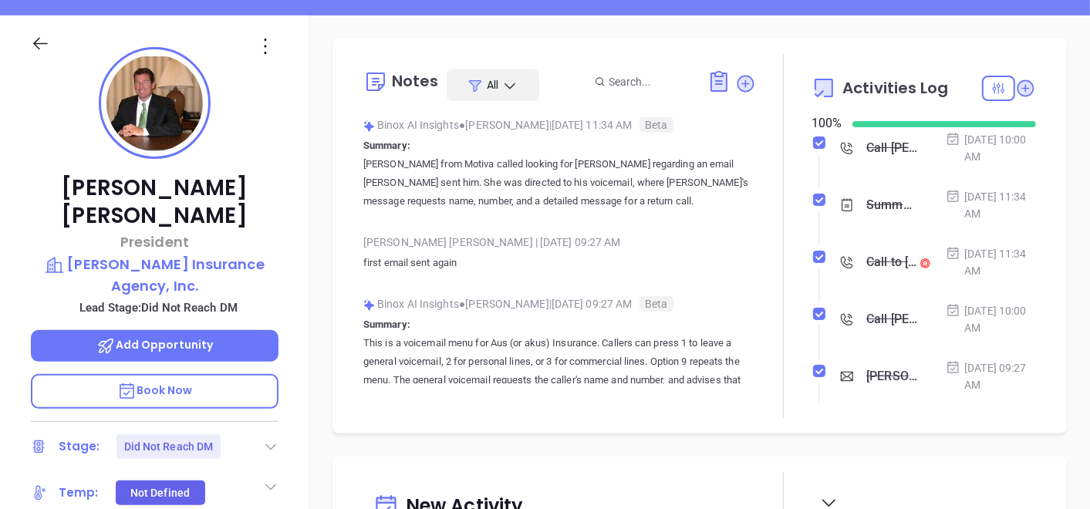
scroll to position [257, 0]
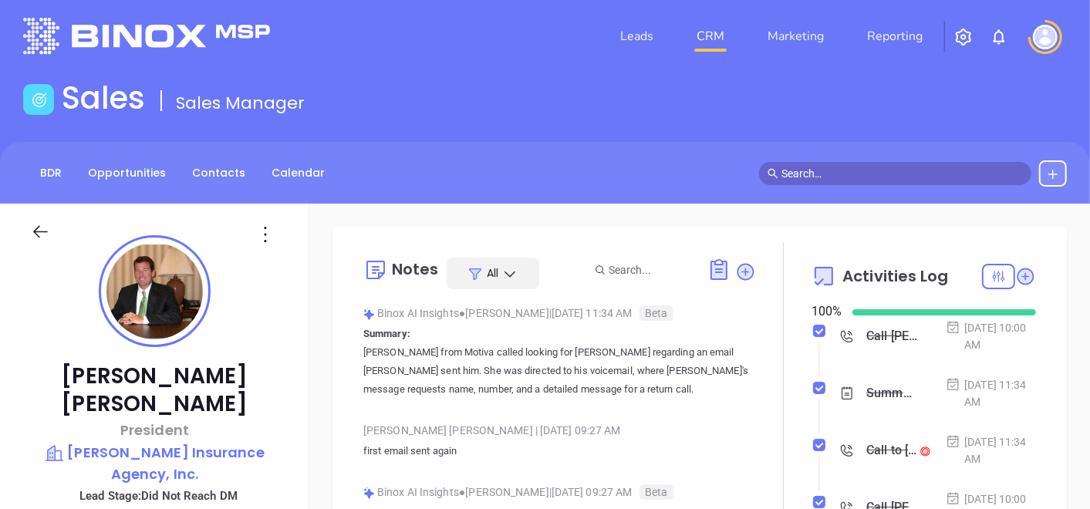
scroll to position [0, 0]
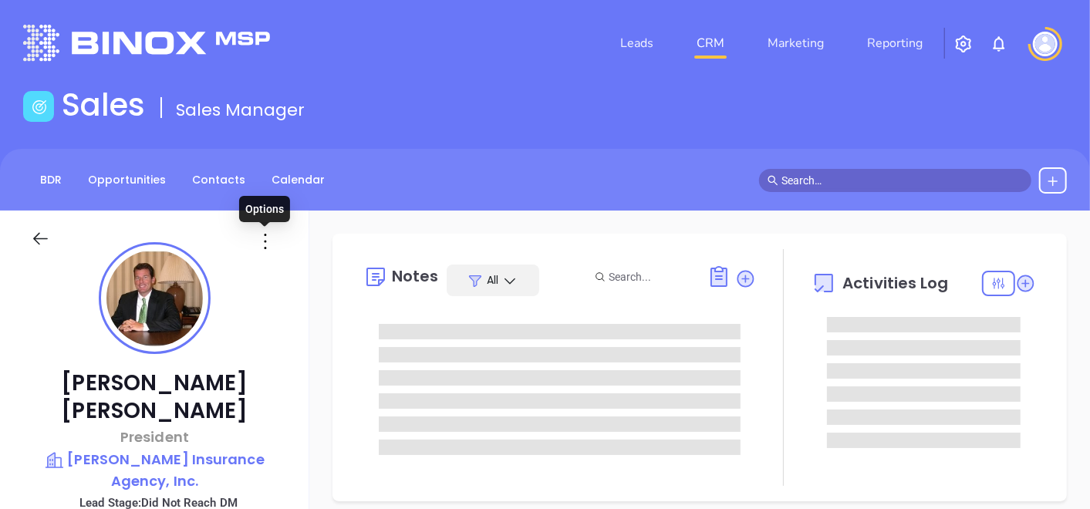
click at [269, 235] on icon at bounding box center [265, 241] width 25 height 25
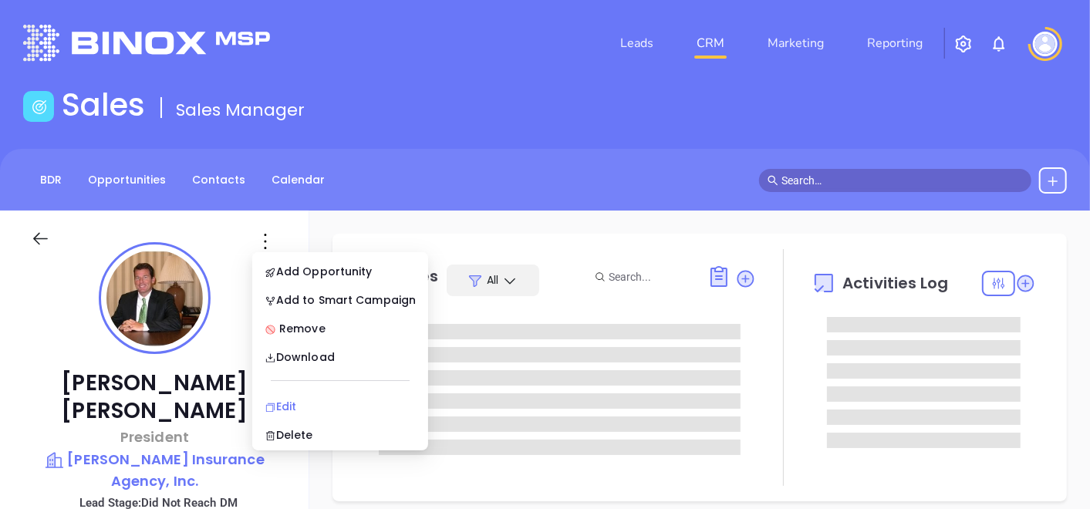
click at [310, 400] on div "Edit" at bounding box center [340, 406] width 151 height 17
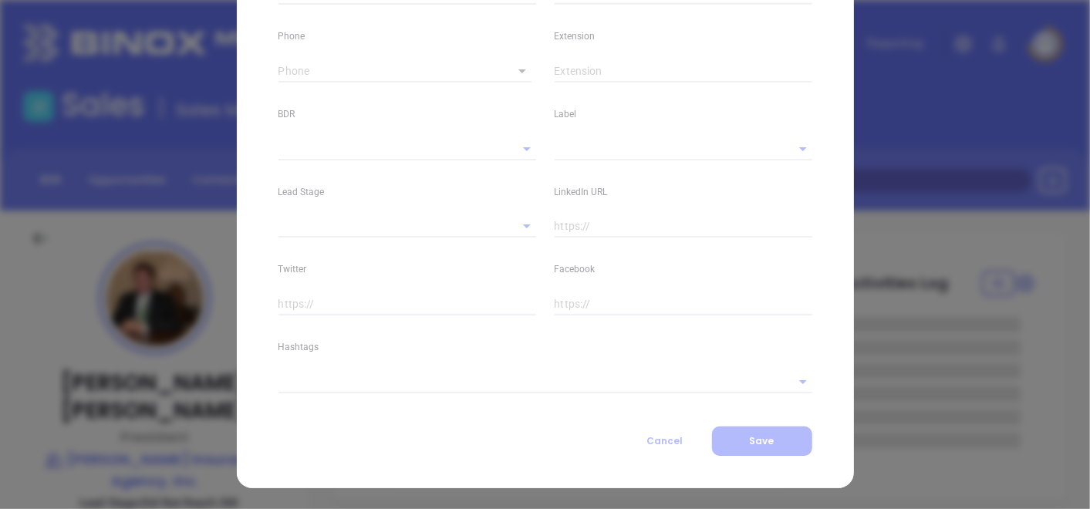
type input "[PERSON_NAME]"
type input "[EMAIL_ADDRESS][DOMAIN_NAME]"
type input "President"
type input "1"
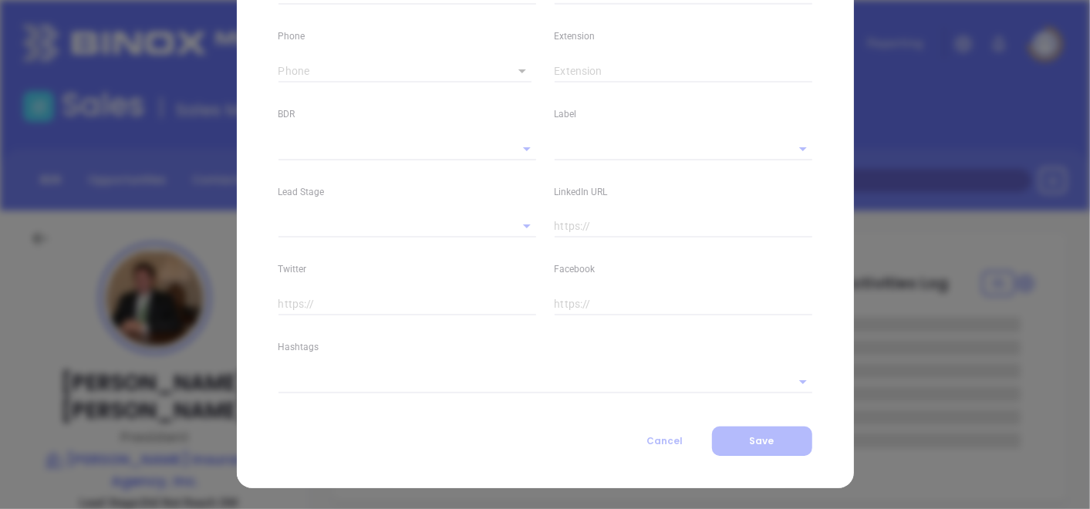
type input "[DOMAIN_NAME][URL][PERSON_NAME]"
type input "Marketing"
type input "Other"
type input "[PERSON_NAME]"
type input "Did Not Reach DM"
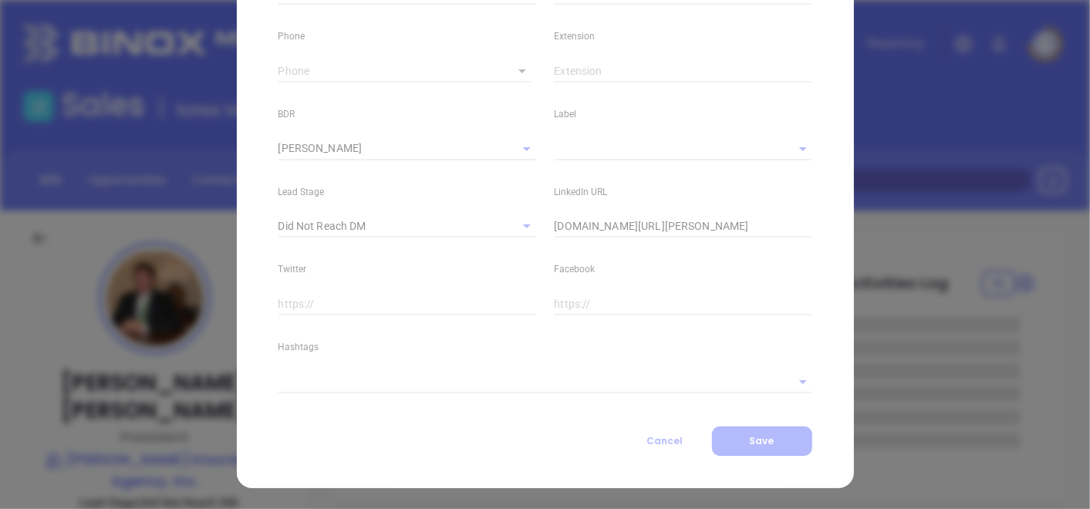
scroll to position [609, 0]
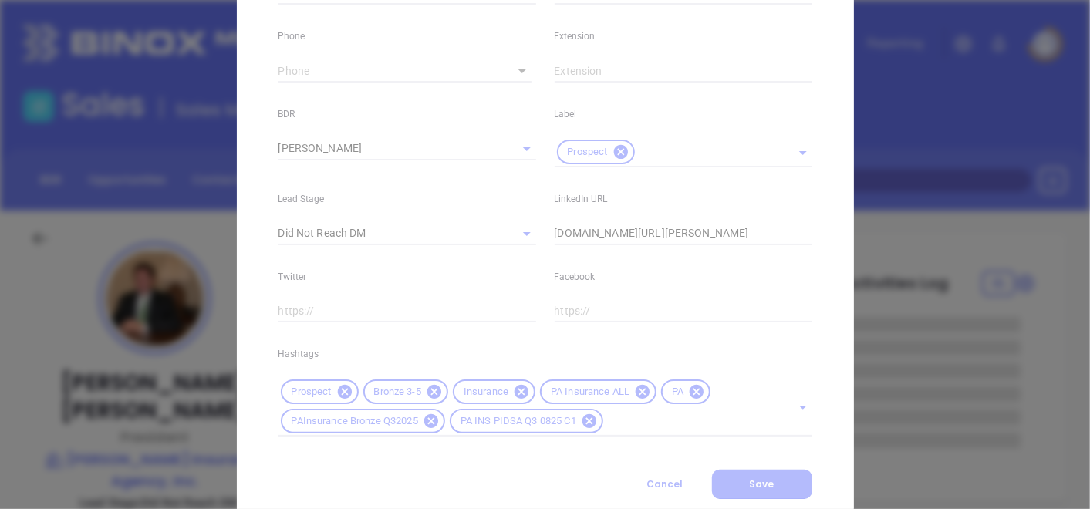
type input "[PHONE_NUMBER]"
type input "1"
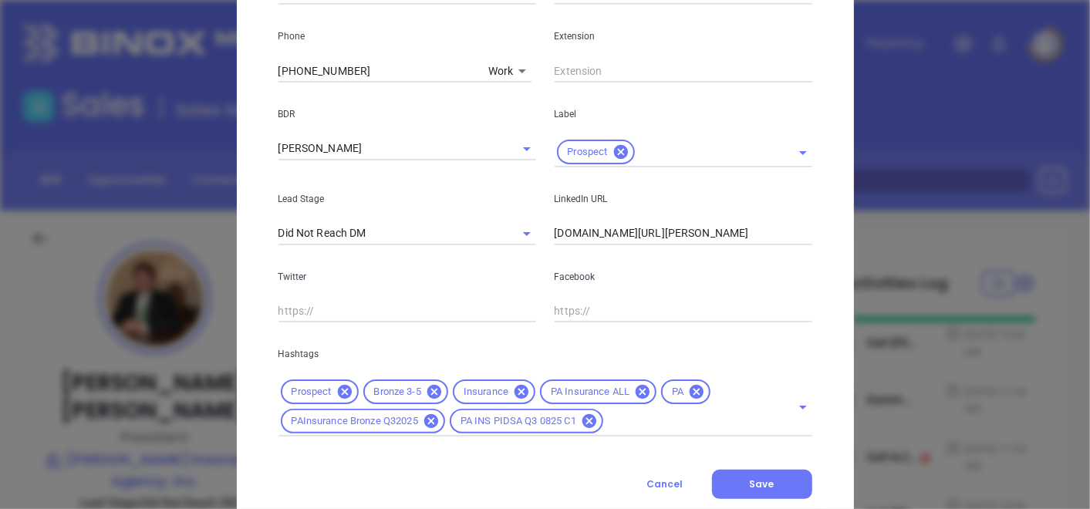
click at [429, 394] on icon at bounding box center [435, 392] width 14 height 14
click at [630, 426] on input "text" at bounding box center [688, 421] width 164 height 19
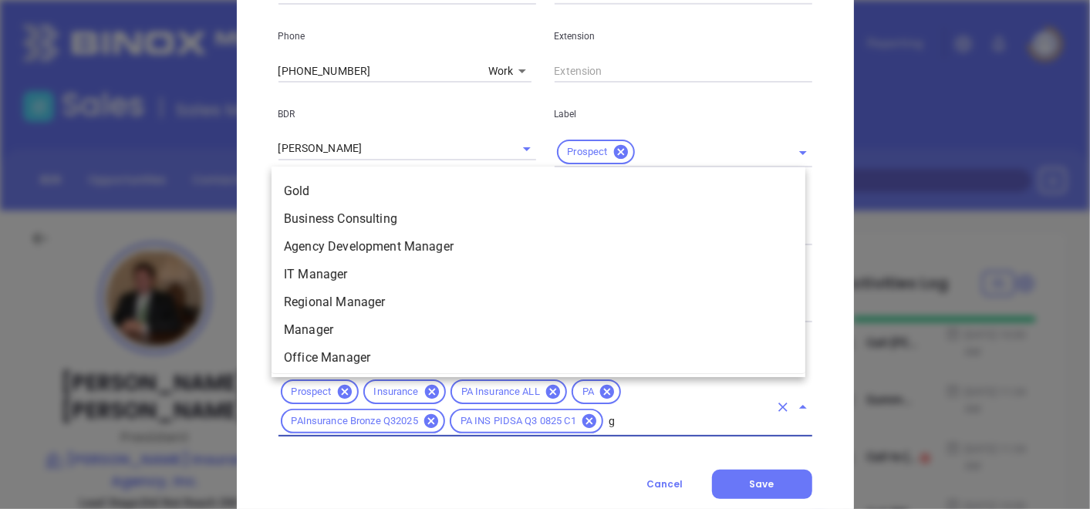
scroll to position [0, 0]
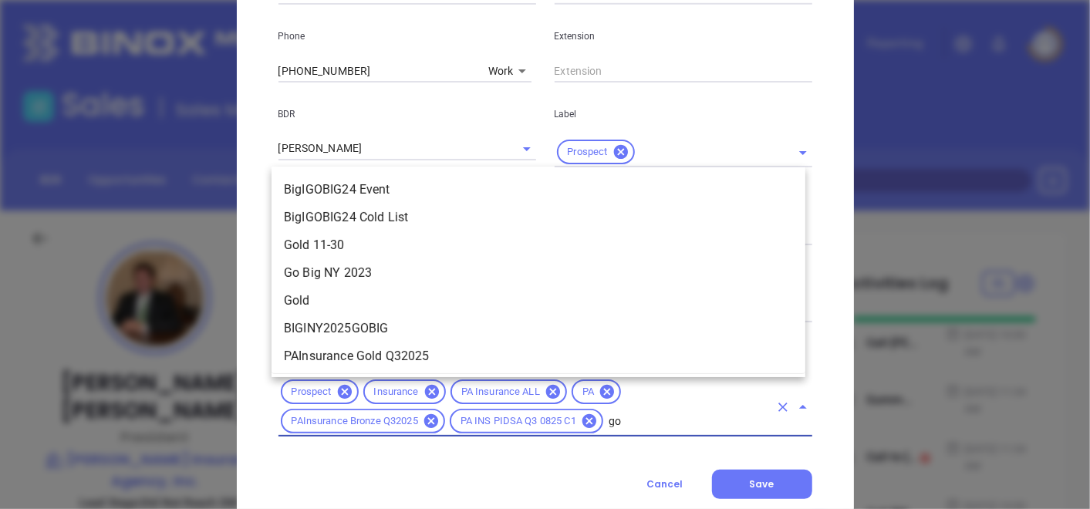
type input "gol"
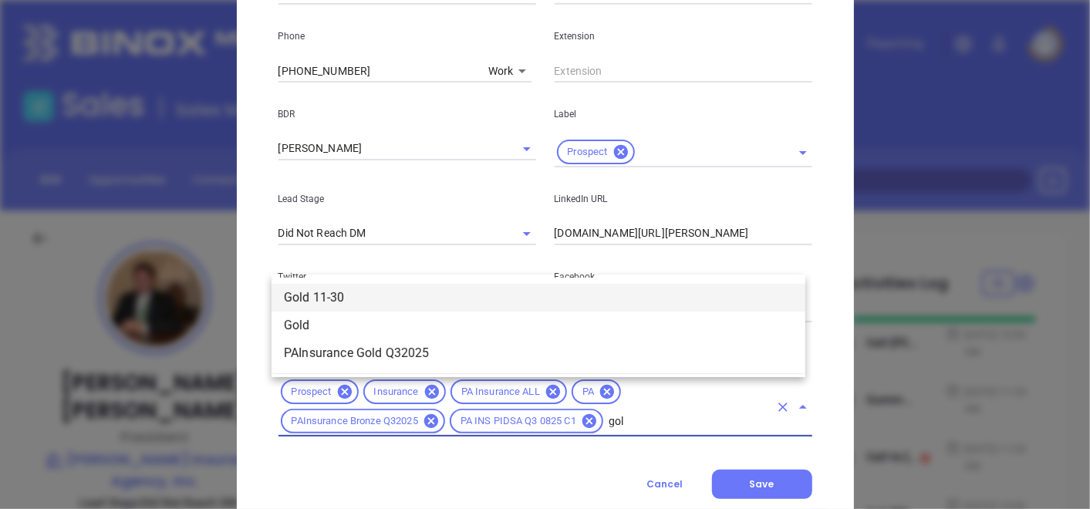
click at [344, 291] on li "Gold 11-30" at bounding box center [539, 298] width 534 height 28
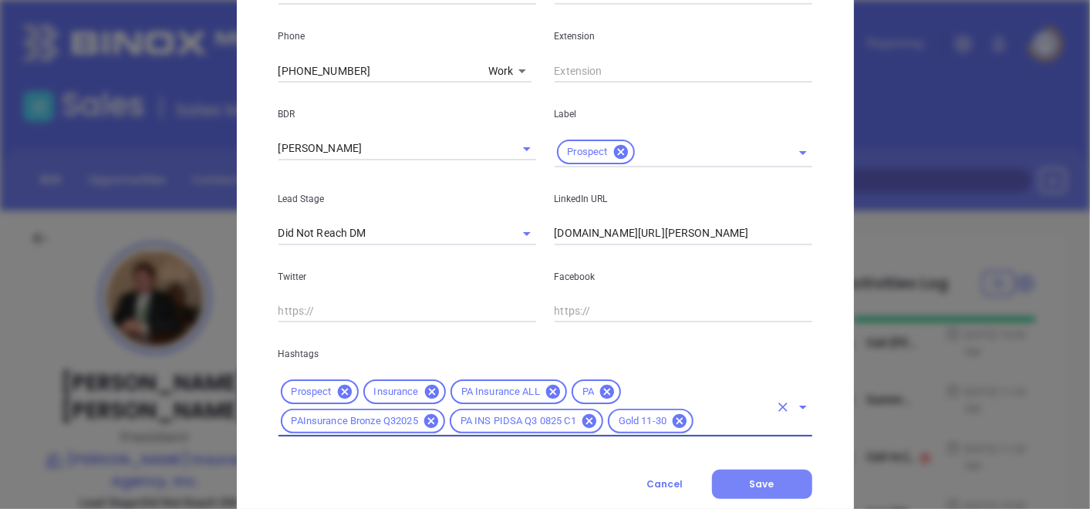
click at [767, 476] on button "Save" at bounding box center [762, 484] width 100 height 29
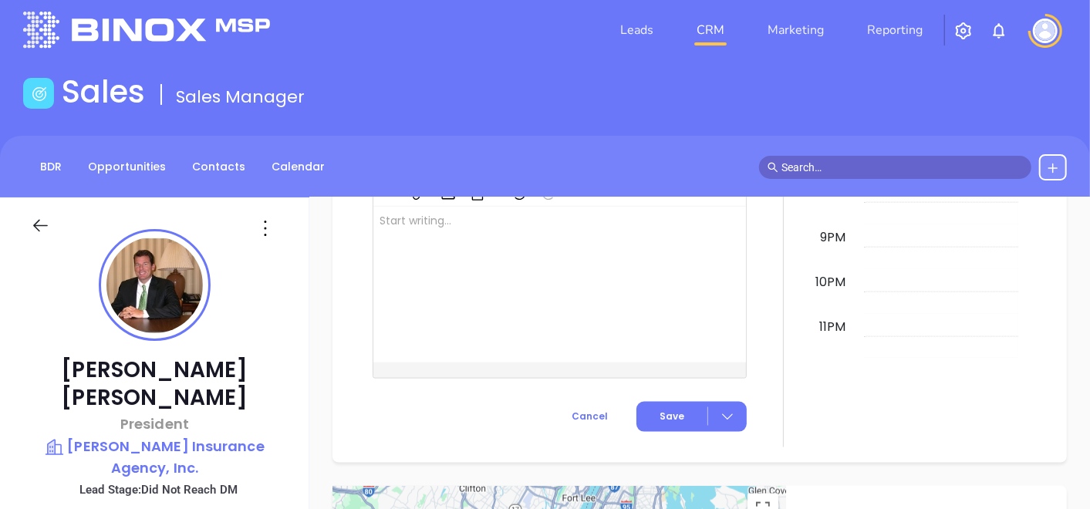
scroll to position [9, 0]
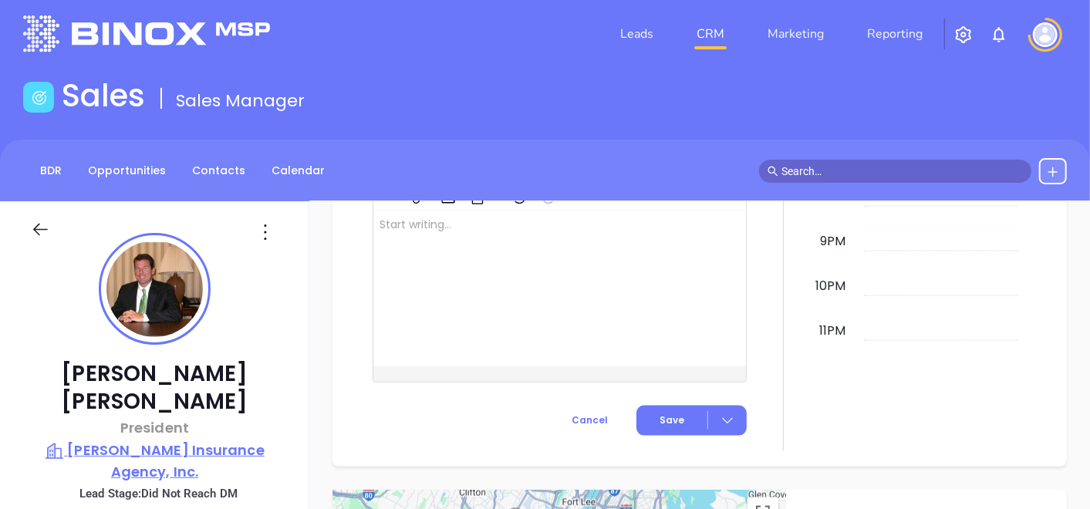
click at [90, 440] on p "[PERSON_NAME] Insurance Agency, Inc." at bounding box center [155, 461] width 248 height 42
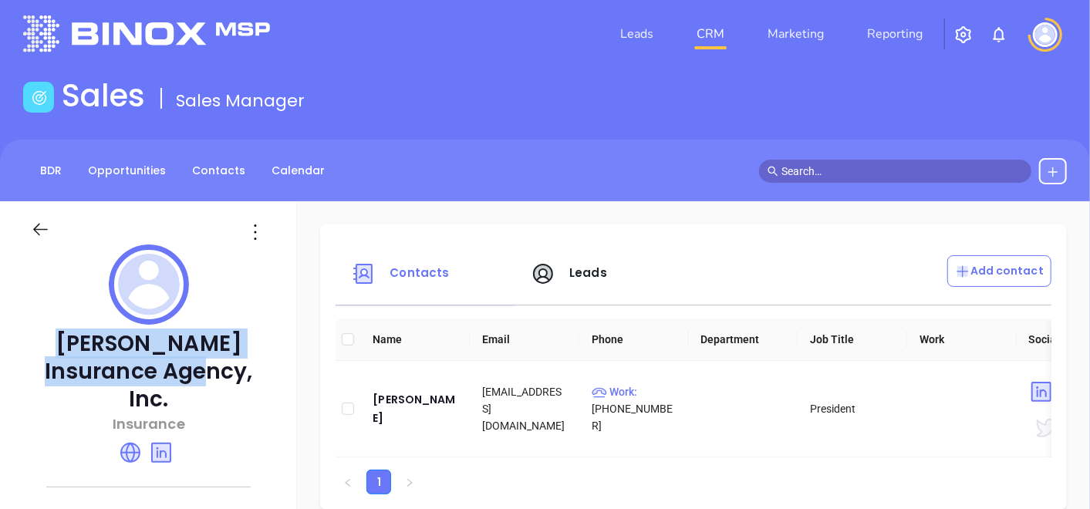
drag, startPoint x: 55, startPoint y: 335, endPoint x: 209, endPoint y: 381, distance: 161.1
click at [209, 381] on p "[PERSON_NAME] Insurance Agency, Inc." at bounding box center [148, 371] width 235 height 83
copy p "[PERSON_NAME] Insurance Agency, Inc"
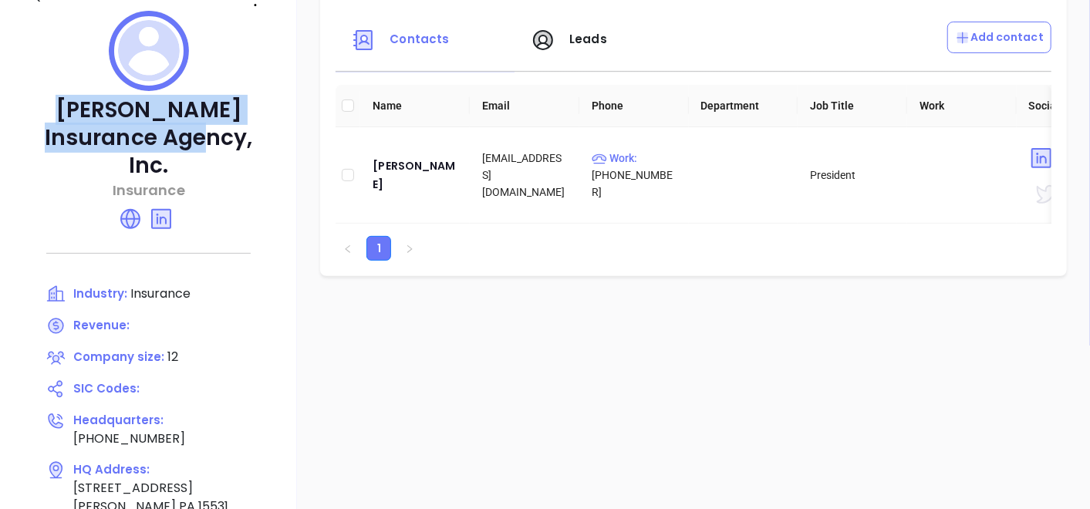
scroll to position [353, 0]
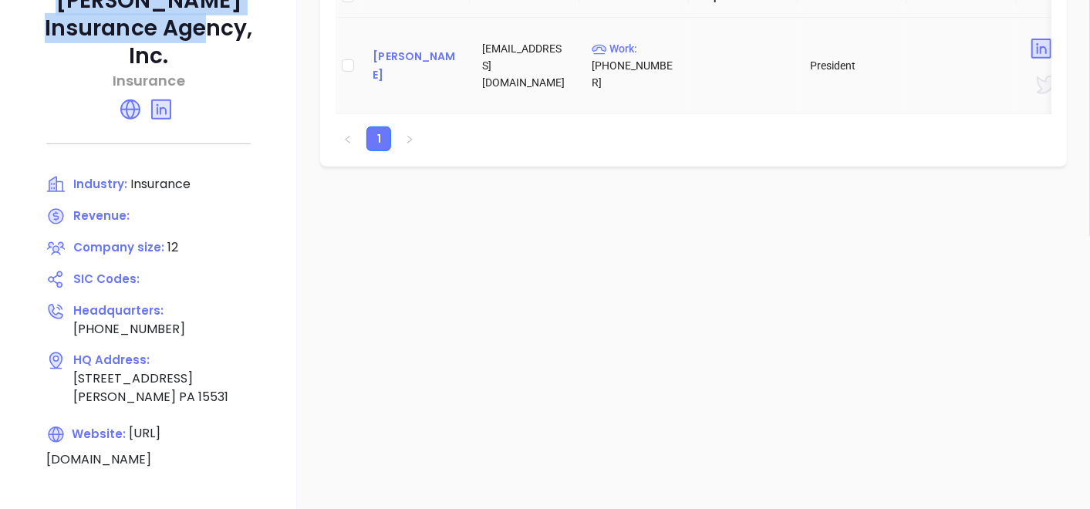
click at [409, 63] on div "[PERSON_NAME]" at bounding box center [415, 65] width 85 height 37
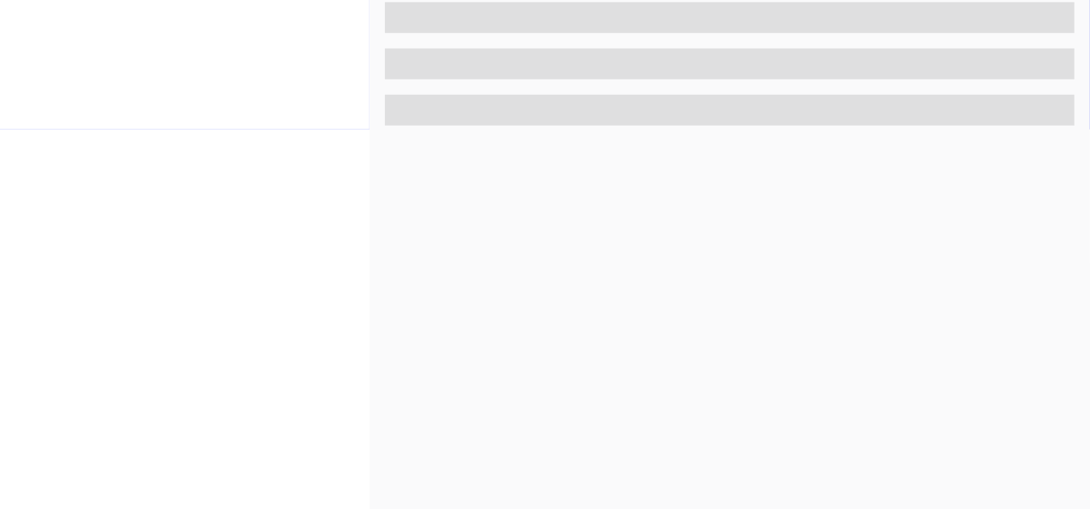
scroll to position [781, 0]
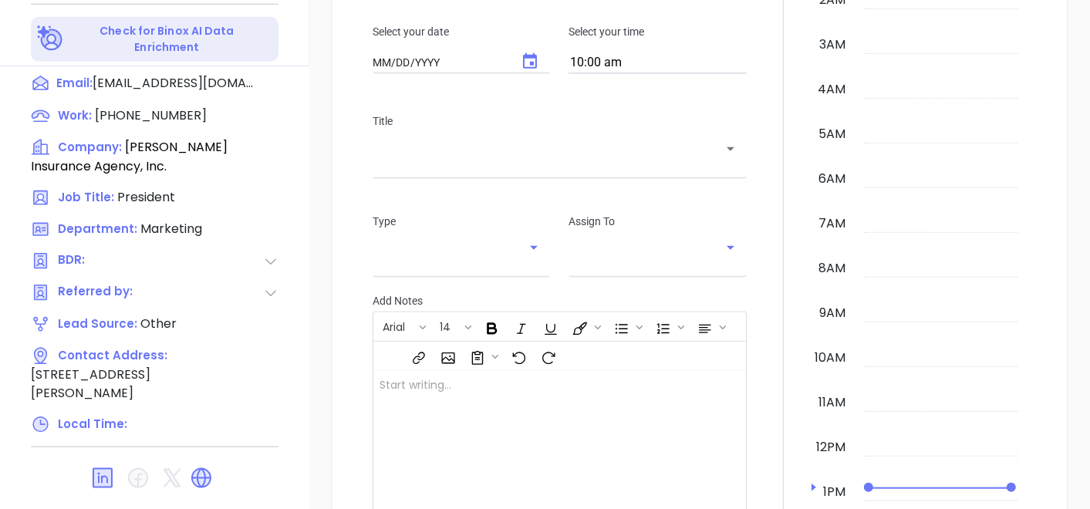
type input "[DATE]"
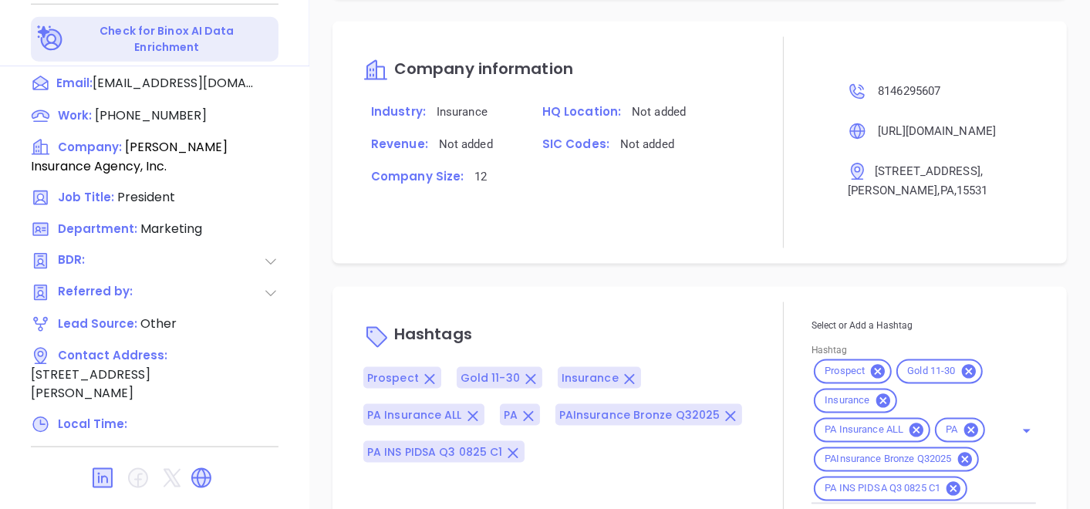
scroll to position [932, 0]
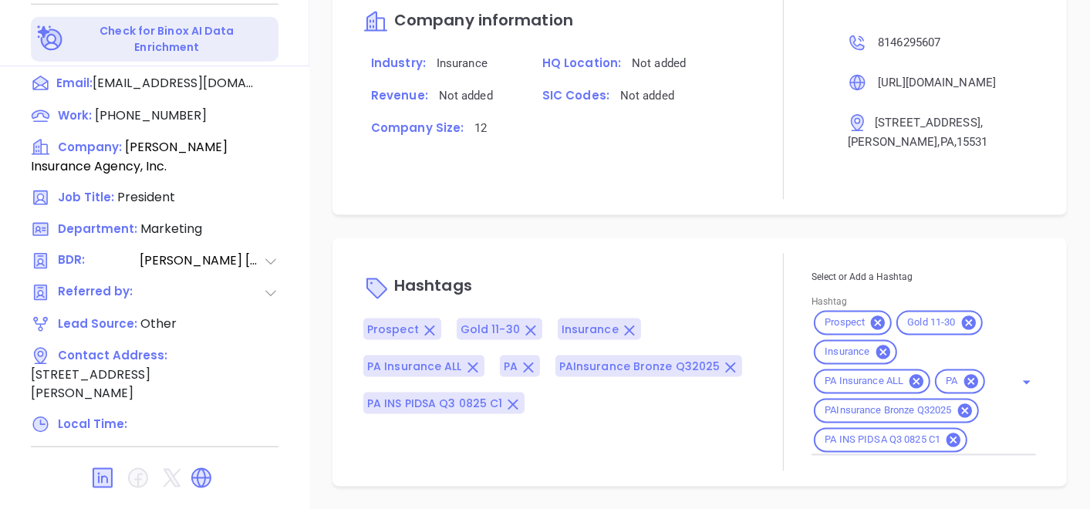
type input "[PERSON_NAME]"
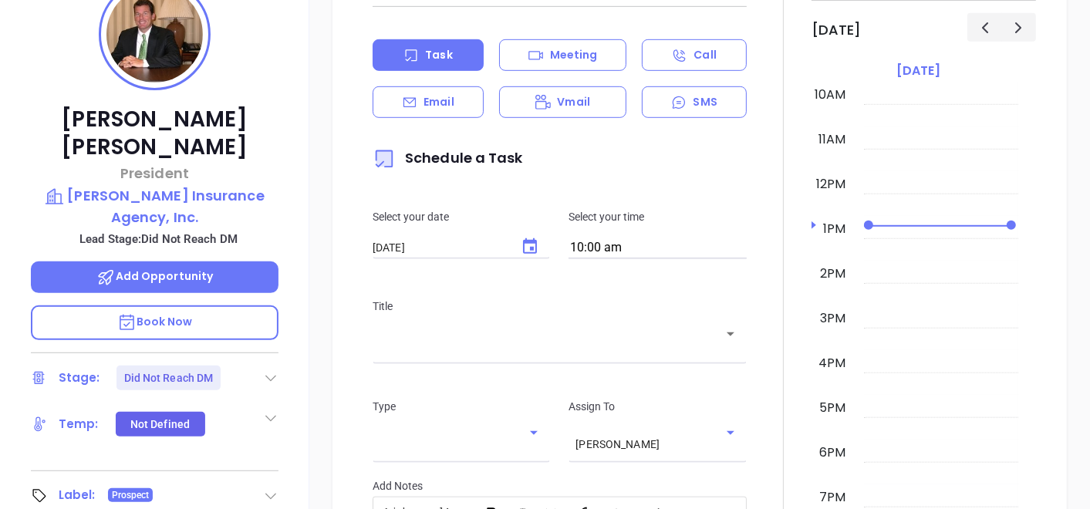
scroll to position [181, 0]
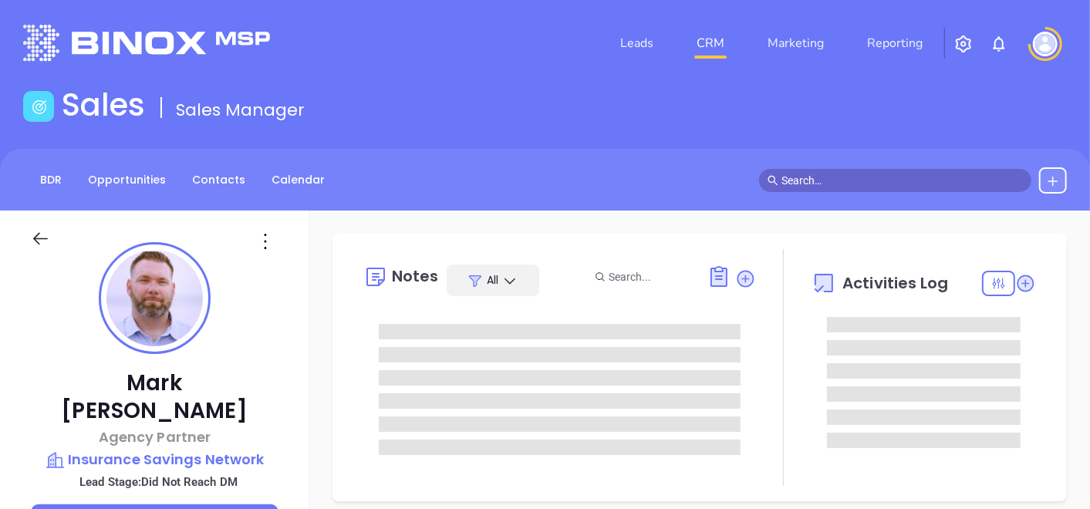
type input "[DATE]"
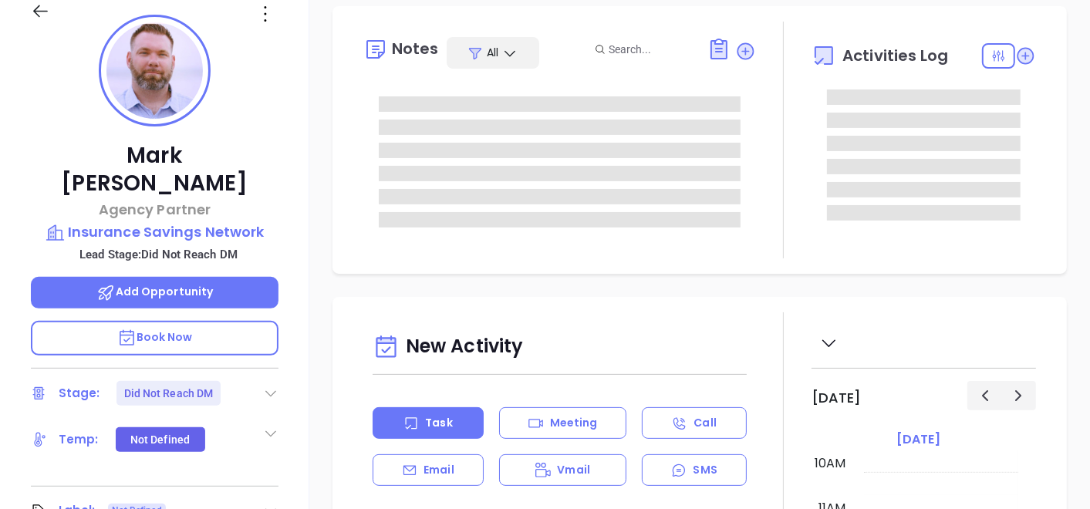
type input "[PERSON_NAME]"
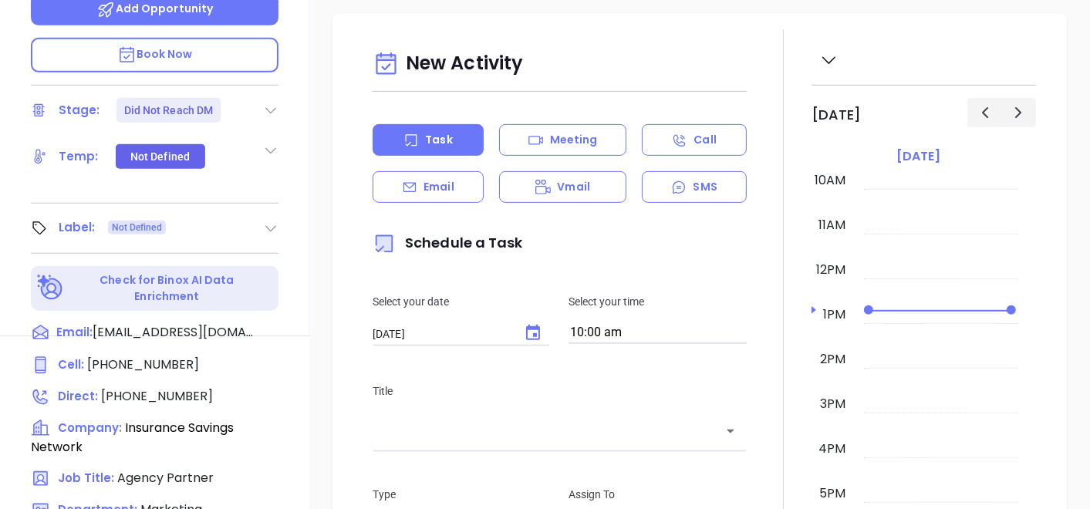
scroll to position [514, 0]
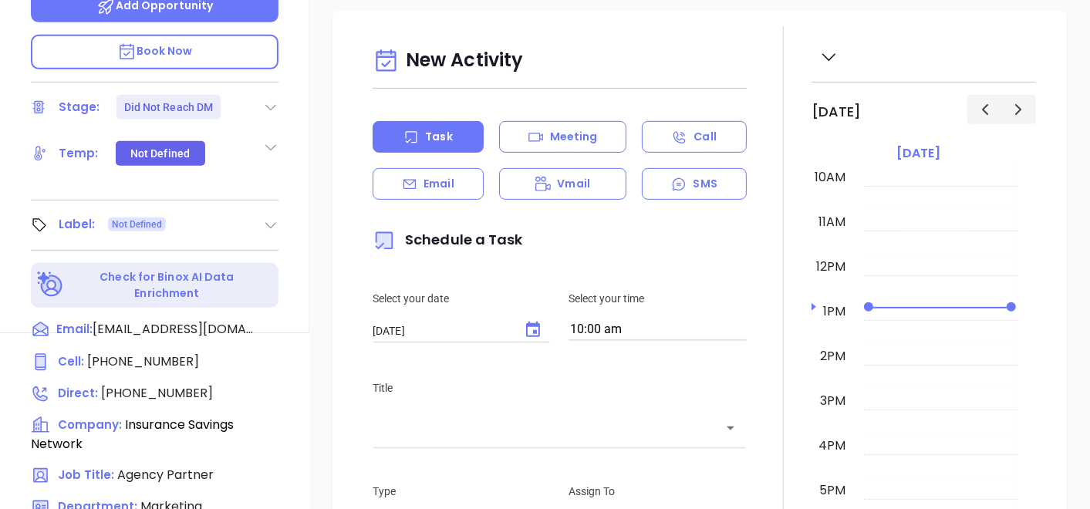
click at [271, 218] on icon at bounding box center [270, 225] width 15 height 15
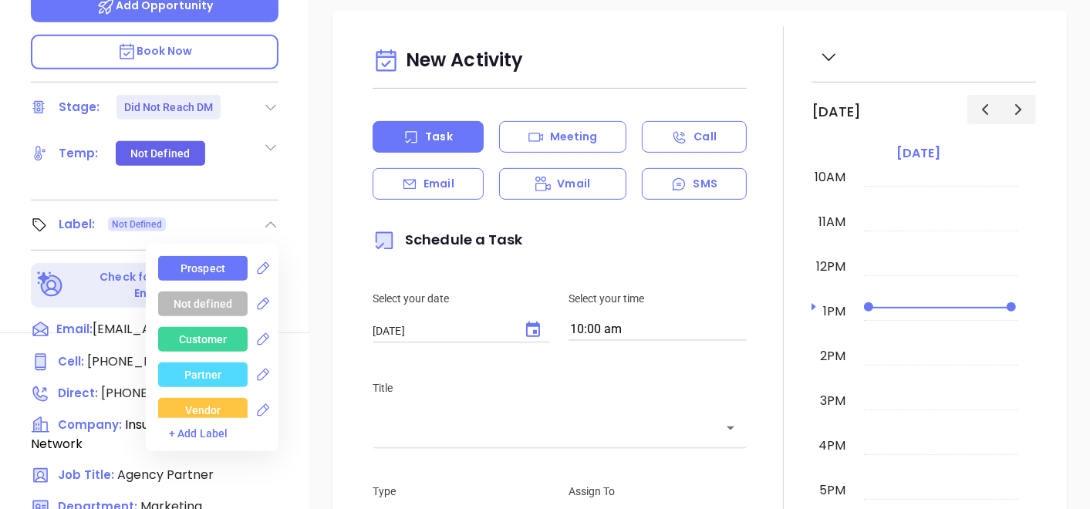
click at [209, 256] on div "Prospect" at bounding box center [203, 268] width 45 height 25
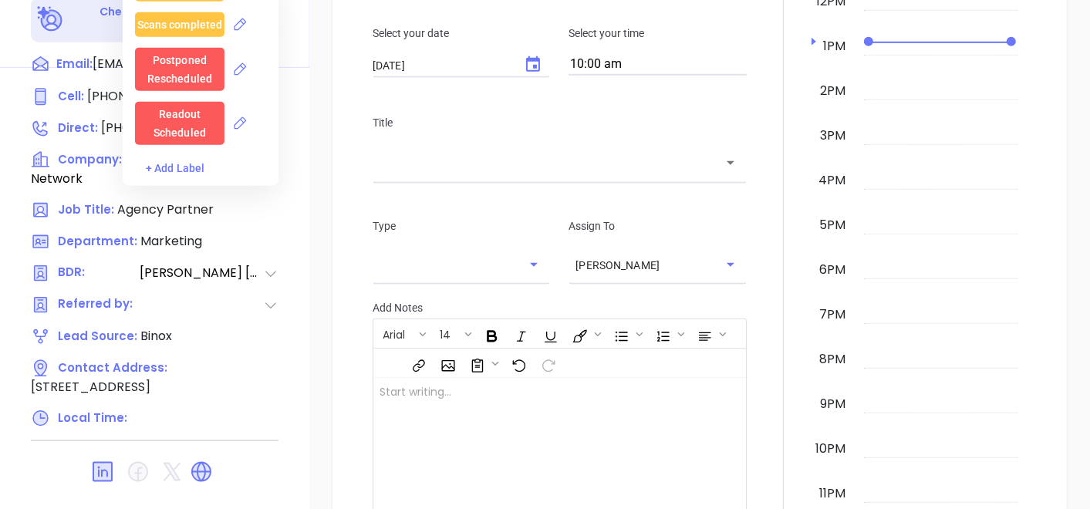
scroll to position [781, 0]
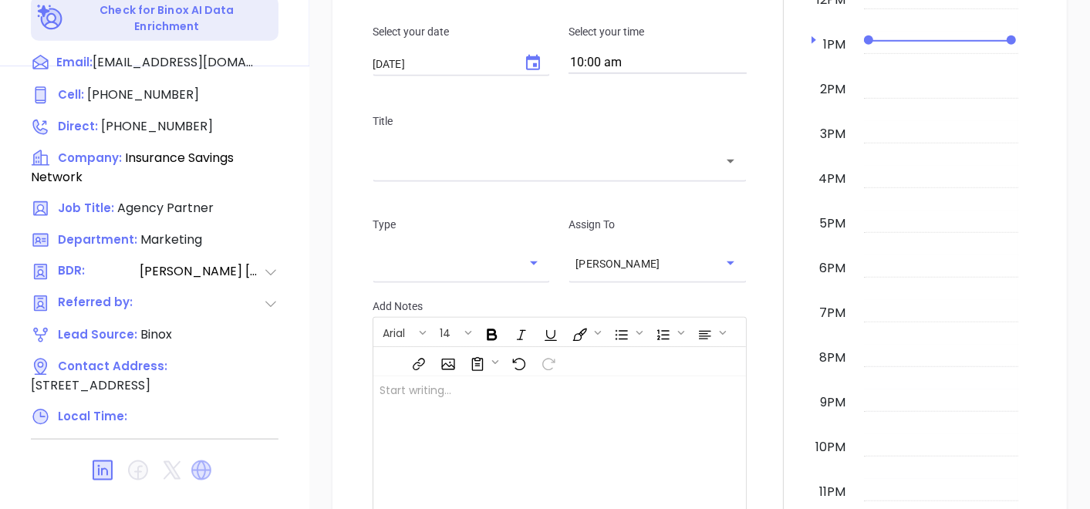
click at [200, 461] on icon at bounding box center [201, 471] width 20 height 20
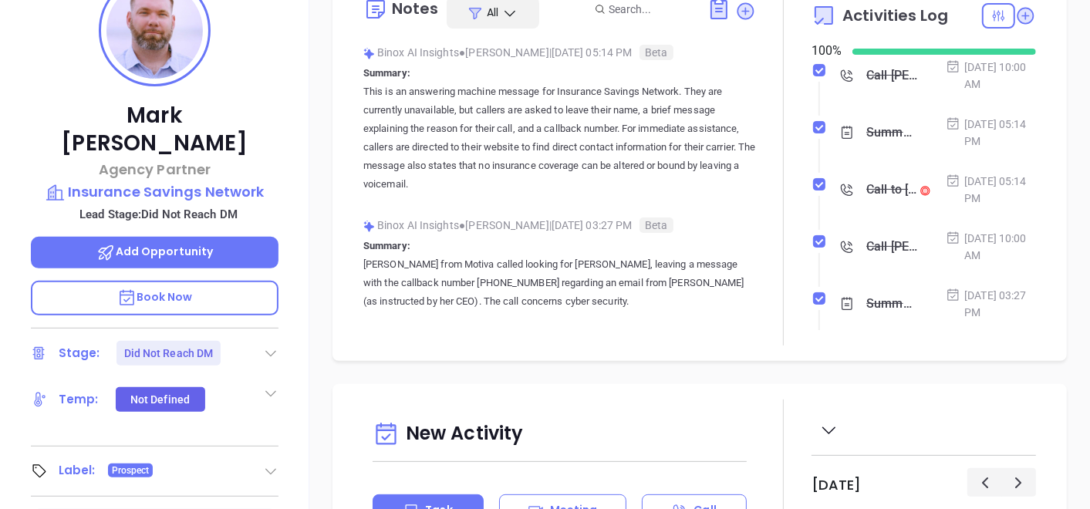
scroll to position [266, 0]
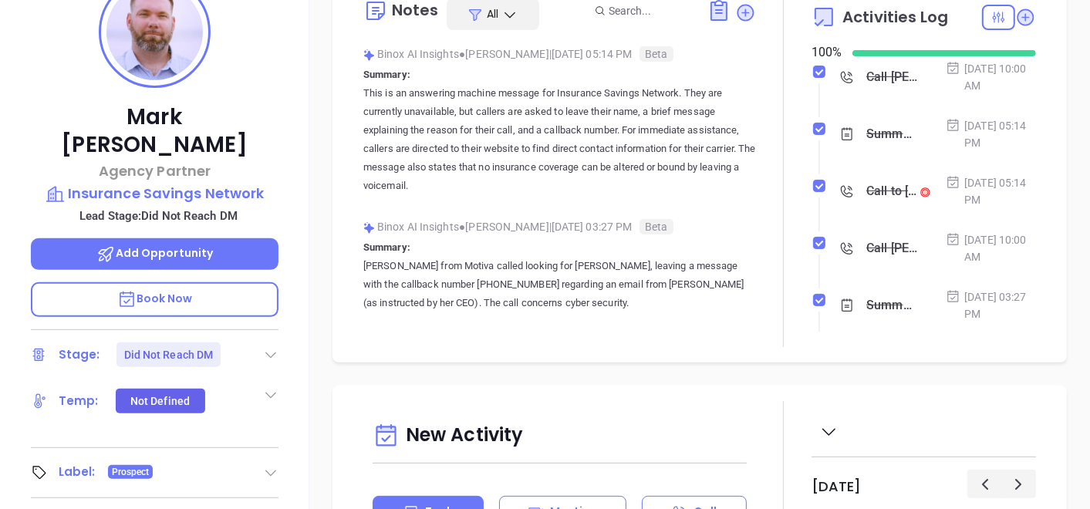
click at [208, 176] on div "[PERSON_NAME] Agency Partner Insurance Savings Network Lead Stage: Did Not Reac…" at bounding box center [154, 262] width 309 height 637
click at [207, 183] on p "Insurance Savings Network" at bounding box center [155, 194] width 248 height 22
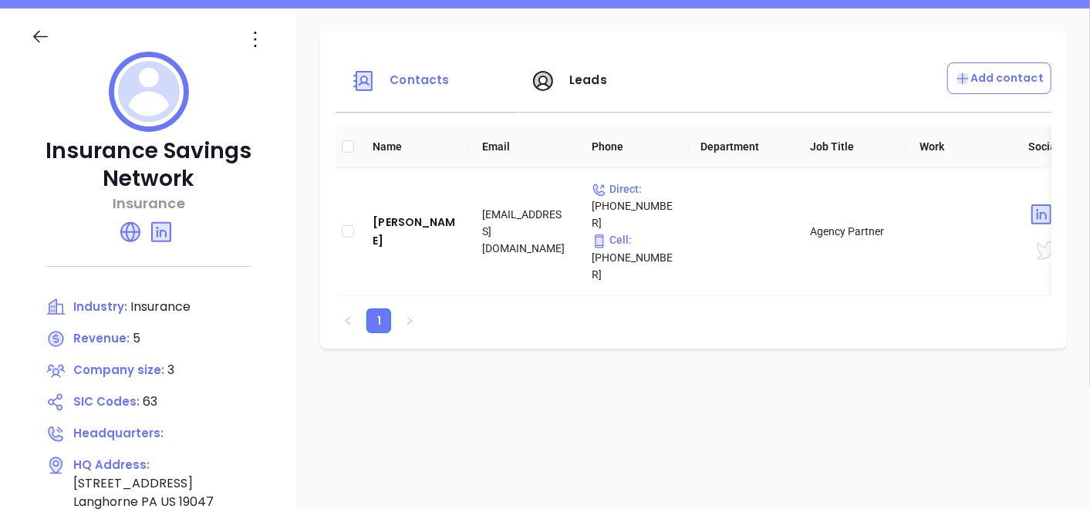
scroll to position [181, 0]
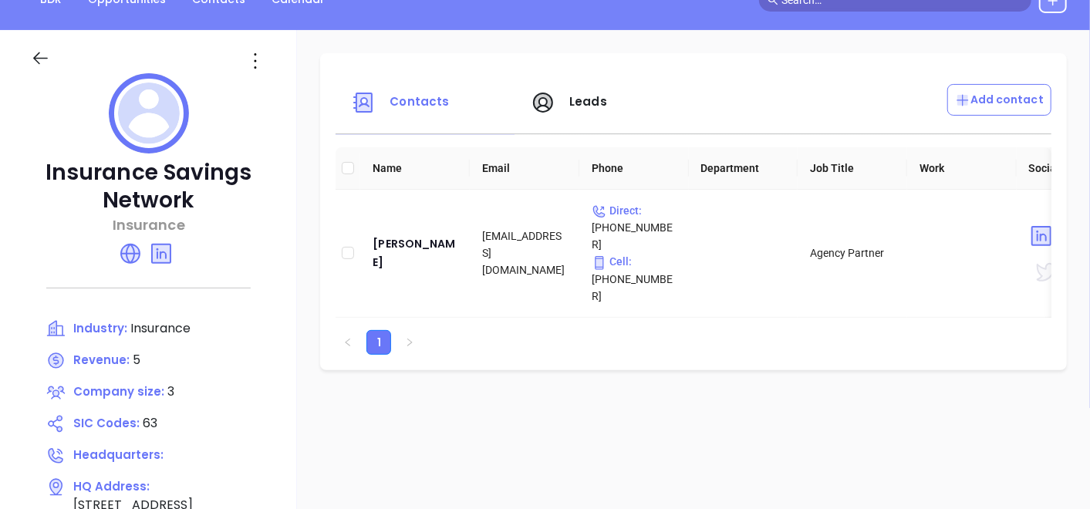
click at [268, 64] on icon at bounding box center [255, 61] width 25 height 25
click at [307, 93] on div "Edit" at bounding box center [355, 91] width 140 height 17
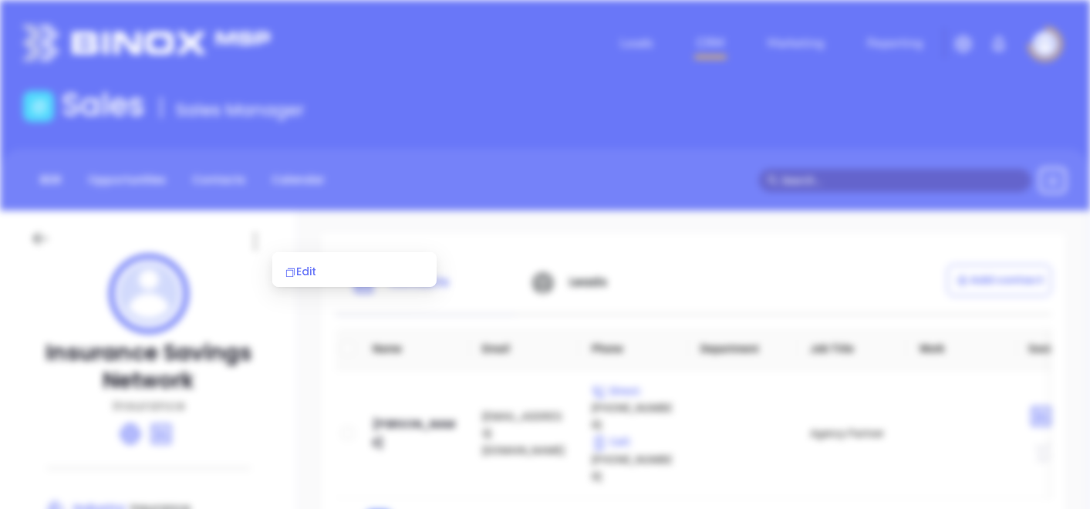
scroll to position [0, 0]
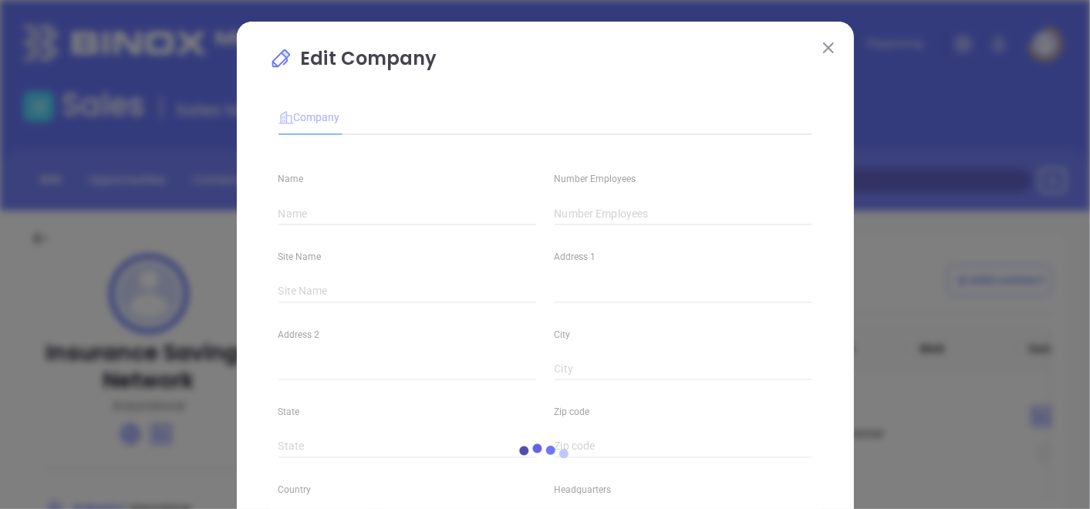
type input "Insurance Savings Network"
type input "3"
type input "Insurance"
type input "63"
type input "https://insurancesavingsnetwork.com/"
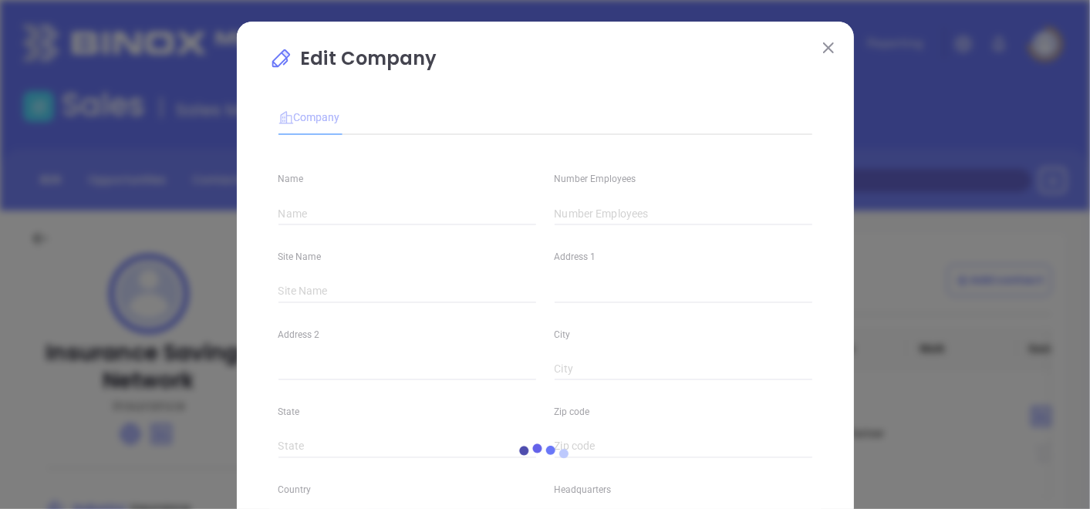
type input "Finance and Insurance"
type input "linkedin.com/company/insurance-savings-network"
type input "5"
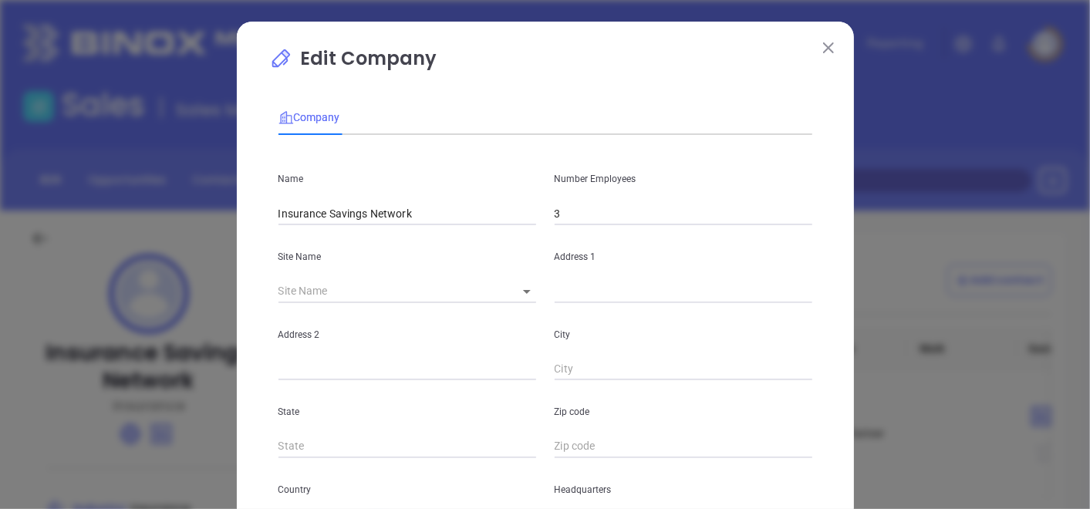
click at [644, 201] on div "Number Employees 3" at bounding box center [684, 186] width 276 height 78
click at [603, 228] on div "Address 1" at bounding box center [684, 264] width 276 height 78
click at [600, 225] on div "Name Insurance Savings Network Number Employees 3 Site Name ​ Address 1 Address…" at bounding box center [546, 457] width 534 height 621
click at [608, 207] on input "3" at bounding box center [684, 213] width 258 height 23
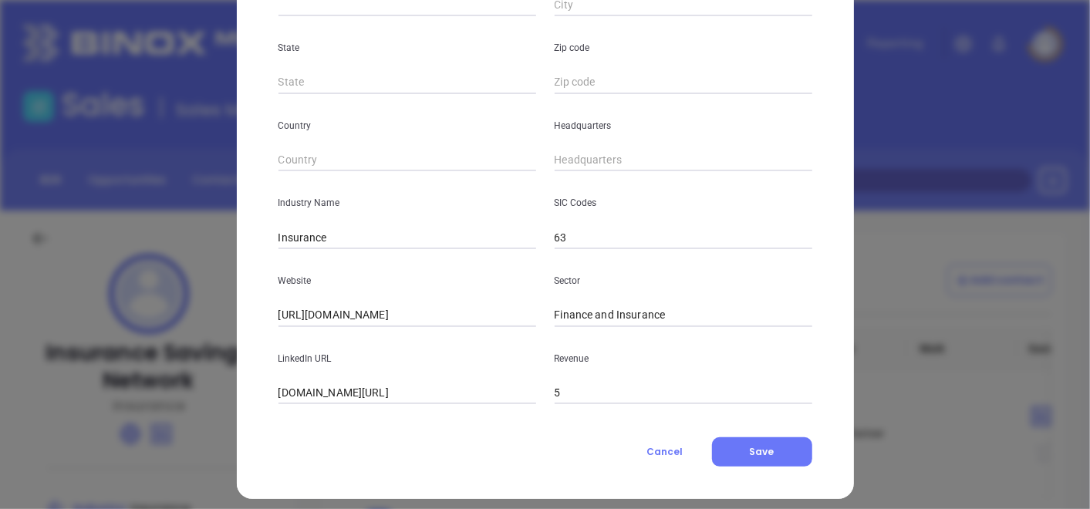
scroll to position [376, 0]
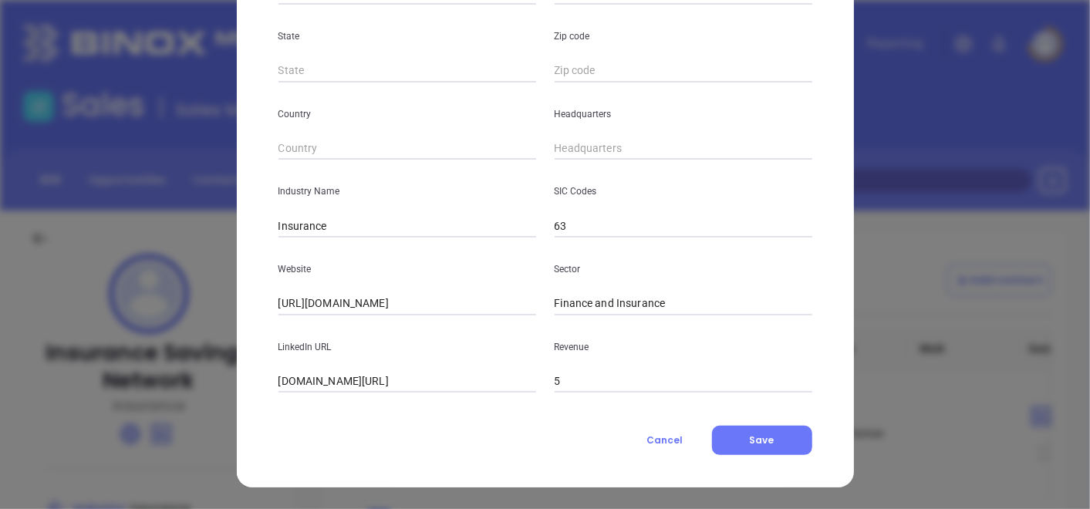
type input "6"
click at [505, 476] on div "Edit Company Company Name Insurance Savings Network Number Employees 6 Site Nam…" at bounding box center [545, 67] width 617 height 842
click at [728, 435] on button "Save" at bounding box center [762, 440] width 100 height 29
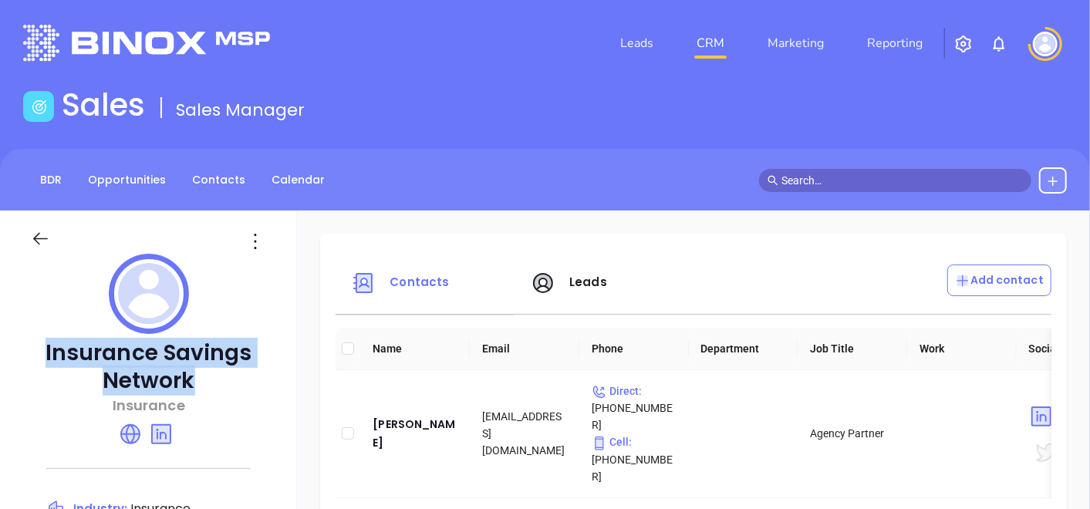
drag, startPoint x: 58, startPoint y: 348, endPoint x: 220, endPoint y: 380, distance: 165.1
click at [220, 380] on p "Insurance Savings Network" at bounding box center [148, 368] width 235 height 56
copy p "Insurance Savings Network"
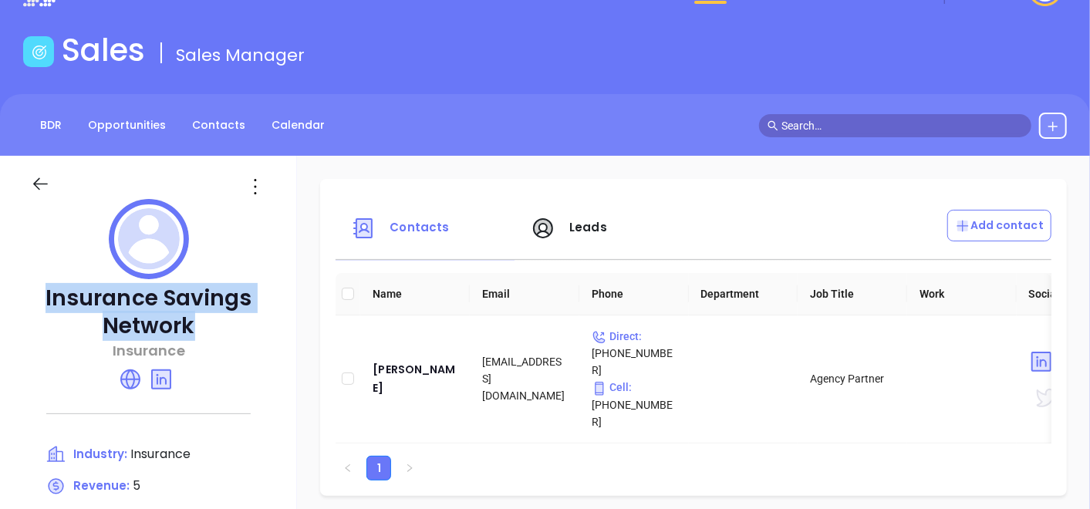
scroll to position [171, 0]
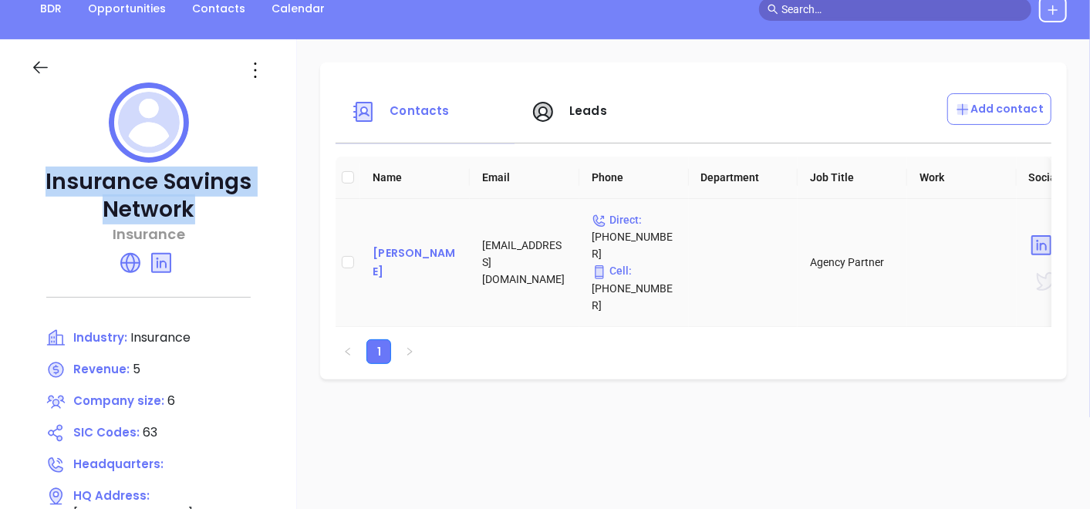
click at [441, 244] on div "Mark Arnold" at bounding box center [415, 262] width 85 height 37
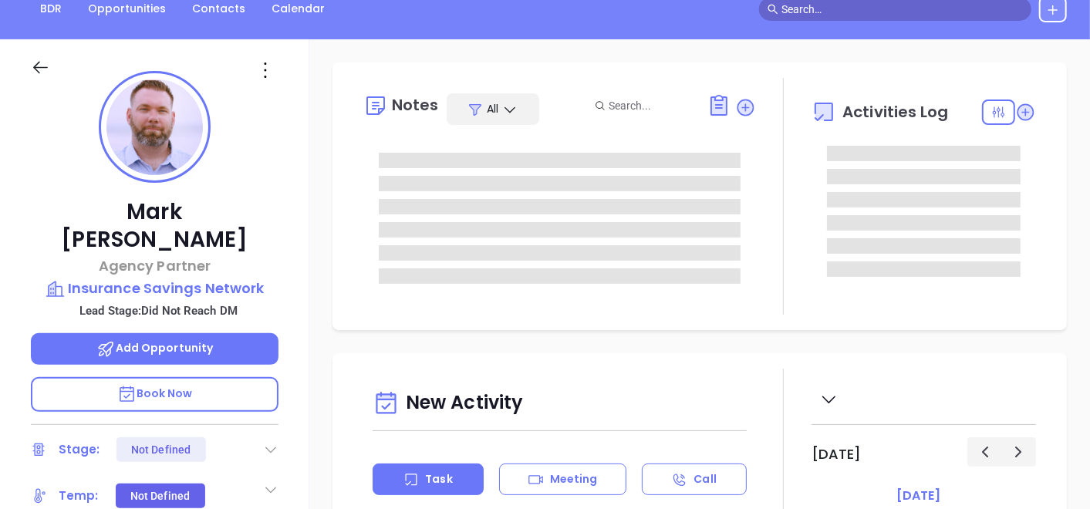
type input "[DATE]"
click at [258, 86] on div at bounding box center [155, 66] width 266 height 55
type input "[PERSON_NAME]"
click at [262, 77] on icon at bounding box center [265, 70] width 25 height 25
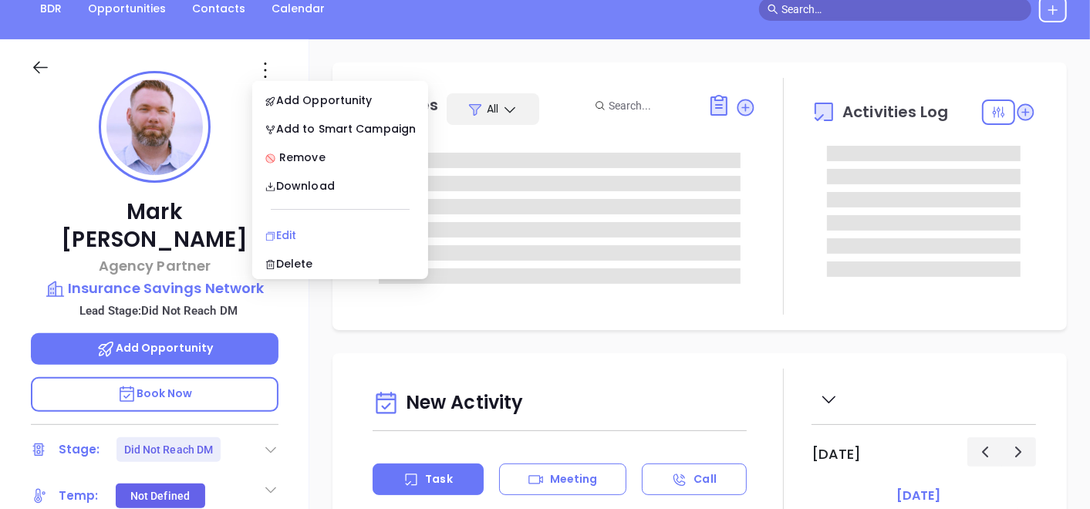
click at [279, 235] on div "Edit" at bounding box center [340, 235] width 151 height 17
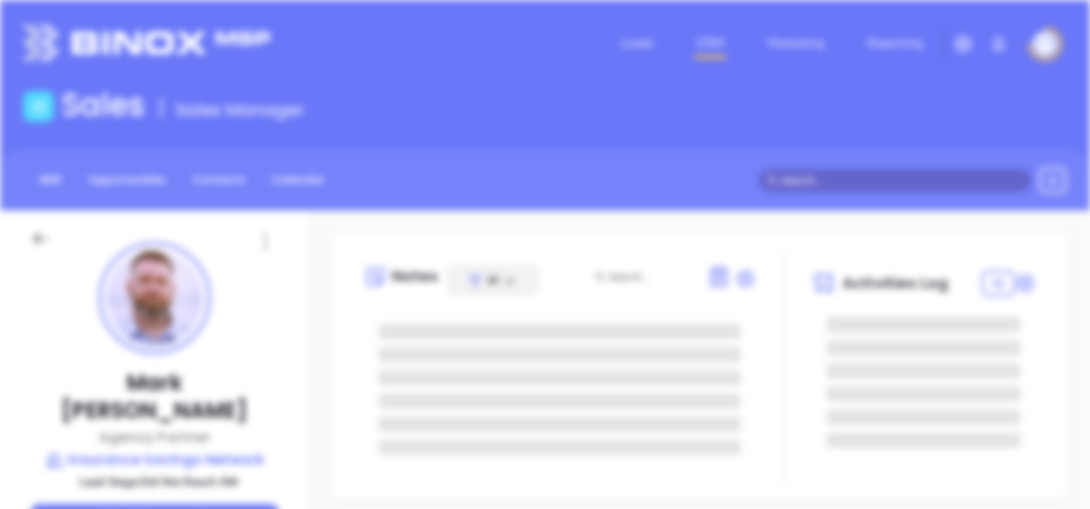
scroll to position [0, 0]
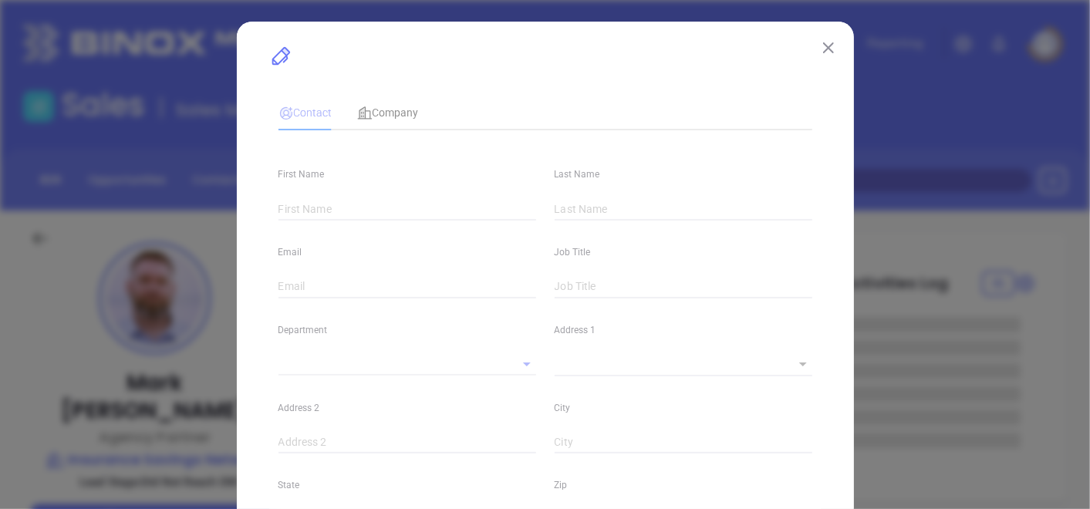
type input "Mark"
type input "Arnold"
type input "mark@insurancesavingsnetwork.com"
type input "Agency Partner"
type input "1"
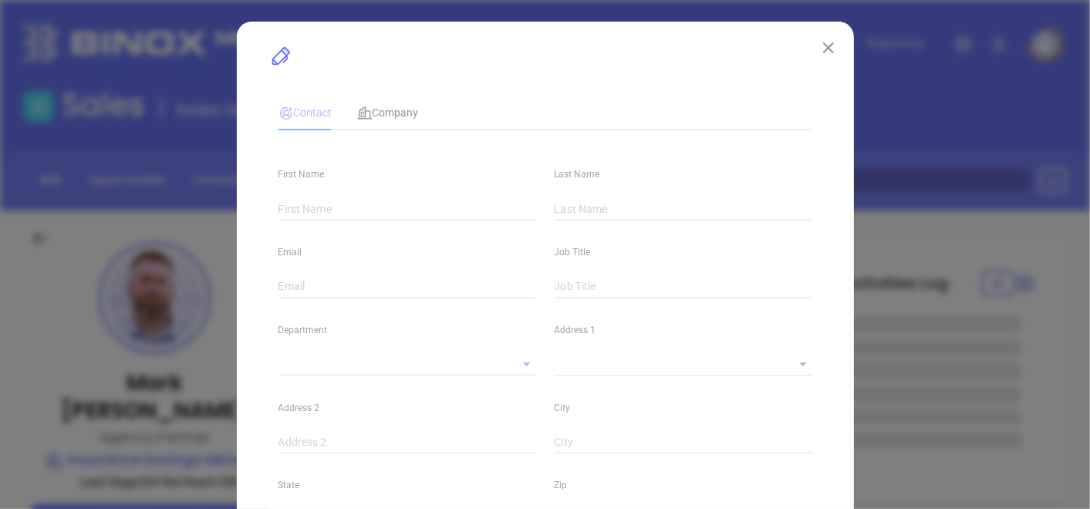
type input "www.linkedin.com/in/mark-arnold-2b344899"
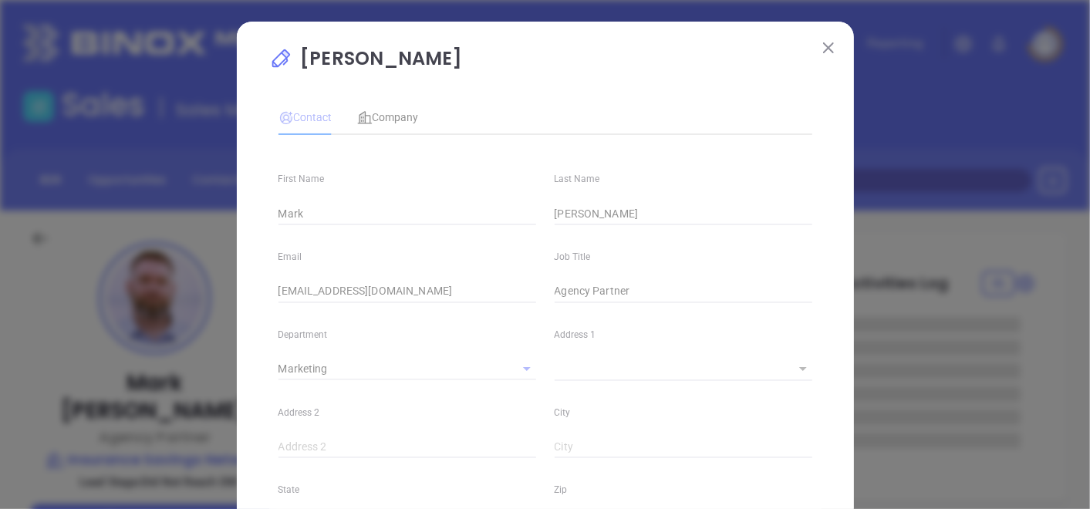
type input "Marketing"
type input "Binox"
type input "Vicky Mendoza"
type input "Did Not Reach DM"
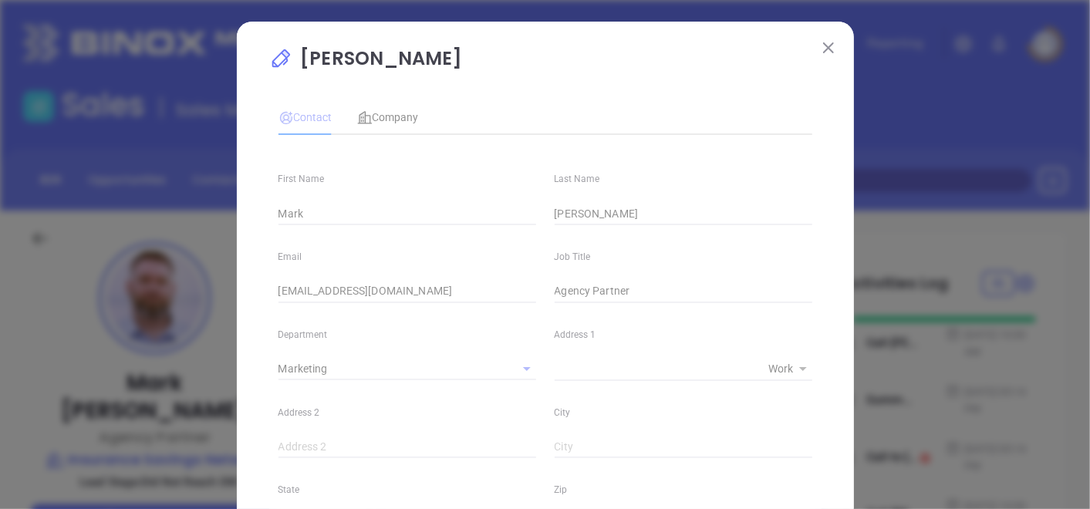
type input "1"
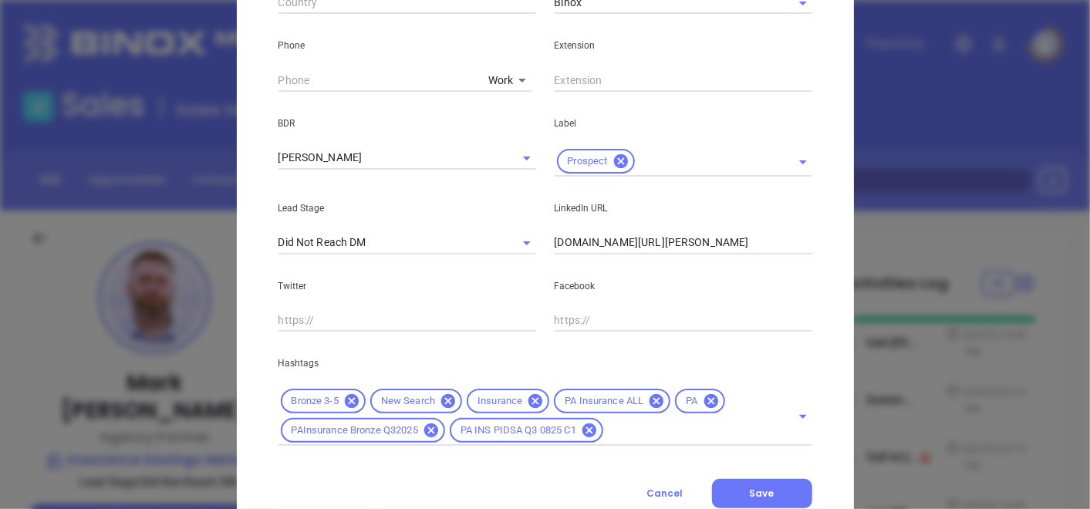
scroll to position [652, 0]
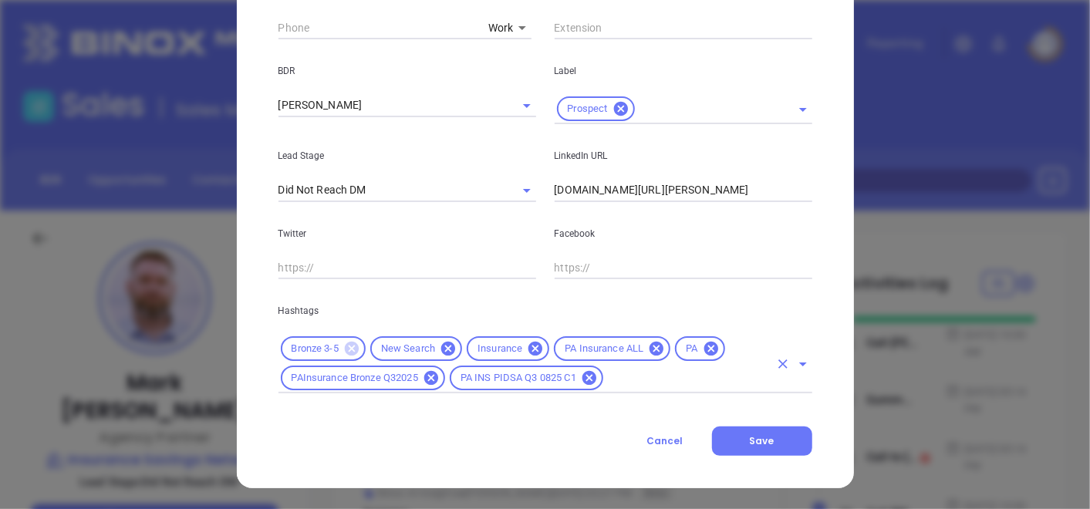
click at [350, 349] on icon at bounding box center [352, 349] width 14 height 14
click at [634, 390] on div "New Search Insurance PA Insurance ALL PA PAInsurance Bronze Q32025 PA INS PIDSA…" at bounding box center [546, 363] width 534 height 59
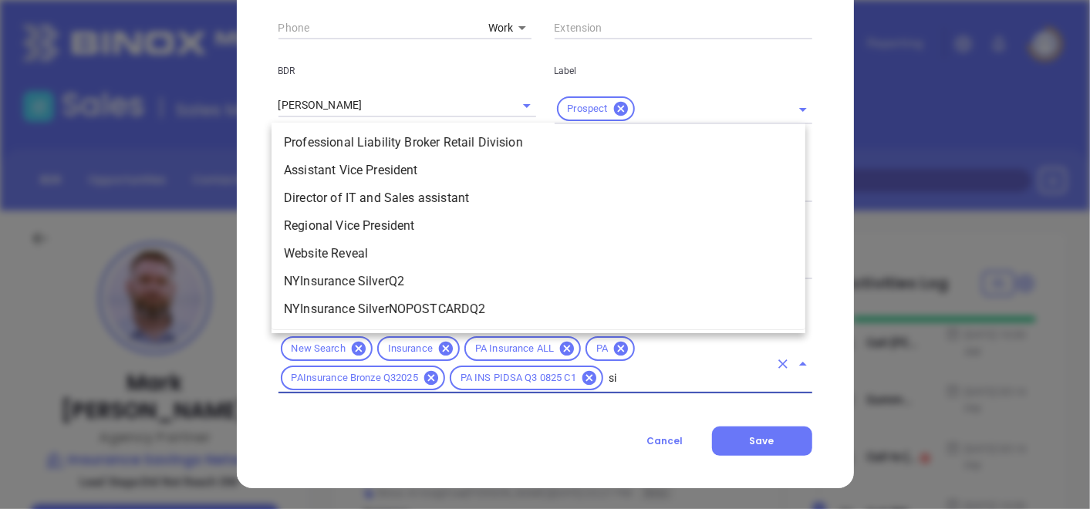
scroll to position [0, 0]
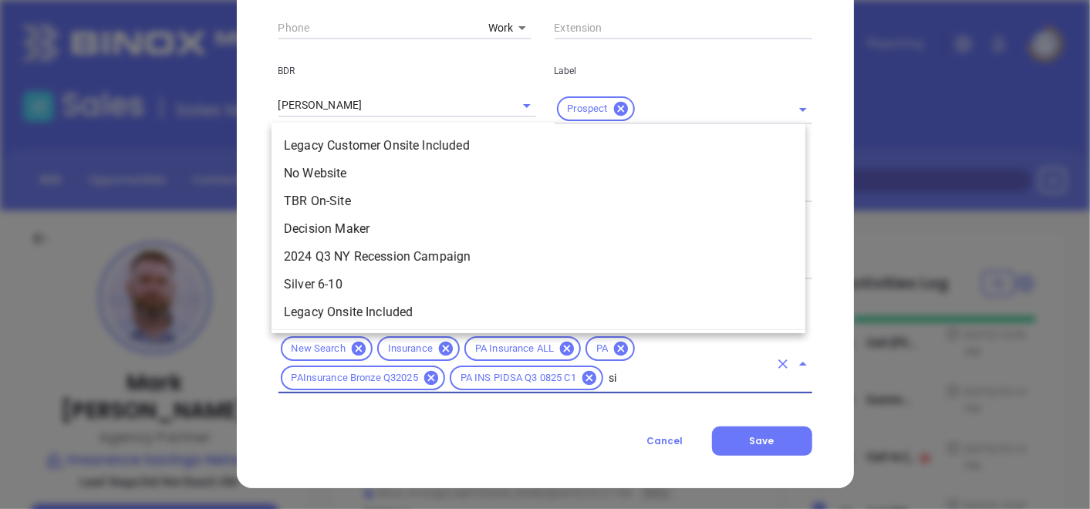
type input "sil"
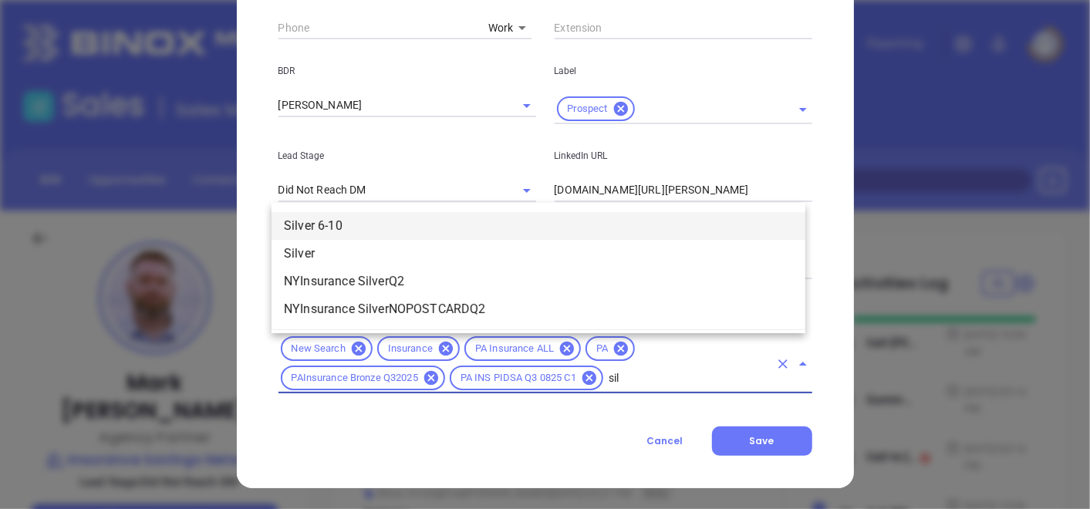
click at [381, 218] on li "Silver 6-10" at bounding box center [539, 226] width 534 height 28
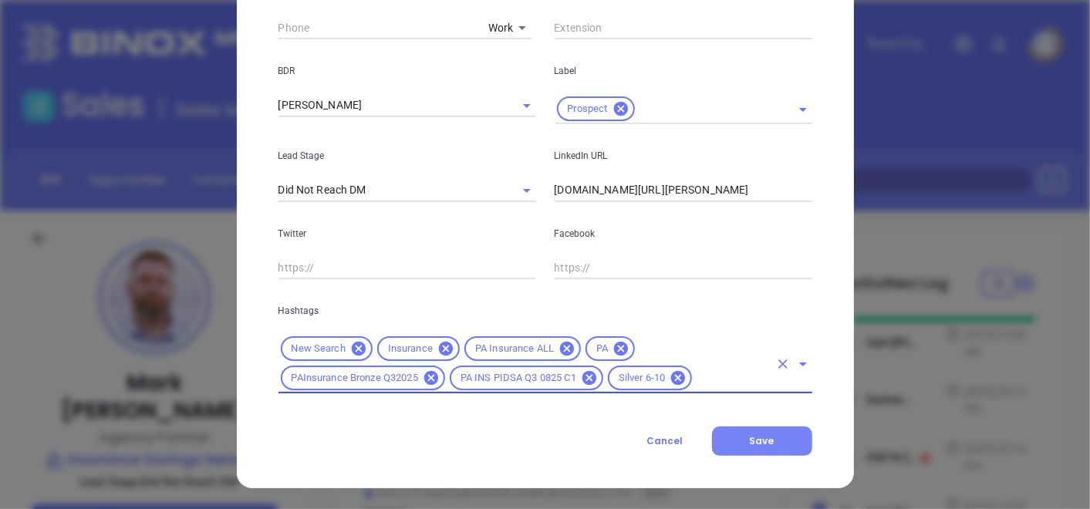
click at [767, 445] on button "Save" at bounding box center [762, 441] width 100 height 29
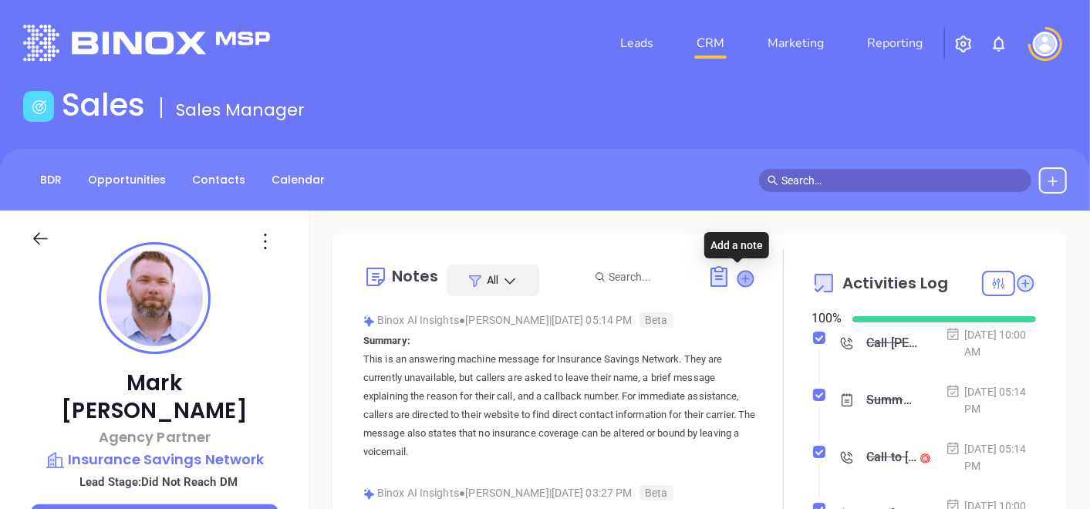
click at [741, 283] on icon at bounding box center [745, 278] width 15 height 15
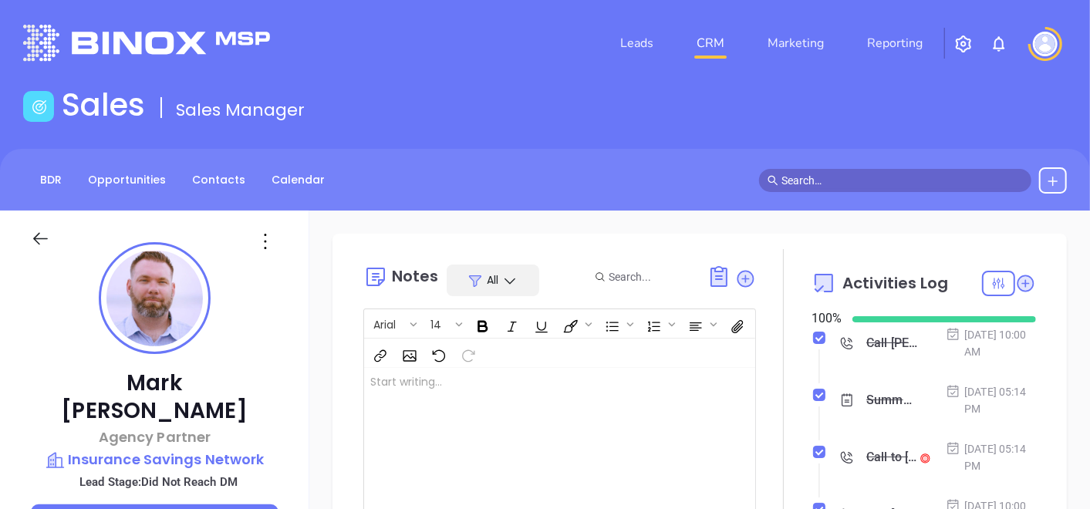
click at [455, 407] on div at bounding box center [545, 446] width 363 height 156
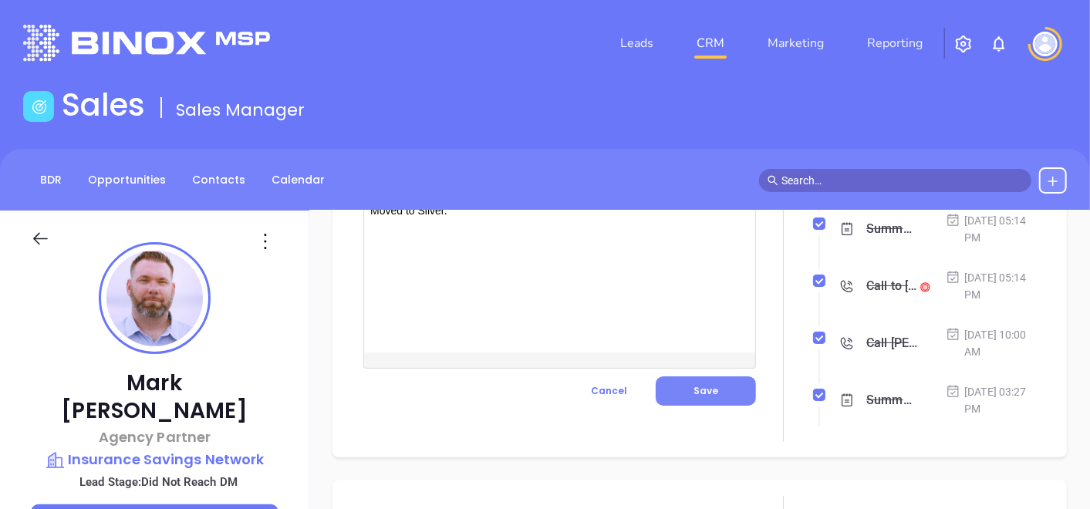
click at [708, 401] on button "Save" at bounding box center [706, 391] width 100 height 29
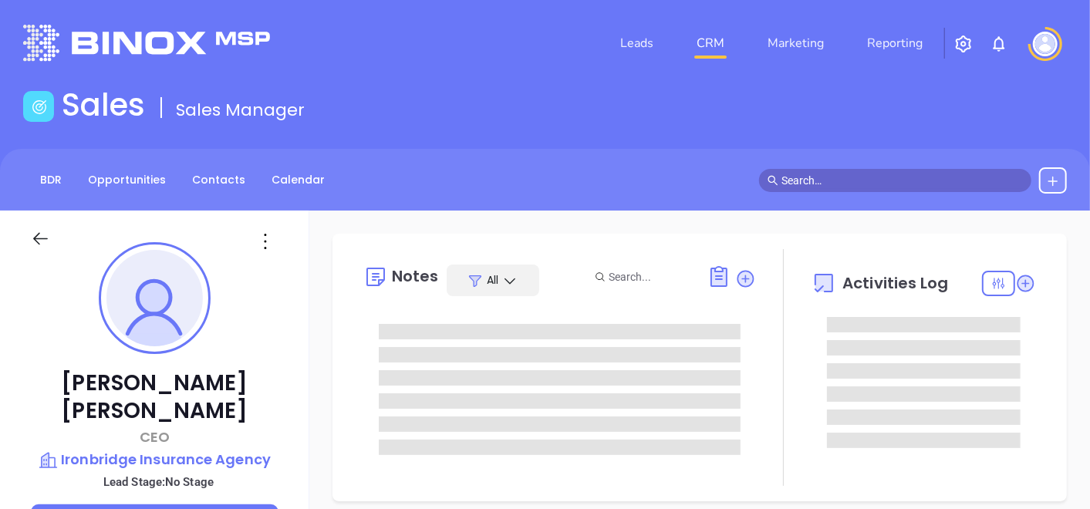
type input "[DATE]"
type input "[PERSON_NAME]"
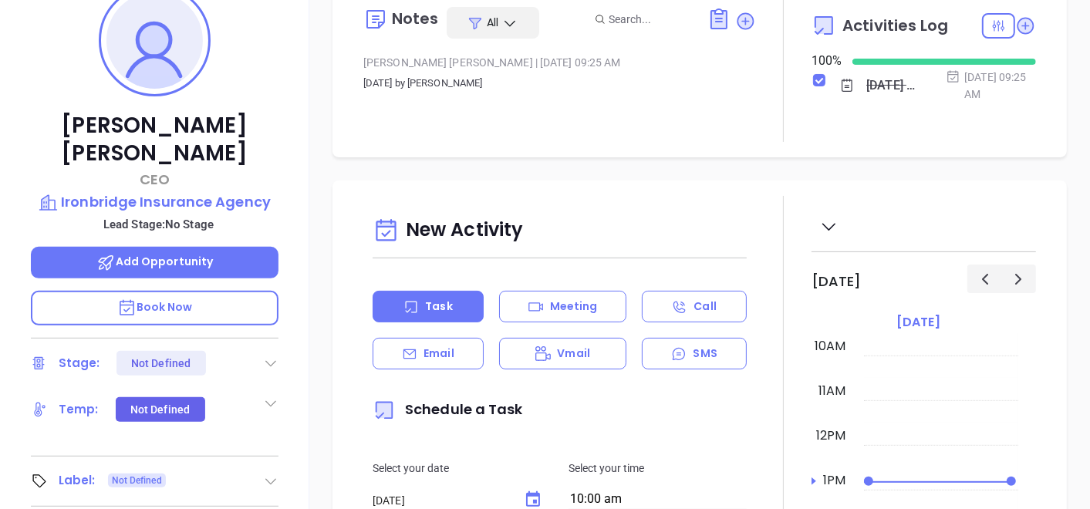
scroll to position [343, 0]
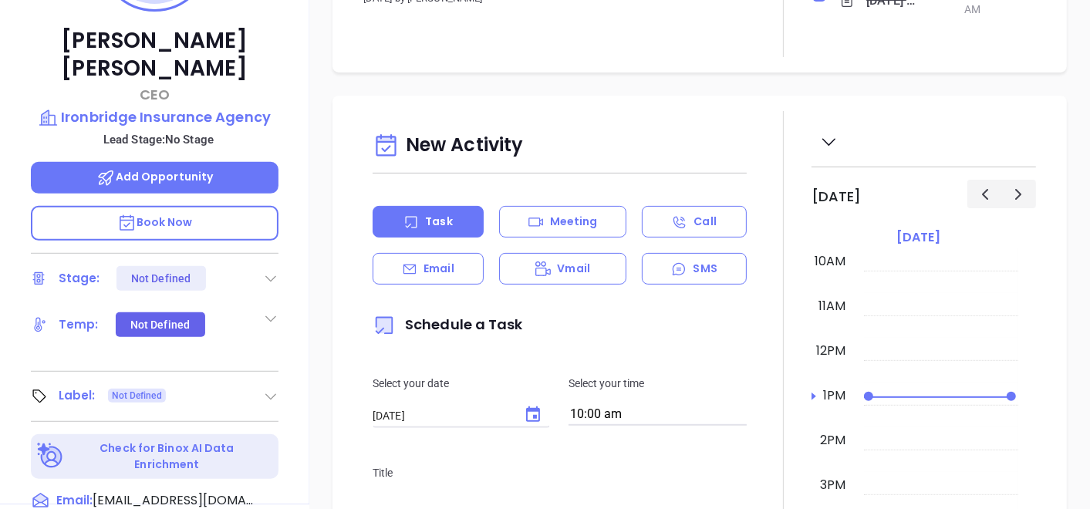
click at [262, 384] on div "Label: Not Defined" at bounding box center [155, 396] width 248 height 25
click at [272, 389] on icon at bounding box center [270, 396] width 15 height 15
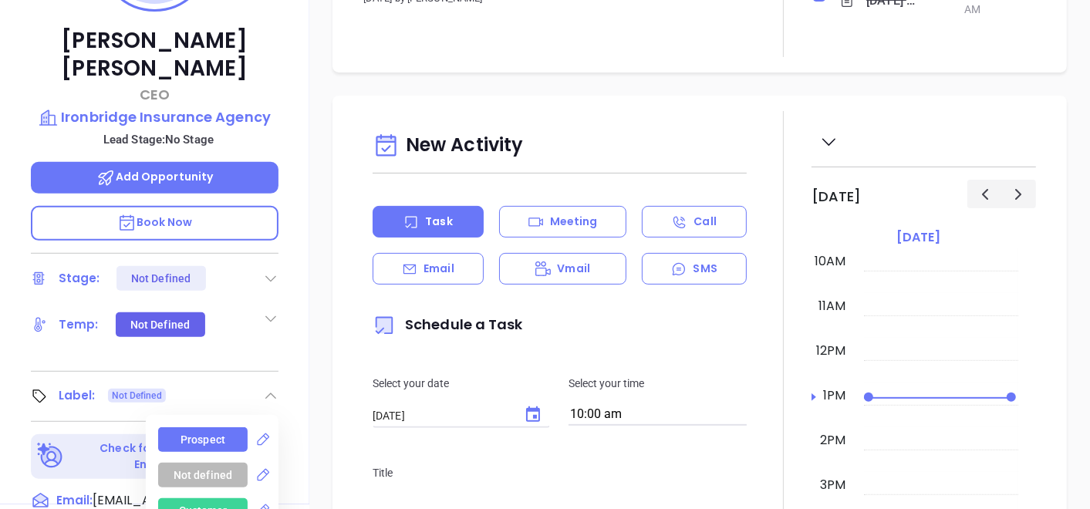
click at [194, 428] on div "Prospect" at bounding box center [203, 440] width 45 height 25
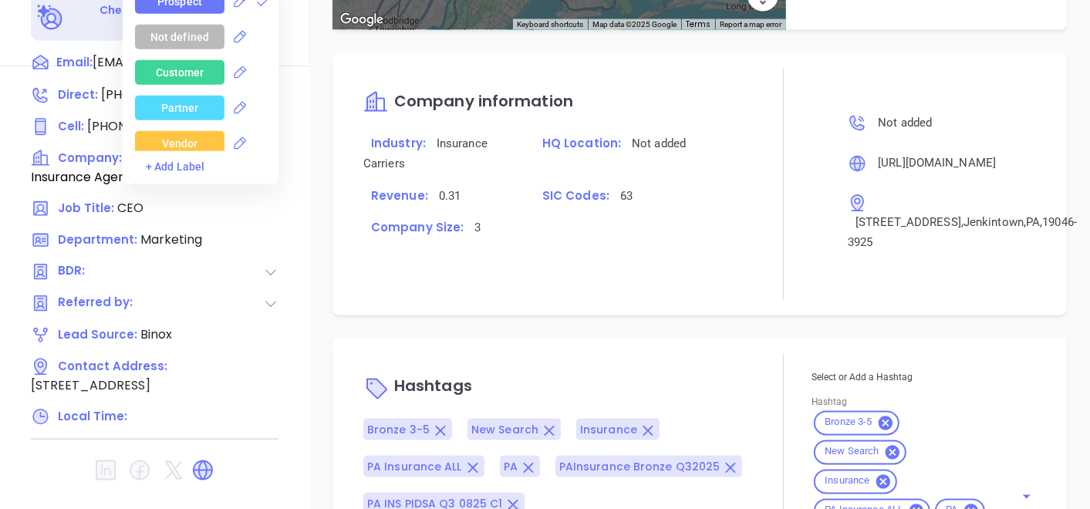
scroll to position [986, 0]
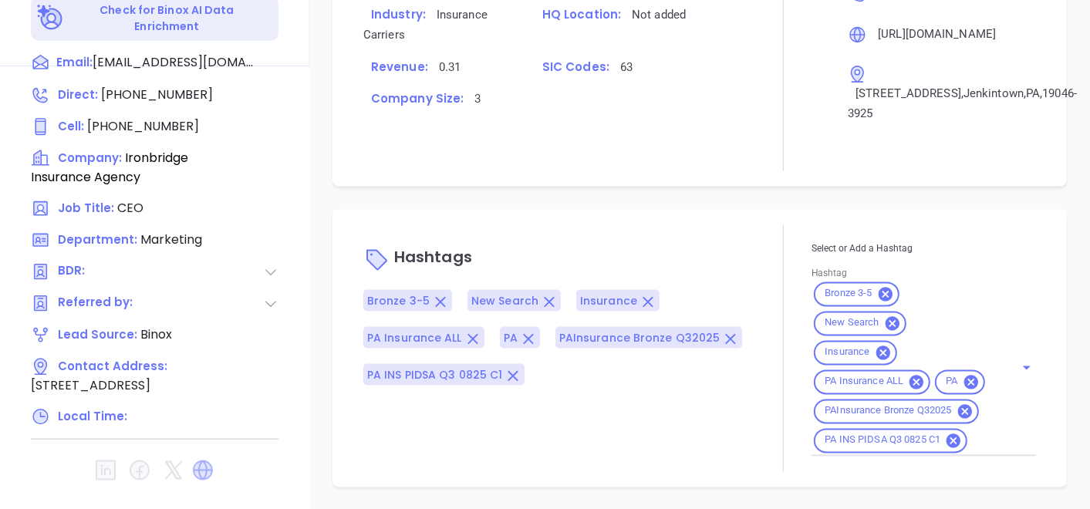
click at [205, 461] on icon at bounding box center [203, 471] width 20 height 20
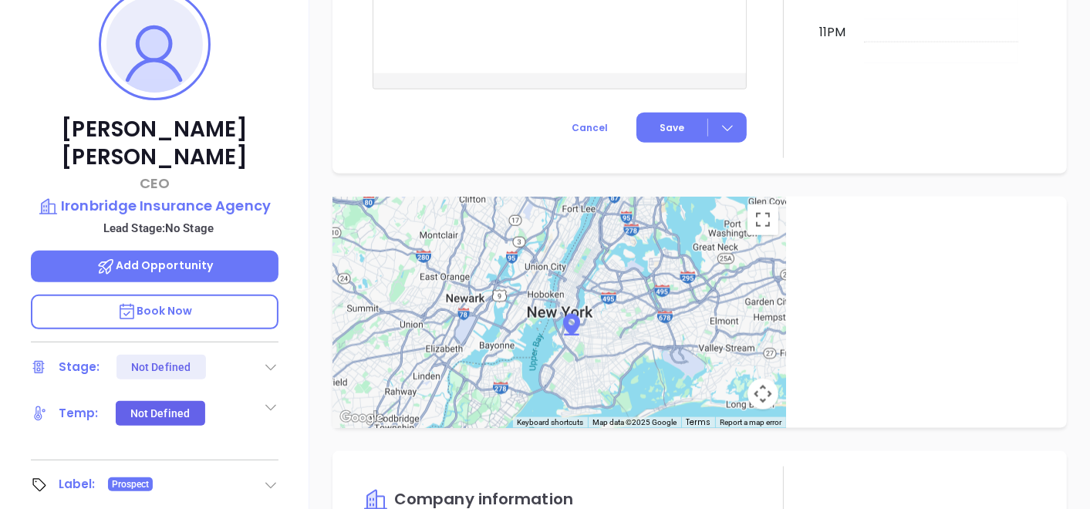
scroll to position [95, 0]
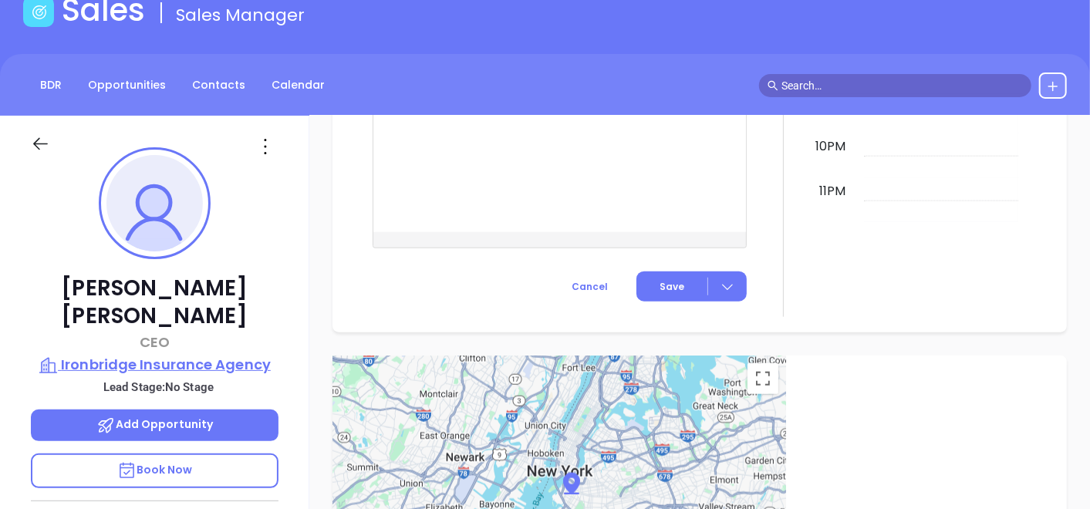
click at [139, 354] on p "Ironbridge Insurance Agency" at bounding box center [155, 365] width 248 height 22
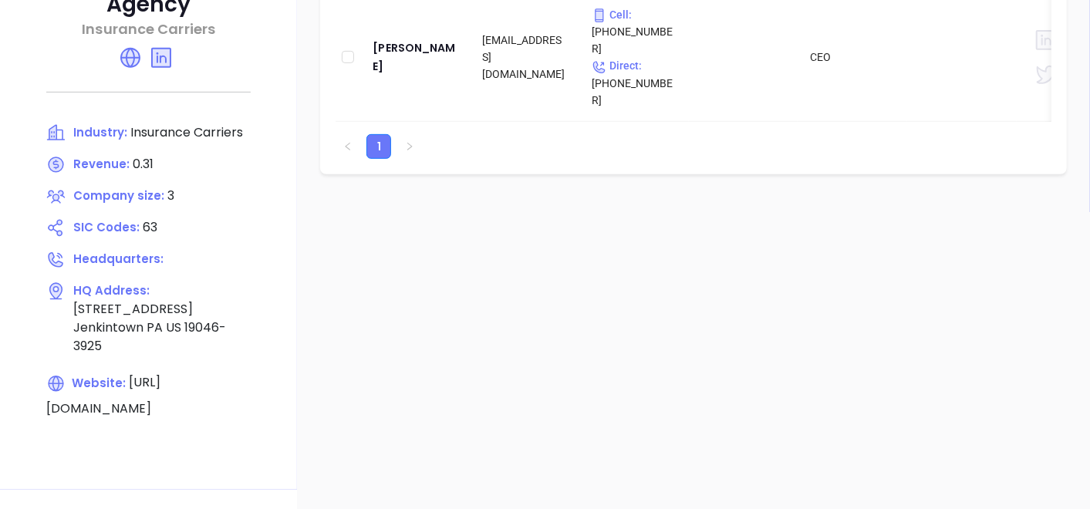
scroll to position [266, 0]
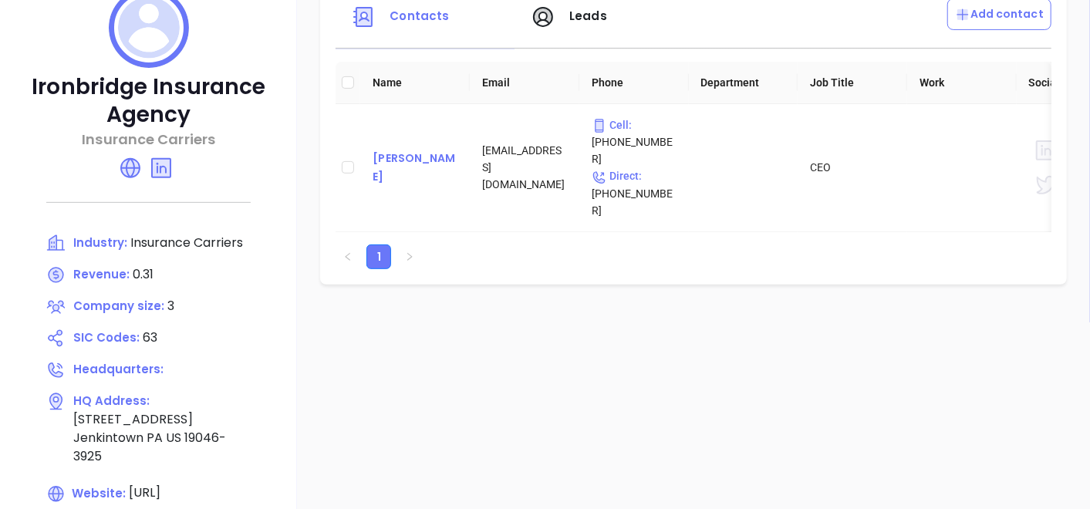
drag, startPoint x: 163, startPoint y: 174, endPoint x: 405, endPoint y: 147, distance: 243.7
click at [405, 149] on div "[PERSON_NAME]" at bounding box center [415, 167] width 85 height 37
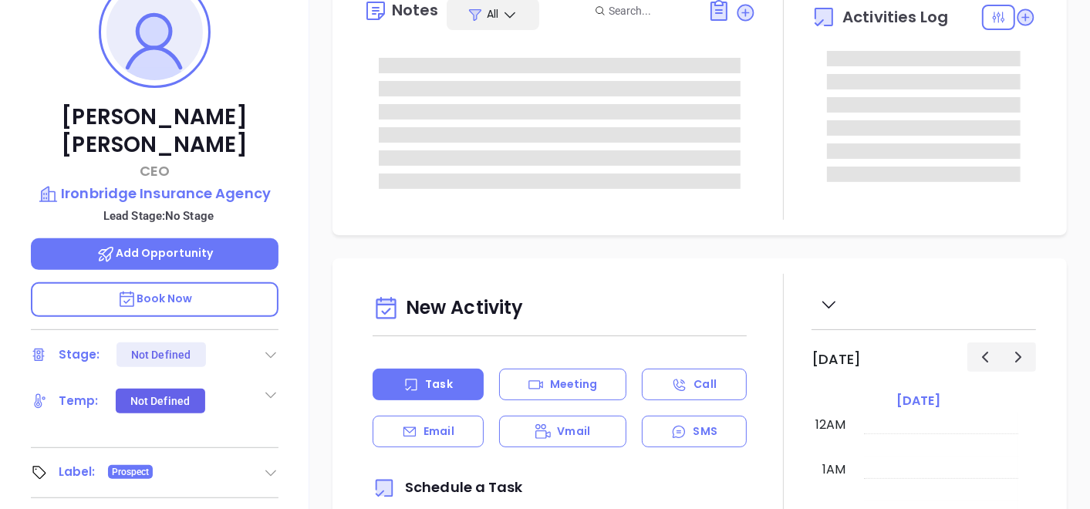
type input "[DATE]"
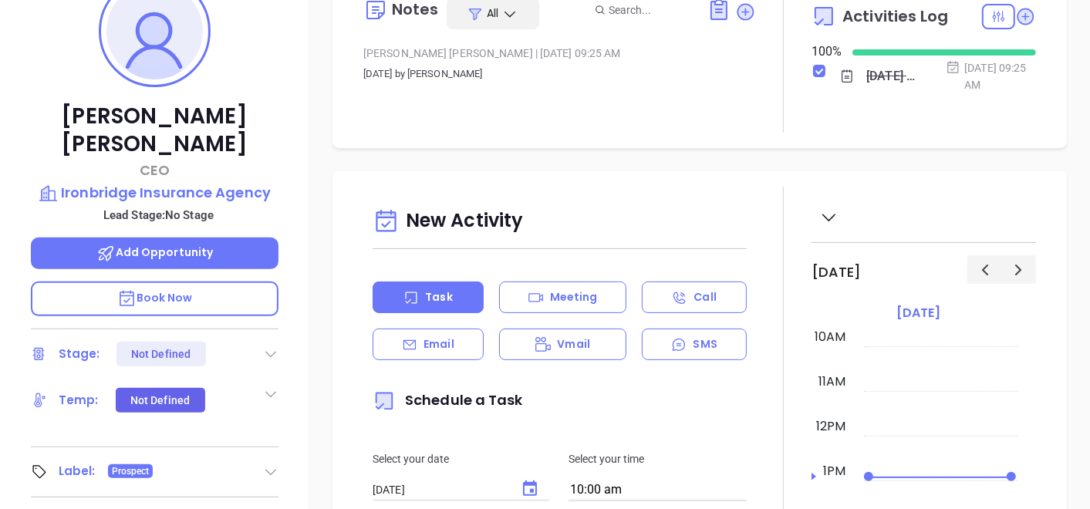
type input "[PERSON_NAME]"
click at [175, 183] on p "Ironbridge Insurance Agency" at bounding box center [155, 194] width 248 height 22
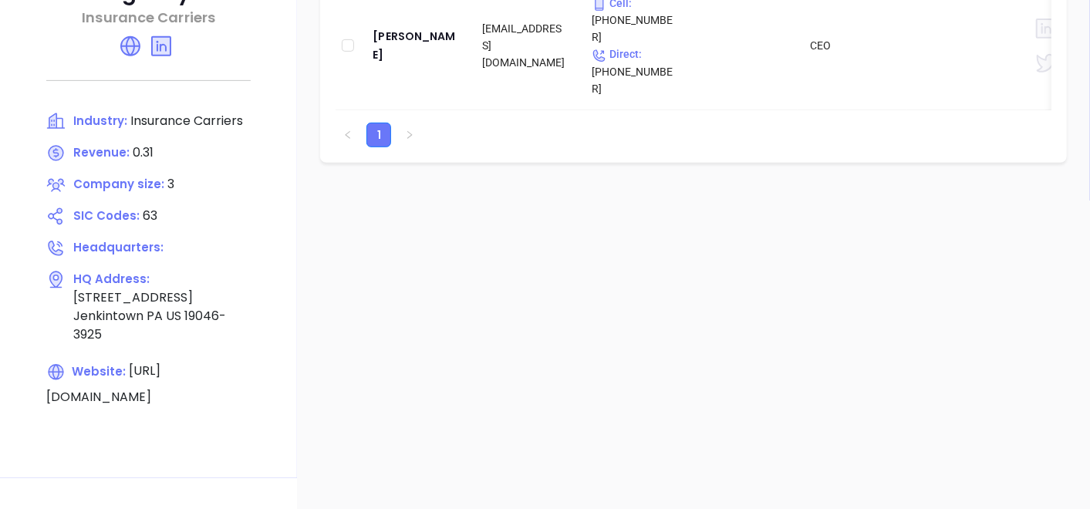
scroll to position [524, 0]
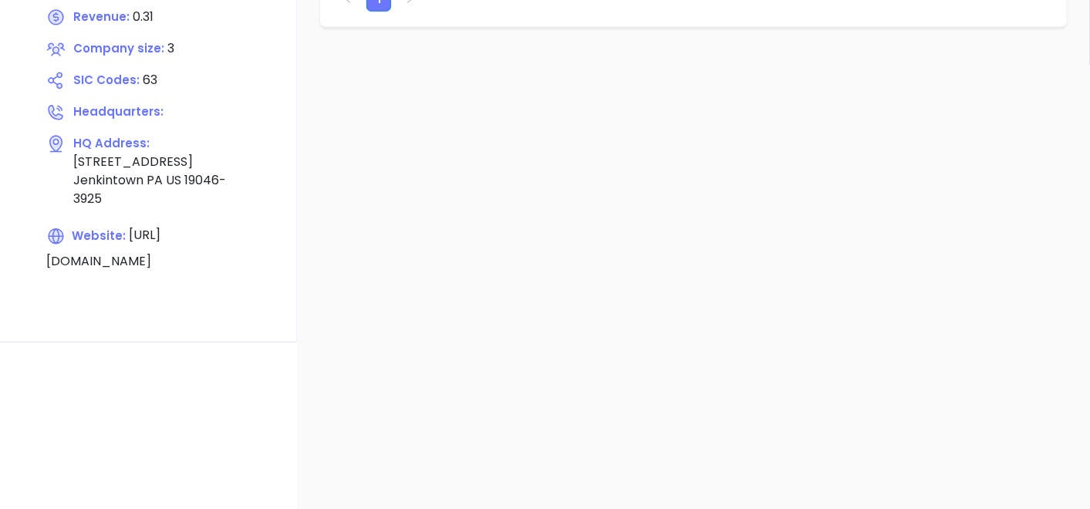
drag, startPoint x: 96, startPoint y: 246, endPoint x: 231, endPoint y: 248, distance: 134.3
click at [161, 248] on span "[URL][DOMAIN_NAME]" at bounding box center [103, 248] width 114 height 43
copy span "[DOMAIN_NAME]"
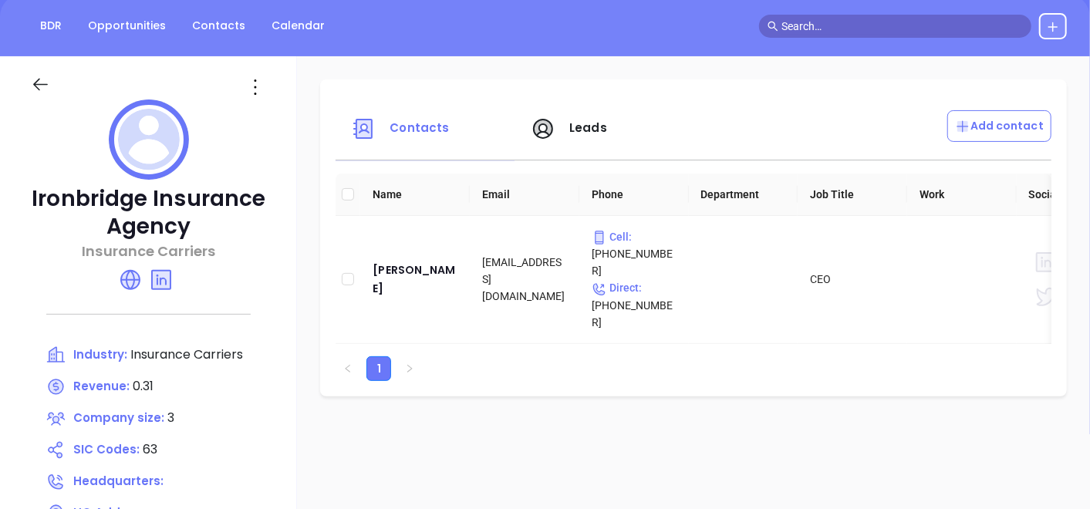
scroll to position [9, 0]
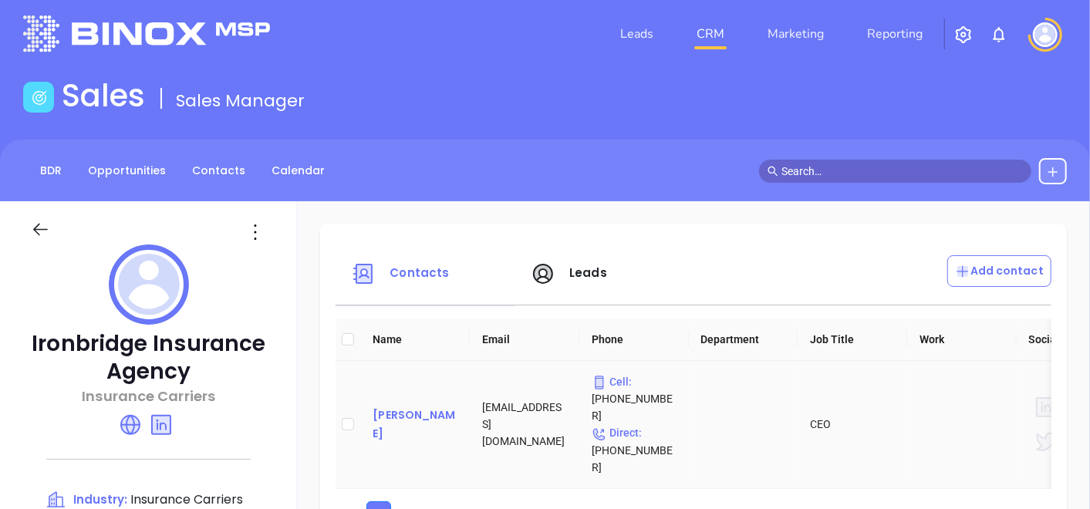
click at [390, 406] on div "[PERSON_NAME]" at bounding box center [415, 424] width 85 height 37
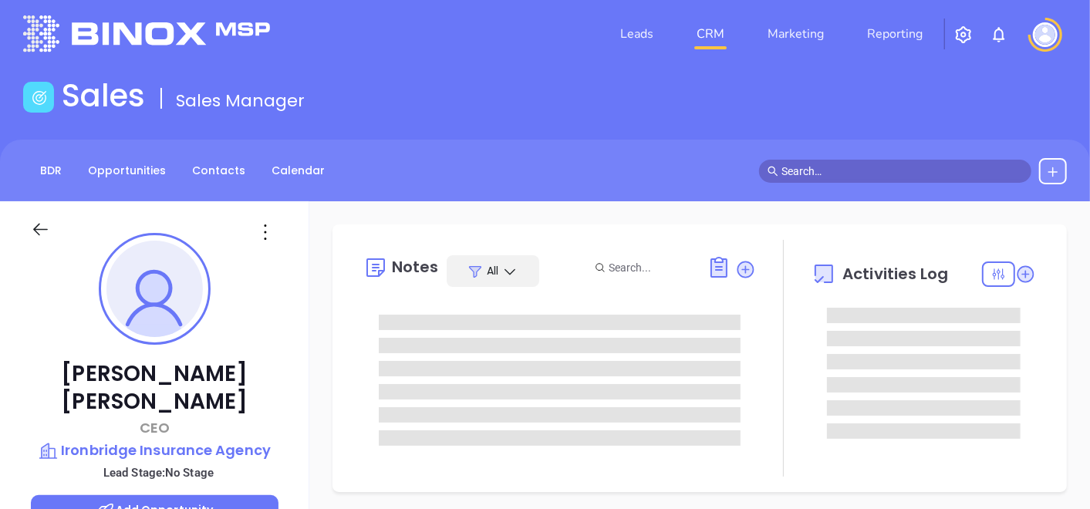
type input "[DATE]"
type input "[PERSON_NAME]"
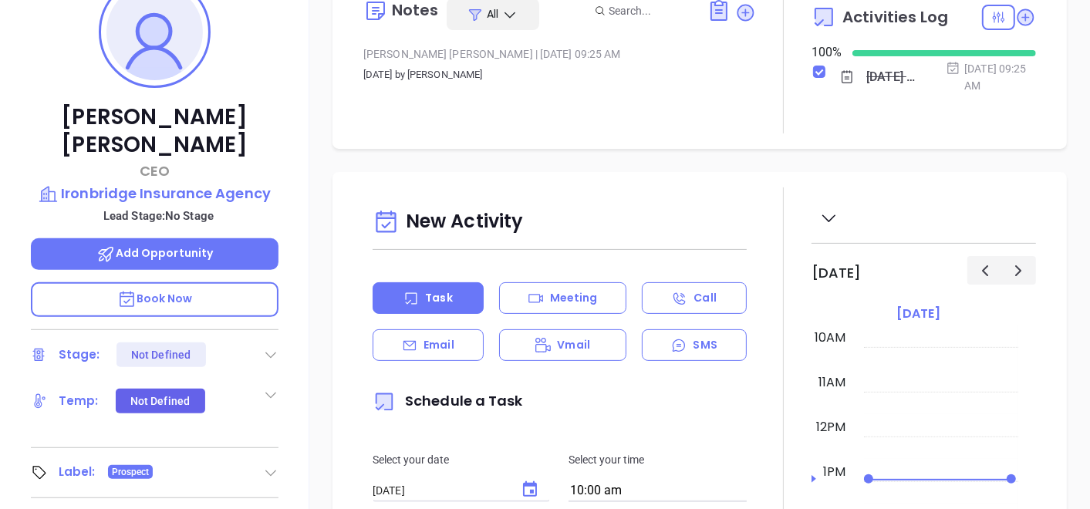
scroll to position [9, 0]
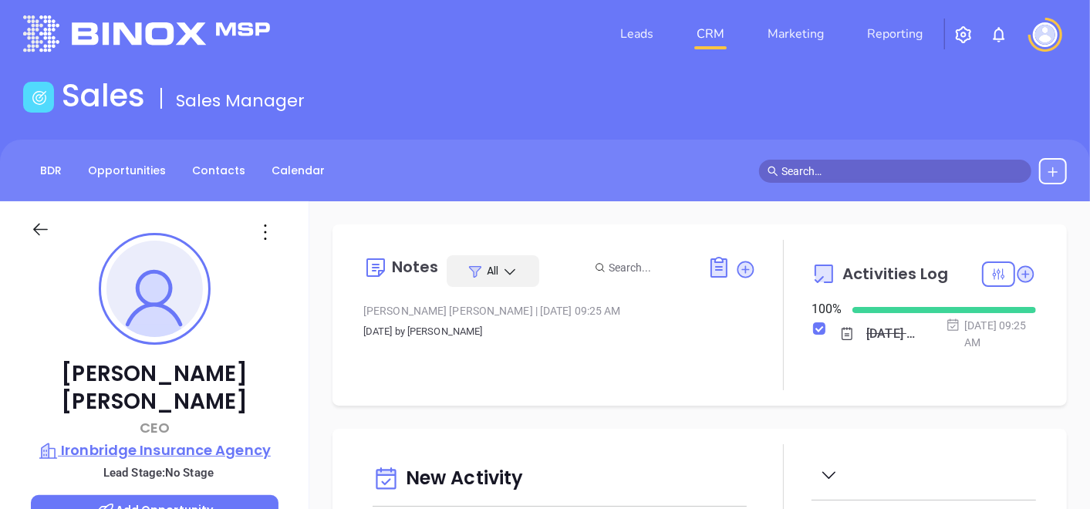
click at [204, 440] on p "Ironbridge Insurance Agency" at bounding box center [155, 451] width 248 height 22
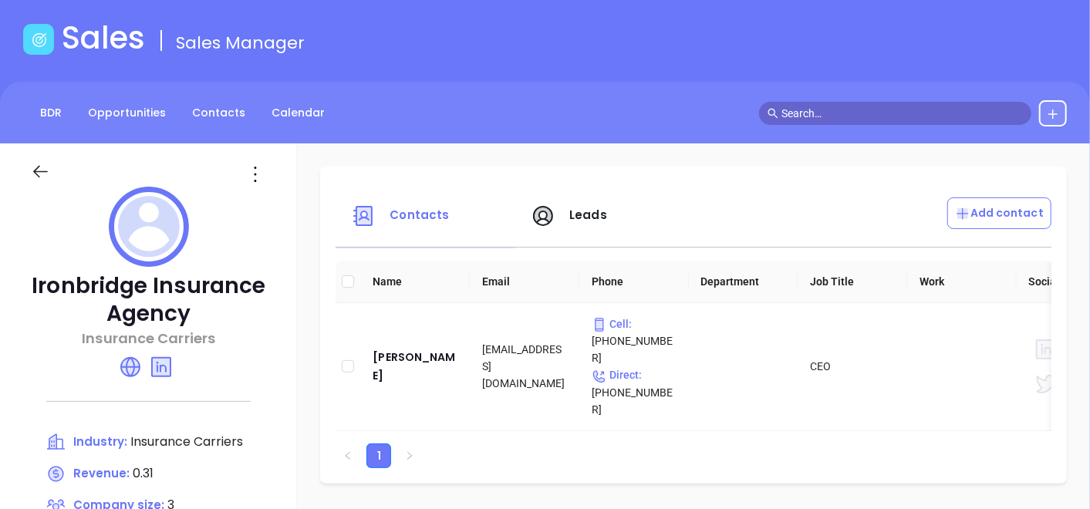
scroll to position [9, 0]
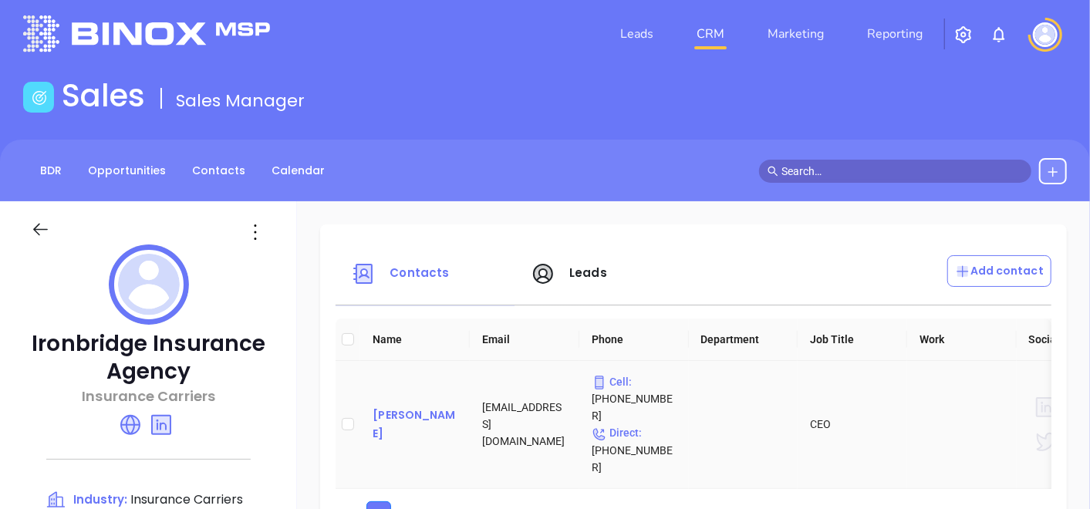
click at [430, 407] on div "[PERSON_NAME]" at bounding box center [415, 424] width 85 height 37
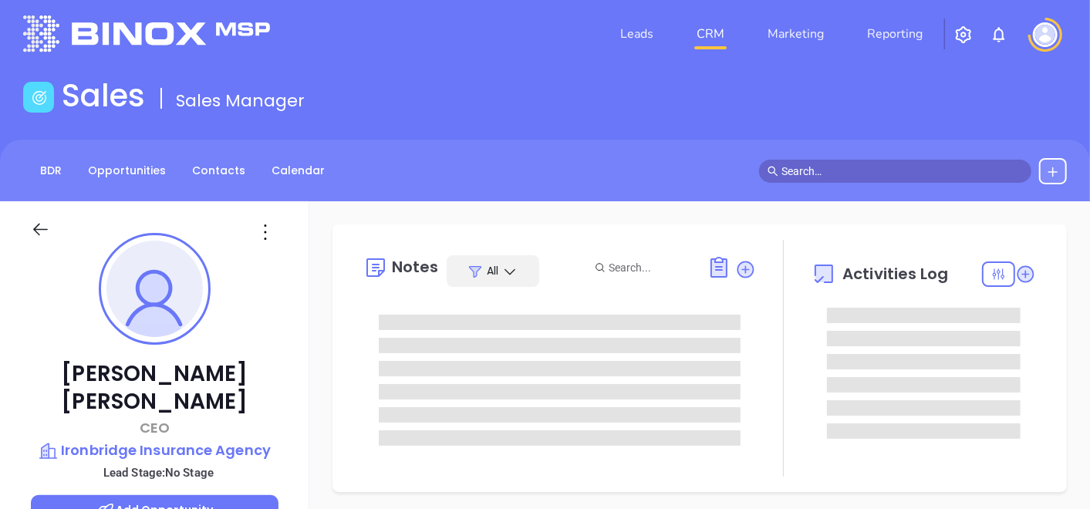
type input "[DATE]"
type input "[PERSON_NAME]"
click at [131, 440] on p "Ironbridge Insurance Agency" at bounding box center [155, 451] width 248 height 22
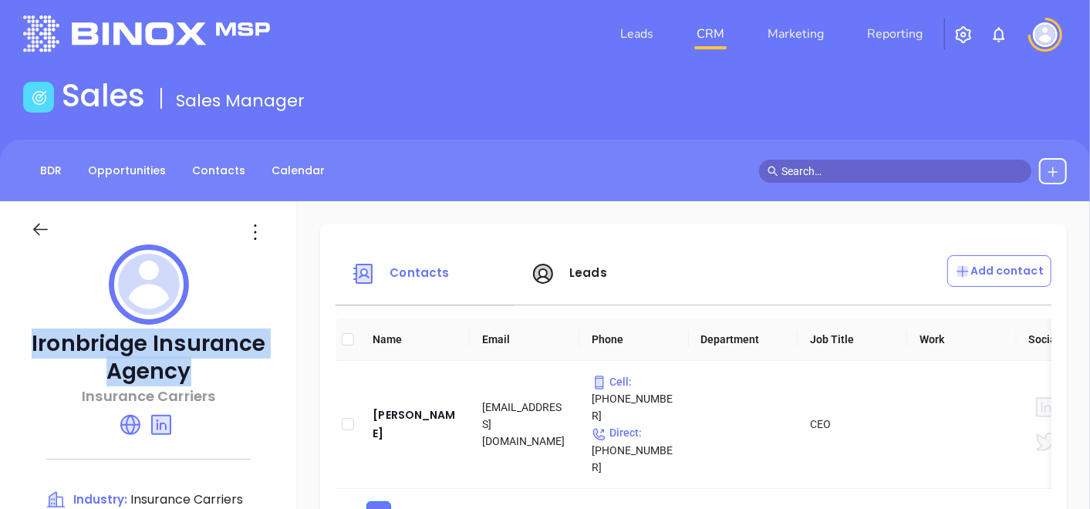
drag, startPoint x: 22, startPoint y: 346, endPoint x: 201, endPoint y: 362, distance: 180.5
copy p "Ironbridge Insurance Agency"
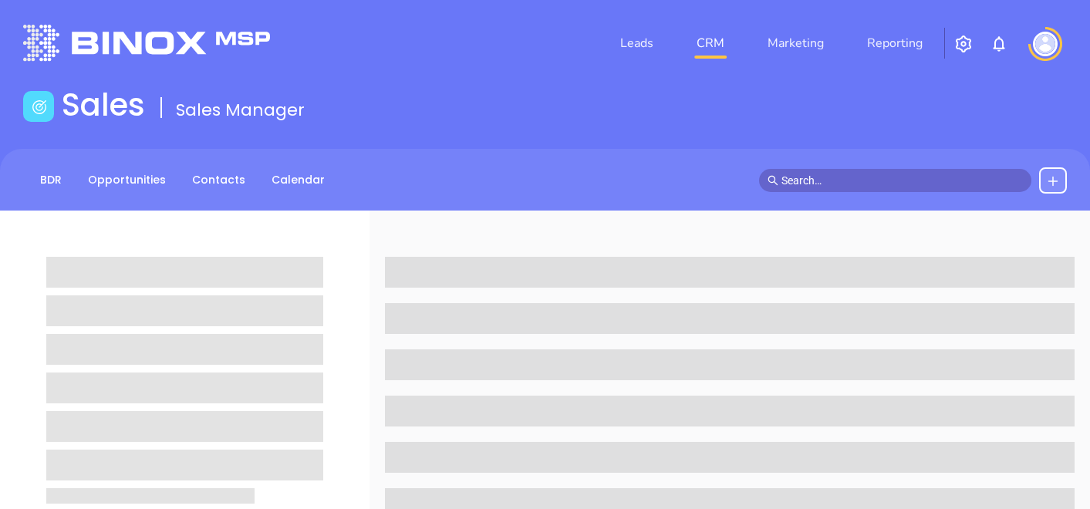
scroll to position [257, 0]
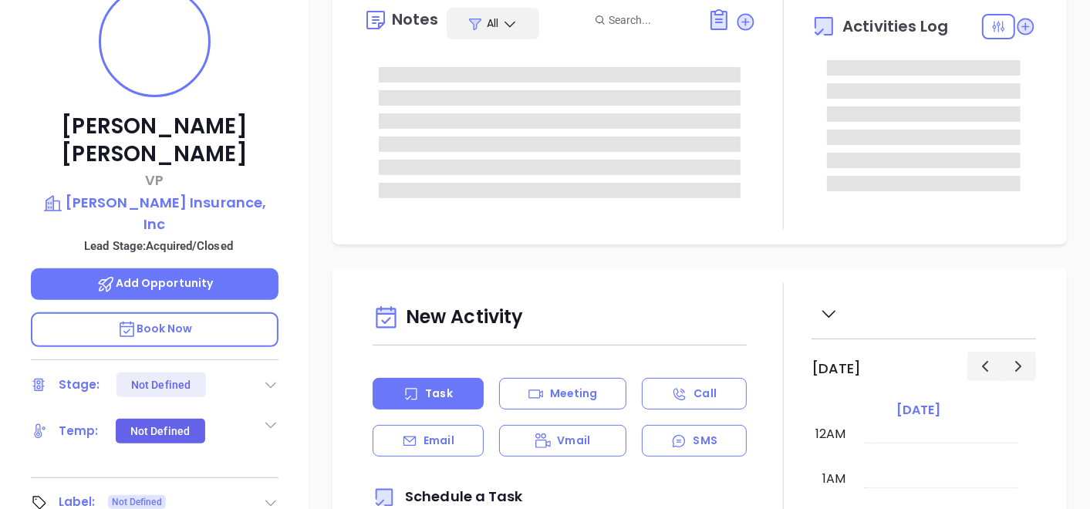
type input "[DATE]"
type input "[PERSON_NAME]"
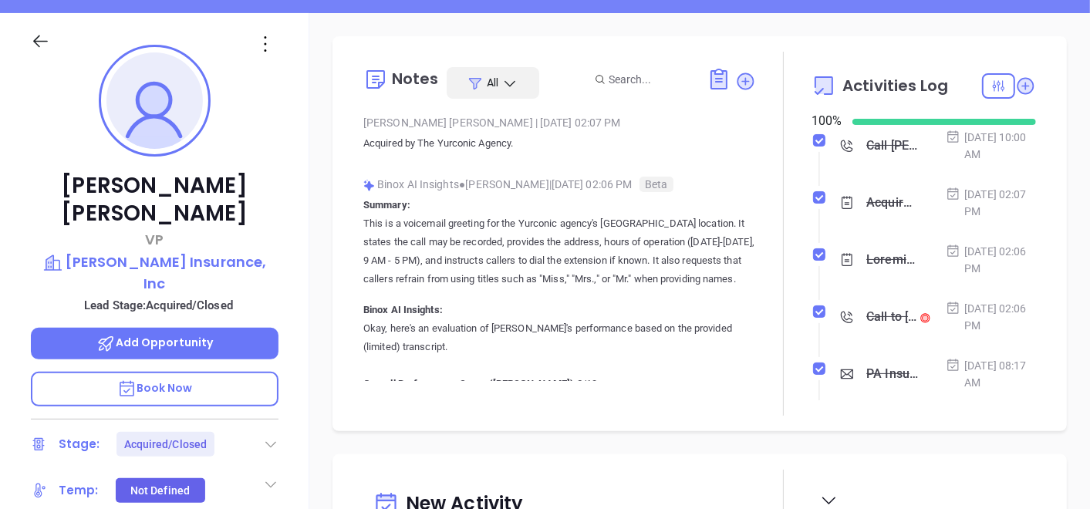
scroll to position [171, 0]
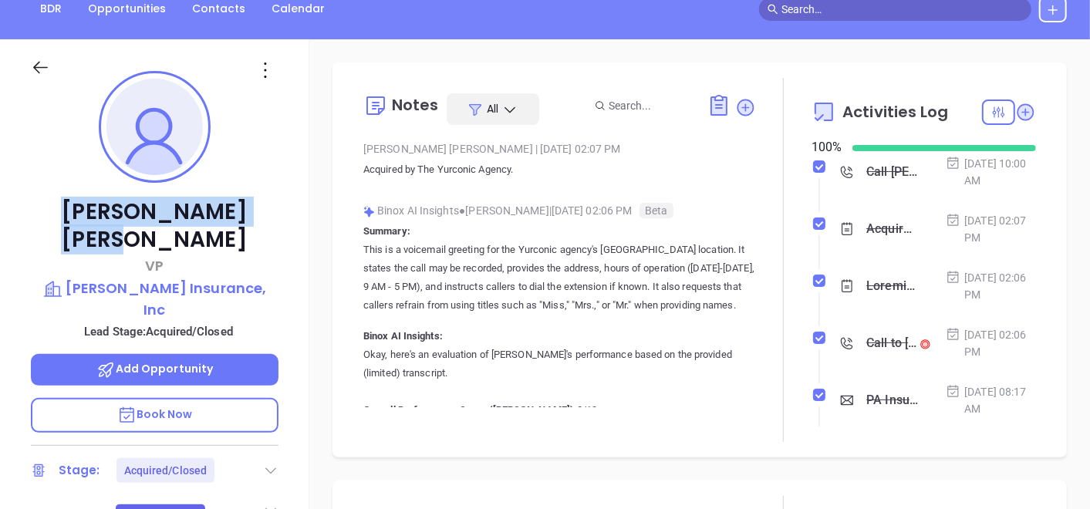
drag, startPoint x: 100, startPoint y: 200, endPoint x: 220, endPoint y: 192, distance: 119.9
click at [220, 192] on div "[PERSON_NAME] VP [PERSON_NAME] Insurance, Inc Lead Stage: Acquired/Closed Add O…" at bounding box center [154, 357] width 309 height 637
copy p "[PERSON_NAME]"
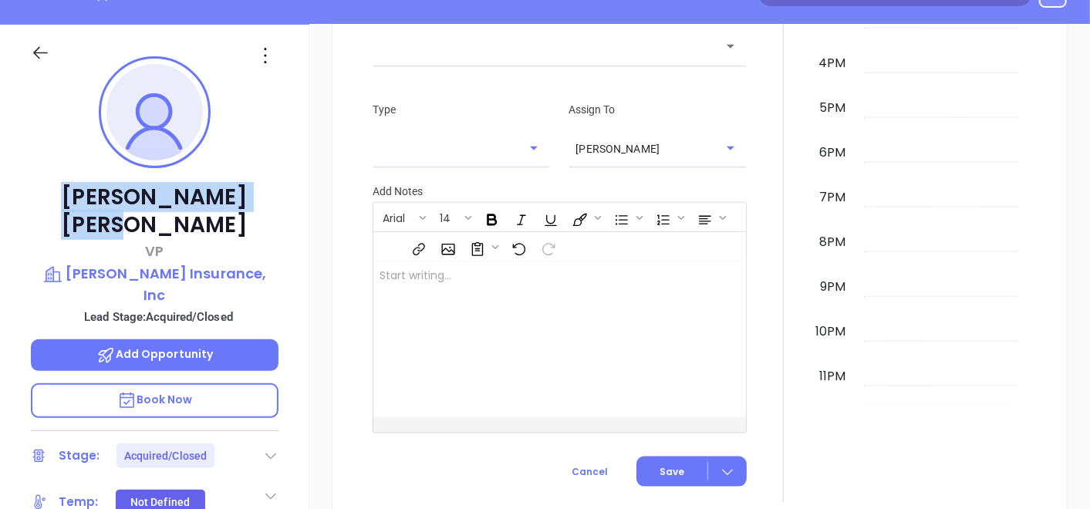
scroll to position [95, 0]
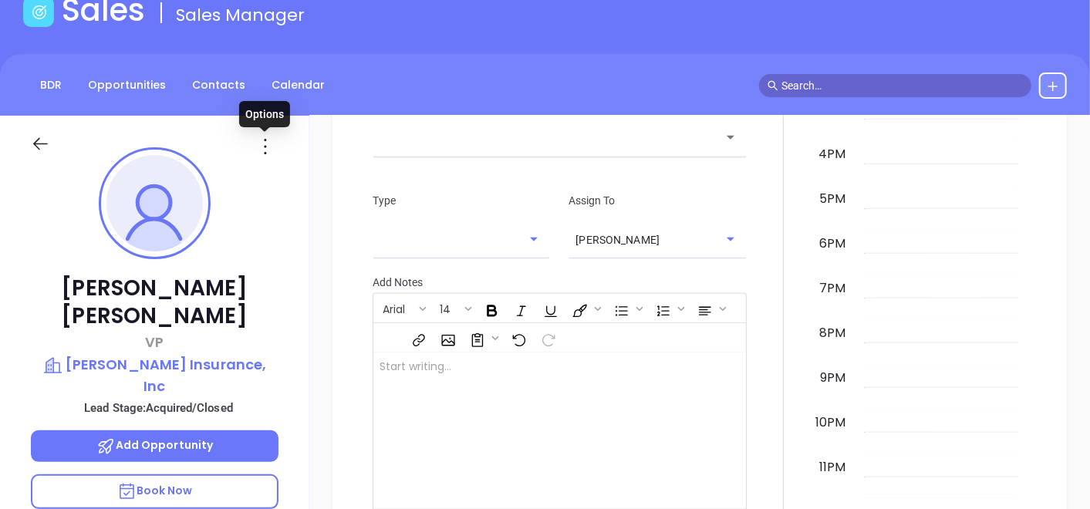
click at [265, 142] on icon at bounding box center [265, 146] width 25 height 25
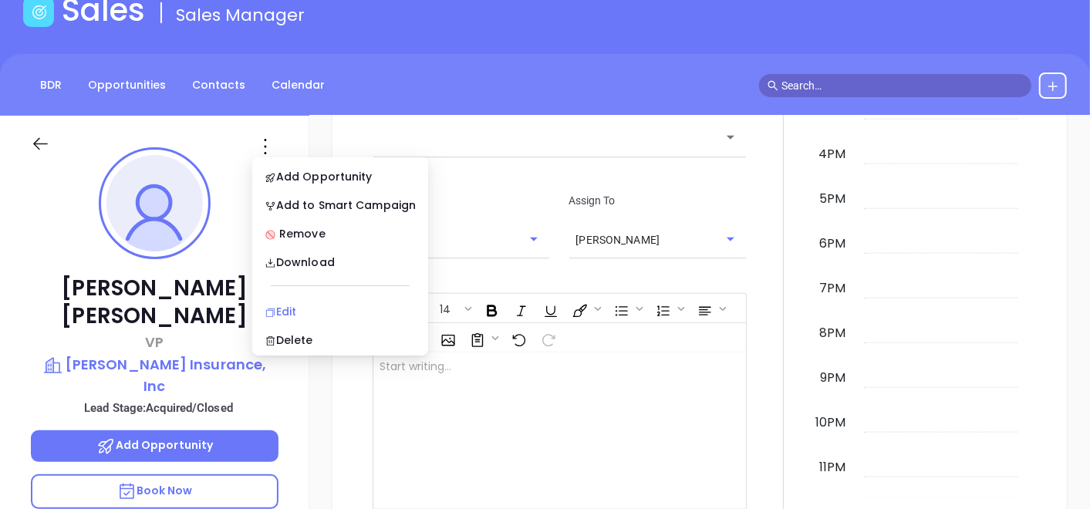
click at [273, 309] on icon at bounding box center [270, 313] width 8 height 8
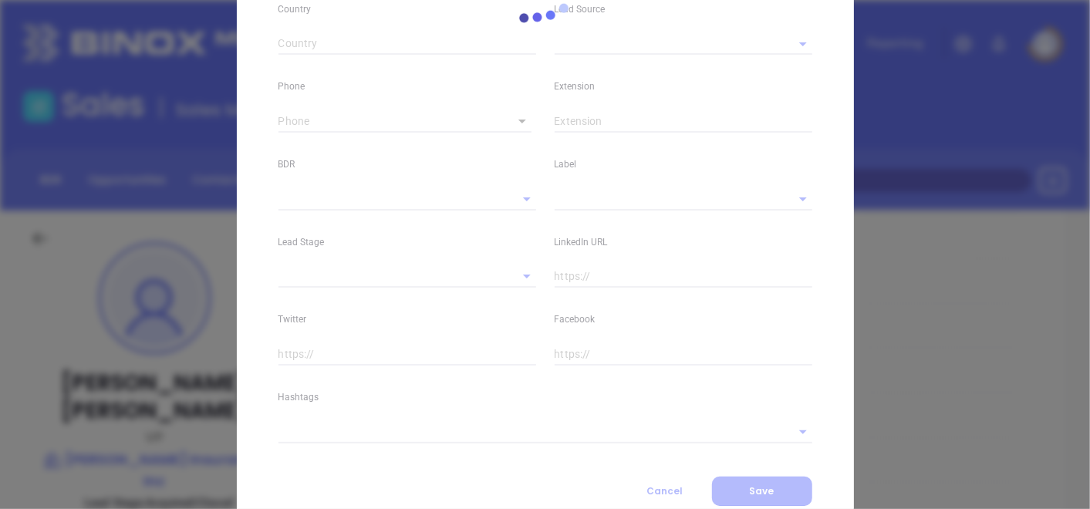
type input "[PERSON_NAME]"
type input "[EMAIL_ADDRESS][DOMAIN_NAME]"
type input "VP"
type input "1"
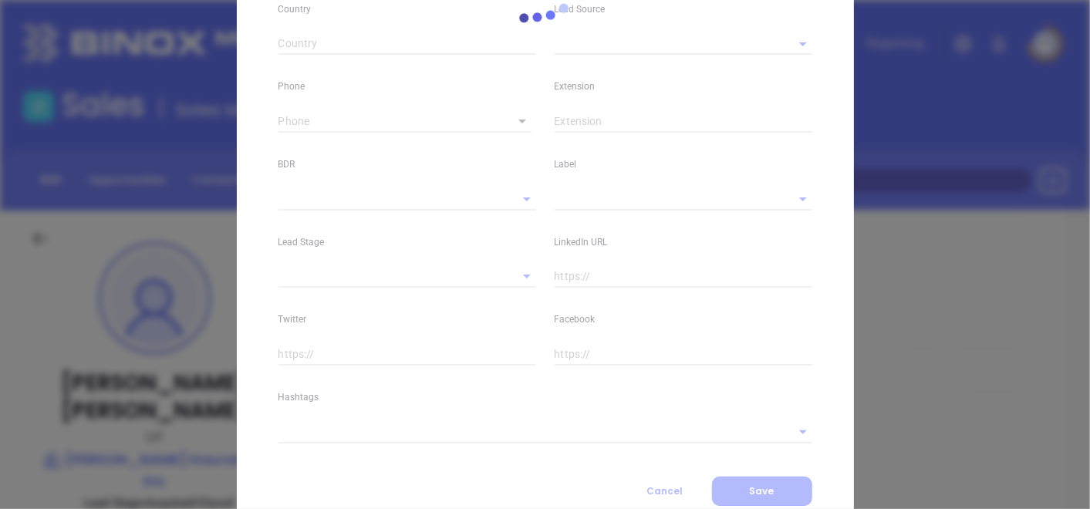
type input "[DOMAIN_NAME][URL][PERSON_NAME]"
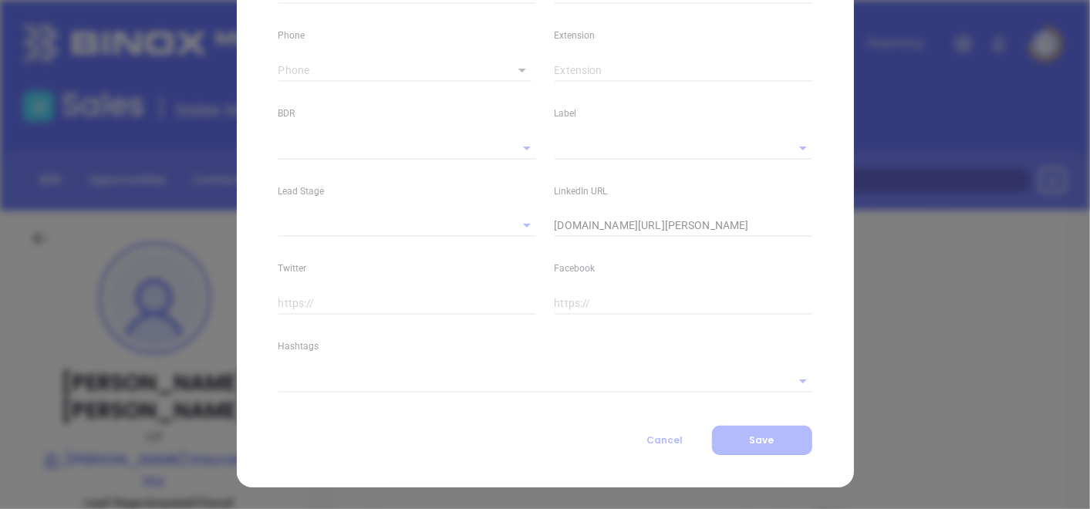
type input "Marketing"
type input "Binox"
type input "[PERSON_NAME]"
type input "Acquired/Closed"
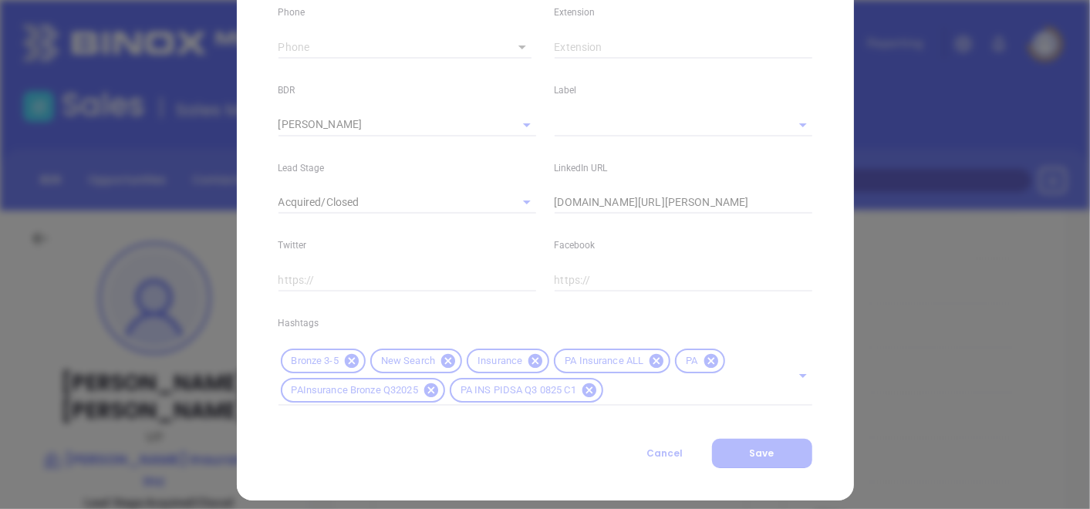
scroll to position [646, 0]
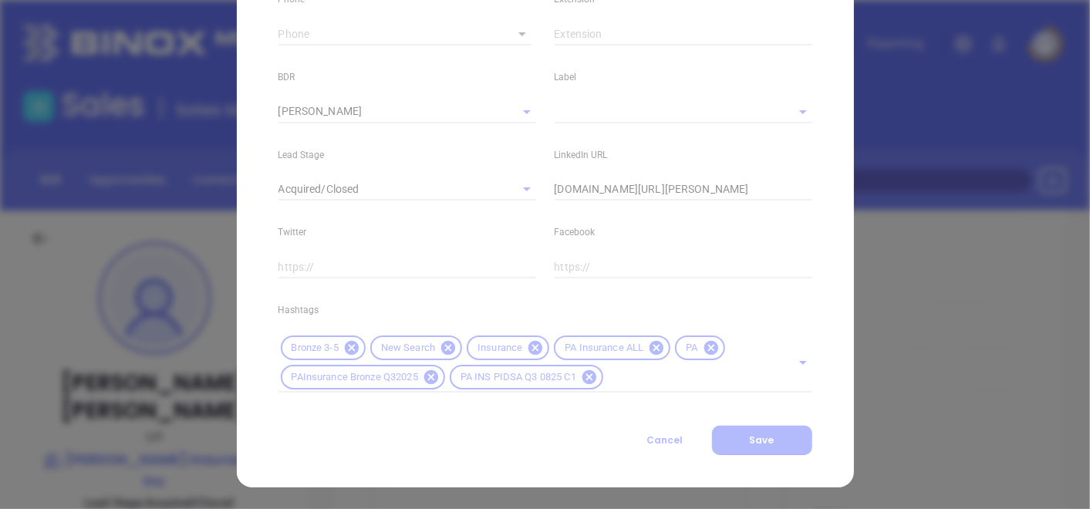
type input "1"
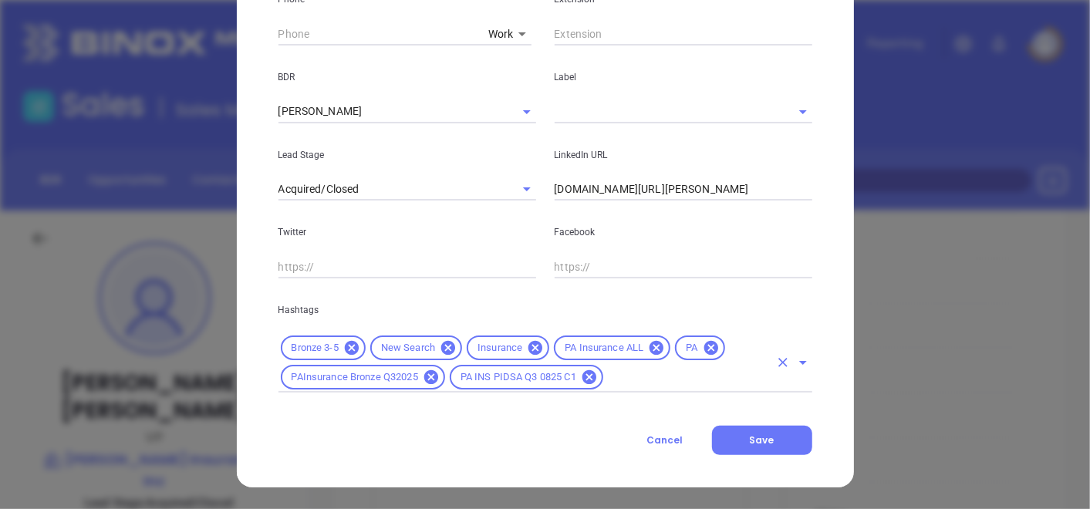
click at [677, 383] on input "text" at bounding box center [688, 377] width 164 height 19
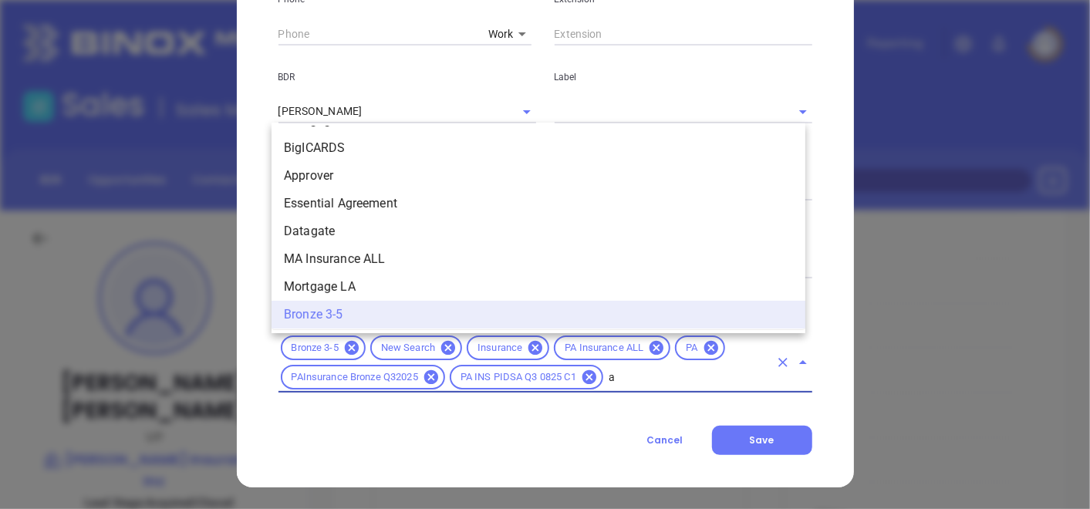
scroll to position [0, 0]
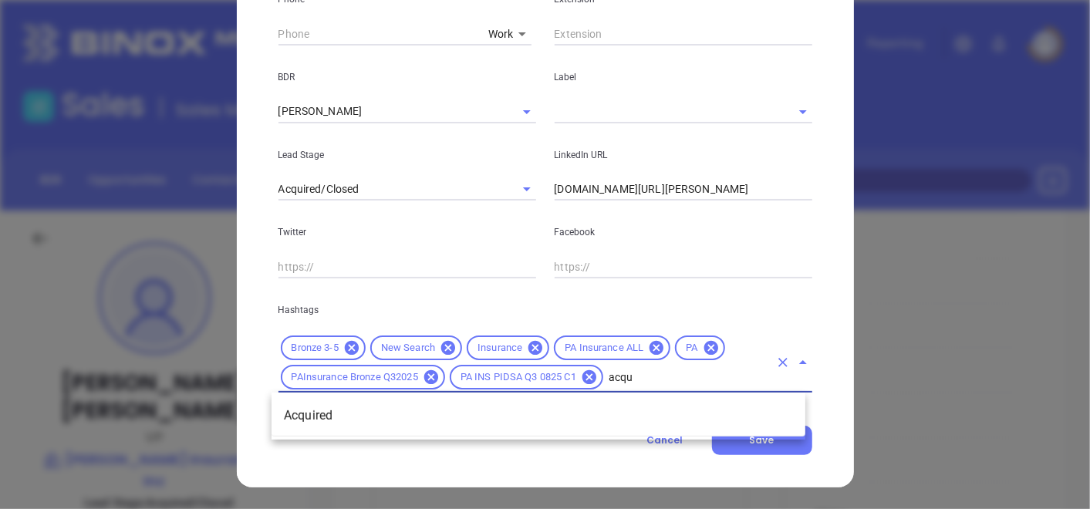
type input "acqui"
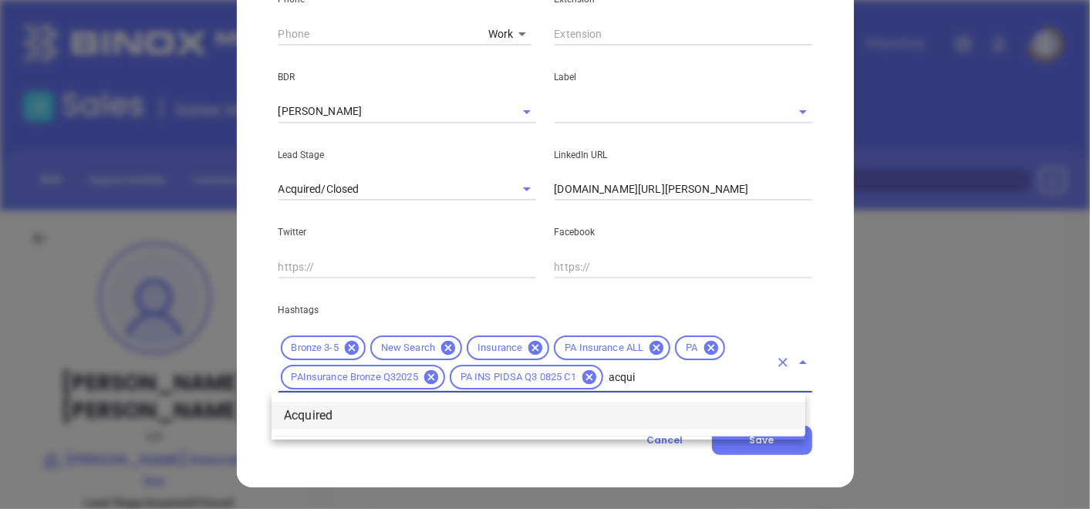
click at [654, 410] on li "Acquired" at bounding box center [539, 416] width 534 height 28
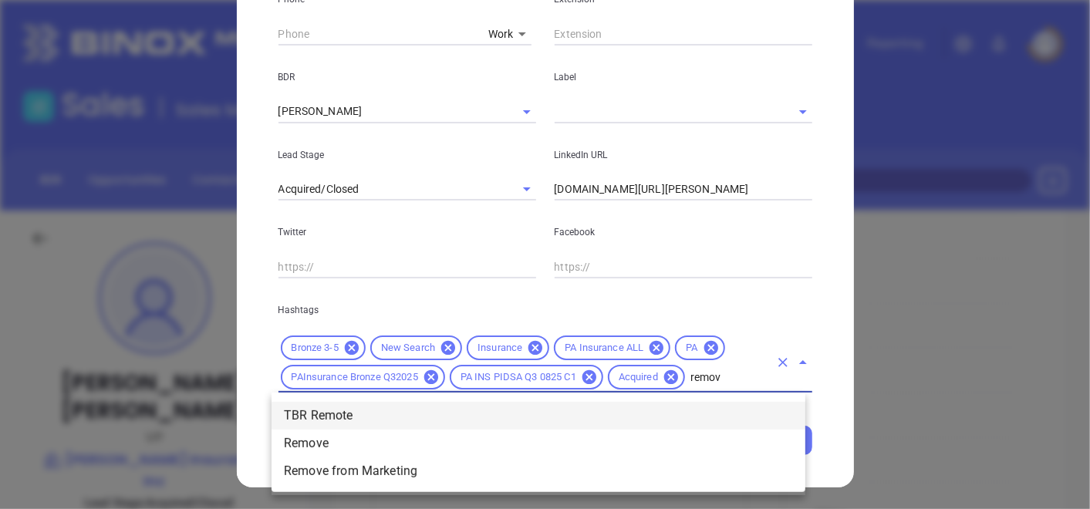
type input "remove"
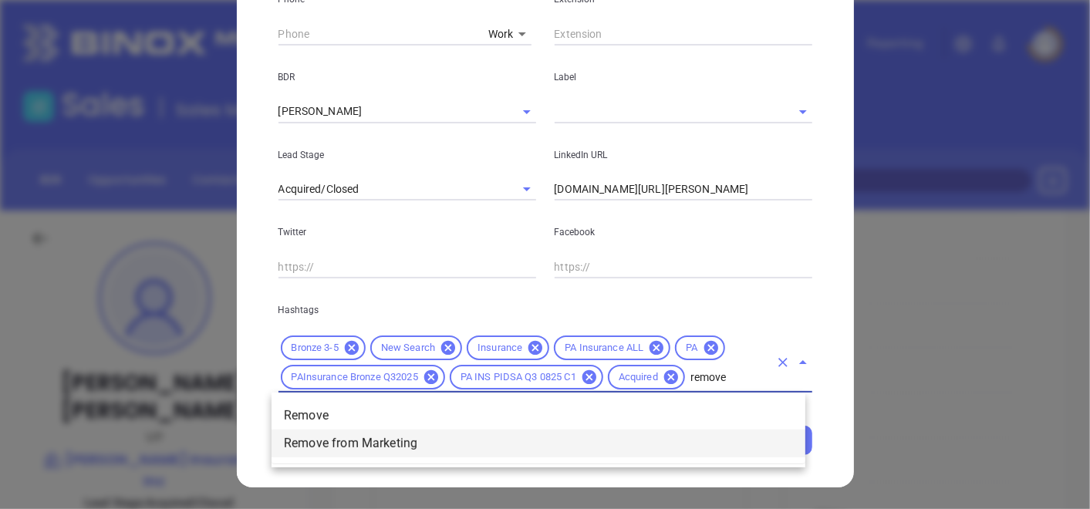
click at [580, 442] on li "Remove from Marketing" at bounding box center [539, 444] width 534 height 28
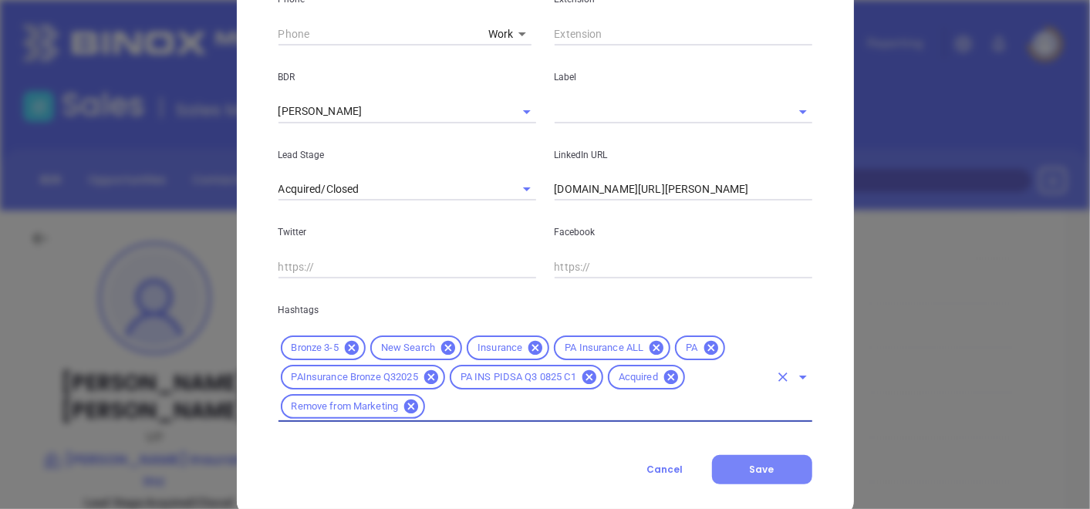
click at [772, 471] on button "Save" at bounding box center [762, 469] width 100 height 29
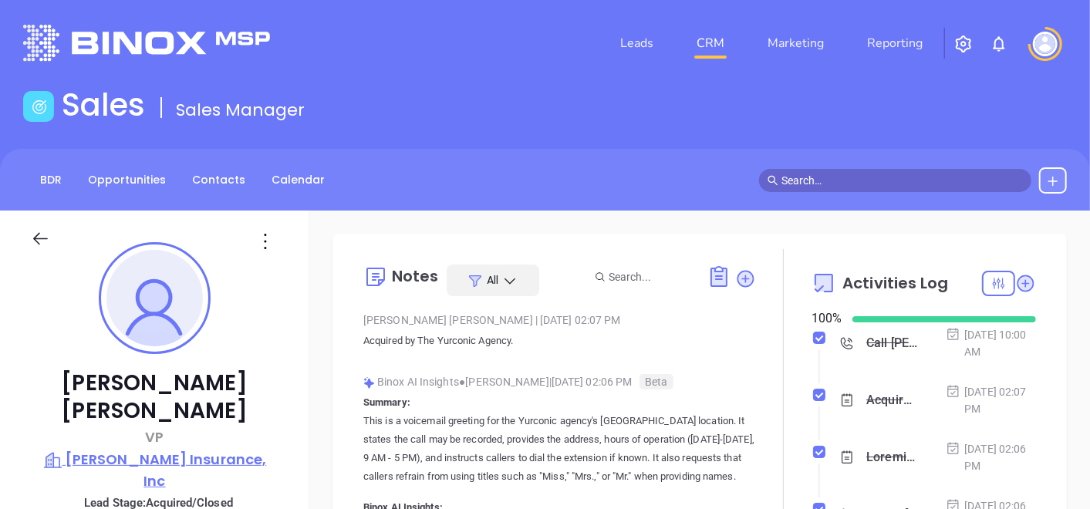
click at [123, 449] on p "[PERSON_NAME] Insurance, Inc" at bounding box center [155, 470] width 248 height 42
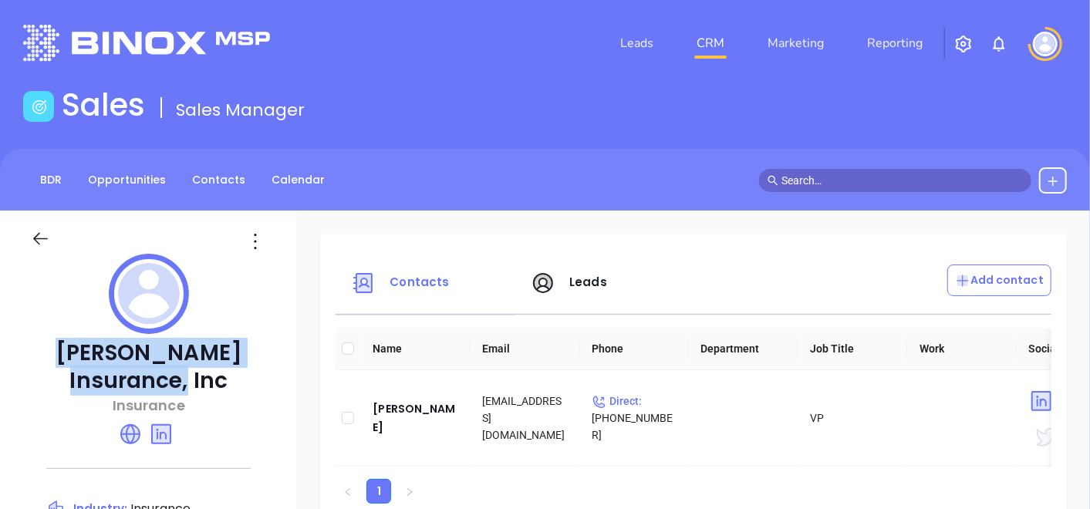
drag, startPoint x: 37, startPoint y: 351, endPoint x: 173, endPoint y: 374, distance: 137.8
click at [173, 374] on p "[PERSON_NAME] Insurance, Inc" at bounding box center [148, 368] width 235 height 56
copy p "[PERSON_NAME] Insurance, Inc"
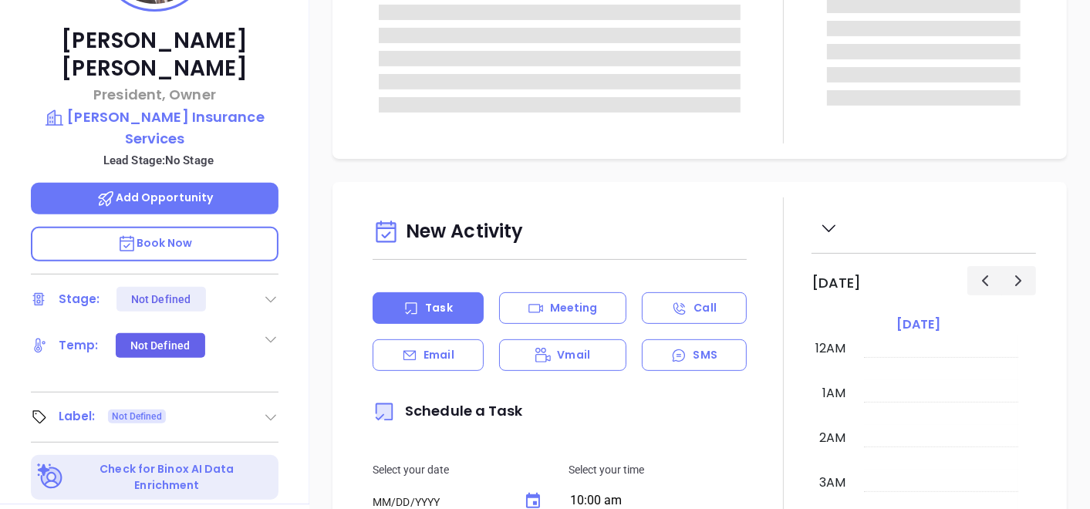
type input "[DATE]"
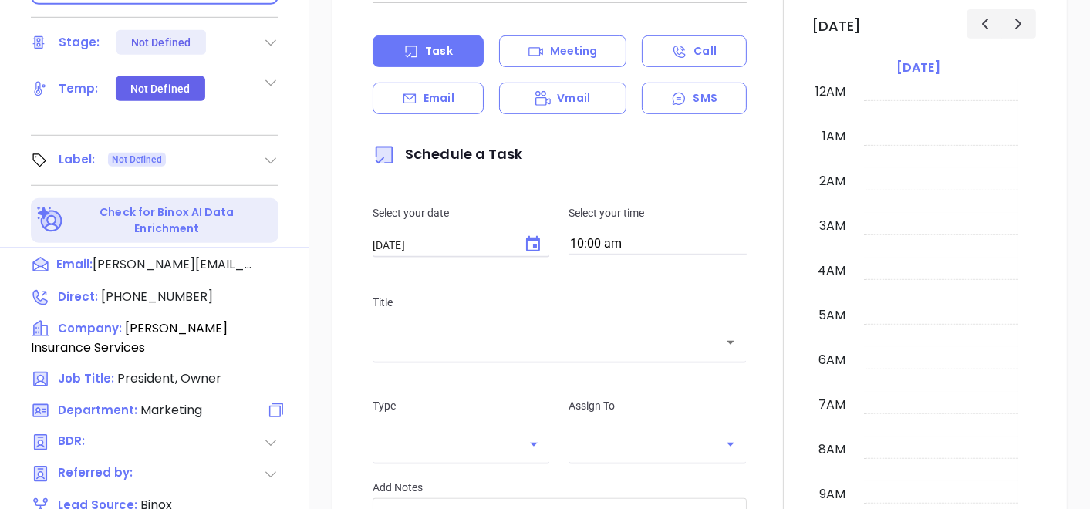
scroll to position [448, 0]
type input "[PERSON_NAME]"
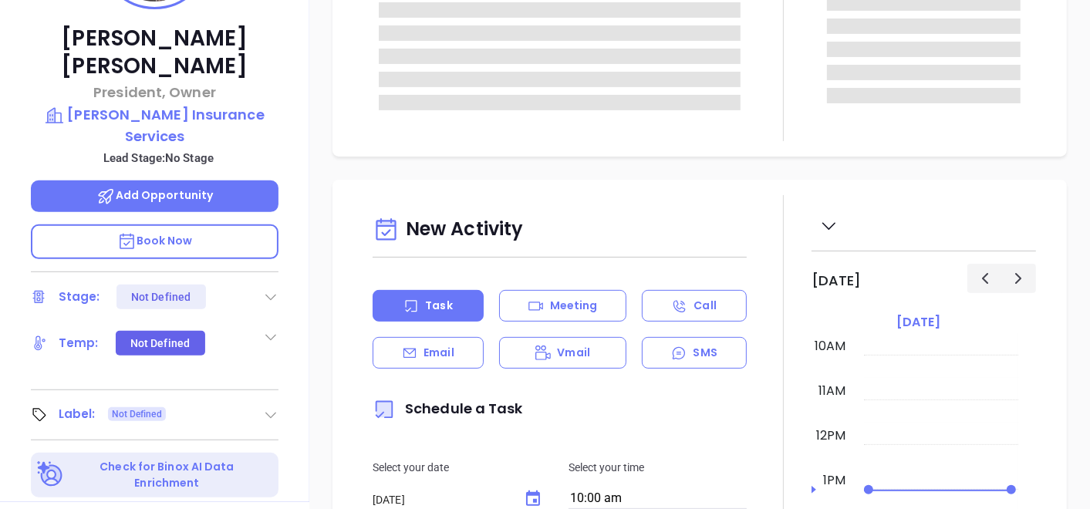
scroll to position [343, 0]
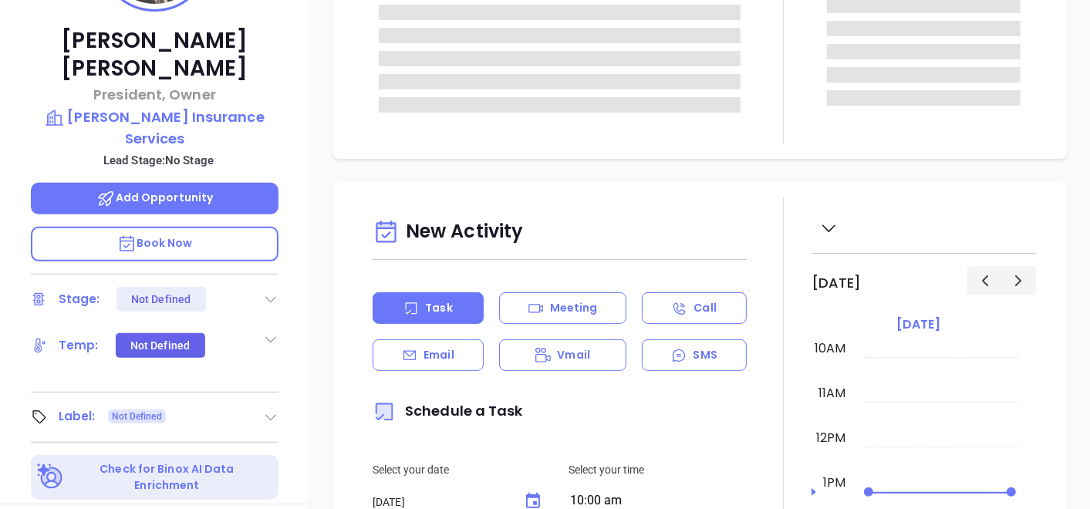
click at [265, 415] on icon at bounding box center [270, 418] width 11 height 6
click at [174, 448] on div "Prospect" at bounding box center [203, 460] width 90 height 25
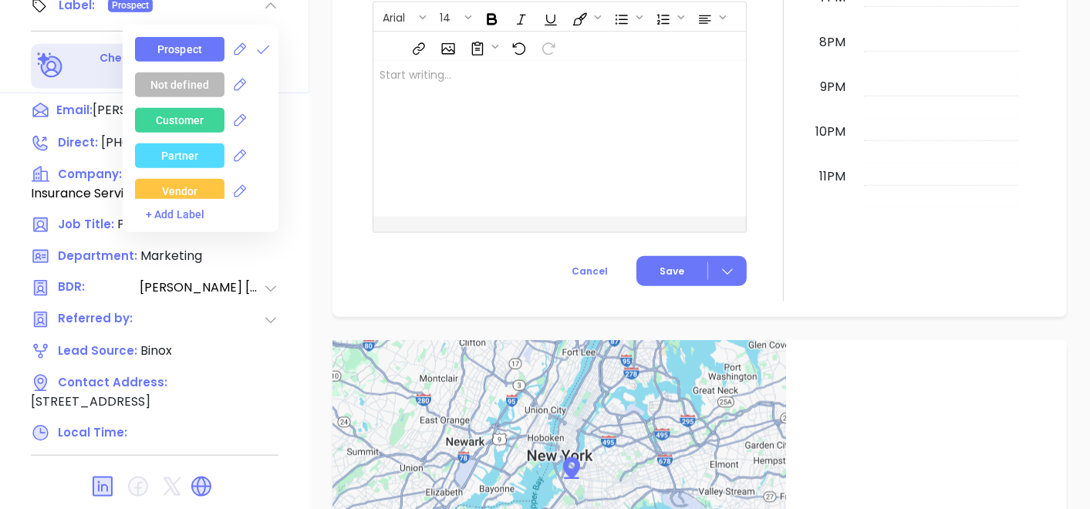
scroll to position [781, 0]
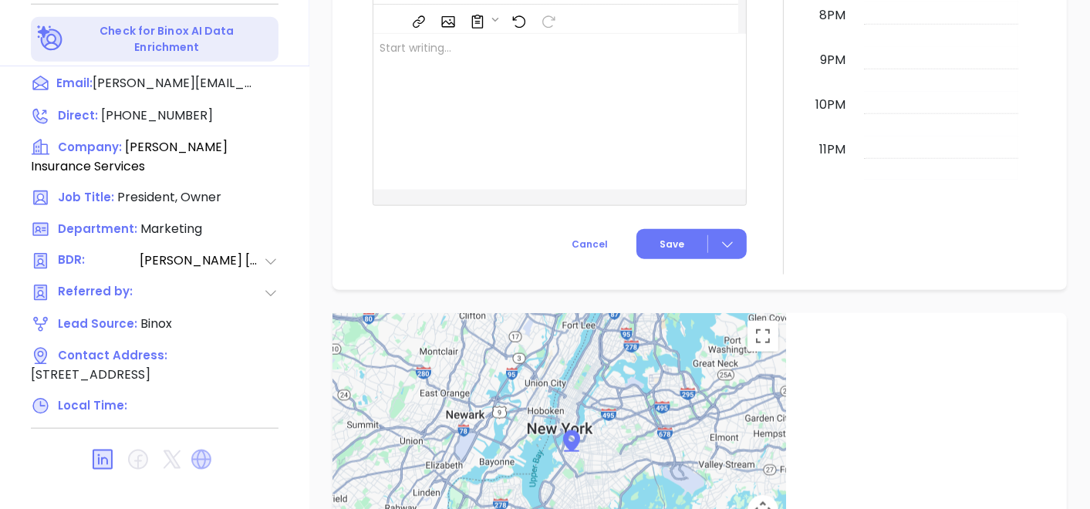
click at [198, 450] on icon at bounding box center [201, 460] width 20 height 20
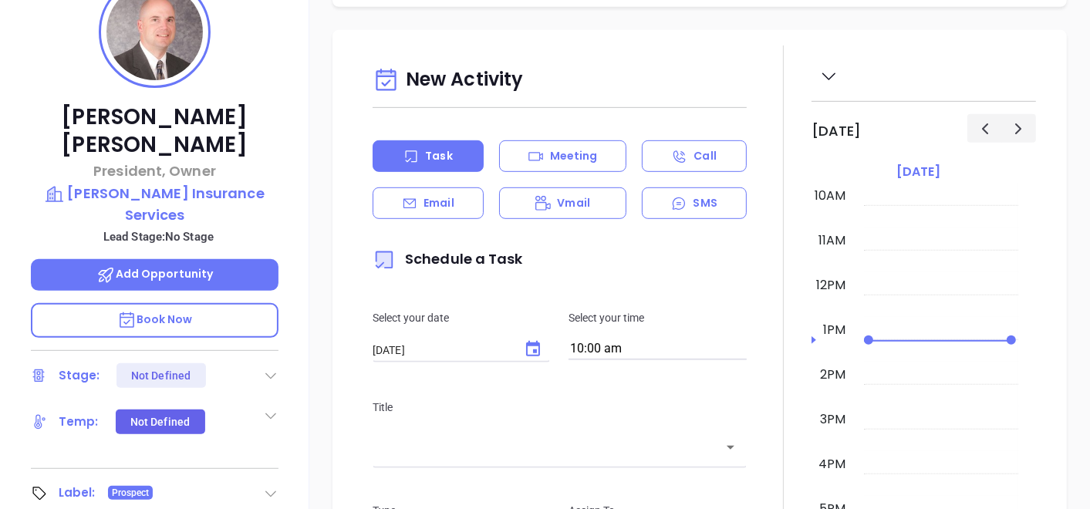
scroll to position [213, 0]
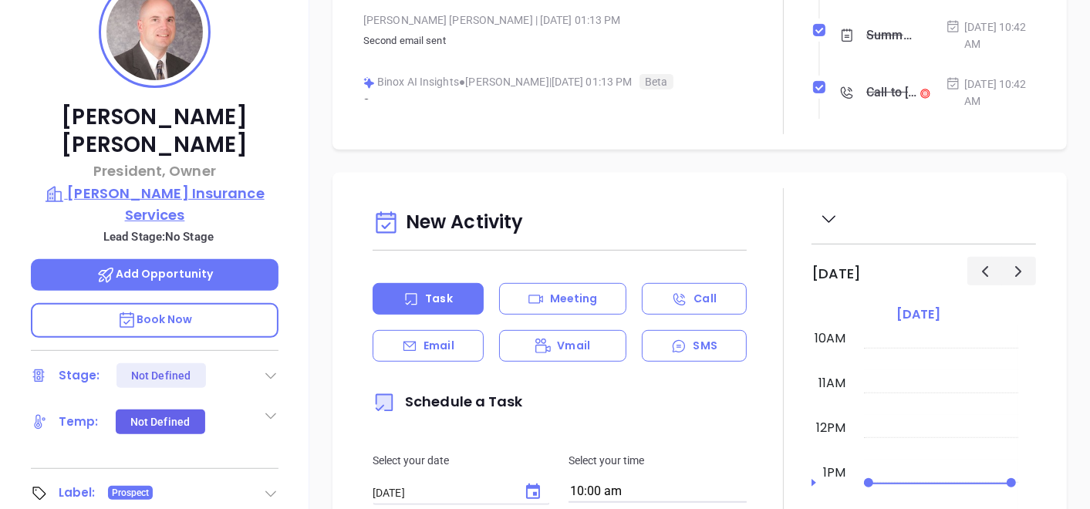
click at [205, 183] on p "[PERSON_NAME] Insurance Services" at bounding box center [155, 204] width 248 height 42
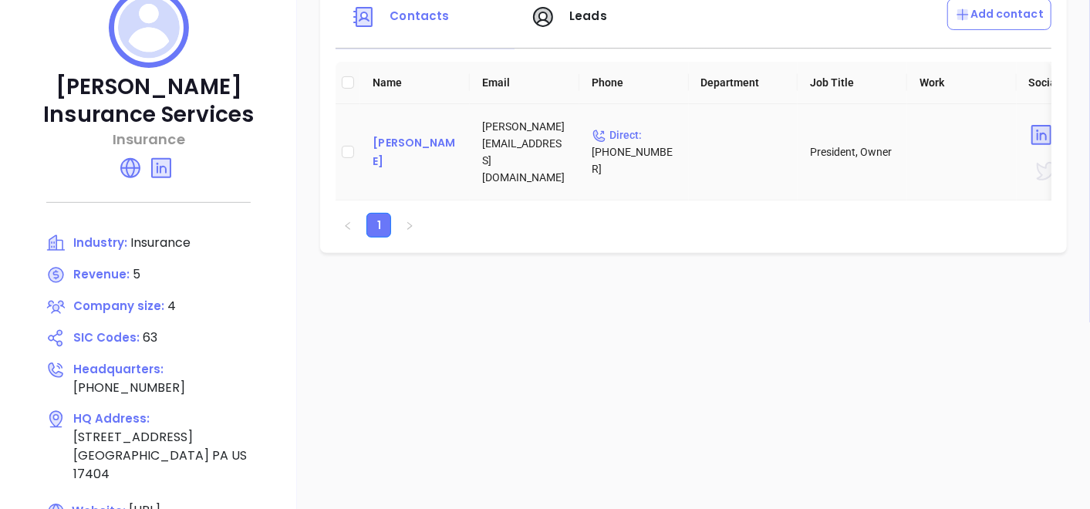
click at [436, 152] on div "[PERSON_NAME]" at bounding box center [415, 152] width 85 height 37
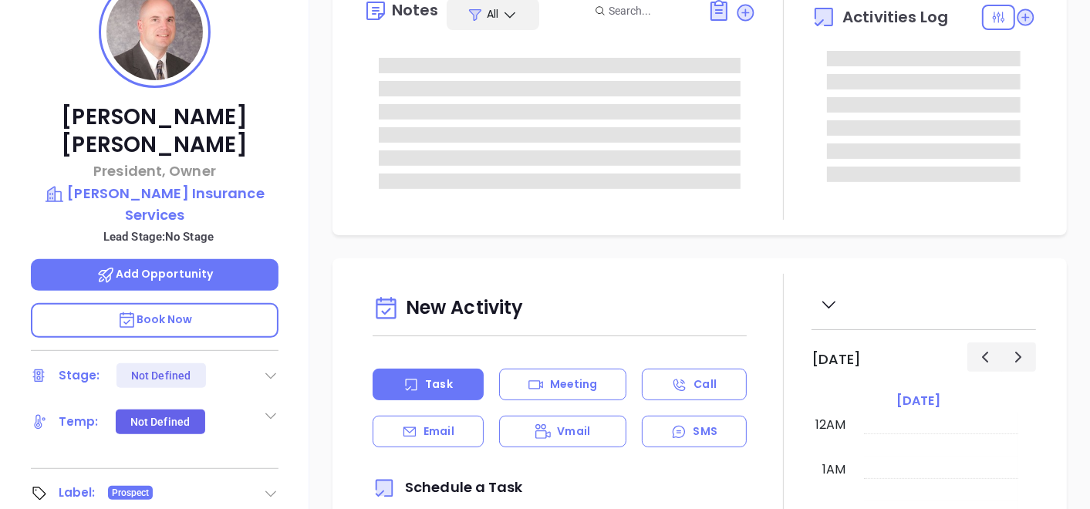
scroll to position [448, 0]
type input "[PERSON_NAME]"
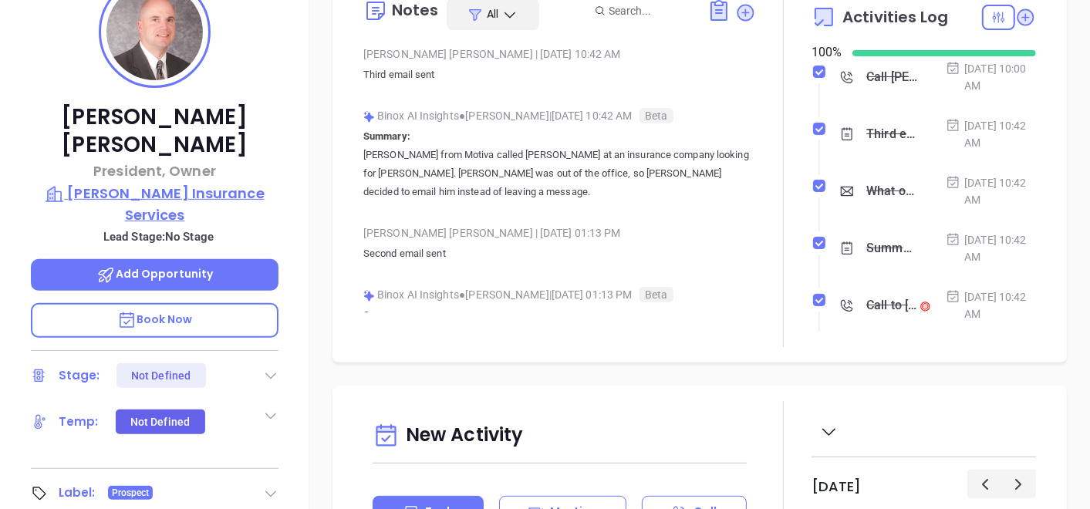
click at [168, 183] on p "[PERSON_NAME] Insurance Services" at bounding box center [155, 204] width 248 height 42
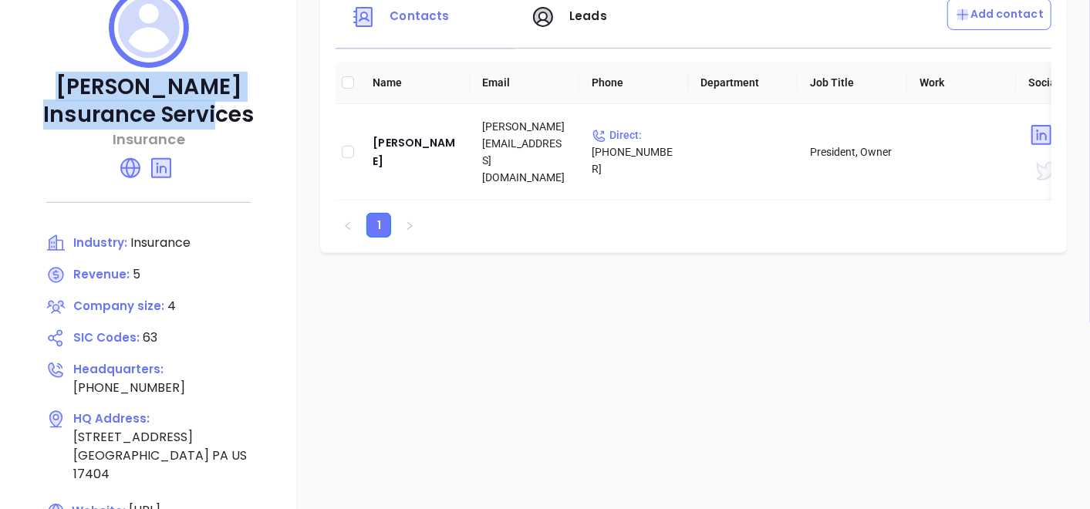
drag, startPoint x: 40, startPoint y: 88, endPoint x: 228, endPoint y: 123, distance: 190.9
click at [228, 123] on p "[PERSON_NAME] Insurance Services" at bounding box center [148, 101] width 235 height 56
copy p "[PERSON_NAME] Insurance Services"
click at [458, 147] on div "[PERSON_NAME]" at bounding box center [415, 152] width 85 height 37
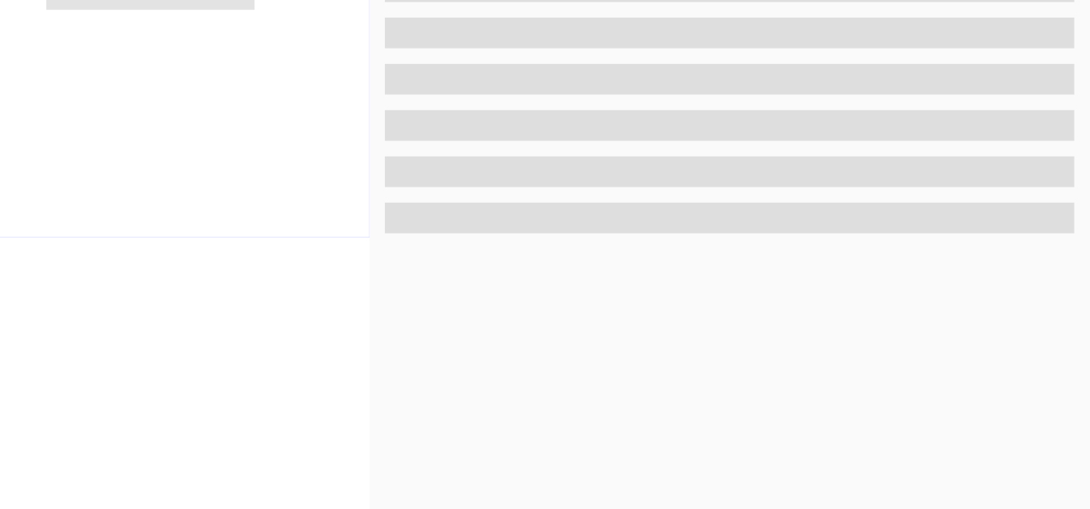
scroll to position [781, 0]
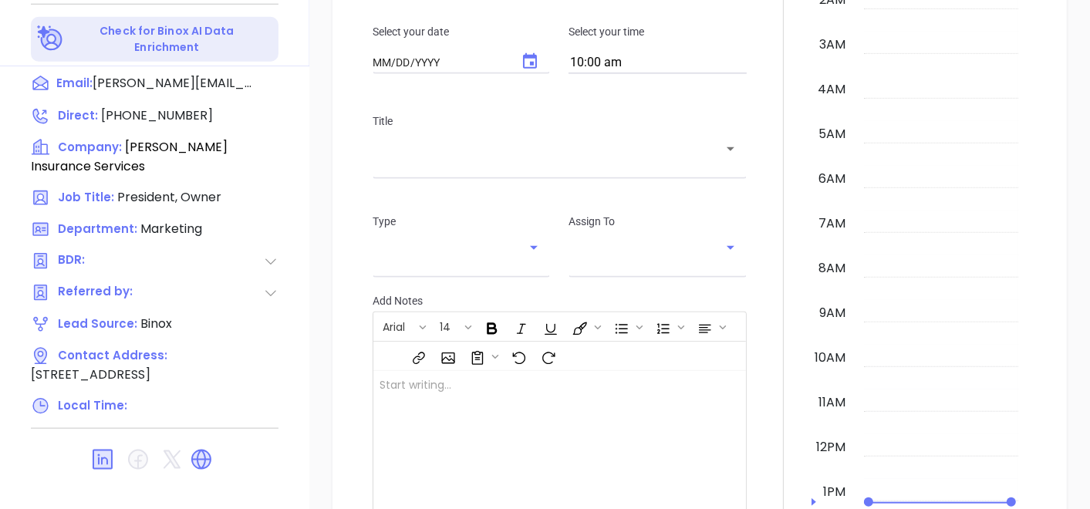
type input "[DATE]"
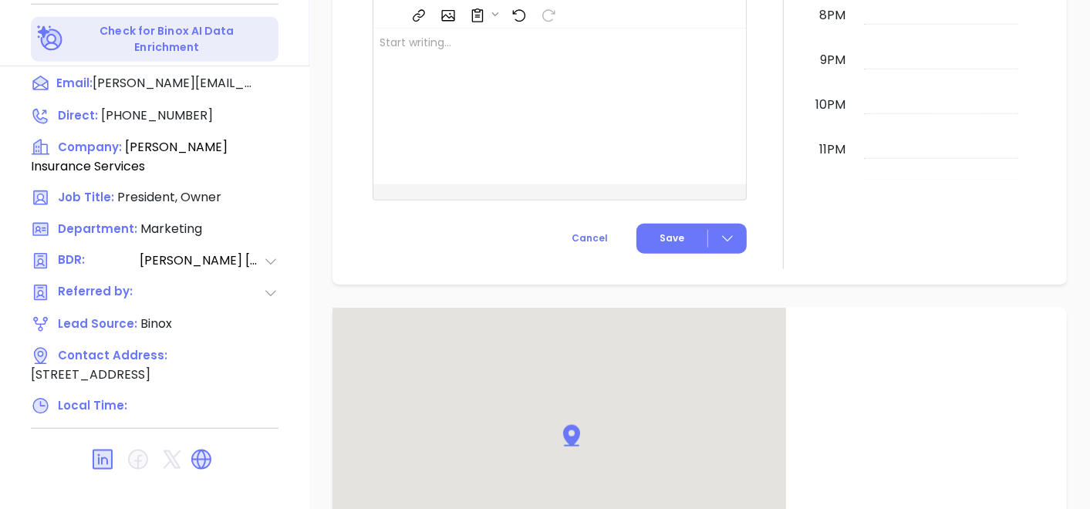
type input "[PERSON_NAME]"
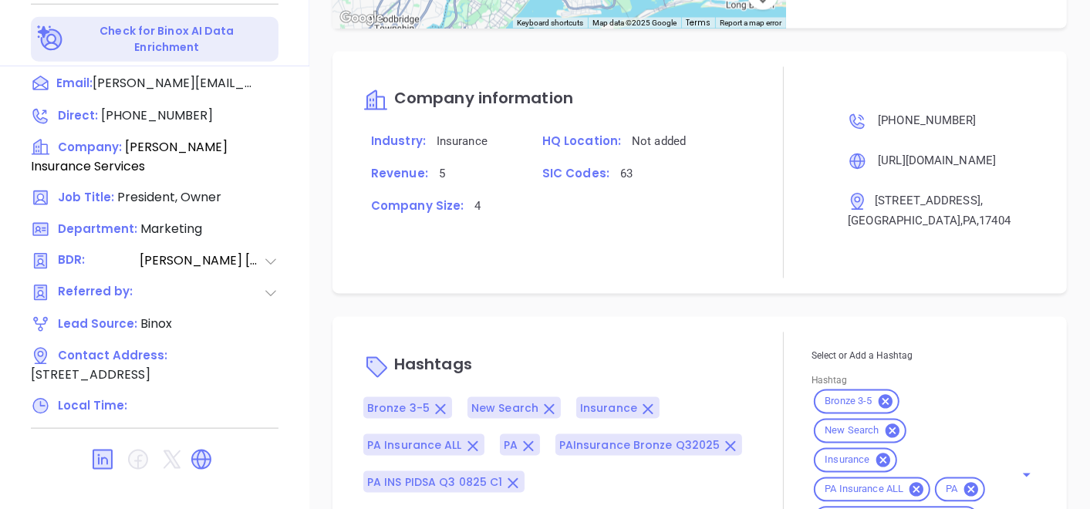
scroll to position [1108, 0]
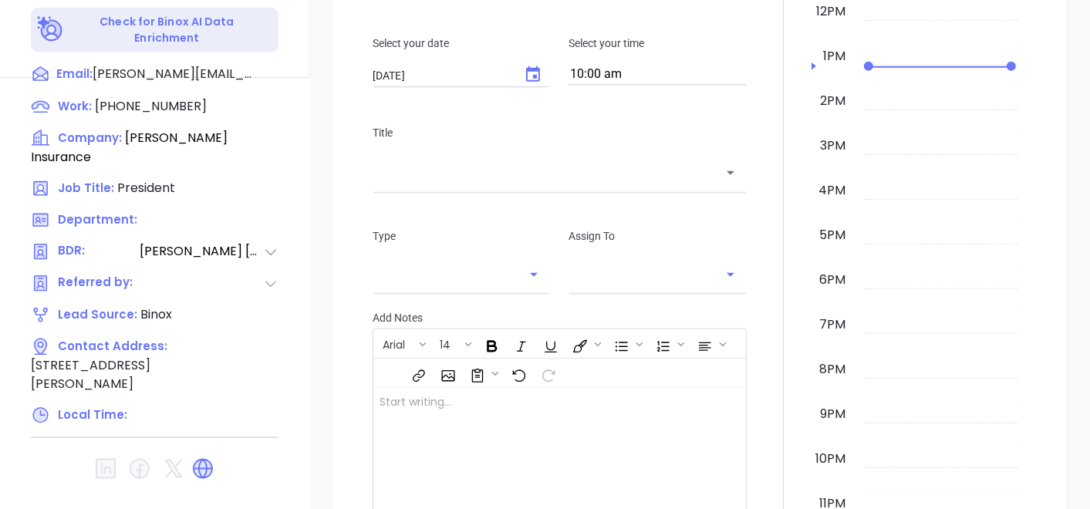
scroll to position [781, 0]
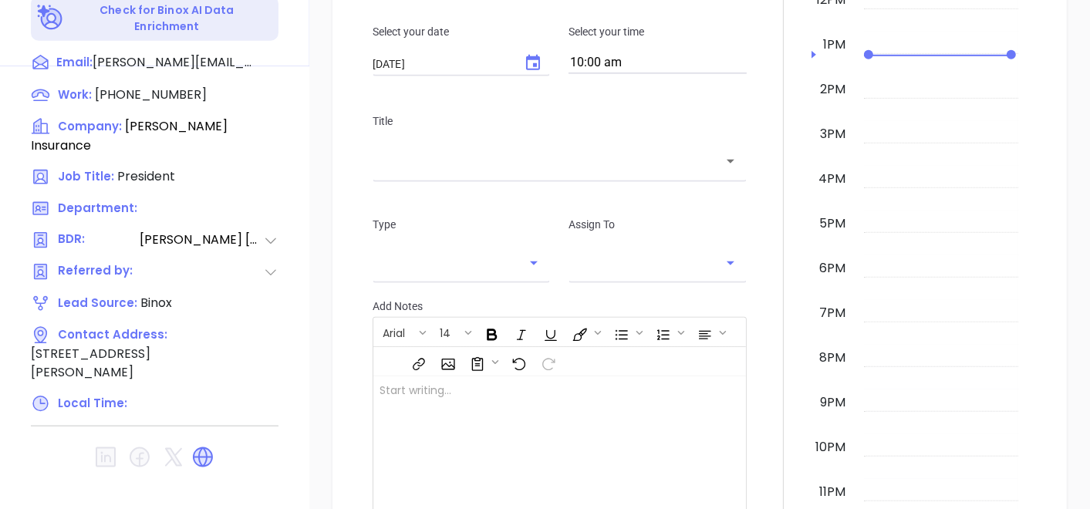
type input "[PERSON_NAME]"
click at [214, 448] on link at bounding box center [206, 457] width 31 height 18
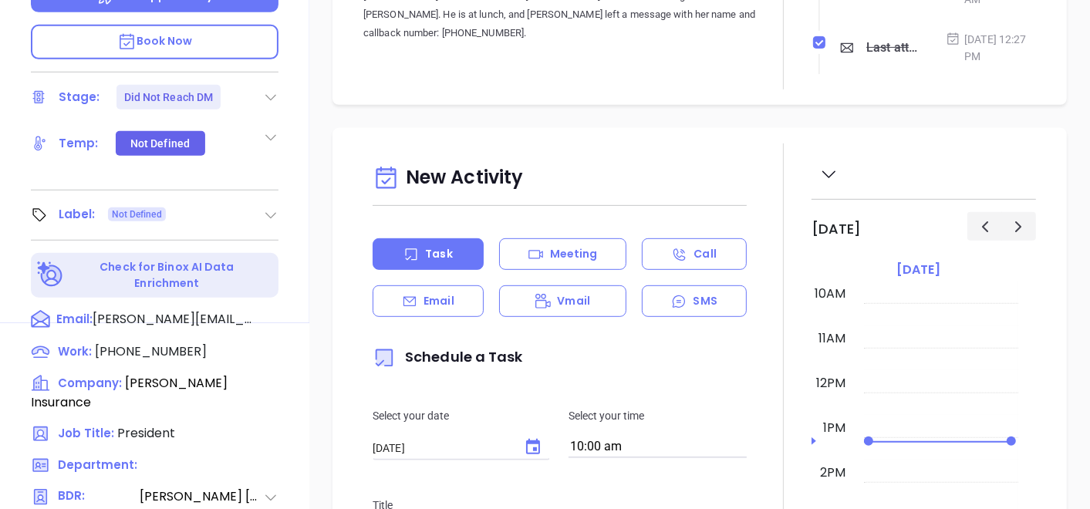
scroll to position [266, 0]
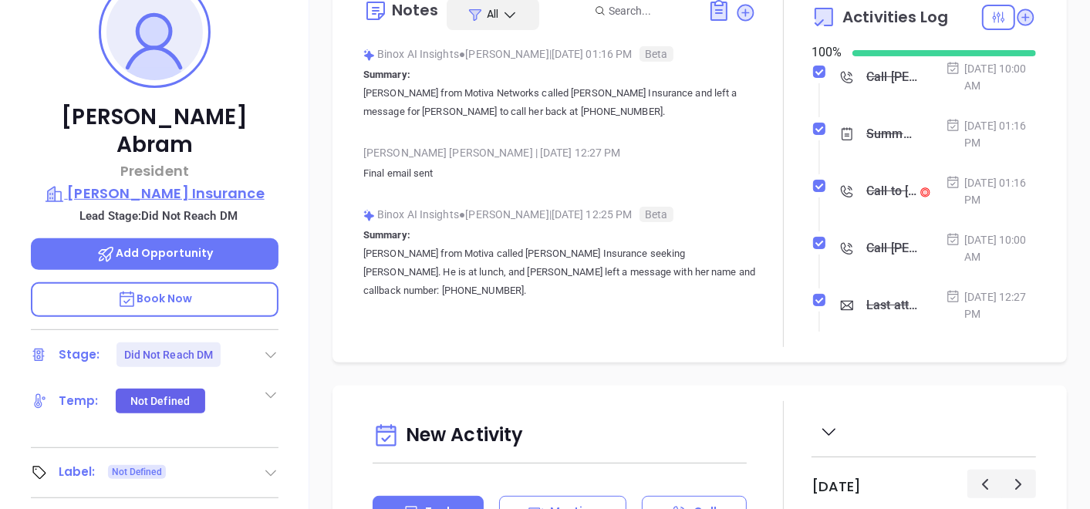
click at [177, 183] on p "[PERSON_NAME] Insurance" at bounding box center [155, 194] width 248 height 22
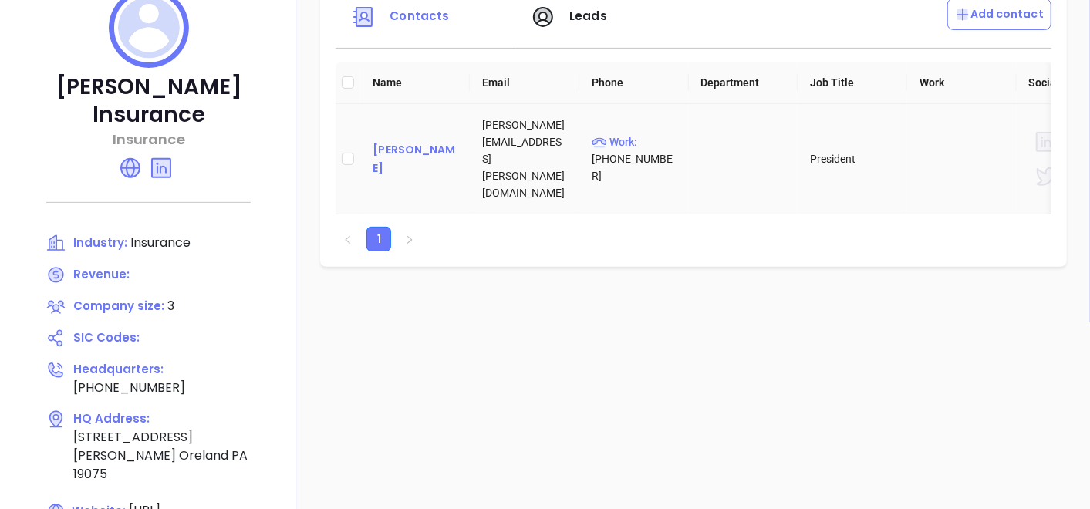
click at [401, 154] on div "[PERSON_NAME]" at bounding box center [415, 158] width 85 height 37
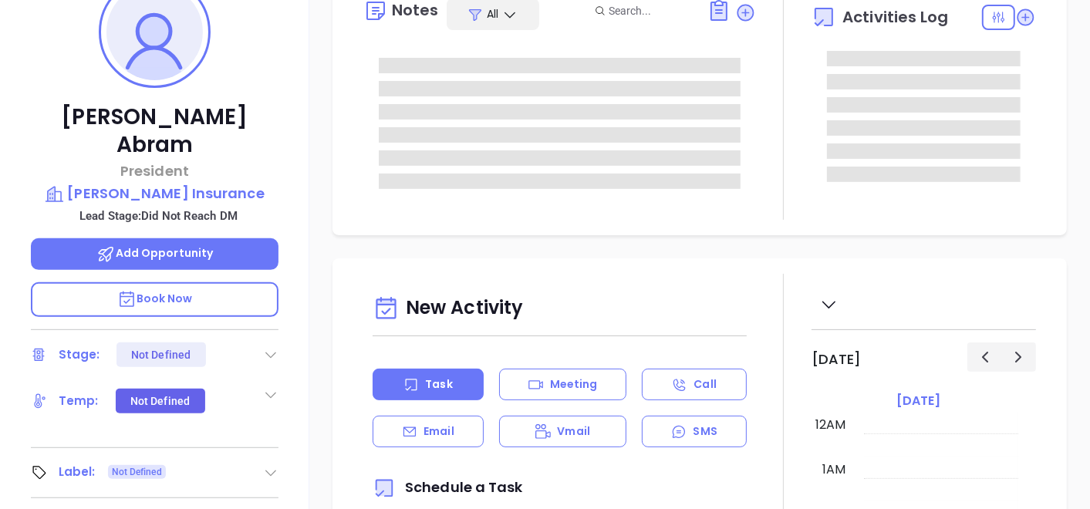
type input "[DATE]"
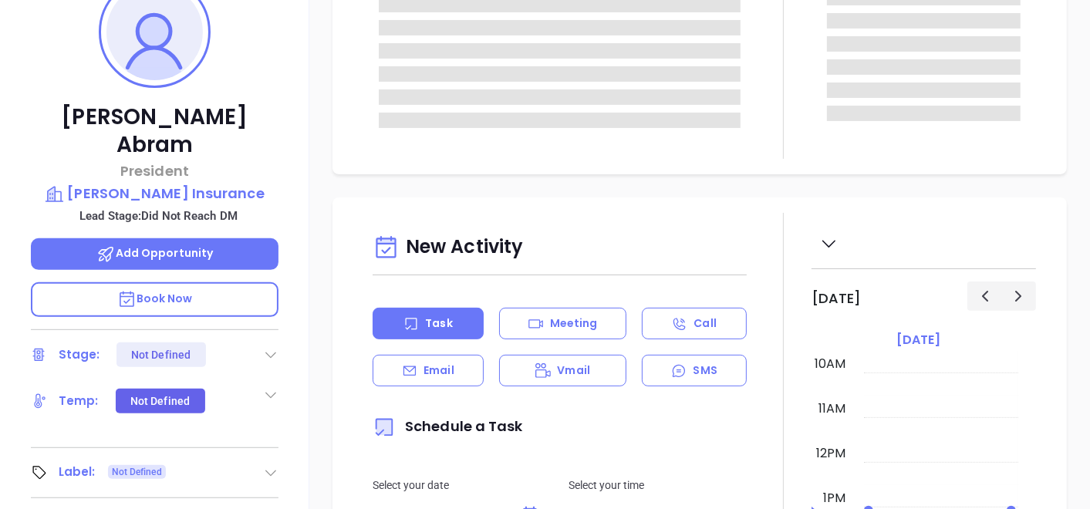
scroll to position [86, 0]
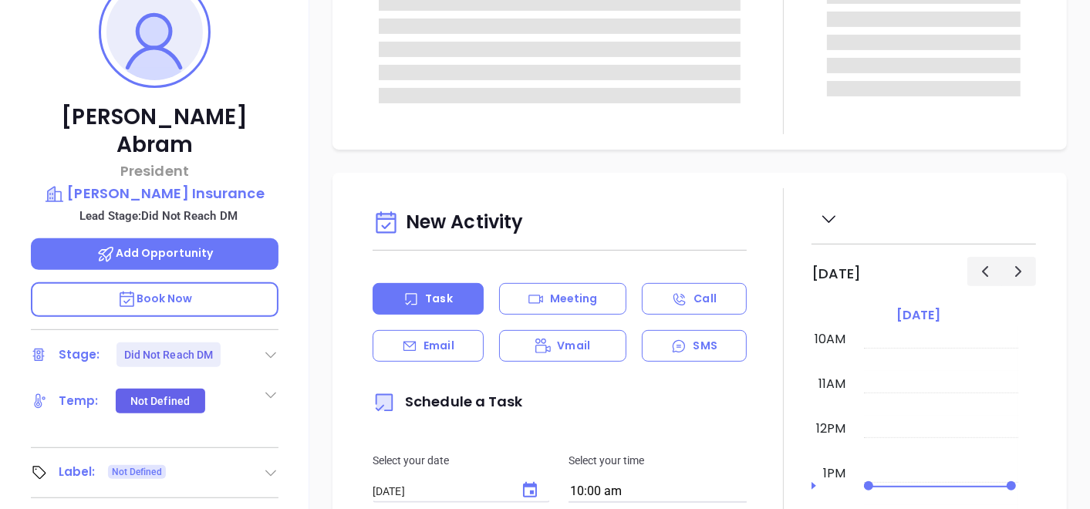
type input "[PERSON_NAME]"
click at [265, 465] on icon at bounding box center [270, 472] width 15 height 15
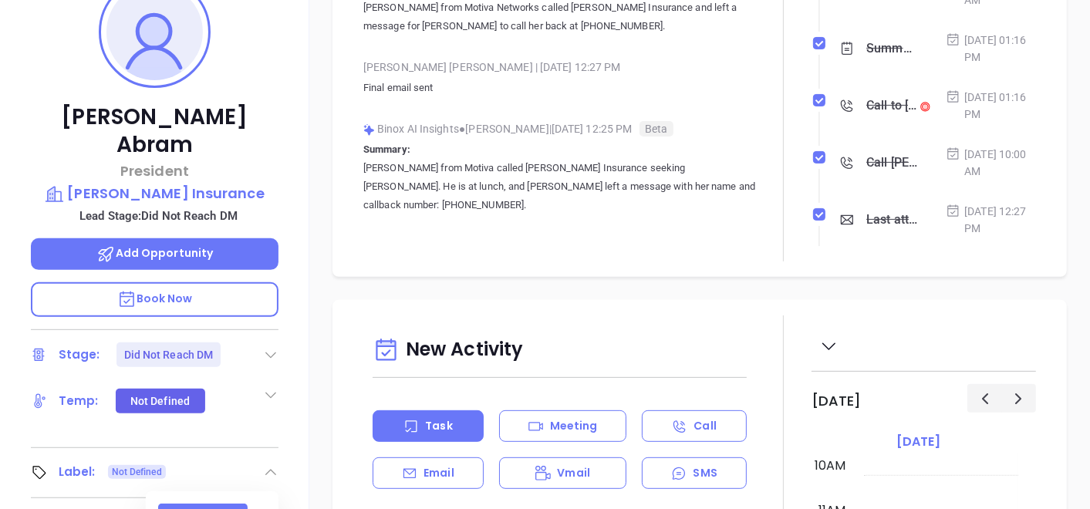
click at [201, 504] on div "Prospect" at bounding box center [203, 516] width 45 height 25
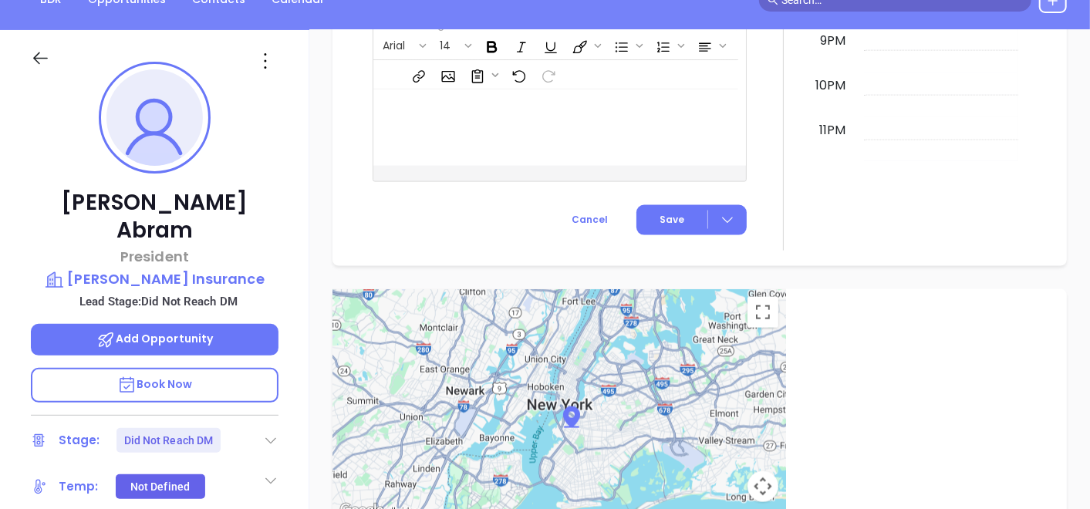
scroll to position [9, 0]
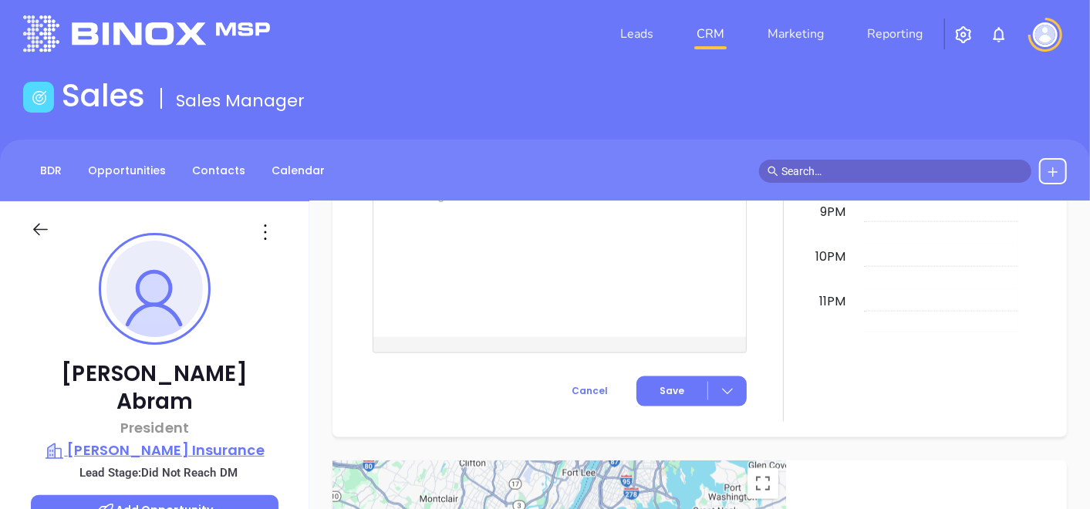
click at [142, 440] on p "[PERSON_NAME] Insurance" at bounding box center [155, 451] width 248 height 22
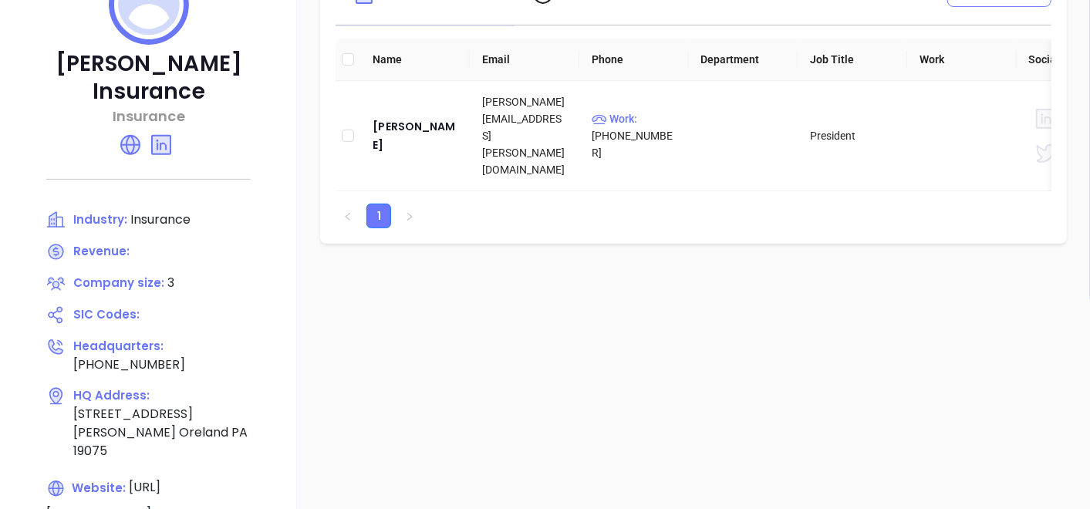
scroll to position [95, 0]
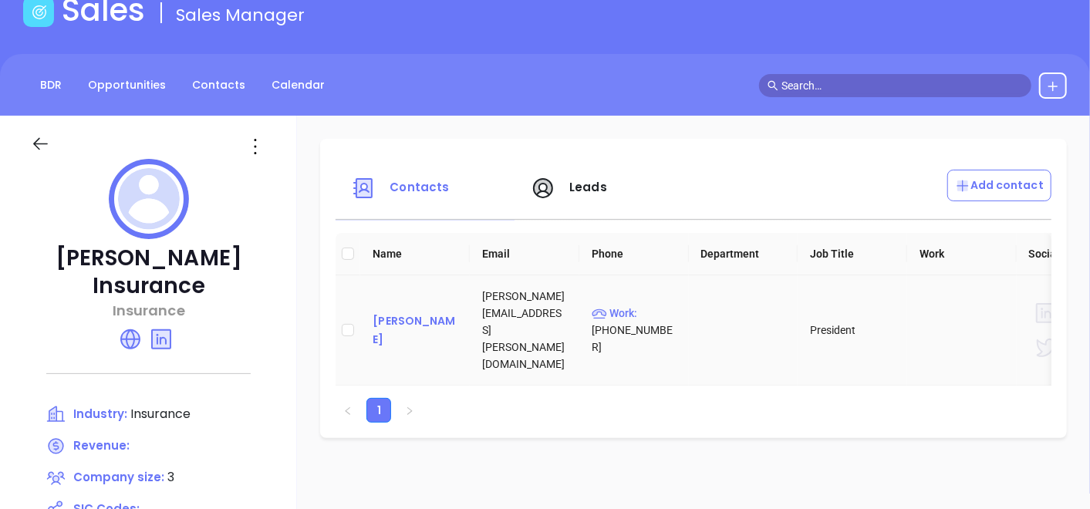
click at [387, 324] on div "[PERSON_NAME]" at bounding box center [415, 330] width 85 height 37
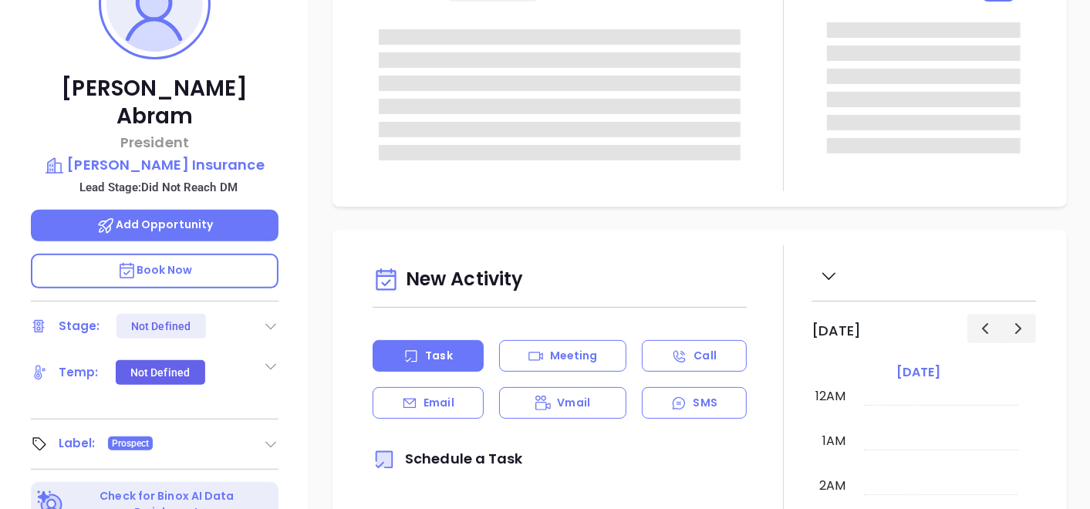
type input "[DATE]"
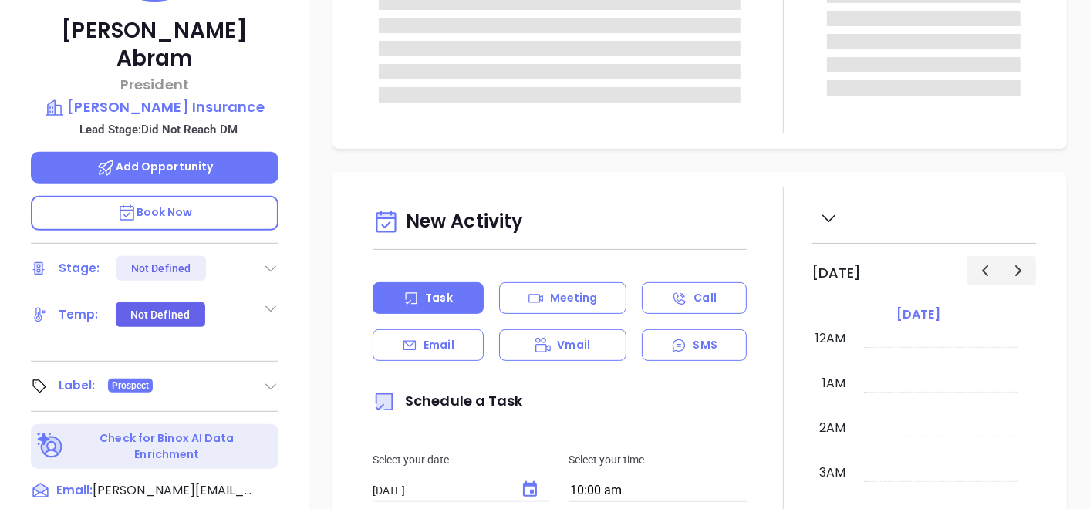
scroll to position [448, 0]
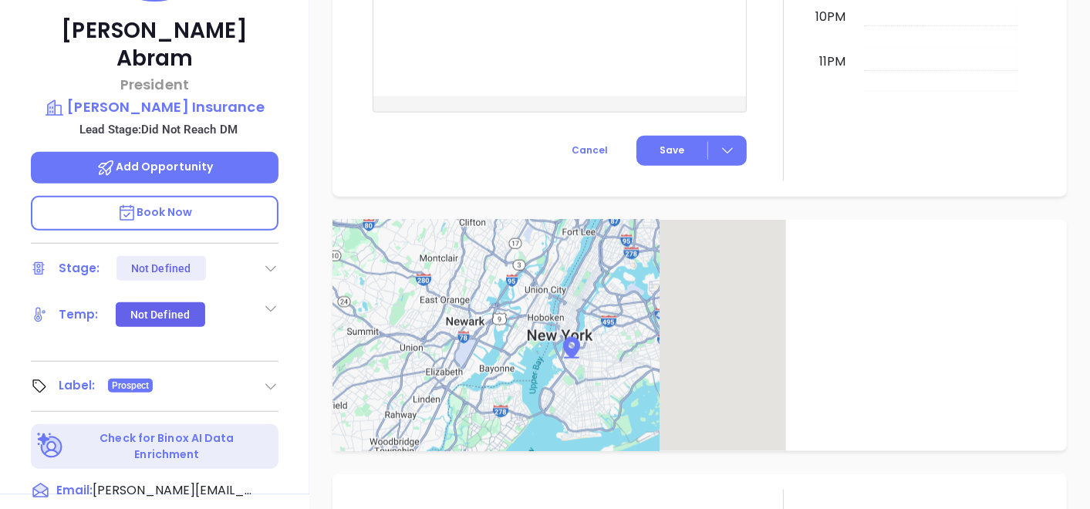
type input "[PERSON_NAME]"
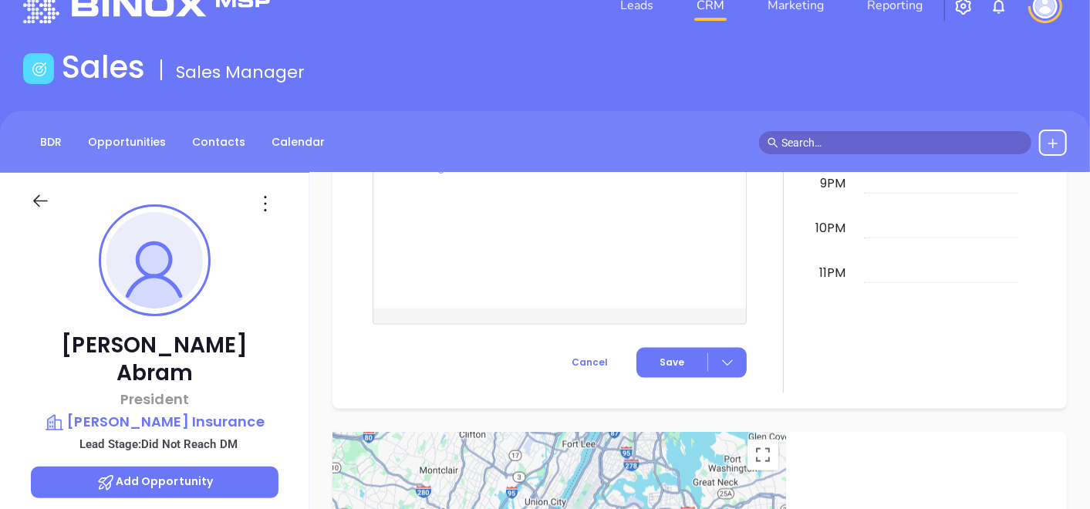
scroll to position [0, 0]
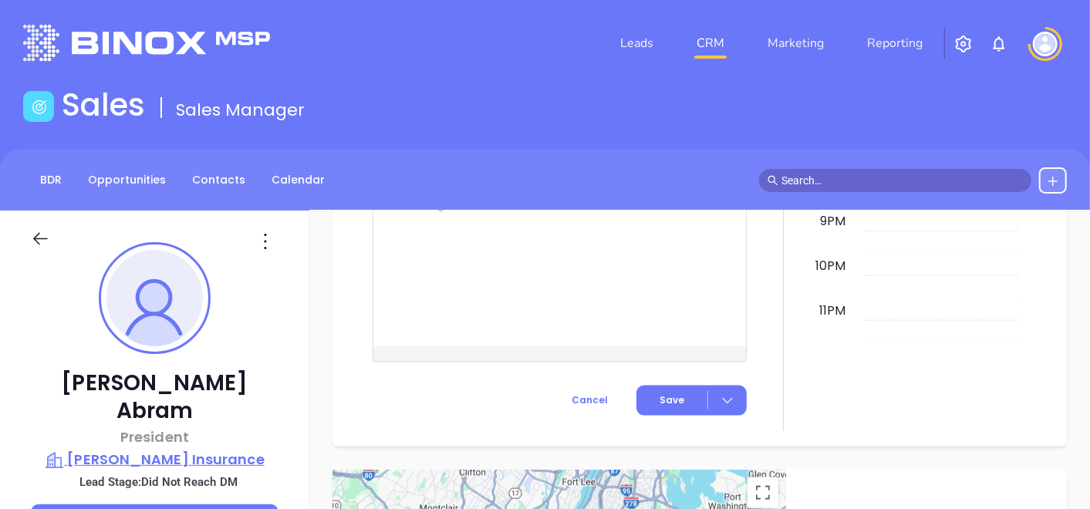
click at [108, 449] on p "[PERSON_NAME] Insurance" at bounding box center [155, 460] width 248 height 22
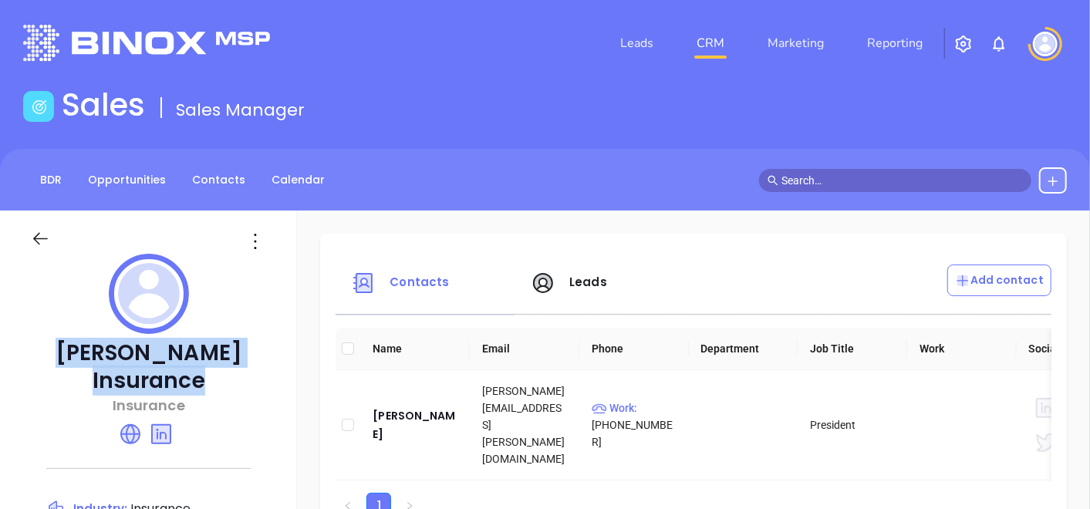
drag, startPoint x: 72, startPoint y: 350, endPoint x: 220, endPoint y: 370, distance: 149.5
click at [220, 370] on p "[PERSON_NAME] Insurance" at bounding box center [148, 368] width 235 height 56
copy p "[PERSON_NAME] Insurance"
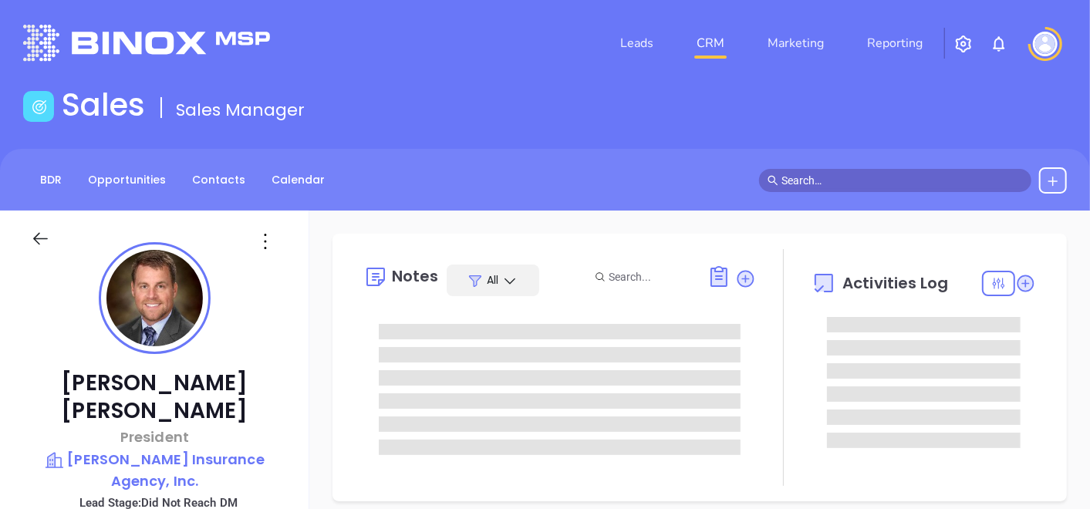
type input "[DATE]"
type input "[PERSON_NAME]"
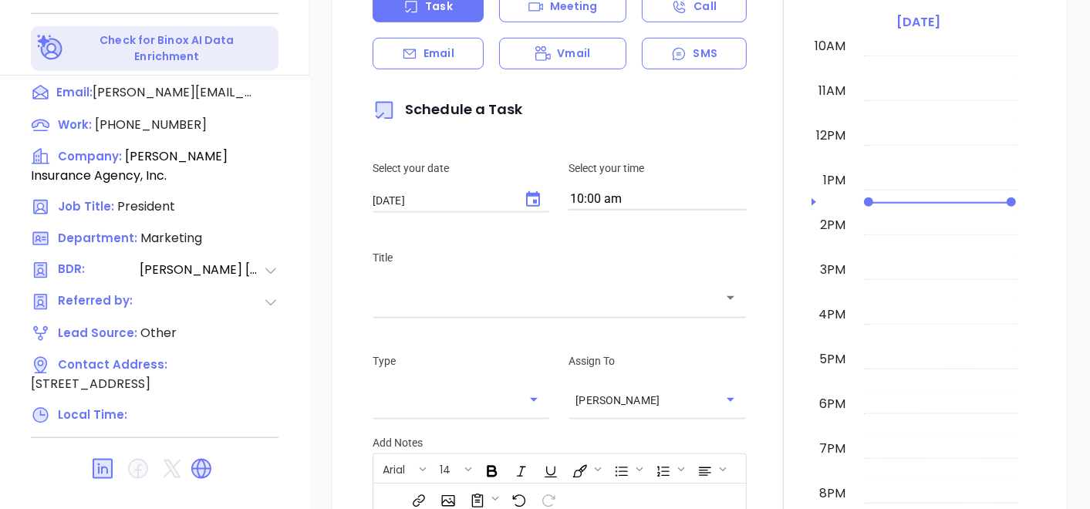
scroll to position [600, 0]
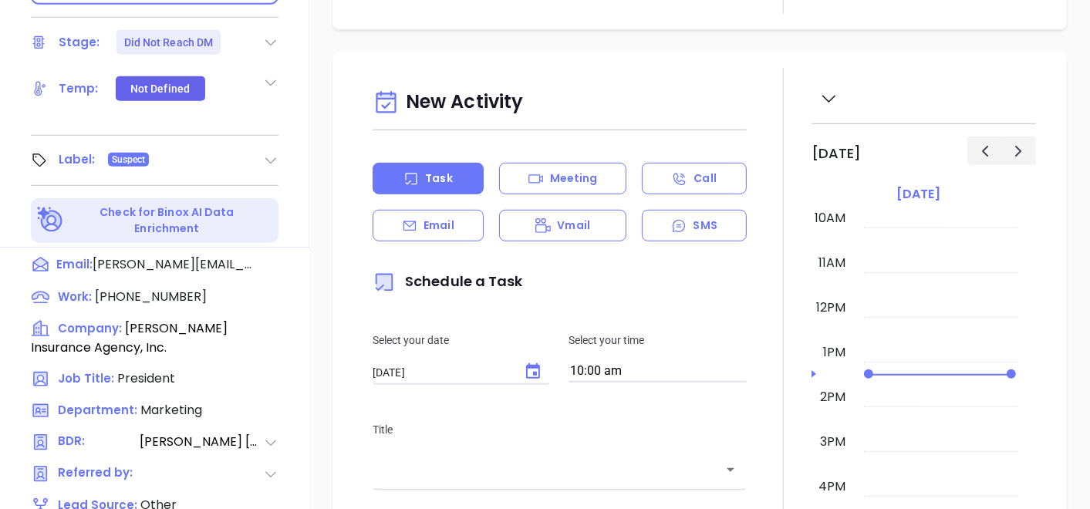
click at [270, 153] on icon at bounding box center [270, 160] width 15 height 15
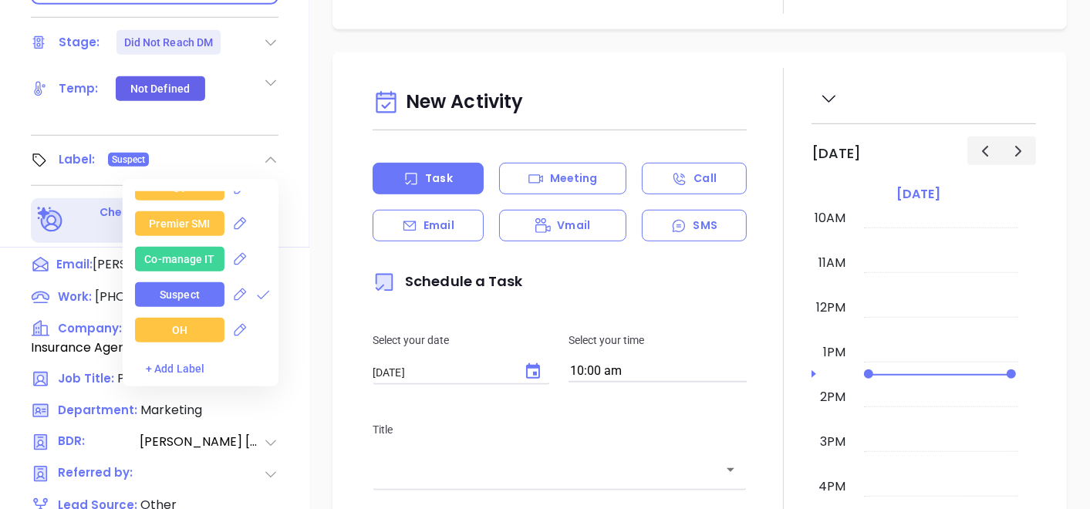
scroll to position [2229, 0]
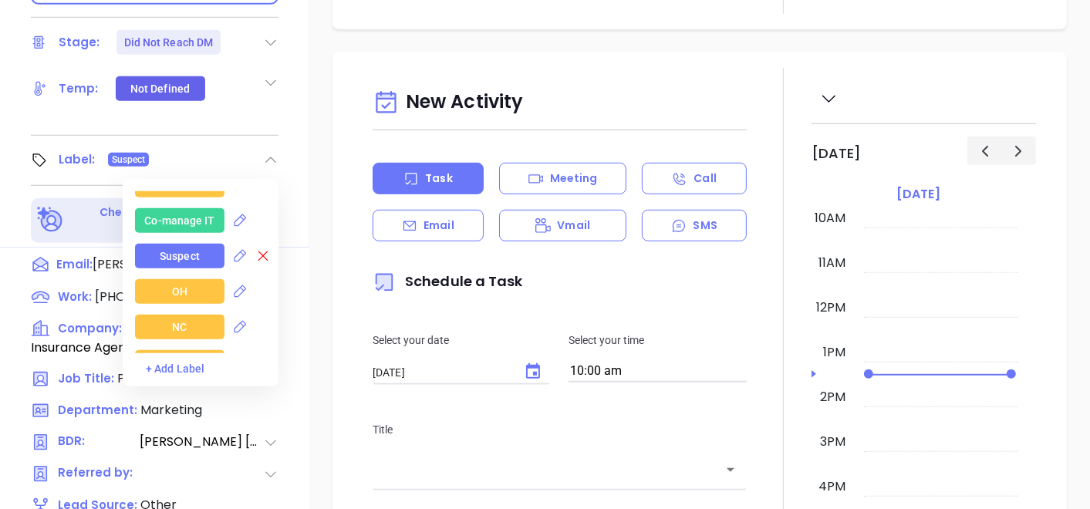
click at [255, 248] on icon at bounding box center [262, 255] width 15 height 15
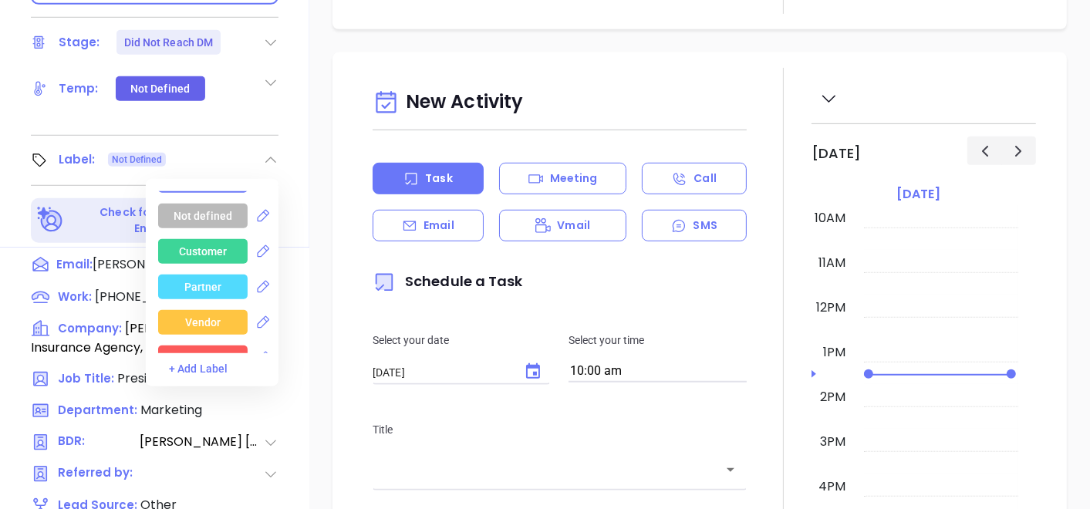
scroll to position [0, 0]
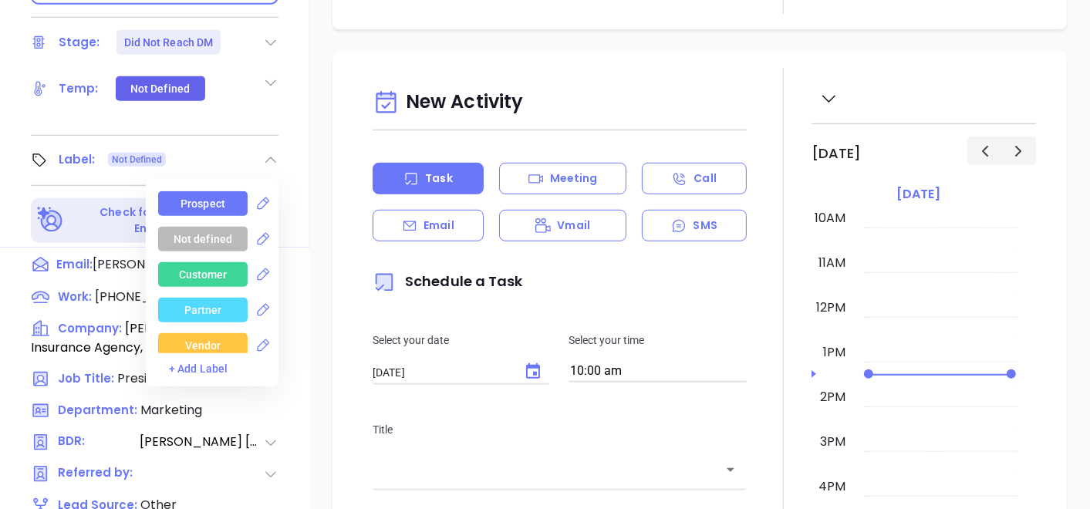
click at [204, 191] on div "Prospect" at bounding box center [203, 203] width 45 height 25
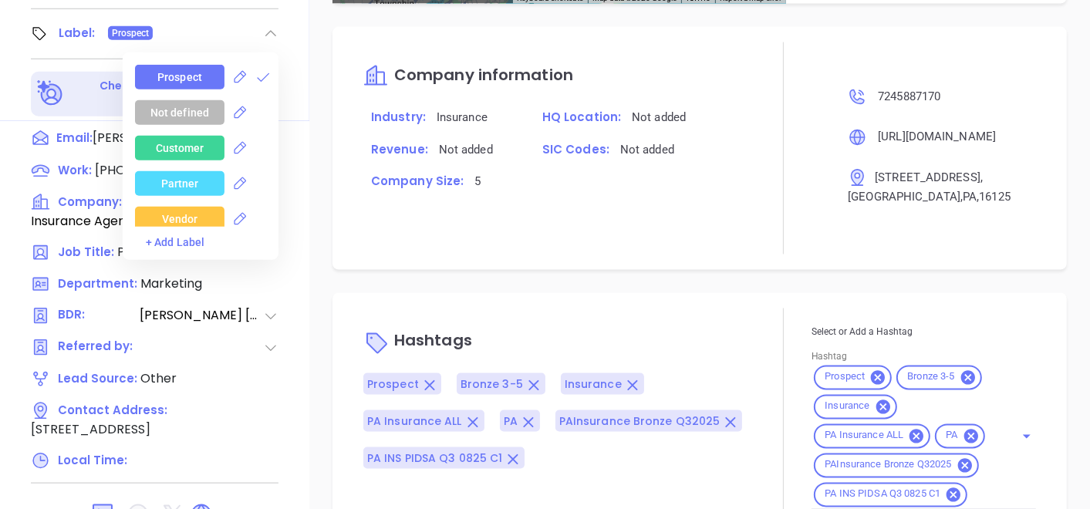
scroll to position [781, 0]
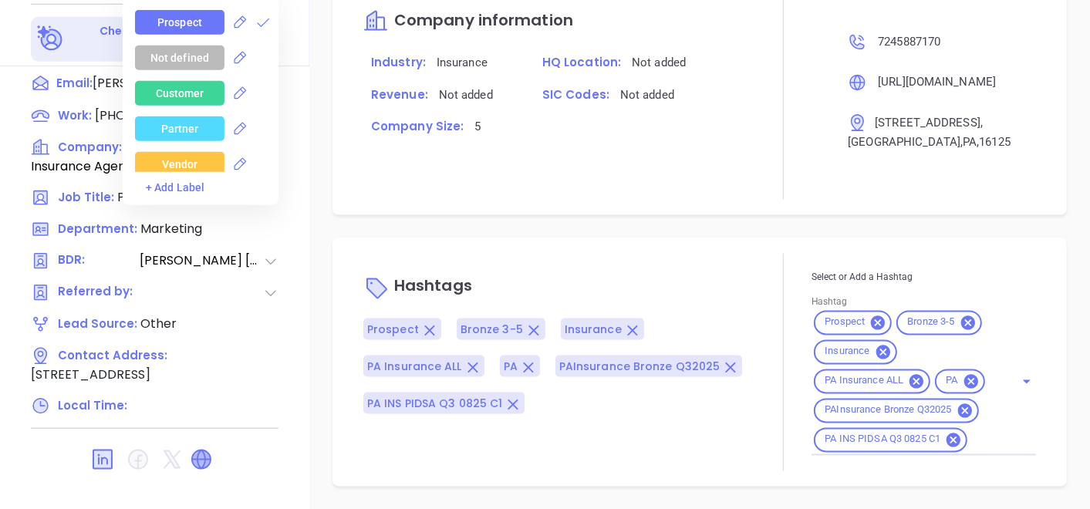
click at [201, 451] on icon at bounding box center [201, 460] width 19 height 19
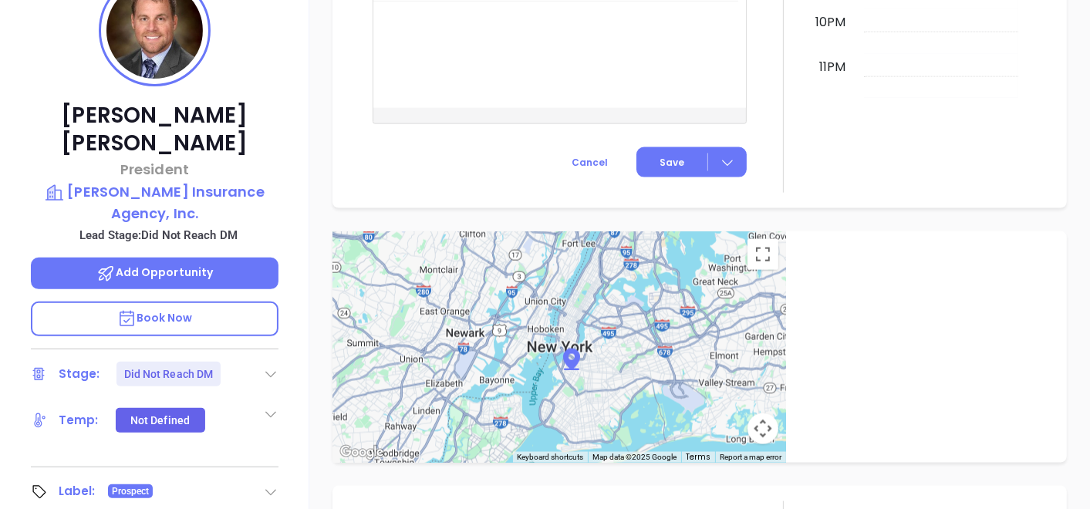
scroll to position [266, 0]
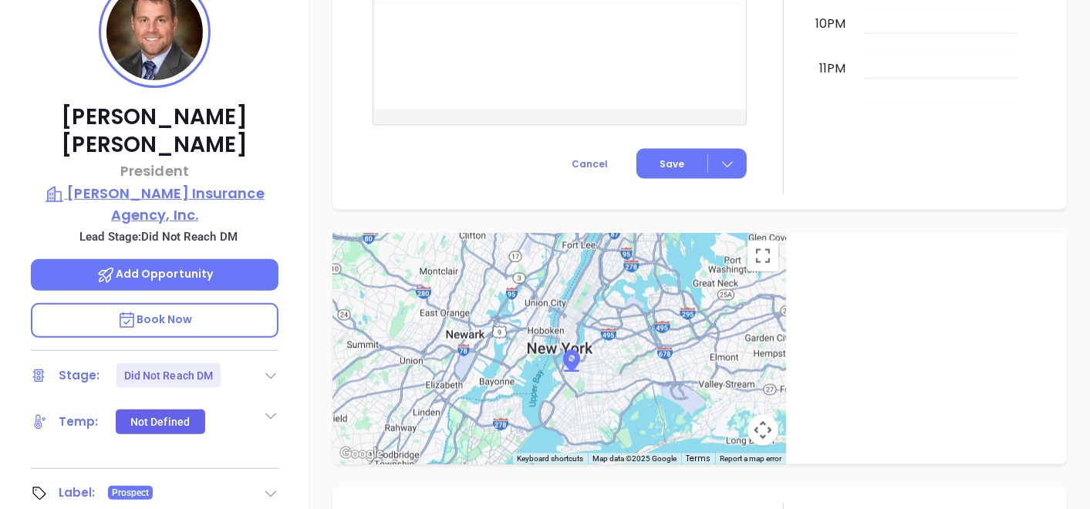
click at [201, 184] on p "Kalchthaler Insurance Agency, Inc." at bounding box center [155, 204] width 248 height 42
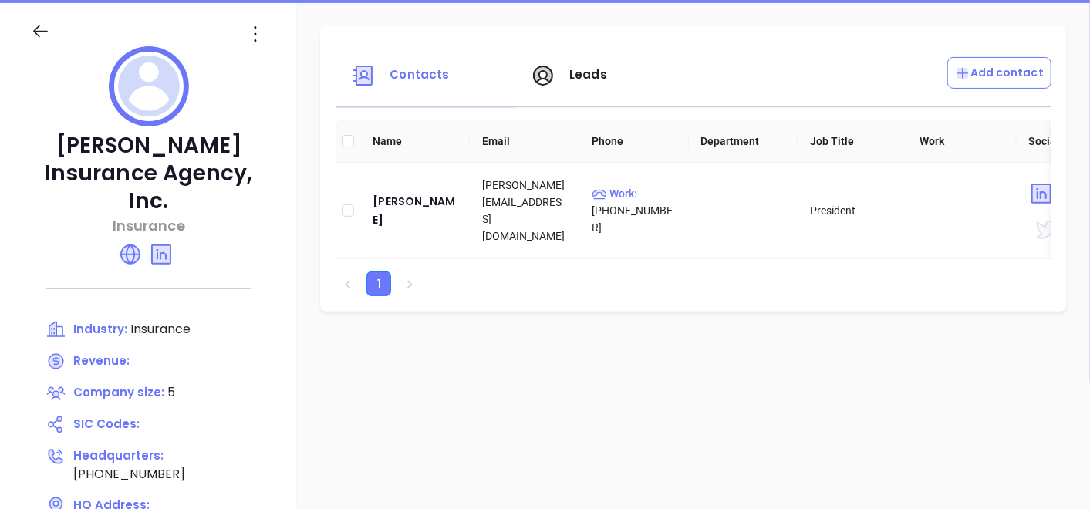
scroll to position [181, 0]
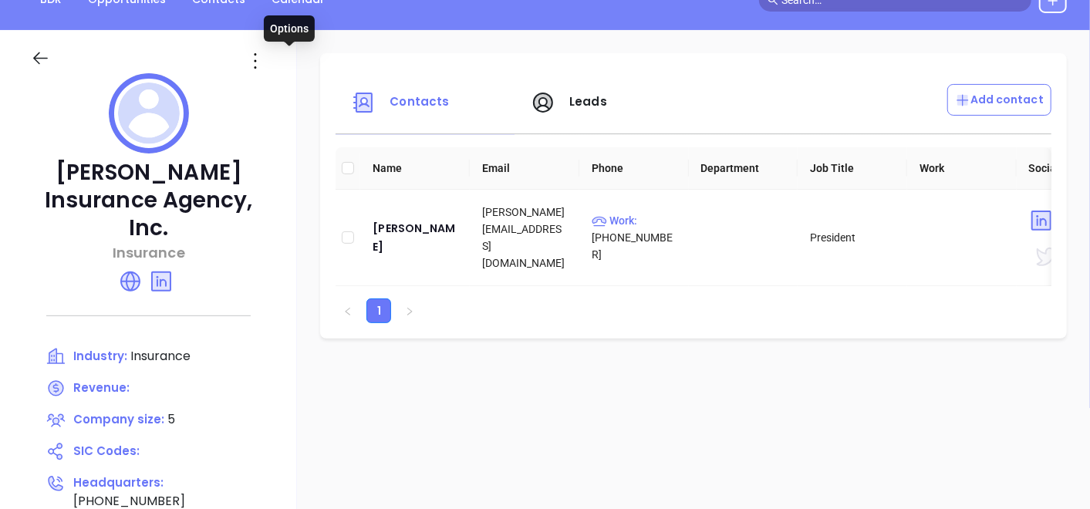
click at [268, 56] on icon at bounding box center [255, 61] width 25 height 25
click at [306, 90] on div "Edit" at bounding box center [359, 91] width 140 height 17
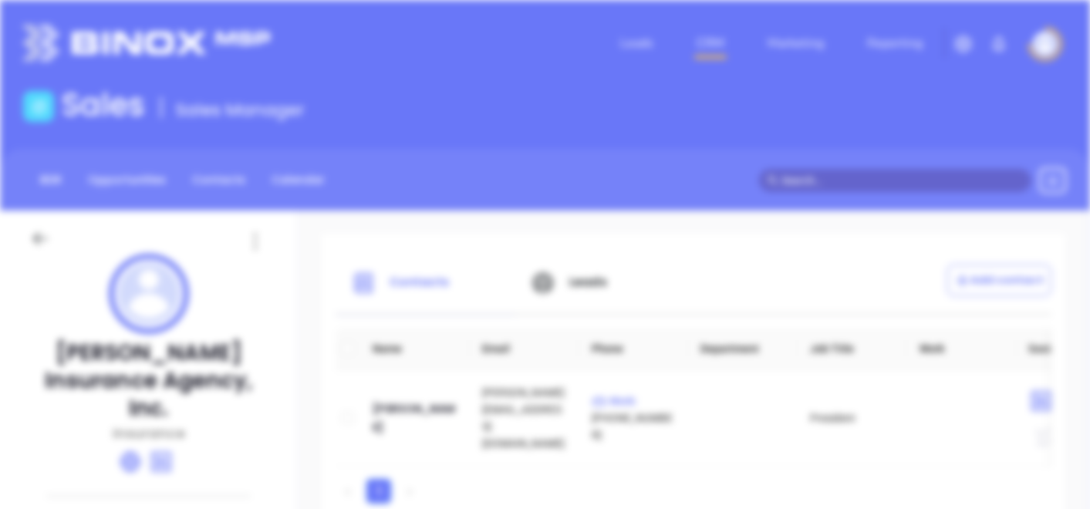
scroll to position [0, 0]
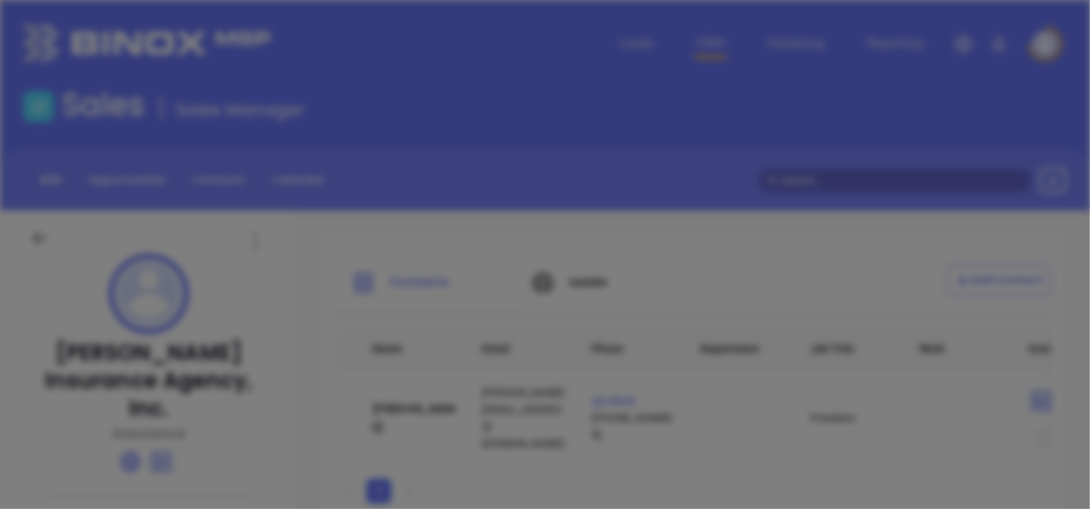
type input "Kalchthaler Insurance Agency, Inc."
type input "5"
type input "(724) 588-7170"
type input "Insurance"
type input "https://www.kalchthalerinsurance.com/"
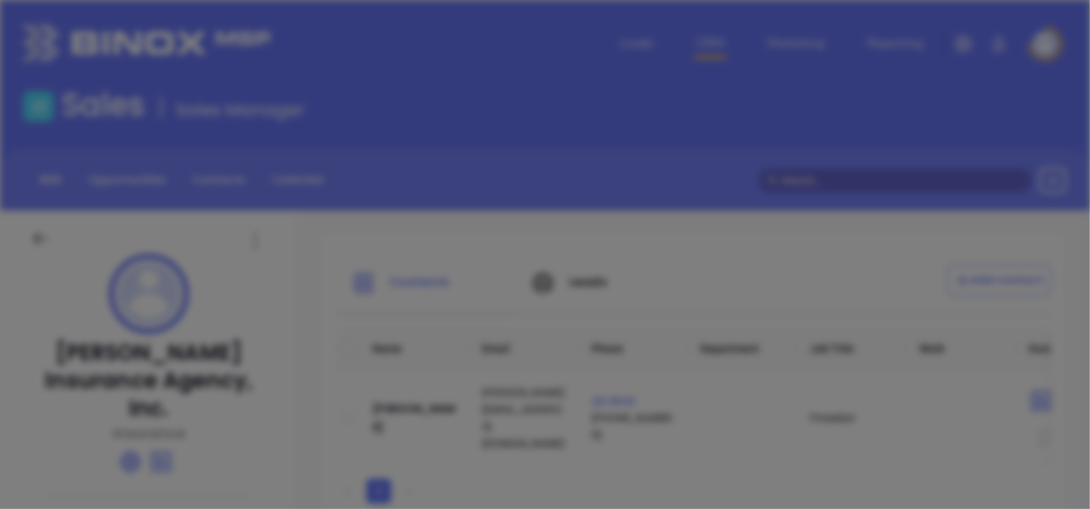
type input "www.linkedin.com/company/kalchthaler-insurance-inc/"
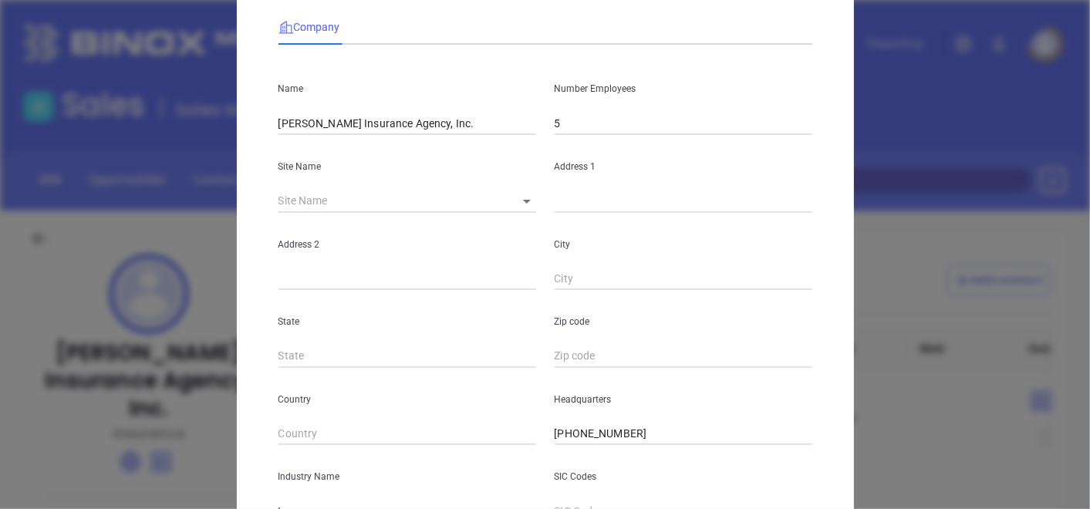
scroll to position [86, 0]
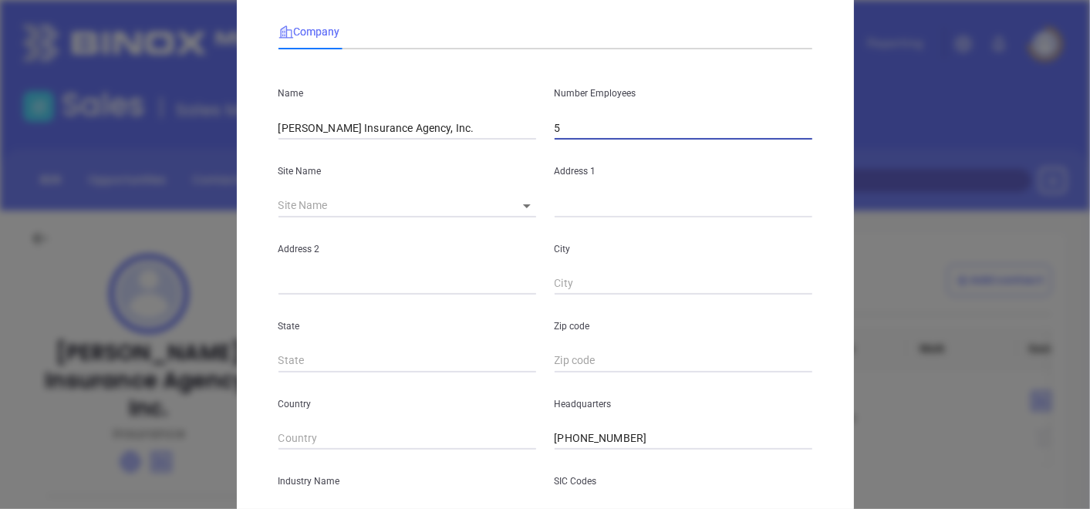
click at [573, 119] on input "5" at bounding box center [684, 128] width 258 height 23
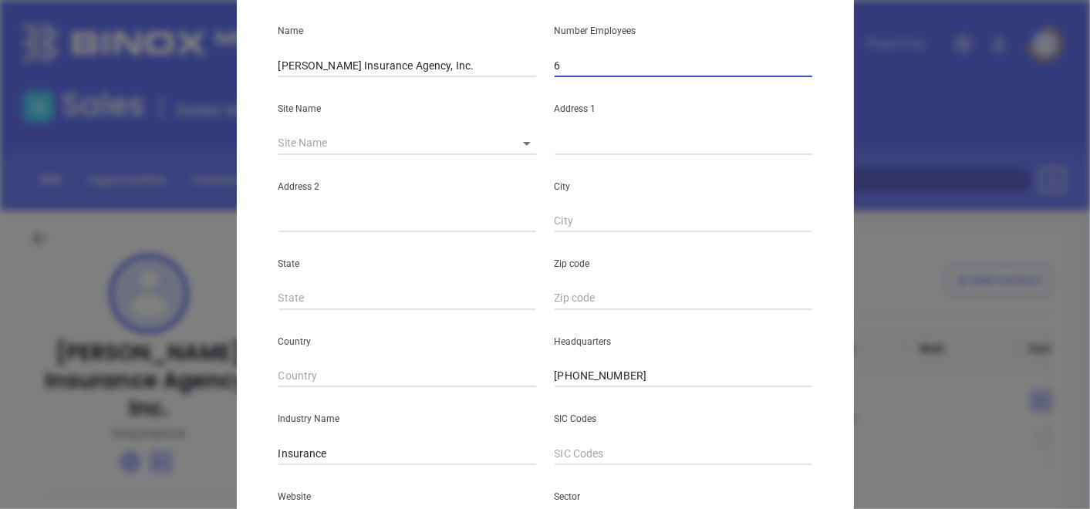
scroll to position [171, 0]
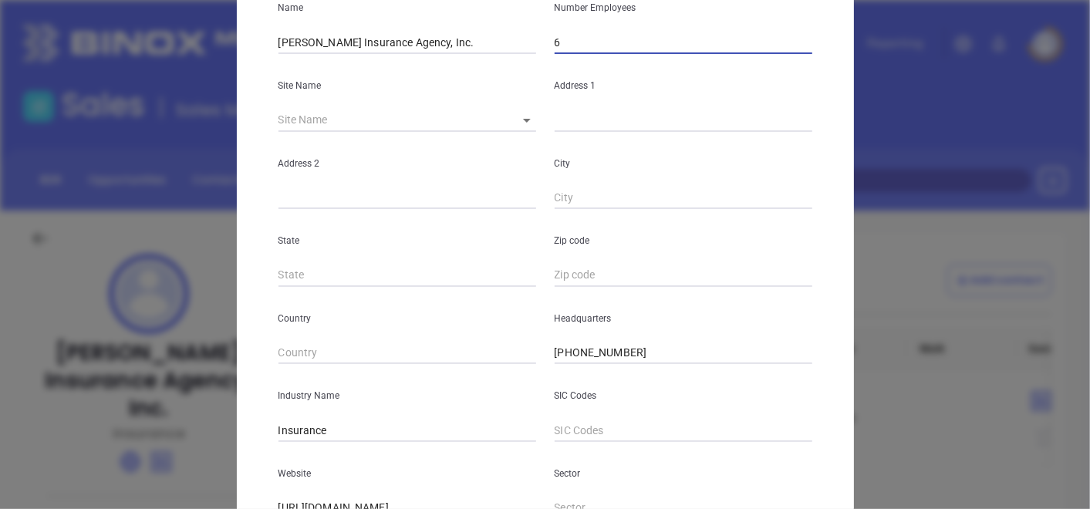
type input "6"
click at [513, 108] on body "Leads CRM Marketing Reporting Financial Leads Leads Sales Sales Manager BDR Opp…" at bounding box center [545, 254] width 1090 height 509
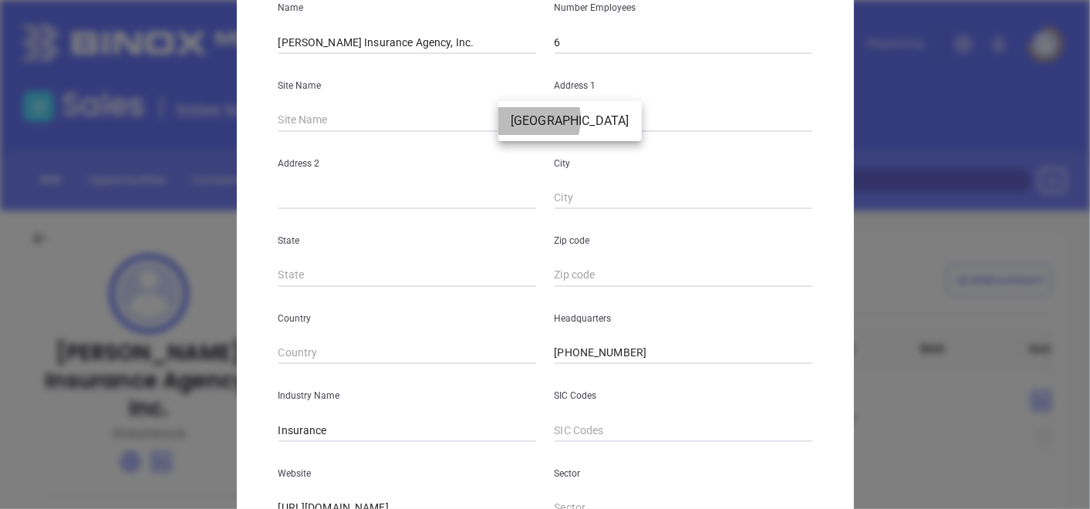
click at [522, 119] on li "Greenville" at bounding box center [571, 121] width 144 height 28
type input "Greenville"
type input "35 Clinton Street"
type input "Greenville"
type input "PA"
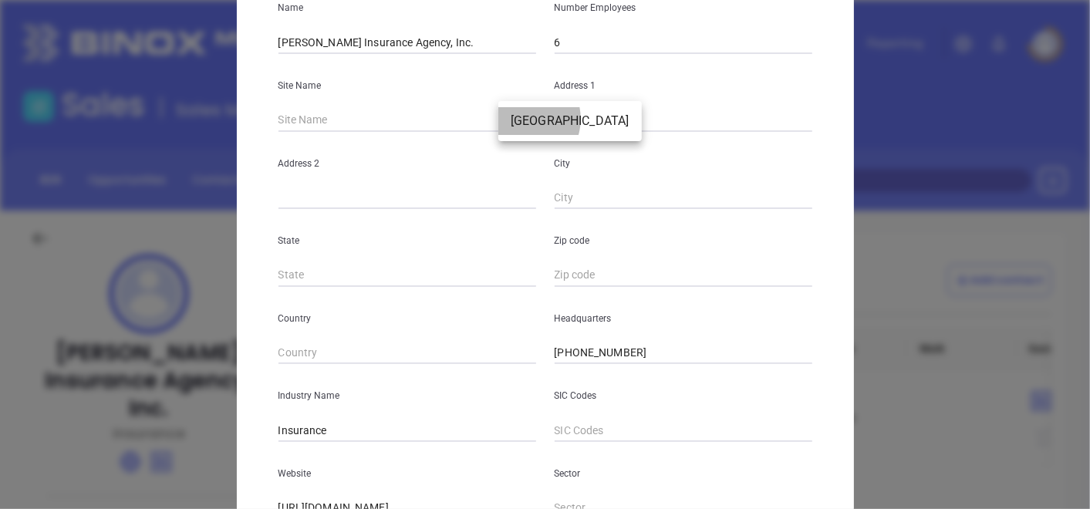
type input "16125"
type input "81235"
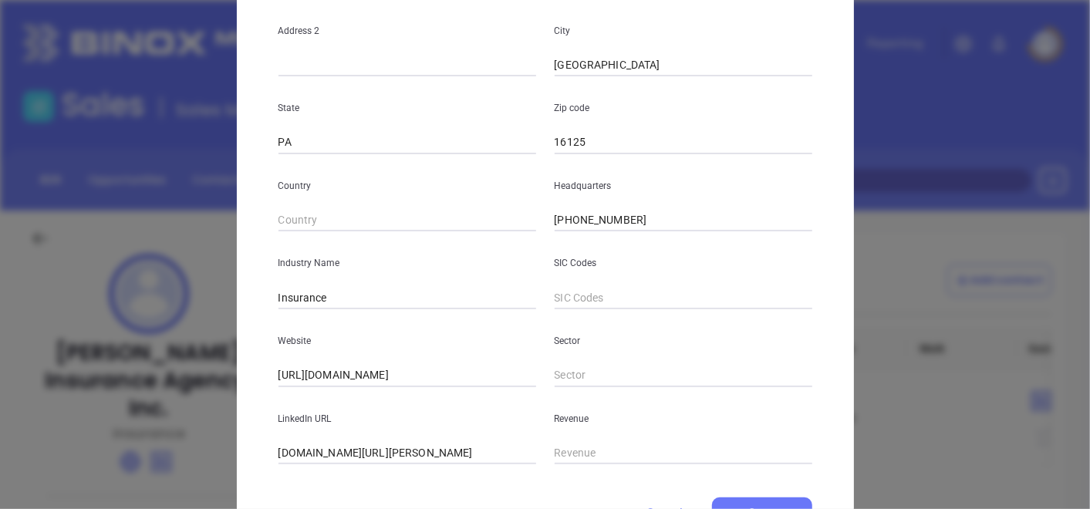
scroll to position [376, 0]
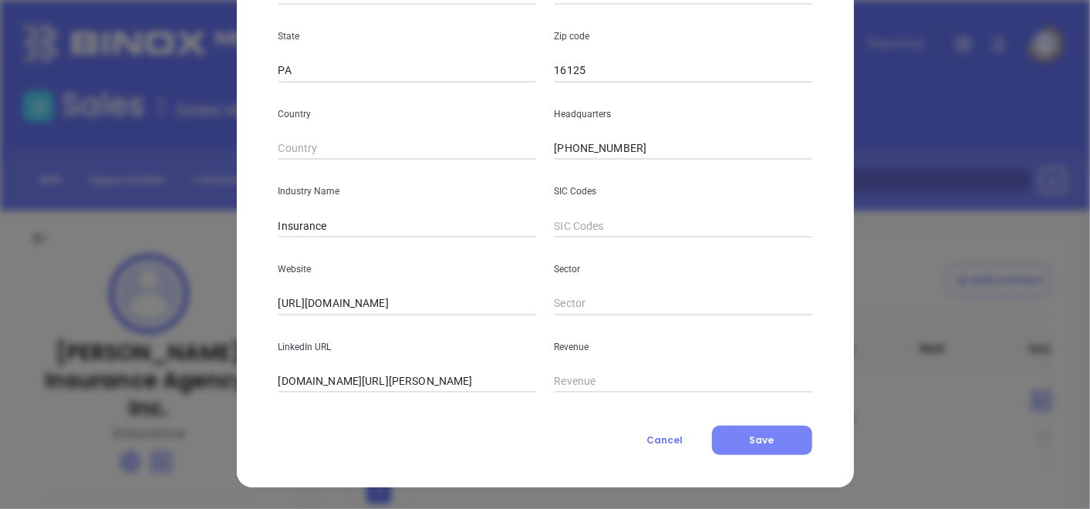
click at [750, 437] on span "Save" at bounding box center [762, 440] width 25 height 13
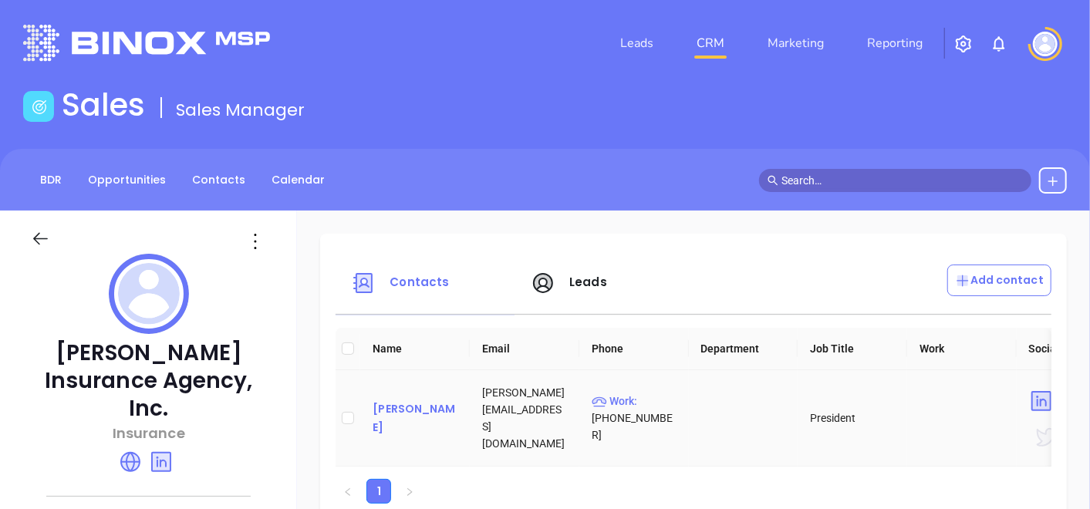
click at [424, 416] on div "Rick Kalchthaler" at bounding box center [415, 418] width 85 height 37
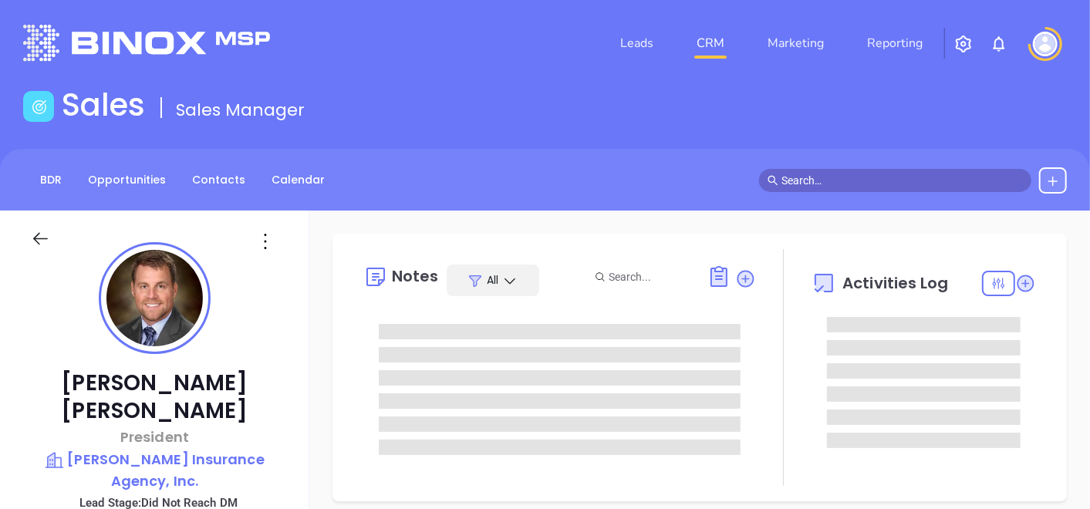
scroll to position [448, 0]
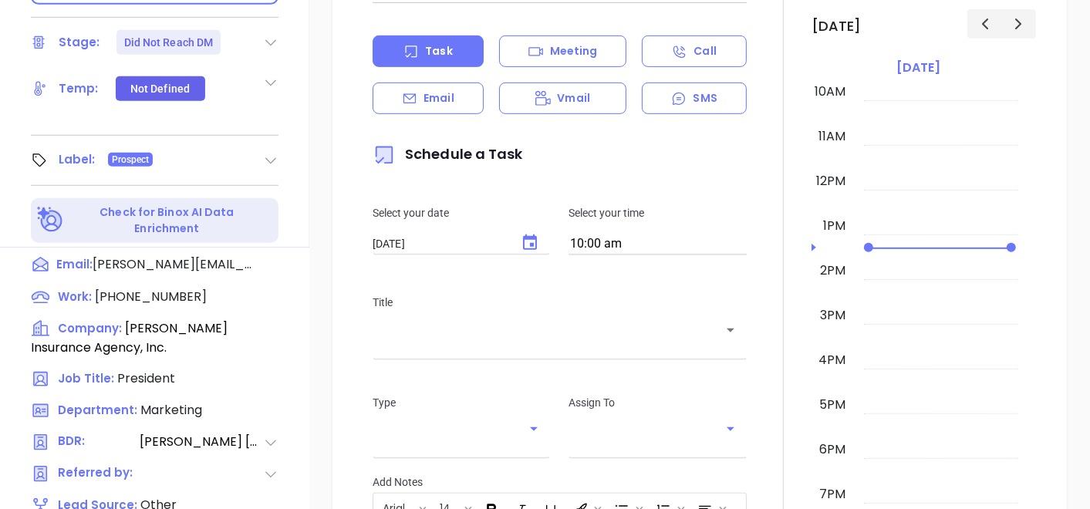
type input "[PERSON_NAME]"
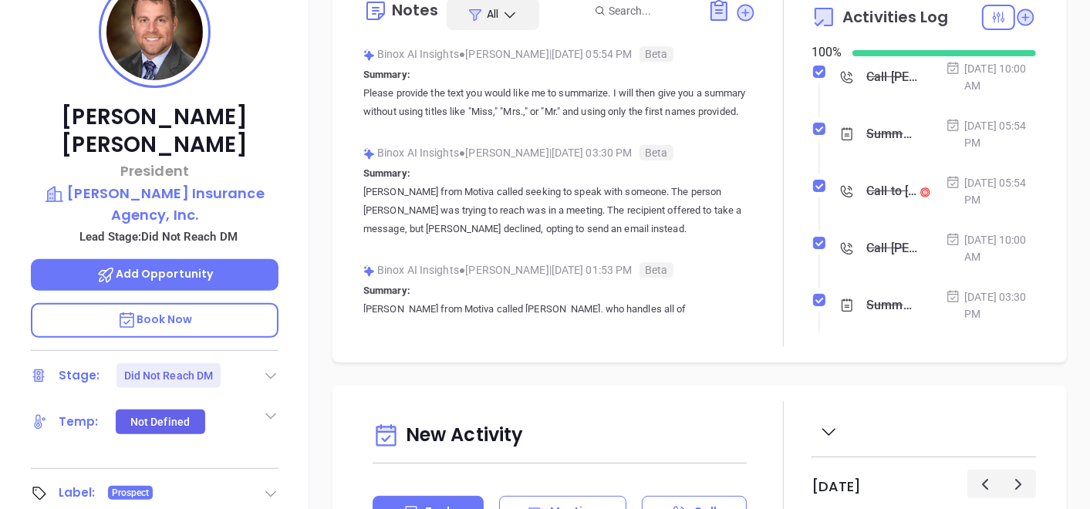
scroll to position [181, 0]
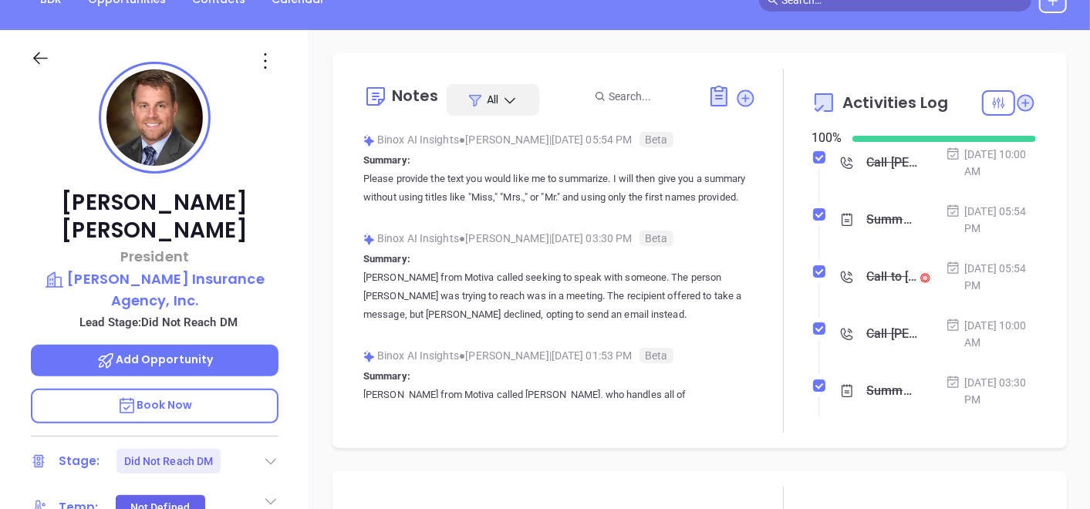
click at [263, 68] on icon at bounding box center [265, 61] width 25 height 25
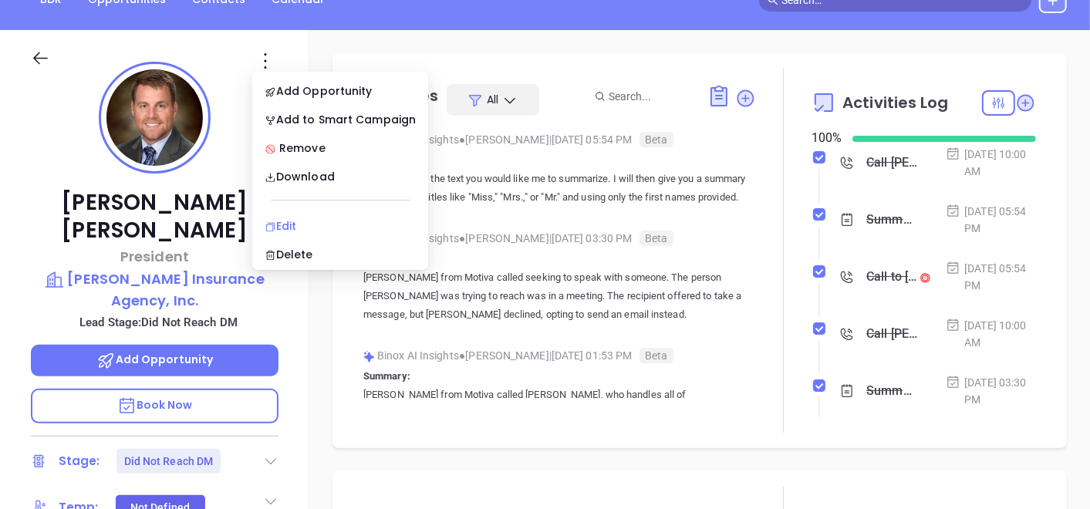
click at [276, 220] on div "Edit" at bounding box center [340, 226] width 151 height 17
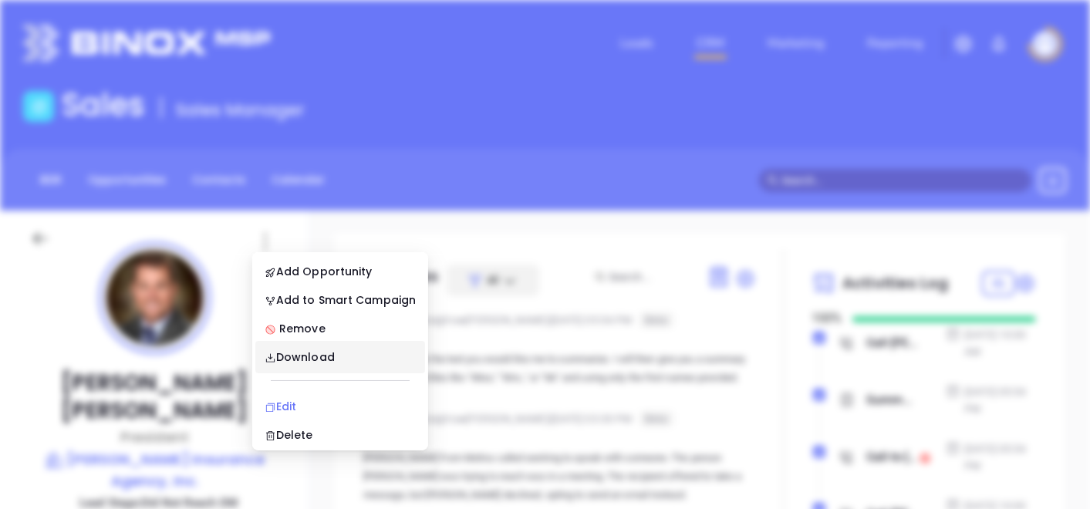
scroll to position [0, 0]
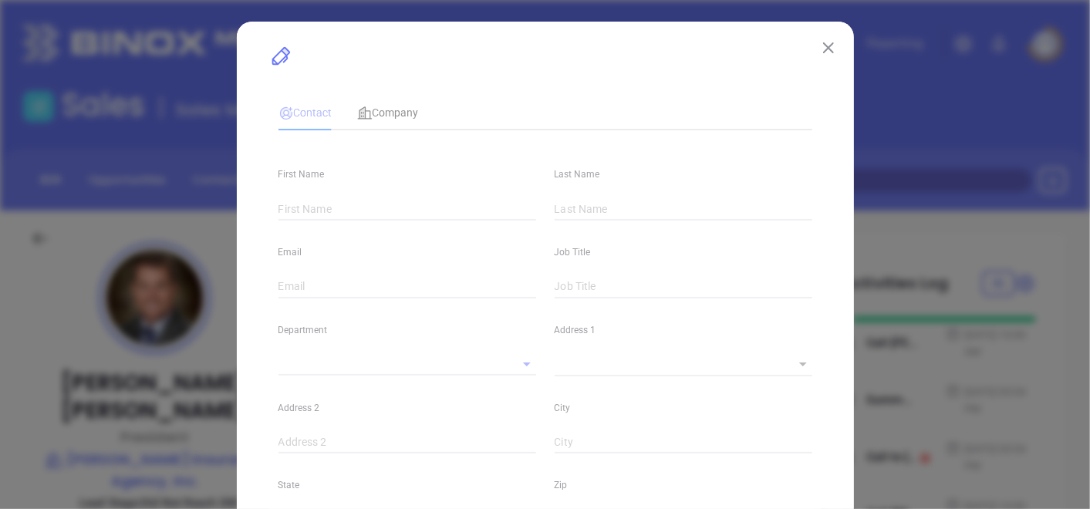
type input "Rick"
type input "Kalchthaler"
type input "rick@kalinsagency.com"
type input "President"
type input "1"
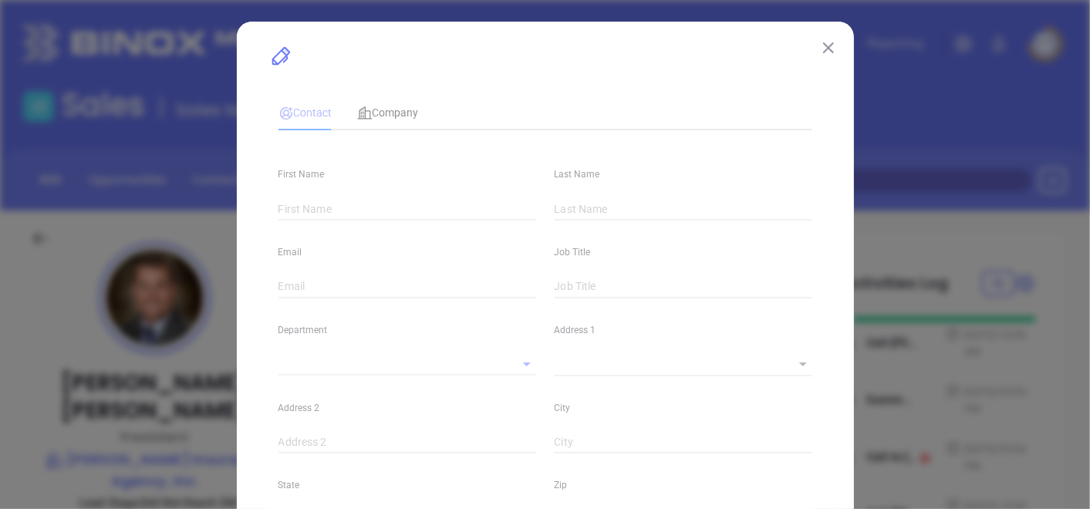
type input "www.linkedin.com/in/rickkalchthaler"
type input "Marketing"
type input "Other"
type input "[PERSON_NAME]"
type input "Did Not Reach DM"
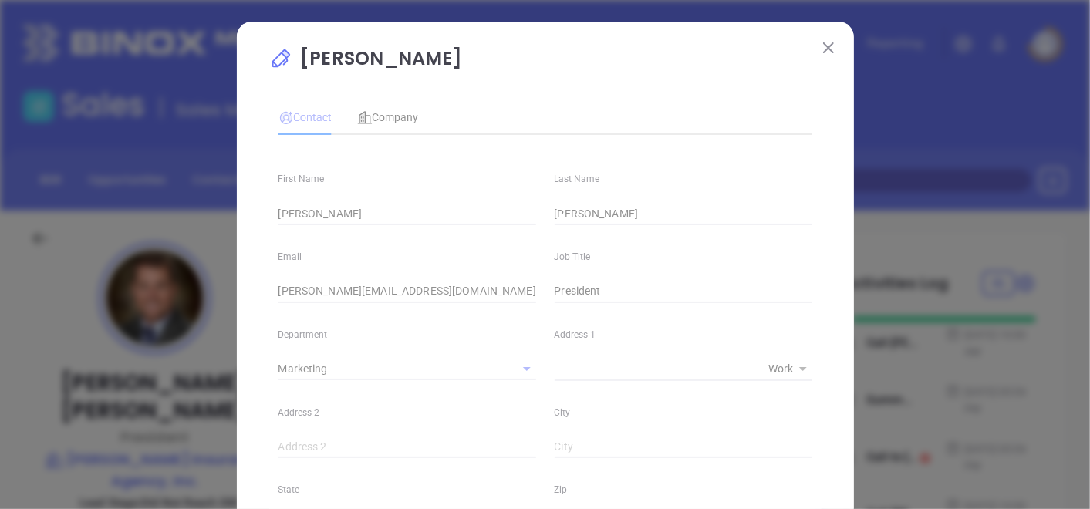
type input "(724) 588-7170"
type input "1"
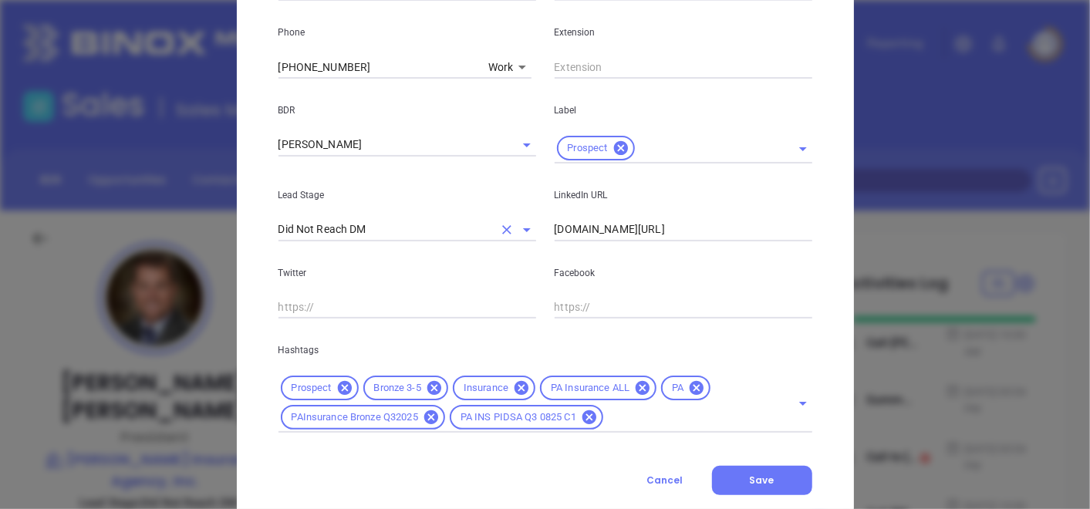
scroll to position [652, 0]
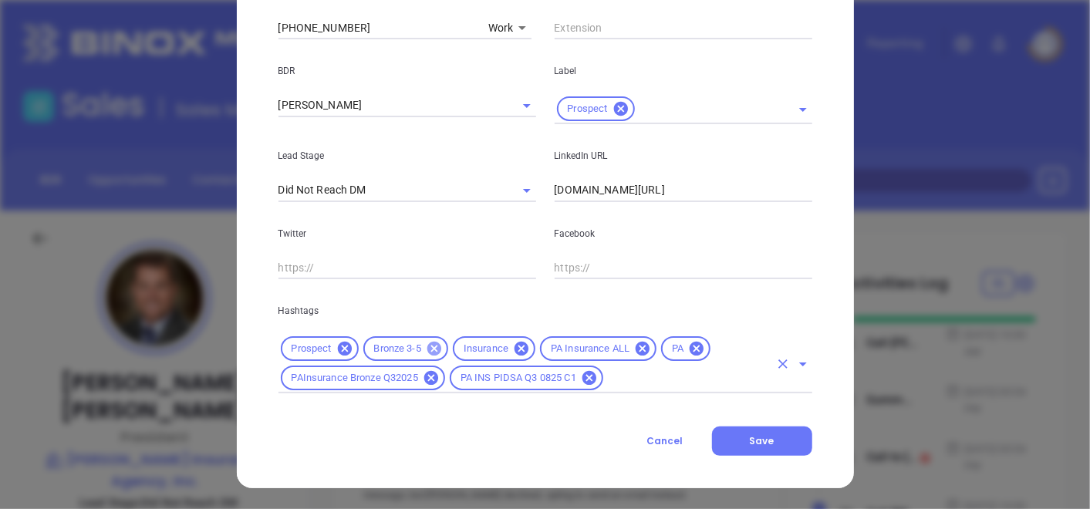
click at [426, 341] on icon at bounding box center [434, 348] width 17 height 17
click at [632, 390] on div "Prospect Insurance PA Insurance ALL PA PAInsurance Bronze Q32025 PA INS PIDSA Q…" at bounding box center [546, 363] width 534 height 59
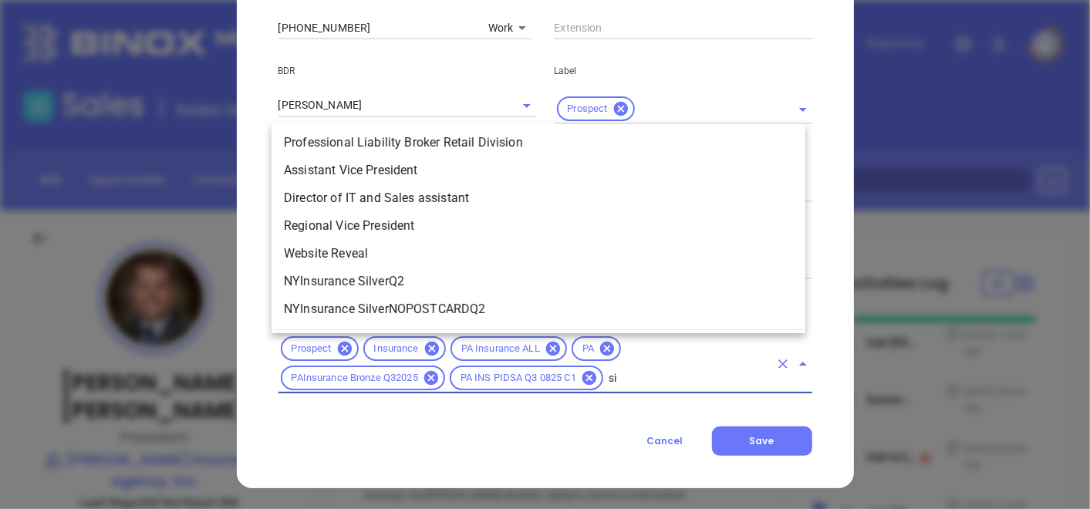
scroll to position [0, 0]
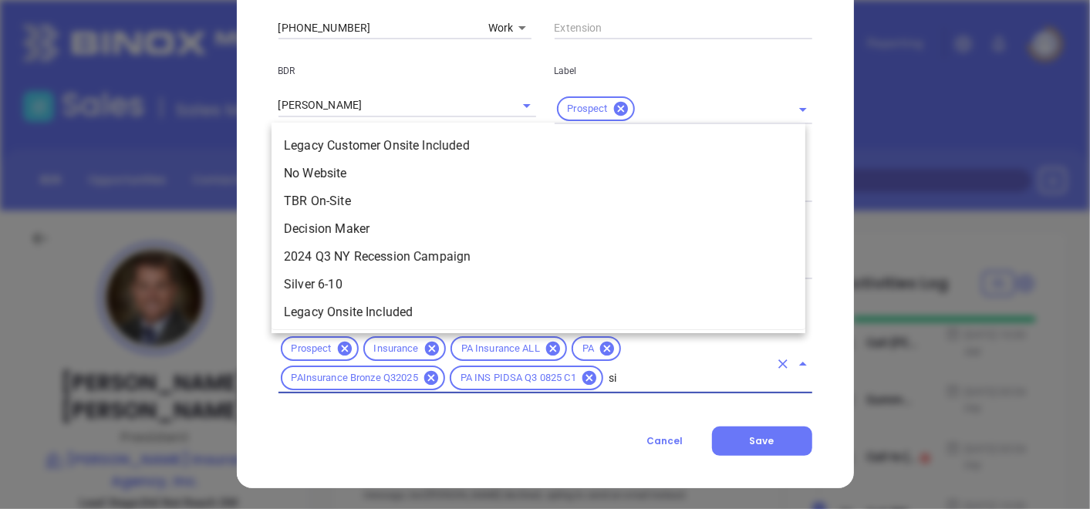
type input "sil"
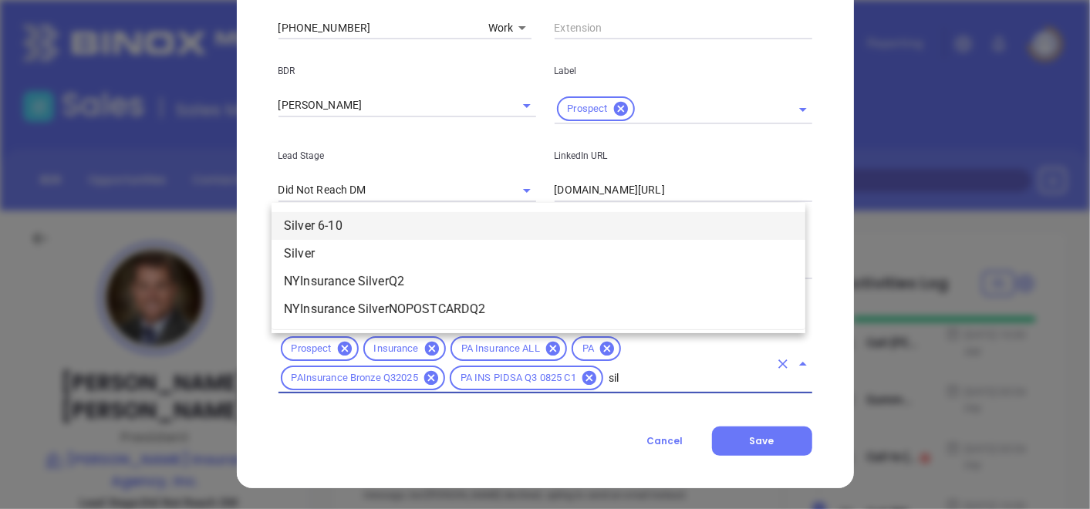
click at [386, 225] on li "Silver 6-10" at bounding box center [539, 226] width 534 height 28
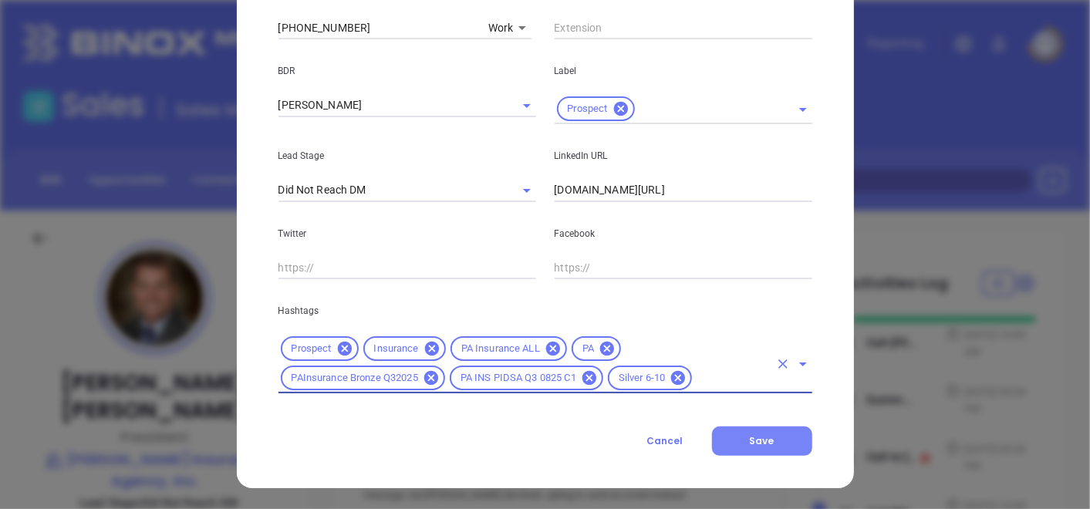
click at [725, 439] on button "Save" at bounding box center [762, 441] width 100 height 29
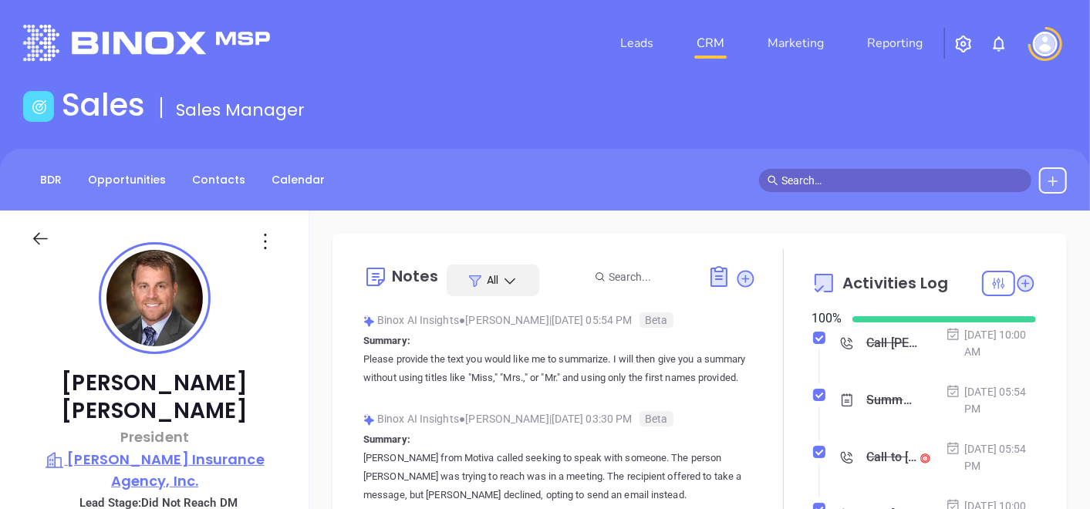
click at [127, 449] on p "Kalchthaler Insurance Agency, Inc." at bounding box center [155, 470] width 248 height 42
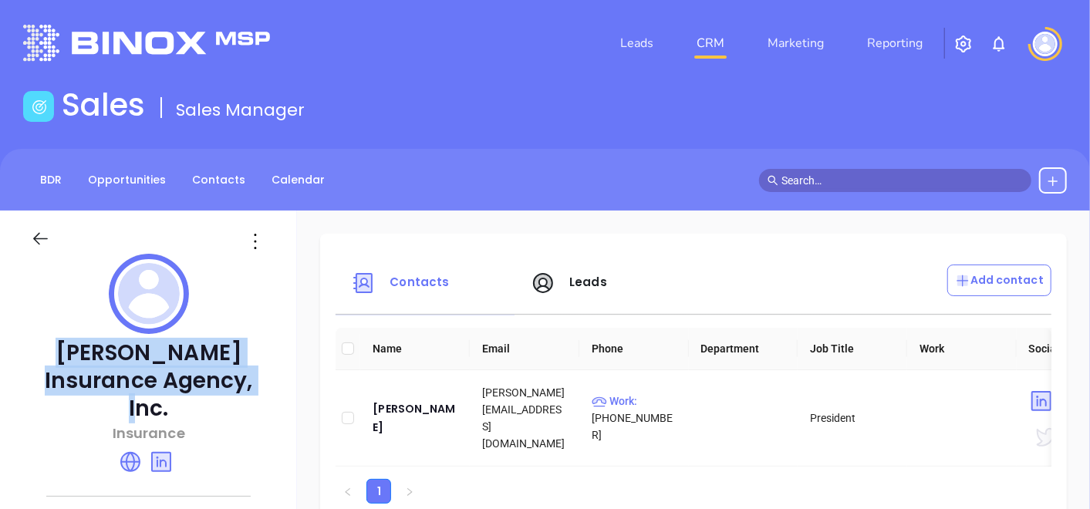
drag, startPoint x: 42, startPoint y: 355, endPoint x: 230, endPoint y: 370, distance: 188.9
click at [230, 370] on p "Kalchthaler Insurance Agency, Inc." at bounding box center [148, 381] width 235 height 83
copy p "Kalchthaler Insurance Agency, Inc"
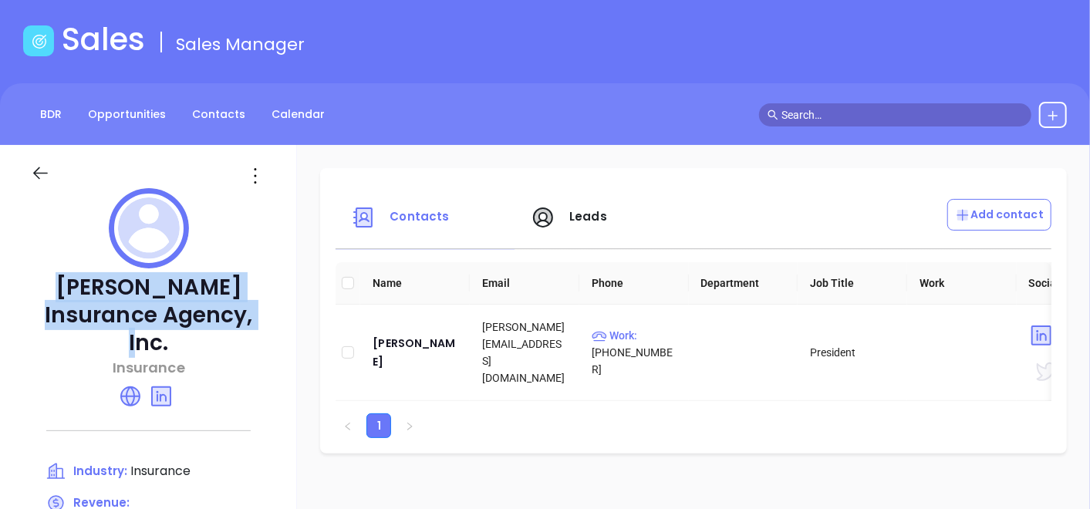
scroll to position [171, 0]
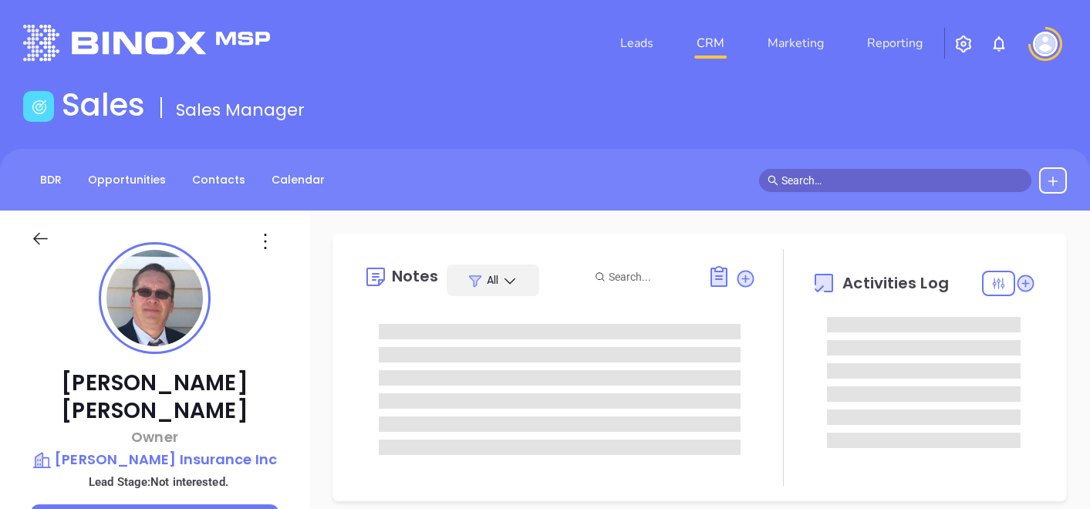
type input "[PERSON_NAME]"
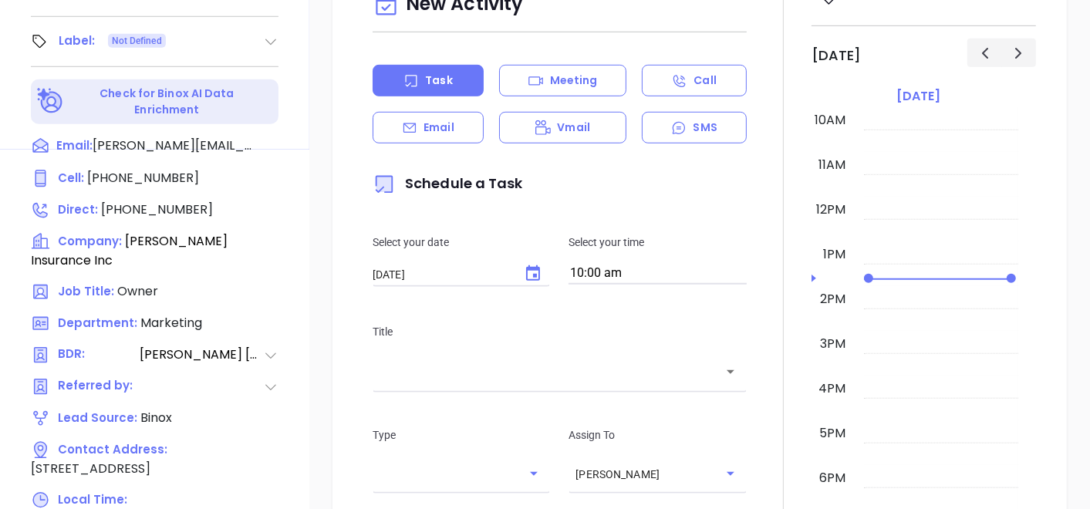
scroll to position [772, 0]
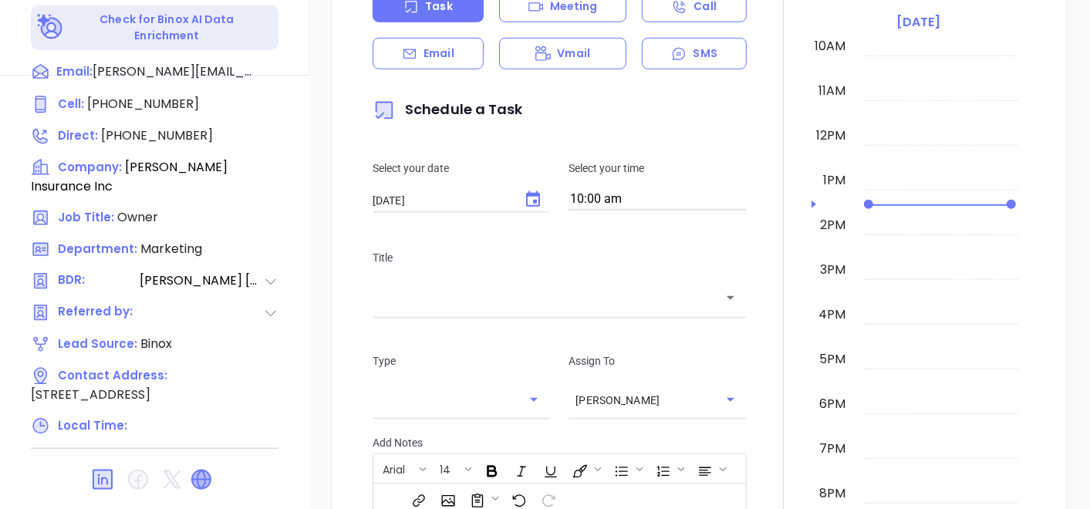
click at [205, 471] on icon at bounding box center [201, 480] width 19 height 19
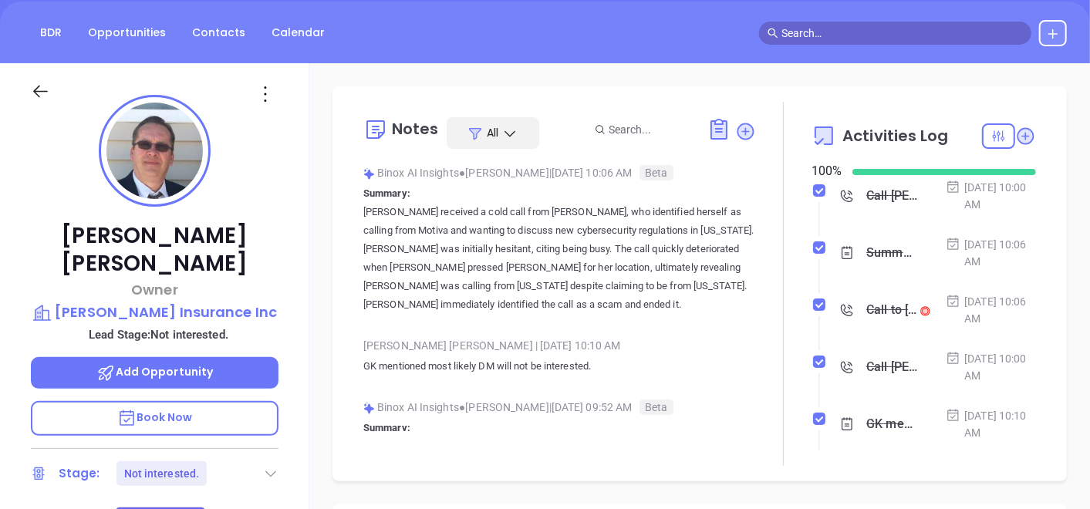
scroll to position [86, 0]
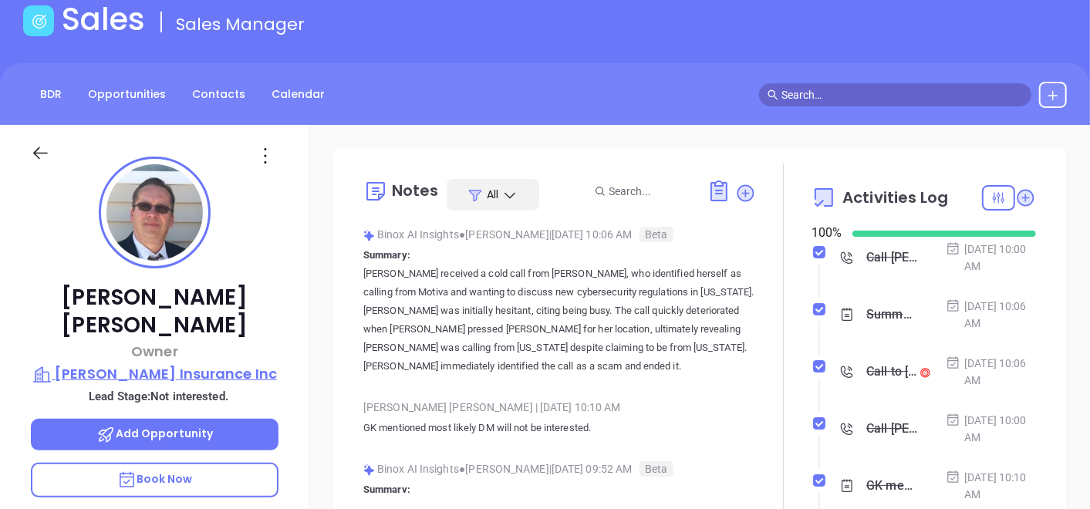
click at [186, 363] on p "[PERSON_NAME] Insurance Inc" at bounding box center [155, 374] width 248 height 22
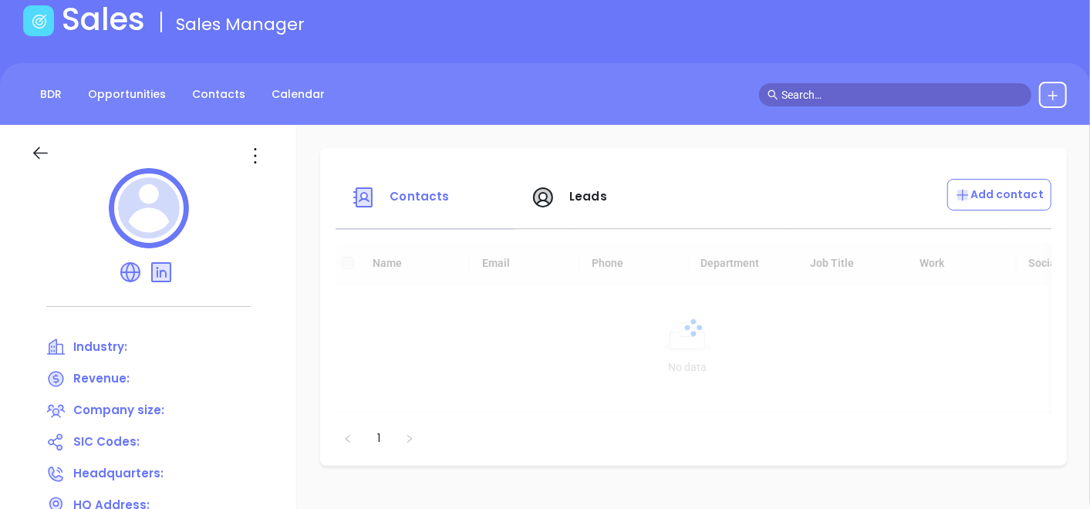
click at [252, 145] on icon at bounding box center [255, 156] width 25 height 25
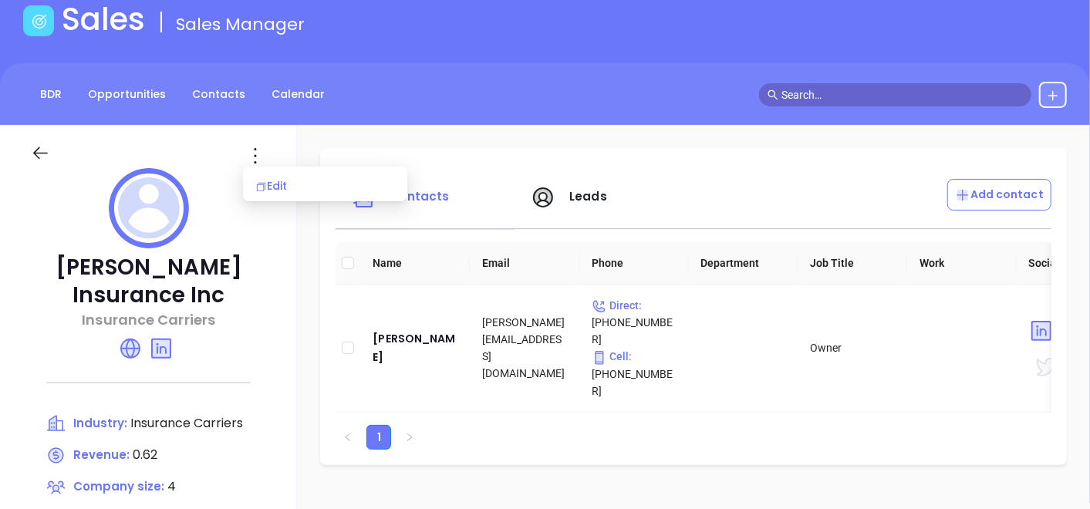
click at [275, 185] on div "Edit" at bounding box center [325, 185] width 140 height 17
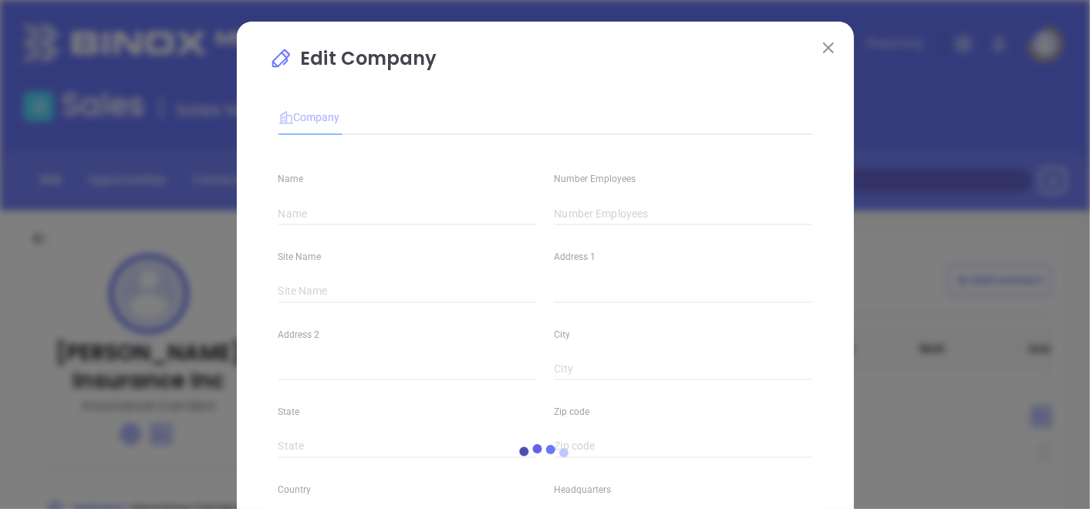
type input "[PERSON_NAME] Insurance Inc"
type input "4"
type input "[PHONE_NUMBER]"
type input "Insurance Carriers"
type input "63"
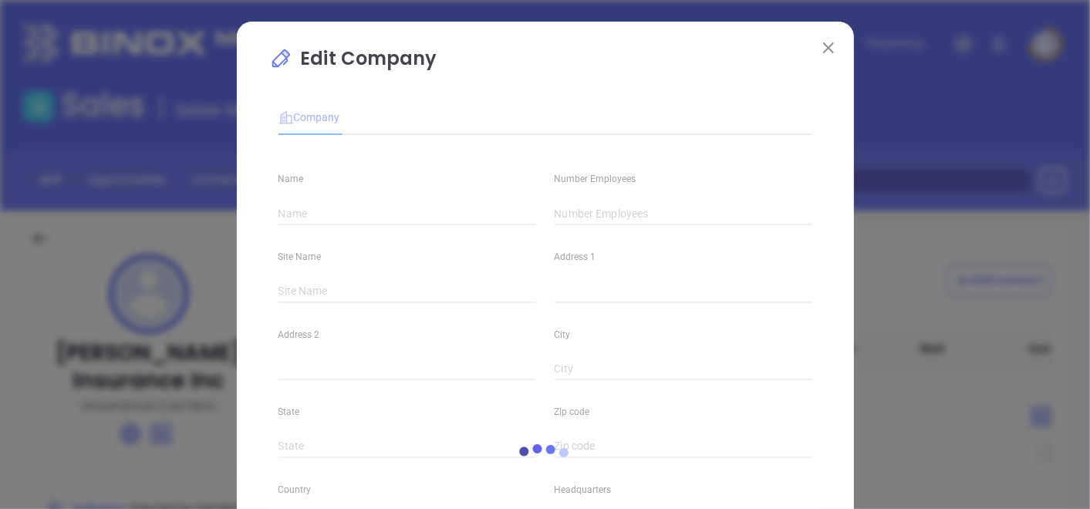
type input "[URL][DOMAIN_NAME]"
type input "Finance and Insurance"
type input "[DOMAIN_NAME][URL][PERSON_NAME]"
type input "0.62"
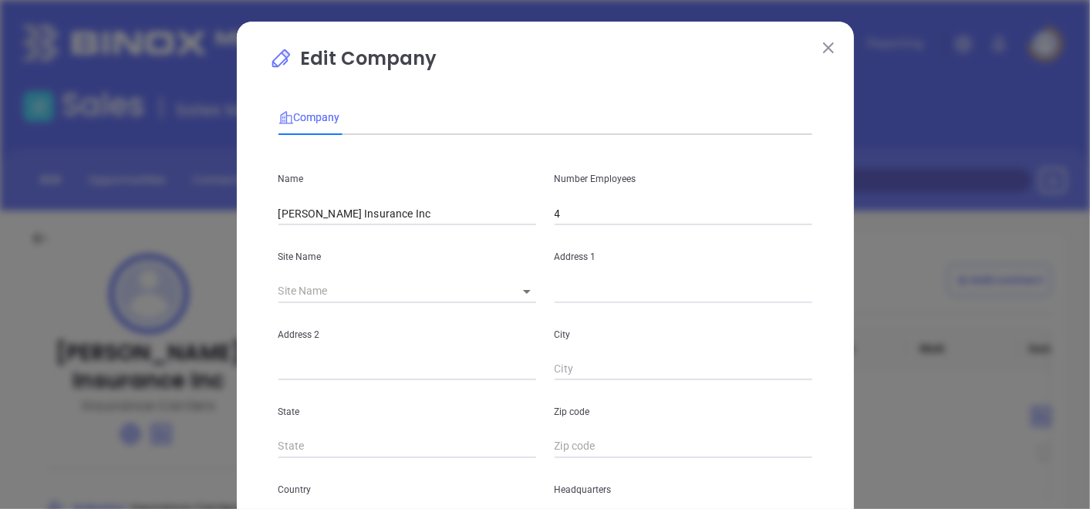
click at [525, 282] on body "Leads CRM Marketing Reporting Financial Leads Leads Sales Sales Manager BDR Opp…" at bounding box center [545, 254] width 1090 height 509
click at [526, 283] on li "[PERSON_NAME]" at bounding box center [558, 293] width 119 height 28
type input "[PERSON_NAME]"
type input "[STREET_ADDRESS]"
type input "[GEOGRAPHIC_DATA]"
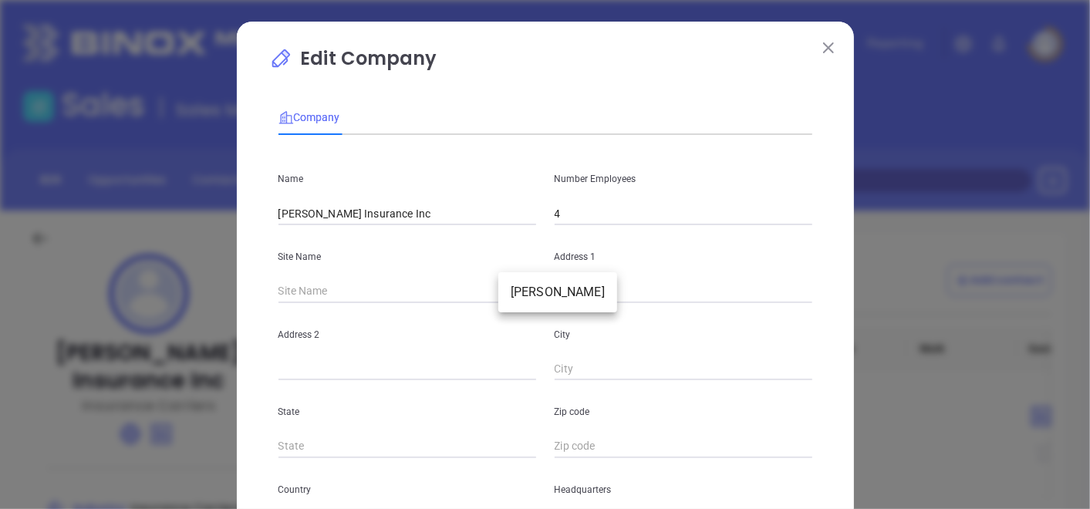
type input "PA"
type input "17853"
type input "US"
type input "113755"
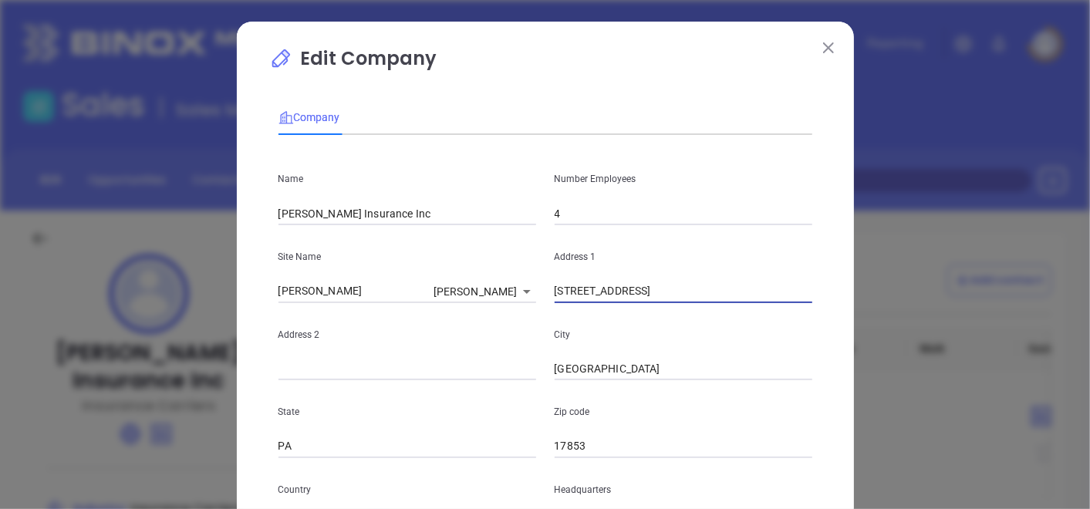
drag, startPoint x: 630, startPoint y: 299, endPoint x: 539, endPoint y: 317, distance: 92.9
click at [539, 317] on div "Name [PERSON_NAME] Insurance Inc Number Employees 4 Site Name [PERSON_NAME] [PE…" at bounding box center [546, 457] width 534 height 621
paste input "[STREET_ADDRESS] [GEOGRAPHIC_DATA]. [GEOGRAPHIC_DATA] 17853"
drag, startPoint x: 776, startPoint y: 293, endPoint x: 792, endPoint y: 293, distance: 16.2
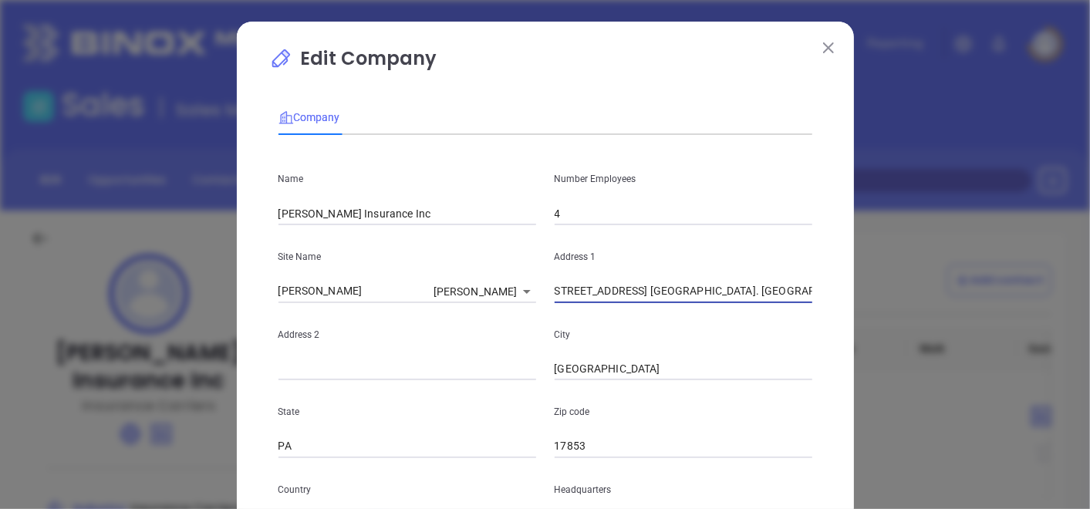
click at [792, 293] on input "[STREET_ADDRESS] [GEOGRAPHIC_DATA]. [GEOGRAPHIC_DATA] 17853" at bounding box center [684, 291] width 258 height 23
drag, startPoint x: 691, startPoint y: 289, endPoint x: 769, endPoint y: 309, distance: 81.0
click at [769, 309] on div "Name [PERSON_NAME] Insurance Inc Number Employees 4 Site Name [PERSON_NAME][GEO…" at bounding box center [546, 457] width 534 height 621
drag, startPoint x: 758, startPoint y: 297, endPoint x: 692, endPoint y: 298, distance: 65.6
click at [692, 298] on input "[STREET_ADDRESS] [GEOGRAPHIC_DATA]. [GEOGRAPHIC_DATA] 17853" at bounding box center [684, 291] width 258 height 23
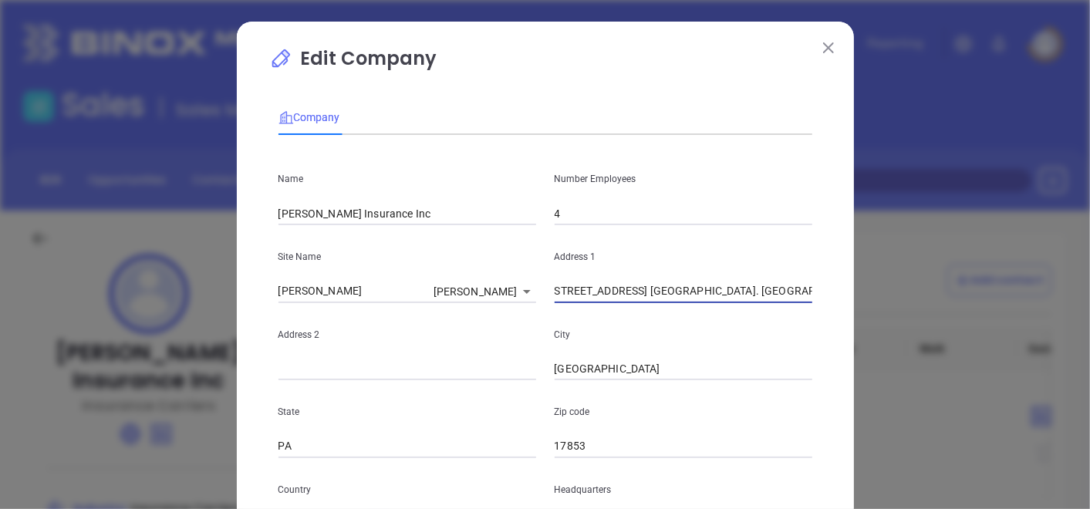
type input "[STREET_ADDRESS] [GEOGRAPHIC_DATA]. [GEOGRAPHIC_DATA] 17853"
drag, startPoint x: 649, startPoint y: 380, endPoint x: 509, endPoint y: 392, distance: 140.2
click at [511, 390] on div "Name [PERSON_NAME] Insurance Inc Number Employees 4 Site Name [PERSON_NAME][GEO…" at bounding box center [546, 457] width 534 height 621
paste input "Pleasant [PERSON_NAME]"
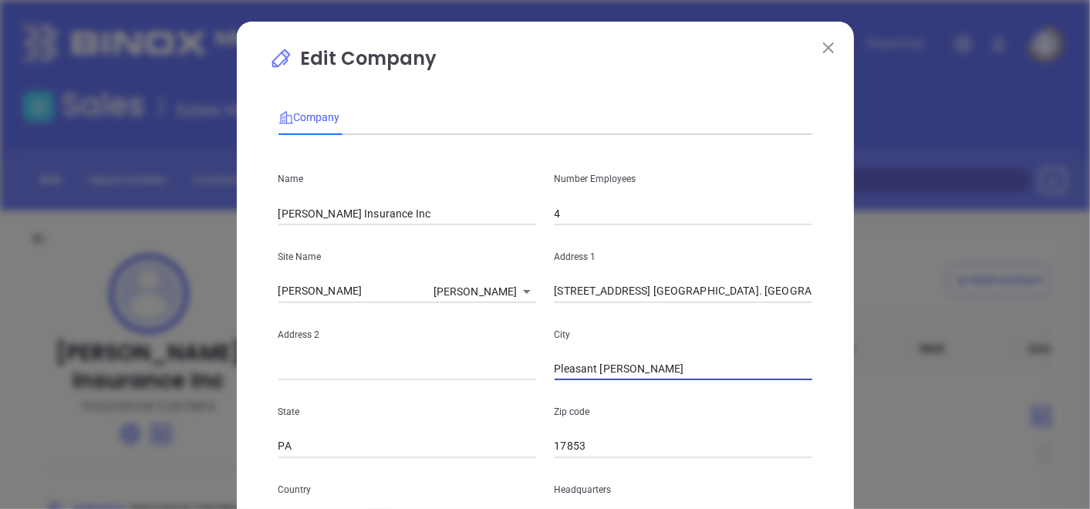
type input "Pleasant [PERSON_NAME]"
drag, startPoint x: 692, startPoint y: 288, endPoint x: 873, endPoint y: 326, distance: 184.5
click at [870, 319] on div "Edit Company Company Name [PERSON_NAME] Insurance Inc Number Employees 4 Site N…" at bounding box center [545, 254] width 1090 height 509
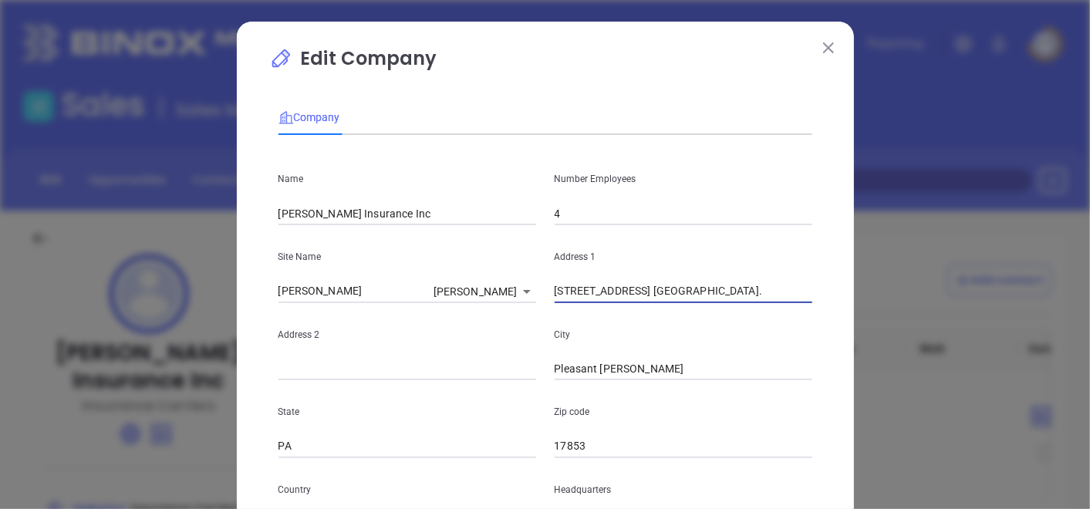
drag, startPoint x: 620, startPoint y: 293, endPoint x: 735, endPoint y: 308, distance: 115.1
click at [735, 308] on div "Name [PERSON_NAME] Insurance Inc Number Employees 4 Site Name [PERSON_NAME][GEO…" at bounding box center [546, 457] width 534 height 621
type input "[STREET_ADDRESS] [GEOGRAPHIC_DATA]."
click at [333, 370] on input "text" at bounding box center [408, 369] width 258 height 23
paste input "P. O. [GEOGRAPHIC_DATA]."
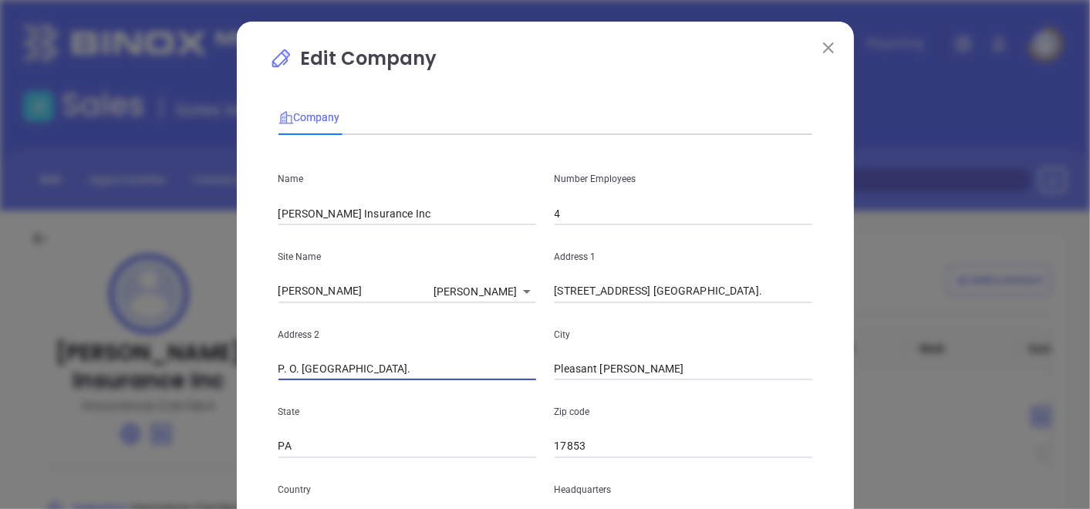
type input "P. O. [GEOGRAPHIC_DATA]."
drag, startPoint x: 621, startPoint y: 289, endPoint x: 742, endPoint y: 304, distance: 122.0
click at [742, 304] on div "Name [PERSON_NAME] Insurance Inc Number Employees 4 Site Name [PERSON_NAME][GEO…" at bounding box center [546, 457] width 534 height 621
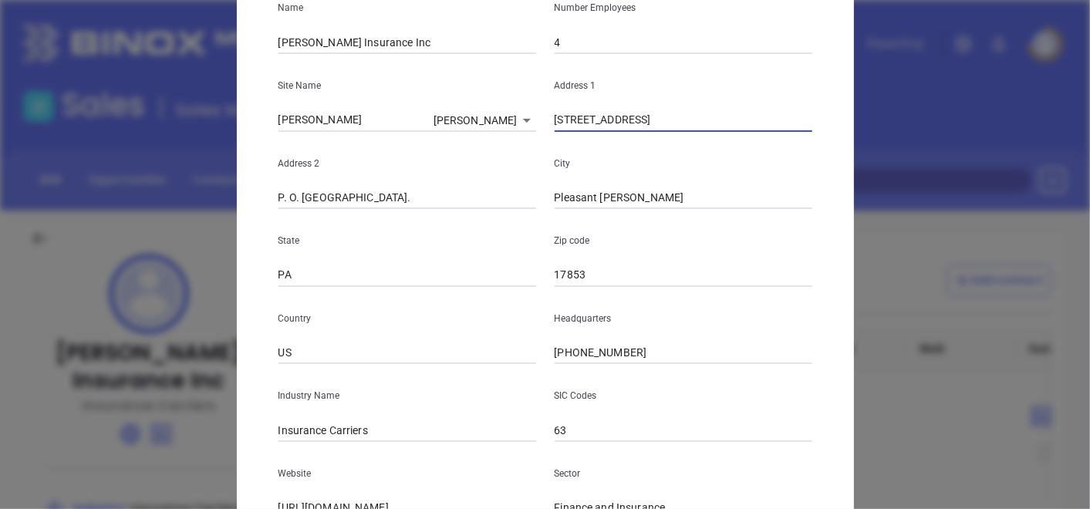
type input "[STREET_ADDRESS]"
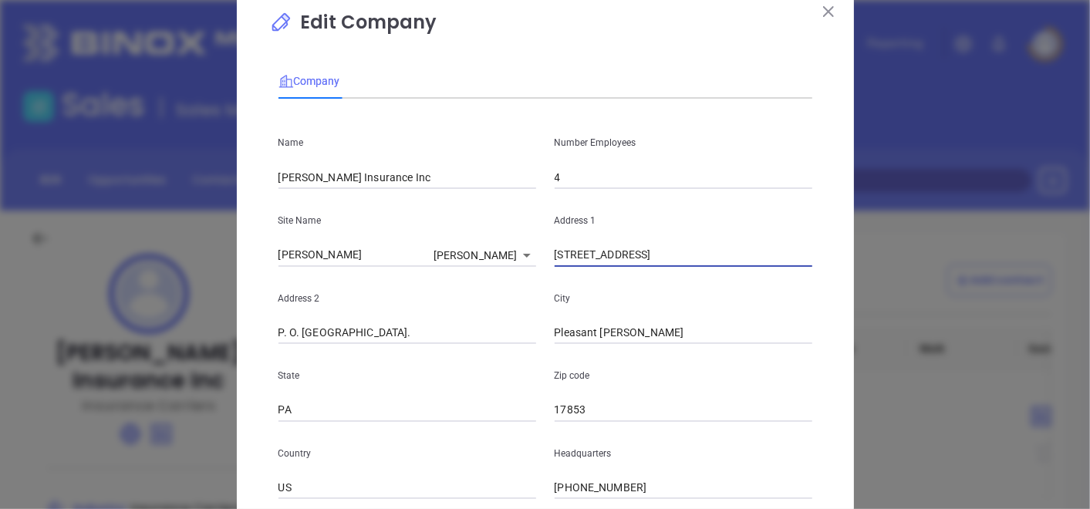
scroll to position [0, 0]
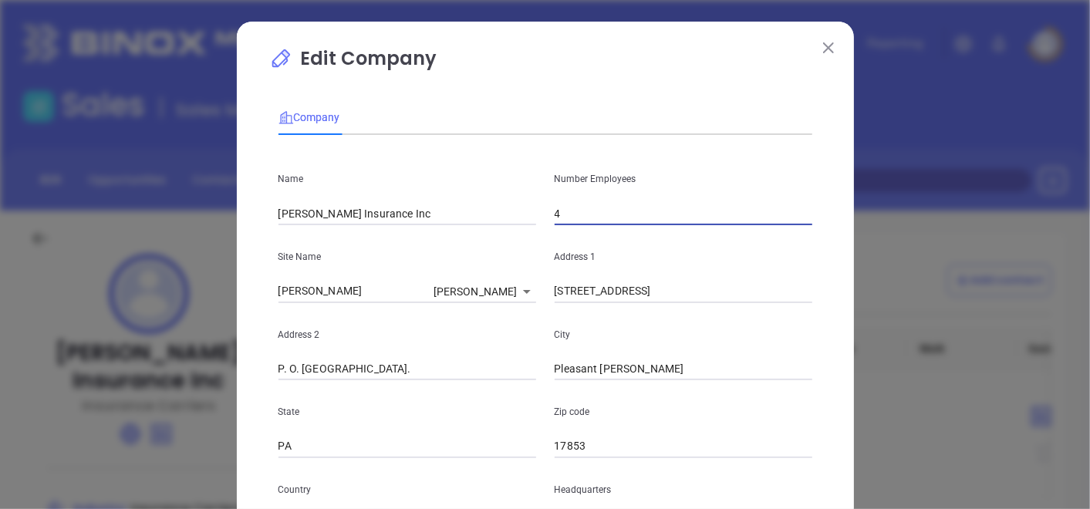
drag, startPoint x: 580, startPoint y: 216, endPoint x: 487, endPoint y: 226, distance: 93.9
click at [487, 225] on div "Name [PERSON_NAME] Insurance Inc Number Employees 4 Site Name [PERSON_NAME][GEO…" at bounding box center [546, 457] width 534 height 621
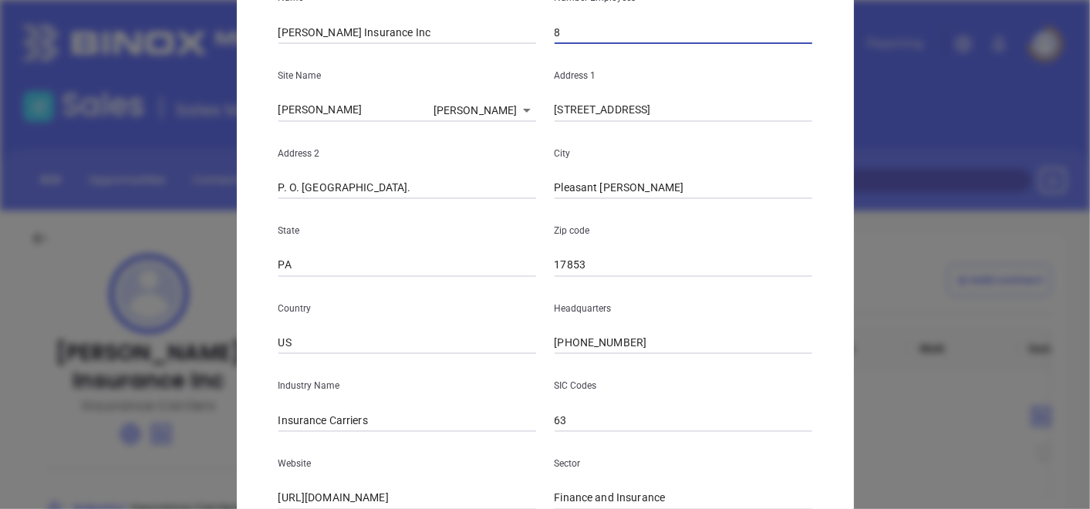
scroll to position [257, 0]
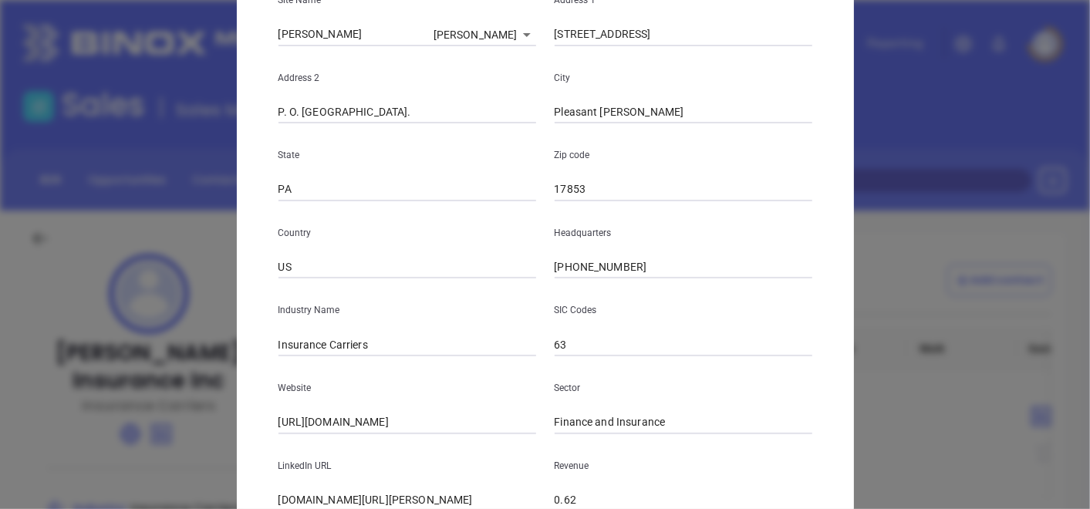
type input "8"
click at [461, 372] on div "Website [URL][DOMAIN_NAME]" at bounding box center [407, 396] width 276 height 78
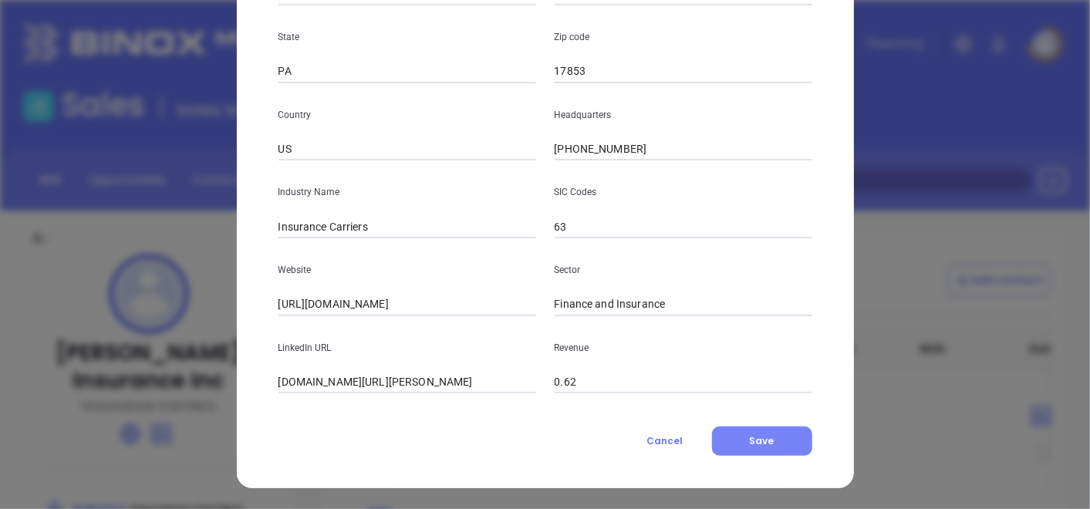
scroll to position [376, 0]
click at [732, 423] on div "Company Name [PERSON_NAME] Insurance Inc Number Employees 8 Site Name [PERSON_N…" at bounding box center [546, 85] width 534 height 739
click at [726, 431] on button "Save" at bounding box center [762, 440] width 100 height 29
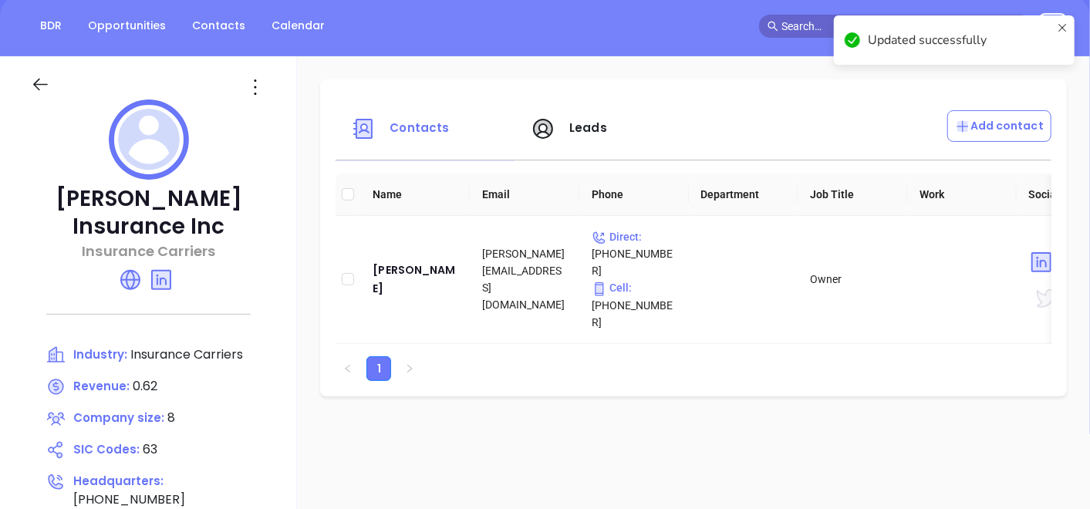
scroll to position [257, 0]
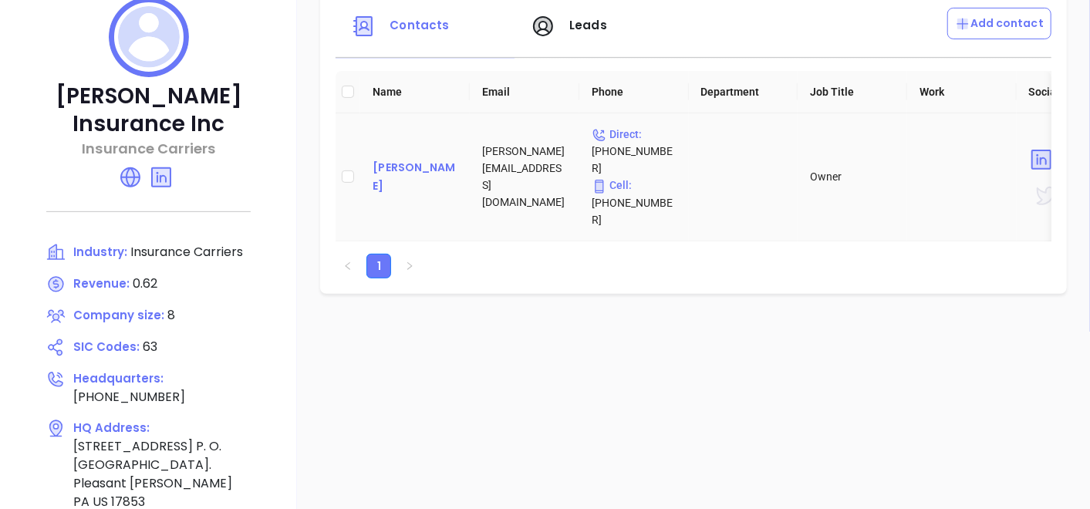
click at [390, 161] on div "[PERSON_NAME]" at bounding box center [415, 176] width 85 height 37
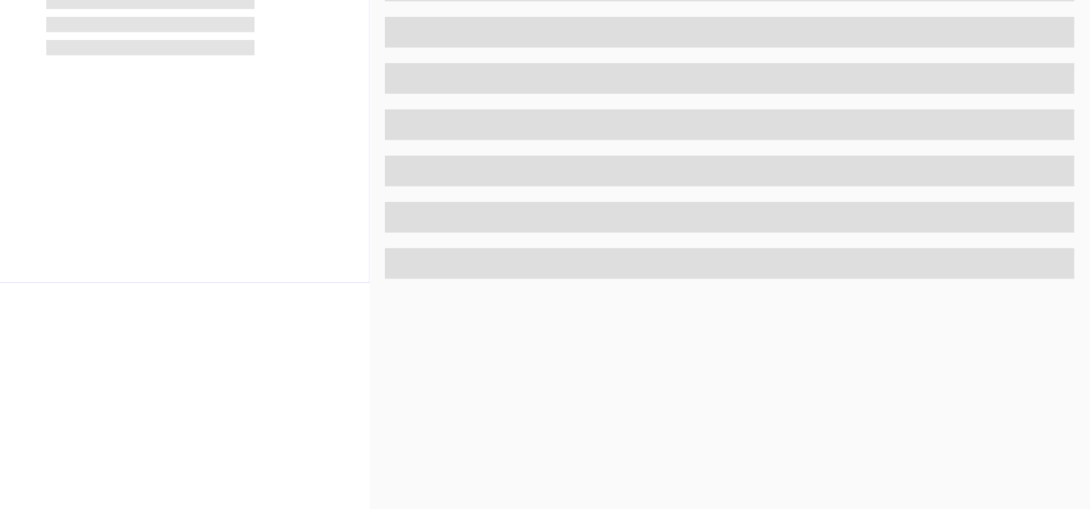
scroll to position [600, 0]
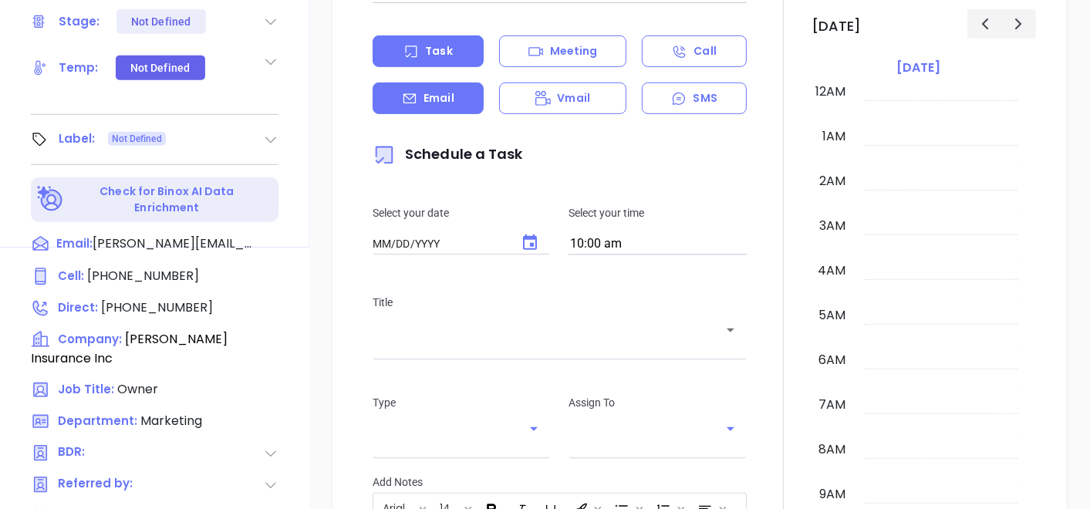
type input "[DATE]"
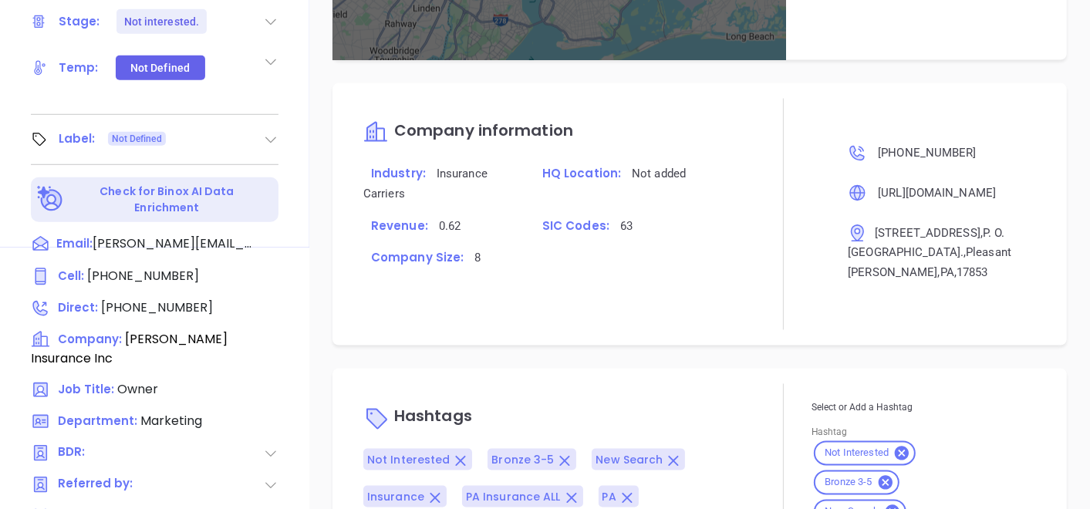
scroll to position [1009, 0]
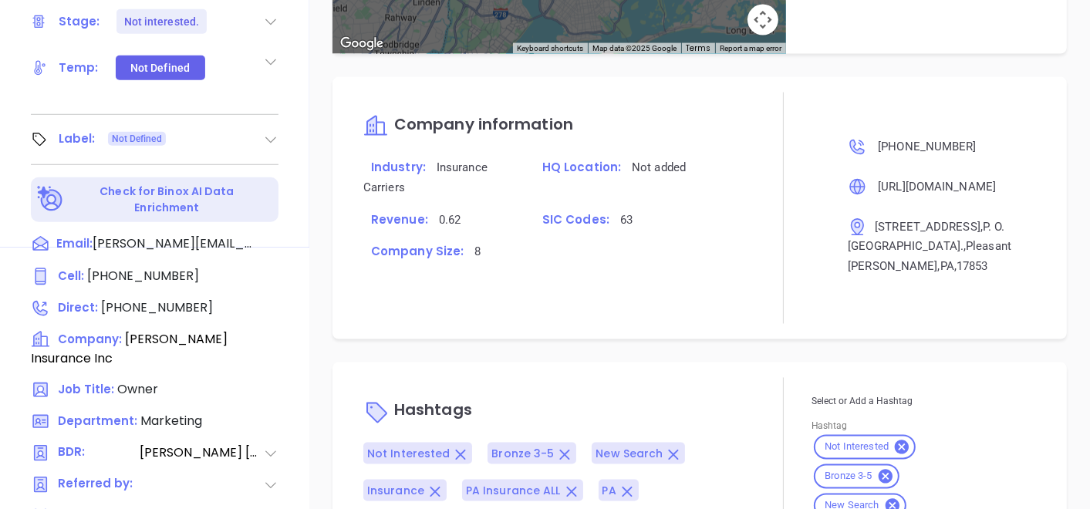
type input "[PERSON_NAME]"
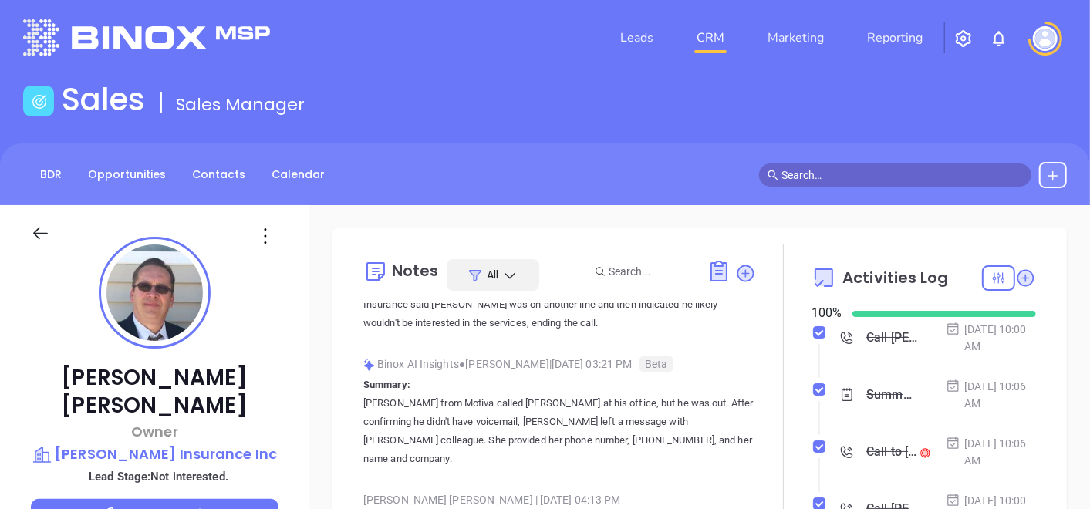
scroll to position [0, 0]
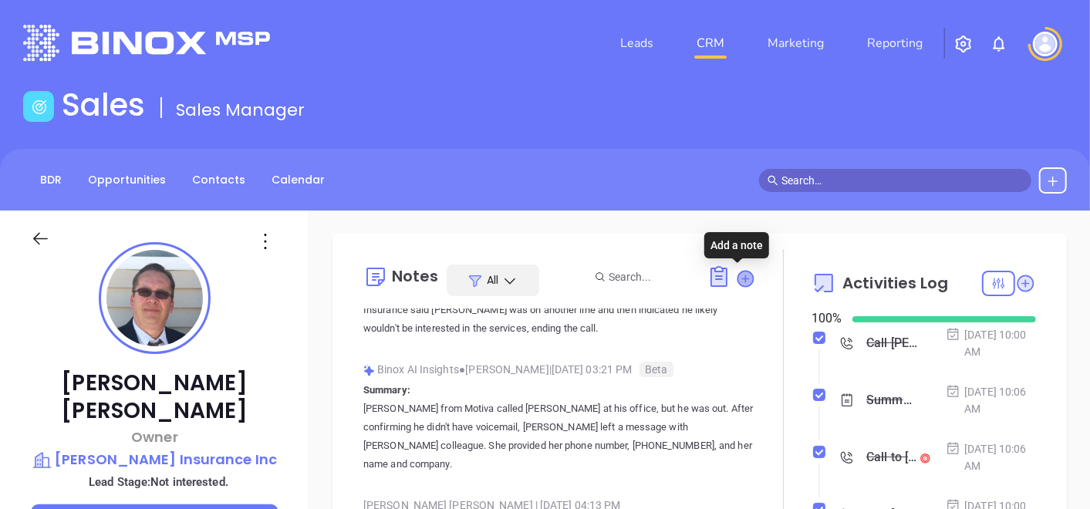
click at [739, 275] on icon at bounding box center [745, 278] width 15 height 15
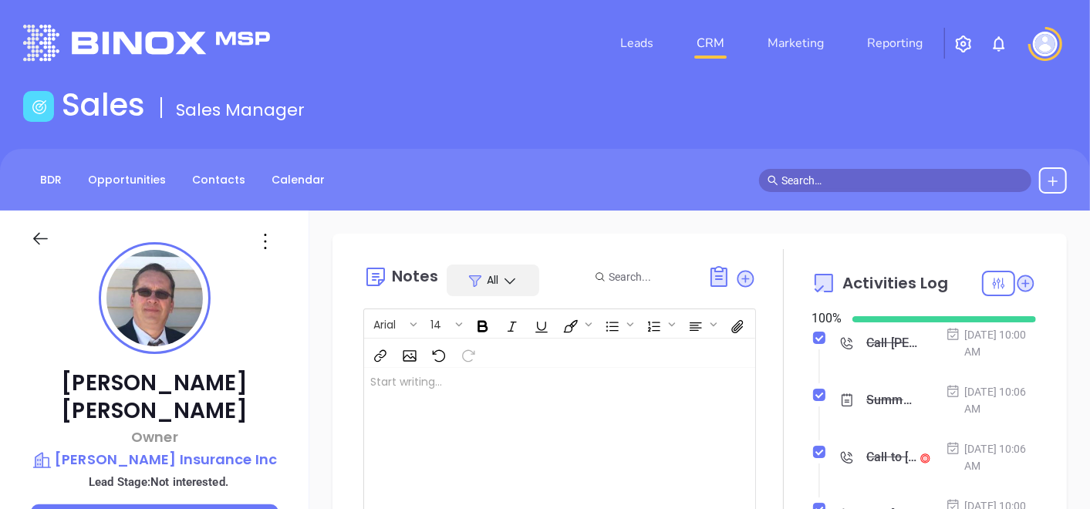
click at [469, 404] on div at bounding box center [545, 446] width 363 height 156
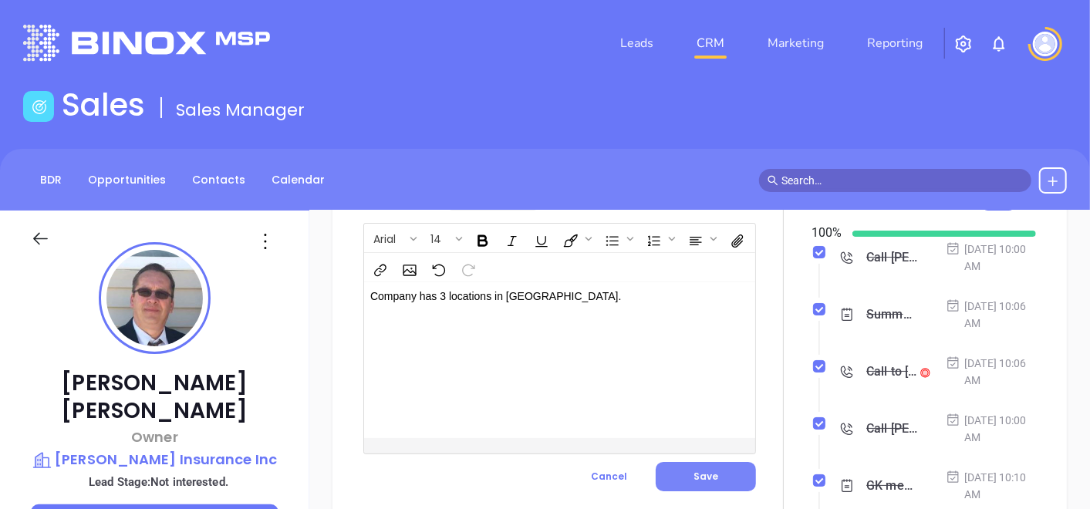
click at [678, 468] on button "Save" at bounding box center [706, 476] width 100 height 29
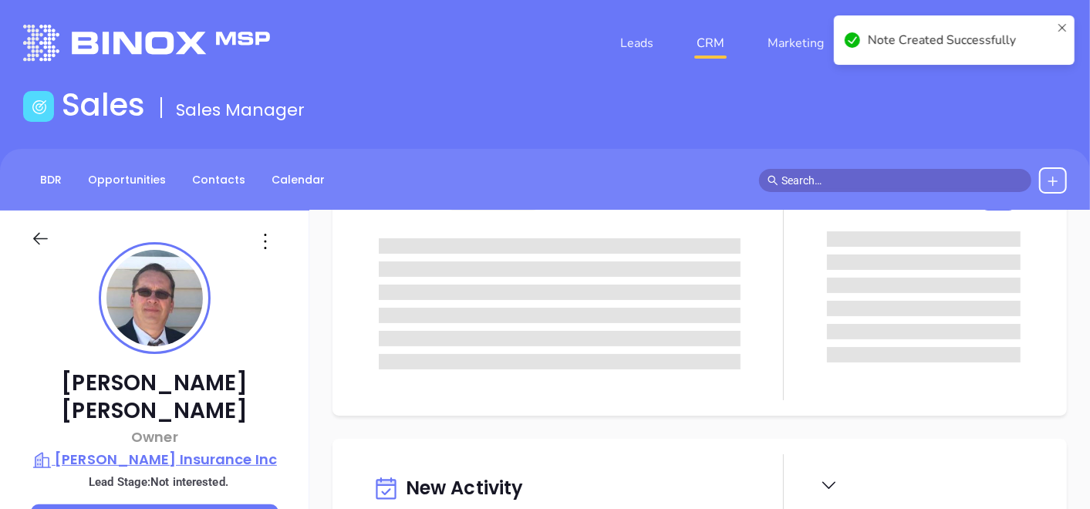
click at [177, 449] on p "[PERSON_NAME] Insurance Inc" at bounding box center [155, 460] width 248 height 22
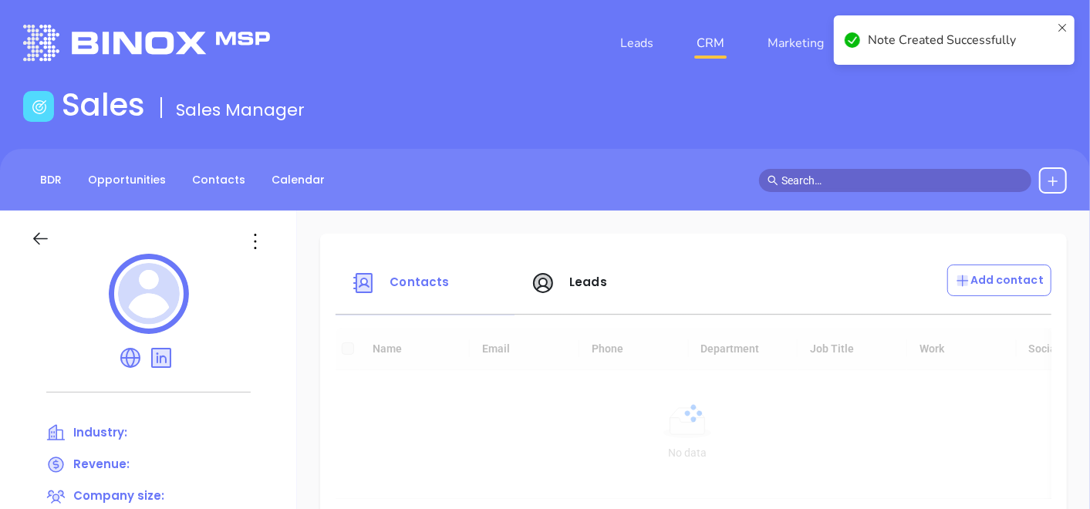
click at [245, 246] on icon at bounding box center [255, 241] width 25 height 25
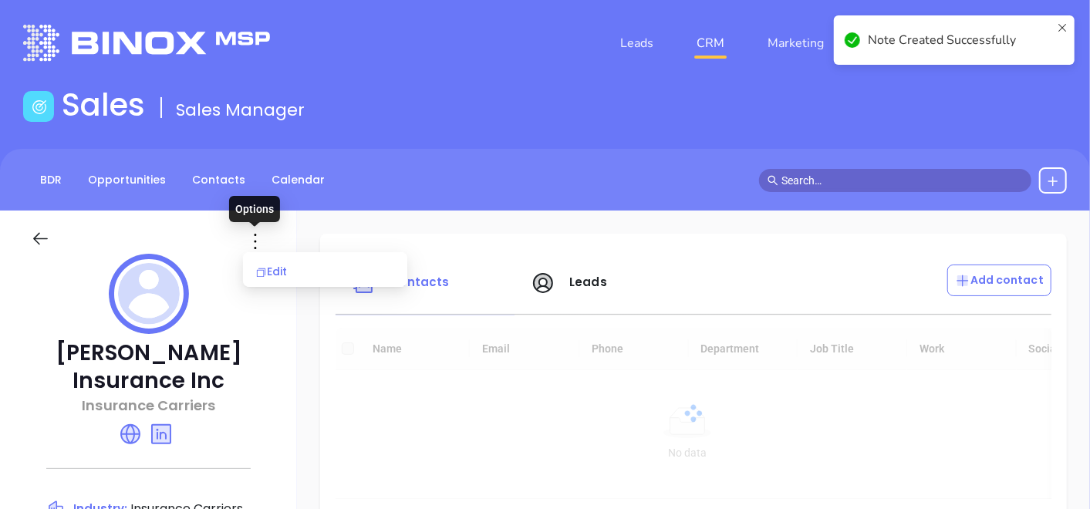
click at [267, 268] on div "Edit" at bounding box center [325, 271] width 140 height 17
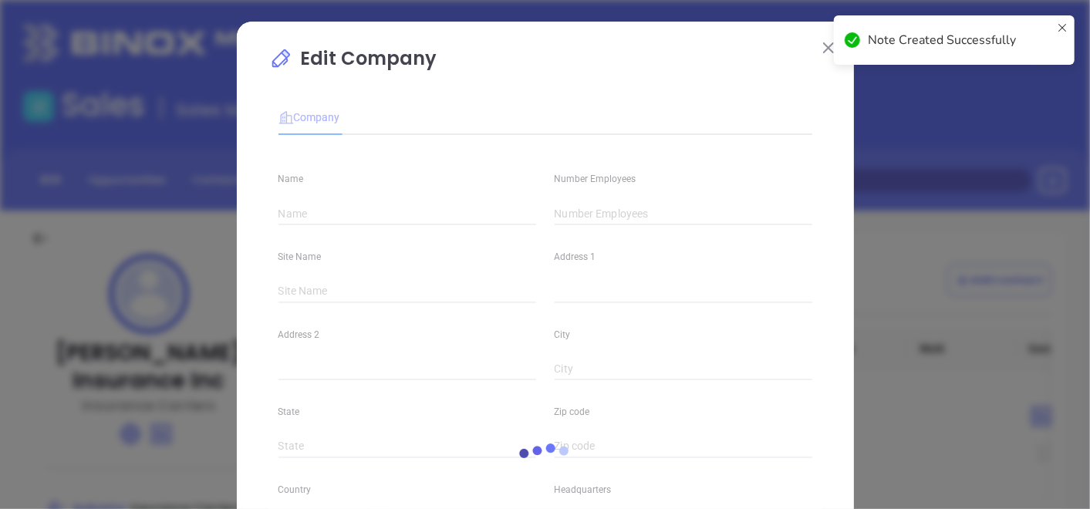
type input "[PERSON_NAME] Insurance Inc"
type input "8"
type input "[PHONE_NUMBER]"
type input "Insurance Carriers"
type input "63"
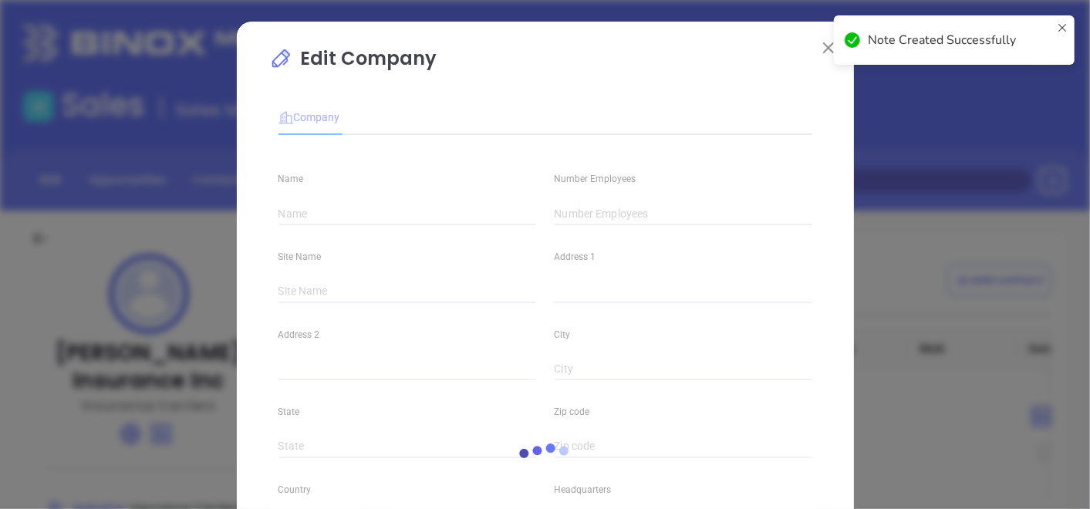
type input "[URL][DOMAIN_NAME]"
type input "Finance and Insurance"
type input "[DOMAIN_NAME][URL][PERSON_NAME]"
type input "0.62"
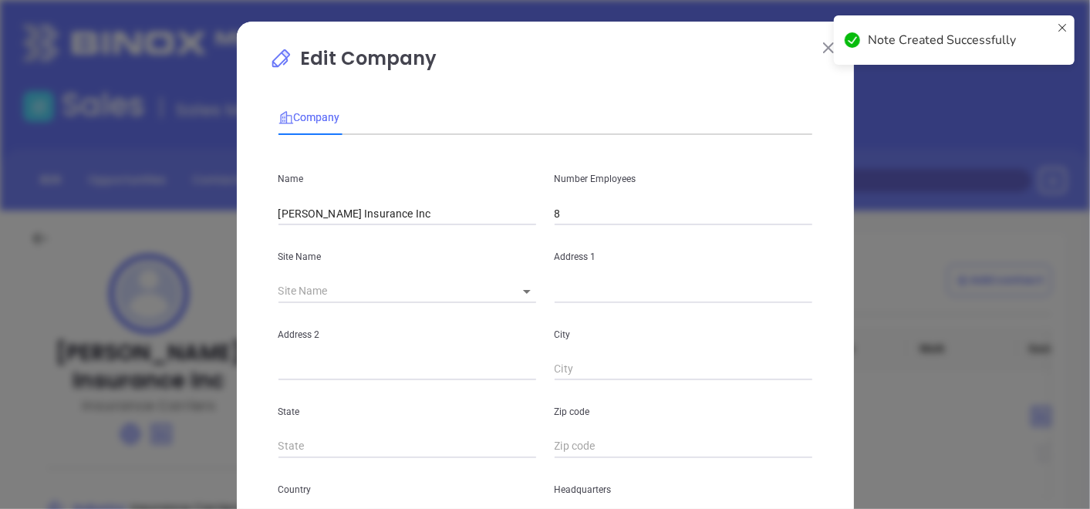
click at [819, 55] on button at bounding box center [829, 47] width 20 height 20
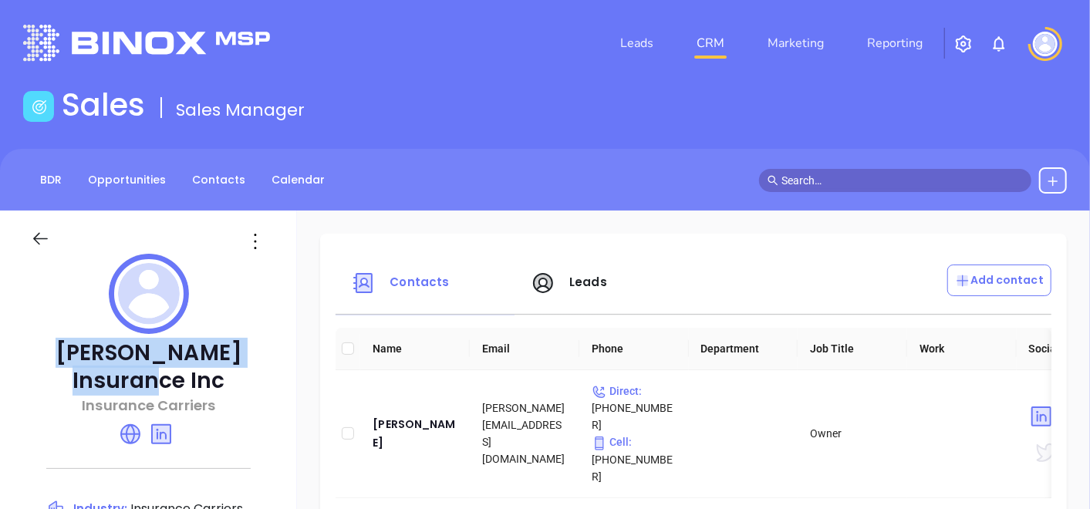
drag, startPoint x: 36, startPoint y: 347, endPoint x: 270, endPoint y: 356, distance: 234.0
copy p "[PERSON_NAME] Insurance Inc"
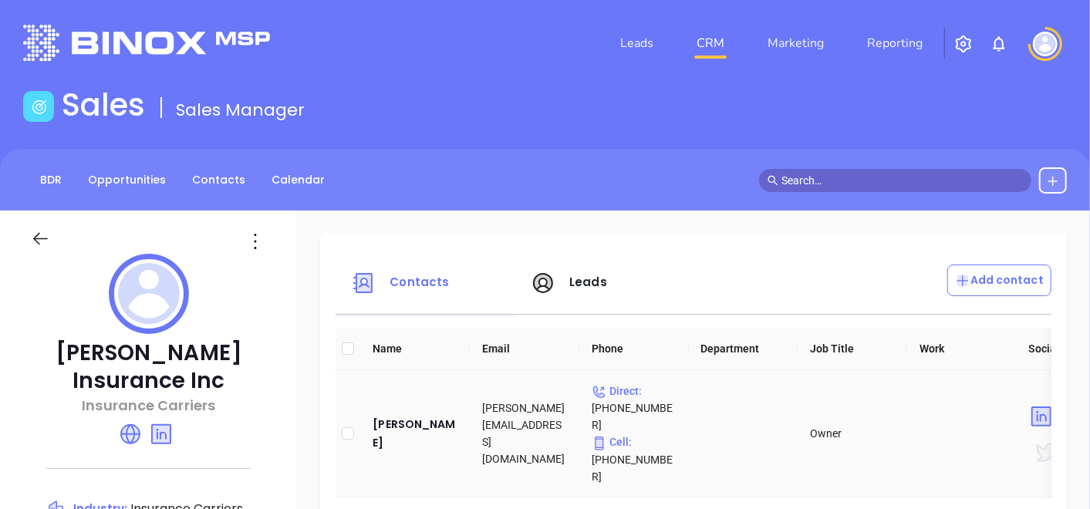
click at [394, 430] on td "[PERSON_NAME]" at bounding box center [415, 434] width 110 height 128
click at [396, 425] on div "[PERSON_NAME]" at bounding box center [415, 433] width 85 height 37
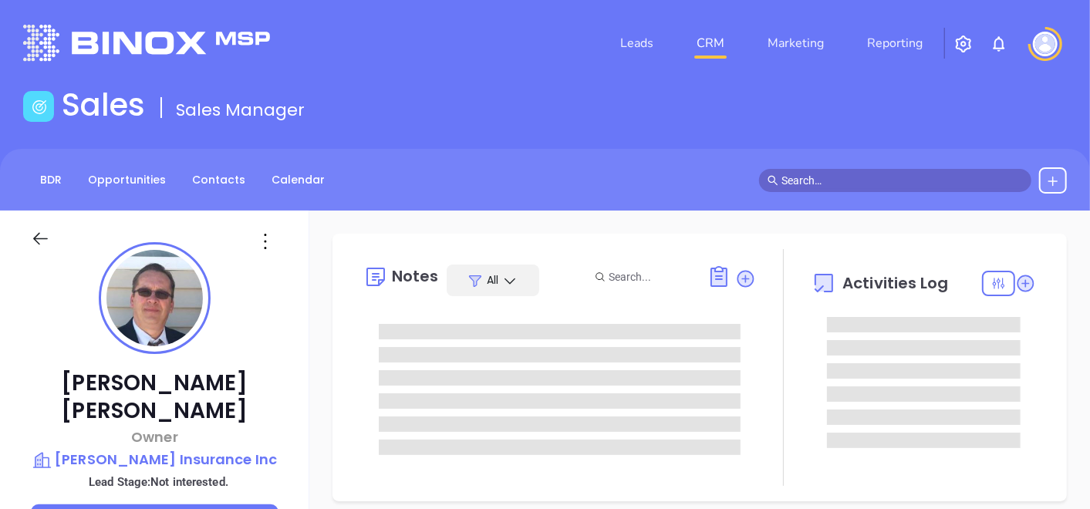
type input "[DATE]"
click at [265, 247] on icon at bounding box center [265, 241] width 2 height 15
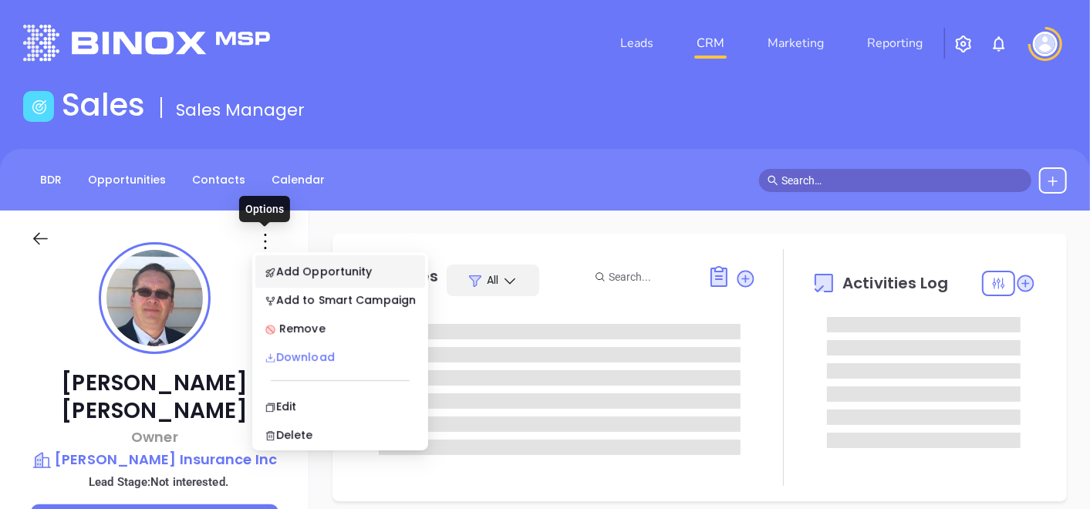
type input "[PERSON_NAME]"
click at [291, 405] on div "Edit" at bounding box center [340, 406] width 151 height 17
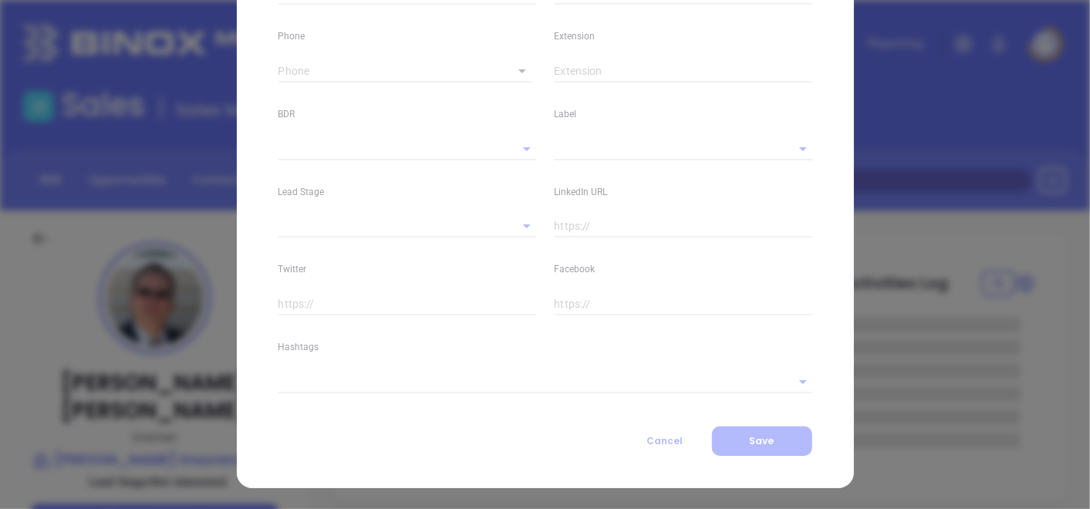
type input "[PERSON_NAME]"
type input "[PERSON_NAME][EMAIL_ADDRESS][DOMAIN_NAME]"
type input "Owner"
type textarea "[STREET_ADDRESS]"
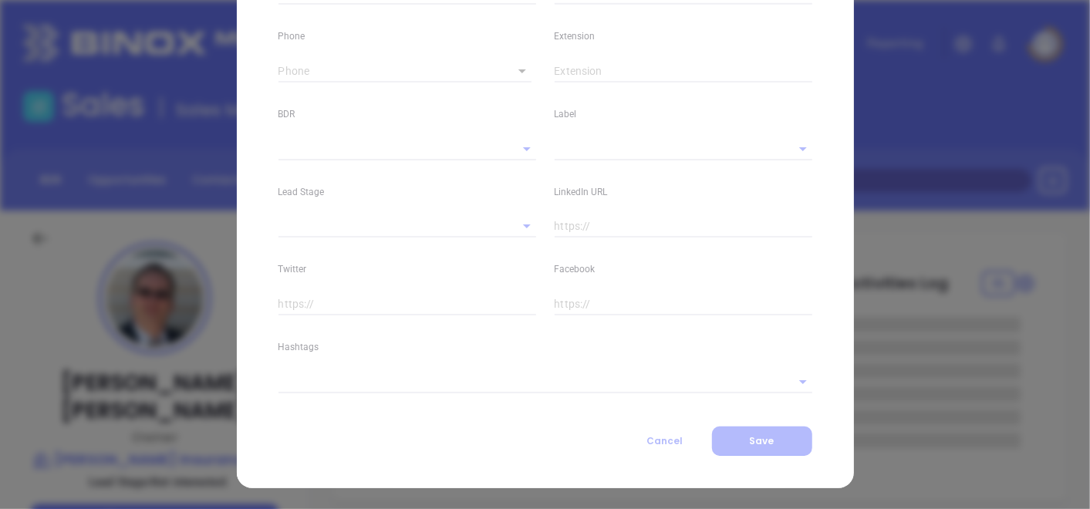
type input "1"
type input "[GEOGRAPHIC_DATA]"
type input "PA"
type input "17853"
type input "US"
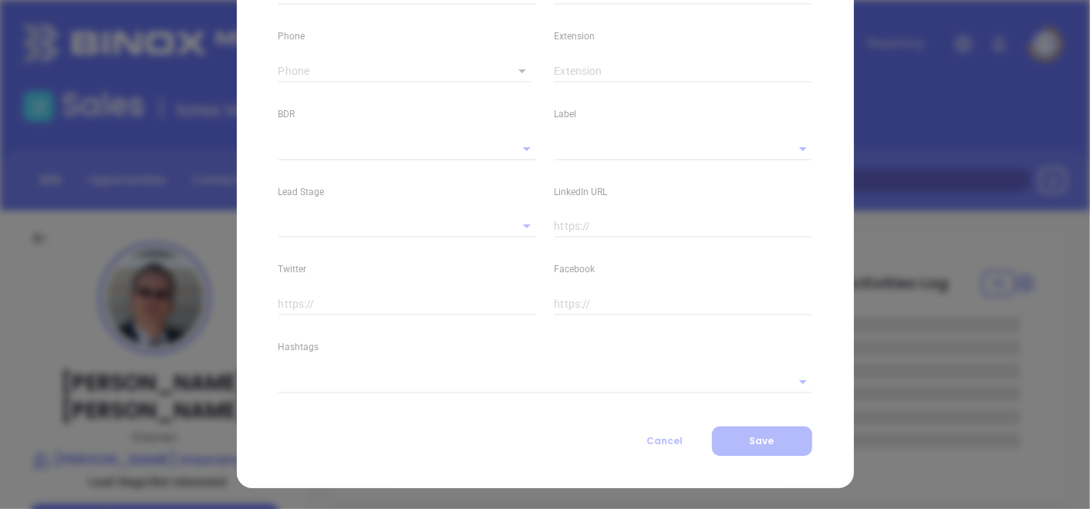
type input "[DOMAIN_NAME][URL][PERSON_NAME]"
type input "Marketing"
type input "Binox"
type input "[PERSON_NAME]"
type input "Not interested."
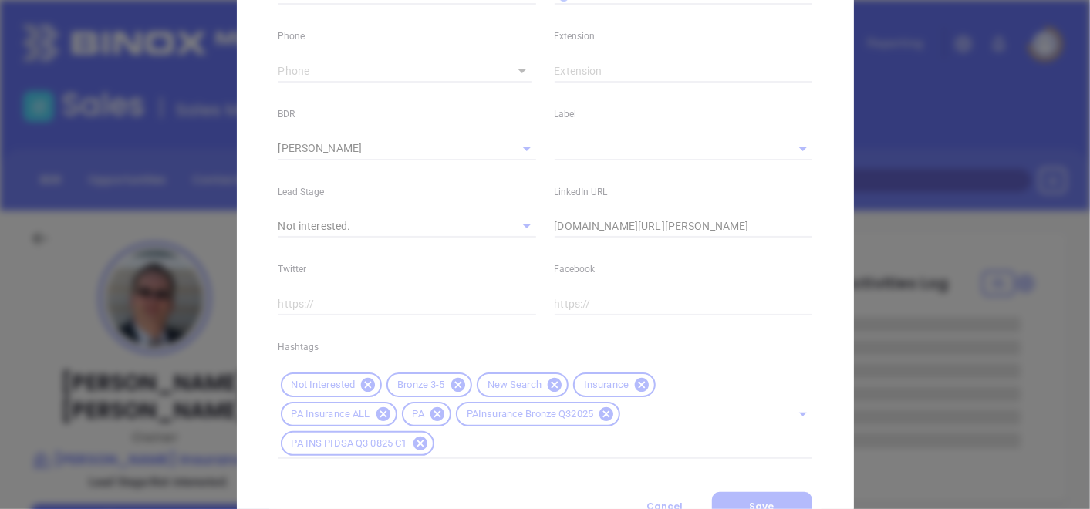
scroll to position [674, 0]
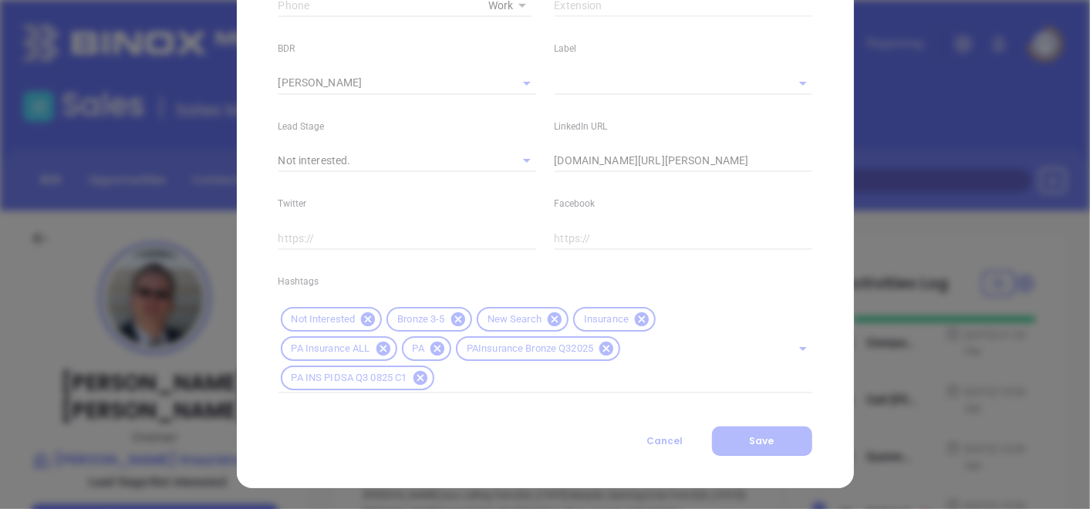
type input "1"
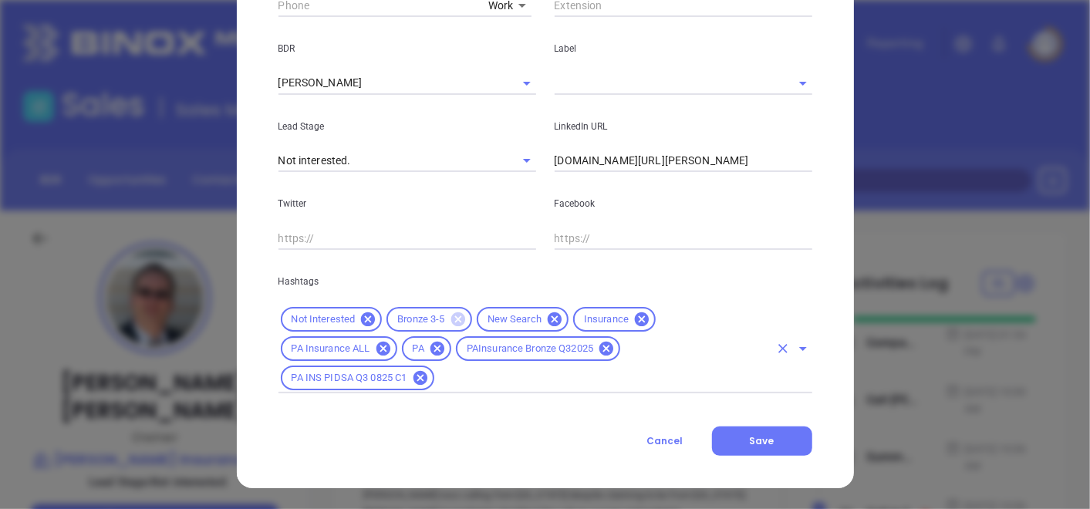
click at [454, 322] on icon at bounding box center [458, 320] width 14 height 14
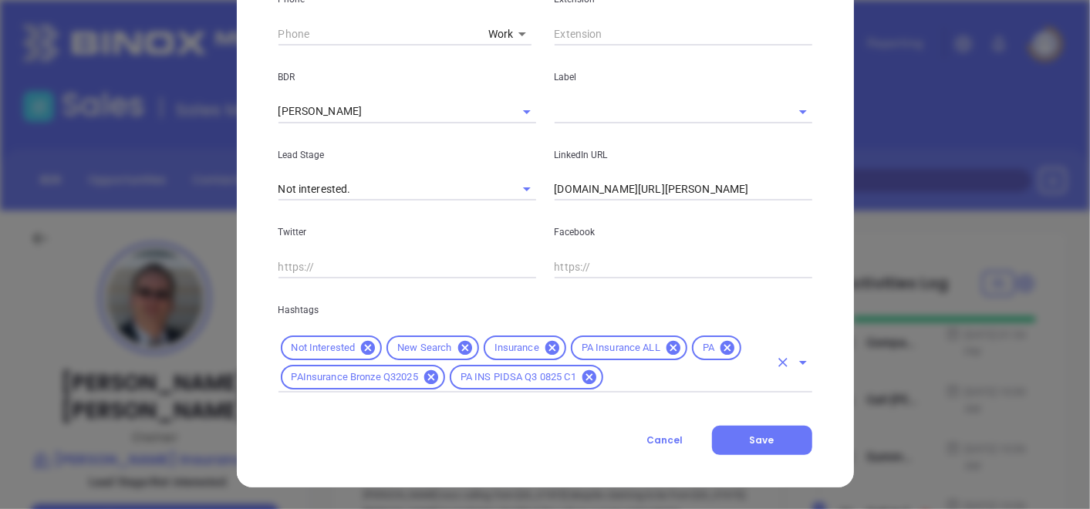
scroll to position [646, 0]
click at [610, 379] on input "text" at bounding box center [688, 377] width 164 height 19
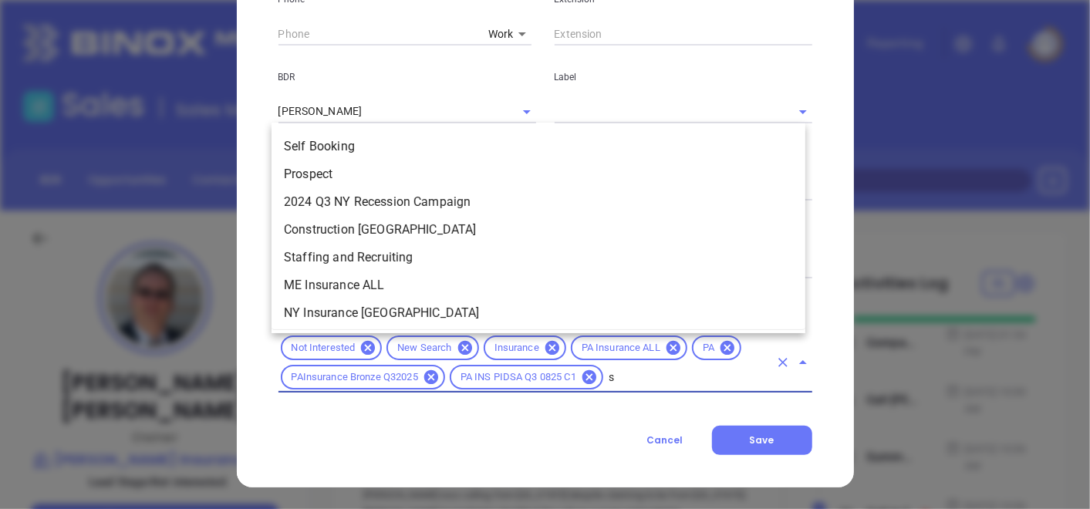
scroll to position [0, 0]
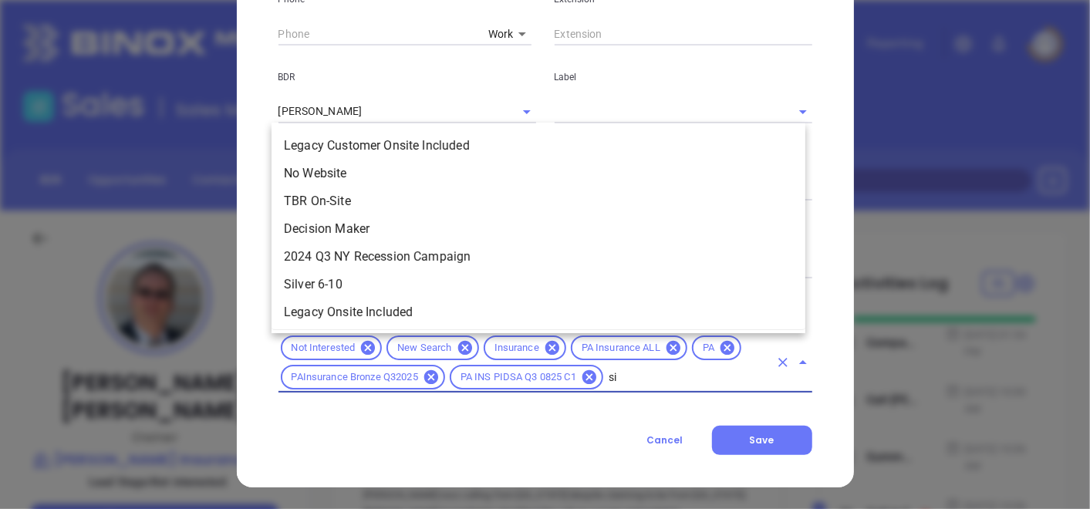
type input "sil"
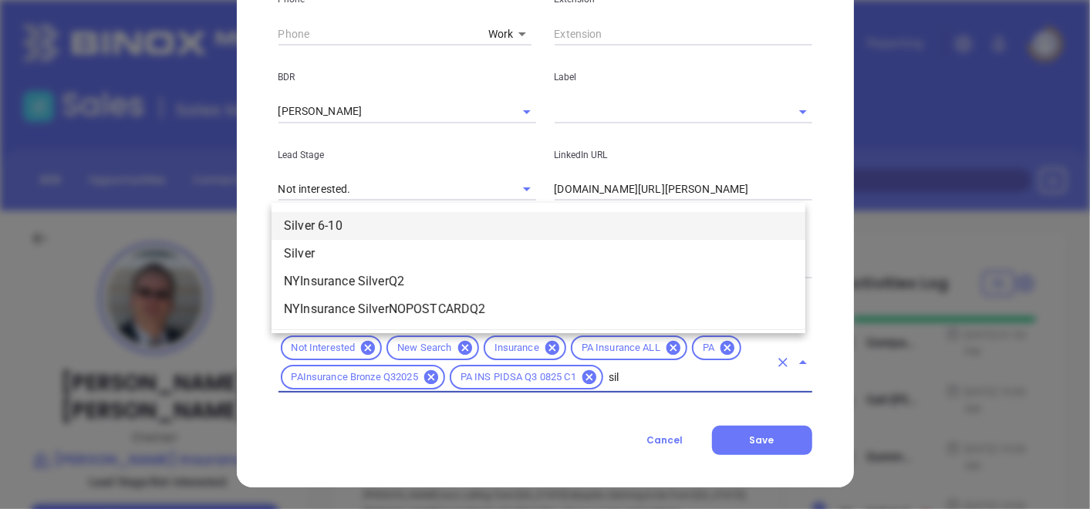
click at [396, 230] on li "Silver 6-10" at bounding box center [539, 226] width 534 height 28
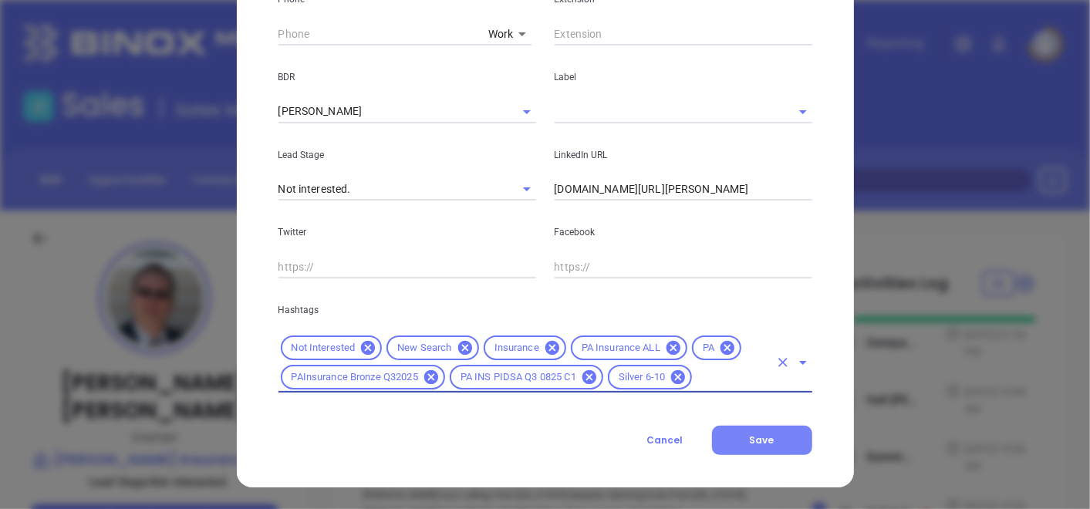
click at [794, 446] on button "Save" at bounding box center [762, 440] width 100 height 29
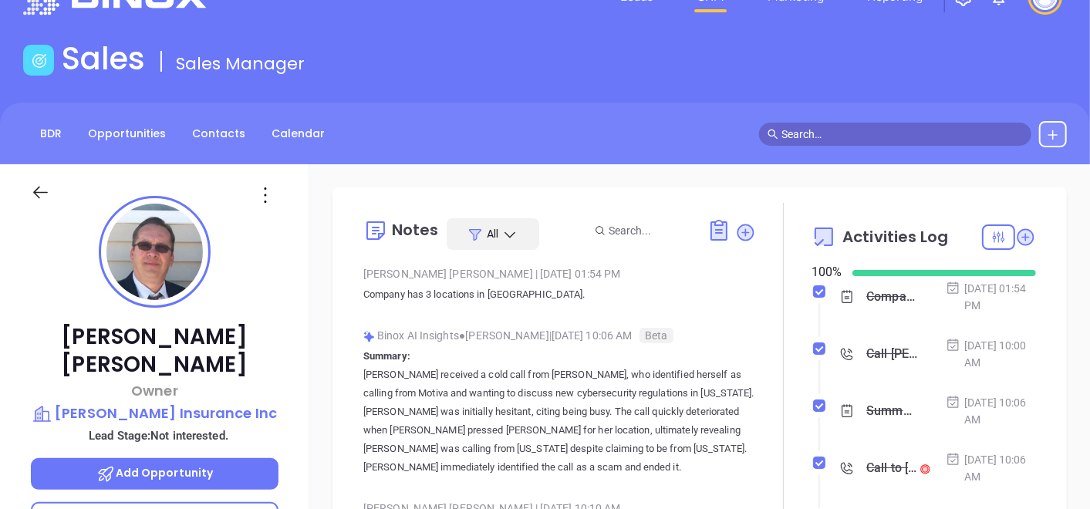
scroll to position [86, 0]
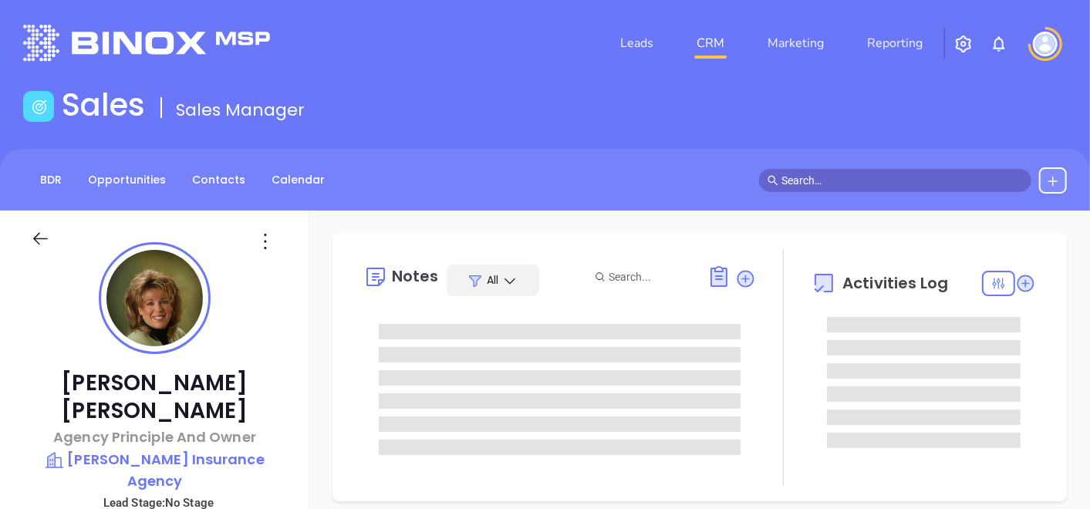
type input "10:00 am"
type input "[DATE]"
type input "[PERSON_NAME]"
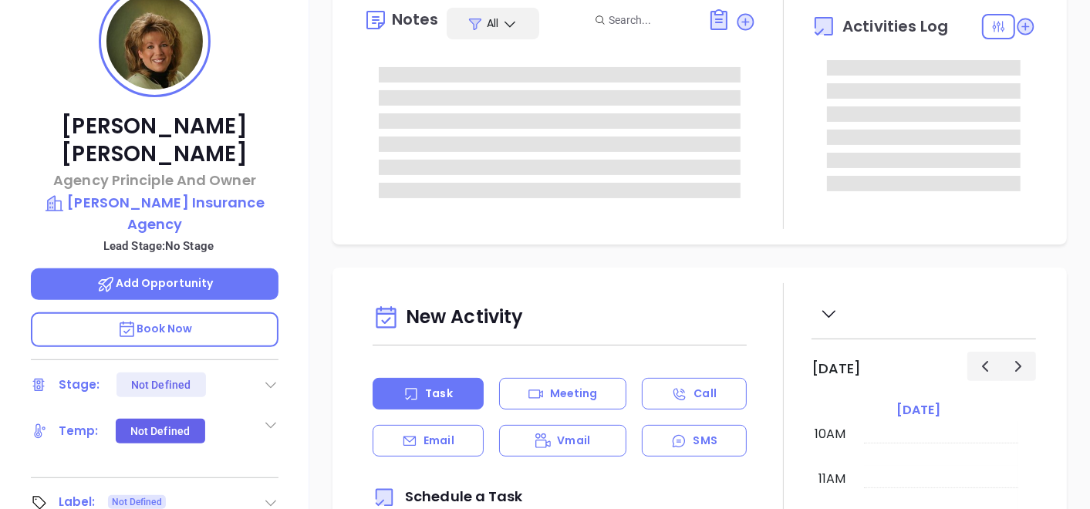
scroll to position [343, 0]
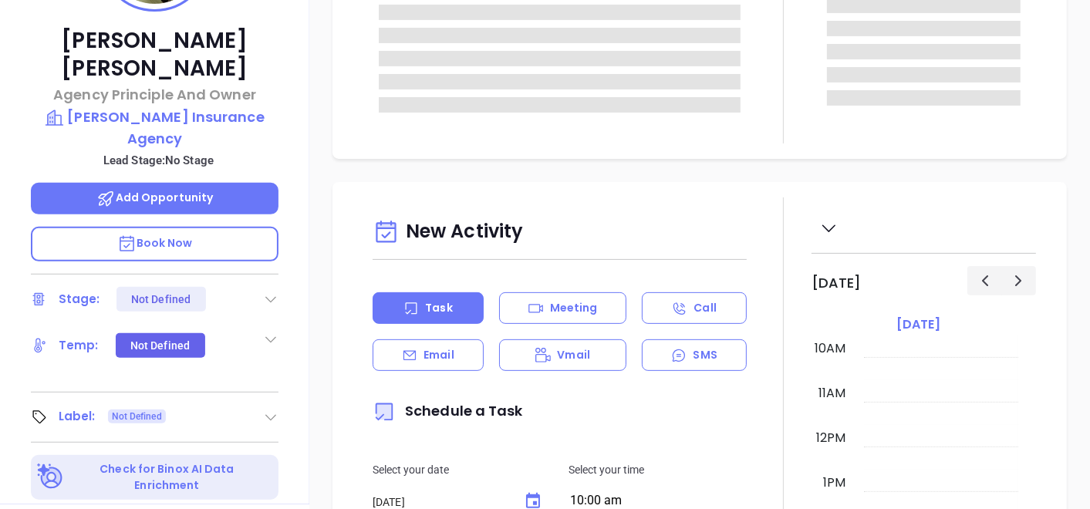
click at [265, 410] on icon at bounding box center [270, 417] width 15 height 15
click at [222, 448] on div "Prospect" at bounding box center [203, 460] width 90 height 25
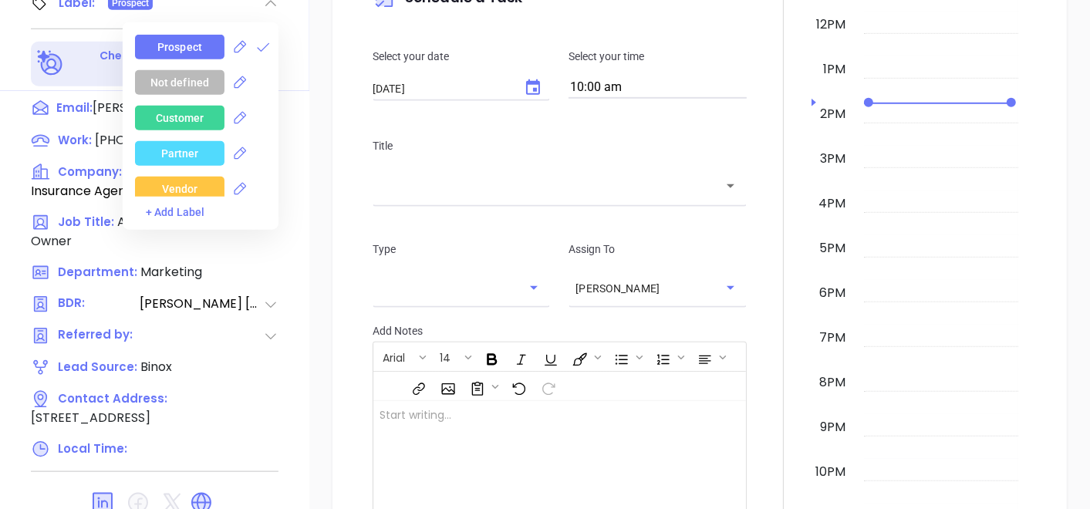
scroll to position [772, 0]
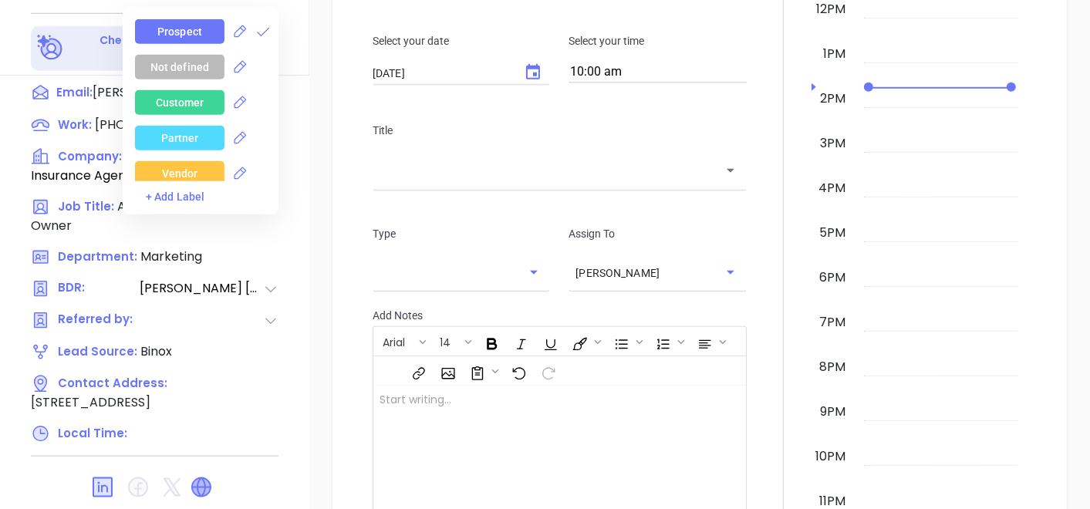
click at [207, 478] on icon at bounding box center [201, 487] width 19 height 19
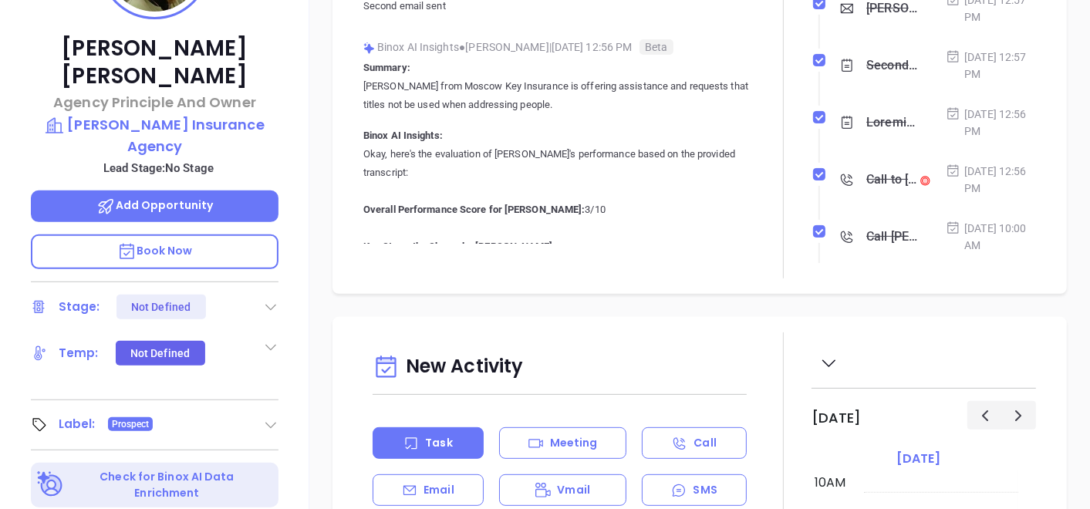
scroll to position [257, 0]
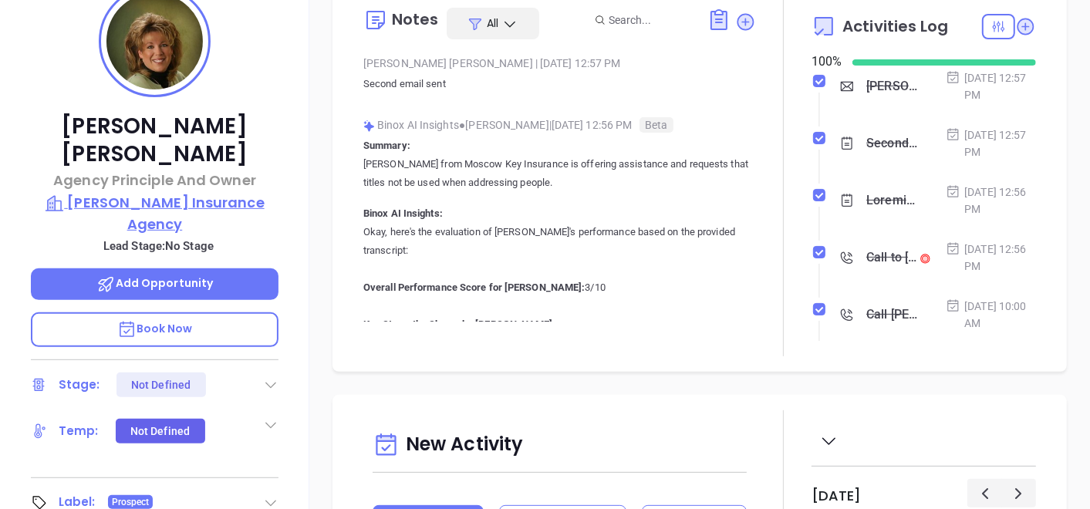
click at [218, 192] on p "[PERSON_NAME] Insurance Agency" at bounding box center [155, 213] width 248 height 42
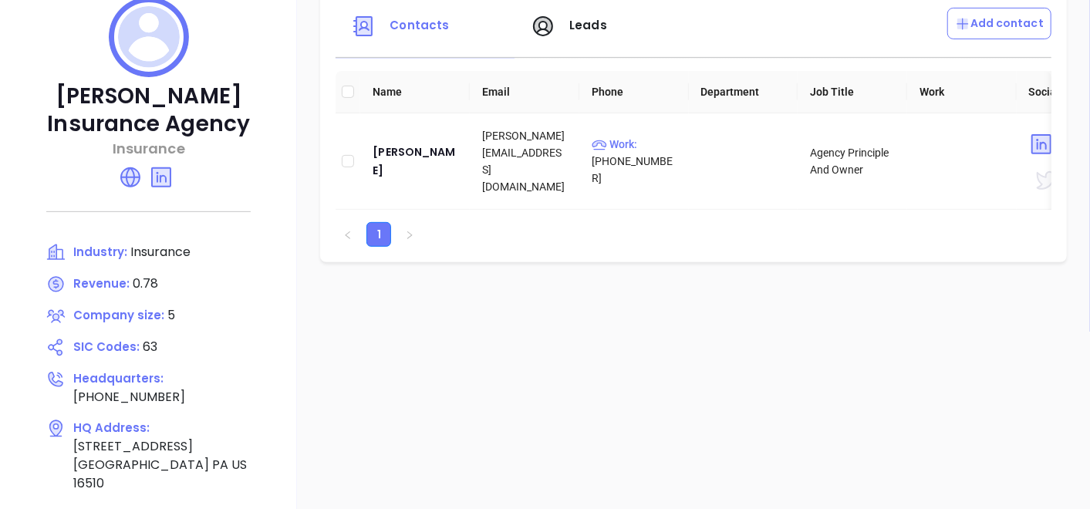
scroll to position [171, 0]
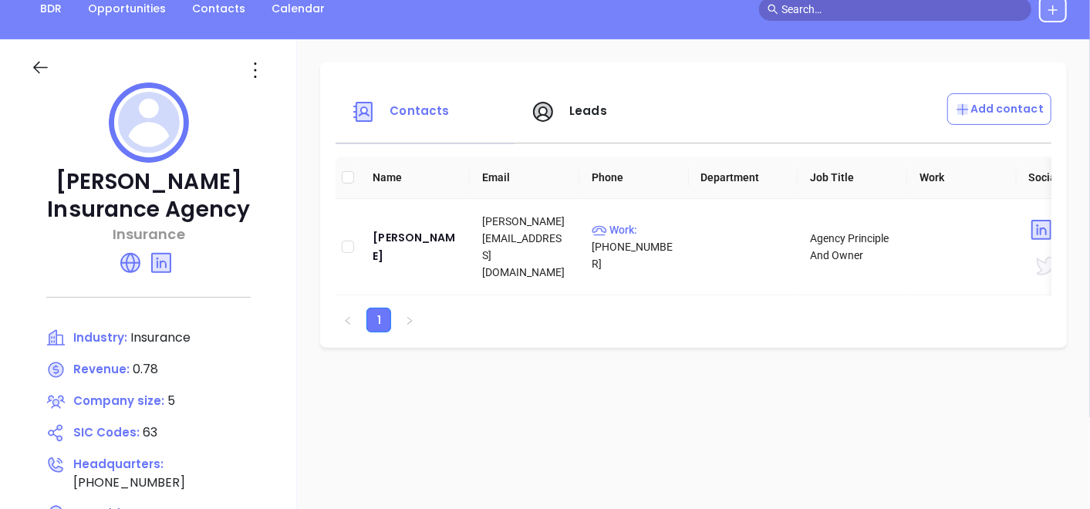
click at [258, 67] on icon at bounding box center [255, 70] width 25 height 25
click at [272, 101] on div "Edit" at bounding box center [325, 100] width 140 height 17
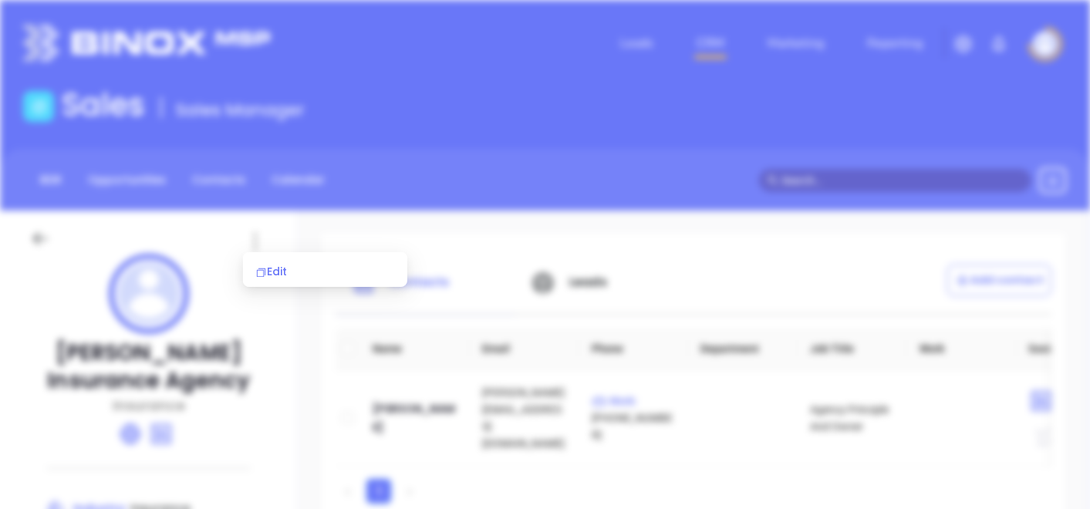
scroll to position [0, 0]
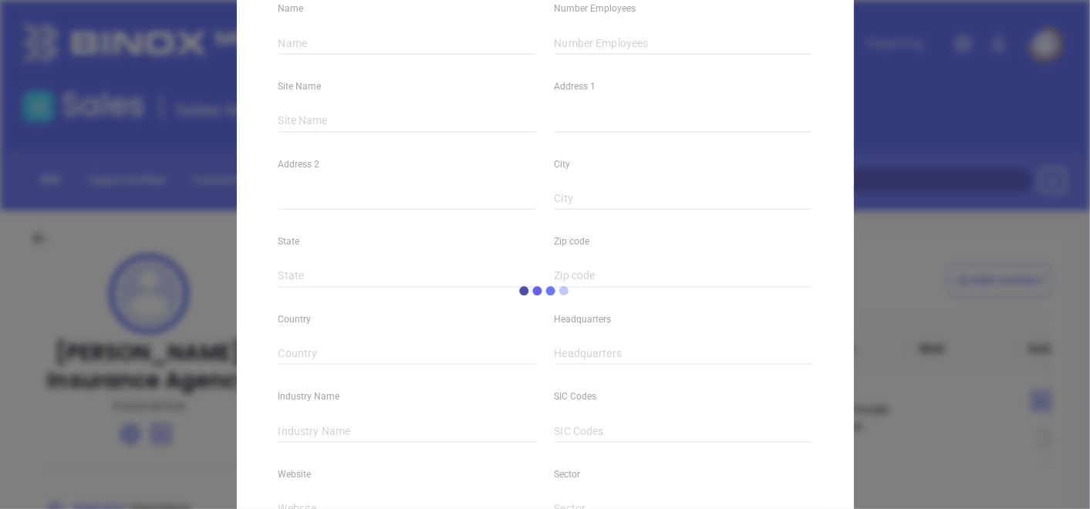
type input "[PERSON_NAME] Insurance Agency"
type input "5"
type input "[PHONE_NUMBER]"
type input "Insurance"
type input "63"
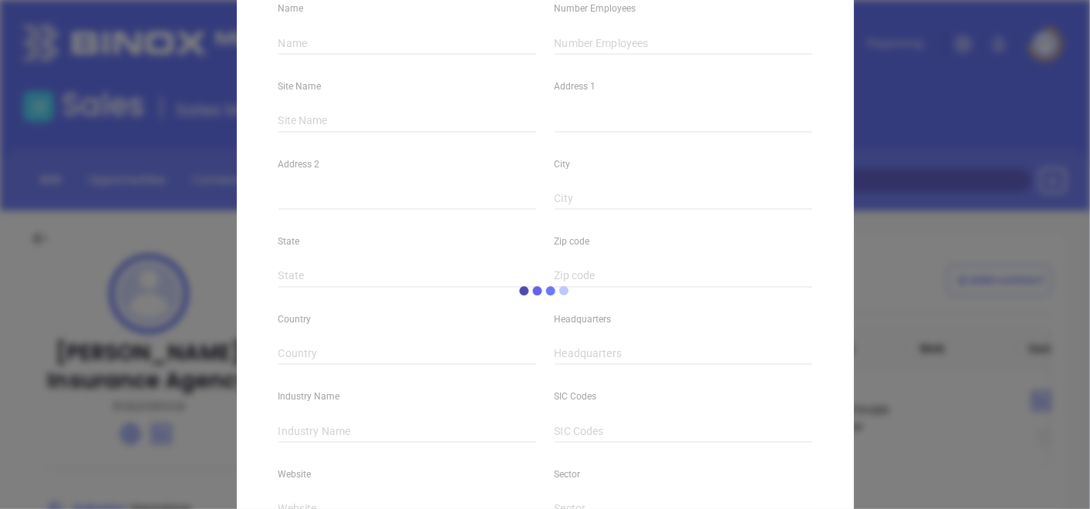
type input "[URL][DOMAIN_NAME]"
type input "Finance and Insurance"
type input "[DOMAIN_NAME][URL][PERSON_NAME]"
type input "0.78"
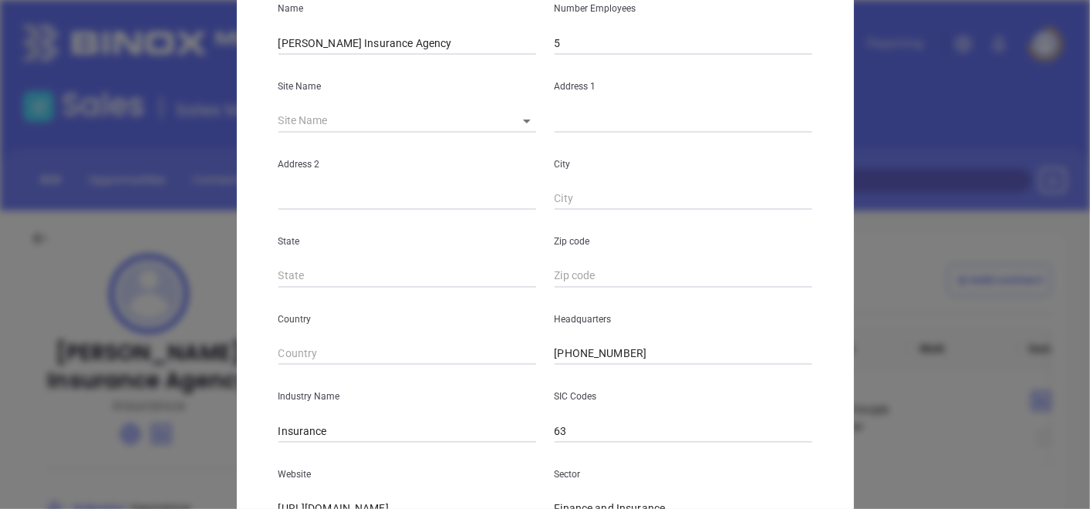
scroll to position [171, 0]
click at [567, 48] on input "5" at bounding box center [684, 42] width 258 height 23
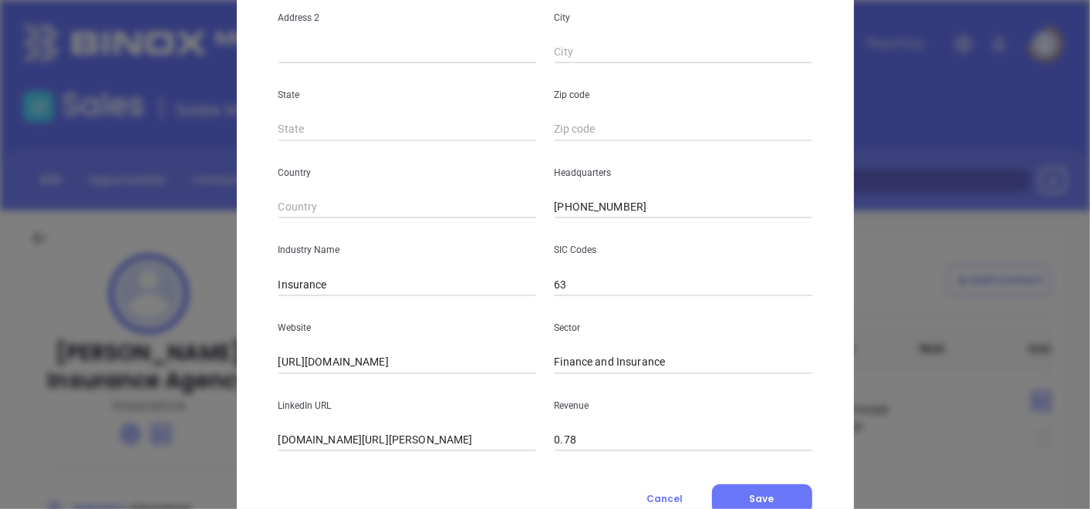
scroll to position [376, 0]
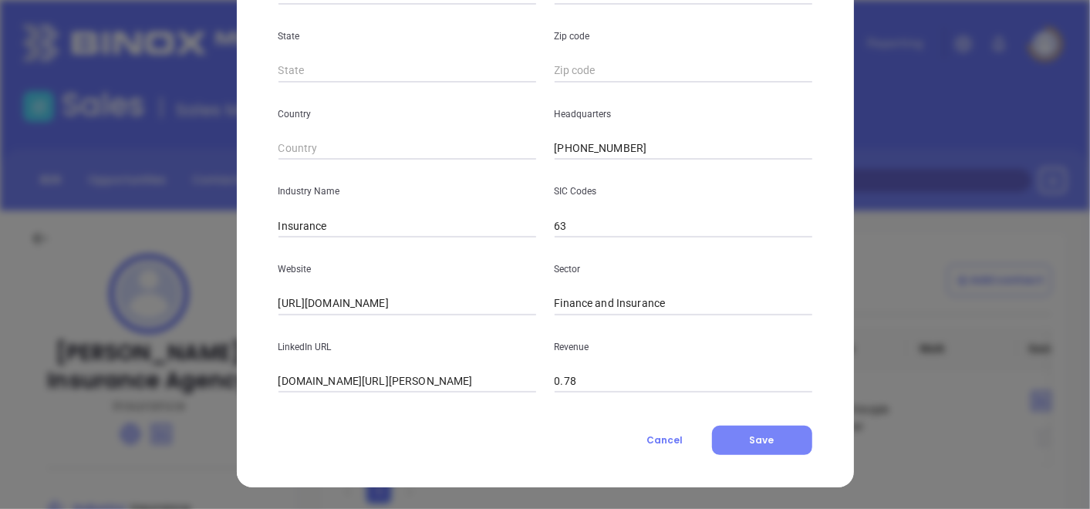
type input "3"
click at [762, 448] on button "Save" at bounding box center [762, 440] width 100 height 29
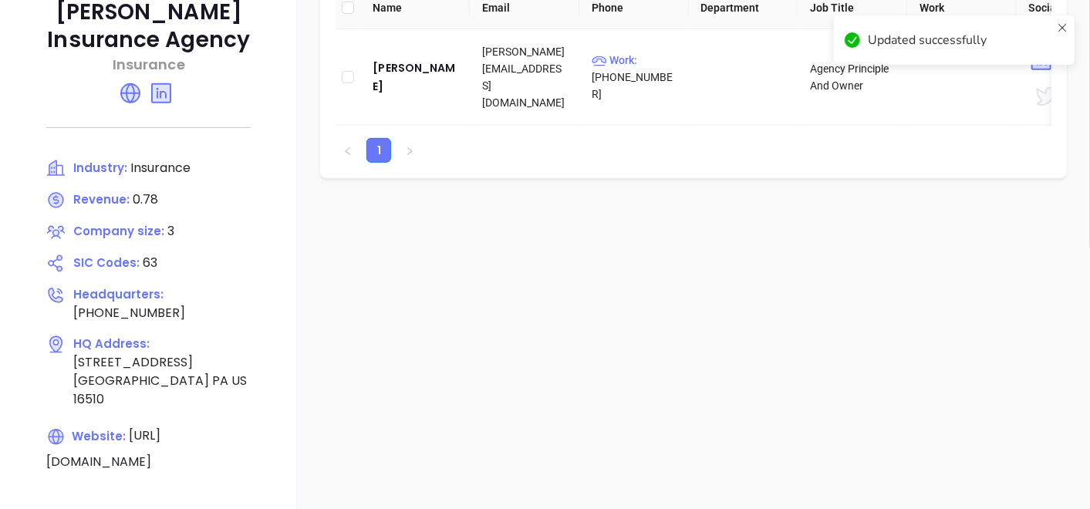
scroll to position [86, 0]
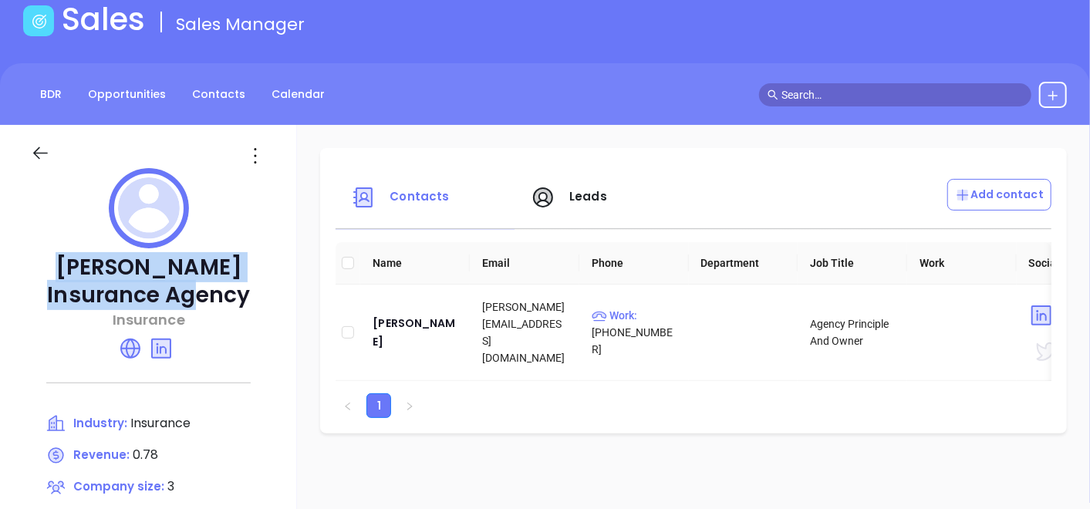
drag, startPoint x: 29, startPoint y: 266, endPoint x: 189, endPoint y: 293, distance: 162.0
click at [189, 293] on div "[PERSON_NAME] Insurance Agency Insurance Industry: Insurance Revenue: 0.78 Comp…" at bounding box center [148, 453] width 297 height 656
copy p "[PERSON_NAME] Insurance Agency"
click at [379, 314] on div "[PERSON_NAME]" at bounding box center [415, 332] width 85 height 37
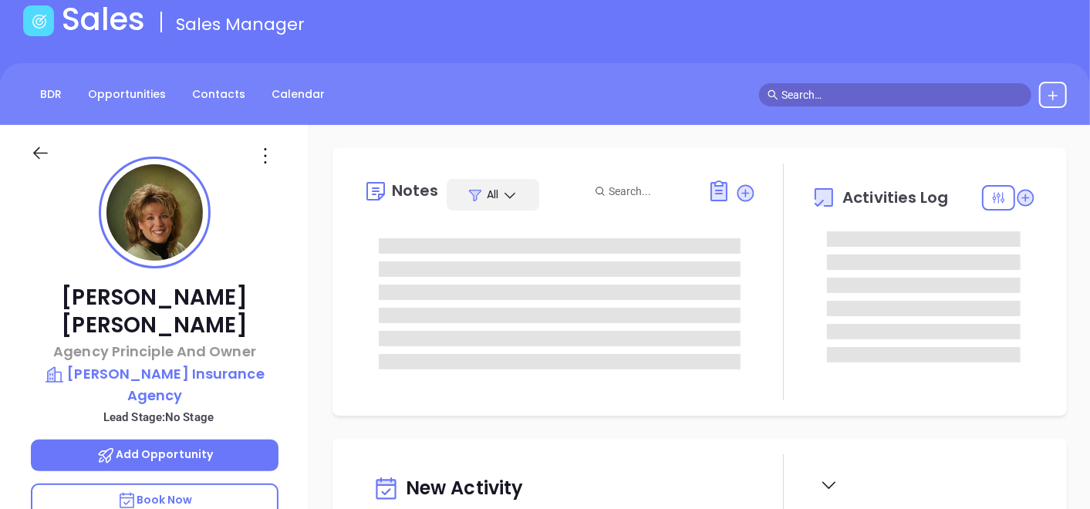
scroll to position [343, 0]
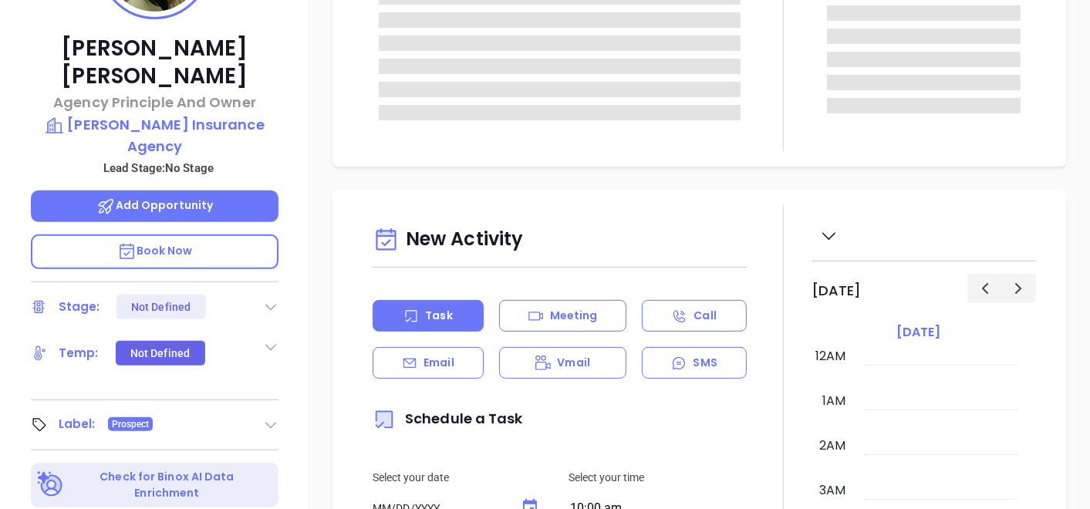
type input "[DATE]"
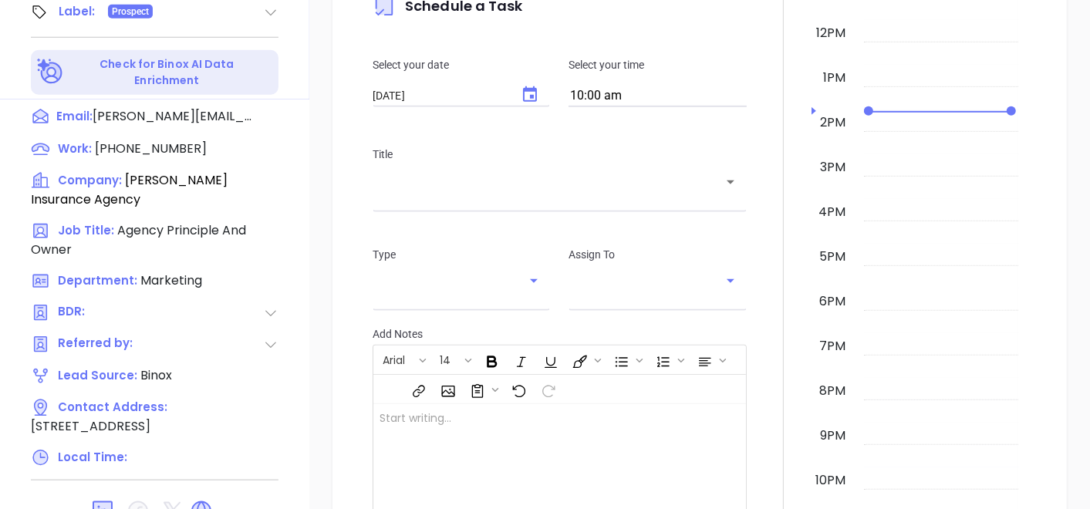
scroll to position [772, 0]
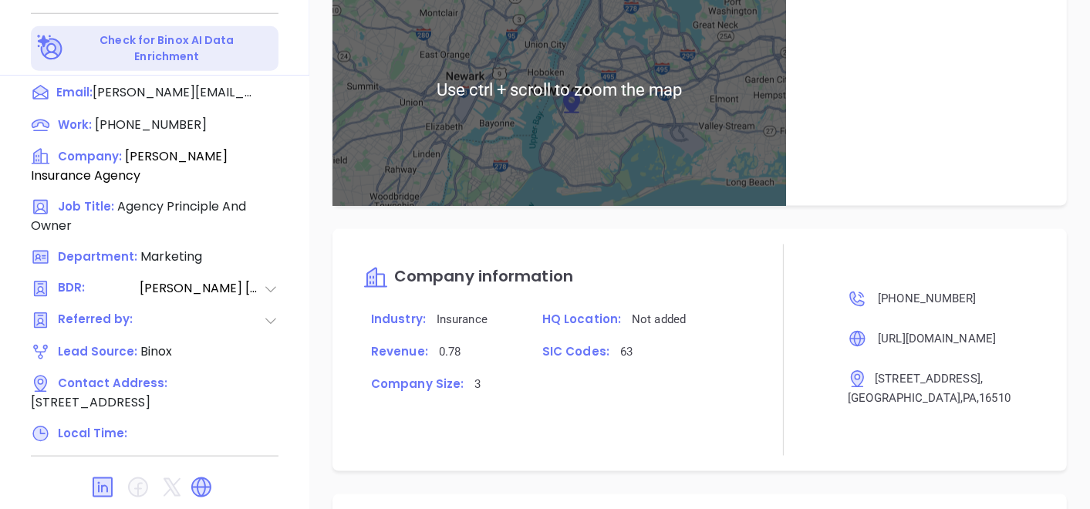
type input "[PERSON_NAME]"
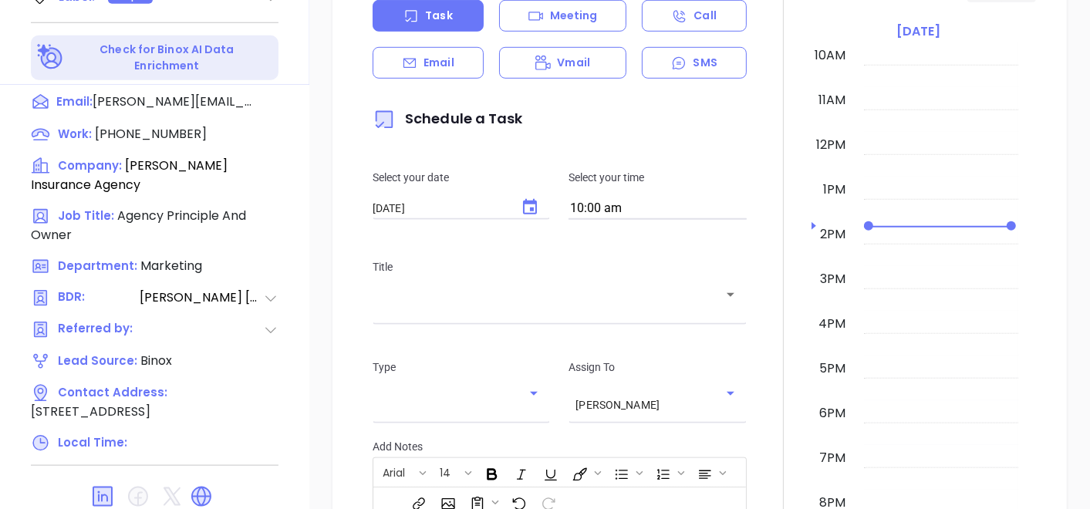
scroll to position [781, 0]
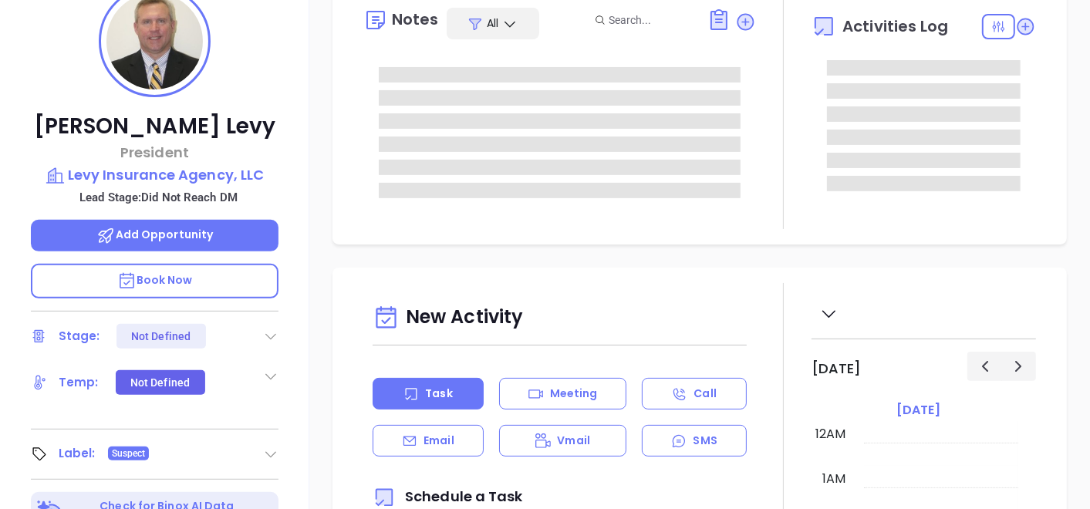
scroll to position [600, 0]
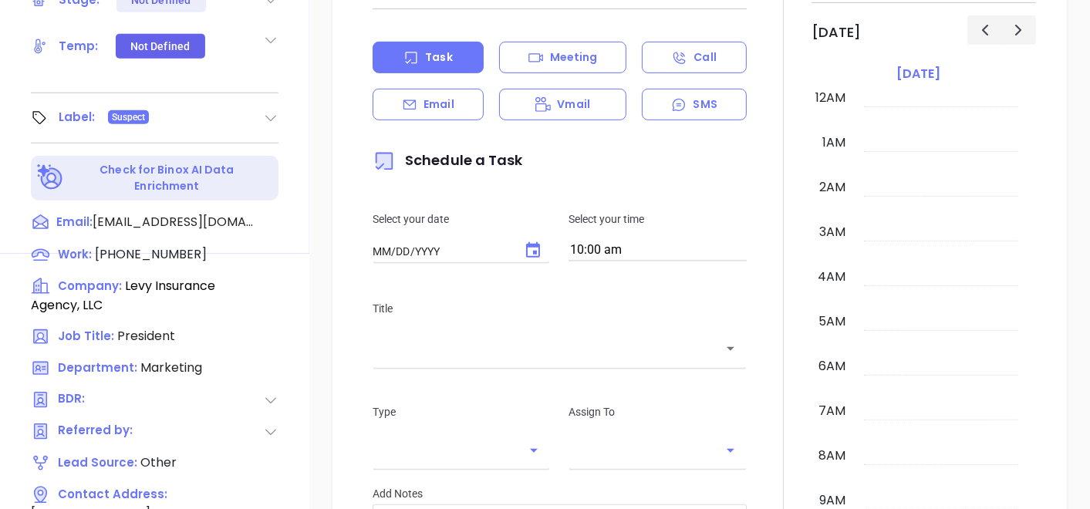
type input "[DATE]"
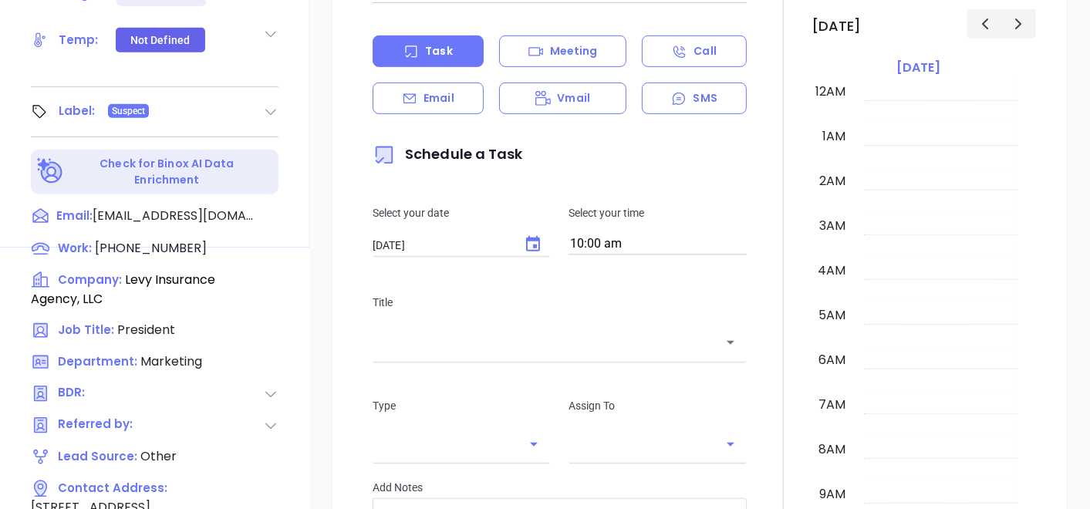
scroll to position [448, 0]
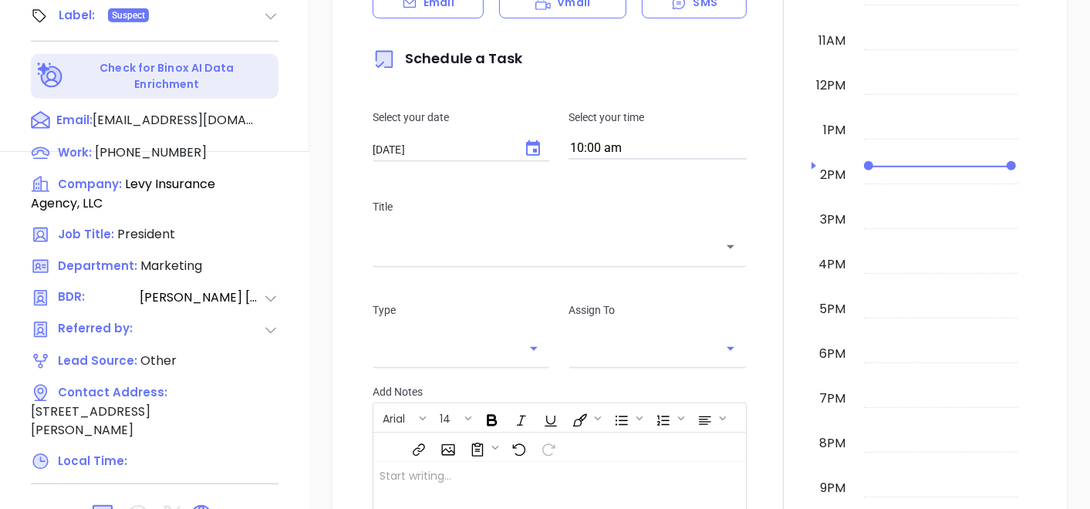
type input "[PERSON_NAME]"
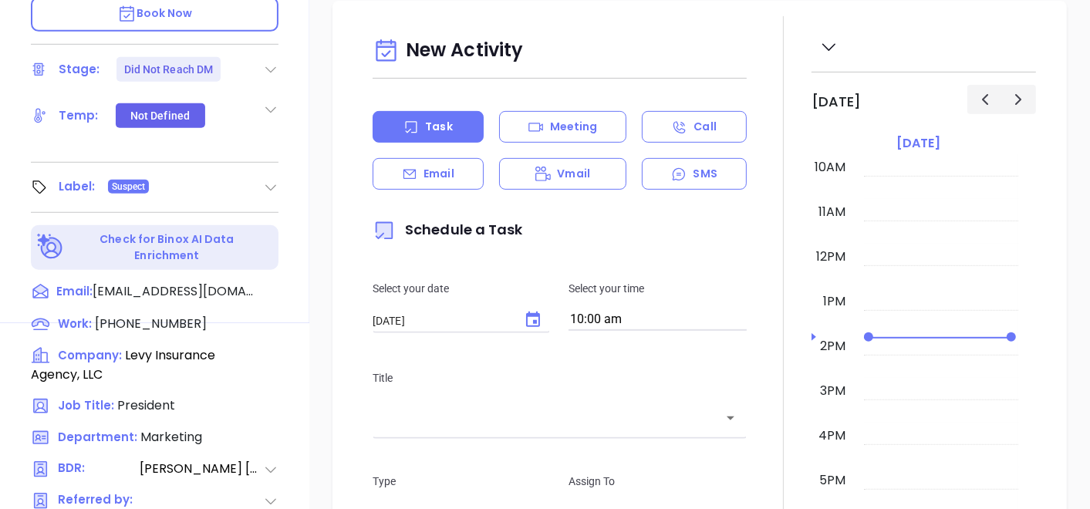
click at [276, 183] on icon at bounding box center [270, 187] width 15 height 15
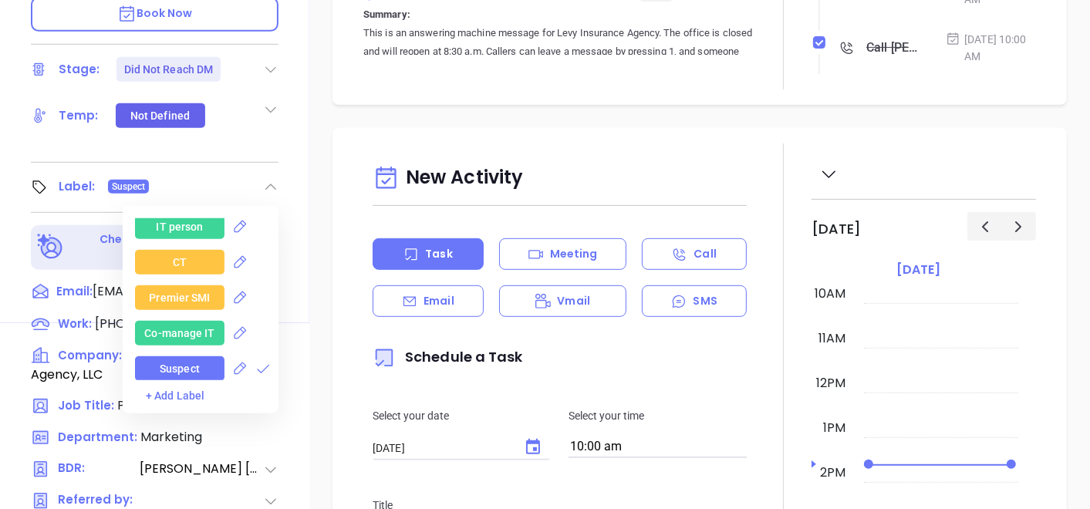
scroll to position [2229, 0]
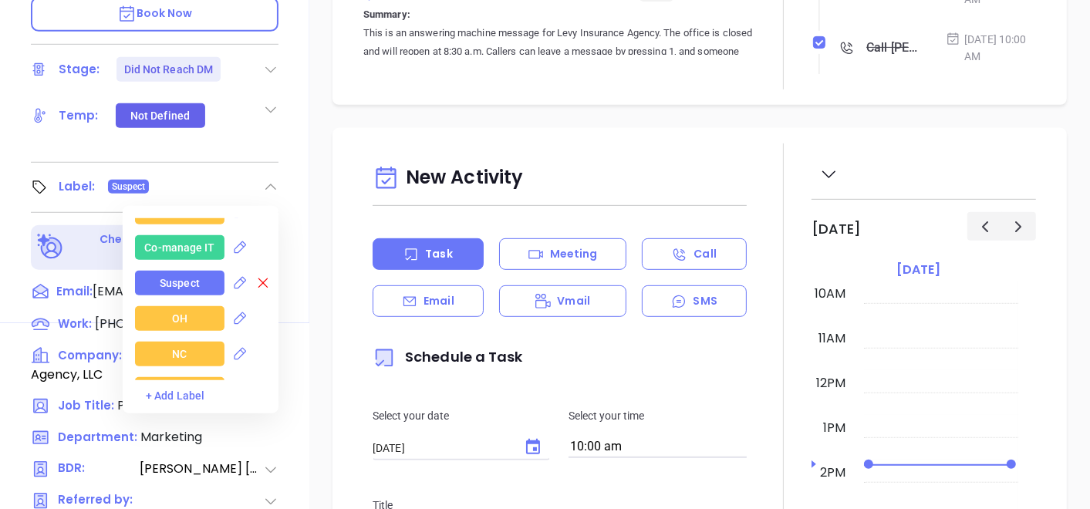
click at [262, 282] on icon at bounding box center [262, 282] width 15 height 15
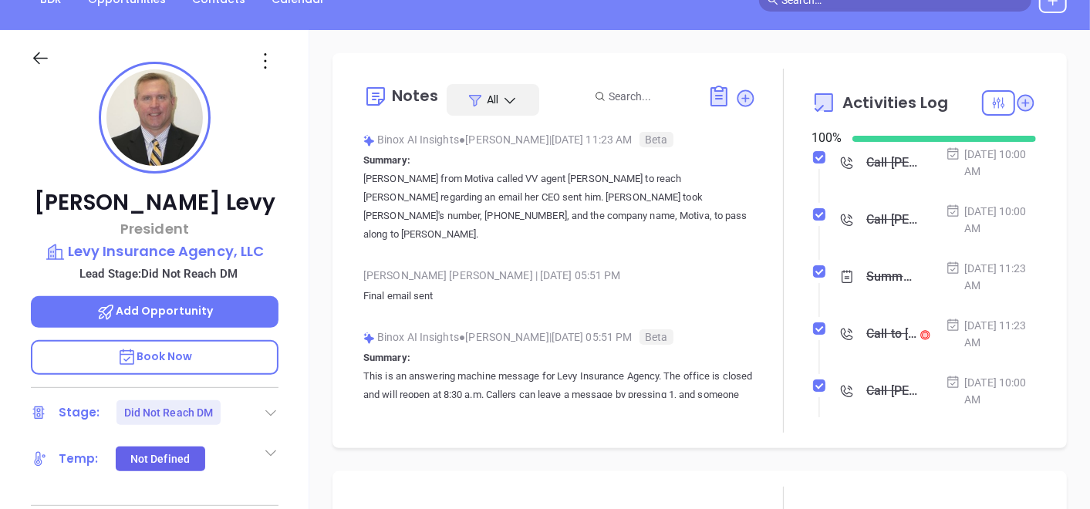
scroll to position [438, 0]
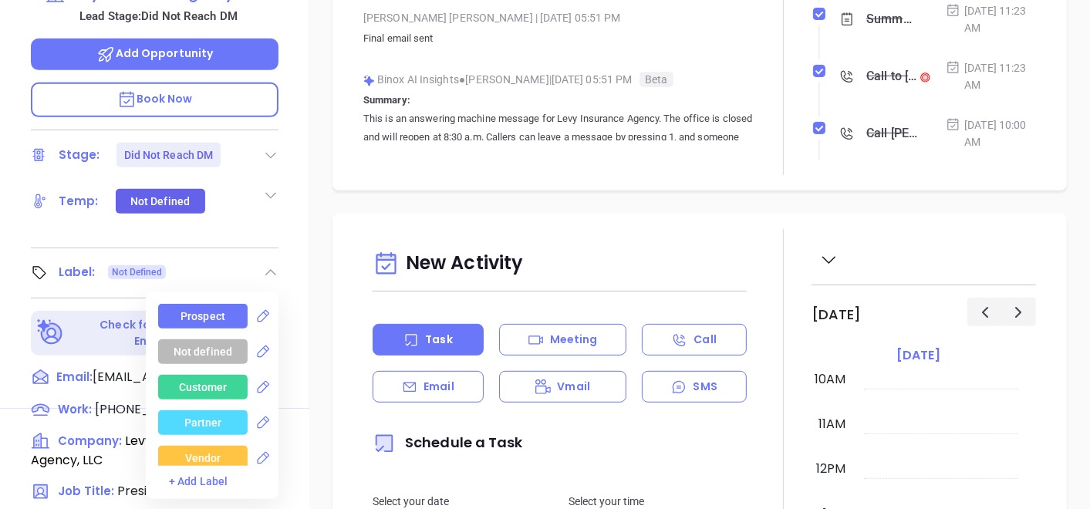
click at [207, 310] on div "Prospect" at bounding box center [203, 316] width 45 height 25
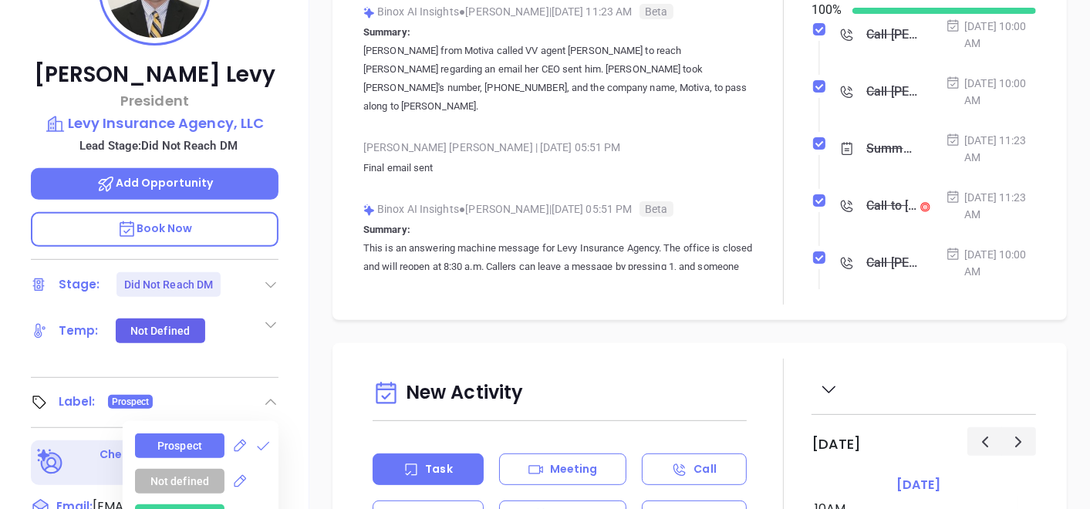
scroll to position [181, 0]
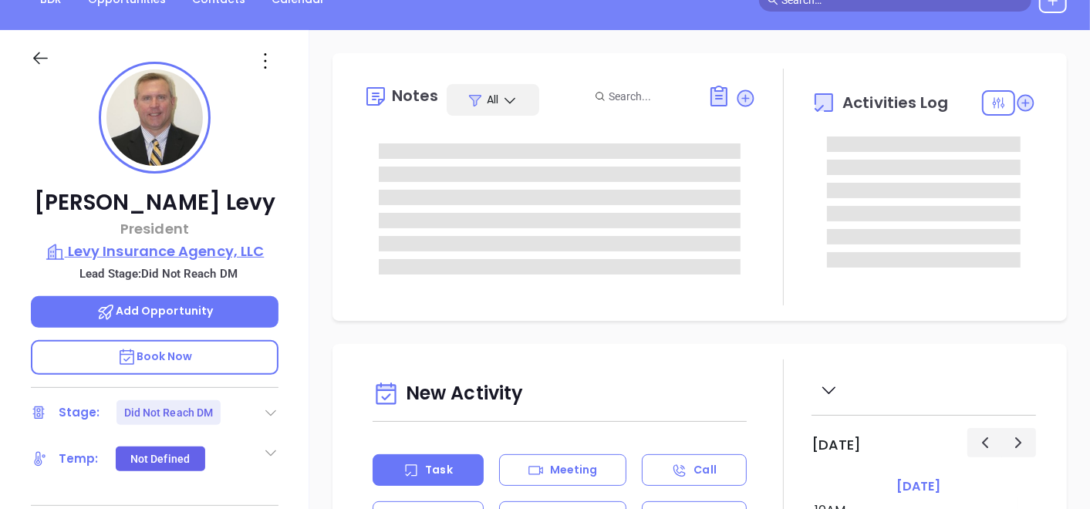
click at [142, 252] on p "Levy Insurance Agency, LLC" at bounding box center [155, 252] width 248 height 22
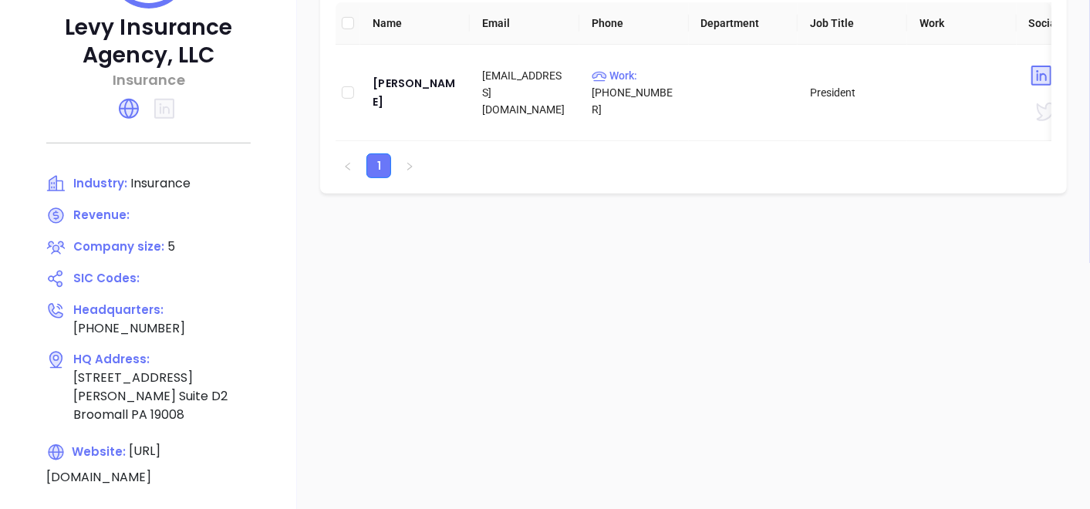
scroll to position [353, 0]
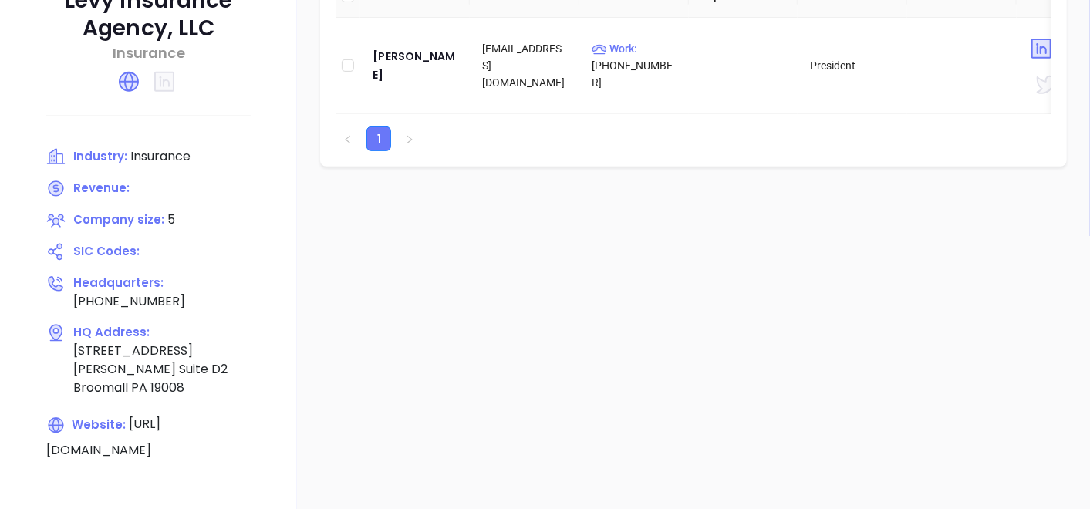
click at [137, 88] on icon at bounding box center [129, 81] width 25 height 25
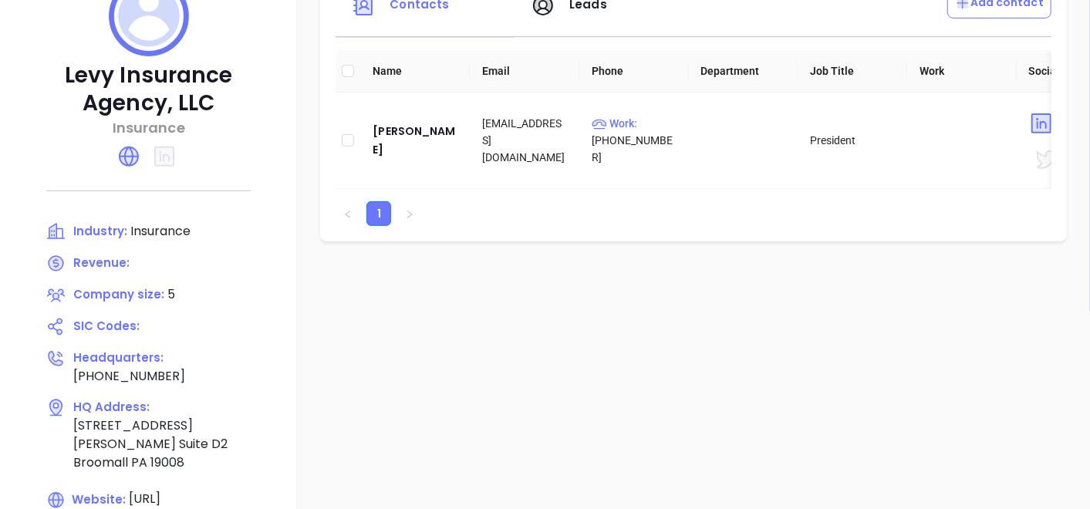
scroll to position [181, 0]
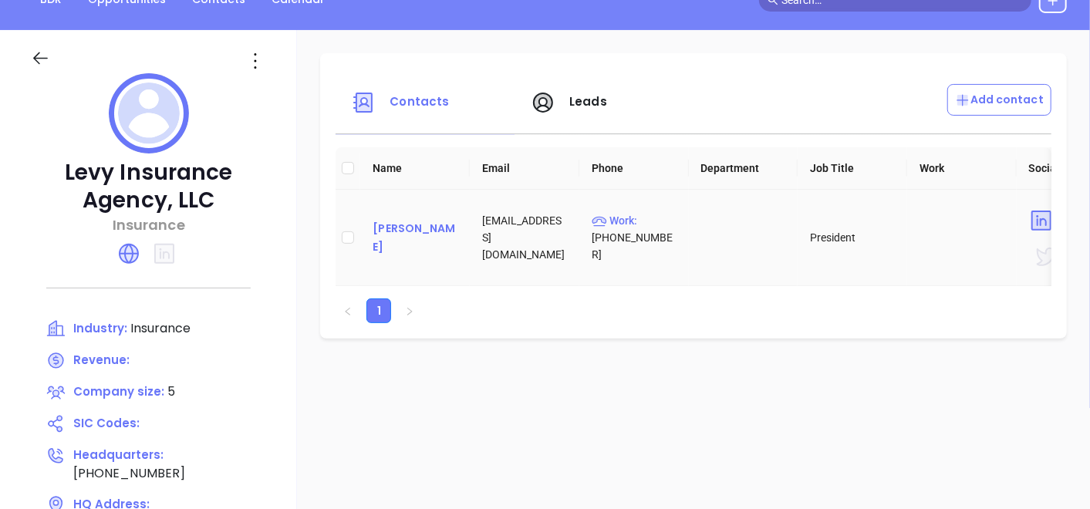
click at [384, 242] on div "[PERSON_NAME]" at bounding box center [415, 237] width 85 height 37
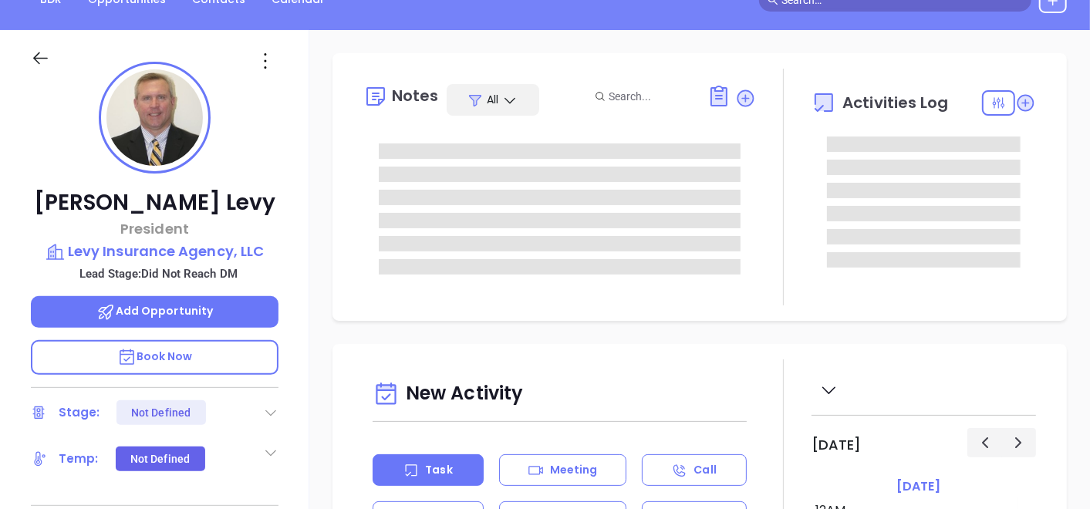
type input "[DATE]"
type input "[PERSON_NAME]"
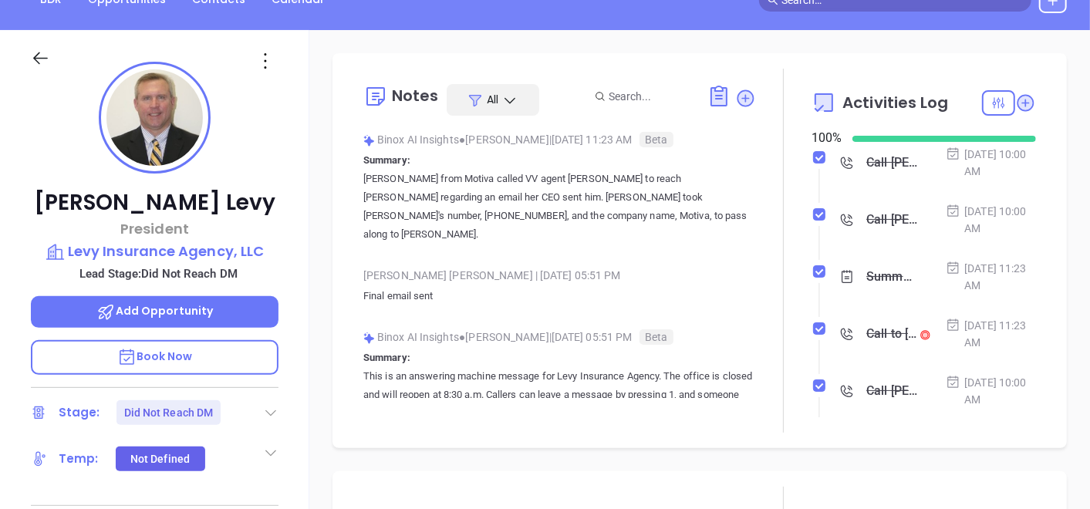
click at [740, 106] on icon at bounding box center [745, 98] width 21 height 21
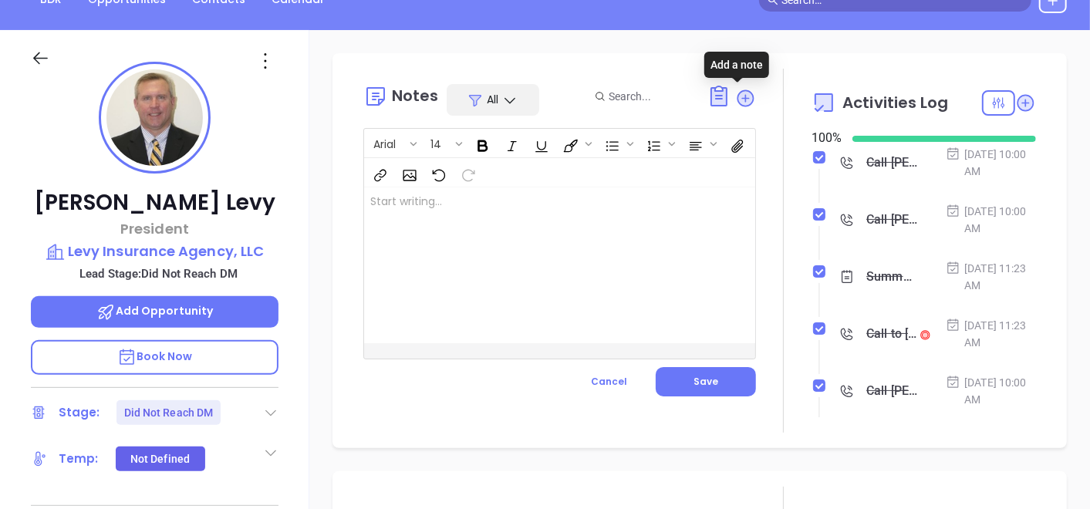
click at [482, 207] on div at bounding box center [545, 266] width 363 height 156
click at [677, 375] on button "Save" at bounding box center [706, 381] width 100 height 29
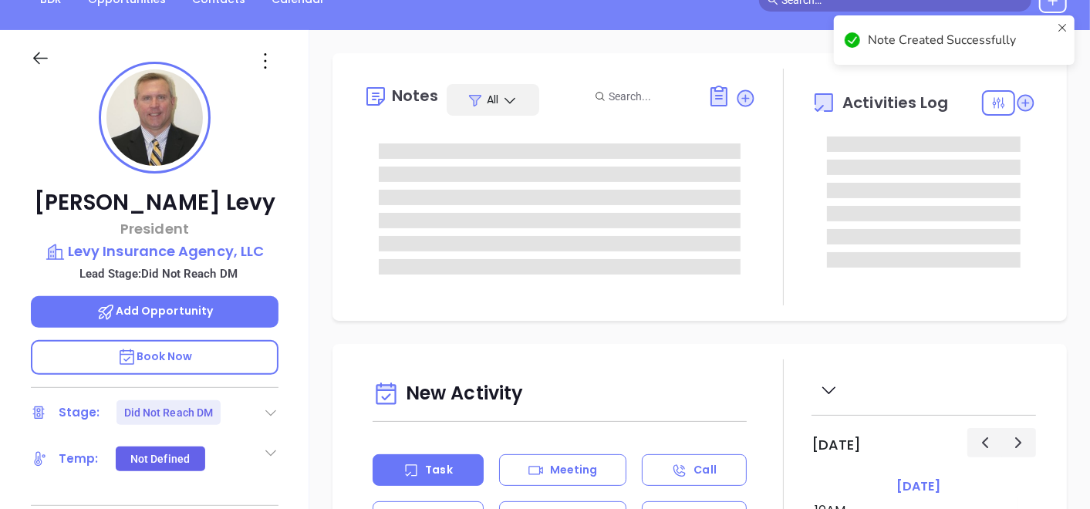
click at [271, 75] on div at bounding box center [155, 57] width 266 height 55
click at [269, 61] on icon at bounding box center [265, 61] width 25 height 25
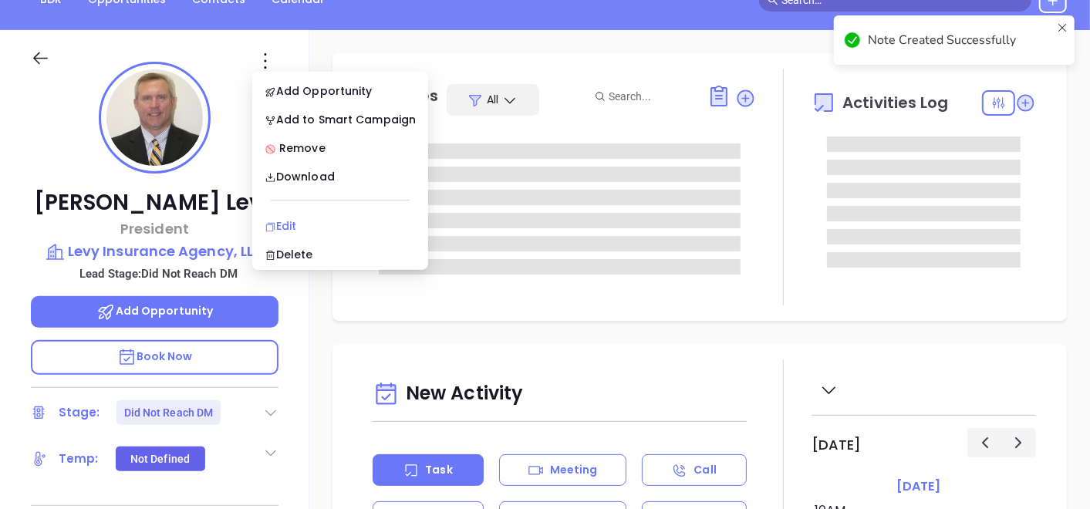
click at [281, 218] on div "Edit" at bounding box center [340, 226] width 151 height 17
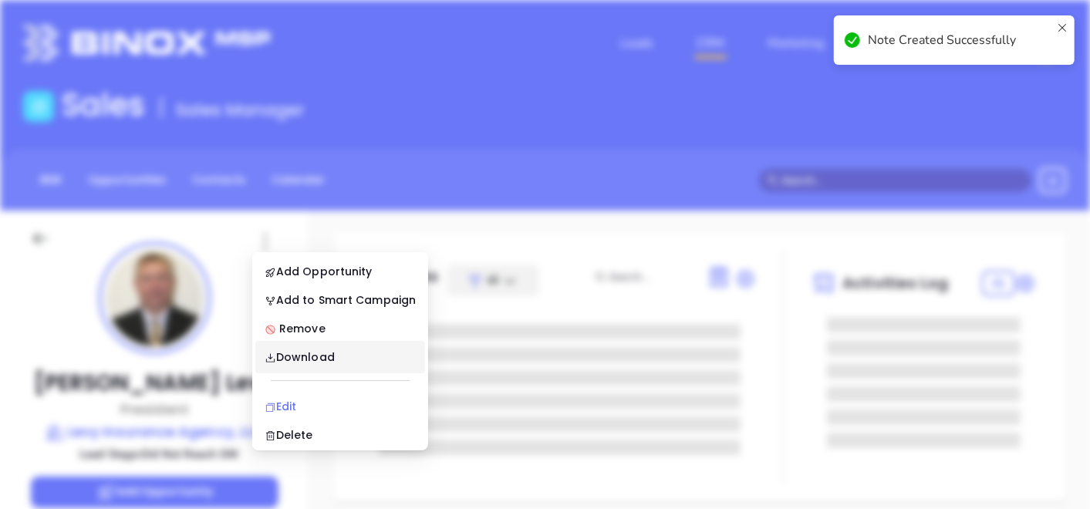
scroll to position [0, 0]
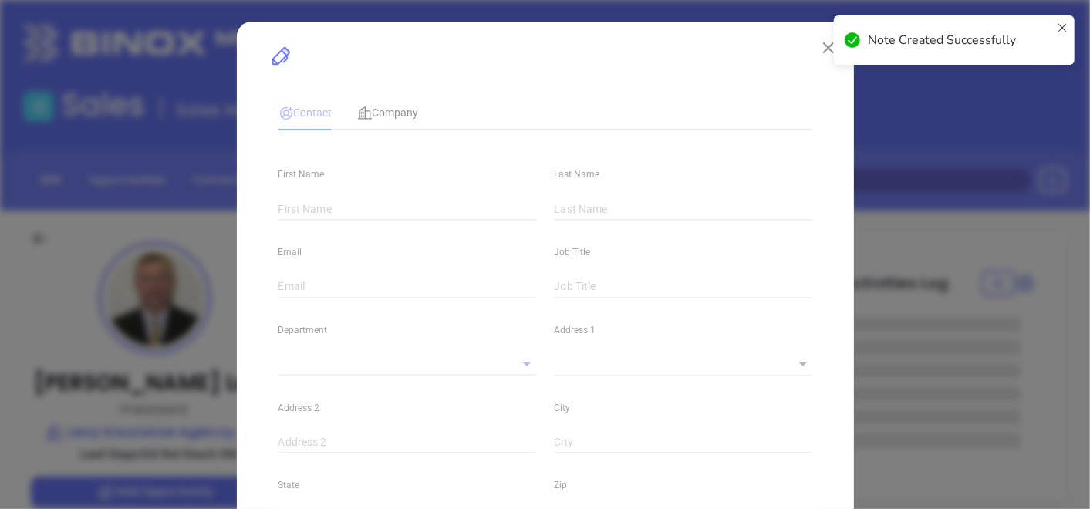
type input "[PERSON_NAME]"
type input "Levy"
type input "[EMAIL_ADDRESS][DOMAIN_NAME]"
type input "President"
type input "1"
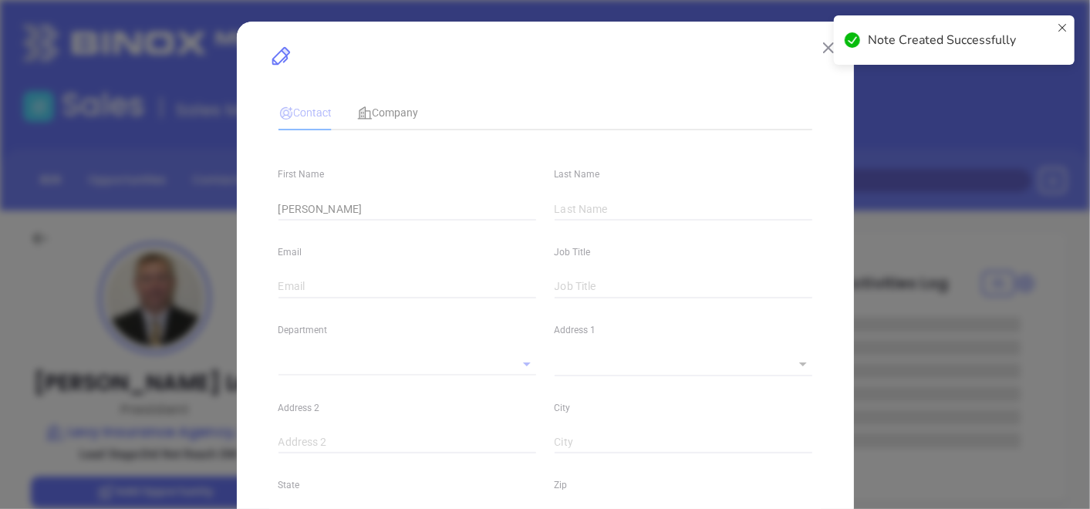
type input "[DOMAIN_NAME][URL][PERSON_NAME]"
type input "Marketing"
type input "Other"
type input "[PERSON_NAME]"
type input "Did Not Reach DM"
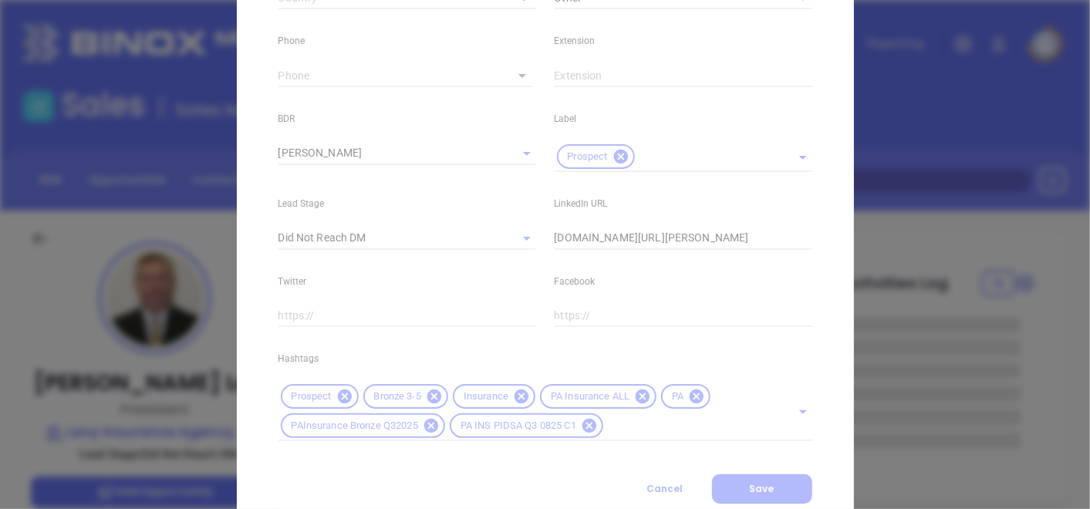
scroll to position [652, 0]
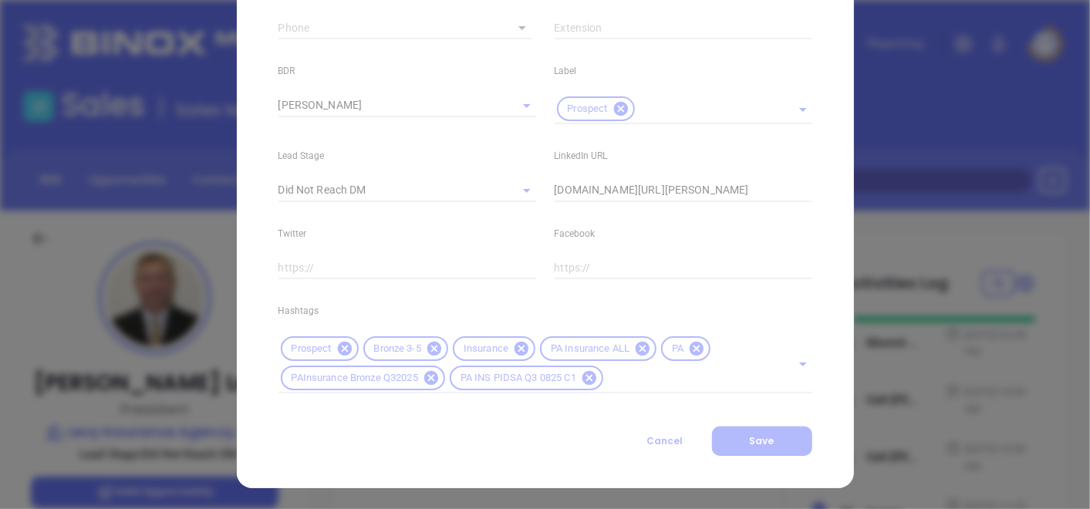
type input "[PHONE_NUMBER]"
type input "1"
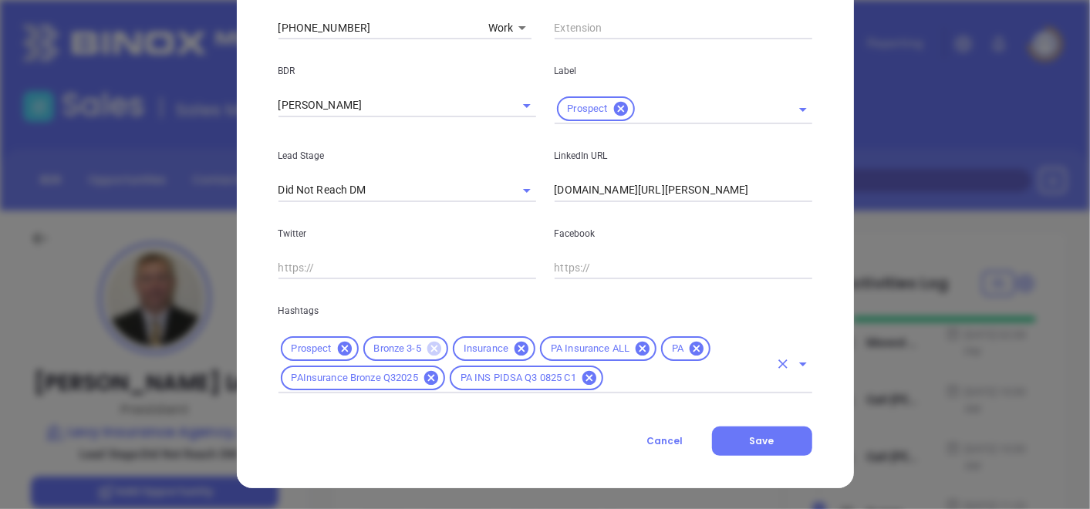
click at [428, 346] on icon at bounding box center [435, 349] width 14 height 14
click at [634, 376] on input "text" at bounding box center [688, 378] width 164 height 19
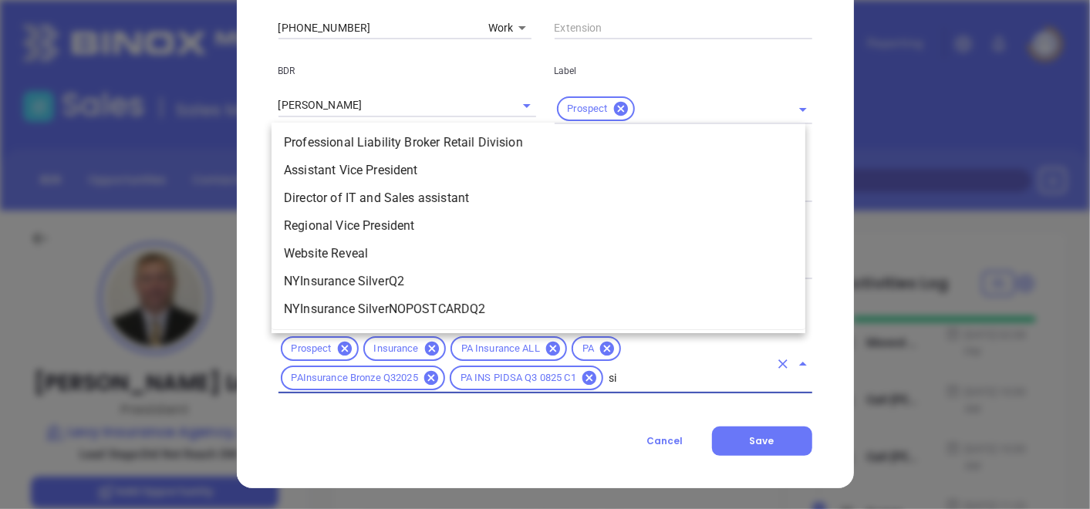
scroll to position [0, 0]
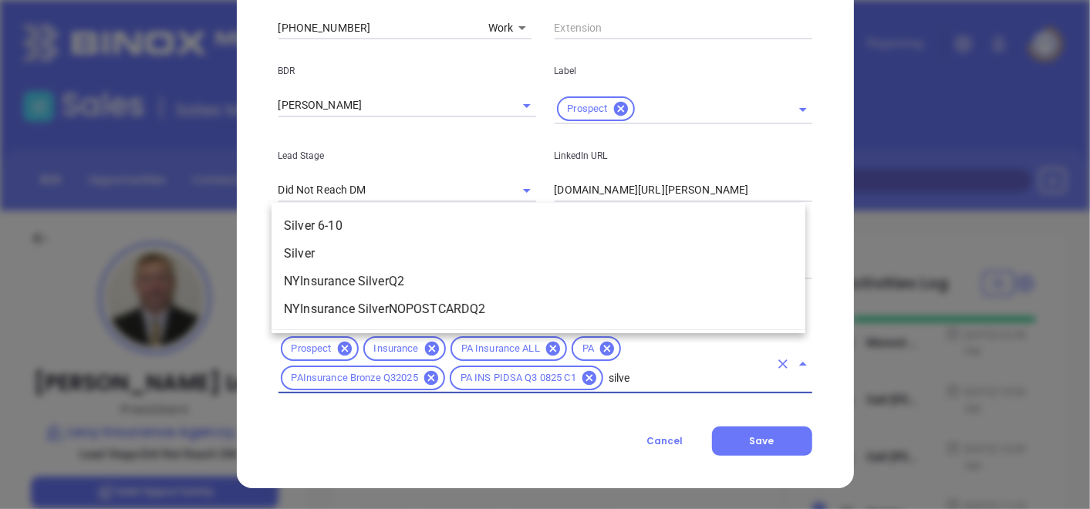
type input "silver"
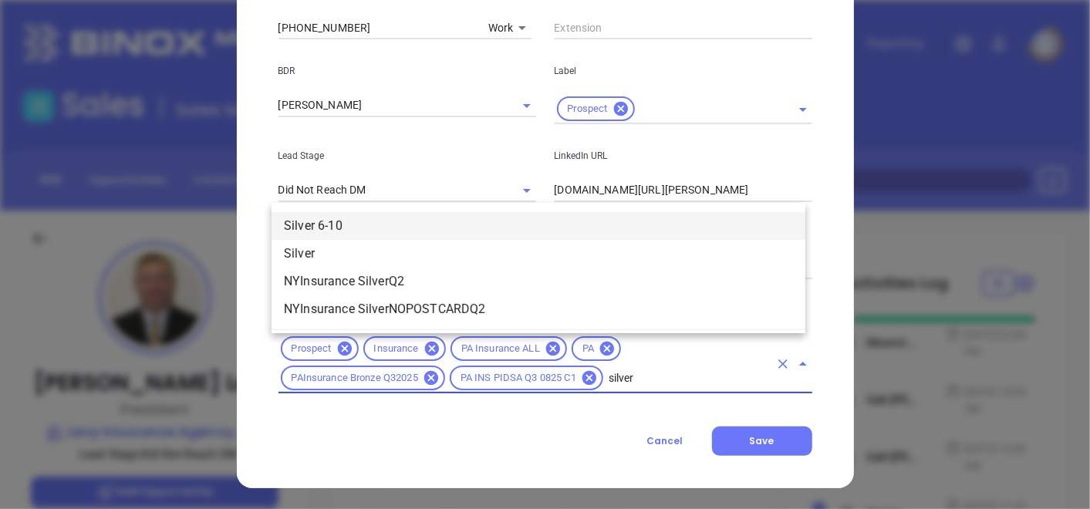
click at [377, 215] on li "Silver 6-10" at bounding box center [539, 226] width 534 height 28
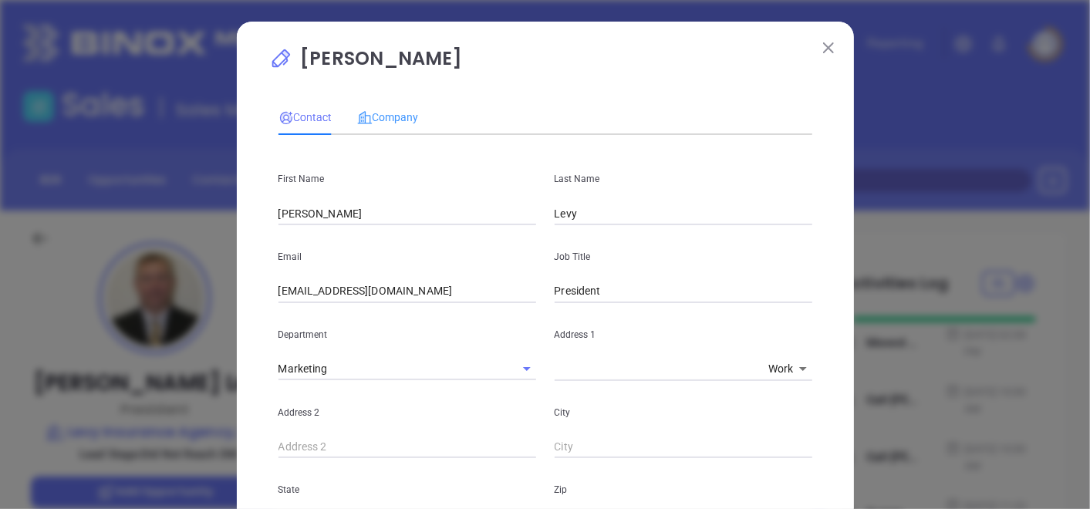
click at [367, 101] on div "Company" at bounding box center [388, 117] width 62 height 35
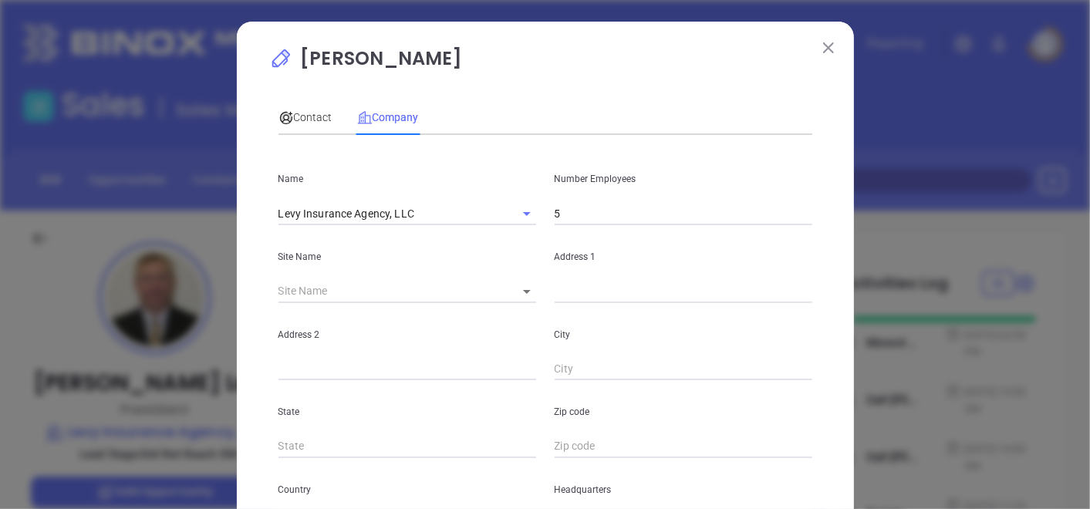
click at [583, 214] on input "5" at bounding box center [684, 213] width 258 height 23
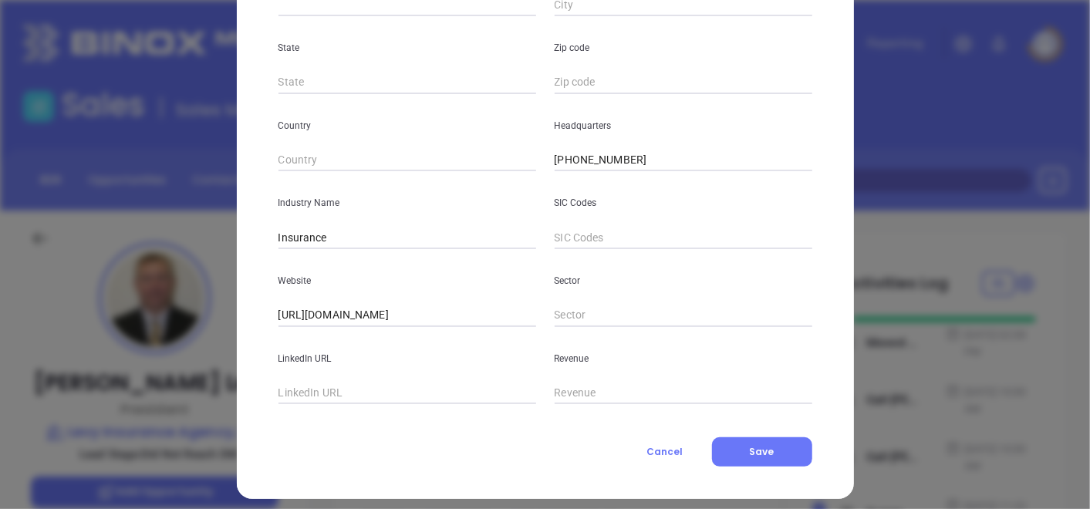
scroll to position [376, 0]
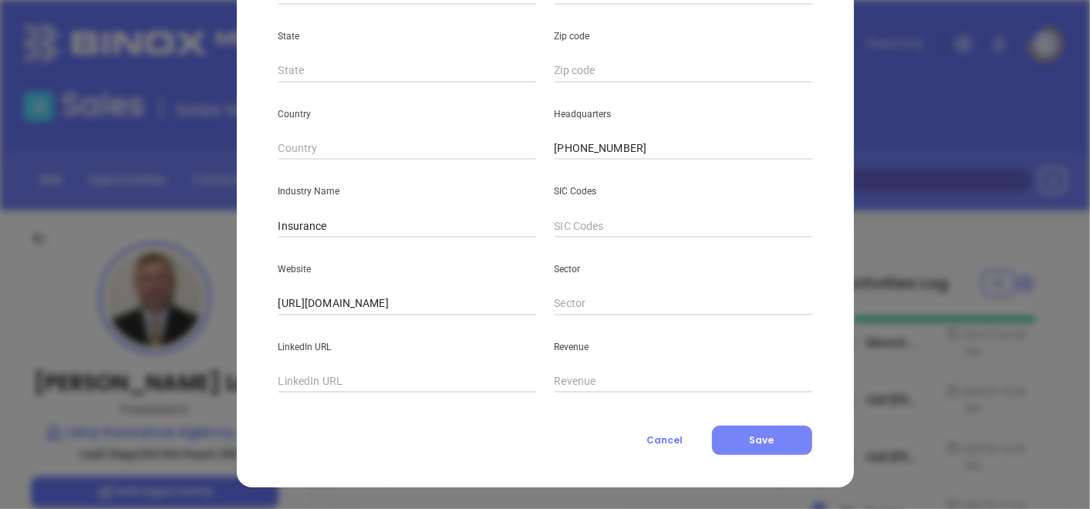
type input "6"
click at [769, 448] on button "Save" at bounding box center [762, 440] width 100 height 29
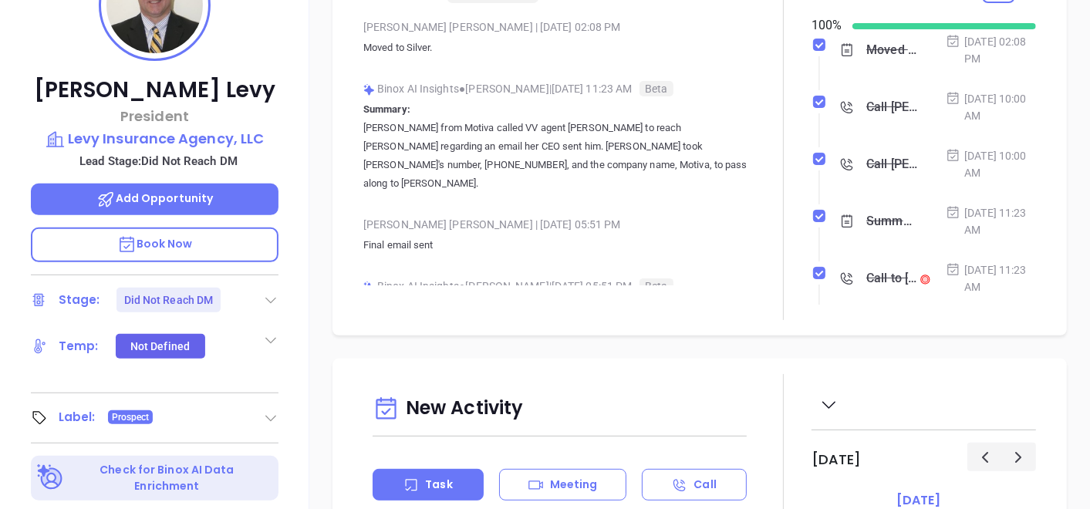
scroll to position [266, 0]
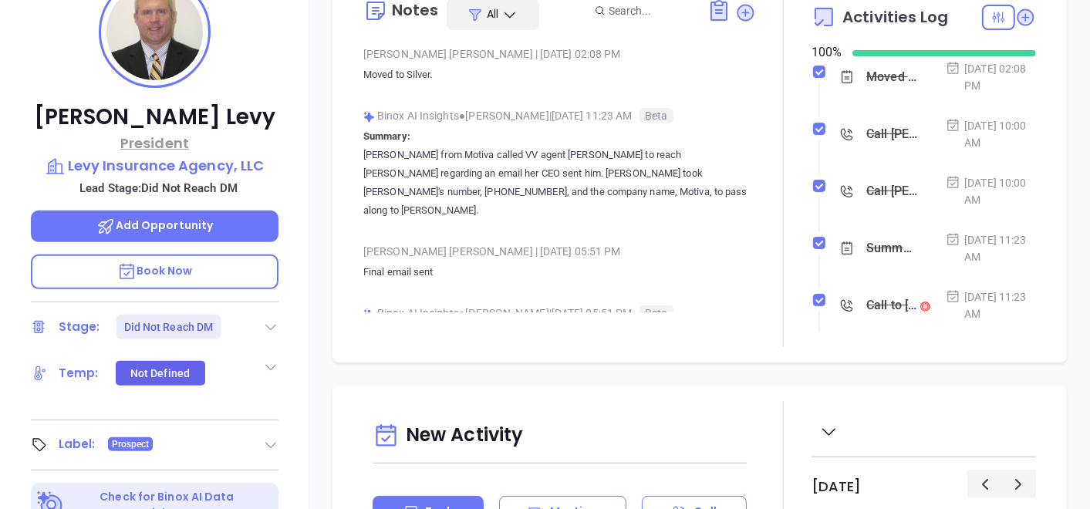
click at [189, 152] on p "President" at bounding box center [155, 143] width 248 height 21
click at [179, 161] on p "Levy Insurance Agency, LLC" at bounding box center [155, 166] width 248 height 22
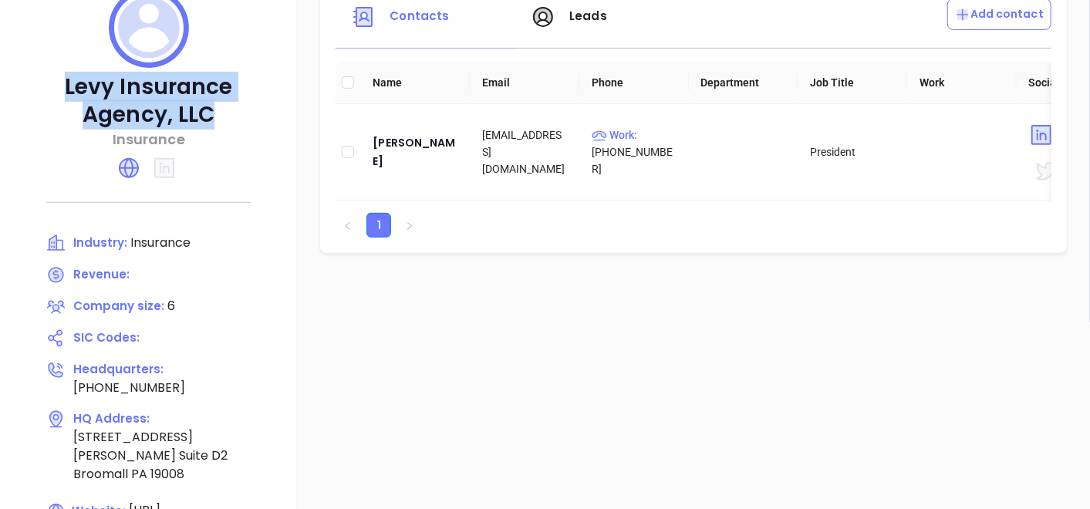
drag, startPoint x: 61, startPoint y: 81, endPoint x: 224, endPoint y: 109, distance: 165.2
click at [224, 109] on p "Levy Insurance Agency, LLC" at bounding box center [148, 101] width 235 height 56
copy p "Levy Insurance Agency, LLC"
click at [401, 152] on div "[PERSON_NAME]" at bounding box center [415, 152] width 85 height 37
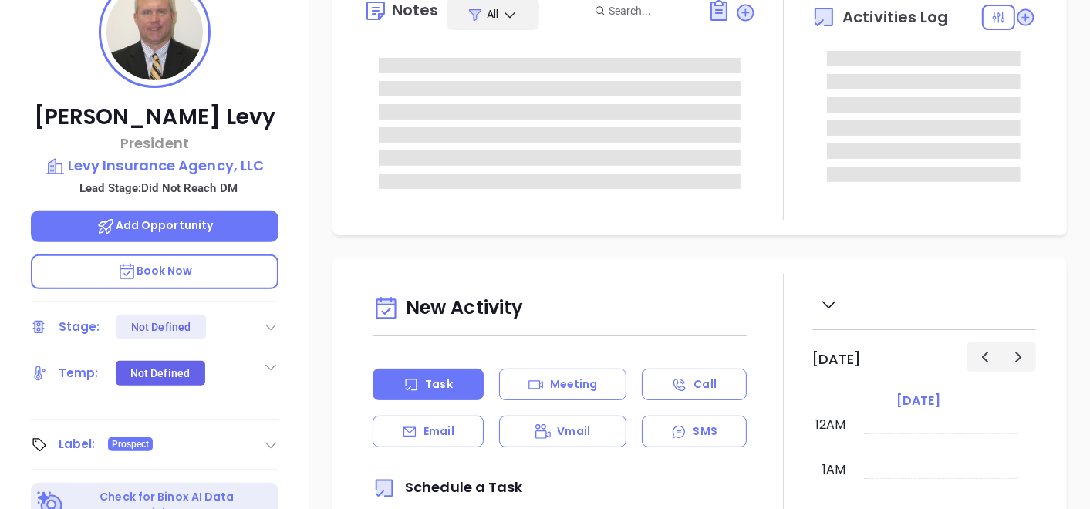
type input "[DATE]"
type input "[PERSON_NAME]"
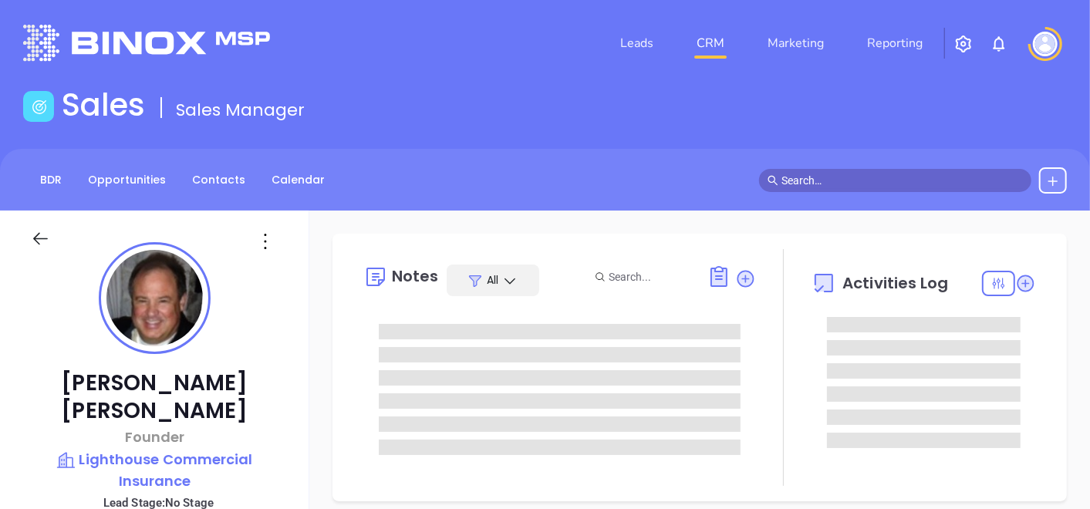
type input "[DATE]"
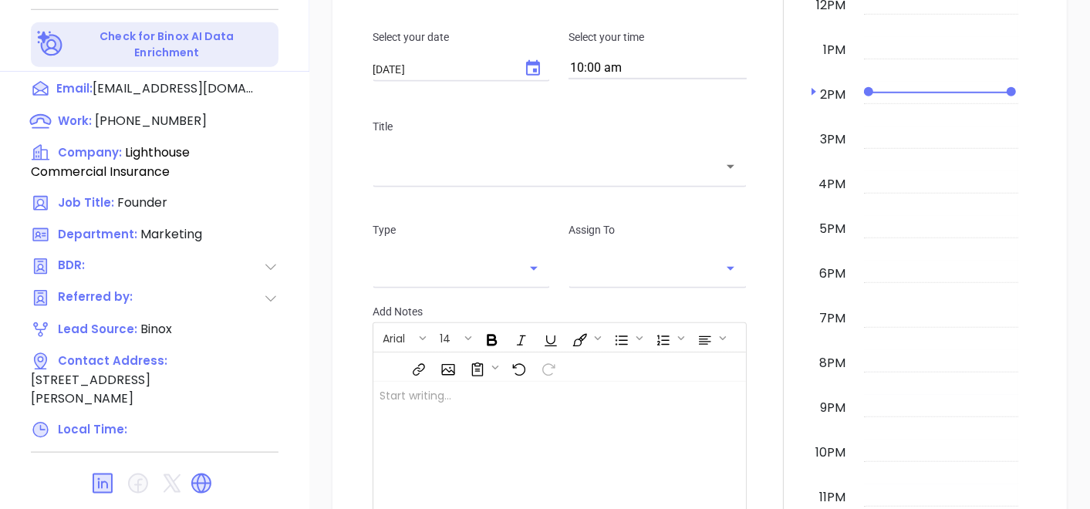
scroll to position [610, 0]
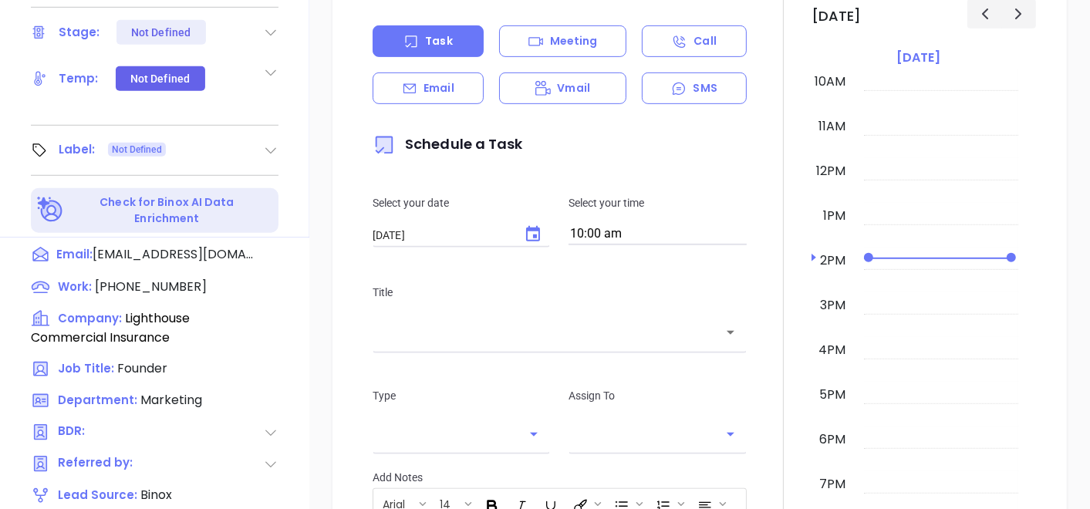
click at [272, 138] on div "Label: Not Defined" at bounding box center [155, 150] width 248 height 25
click at [267, 148] on icon at bounding box center [270, 151] width 11 height 6
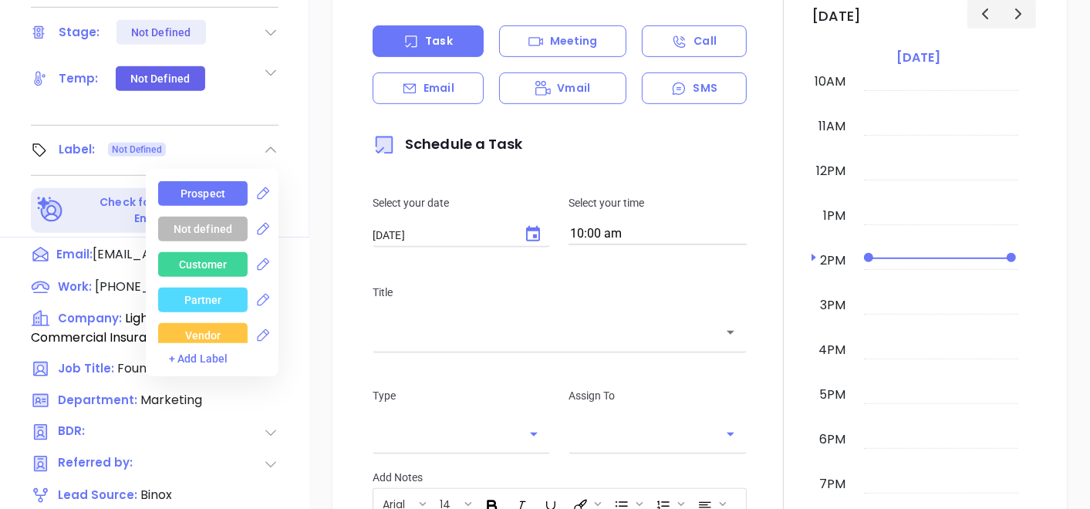
click at [229, 181] on div "Prospect" at bounding box center [203, 193] width 90 height 25
type input "[PERSON_NAME]"
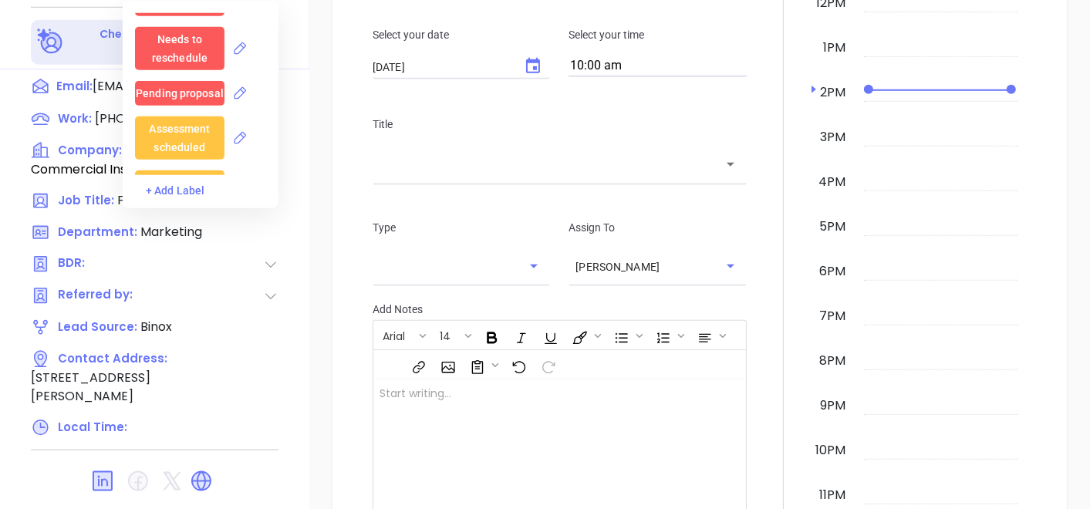
scroll to position [781, 0]
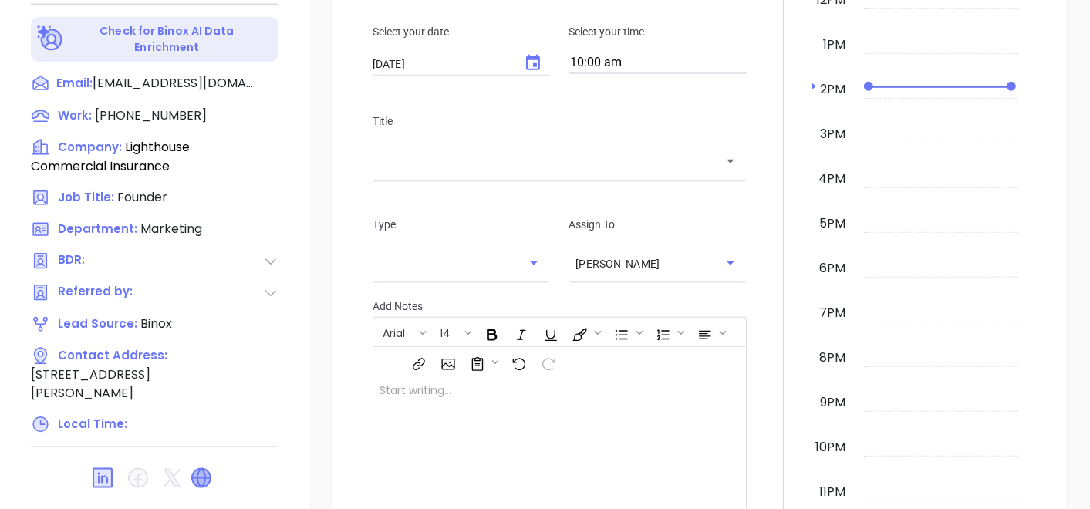
click at [206, 469] on icon at bounding box center [201, 478] width 19 height 19
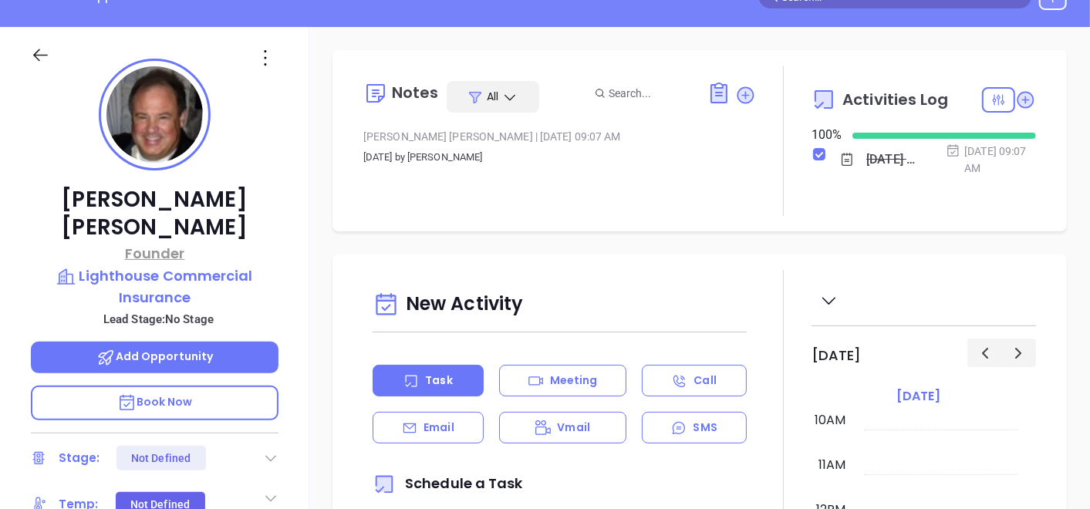
scroll to position [181, 0]
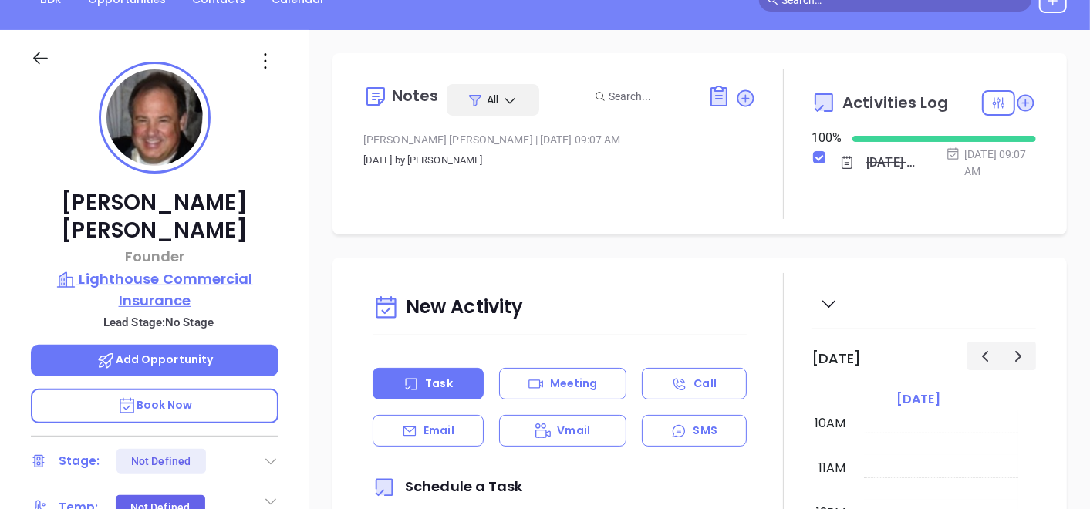
click at [154, 269] on p "Lighthouse Commercial Insurance" at bounding box center [155, 290] width 248 height 42
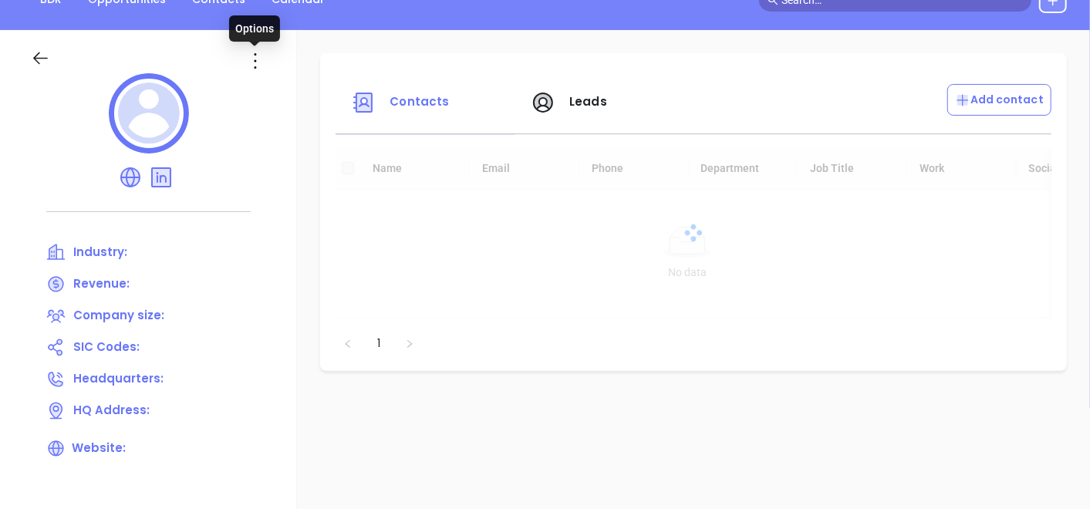
click at [250, 71] on icon at bounding box center [255, 61] width 25 height 25
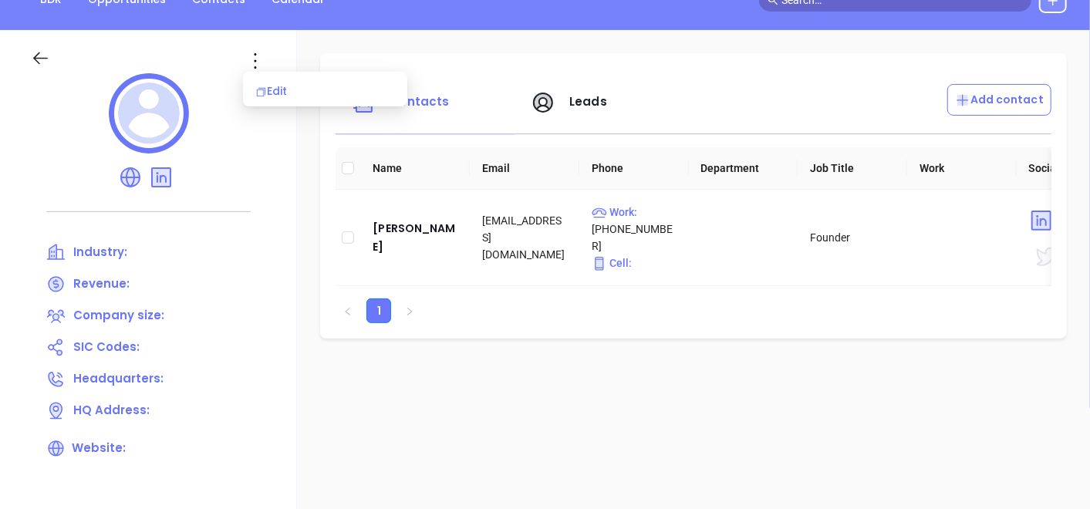
click at [279, 93] on div "Edit" at bounding box center [325, 91] width 140 height 17
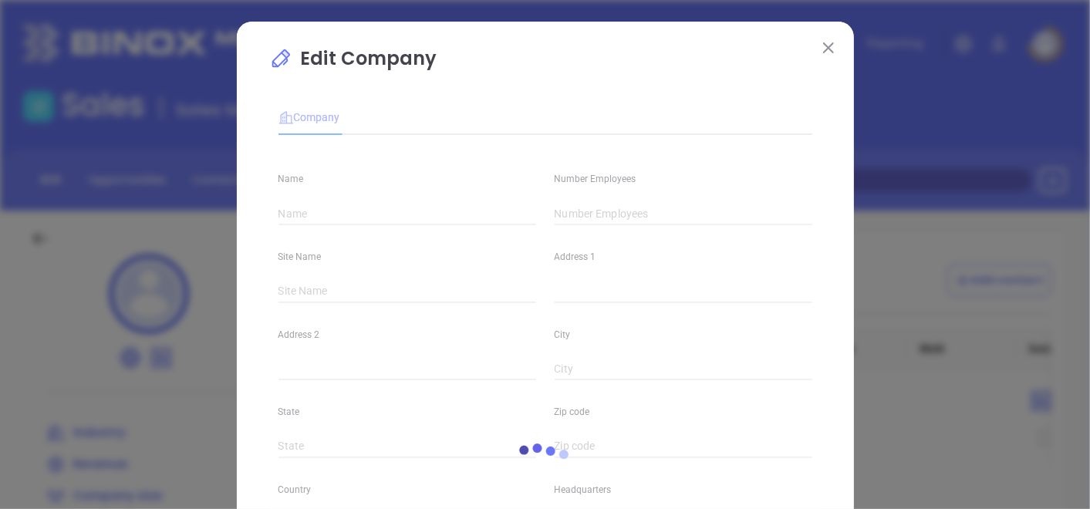
type input "Lighthouse Commercial Insurance"
type input "5"
type input "(800) 691-1686"
type input "Insurance"
type input "63"
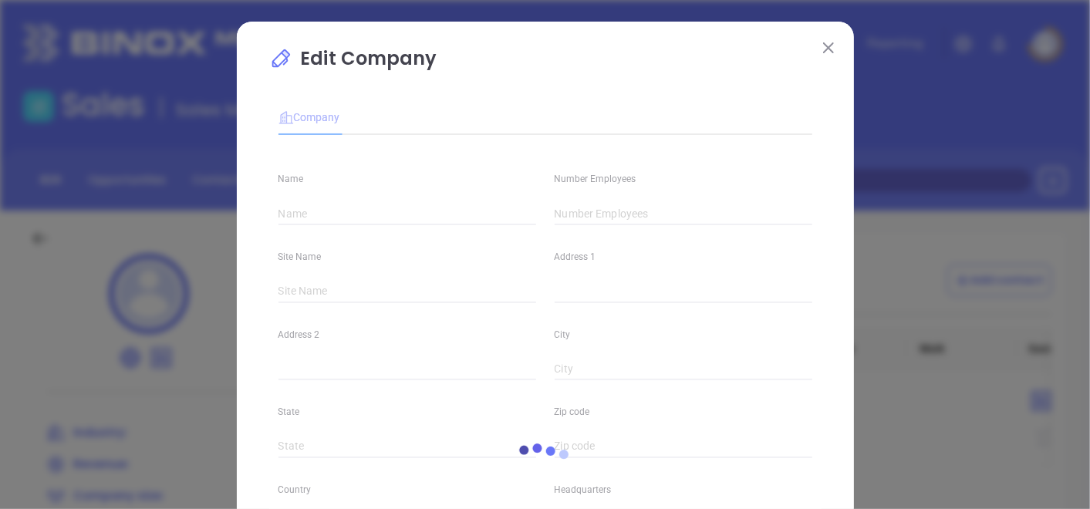
type input "https://lighthouseins.biz/"
type input "Finance and Insurance"
type input "linkedin.com/company/lighthouse-commercial-insurance"
type input "0.78"
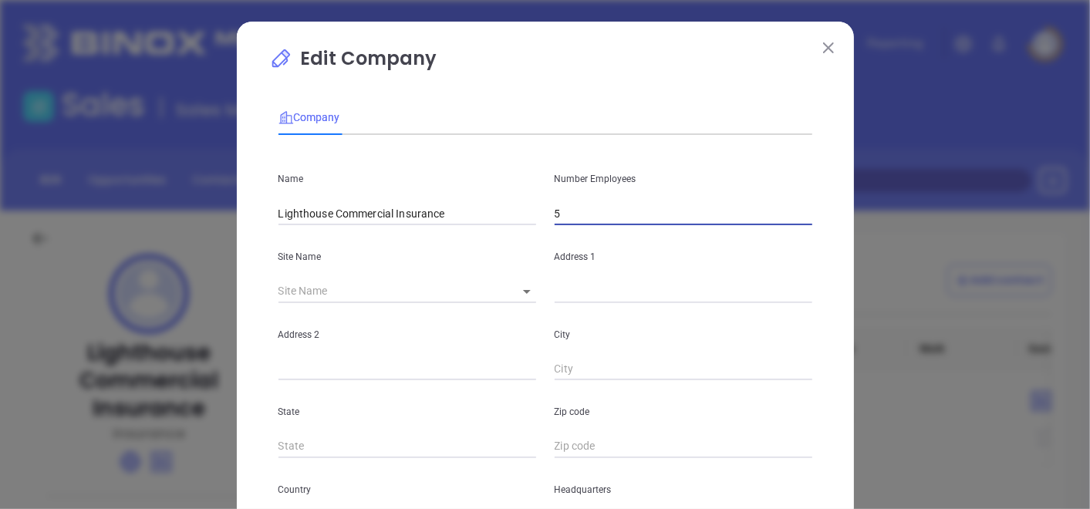
click at [606, 216] on input "5" at bounding box center [684, 213] width 258 height 23
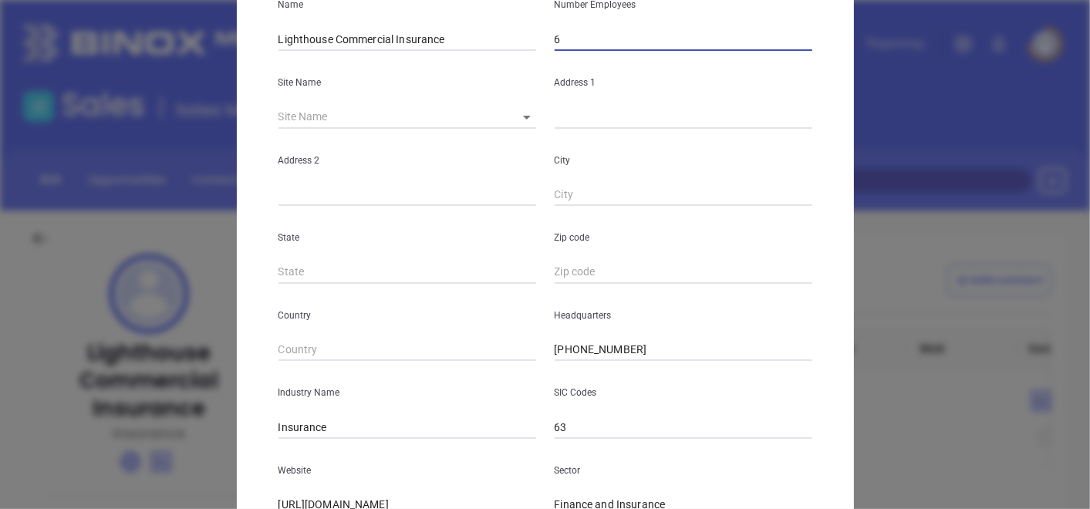
scroll to position [86, 0]
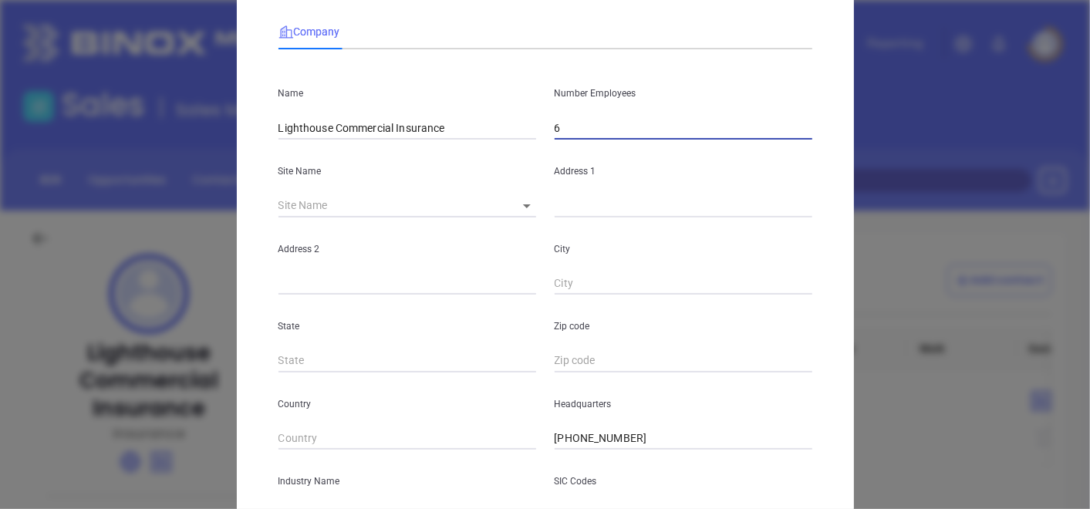
type input "6"
drag, startPoint x: 625, startPoint y: 438, endPoint x: 539, endPoint y: 455, distance: 87.3
click at [539, 455] on div "Name Lighthouse Commercial Insurance Number Employees 6 Site Name ​ Address 1 A…" at bounding box center [546, 372] width 534 height 621
type input "( ) -"
paste input "610) 365-7540"
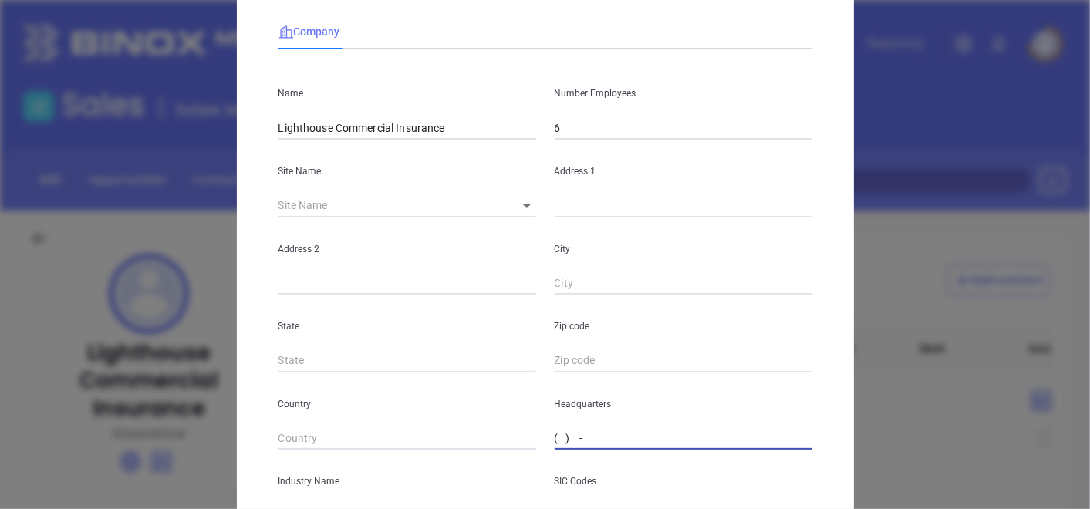
type input "(610) 365-7540"
click at [444, 265] on div "Address 2" at bounding box center [407, 257] width 276 height 78
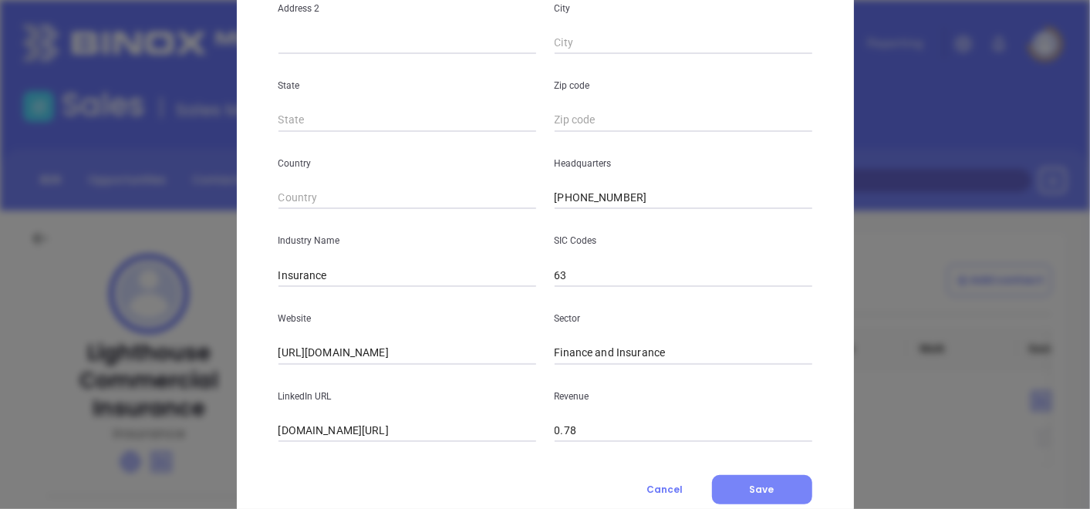
scroll to position [376, 0]
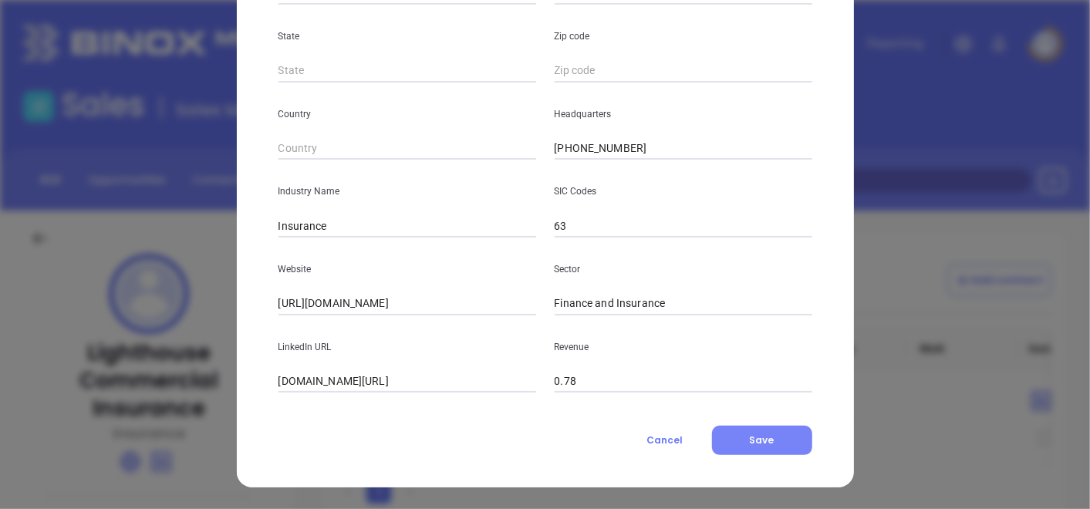
click at [743, 442] on button "Save" at bounding box center [762, 440] width 100 height 29
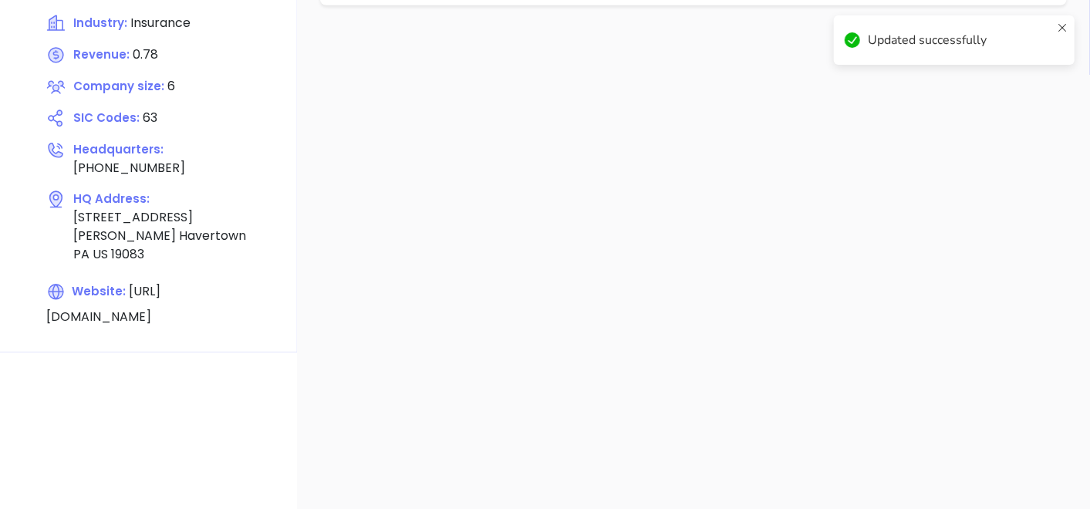
scroll to position [257, 0]
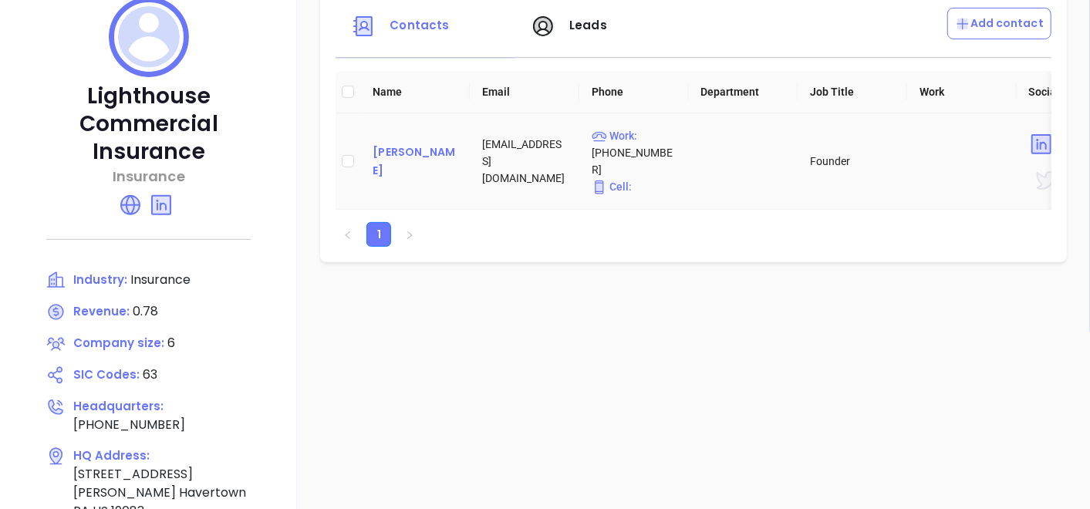
click at [380, 154] on div "Kevin McAdams" at bounding box center [415, 161] width 85 height 37
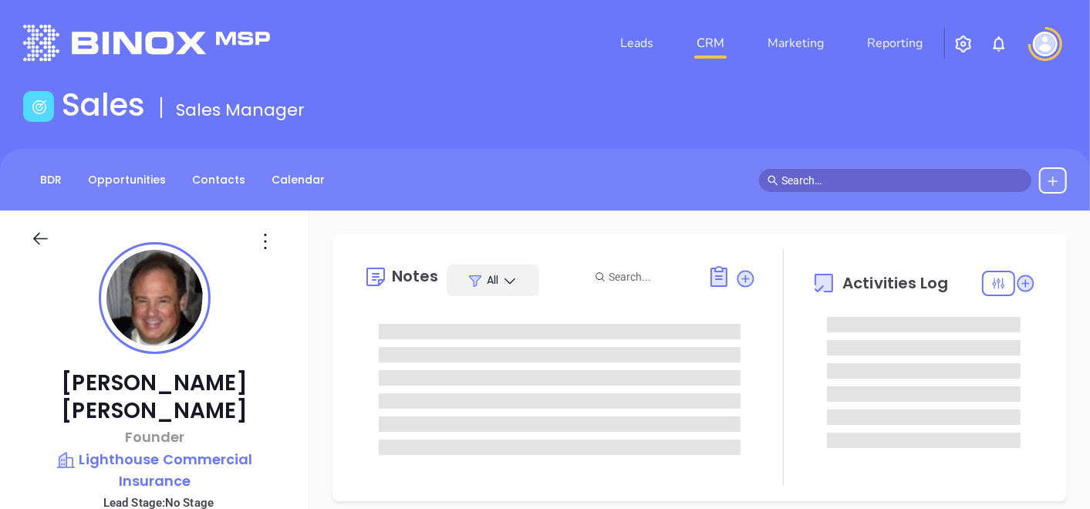
type input "[PERSON_NAME]"
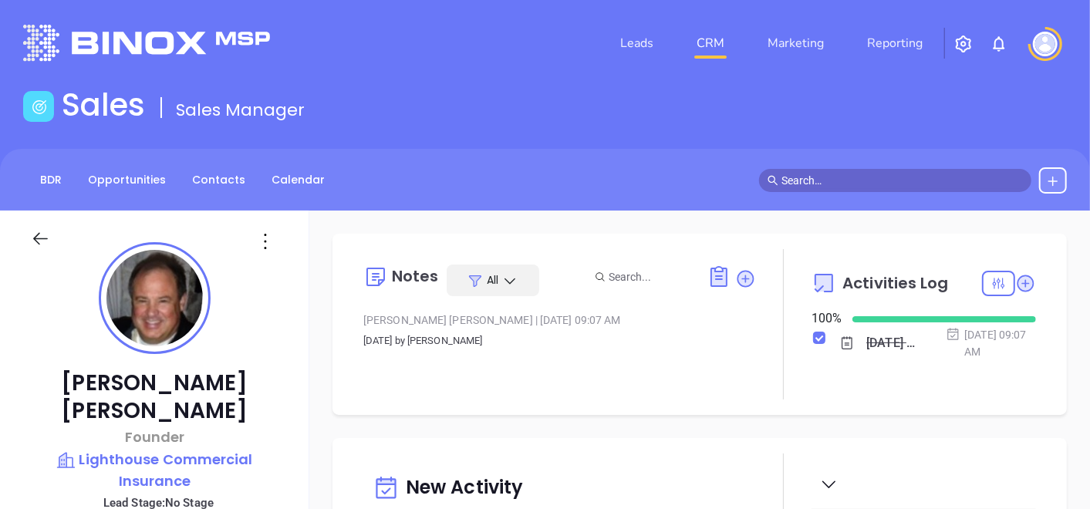
scroll to position [171, 0]
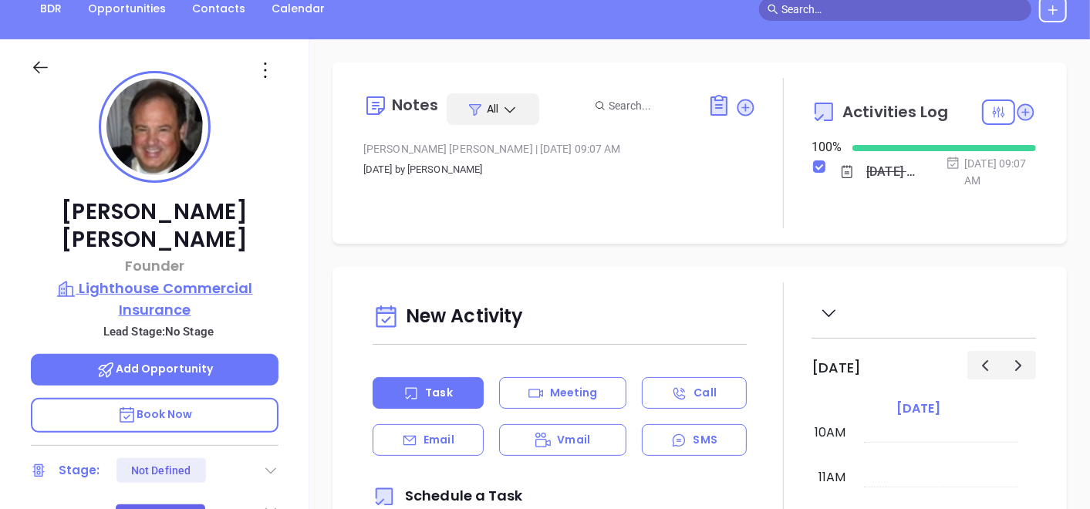
click at [185, 278] on p "Lighthouse Commercial Insurance" at bounding box center [155, 299] width 248 height 42
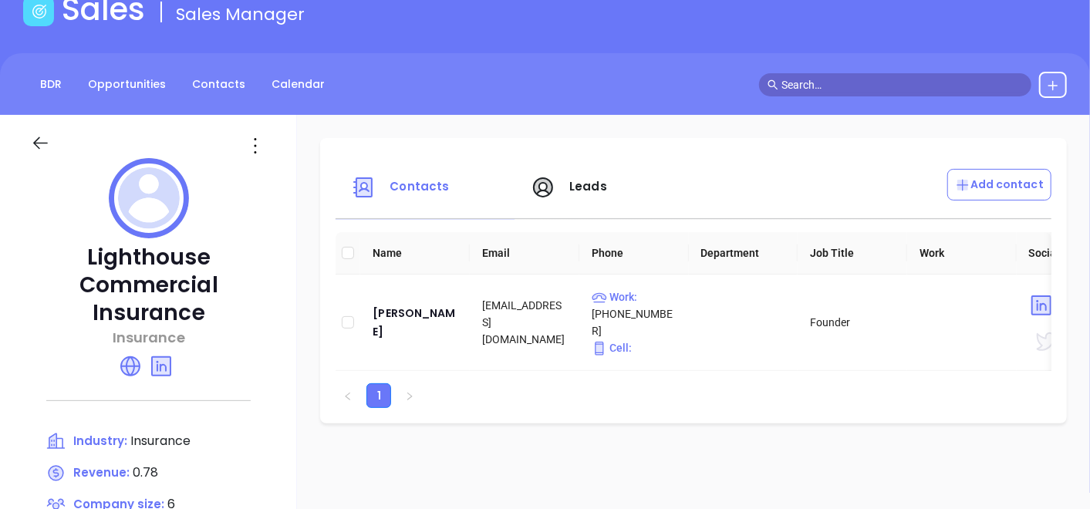
scroll to position [86, 0]
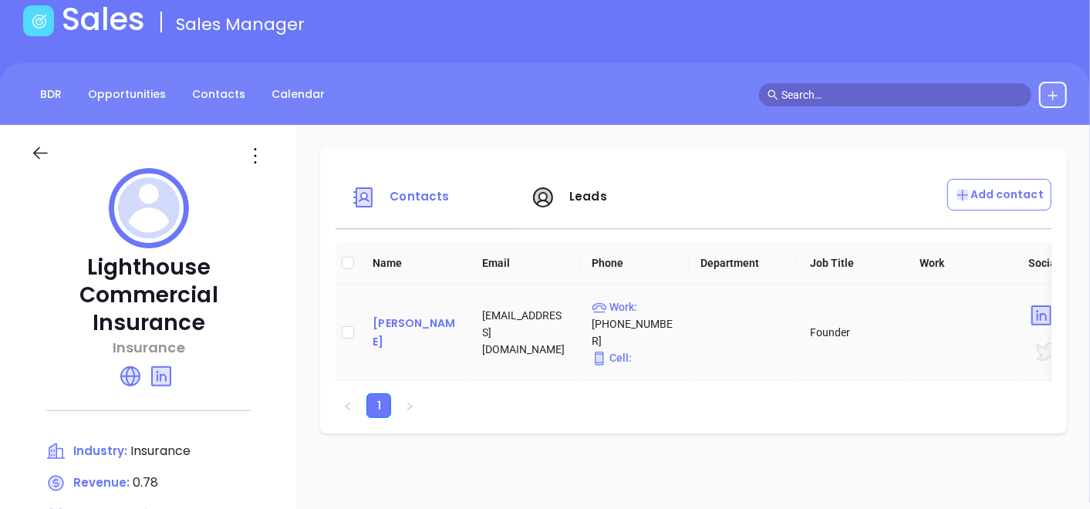
click at [392, 320] on div "Kevin McAdams" at bounding box center [415, 332] width 85 height 37
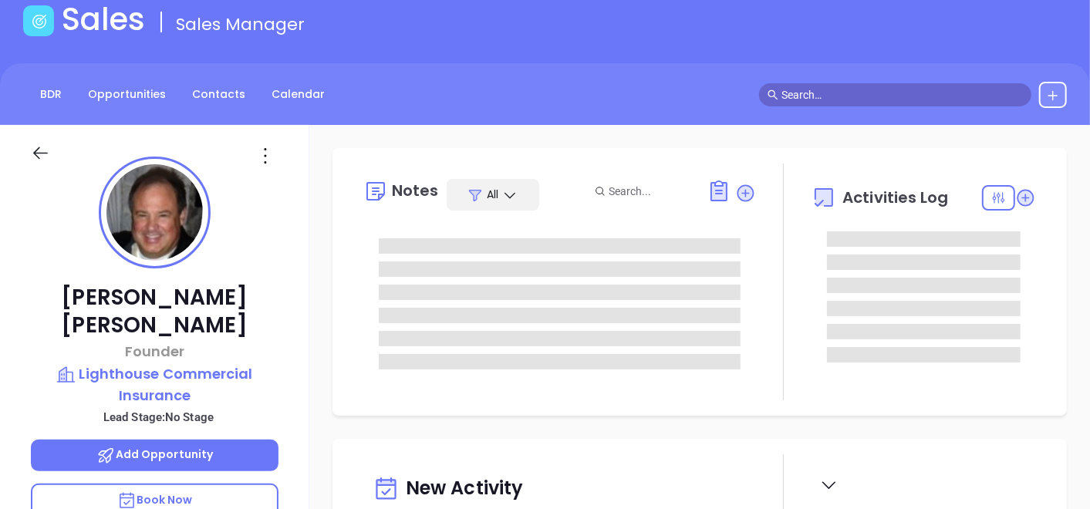
type input "[DATE]"
click at [266, 155] on icon at bounding box center [265, 156] width 25 height 25
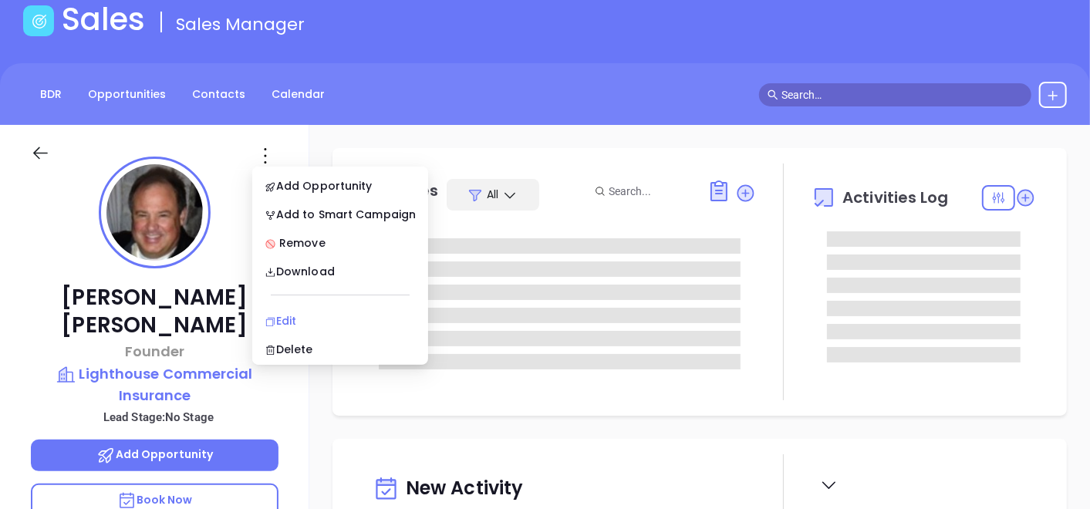
click at [291, 313] on div "Edit" at bounding box center [340, 321] width 151 height 17
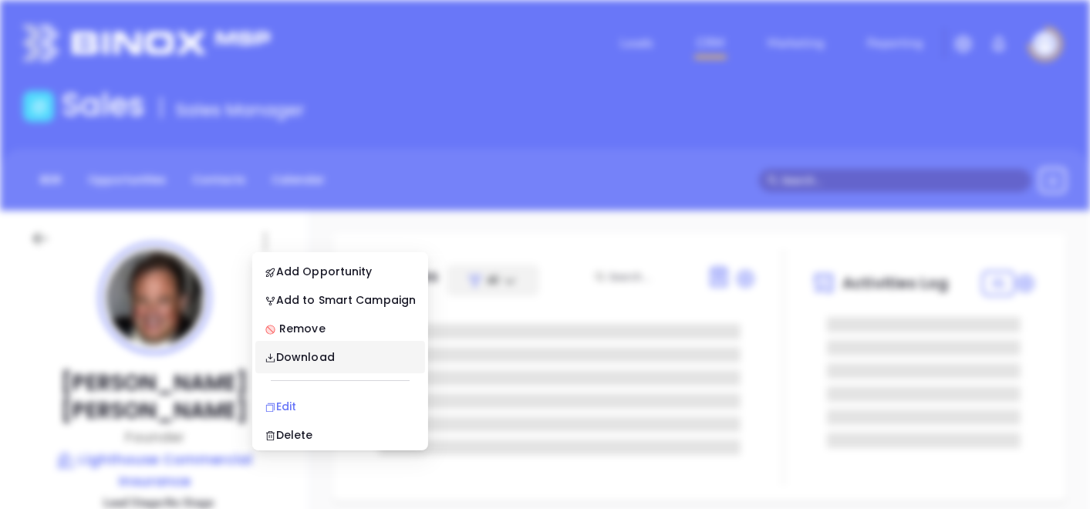
scroll to position [0, 0]
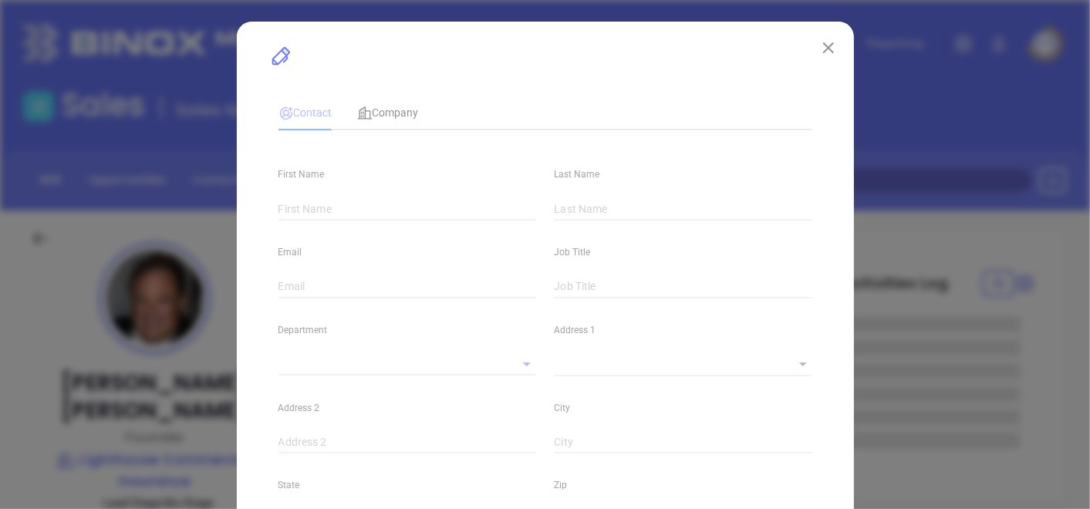
type input "[PERSON_NAME]"
type input "Kevin"
type input "McAdams"
type input "info@lighthouseins.biz"
type input "Founder"
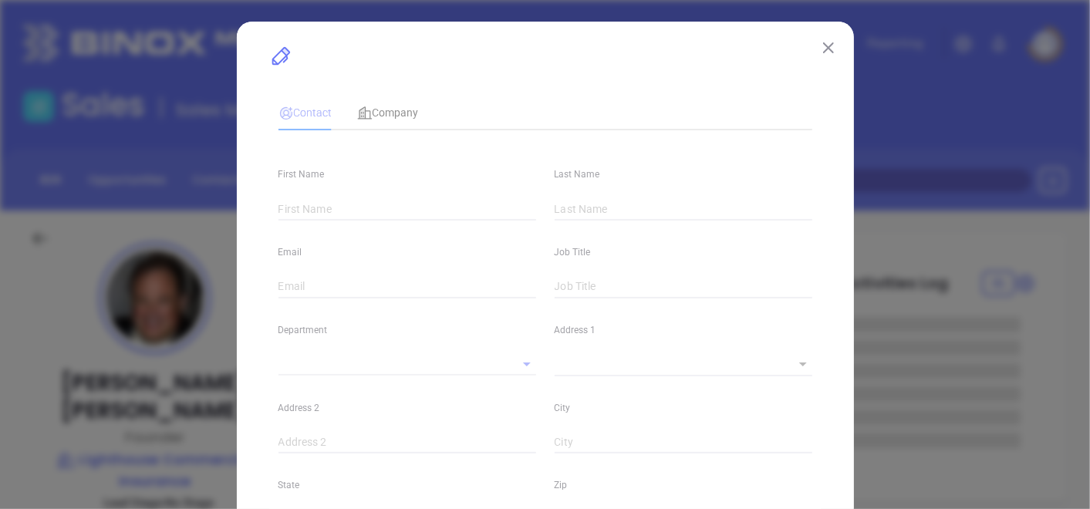
type input "1"
type input "www.linkedin.com/in/kevin-mcadams-0517024"
type input "Marketing"
type input "Binox"
type input "undefined undefined"
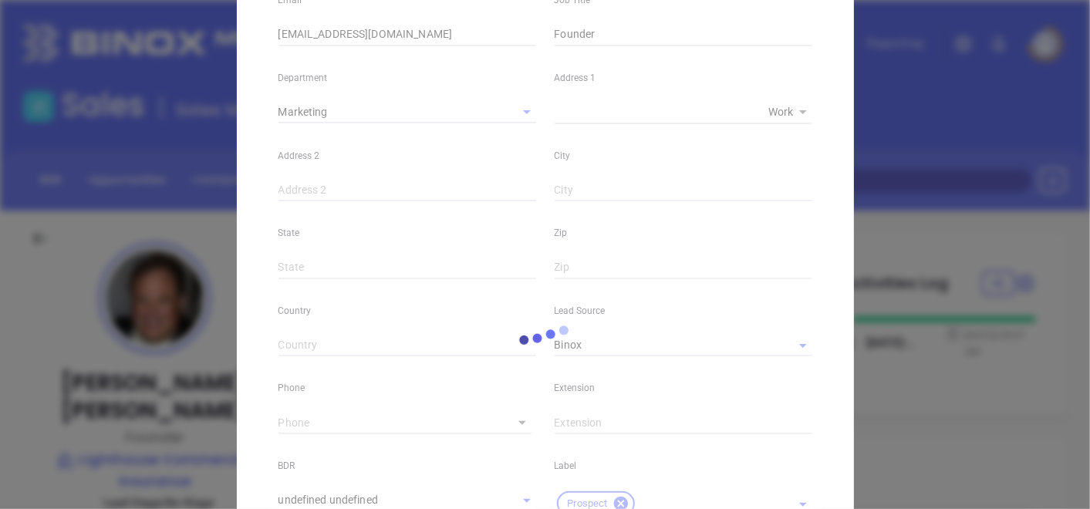
scroll to position [428, 0]
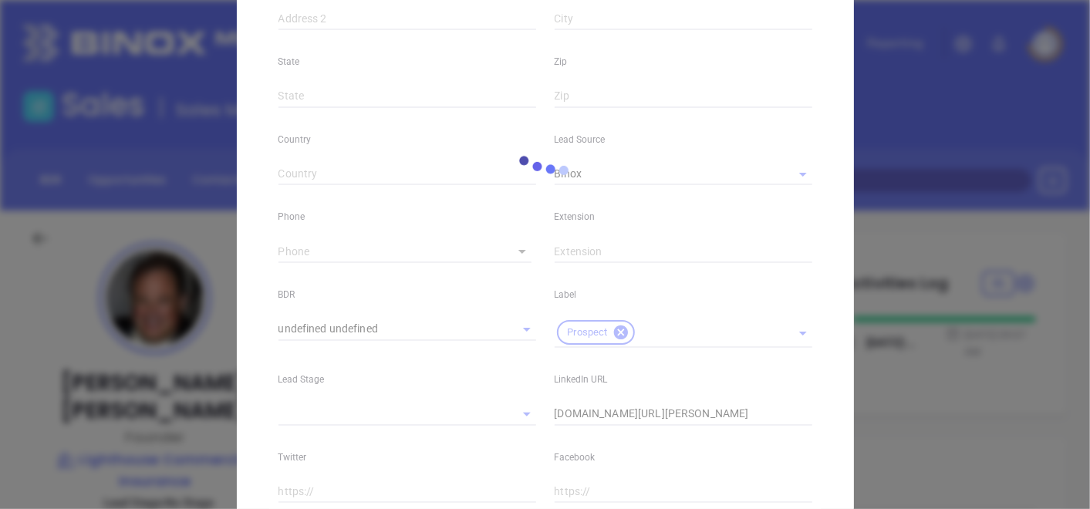
type input "(800) 691-1686"
type input "1"
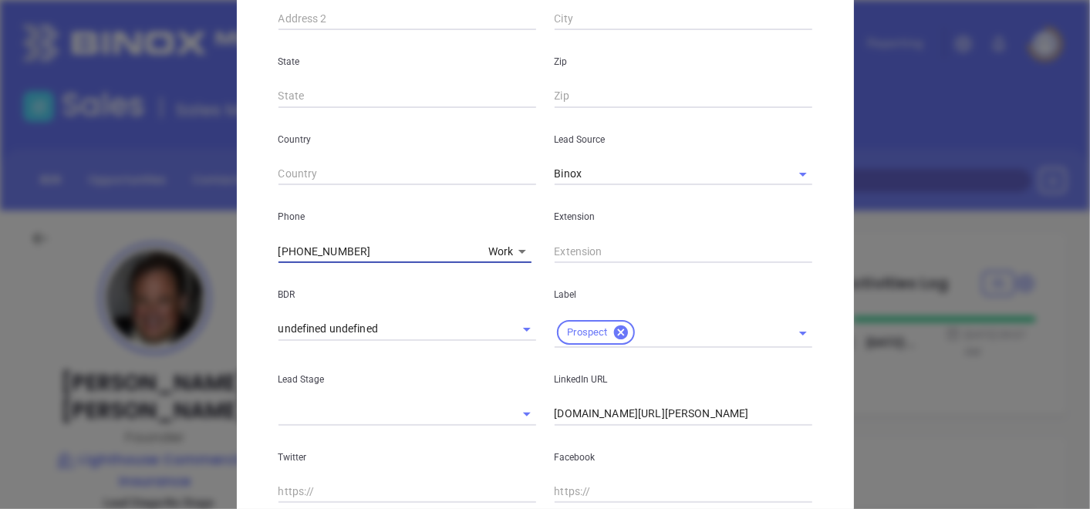
drag, startPoint x: 390, startPoint y: 247, endPoint x: 39, endPoint y: 326, distance: 359.1
click at [40, 325] on div "Kevin McAdams Contact Company First Name Kevin Last Name McAdams Email info@lig…" at bounding box center [545, 254] width 1090 height 509
type input "( ) -"
paste input "610) 365-7540"
type input "(610) 365-7540"
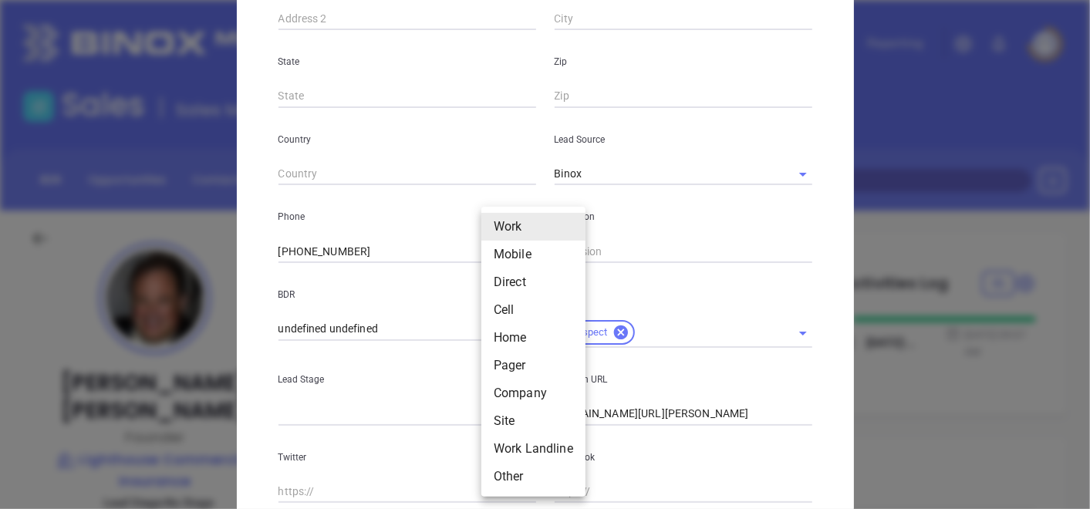
click at [483, 256] on body "Leads CRM Marketing Reporting Financial Leads Leads Sales Sales Manager BDR Opp…" at bounding box center [545, 254] width 1090 height 509
click at [494, 262] on li "Mobile" at bounding box center [534, 255] width 104 height 28
type input "2"
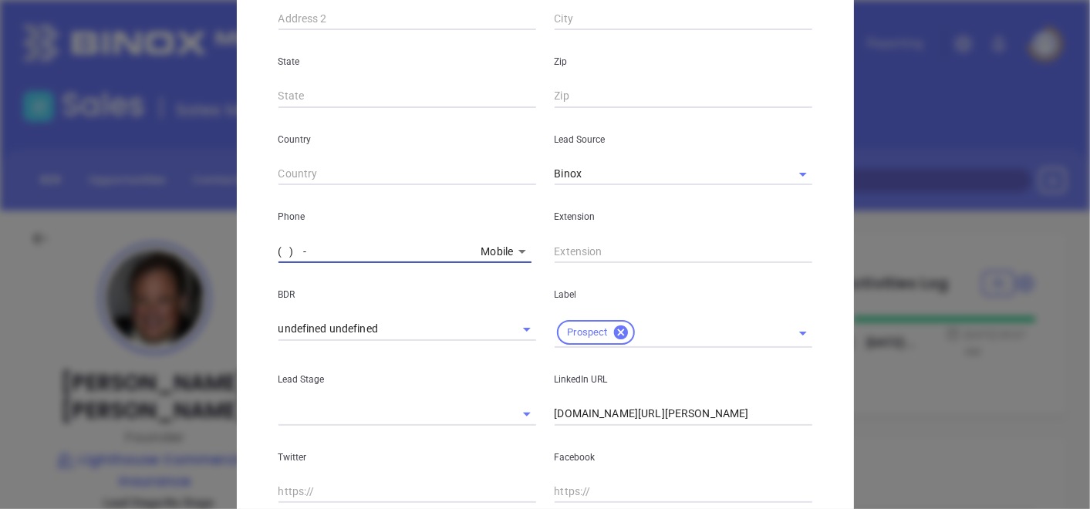
click at [343, 253] on input "( ) -" at bounding box center [377, 251] width 197 height 23
paste input "610) 742-1151"
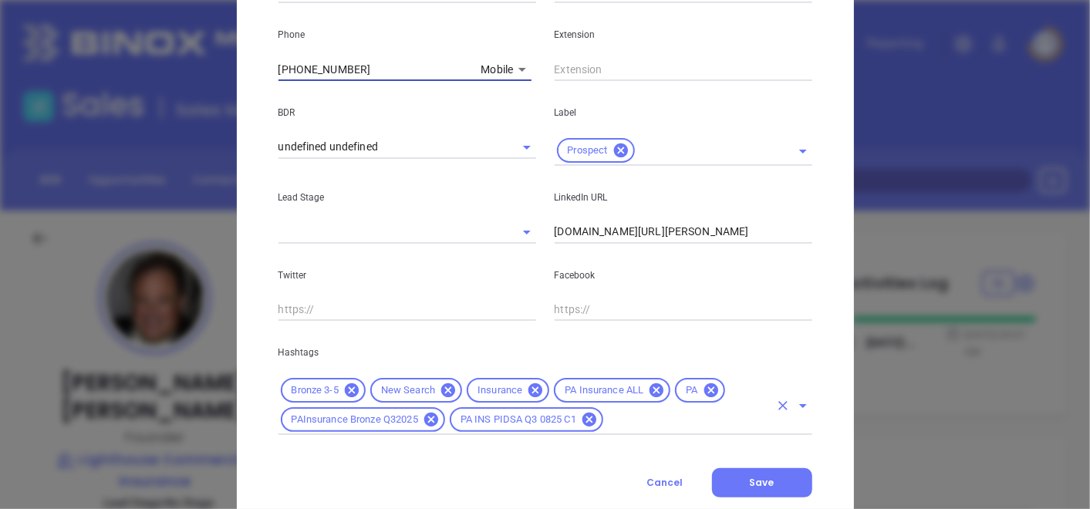
scroll to position [652, 0]
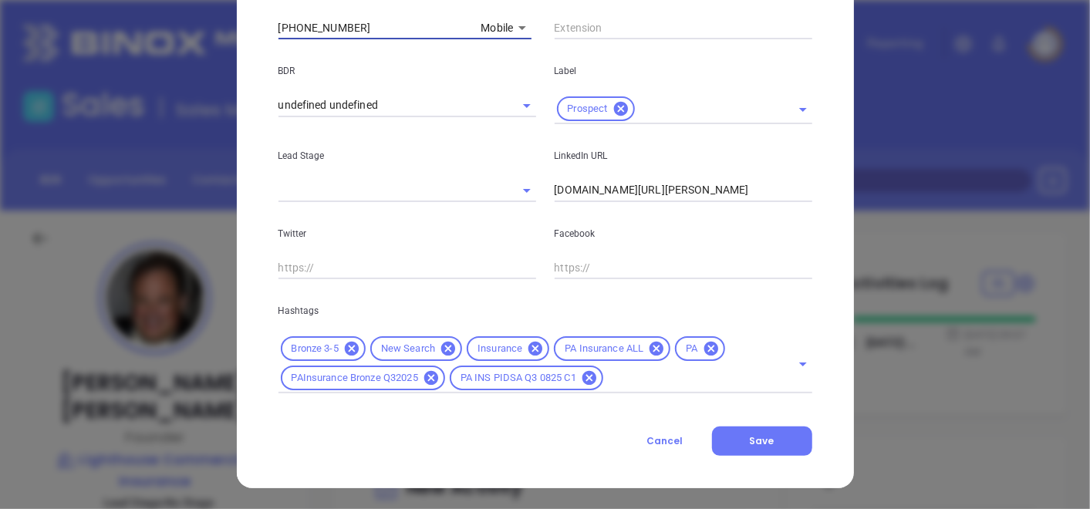
type input "(610) 742-1151"
click at [723, 434] on button "Save" at bounding box center [762, 441] width 100 height 29
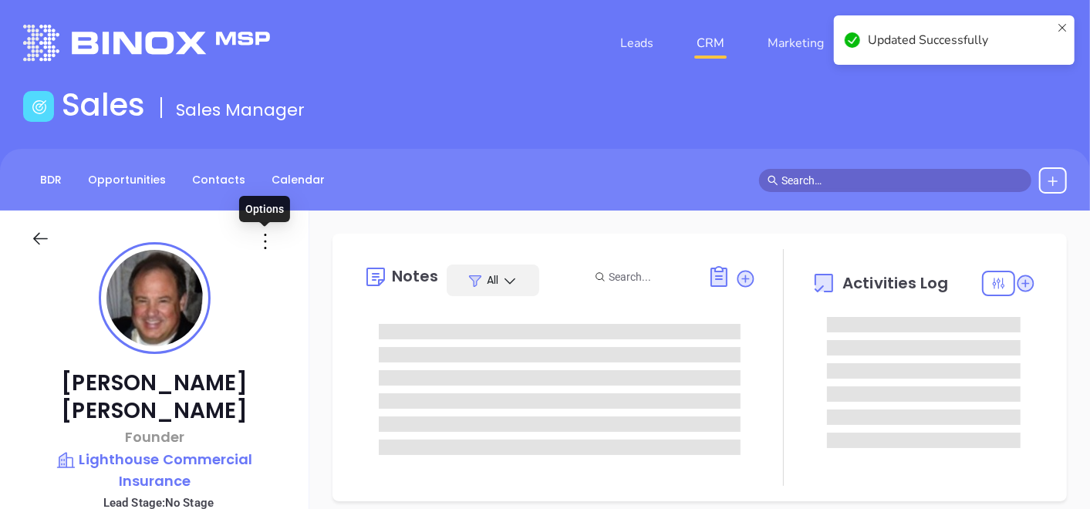
click at [258, 236] on icon at bounding box center [265, 241] width 25 height 25
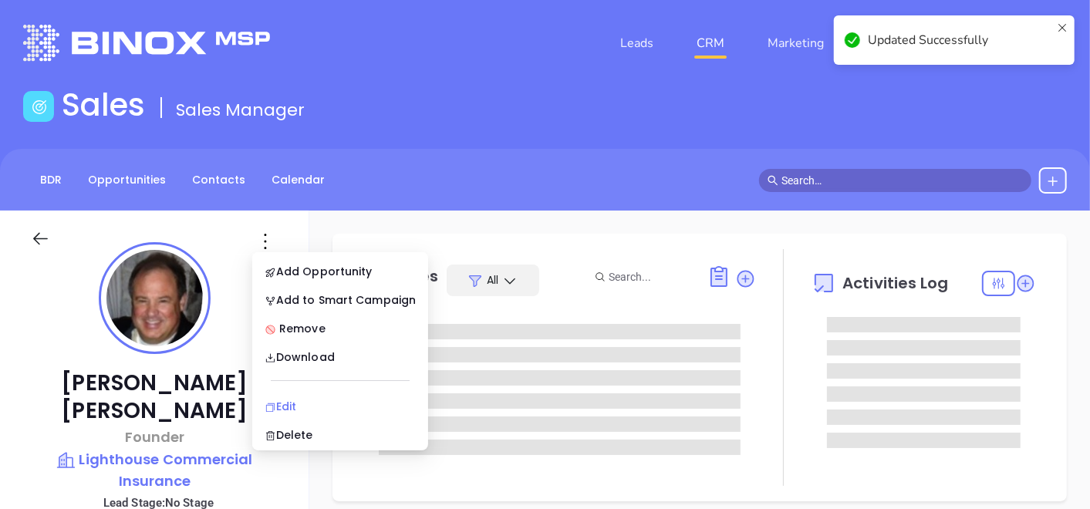
click at [286, 401] on div "Edit" at bounding box center [340, 406] width 151 height 17
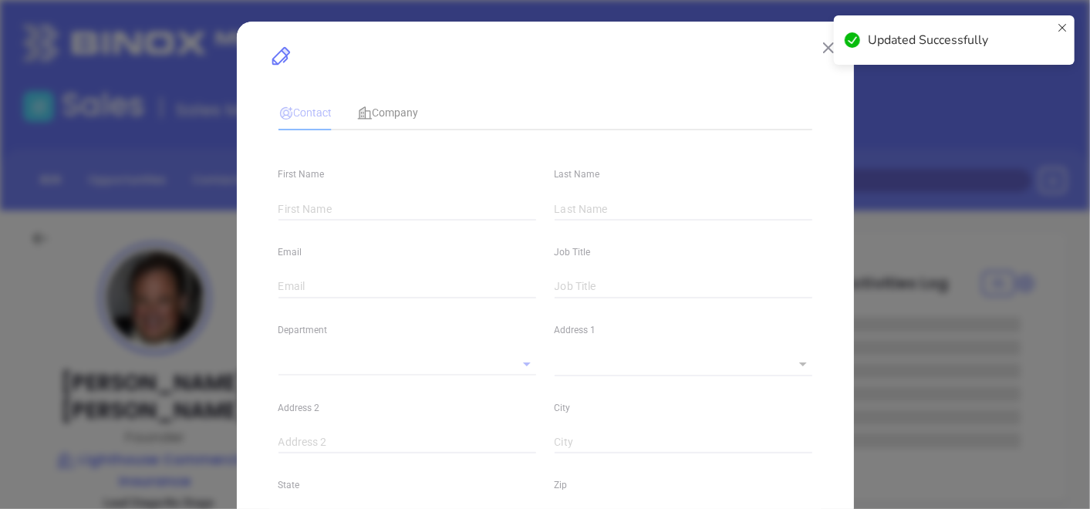
type input "Kevin"
type input "McAdams"
type input "info@lighthouseins.biz"
type input "Founder"
type input "1"
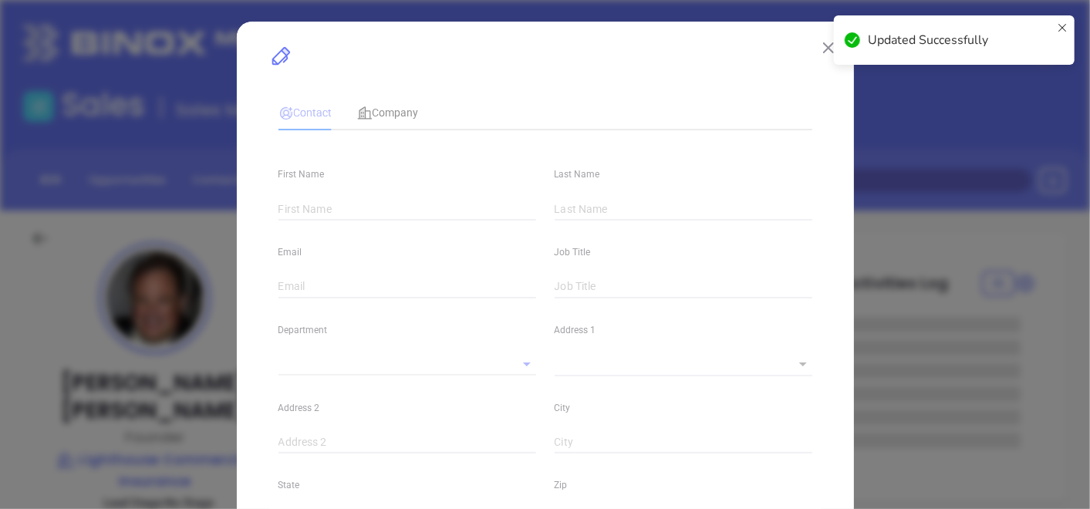
type input "www.linkedin.com/in/kevin-mcadams-0517024"
type input "Marketing"
type input "Binox"
type input "undefined undefined"
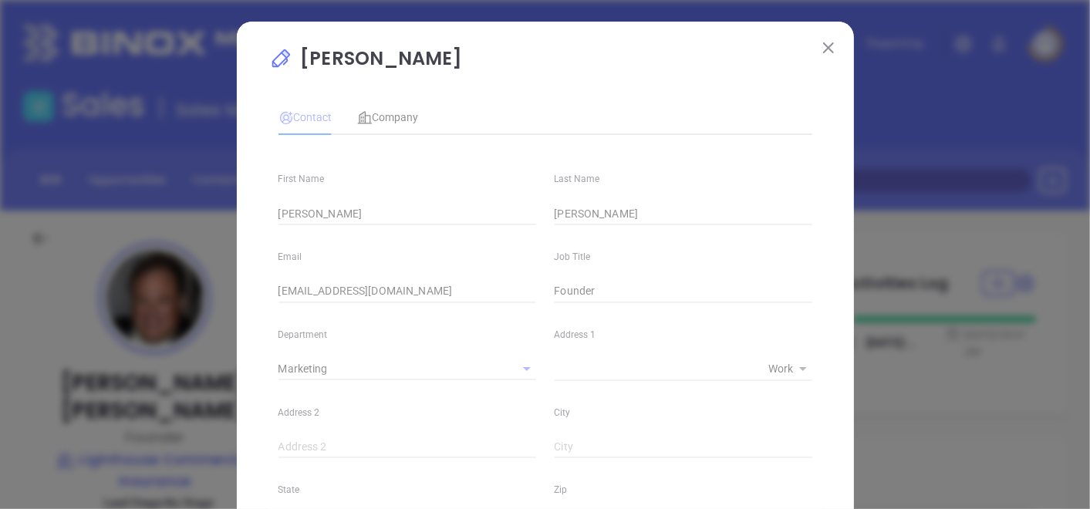
type input "(610) 365-7540"
type input "1"
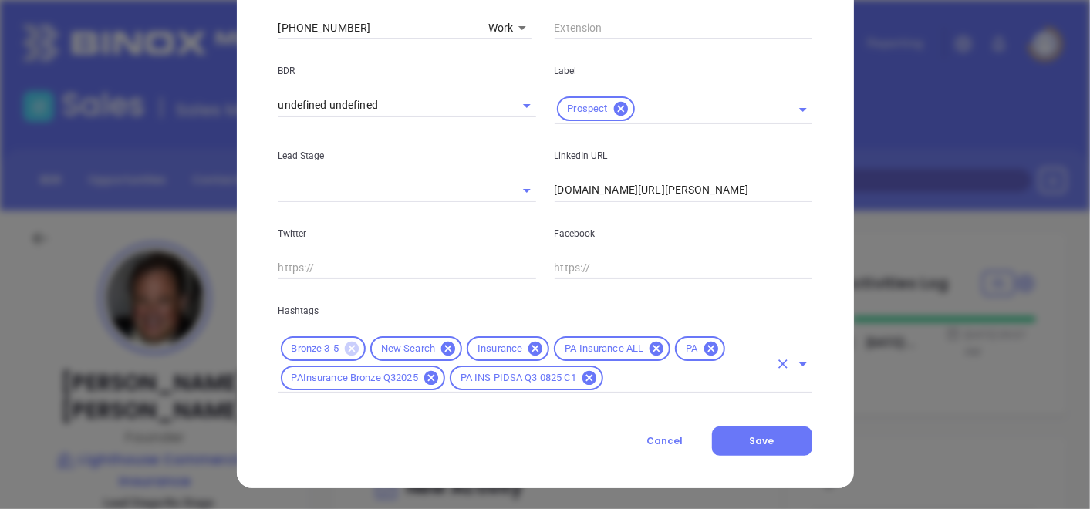
click at [348, 342] on icon at bounding box center [352, 349] width 14 height 14
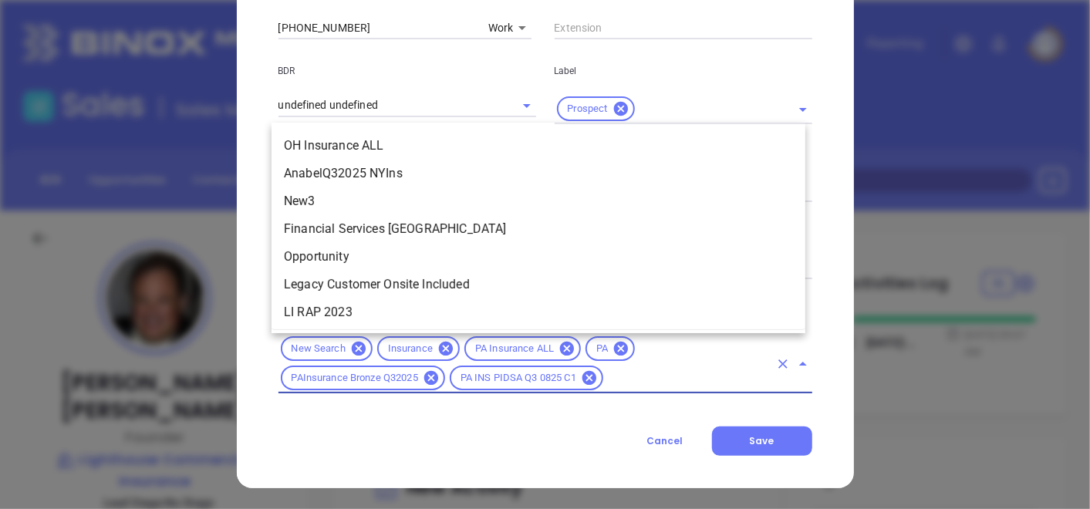
click at [635, 377] on input "text" at bounding box center [688, 378] width 164 height 19
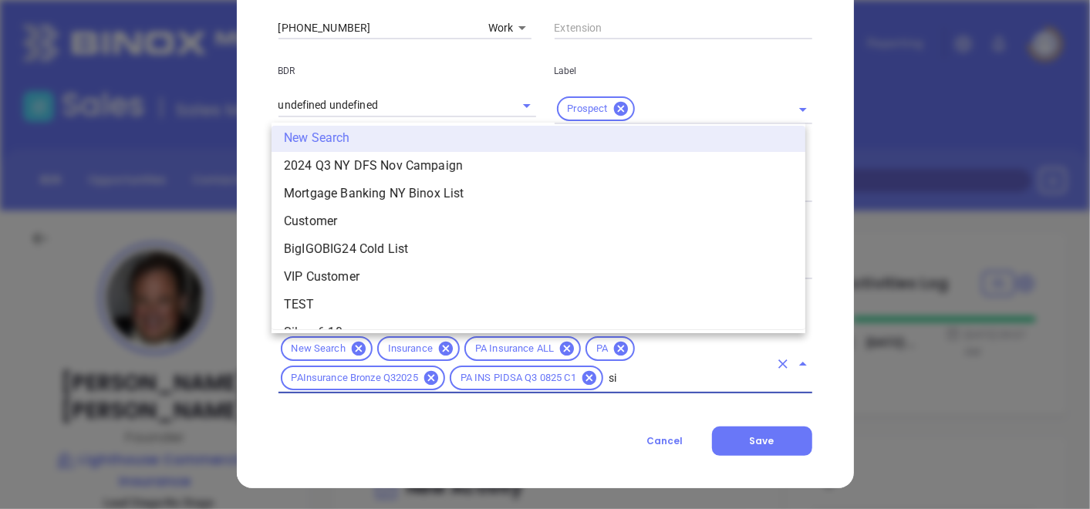
scroll to position [0, 0]
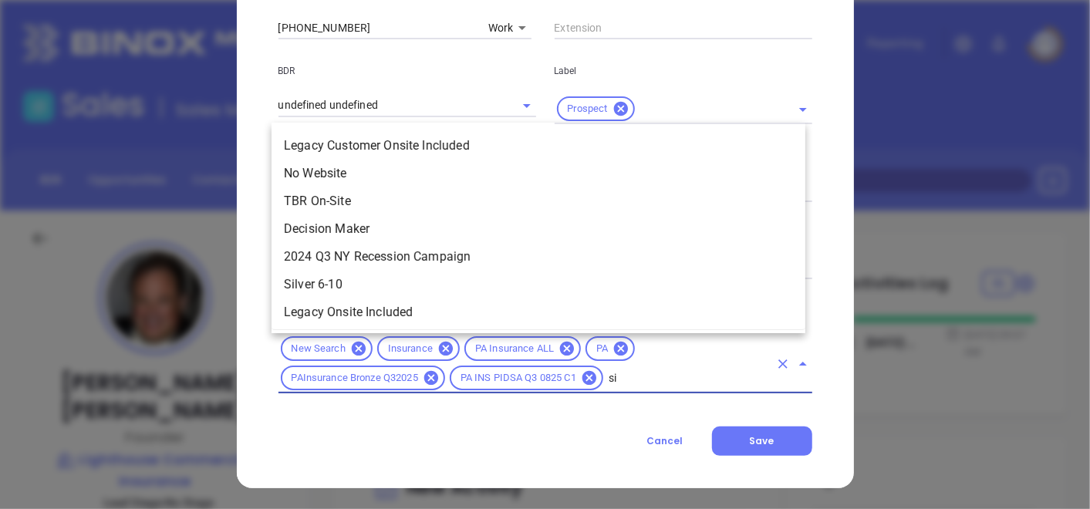
type input "sil"
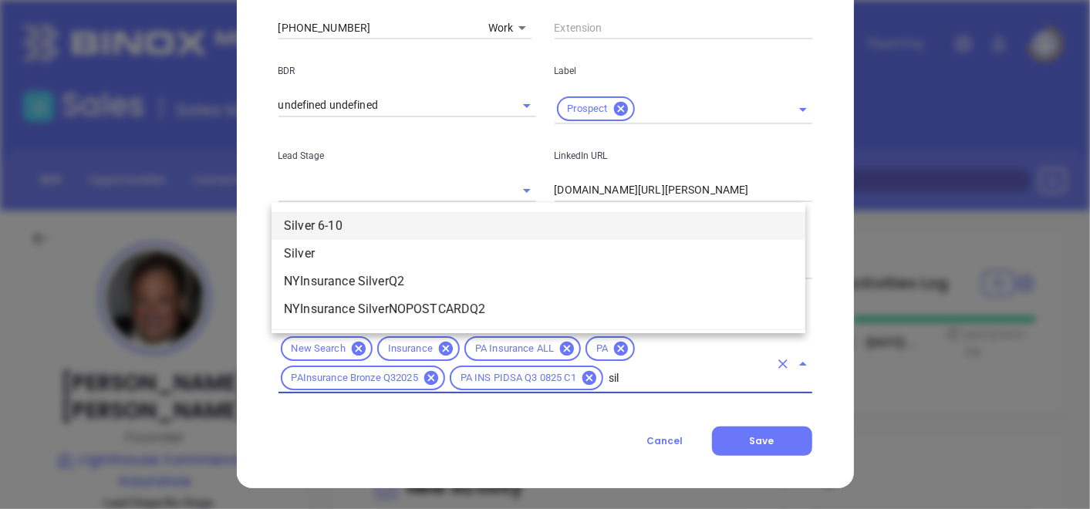
click at [390, 216] on li "Silver 6-10" at bounding box center [539, 226] width 534 height 28
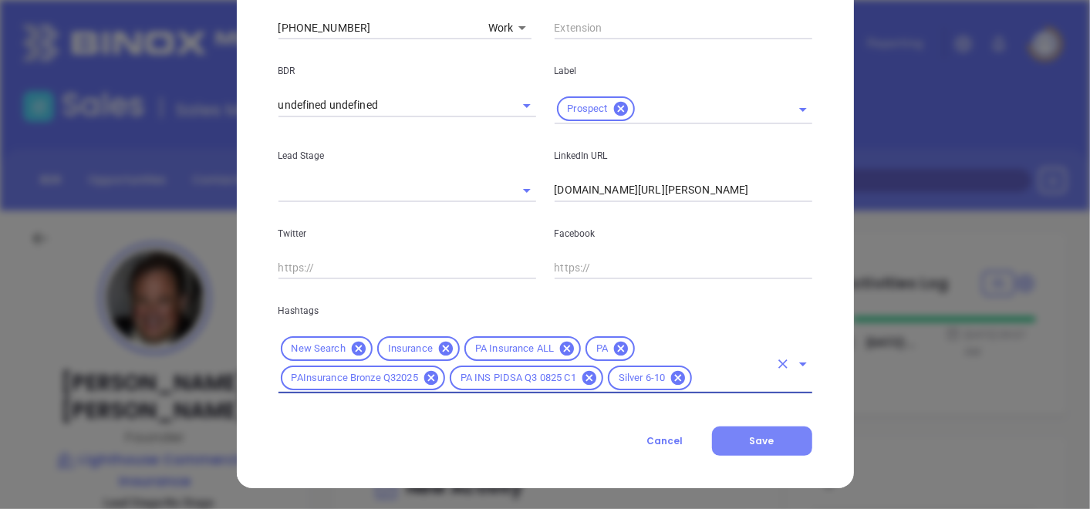
click at [785, 444] on button "Save" at bounding box center [762, 441] width 100 height 29
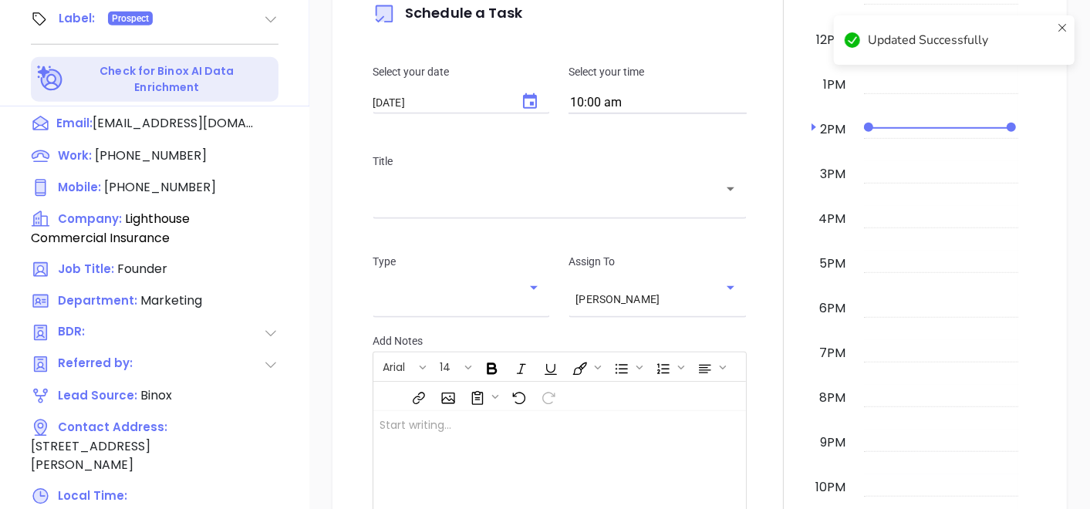
scroll to position [781, 0]
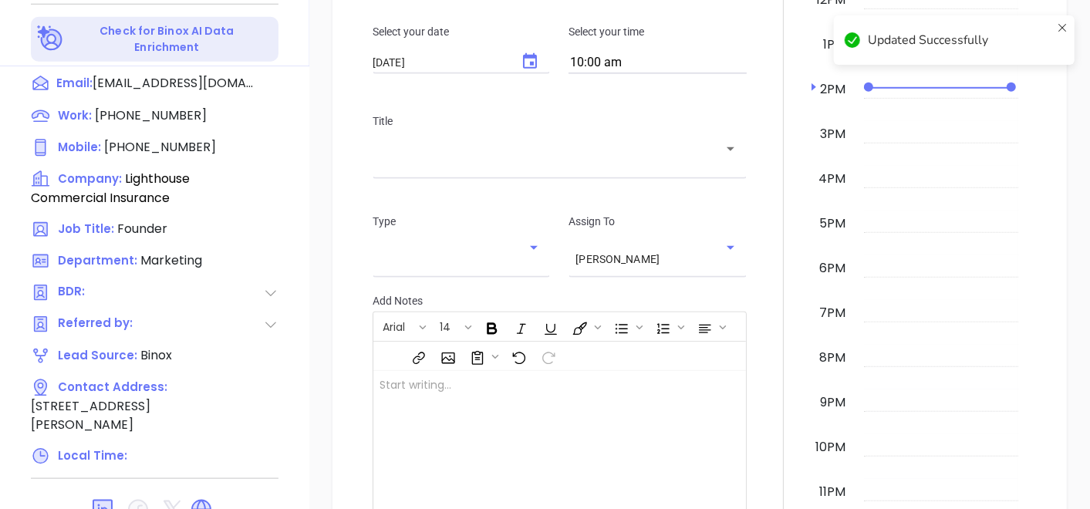
click at [146, 382] on div "Work : (610) 365-7540 Mobile : (610) 742-1151 Company: Lighthouse Commercial In…" at bounding box center [155, 286] width 248 height 360
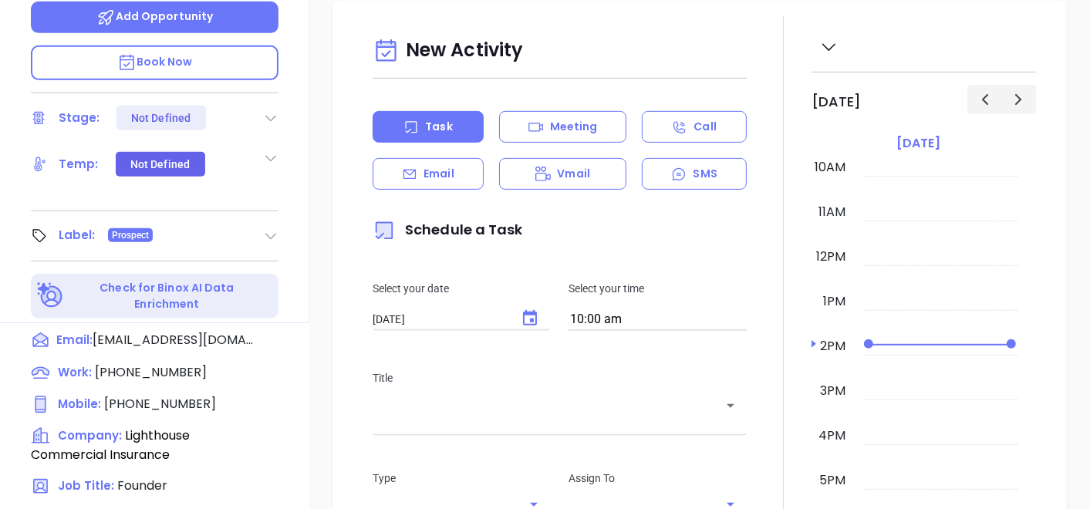
scroll to position [95, 0]
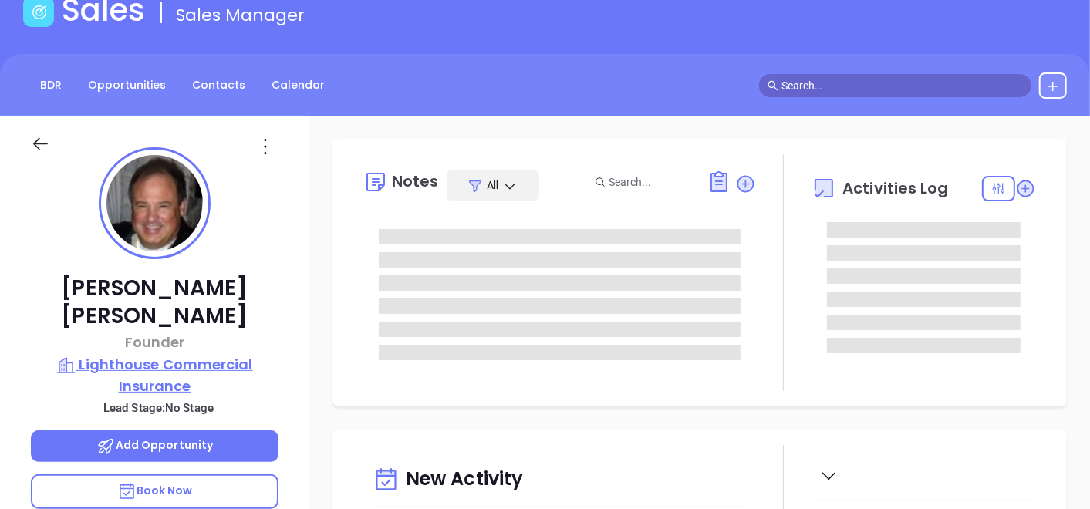
click at [161, 354] on p "Lighthouse Commercial Insurance" at bounding box center [155, 375] width 248 height 42
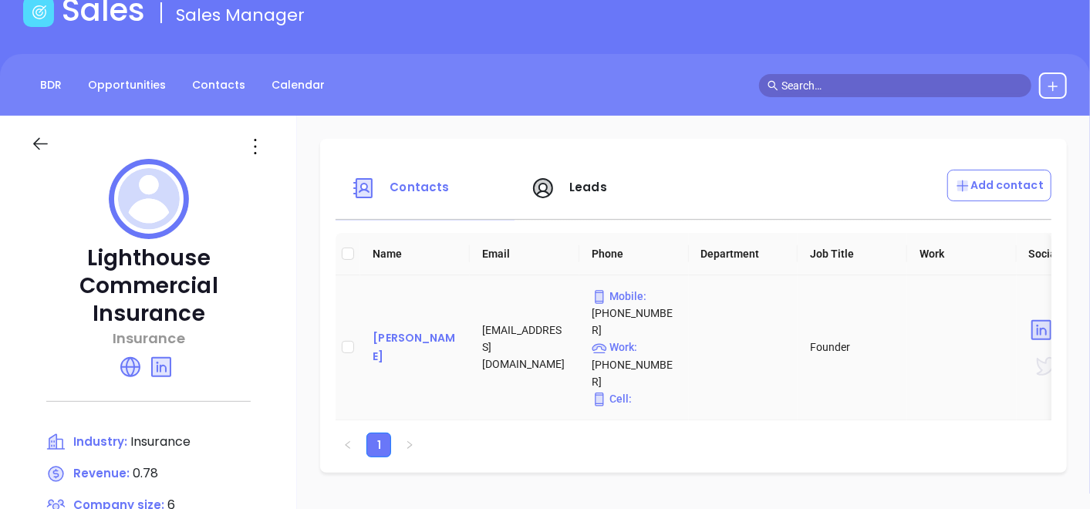
click at [386, 329] on div "Kevin McAdams" at bounding box center [415, 347] width 85 height 37
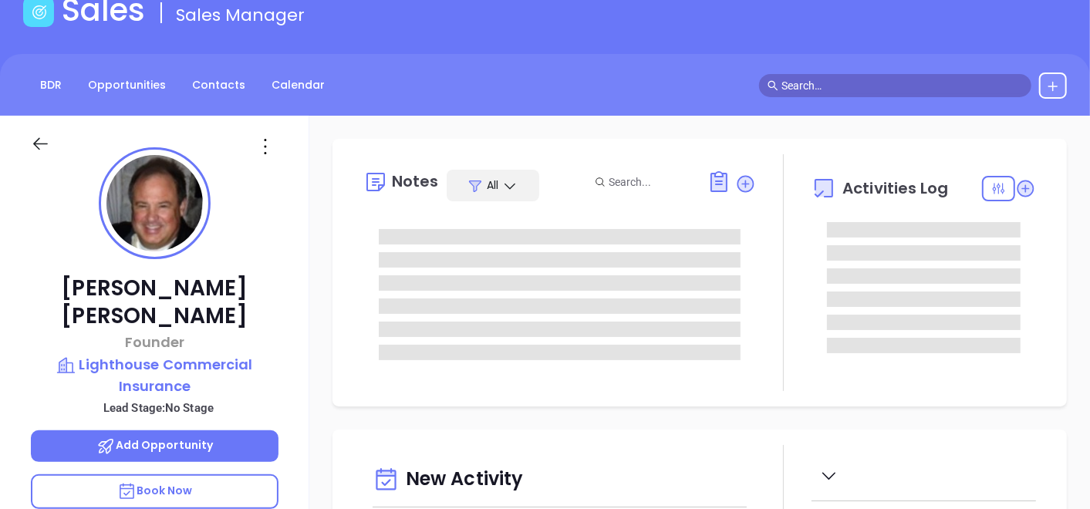
type input "[DATE]"
type input "[PERSON_NAME]"
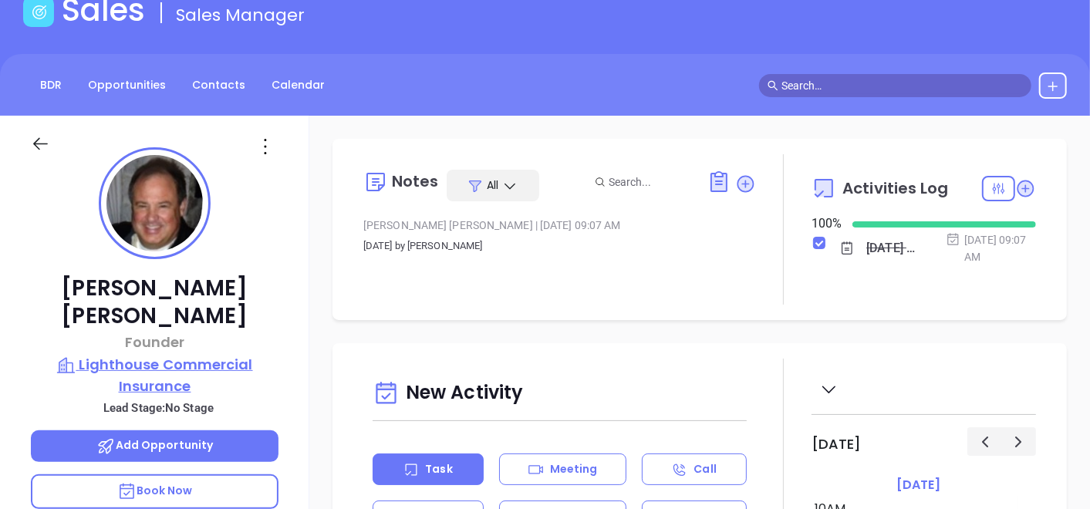
click at [161, 354] on p "Lighthouse Commercial Insurance" at bounding box center [155, 375] width 248 height 42
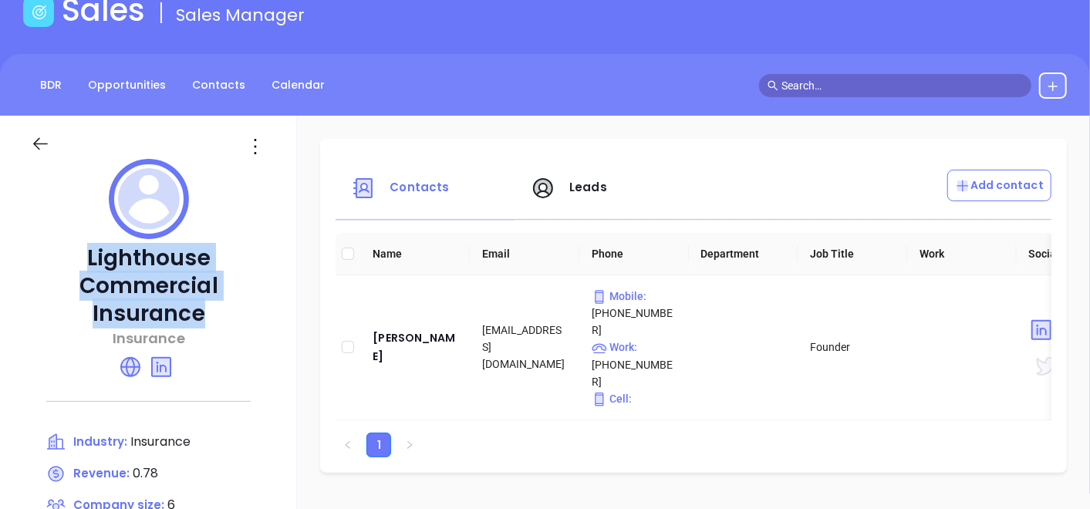
drag, startPoint x: 75, startPoint y: 246, endPoint x: 220, endPoint y: 318, distance: 161.9
click at [220, 318] on p "Lighthouse Commercial Insurance" at bounding box center [148, 286] width 235 height 83
copy p "Lighthouse Commercial Insurance"
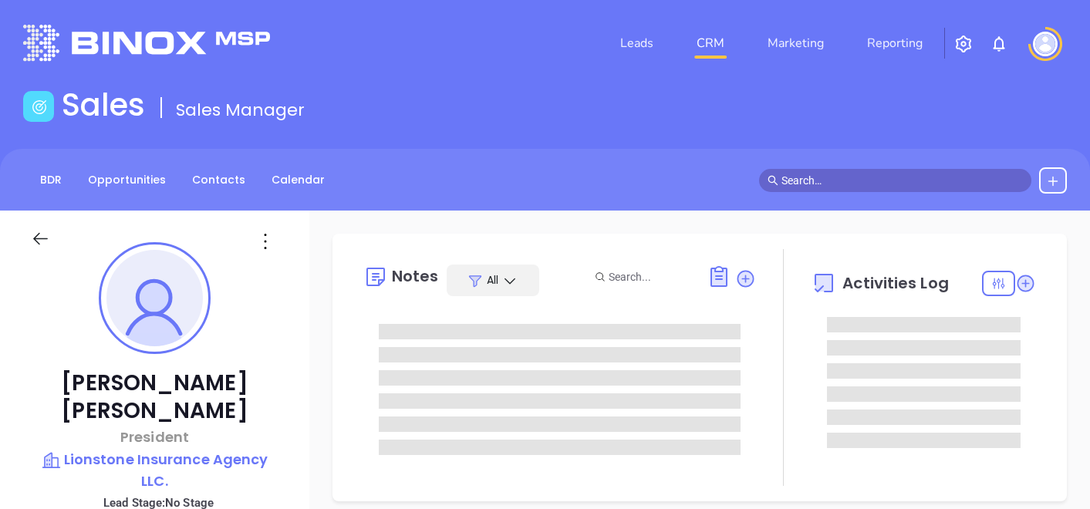
type input "[DATE]"
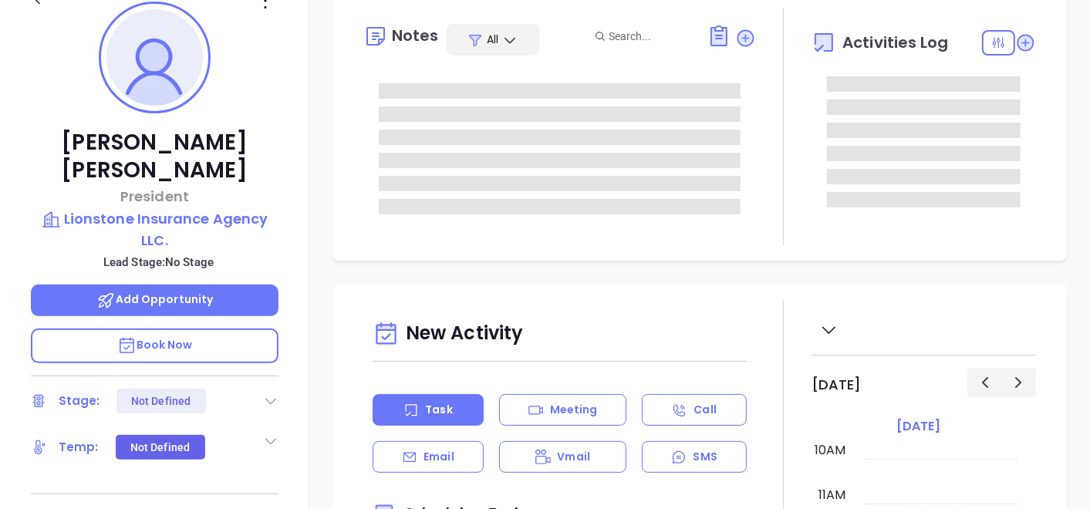
type input "[PERSON_NAME]"
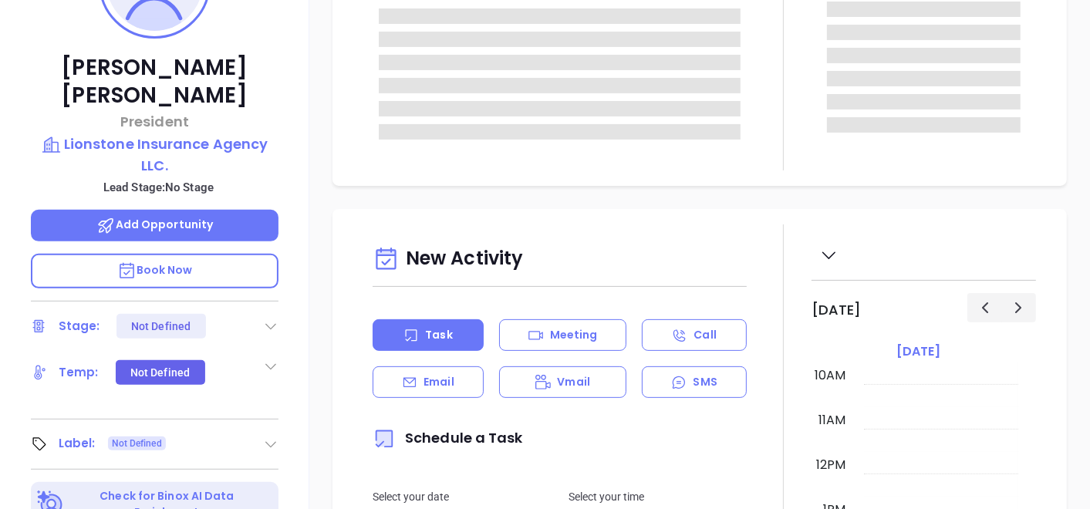
scroll to position [343, 0]
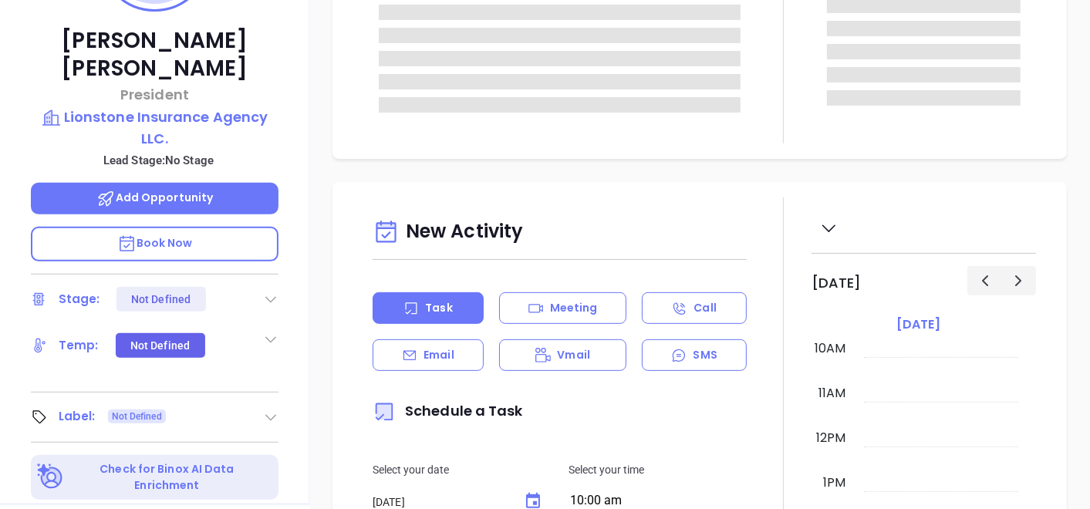
click at [263, 410] on icon at bounding box center [270, 417] width 15 height 15
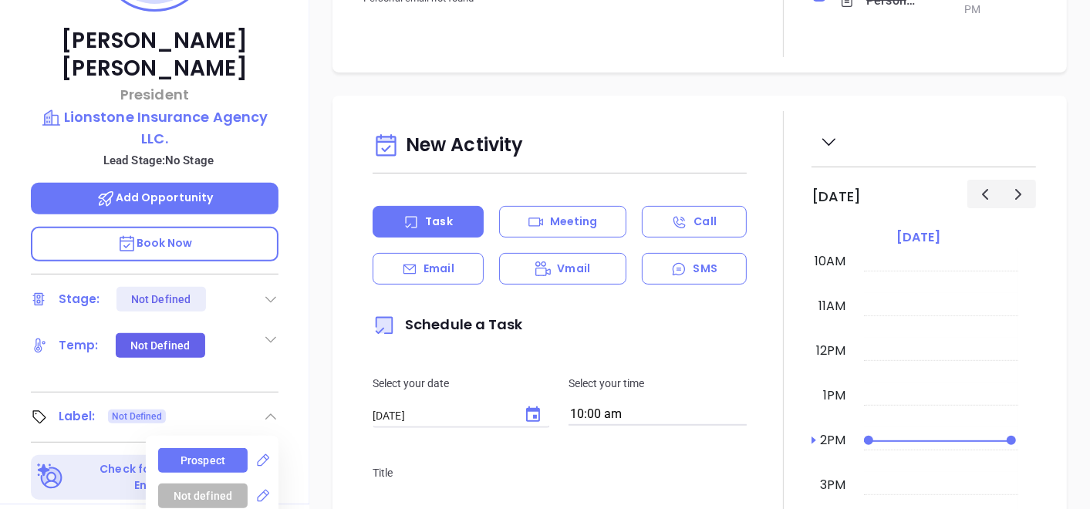
click at [212, 448] on div "Prospect" at bounding box center [203, 460] width 45 height 25
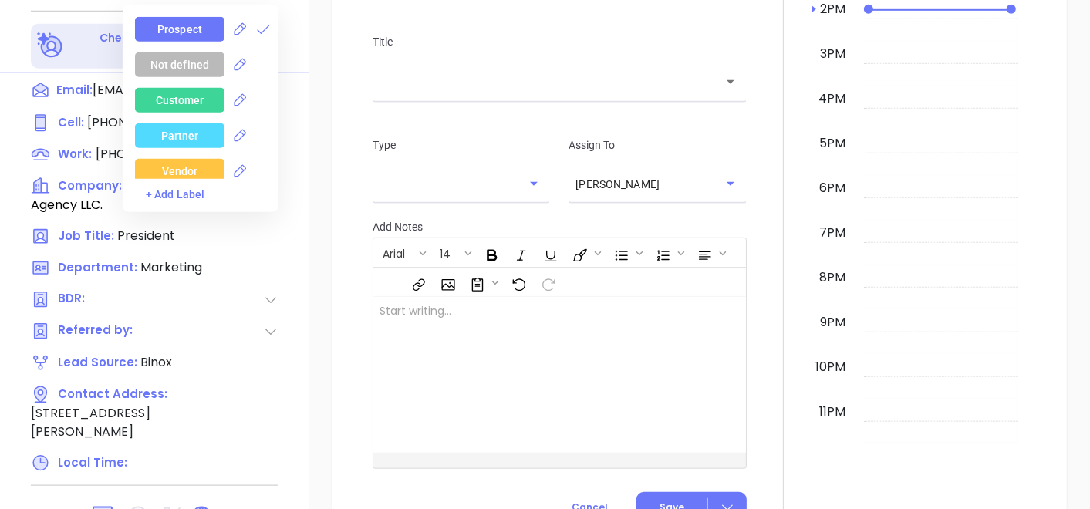
scroll to position [781, 0]
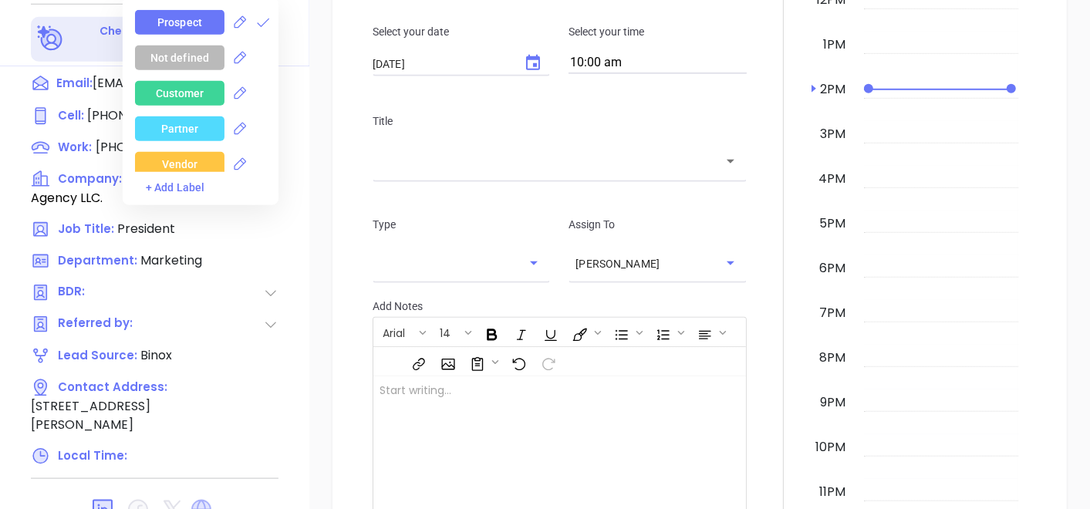
click icon
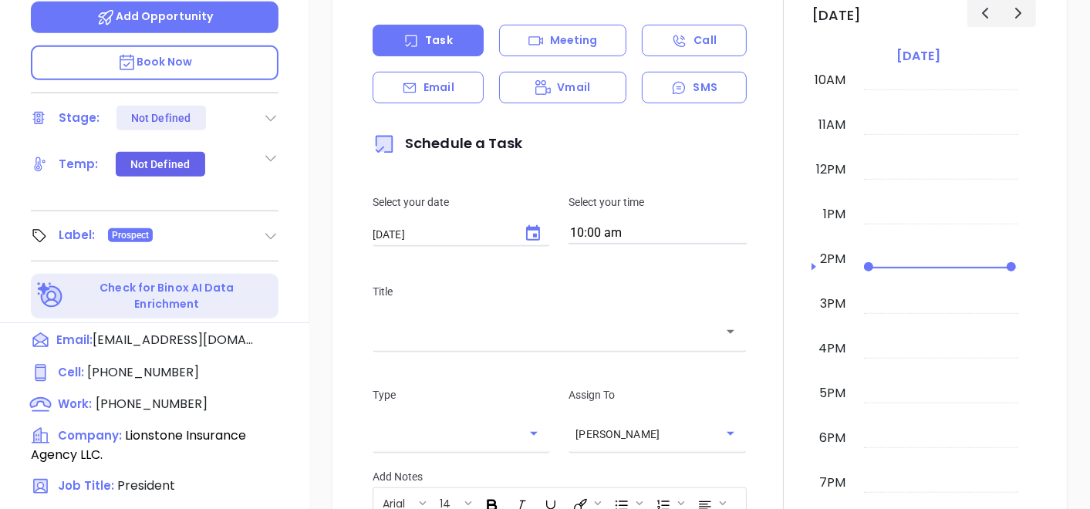
scroll to position [181, 0]
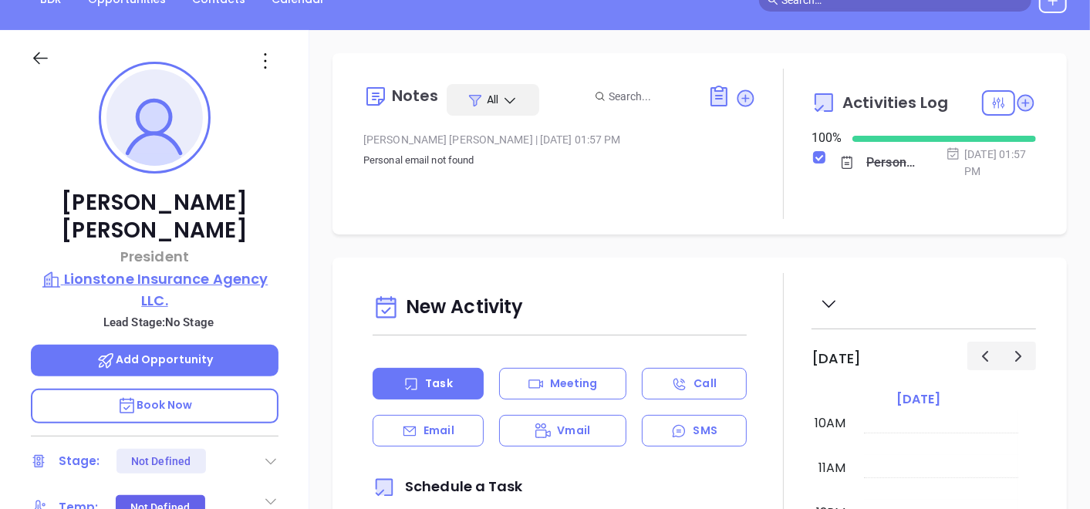
click p "Lionstone Insurance Agency LLC."
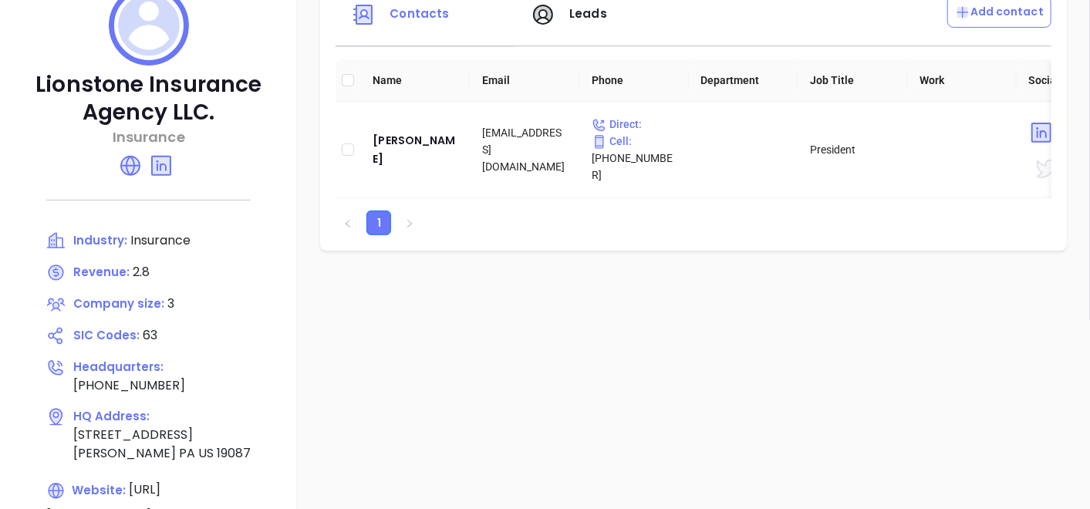
scroll to position [353, 0]
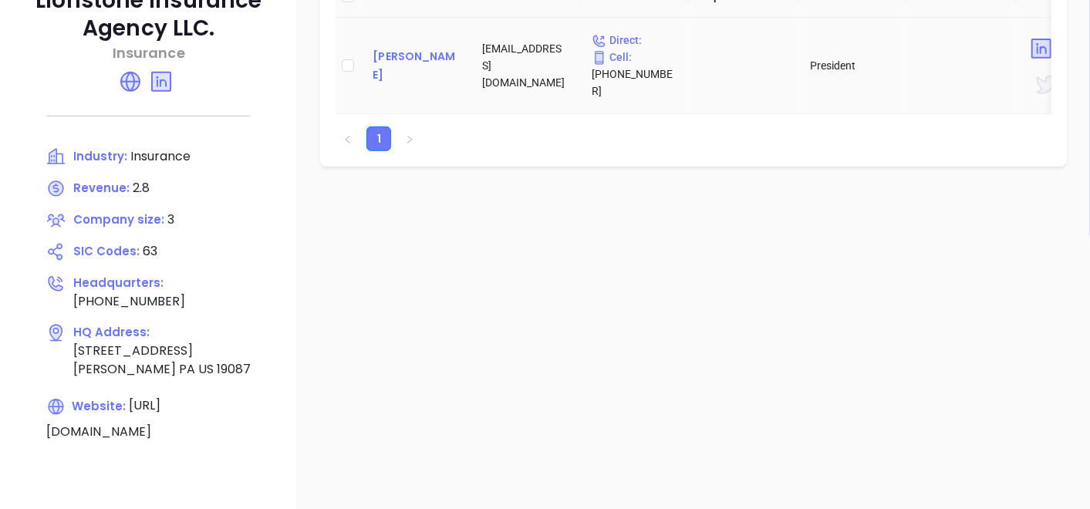
click div "[PERSON_NAME]"
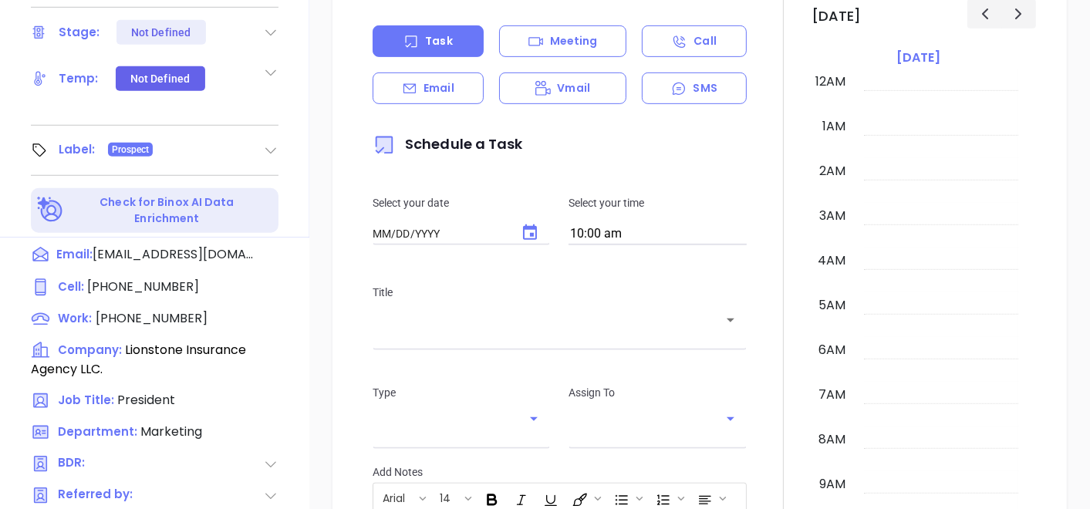
scroll to position [438, 0]
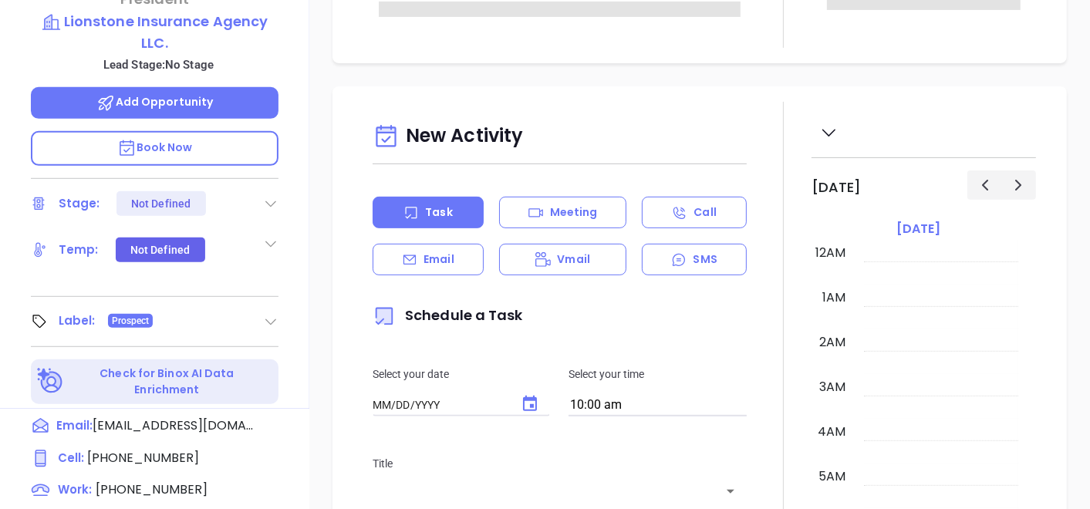
type input "[DATE]"
type input "[PERSON_NAME]"
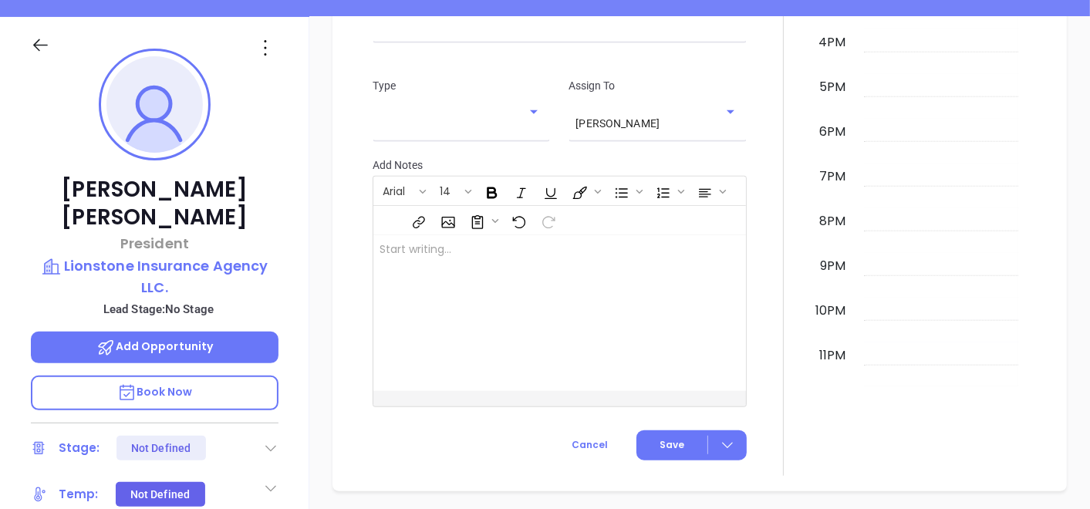
scroll to position [181, 0]
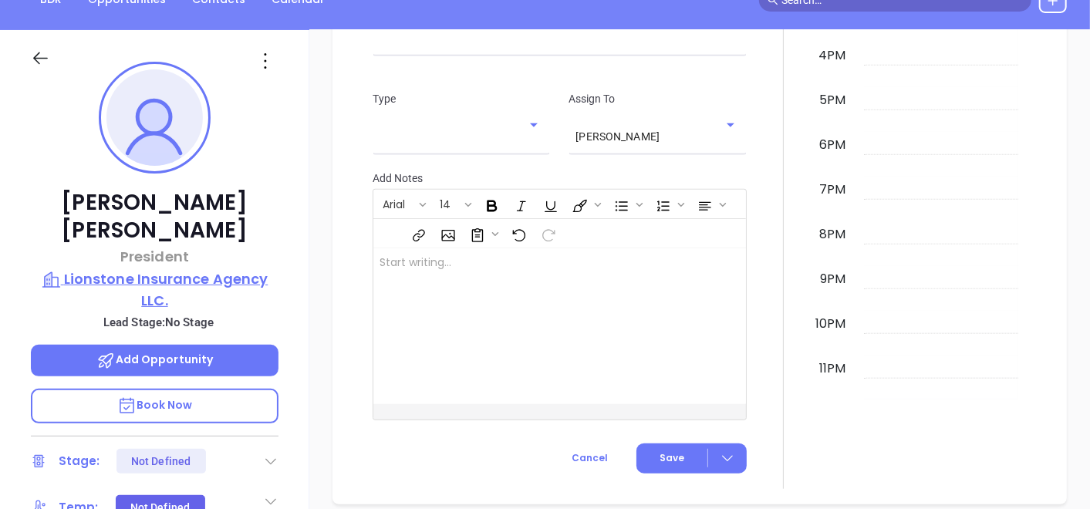
click p "Lionstone Insurance Agency LLC."
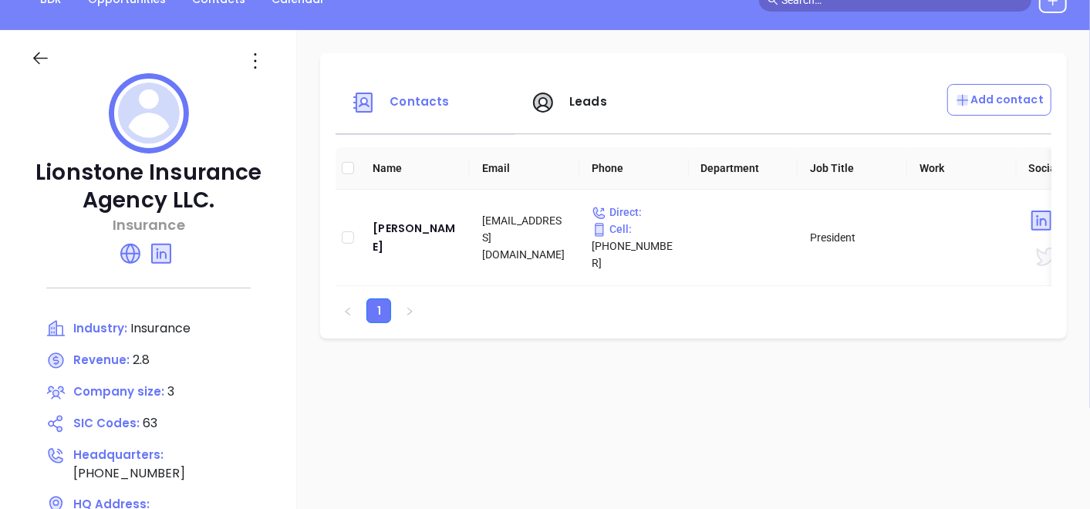
click icon
click li "Edit"
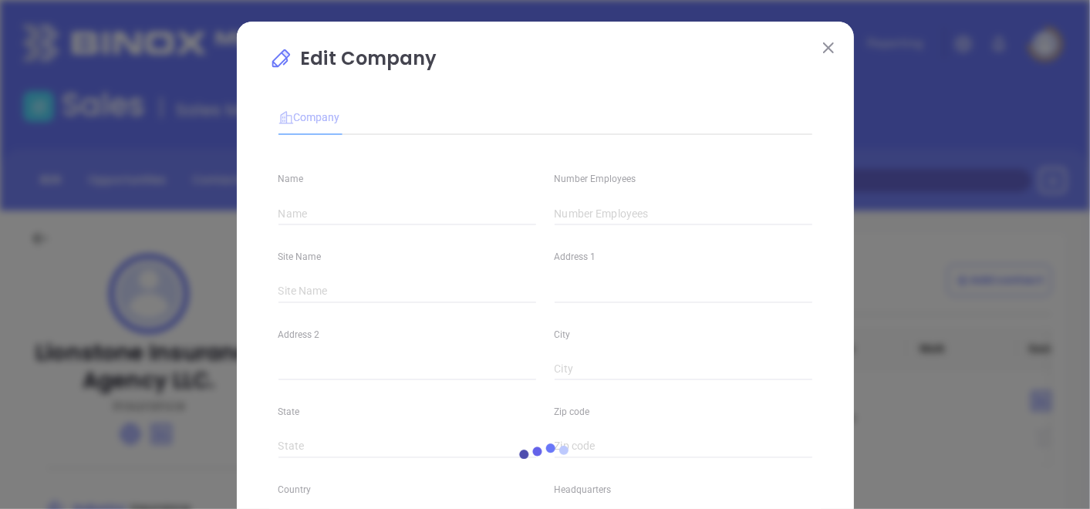
type input "Lionstone Insurance Agency LLC."
type input "3"
type input "[PHONE_NUMBER]"
type input "Insurance"
type input "63"
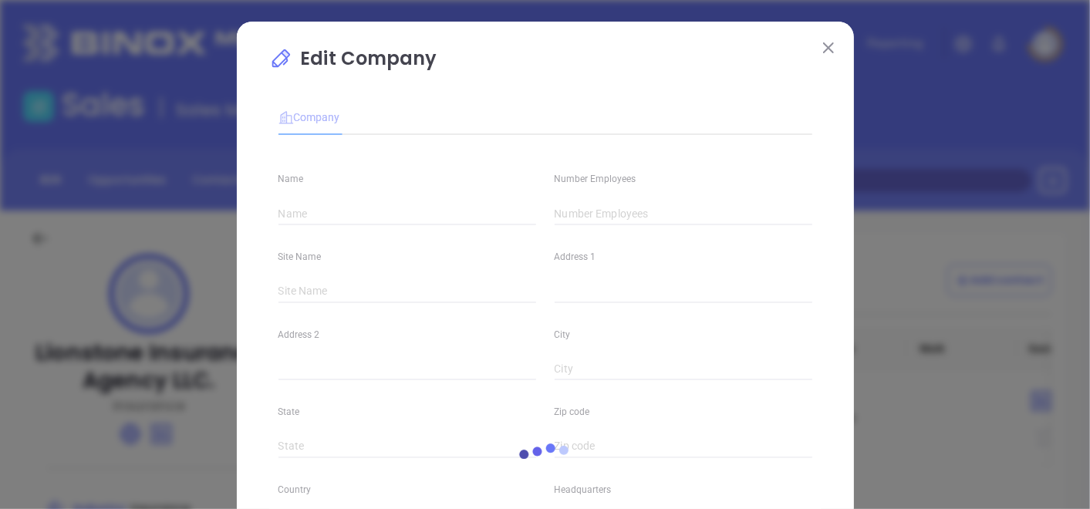
type input "[URL][DOMAIN_NAME]"
type input "Finance and Insurance"
type input "[DOMAIN_NAME][URL]"
type input "2.8"
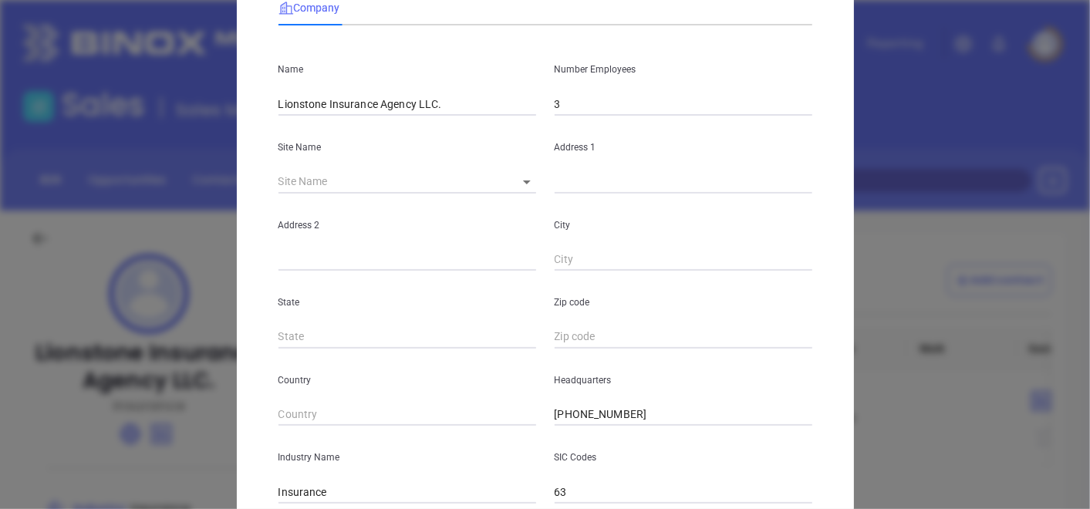
scroll to position [86, 0]
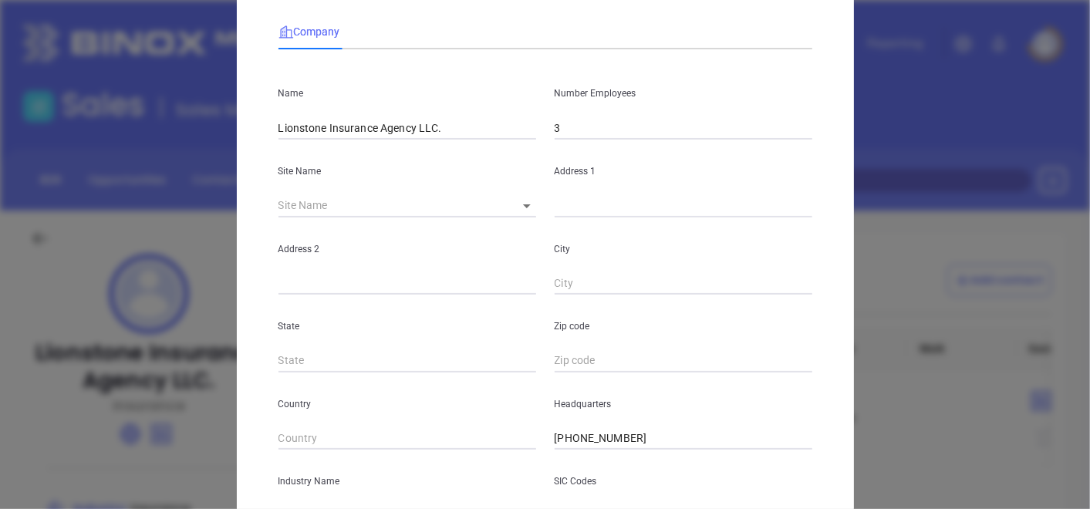
click input "3"
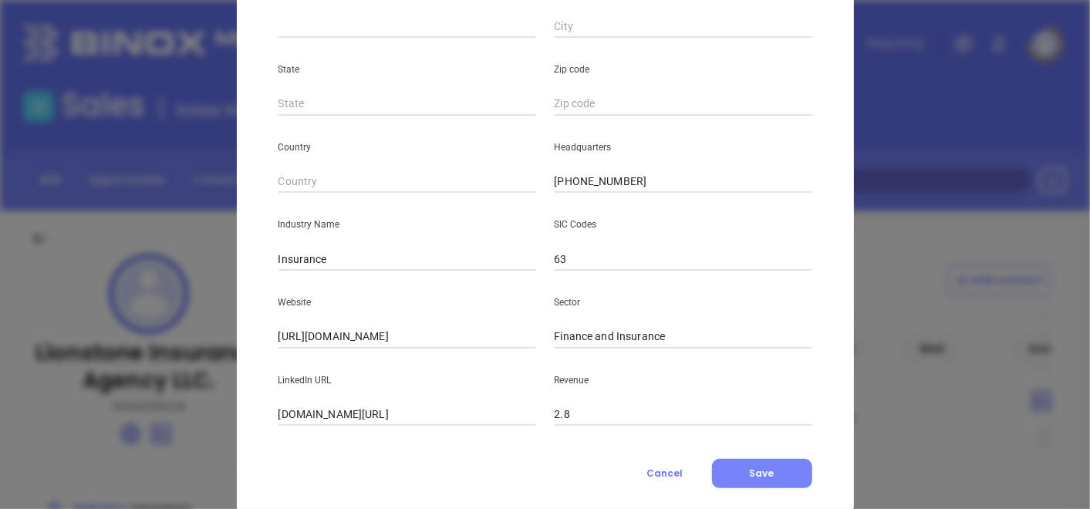
scroll to position [376, 0]
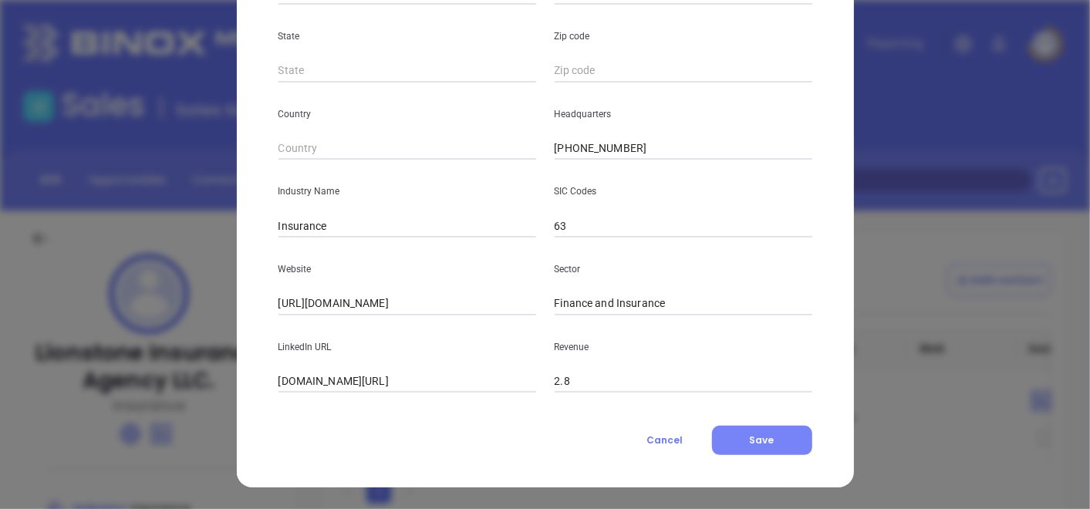
type input "2"
click span "Save"
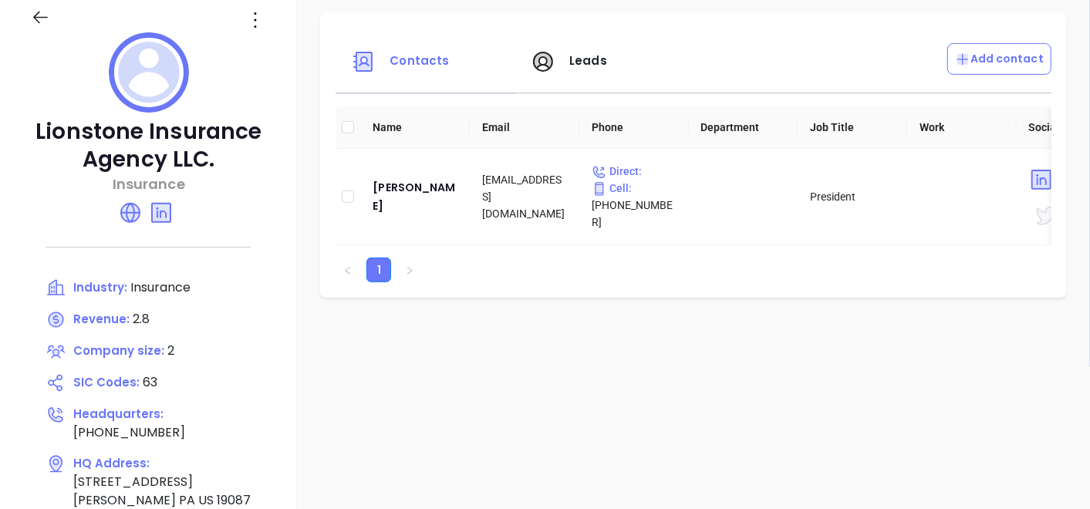
scroll to position [257, 0]
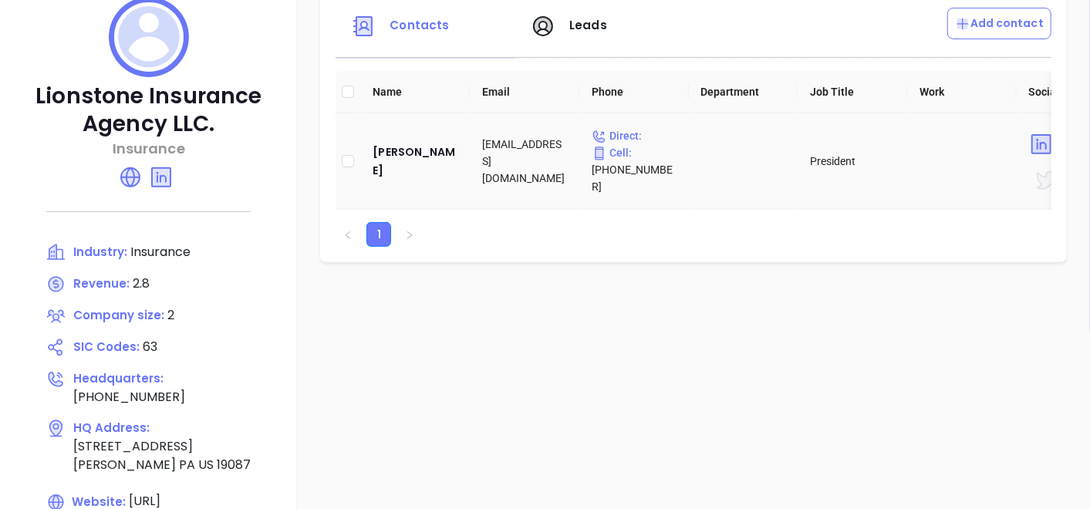
click td "[PERSON_NAME]"
click div "[PERSON_NAME]"
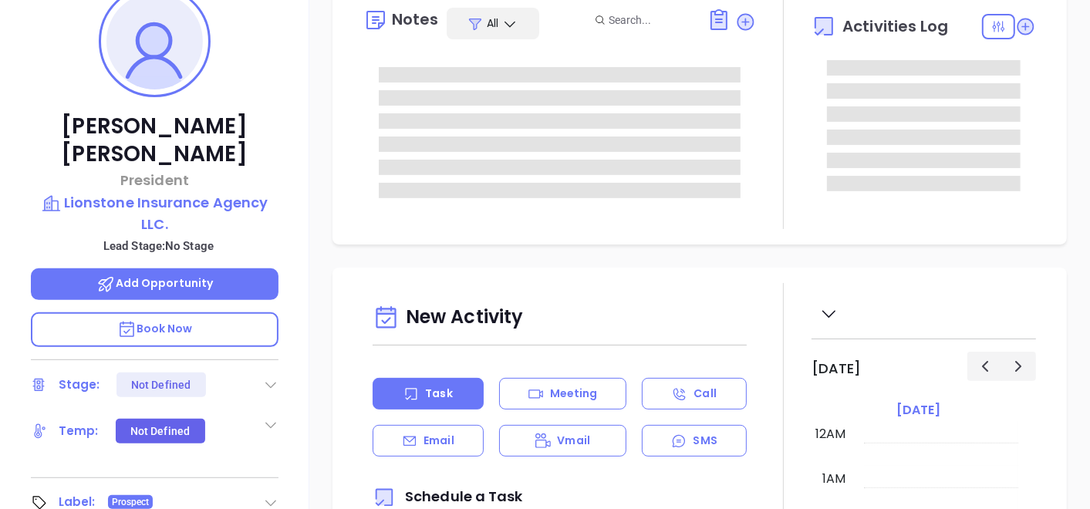
type input "[DATE]"
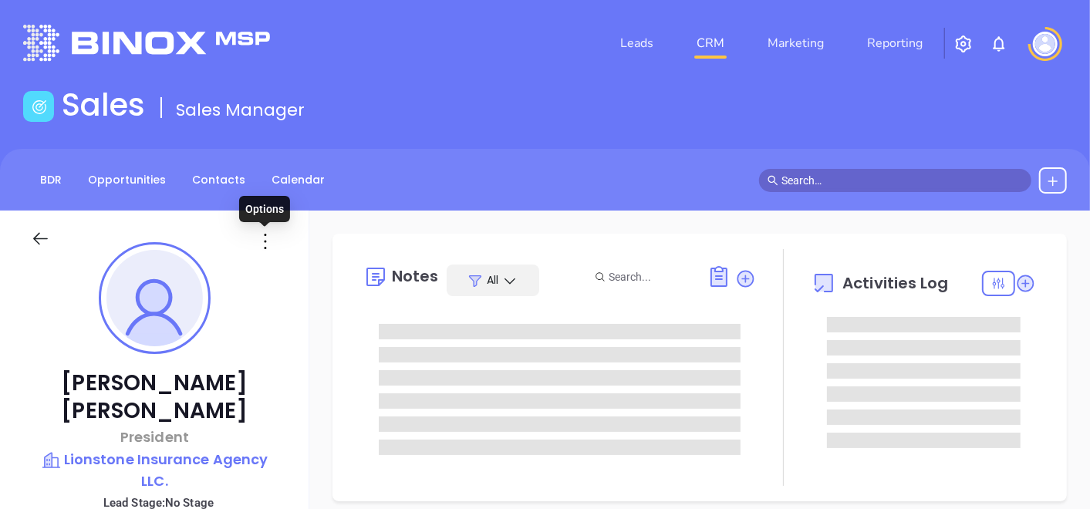
click icon
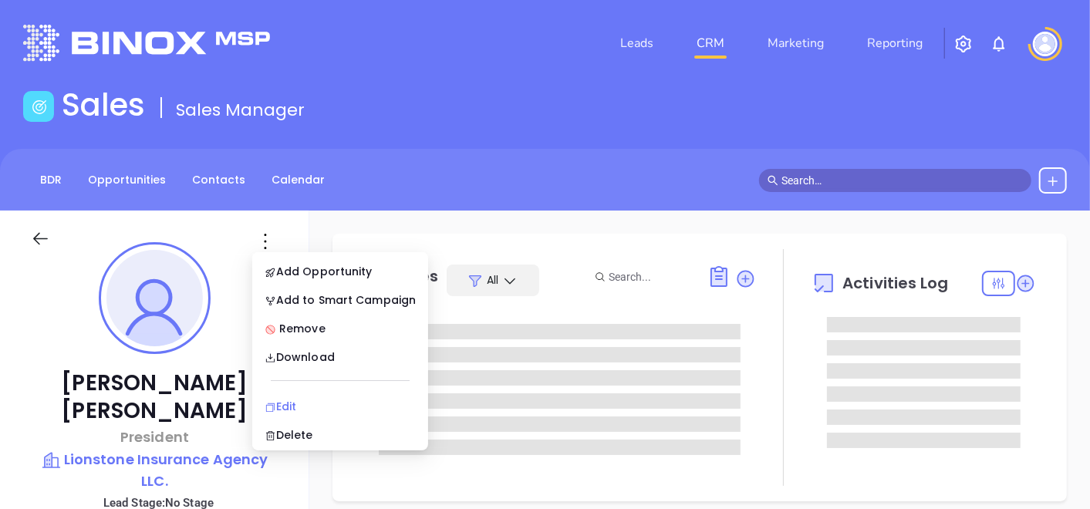
type input "[PERSON_NAME]"
click li "Edit"
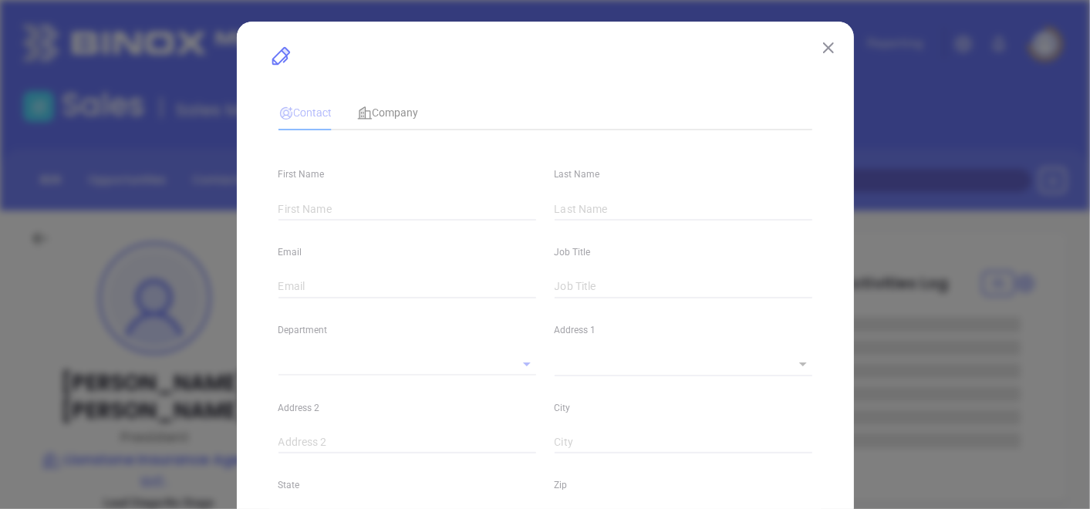
type input "[PERSON_NAME]"
type input "[EMAIL_ADDRESS][DOMAIN_NAME]"
type input "President"
type input "1"
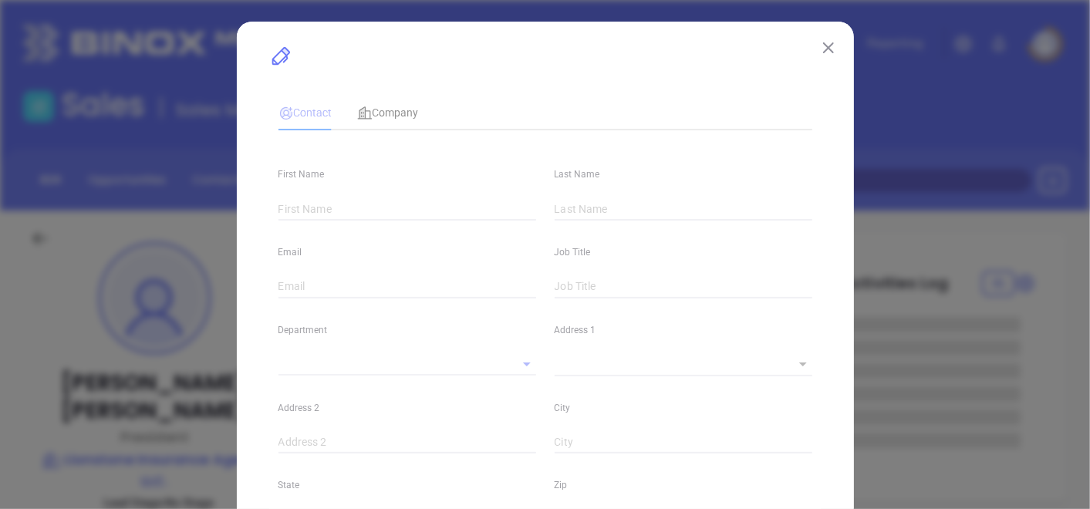
type input "[DOMAIN_NAME][URL][PERSON_NAME]"
type input "Marketing"
type input "Binox"
type input "undefined undefined"
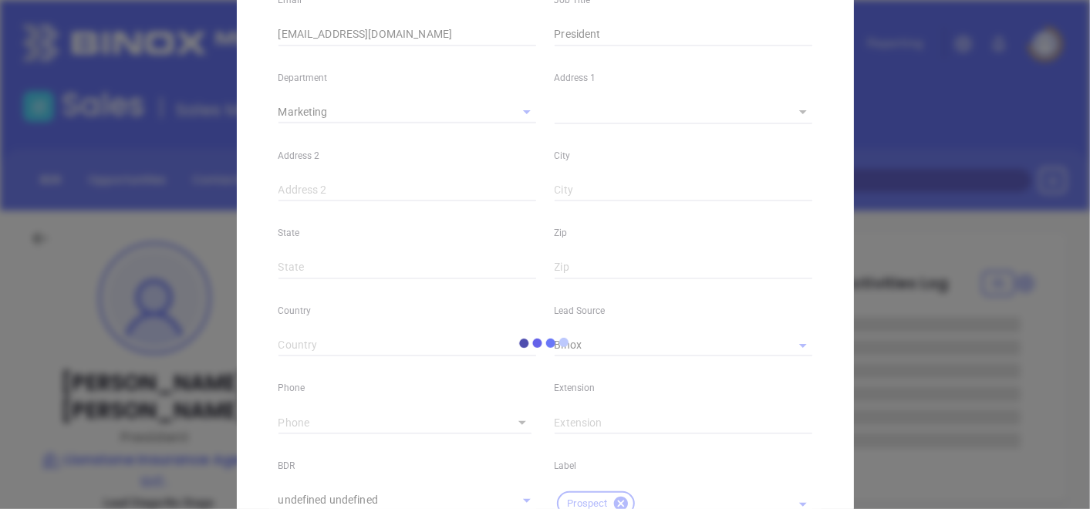
scroll to position [600, 0]
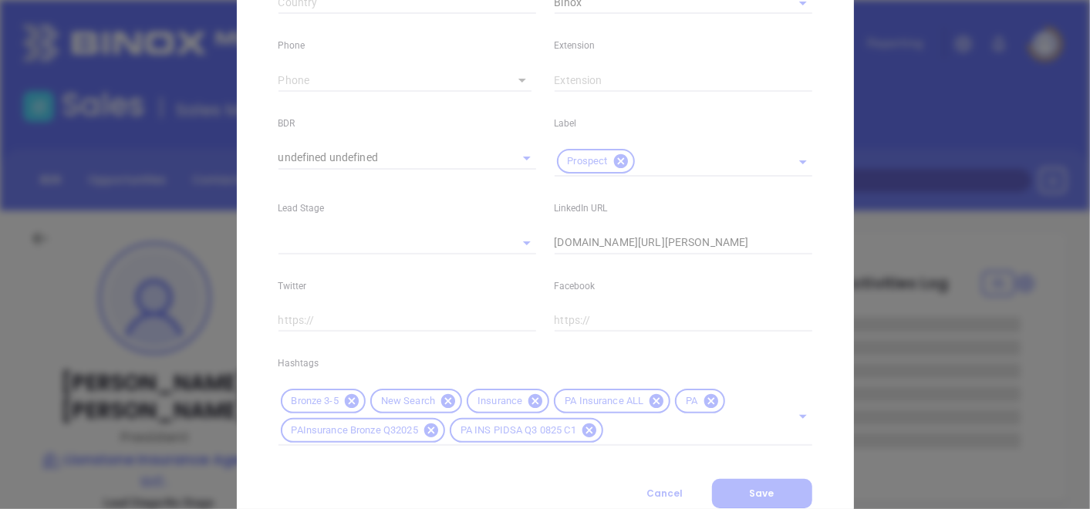
type input "[PHONE_NUMBER]"
type input "1"
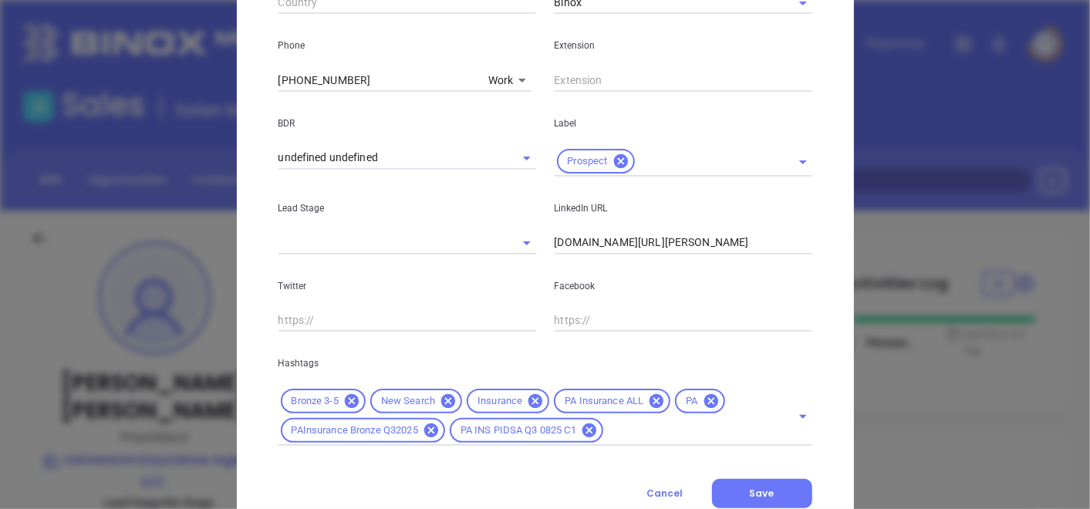
click icon
click input "text"
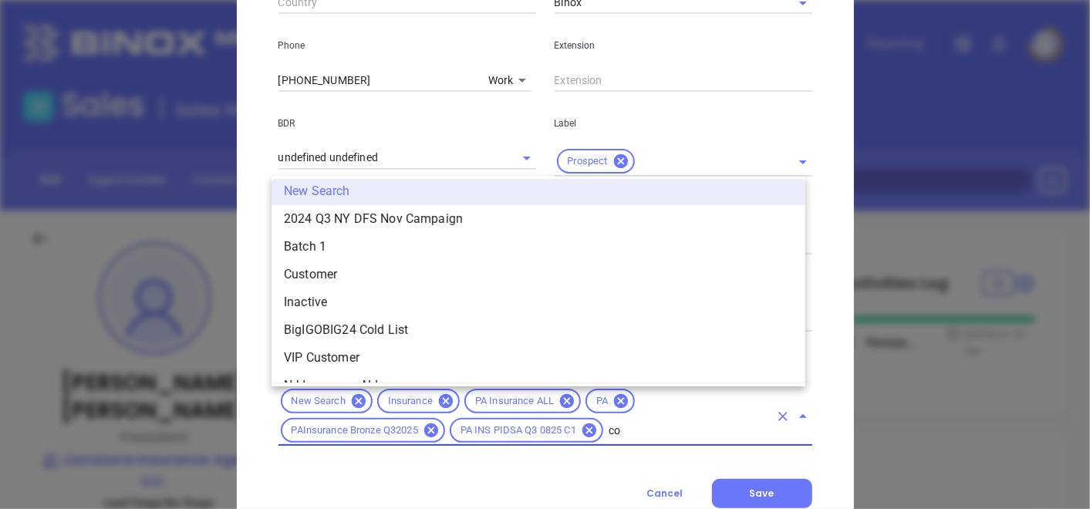
scroll to position [0, 0]
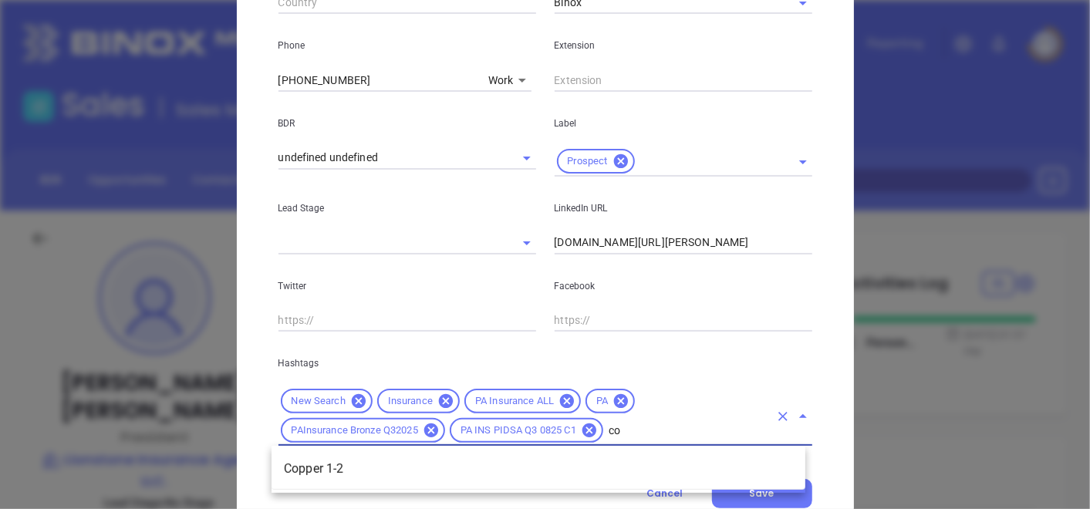
type input "cop"
click li "Copper 1-2"
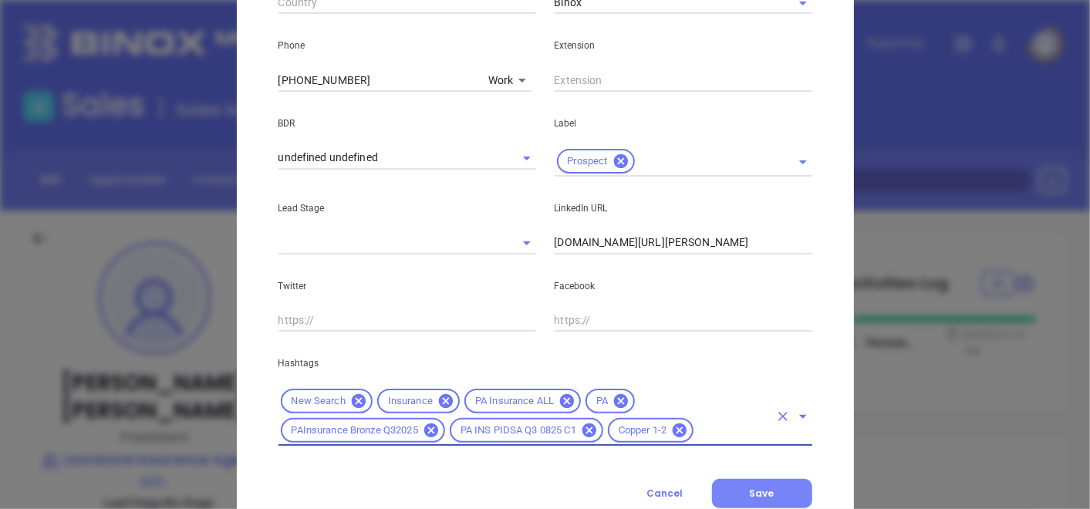
click button "Save"
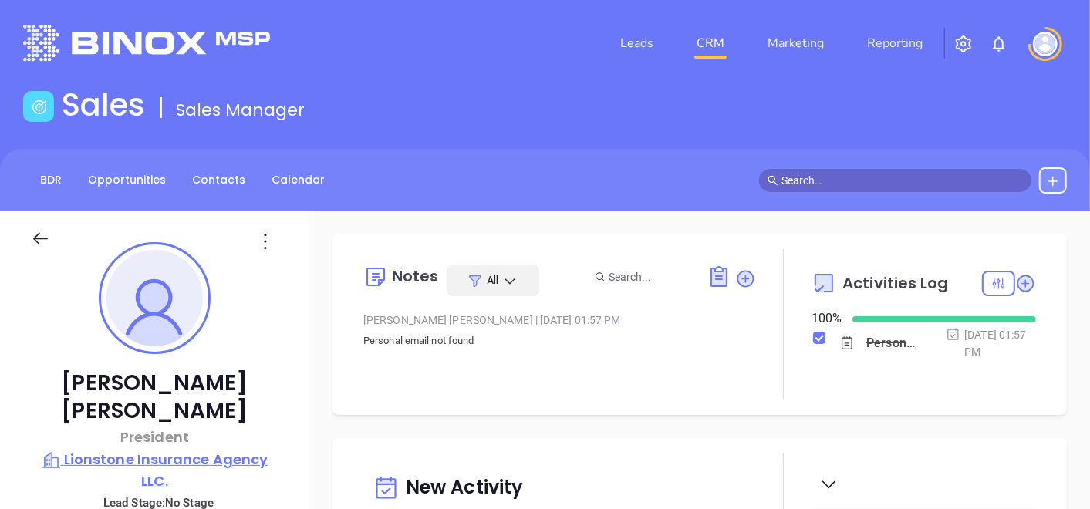
click p "Lionstone Insurance Agency LLC."
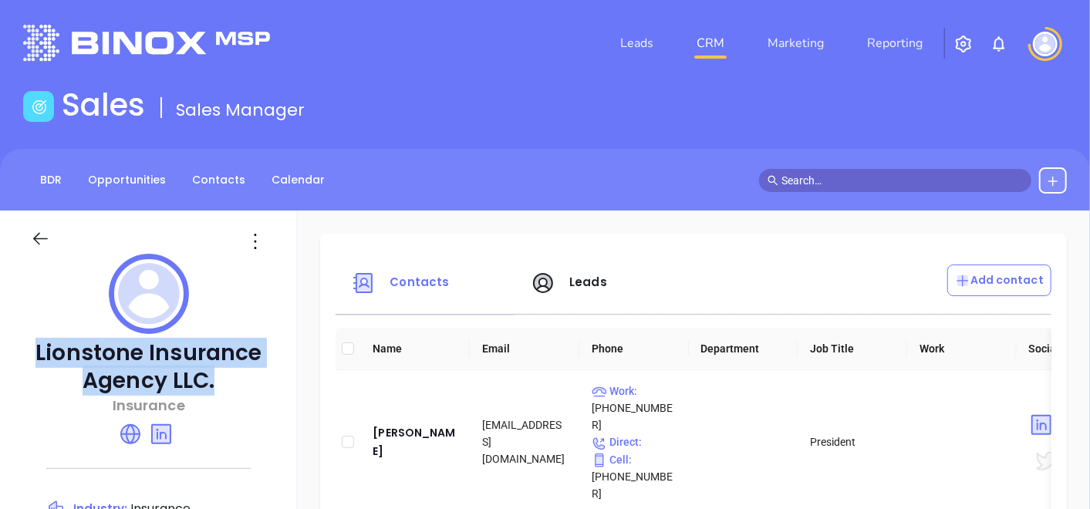
drag, startPoint x: 39, startPoint y: 350, endPoint x: 235, endPoint y: 341, distance: 195.4
click p "Lionstone Insurance Agency LLC."
copy p "Lionstone Insurance Agency LLC."
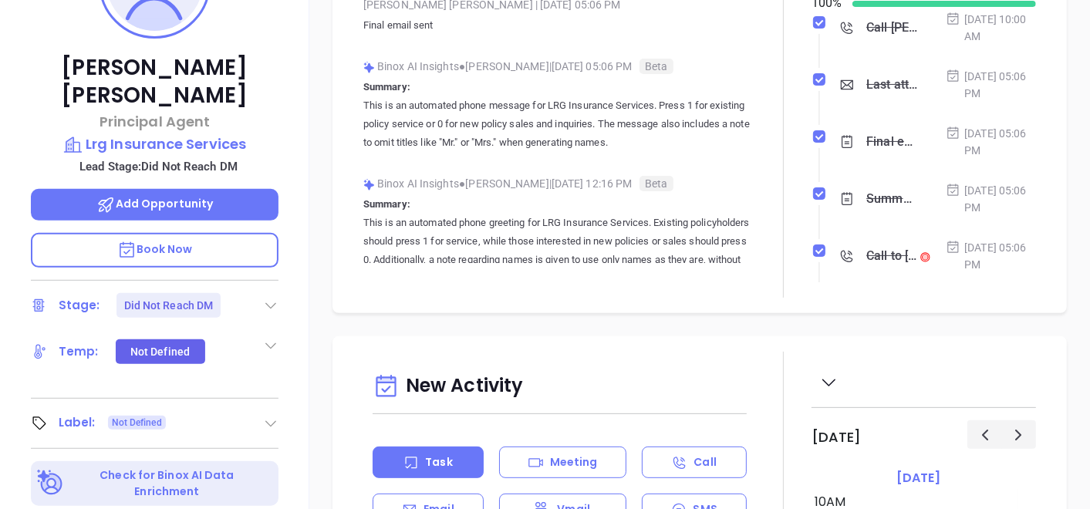
scroll to position [343, 0]
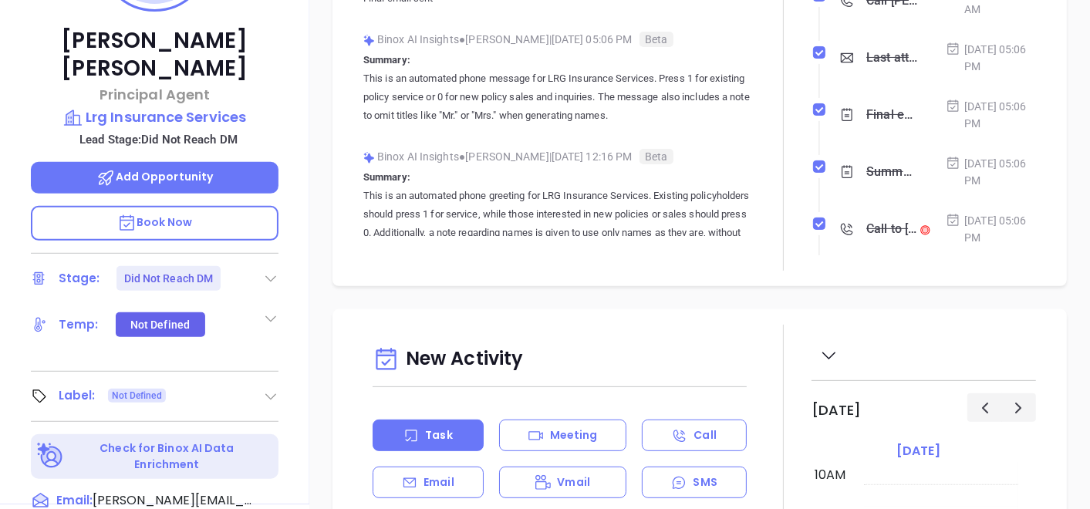
click at [269, 389] on icon at bounding box center [270, 396] width 15 height 15
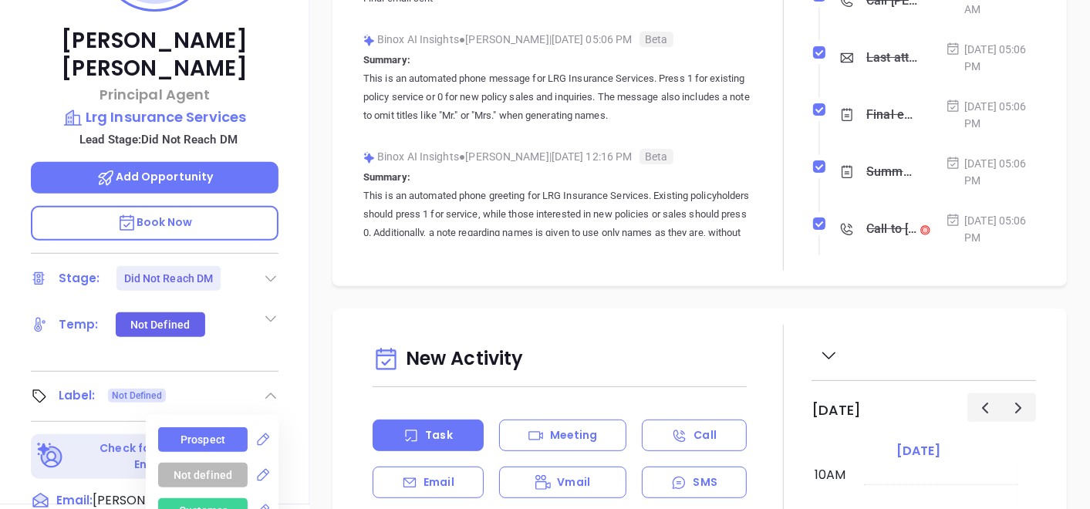
click at [194, 428] on div "Prospect" at bounding box center [203, 440] width 45 height 25
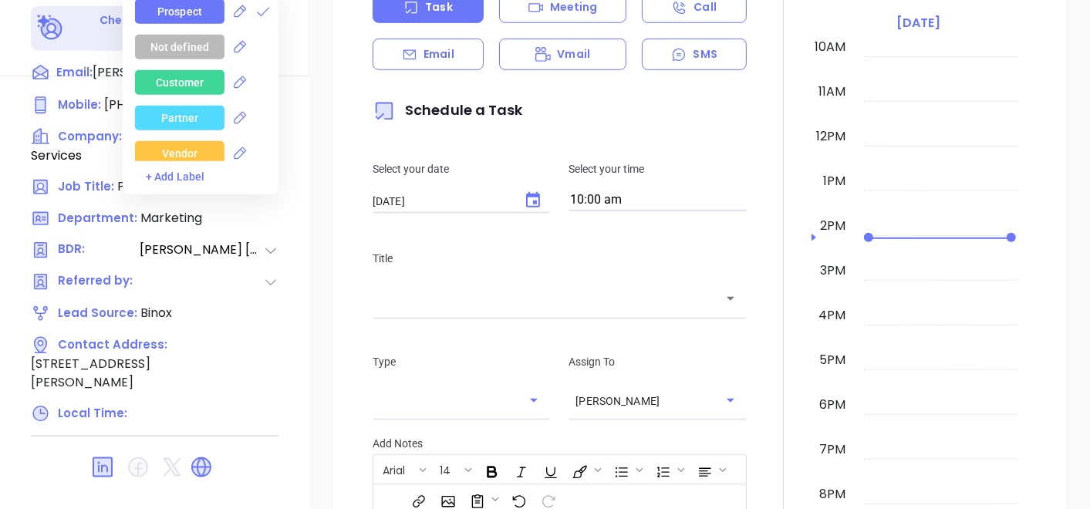
scroll to position [781, 0]
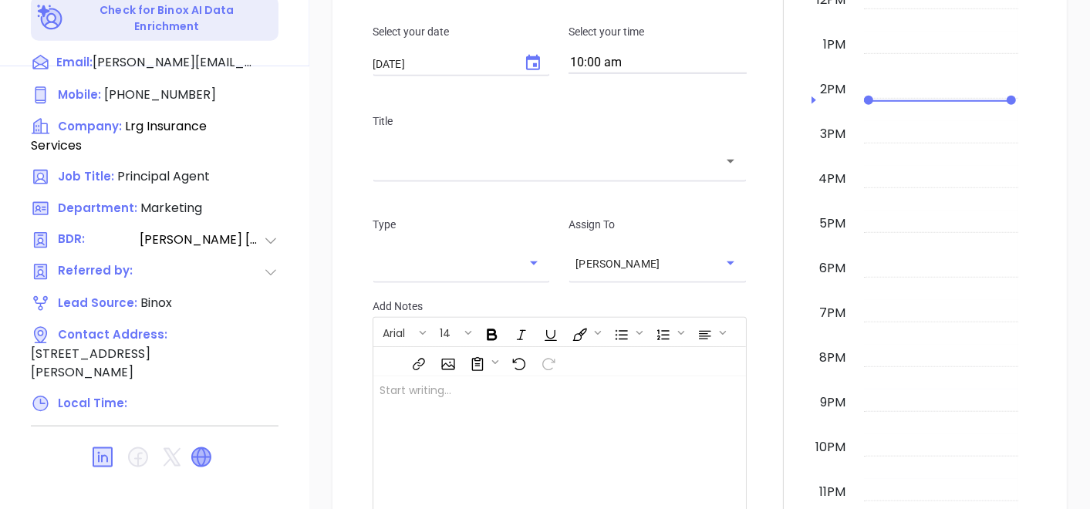
click at [196, 448] on icon at bounding box center [201, 457] width 19 height 19
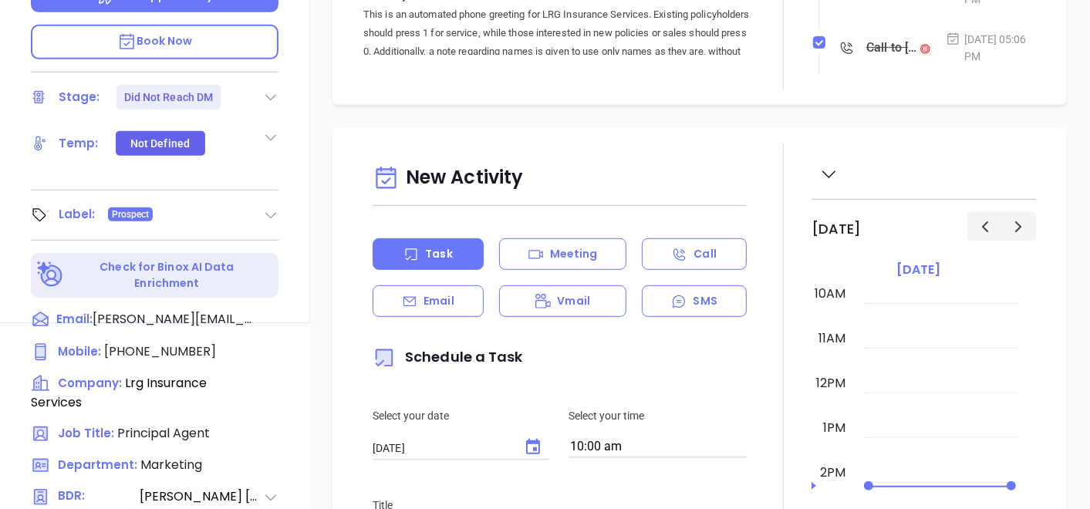
scroll to position [266, 0]
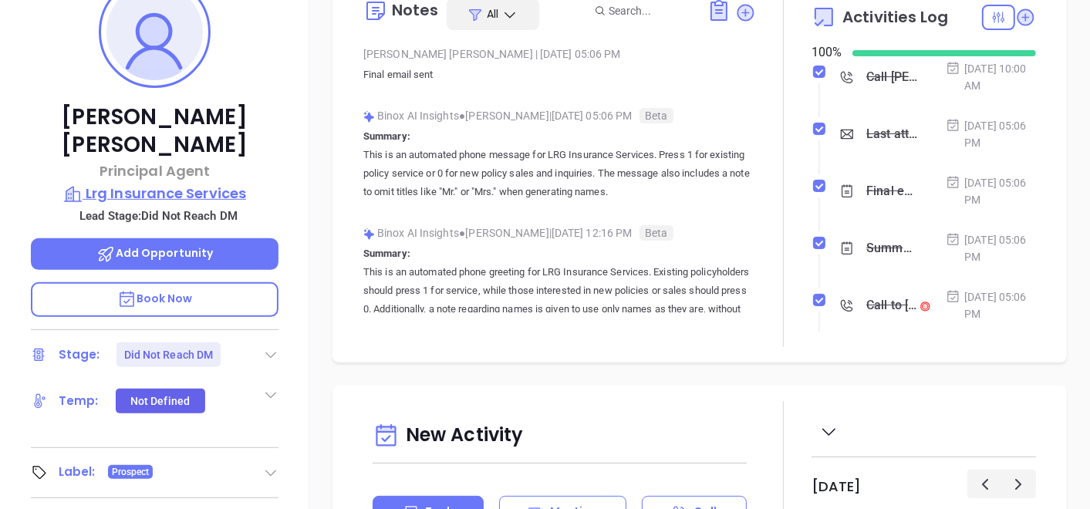
click at [194, 183] on p "Lrg Insurance Services" at bounding box center [155, 194] width 248 height 22
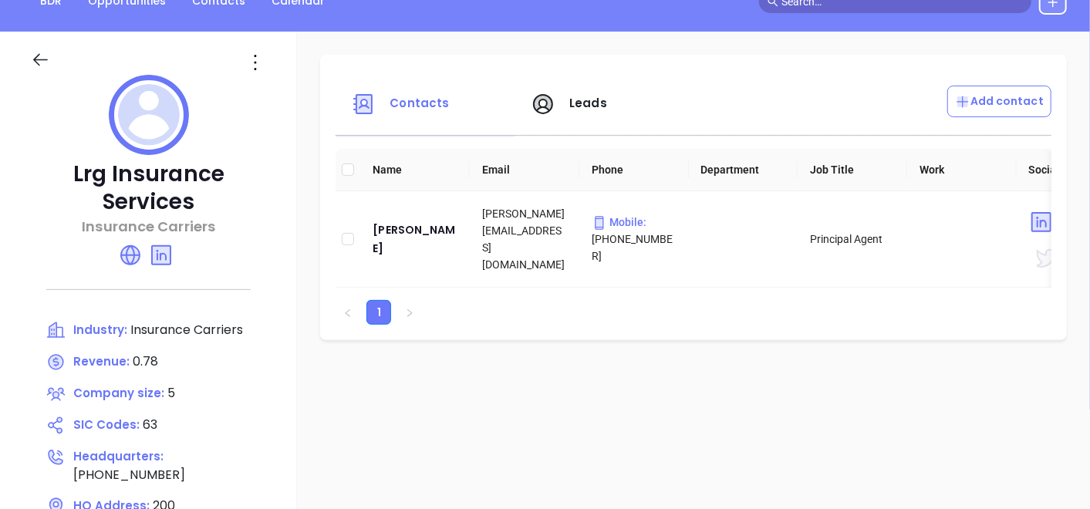
scroll to position [95, 0]
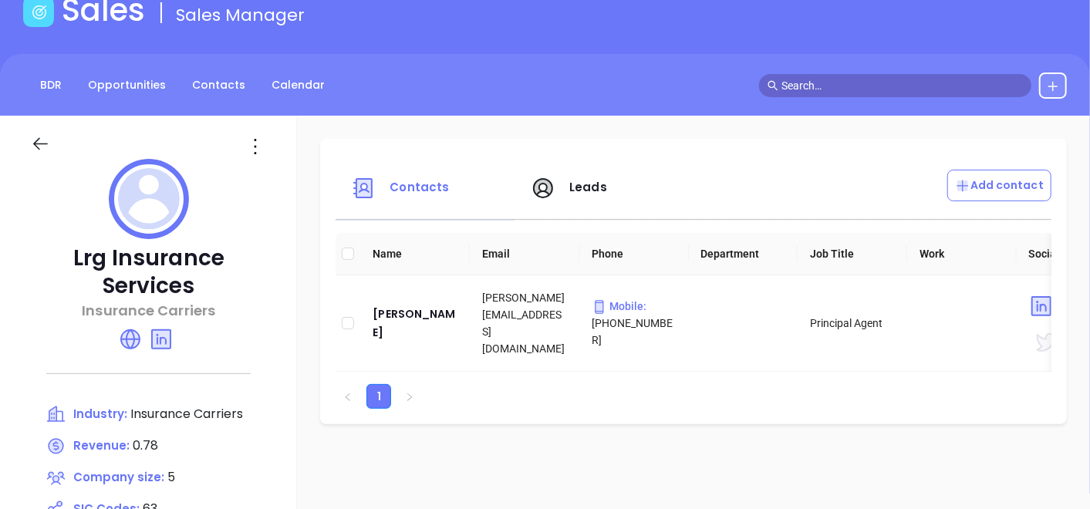
click at [248, 139] on icon at bounding box center [255, 146] width 25 height 25
click at [290, 178] on div "Edit" at bounding box center [325, 176] width 140 height 17
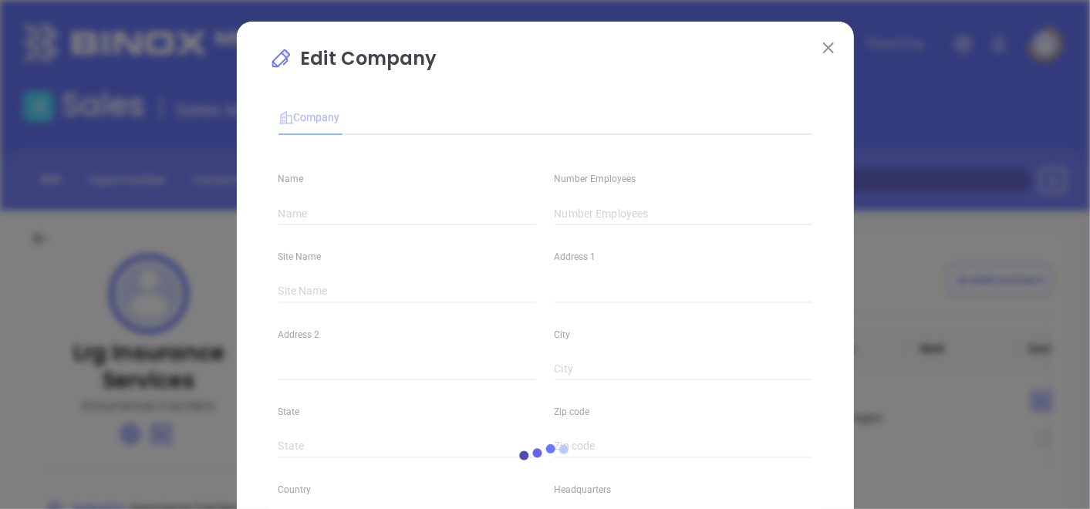
type input "Lrg Insurance Services"
type input "5"
type input "[PHONE_NUMBER]"
type input "Insurance Carriers"
type input "63"
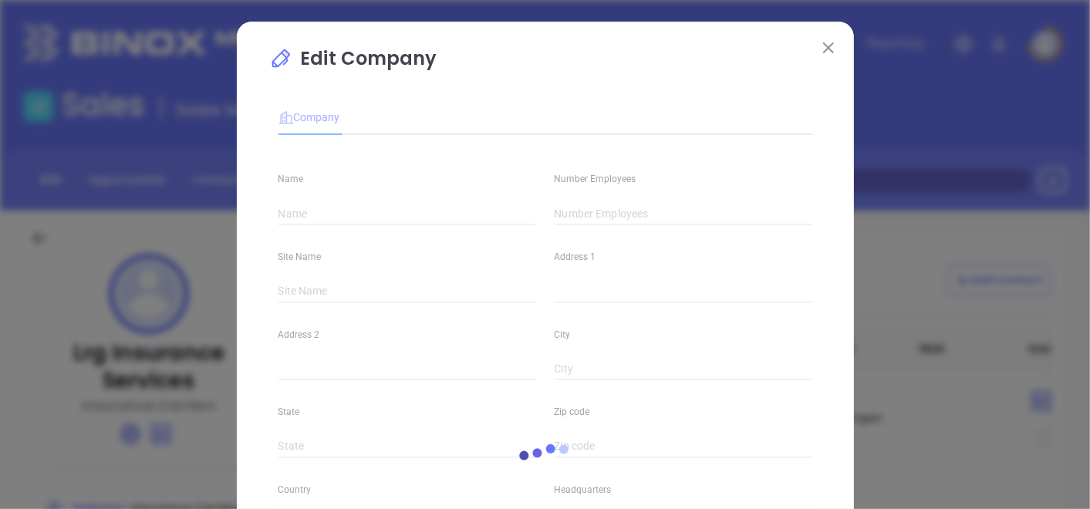
type input "[URL][DOMAIN_NAME]"
type input "Finance and Insurance"
type input "[DOMAIN_NAME][URL]"
type input "0.78"
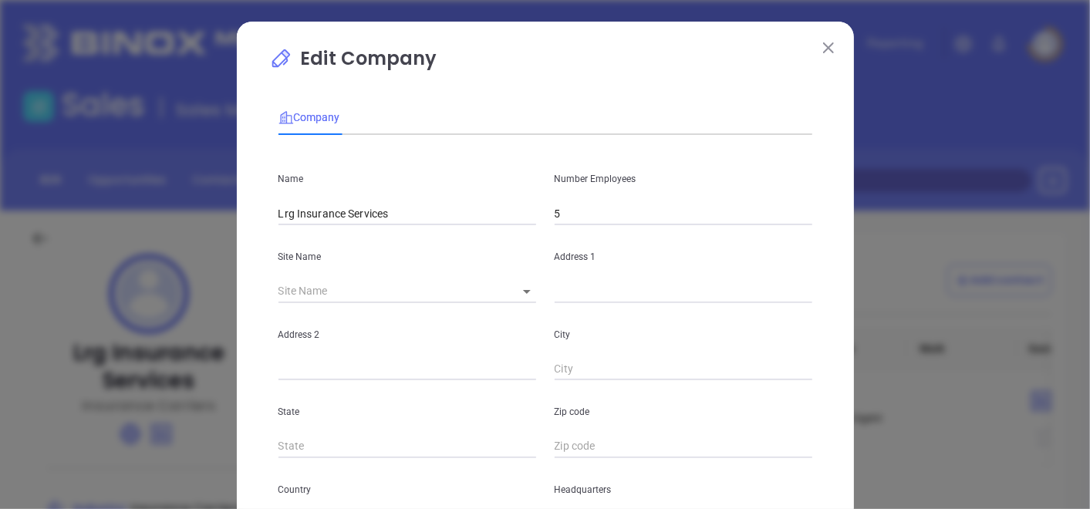
click at [582, 221] on input "5" at bounding box center [684, 213] width 258 height 23
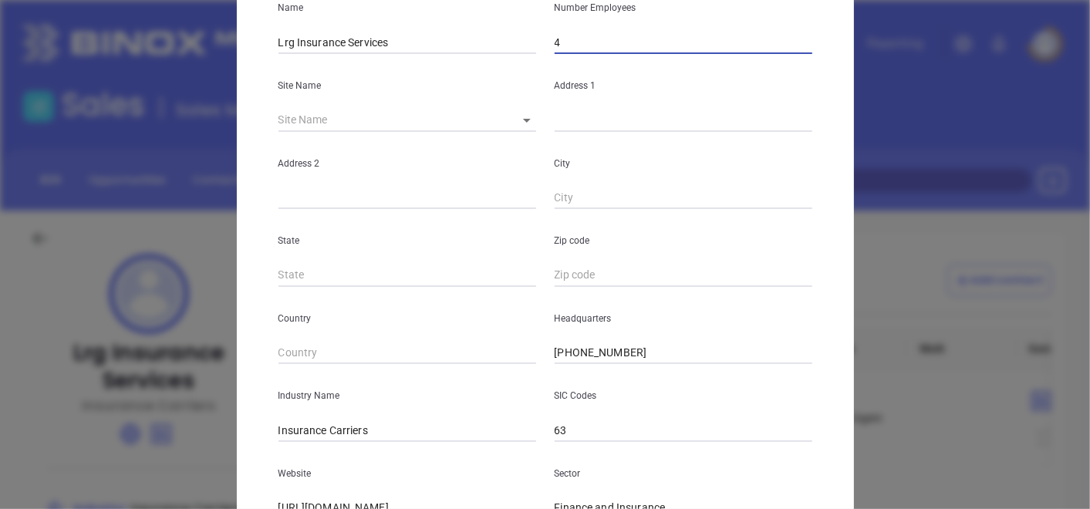
scroll to position [343, 0]
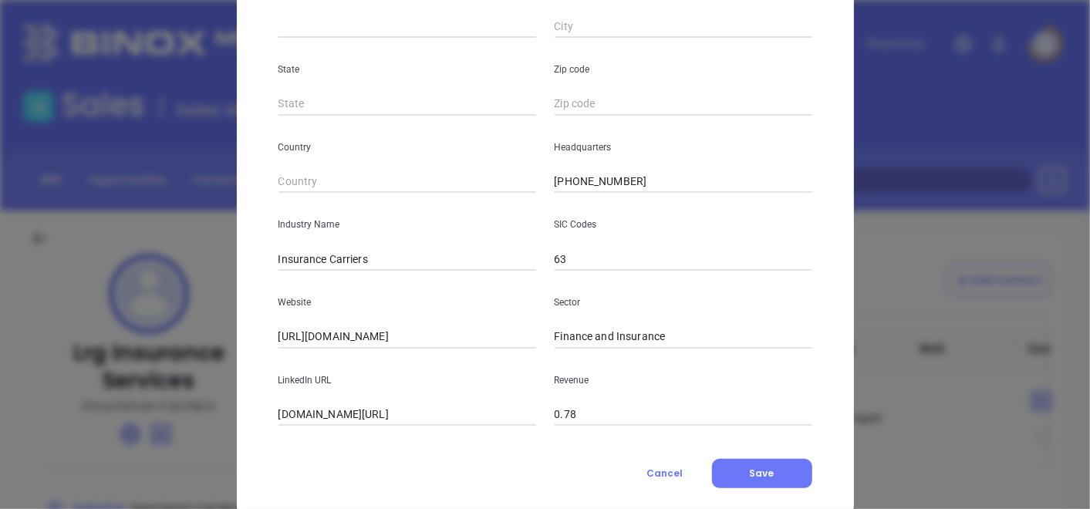
type input "4"
click at [749, 492] on div "Edit Company Company Name Lrg Insurance Services Number Employees 4 Site Name ​…" at bounding box center [545, 100] width 617 height 842
click at [752, 480] on button "Save" at bounding box center [762, 473] width 100 height 29
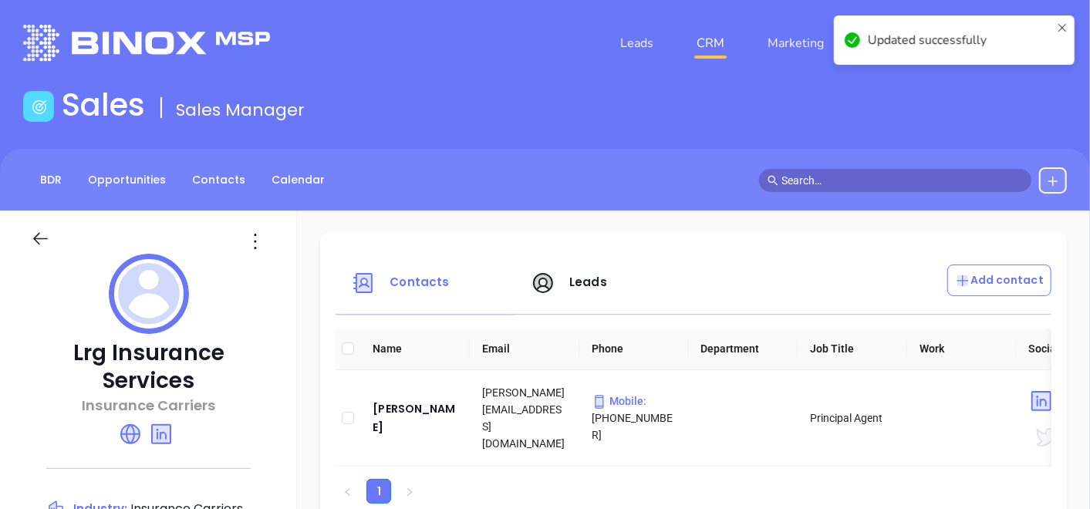
scroll to position [257, 0]
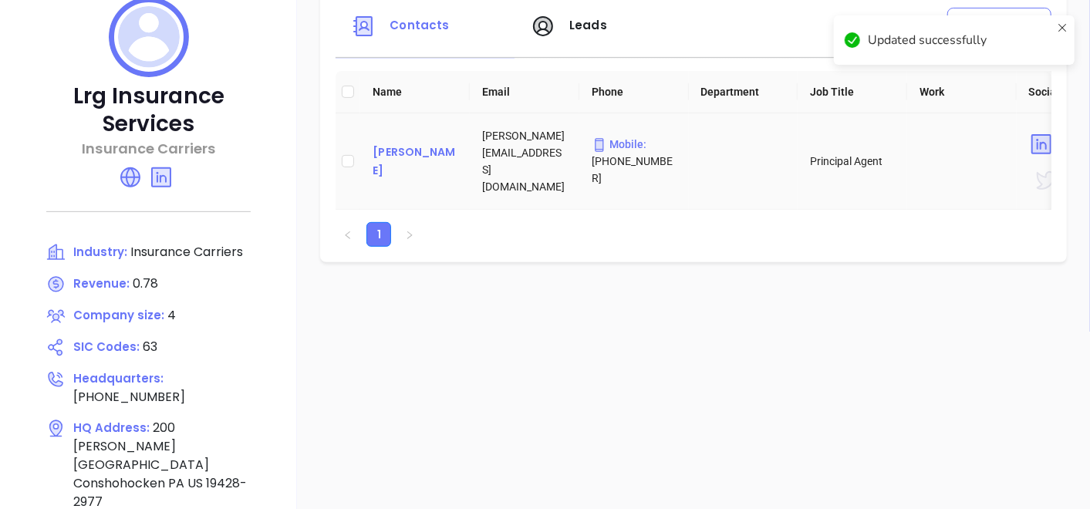
click at [384, 175] on div "[PERSON_NAME]" at bounding box center [415, 161] width 85 height 37
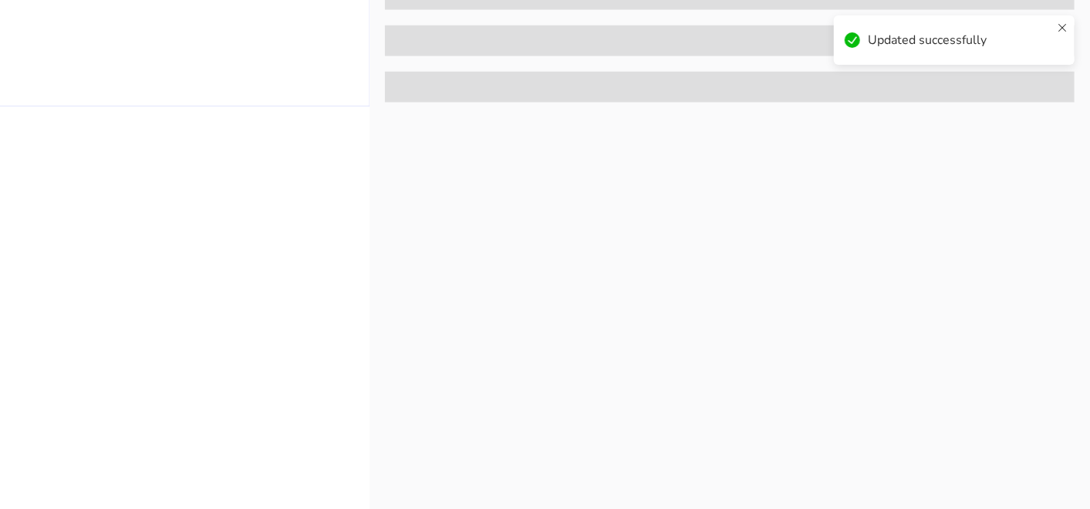
scroll to position [781, 0]
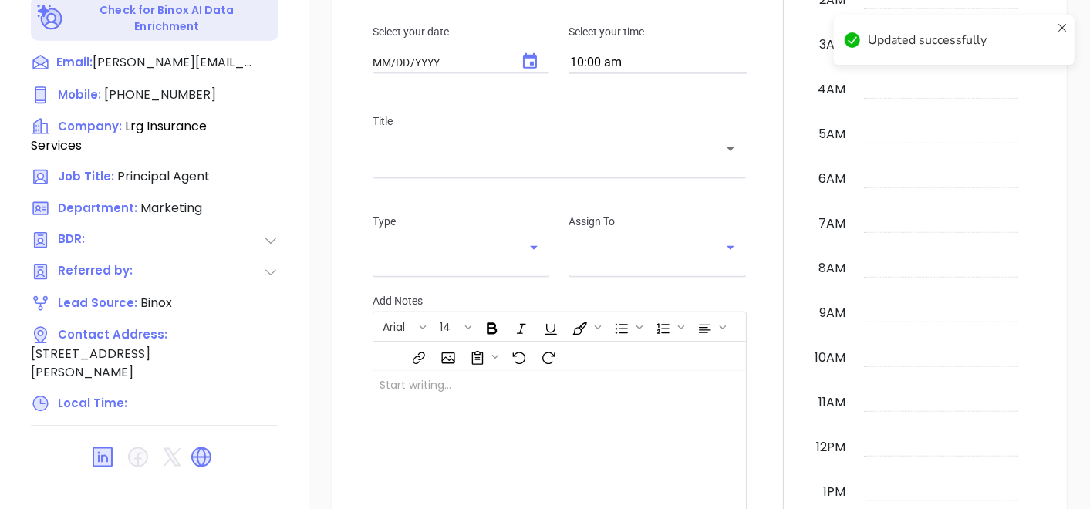
type input "[DATE]"
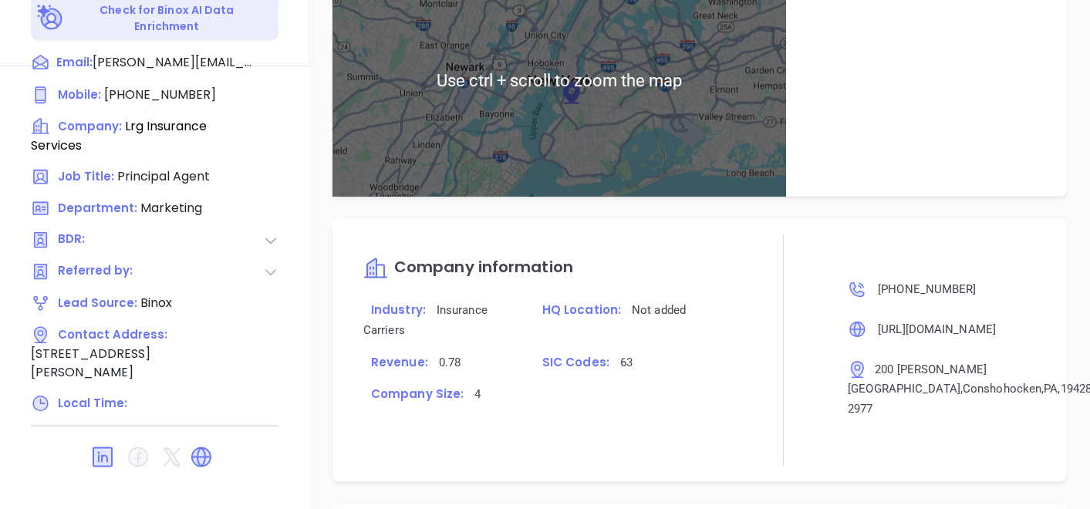
scroll to position [943, 0]
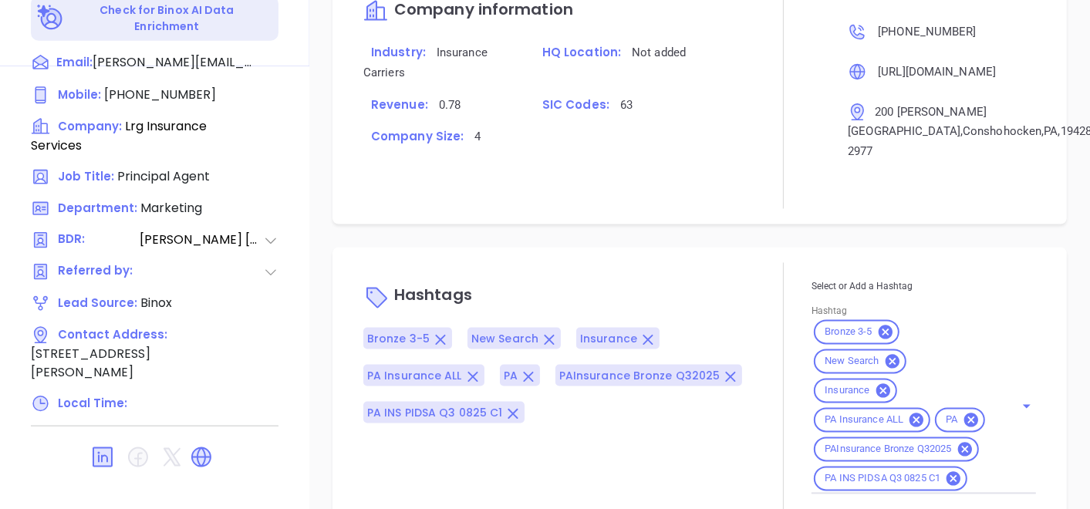
type input "[PERSON_NAME]"
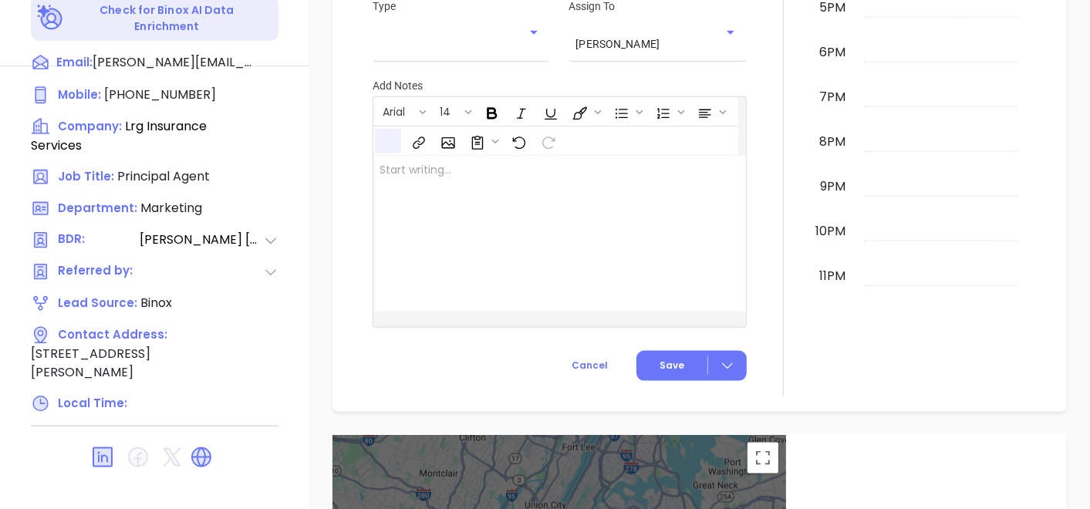
scroll to position [470, 0]
